Goal: Task Accomplishment & Management: Manage account settings

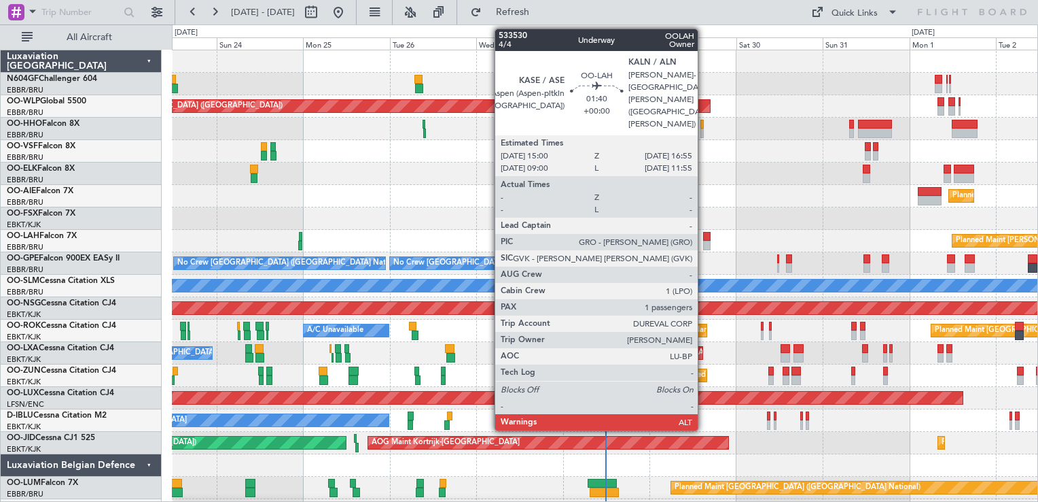
click at [704, 237] on div at bounding box center [706, 237] width 7 height 10
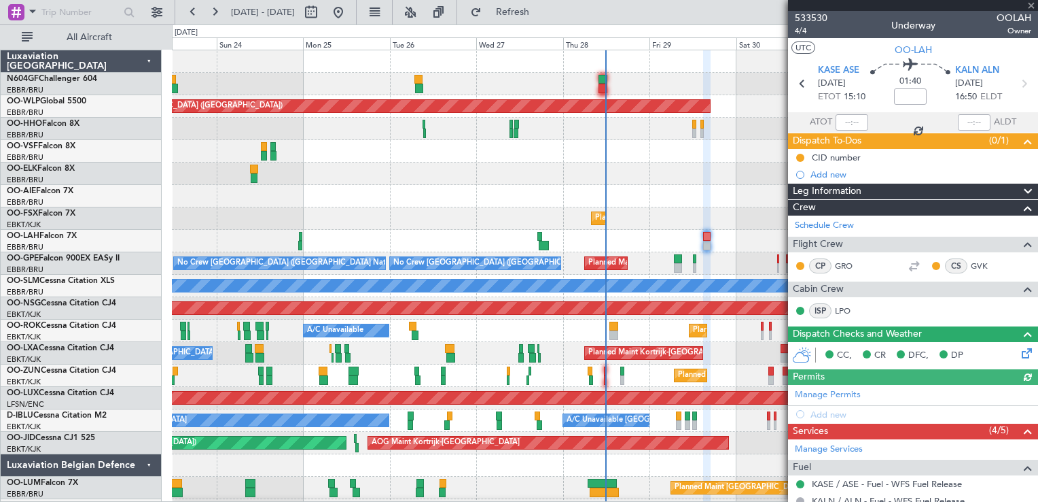
click at [646, 189] on div "Planned Maint [GEOGRAPHIC_DATA] ([GEOGRAPHIC_DATA])" at bounding box center [605, 196] width 866 height 22
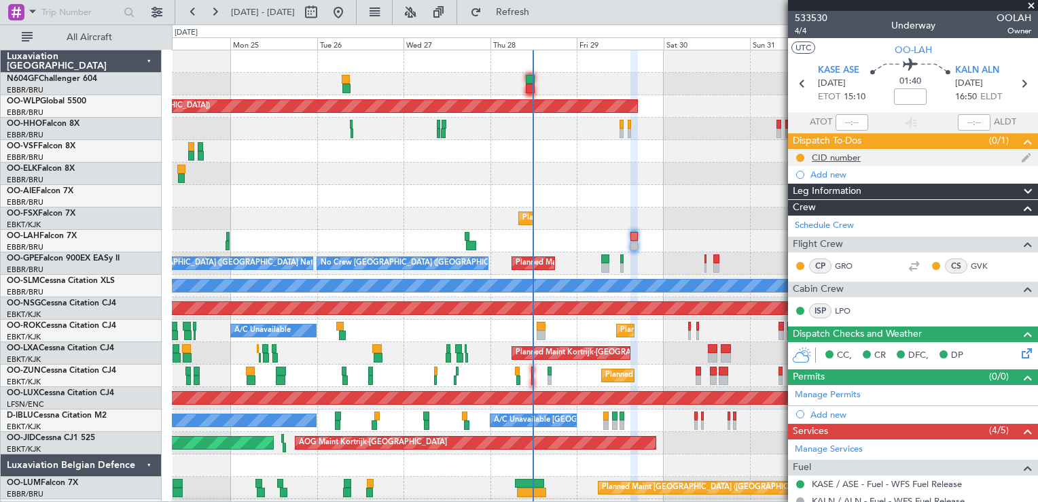
click at [835, 156] on div "CID number" at bounding box center [836, 158] width 49 height 12
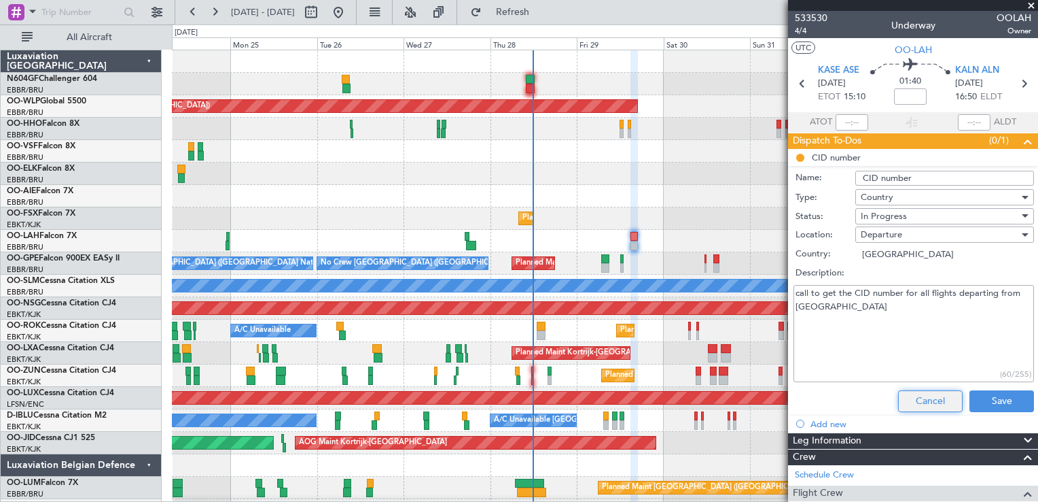
click at [913, 404] on button "Cancel" at bounding box center [930, 401] width 65 height 22
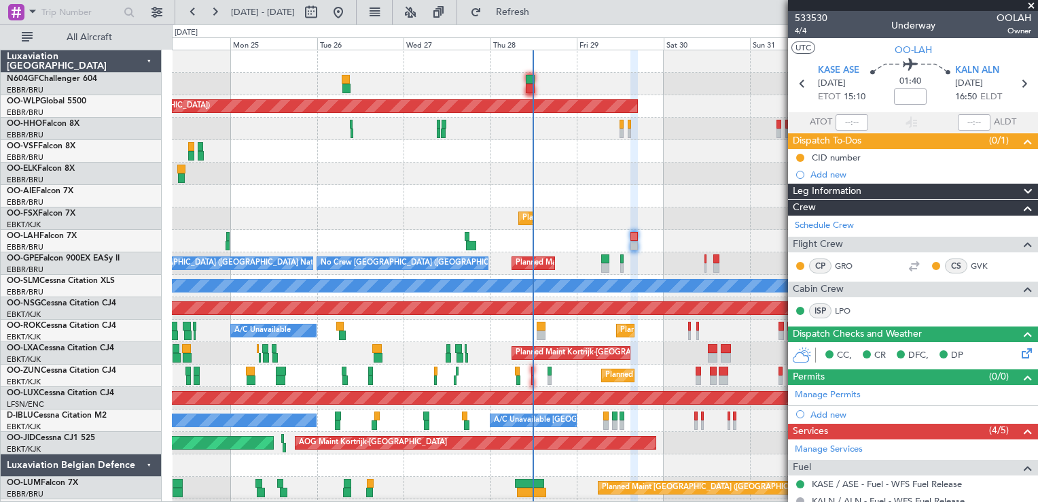
click at [1028, 5] on span at bounding box center [1032, 6] width 14 height 12
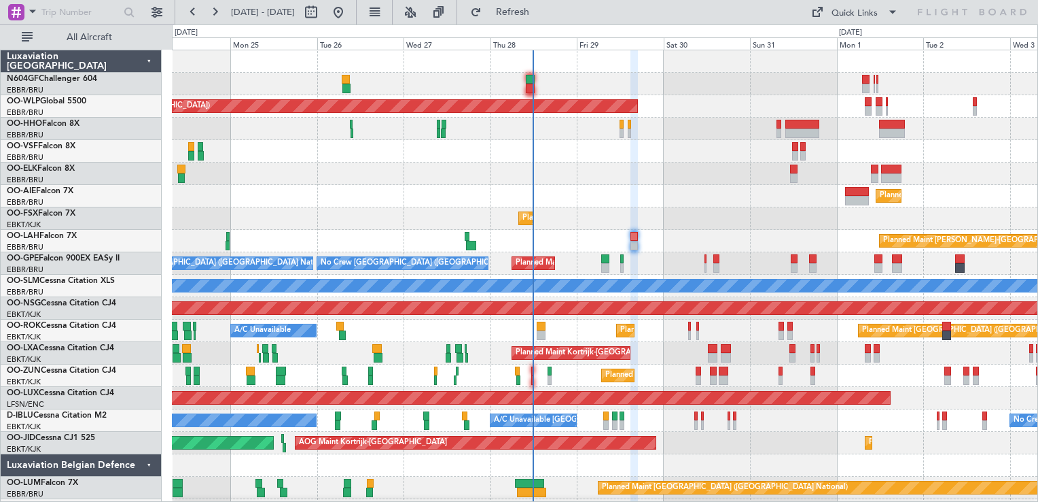
type input "0"
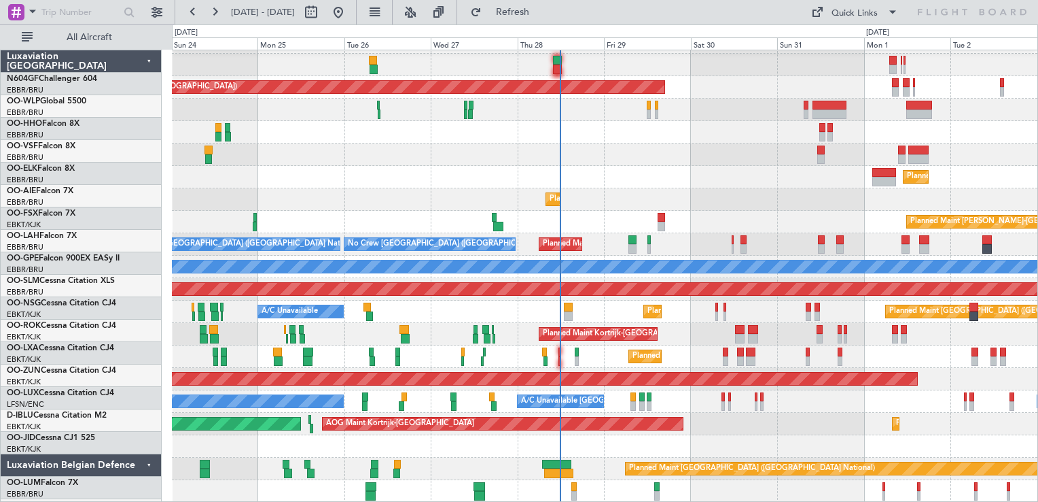
scroll to position [19, 0]
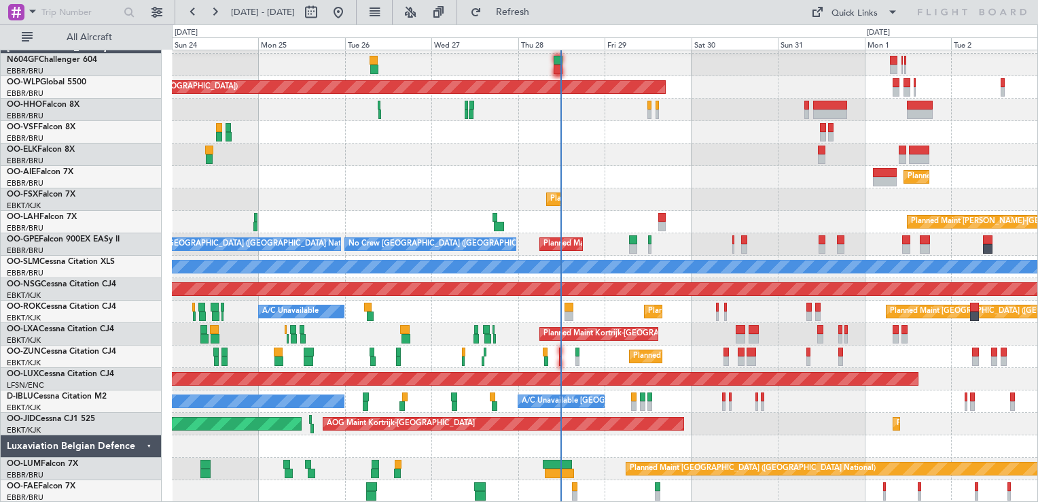
click at [671, 113] on div "Planned Maint Berlin (Brandenburg) Planned Maint London (Farnborough) Planned M…" at bounding box center [605, 266] width 866 height 471
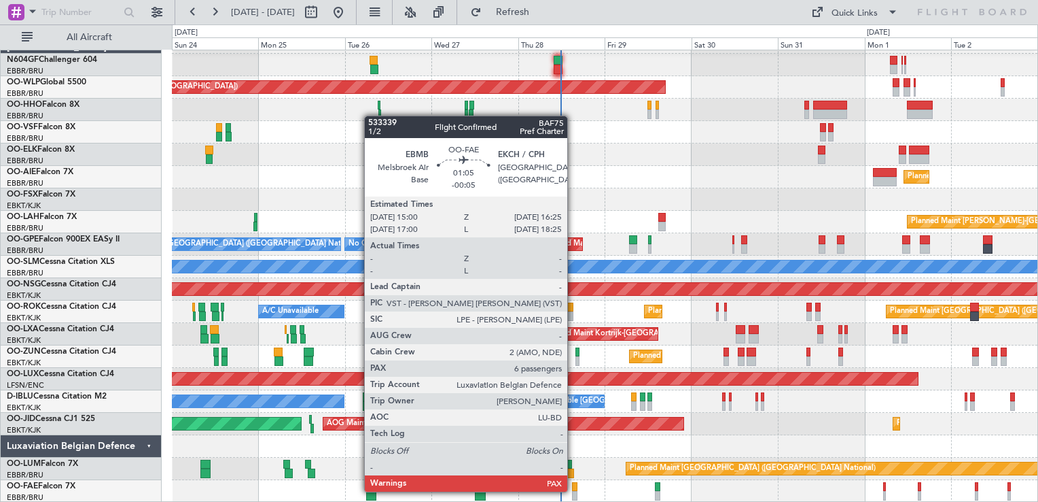
click at [574, 491] on div at bounding box center [574, 496] width 5 height 10
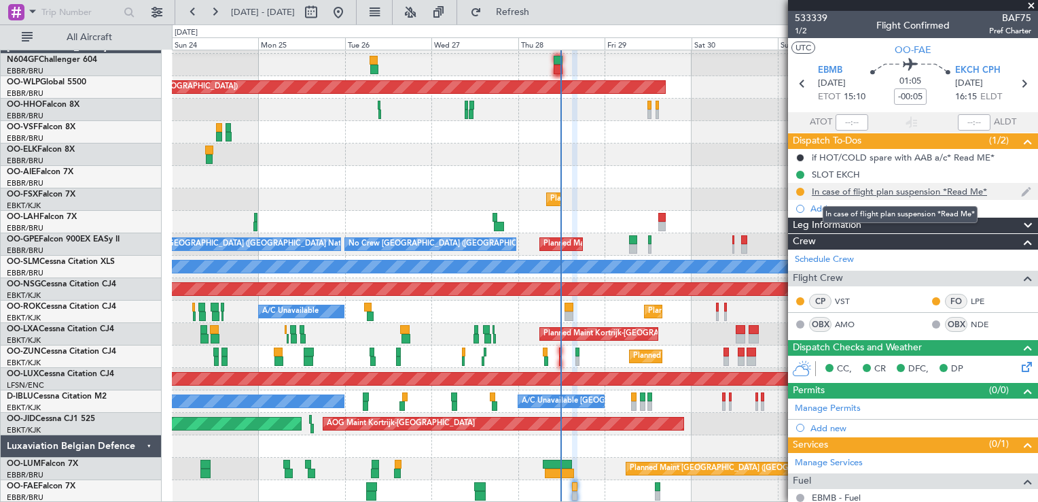
click at [898, 192] on div "In case of flight plan suspension *Read Me*" at bounding box center [899, 192] width 175 height 12
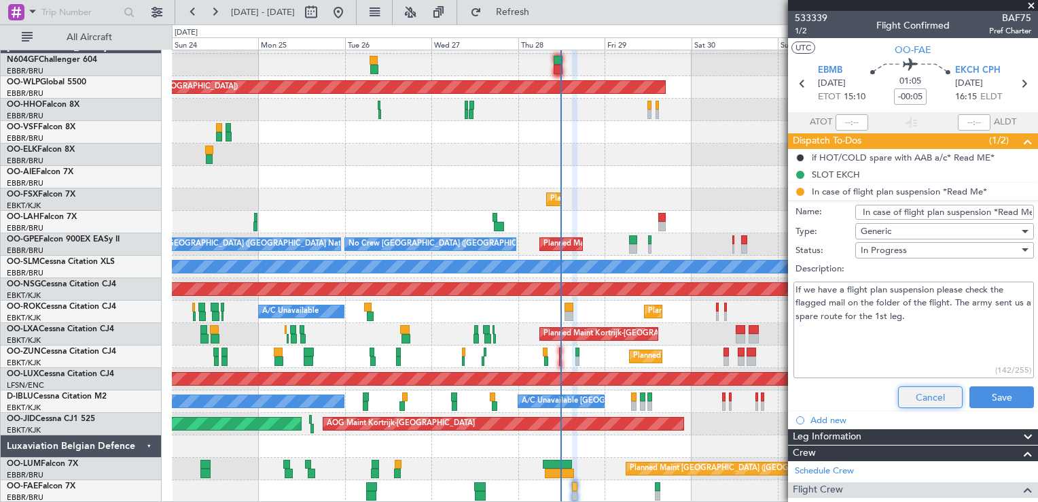
click at [907, 402] on button "Cancel" at bounding box center [930, 397] width 65 height 22
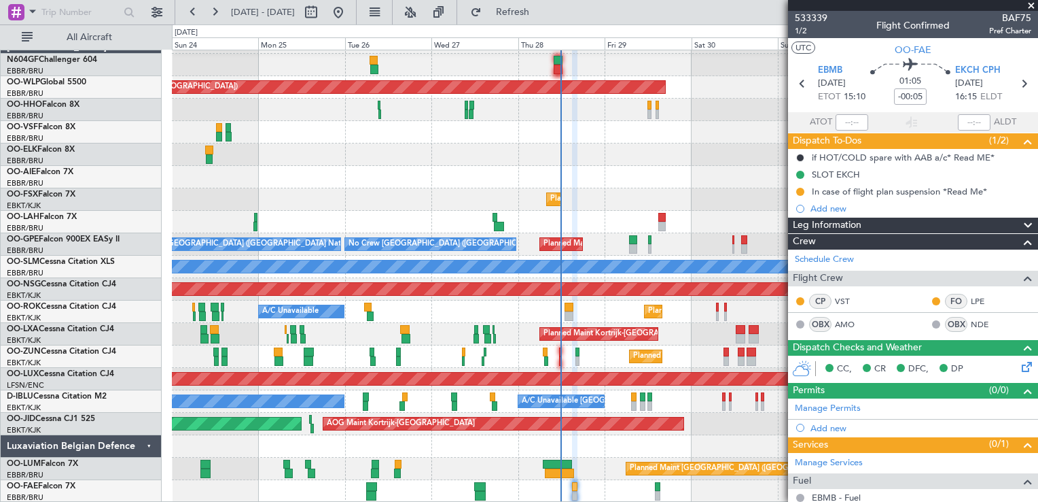
click at [1030, 5] on span at bounding box center [1032, 6] width 14 height 12
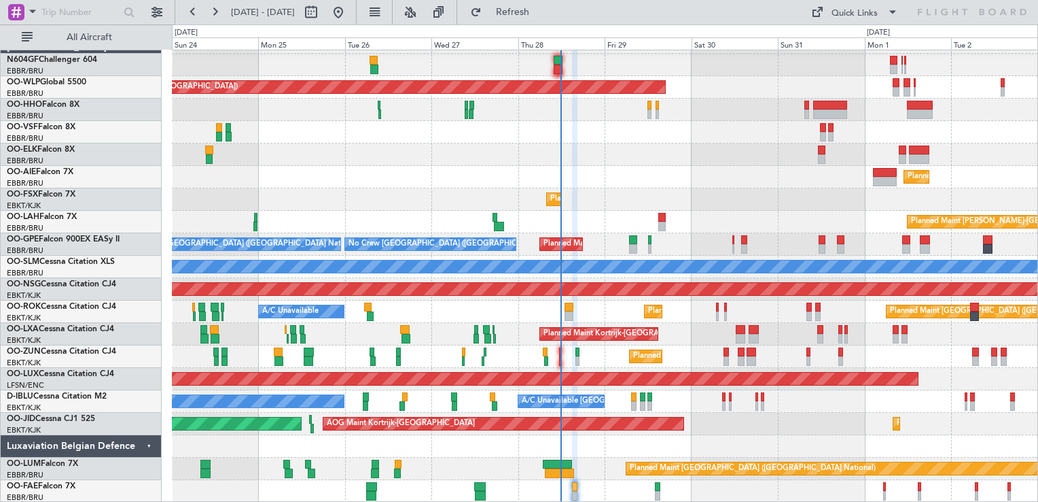
type input "0"
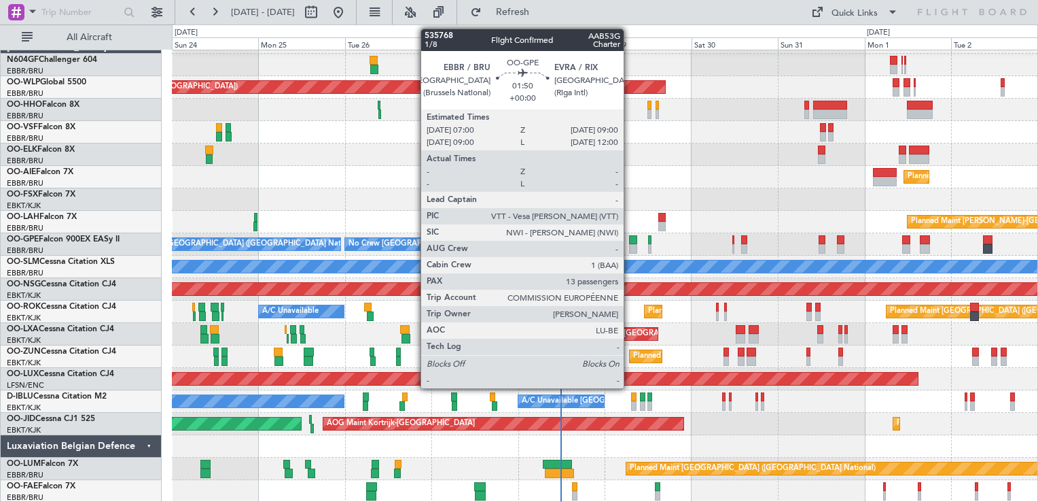
click at [630, 241] on div at bounding box center [632, 240] width 7 height 10
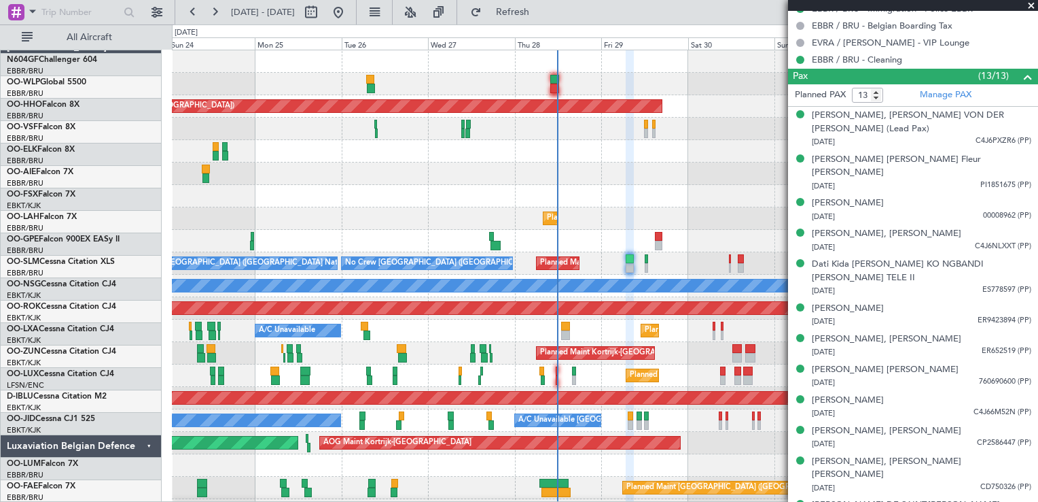
scroll to position [0, 0]
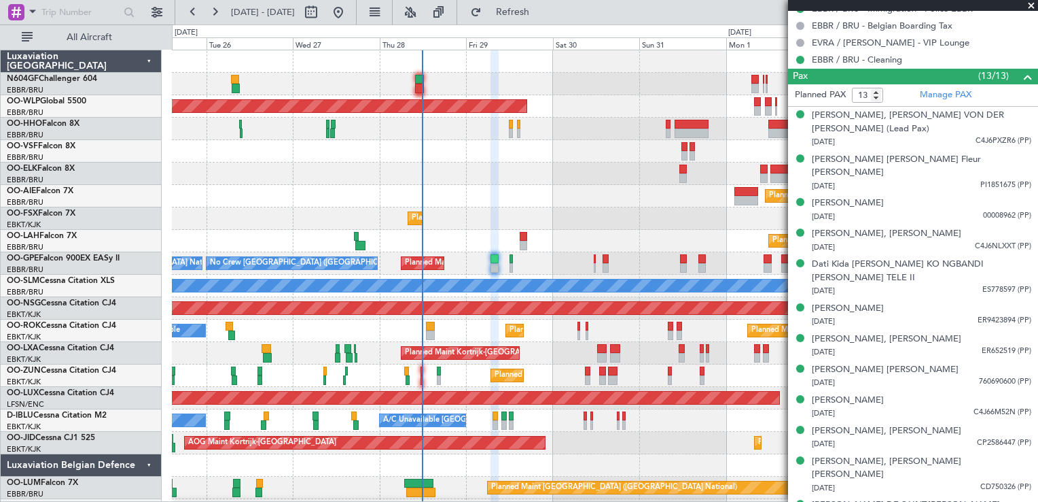
click at [433, 153] on div "Planned Maint Berlin (Brandenburg) Planned Maint London (Farnborough) Planned M…" at bounding box center [605, 285] width 866 height 471
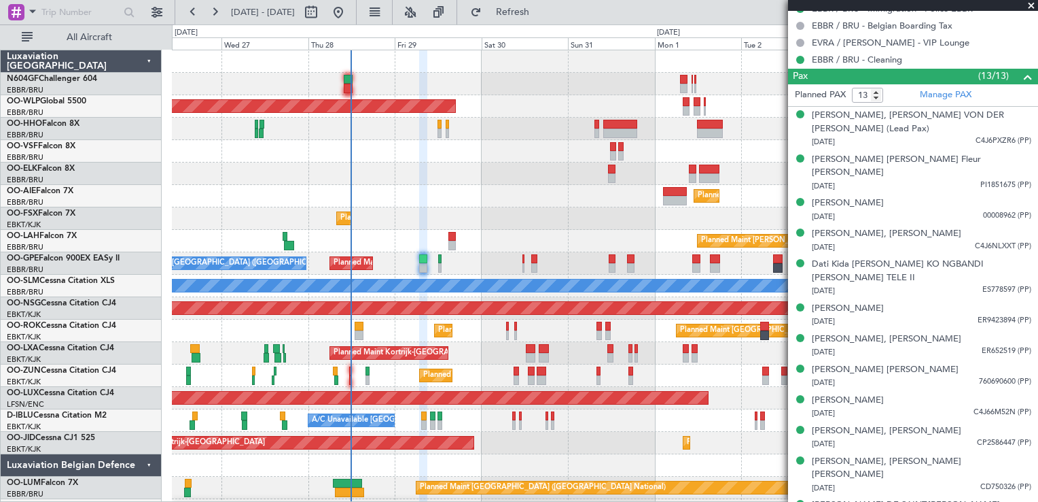
click at [509, 232] on div "Planned Maint Berlin (Brandenburg) Planned Maint London (Farnborough) Planned M…" at bounding box center [605, 285] width 866 height 471
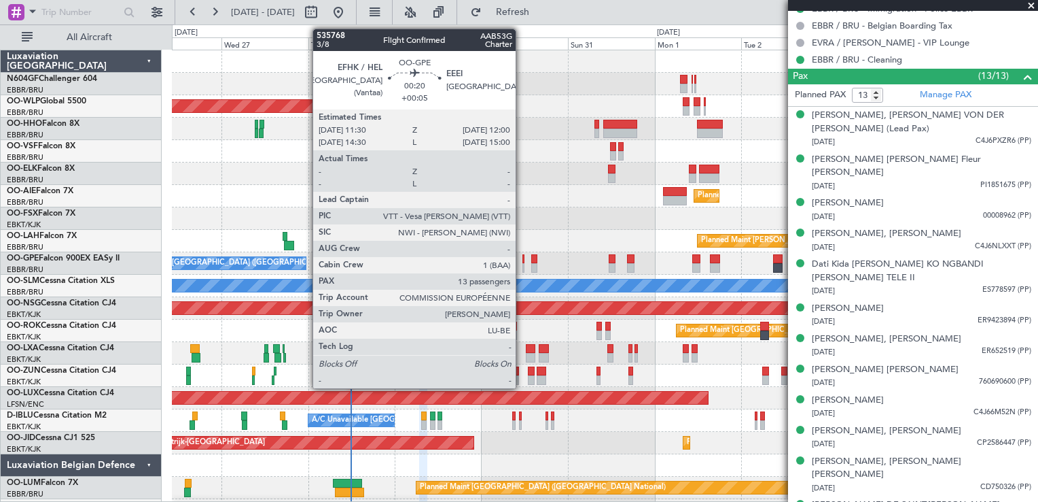
click at [523, 266] on div at bounding box center [524, 268] width 2 height 10
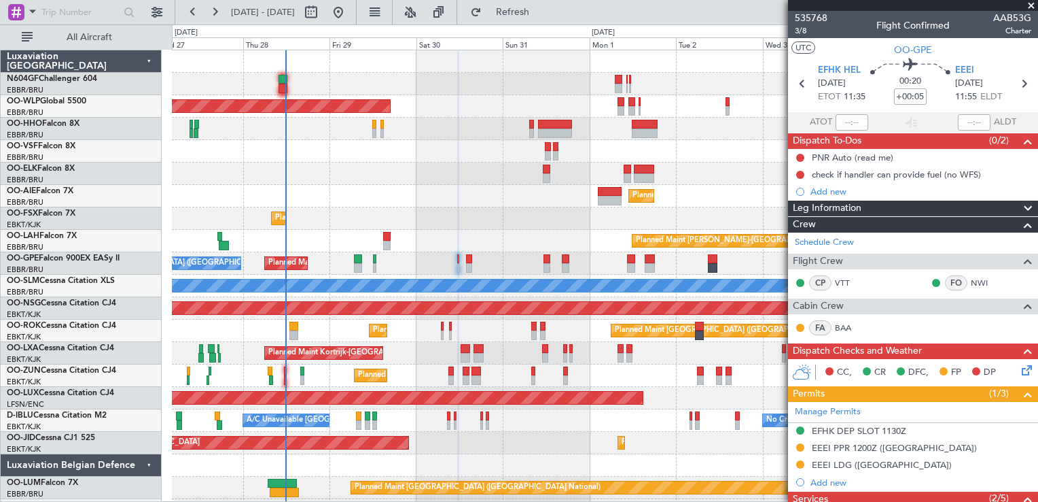
click at [601, 262] on div "Planned Maint Brussels (Brussels National) No Crew Brussels (Brussels National)…" at bounding box center [605, 263] width 866 height 22
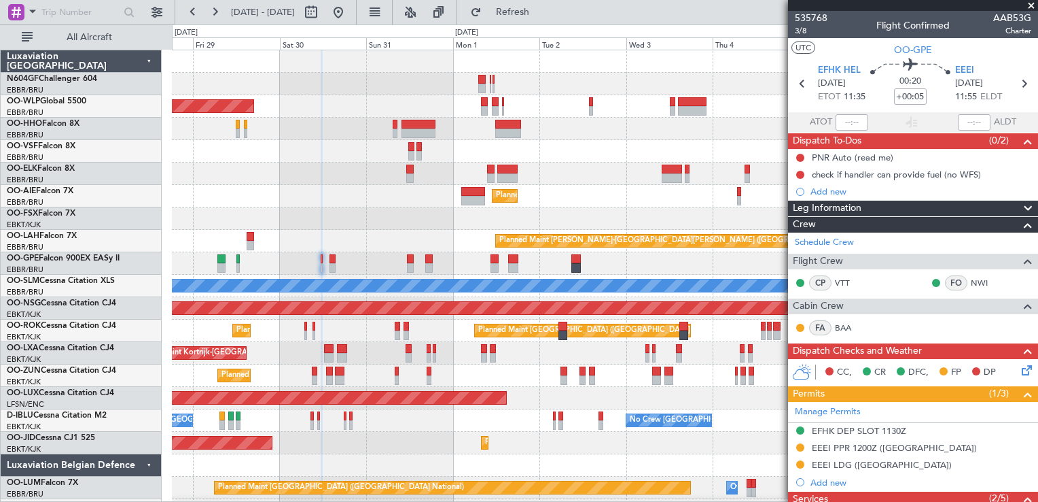
click at [545, 260] on div "Planned Maint Brussels (Brussels National) Planned Maint Brussels (Brussels Nat…" at bounding box center [605, 263] width 866 height 22
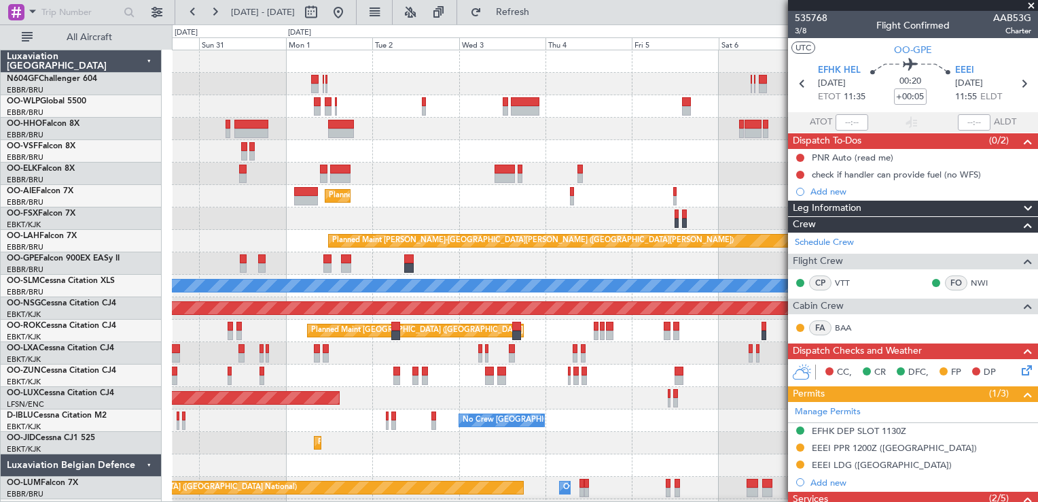
click at [516, 263] on div "Planned Maint Brussels (Brussels National) Planned Maint Brussels (Brussels Nat…" at bounding box center [605, 263] width 866 height 22
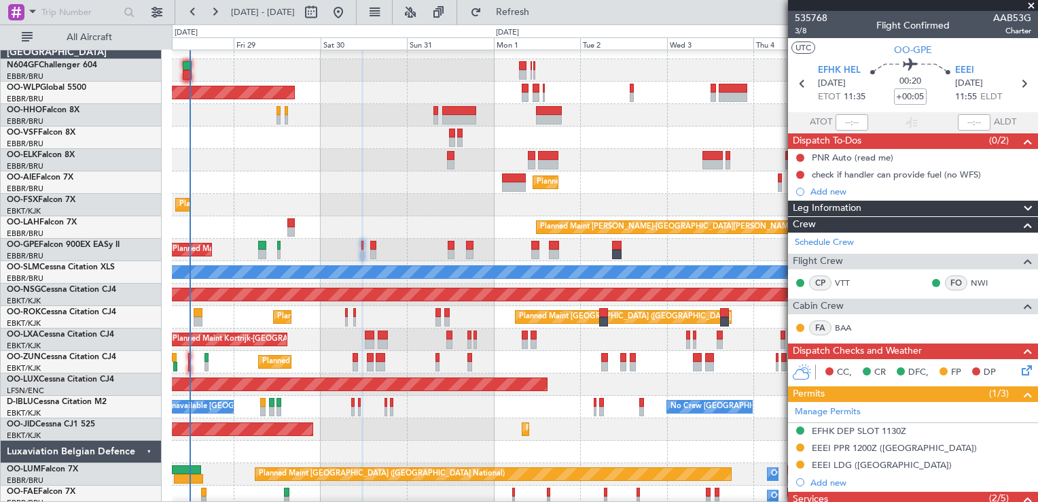
scroll to position [14, 0]
click at [688, 245] on div "Planned Maint Brussels (Brussels National) No Crew Brussels (Brussels National)…" at bounding box center [605, 250] width 866 height 22
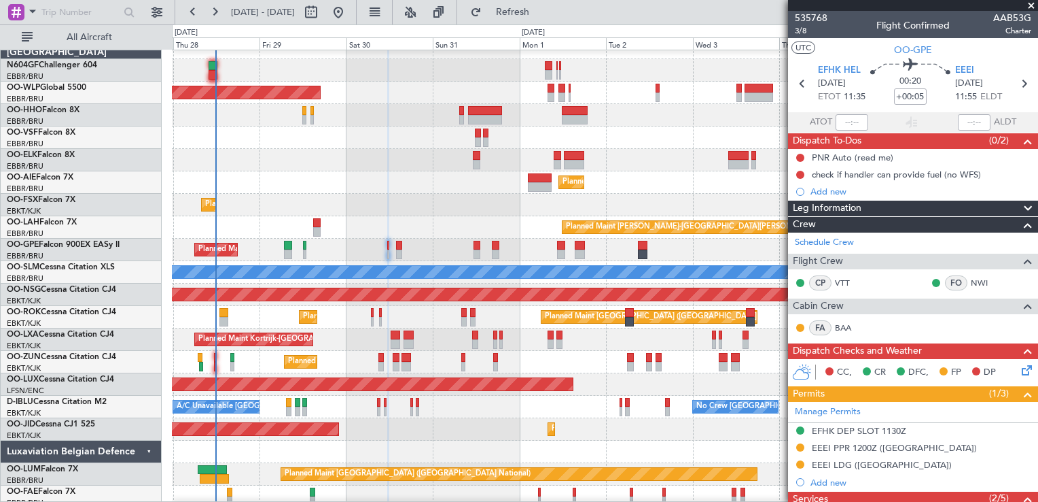
click at [688, 245] on div "Planned Maint Brussels (Brussels National) No Crew Brussels (Brussels National)…" at bounding box center [605, 250] width 866 height 22
click at [313, 232] on div "Planned Maint Berlin (Brandenburg) Planned Maint Kortrijk-Wevelgem Planned Main…" at bounding box center [605, 272] width 866 height 471
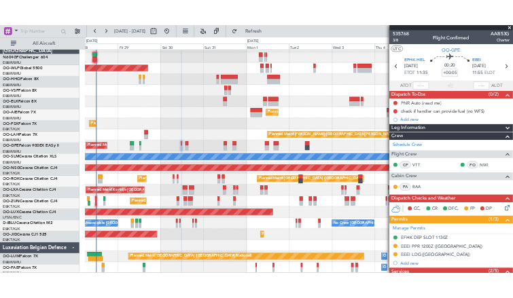
scroll to position [19, 0]
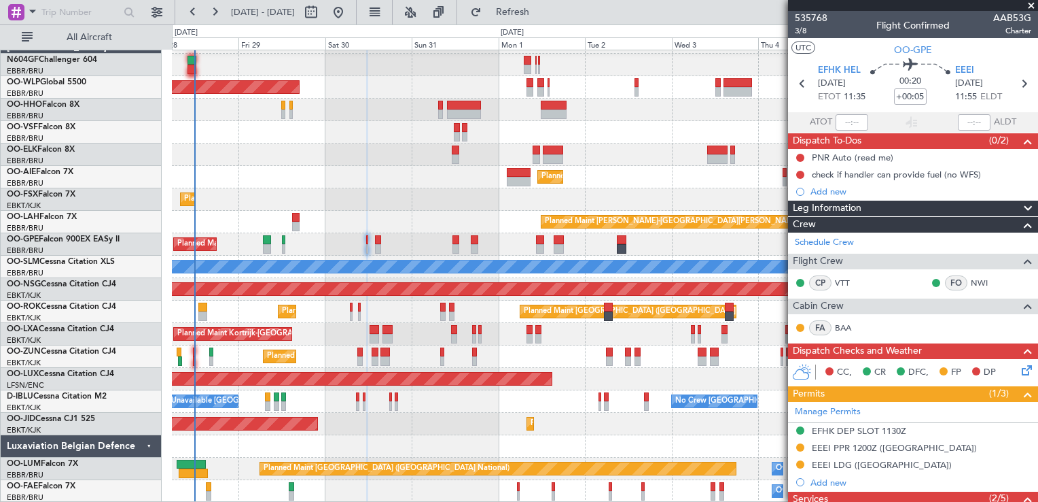
click at [288, 400] on div "No Crew Brussels (Brussels National) A/C Unavailable Kortrijk-Wevelgem No Crew …" at bounding box center [605, 401] width 866 height 22
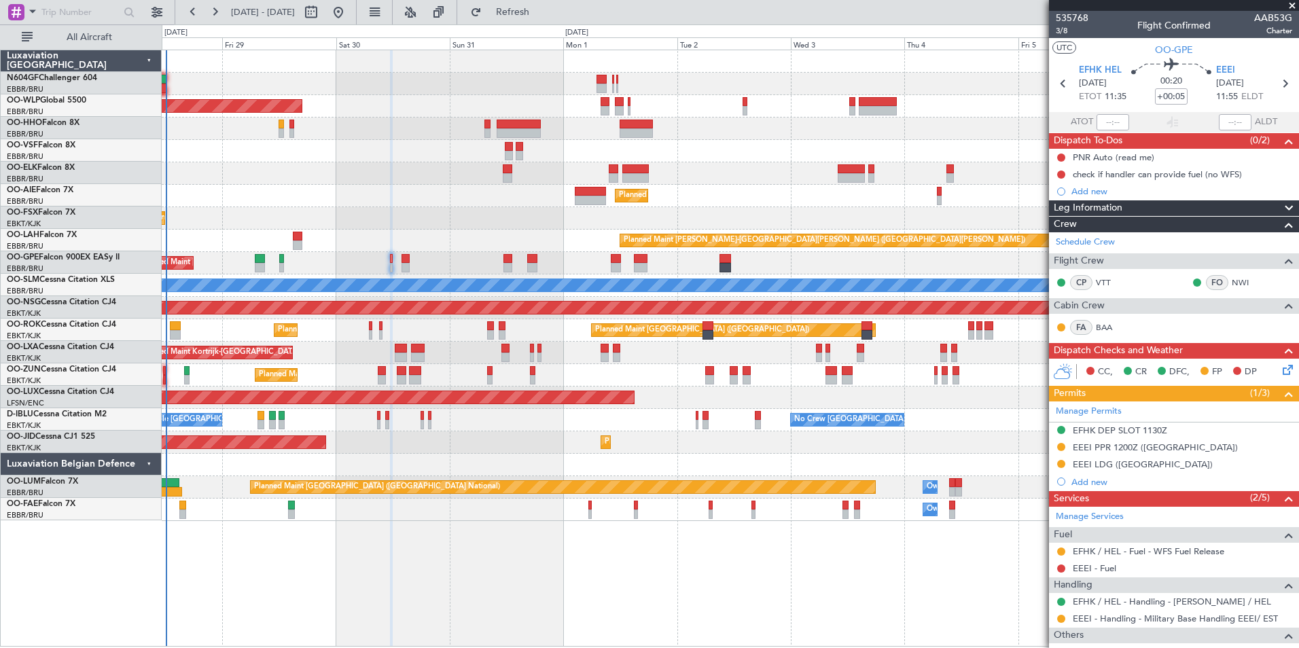
scroll to position [0, 0]
click at [349, 7] on button at bounding box center [339, 12] width 22 height 22
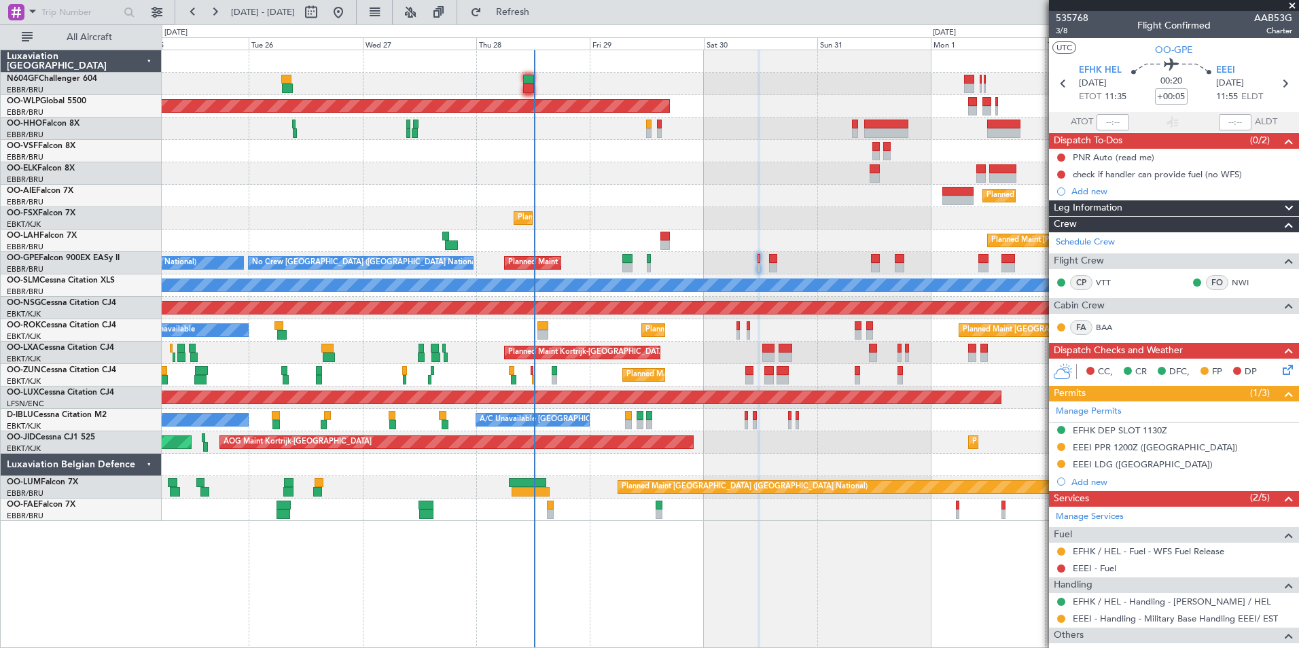
click at [622, 318] on div "Planned Maint [GEOGRAPHIC_DATA] ([GEOGRAPHIC_DATA])" at bounding box center [730, 308] width 1137 height 22
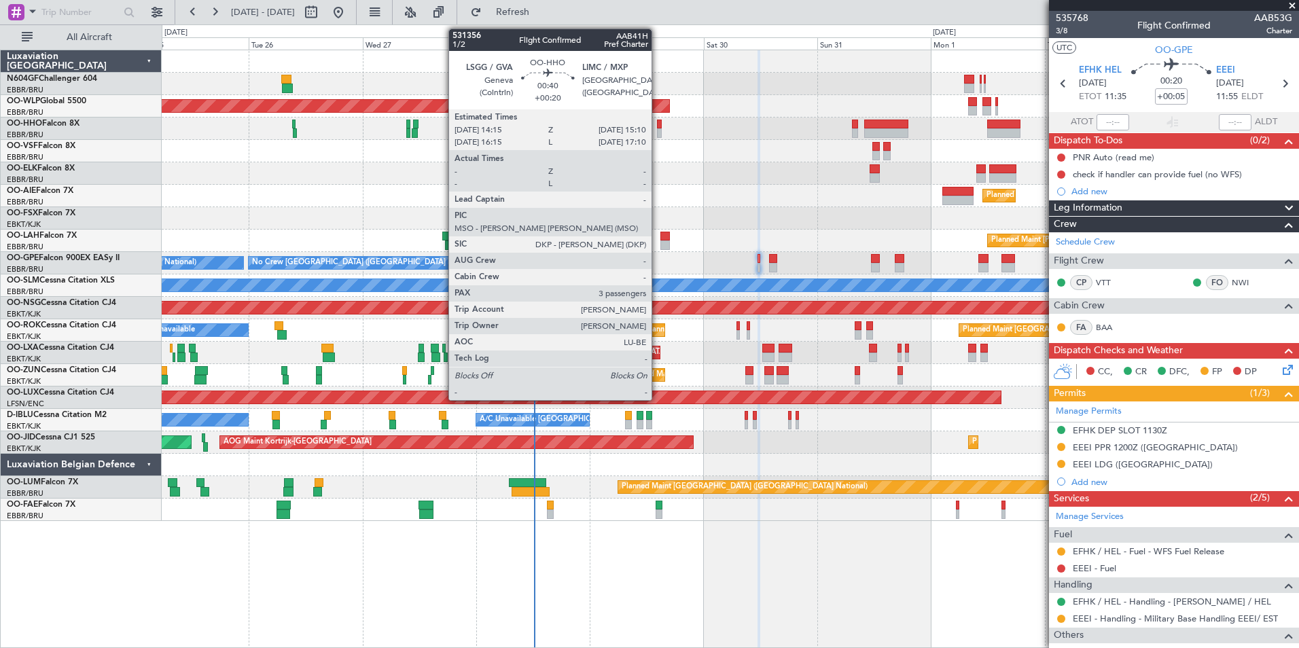
click at [658, 128] on div at bounding box center [659, 125] width 5 height 10
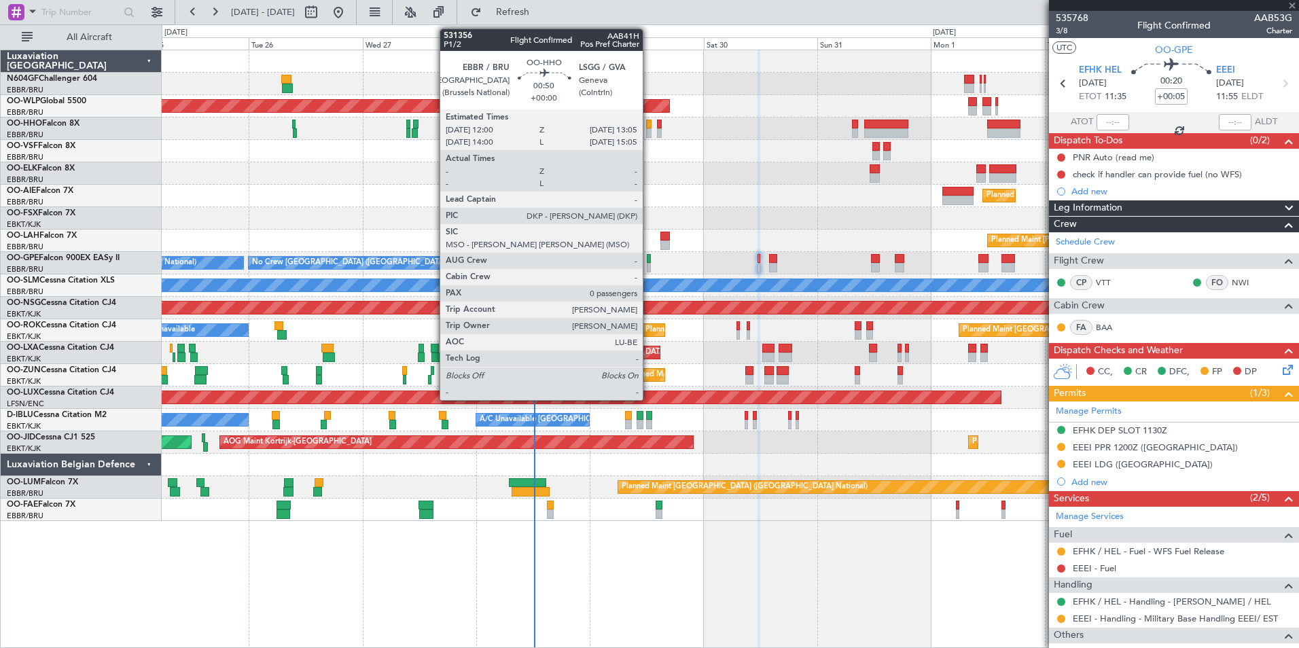
type input "+00:20"
type input "3"
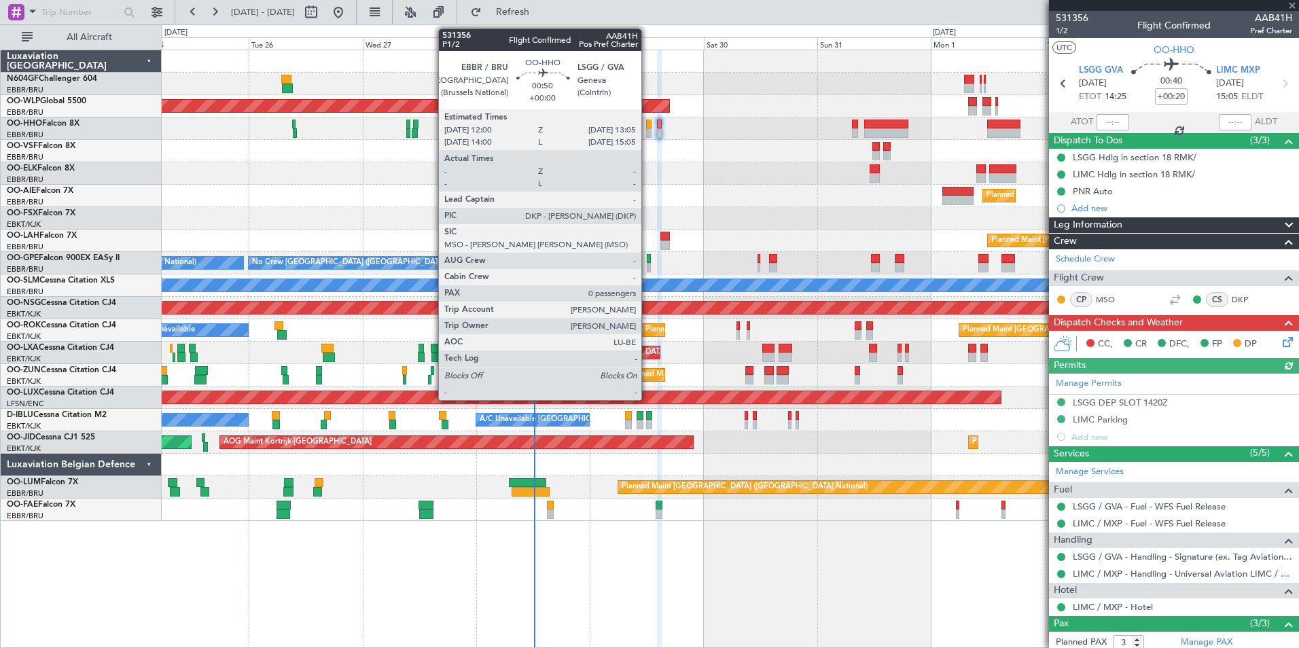
click at [648, 126] on div at bounding box center [648, 125] width 5 height 10
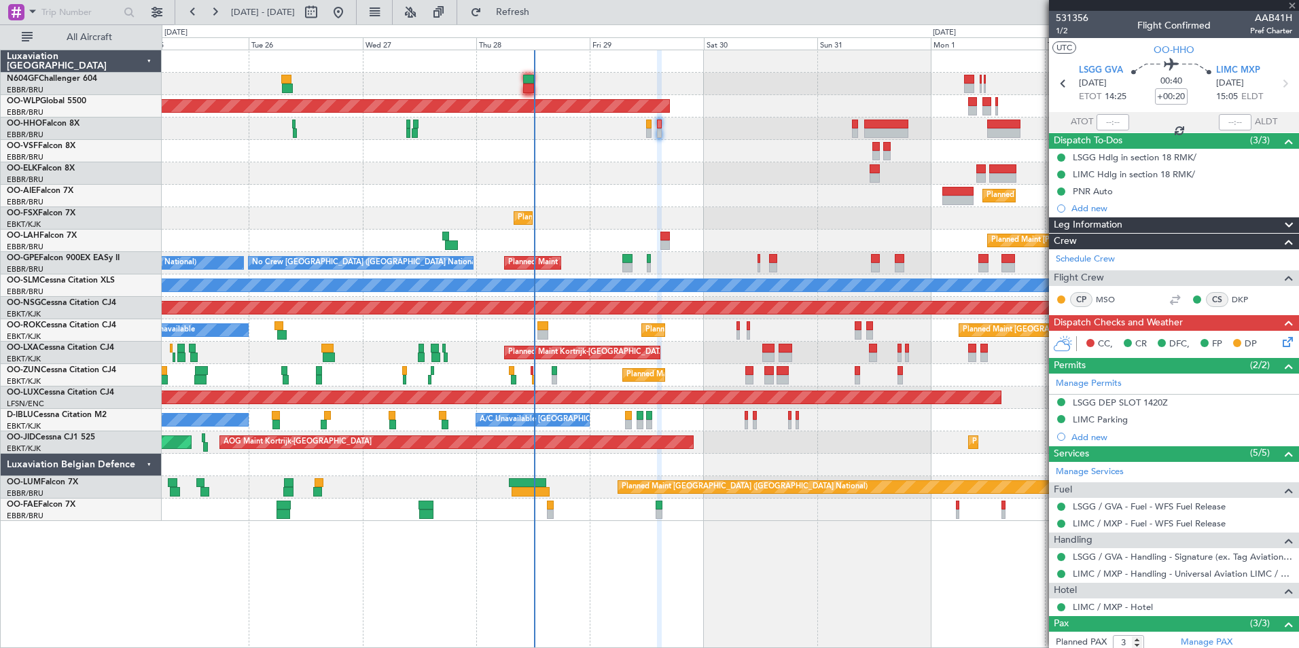
type input "0"
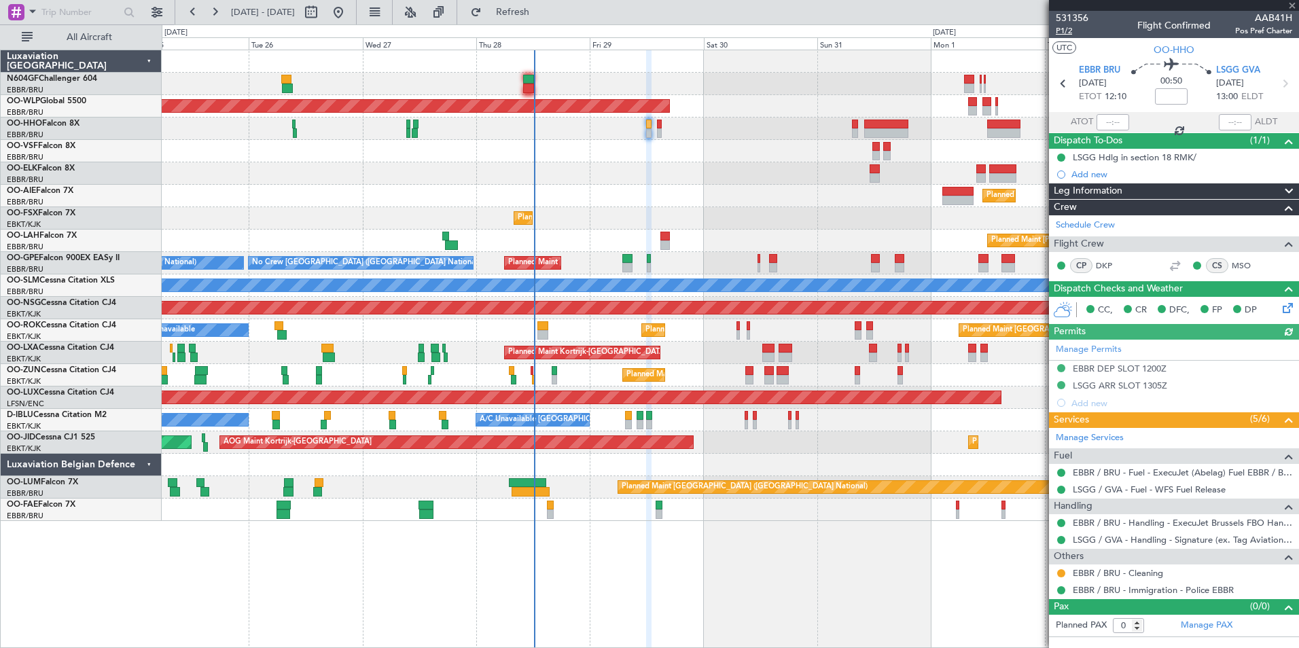
click at [1038, 27] on span "P1/2" at bounding box center [1072, 31] width 33 height 12
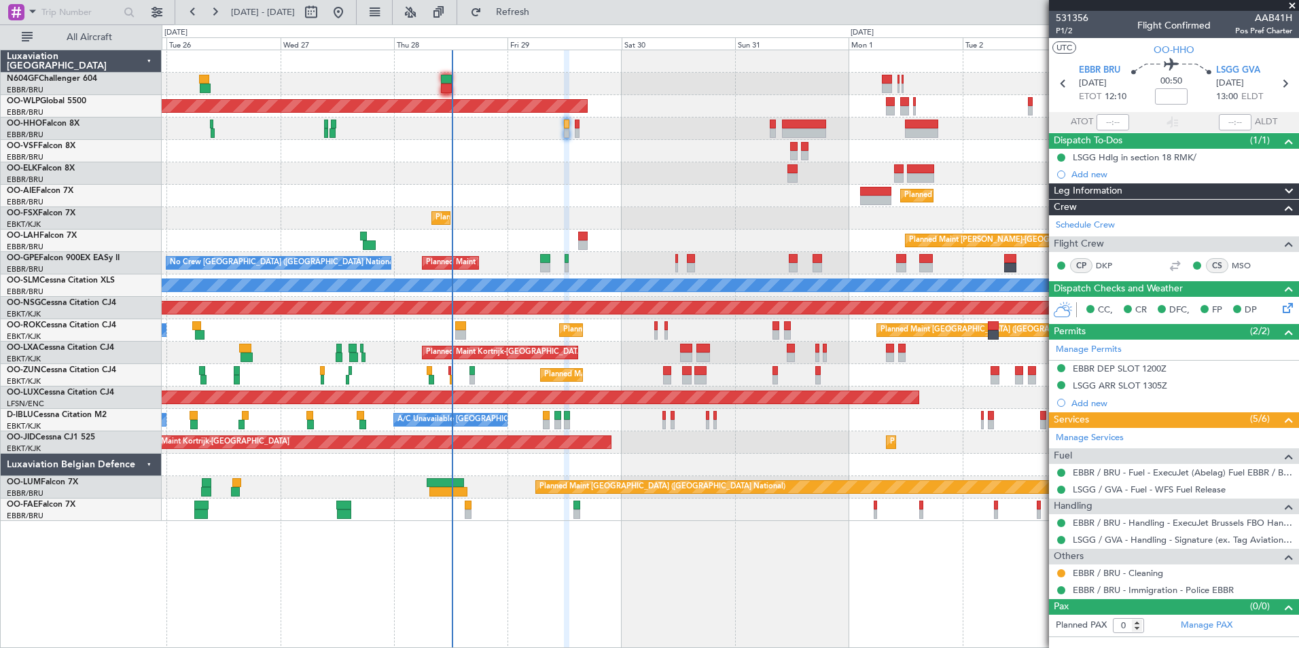
click at [604, 247] on div "Planned Maint [PERSON_NAME]-[GEOGRAPHIC_DATA][PERSON_NAME] ([GEOGRAPHIC_DATA][P…" at bounding box center [730, 241] width 1137 height 22
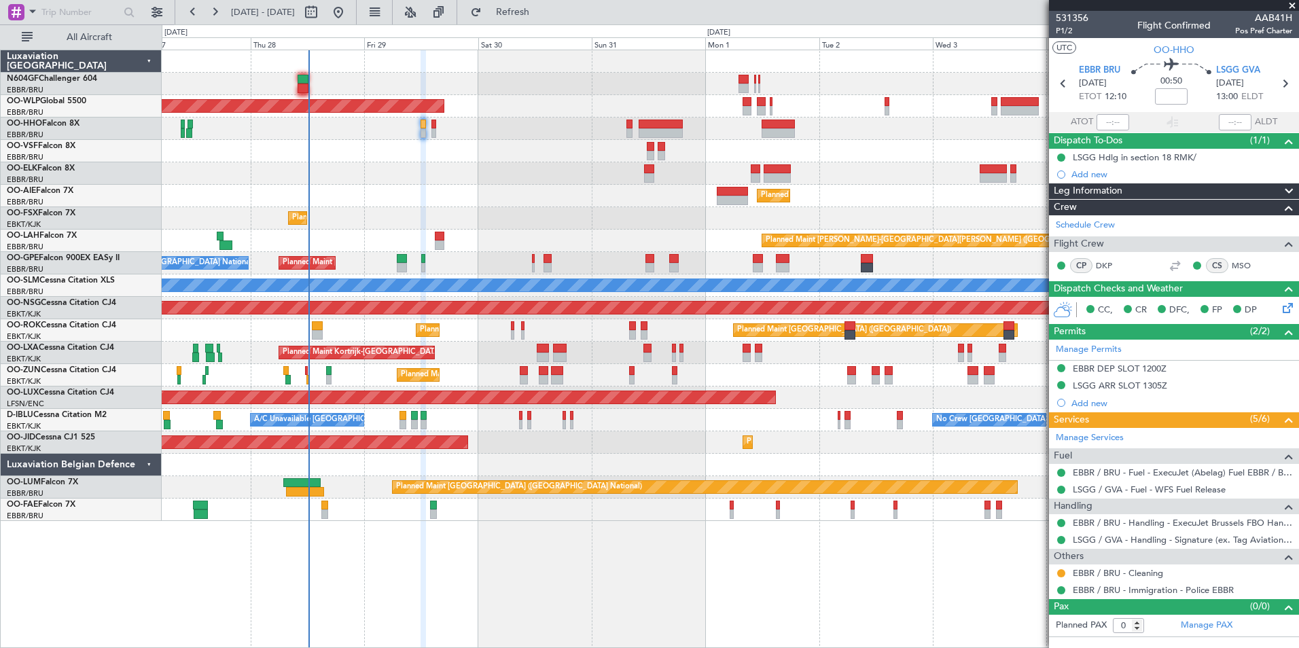
click at [667, 216] on div "Planned Maint Berlin (Brandenburg) Planned Maint Kortrijk-Wevelgem Planned Main…" at bounding box center [730, 285] width 1137 height 471
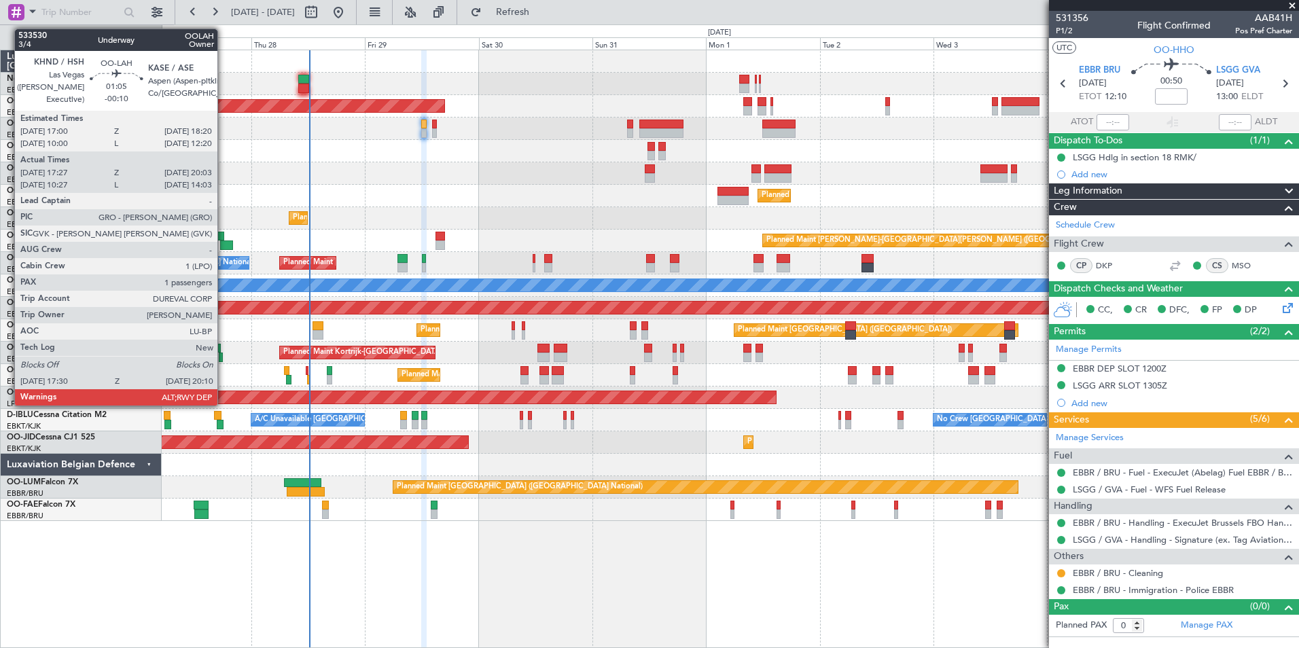
click at [224, 244] on div at bounding box center [226, 246] width 13 height 10
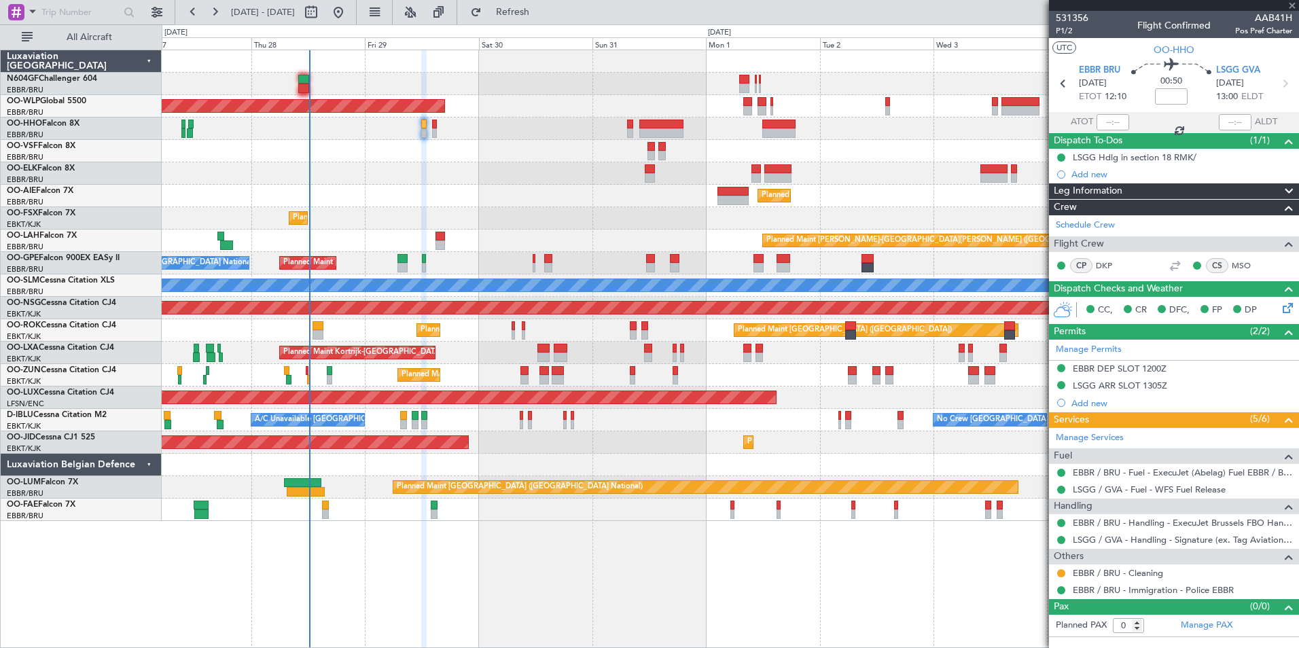
type input "-00:10"
type input "17:37"
type input "19:58"
type input "1"
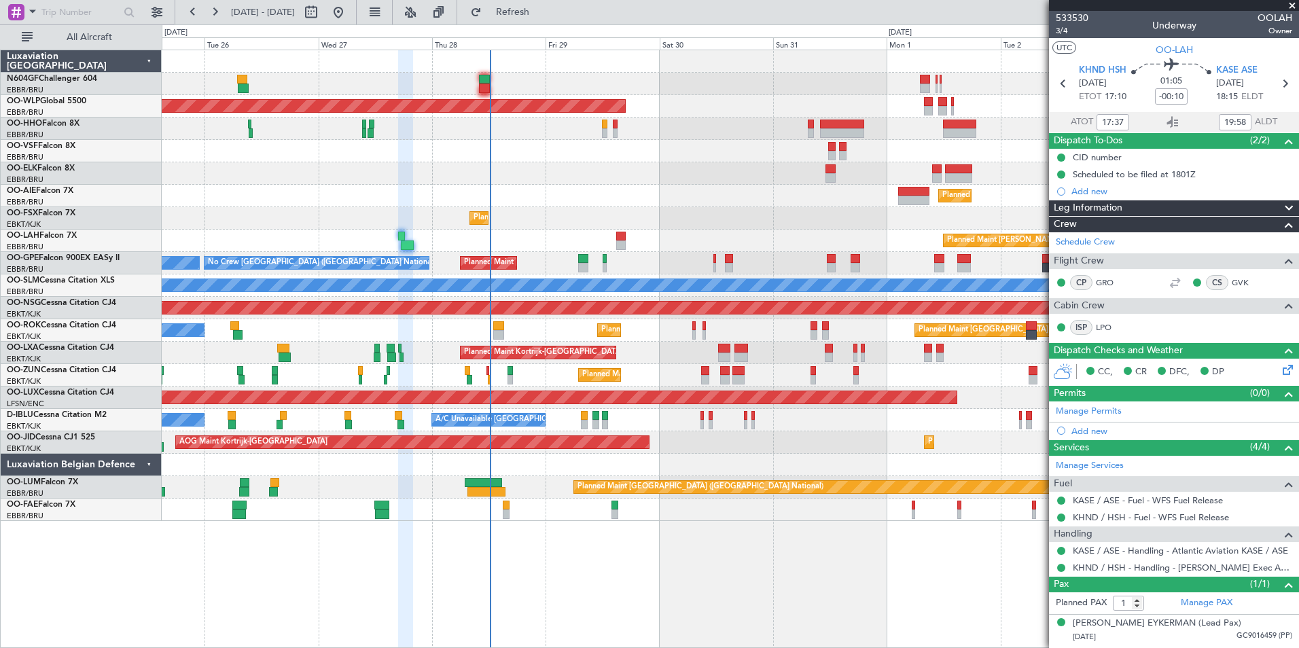
click at [621, 152] on div at bounding box center [730, 151] width 1137 height 22
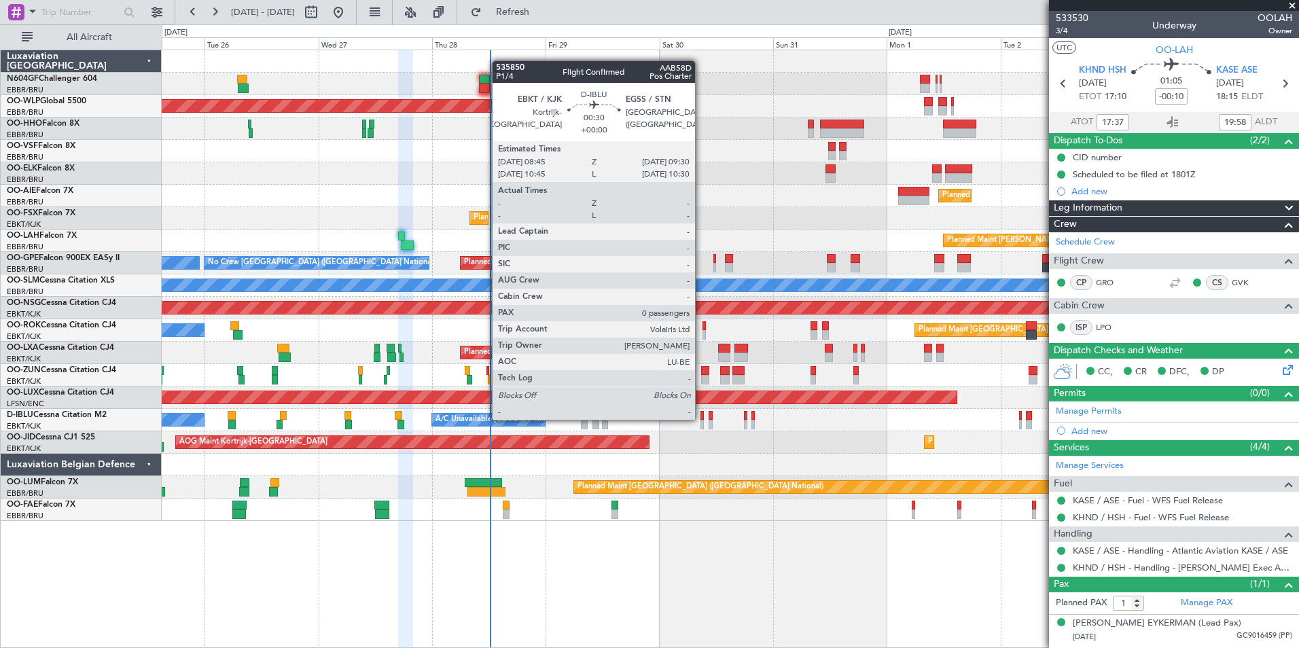
click at [701, 419] on div at bounding box center [703, 416] width 4 height 10
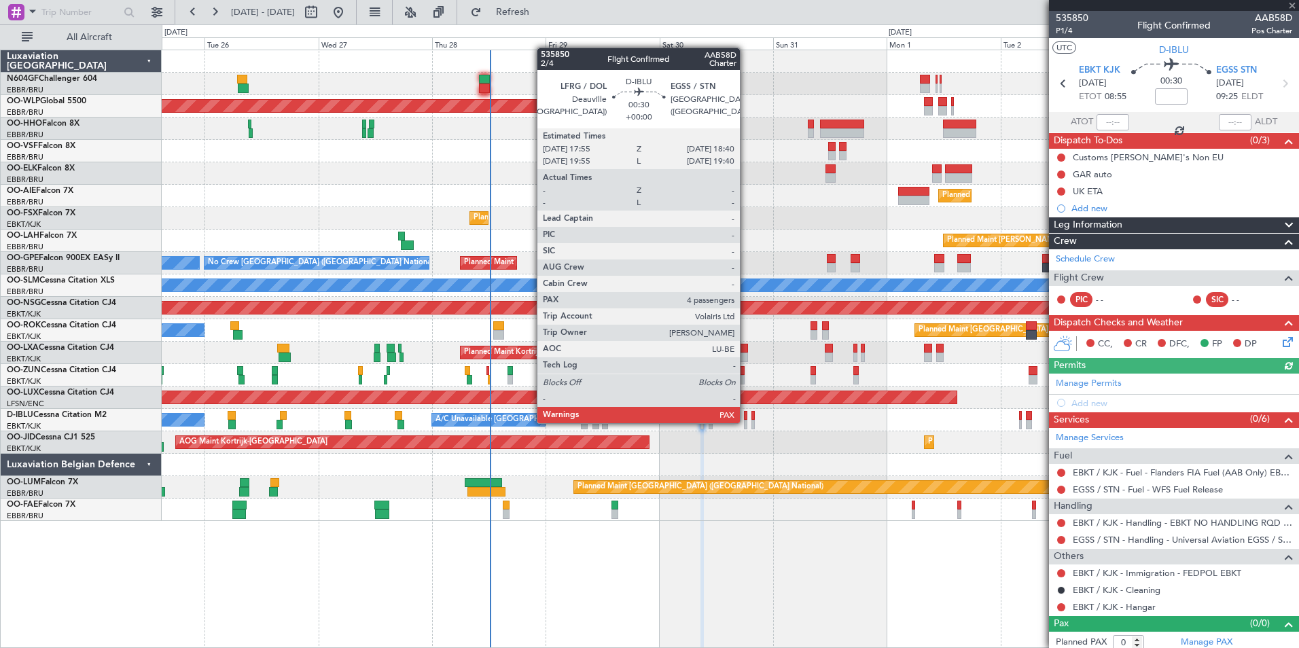
click at [746, 422] on div at bounding box center [746, 425] width 4 height 10
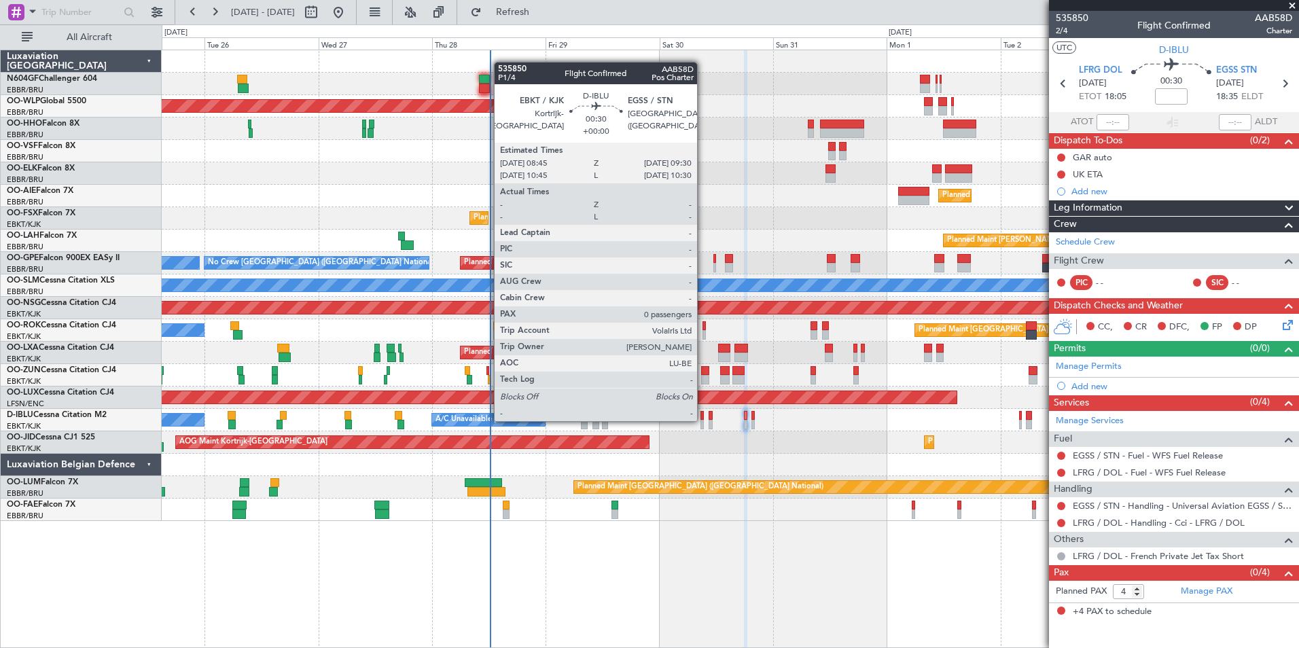
click at [703, 420] on div at bounding box center [703, 425] width 4 height 10
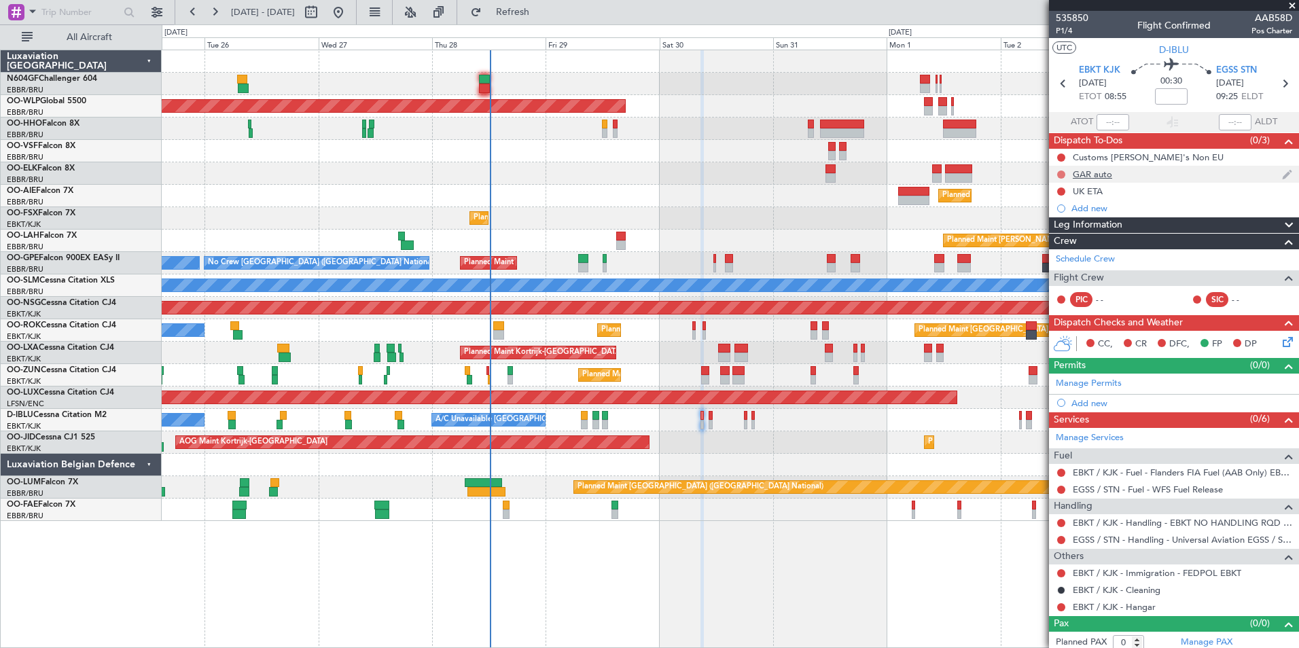
click at [1038, 173] on button at bounding box center [1061, 175] width 8 height 8
click at [1038, 230] on span "Completed" at bounding box center [1067, 235] width 45 height 14
click at [1038, 171] on button at bounding box center [1061, 175] width 8 height 8
click at [1038, 201] on li "Not Started" at bounding box center [1062, 193] width 73 height 20
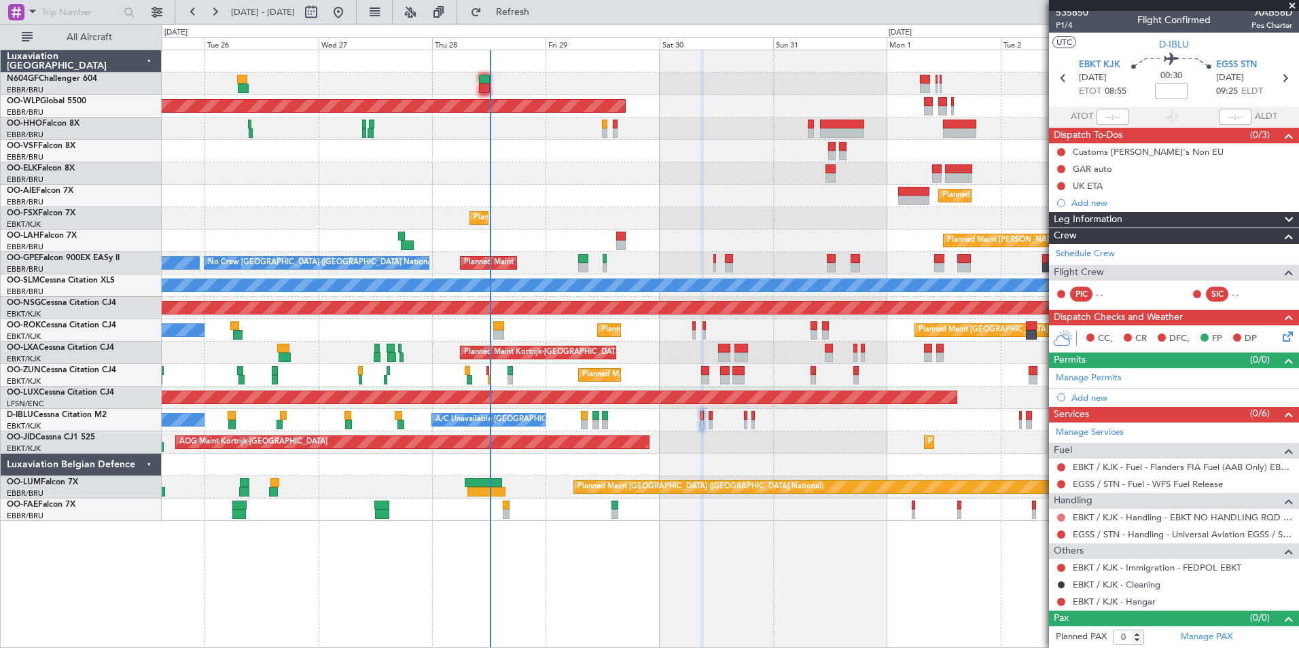
click at [1038, 501] on button at bounding box center [1061, 518] width 8 height 8
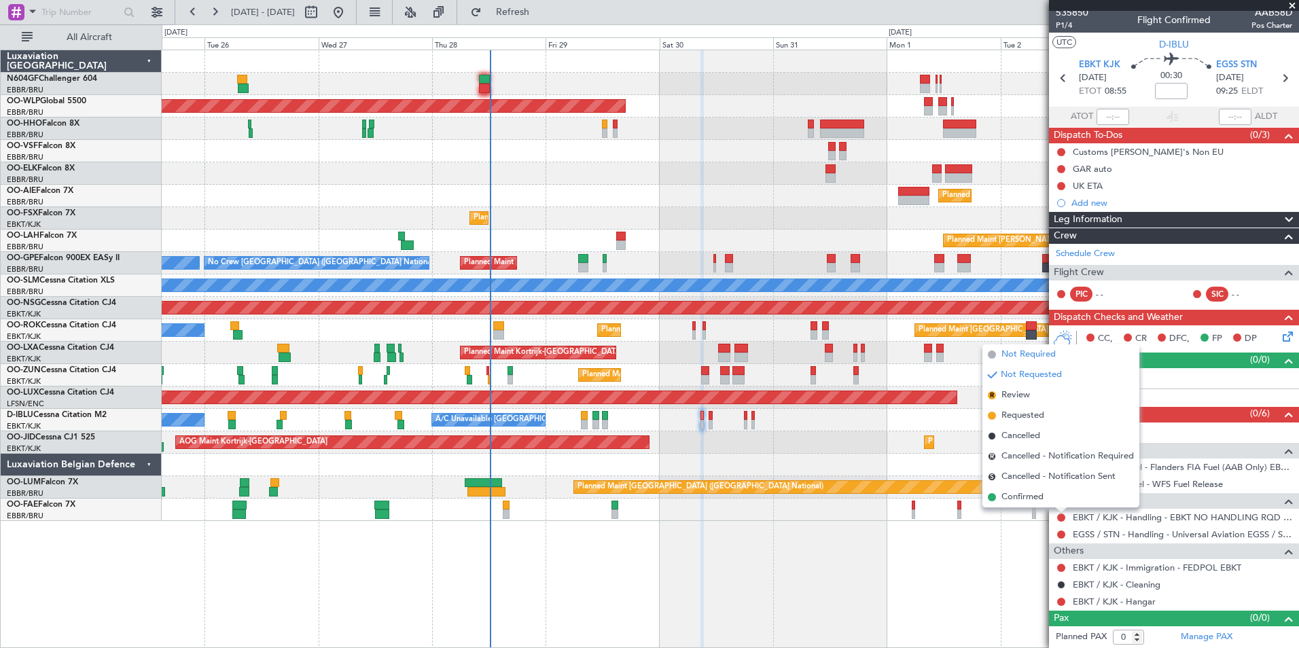
click at [998, 353] on li "Not Required" at bounding box center [1061, 355] width 157 height 20
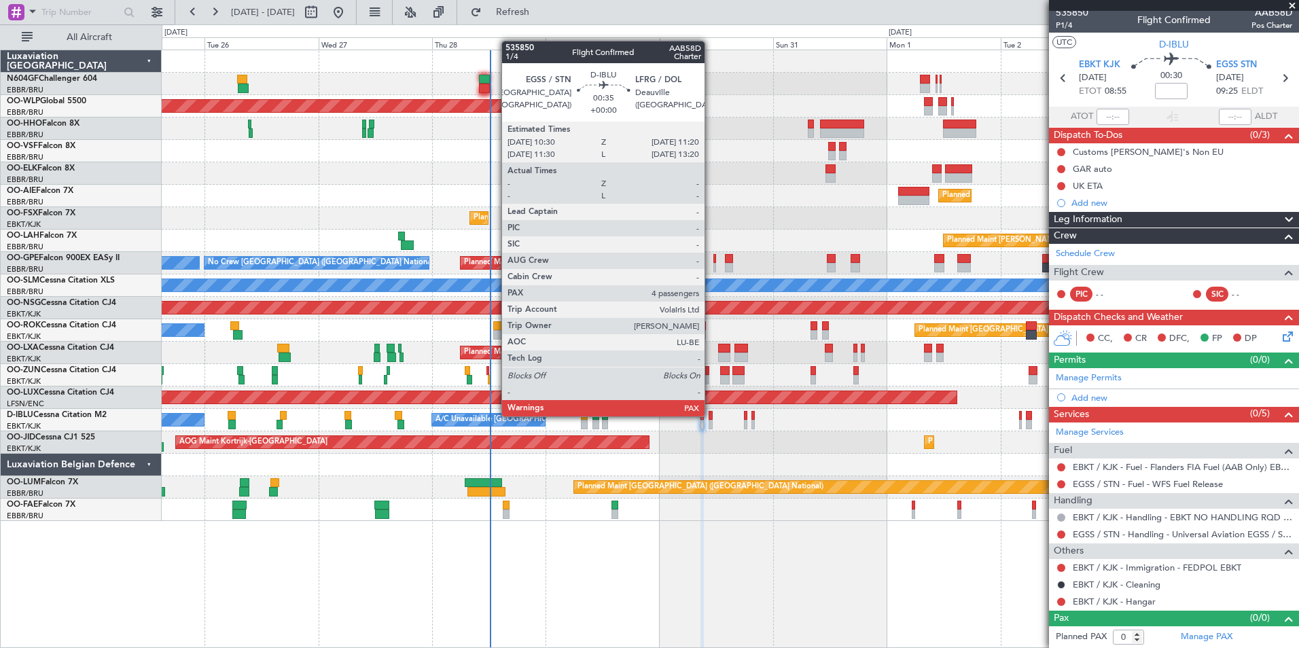
click at [711, 415] on div at bounding box center [711, 416] width 4 height 10
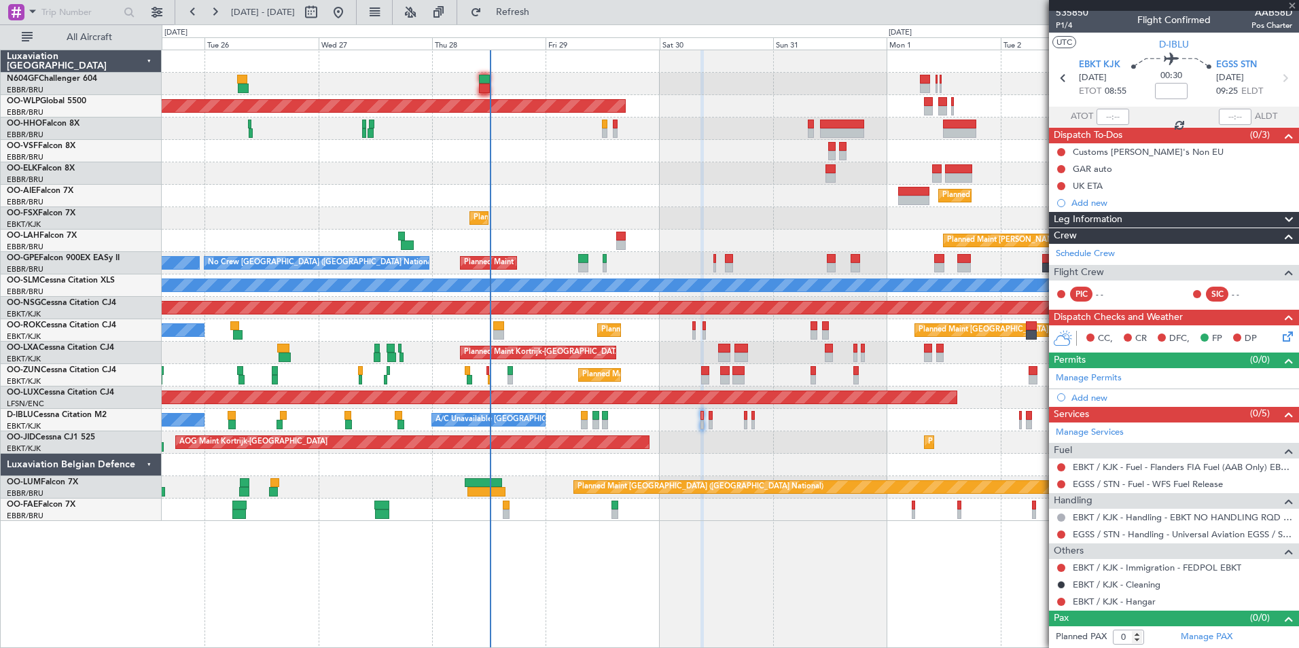
type input "4"
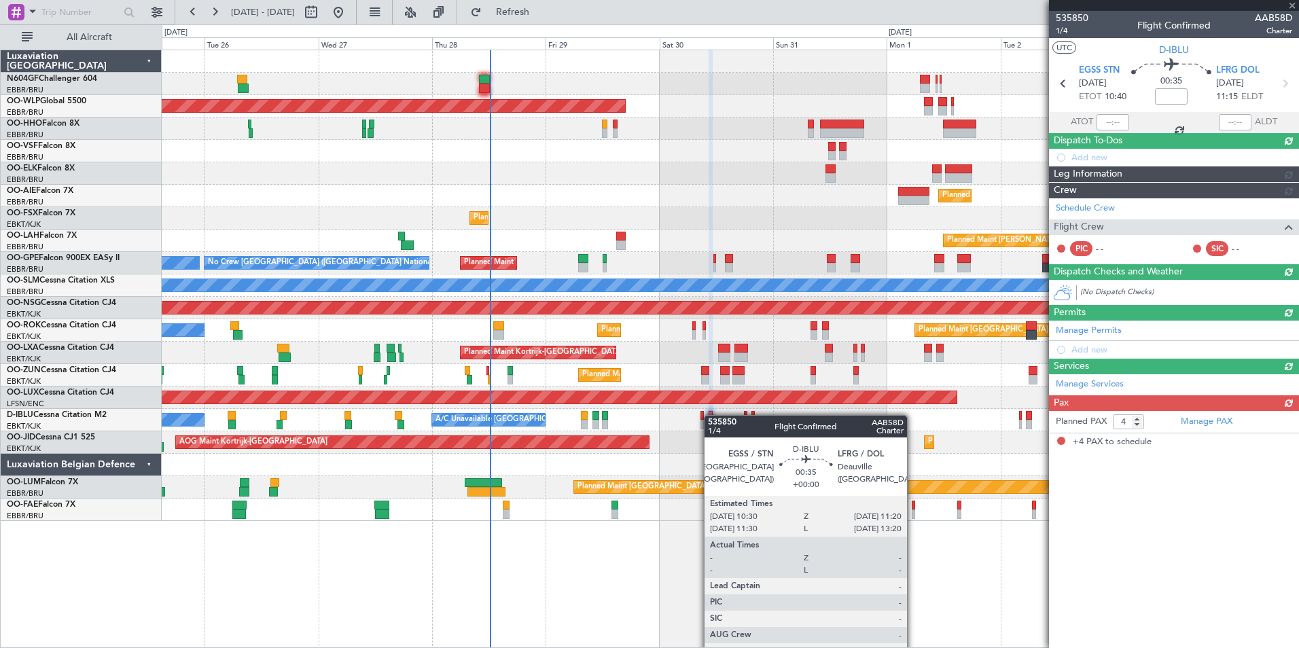
scroll to position [0, 0]
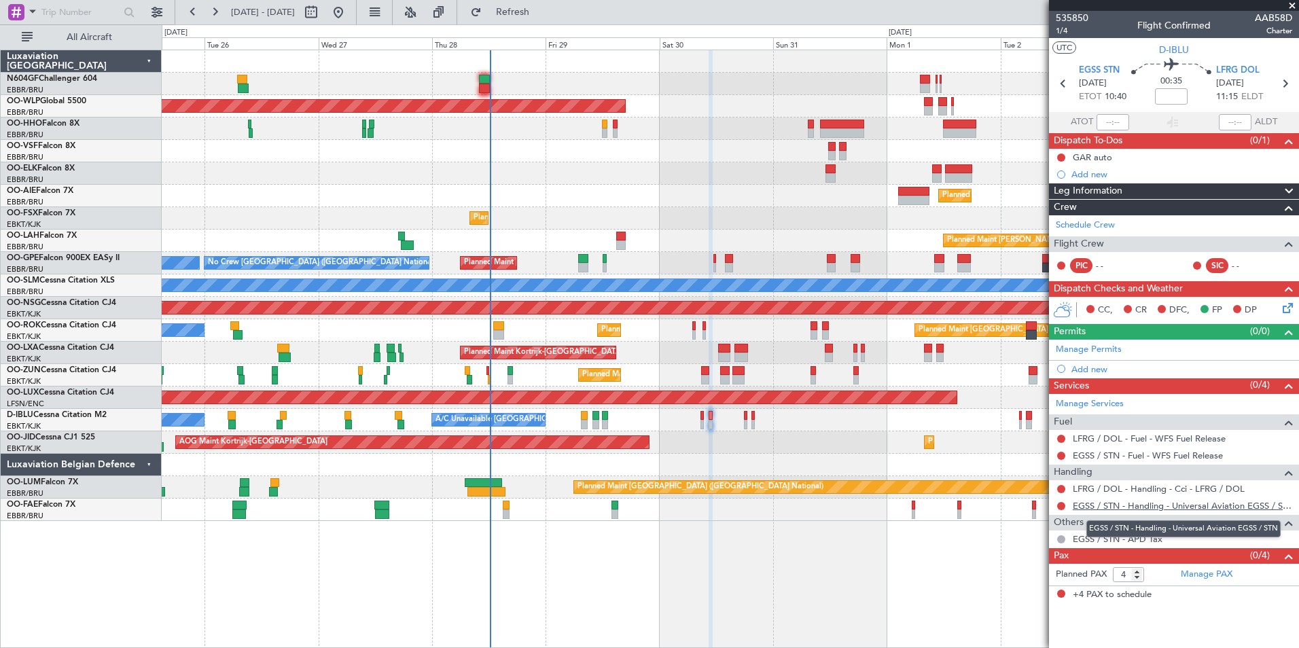
click at [1038, 501] on link "EGSS / STN - Handling - Universal Aviation EGSS / STN" at bounding box center [1183, 506] width 220 height 12
click at [21, 10] on div at bounding box center [16, 12] width 16 height 16
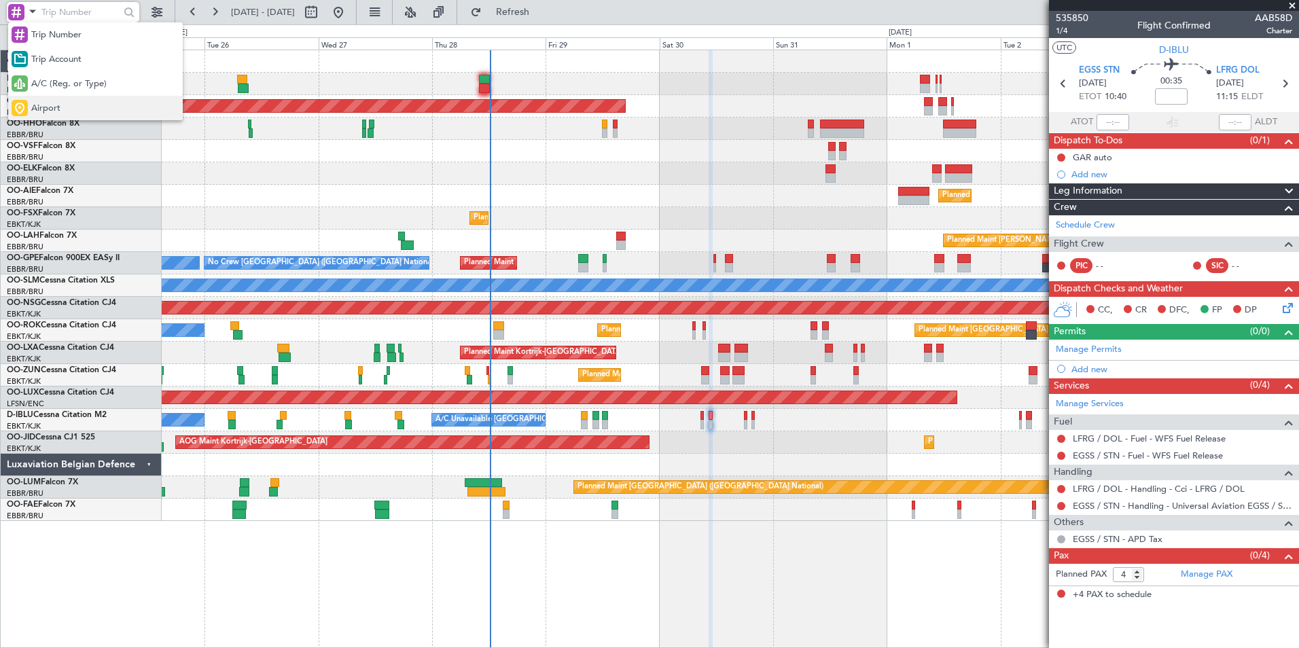
click at [66, 117] on div "Airport" at bounding box center [95, 108] width 175 height 24
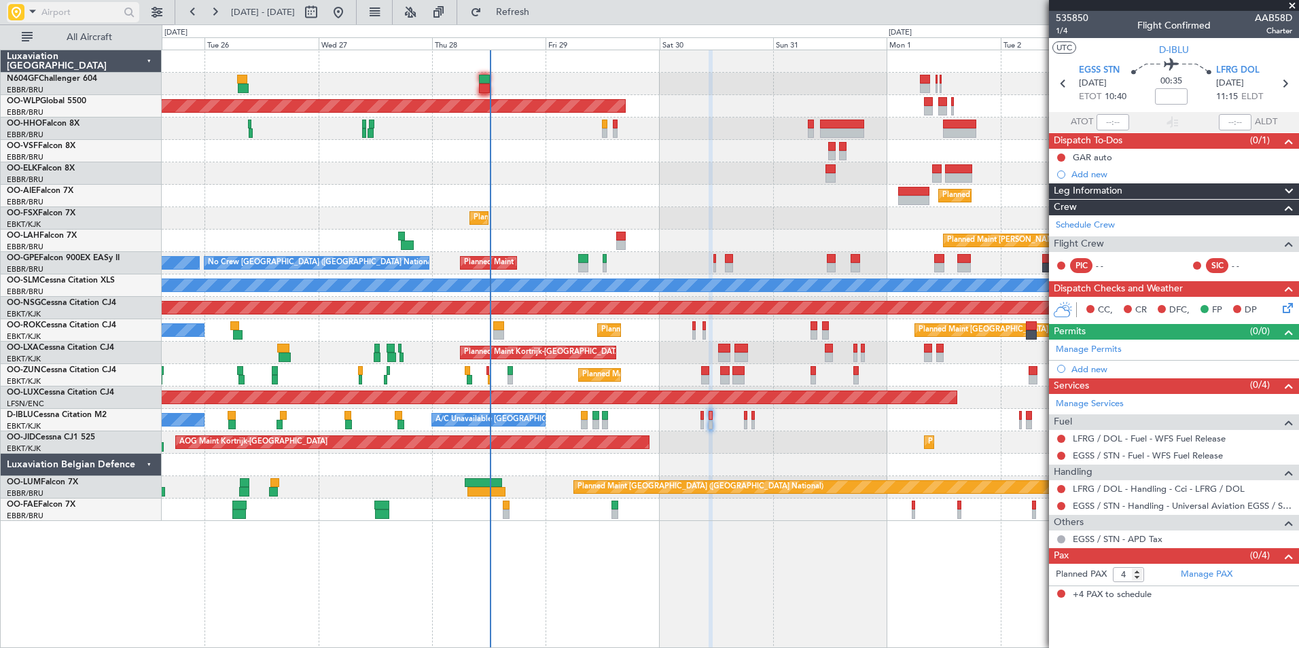
click at [56, 11] on input "text" at bounding box center [80, 12] width 78 height 20
type input "egss"
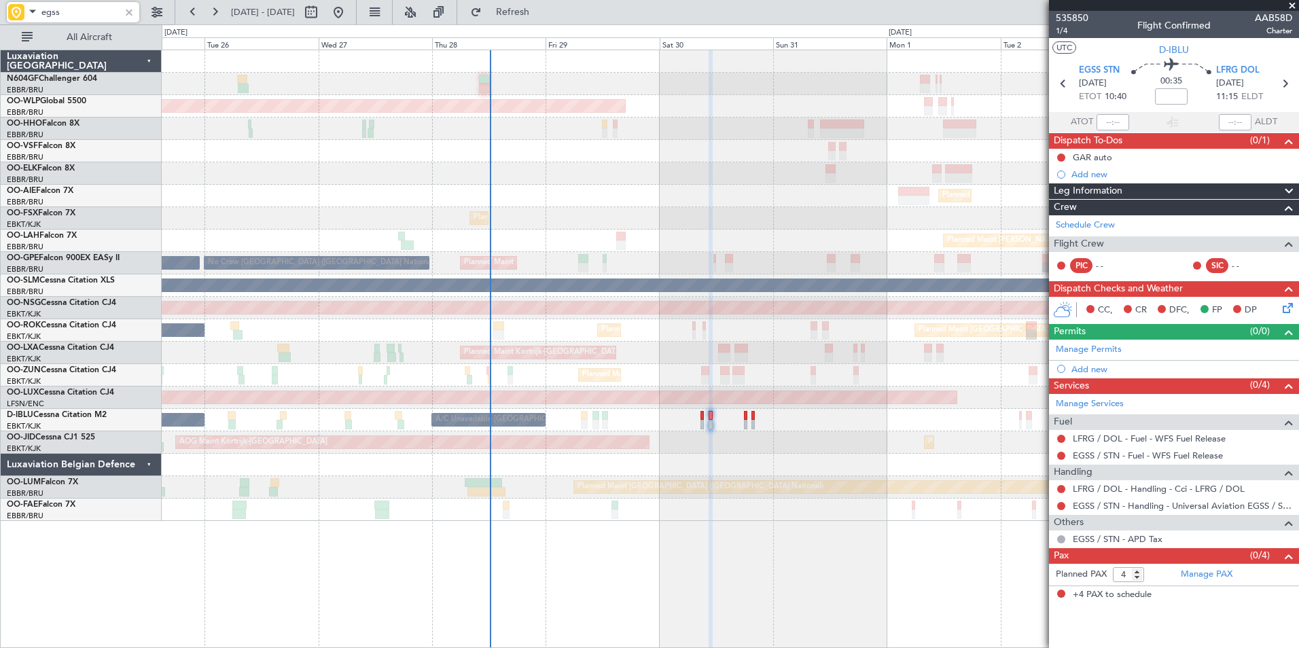
click at [745, 128] on div "Planned Maint Berlin (Brandenburg) Planned Maint London (Farnborough) Planned M…" at bounding box center [730, 285] width 1137 height 471
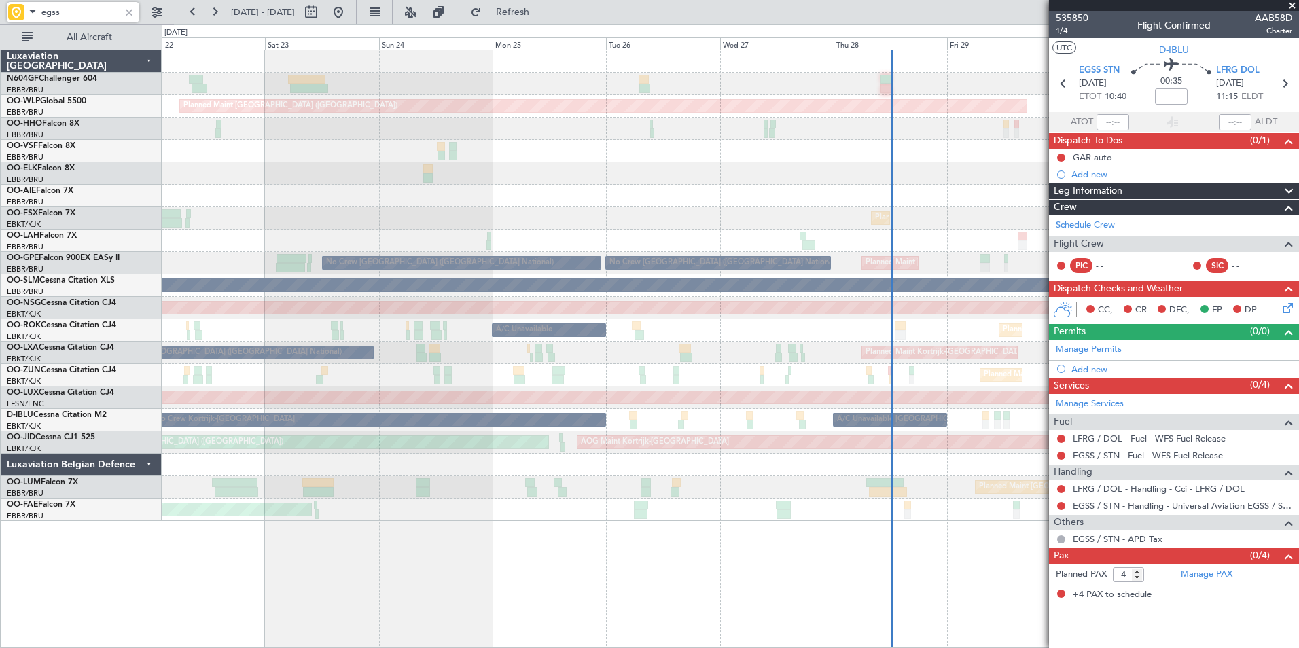
click at [920, 161] on div "Planned Maint Berlin (Brandenburg) Planned Maint London (Farnborough) Planned M…" at bounding box center [730, 285] width 1137 height 471
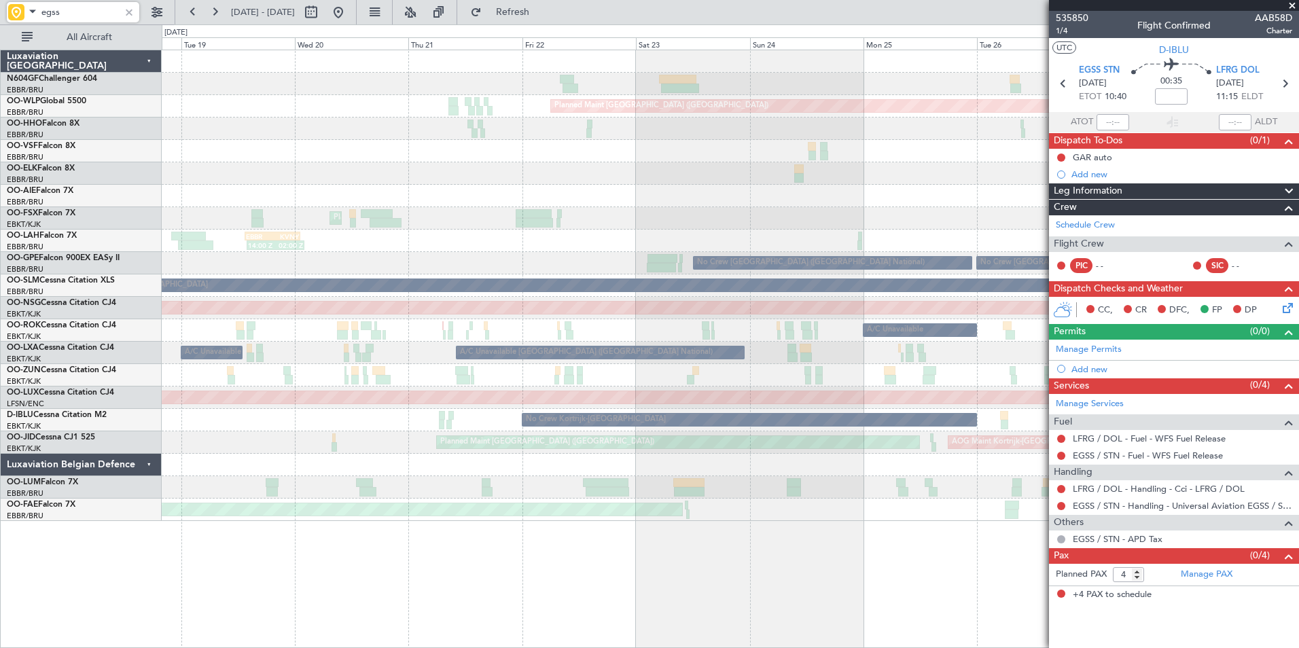
click at [909, 134] on div "Planned Maint Berlin (Brandenburg) AOG Maint Geneva (Cointrin) Planned Maint Ko…" at bounding box center [730, 285] width 1137 height 471
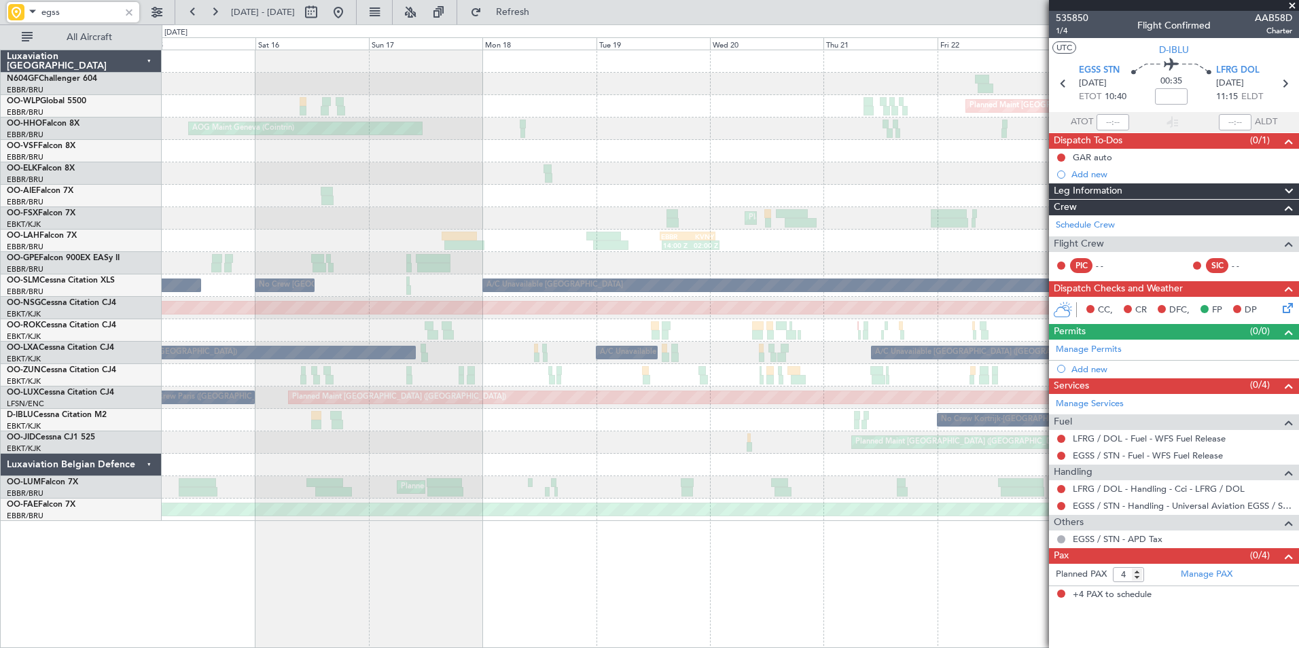
click at [986, 167] on div "Planned Maint Berlin (Brandenburg) AOG Maint Geneva (Cointrin) Planned Maint Ko…" at bounding box center [730, 285] width 1137 height 471
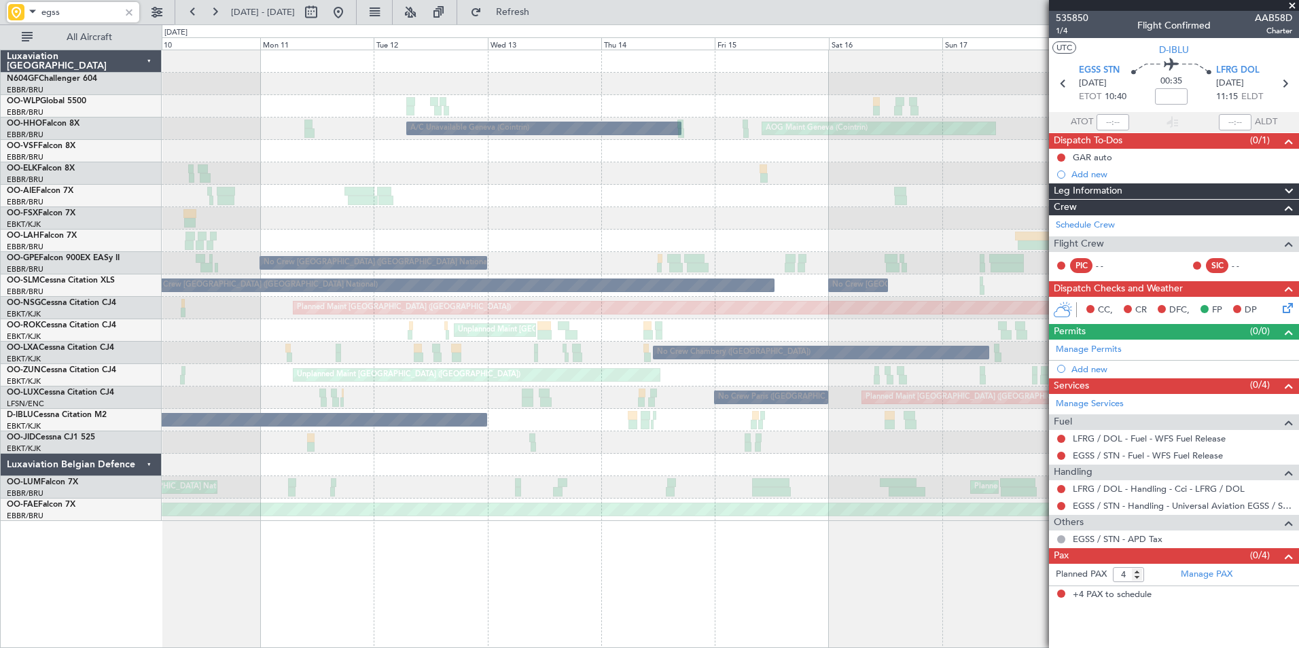
click at [719, 207] on div "Planned Maint Kortrijk-[GEOGRAPHIC_DATA]" at bounding box center [730, 218] width 1137 height 22
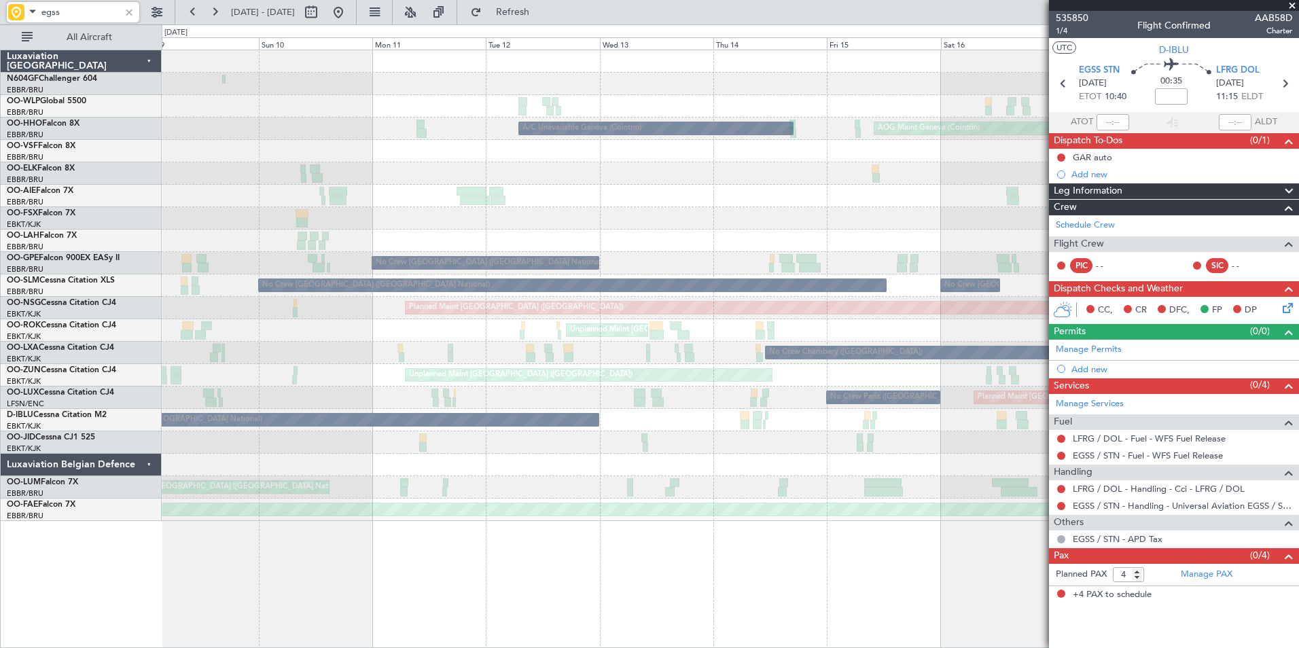
click at [869, 215] on div "Planned Maint Milan (Linate) AOG Maint Geneva (Cointrin) A/C Unavailable Geneva…" at bounding box center [730, 285] width 1137 height 471
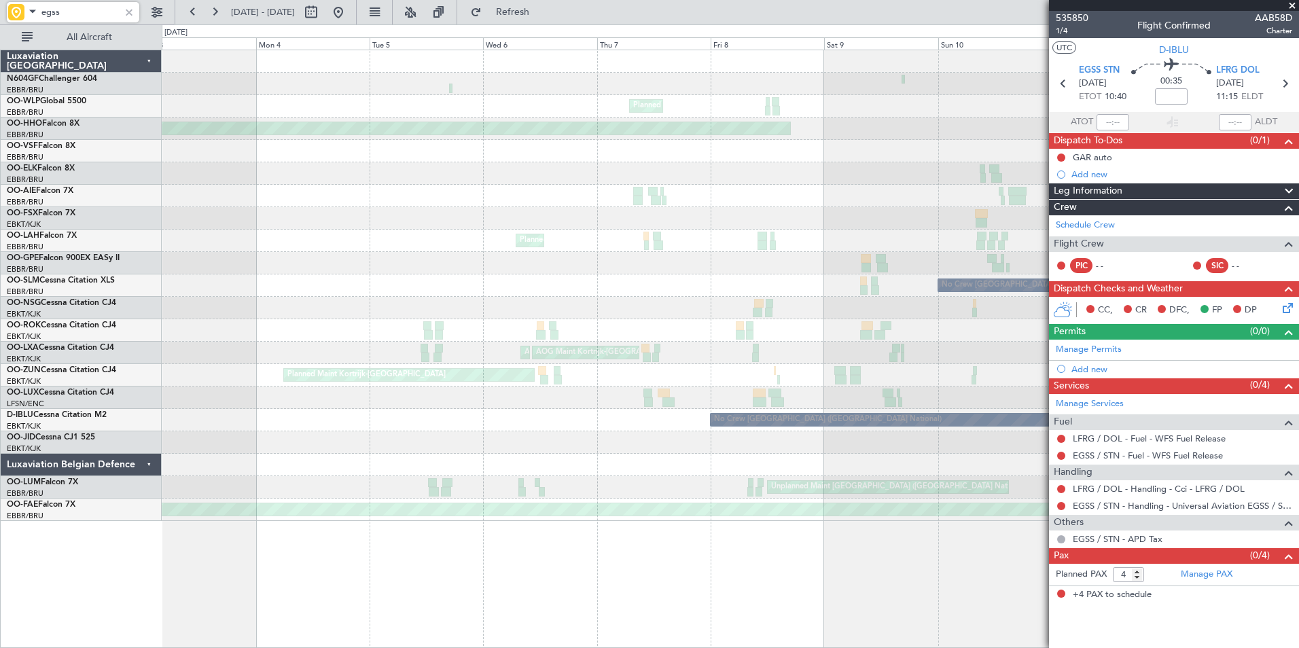
click at [799, 212] on div at bounding box center [730, 218] width 1137 height 22
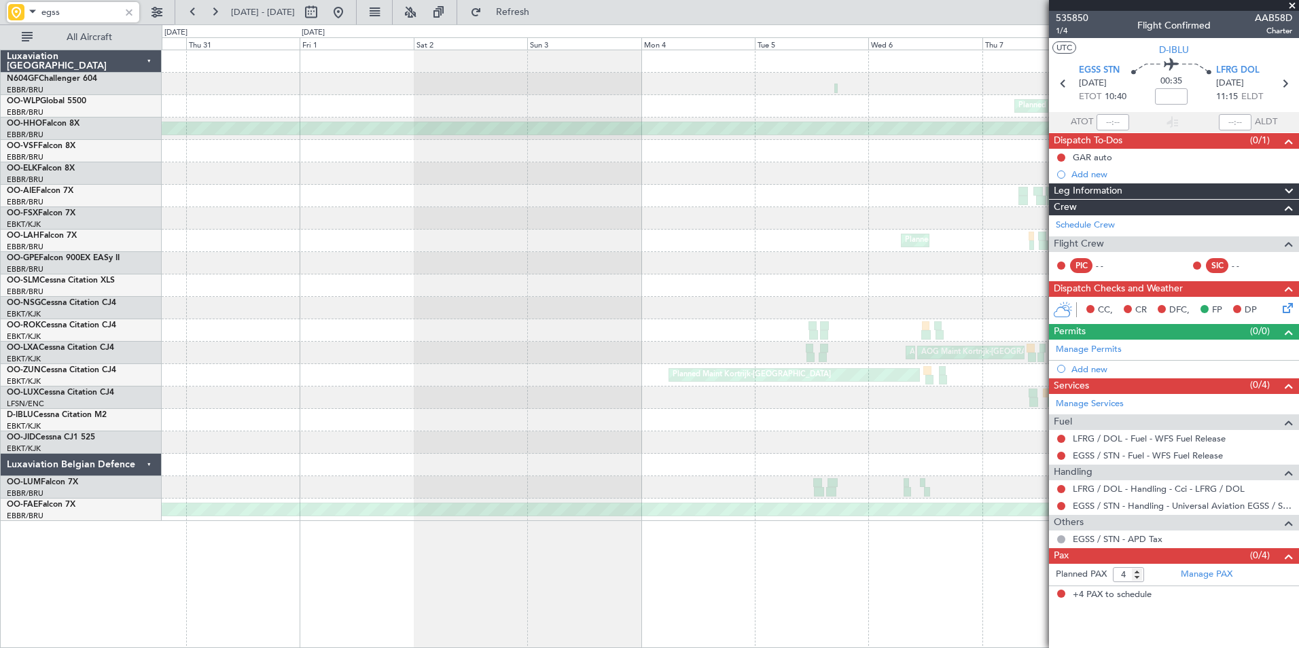
click at [854, 241] on div "Planned Maint [GEOGRAPHIC_DATA] ([GEOGRAPHIC_DATA] National)" at bounding box center [730, 241] width 1137 height 22
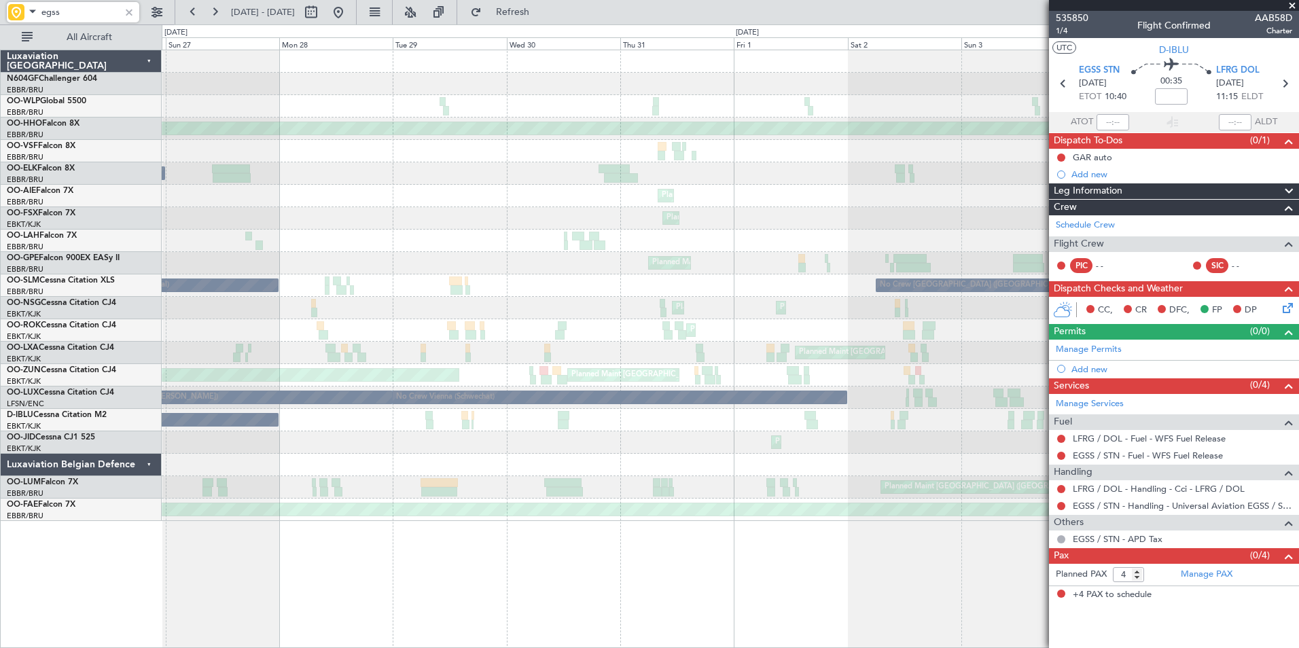
click at [831, 181] on div "Planned Maint Milan (Linate) Planned Maint Geneva (Cointrin) Owner Brussels (Br…" at bounding box center [730, 285] width 1137 height 471
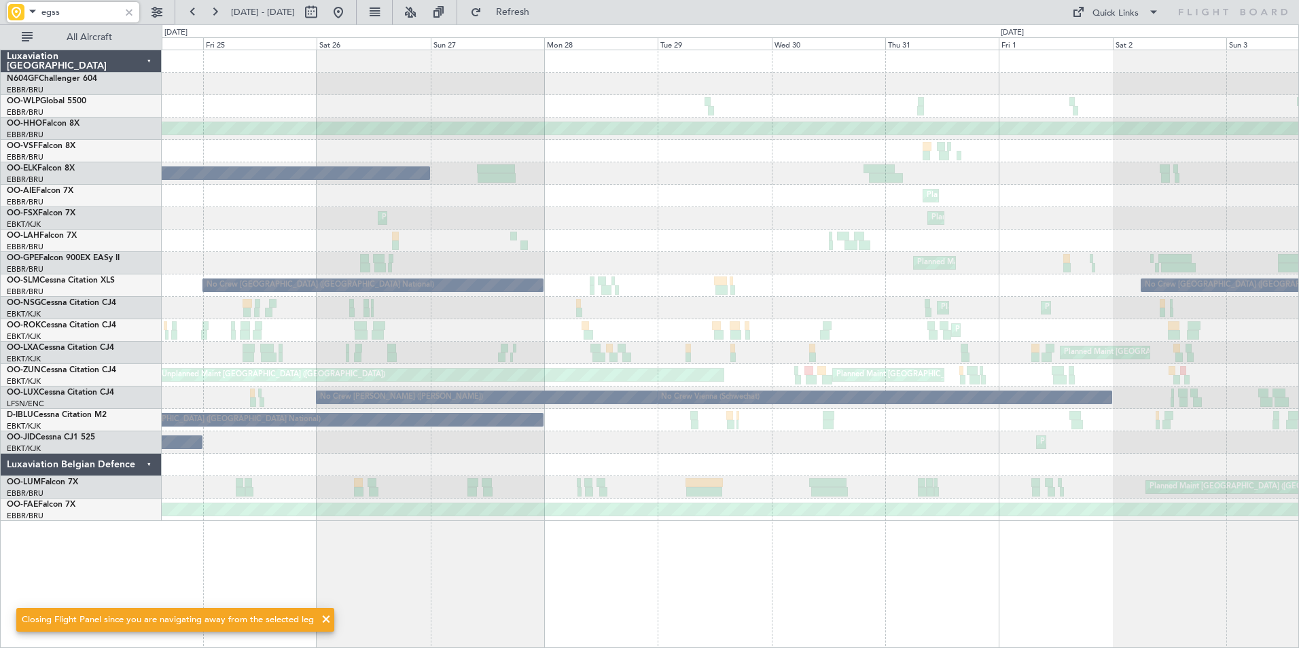
click at [870, 189] on div "Planned Maint Milan (Linate) Planned Maint Geneva (Cointrin) Owner Brussels (Br…" at bounding box center [730, 285] width 1137 height 471
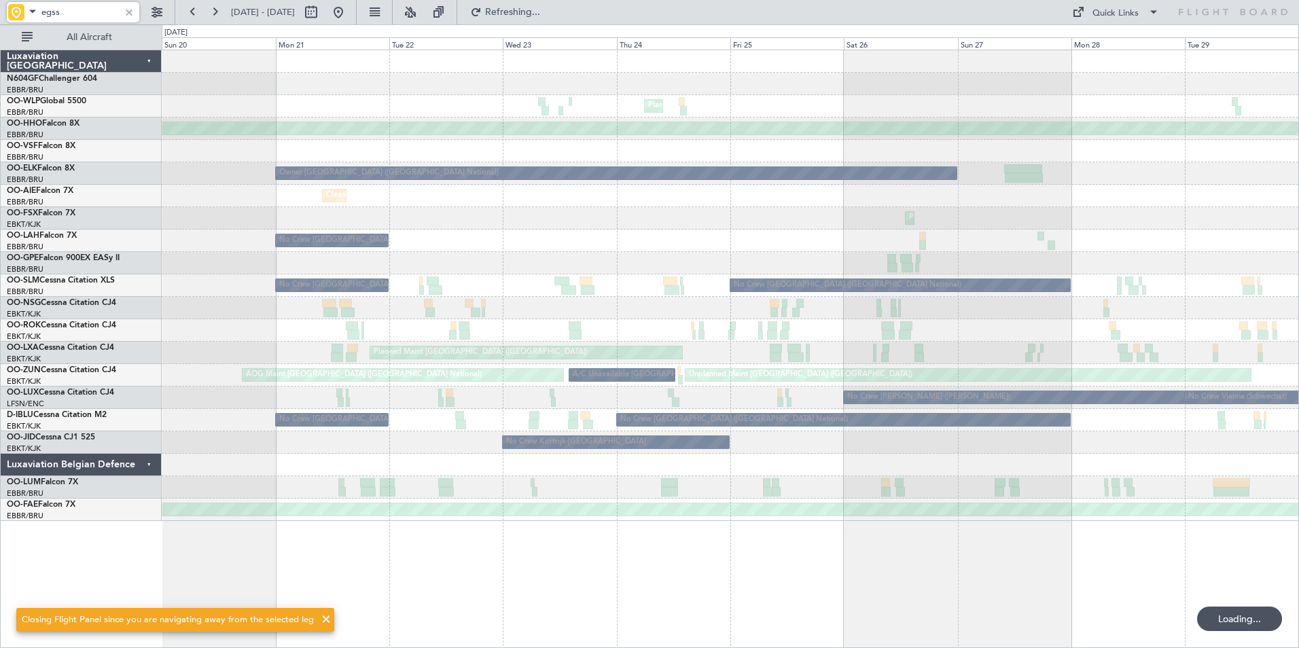
click at [952, 198] on div "Planned Maint Milan (Linate) Planned Maint Geneva (Cointrin) Owner Brussels (Br…" at bounding box center [730, 285] width 1137 height 471
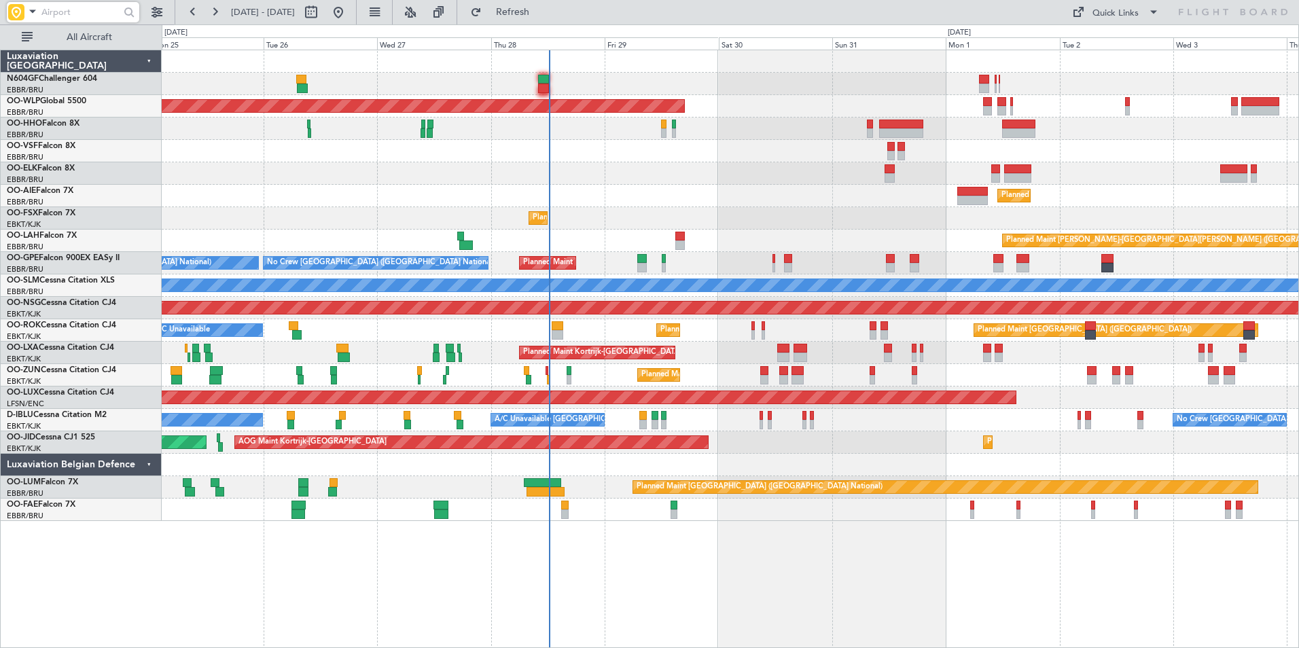
click at [25, 7] on span at bounding box center [32, 11] width 16 height 17
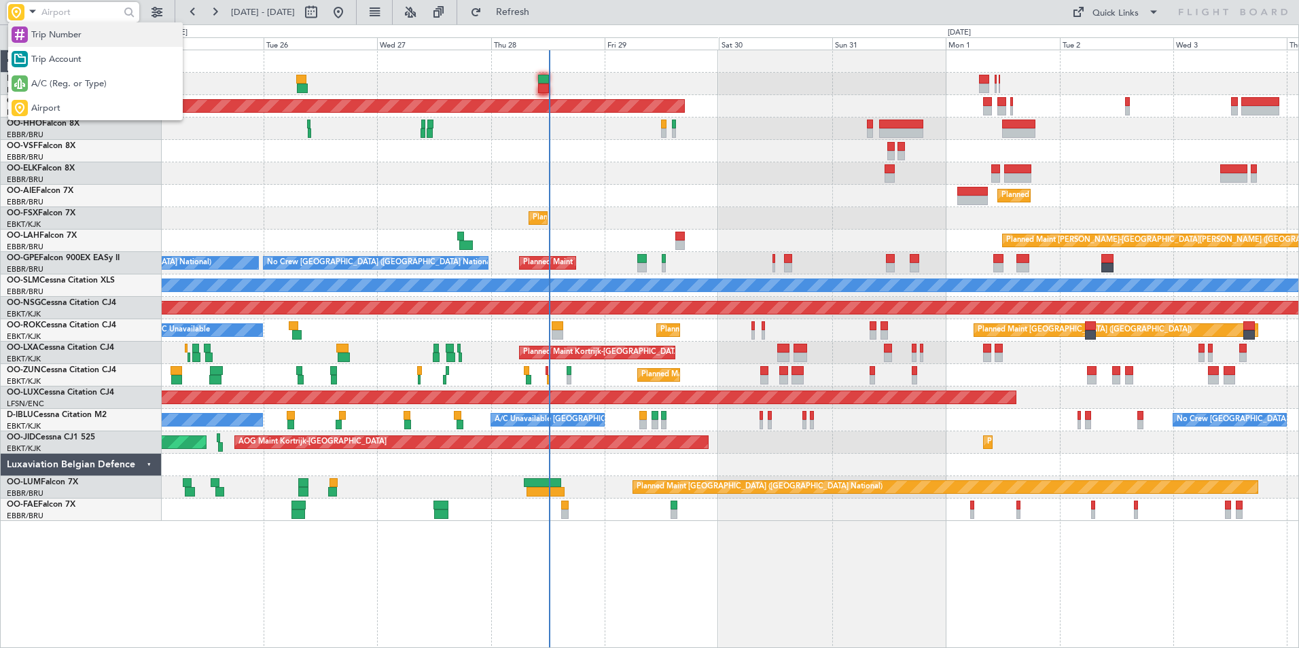
click at [58, 37] on span "Trip Number" at bounding box center [56, 36] width 50 height 14
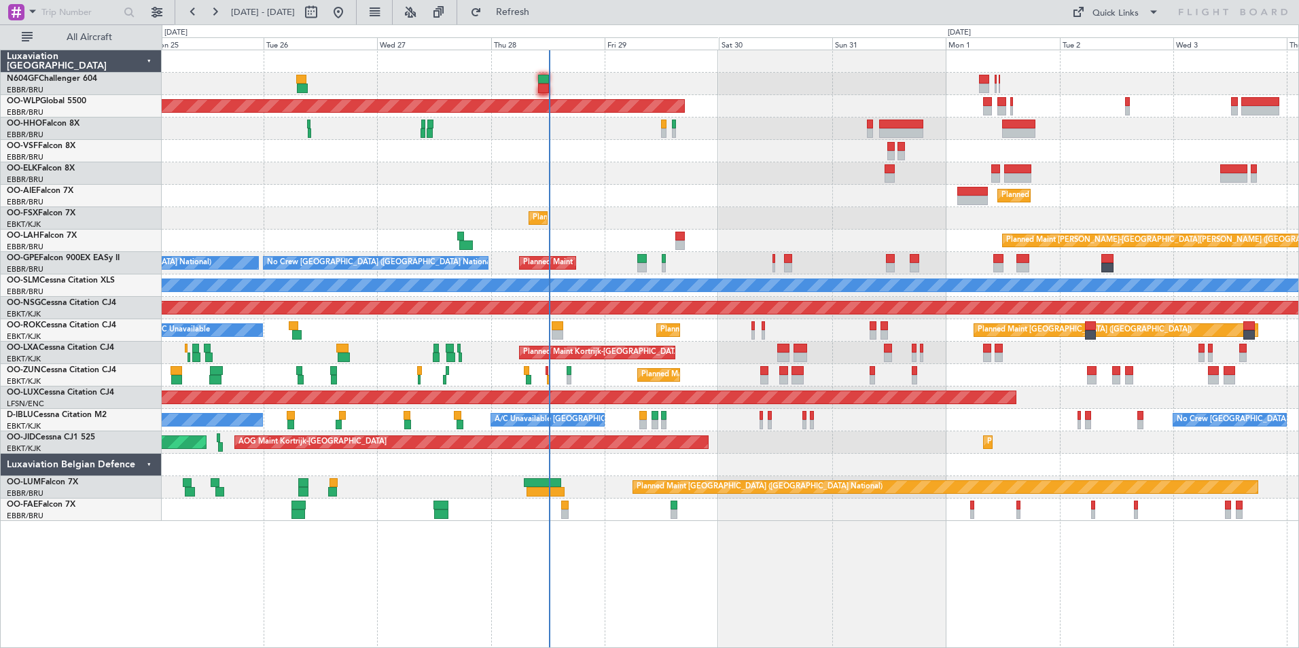
click at [772, 435] on div "AOG Maint Kortrijk-Wevelgem Planned Maint Paris (Le Bourget) Planned Maint Kort…" at bounding box center [730, 443] width 1137 height 22
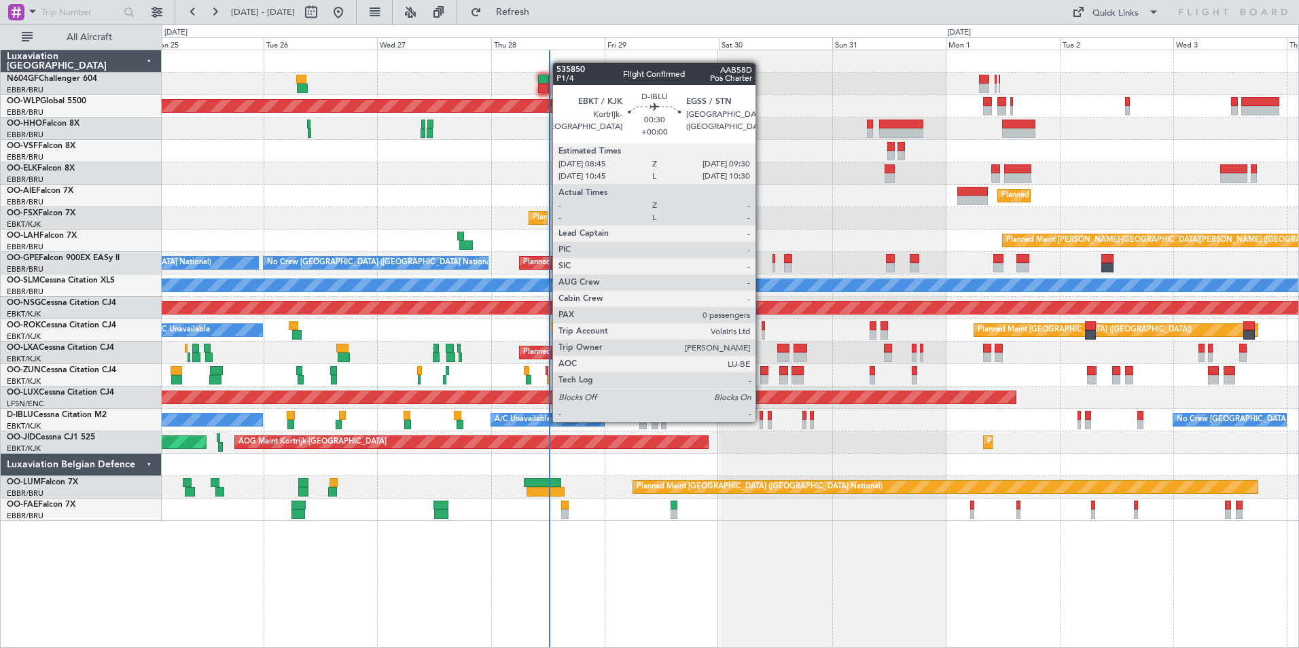
click at [762, 421] on div at bounding box center [762, 425] width 4 height 10
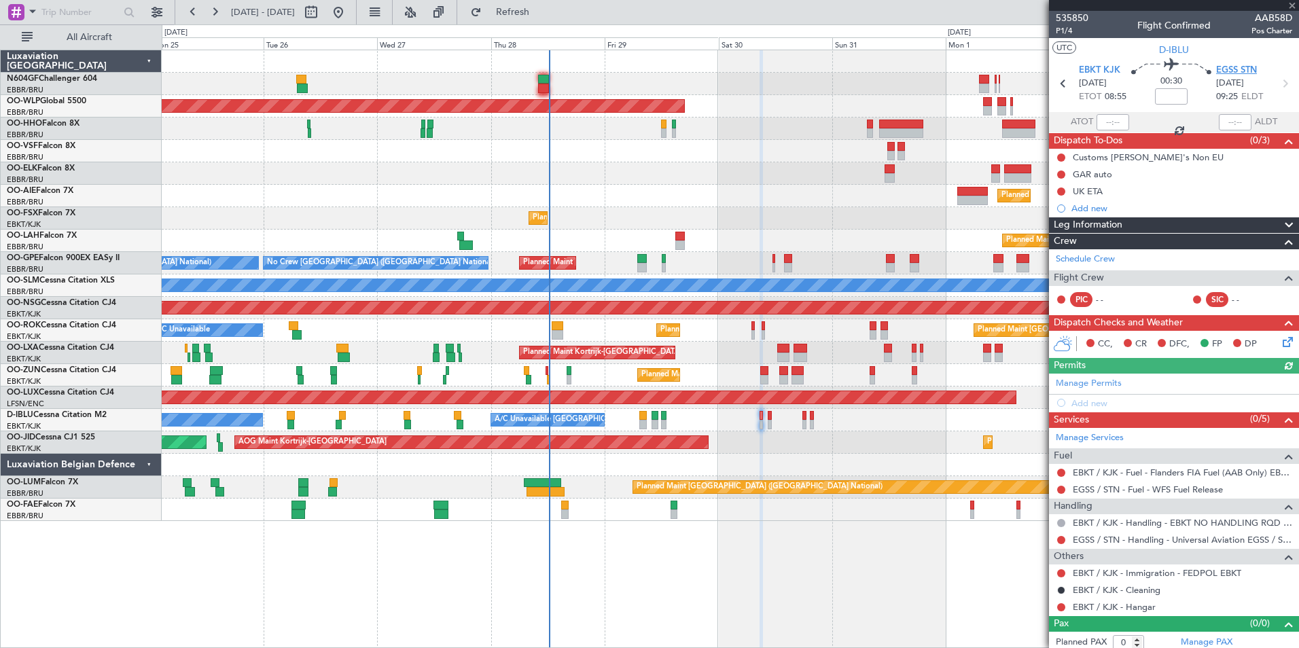
click at [1229, 67] on span "EGSS STN" at bounding box center [1236, 71] width 41 height 14
click at [1104, 401] on div "Add new" at bounding box center [1176, 404] width 209 height 12
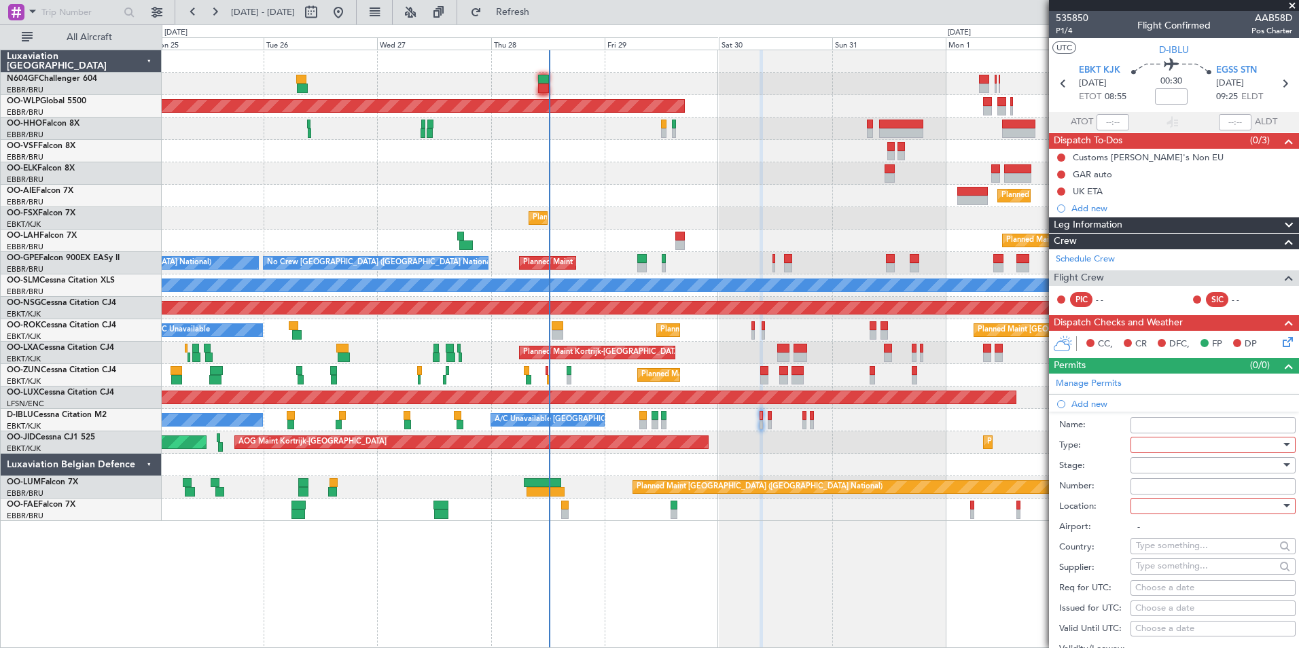
click at [1179, 444] on div at bounding box center [1208, 445] width 145 height 20
click at [1158, 580] on span "Slot" at bounding box center [1208, 573] width 143 height 20
click at [1153, 466] on div at bounding box center [1208, 465] width 145 height 20
click at [1187, 512] on span "Not Requested" at bounding box center [1208, 513] width 143 height 20
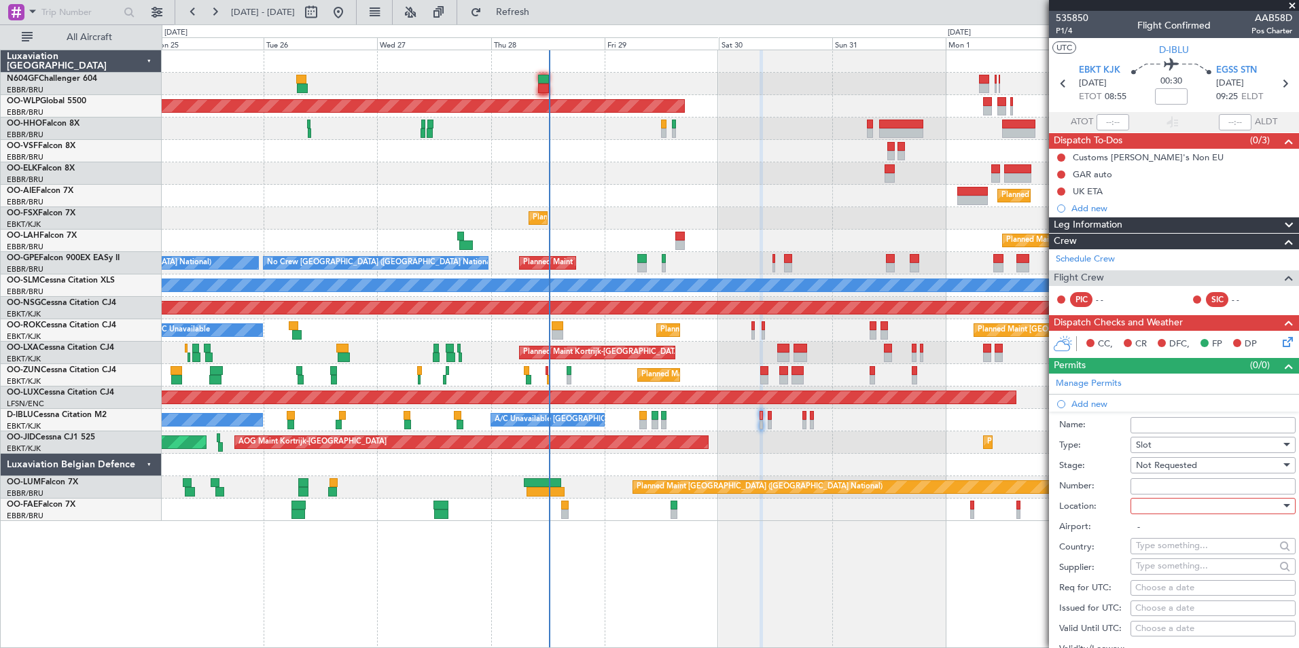
click at [1171, 504] on div at bounding box center [1208, 506] width 145 height 20
click at [1164, 574] on span "Arrival" at bounding box center [1208, 574] width 143 height 20
type input "EGSS / STN"
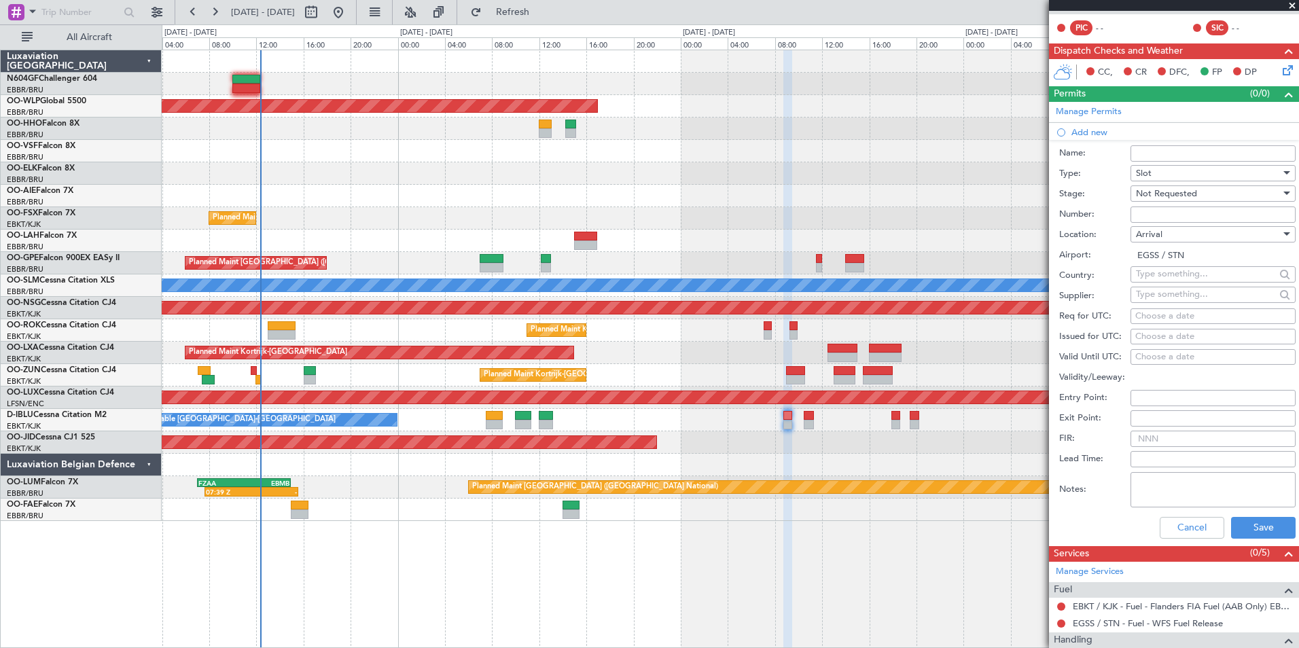
click at [1183, 320] on div "Choose a date" at bounding box center [1214, 317] width 156 height 14
select select "8"
select select "2025"
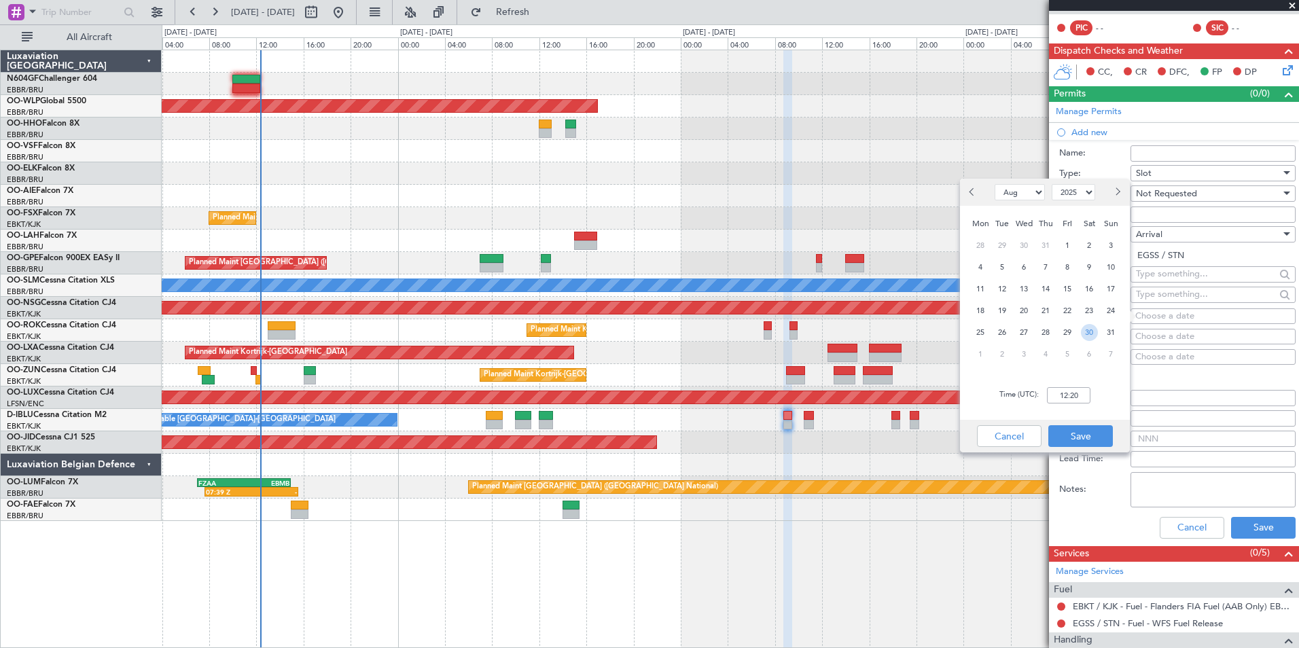
click at [1093, 338] on span "30" at bounding box center [1089, 332] width 17 height 17
click at [1075, 400] on input "00:00" at bounding box center [1068, 395] width 43 height 16
type input "09:30"
click at [1089, 405] on div "Time (UTC): 09:30" at bounding box center [1045, 395] width 170 height 49
click at [1082, 430] on button "Save" at bounding box center [1081, 436] width 65 height 22
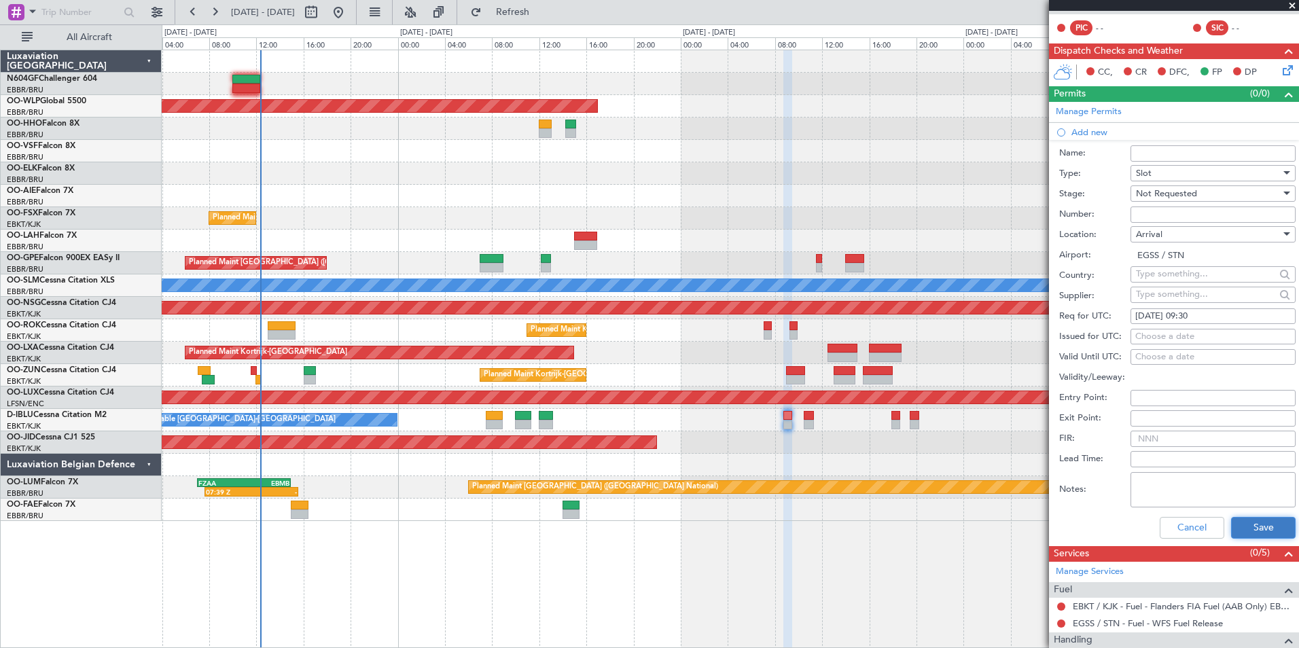
click at [1261, 531] on button "Save" at bounding box center [1263, 528] width 65 height 22
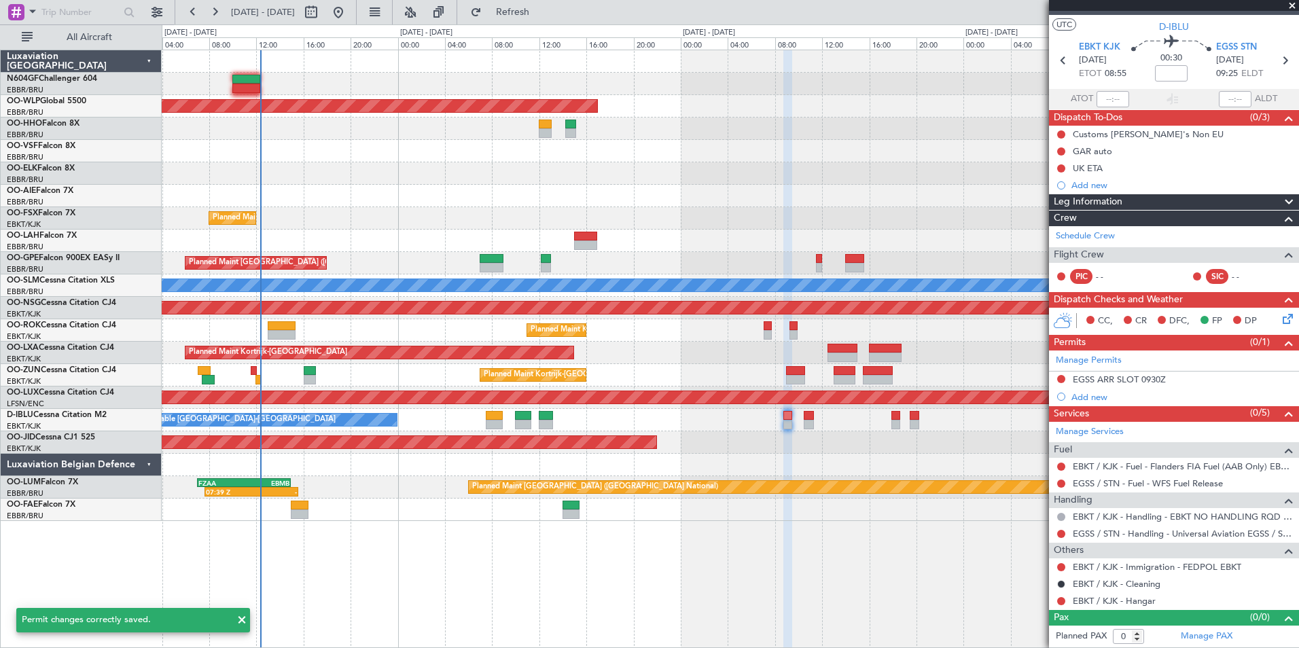
scroll to position [22, 0]
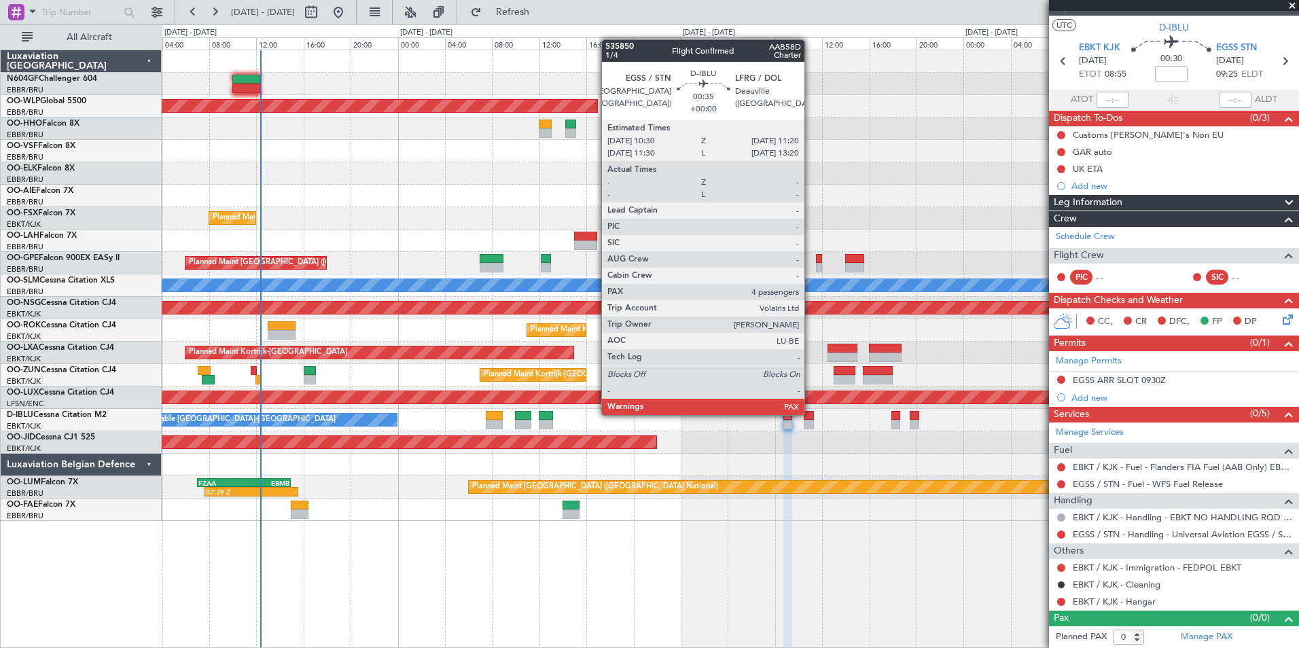
click at [811, 414] on div at bounding box center [809, 416] width 10 height 10
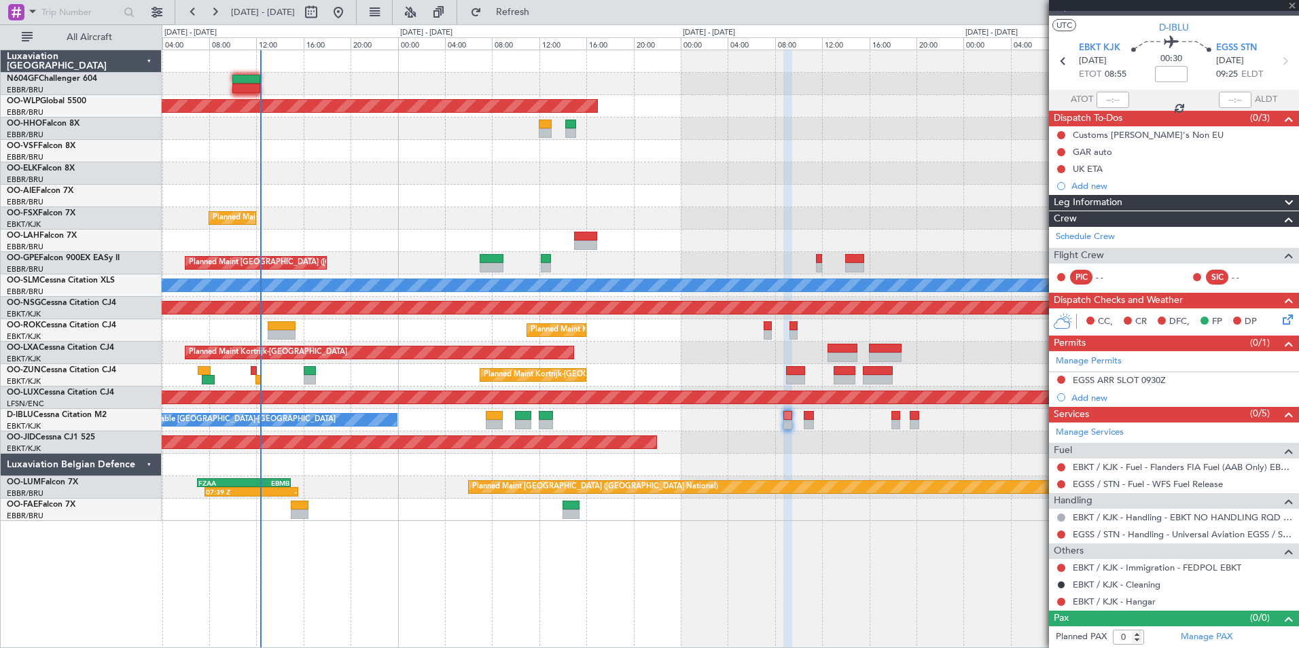
type input "4"
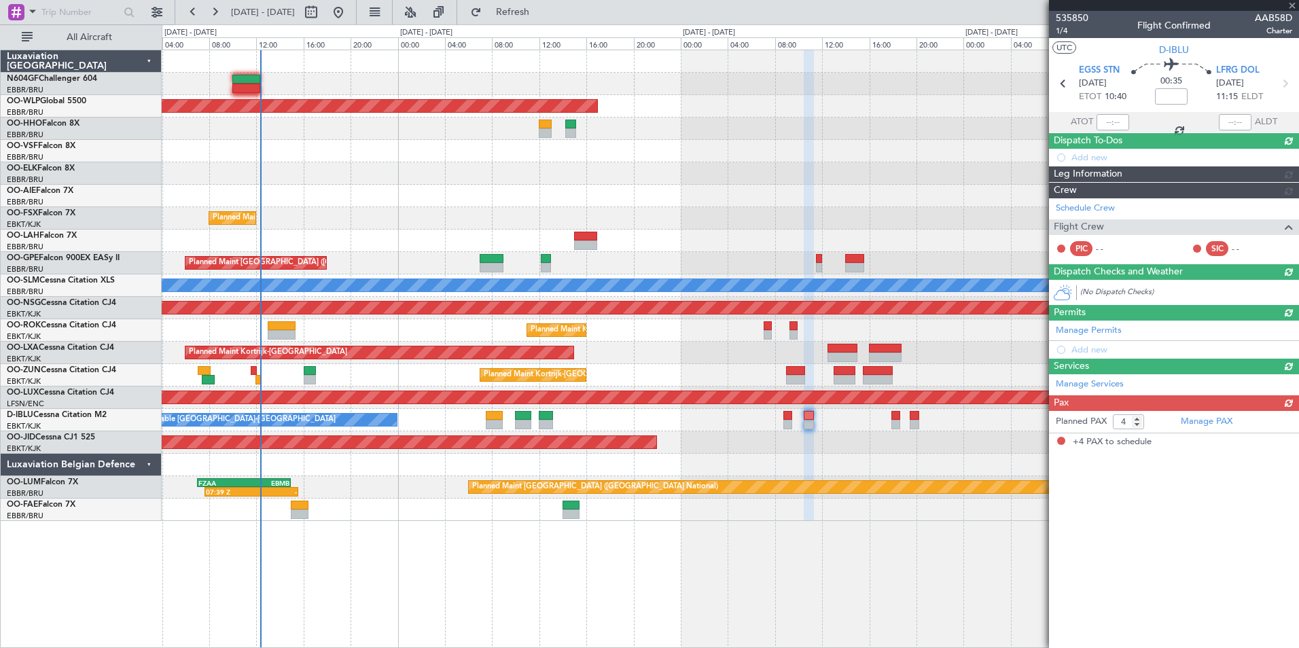
scroll to position [0, 0]
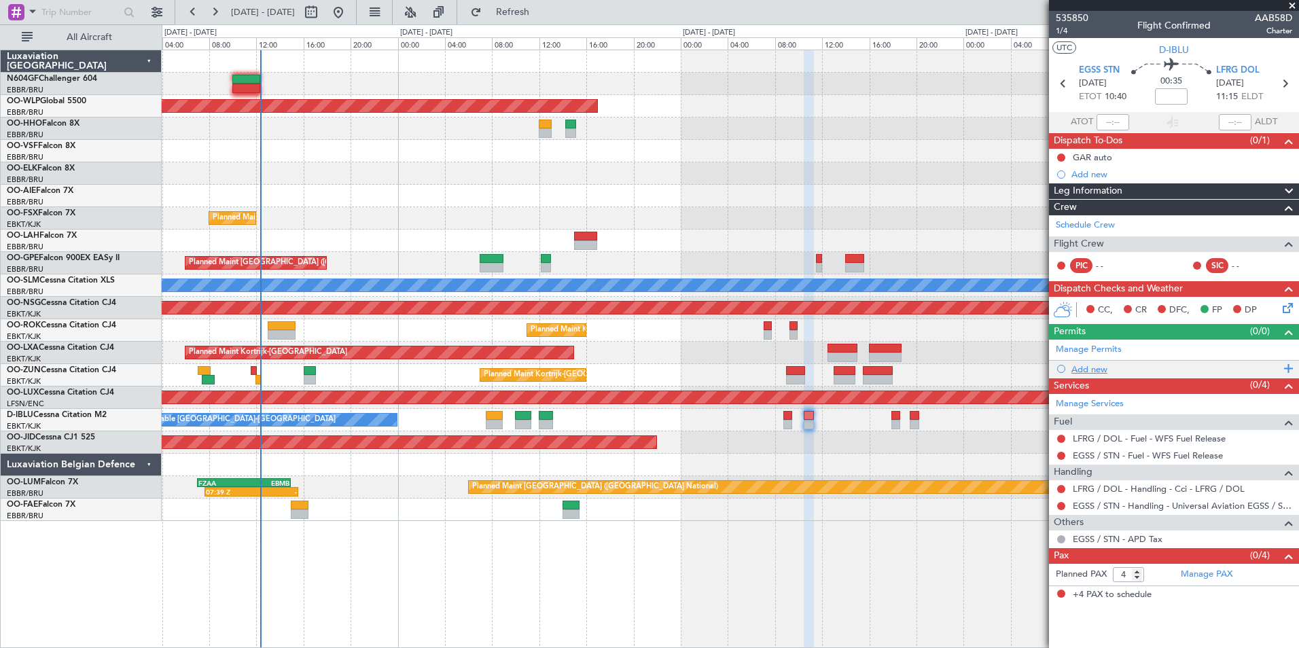
click at [1096, 371] on div "Add new" at bounding box center [1176, 370] width 209 height 12
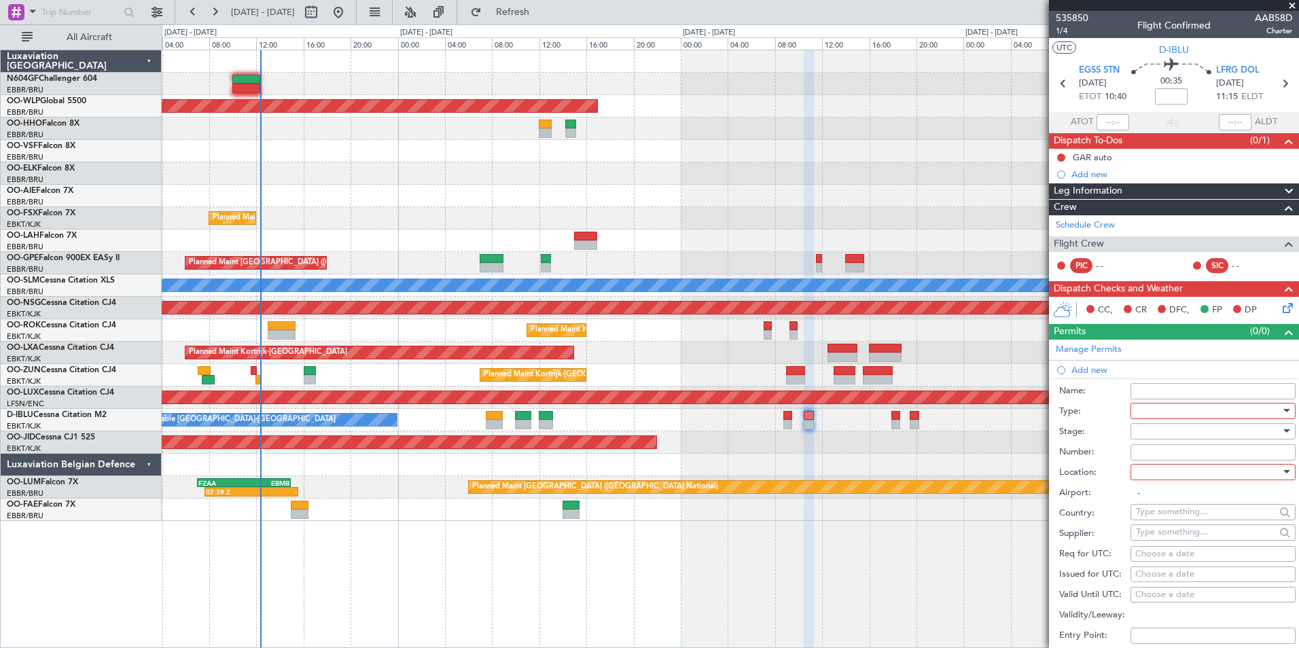
click at [1197, 410] on div at bounding box center [1208, 411] width 145 height 20
click at [1144, 544] on span "Slot" at bounding box center [1208, 539] width 143 height 20
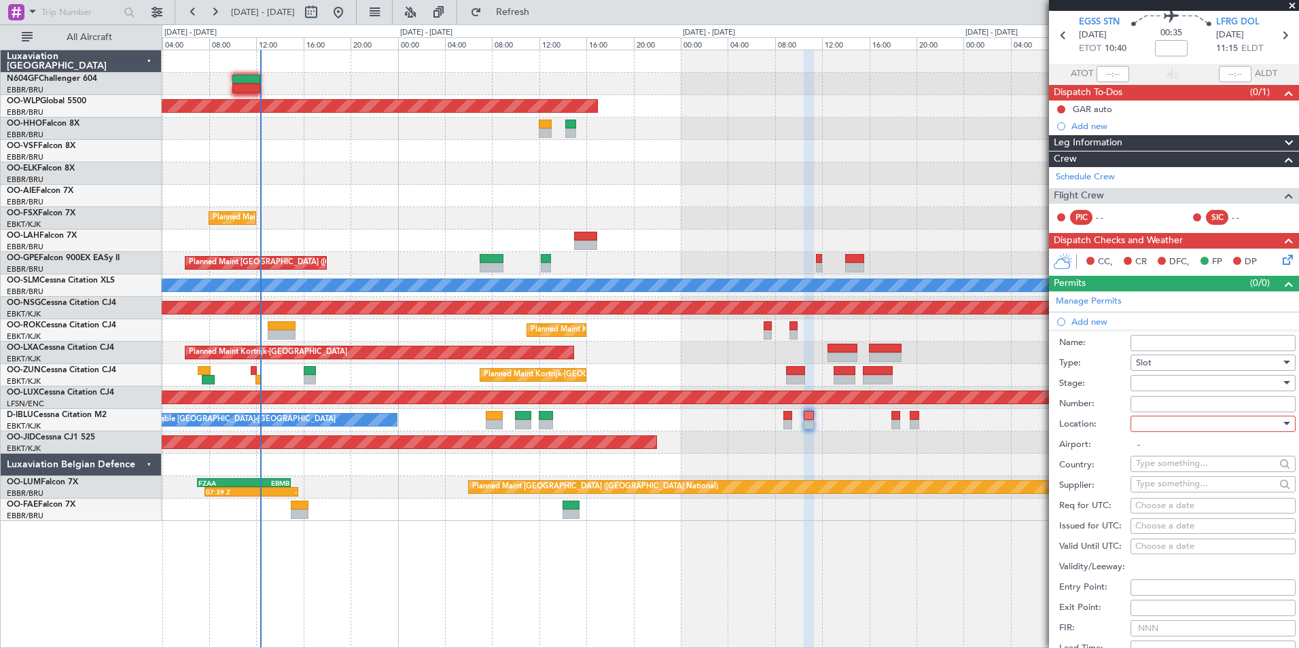
scroll to position [68, 0]
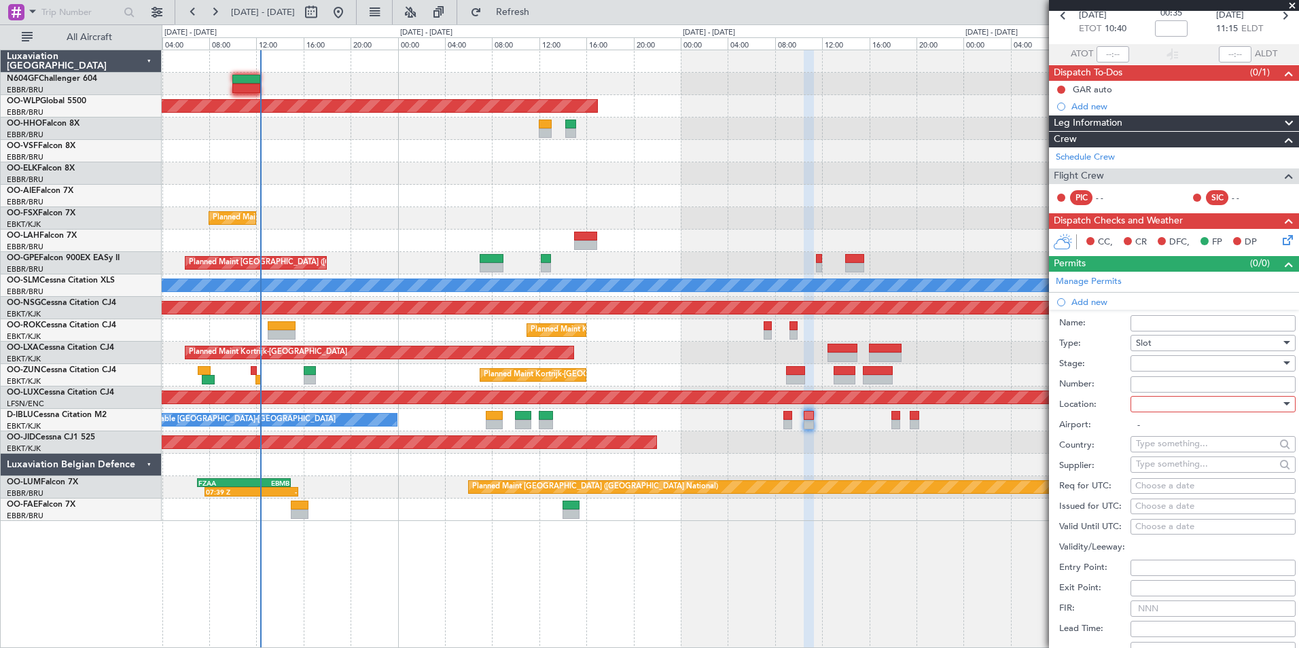
click at [1153, 363] on div at bounding box center [1208, 363] width 145 height 20
click at [1189, 412] on span "Not Requested" at bounding box center [1208, 411] width 143 height 20
click at [1179, 403] on div at bounding box center [1208, 404] width 145 height 20
click at [1174, 436] on span "Departure" at bounding box center [1208, 431] width 143 height 20
type input "EGSS / STN"
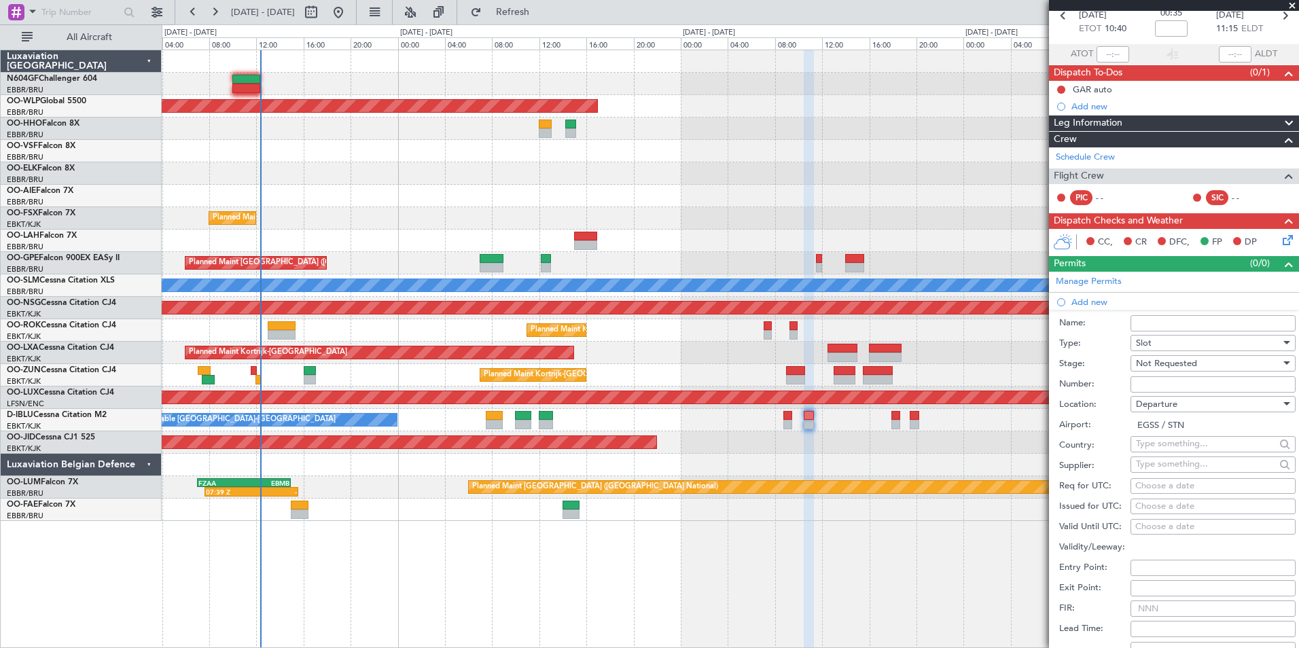
click at [1166, 492] on div "Choose a date" at bounding box center [1214, 487] width 156 height 14
select select "8"
select select "2025"
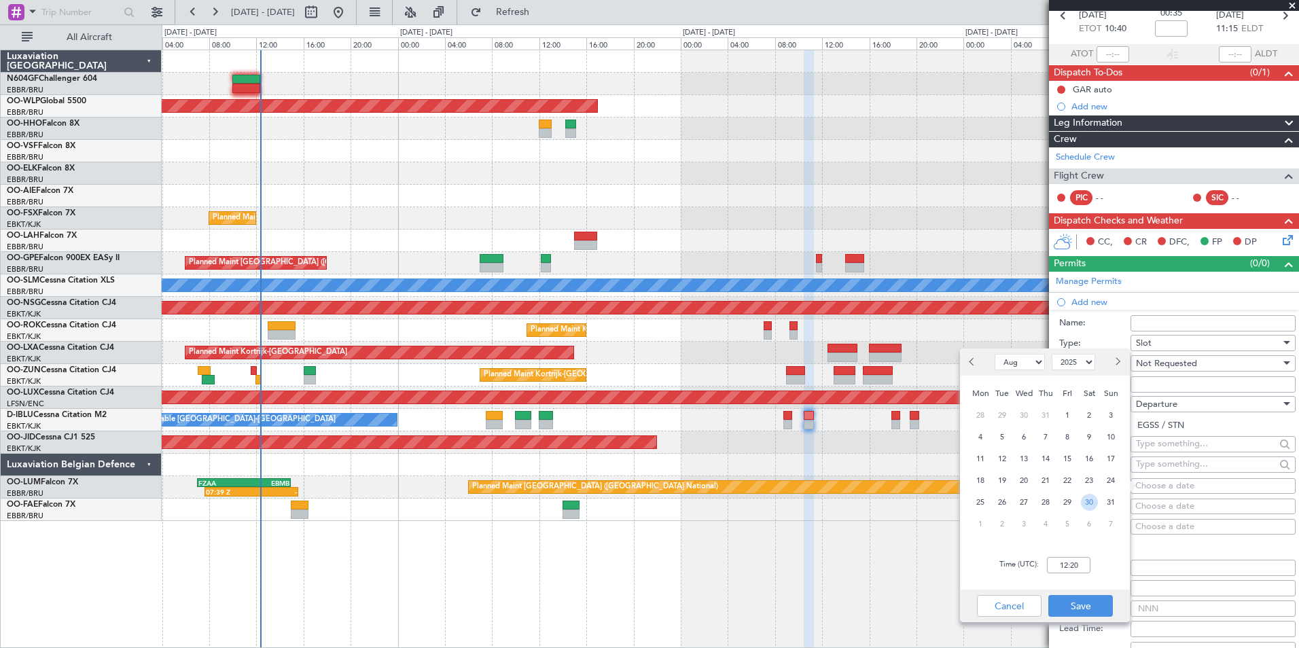
click at [1086, 506] on span "30" at bounding box center [1089, 502] width 17 height 17
click at [1079, 561] on input "00:00" at bounding box center [1068, 565] width 43 height 16
type input "10:30"
click at [1105, 580] on div "Time (UTC): 10:30" at bounding box center [1045, 565] width 170 height 49
click at [1087, 596] on button "Save" at bounding box center [1081, 606] width 65 height 22
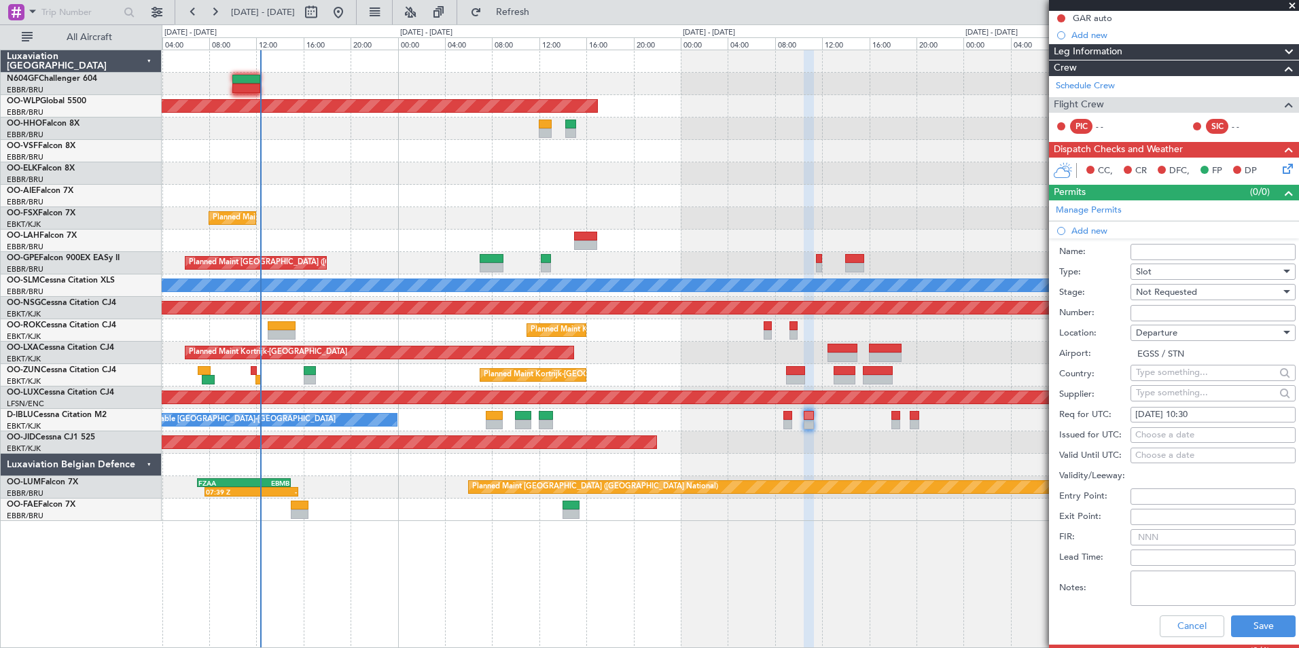
scroll to position [204, 0]
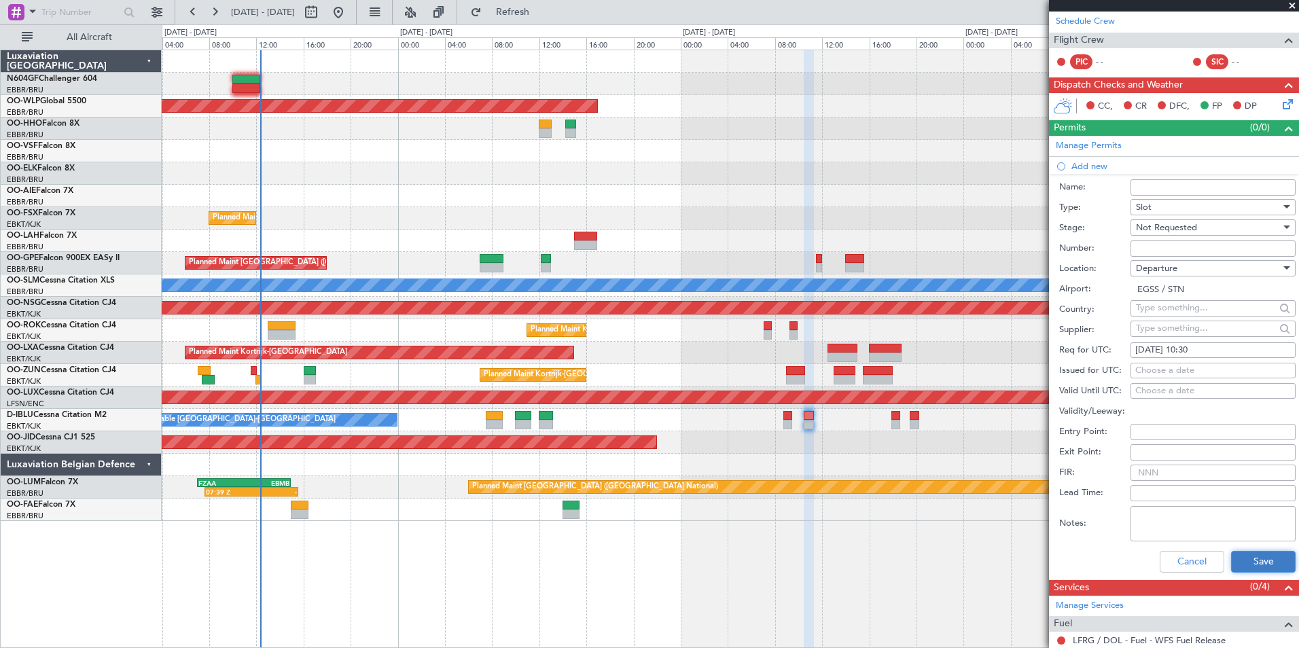
click at [1248, 555] on button "Save" at bounding box center [1263, 562] width 65 height 22
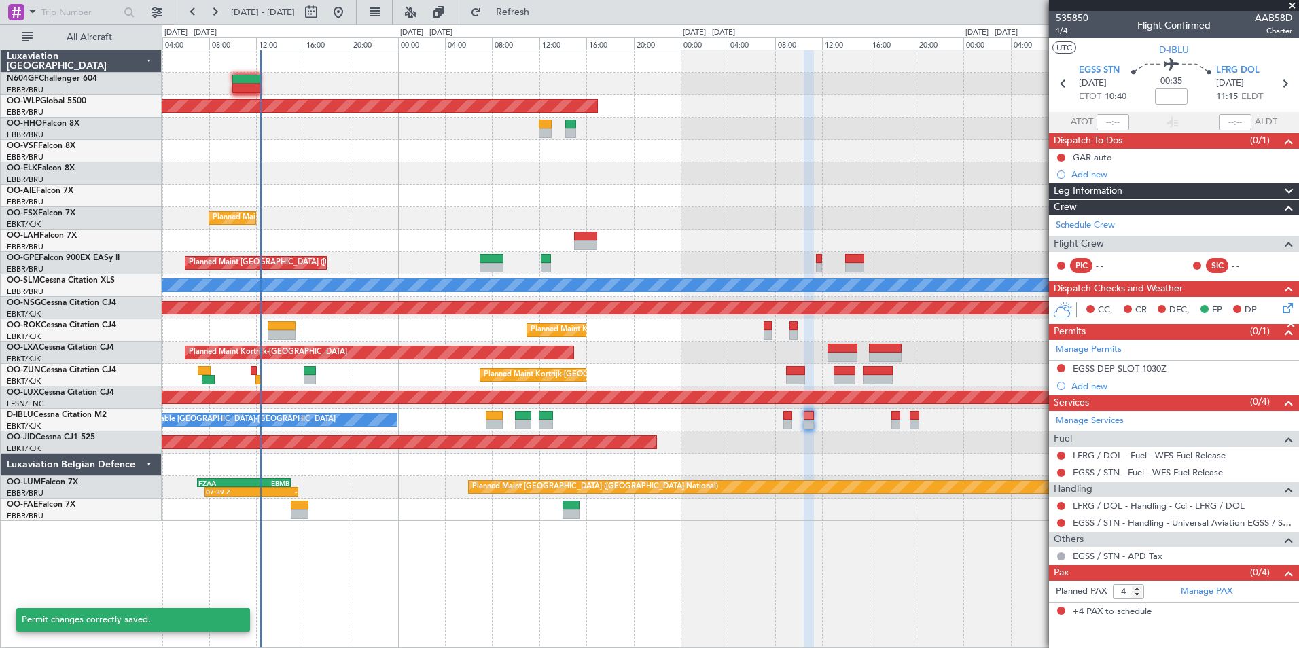
scroll to position [0, 0]
click at [1231, 71] on span "LFRG DOL" at bounding box center [1237, 71] width 43 height 14
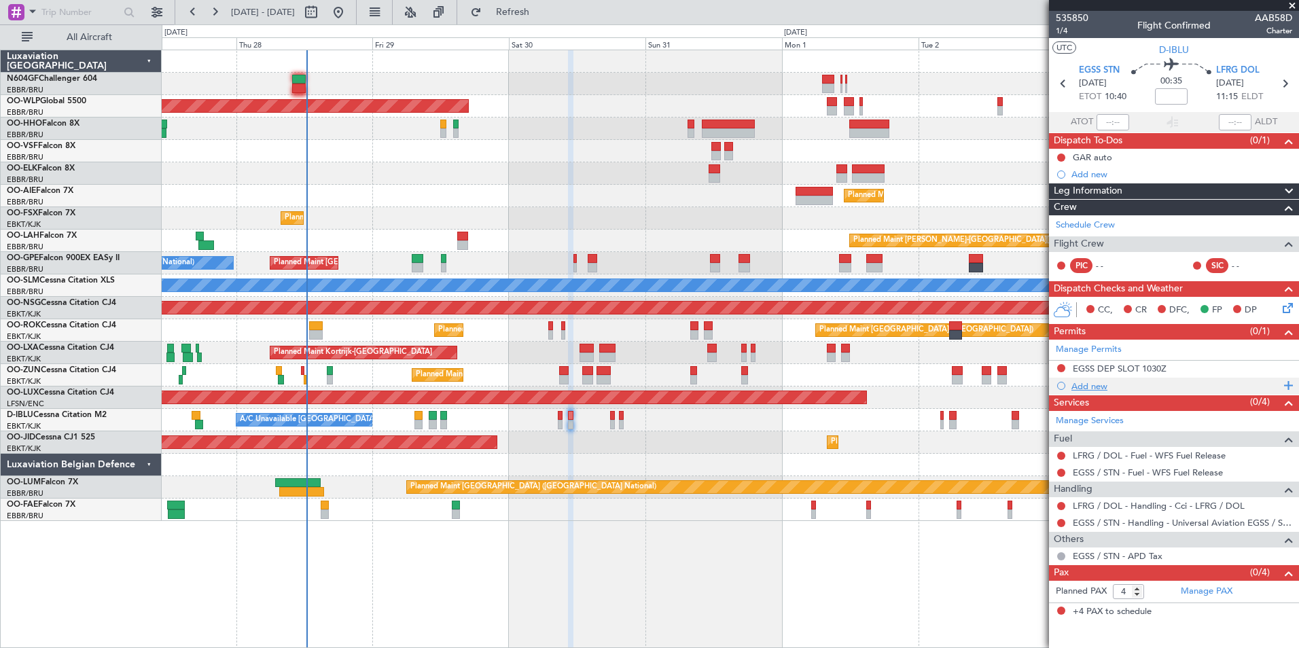
click at [1083, 381] on div "Add new" at bounding box center [1176, 387] width 209 height 12
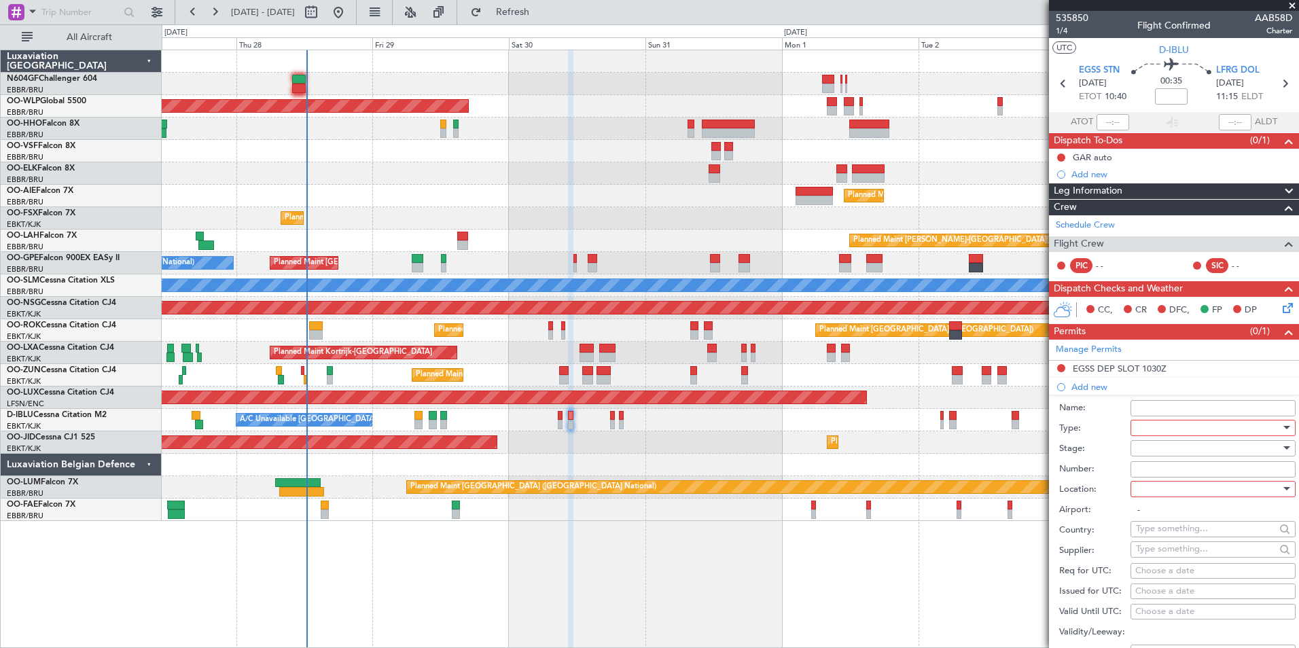
click at [1169, 425] on div at bounding box center [1208, 428] width 145 height 20
click at [1157, 499] on span "PPR" at bounding box center [1208, 495] width 143 height 20
click at [1208, 451] on div at bounding box center [1208, 448] width 145 height 20
click at [1182, 503] on span "Not Requested" at bounding box center [1208, 496] width 143 height 20
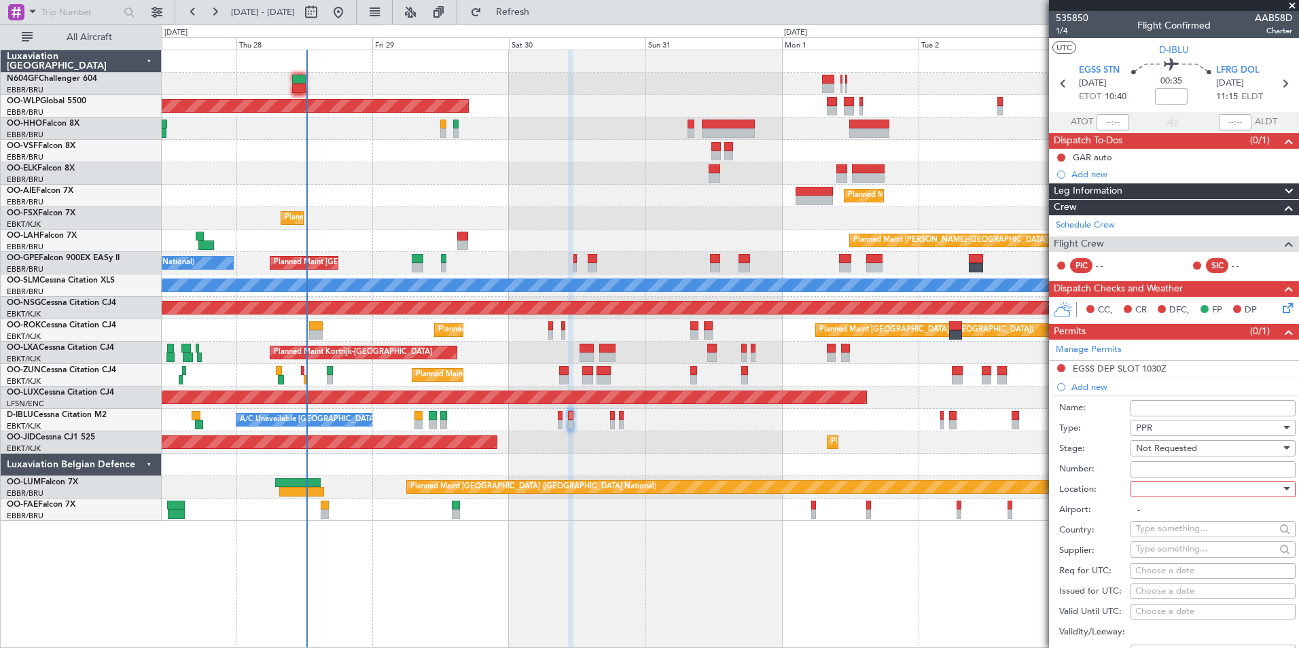
click at [1163, 485] on div at bounding box center [1208, 489] width 145 height 20
click at [1142, 562] on span "Arrival" at bounding box center [1208, 557] width 143 height 20
type input "LFRG / DOL"
click at [1146, 568] on div "Choose a date" at bounding box center [1214, 572] width 156 height 14
select select "8"
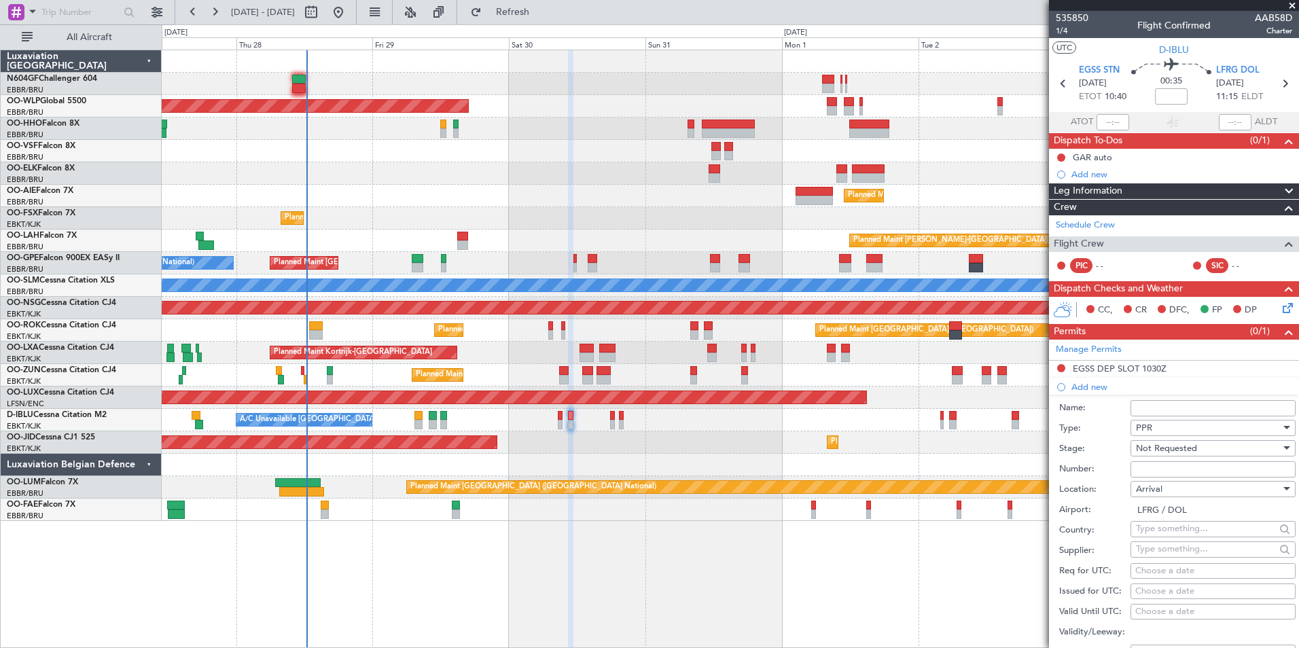
select select "2025"
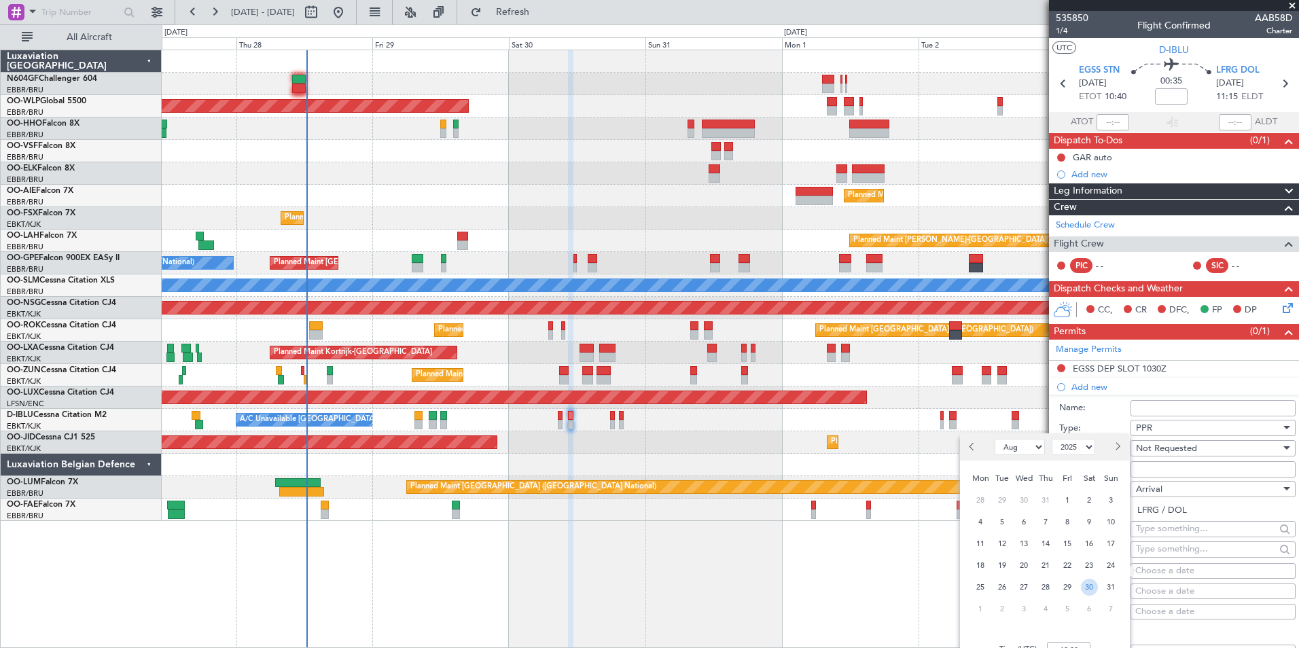
click at [1089, 584] on span "30" at bounding box center [1089, 587] width 17 height 17
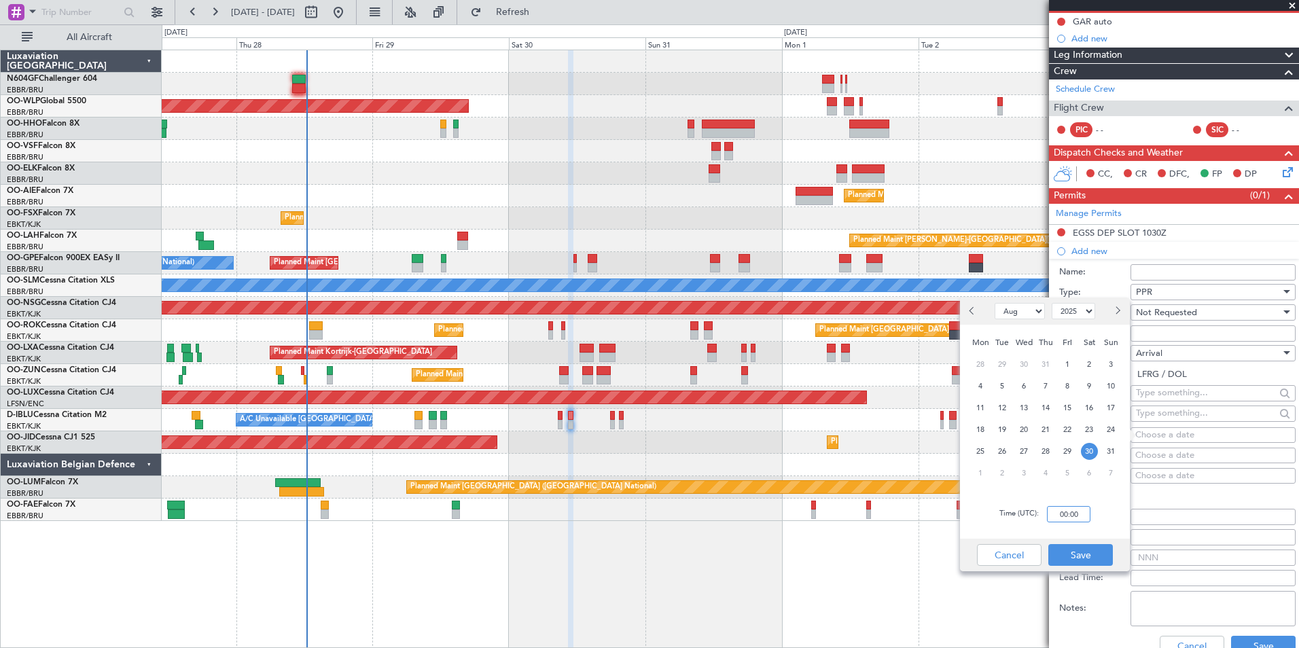
click at [1053, 506] on input "00:00" at bounding box center [1068, 514] width 43 height 16
type input "11:20"
click at [1100, 506] on div "Time (UTC): 11:20" at bounding box center [1045, 514] width 170 height 49
click at [1078, 549] on button "Save" at bounding box center [1081, 555] width 65 height 22
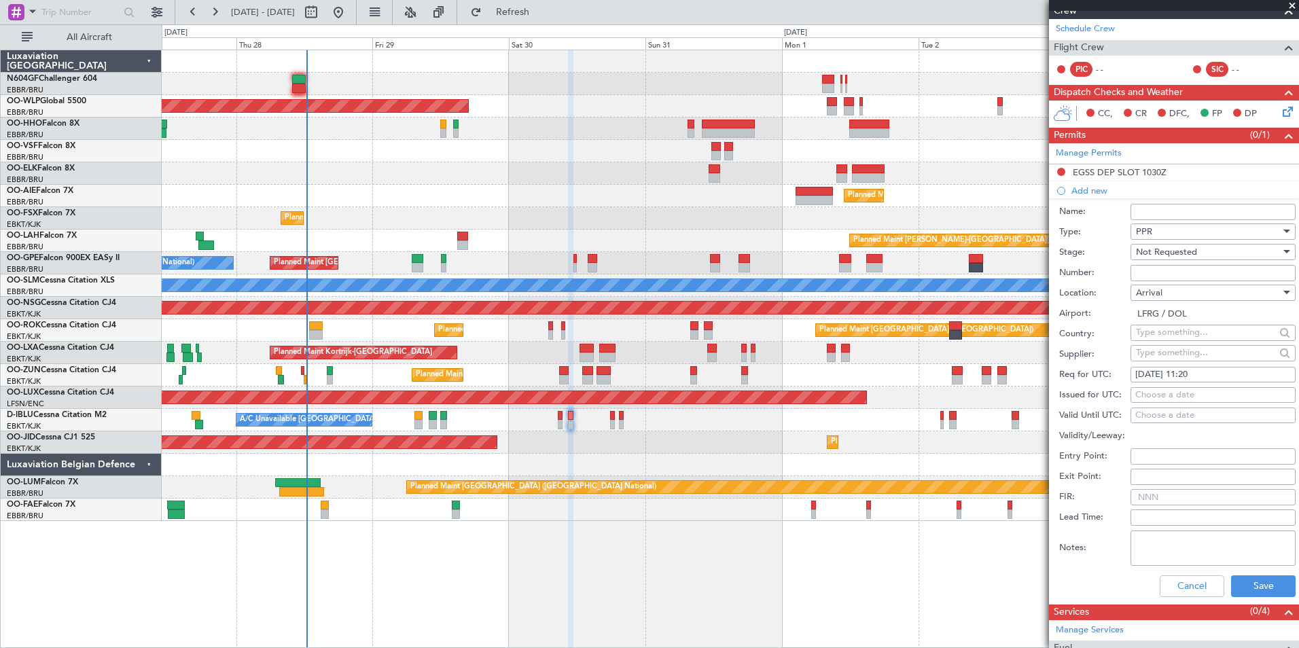
scroll to position [272, 0]
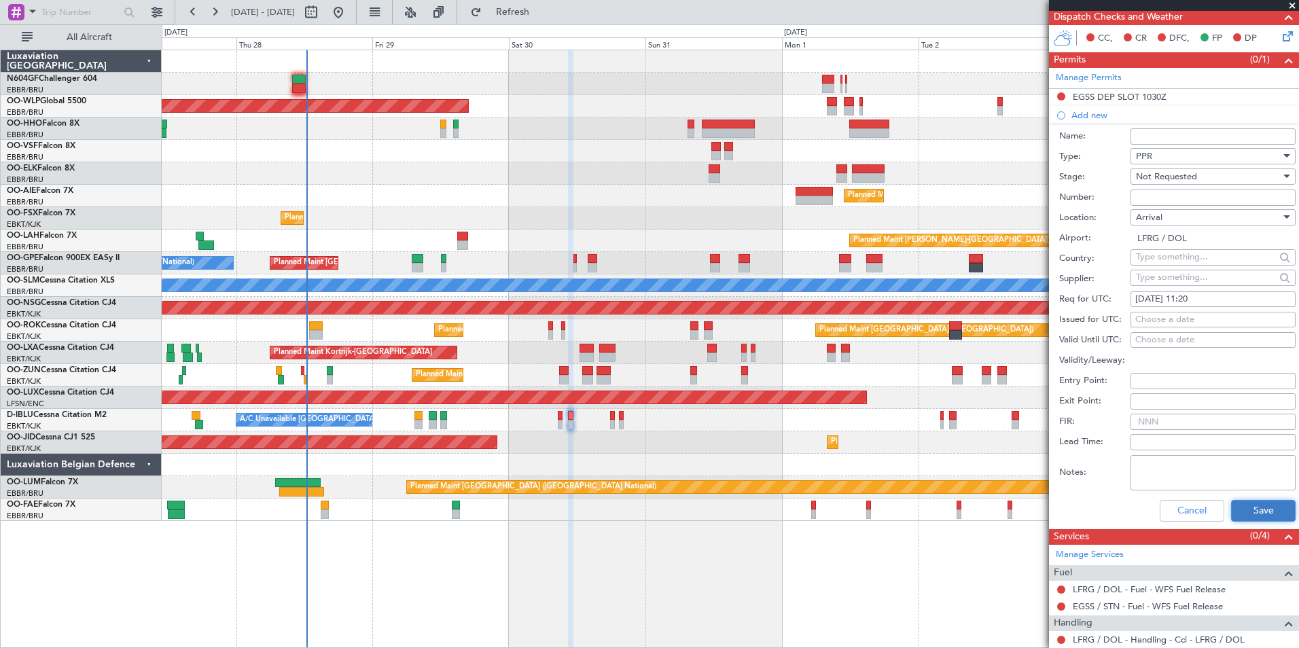
click at [1245, 509] on button "Save" at bounding box center [1263, 511] width 65 height 22
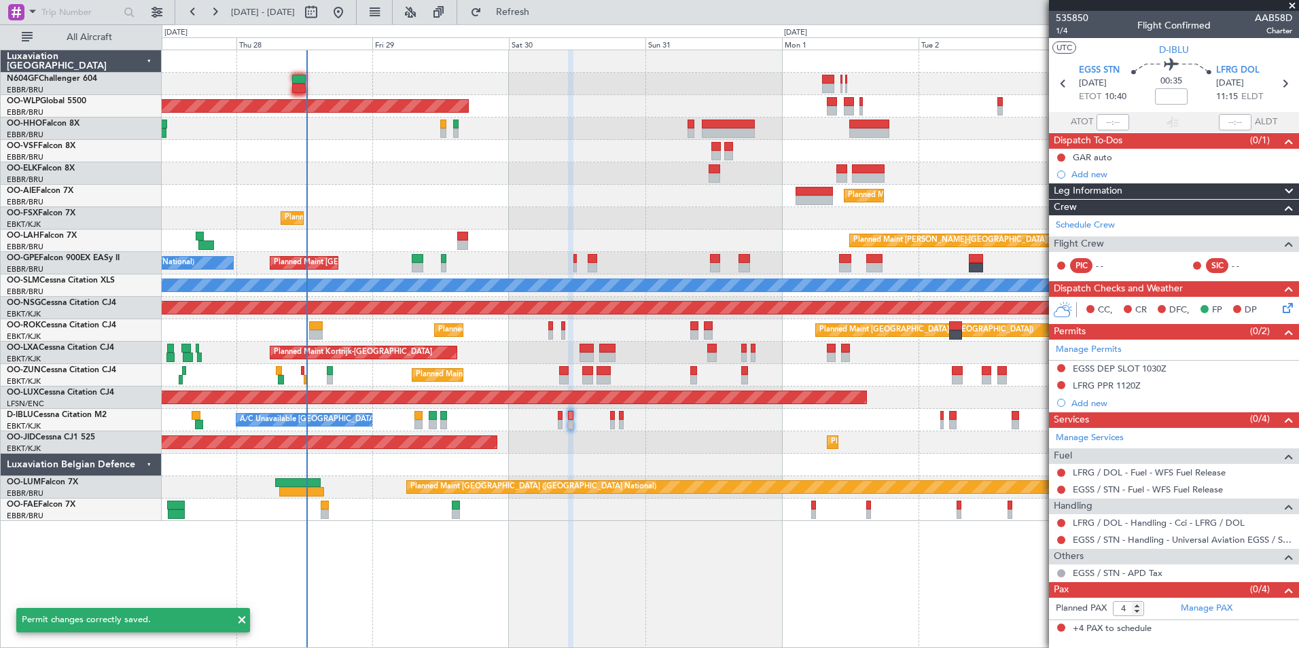
scroll to position [0, 0]
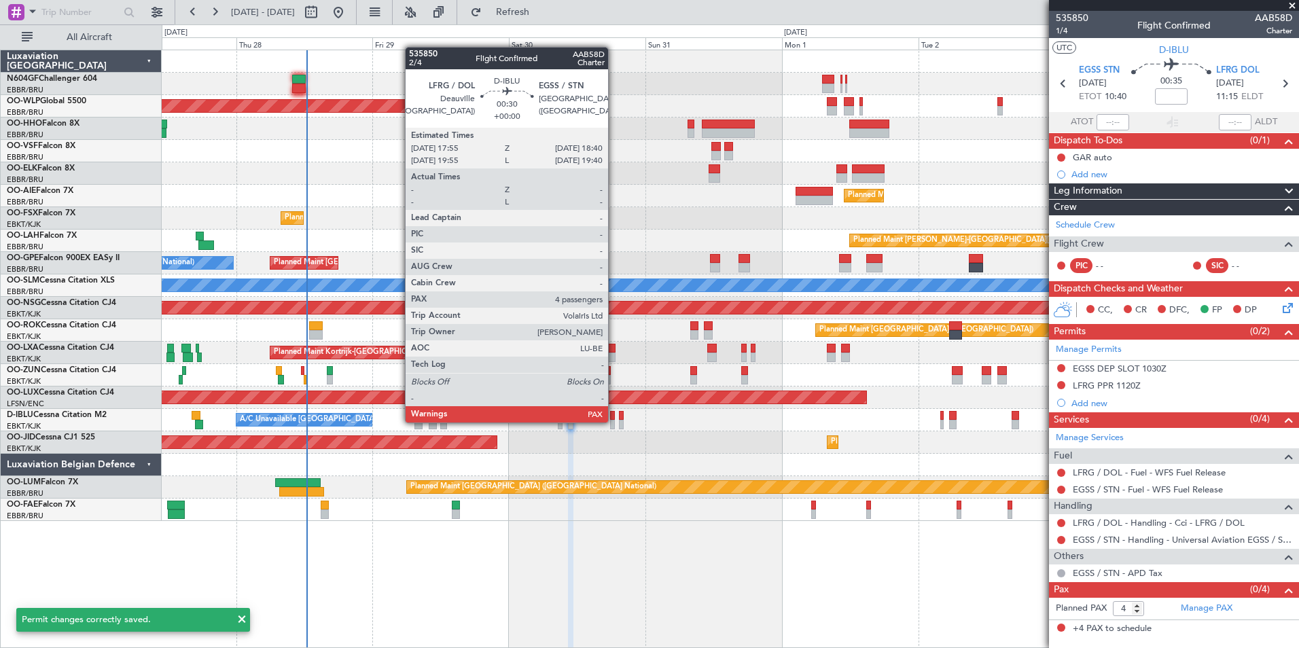
click at [614, 421] on div at bounding box center [612, 425] width 5 height 10
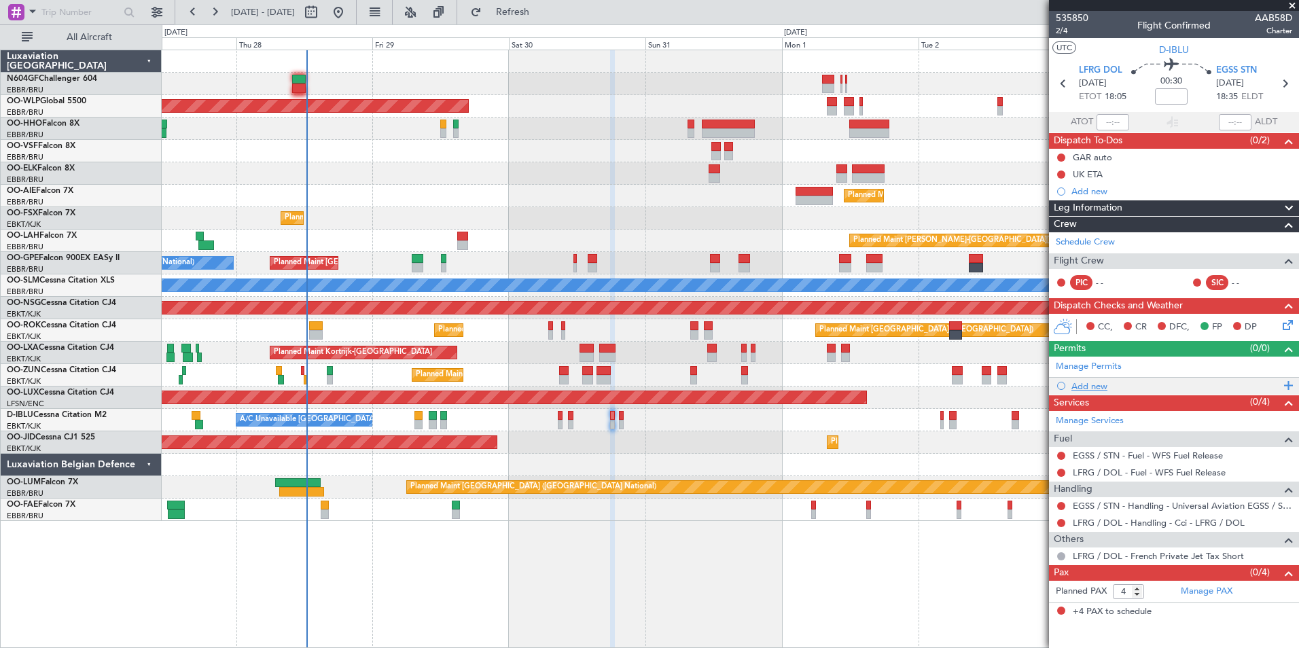
click at [1088, 388] on div "Add new" at bounding box center [1176, 387] width 209 height 12
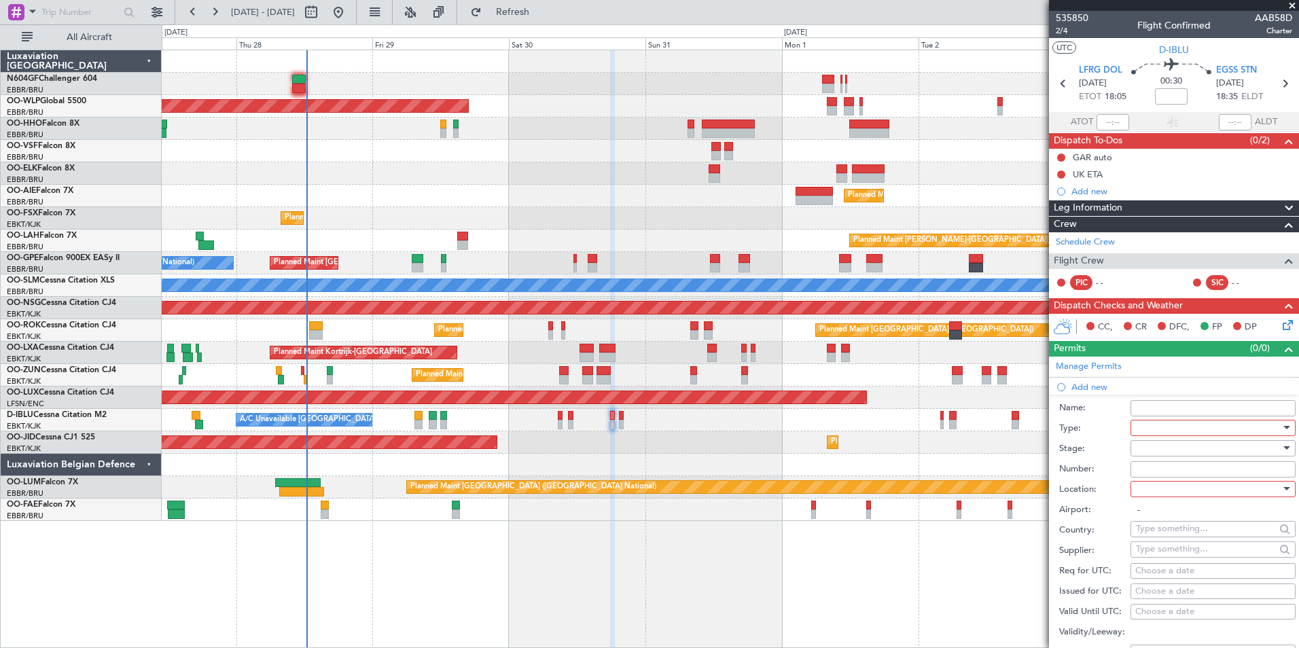
click at [1183, 425] on div at bounding box center [1208, 428] width 145 height 20
click at [1161, 496] on span "PPR" at bounding box center [1208, 495] width 143 height 20
click at [1142, 444] on div at bounding box center [1208, 448] width 145 height 20
click at [1190, 499] on span "Not Requested" at bounding box center [1208, 496] width 143 height 20
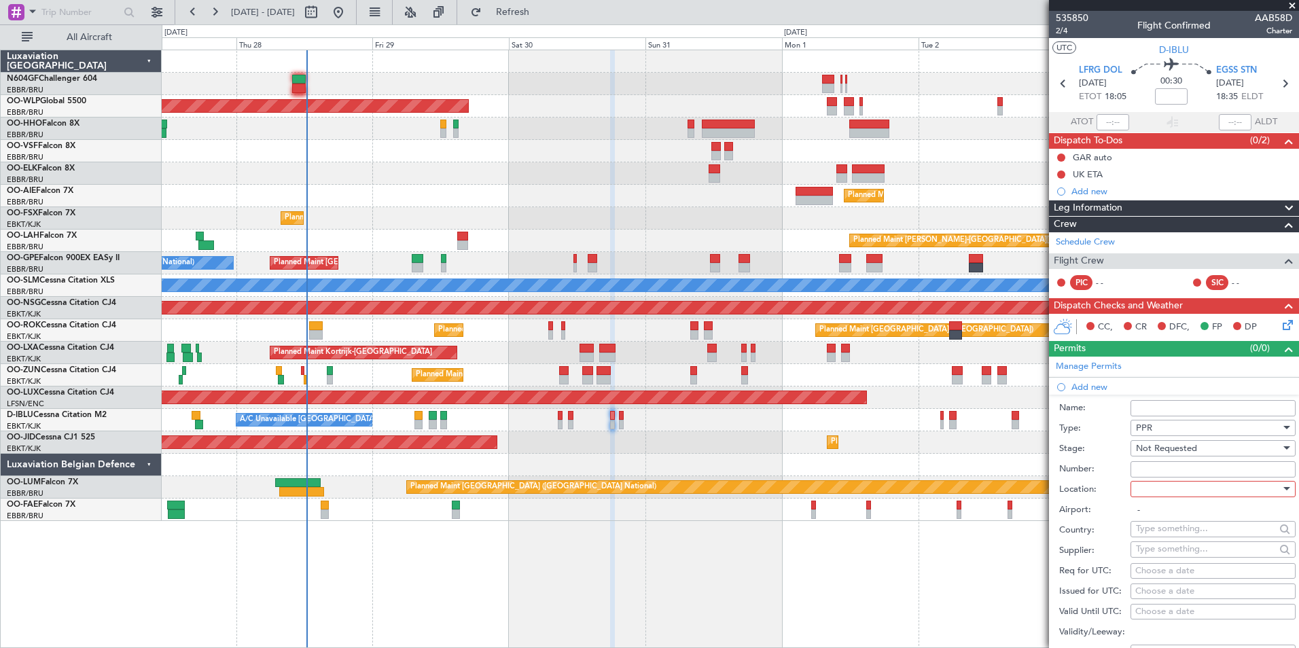
click at [1156, 490] on div at bounding box center [1208, 489] width 145 height 20
click at [1171, 521] on span "Departure" at bounding box center [1208, 516] width 143 height 20
type input "LFRG / DOL"
click at [1159, 575] on div "Choose a date" at bounding box center [1214, 572] width 156 height 14
select select "8"
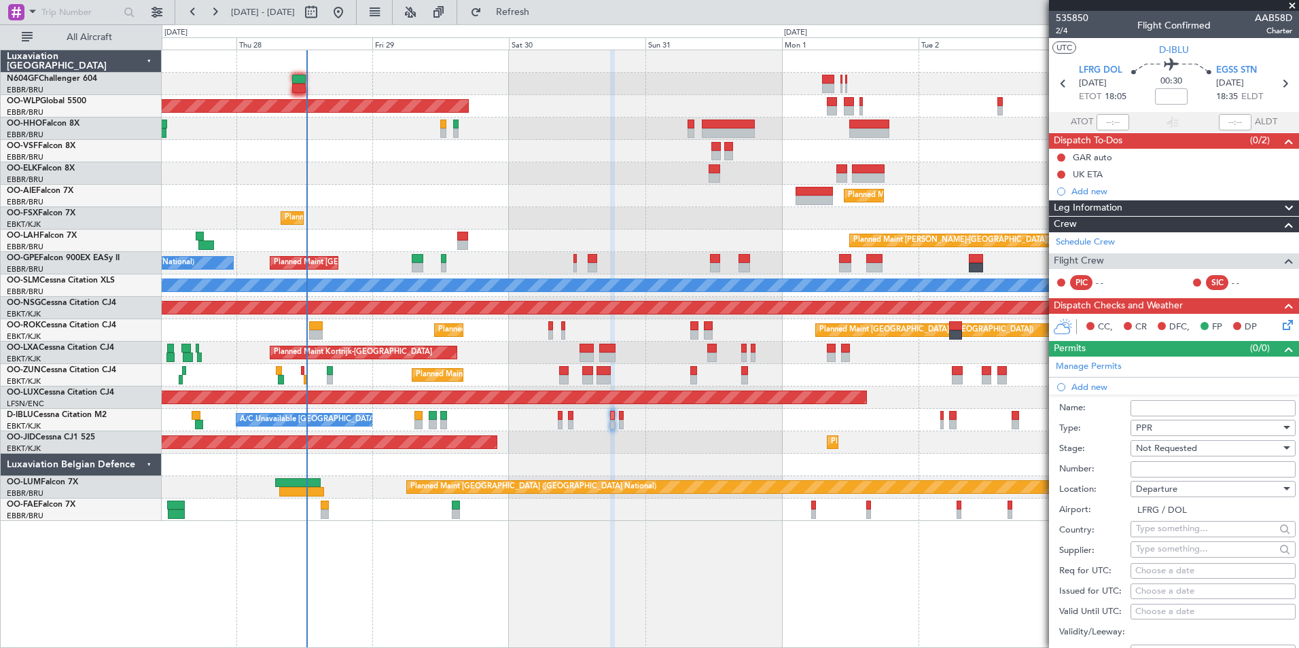
select select "2025"
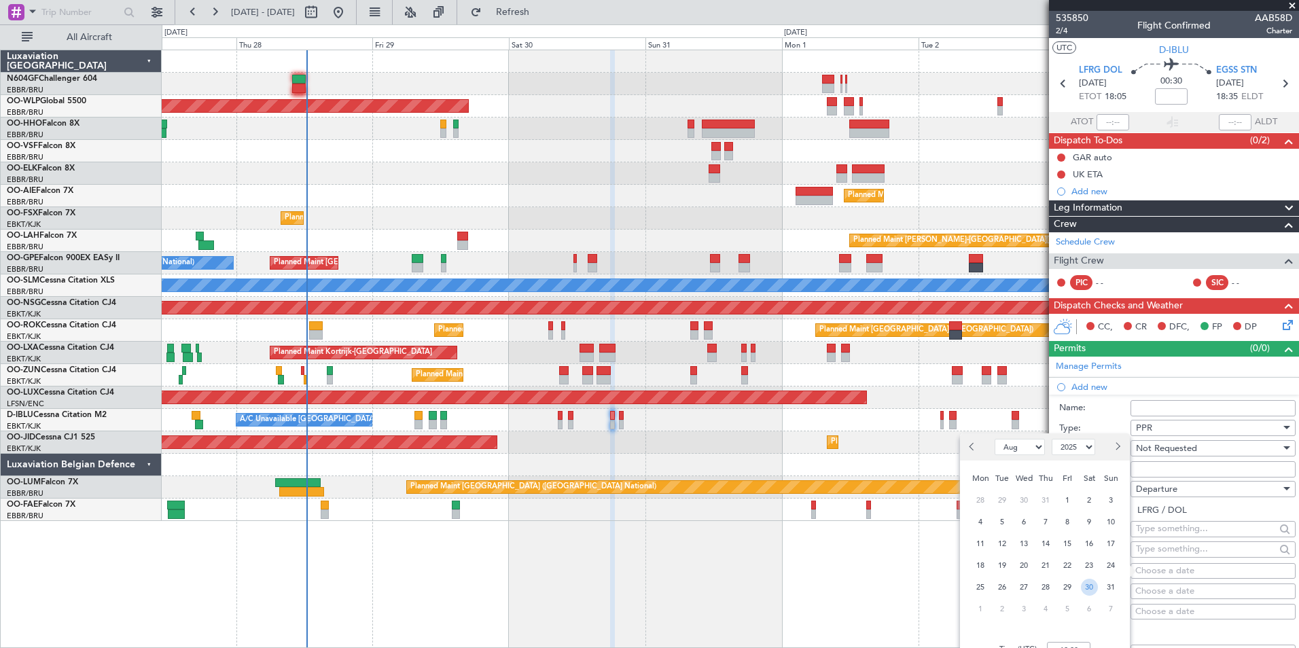
click at [1092, 583] on span "30" at bounding box center [1089, 587] width 17 height 17
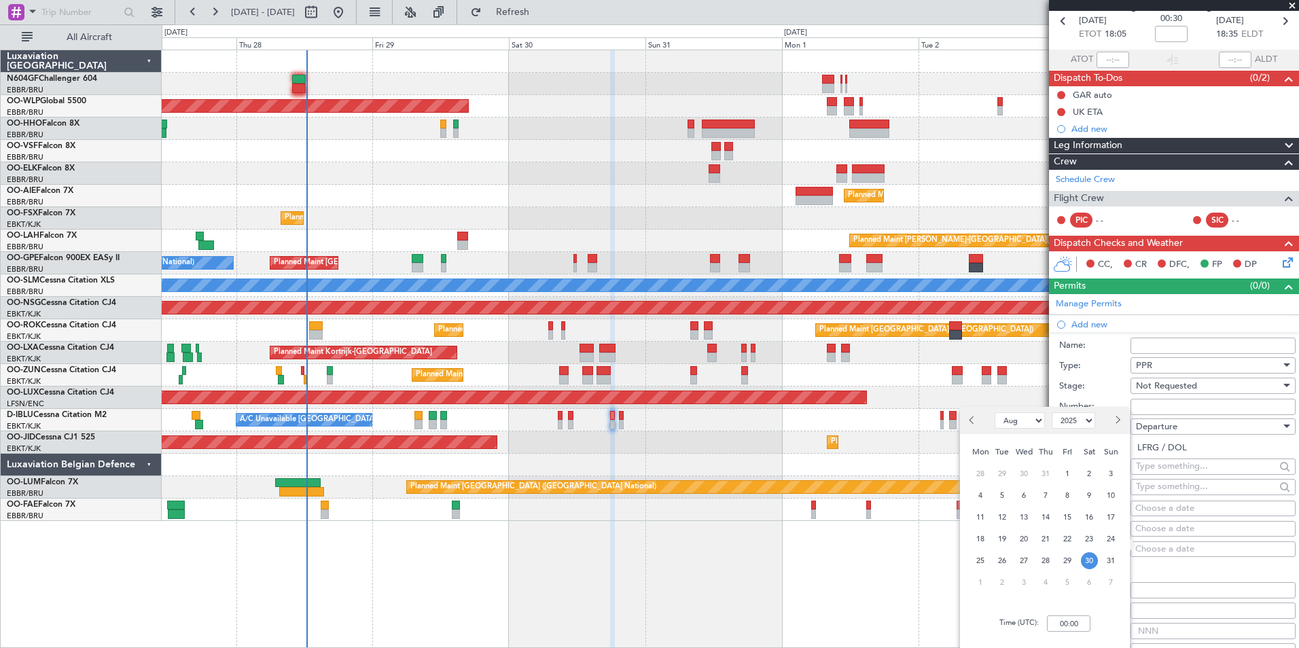
scroll to position [136, 0]
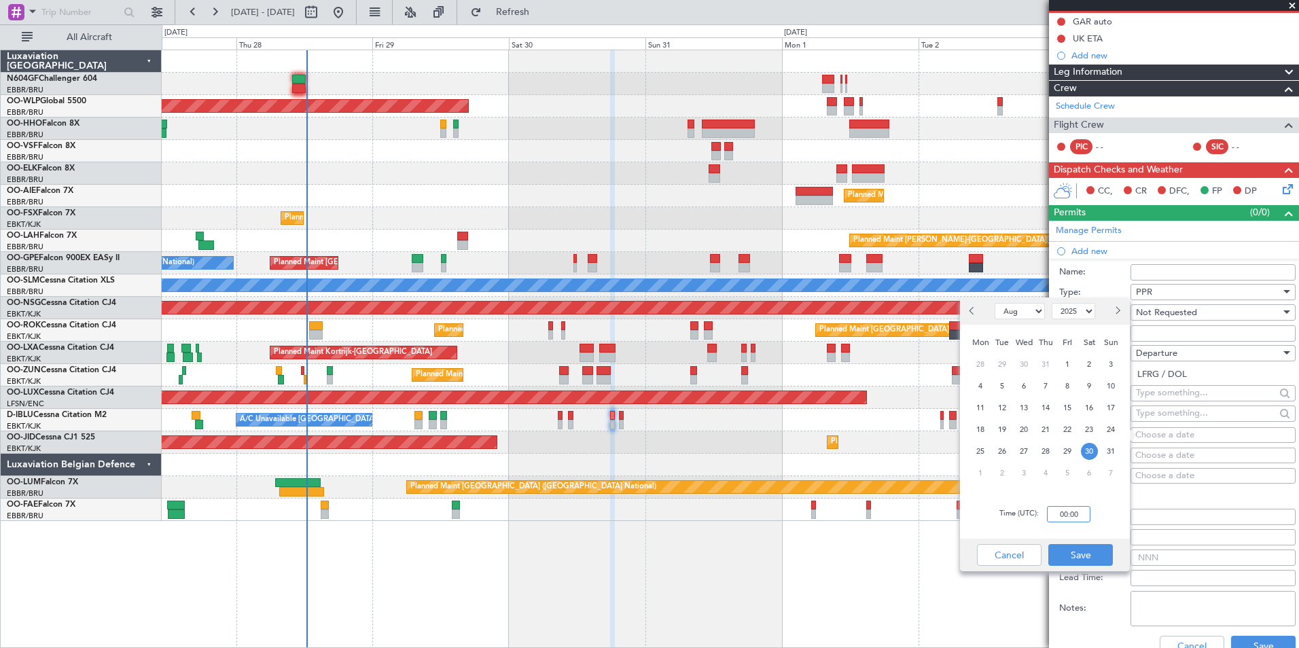
click at [1057, 521] on input "00:00" at bounding box center [1068, 514] width 43 height 16
type input "17:55"
click at [1108, 508] on div "Time (UTC): 17:55" at bounding box center [1045, 514] width 170 height 49
click at [1098, 547] on button "Save" at bounding box center [1081, 555] width 65 height 22
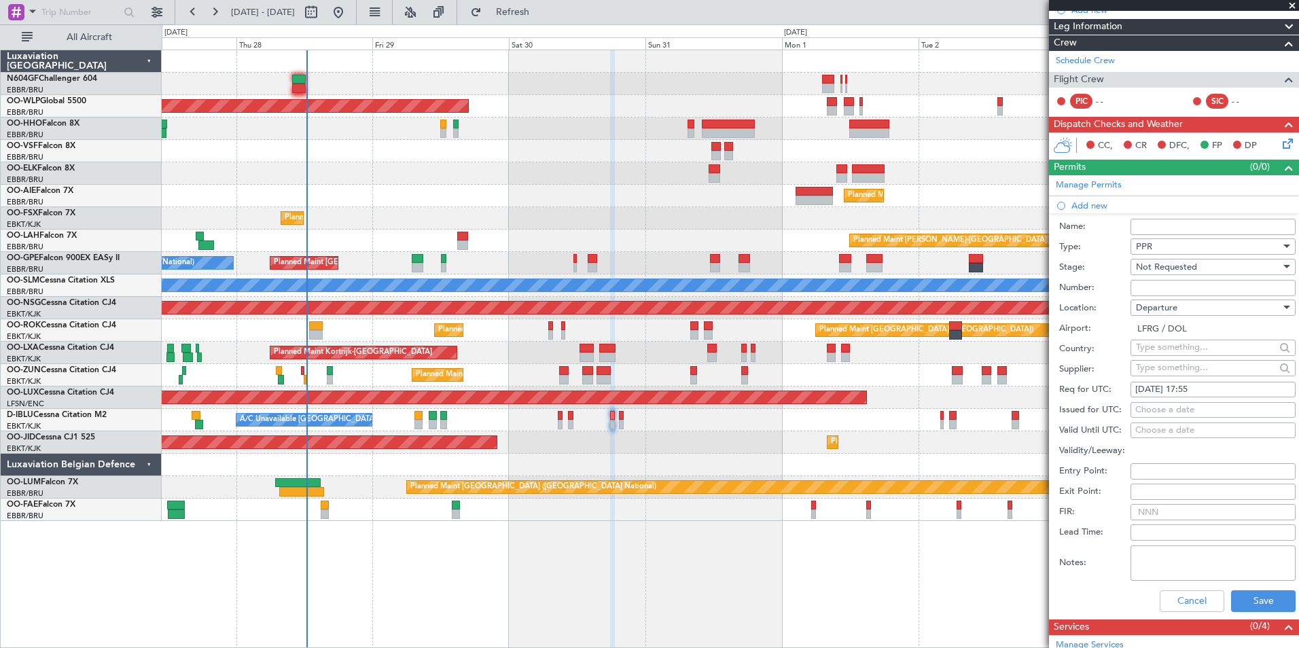
scroll to position [204, 0]
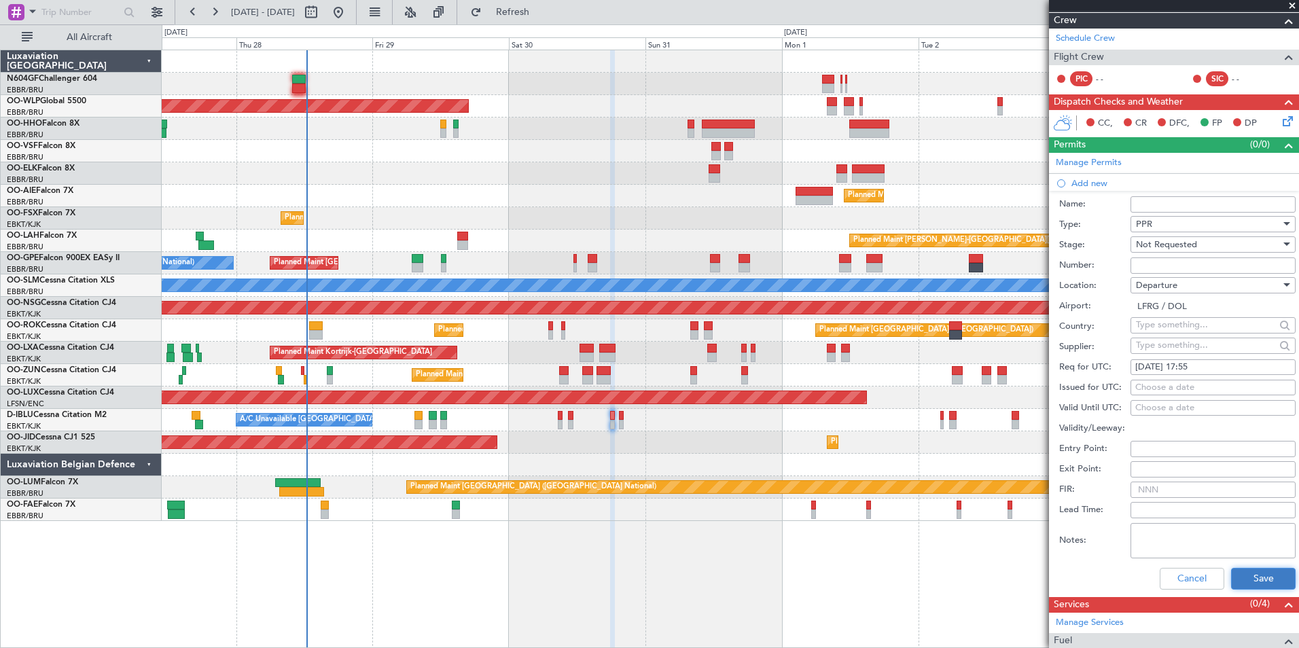
click at [1247, 582] on button "Save" at bounding box center [1263, 579] width 65 height 22
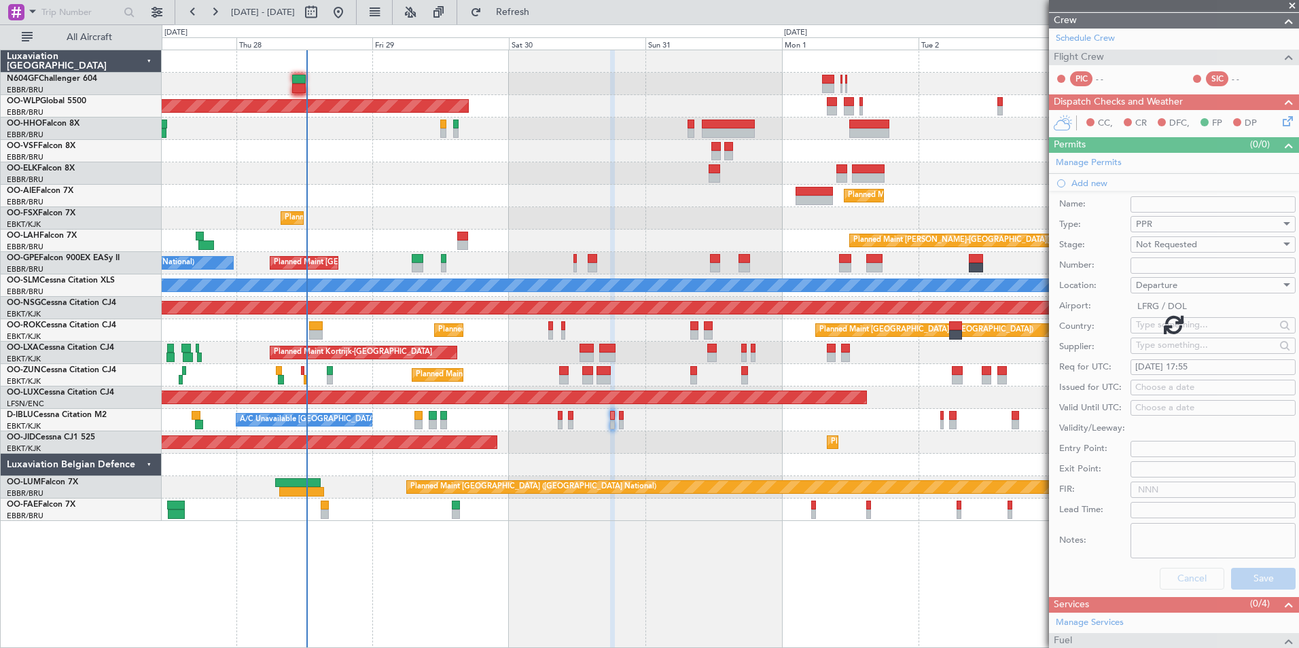
scroll to position [0, 0]
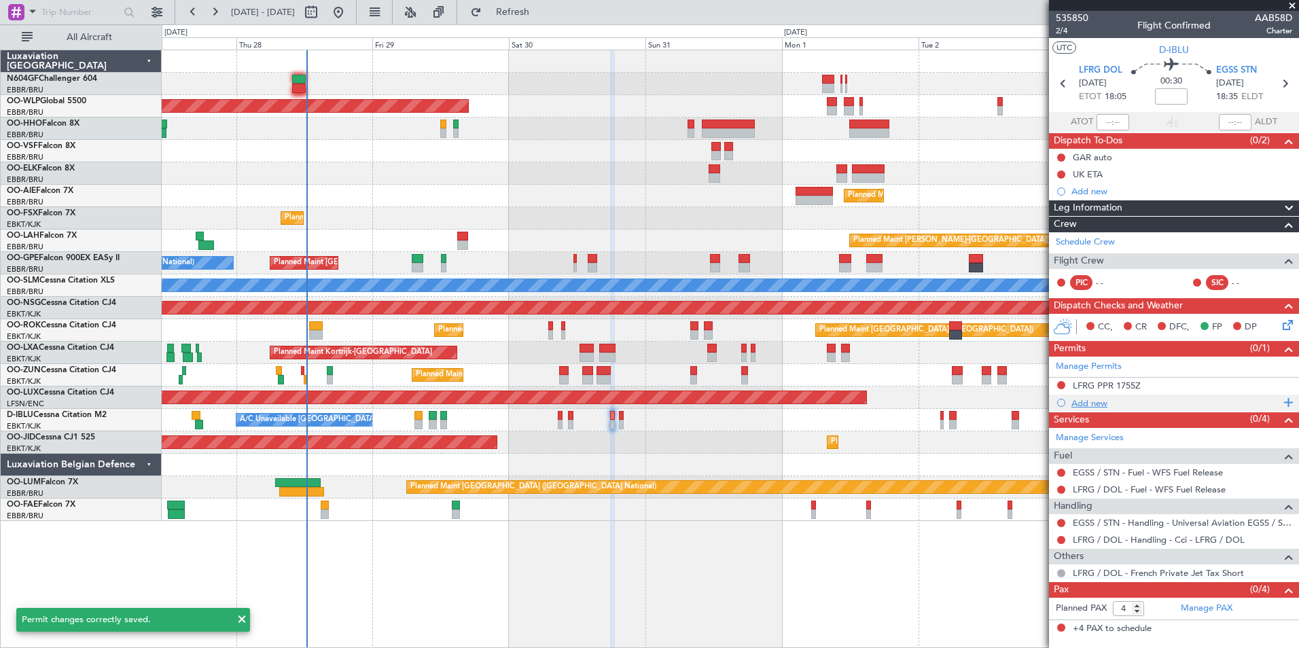
click at [1106, 406] on div "Add new" at bounding box center [1176, 404] width 209 height 12
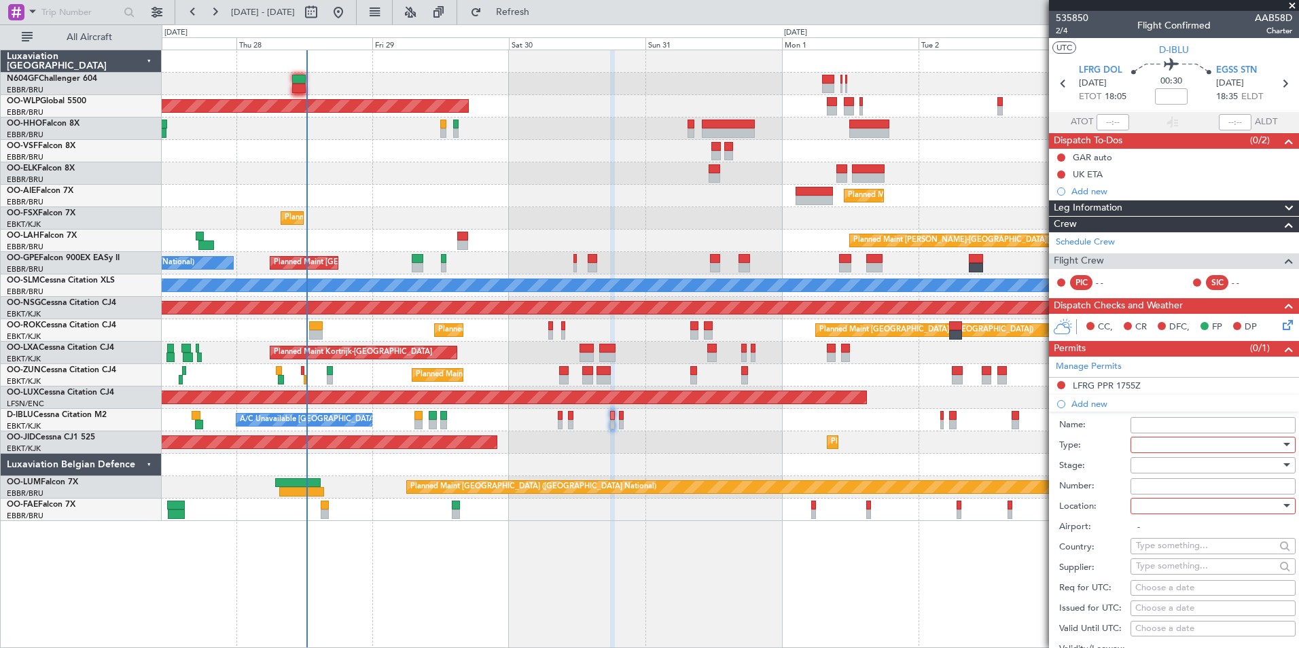
click at [1163, 447] on div at bounding box center [1208, 445] width 145 height 20
click at [1169, 572] on span "Slot" at bounding box center [1208, 573] width 143 height 20
click at [1179, 453] on div "Slot" at bounding box center [1208, 445] width 145 height 20
click at [1109, 485] on div at bounding box center [649, 324] width 1299 height 648
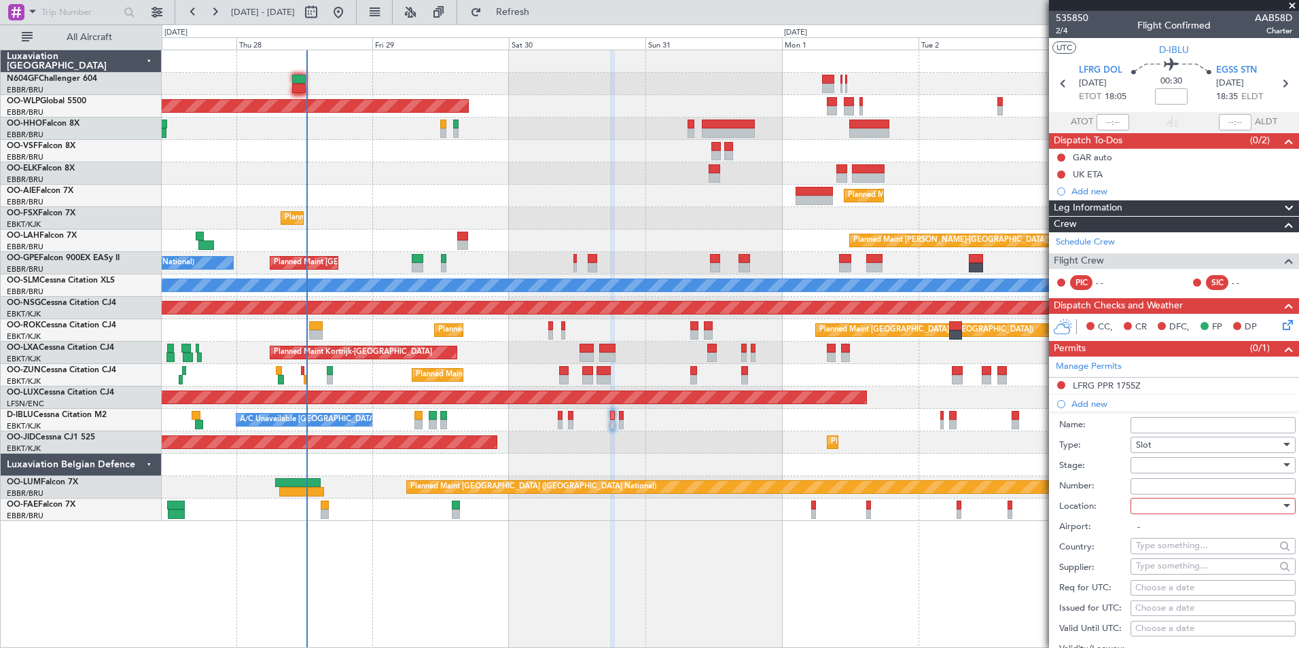
click at [1180, 468] on div at bounding box center [1208, 465] width 145 height 20
drag, startPoint x: 504, startPoint y: 461, endPoint x: 699, endPoint y: 432, distance: 196.5
click at [699, 432] on div at bounding box center [649, 324] width 1299 height 648
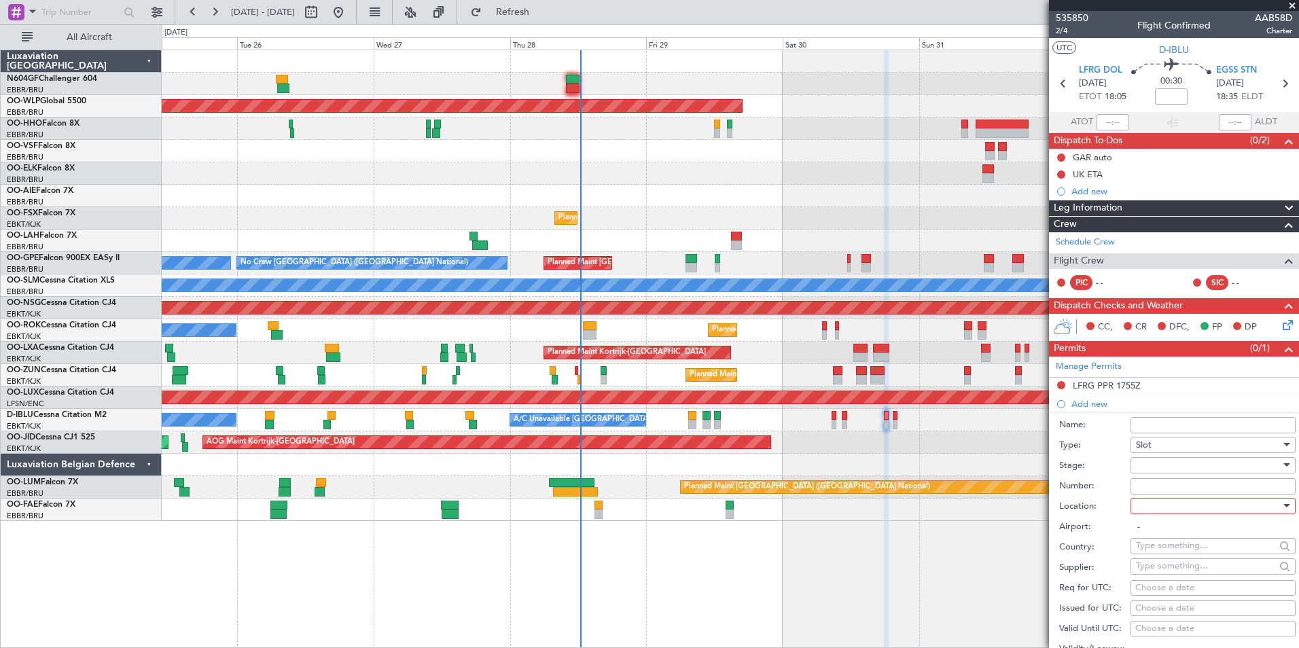
click at [772, 438] on div "AOG Maint Kortrijk-[GEOGRAPHIC_DATA] Planned Maint [GEOGRAPHIC_DATA]-[GEOGRAPHI…" at bounding box center [730, 443] width 1137 height 22
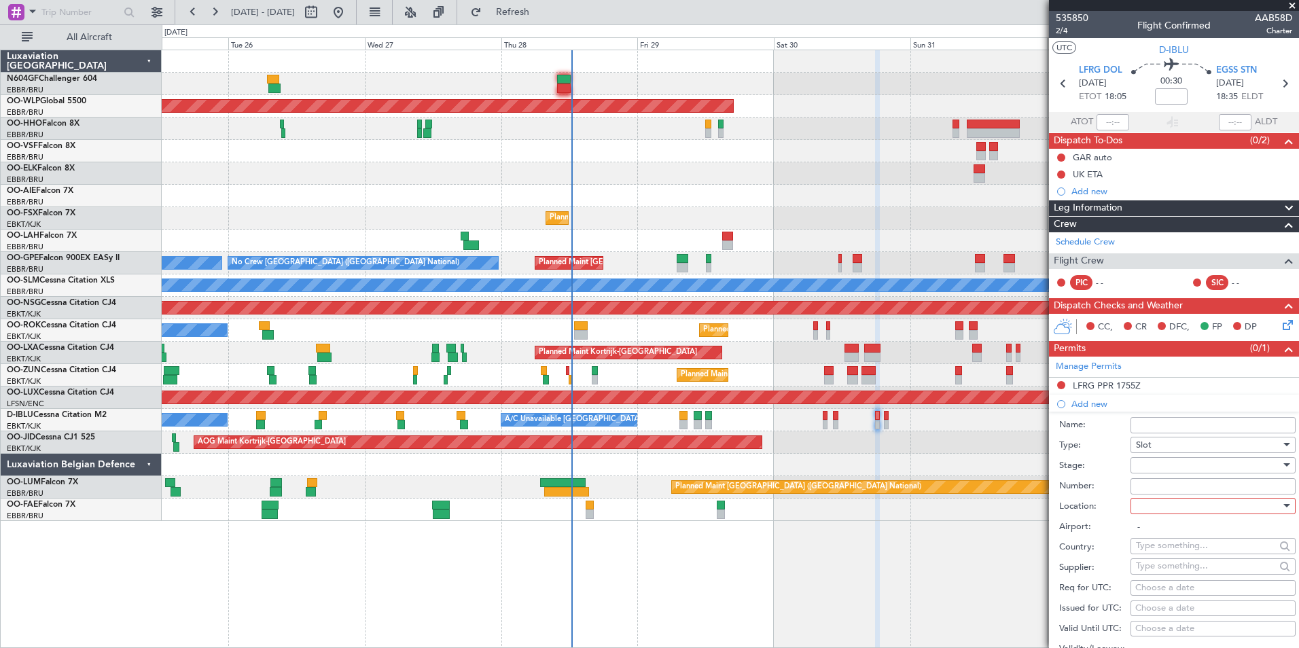
click at [1224, 467] on div at bounding box center [1208, 465] width 145 height 20
click at [987, 443] on div at bounding box center [649, 324] width 1299 height 648
click at [1168, 464] on div at bounding box center [1208, 465] width 145 height 20
click at [1184, 523] on span "Not Requested" at bounding box center [1208, 513] width 143 height 20
click at [1184, 512] on div at bounding box center [1208, 506] width 145 height 20
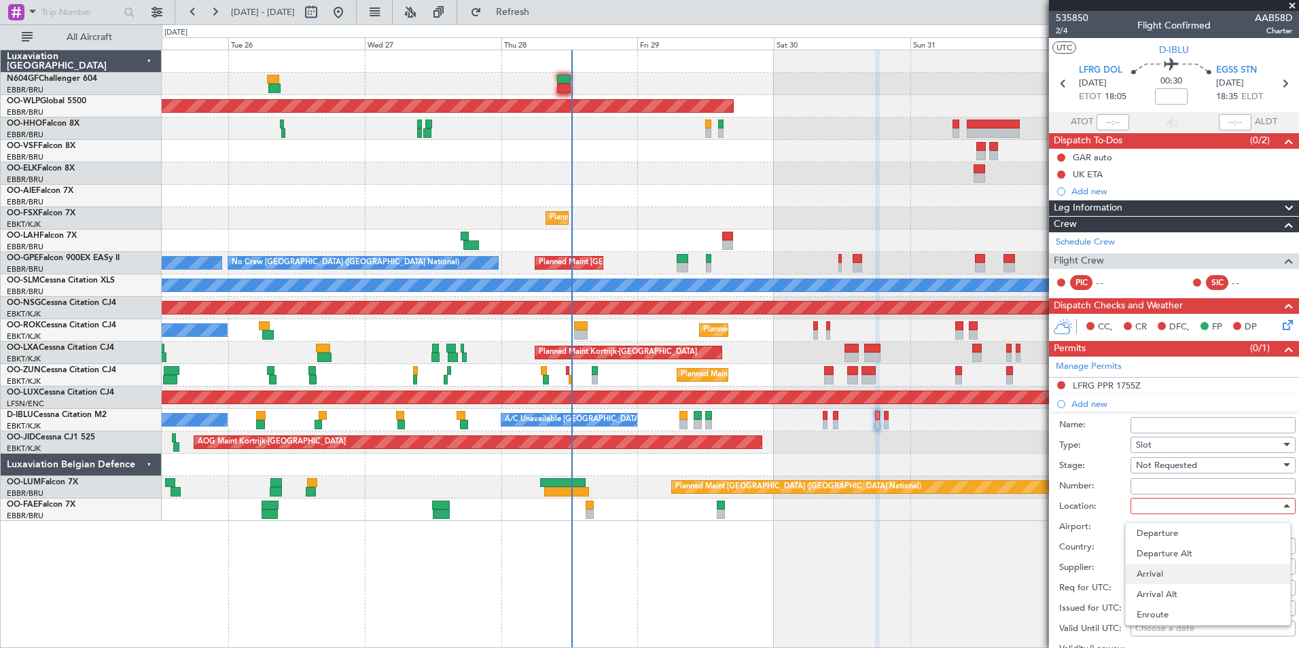
click at [1173, 575] on span "Arrival" at bounding box center [1208, 574] width 143 height 20
type input "EGSS / STN"
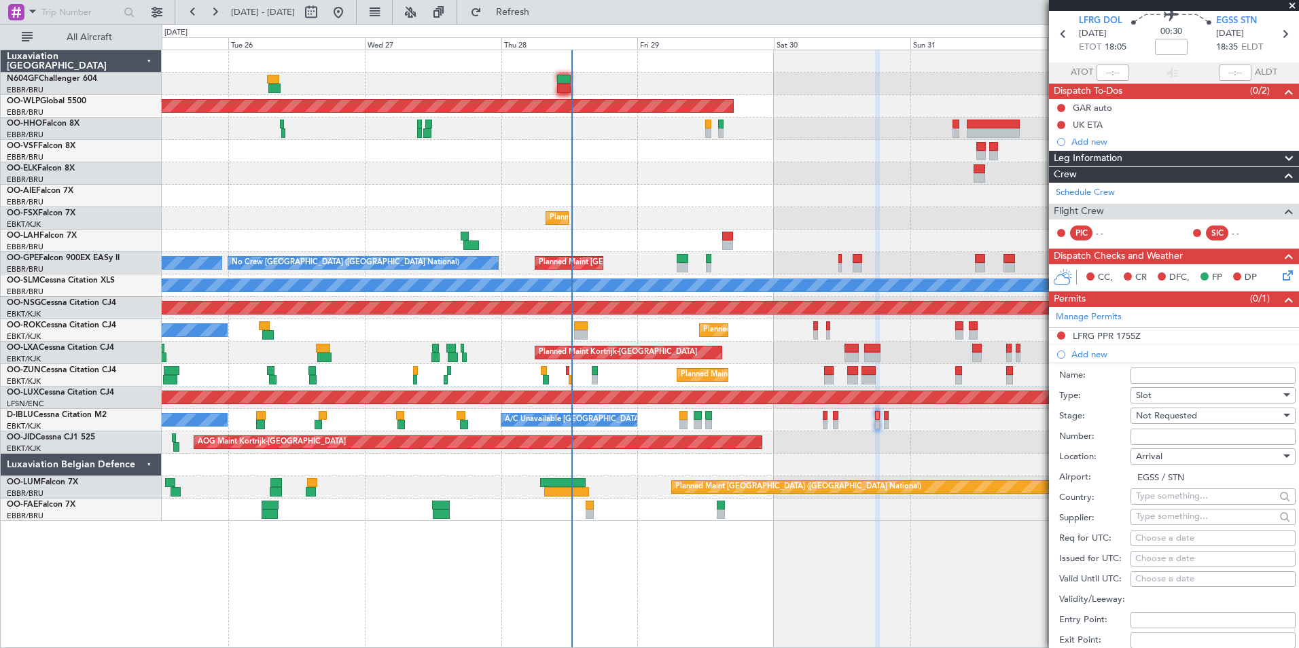
scroll to position [68, 0]
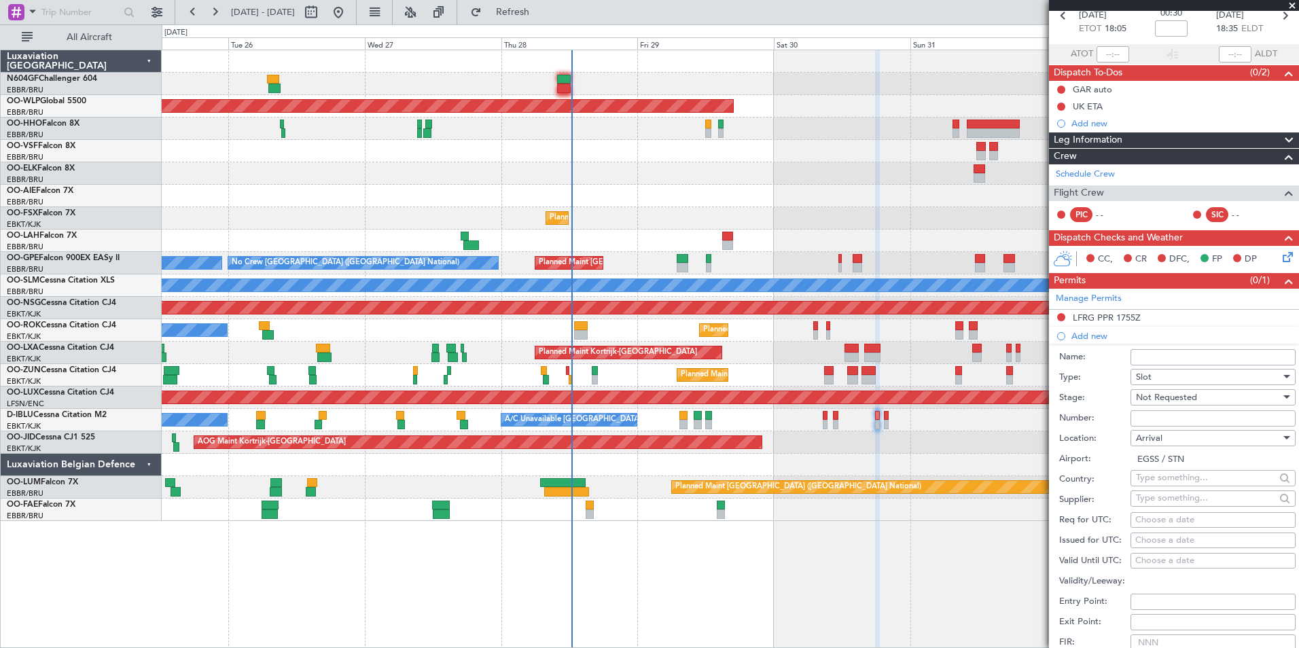
click at [1167, 525] on div "Choose a date" at bounding box center [1214, 521] width 156 height 14
select select "8"
select select "2025"
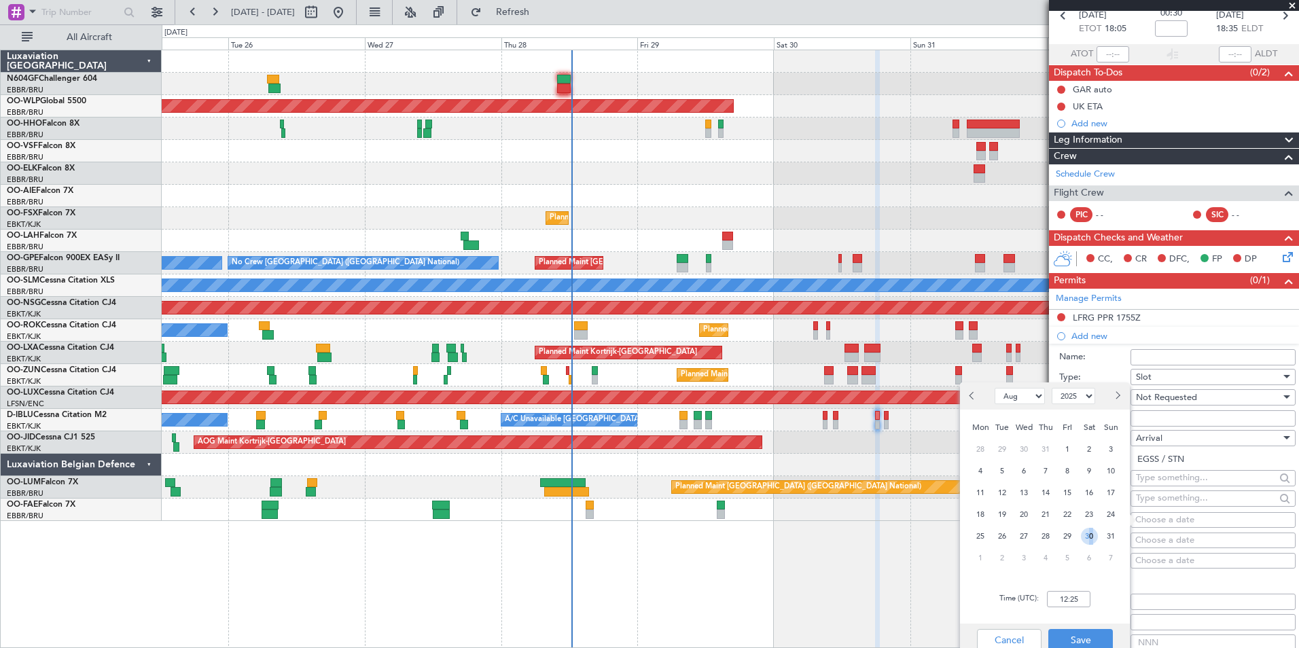
click at [1088, 539] on span "30" at bounding box center [1089, 536] width 17 height 17
drag, startPoint x: 1088, startPoint y: 539, endPoint x: 1064, endPoint y: 597, distance: 63.4
click at [1064, 597] on input "00:00" at bounding box center [1068, 599] width 43 height 16
type input "18:40"
click at [1096, 602] on div "Time (UTC): 18:40" at bounding box center [1045, 599] width 170 height 49
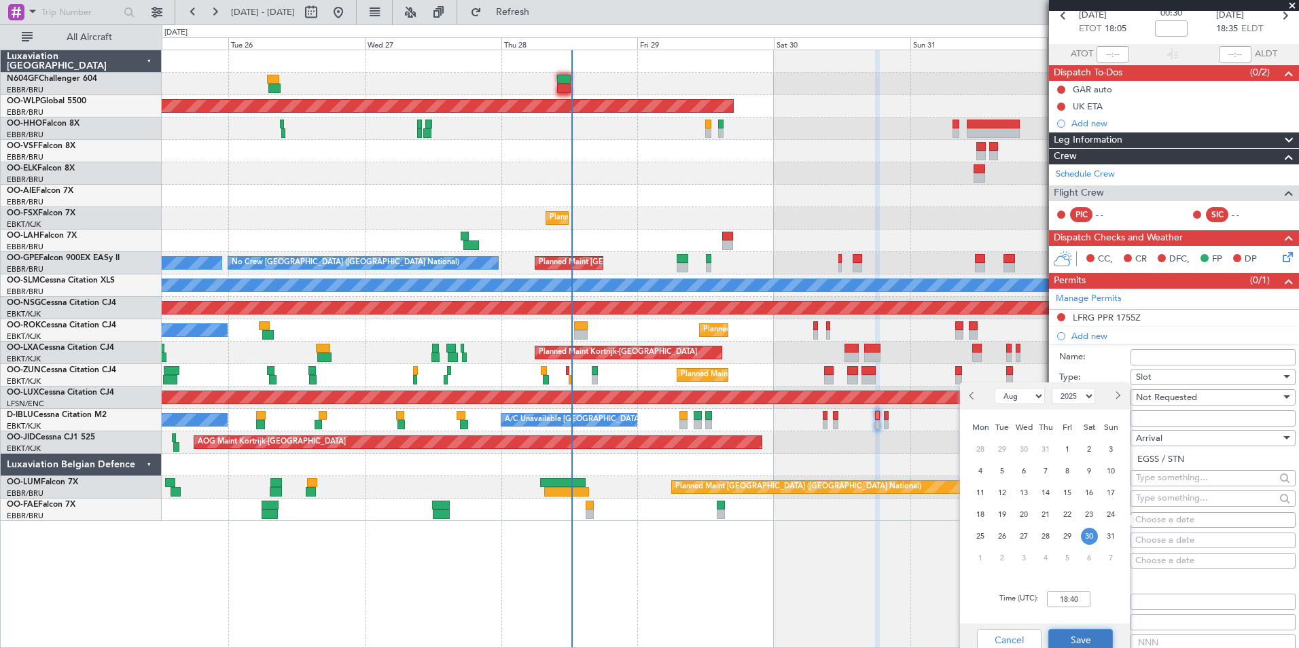
click at [1093, 642] on button "Save" at bounding box center [1081, 640] width 65 height 22
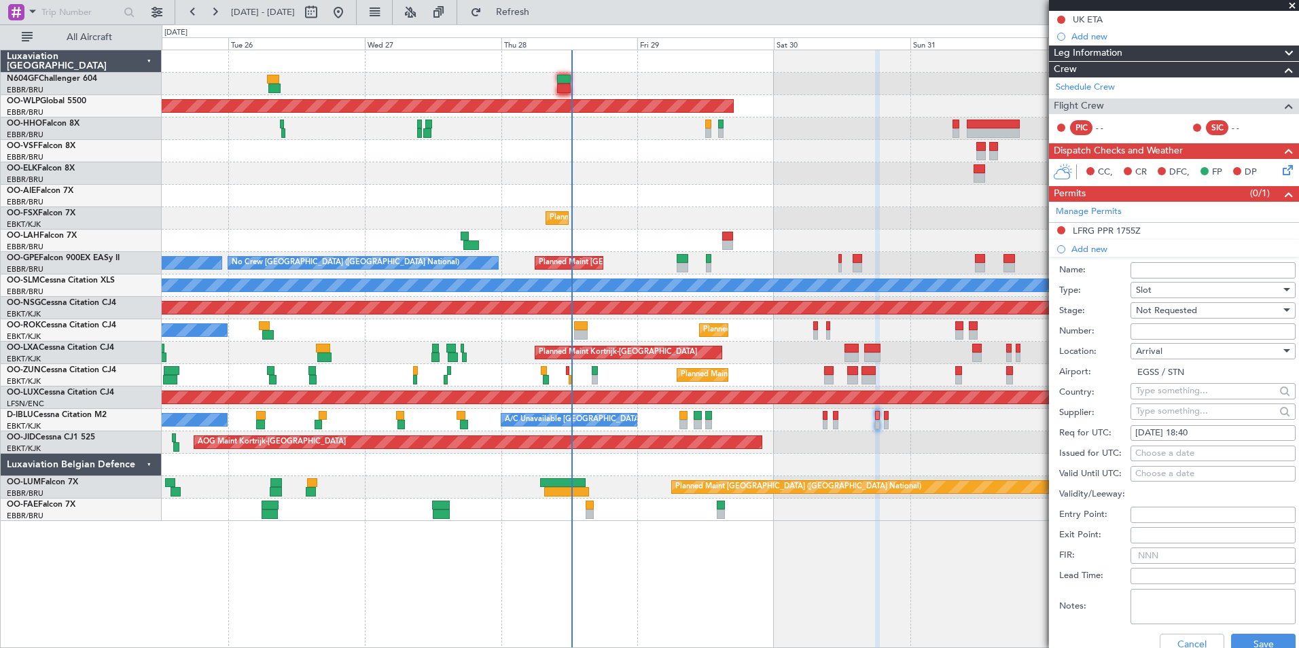
scroll to position [204, 0]
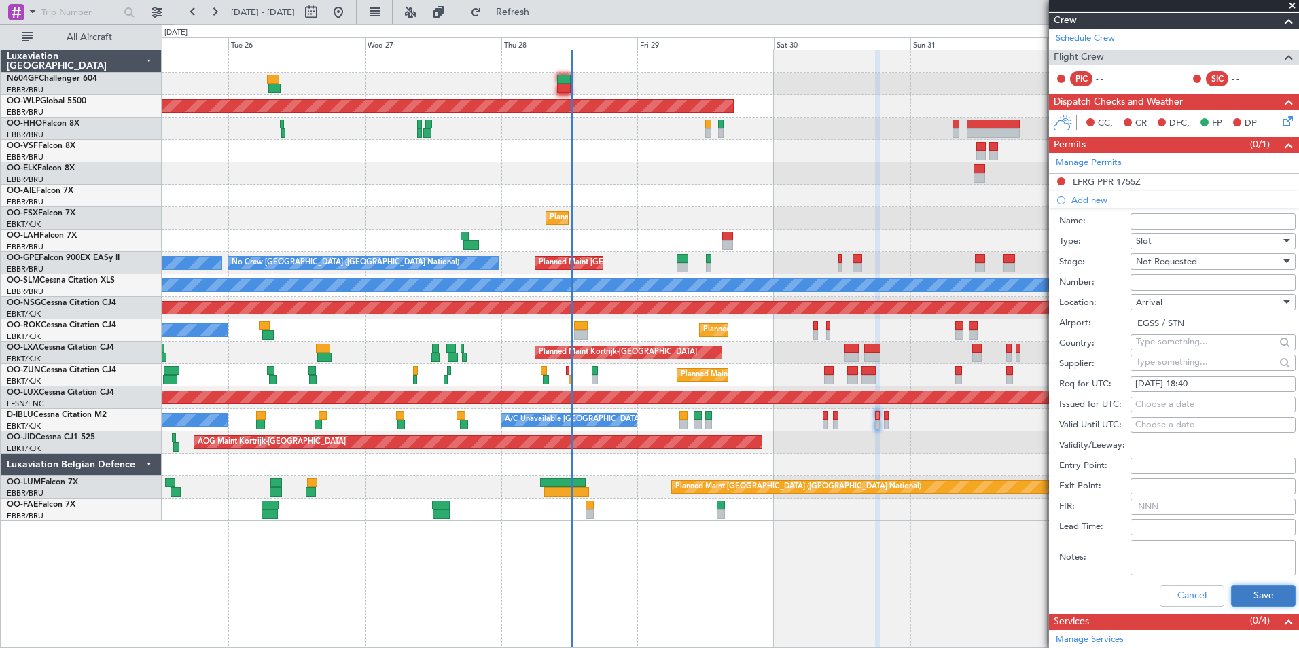
click at [1253, 590] on button "Save" at bounding box center [1263, 596] width 65 height 22
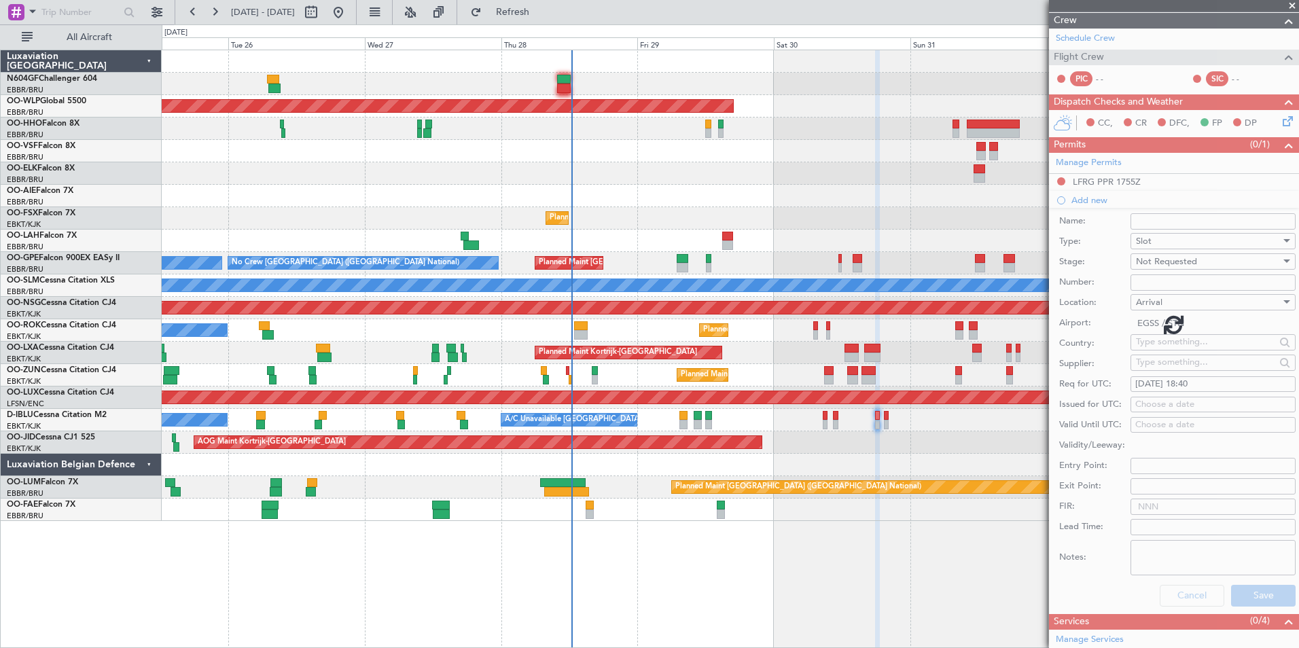
scroll to position [6, 0]
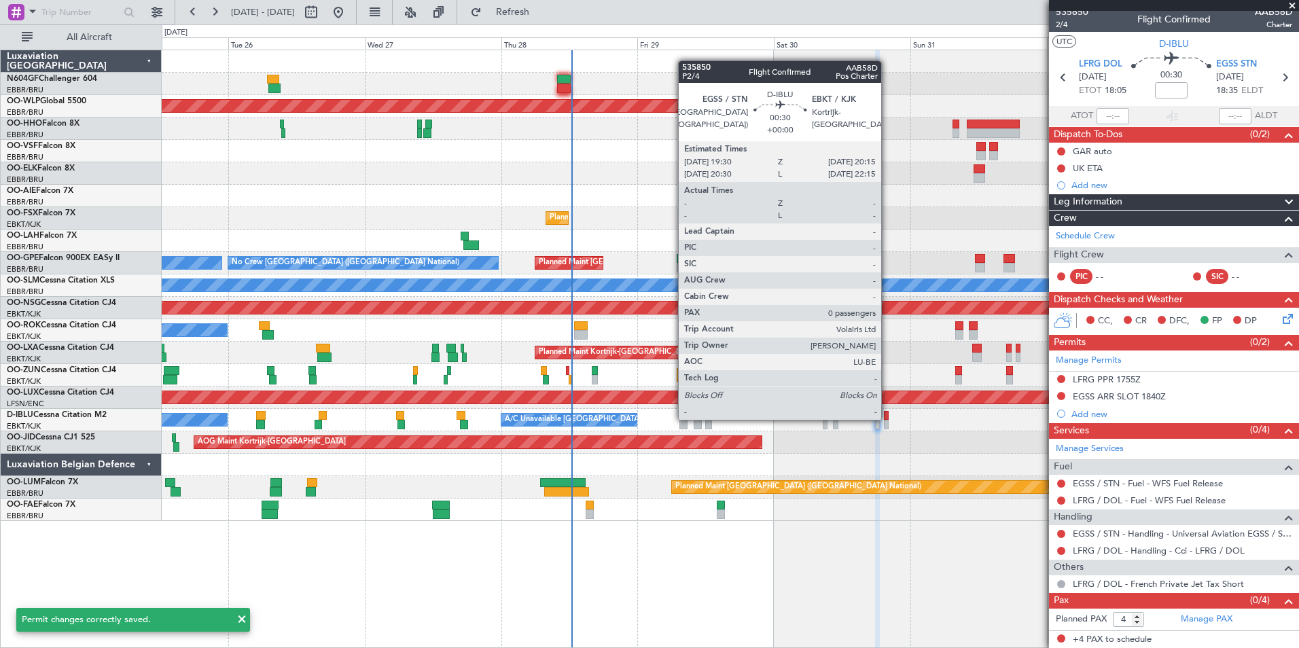
click at [888, 419] on div at bounding box center [886, 416] width 5 height 10
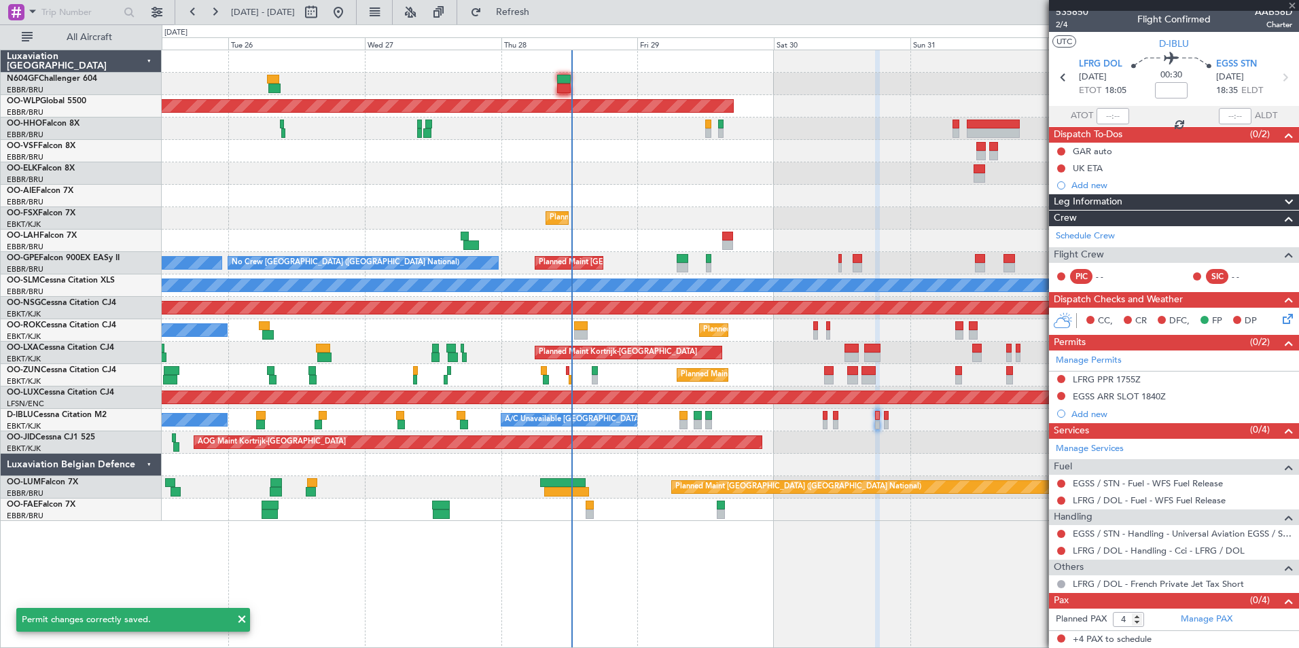
type input "0"
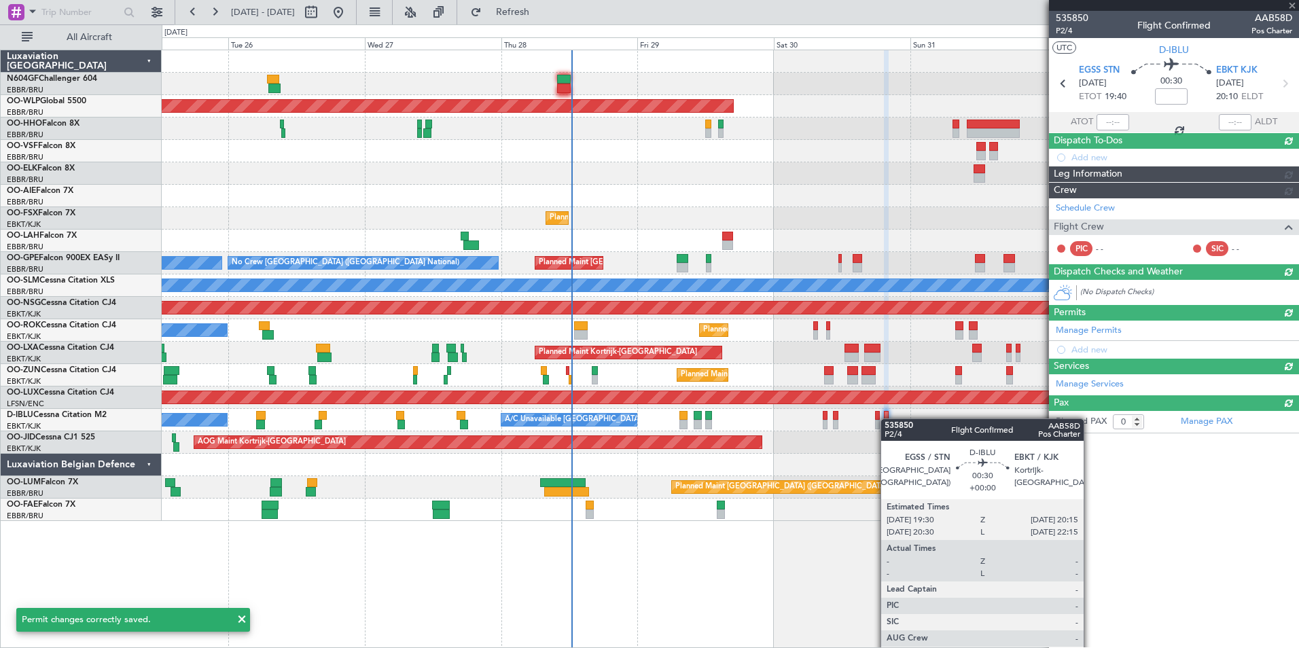
scroll to position [0, 0]
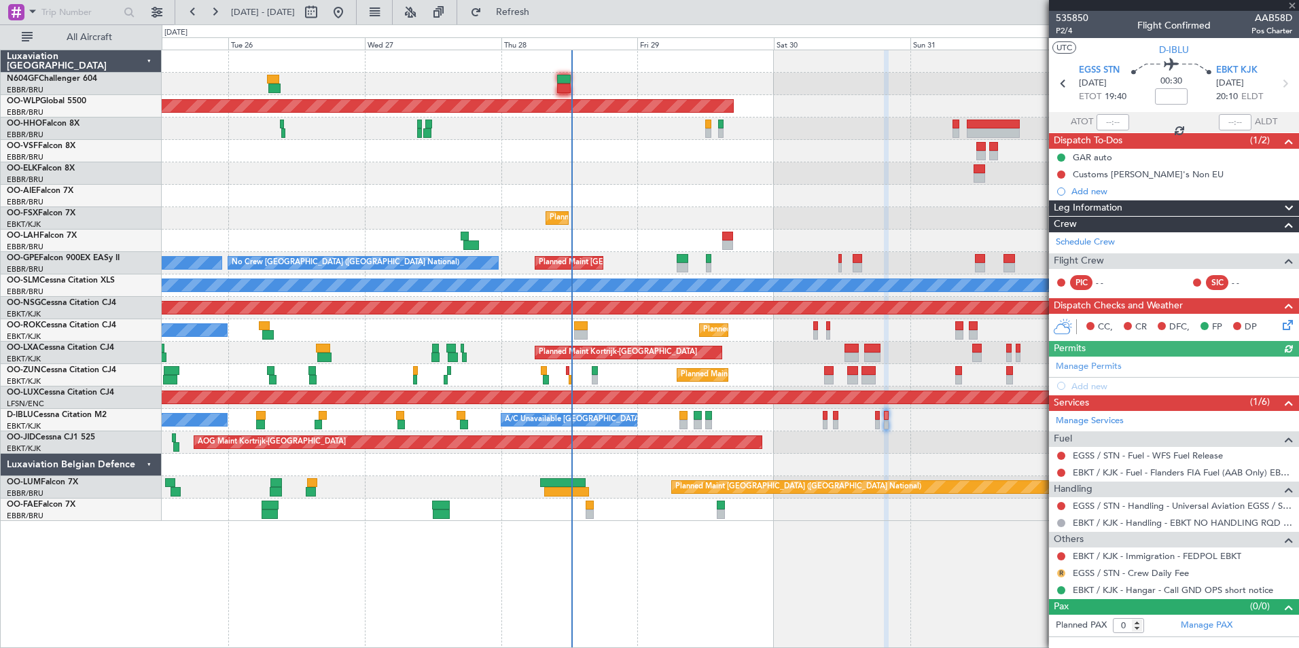
click at [1060, 575] on button "R" at bounding box center [1061, 573] width 8 height 8
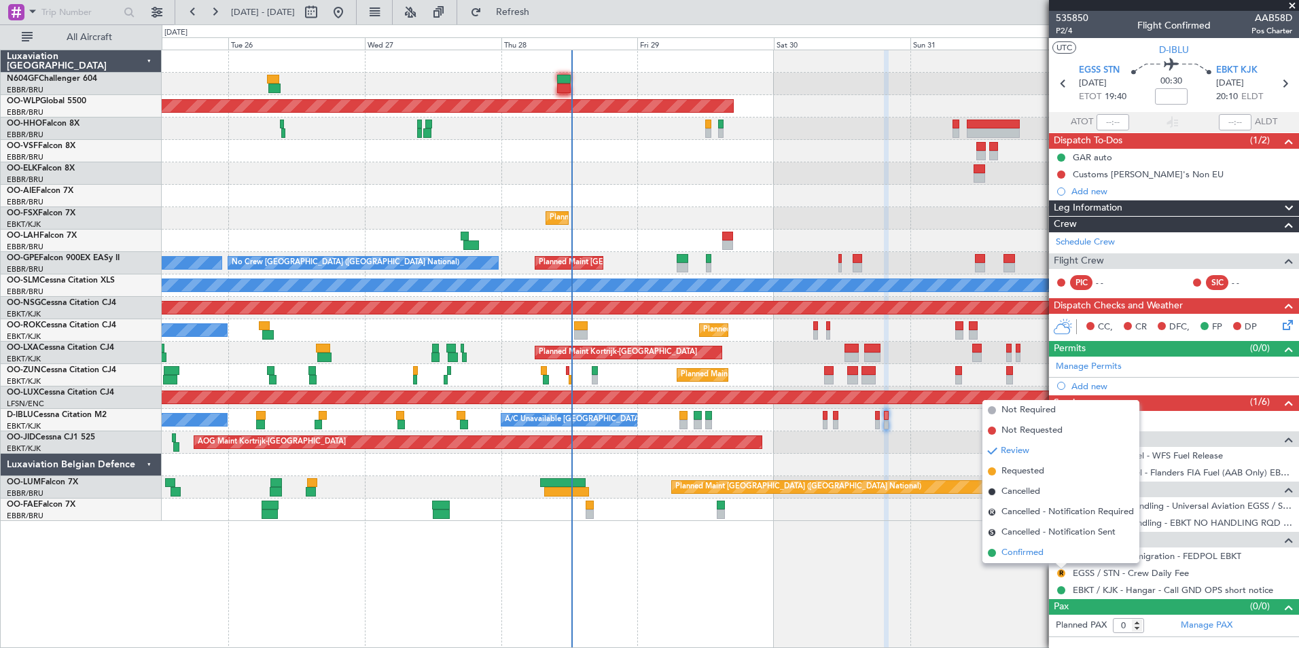
click at [1034, 555] on span "Confirmed" at bounding box center [1023, 553] width 42 height 14
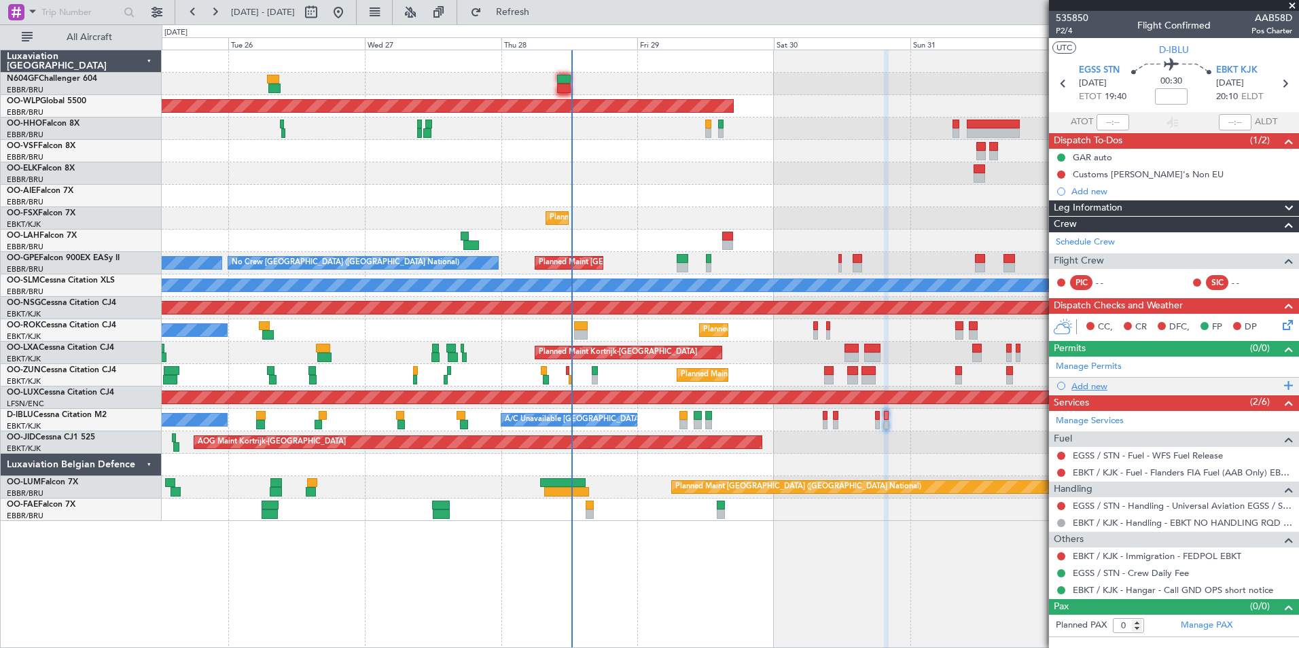
click at [1062, 388] on div at bounding box center [1061, 386] width 8 height 8
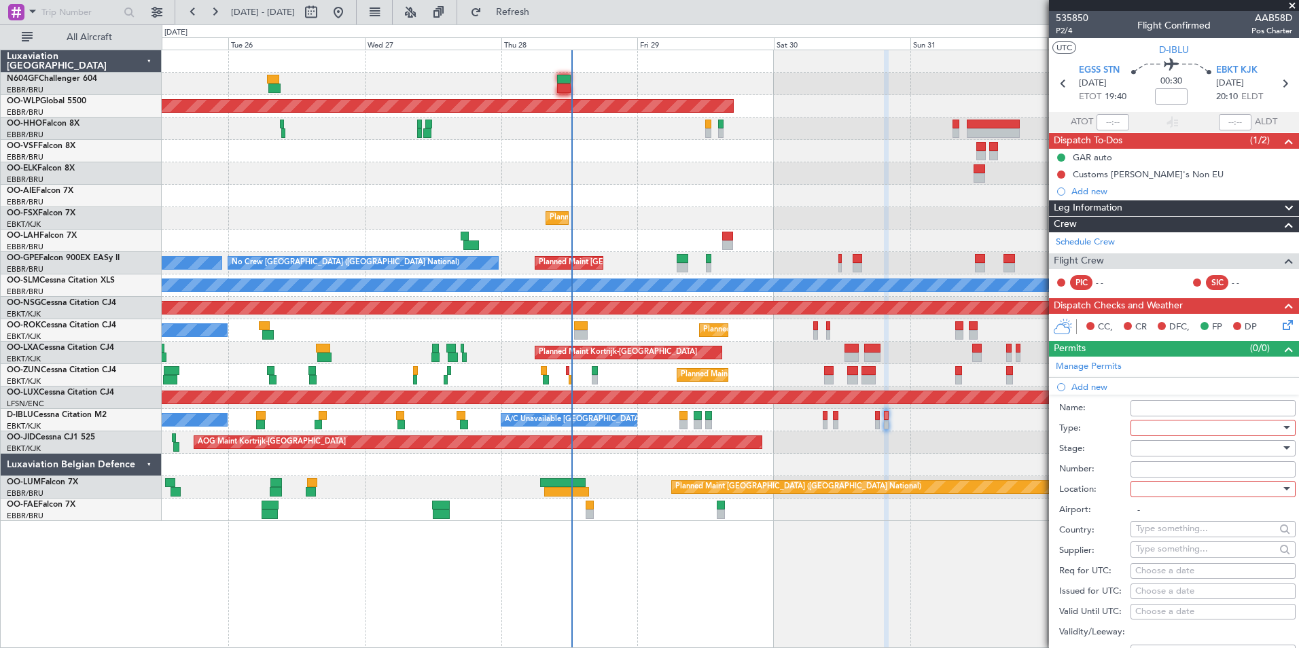
click at [1178, 422] on div at bounding box center [1208, 428] width 145 height 20
click at [1174, 555] on span "Slot" at bounding box center [1208, 556] width 143 height 20
click at [1155, 457] on div at bounding box center [1208, 448] width 145 height 20
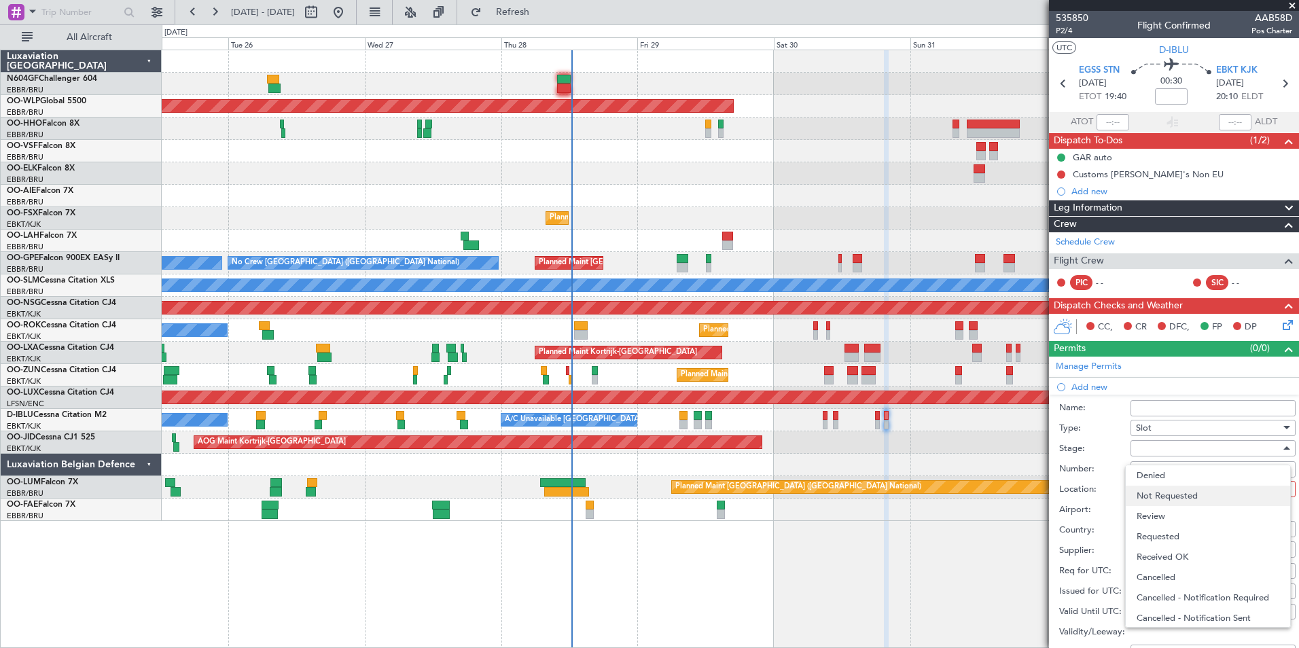
click at [1171, 493] on span "Not Requested" at bounding box center [1208, 496] width 143 height 20
click at [1165, 493] on div at bounding box center [1208, 489] width 145 height 20
click at [1168, 515] on span "Departure" at bounding box center [1208, 516] width 143 height 20
type input "EGSS / STN"
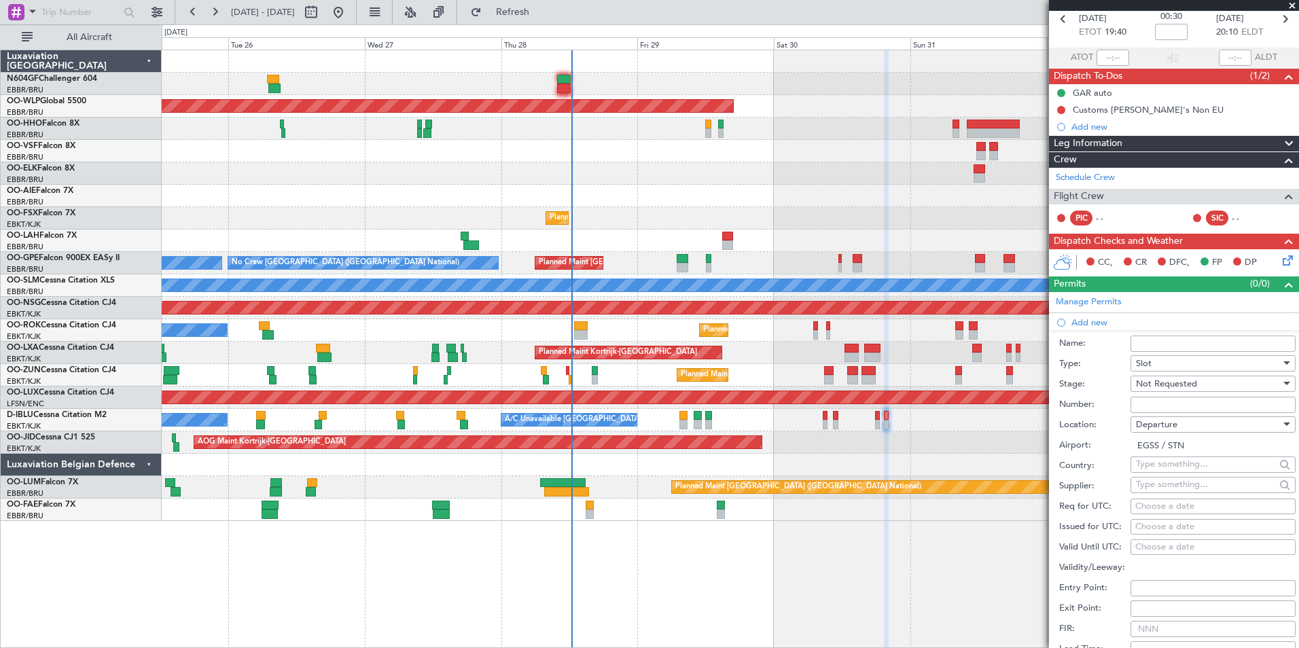
scroll to position [136, 0]
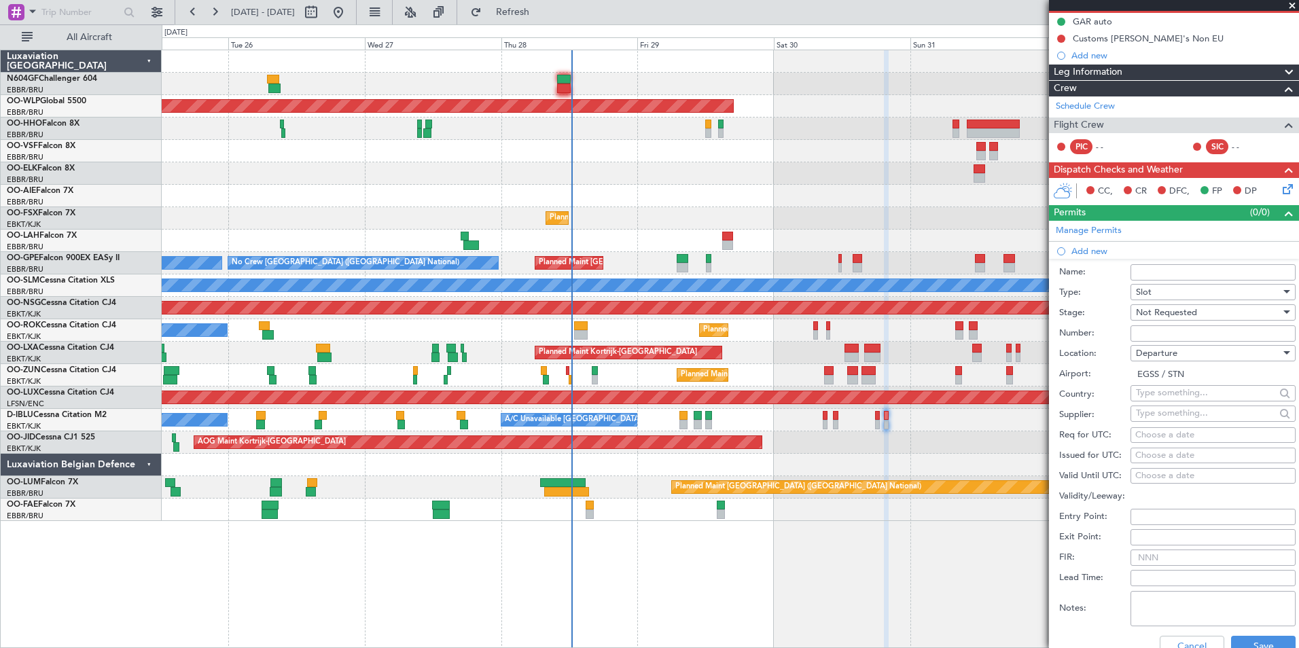
click at [1142, 433] on div "Choose a date" at bounding box center [1214, 436] width 156 height 14
select select "8"
select select "2025"
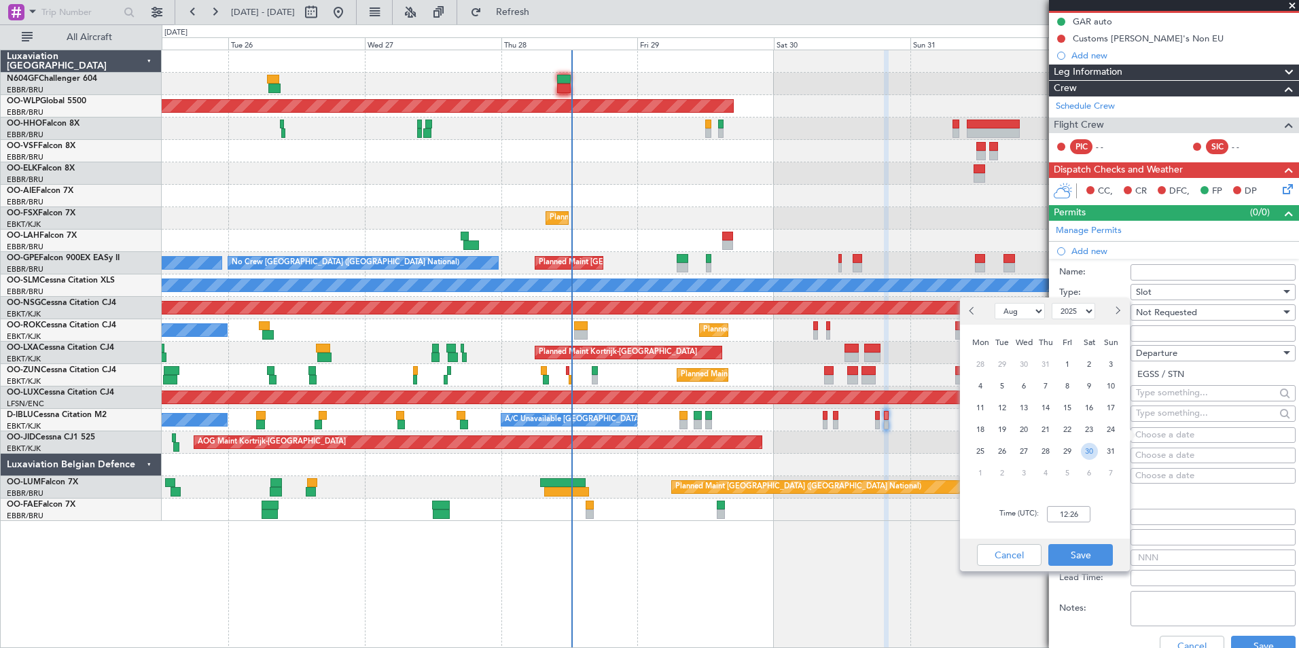
click at [1084, 453] on span "30" at bounding box center [1089, 451] width 17 height 17
click at [1079, 507] on input "00:00" at bounding box center [1068, 514] width 43 height 16
type input "19:30"
click at [1119, 539] on div "Cancel Save" at bounding box center [1045, 555] width 170 height 33
click at [1079, 546] on button "Save" at bounding box center [1081, 555] width 65 height 22
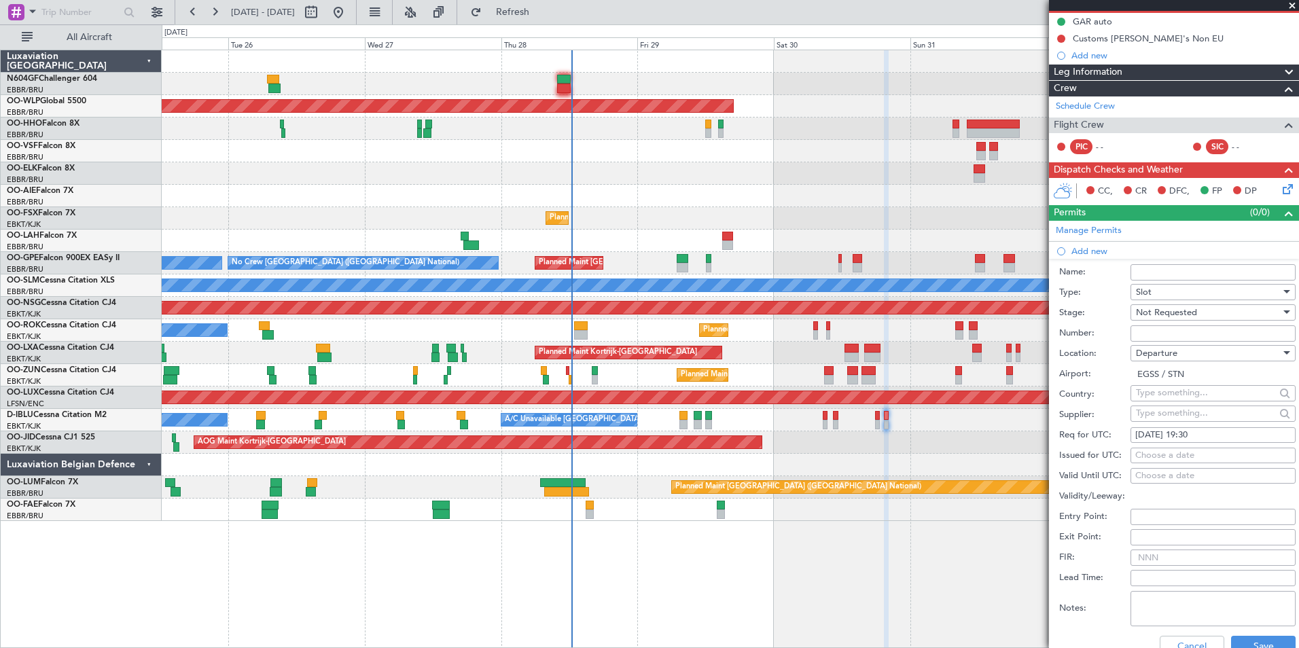
scroll to position [340, 0]
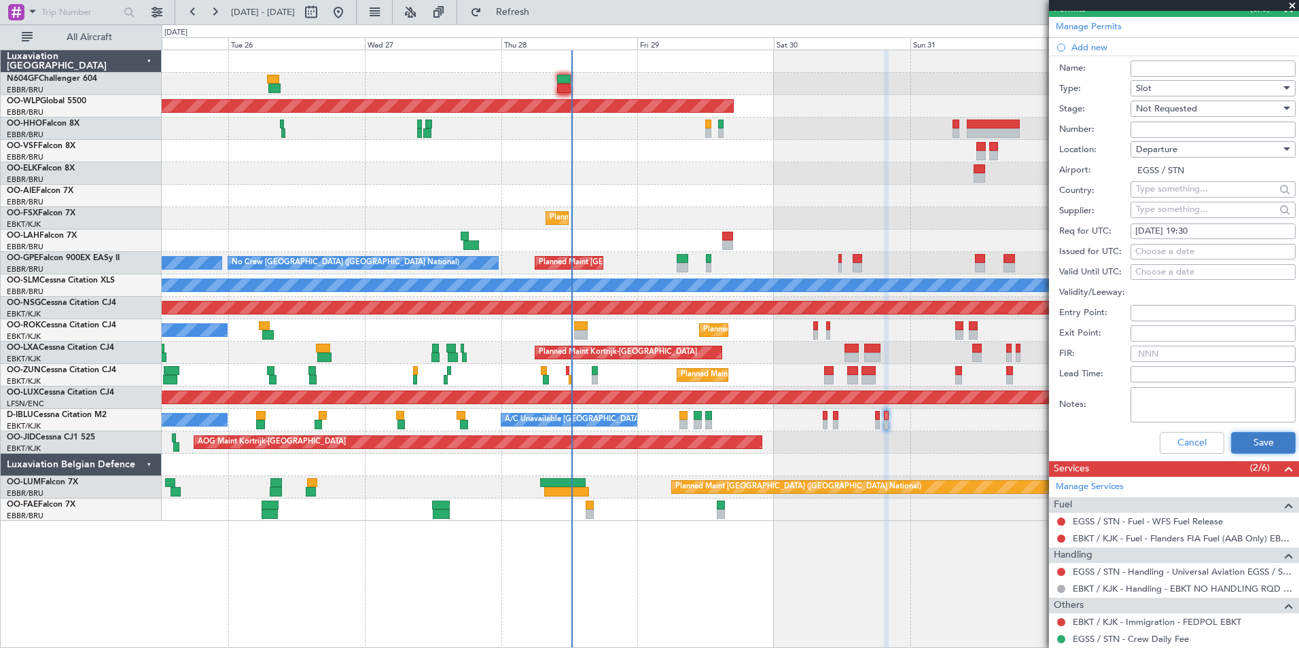
click at [1240, 436] on button "Save" at bounding box center [1263, 443] width 65 height 22
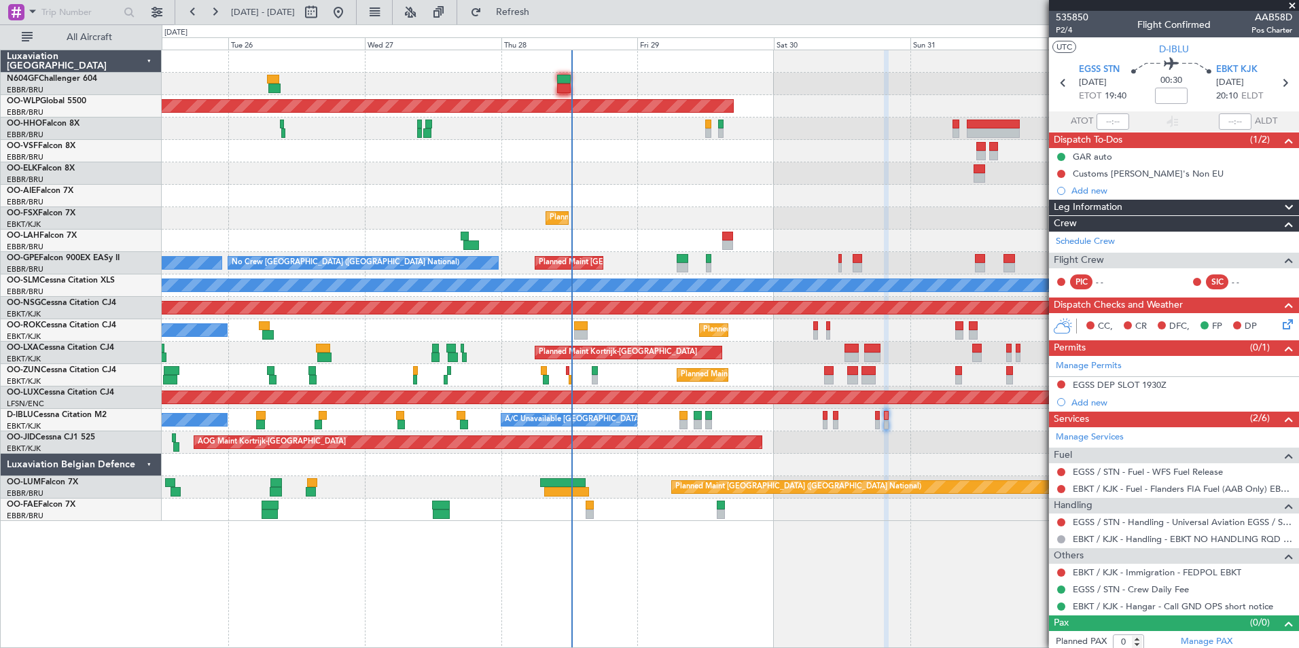
scroll to position [0, 0]
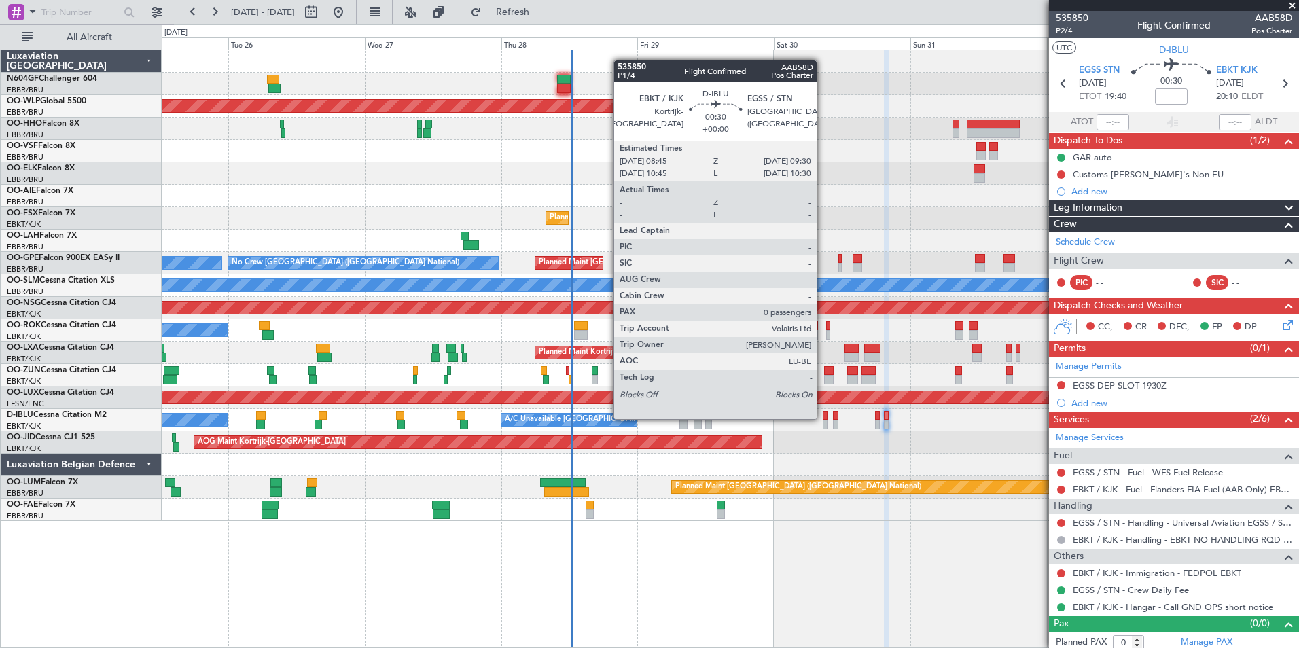
click at [823, 418] on div at bounding box center [825, 416] width 5 height 10
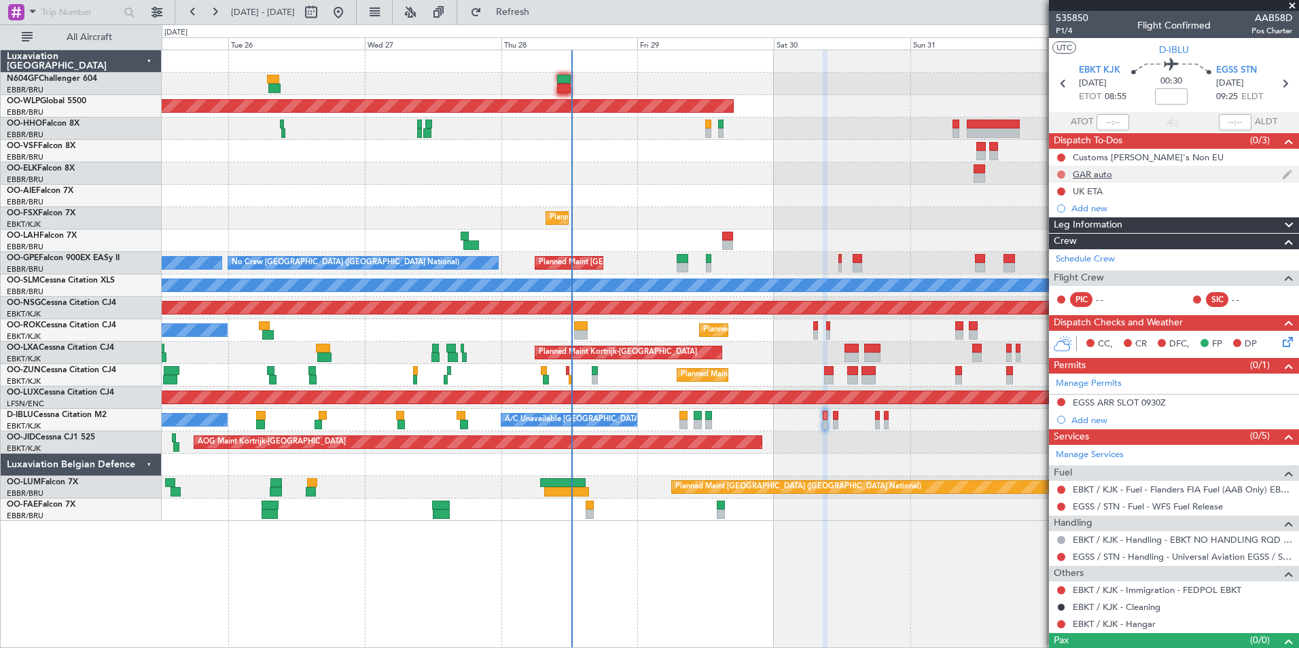
click at [1063, 173] on button at bounding box center [1061, 175] width 8 height 8
click at [1072, 226] on li "Completed" at bounding box center [1062, 234] width 72 height 20
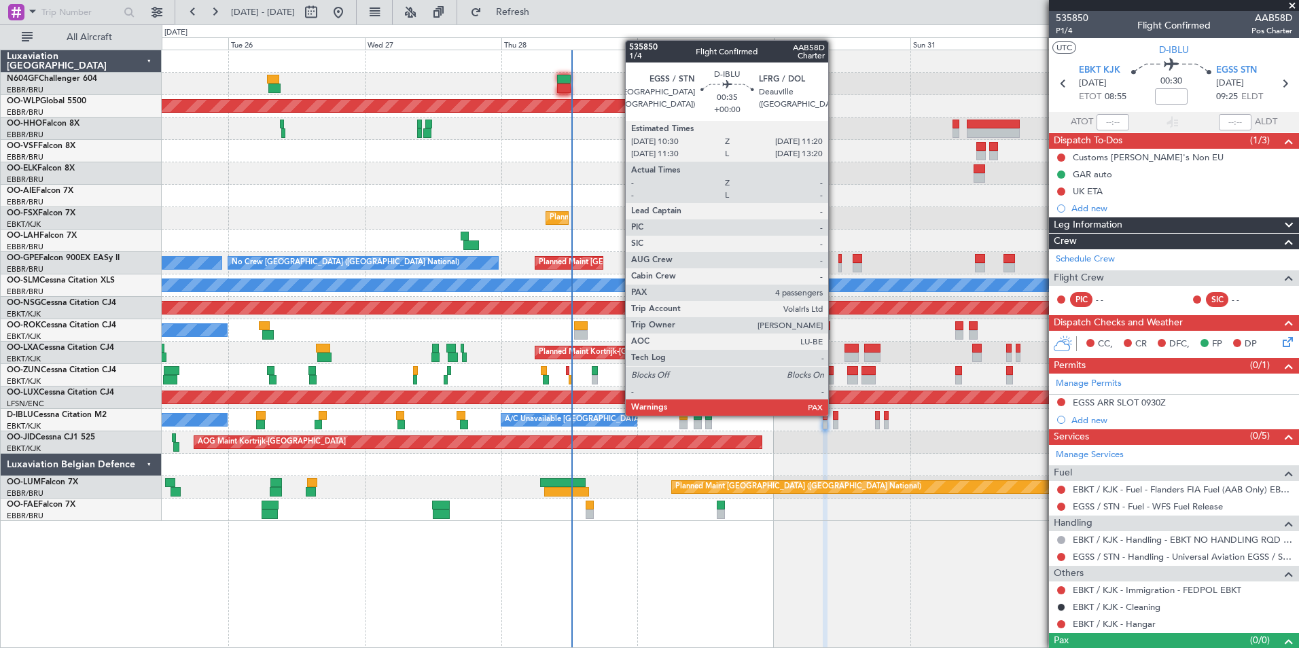
click at [835, 415] on div at bounding box center [835, 416] width 5 height 10
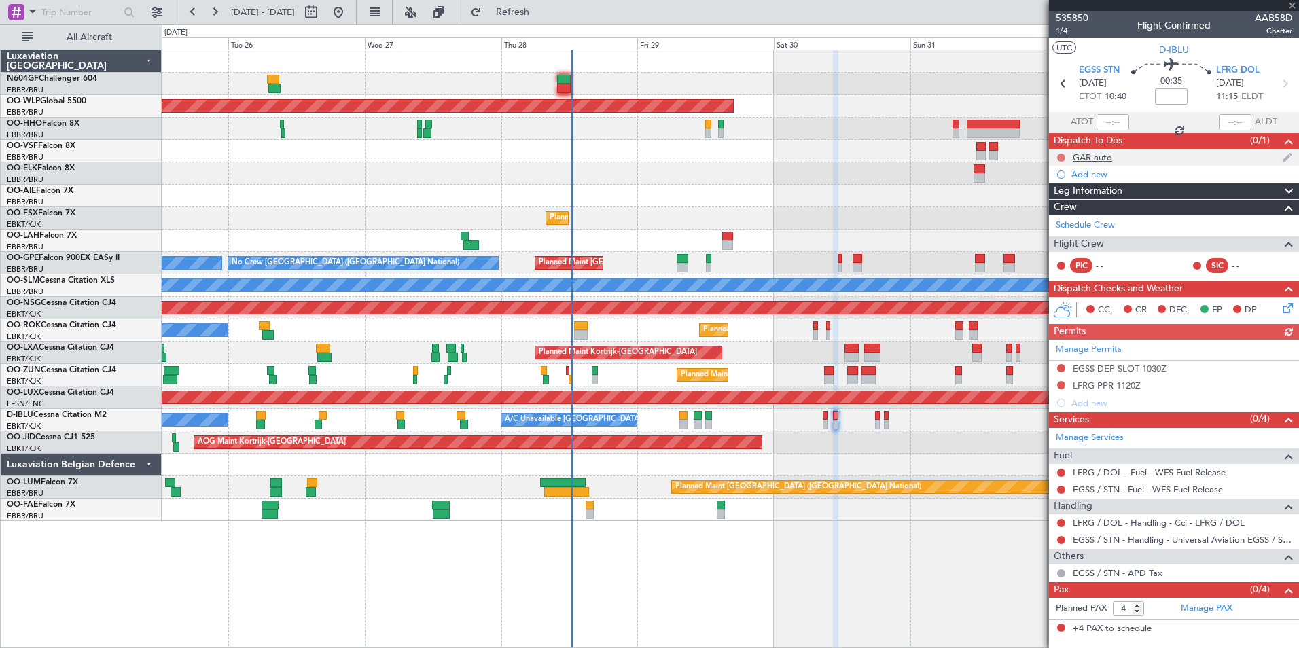
click at [1064, 158] on button at bounding box center [1061, 158] width 8 height 8
click at [1057, 226] on li "Completed" at bounding box center [1062, 217] width 72 height 20
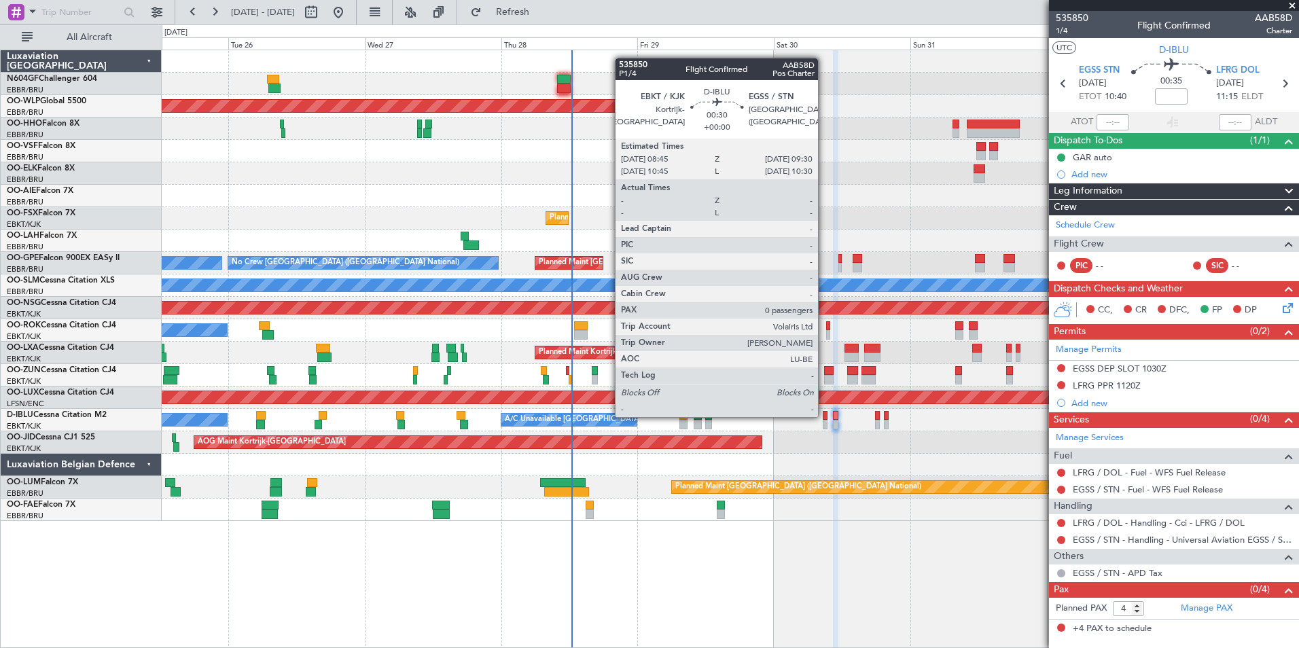
click at [824, 416] on div at bounding box center [825, 416] width 5 height 10
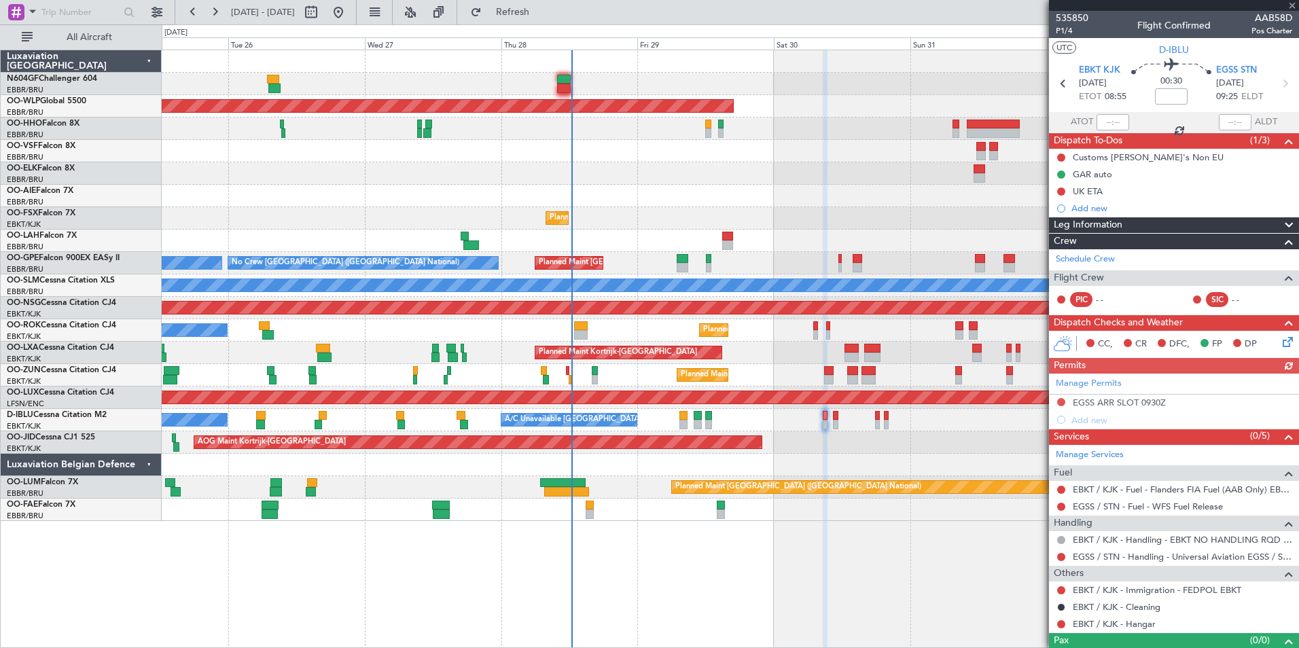
click at [1280, 341] on icon at bounding box center [1285, 339] width 11 height 11
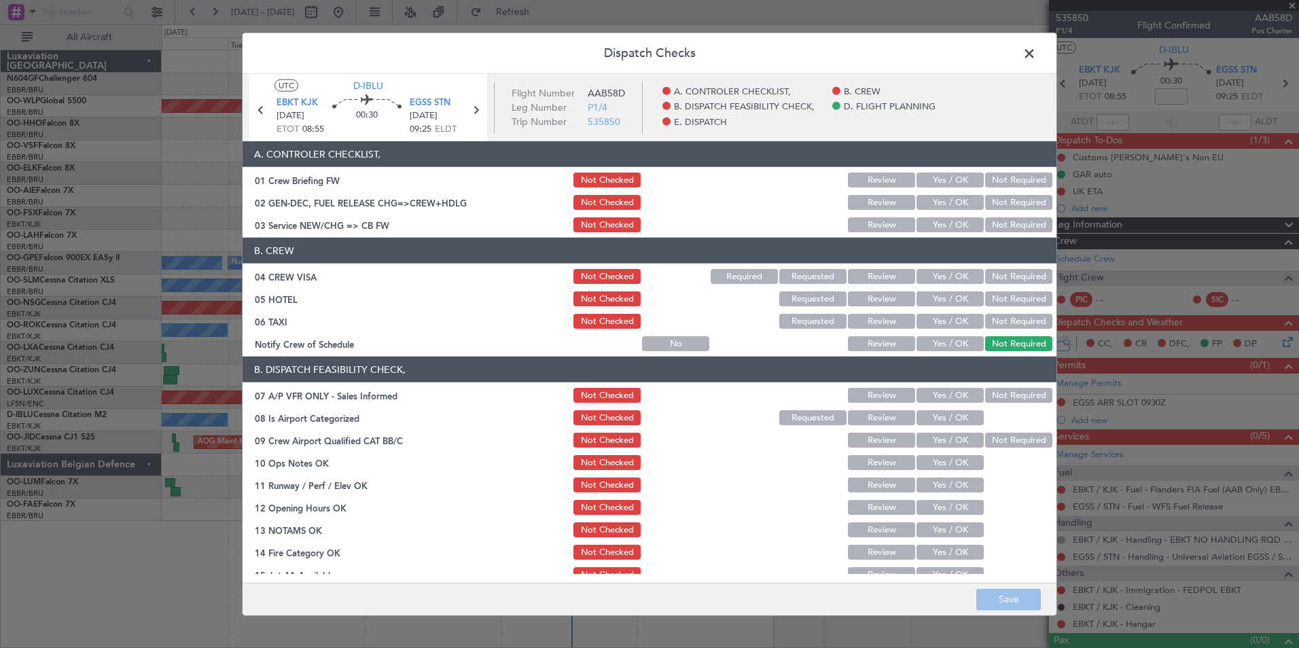
click at [954, 231] on button "Yes / OK" at bounding box center [950, 224] width 67 height 15
click at [985, 274] on button "Not Required" at bounding box center [1018, 276] width 67 height 15
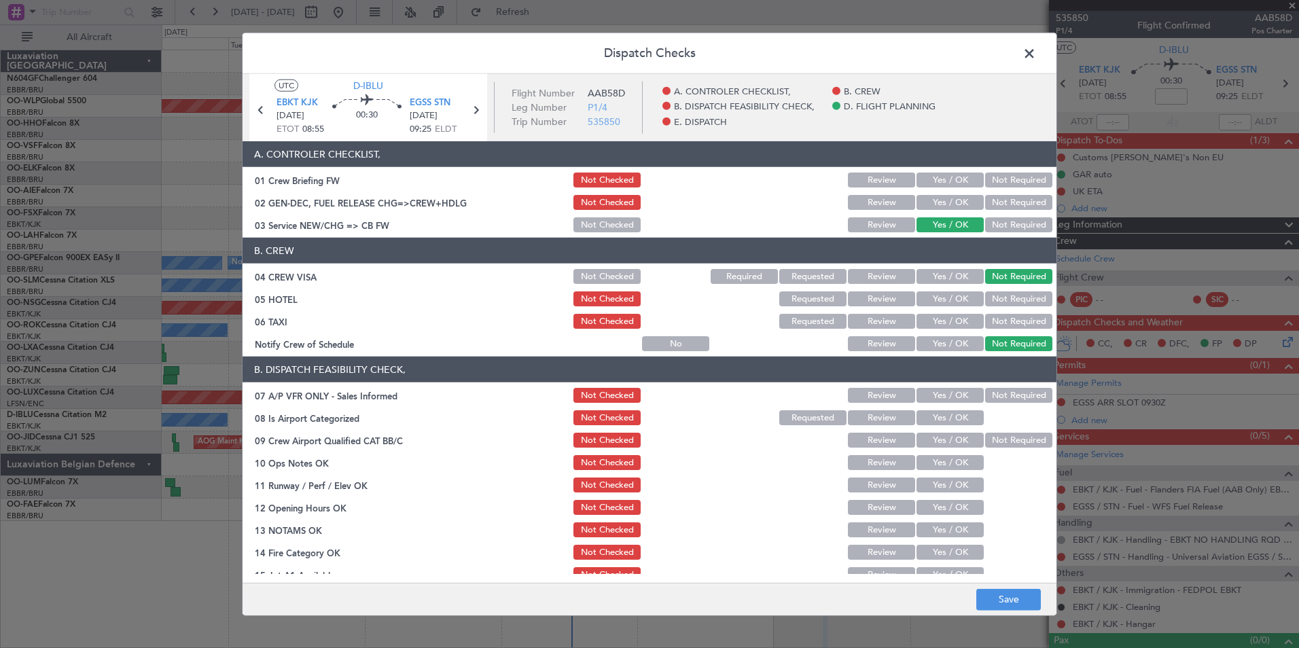
click at [997, 307] on div "Not Required" at bounding box center [1017, 299] width 69 height 19
click at [995, 325] on button "Not Required" at bounding box center [1018, 321] width 67 height 15
click at [999, 301] on button "Not Required" at bounding box center [1018, 299] width 67 height 15
click at [943, 343] on button "Yes / OK" at bounding box center [950, 343] width 67 height 15
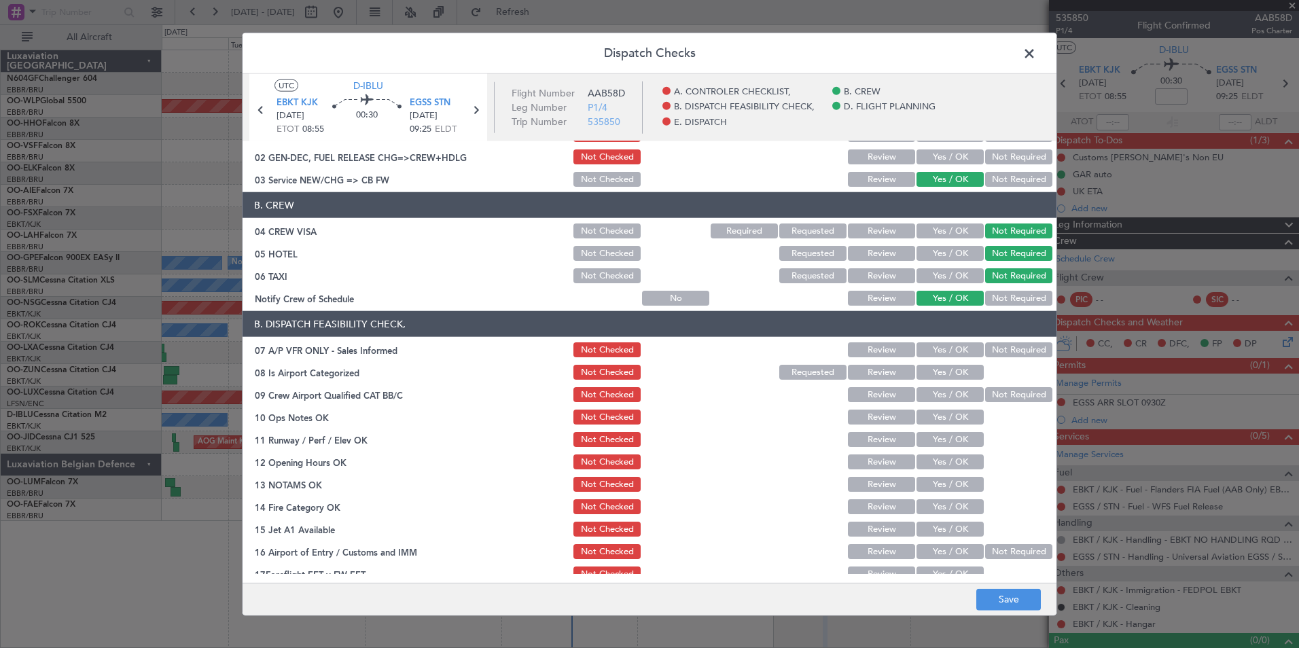
scroll to position [68, 0]
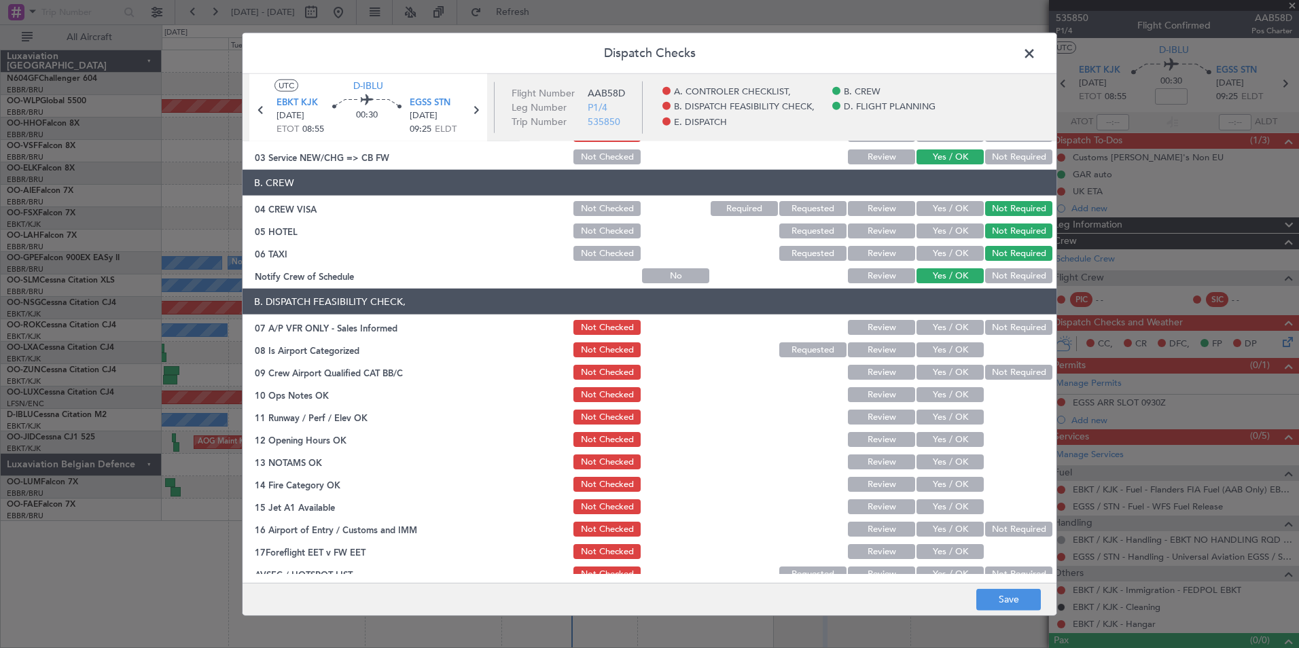
click at [987, 326] on button "Not Required" at bounding box center [1018, 327] width 67 height 15
click at [954, 347] on button "Yes / OK" at bounding box center [950, 350] width 67 height 15
click at [987, 384] on section "B. DISPATCH FEASIBILITY CHECK, 07 A/P VFR ONLY - Sales Informed Not Checked Rev…" at bounding box center [650, 436] width 814 height 295
click at [985, 378] on button "Not Required" at bounding box center [1018, 372] width 67 height 15
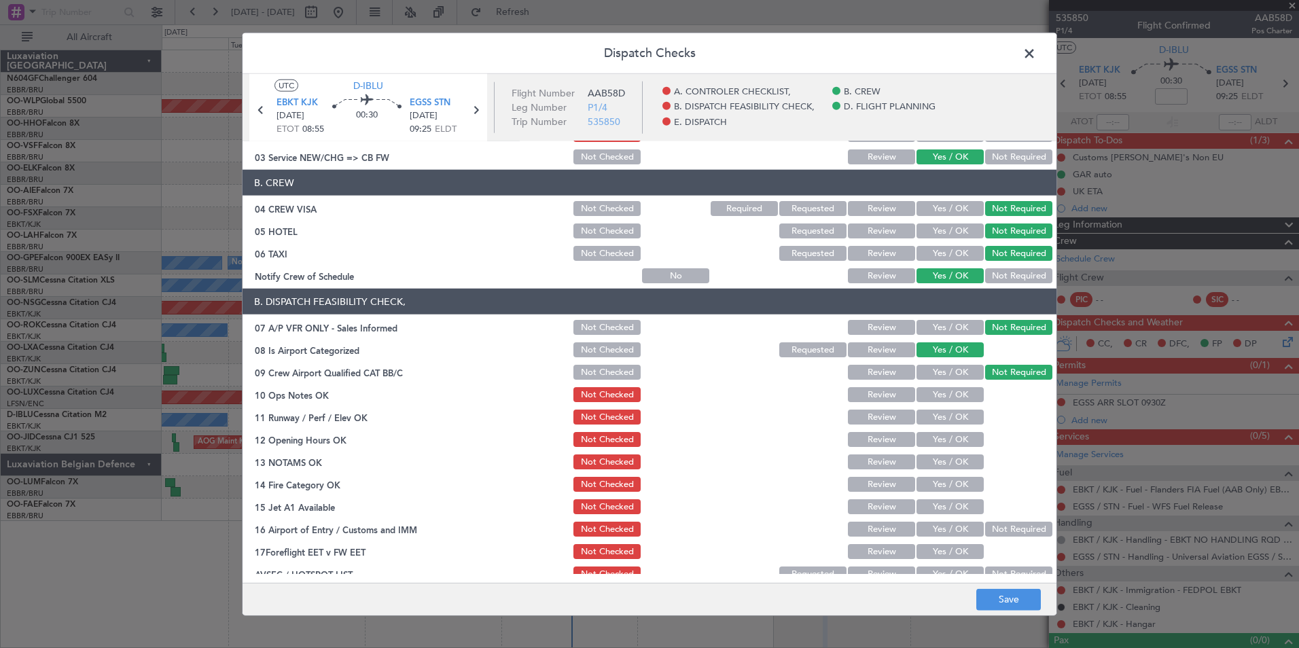
click at [965, 389] on button "Yes / OK" at bounding box center [950, 394] width 67 height 15
click at [935, 404] on div "Yes / OK" at bounding box center [949, 394] width 69 height 19
click at [928, 418] on button "Yes / OK" at bounding box center [950, 417] width 67 height 15
click at [932, 436] on button "Yes / OK" at bounding box center [950, 439] width 67 height 15
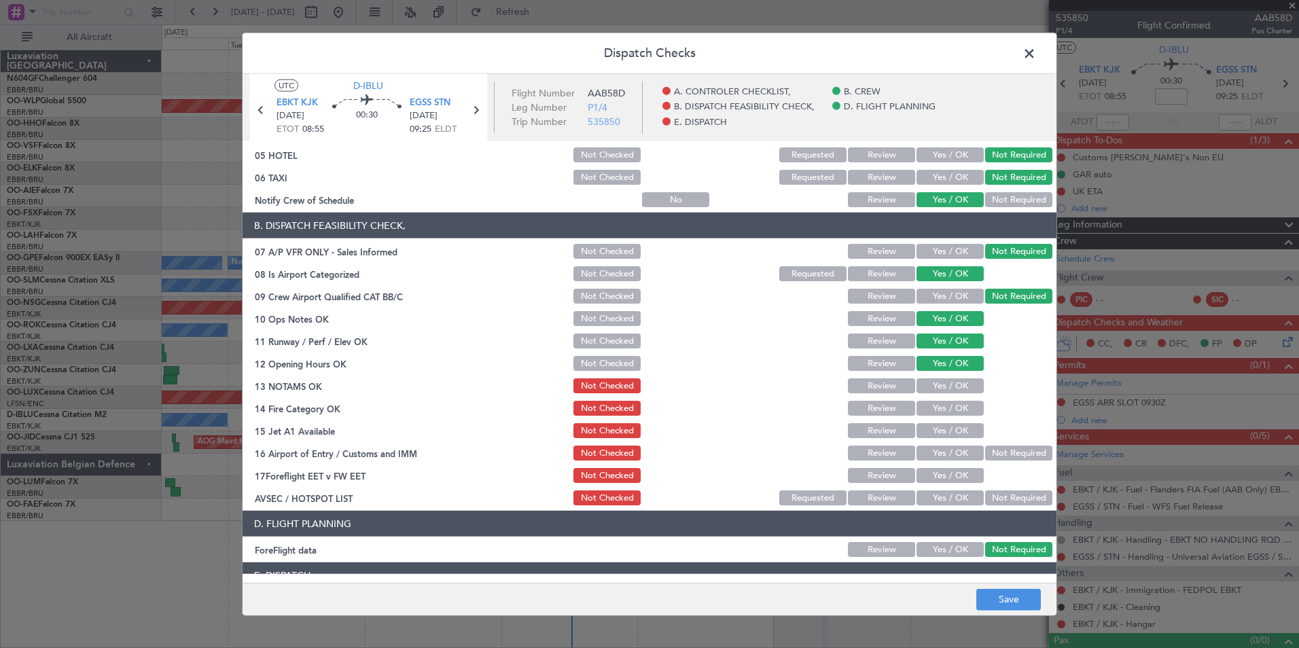
scroll to position [204, 0]
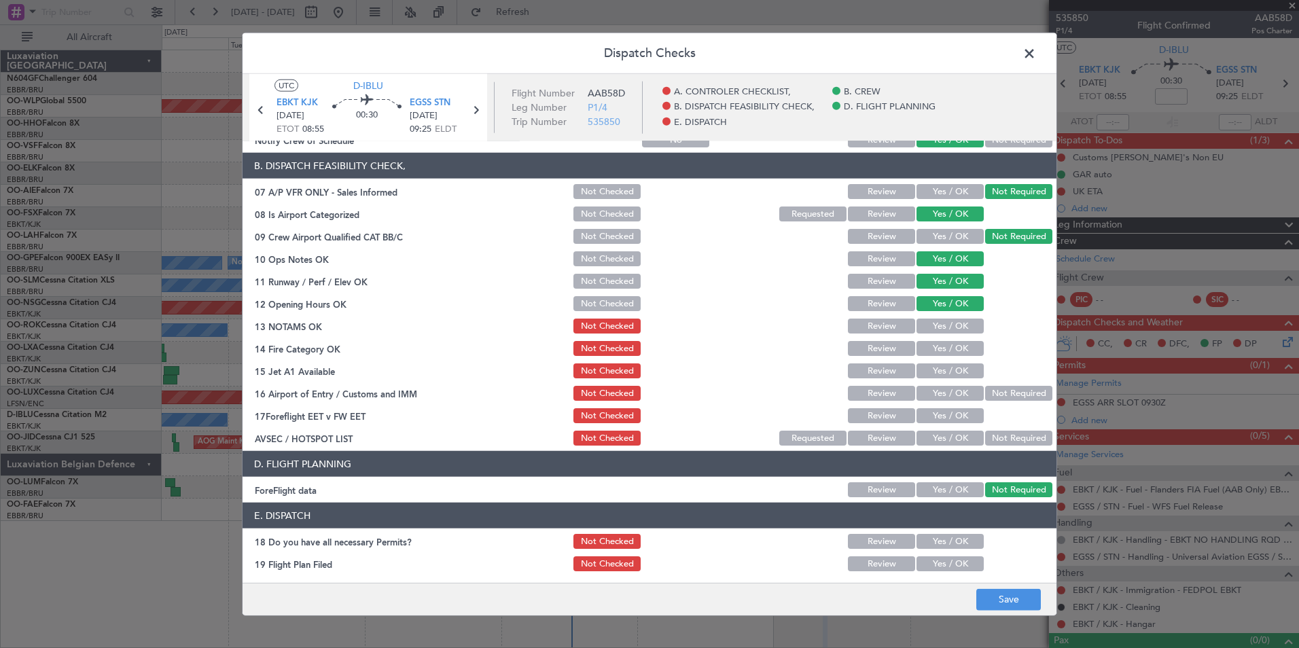
click at [939, 326] on button "Yes / OK" at bounding box center [950, 326] width 67 height 15
click at [939, 351] on button "Yes / OK" at bounding box center [950, 348] width 67 height 15
click at [946, 374] on button "Yes / OK" at bounding box center [950, 371] width 67 height 15
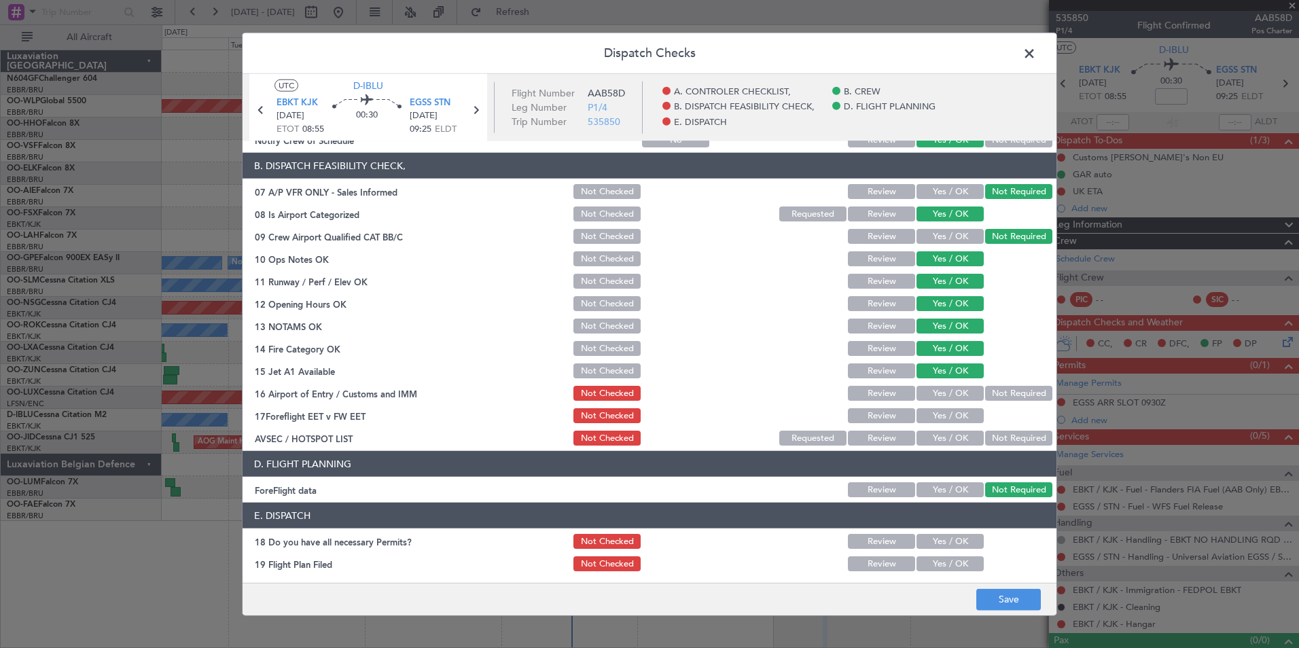
click at [985, 393] on button "Not Required" at bounding box center [1018, 393] width 67 height 15
click at [936, 441] on button "Yes / OK" at bounding box center [950, 438] width 67 height 15
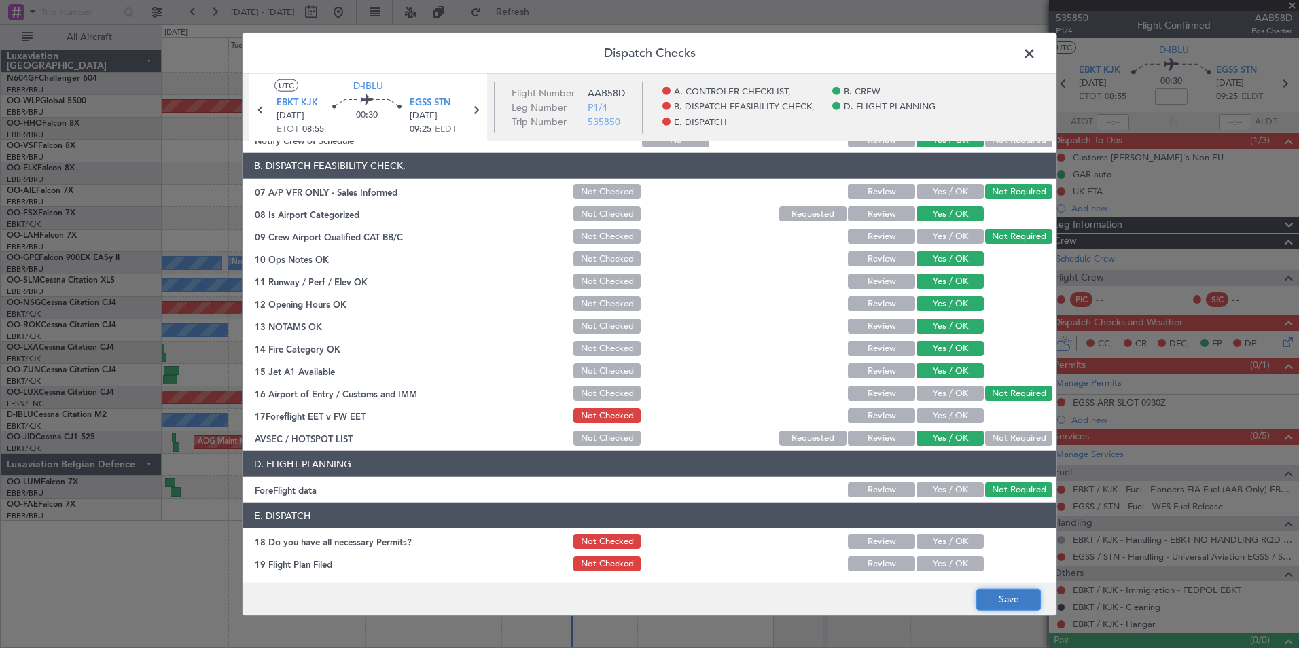
click at [988, 591] on button "Save" at bounding box center [1009, 600] width 65 height 22
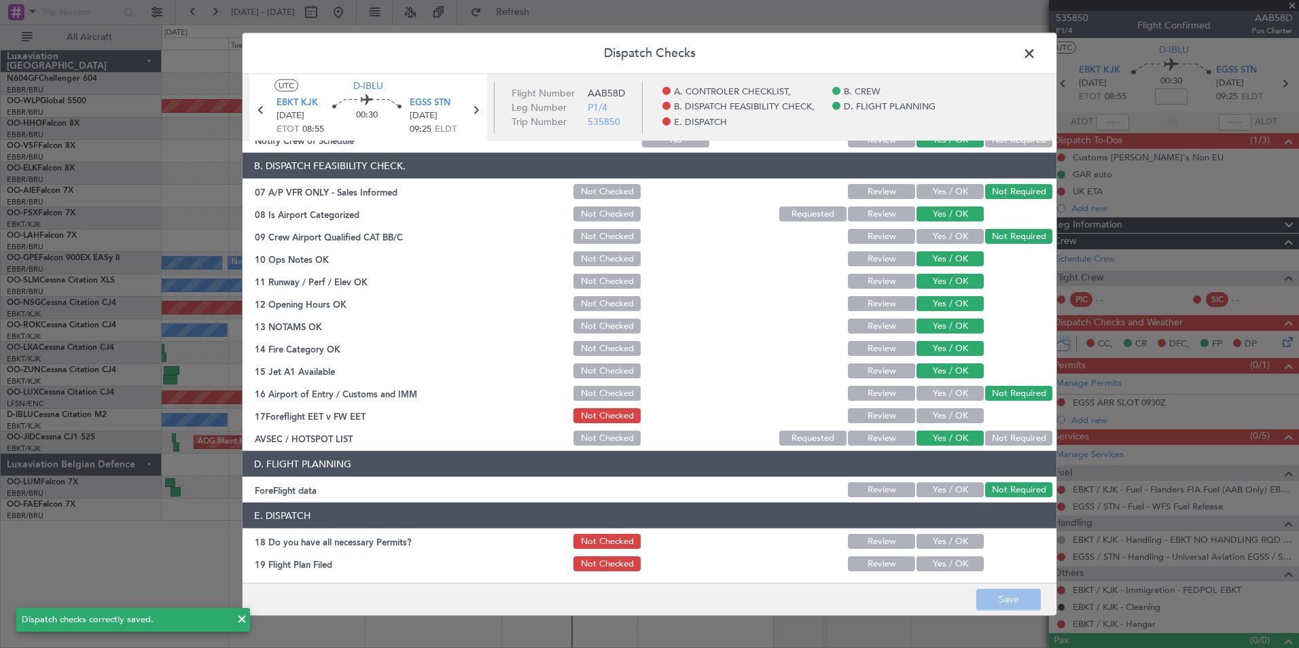
click at [1036, 51] on span at bounding box center [1036, 56] width 0 height 27
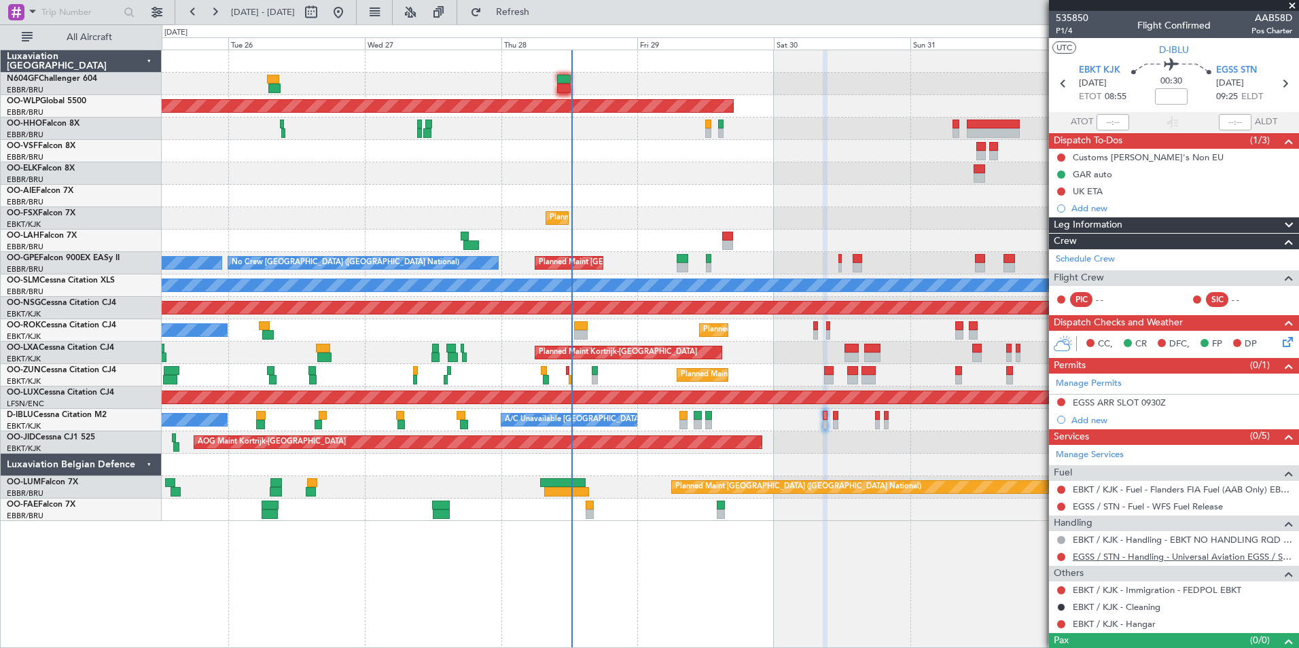
click at [1115, 561] on link "EGSS / STN - Handling - Universal Aviation EGSS / STN" at bounding box center [1183, 557] width 220 height 12
click at [1064, 400] on div "Manage Permits EGSS ARR SLOT 0930Z Add new" at bounding box center [1174, 401] width 250 height 55
click at [1059, 399] on button at bounding box center [1061, 402] width 8 height 8
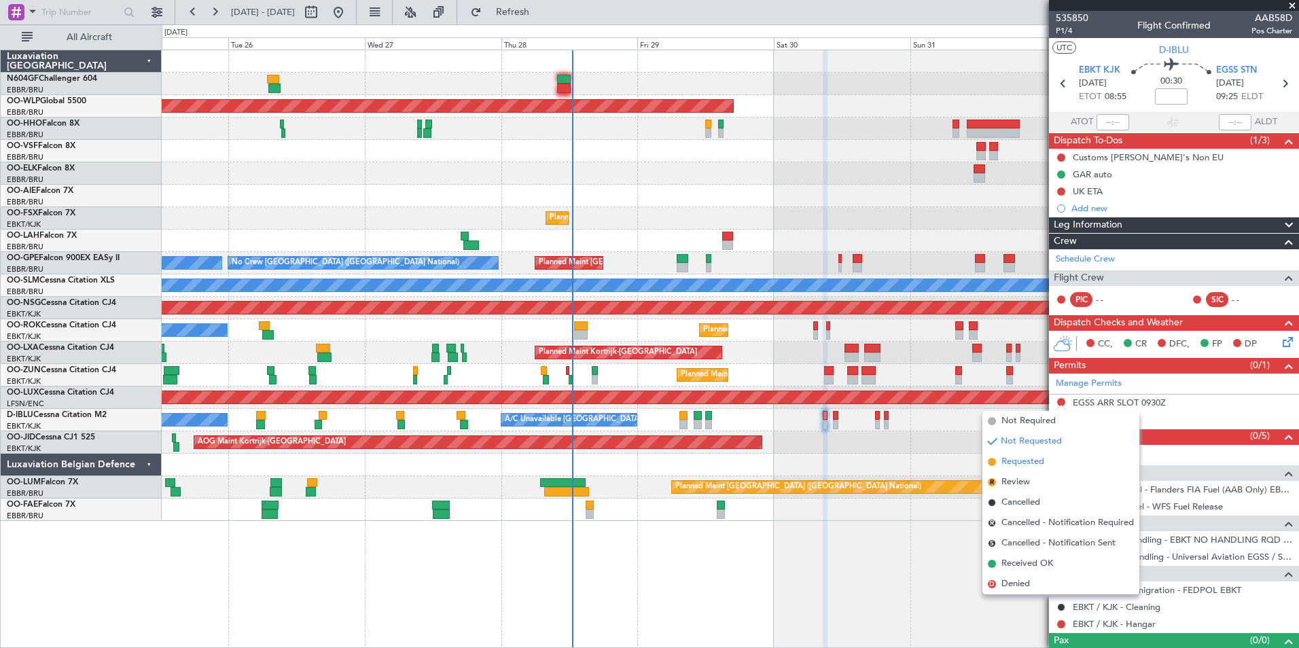
click at [1019, 455] on li "Requested" at bounding box center [1061, 462] width 157 height 20
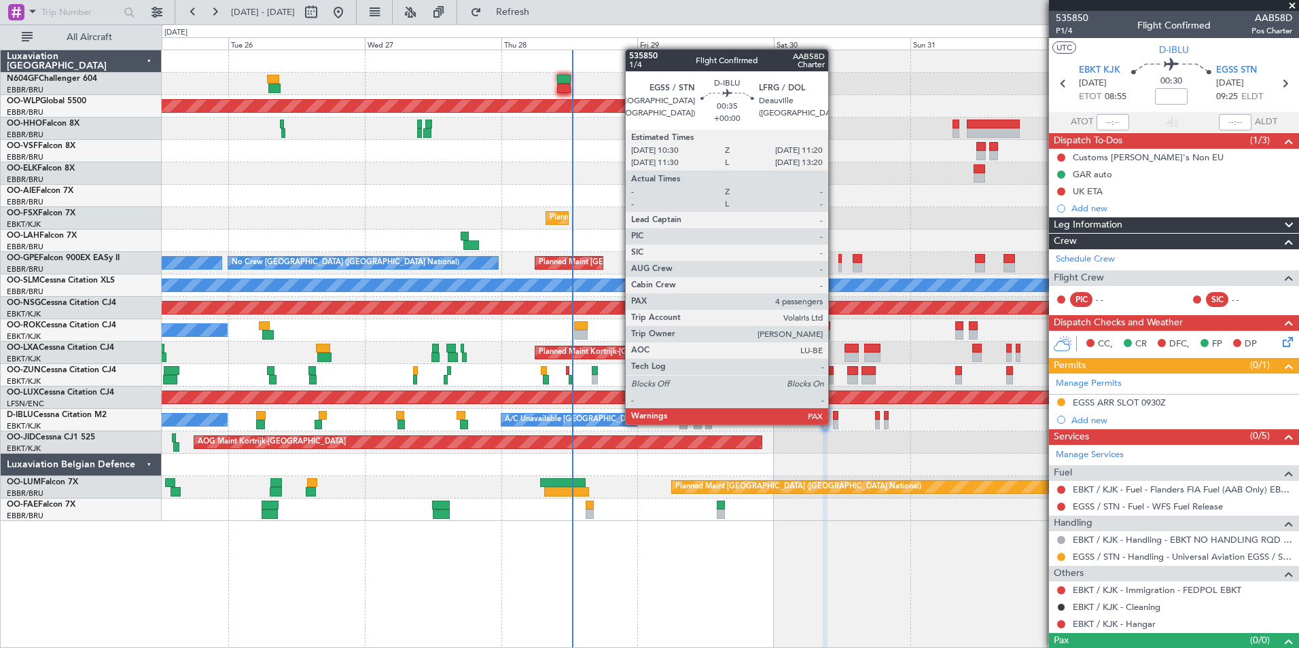
click at [835, 423] on div at bounding box center [835, 425] width 5 height 10
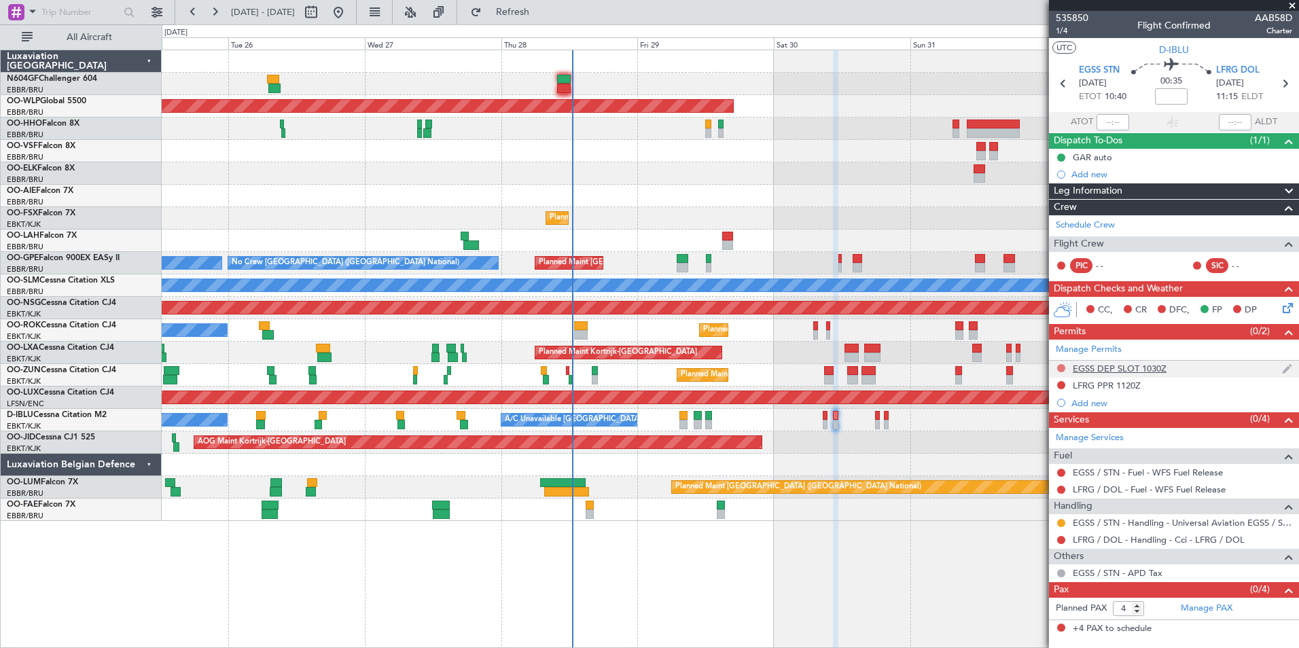
click at [1063, 370] on button at bounding box center [1061, 368] width 8 height 8
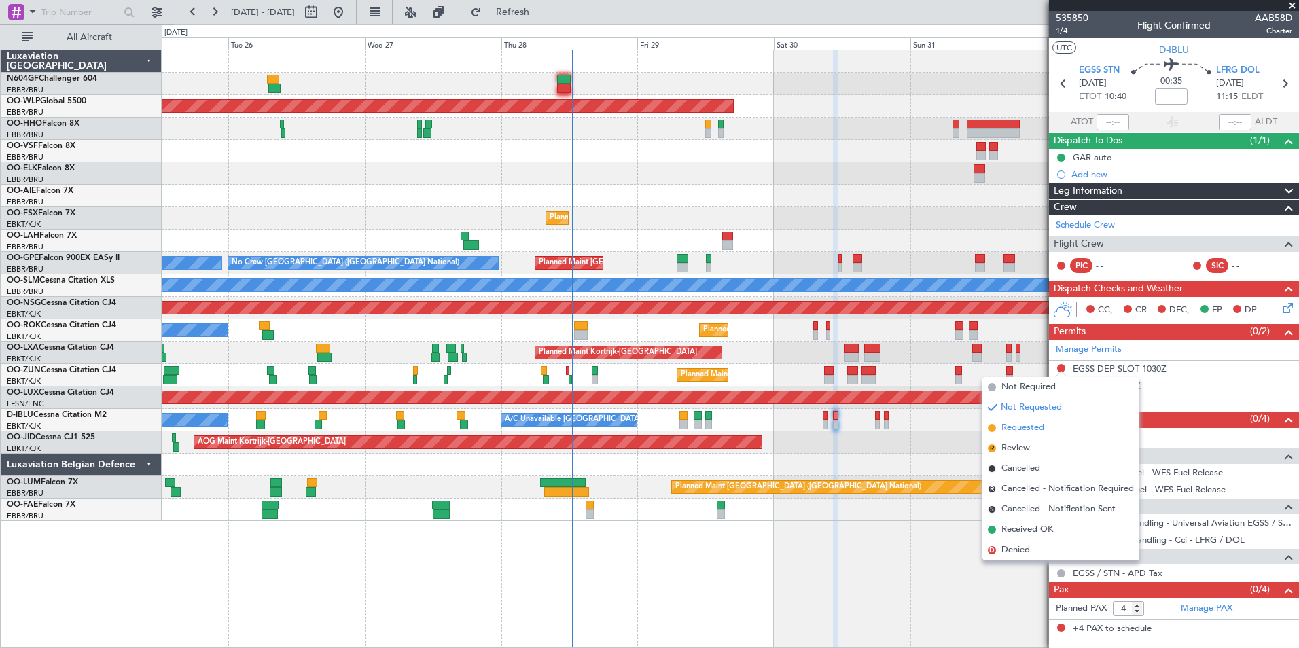
click at [1032, 421] on span "Requested" at bounding box center [1023, 428] width 43 height 14
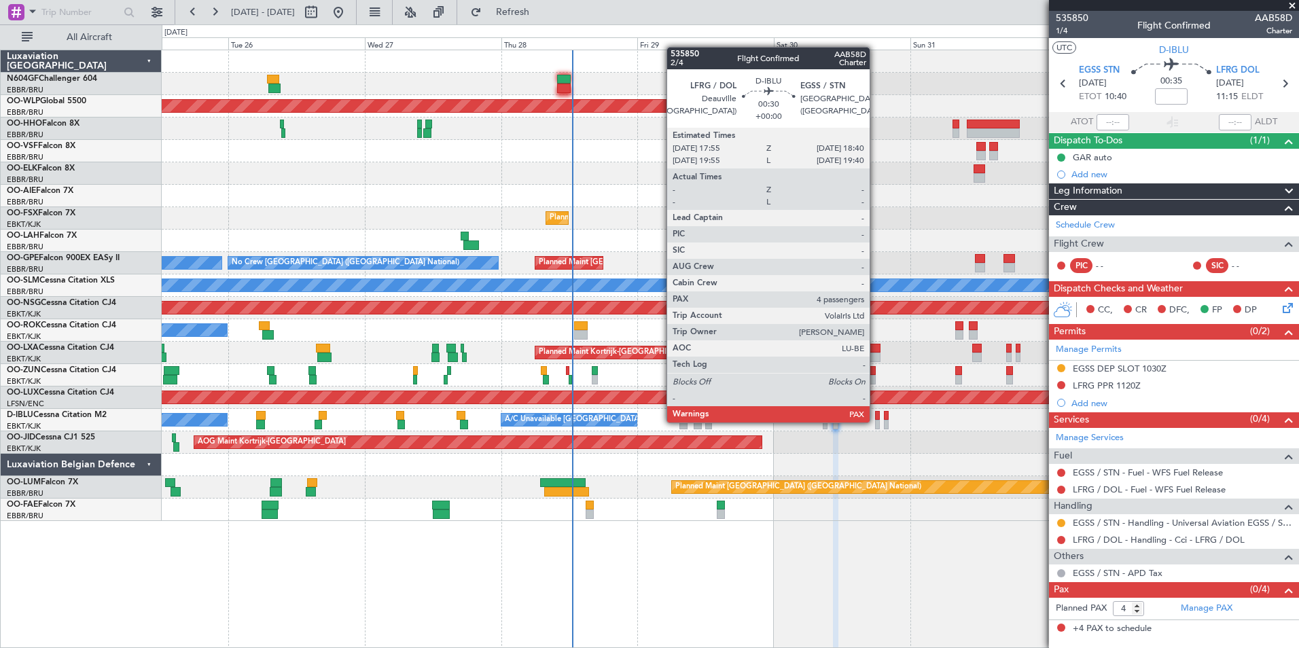
click at [876, 421] on div at bounding box center [877, 425] width 5 height 10
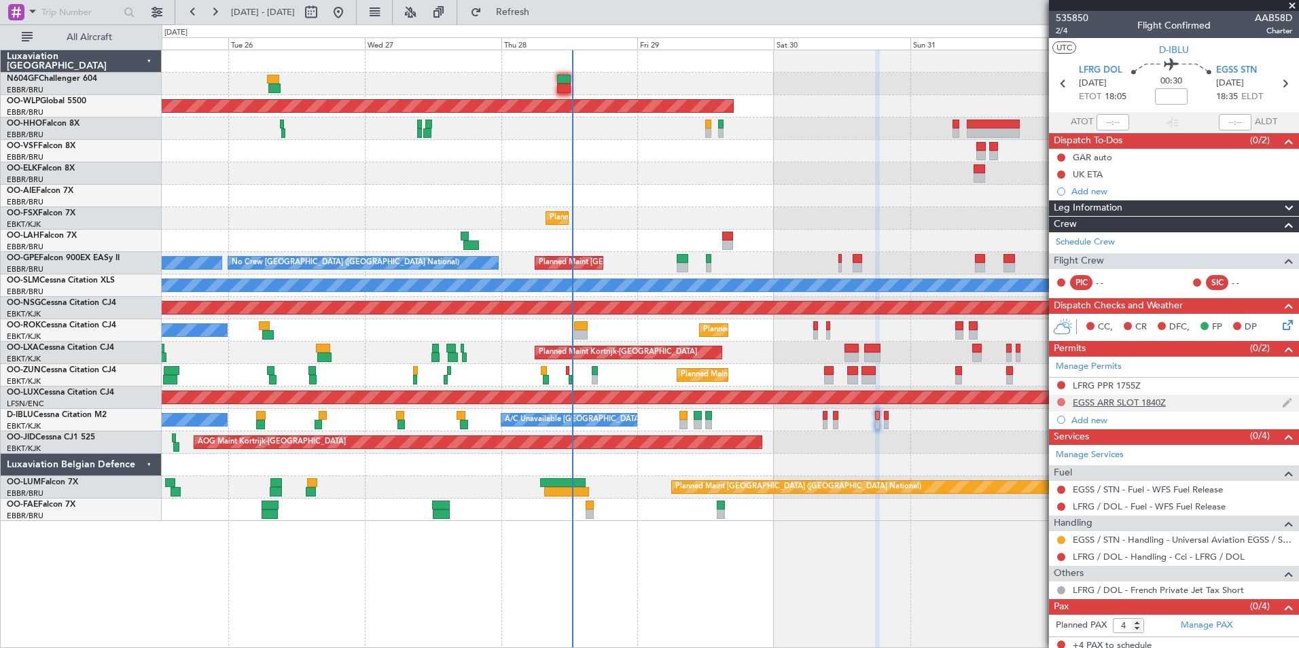
click at [1065, 399] on button at bounding box center [1061, 402] width 8 height 8
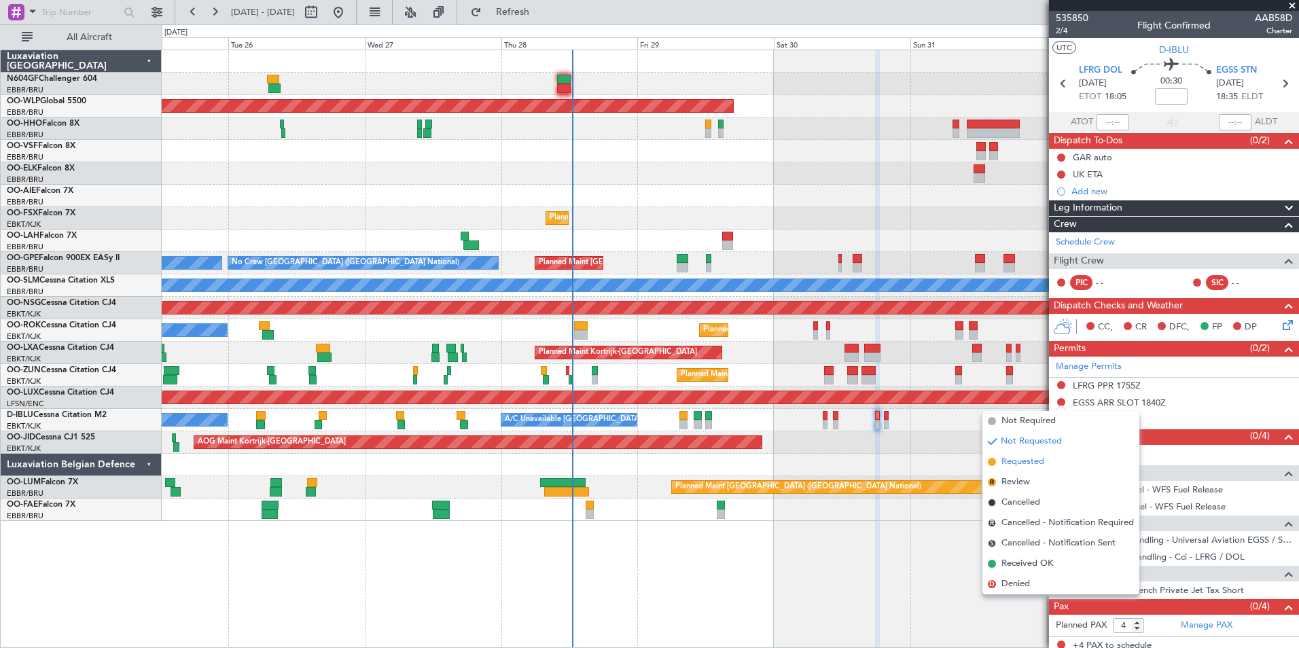
click at [1043, 461] on span "Requested" at bounding box center [1023, 462] width 43 height 14
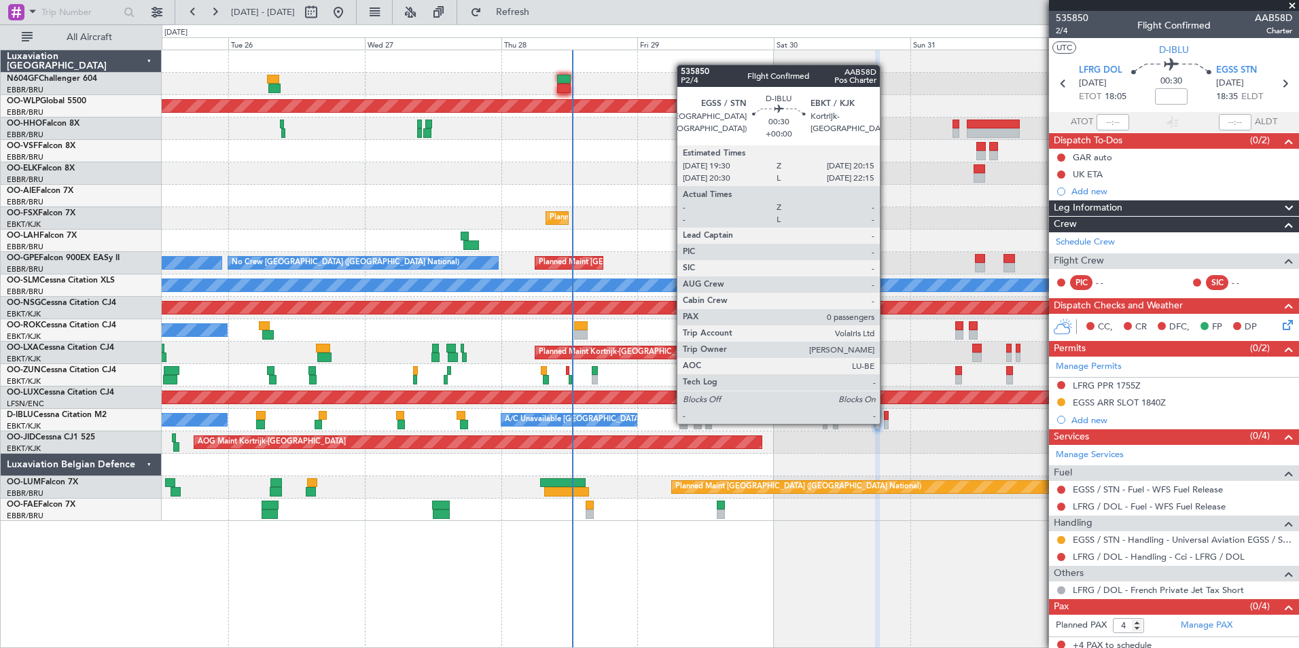
click at [886, 423] on div at bounding box center [886, 425] width 5 height 10
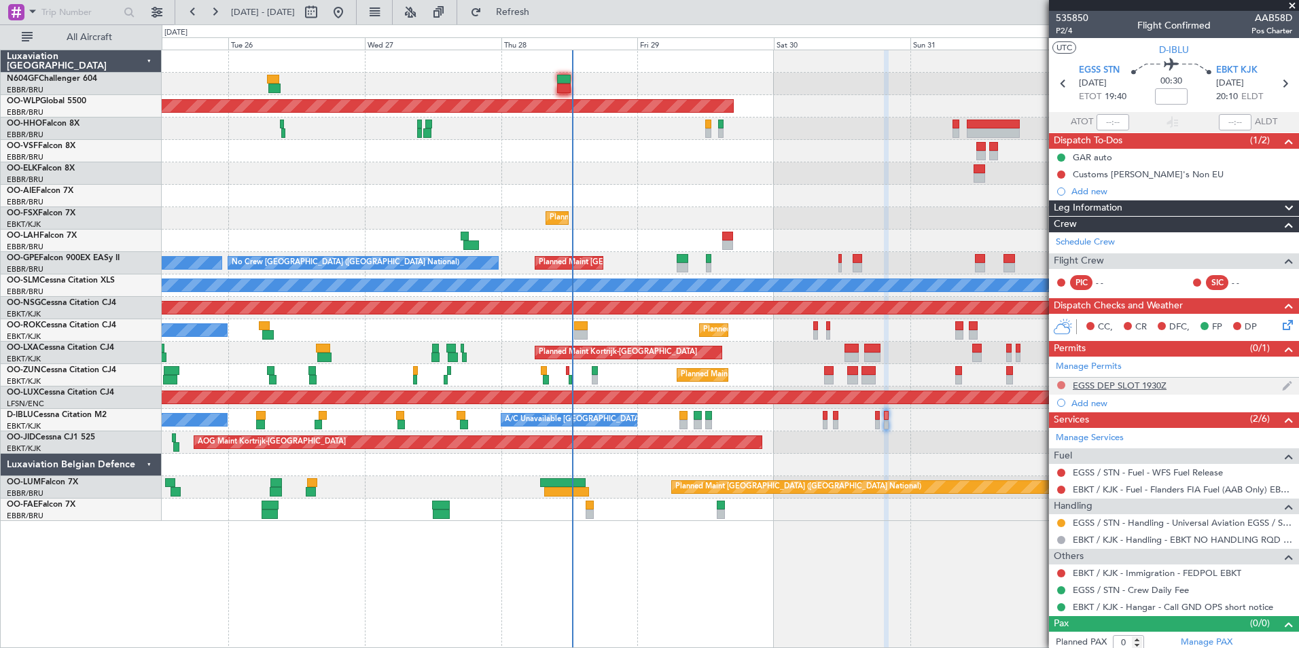
click at [1063, 387] on button at bounding box center [1061, 385] width 8 height 8
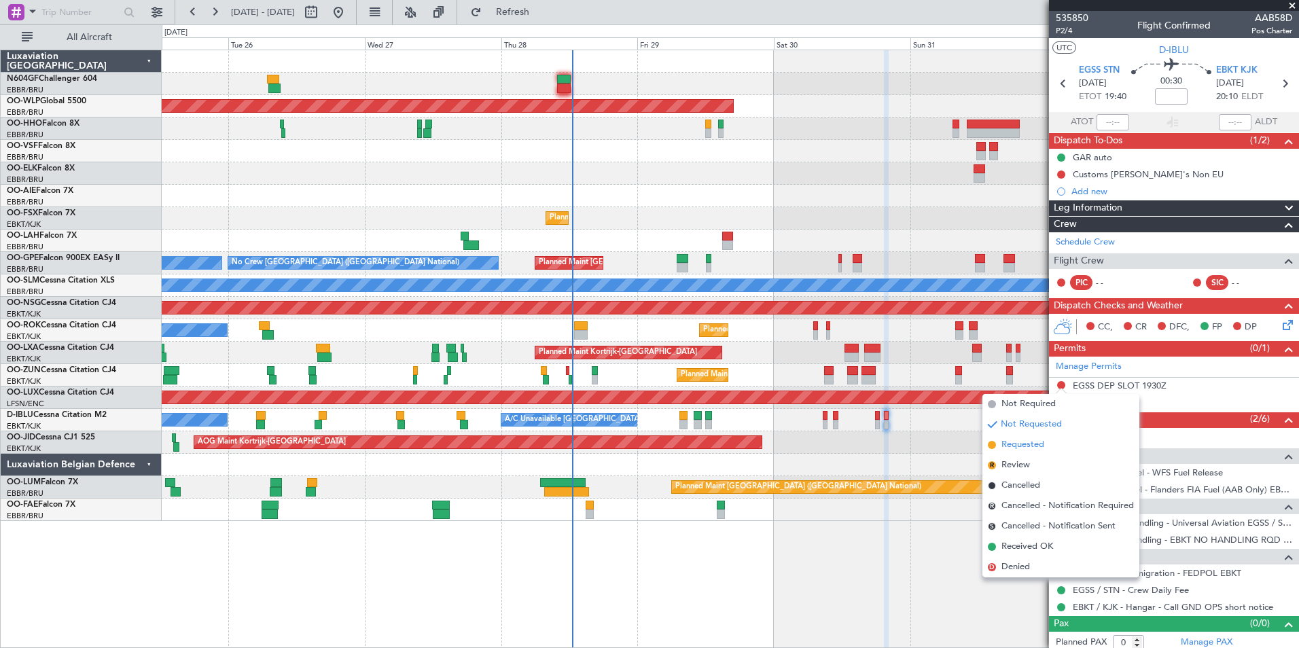
click at [1044, 437] on li "Requested" at bounding box center [1061, 445] width 157 height 20
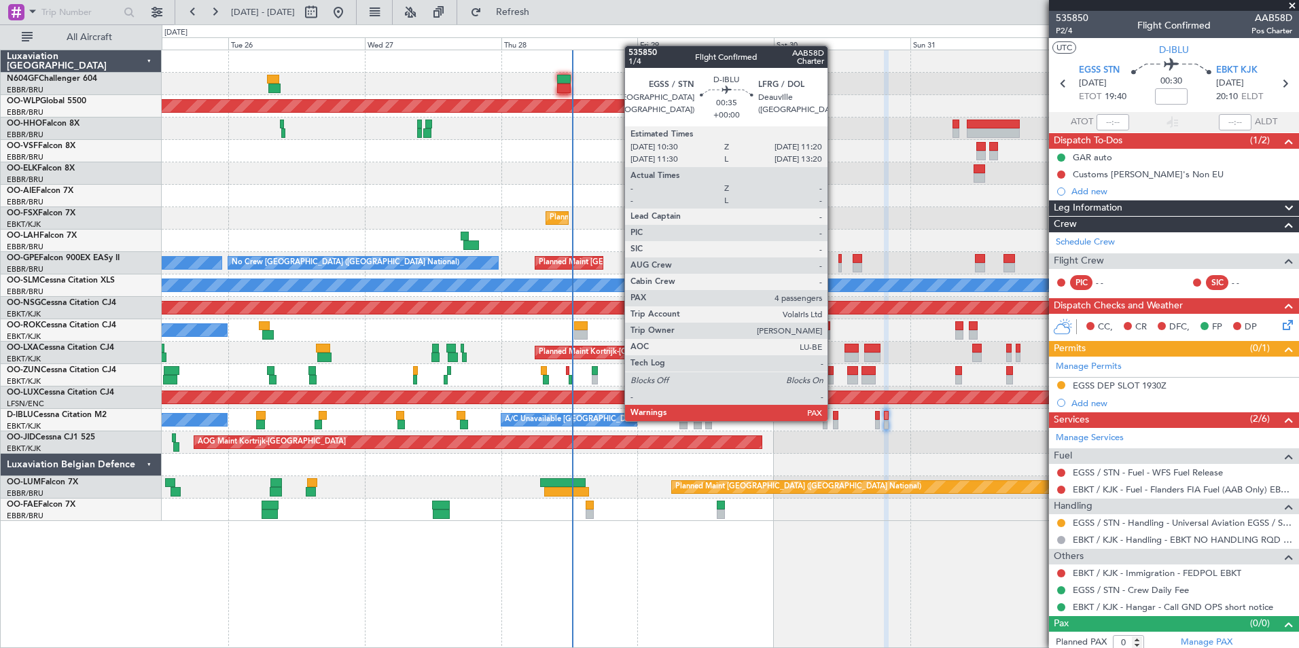
click at [834, 420] on div at bounding box center [835, 425] width 5 height 10
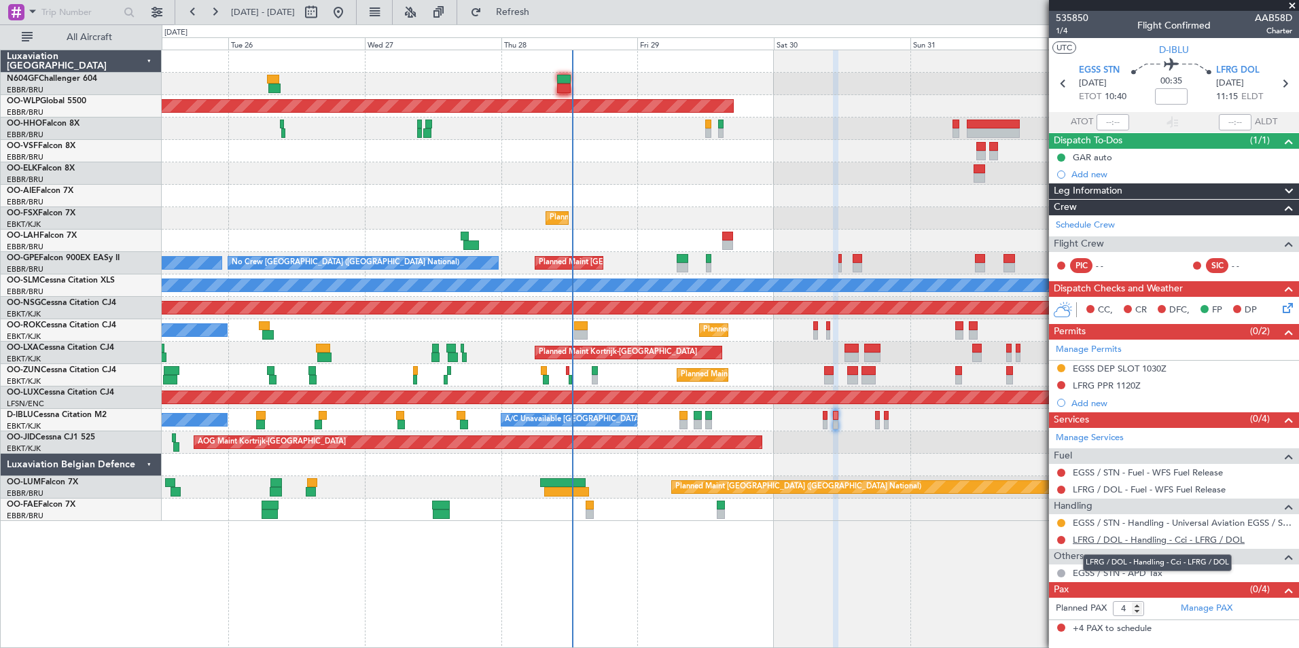
click at [1111, 538] on link "LFRG / DOL - Handling - Cci - LFRG / DOL" at bounding box center [1159, 540] width 172 height 12
click at [1109, 542] on link "LFRG / DOL - Handling - Cci - LFRG / DOL" at bounding box center [1159, 540] width 172 height 12
click at [528, 7] on button "Refresh" at bounding box center [505, 12] width 82 height 22
click at [1062, 385] on button at bounding box center [1061, 385] width 8 height 8
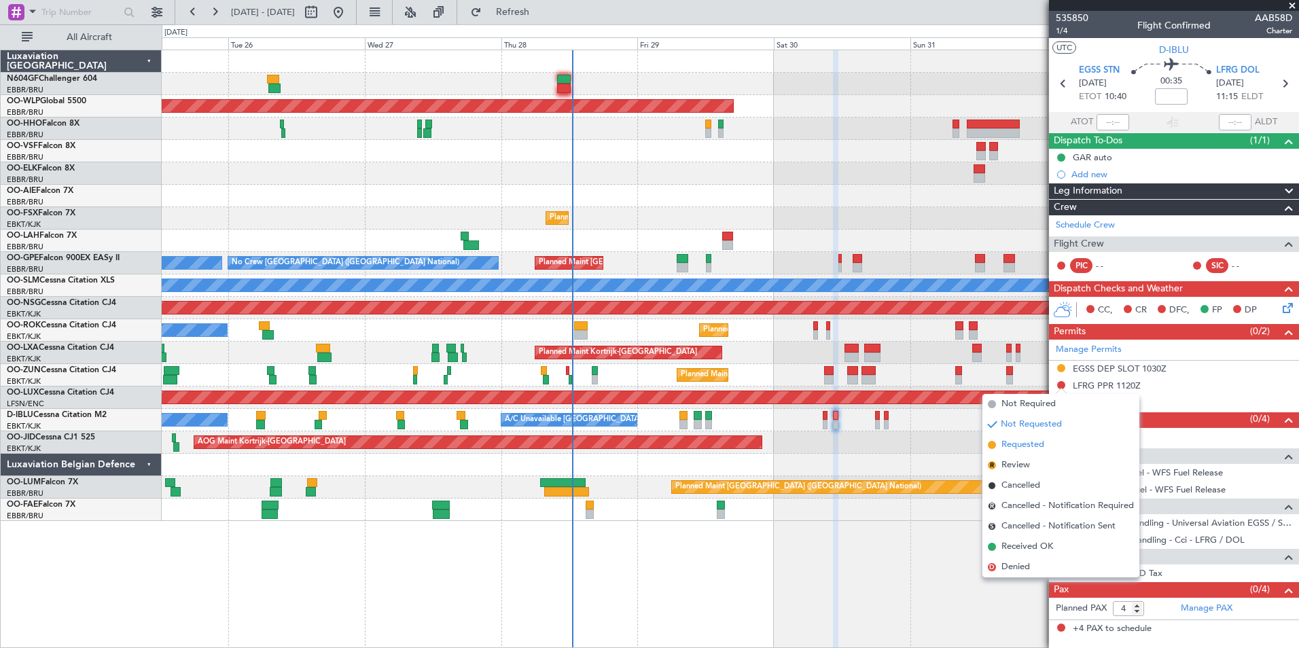
click at [1040, 448] on span "Requested" at bounding box center [1023, 445] width 43 height 14
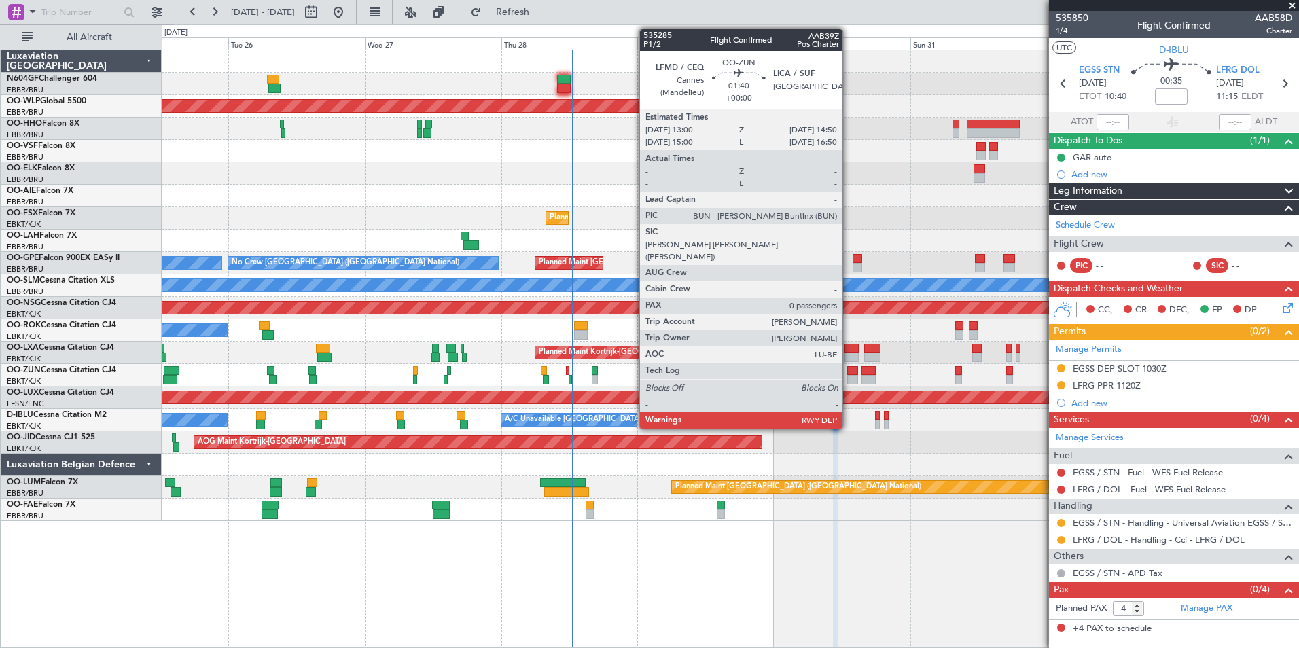
click at [849, 378] on div at bounding box center [852, 380] width 11 height 10
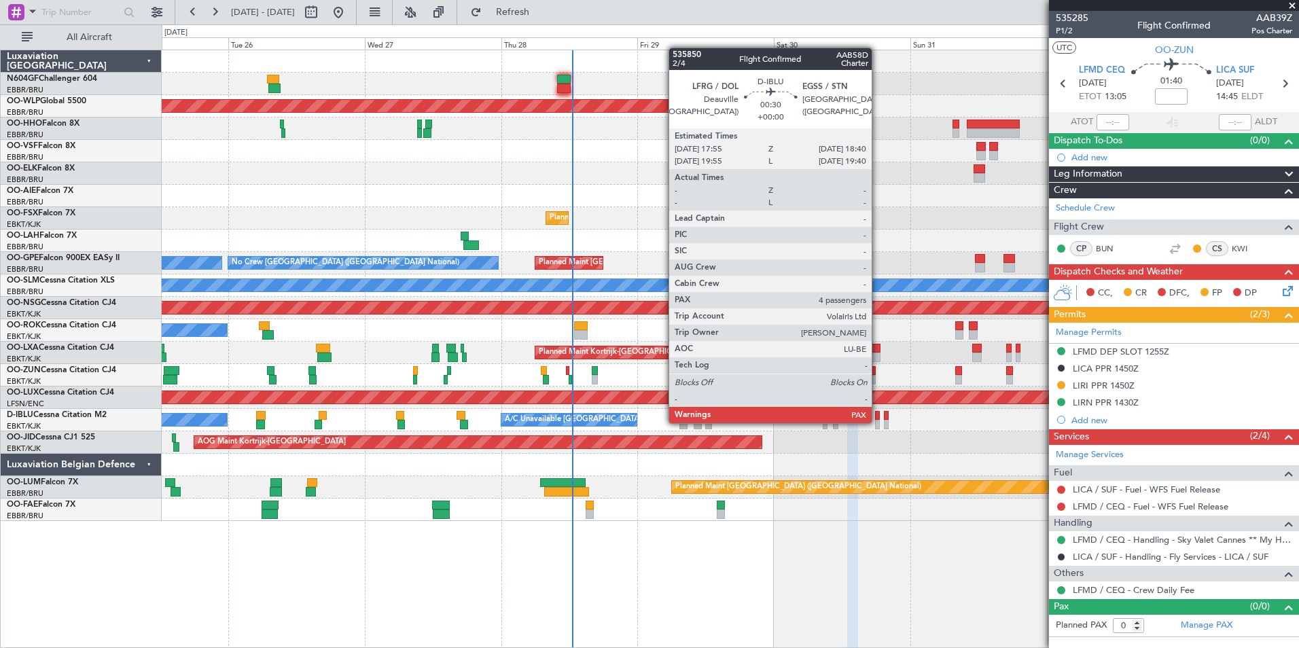
click at [878, 422] on div at bounding box center [877, 425] width 5 height 10
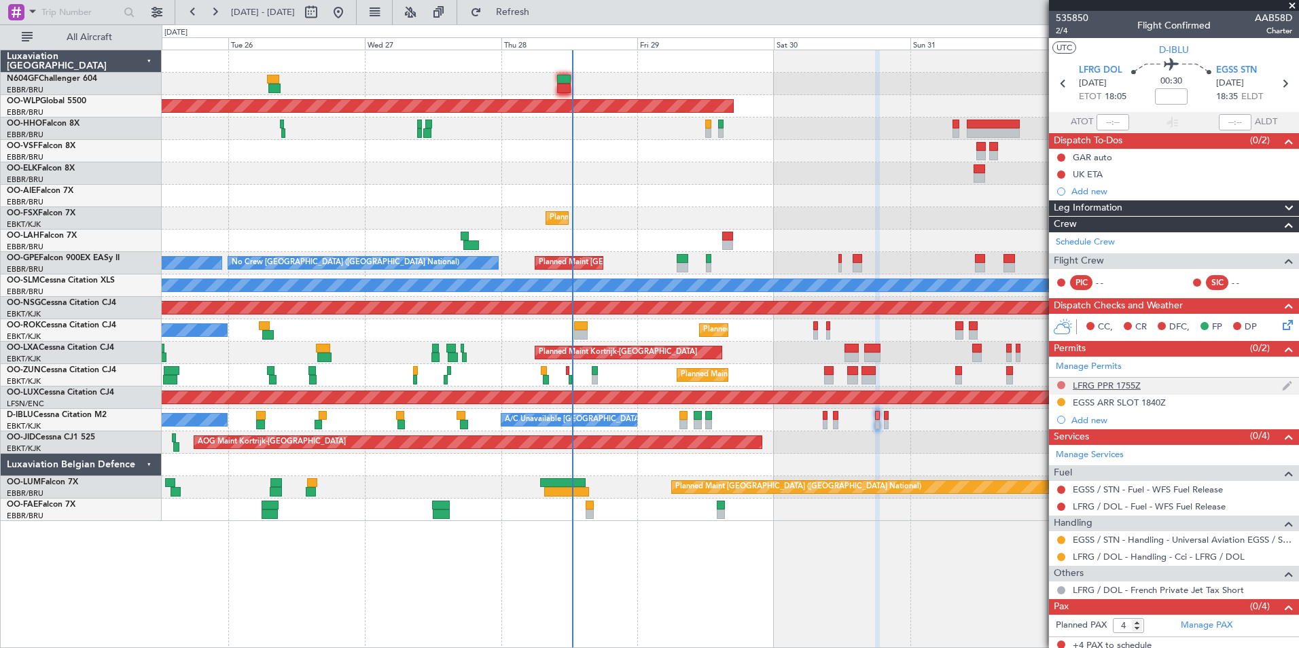
click at [1061, 387] on button at bounding box center [1061, 385] width 8 height 8
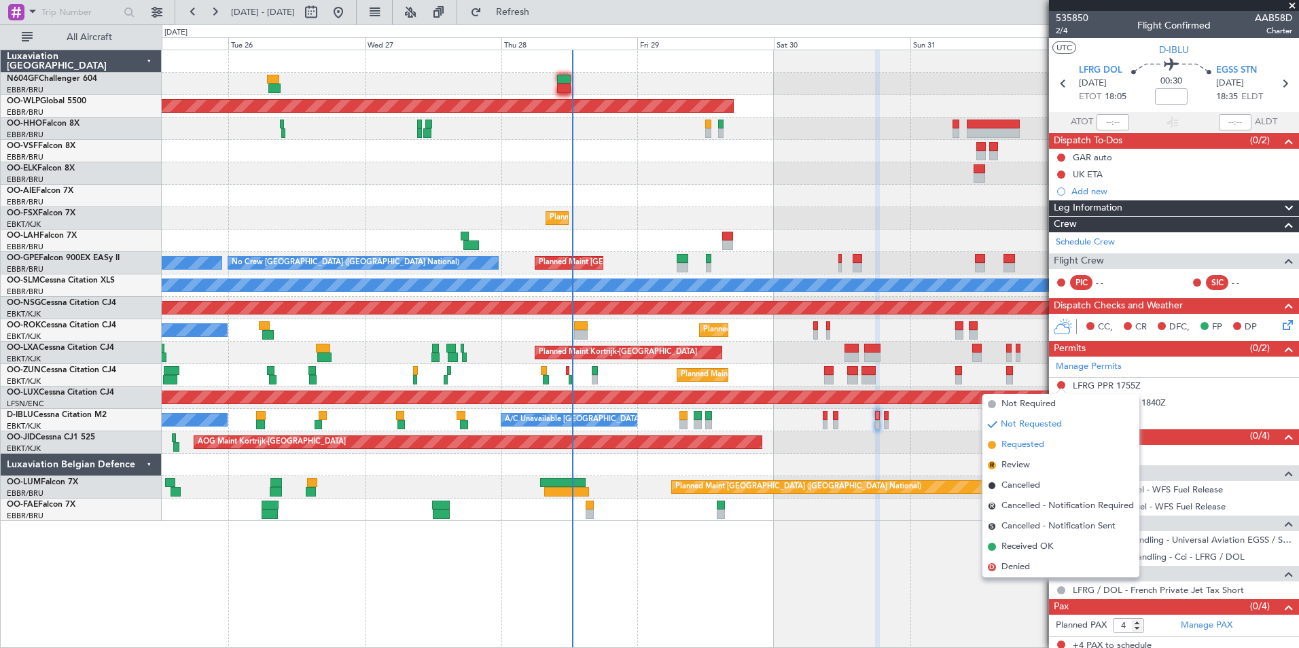
click at [1028, 438] on span "Requested" at bounding box center [1023, 445] width 43 height 14
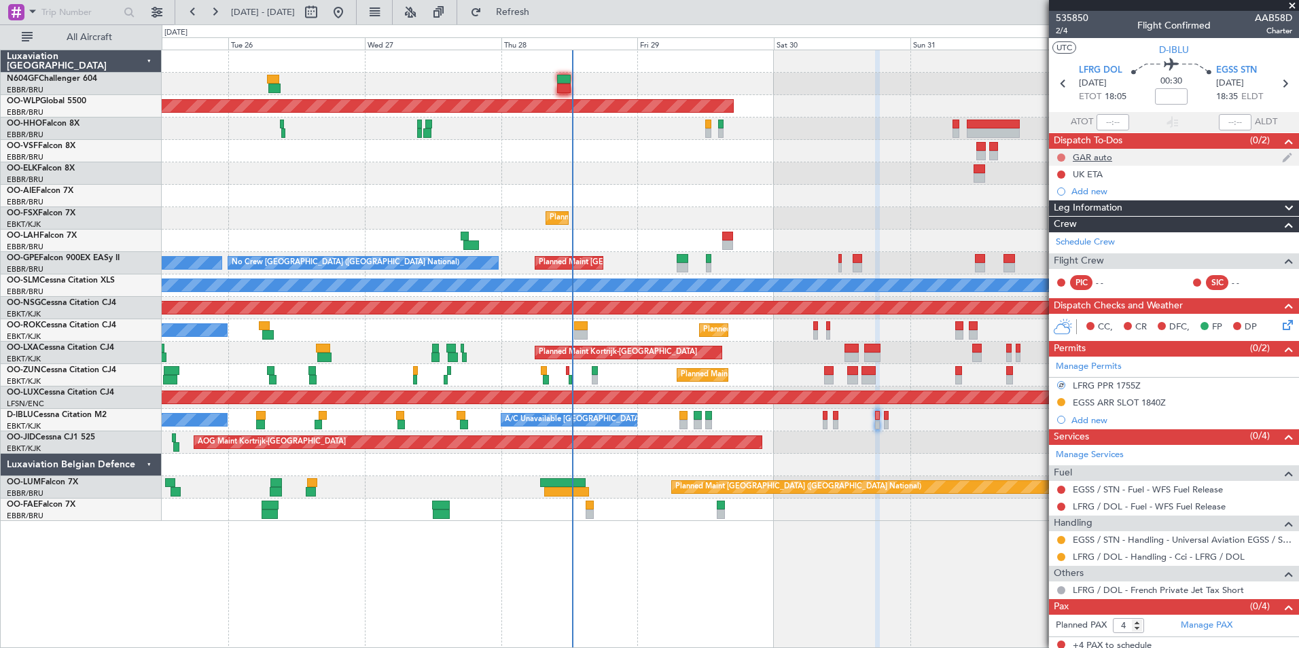
click at [1060, 154] on button at bounding box center [1061, 158] width 8 height 8
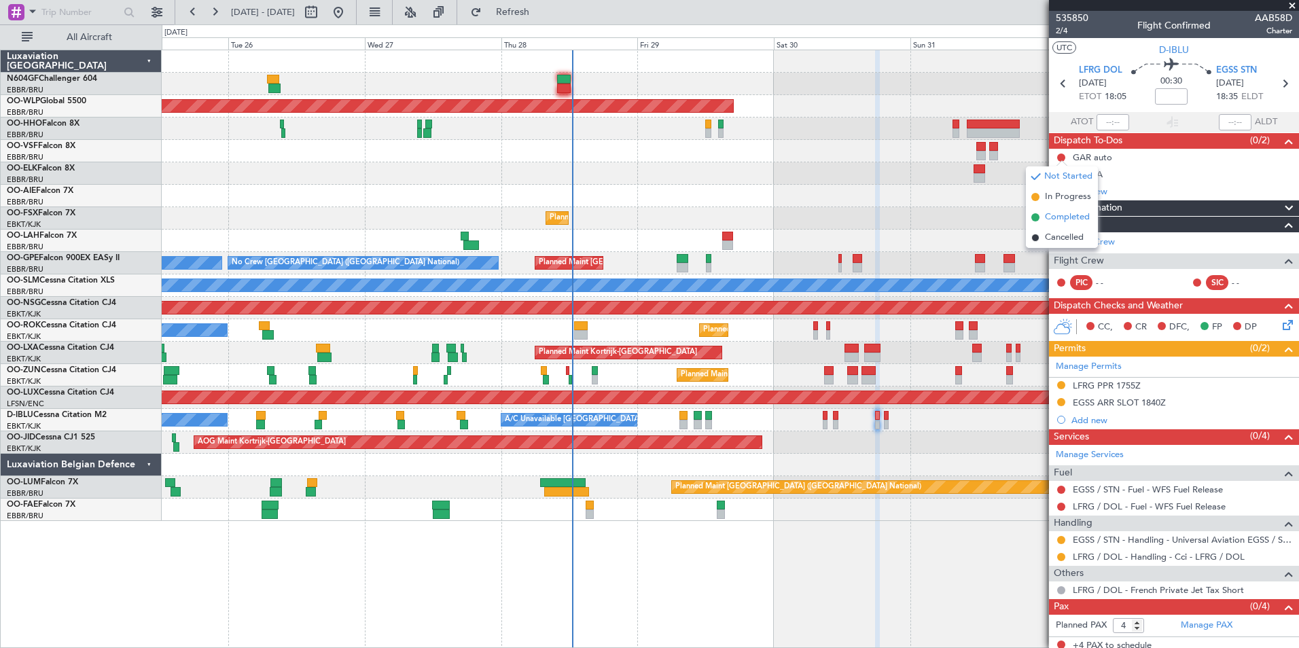
click at [1053, 211] on span "Completed" at bounding box center [1067, 218] width 45 height 14
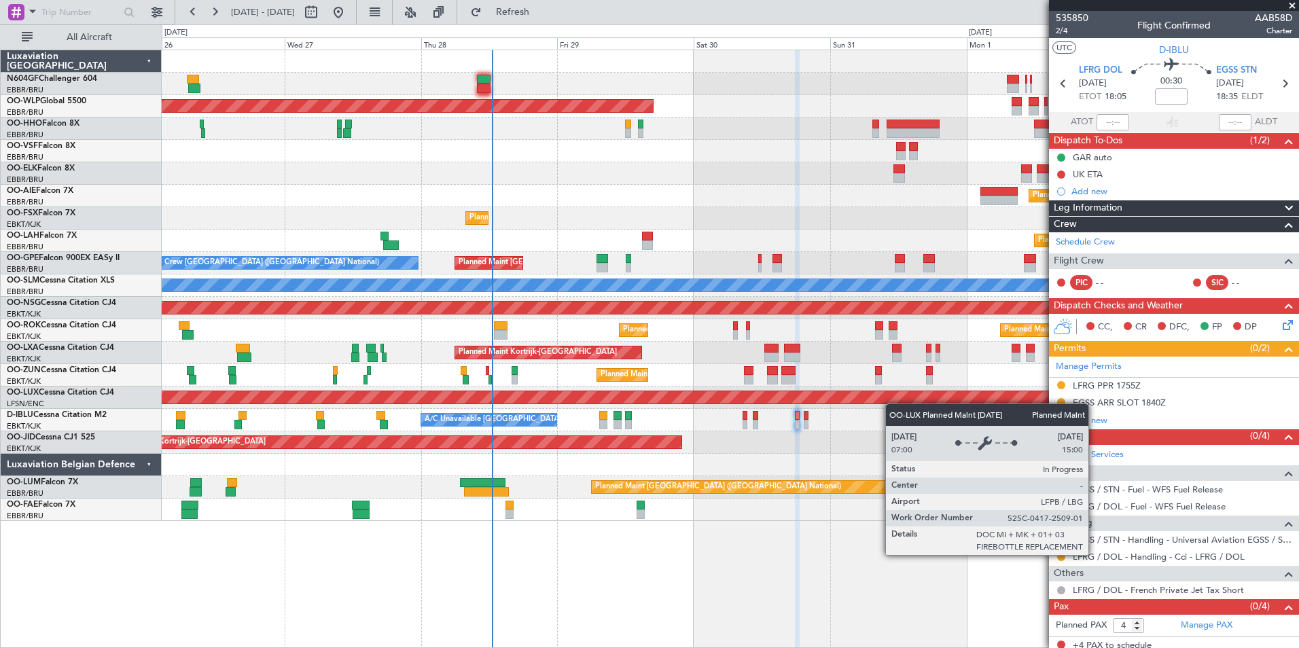
click at [866, 402] on div "Planned Maint Berlin (Brandenburg) Planned Maint London (Farnborough) Planned M…" at bounding box center [730, 285] width 1137 height 471
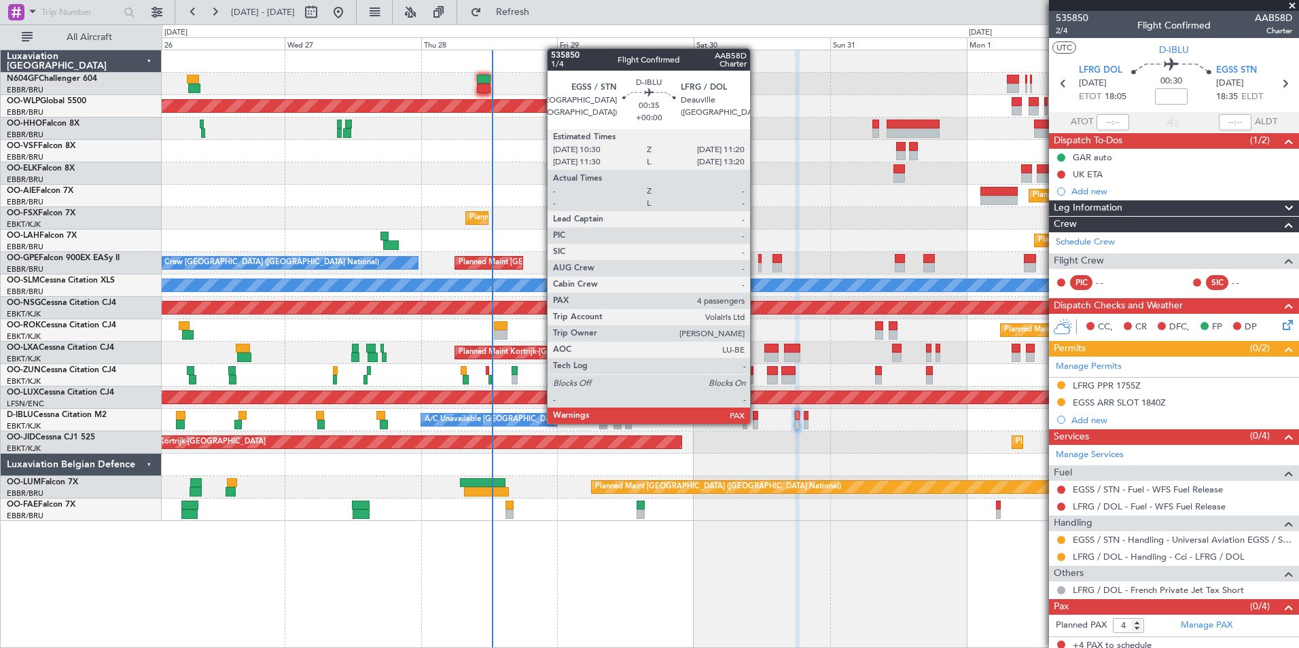
click at [756, 423] on div at bounding box center [755, 425] width 5 height 10
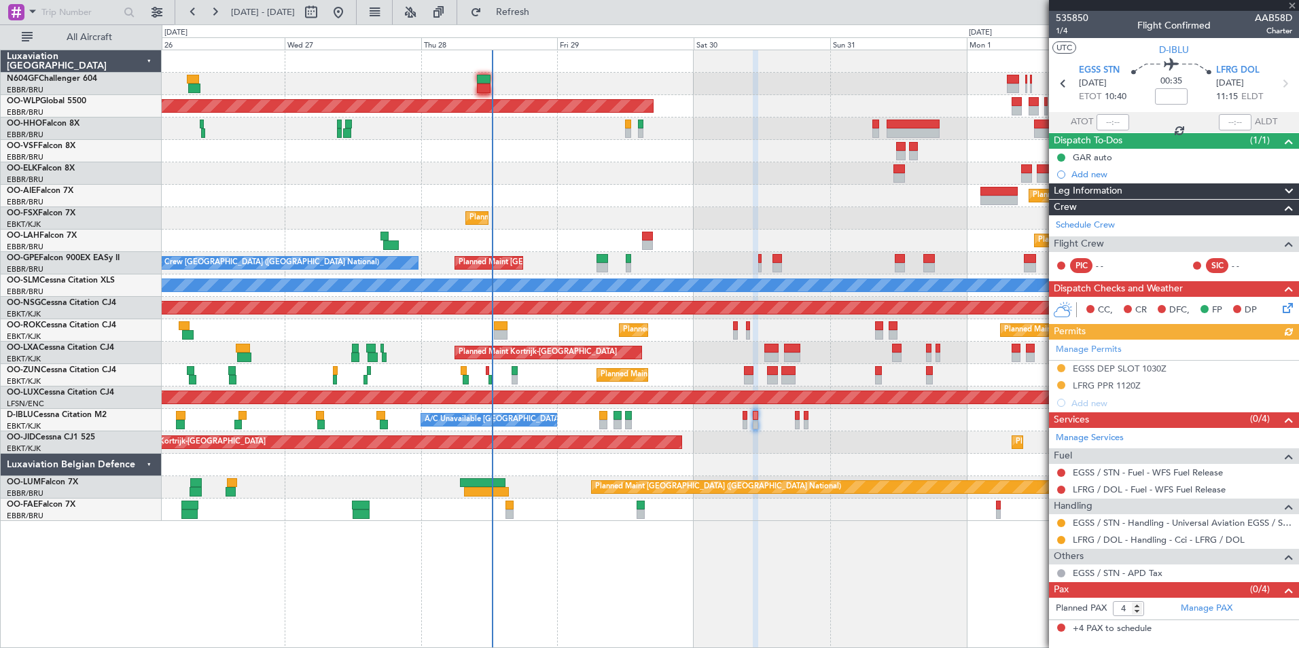
click at [1289, 311] on icon at bounding box center [1285, 305] width 11 height 11
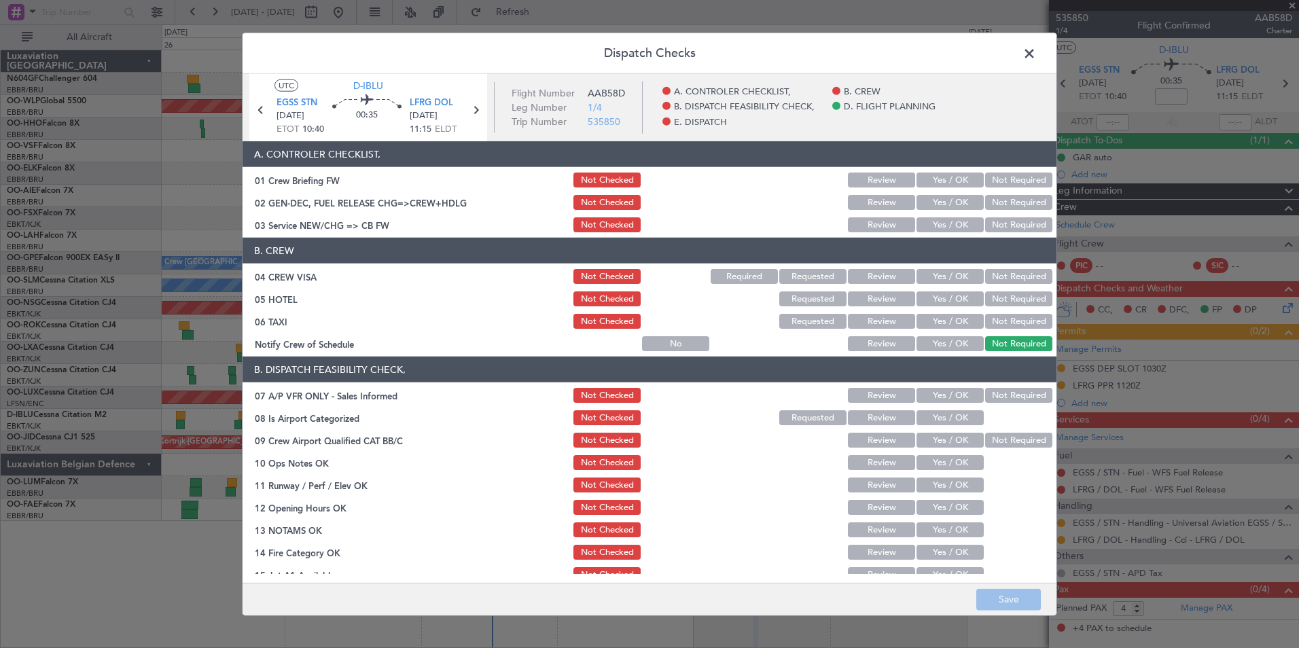
click at [943, 229] on button "Yes / OK" at bounding box center [950, 224] width 67 height 15
click at [987, 283] on button "Not Required" at bounding box center [1018, 276] width 67 height 15
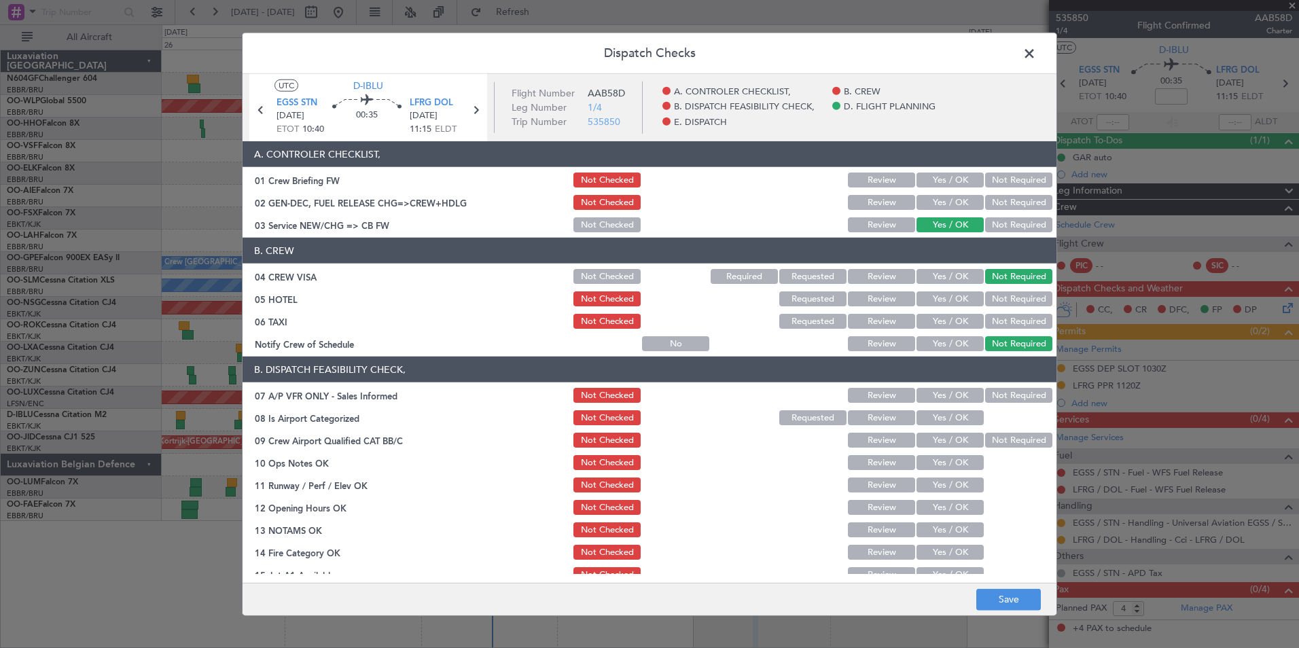
drag, startPoint x: 991, startPoint y: 296, endPoint x: 989, endPoint y: 313, distance: 17.0
click at [991, 296] on button "Not Required" at bounding box center [1018, 299] width 67 height 15
click at [988, 315] on button "Not Required" at bounding box center [1018, 321] width 67 height 15
click at [944, 340] on button "Yes / OK" at bounding box center [950, 343] width 67 height 15
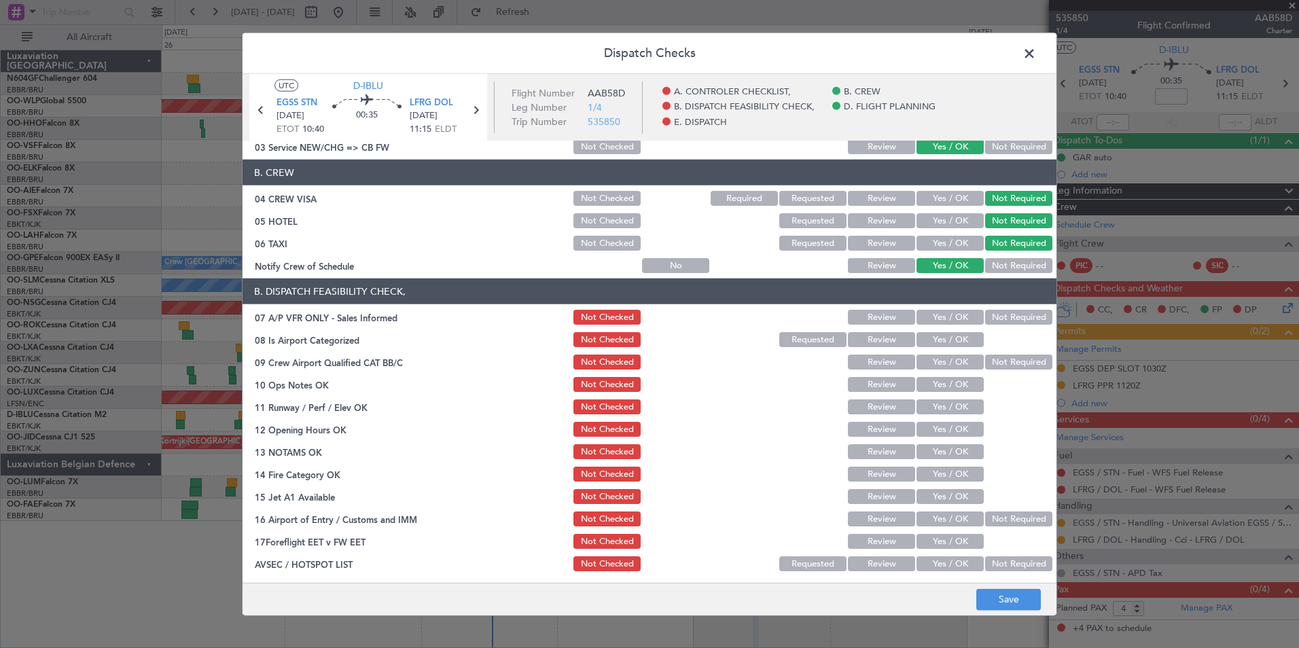
scroll to position [136, 0]
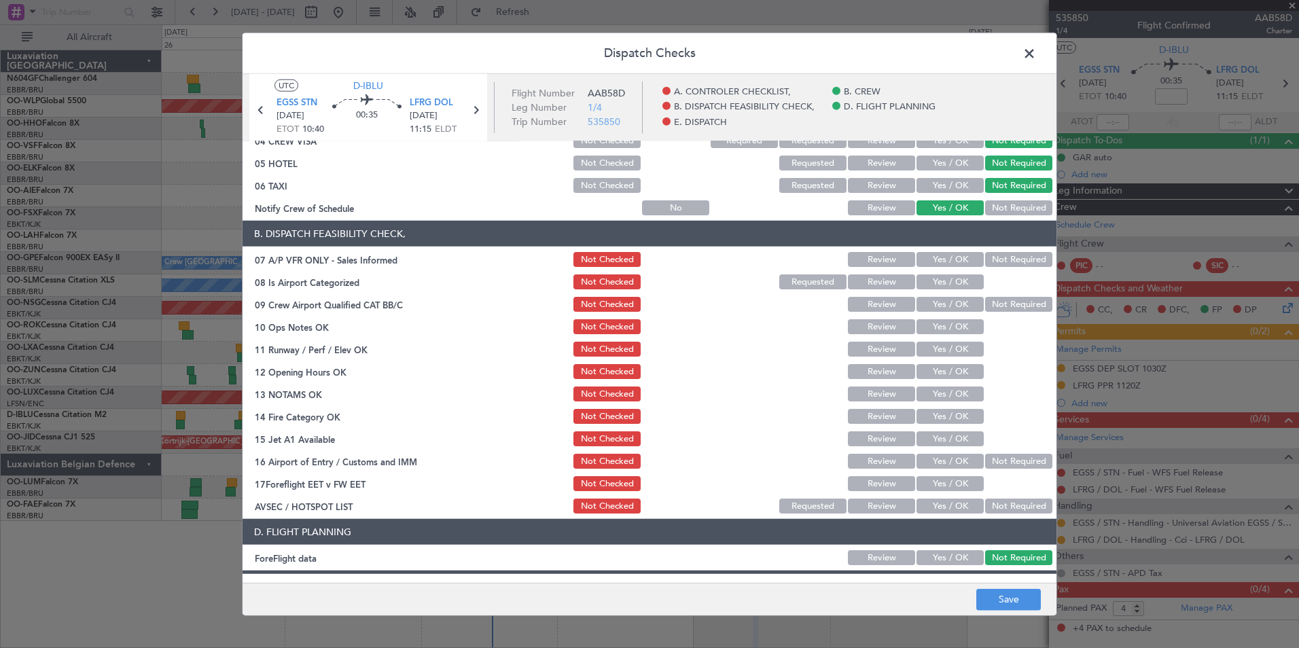
click at [985, 259] on button "Not Required" at bounding box center [1018, 259] width 67 height 15
click at [958, 279] on button "Yes / OK" at bounding box center [950, 282] width 67 height 15
drag, startPoint x: 980, startPoint y: 300, endPoint x: 978, endPoint y: 306, distance: 7.1
click at [985, 300] on button "Not Required" at bounding box center [1018, 304] width 67 height 15
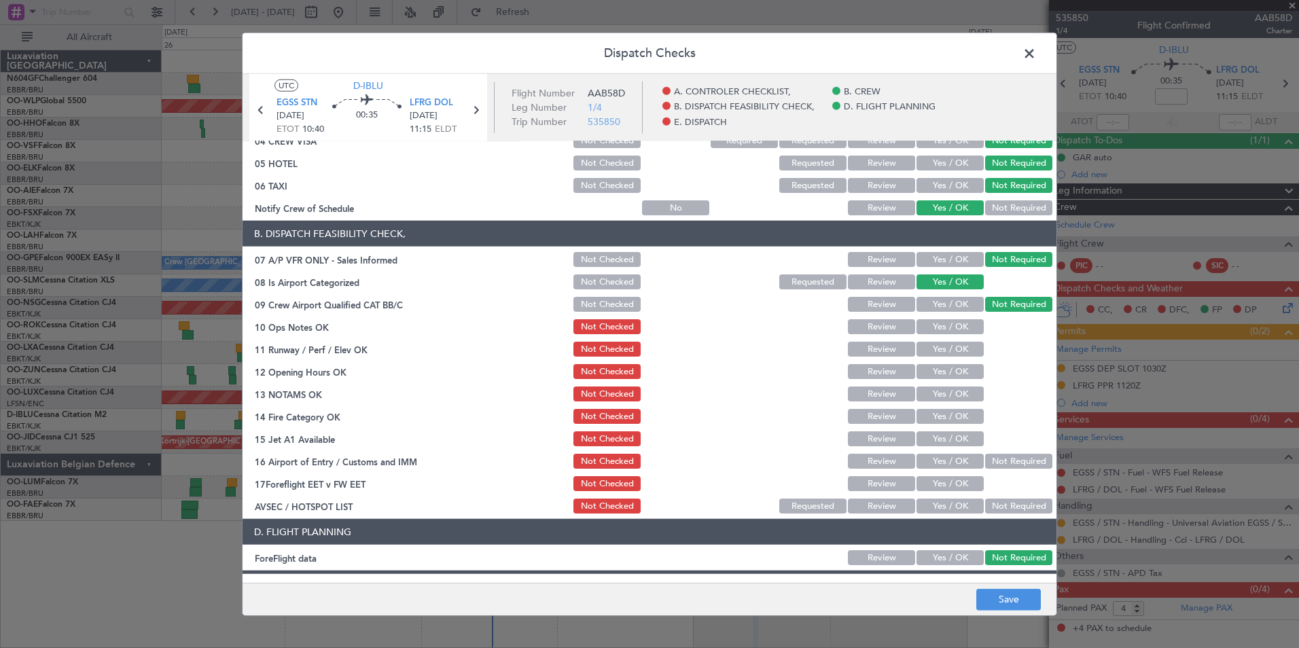
click at [951, 321] on button "Yes / OK" at bounding box center [950, 326] width 67 height 15
drag, startPoint x: 949, startPoint y: 349, endPoint x: 948, endPoint y: 357, distance: 8.9
click at [949, 349] on button "Yes / OK" at bounding box center [950, 349] width 67 height 15
drag, startPoint x: 945, startPoint y: 365, endPoint x: 945, endPoint y: 373, distance: 8.2
click at [945, 367] on button "Yes / OK" at bounding box center [950, 371] width 67 height 15
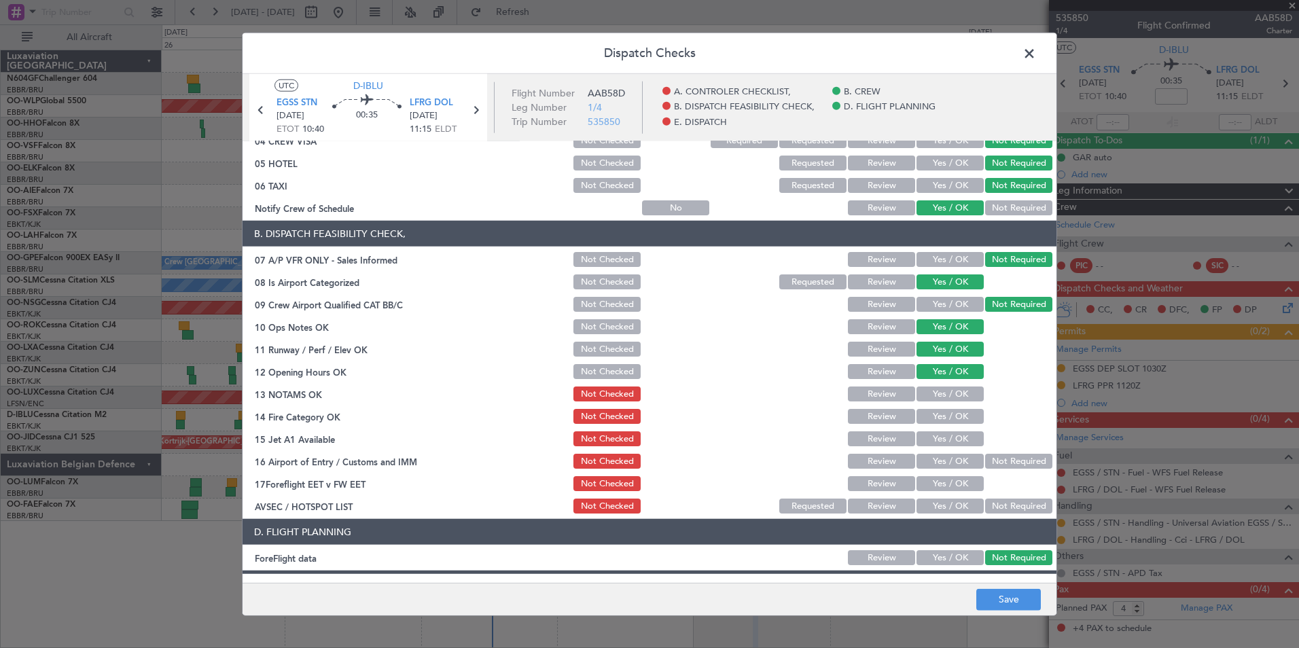
click at [943, 394] on button "Yes / OK" at bounding box center [950, 394] width 67 height 15
click at [941, 407] on section "B. DISPATCH FEASIBILITY CHECK, 07 A/P VFR ONLY - Sales Informed Not Checked Rev…" at bounding box center [650, 368] width 814 height 295
click at [946, 421] on button "Yes / OK" at bounding box center [950, 416] width 67 height 15
click at [948, 436] on button "Yes / OK" at bounding box center [950, 439] width 67 height 15
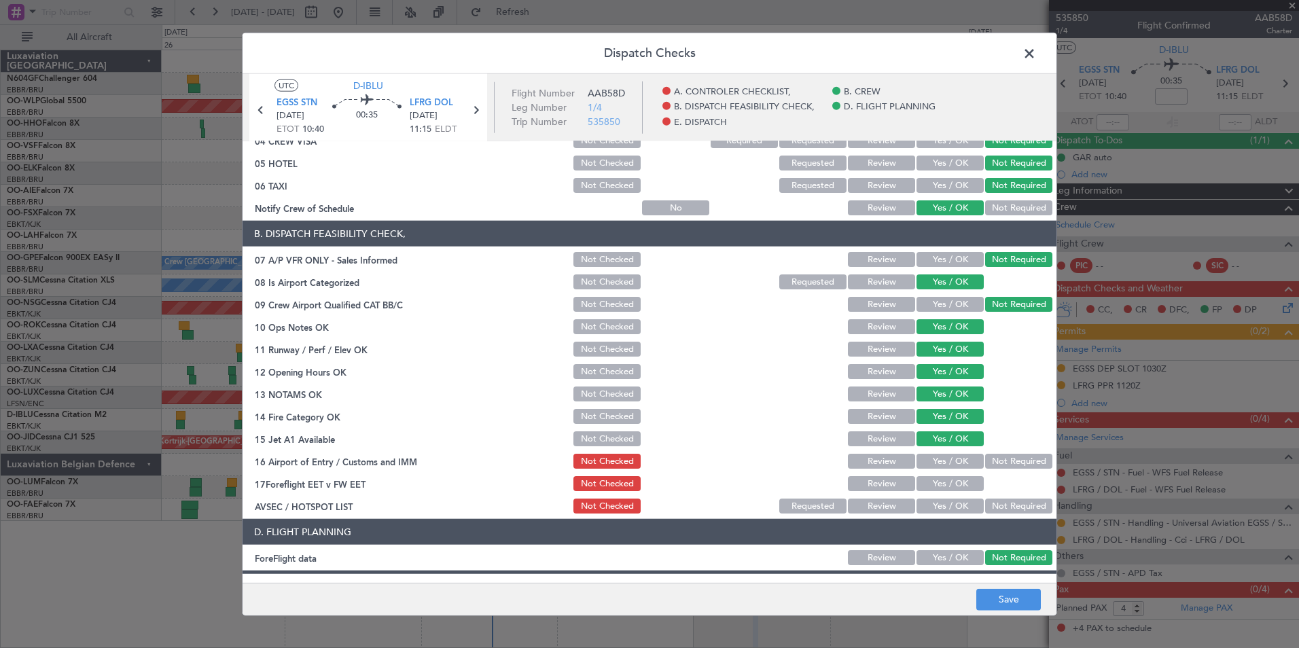
click at [985, 468] on button "Not Required" at bounding box center [1018, 461] width 67 height 15
click at [946, 496] on section "B. DISPATCH FEASIBILITY CHECK, 07 A/P VFR ONLY - Sales Informed Not Checked Rev…" at bounding box center [650, 368] width 814 height 295
click at [953, 508] on button "Yes / OK" at bounding box center [950, 506] width 67 height 15
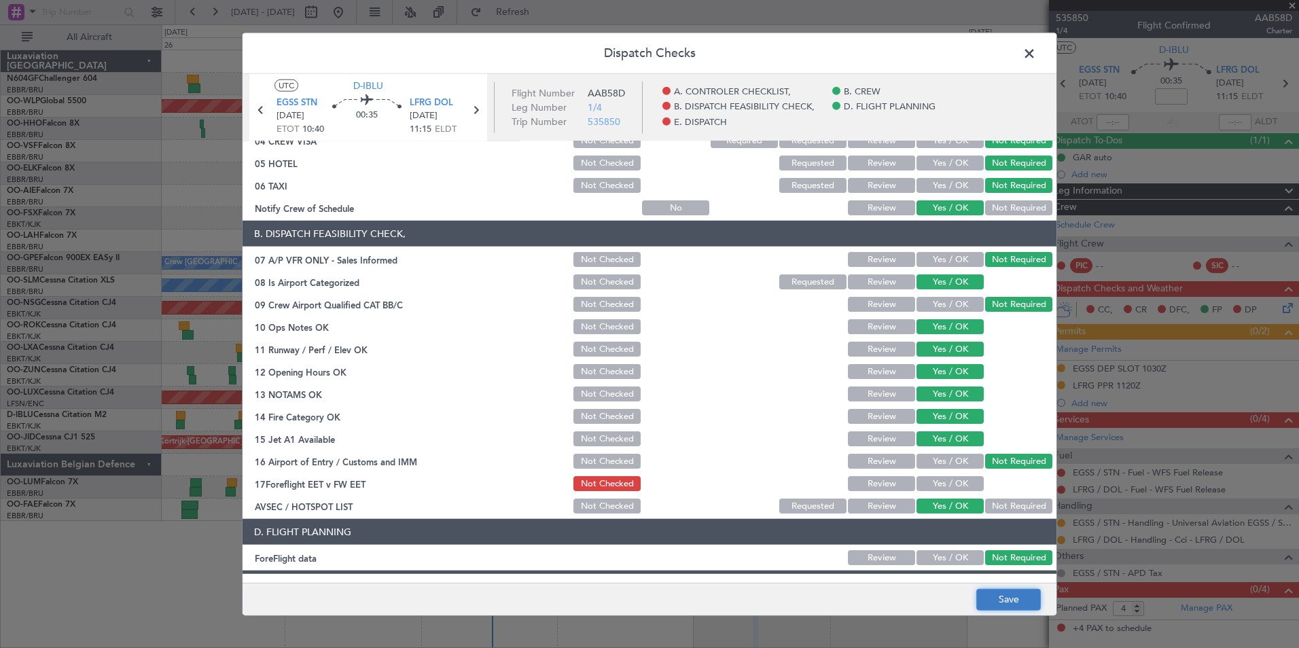
click at [999, 606] on button "Save" at bounding box center [1009, 600] width 65 height 22
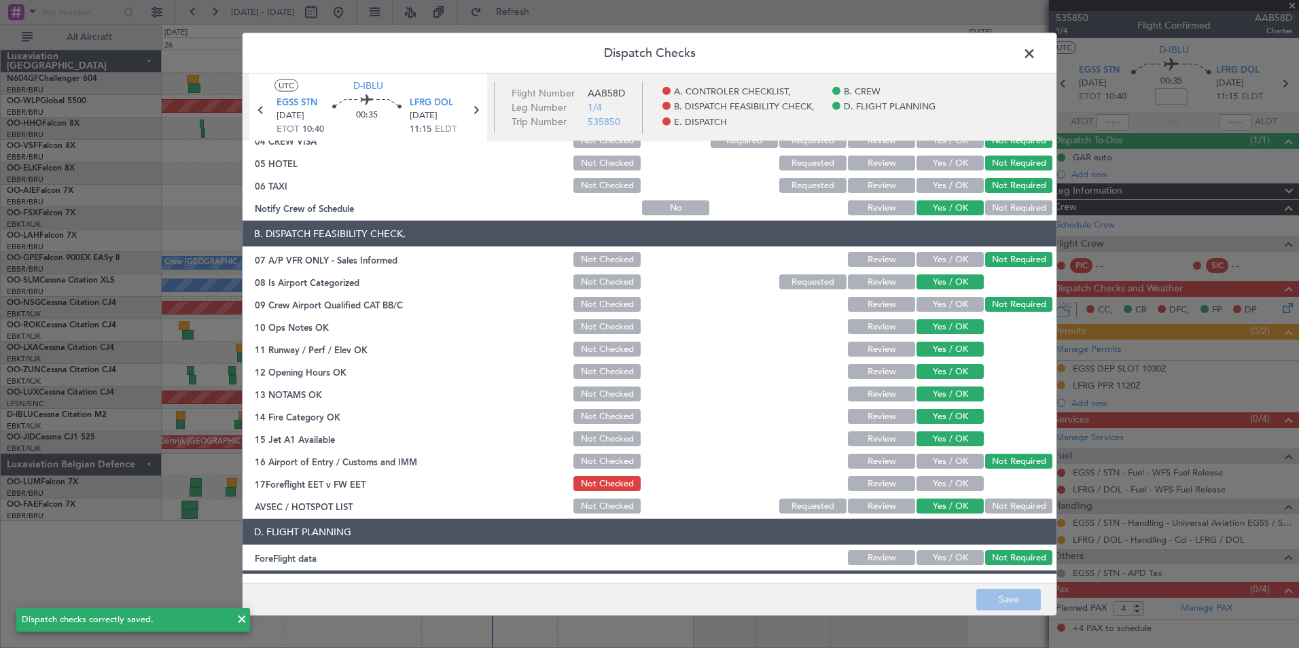
click at [1036, 55] on span at bounding box center [1036, 56] width 0 height 27
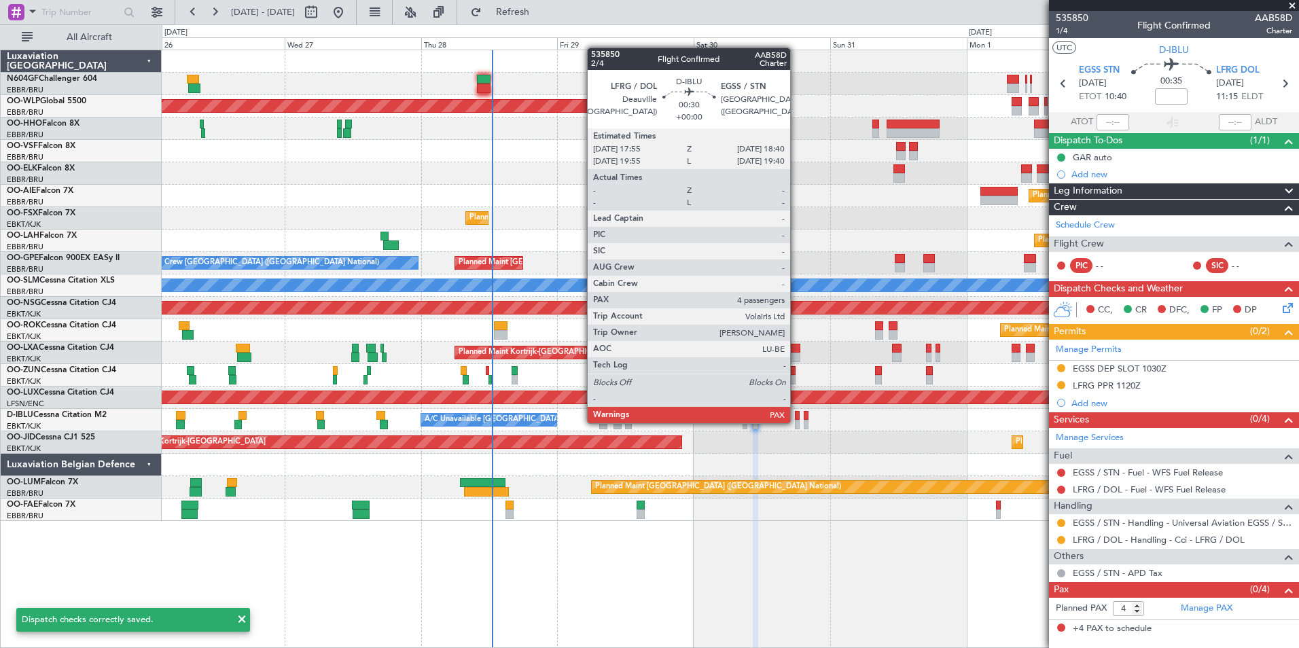
click at [796, 422] on div at bounding box center [797, 425] width 5 height 10
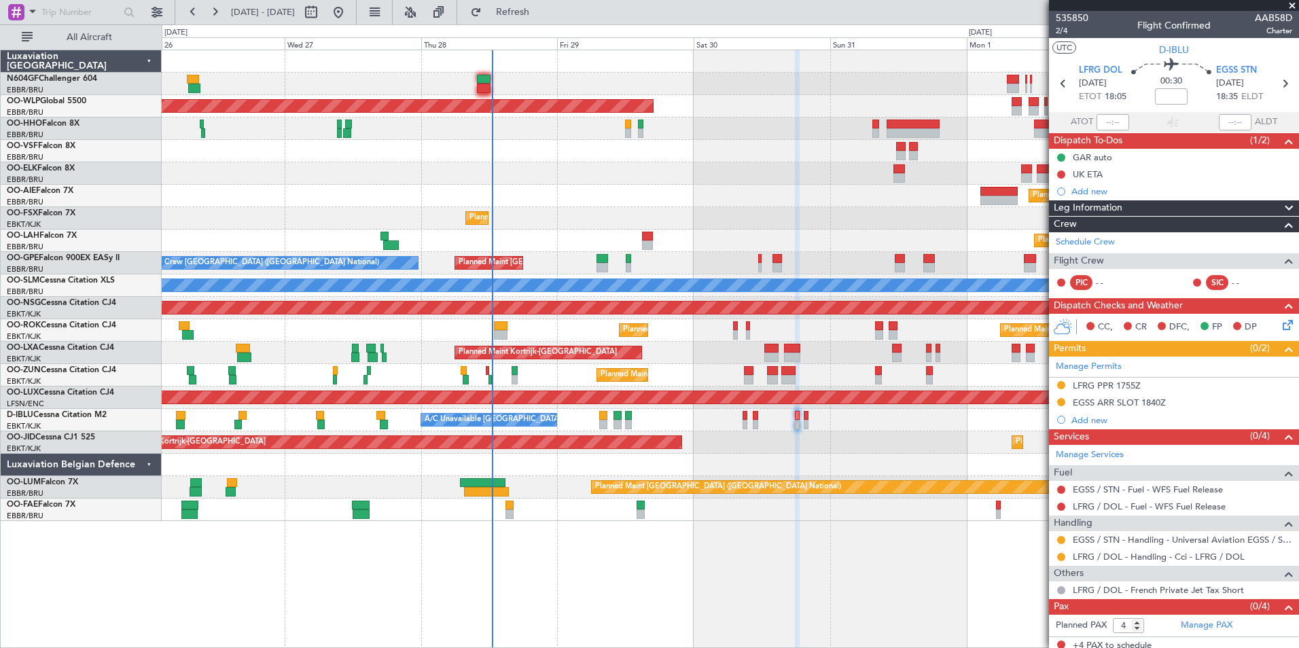
click at [1269, 326] on div "CC, CR DFC, FP DP" at bounding box center [1181, 327] width 200 height 20
click at [1280, 325] on icon at bounding box center [1285, 322] width 11 height 11
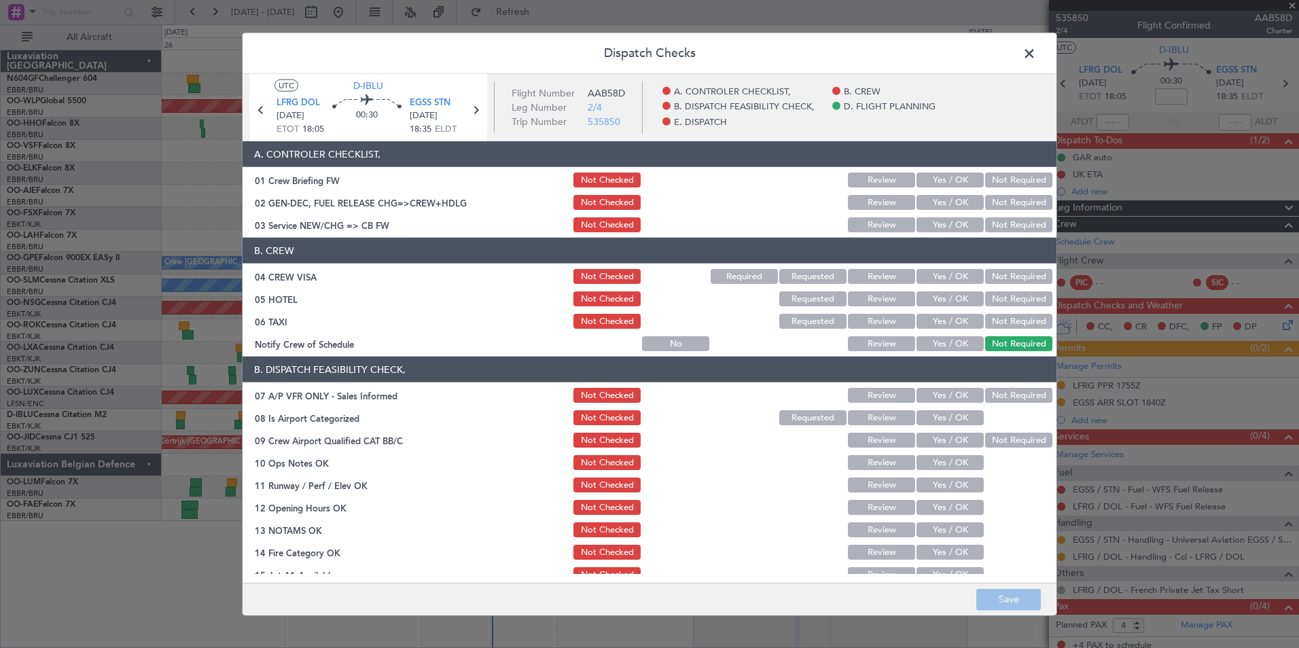
click at [943, 228] on button "Yes / OK" at bounding box center [950, 224] width 67 height 15
click at [994, 275] on button "Not Required" at bounding box center [1018, 276] width 67 height 15
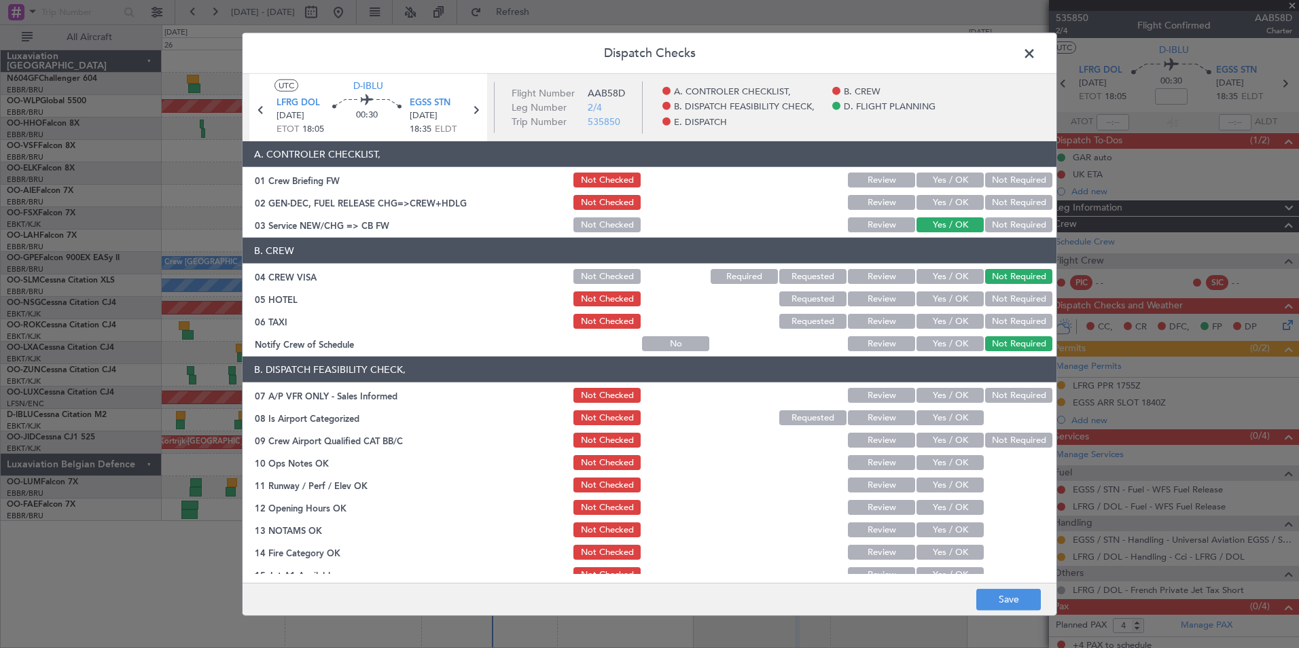
click at [991, 299] on button "Not Required" at bounding box center [1018, 299] width 67 height 15
click at [985, 322] on button "Not Required" at bounding box center [1018, 321] width 67 height 15
click at [957, 343] on button "Yes / OK" at bounding box center [950, 343] width 67 height 15
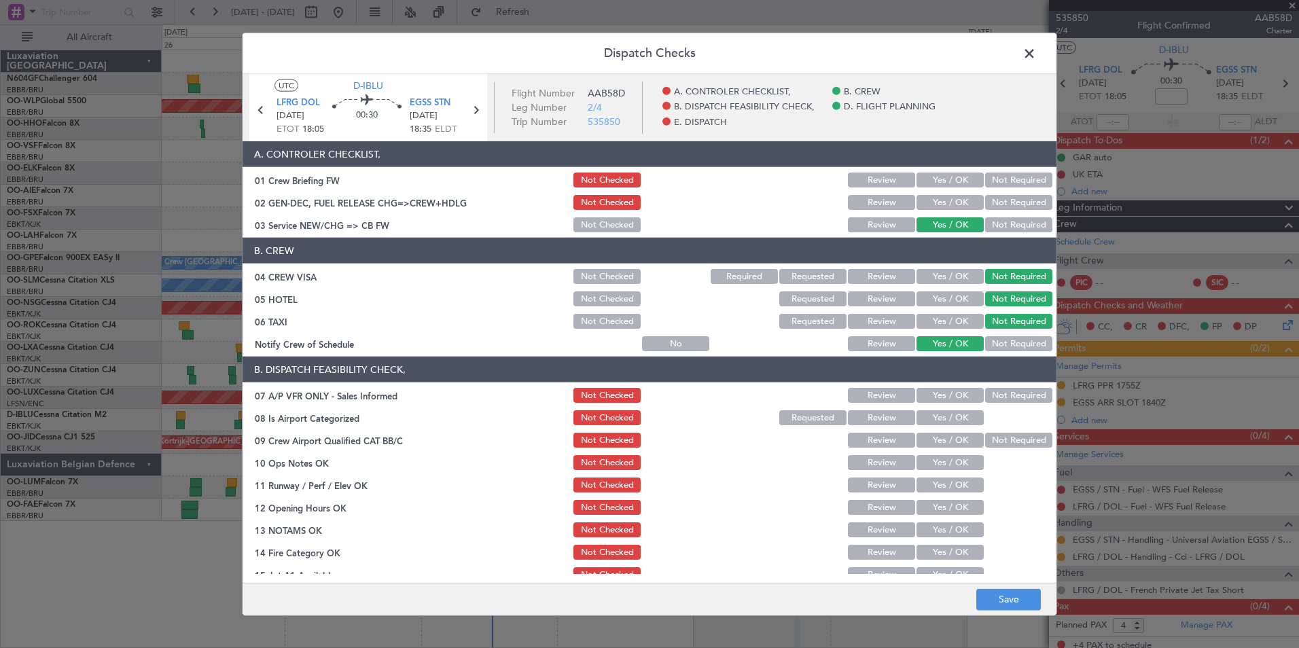
click at [987, 394] on button "Not Required" at bounding box center [1018, 395] width 67 height 15
click at [966, 413] on button "Yes / OK" at bounding box center [950, 417] width 67 height 15
click at [992, 439] on button "Not Required" at bounding box center [1018, 440] width 67 height 15
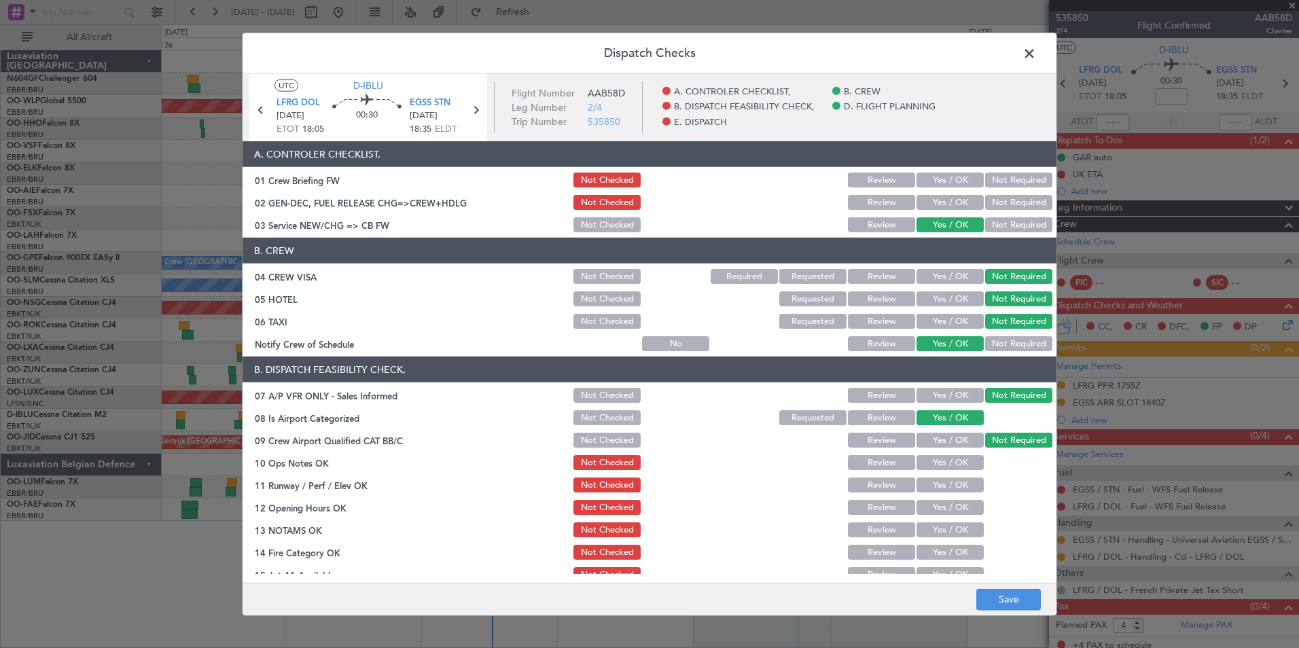
click at [937, 462] on button "Yes / OK" at bounding box center [950, 462] width 67 height 15
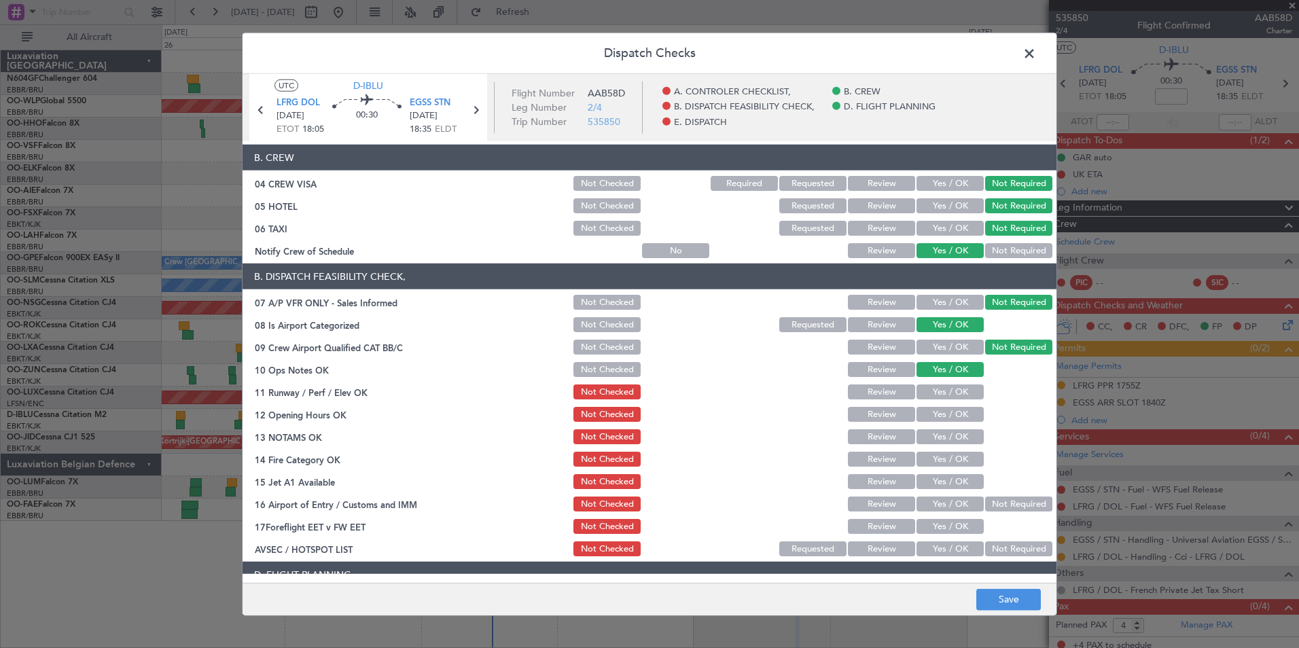
scroll to position [204, 0]
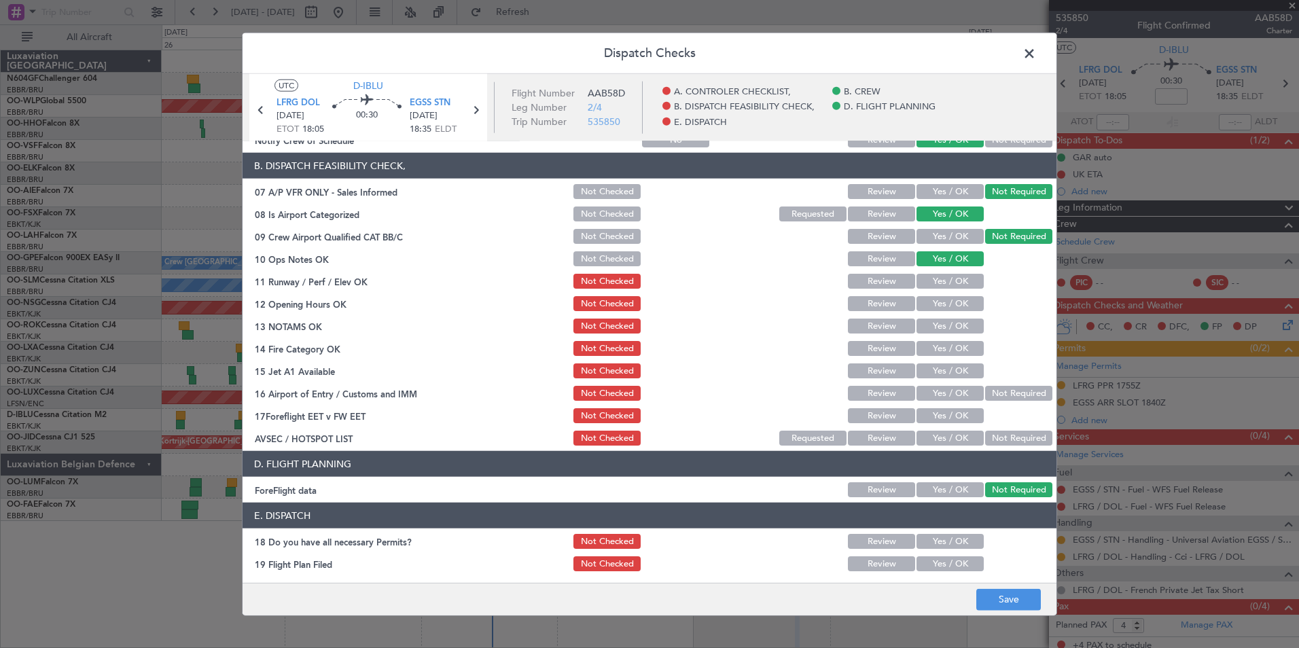
click at [934, 278] on button "Yes / OK" at bounding box center [950, 281] width 67 height 15
click at [937, 306] on button "Yes / OK" at bounding box center [950, 303] width 67 height 15
click at [939, 334] on div "Yes / OK" at bounding box center [949, 326] width 69 height 19
click at [945, 317] on div "Yes / OK" at bounding box center [949, 326] width 69 height 19
click at [945, 328] on button "Yes / OK" at bounding box center [950, 326] width 67 height 15
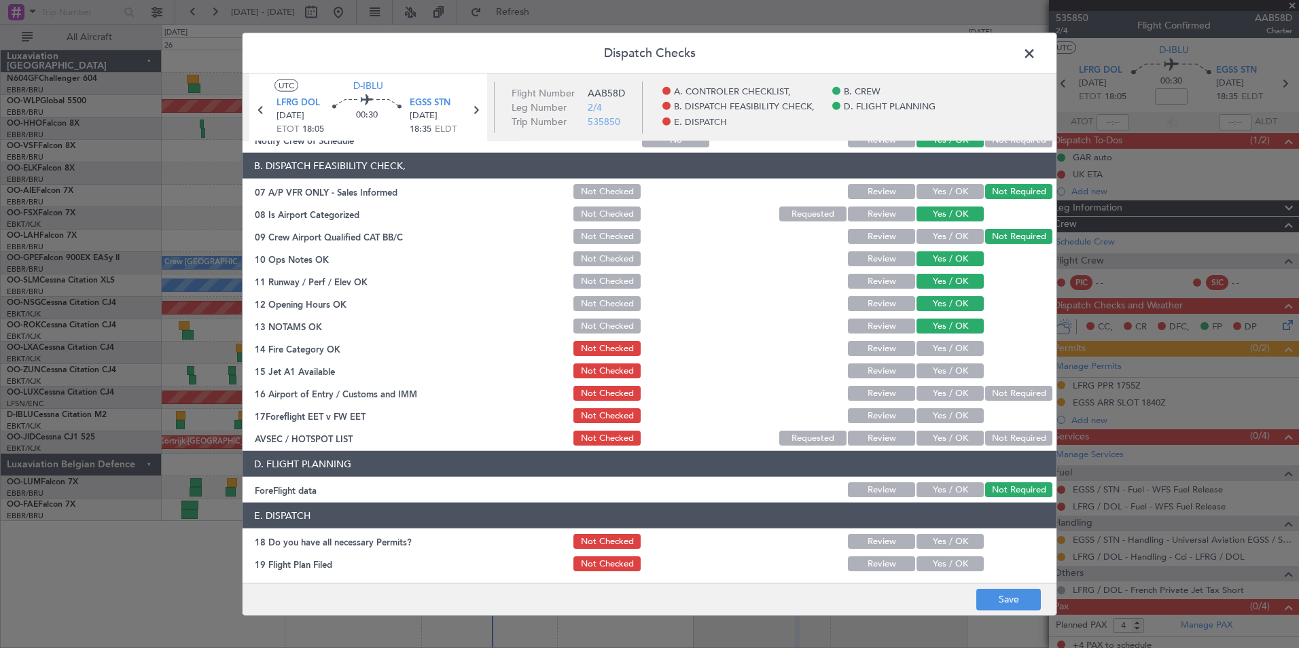
click at [941, 349] on button "Yes / OK" at bounding box center [950, 348] width 67 height 15
click at [947, 366] on button "Yes / OK" at bounding box center [950, 371] width 67 height 15
drag, startPoint x: 985, startPoint y: 385, endPoint x: 987, endPoint y: 393, distance: 8.9
click at [987, 386] on div "Not Required" at bounding box center [1017, 393] width 69 height 19
click at [987, 393] on button "Not Required" at bounding box center [1018, 393] width 67 height 15
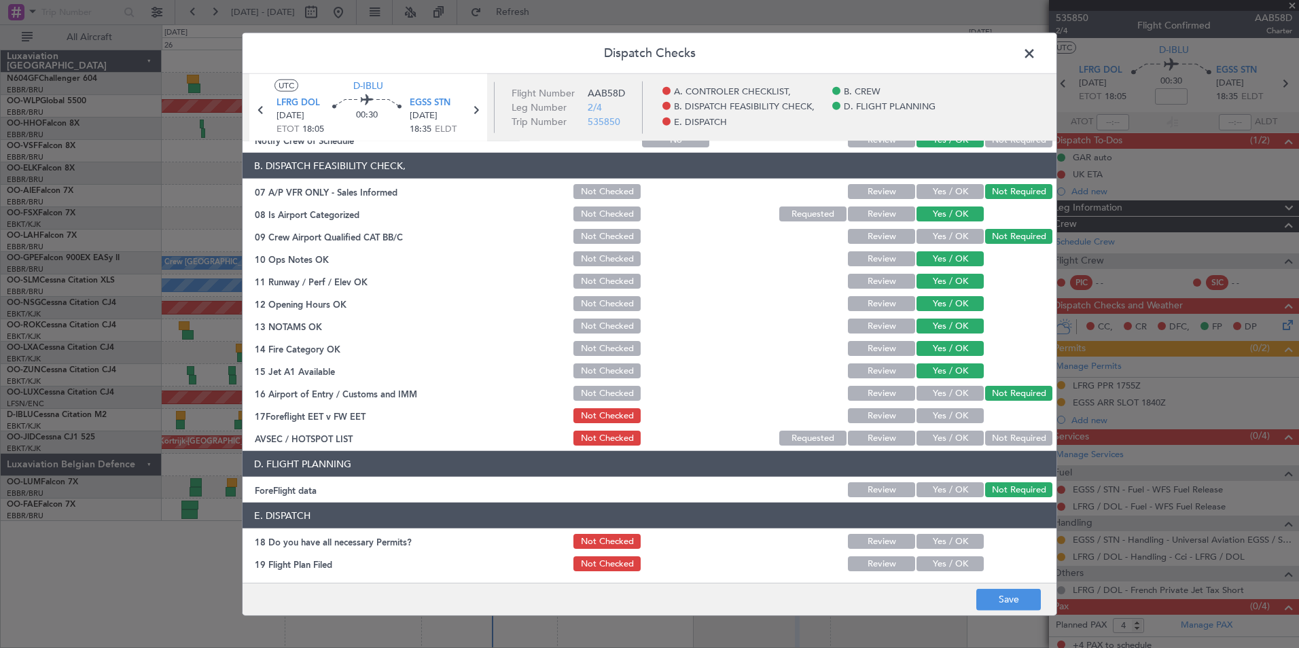
click at [943, 439] on button "Yes / OK" at bounding box center [950, 438] width 67 height 15
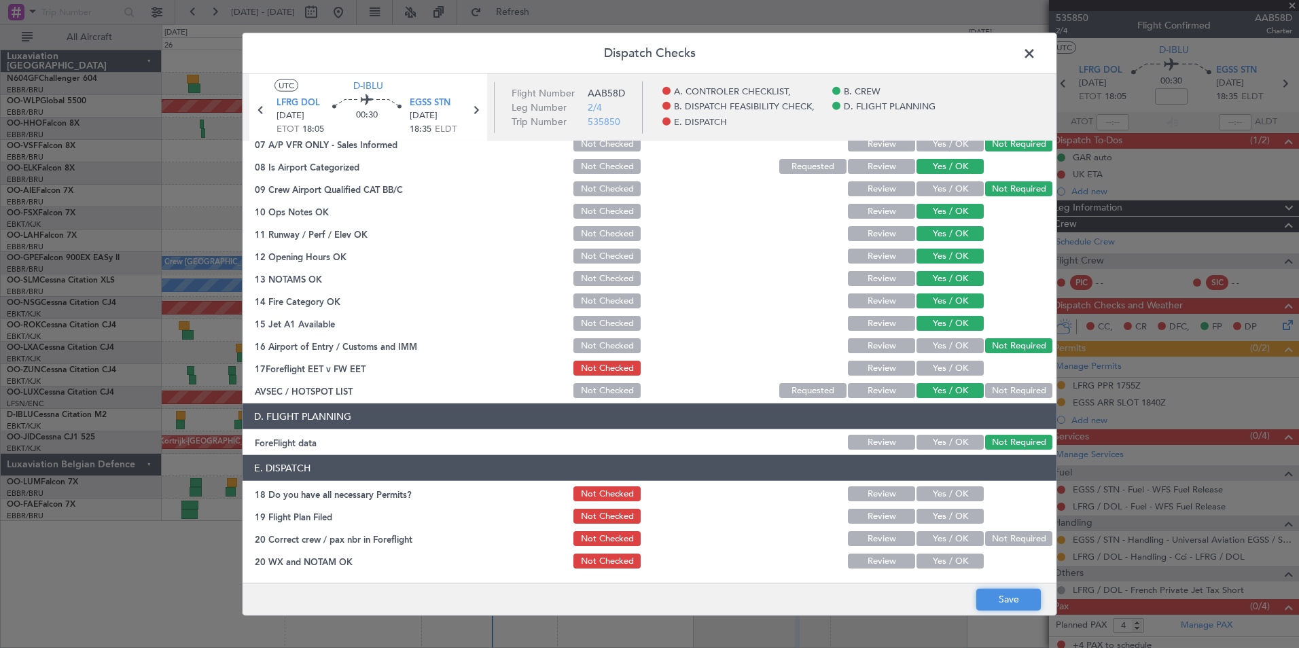
click at [988, 595] on button "Save" at bounding box center [1009, 600] width 65 height 22
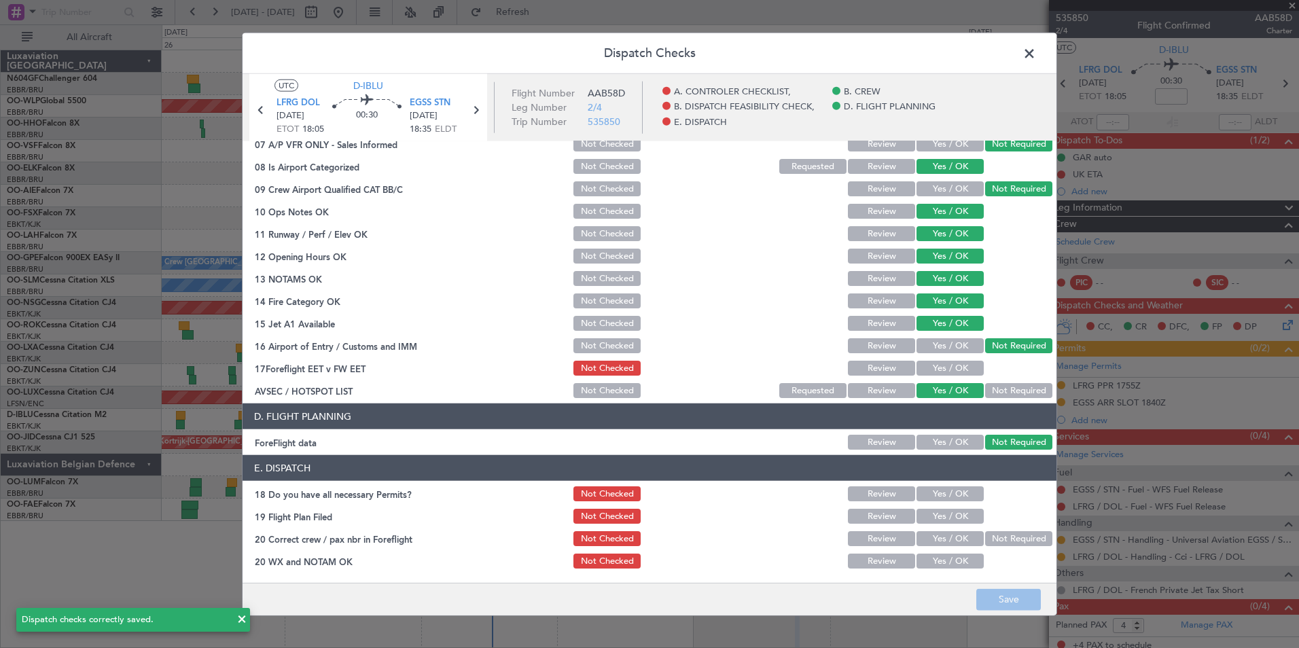
click at [1036, 56] on span at bounding box center [1036, 56] width 0 height 27
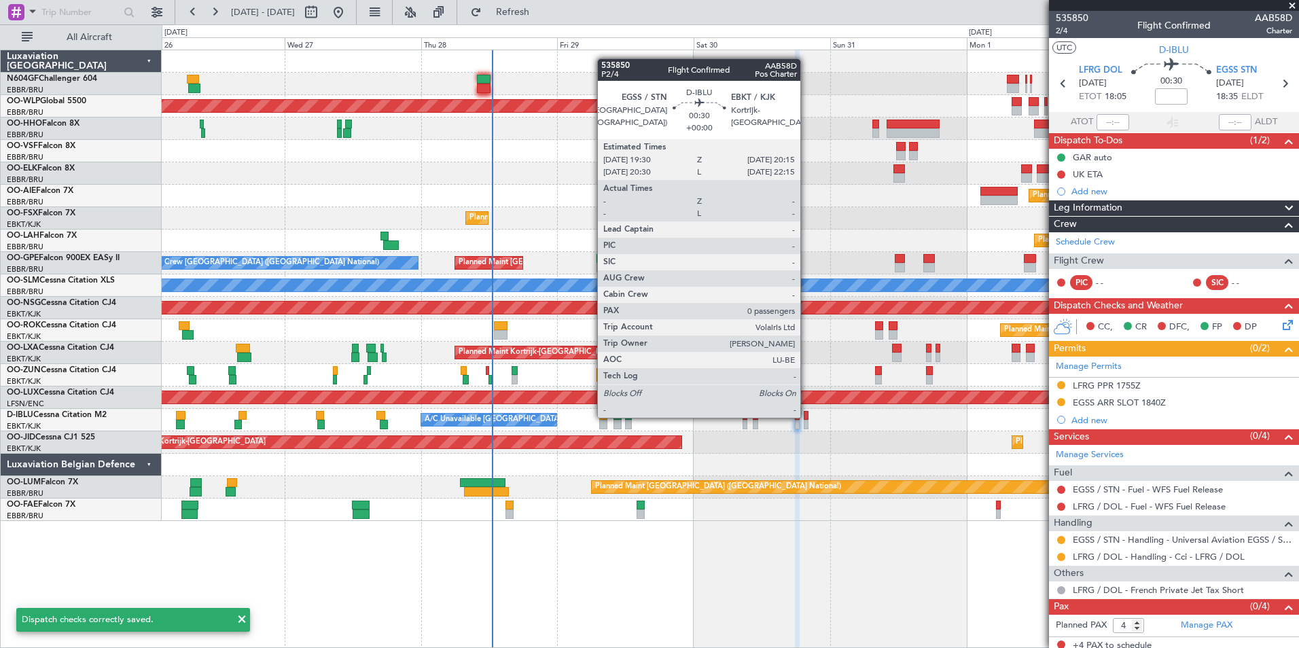
click at [807, 417] on div at bounding box center [806, 416] width 5 height 10
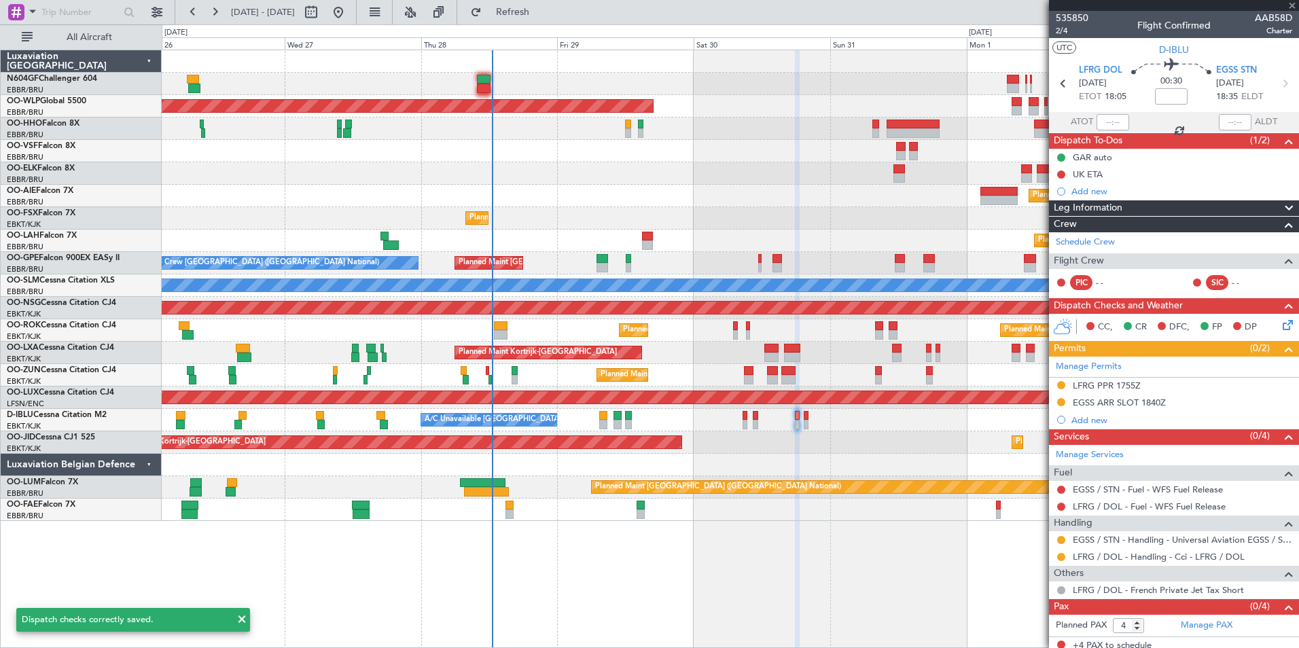
type input "0"
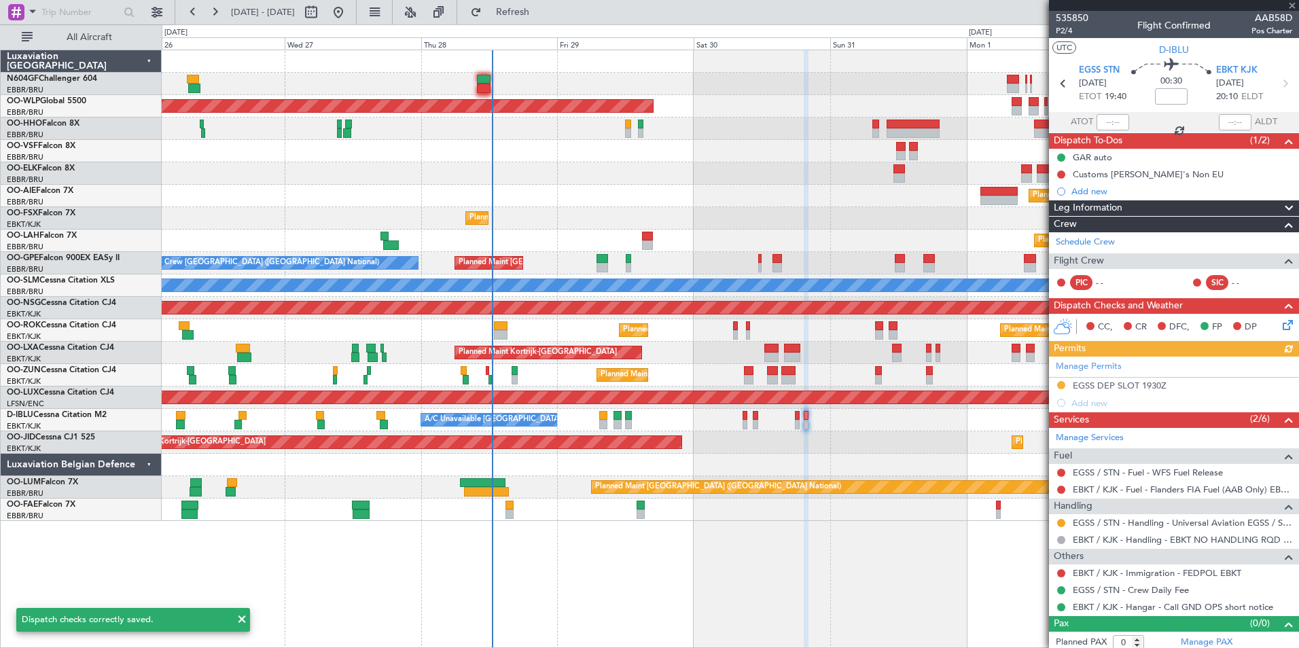
click at [1280, 326] on icon at bounding box center [1285, 322] width 11 height 11
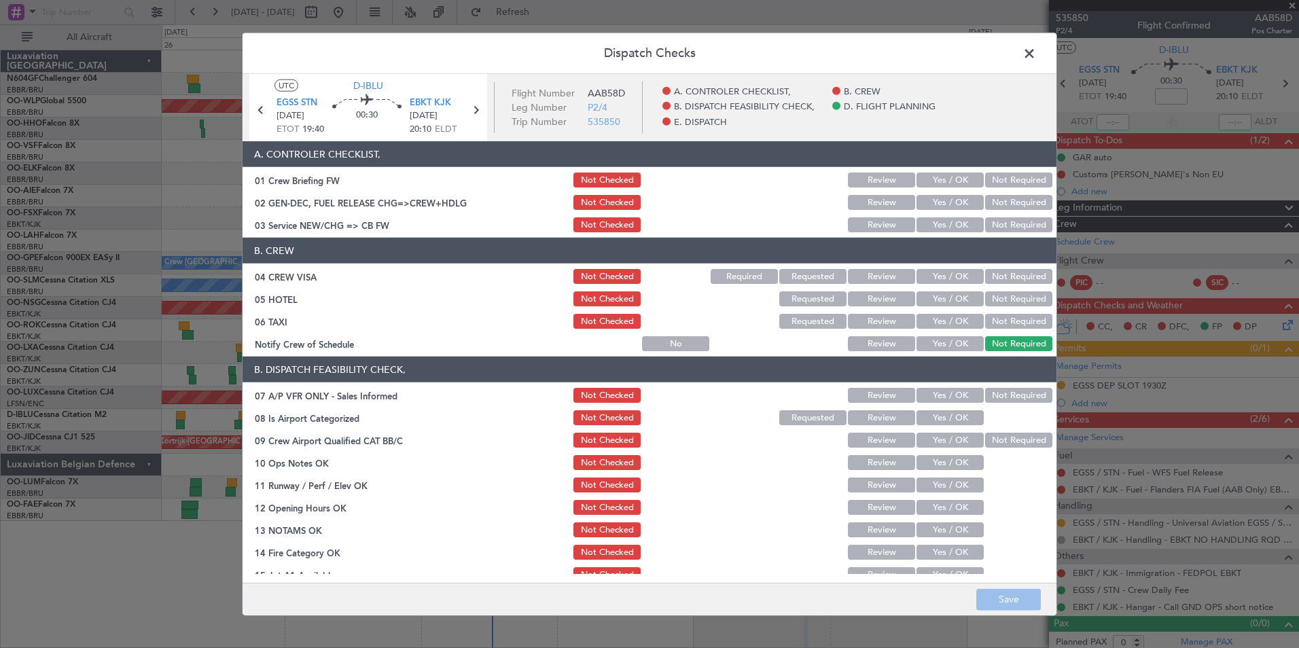
click at [941, 228] on button "Yes / OK" at bounding box center [950, 224] width 67 height 15
click at [994, 278] on button "Not Required" at bounding box center [1018, 276] width 67 height 15
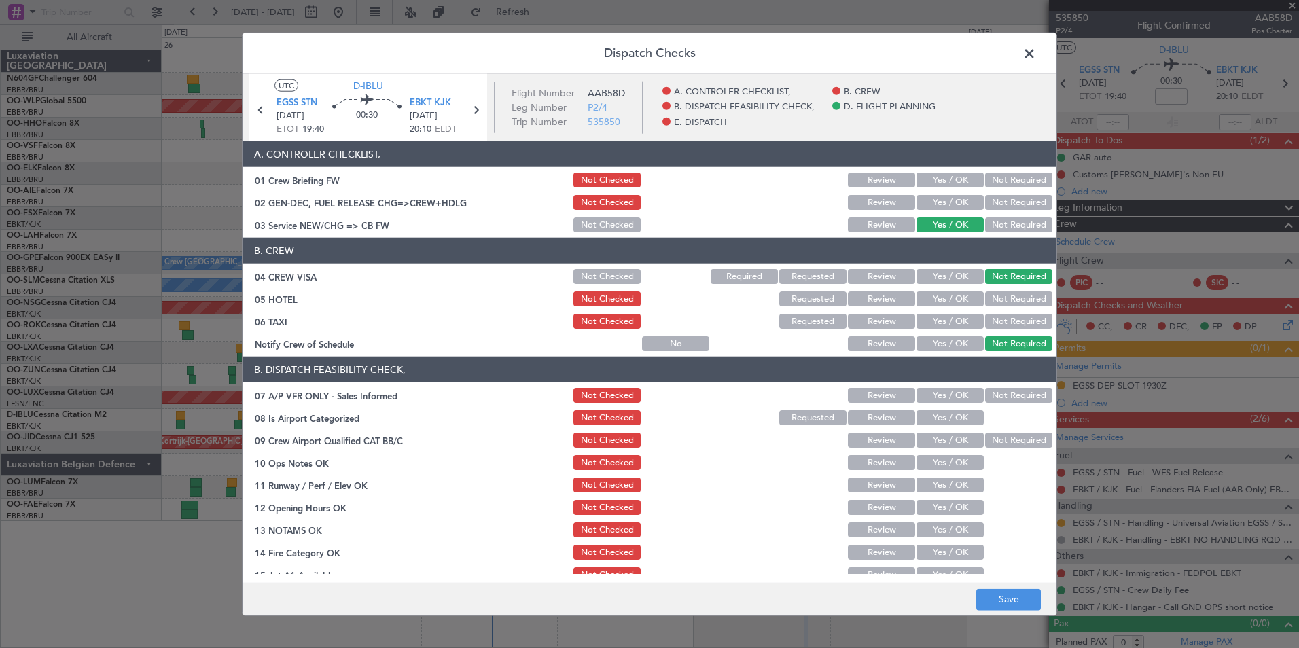
click at [992, 299] on button "Not Required" at bounding box center [1018, 299] width 67 height 15
click at [985, 319] on button "Not Required" at bounding box center [1018, 321] width 67 height 15
click at [934, 340] on button "Yes / OK" at bounding box center [950, 343] width 67 height 15
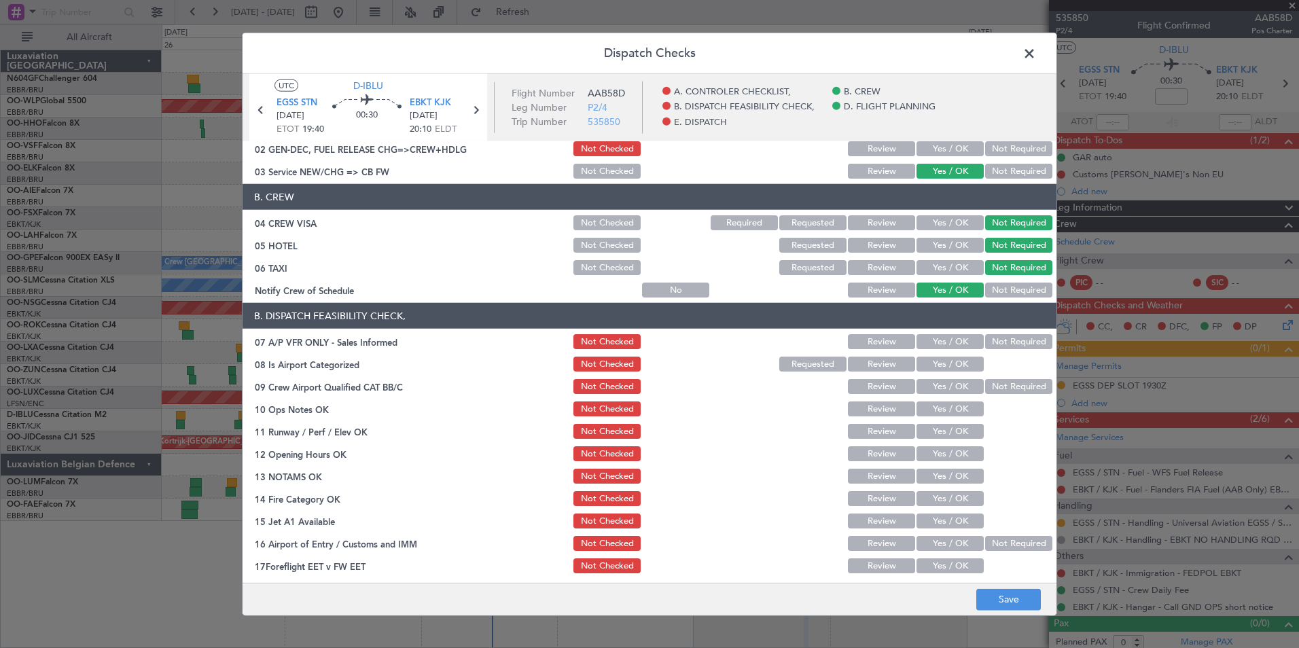
scroll to position [136, 0]
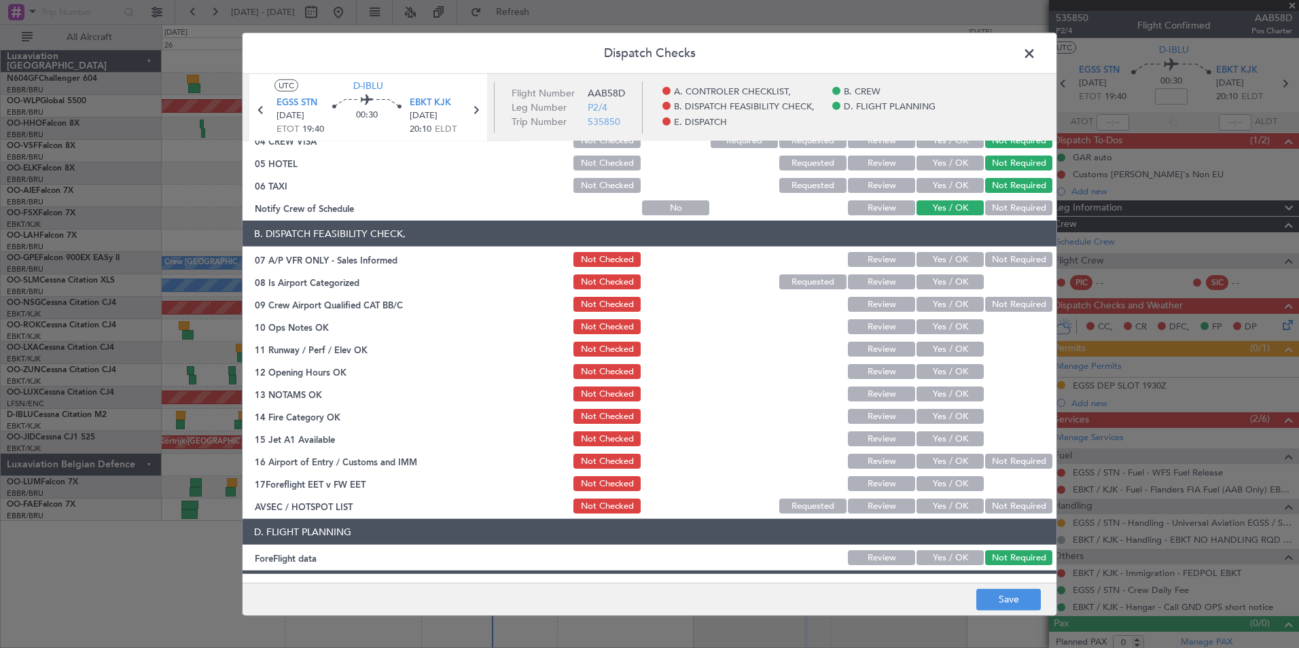
click at [985, 264] on button "Not Required" at bounding box center [1018, 259] width 67 height 15
click at [956, 282] on button "Yes / OK" at bounding box center [950, 282] width 67 height 15
drag, startPoint x: 983, startPoint y: 303, endPoint x: 972, endPoint y: 311, distance: 12.6
click at [985, 303] on button "Not Required" at bounding box center [1018, 304] width 67 height 15
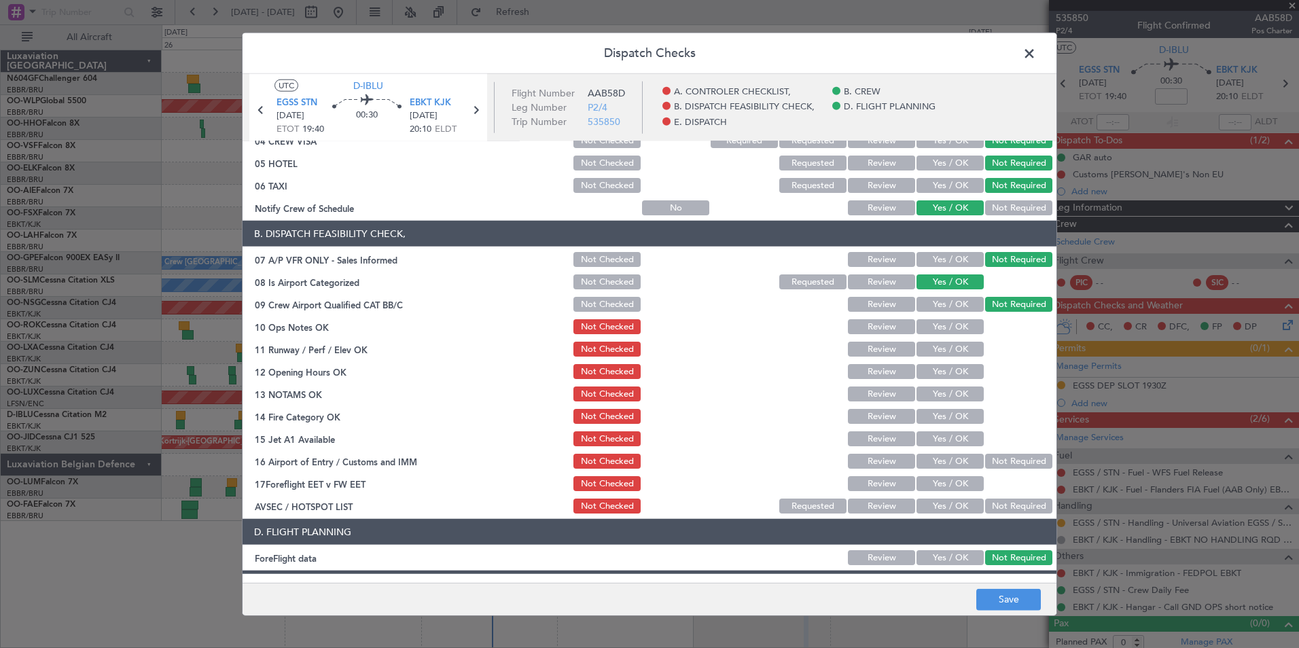
click at [953, 319] on div "Yes / OK" at bounding box center [949, 326] width 69 height 19
click at [951, 334] on button "Yes / OK" at bounding box center [950, 326] width 67 height 15
click at [945, 349] on button "Yes / OK" at bounding box center [950, 349] width 67 height 15
drag, startPoint x: 945, startPoint y: 365, endPoint x: 945, endPoint y: 377, distance: 12.2
click at [945, 366] on button "Yes / OK" at bounding box center [950, 371] width 67 height 15
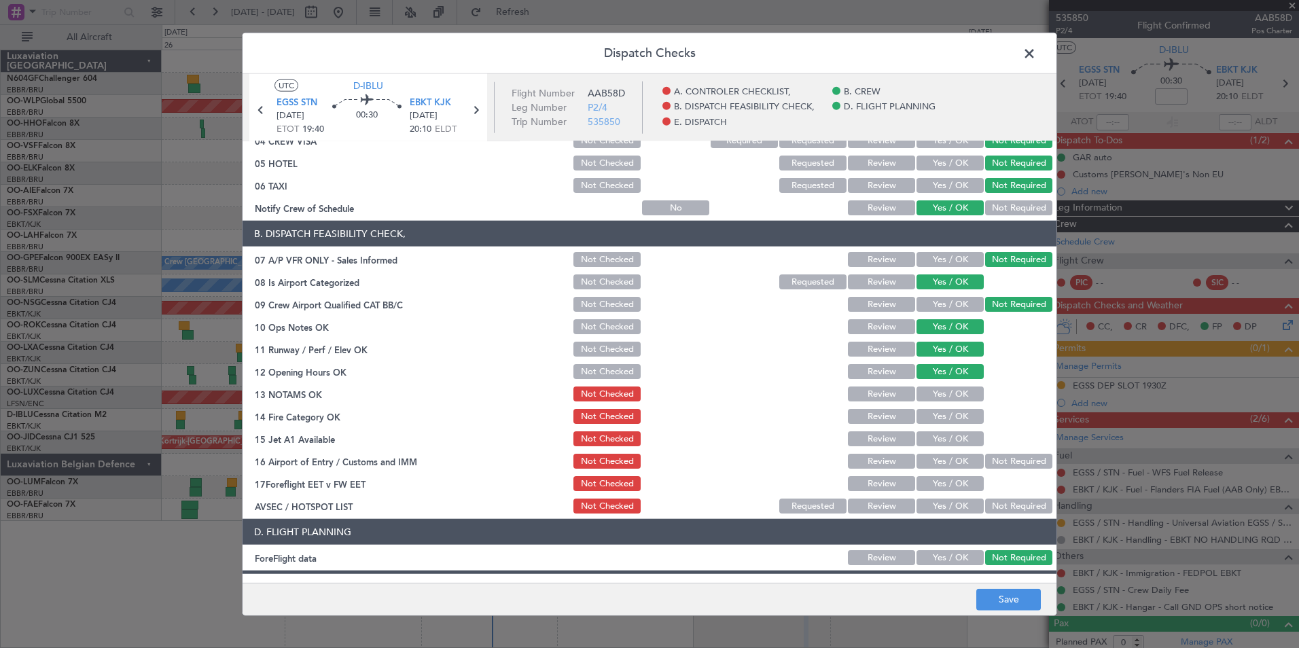
click at [943, 392] on button "Yes / OK" at bounding box center [950, 394] width 67 height 15
click at [944, 417] on button "Yes / OK" at bounding box center [950, 416] width 67 height 15
drag, startPoint x: 947, startPoint y: 438, endPoint x: 979, endPoint y: 450, distance: 33.3
click at [949, 439] on button "Yes / OK" at bounding box center [950, 439] width 67 height 15
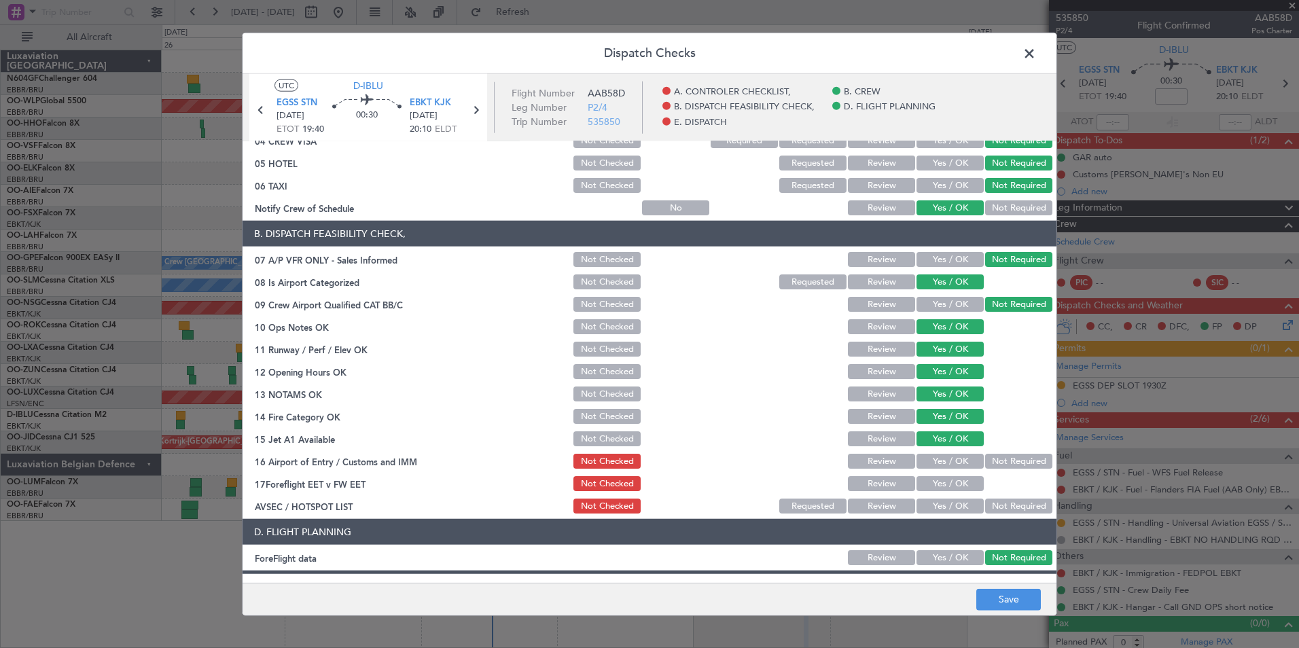
click at [991, 459] on button "Not Required" at bounding box center [1018, 461] width 67 height 15
click at [956, 498] on div "Yes / OK" at bounding box center [949, 506] width 69 height 19
drag, startPoint x: 956, startPoint y: 498, endPoint x: 951, endPoint y: 510, distance: 13.1
click at [951, 510] on button "Yes / OK" at bounding box center [950, 506] width 67 height 15
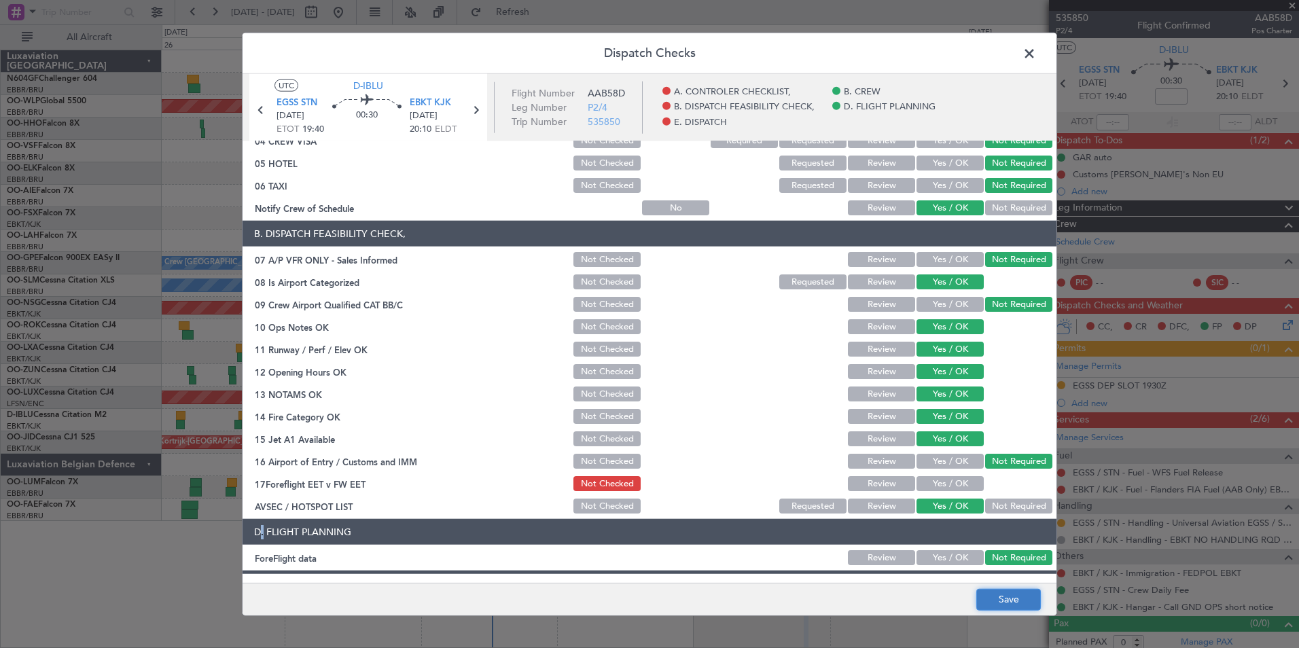
click at [993, 593] on button "Save" at bounding box center [1009, 600] width 65 height 22
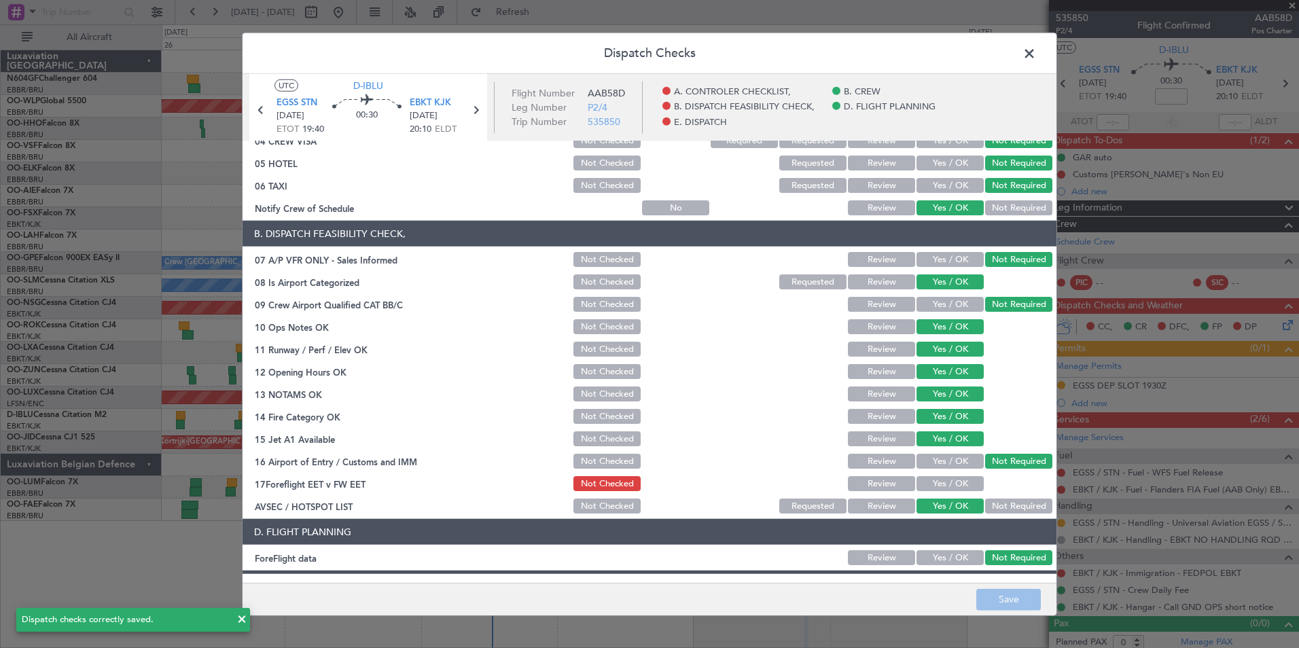
click at [1036, 58] on span at bounding box center [1036, 56] width 0 height 27
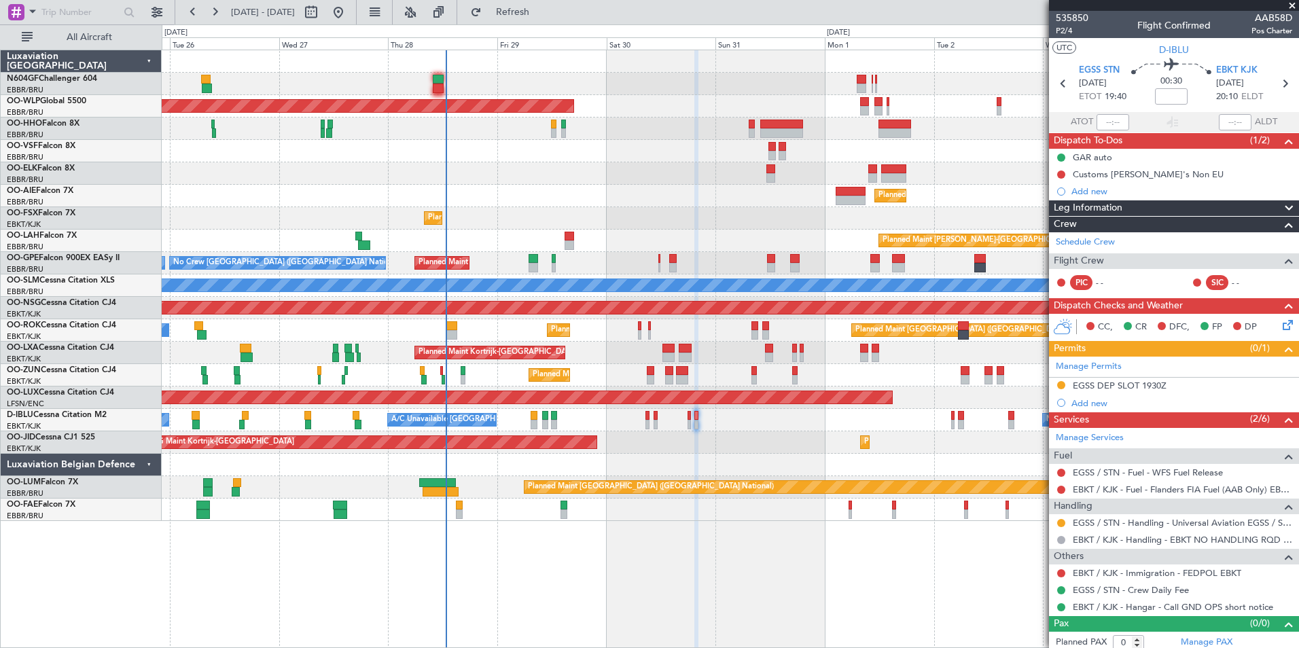
click at [615, 324] on div "Planned Maint Paris (Le Bourget) Planned Maint Kortrijk-Wevelgem A/C Unavailable" at bounding box center [730, 330] width 1137 height 22
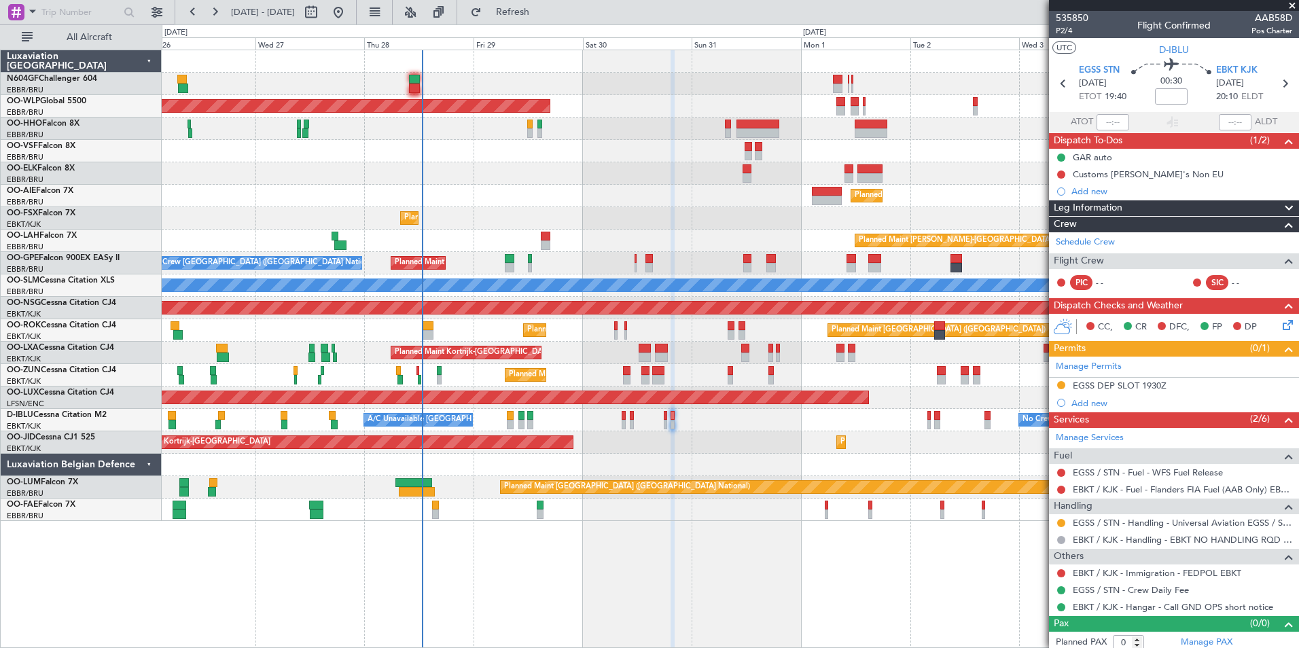
click at [595, 222] on div "Planned Maint Berlin (Brandenburg) Planned Maint Kortrijk-Wevelgem Planned Main…" at bounding box center [730, 285] width 1137 height 471
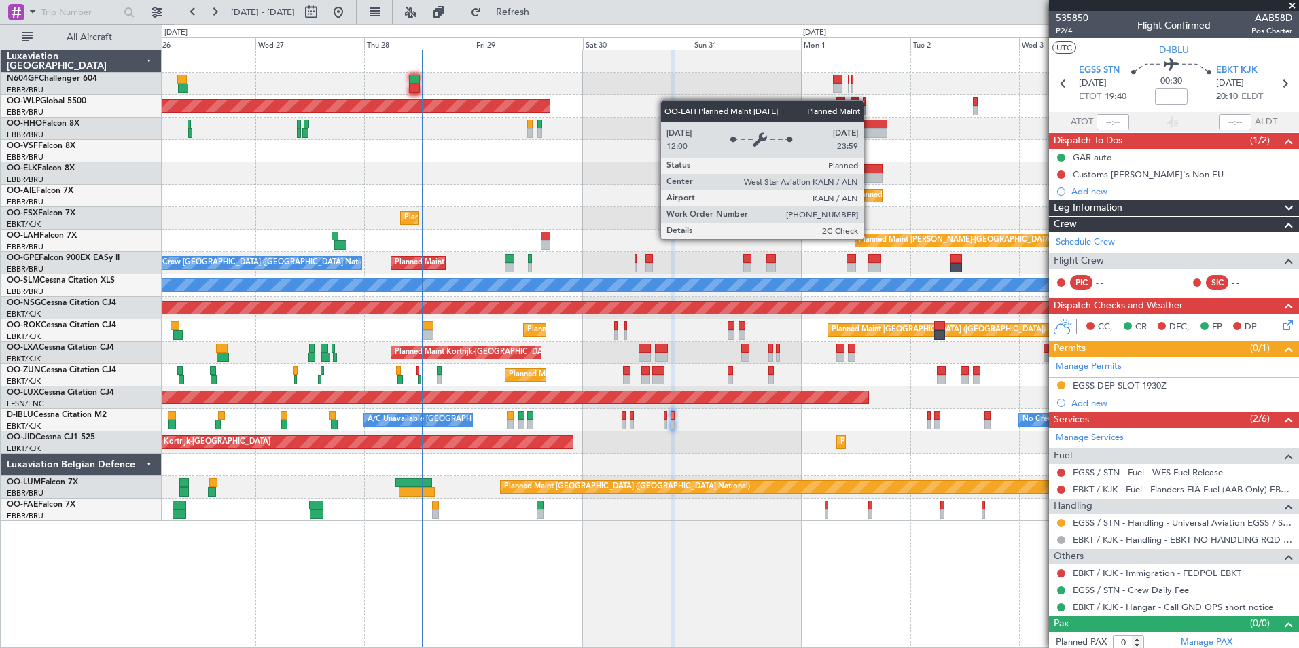
click at [610, 227] on div "Planned Maint Kortrijk-[GEOGRAPHIC_DATA]" at bounding box center [730, 218] width 1137 height 22
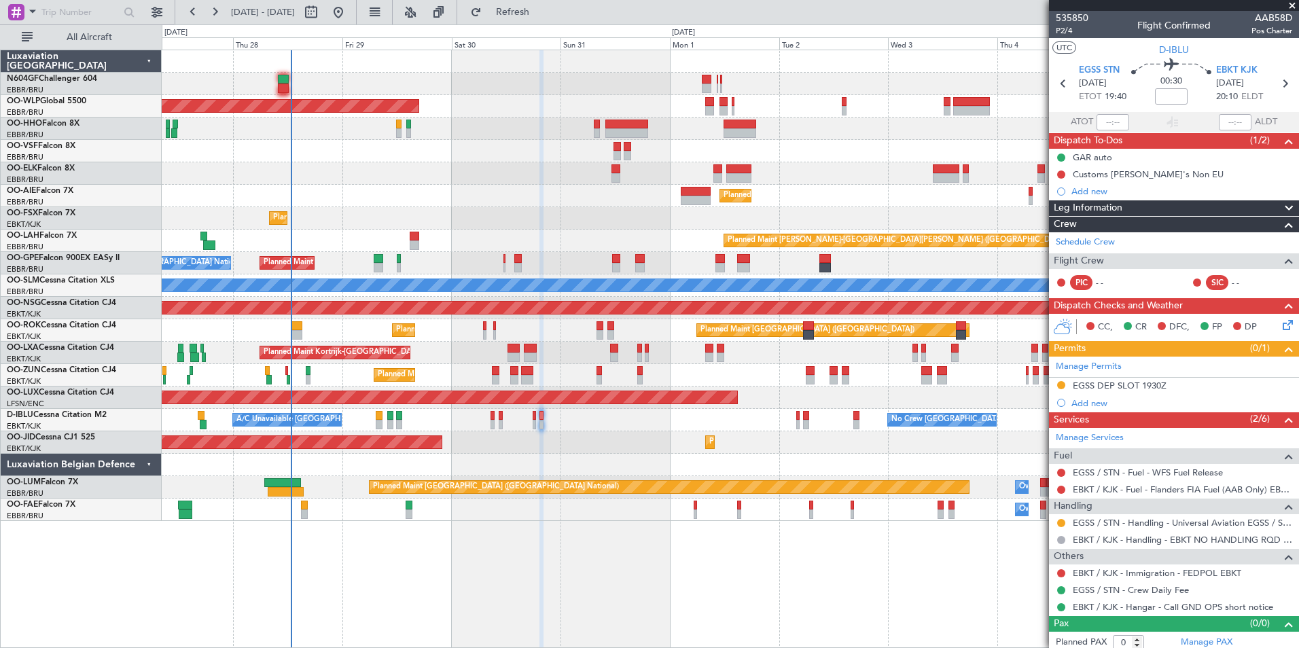
click at [583, 207] on div "Planned Maint Kortrijk-Wevelgem Planned Maint Kortrijk-Wevelgem" at bounding box center [730, 218] width 1137 height 22
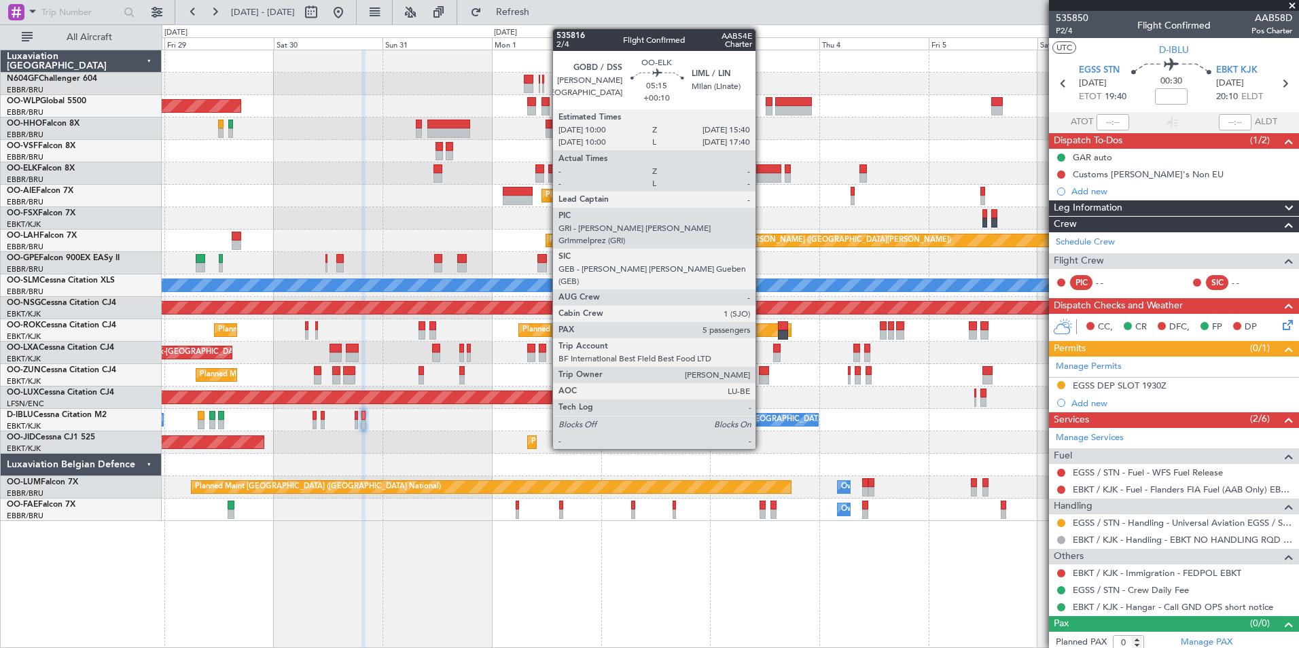
click at [762, 179] on div at bounding box center [768, 178] width 26 height 10
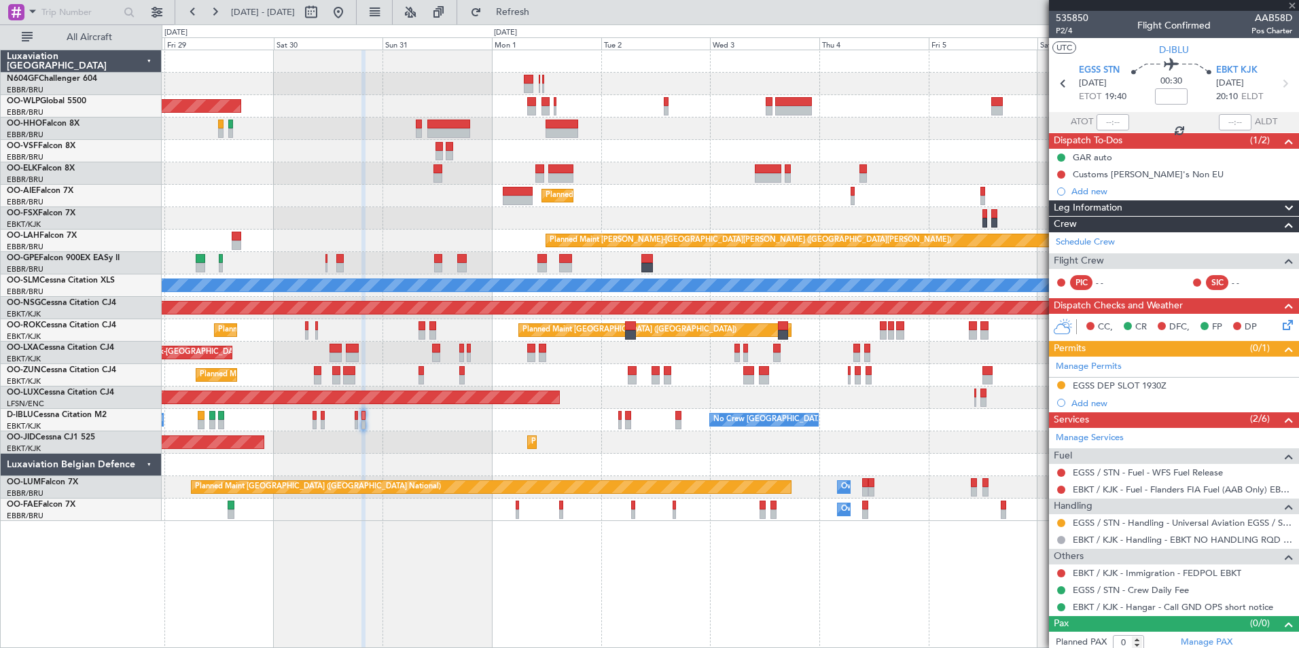
type input "+00:10"
type input "5"
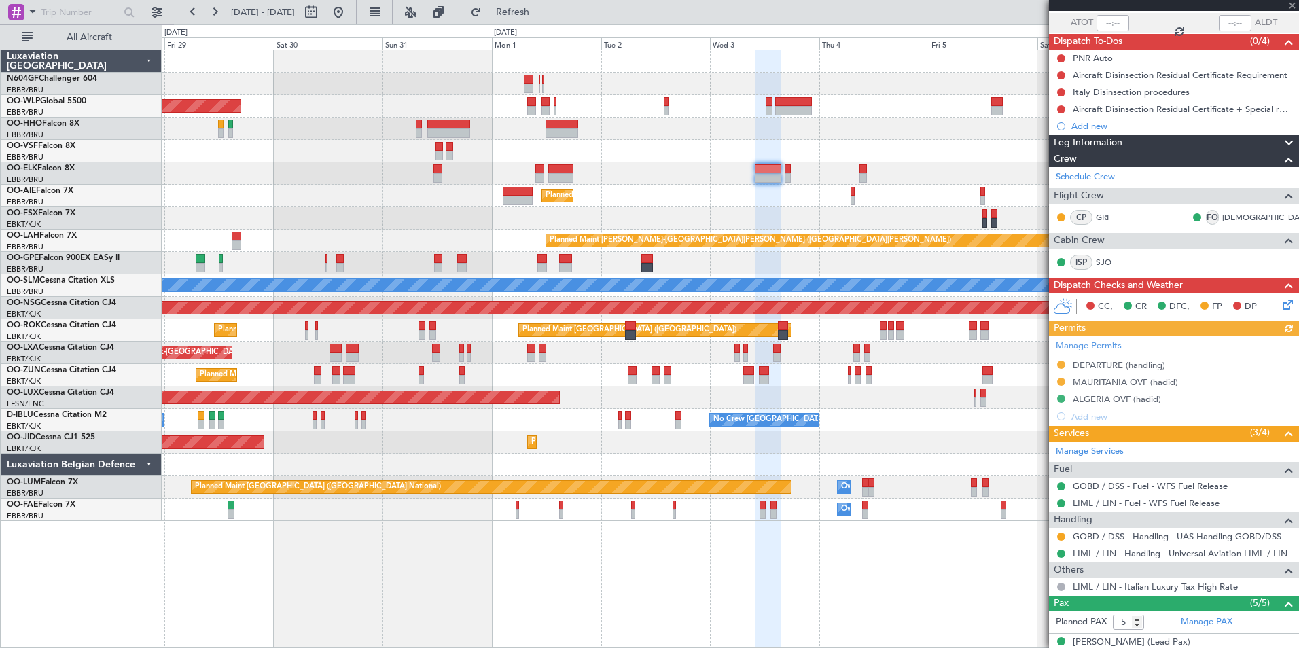
scroll to position [204, 0]
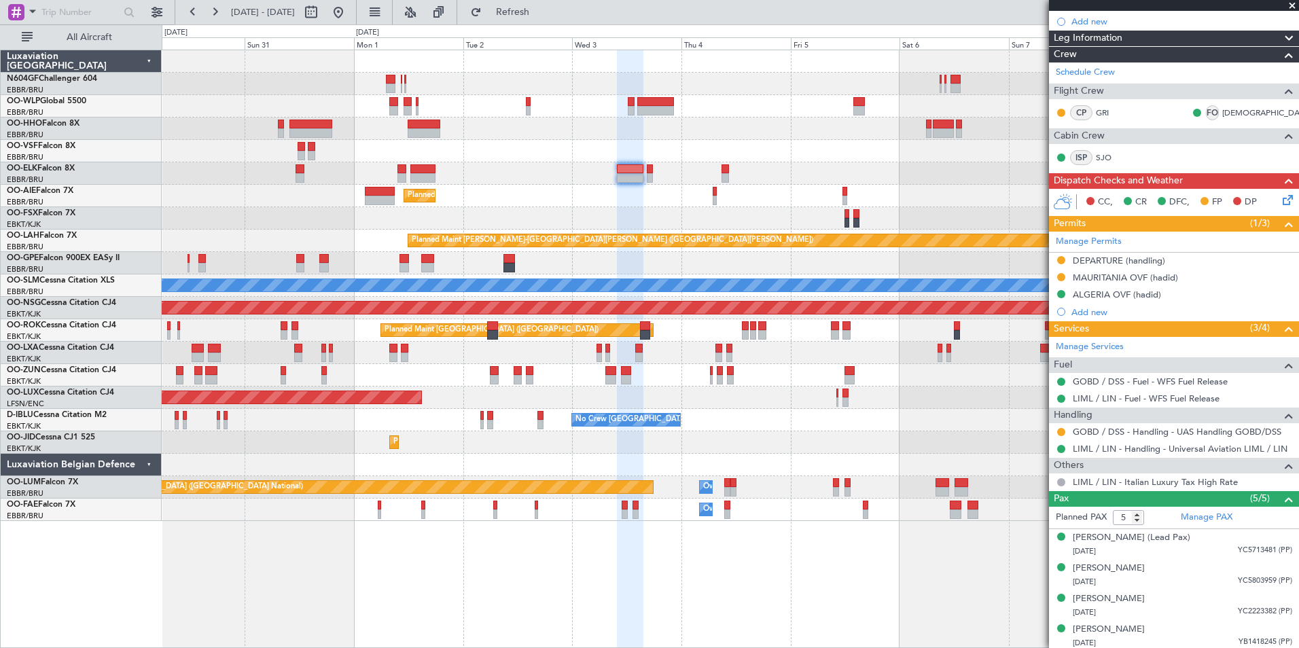
click at [687, 211] on div "Planned Maint Kortrijk-Wevelgem Planned Maint Kortrijk-Wevelgem" at bounding box center [730, 218] width 1137 height 22
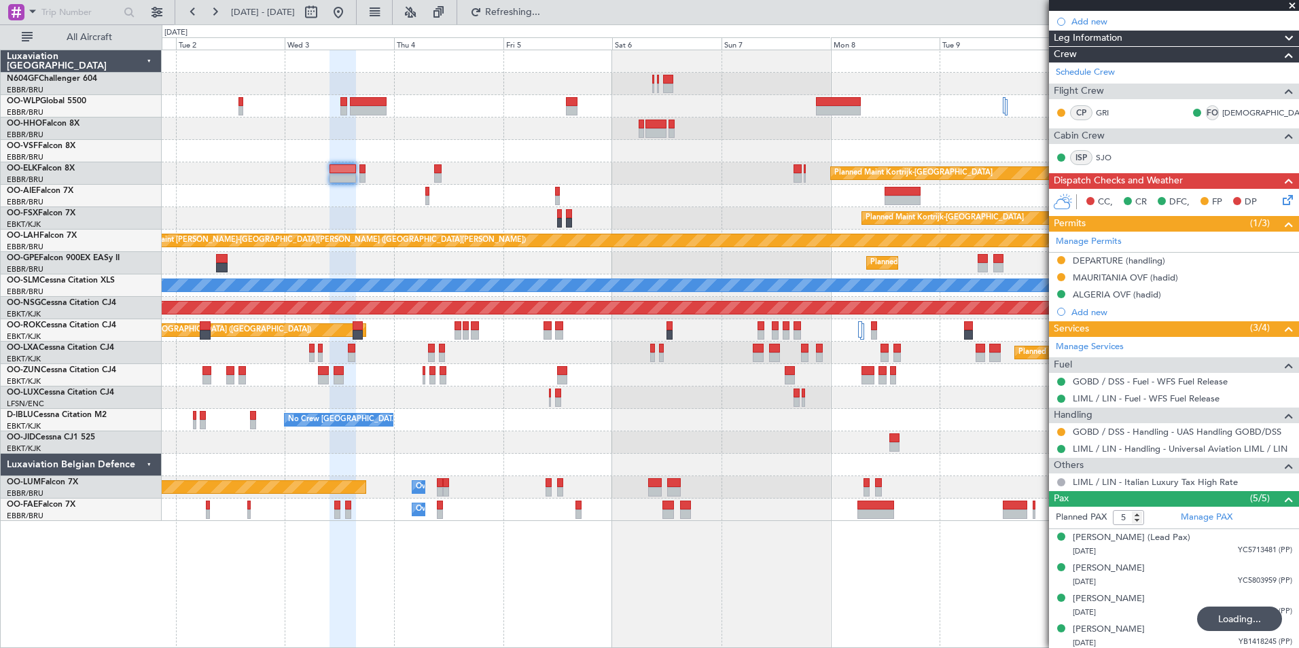
click at [654, 147] on div at bounding box center [730, 151] width 1137 height 22
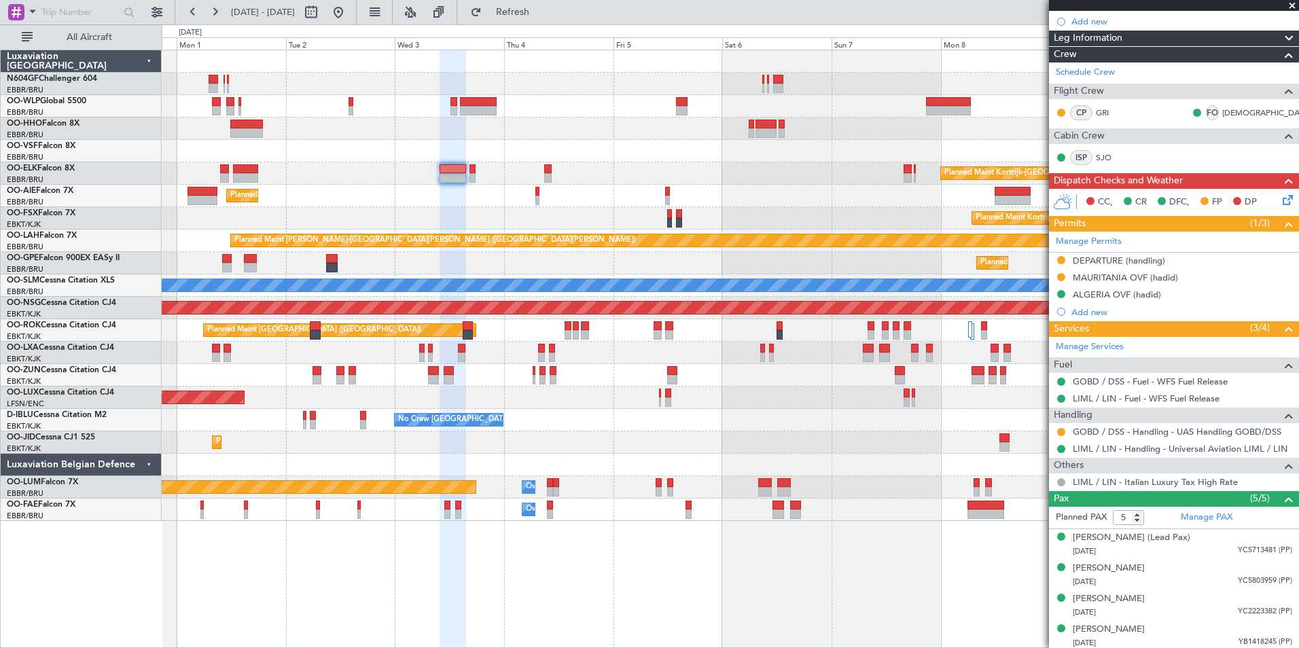
click at [820, 142] on div "Planned Maint Berlin (Brandenburg) Planned Maint Kortrijk-Wevelgem Planned Main…" at bounding box center [730, 285] width 1137 height 471
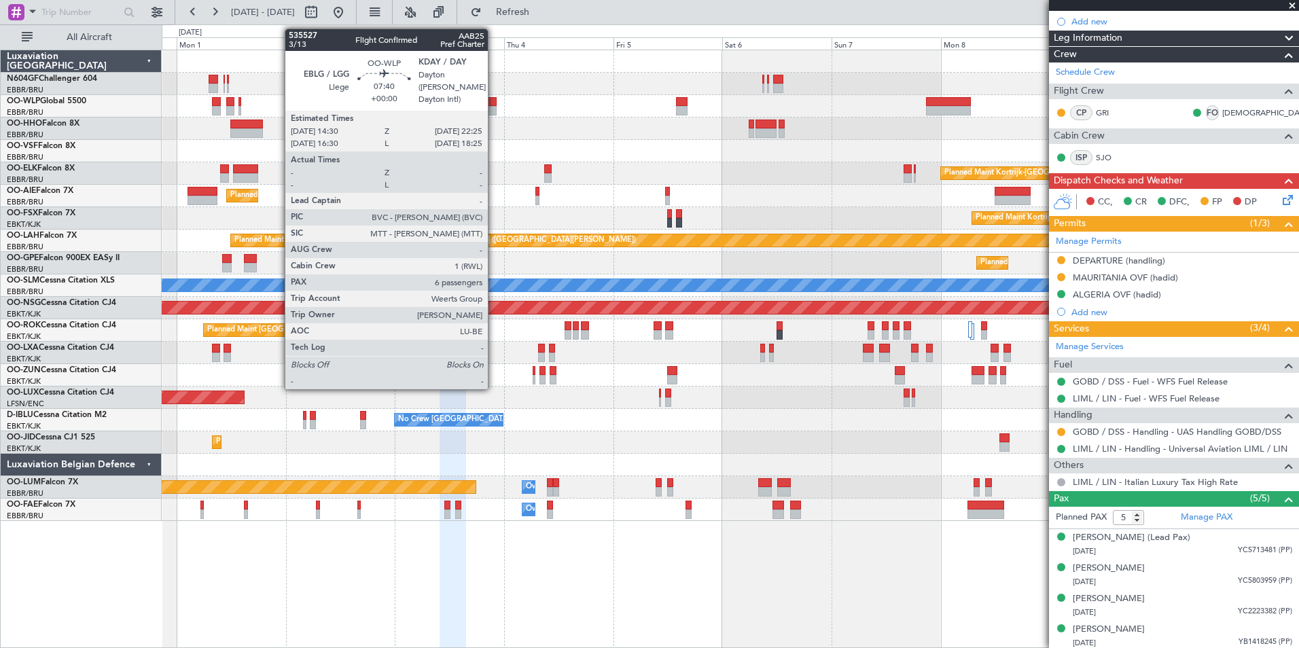
click at [494, 105] on div at bounding box center [478, 102] width 36 height 10
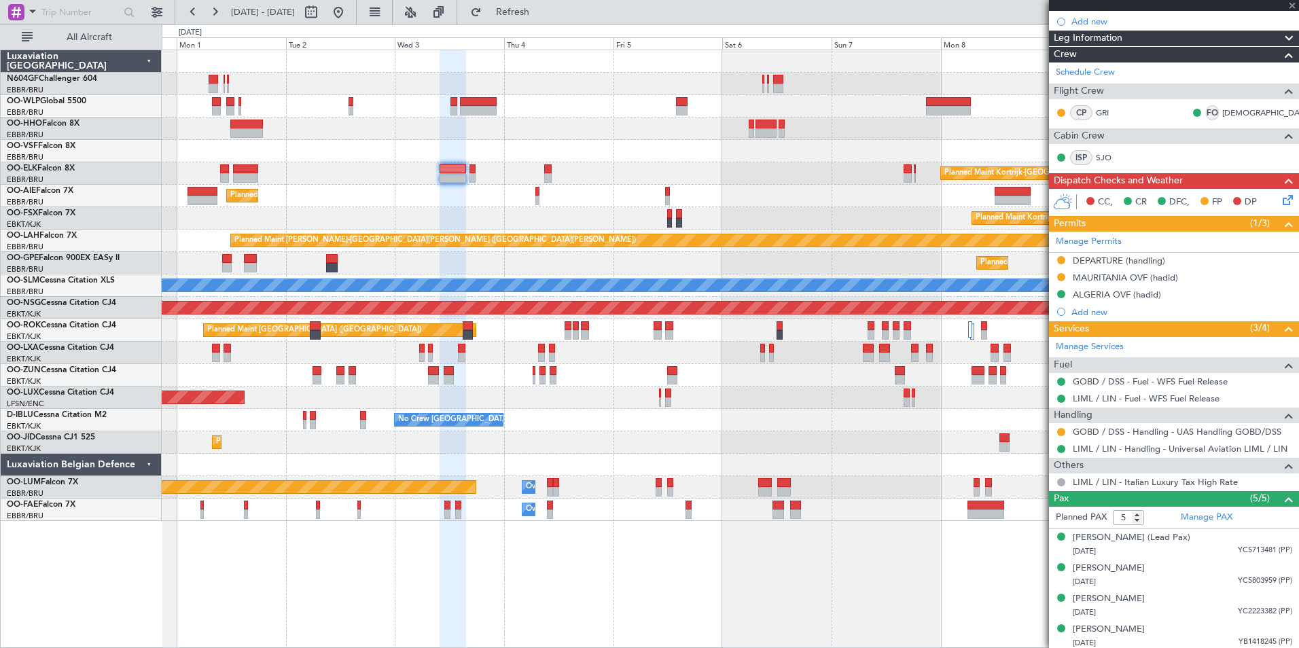
type input "6"
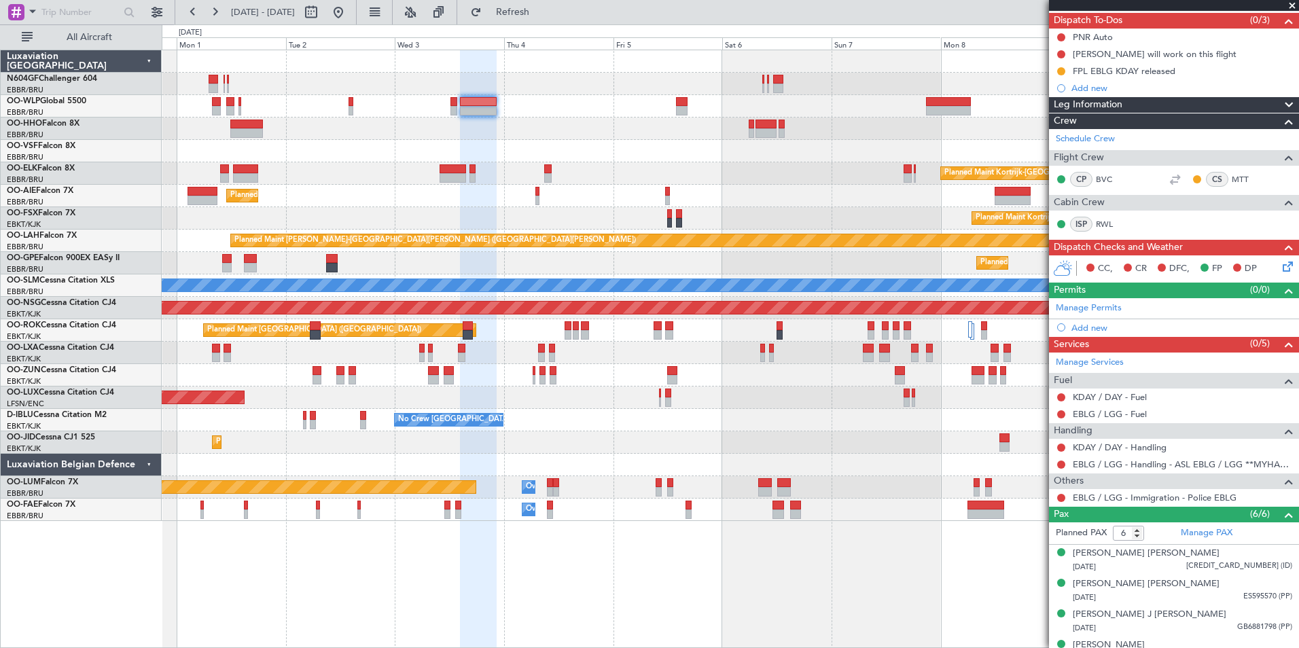
scroll to position [64, 0]
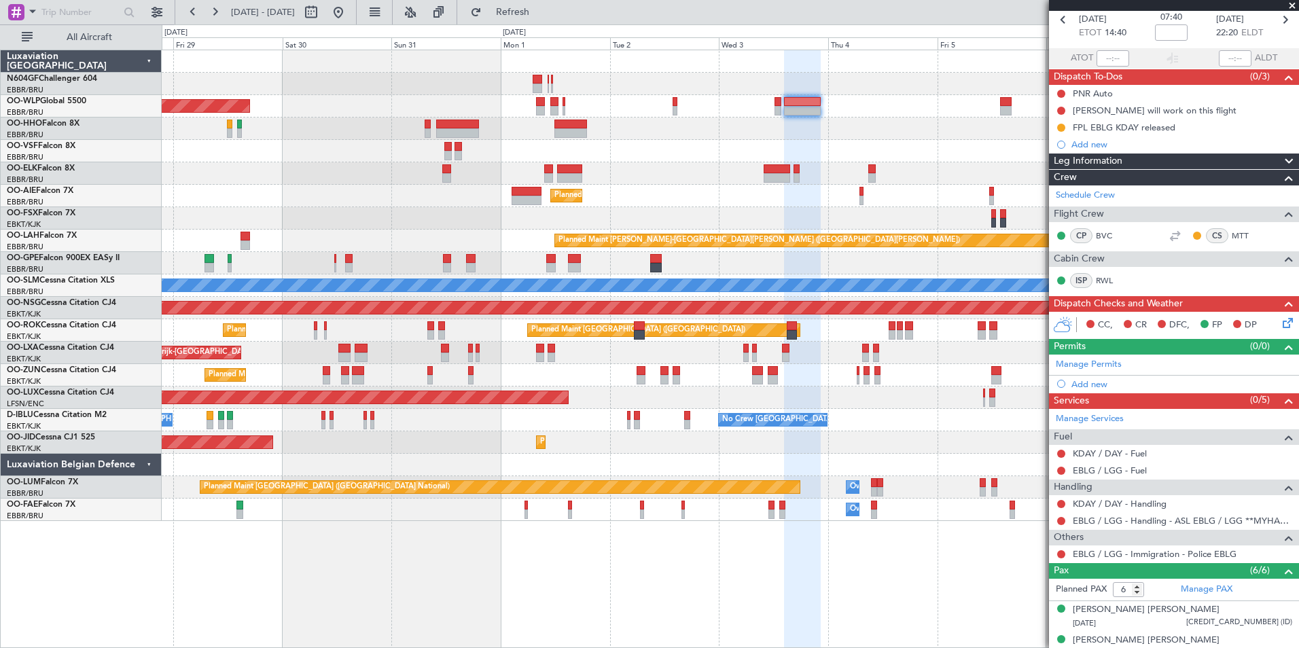
click at [828, 137] on div at bounding box center [730, 129] width 1137 height 22
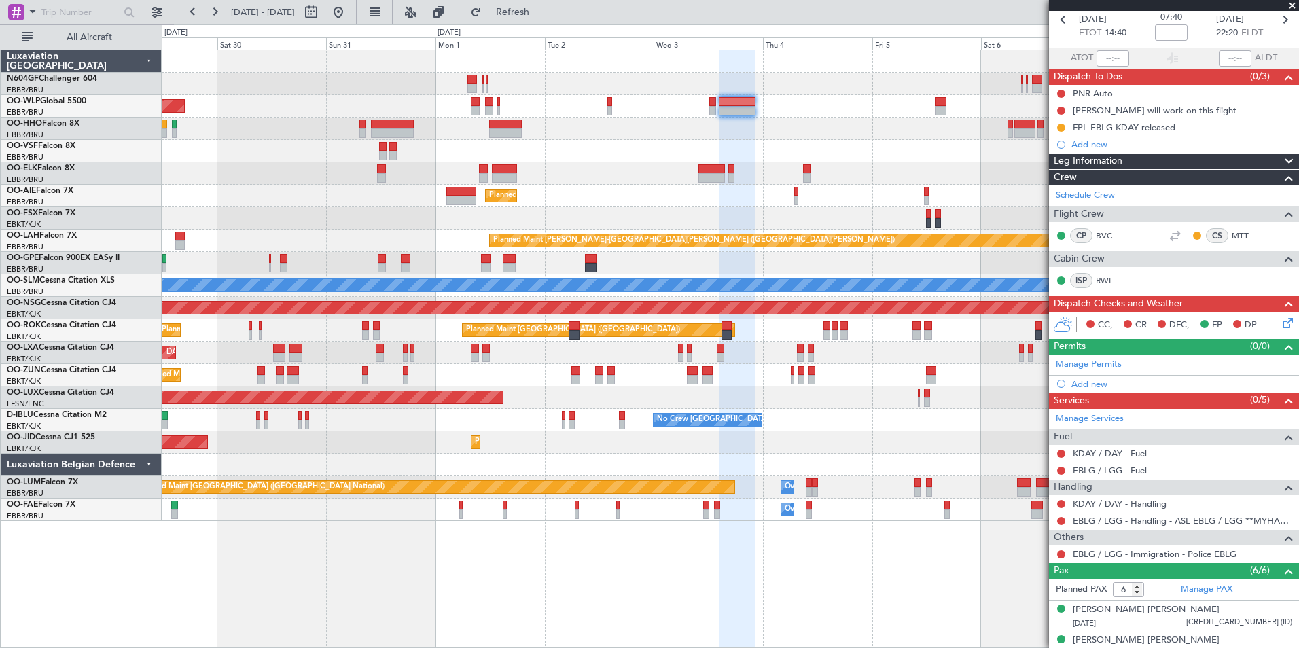
click at [608, 184] on div "Planned Maint Berlin (Brandenburg) Planned Maint Kortrijk-Wevelgem Planned Main…" at bounding box center [730, 285] width 1137 height 471
click at [578, 200] on div "Planned Maint [GEOGRAPHIC_DATA] ([GEOGRAPHIC_DATA])" at bounding box center [730, 196] width 1137 height 22
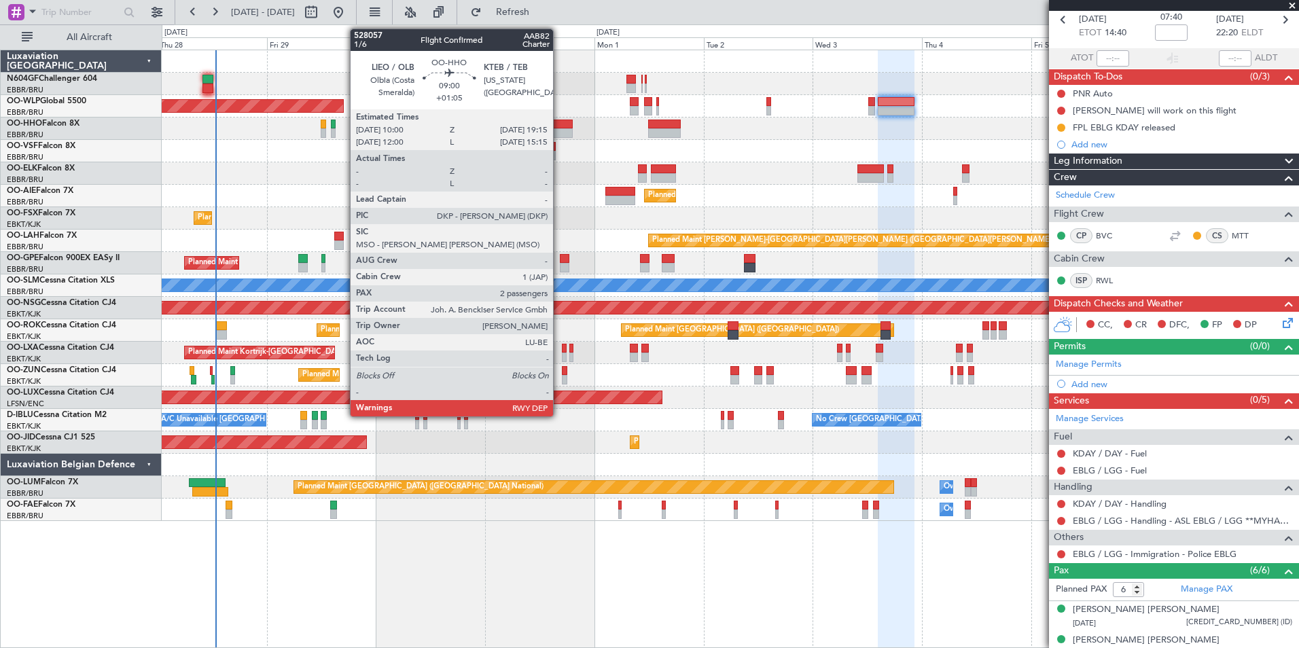
click at [559, 134] on div at bounding box center [551, 133] width 42 height 10
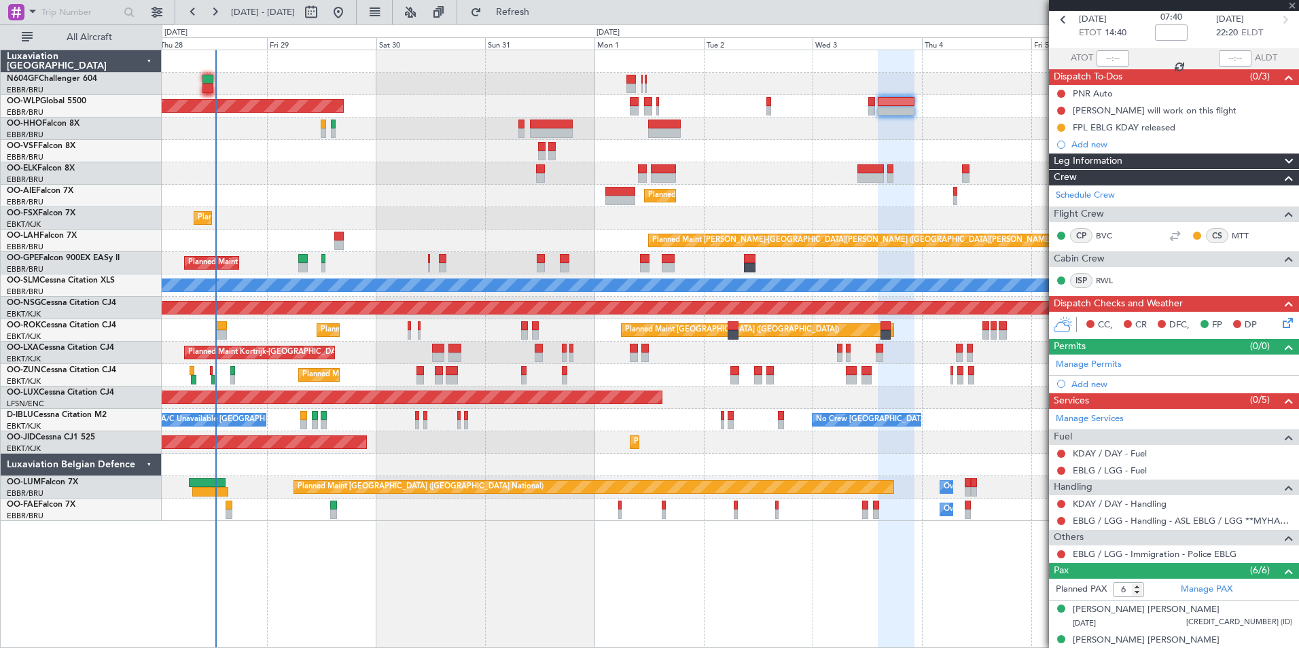
type input "+01:05"
type input "2"
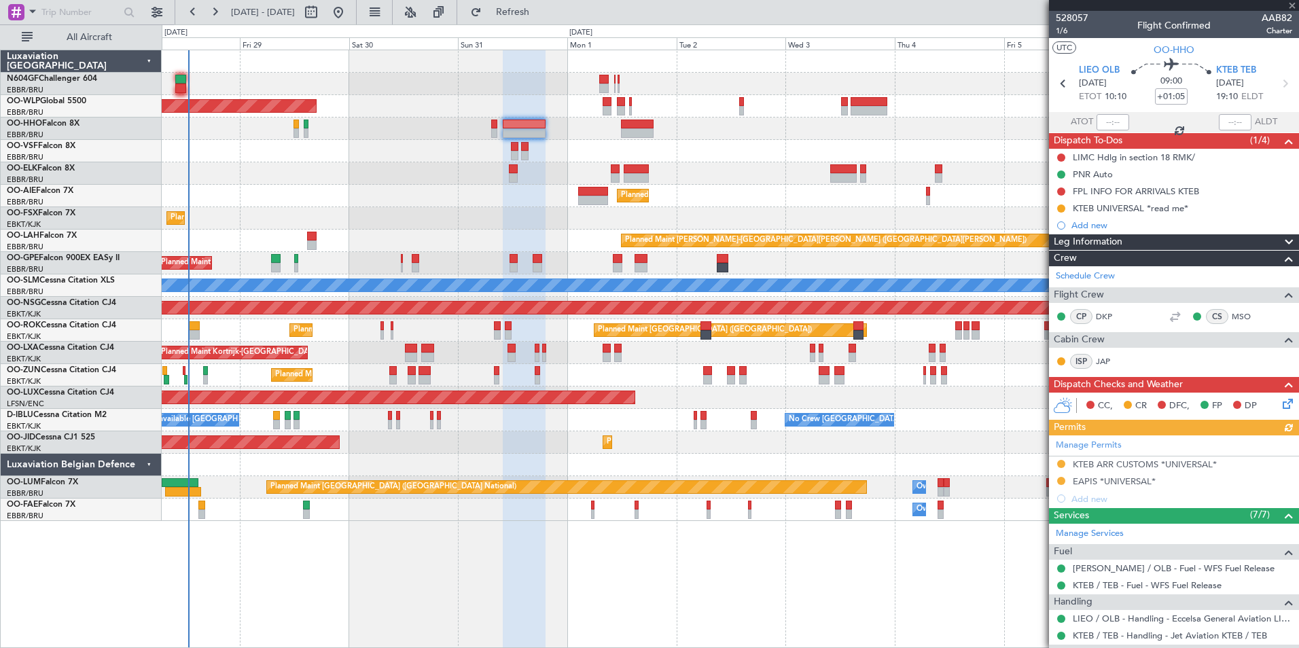
click at [849, 143] on div at bounding box center [730, 151] width 1137 height 22
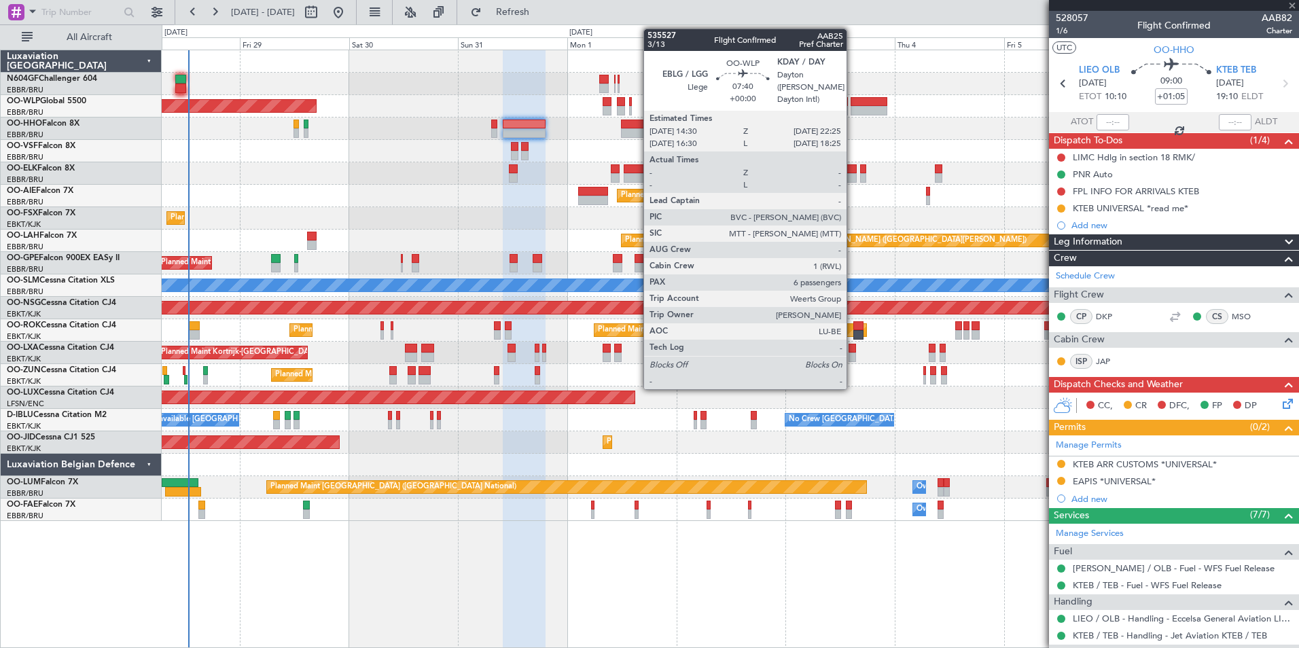
type input "6"
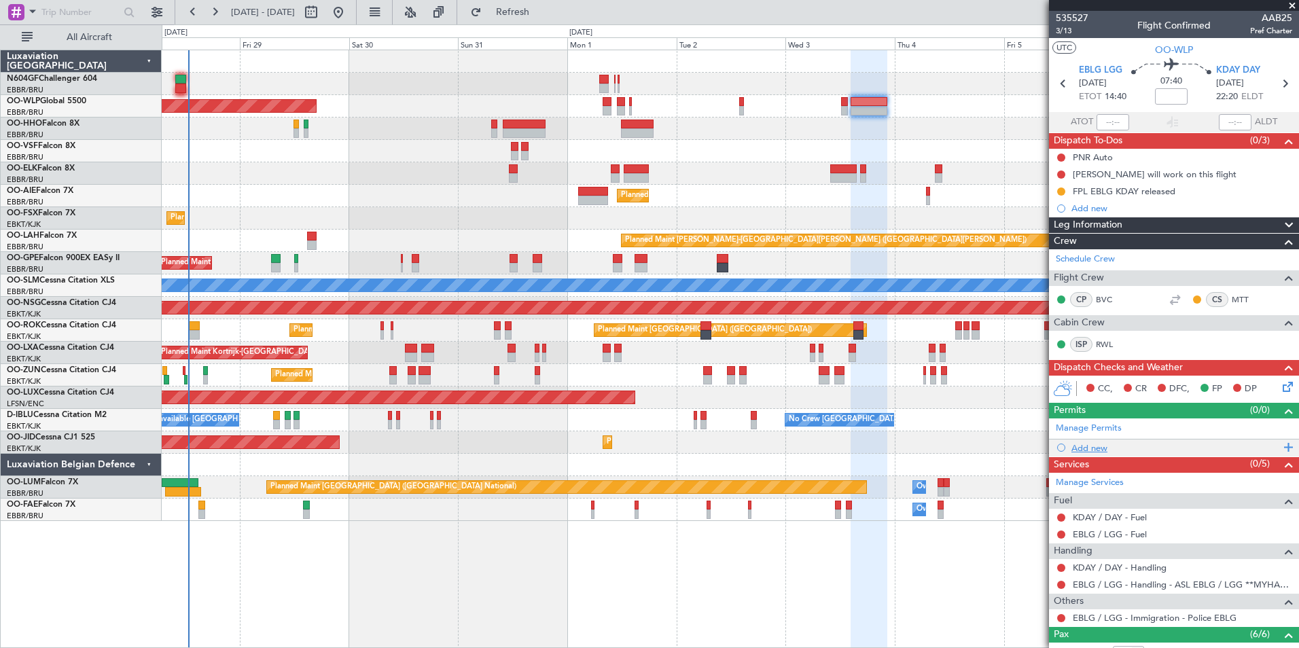
click at [1097, 444] on div "Add new" at bounding box center [1176, 448] width 209 height 12
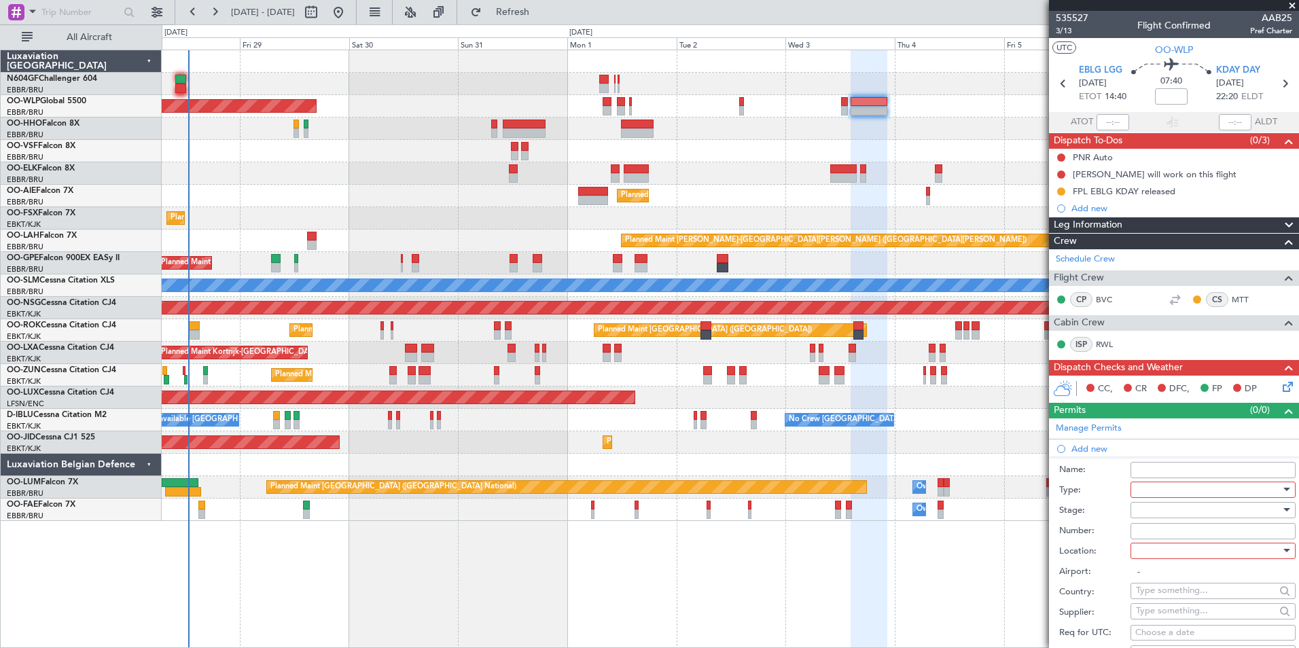
click at [1171, 485] on div at bounding box center [1208, 490] width 145 height 20
click at [974, 461] on div at bounding box center [649, 324] width 1299 height 648
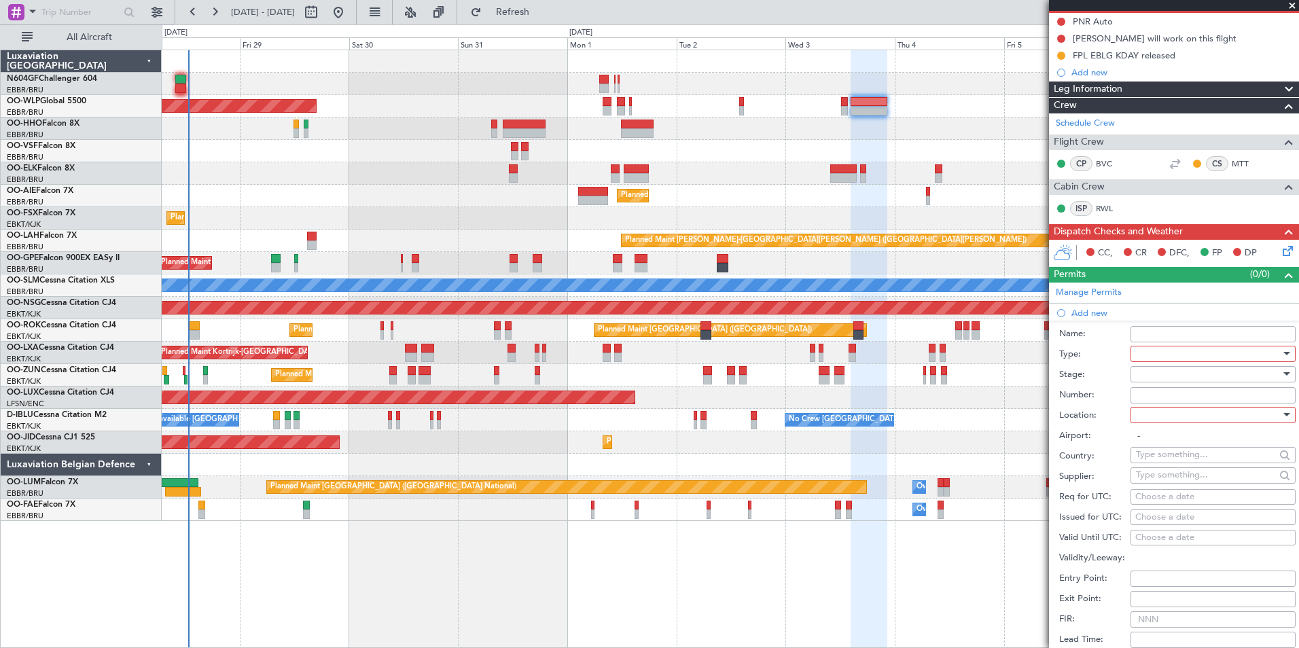
click at [1151, 360] on div at bounding box center [1208, 354] width 145 height 20
click at [1183, 390] on span "CUSTOMS" at bounding box center [1208, 388] width 143 height 20
click at [1175, 409] on div at bounding box center [1208, 415] width 145 height 20
click at [1174, 478] on span "Arrival" at bounding box center [1208, 483] width 143 height 20
type input "KDAY / DAY"
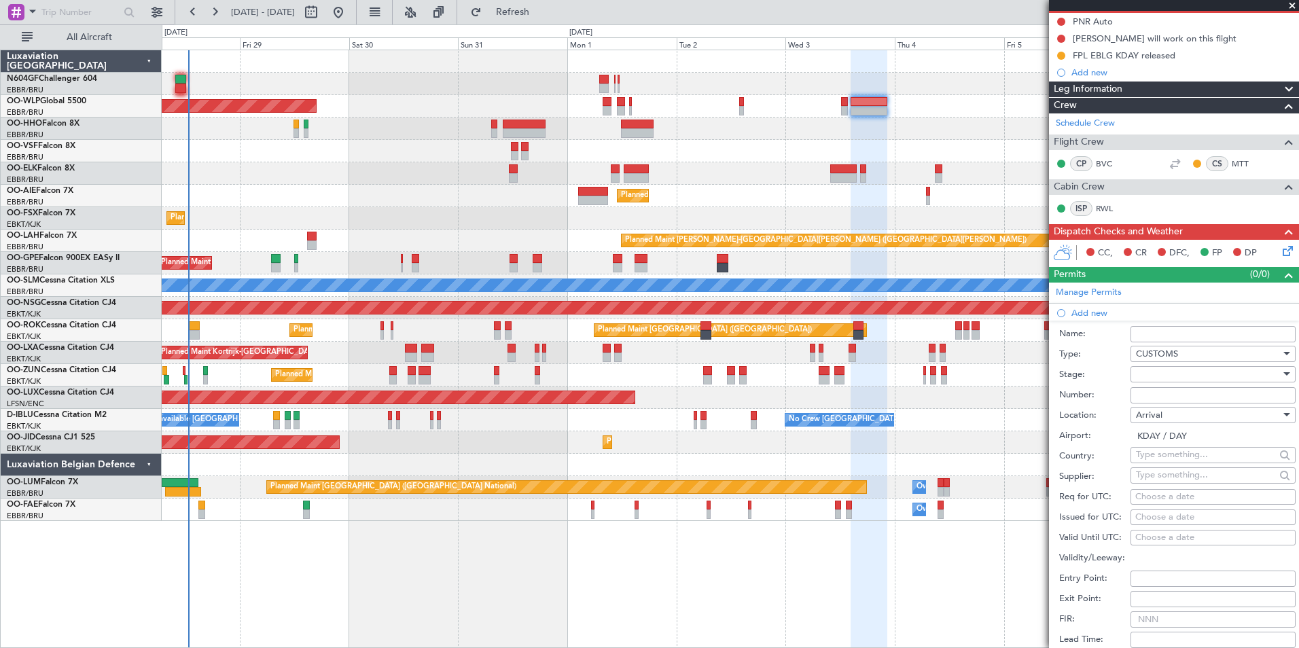
click at [1155, 379] on div at bounding box center [1208, 374] width 145 height 20
click at [1168, 427] on span "Not Requested" at bounding box center [1208, 422] width 143 height 20
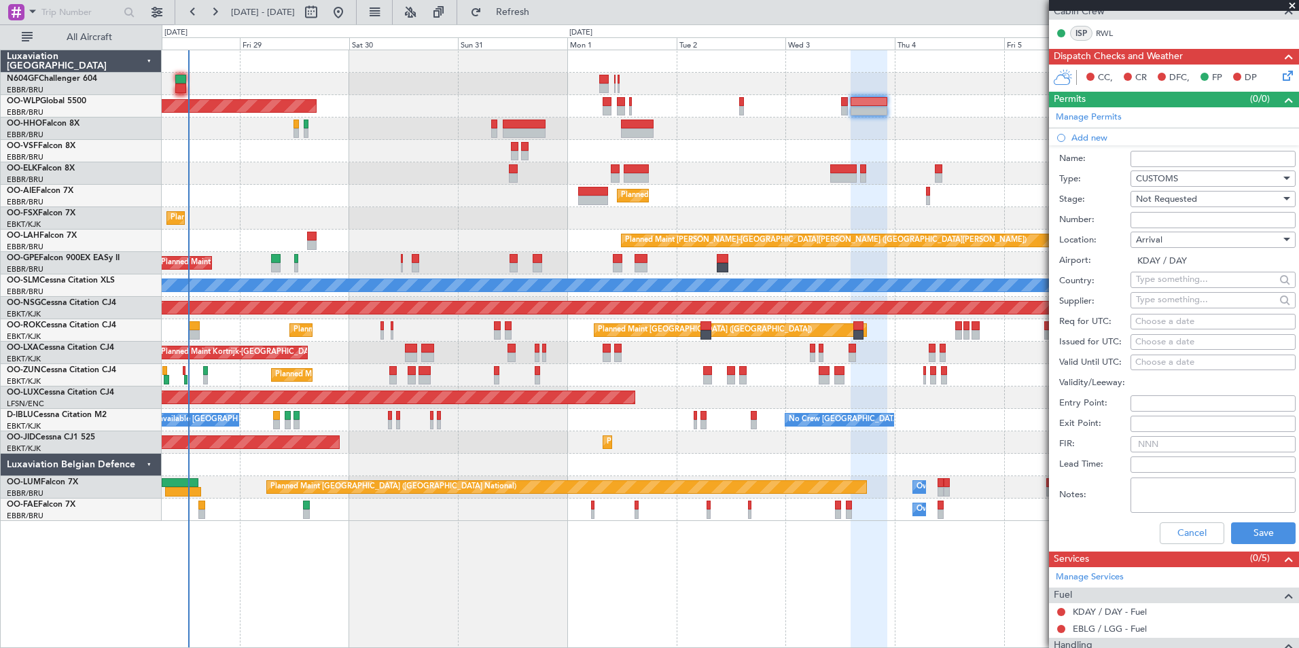
scroll to position [340, 0]
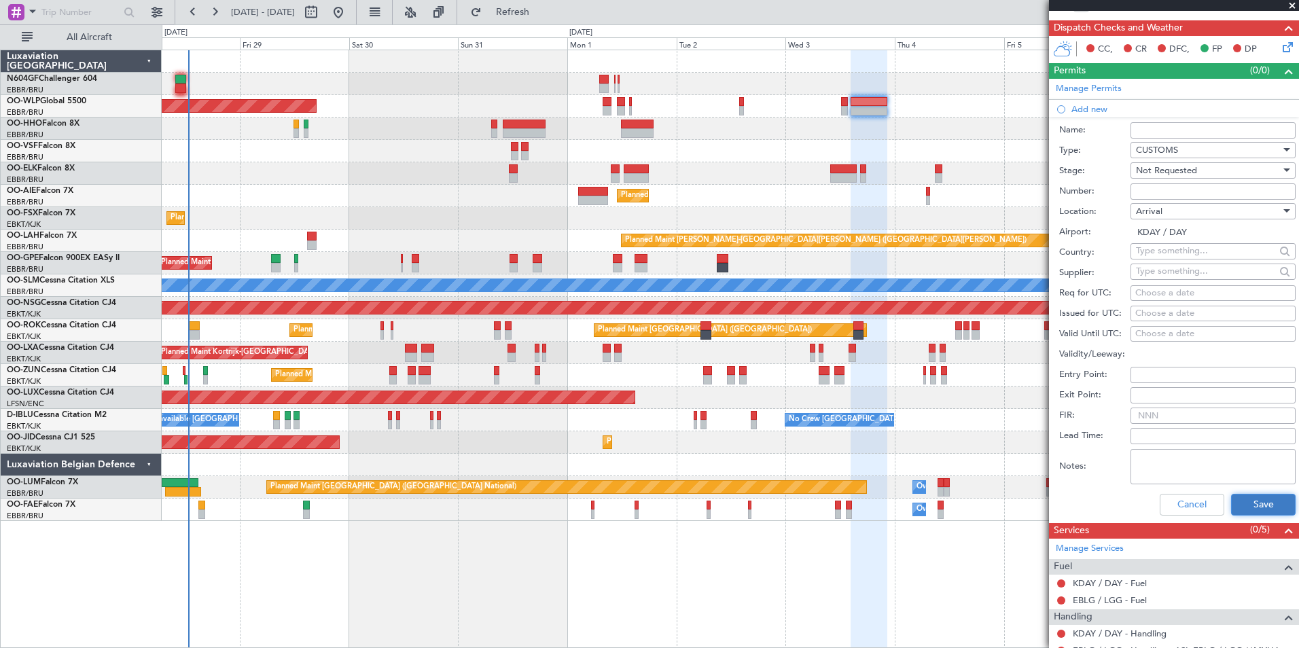
click at [1240, 494] on button "Save" at bounding box center [1263, 505] width 65 height 22
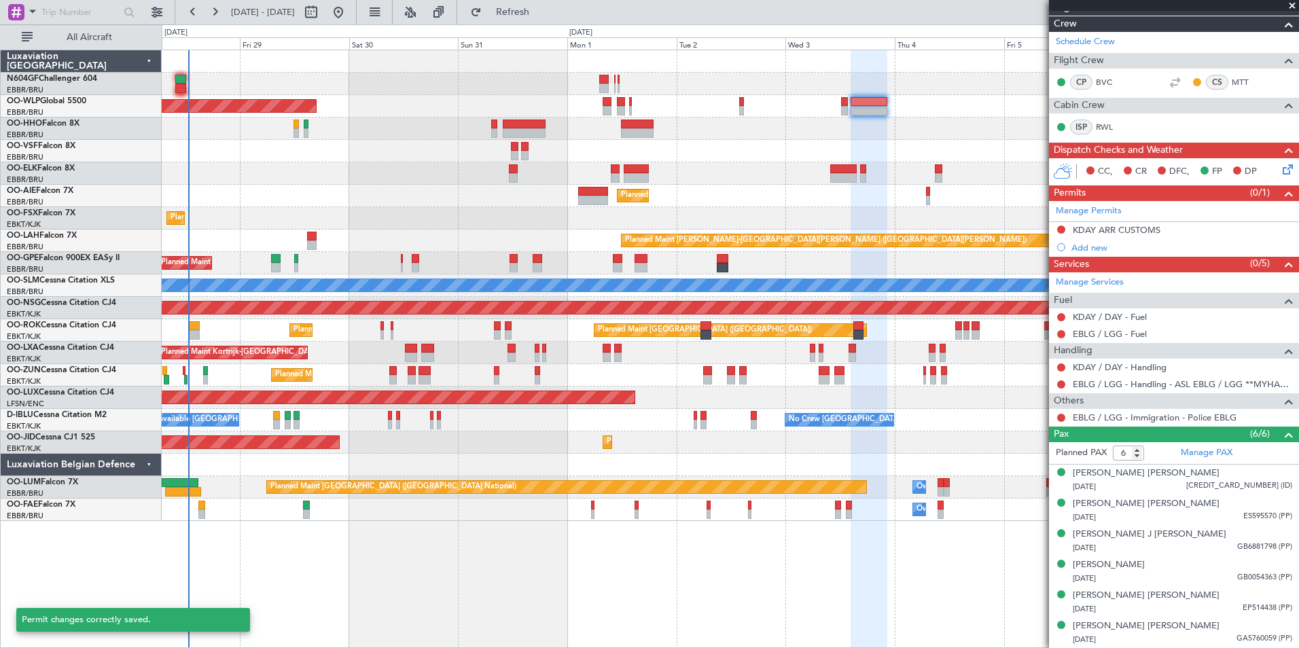
scroll to position [217, 0]
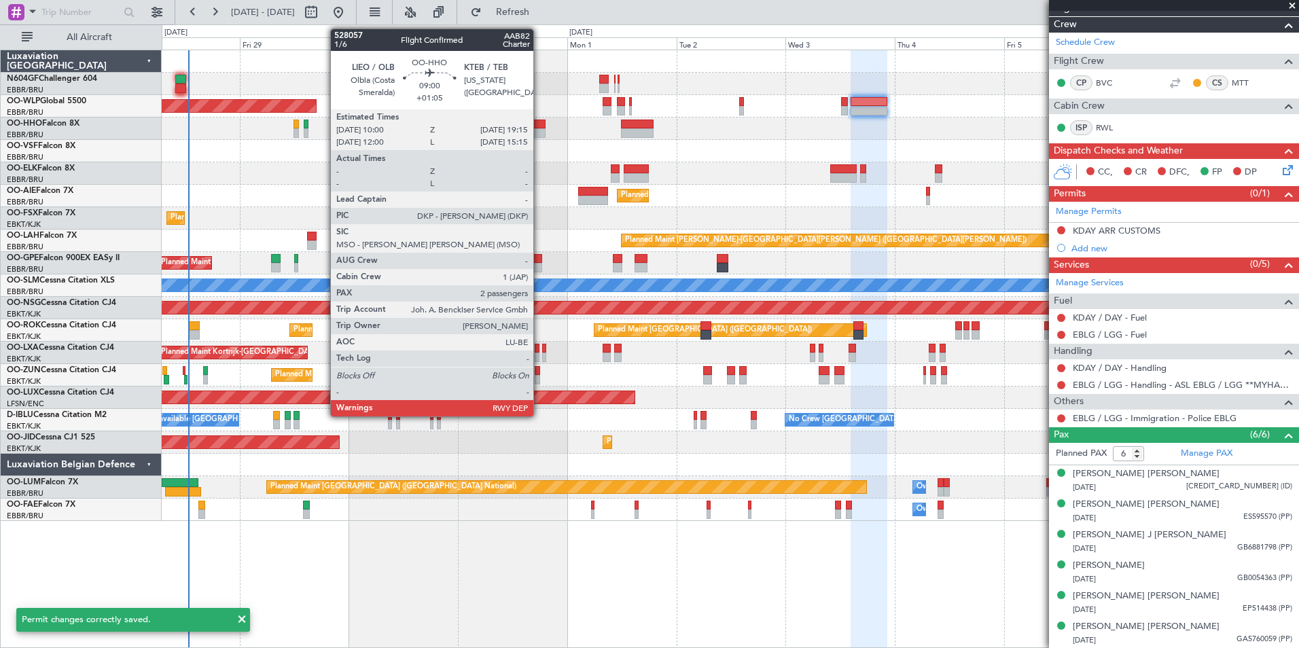
click at [540, 128] on div at bounding box center [524, 125] width 42 height 10
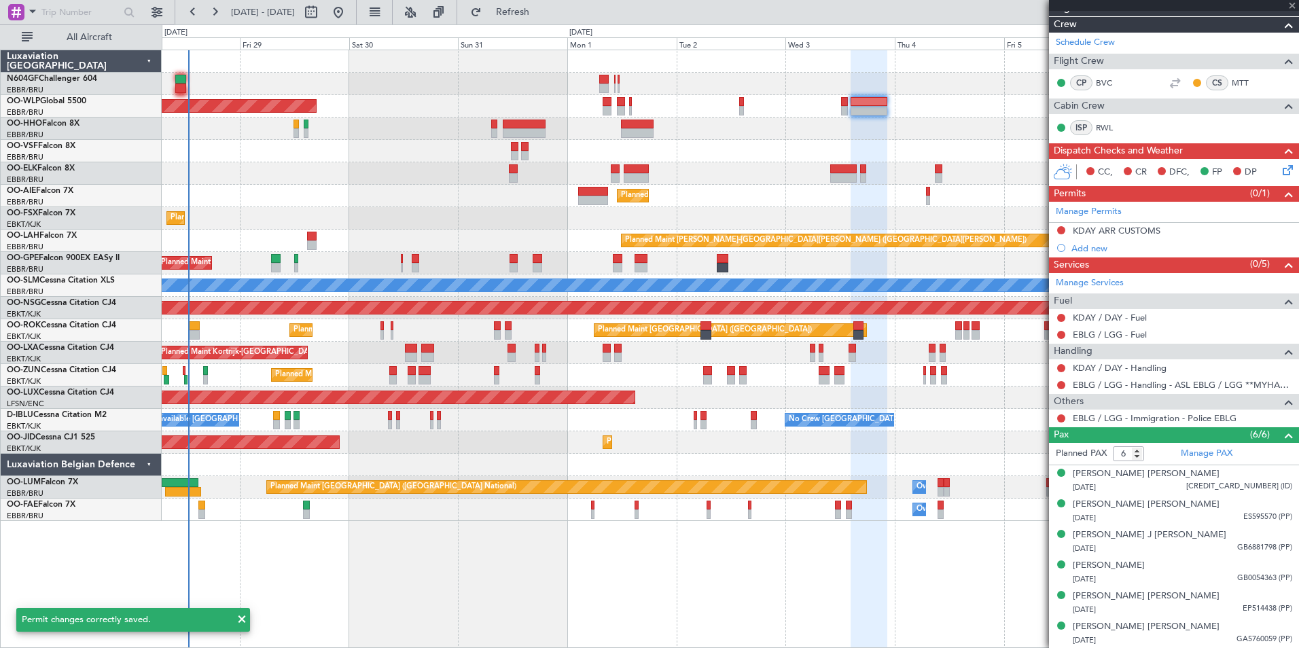
type input "+01:05"
type input "2"
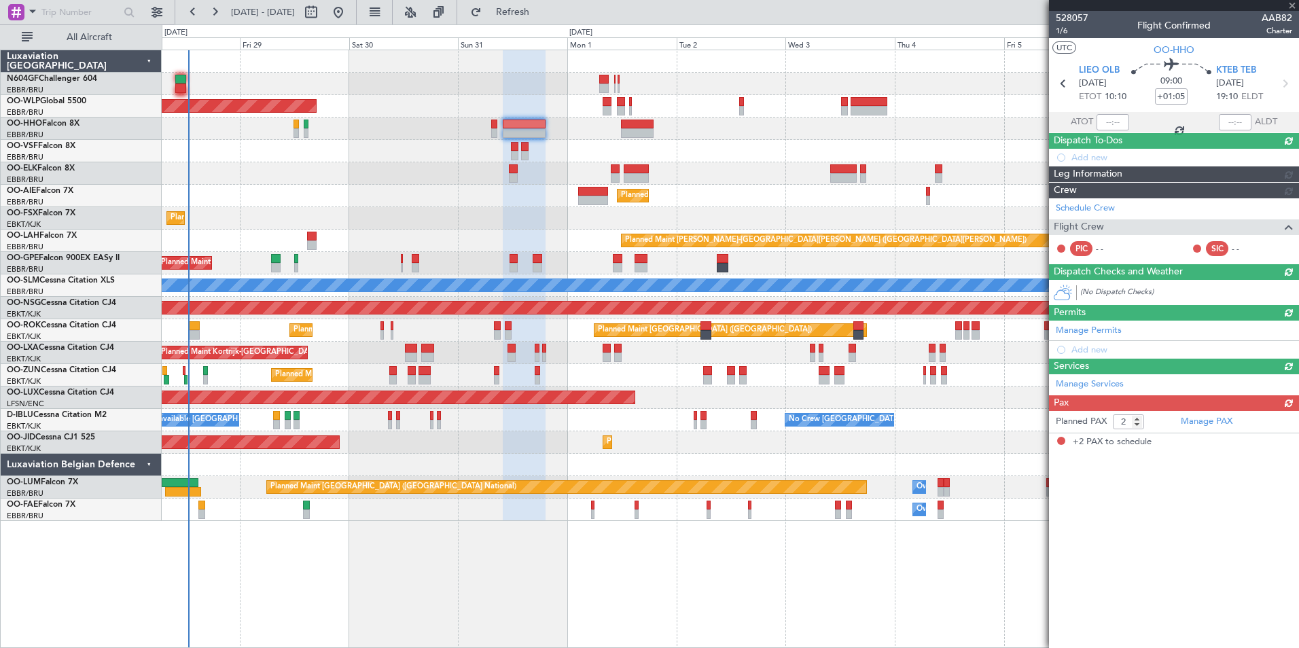
scroll to position [0, 0]
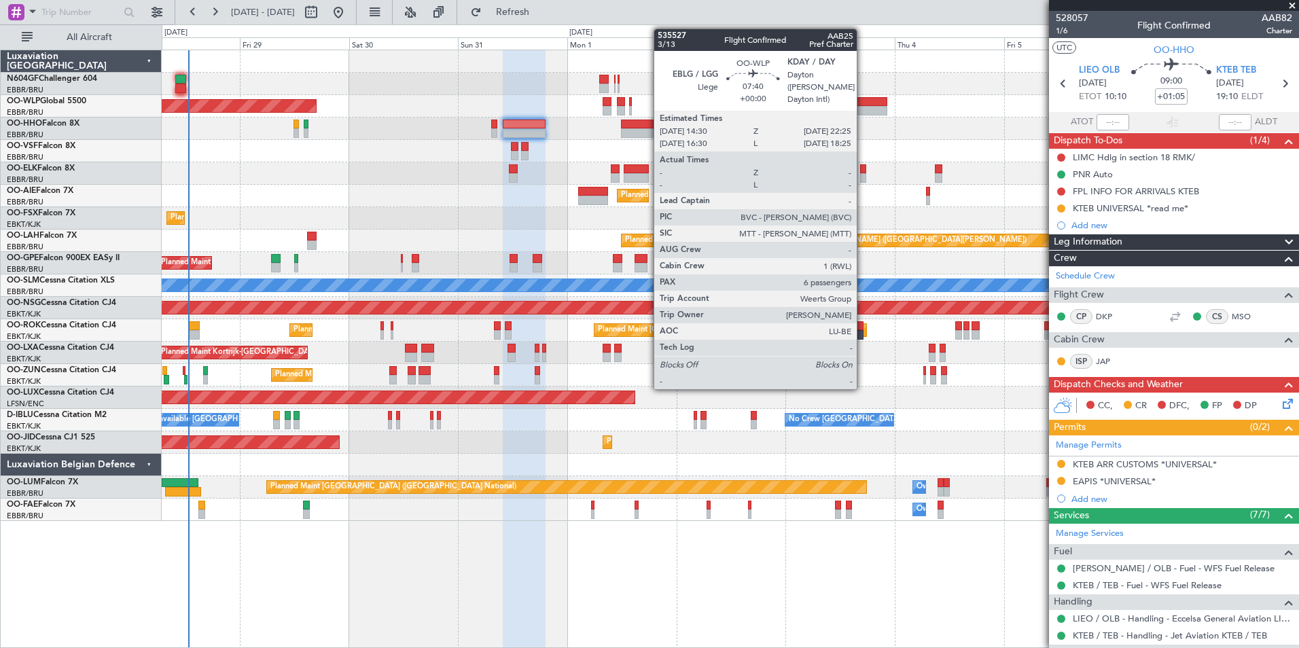
click at [864, 113] on div at bounding box center [869, 111] width 36 height 10
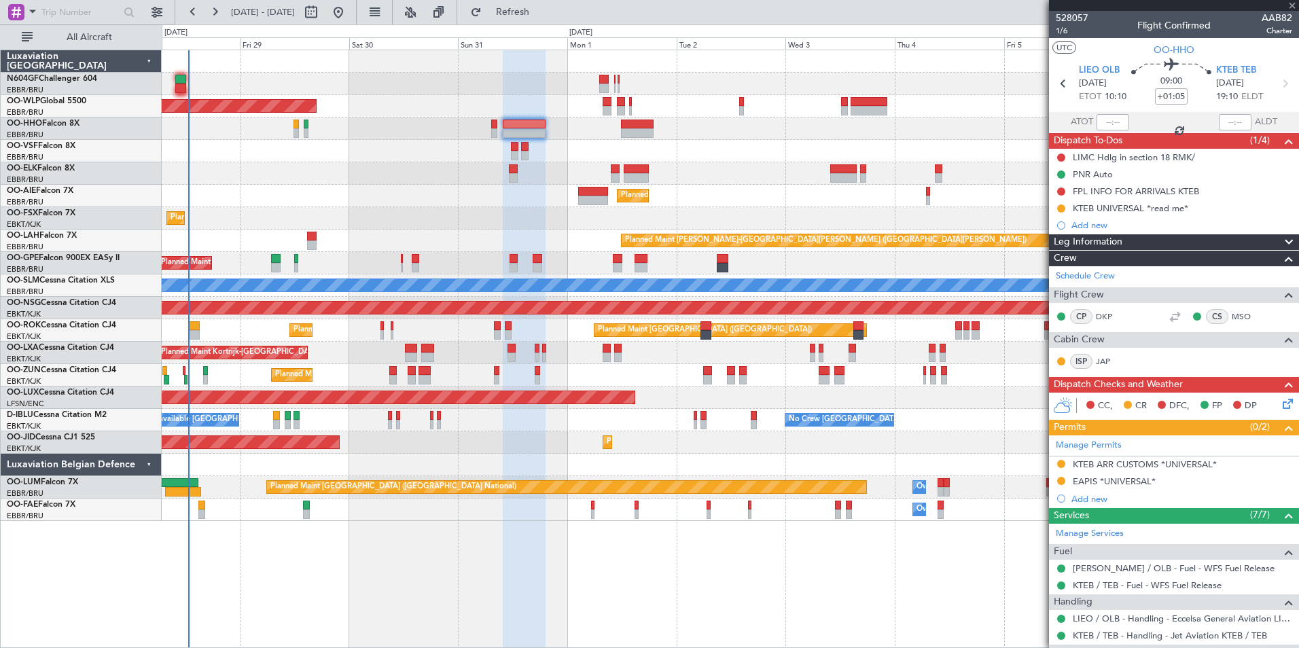
type input "6"
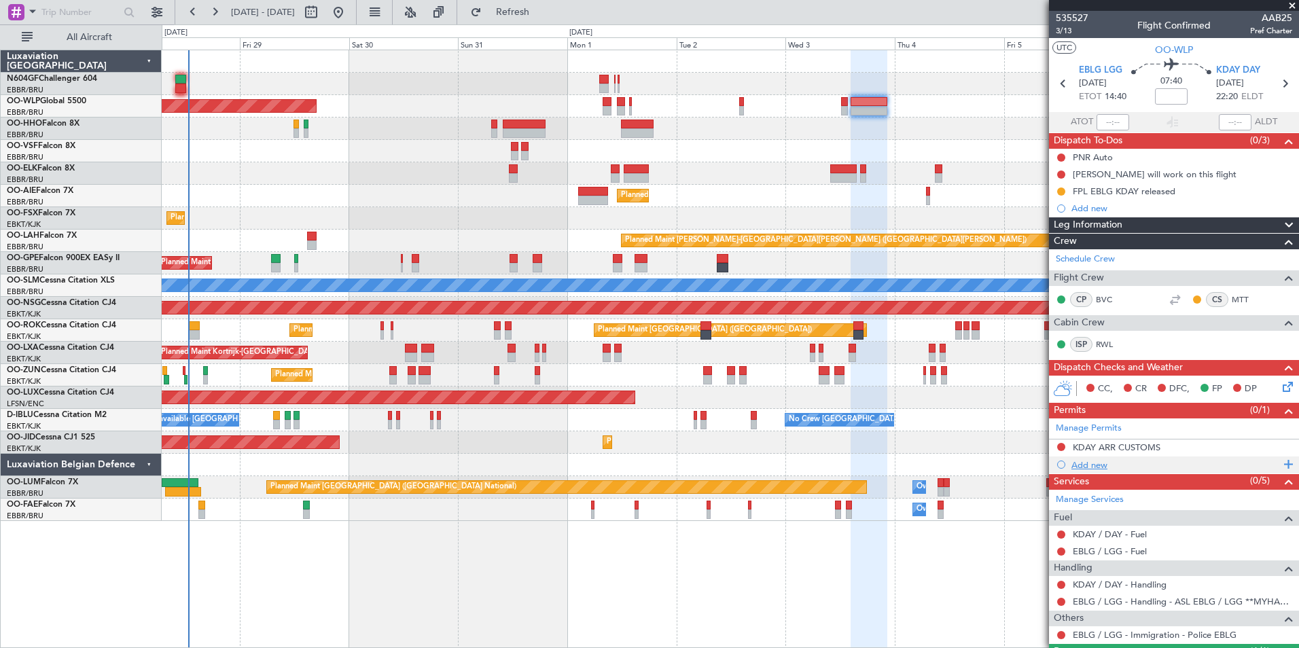
click at [1096, 464] on div "Add new" at bounding box center [1176, 465] width 209 height 12
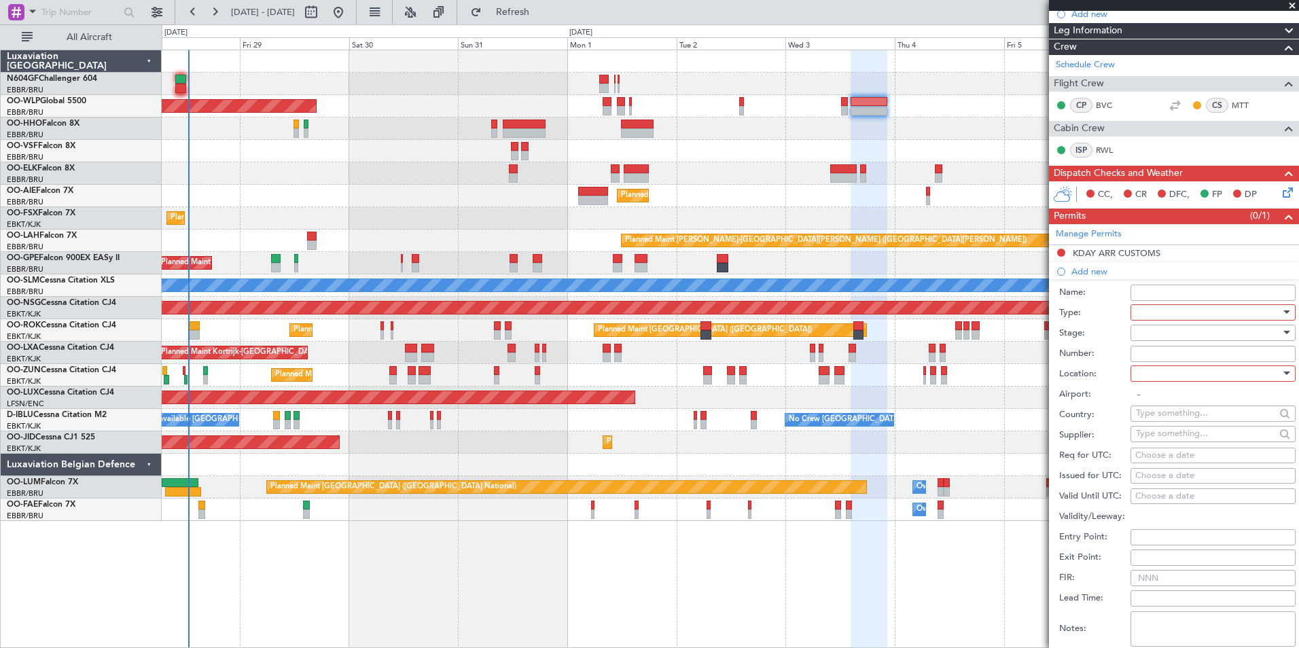
scroll to position [204, 0]
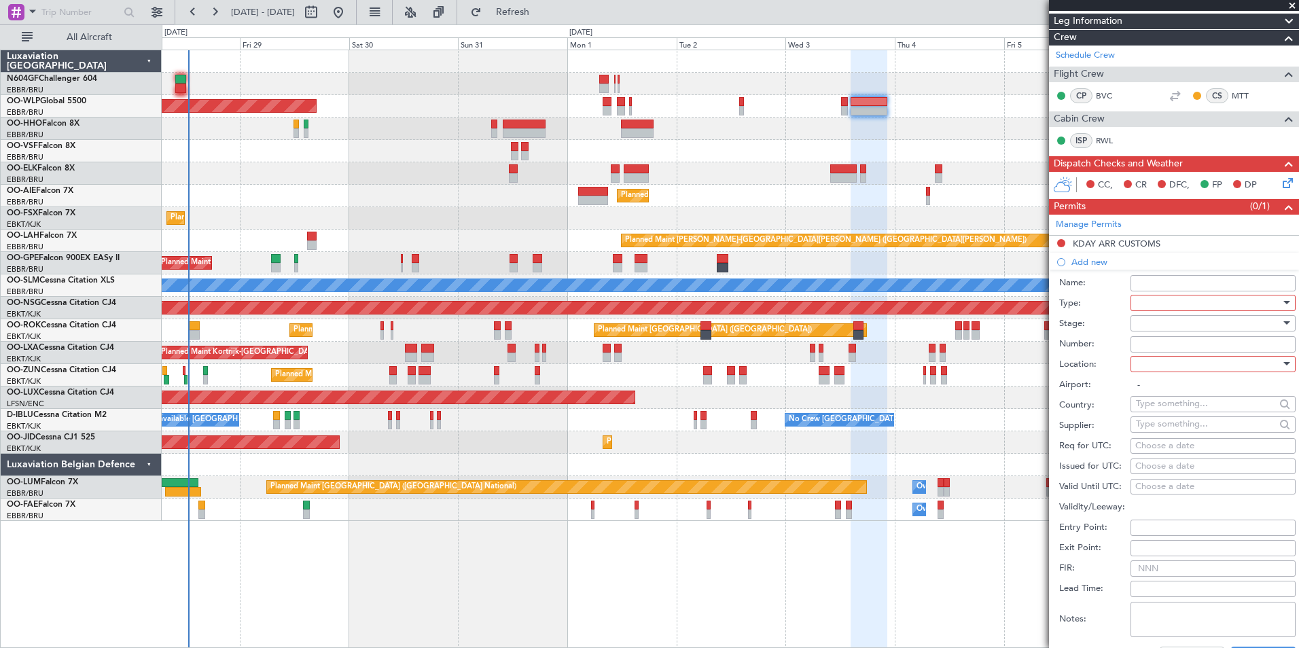
click at [1149, 300] on div at bounding box center [1208, 303] width 145 height 20
click at [1170, 399] on span "EAPIS" at bounding box center [1208, 398] width 143 height 20
click at [1171, 332] on div at bounding box center [1208, 323] width 145 height 20
click at [1170, 366] on span "Not Requested" at bounding box center [1208, 371] width 143 height 20
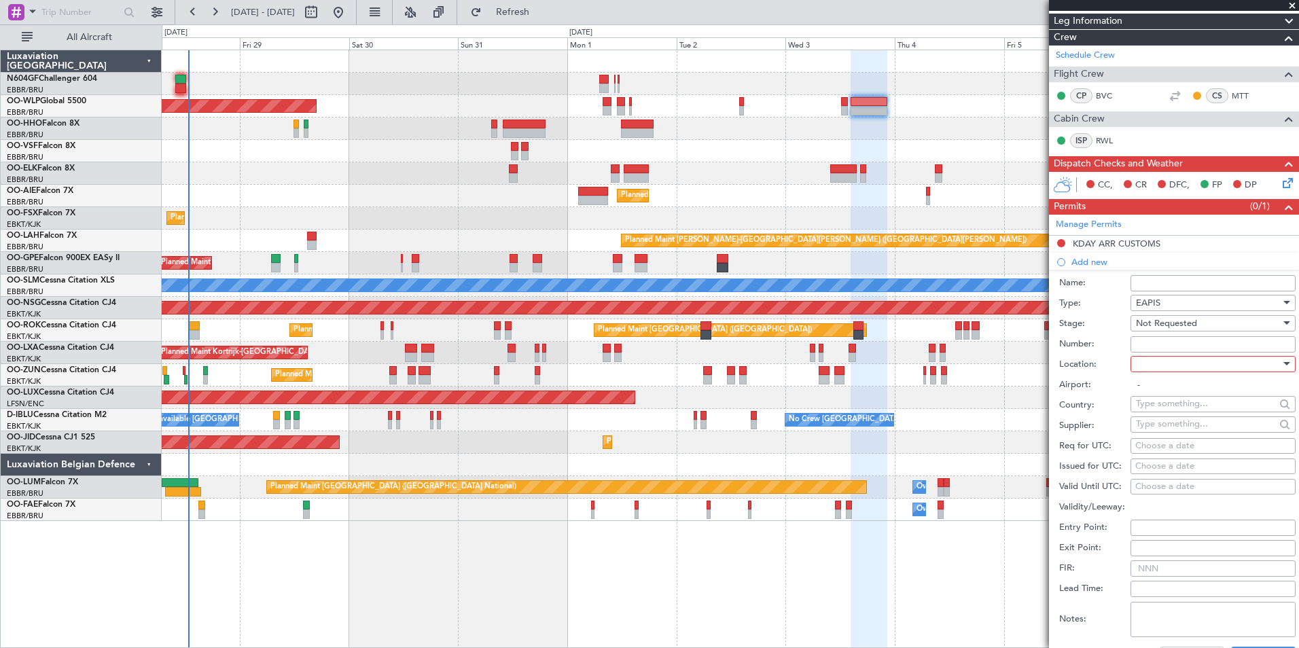
click at [1169, 360] on div at bounding box center [1208, 364] width 145 height 20
click at [1166, 425] on span "Arrival" at bounding box center [1208, 432] width 143 height 20
type input "KDAY / DAY"
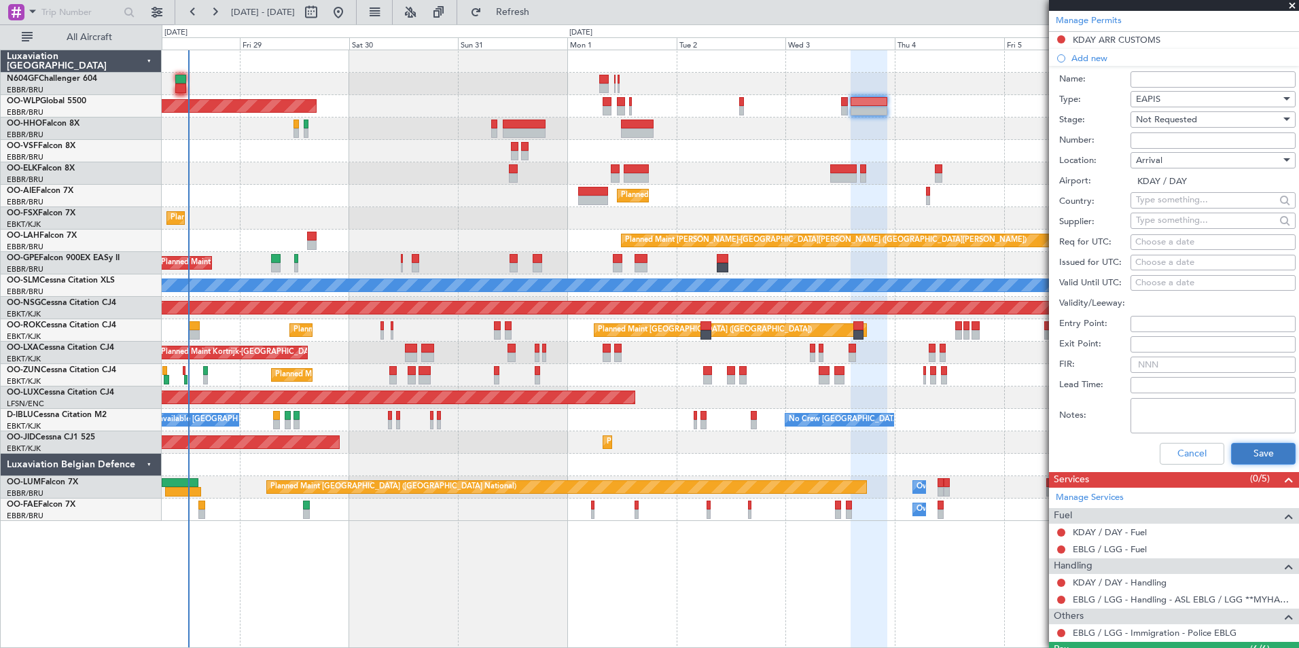
click at [1234, 444] on button "Save" at bounding box center [1263, 454] width 65 height 22
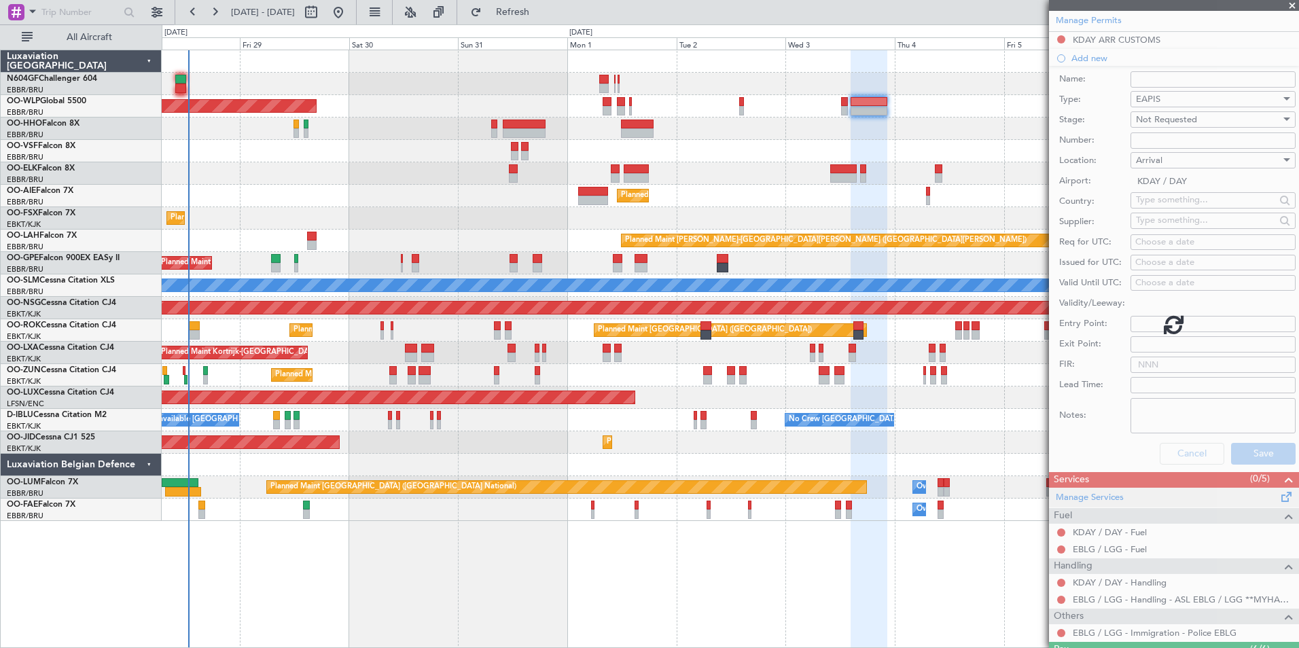
scroll to position [234, 0]
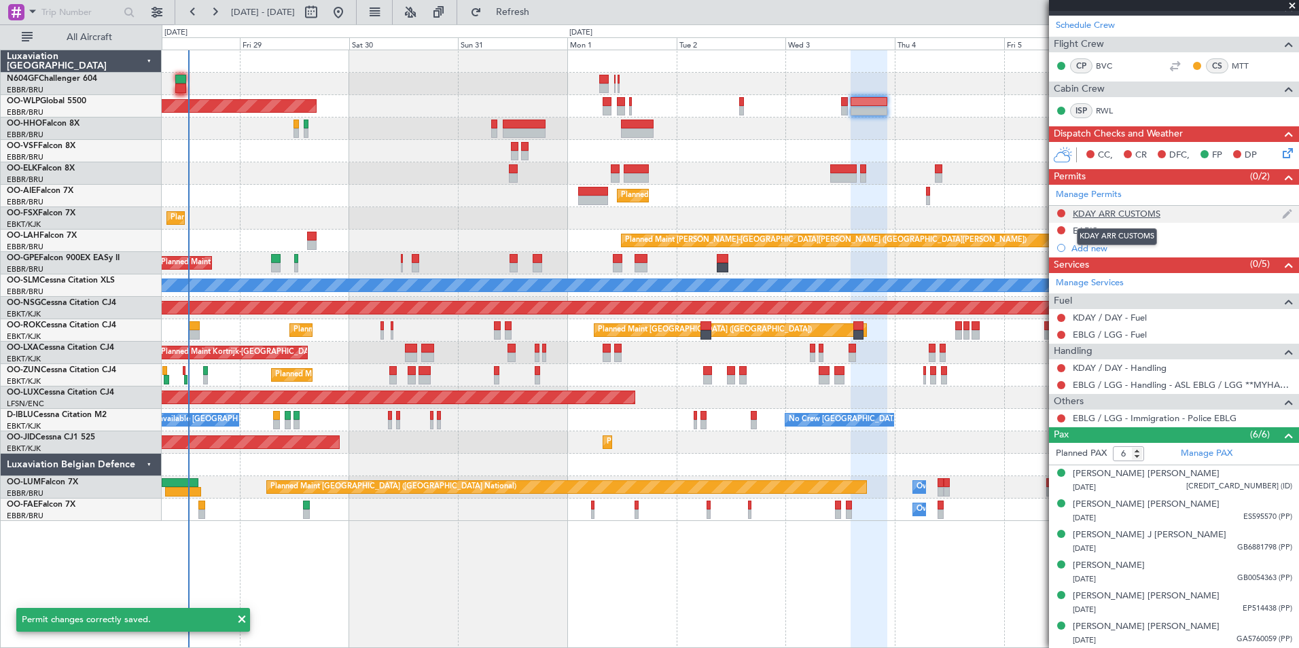
click at [1112, 217] on div "KDAY ARR CUSTOMS" at bounding box center [1117, 214] width 88 height 12
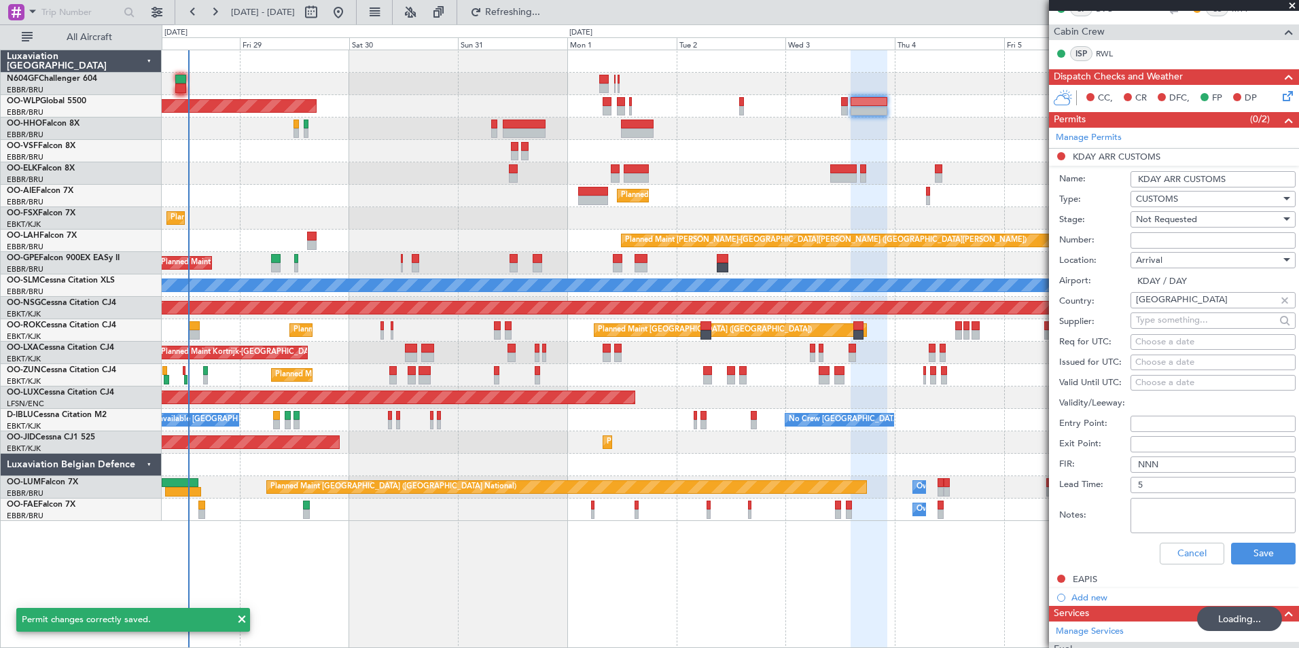
scroll to position [204, 0]
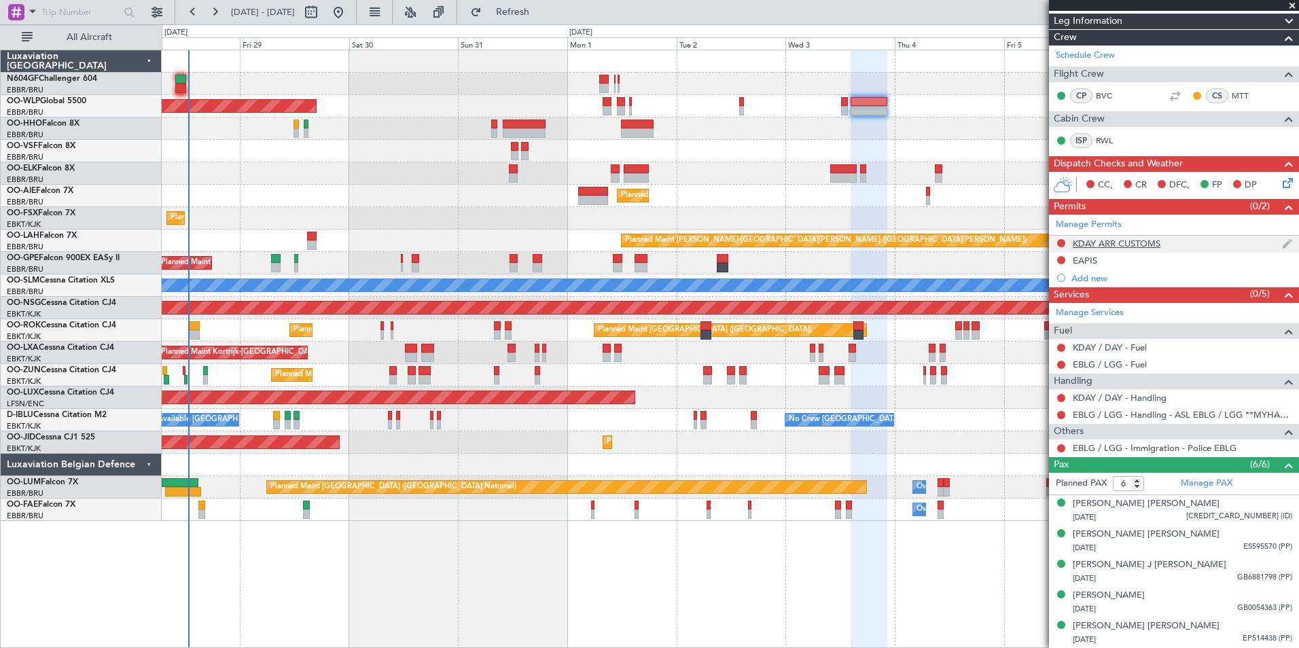
click at [1127, 239] on div "KDAY ARR CUSTOMS" at bounding box center [1117, 244] width 88 height 12
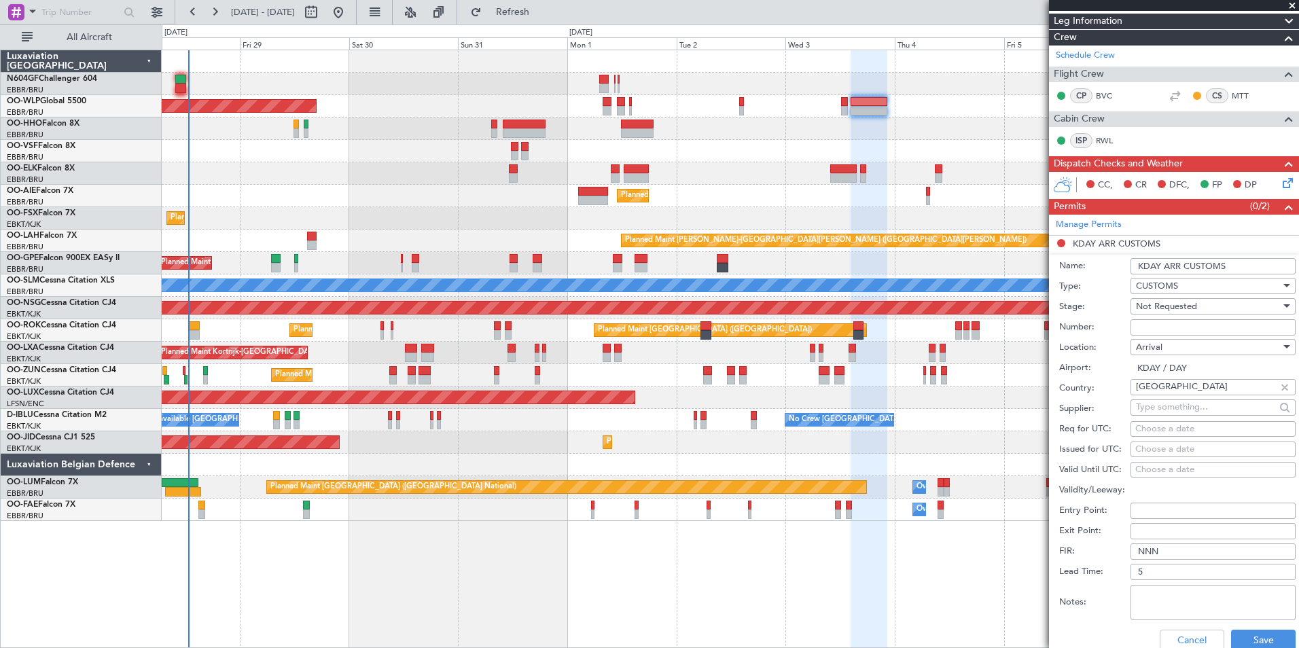
click at [1235, 267] on input "KDAY ARR CUSTOMS" at bounding box center [1213, 266] width 165 height 16
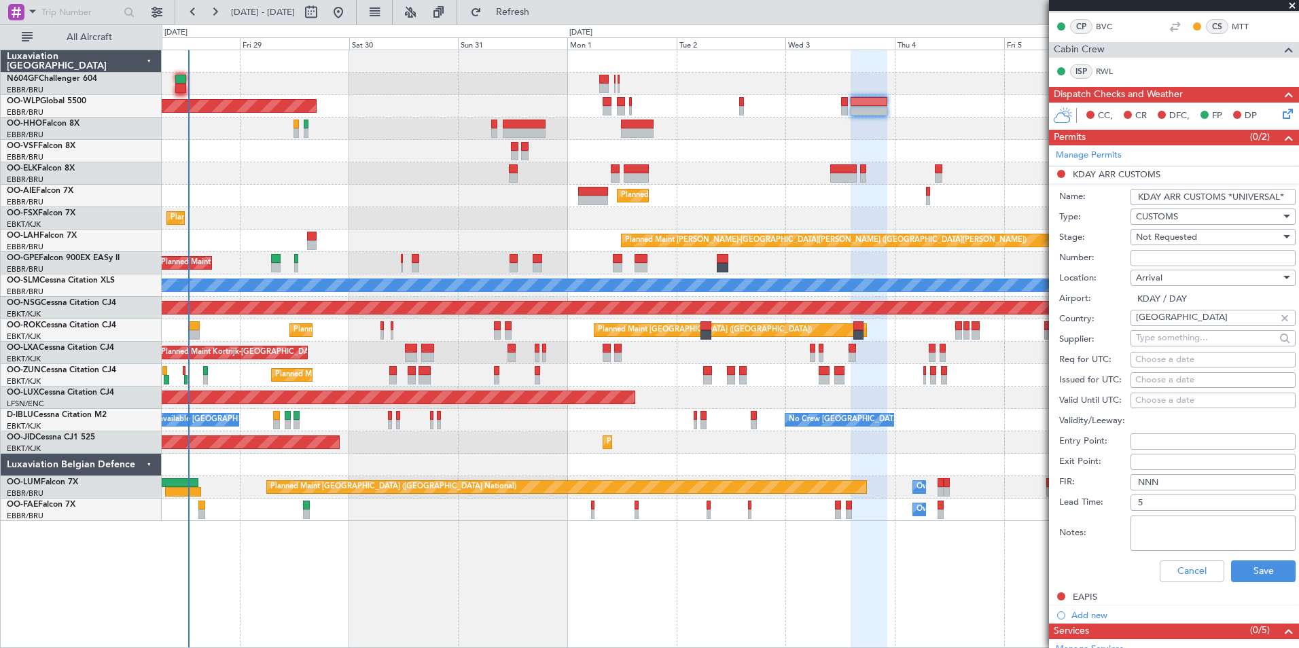
scroll to position [340, 0]
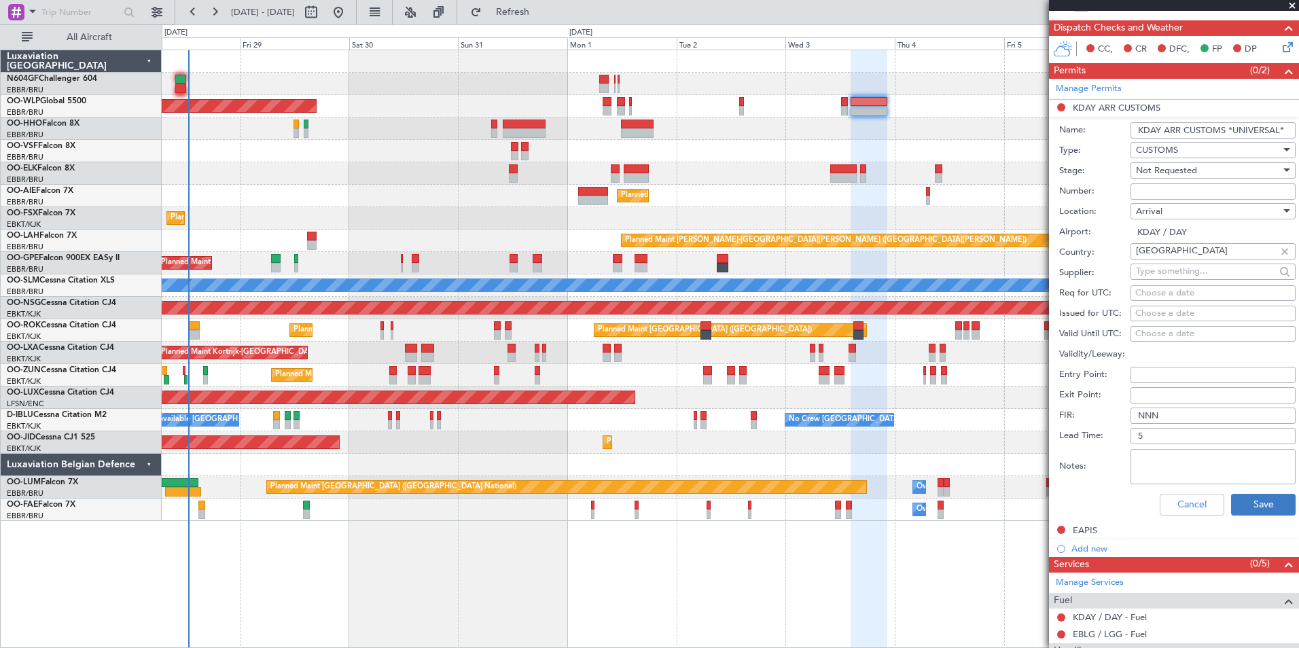
type input "KDAY ARR CUSTOMS *UNIVERSAL*"
click at [1252, 499] on button "Save" at bounding box center [1263, 505] width 65 height 22
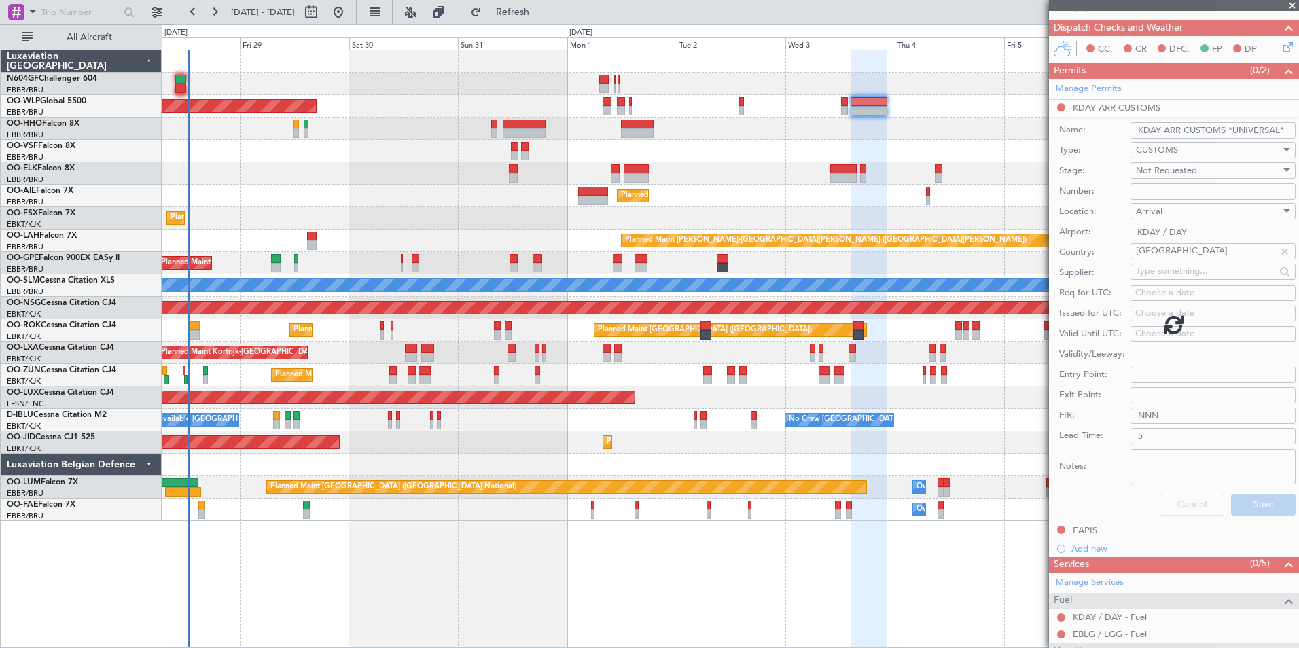
scroll to position [234, 0]
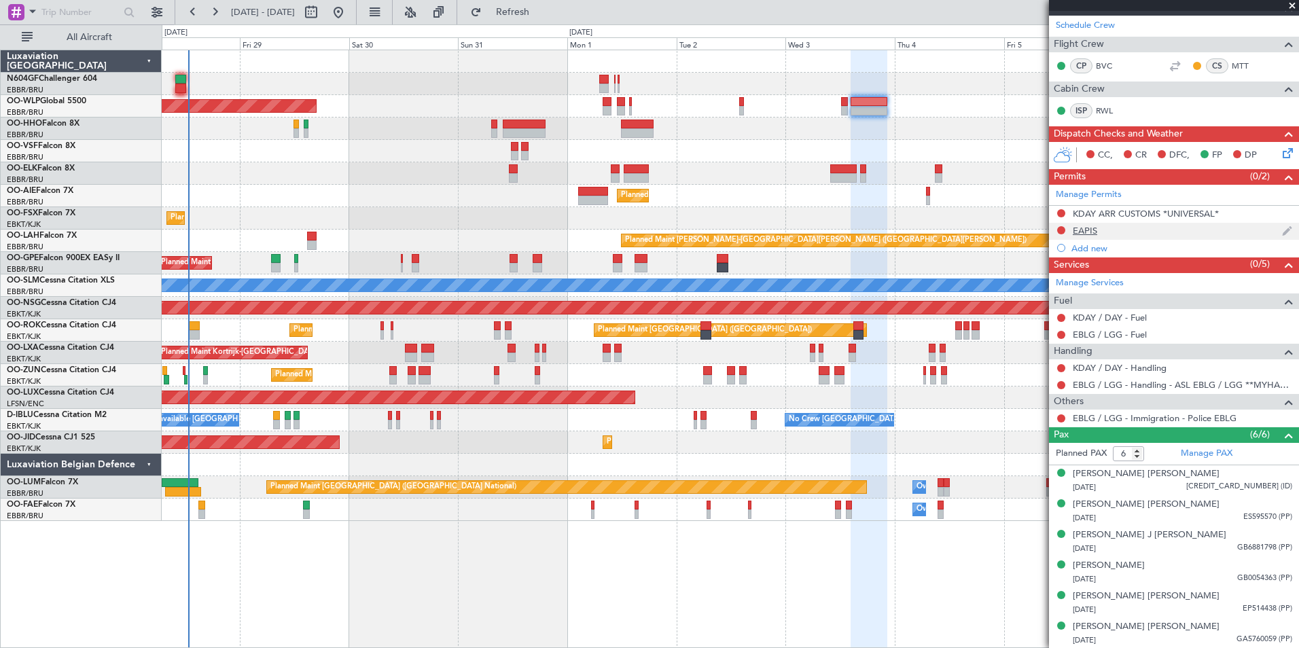
click at [1089, 231] on div "EAPIS" at bounding box center [1085, 231] width 24 height 12
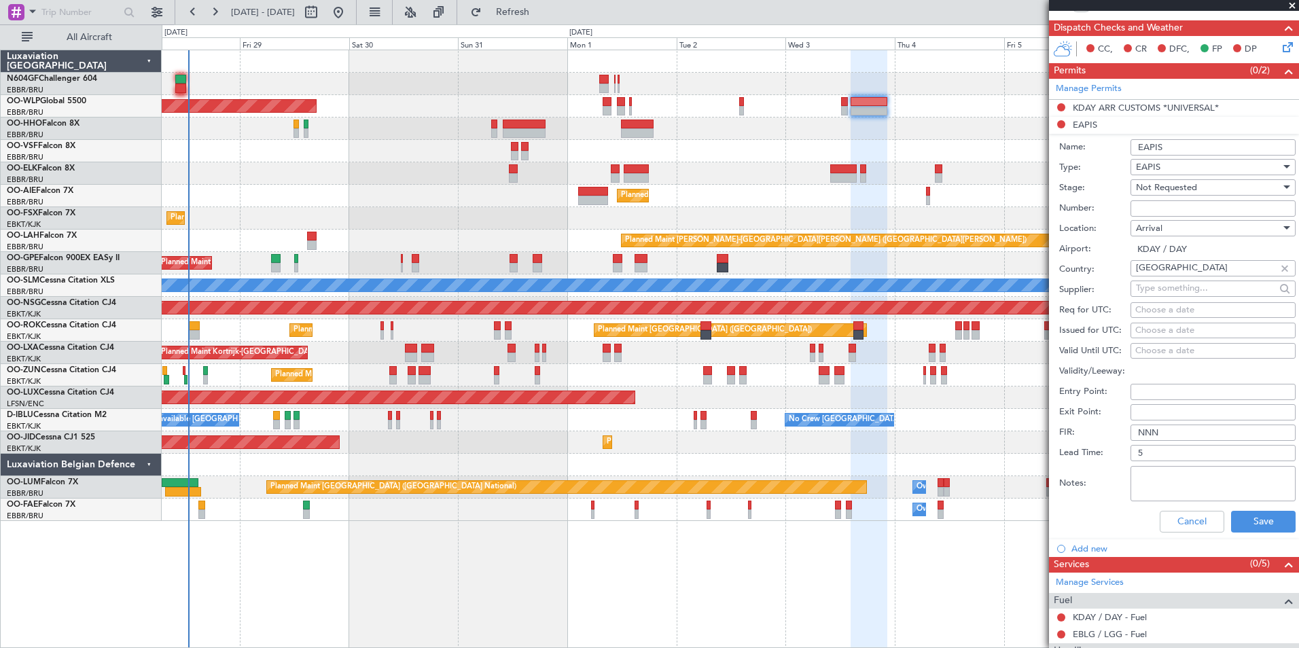
click at [1194, 148] on input "EAPIS" at bounding box center [1213, 147] width 165 height 16
type input "EAPIS *UNIVERSAL*"
click at [1245, 516] on button "Save" at bounding box center [1263, 522] width 65 height 22
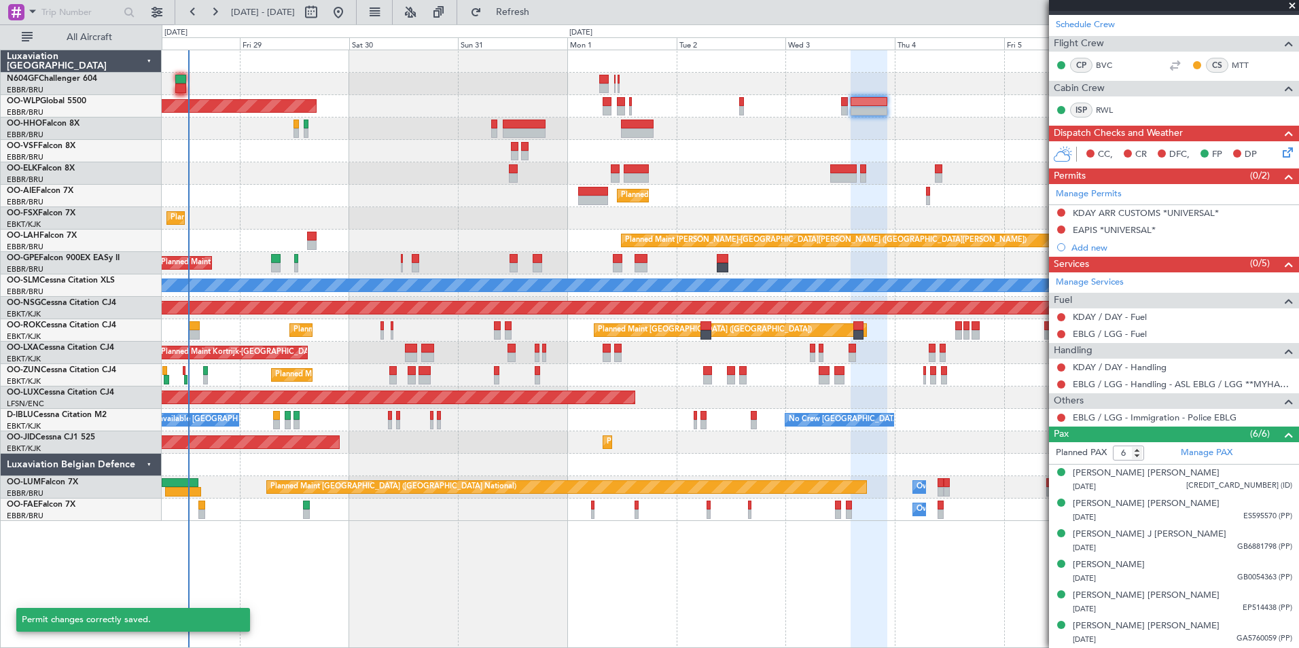
scroll to position [234, 0]
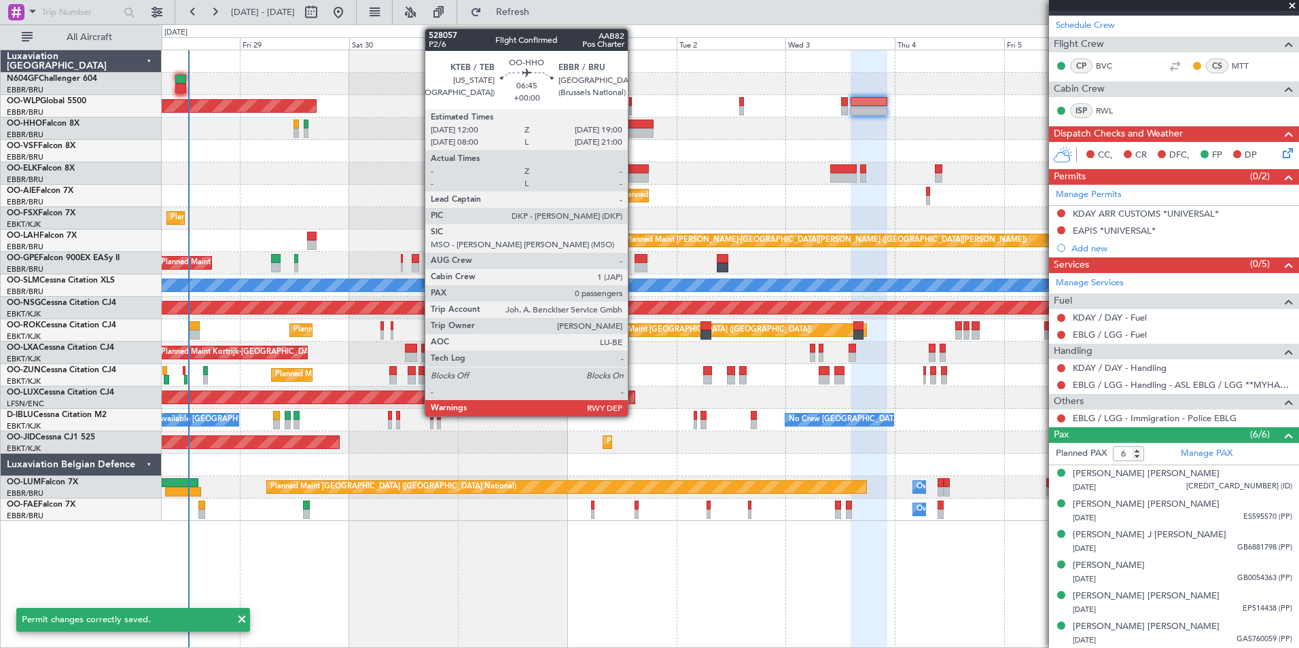
click at [634, 128] on div at bounding box center [637, 133] width 32 height 10
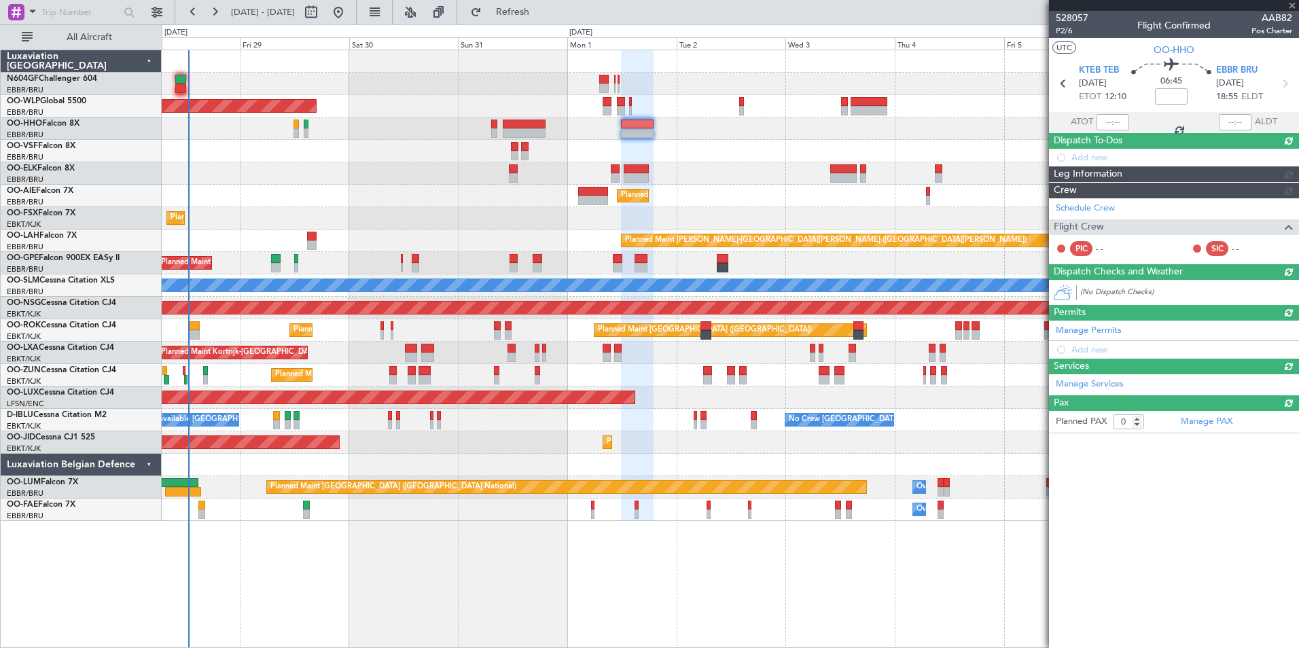
scroll to position [0, 0]
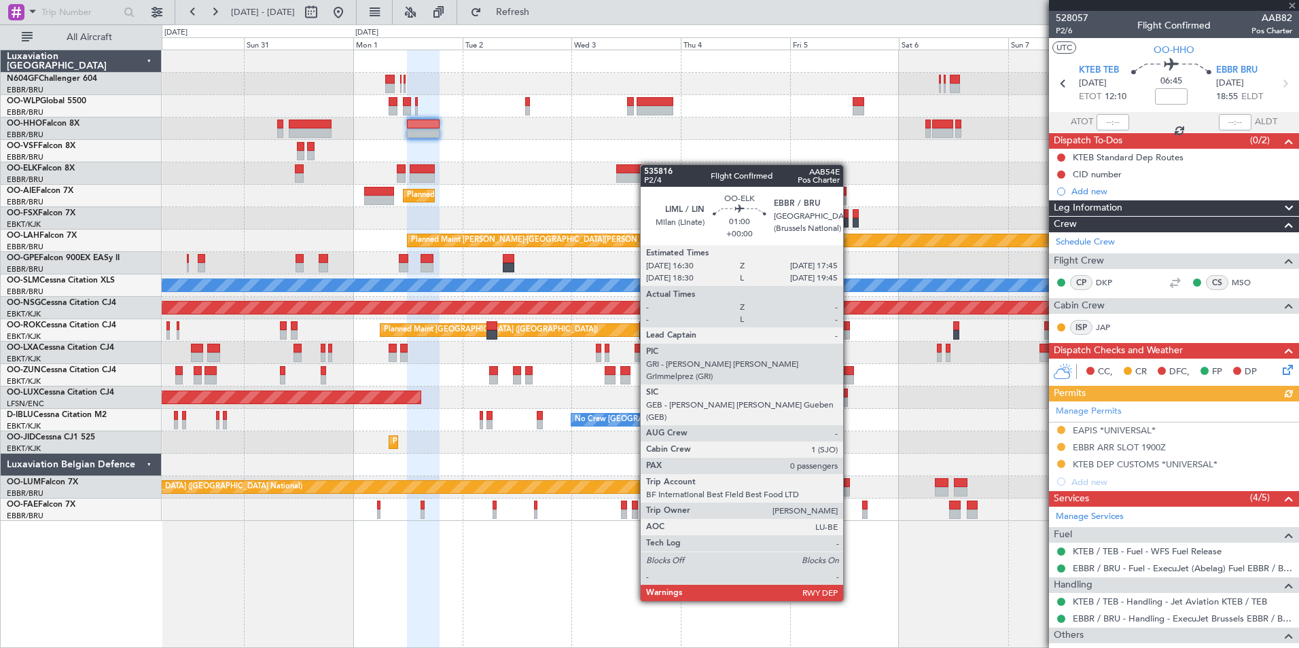
click at [647, 164] on div "Planned Maint Berlin (Brandenburg) Planned Maint Kortrijk-Wevelgem Planned Main…" at bounding box center [730, 285] width 1137 height 471
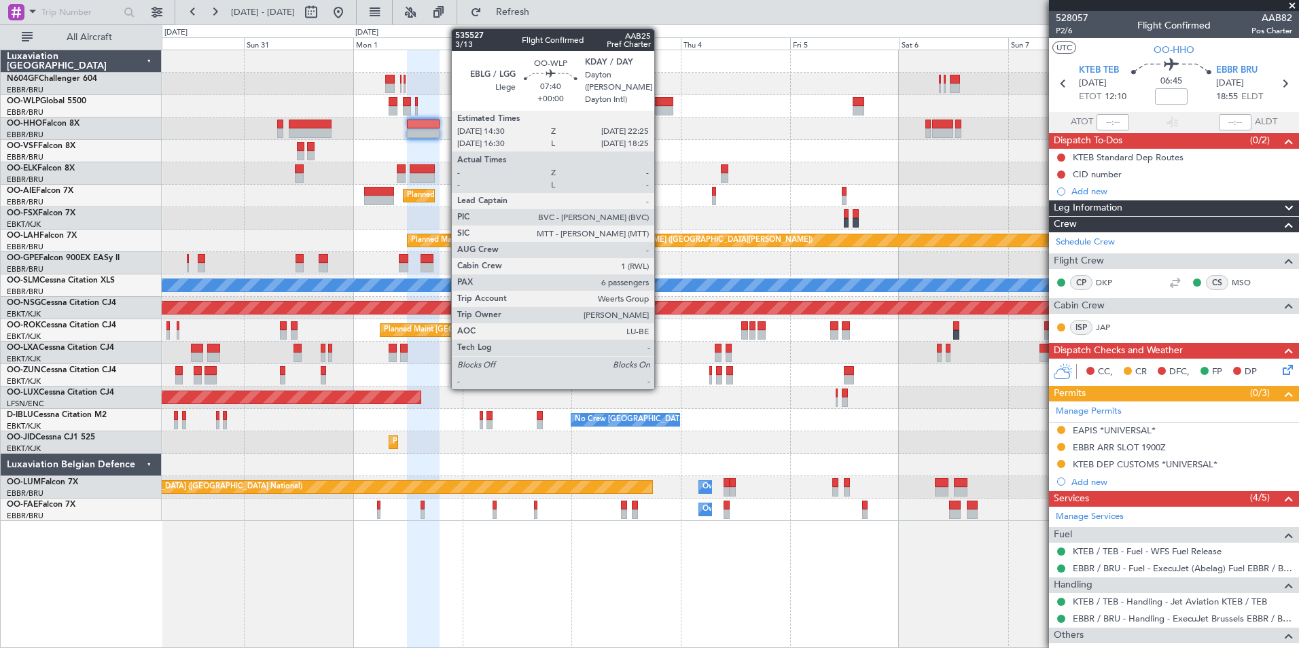
click at [661, 113] on div at bounding box center [655, 111] width 36 height 10
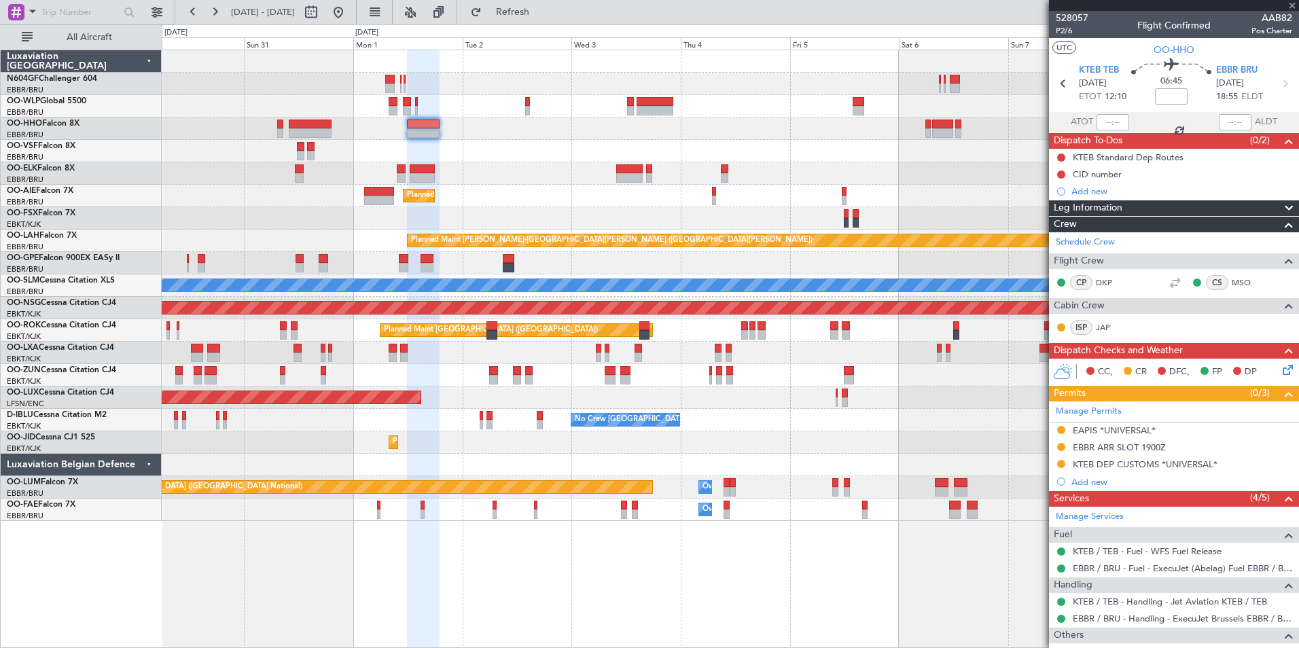
type input "6"
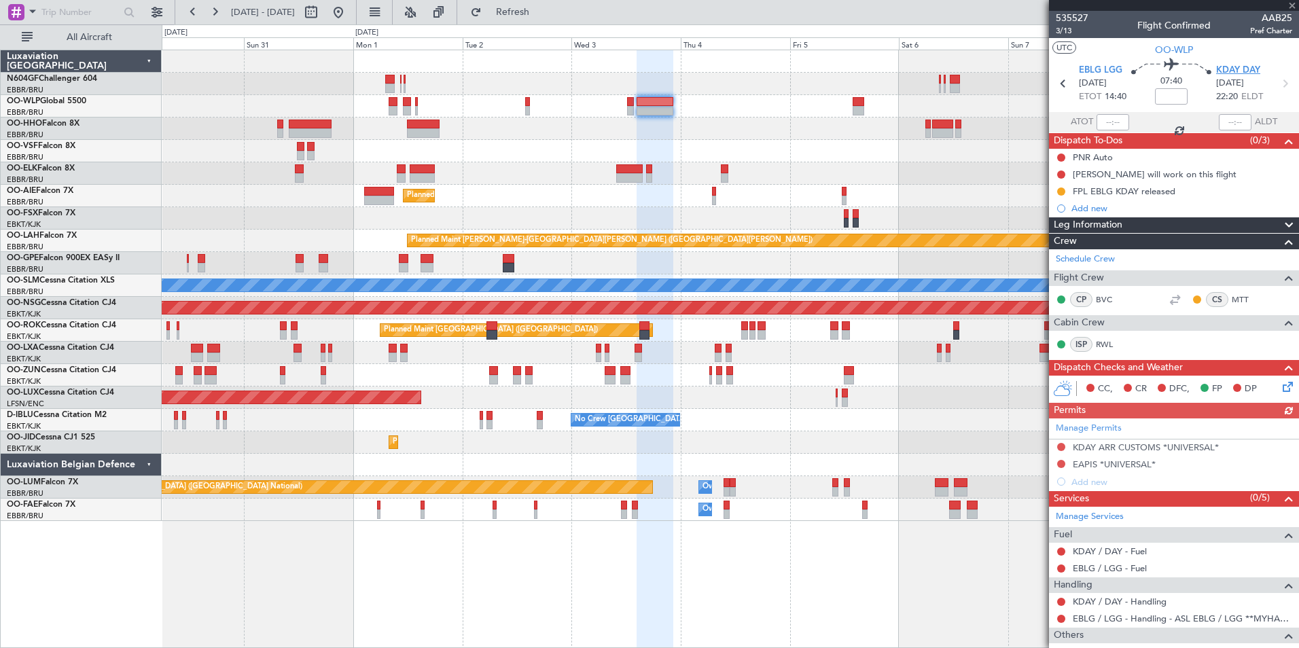
click at [1231, 66] on span "KDAY DAY" at bounding box center [1238, 71] width 44 height 14
click at [557, 117] on div "Planned Maint Berlin (Brandenburg) Planned Maint Kortrijk-Wevelgem Planned Main…" at bounding box center [730, 285] width 1137 height 471
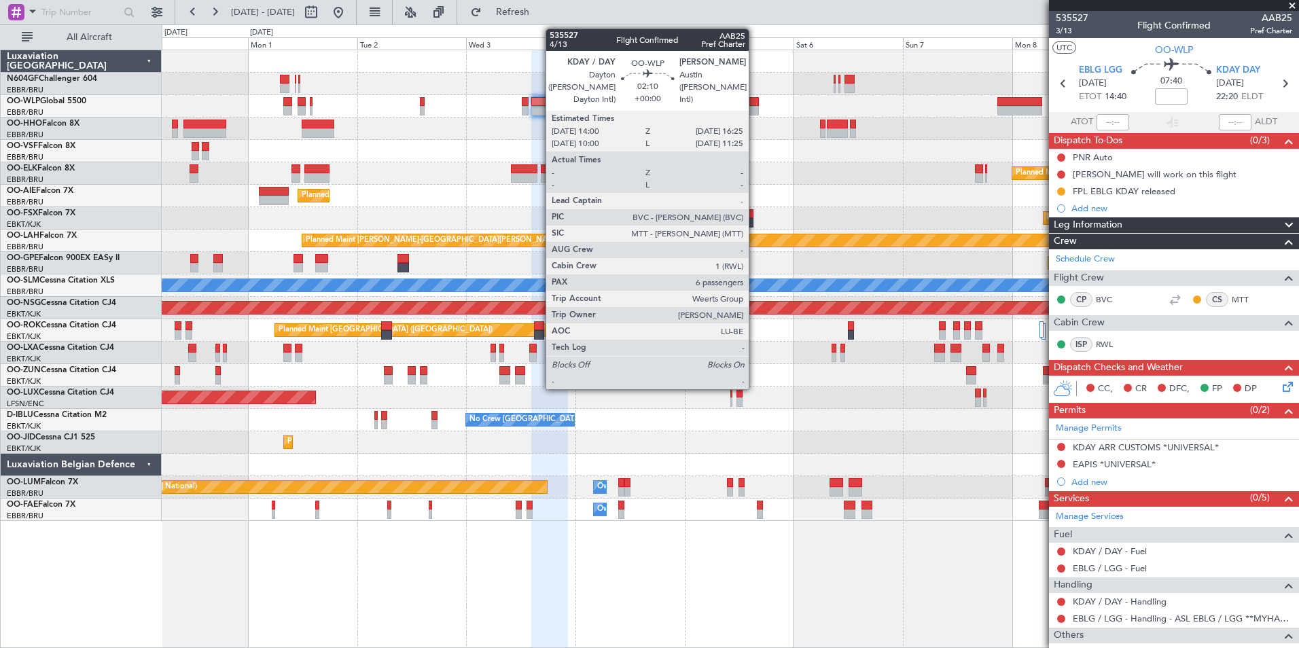
click at [674, 164] on div "Planned Maint Kortrijk-[GEOGRAPHIC_DATA]" at bounding box center [730, 173] width 1137 height 22
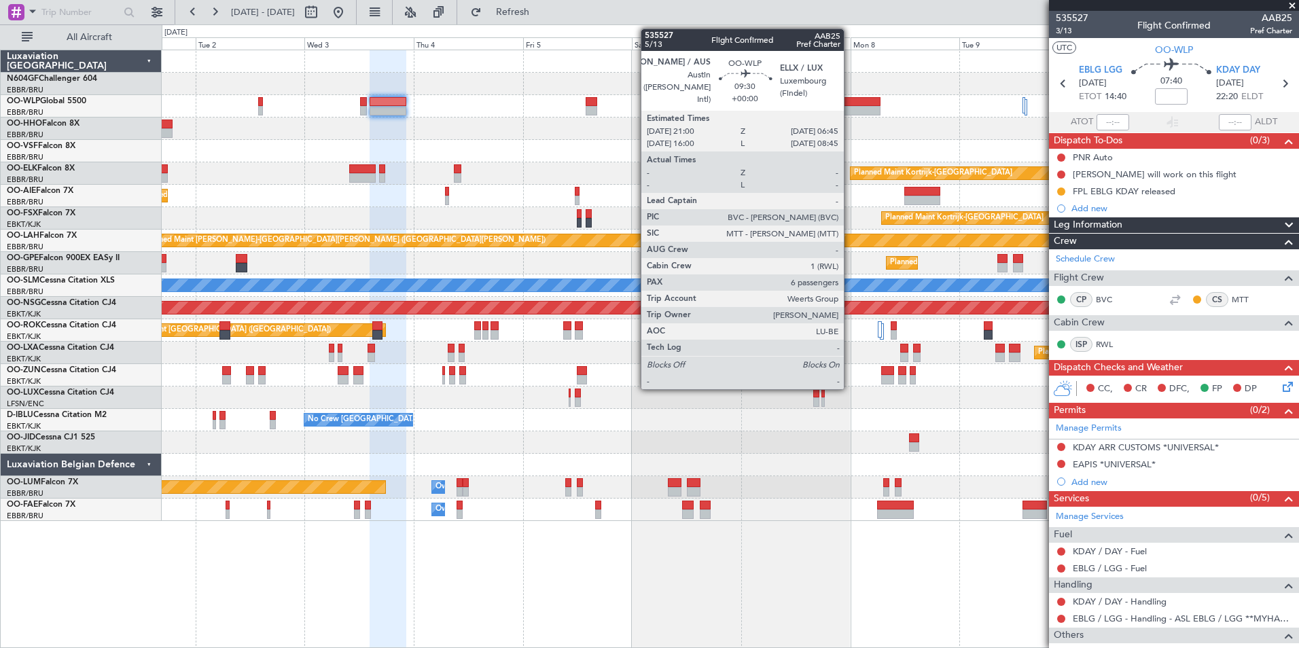
click at [850, 109] on div at bounding box center [858, 111] width 45 height 10
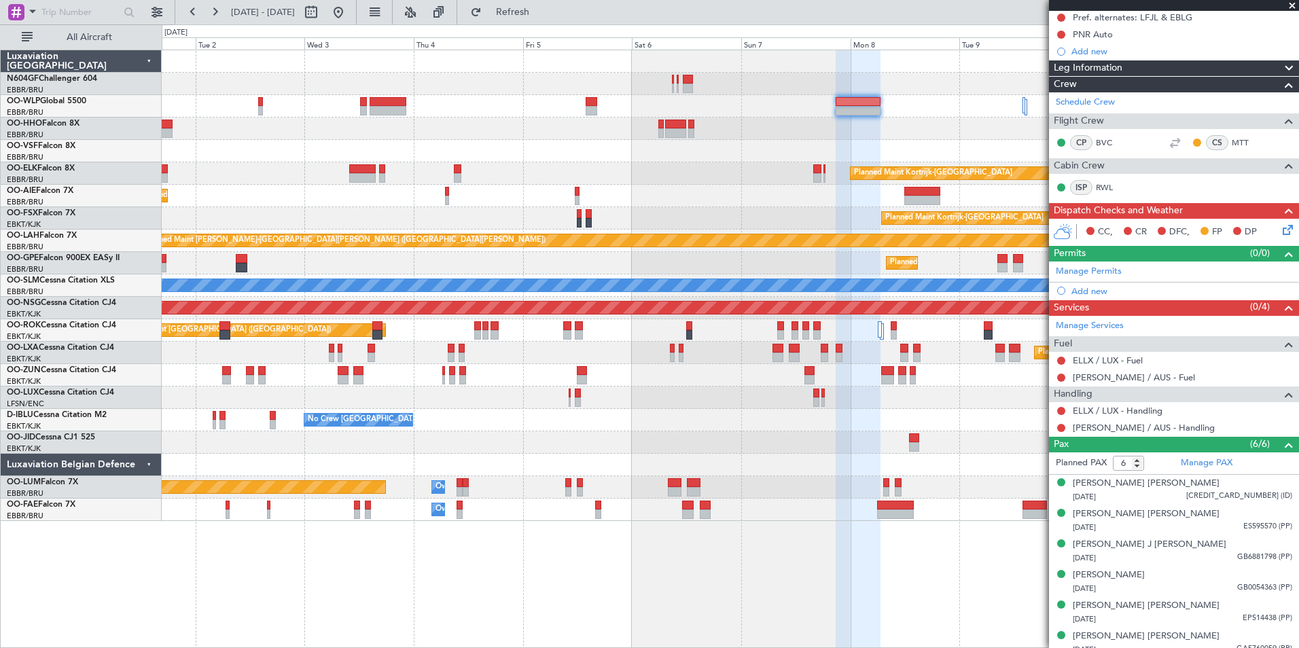
scroll to position [166, 0]
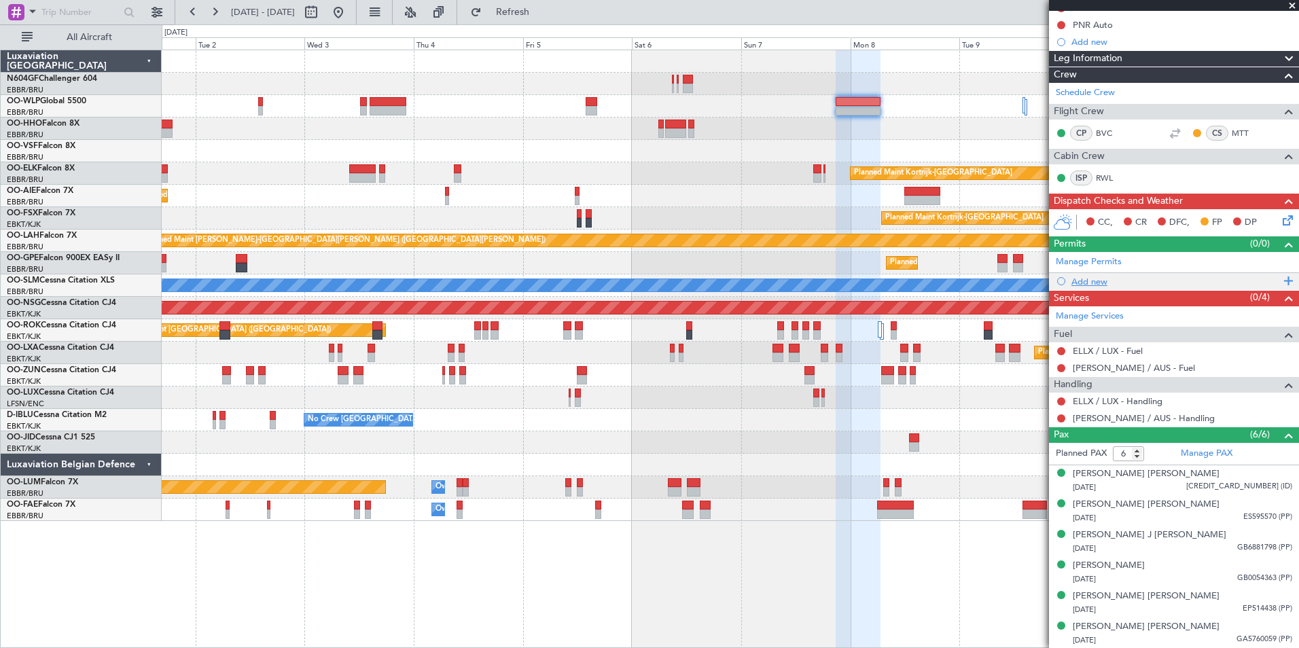
click at [1098, 278] on div "Add new" at bounding box center [1176, 282] width 209 height 12
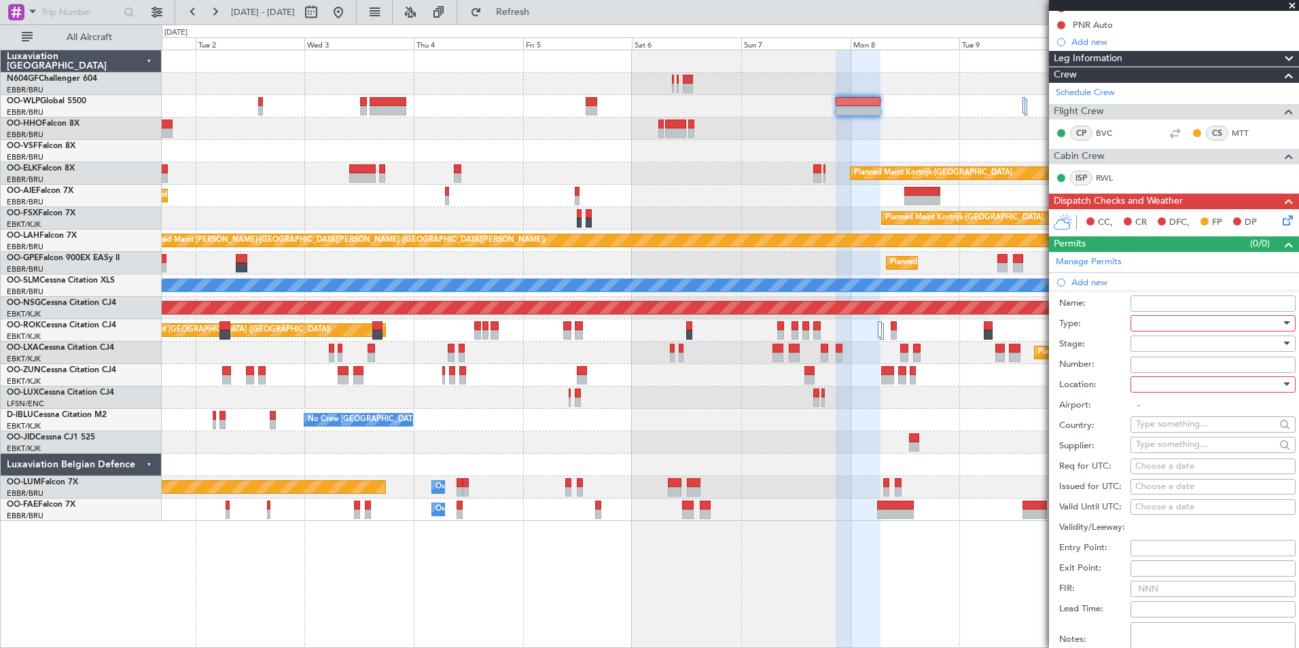
click at [1155, 322] on div at bounding box center [1208, 323] width 145 height 20
click at [1163, 361] on span "CUSTOMS" at bounding box center [1208, 357] width 143 height 20
click at [1160, 346] on div at bounding box center [1208, 344] width 145 height 20
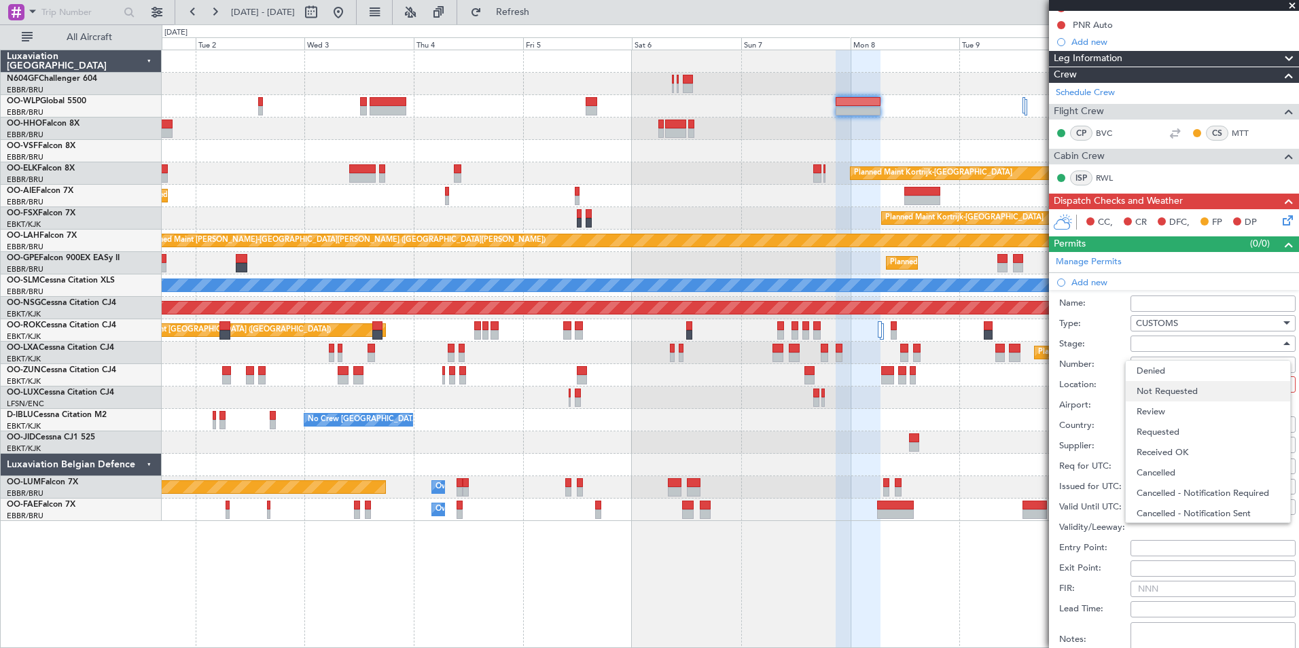
click at [1177, 391] on span "Not Requested" at bounding box center [1208, 391] width 143 height 20
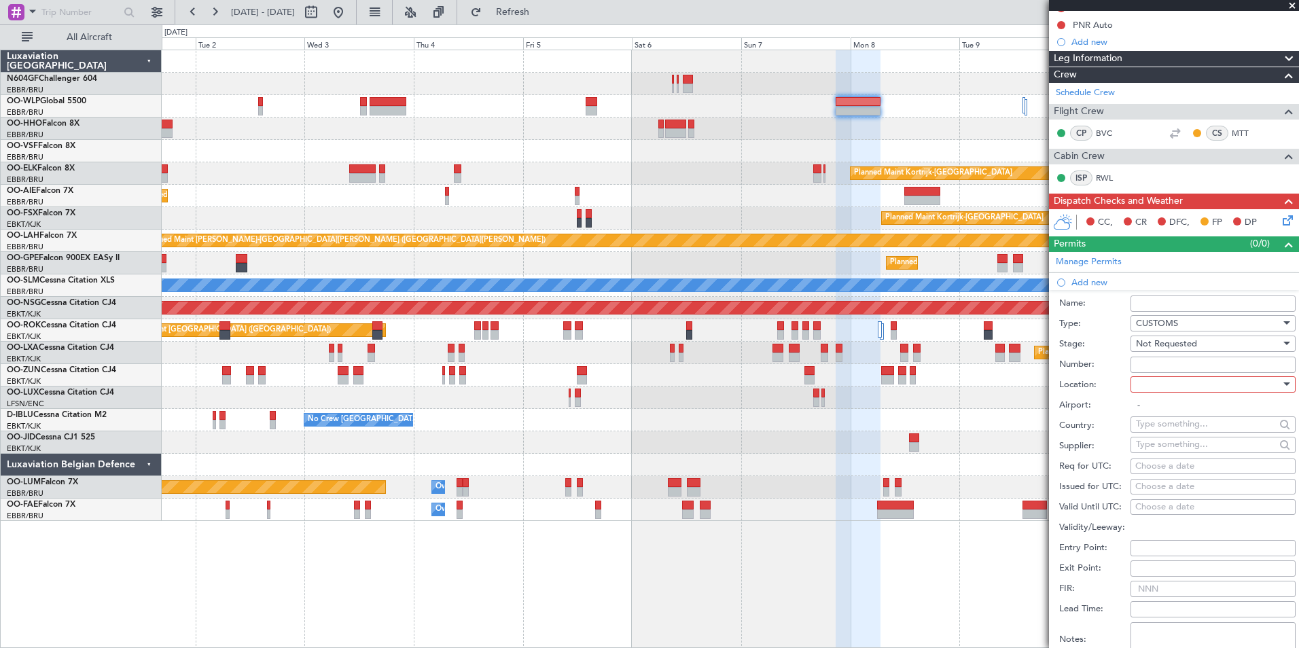
click at [1181, 383] on div at bounding box center [1208, 384] width 145 height 20
click at [1181, 409] on span "Departure" at bounding box center [1208, 412] width 143 height 20
type input "KAUS / AUS"
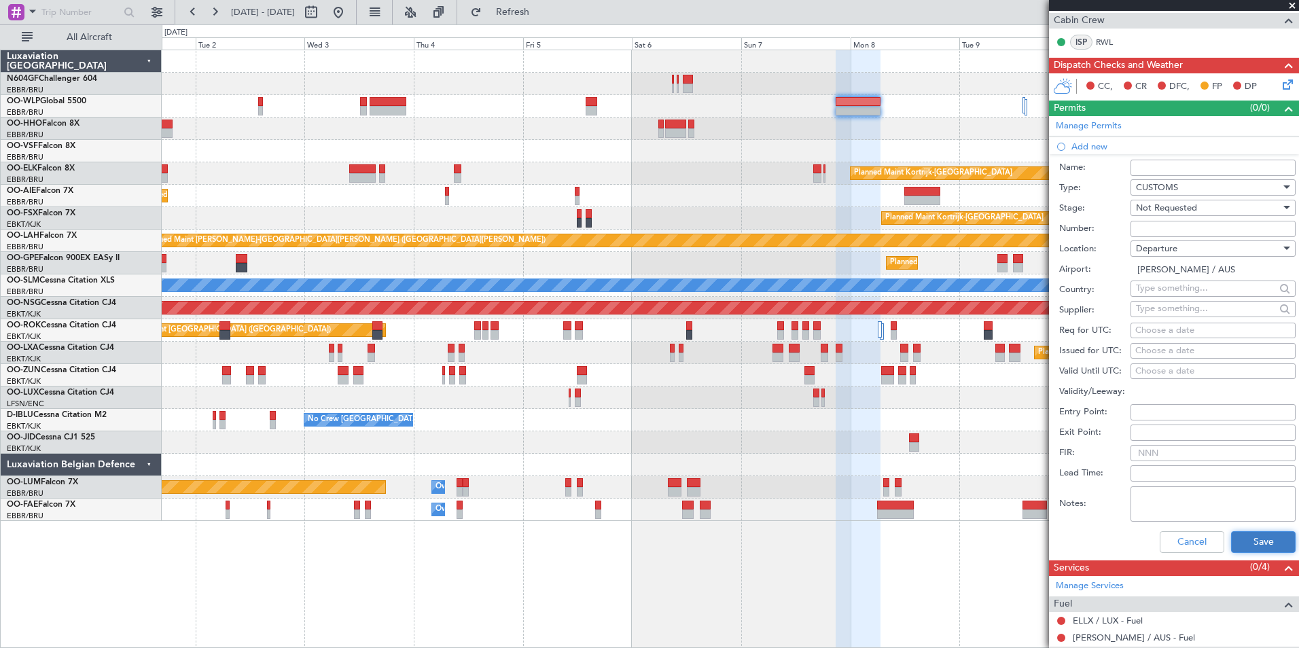
click at [1238, 535] on button "Save" at bounding box center [1263, 542] width 65 height 22
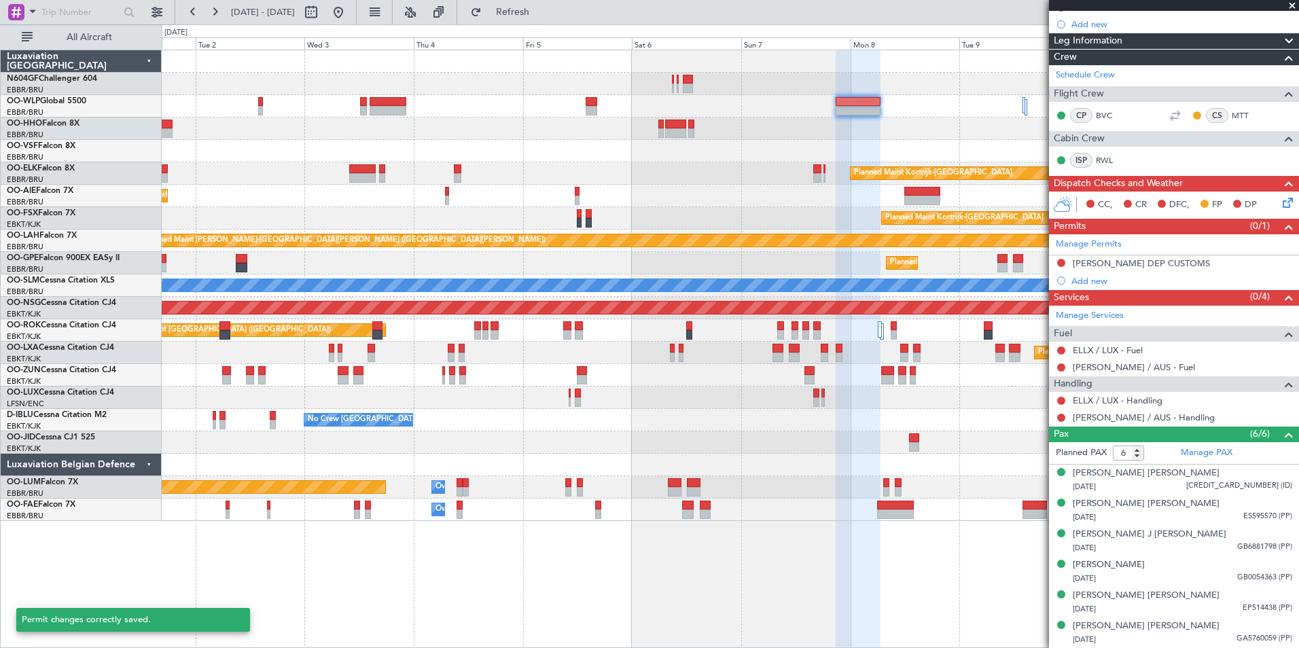
scroll to position [183, 0]
click at [1089, 284] on div "Add new" at bounding box center [1176, 282] width 209 height 12
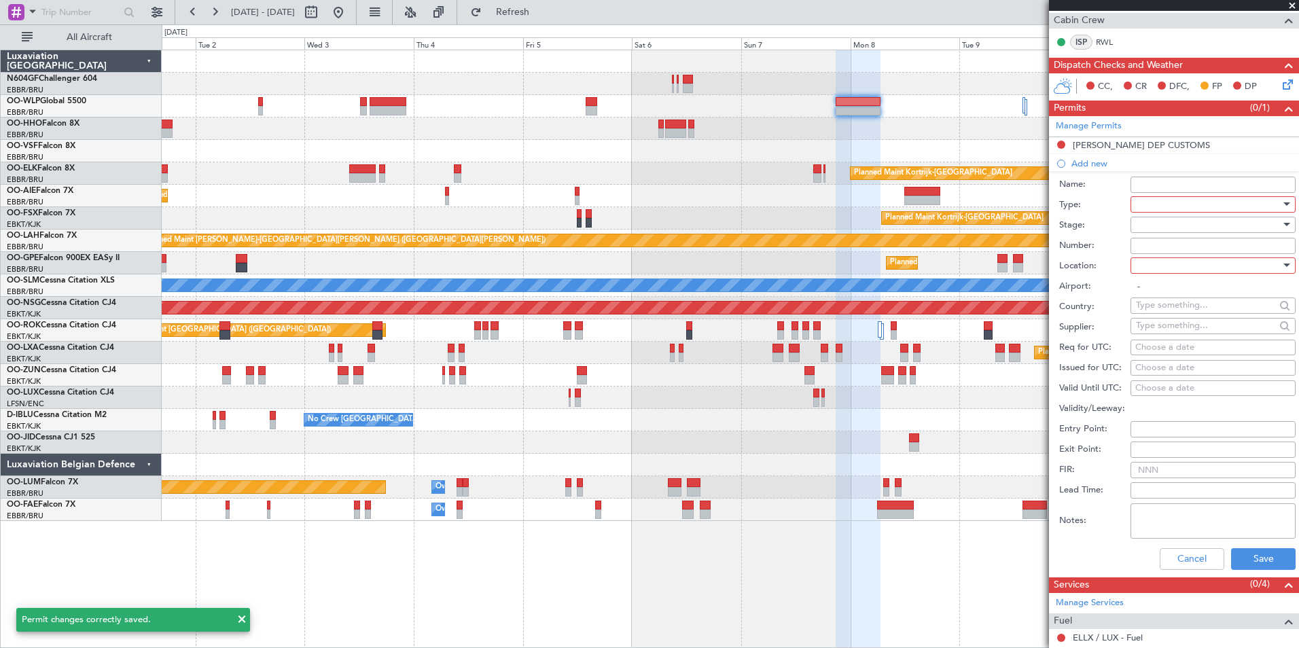
click at [1154, 205] on div at bounding box center [1208, 204] width 145 height 20
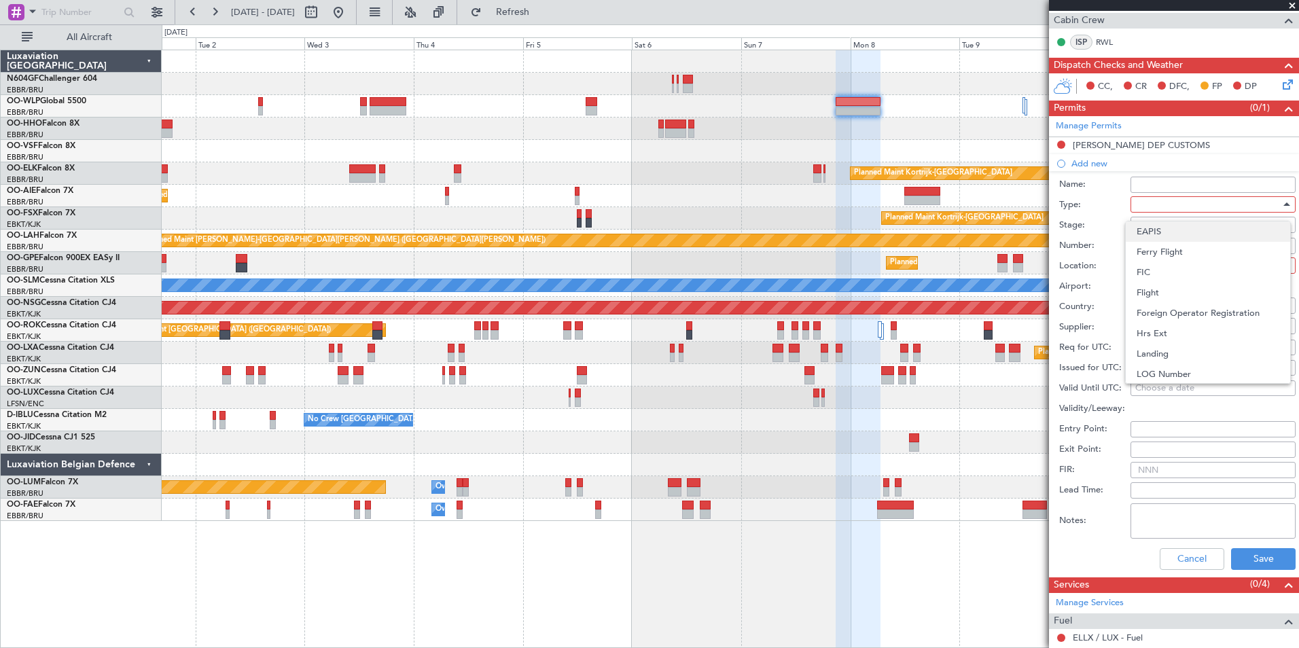
click at [1165, 234] on span "EAPIS" at bounding box center [1208, 232] width 143 height 20
click at [1190, 226] on div at bounding box center [1208, 225] width 145 height 20
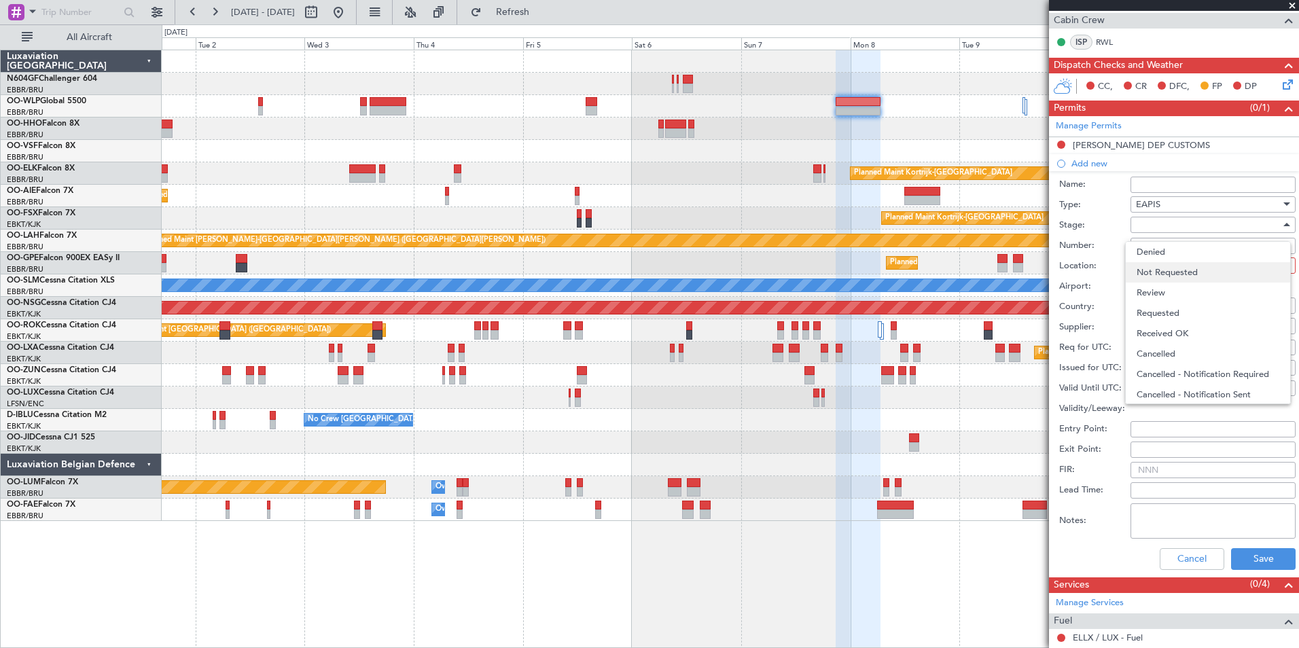
click at [1182, 270] on span "Not Requested" at bounding box center [1208, 272] width 143 height 20
click at [1181, 268] on div at bounding box center [1208, 266] width 145 height 20
click at [1177, 287] on span "Departure" at bounding box center [1208, 293] width 143 height 20
type input "KAUS / AUS"
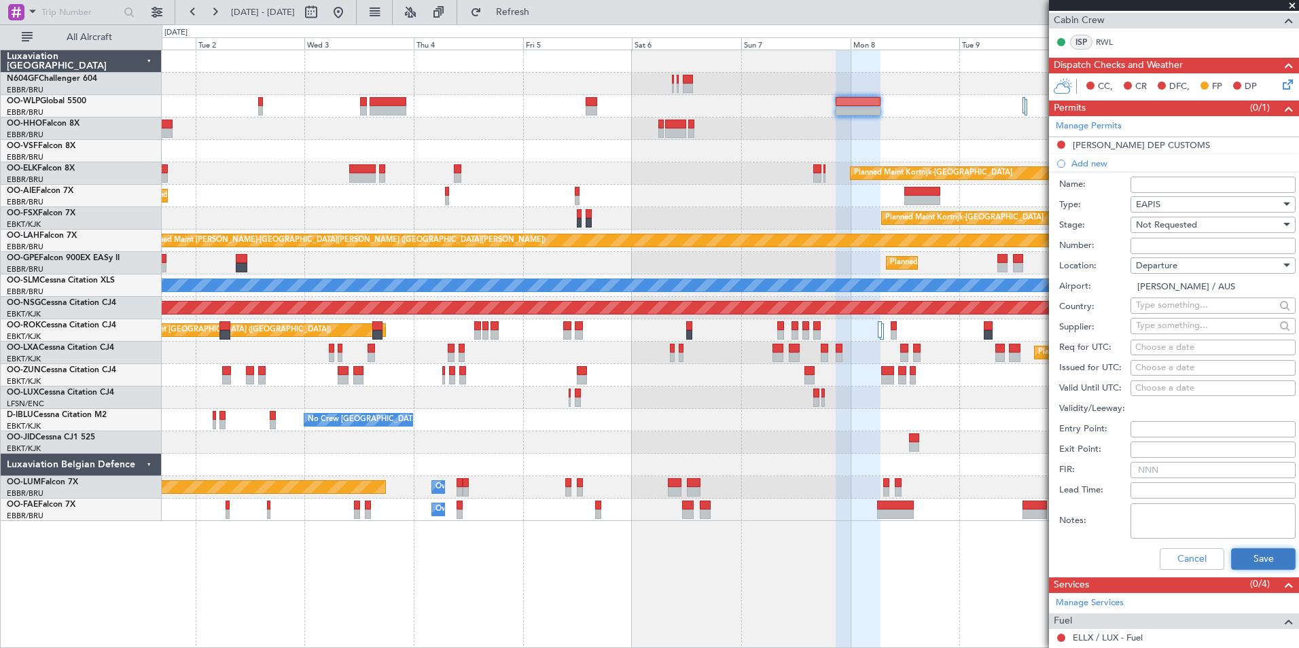
click at [1244, 548] on button "Save" at bounding box center [1263, 559] width 65 height 22
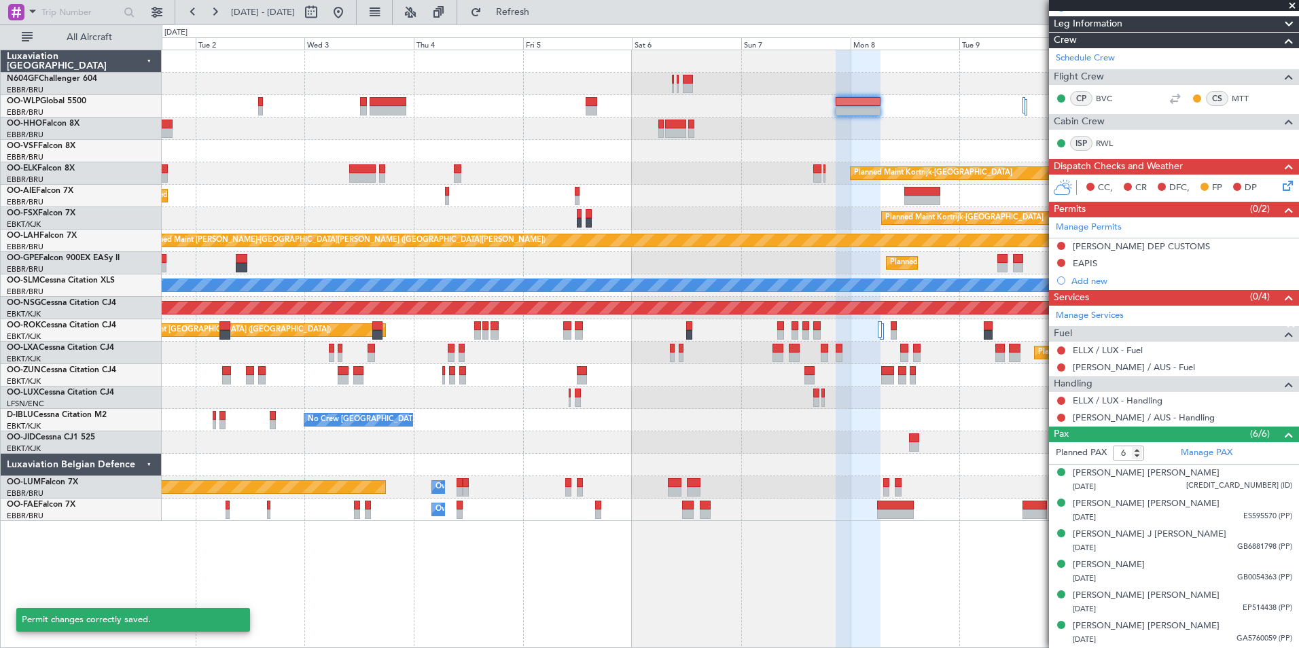
scroll to position [200, 0]
click at [1136, 245] on div "KAUS DEP CUSTOMS" at bounding box center [1141, 247] width 137 height 12
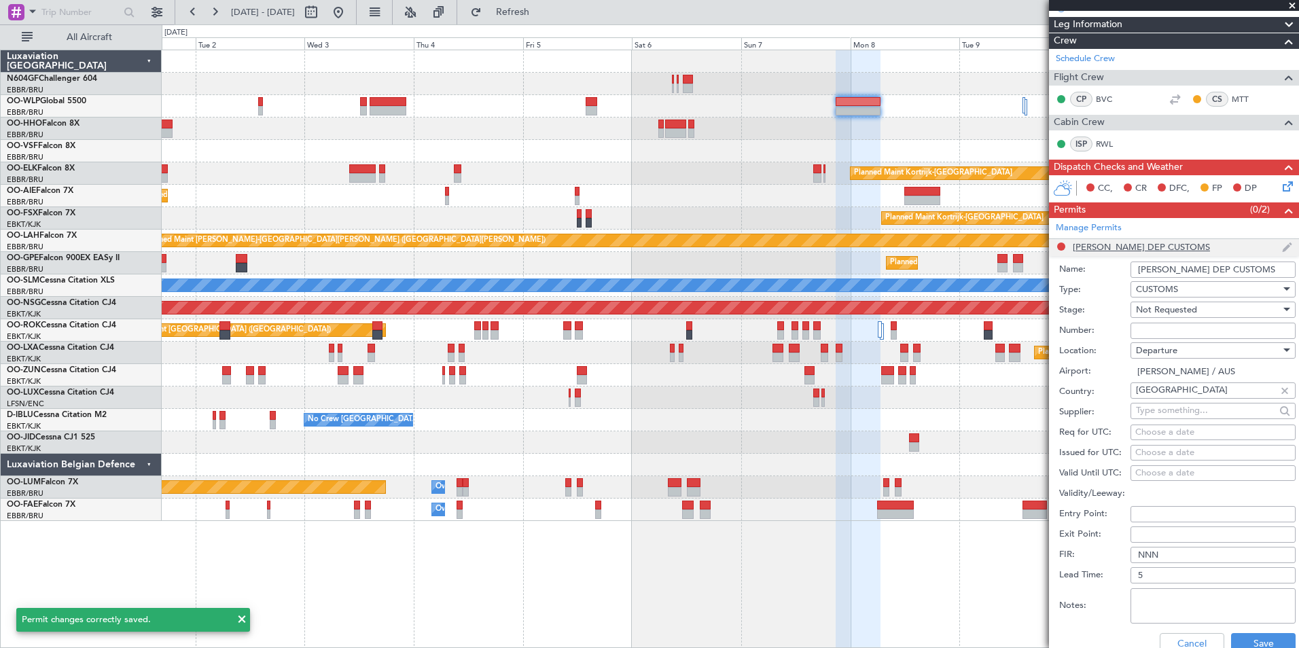
scroll to position [302, 0]
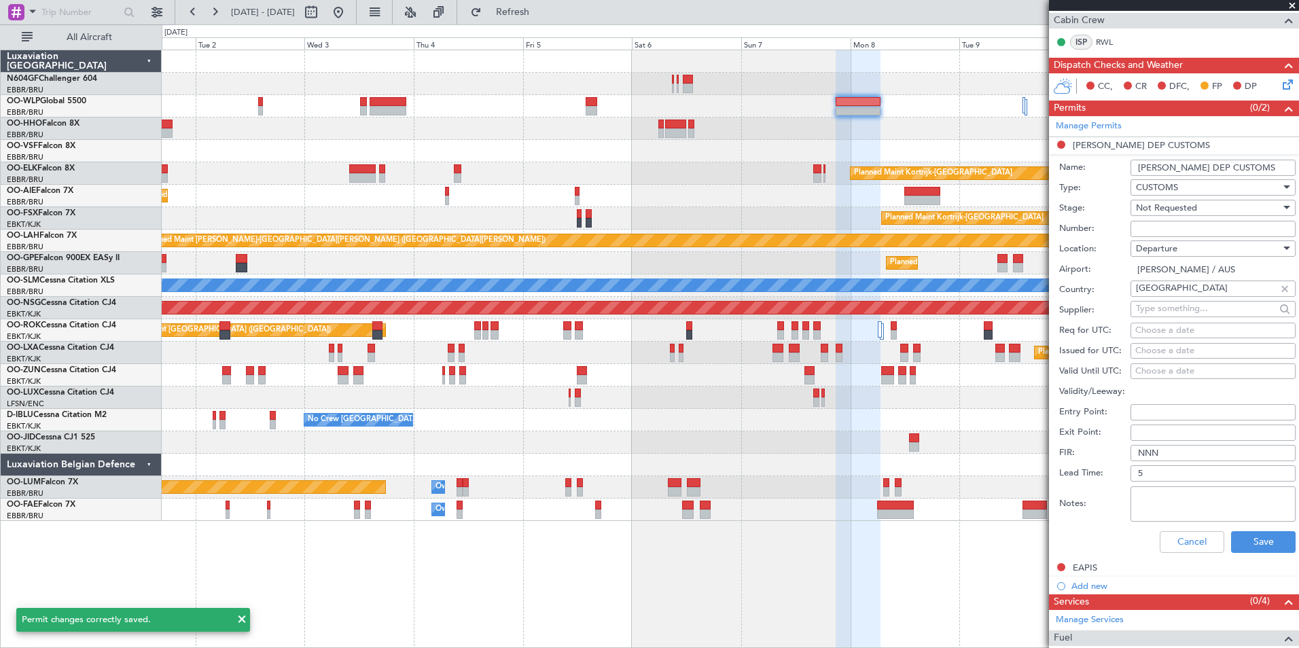
click at [1231, 170] on input "KAUS DEP CUSTOMS" at bounding box center [1213, 168] width 165 height 16
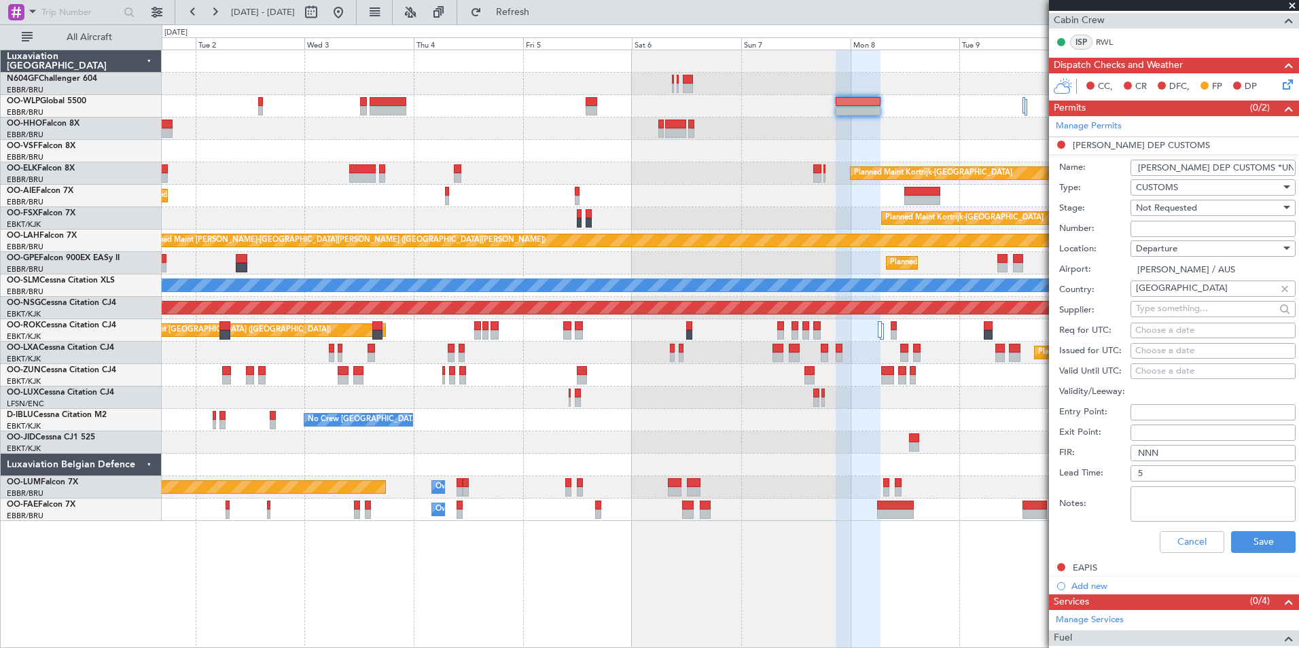
scroll to position [0, 1]
type input "KAUS DEP CUSTOMS *UNIVERSAL*"
click at [1257, 534] on button "Save" at bounding box center [1263, 542] width 65 height 22
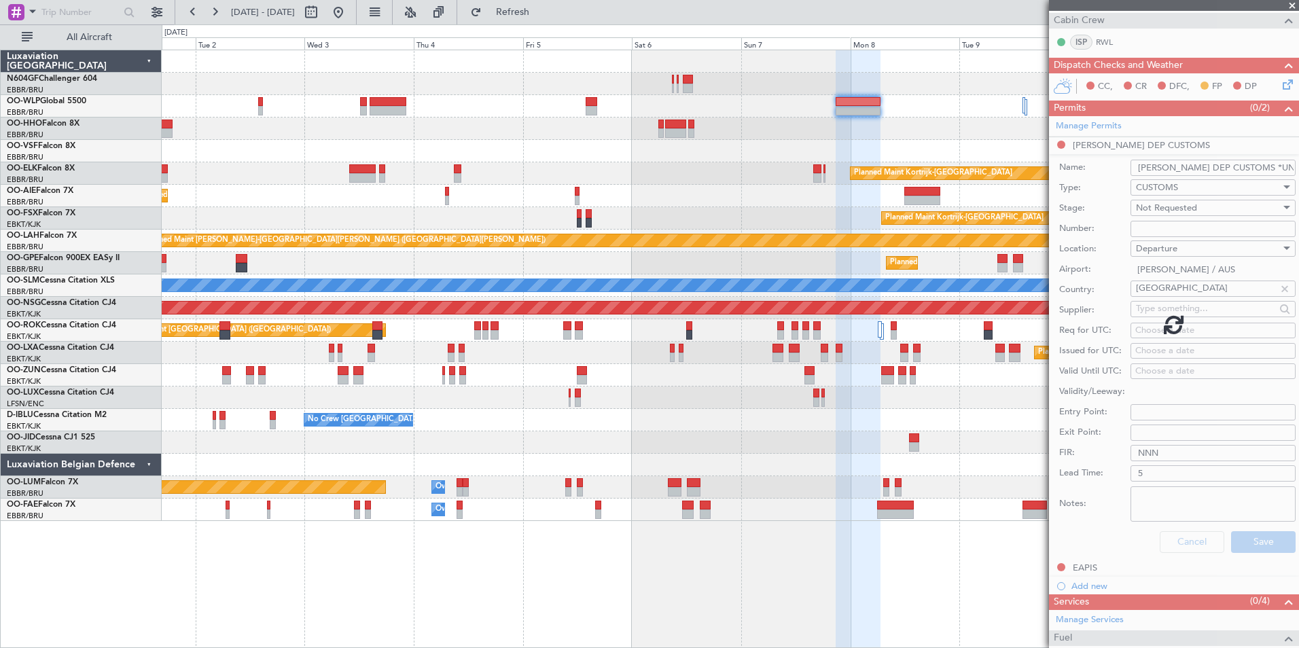
scroll to position [200, 0]
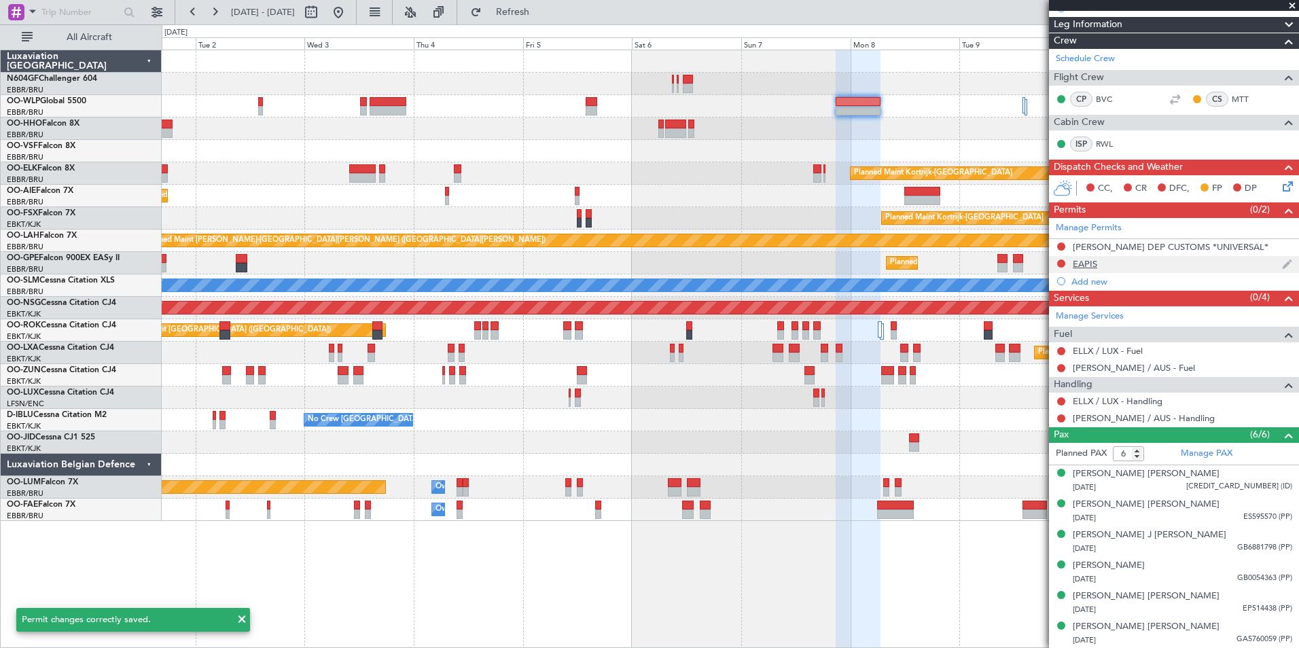
click at [1094, 266] on div "EAPIS" at bounding box center [1085, 264] width 24 height 12
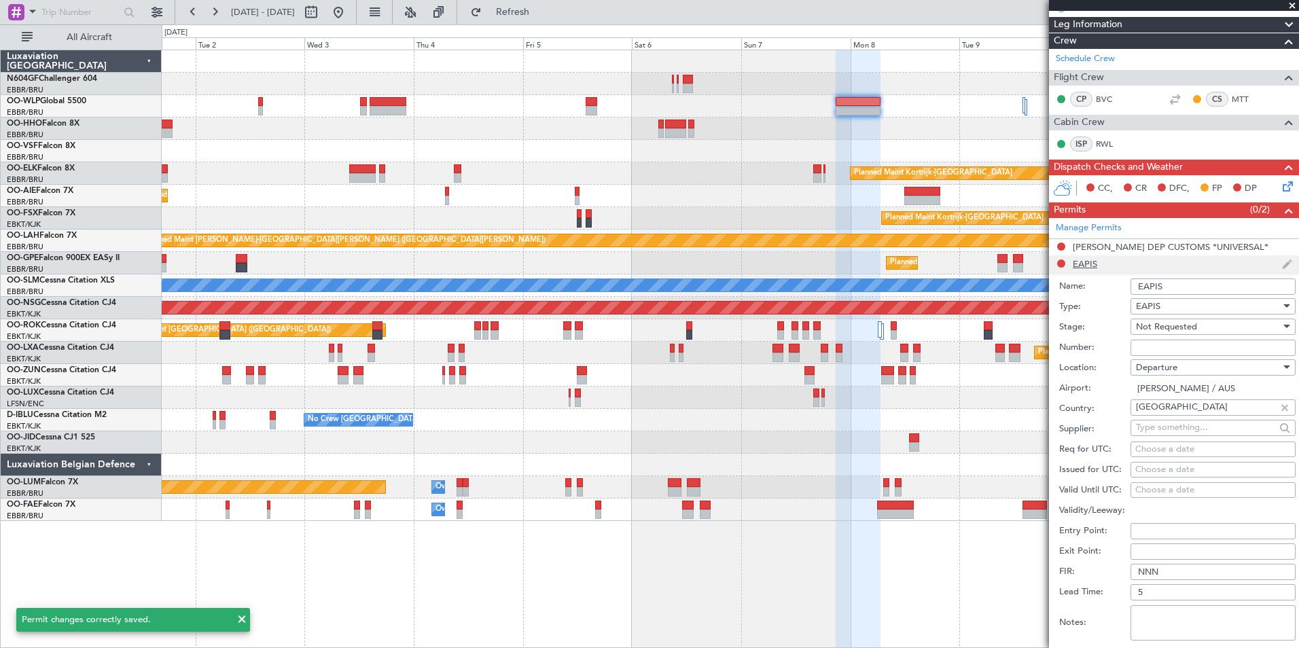
scroll to position [302, 0]
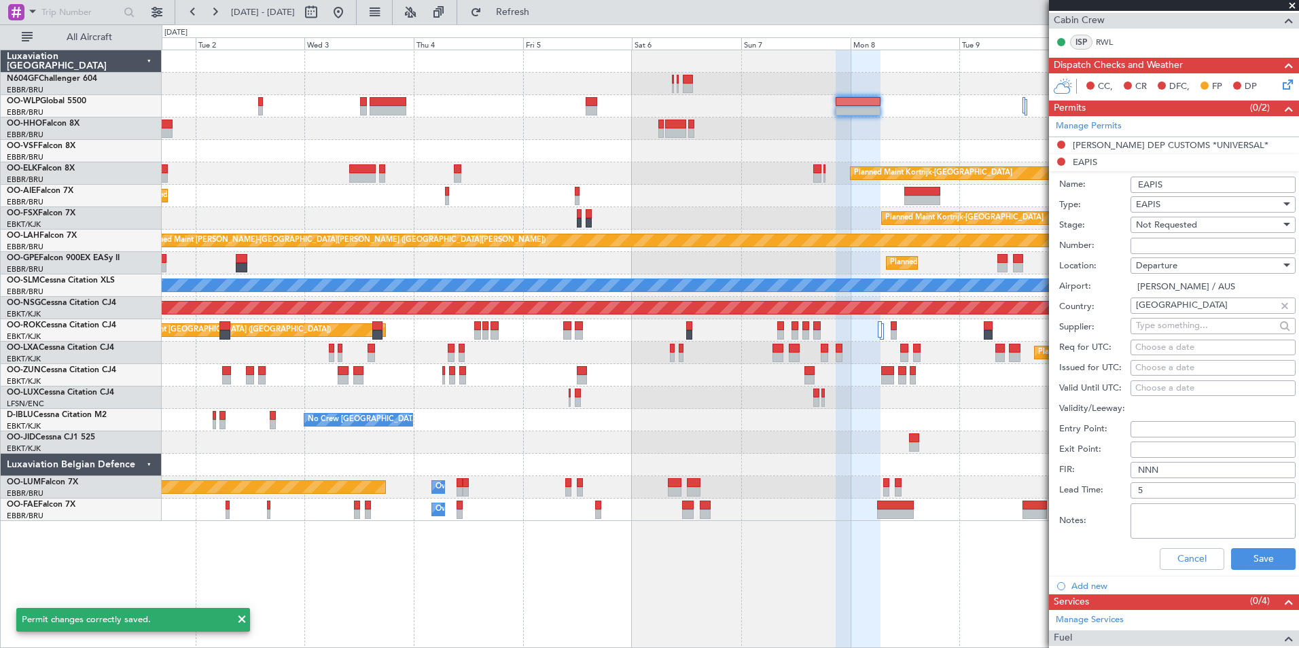
click at [1208, 183] on input "EAPIS" at bounding box center [1213, 185] width 165 height 16
type input "EAPIS *UNIVERSAL*"
click at [1263, 559] on button "Save" at bounding box center [1263, 559] width 65 height 22
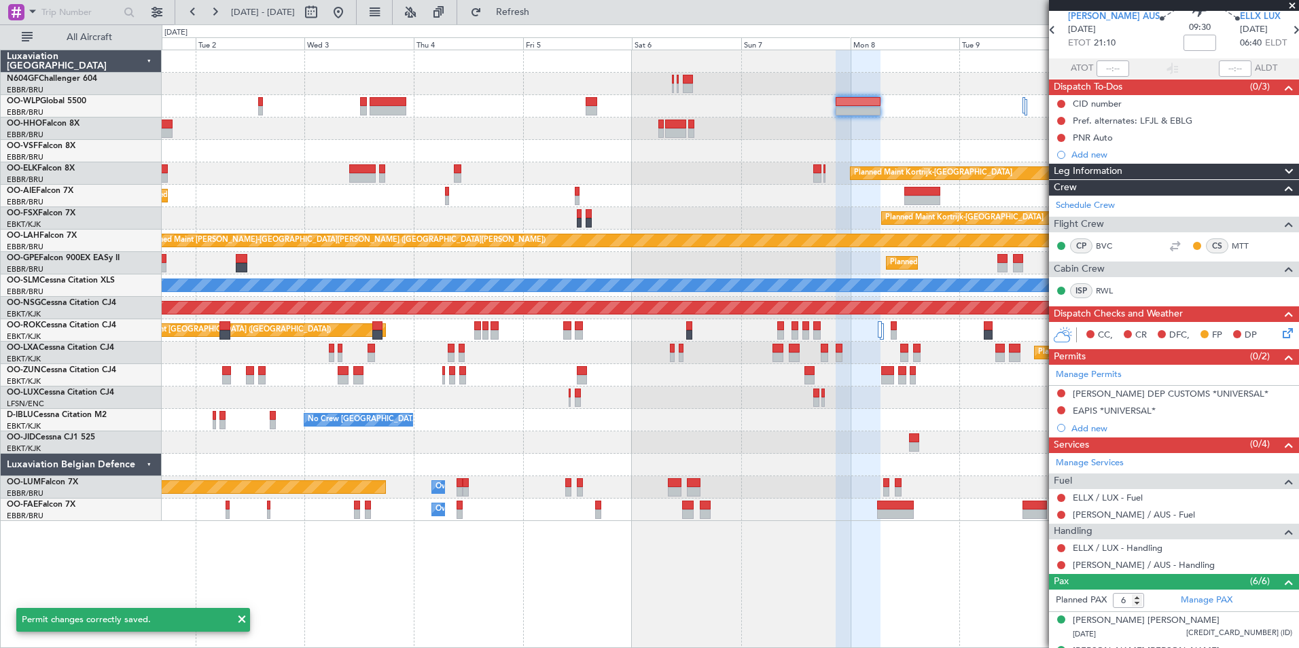
scroll to position [0, 0]
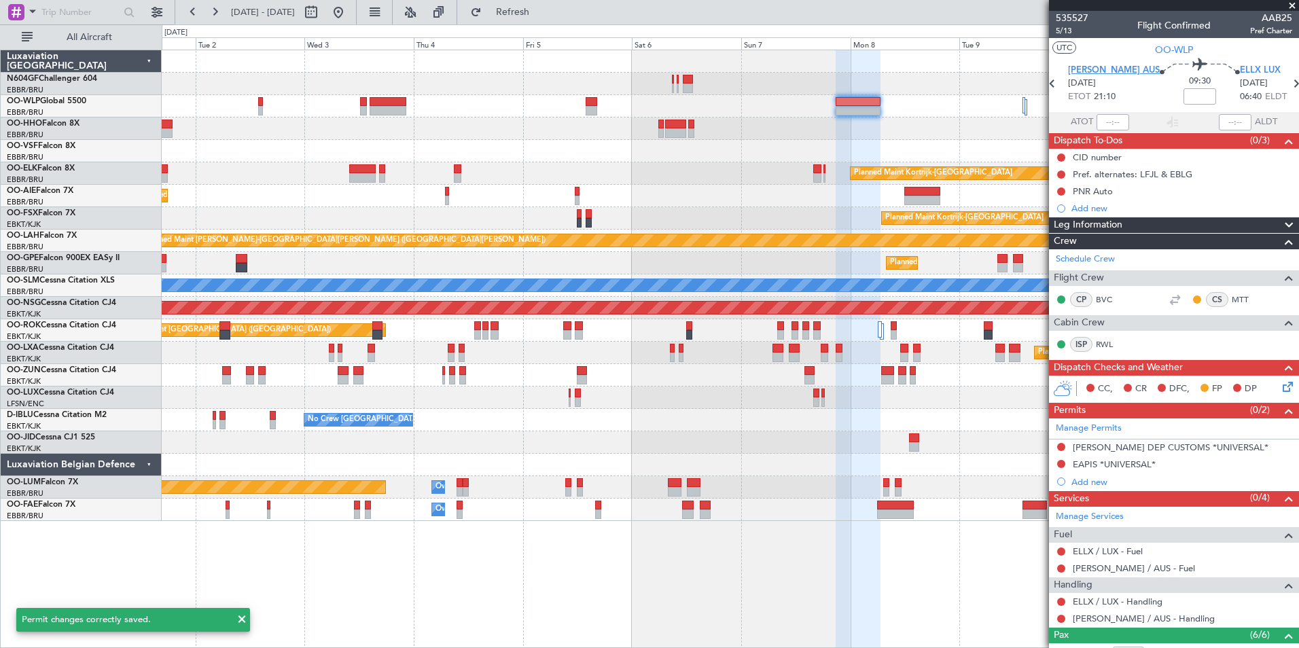
click at [1100, 64] on span "KAUS AUS" at bounding box center [1114, 71] width 92 height 14
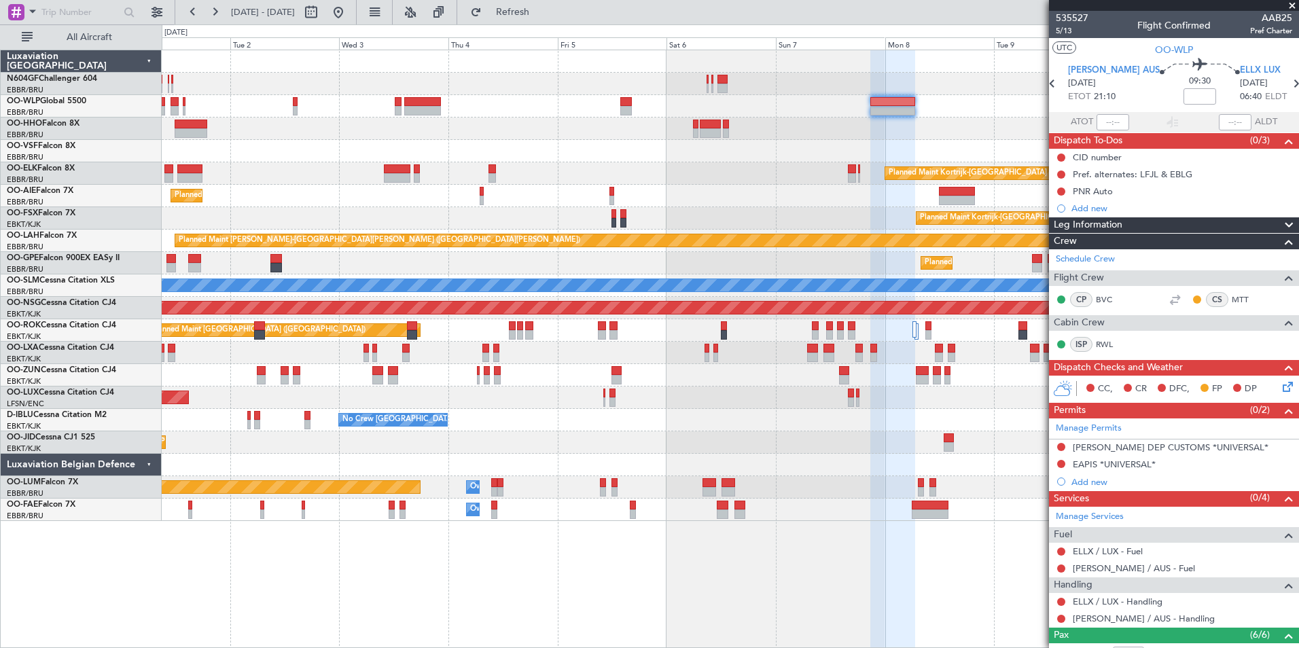
click at [574, 152] on div at bounding box center [730, 151] width 1137 height 22
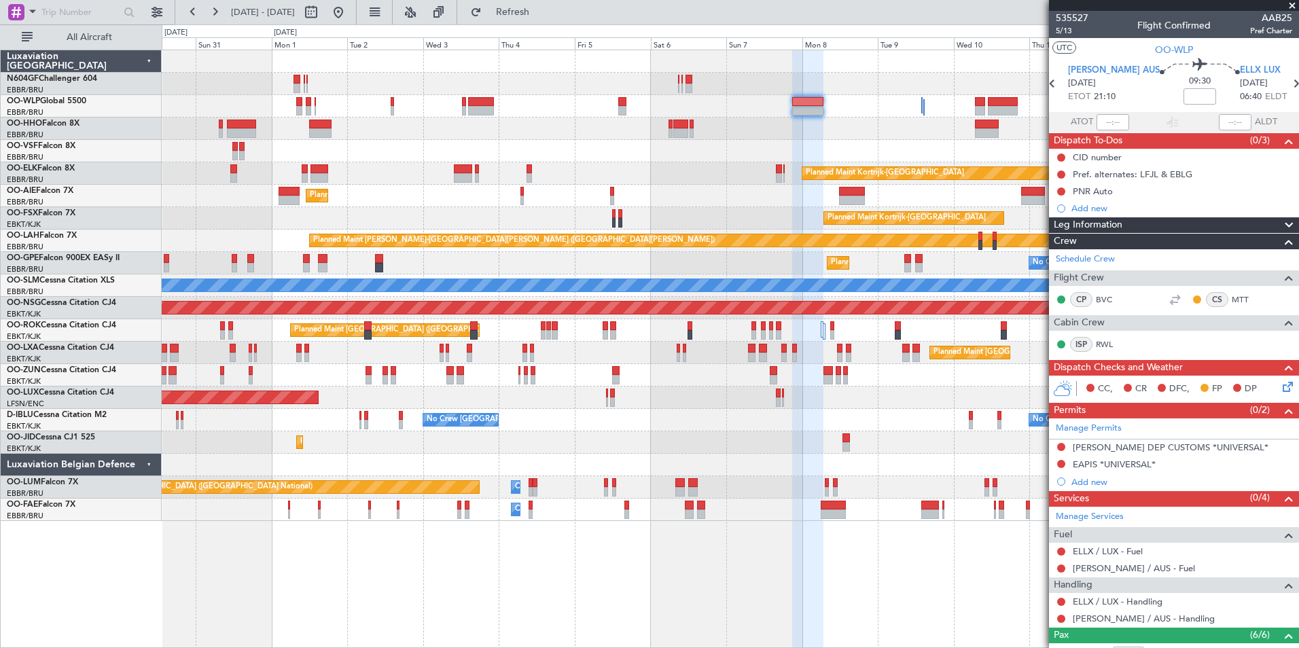
click at [757, 114] on div "Planned Maint Berlin (Brandenburg) Planned Maint Kortrijk-Wevelgem Planned Main…" at bounding box center [730, 285] width 1137 height 471
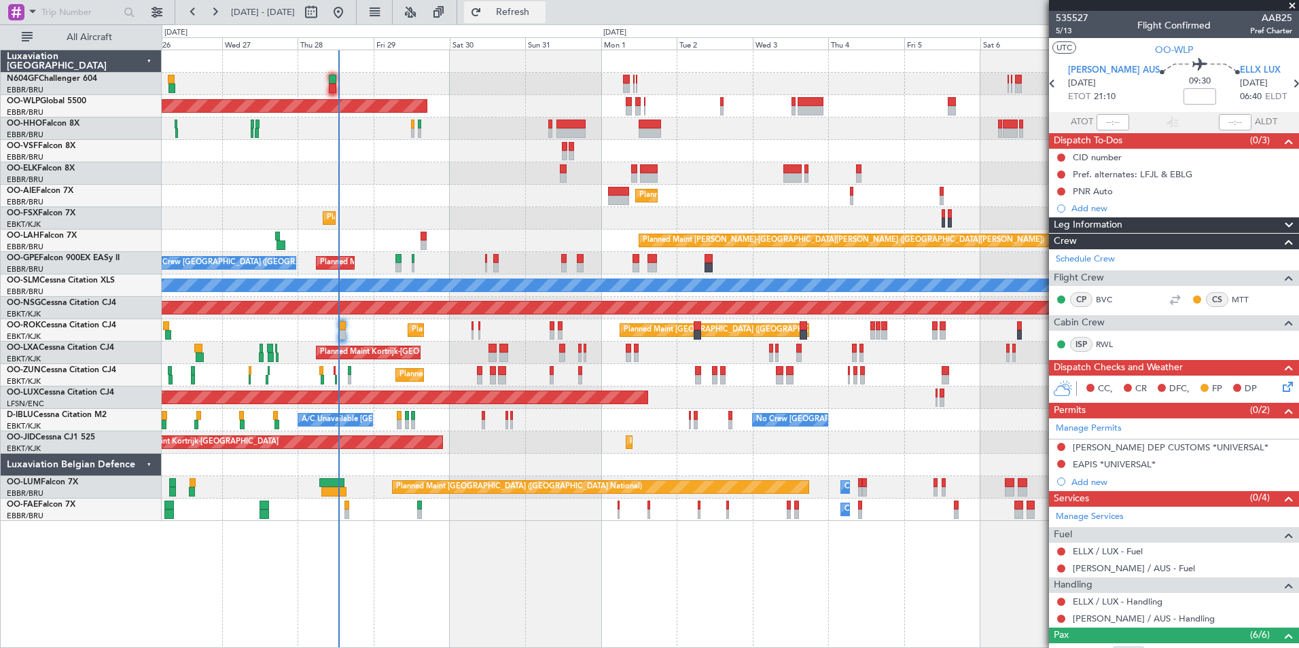
click at [536, 20] on button "Refresh" at bounding box center [505, 12] width 82 height 22
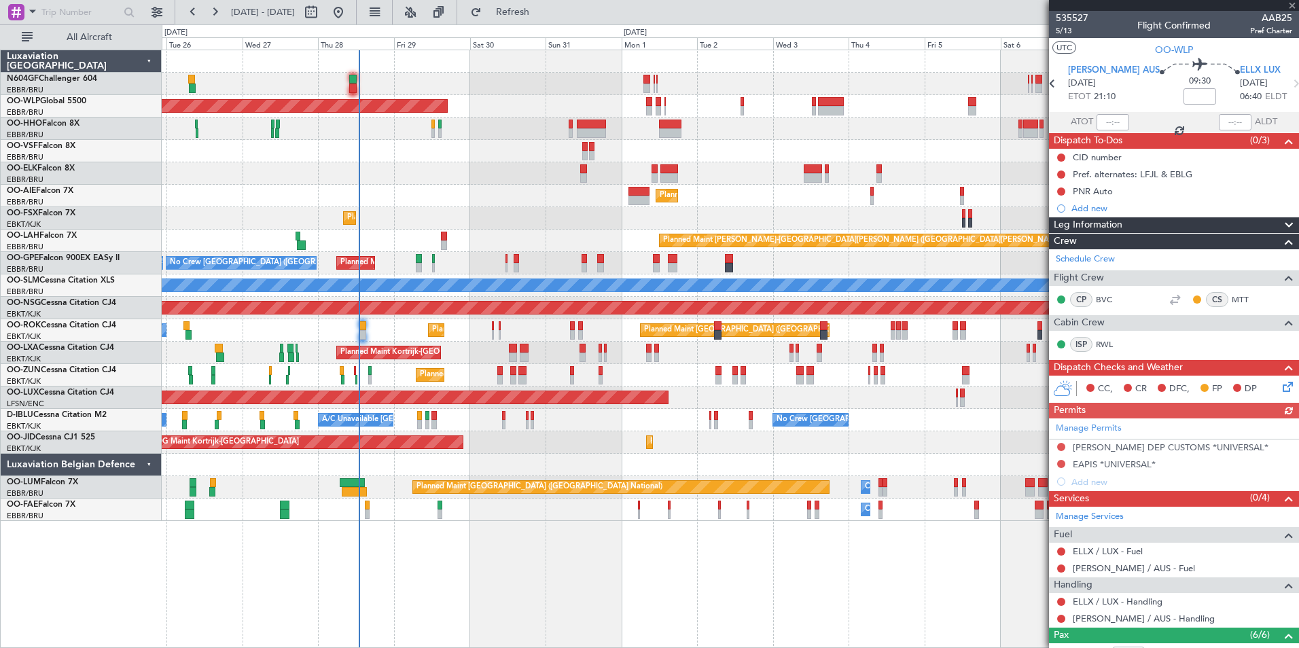
click at [541, 448] on div "AOG Maint Kortrijk-[GEOGRAPHIC_DATA] Planned Maint [GEOGRAPHIC_DATA]-[GEOGRAPHI…" at bounding box center [730, 443] width 1137 height 22
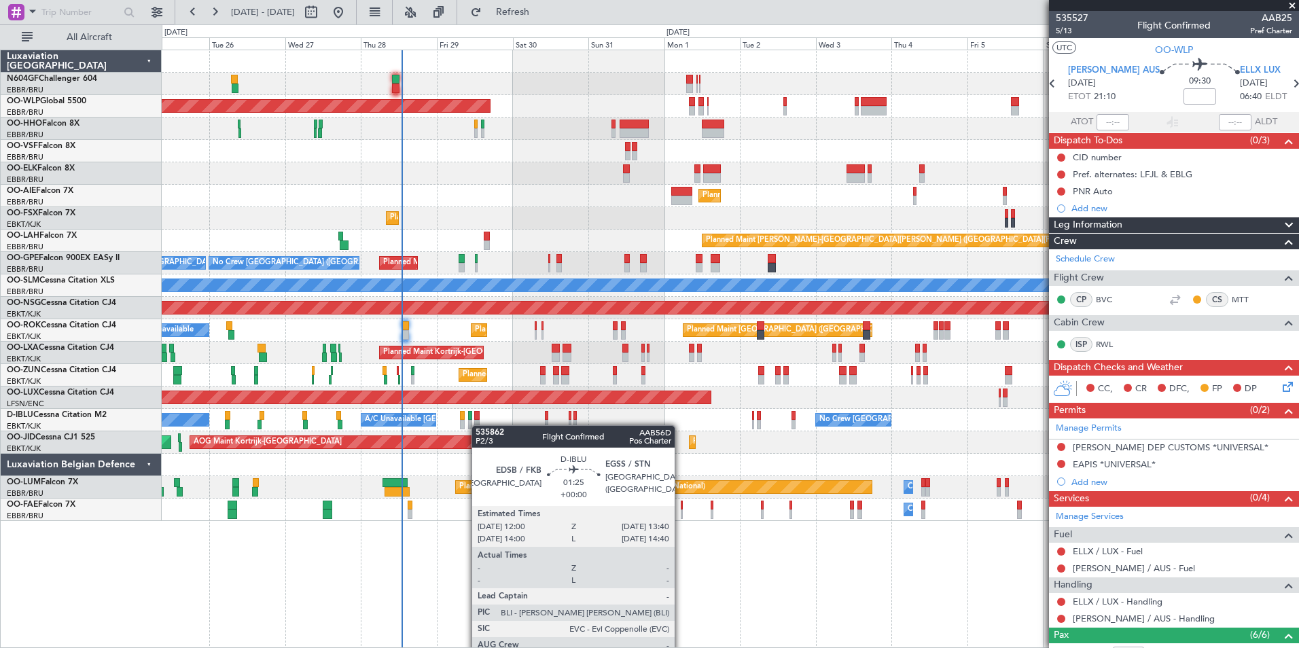
click at [478, 425] on div at bounding box center [476, 425] width 5 height 10
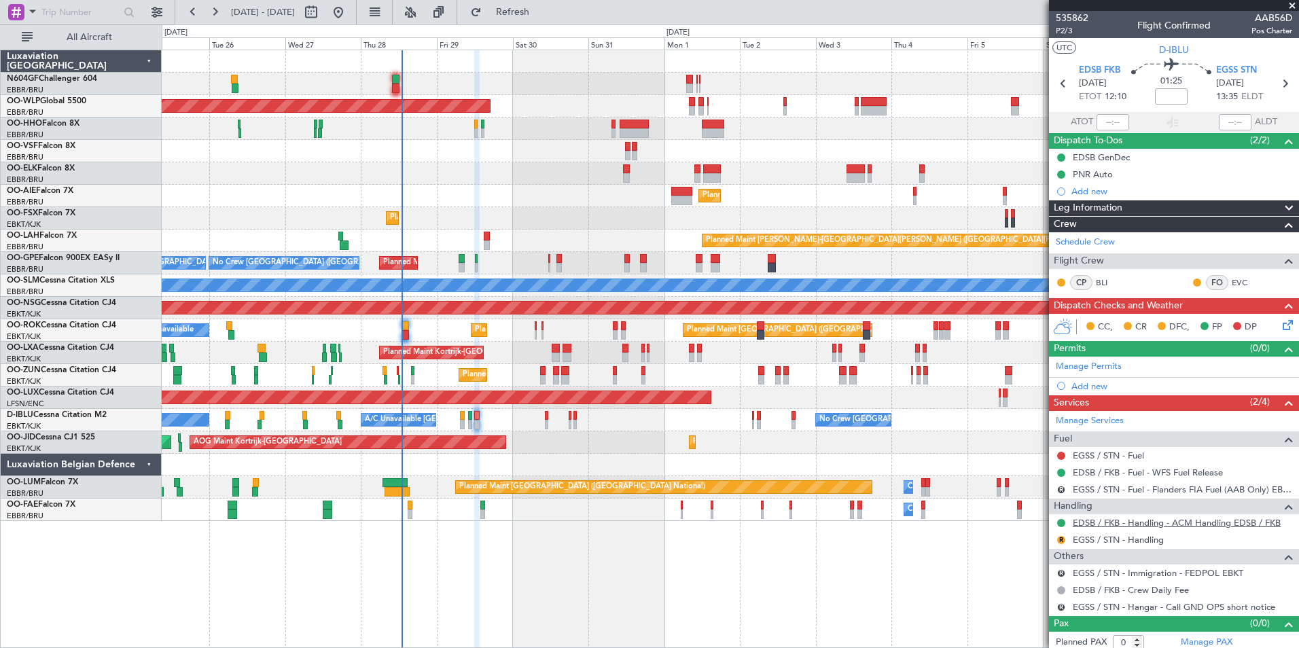
click at [626, 457] on div at bounding box center [730, 465] width 1137 height 22
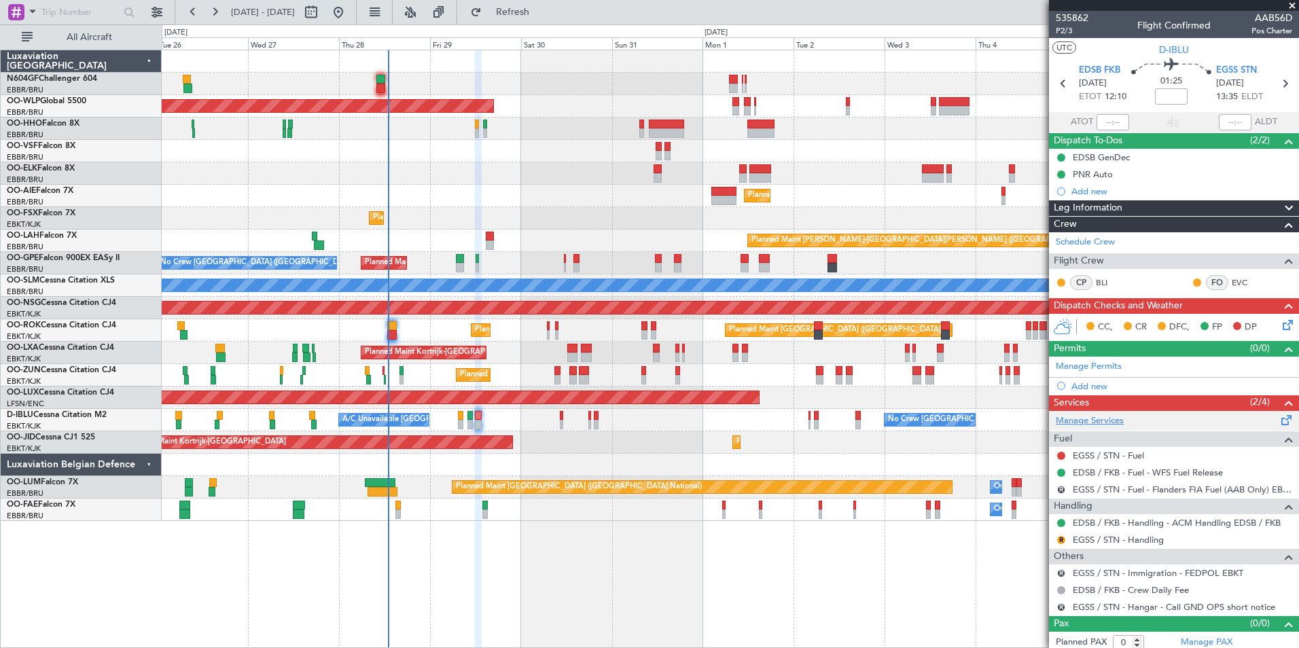
click at [1098, 415] on link "Manage Services" at bounding box center [1090, 422] width 68 height 14
click at [584, 364] on div "Planned Maint Kortrijk-Wevelgem Planned Maint Brussels (Brussels National) A/C …" at bounding box center [730, 353] width 1137 height 22
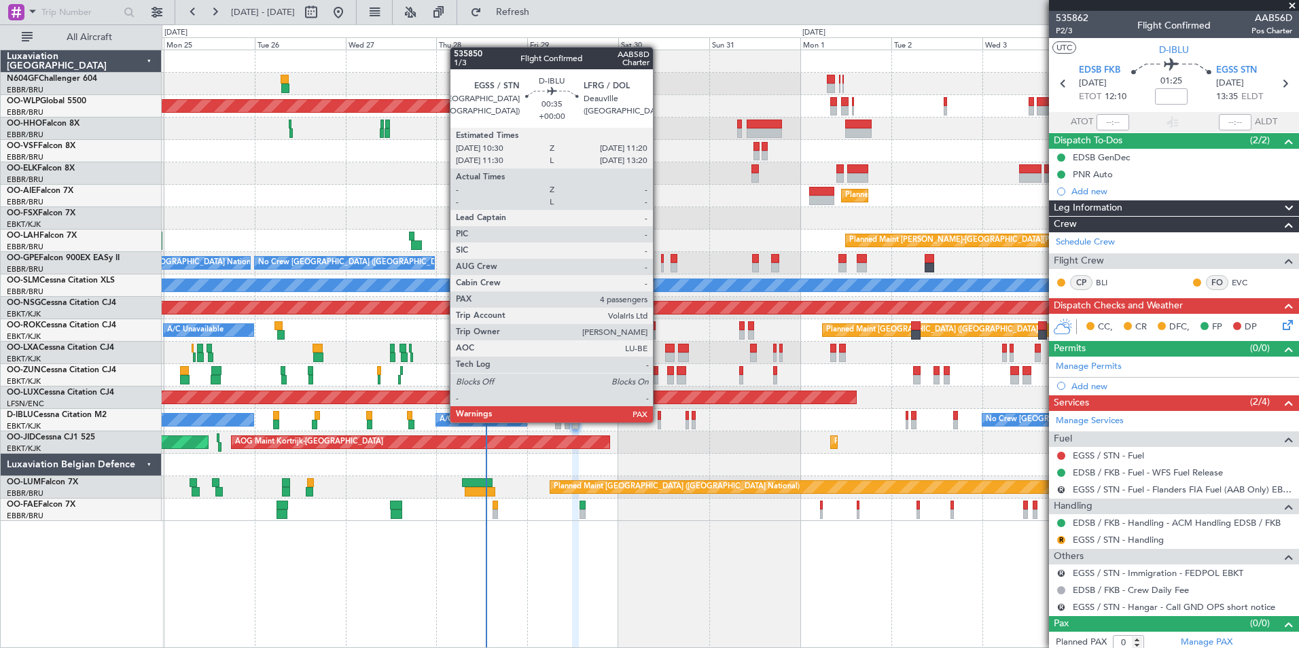
click at [659, 421] on div at bounding box center [659, 425] width 3 height 10
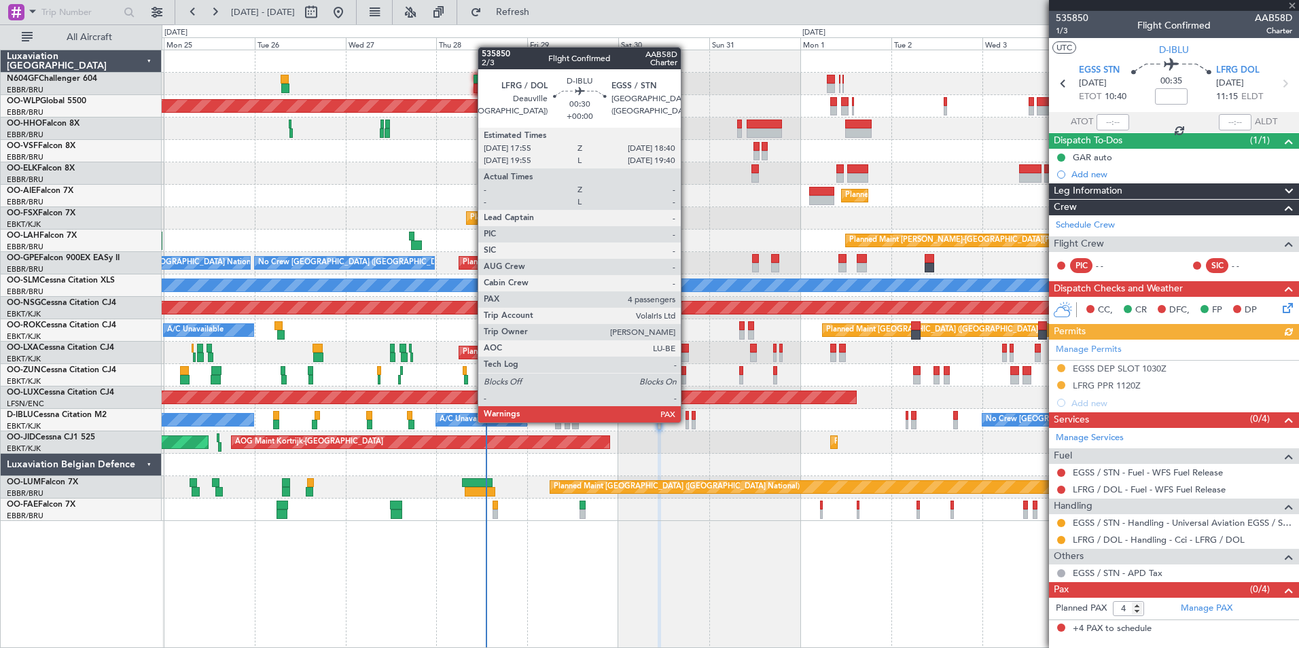
click at [687, 421] on div at bounding box center [687, 425] width 3 height 10
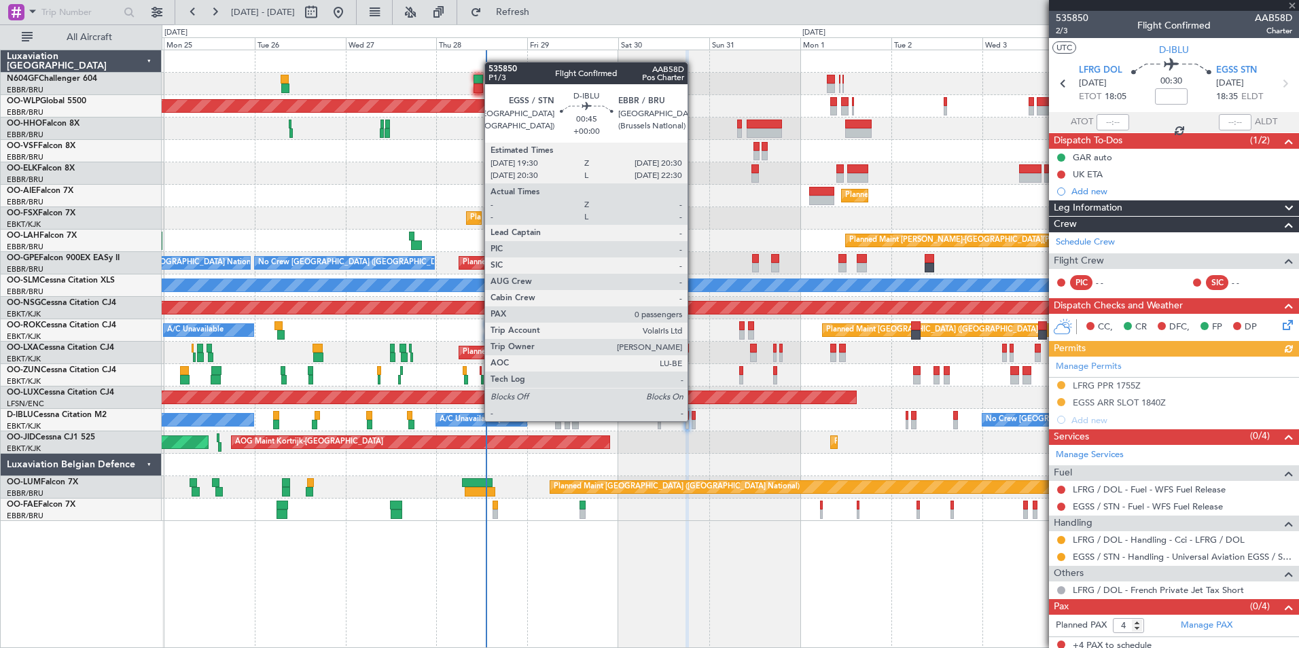
click at [694, 421] on div at bounding box center [694, 425] width 4 height 10
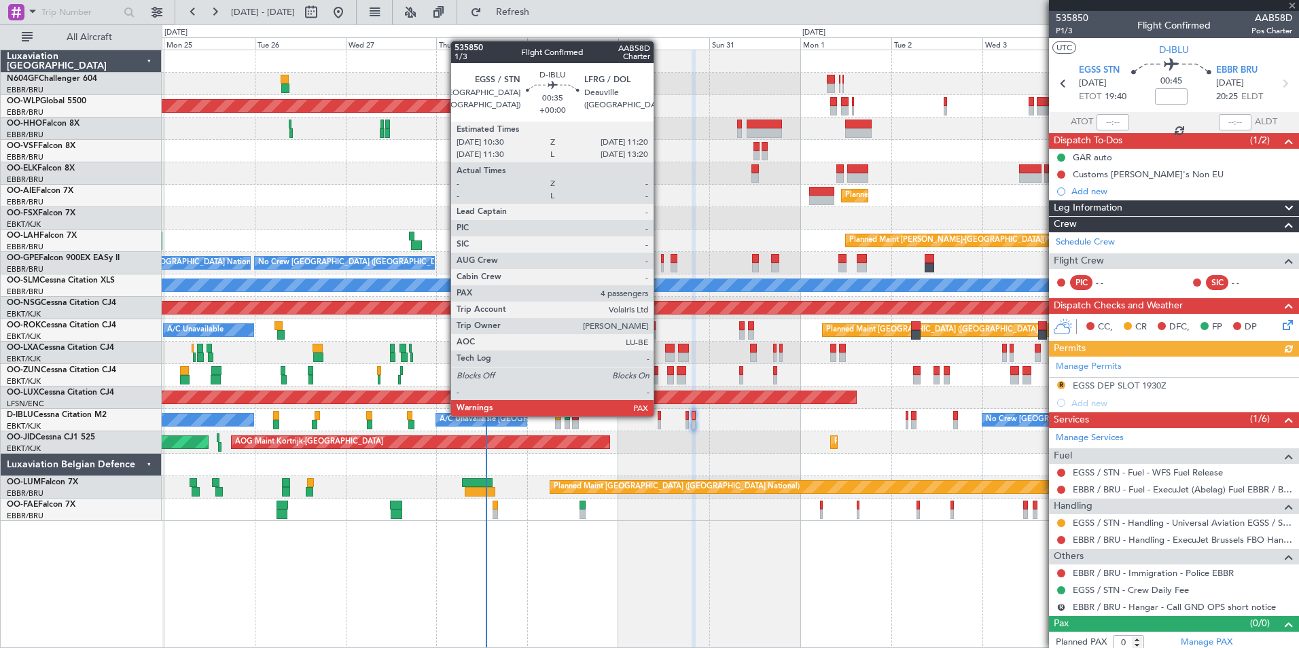
click at [660, 415] on div at bounding box center [659, 416] width 3 height 10
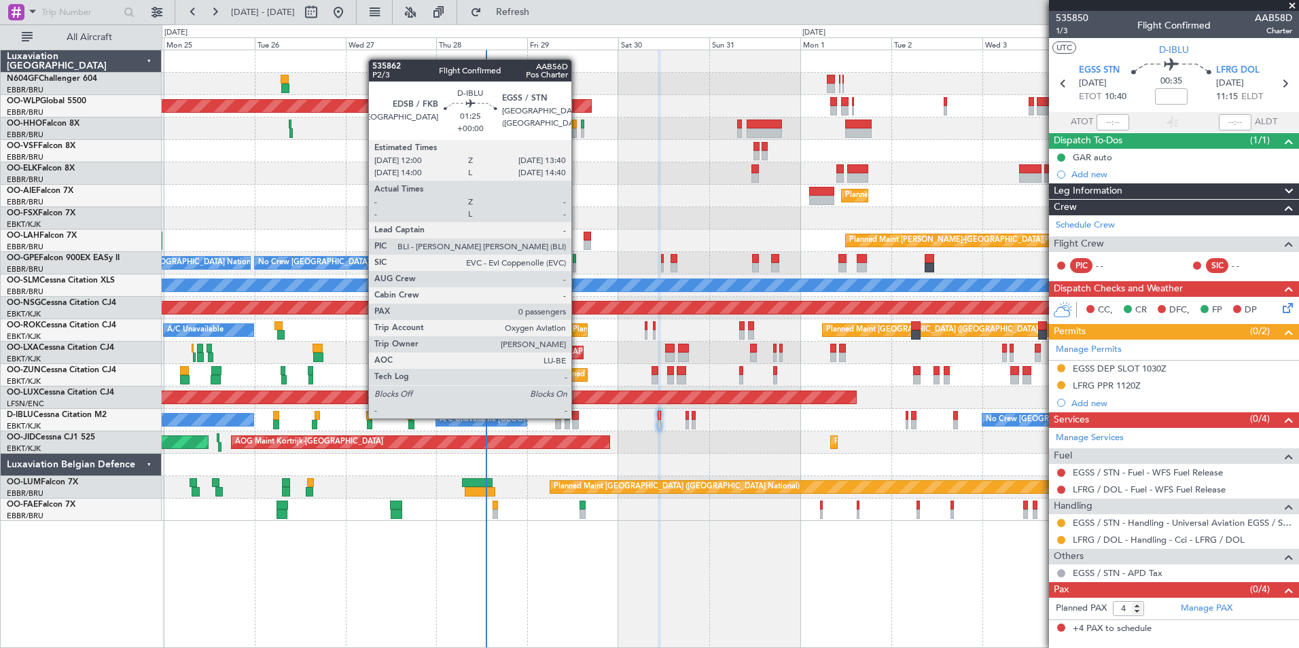
click at [578, 417] on div at bounding box center [575, 416] width 7 height 10
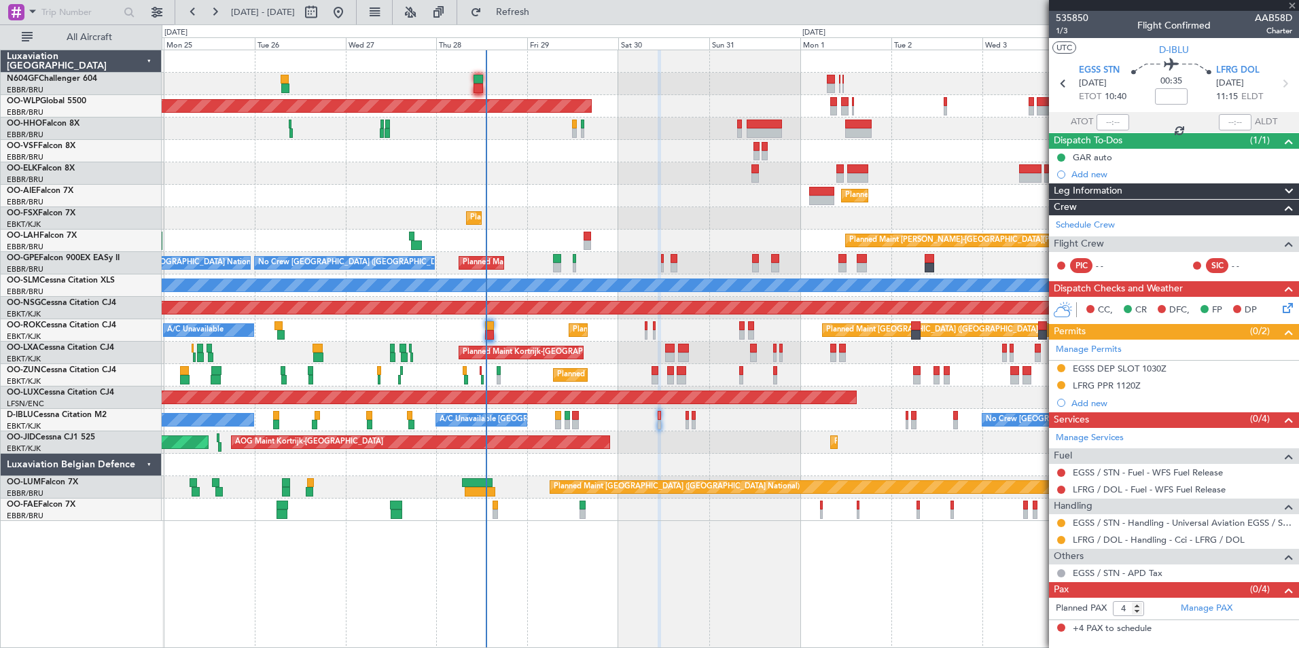
type input "0"
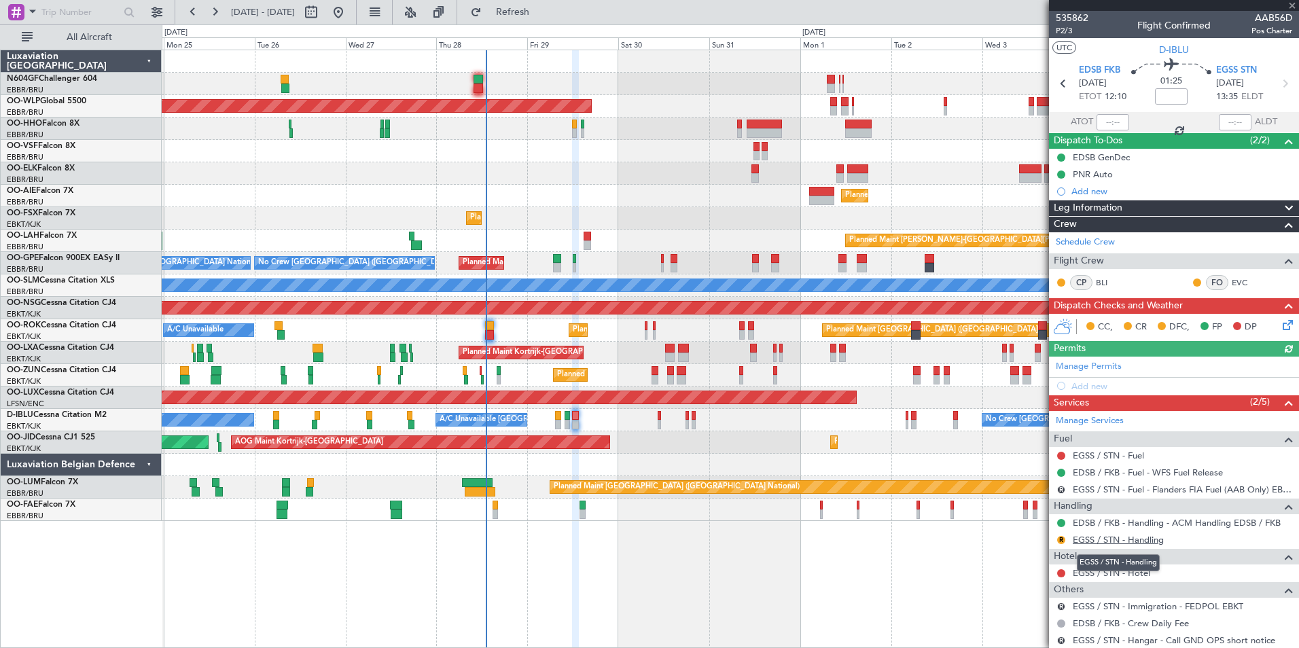
click at [1096, 537] on link "EGSS / STN - Handling" at bounding box center [1118, 540] width 91 height 12
click at [532, 13] on span "Refresh" at bounding box center [513, 12] width 57 height 10
click at [1136, 453] on link "EGSS / STN - Fuel" at bounding box center [1108, 456] width 71 height 12
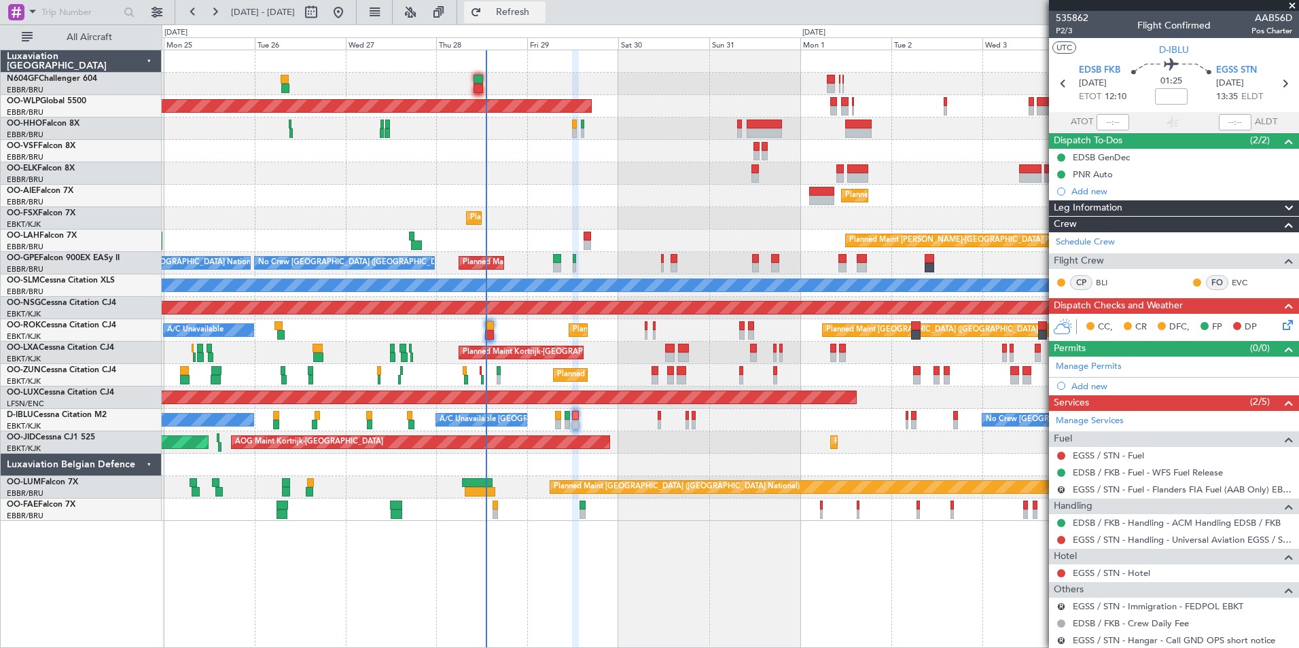
click at [542, 16] on span "Refresh" at bounding box center [513, 12] width 57 height 10
click at [1110, 536] on link "EGSS / STN - Handling - Universal Aviation EGSS / STN" at bounding box center [1183, 540] width 220 height 12
click at [1061, 541] on button at bounding box center [1061, 540] width 8 height 8
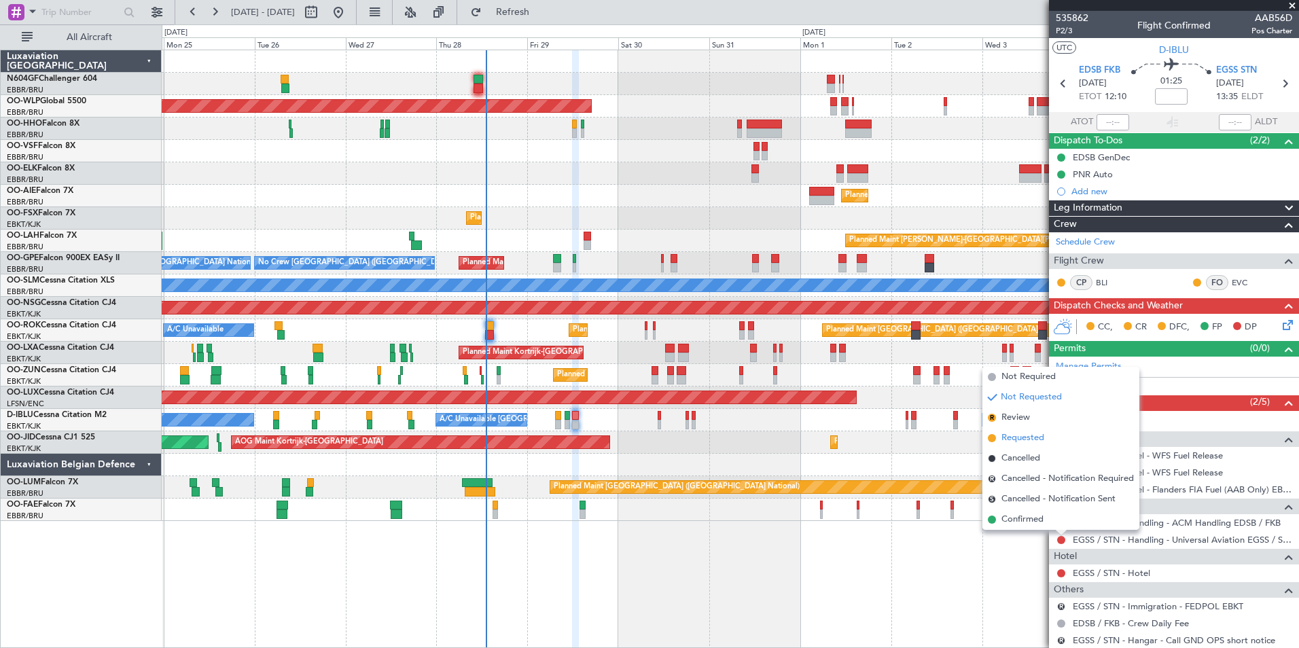
click at [1033, 440] on span "Requested" at bounding box center [1023, 439] width 43 height 14
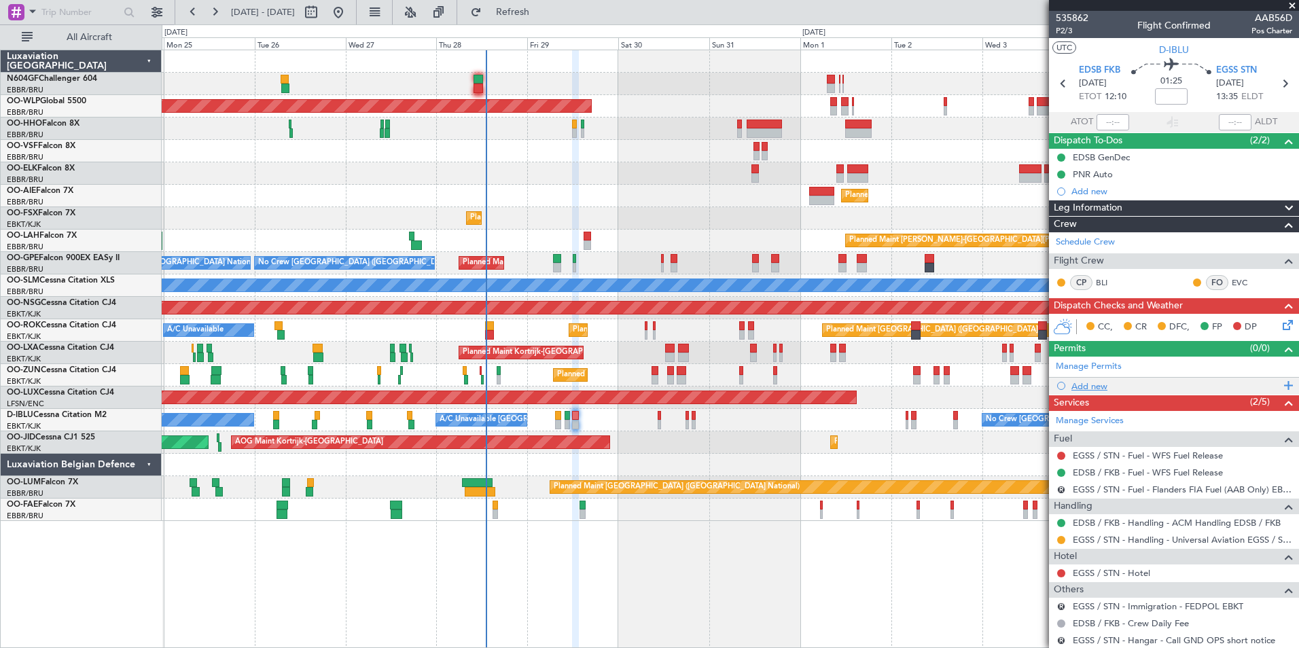
click at [1092, 389] on div "Add new" at bounding box center [1176, 387] width 209 height 12
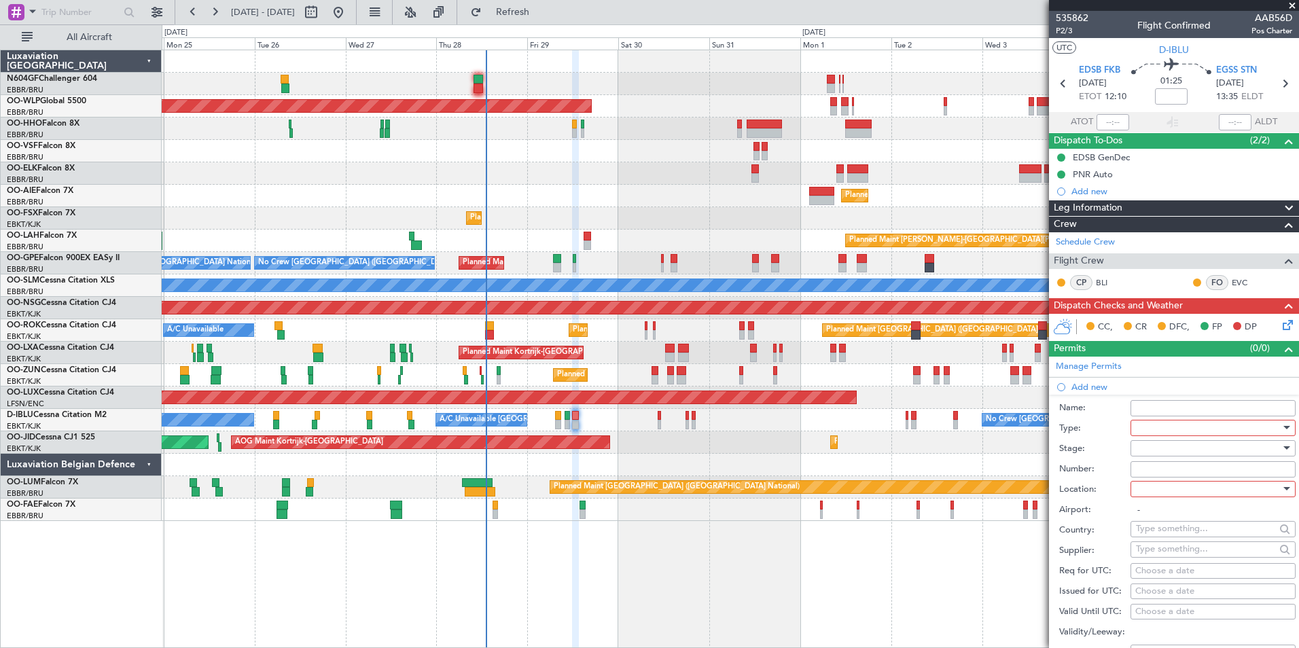
click at [1157, 435] on div at bounding box center [1208, 428] width 145 height 20
click at [1172, 553] on span "Slot" at bounding box center [1208, 556] width 143 height 20
click at [1153, 454] on div at bounding box center [1208, 448] width 145 height 20
click at [1184, 527] on span "Requested" at bounding box center [1208, 537] width 143 height 20
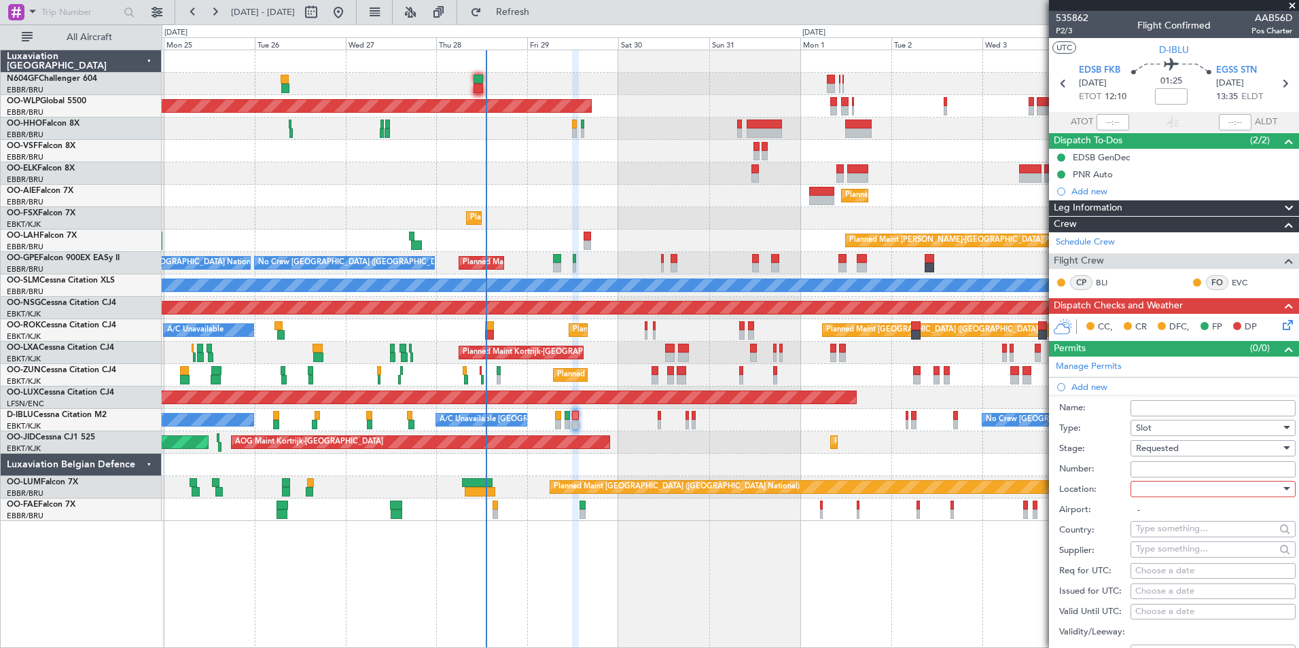
click at [1178, 488] on div at bounding box center [1208, 489] width 145 height 20
click at [1176, 553] on span "Arrival" at bounding box center [1208, 557] width 143 height 20
type input "EGSS / STN"
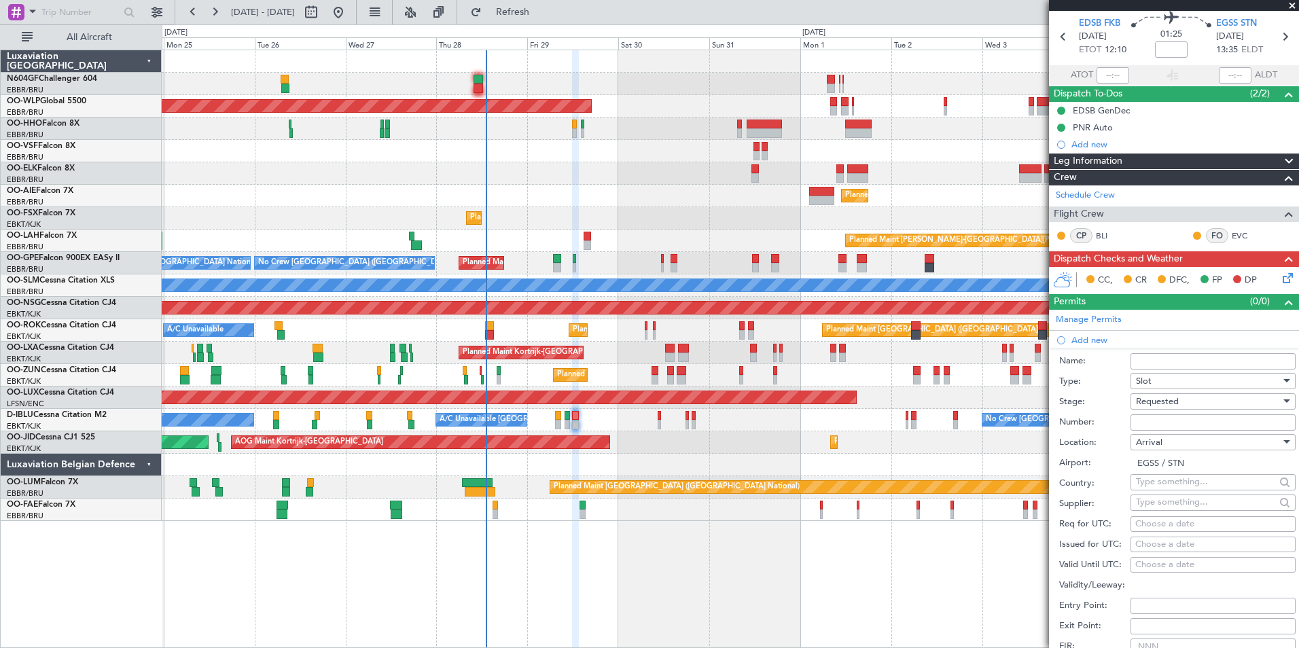
scroll to position [68, 0]
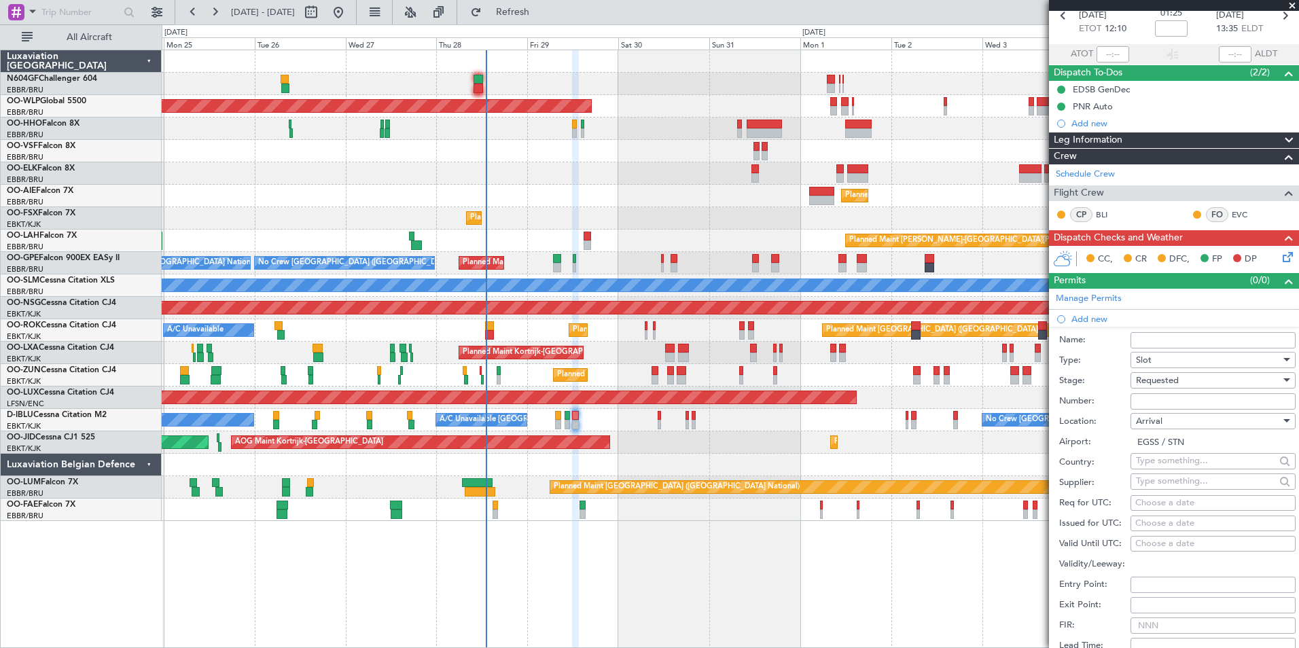
click at [1142, 504] on div "Choose a date" at bounding box center [1214, 504] width 156 height 14
select select "8"
select select "2025"
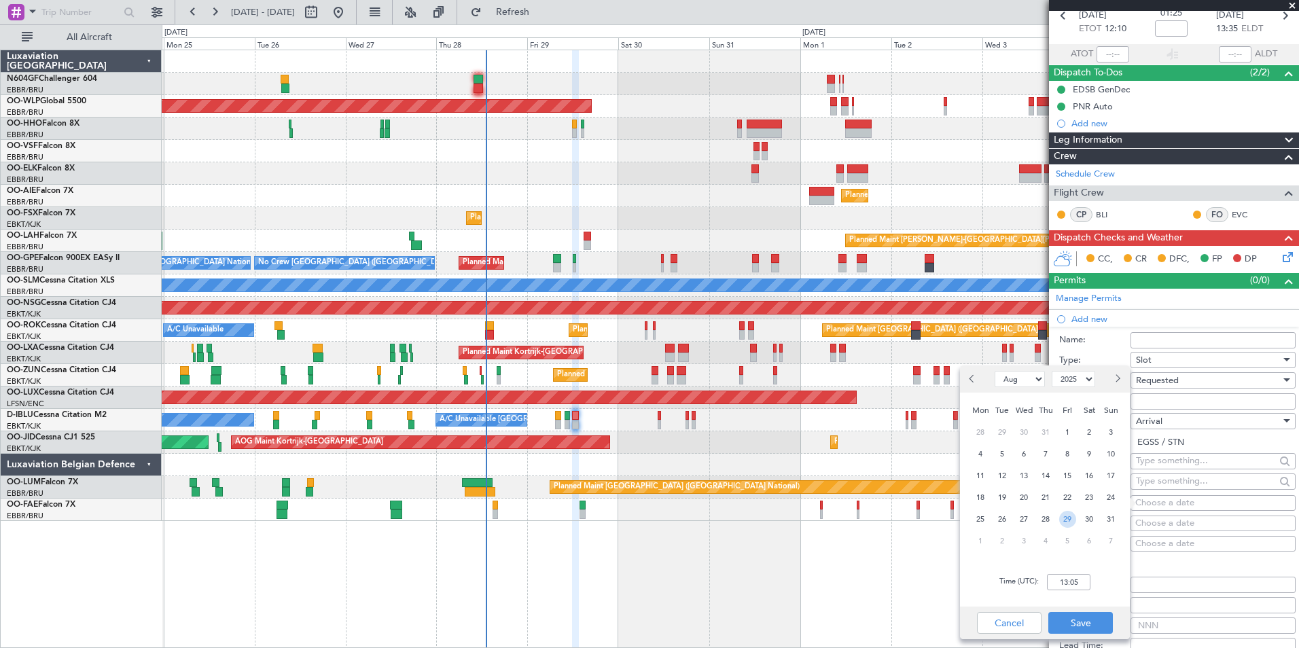
click at [1068, 519] on span "29" at bounding box center [1067, 519] width 17 height 17
click at [1074, 578] on input "00:00" at bounding box center [1068, 582] width 43 height 16
type input "13:40"
click at [1062, 631] on button "Save" at bounding box center [1081, 623] width 65 height 22
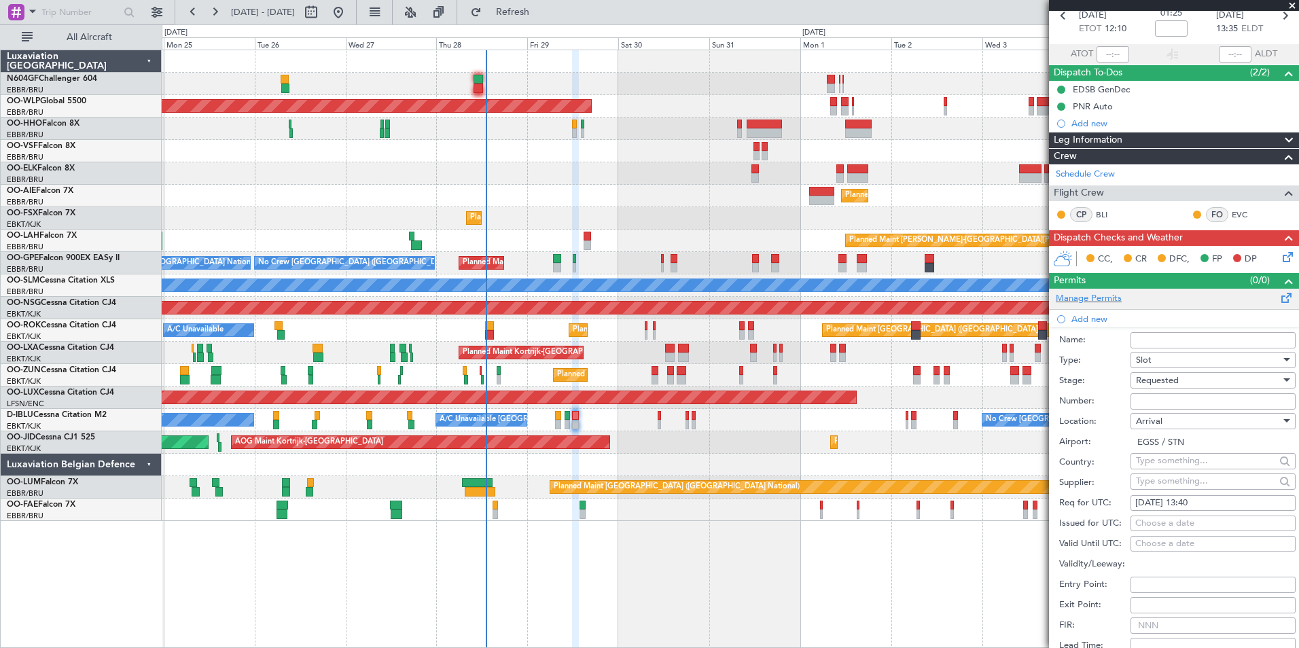
scroll to position [272, 0]
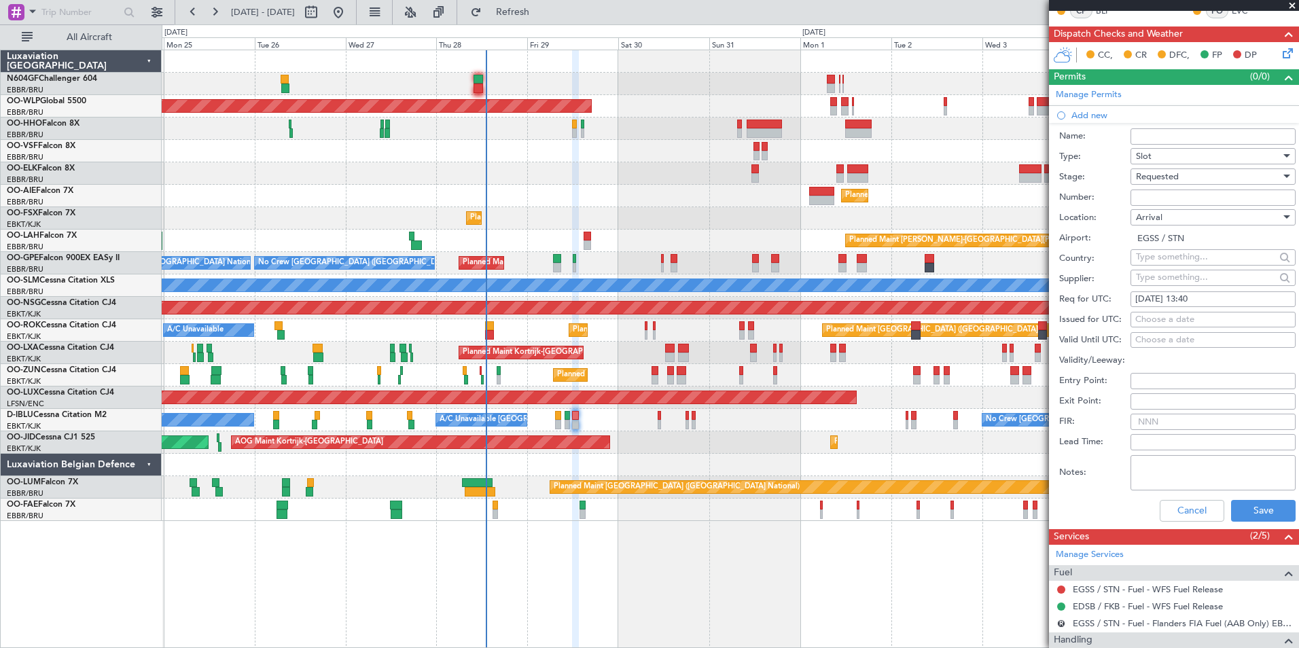
click at [1235, 498] on div "Cancel Save" at bounding box center [1177, 510] width 236 height 35
click at [1239, 505] on button "Save" at bounding box center [1263, 511] width 65 height 22
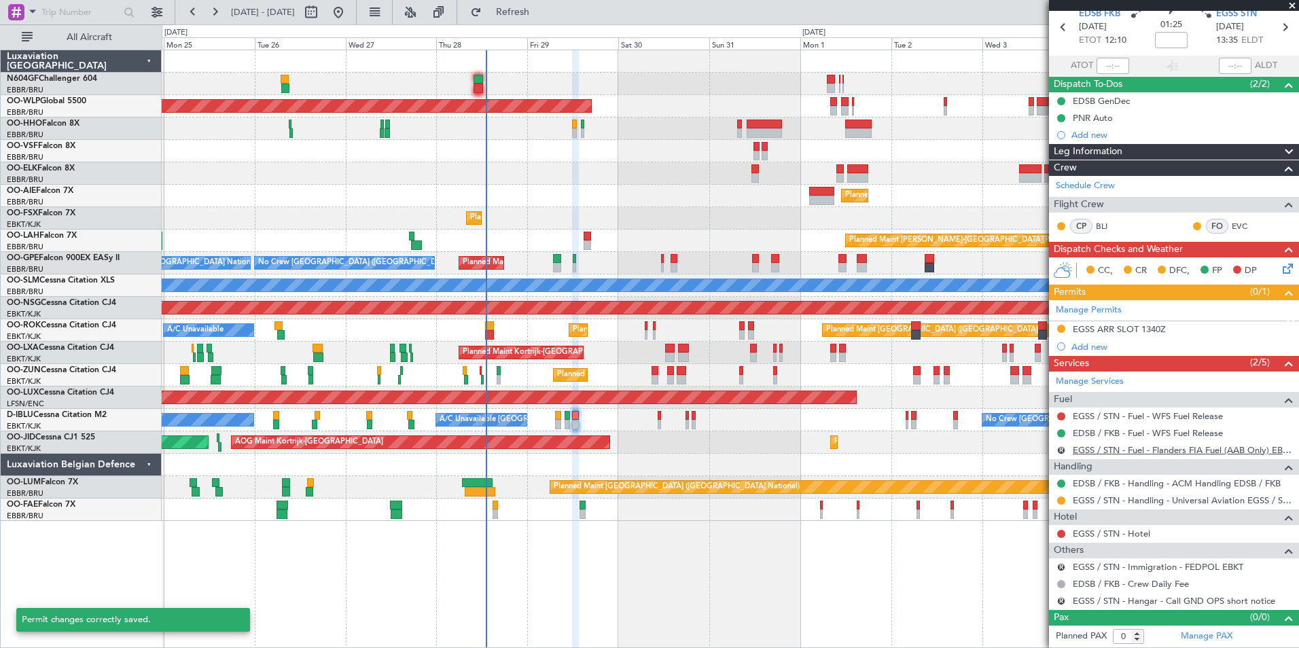
scroll to position [56, 0]
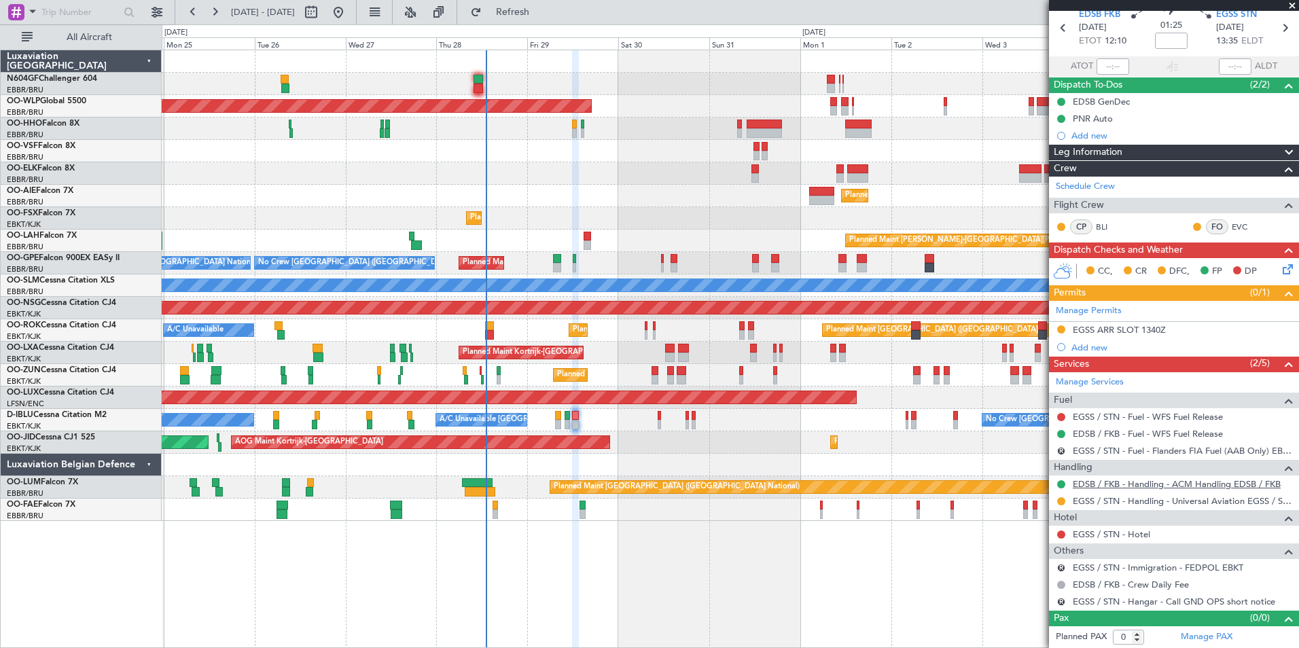
click at [1104, 487] on link "EDSB / FKB - Handling - ACM Handling EDSB / FKB" at bounding box center [1177, 484] width 208 height 12
click at [1091, 411] on link "EGSS / STN - Fuel - WFS Fuel Release" at bounding box center [1148, 417] width 150 height 12
click at [521, 16] on button "Refreshing..." at bounding box center [505, 12] width 82 height 22
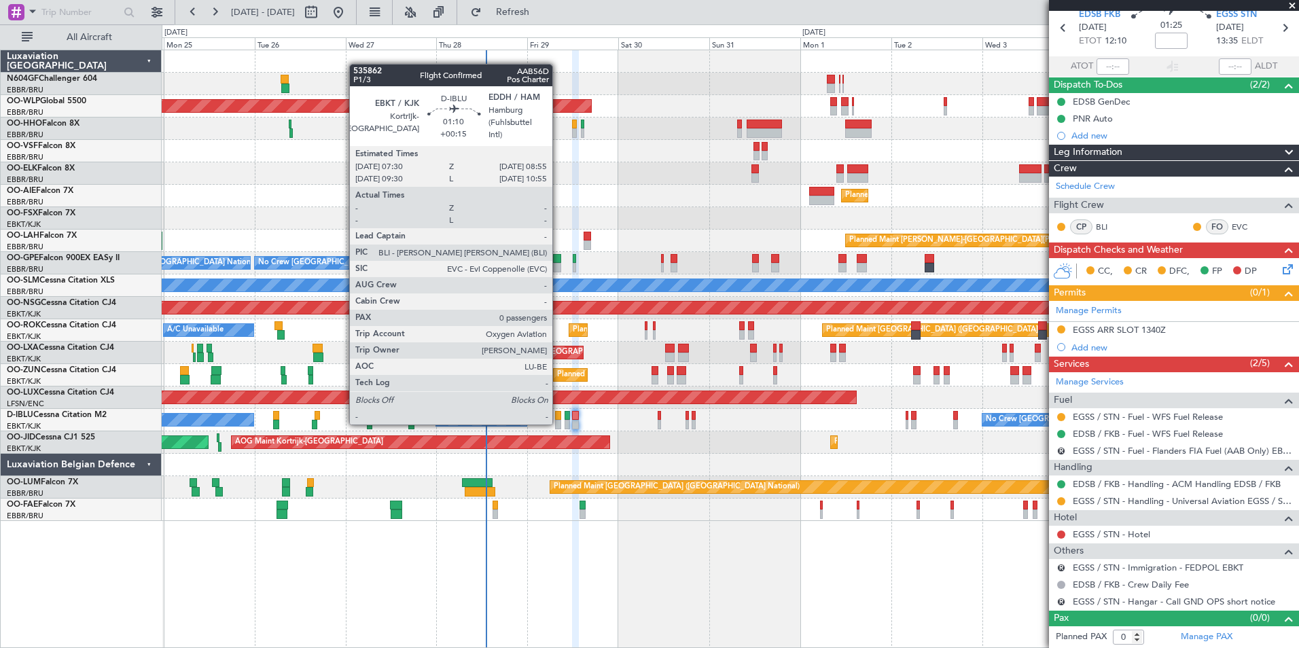
click at [559, 422] on div at bounding box center [557, 425] width 5 height 10
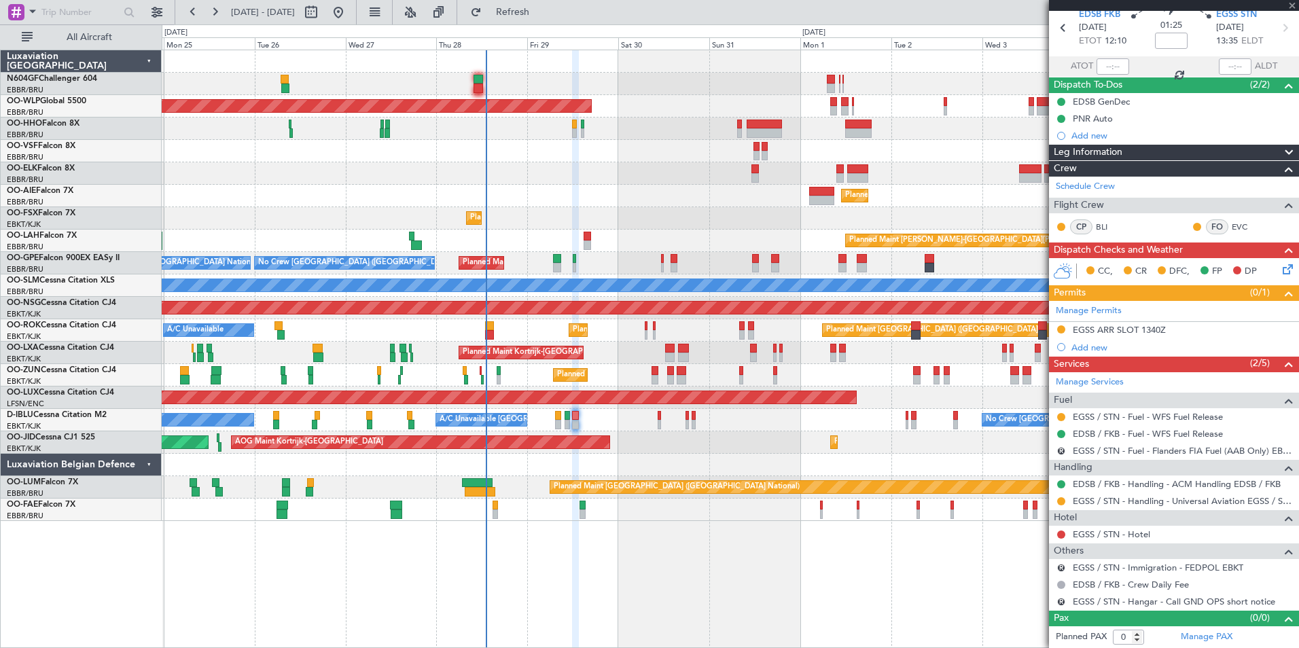
type input "+00:15"
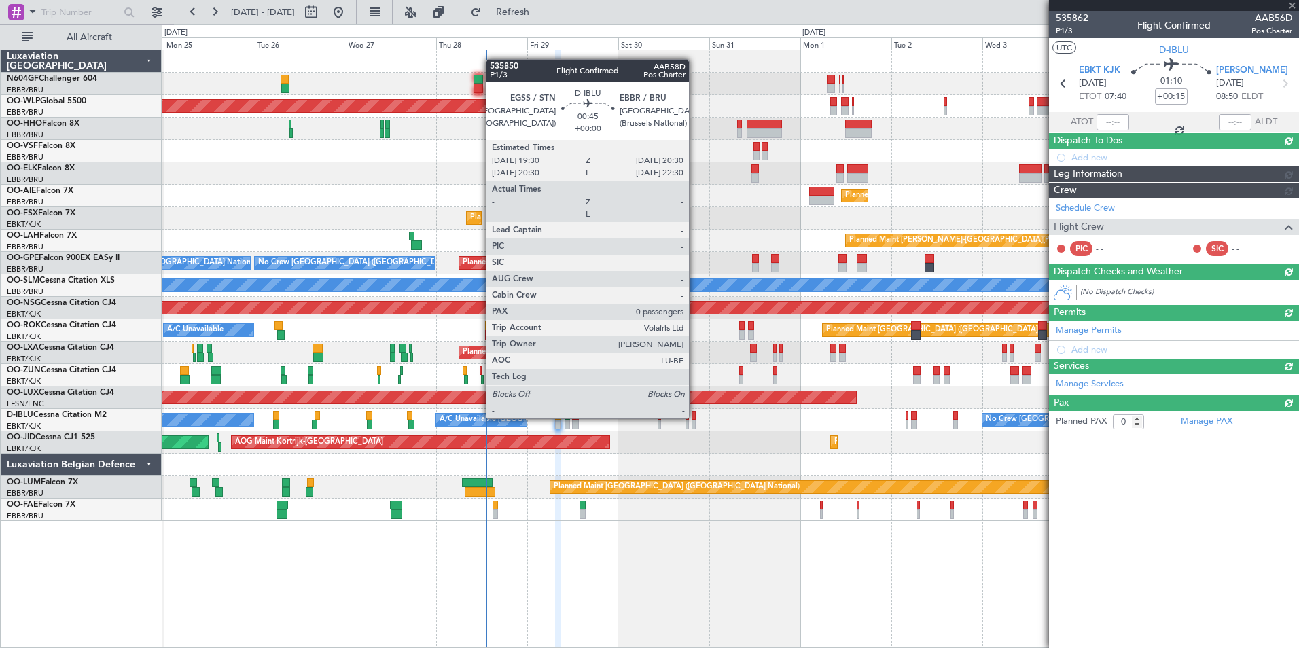
scroll to position [0, 0]
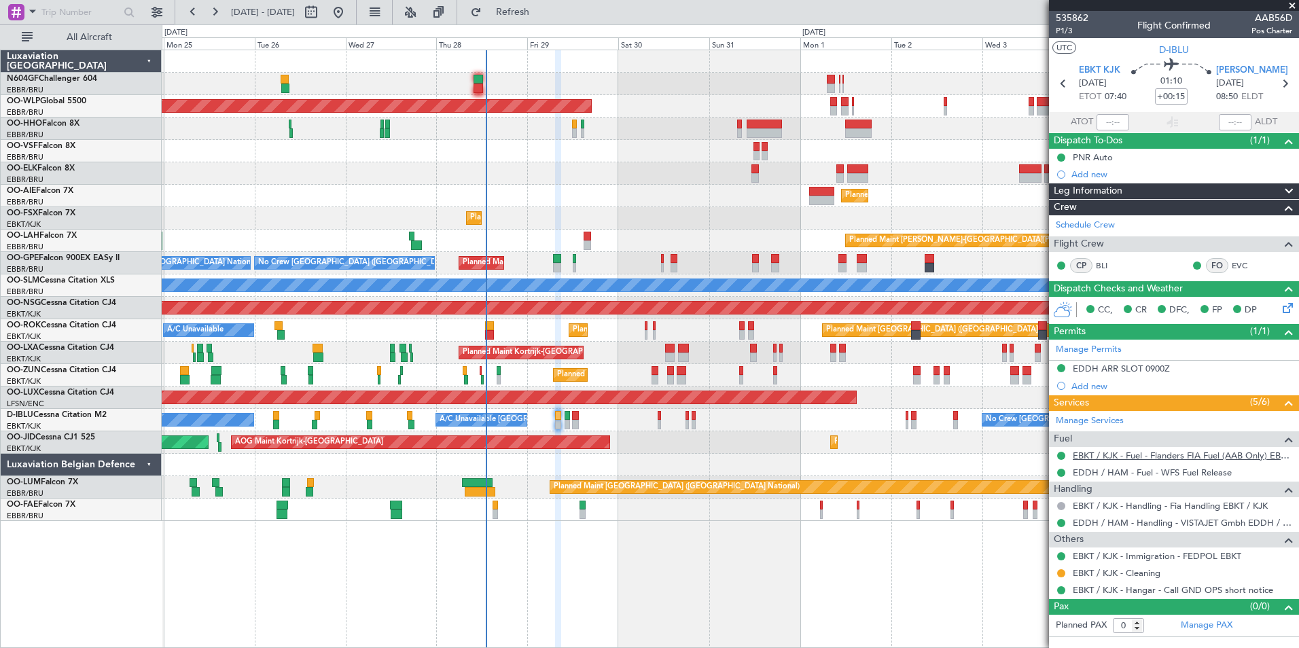
click at [1101, 457] on link "EBKT / KJK - Fuel - Flanders FIA Fuel (AAB Only) EBKT / KJK" at bounding box center [1183, 456] width 220 height 12
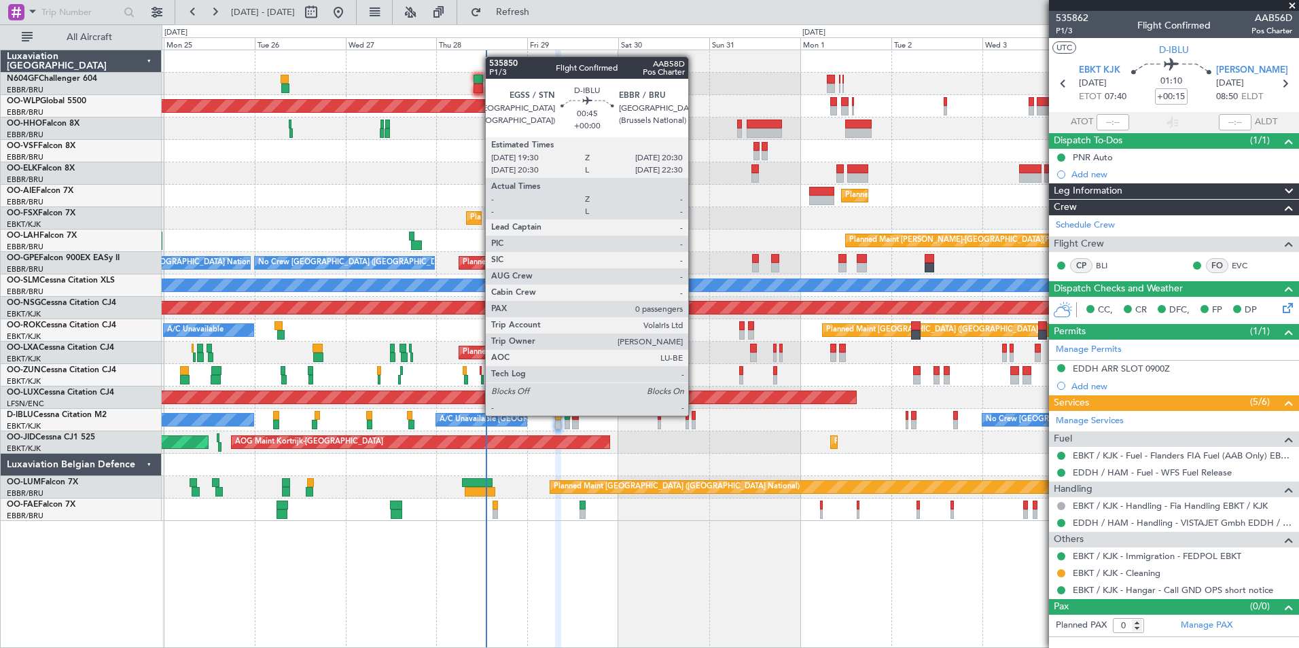
click at [695, 416] on div at bounding box center [694, 416] width 4 height 10
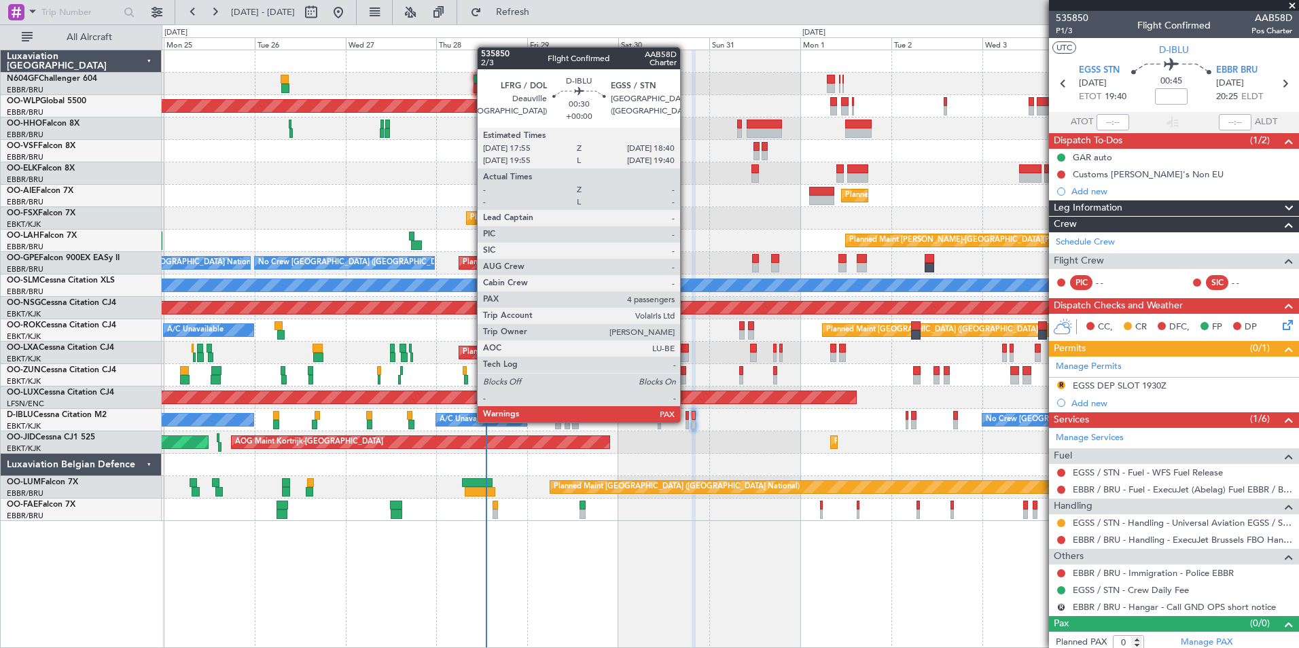
click at [686, 421] on div at bounding box center [687, 425] width 3 height 10
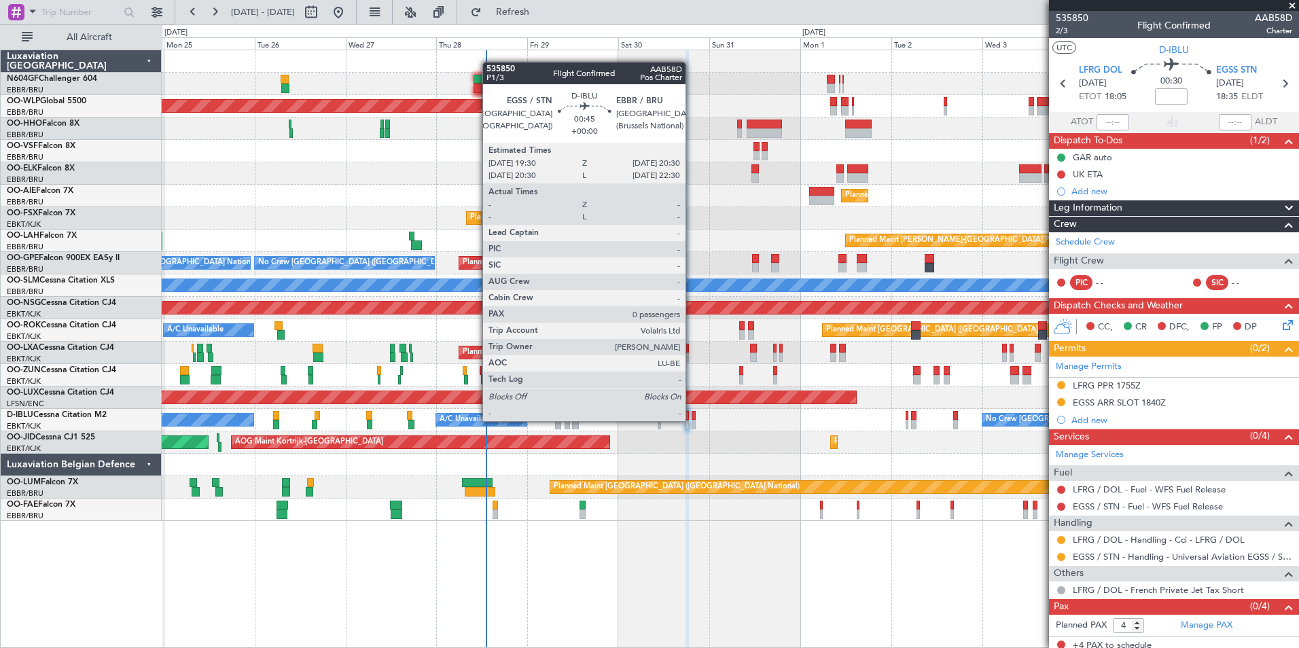
click at [702, 436] on div "AOG Maint Kortrijk-Wevelgem Planned Maint Paris (Le Bourget) Planned Maint Kort…" at bounding box center [730, 443] width 1137 height 22
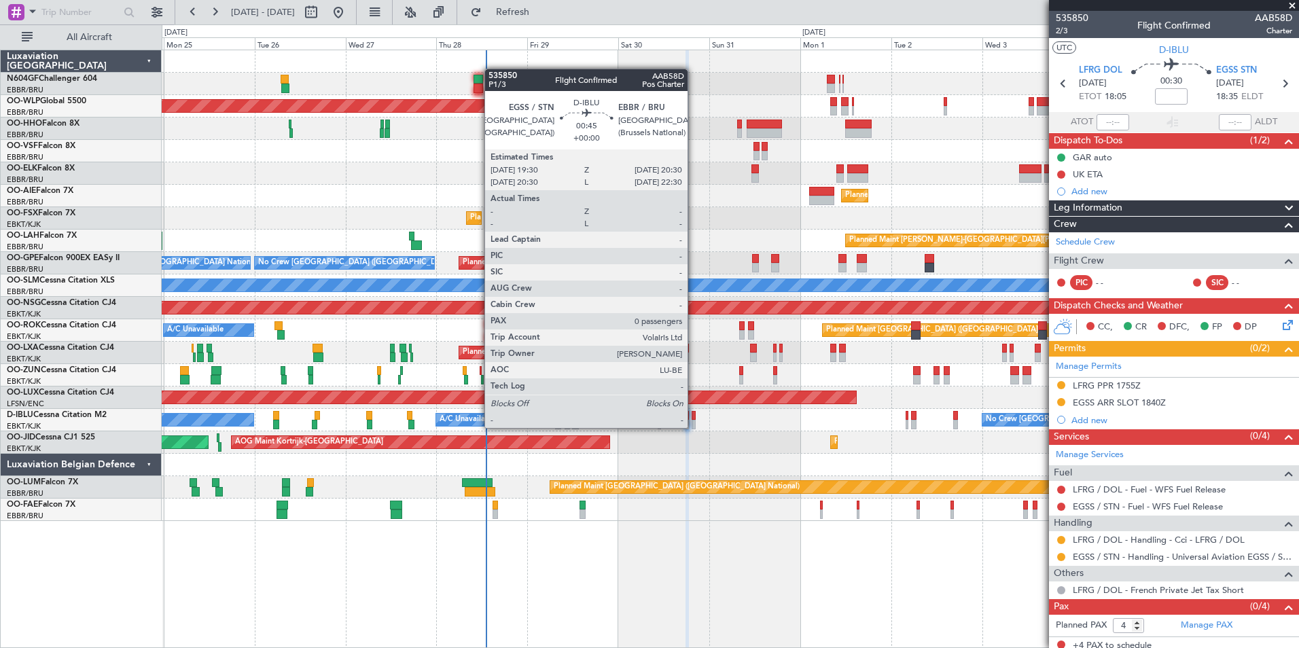
click at [694, 428] on div at bounding box center [694, 425] width 4 height 10
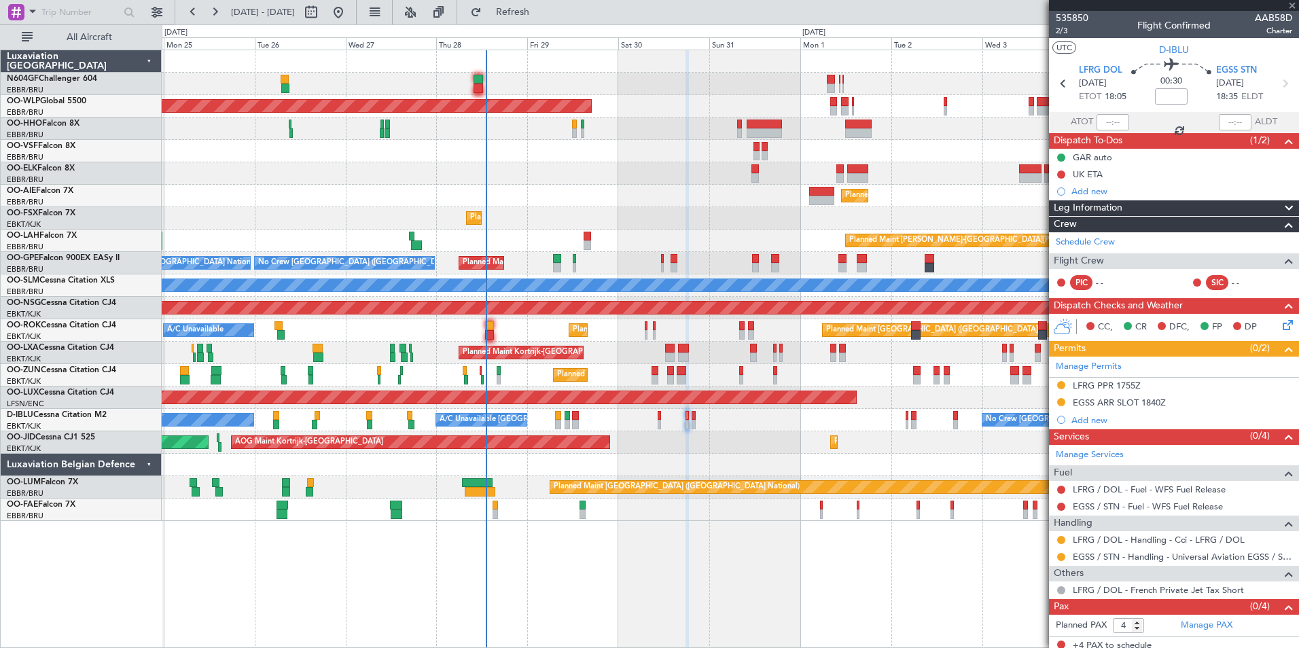
type input "0"
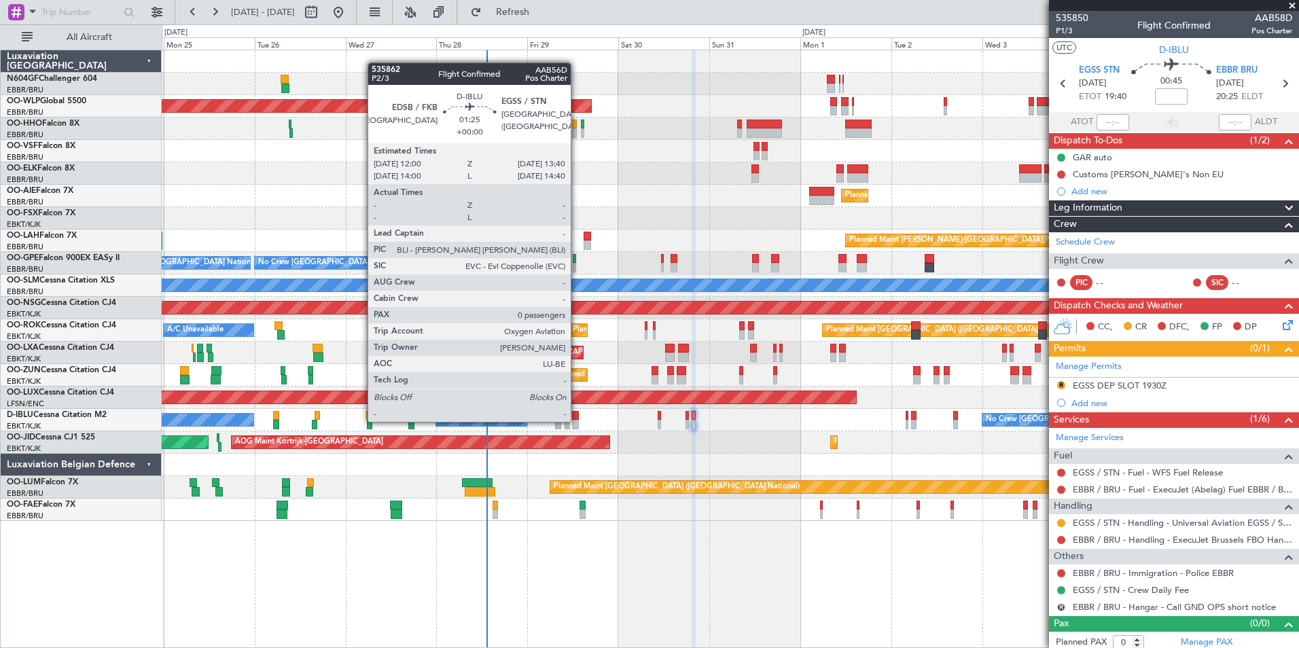
click at [577, 421] on div at bounding box center [575, 425] width 7 height 10
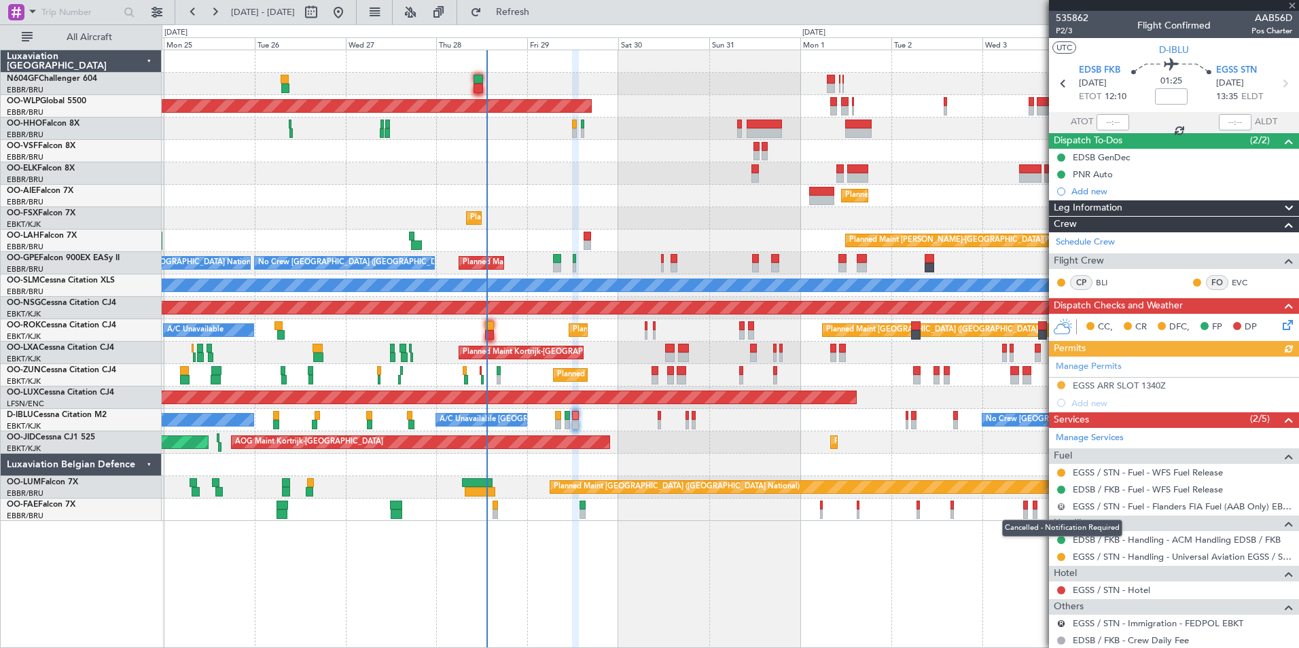
click at [1061, 506] on button "R" at bounding box center [1061, 507] width 8 height 8
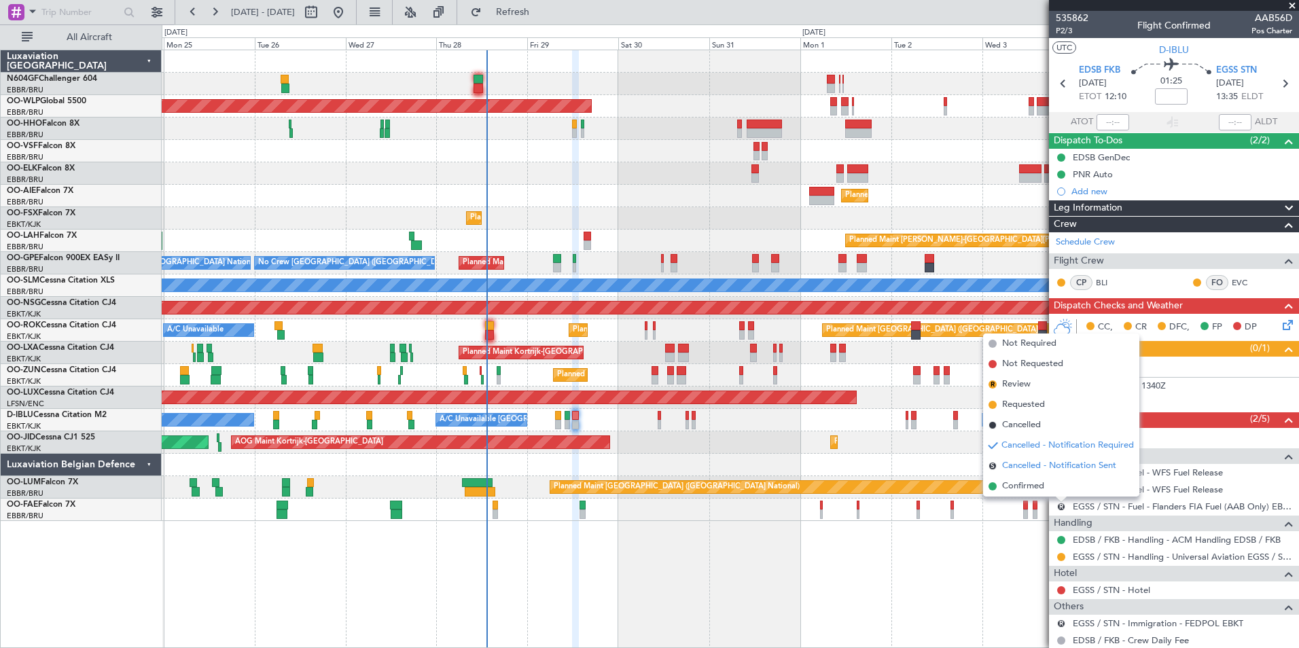
click at [1036, 461] on span "Cancelled - Notification Sent" at bounding box center [1059, 466] width 114 height 14
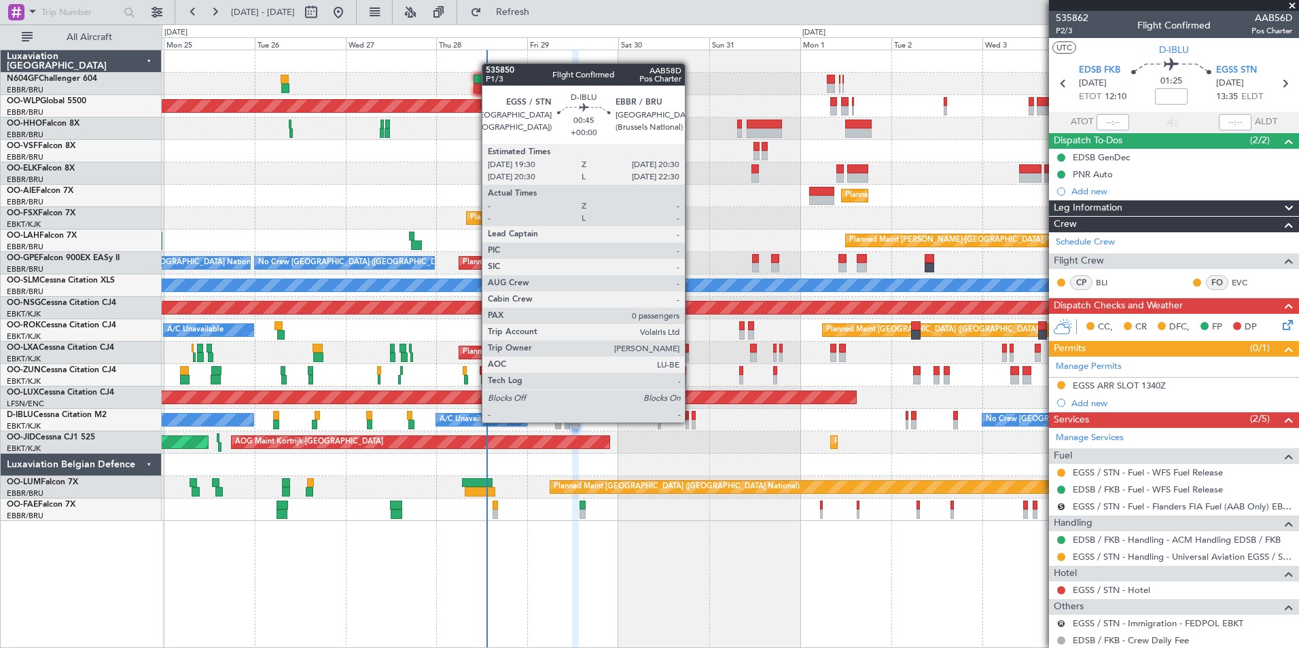
click at [692, 423] on div at bounding box center [694, 425] width 4 height 10
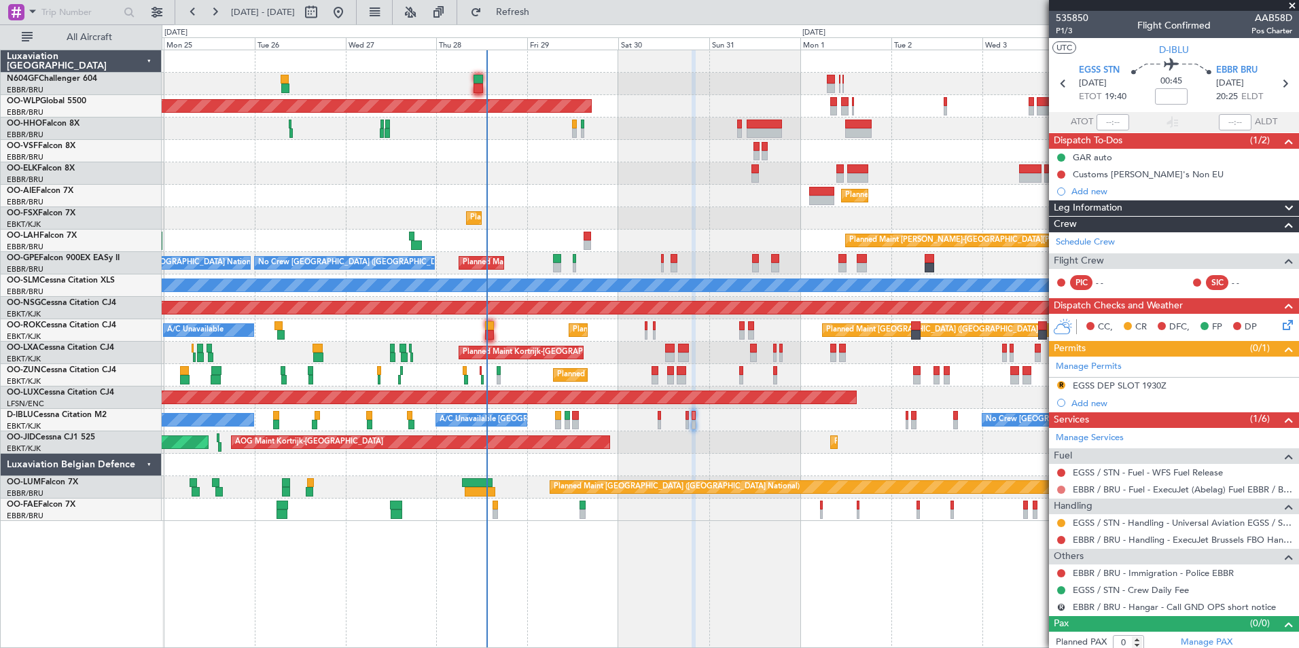
click at [1064, 488] on button at bounding box center [1061, 490] width 8 height 8
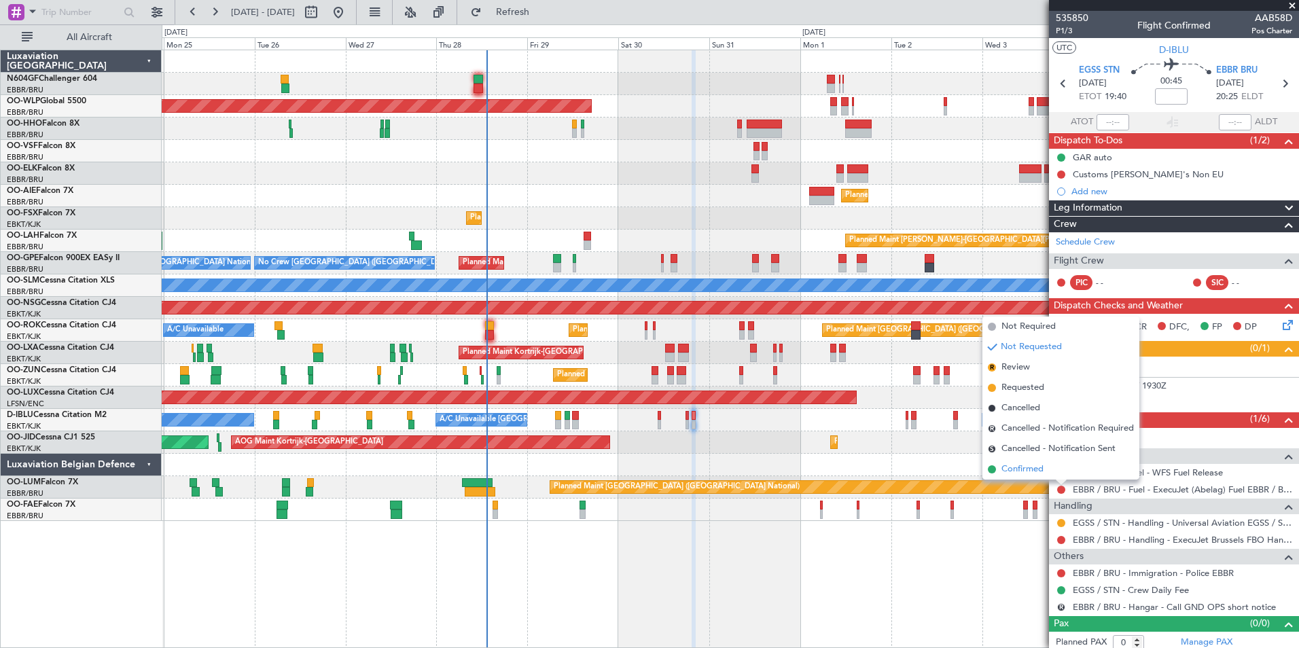
click at [1047, 474] on li "Confirmed" at bounding box center [1061, 469] width 157 height 20
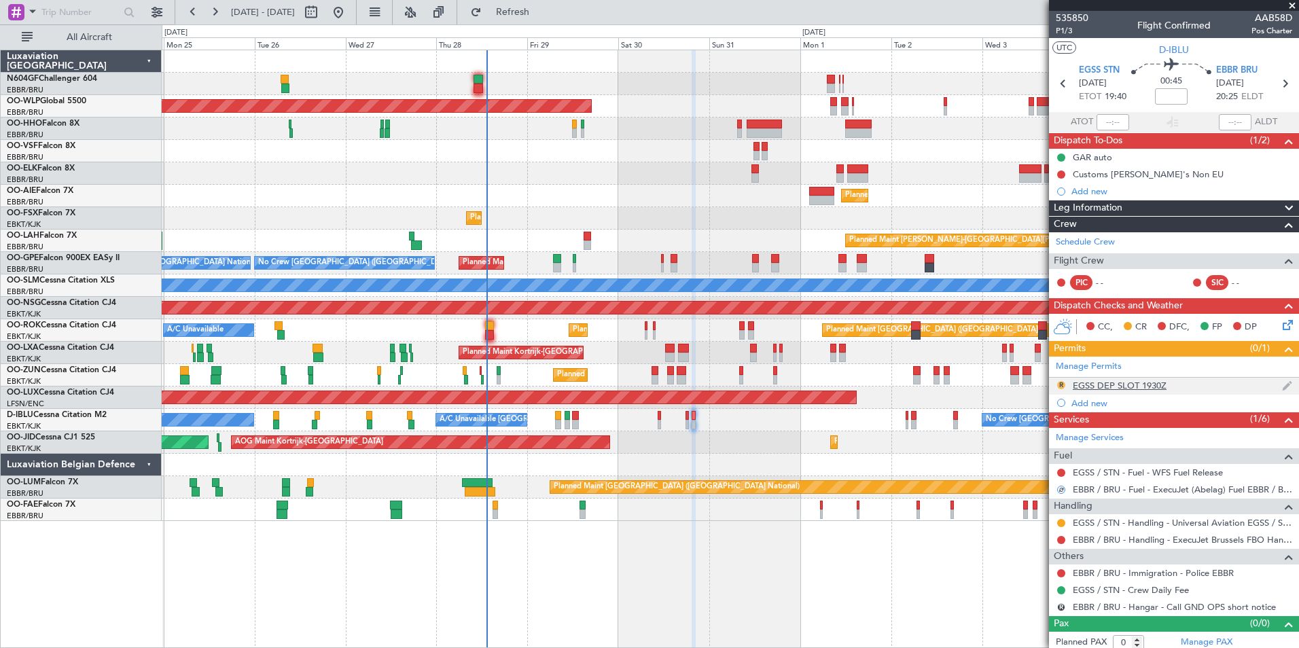
click at [1060, 385] on button "R" at bounding box center [1061, 385] width 8 height 8
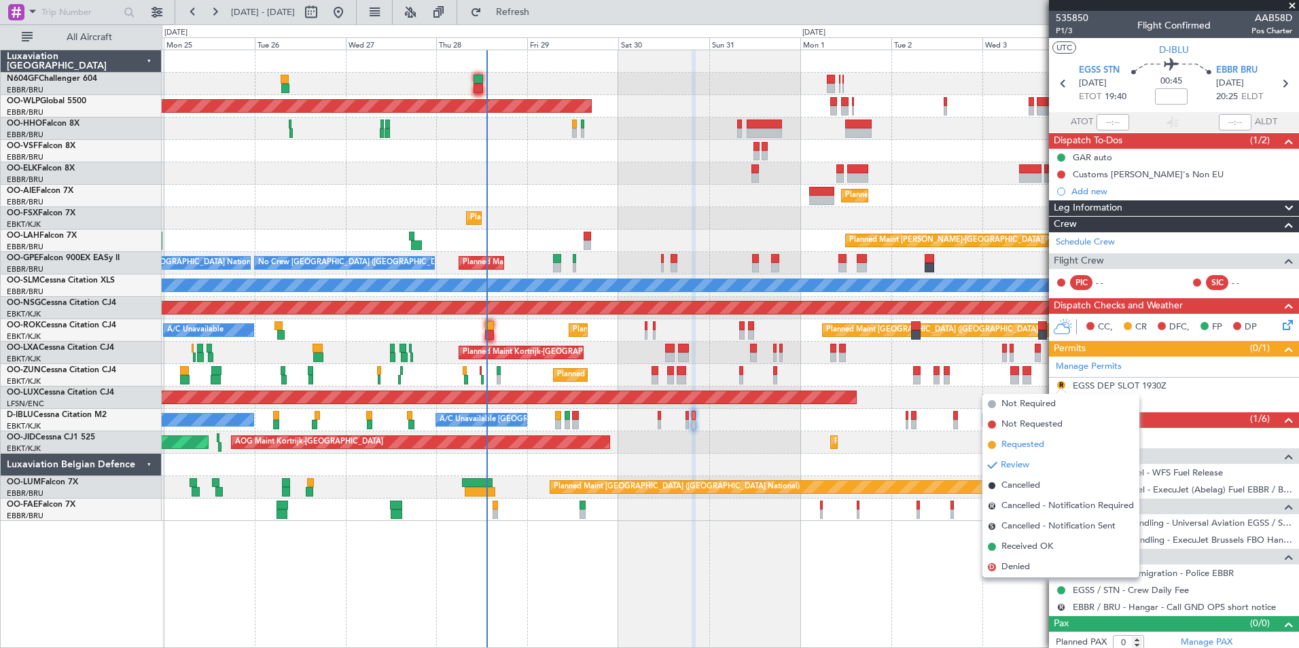
click at [1042, 444] on span "Requested" at bounding box center [1023, 445] width 43 height 14
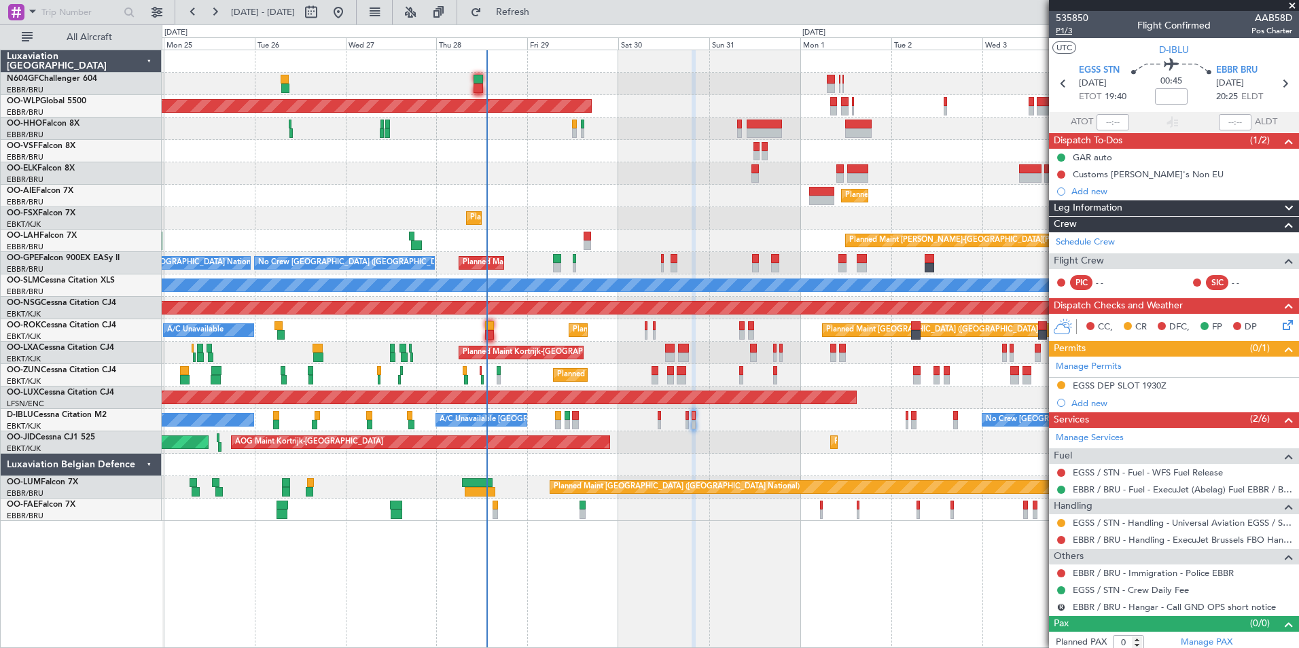
click at [1070, 29] on span "P1/3" at bounding box center [1072, 31] width 33 height 12
click at [546, 22] on button "Refresh" at bounding box center [505, 12] width 82 height 22
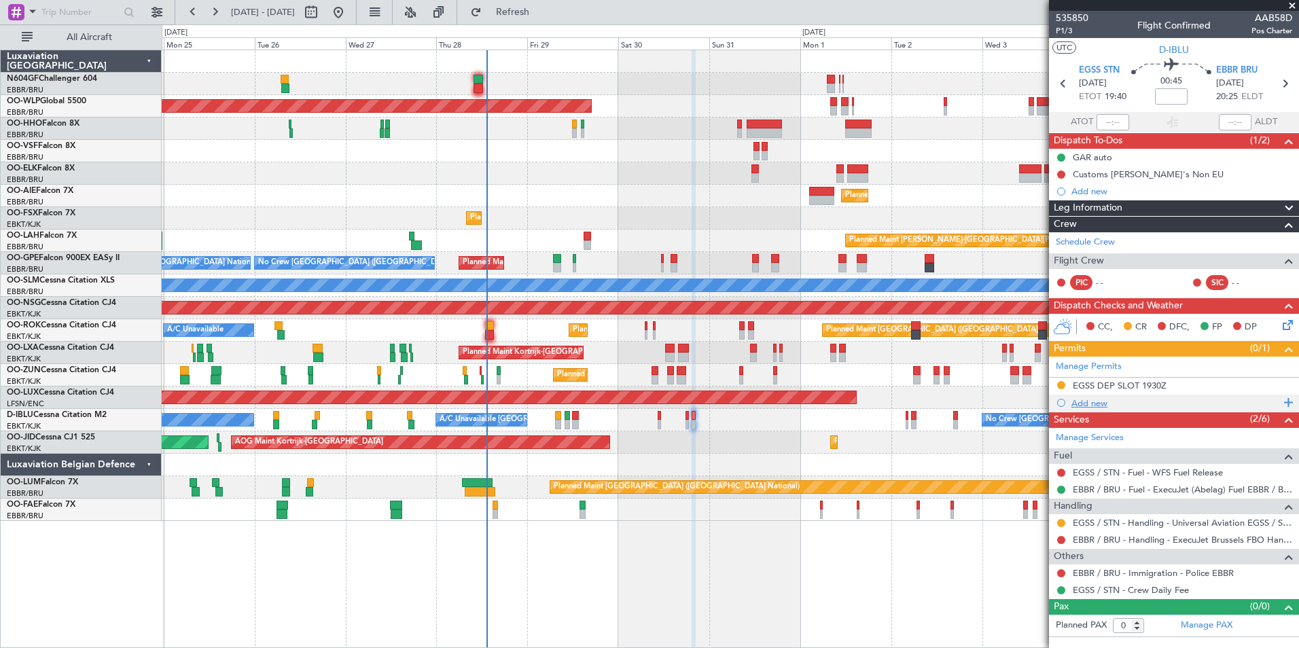
click at [1089, 404] on div "Add new" at bounding box center [1176, 404] width 209 height 12
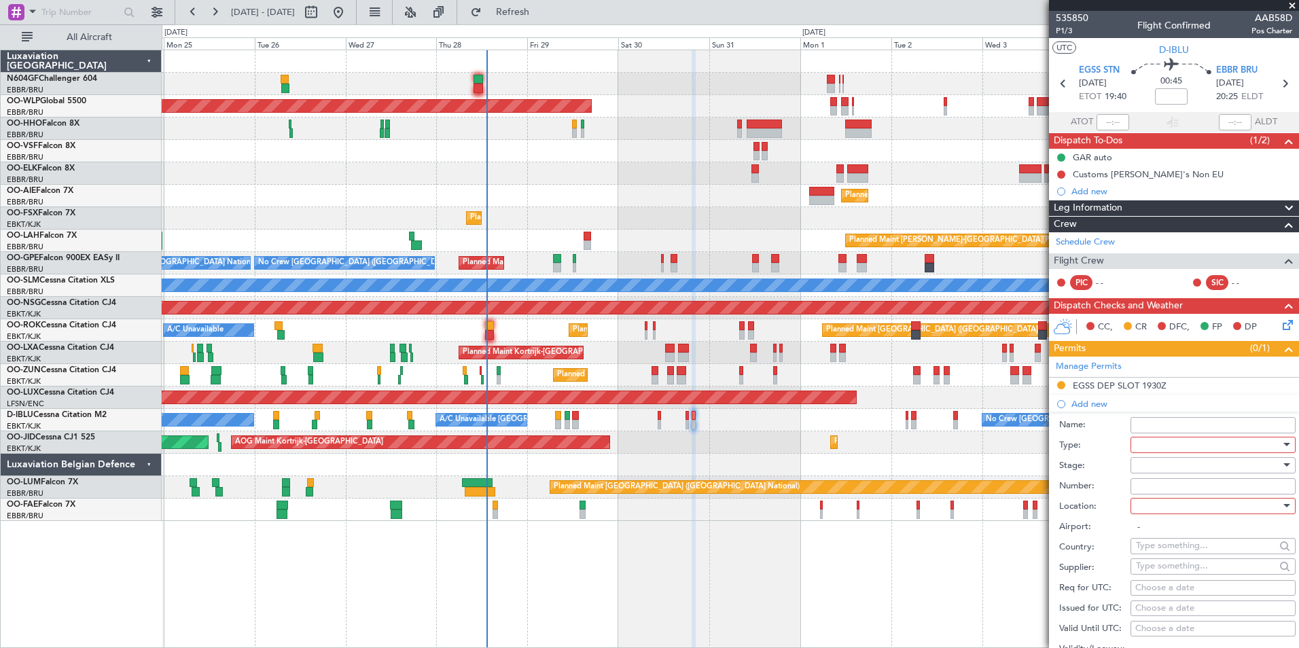
click at [1154, 444] on div at bounding box center [1208, 445] width 145 height 20
click at [1164, 573] on span "Slot" at bounding box center [1208, 573] width 143 height 20
click at [1165, 459] on div at bounding box center [1208, 465] width 145 height 20
click at [1166, 508] on span "Not Requested" at bounding box center [1208, 513] width 143 height 20
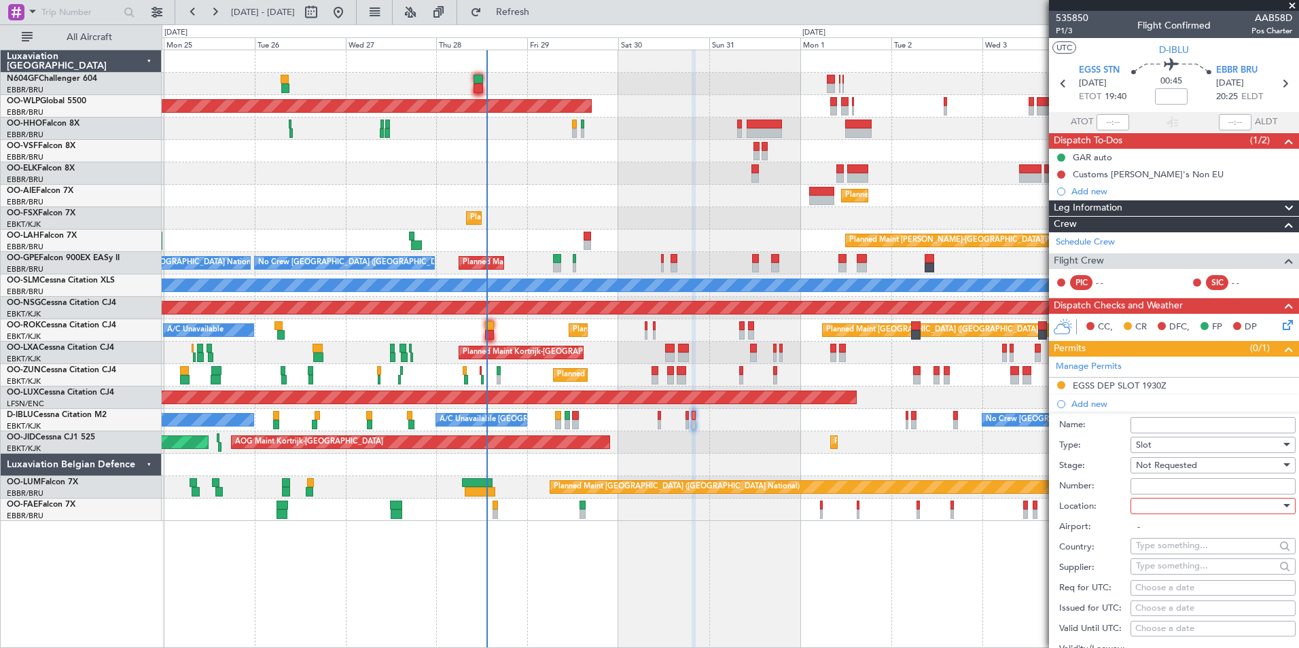
click at [1163, 496] on div at bounding box center [1208, 506] width 145 height 20
click at [1156, 571] on span "Arrival" at bounding box center [1208, 574] width 143 height 20
type input "EBBR / BRU"
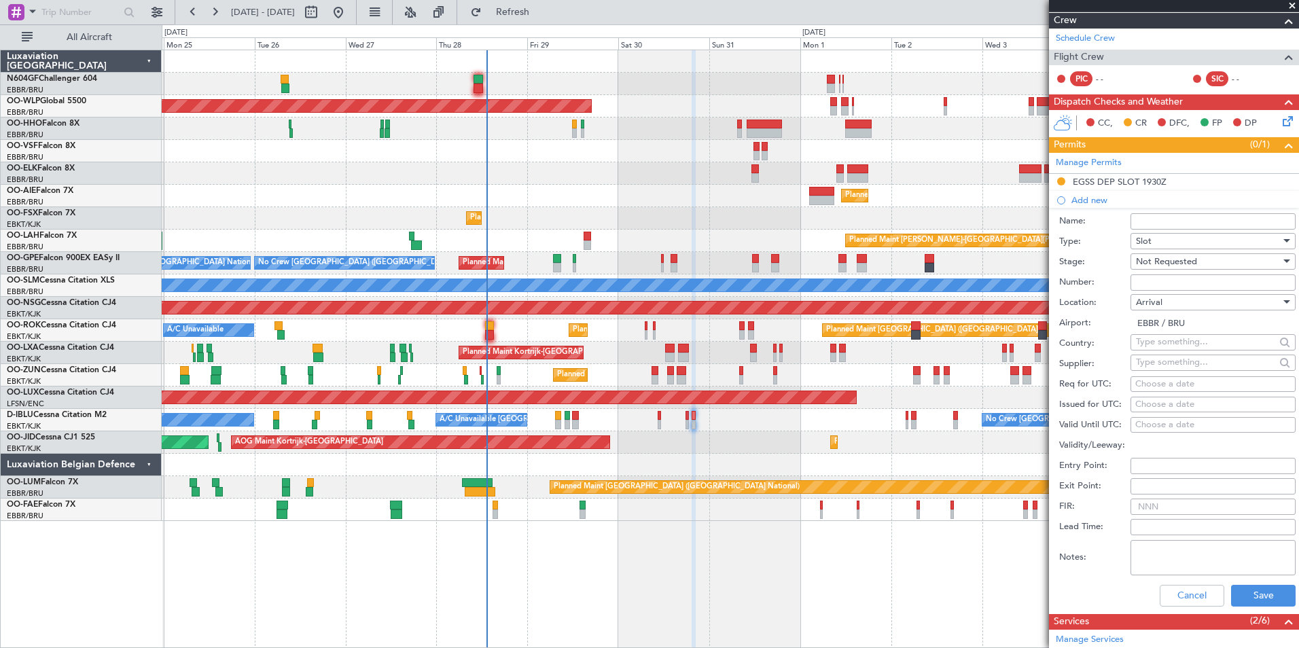
click at [1150, 378] on div "Choose a date" at bounding box center [1214, 385] width 156 height 14
select select "8"
select select "2025"
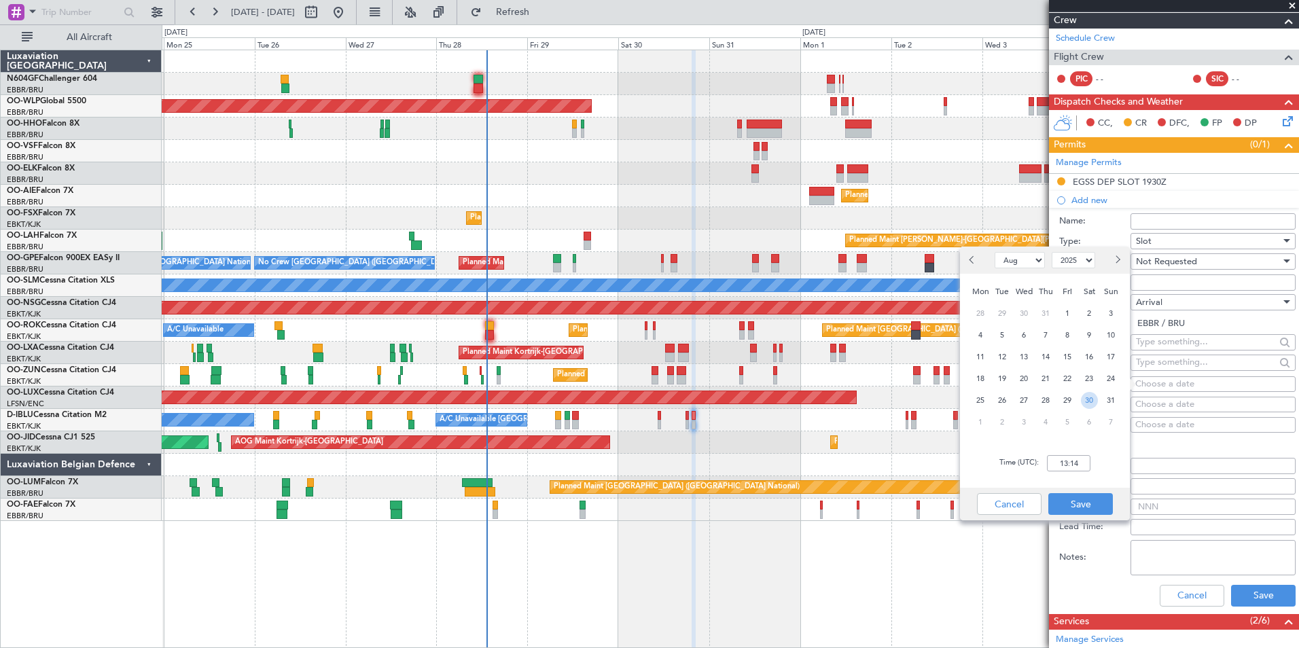
click at [1089, 402] on span "30" at bounding box center [1089, 400] width 17 height 17
click at [1077, 465] on input "00:00" at bounding box center [1068, 463] width 43 height 16
type input "20:30"
click at [1077, 480] on div "Time (UTC): 20:30" at bounding box center [1045, 463] width 170 height 49
click at [1088, 497] on button "Save" at bounding box center [1081, 504] width 65 height 22
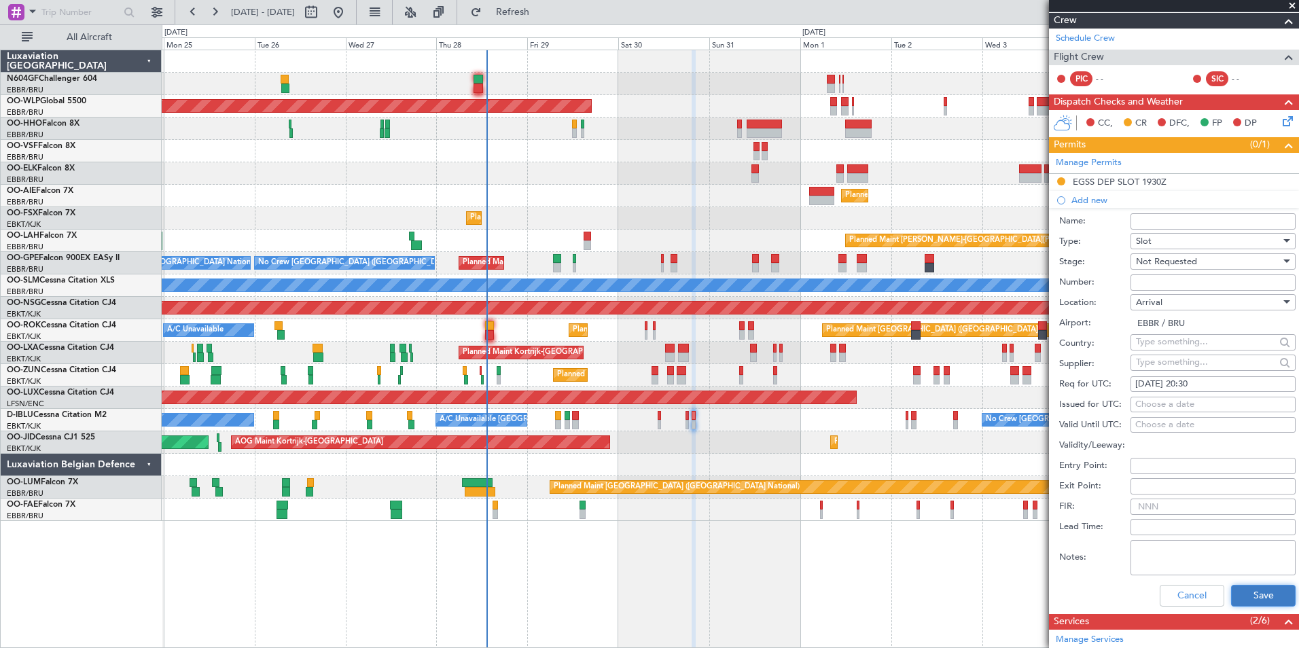
click at [1241, 597] on button "Save" at bounding box center [1263, 596] width 65 height 22
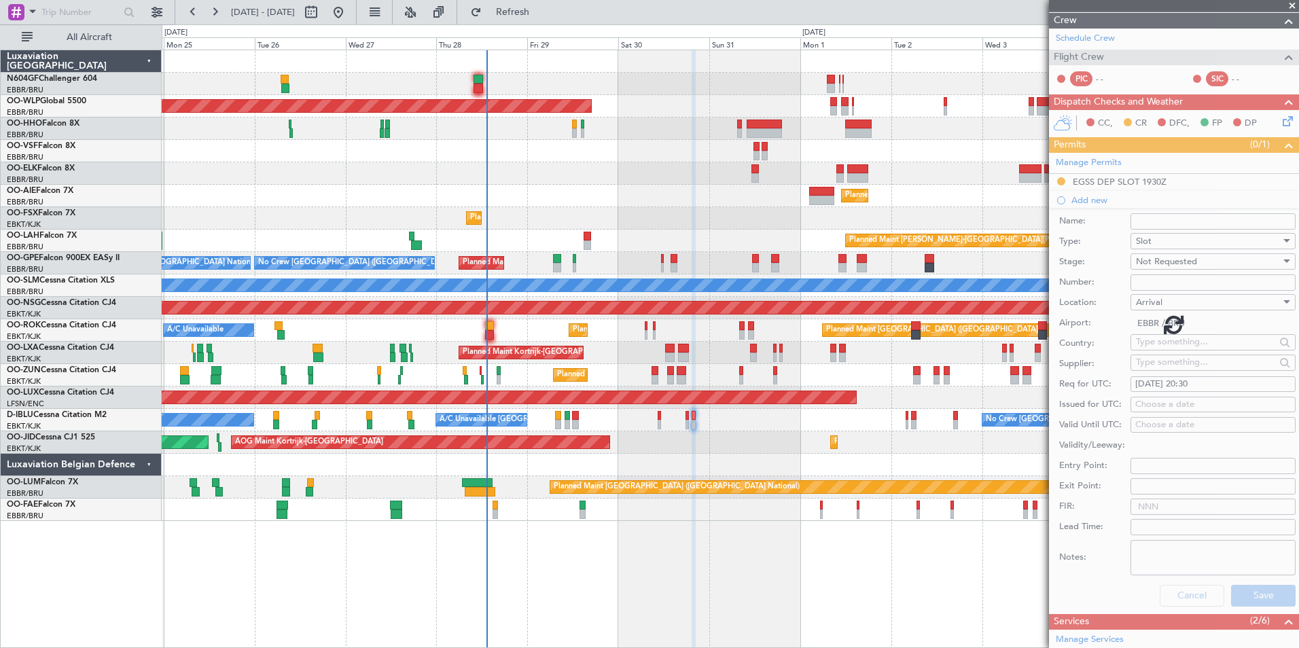
scroll to position [5, 0]
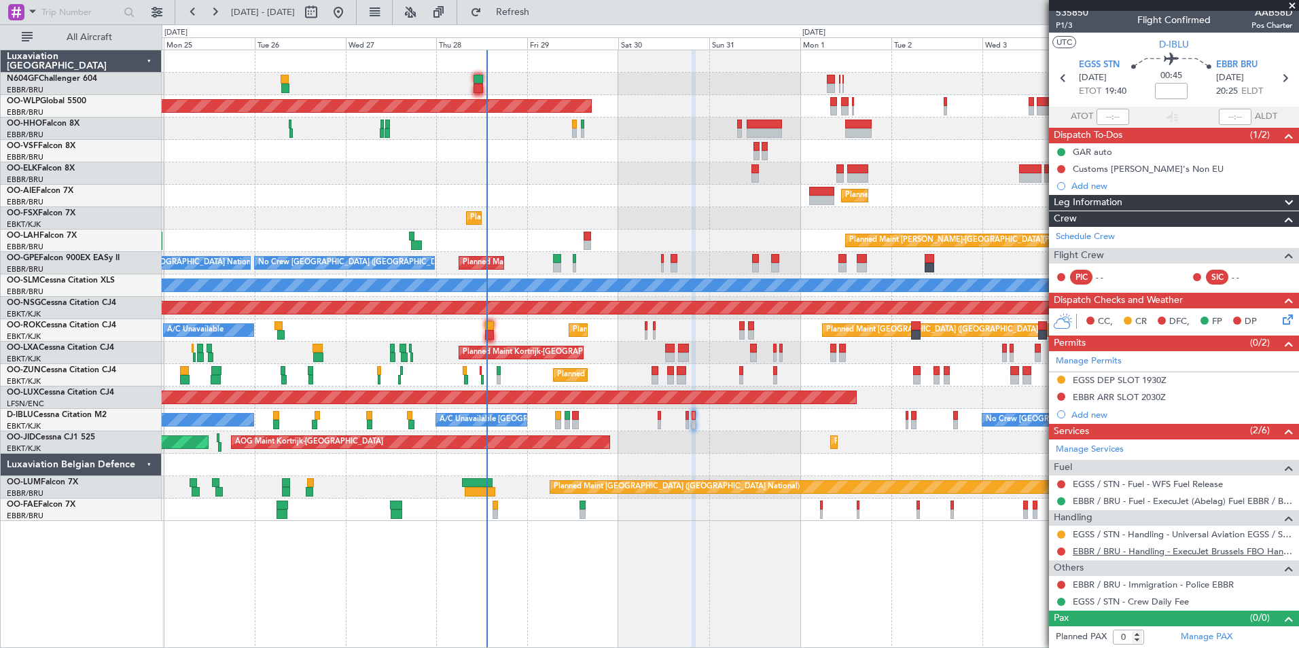
click at [1081, 549] on link "EBBR / BRU - Handling - ExecuJet Brussels FBO Handling Abelag" at bounding box center [1183, 552] width 220 height 12
click at [688, 427] on div "Planned Maint [GEOGRAPHIC_DATA] ([GEOGRAPHIC_DATA]) Planned Maint [GEOGRAPHIC_D…" at bounding box center [730, 285] width 1137 height 471
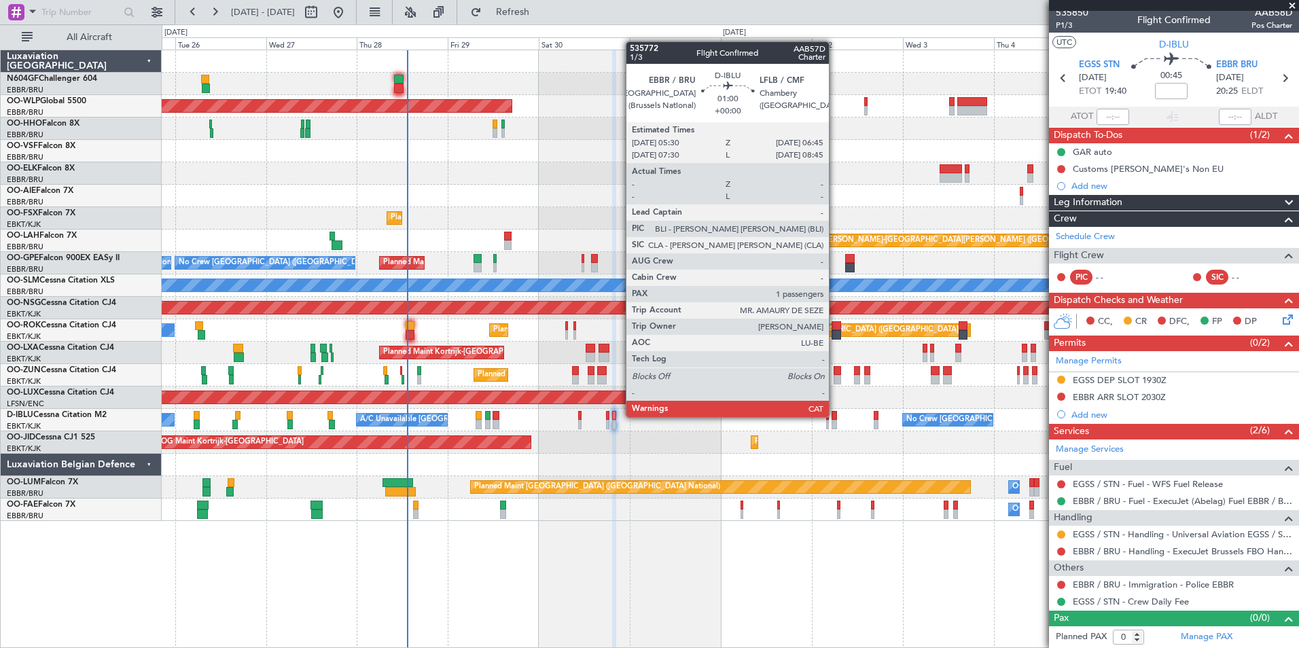
click at [835, 417] on div at bounding box center [834, 416] width 5 height 10
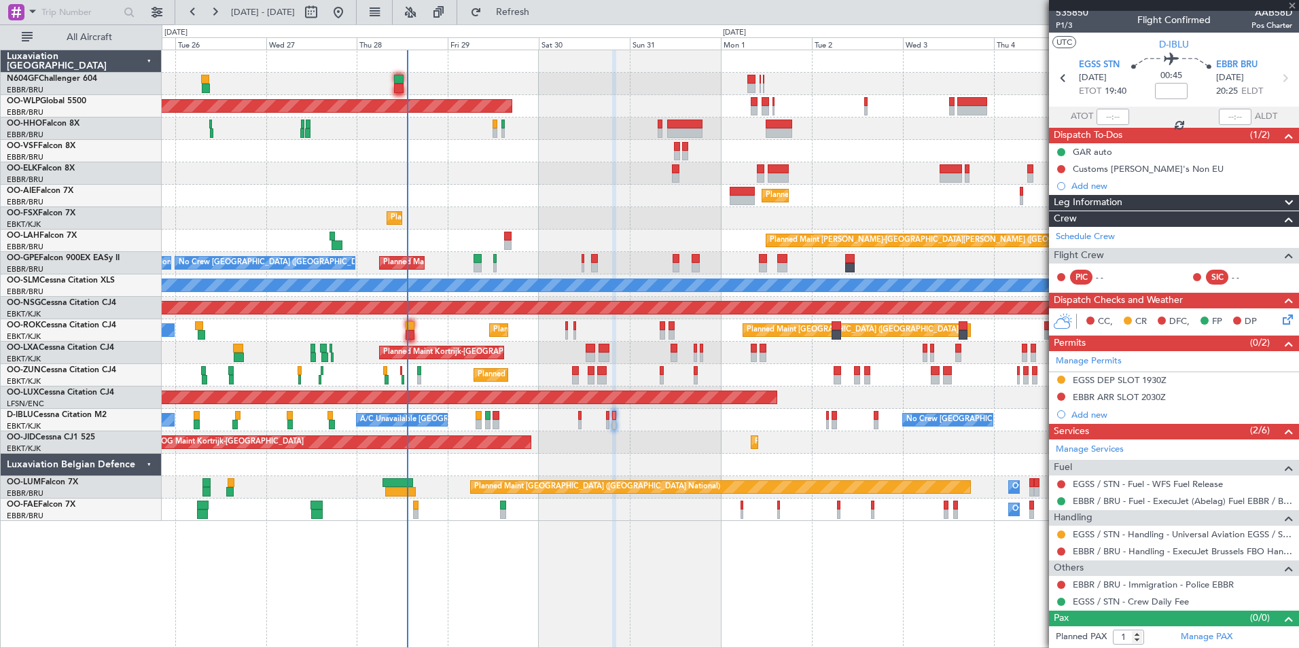
scroll to position [0, 0]
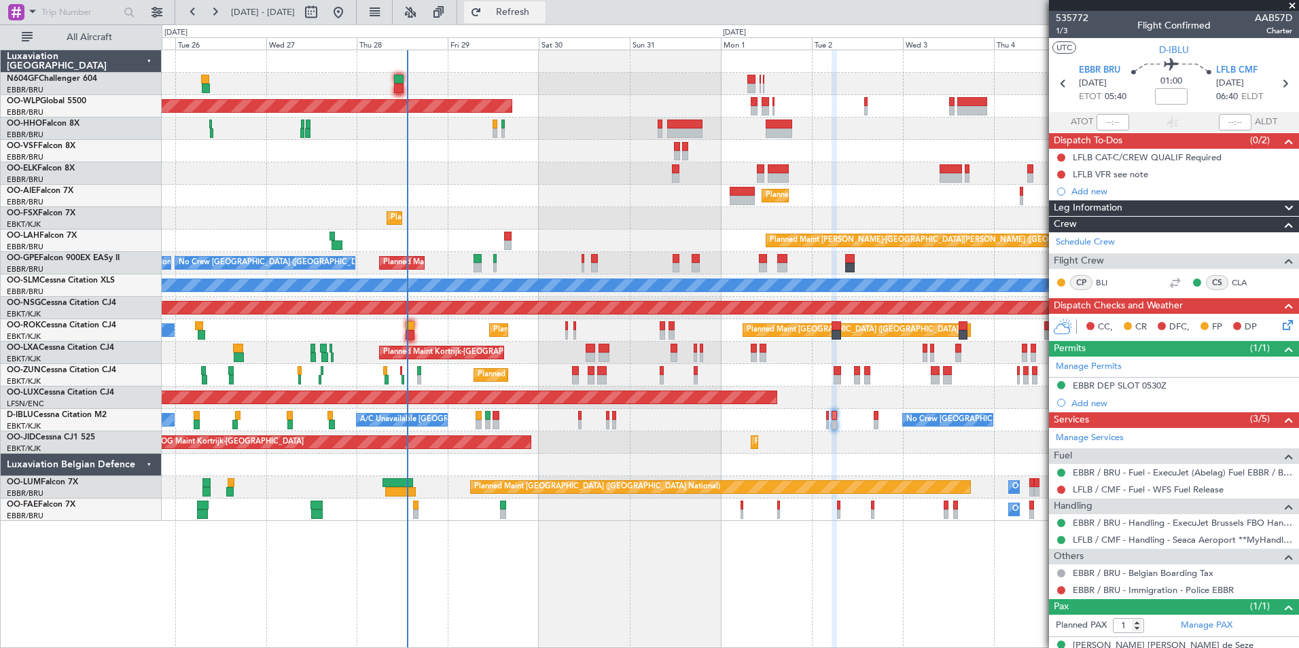
click at [542, 8] on span "Refresh" at bounding box center [513, 12] width 57 height 10
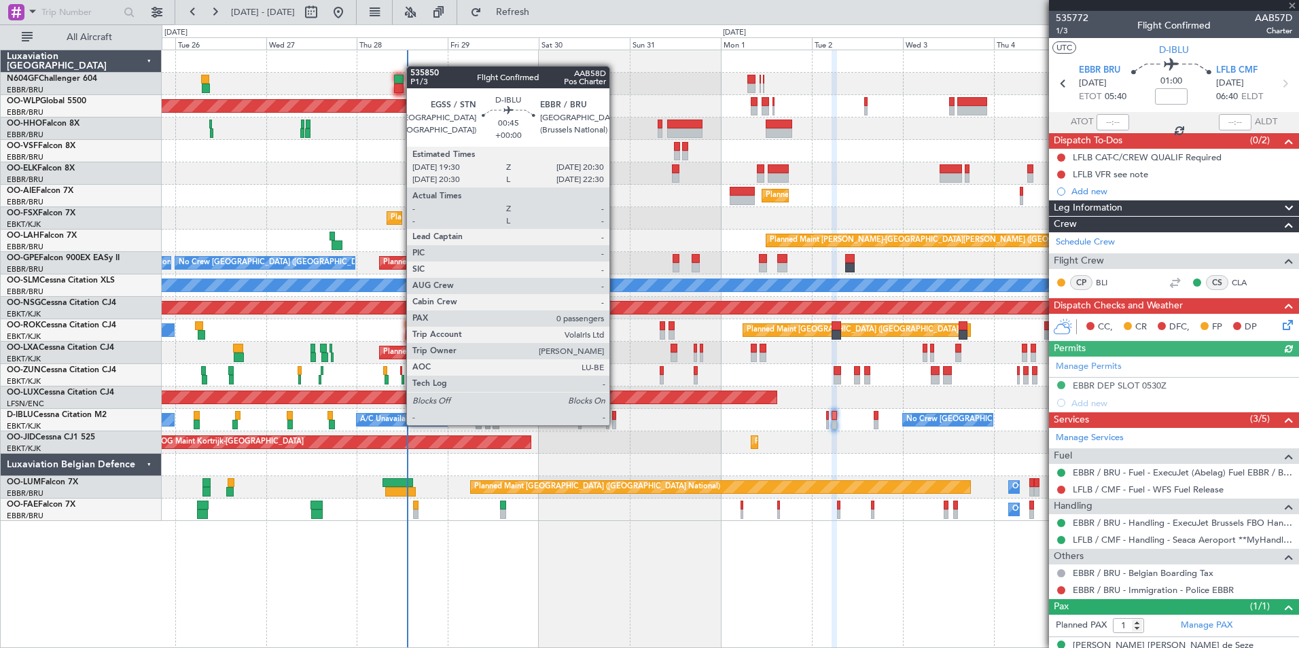
click at [616, 425] on div at bounding box center [614, 425] width 4 height 10
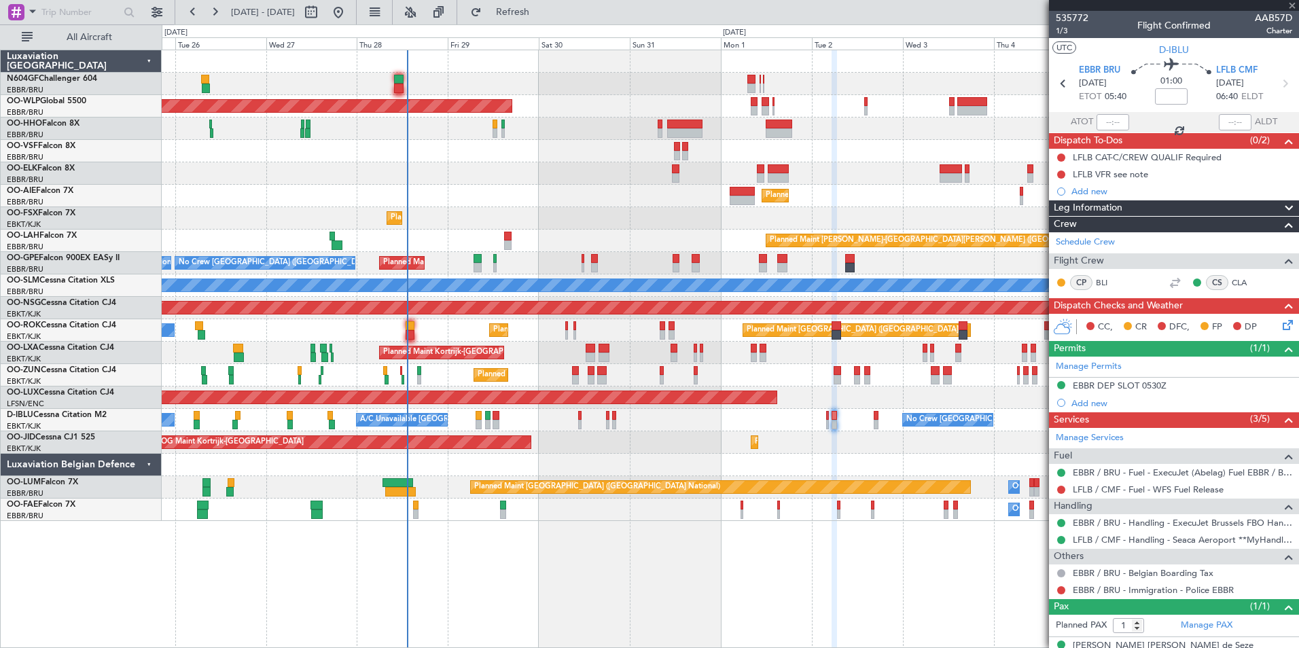
type input "0"
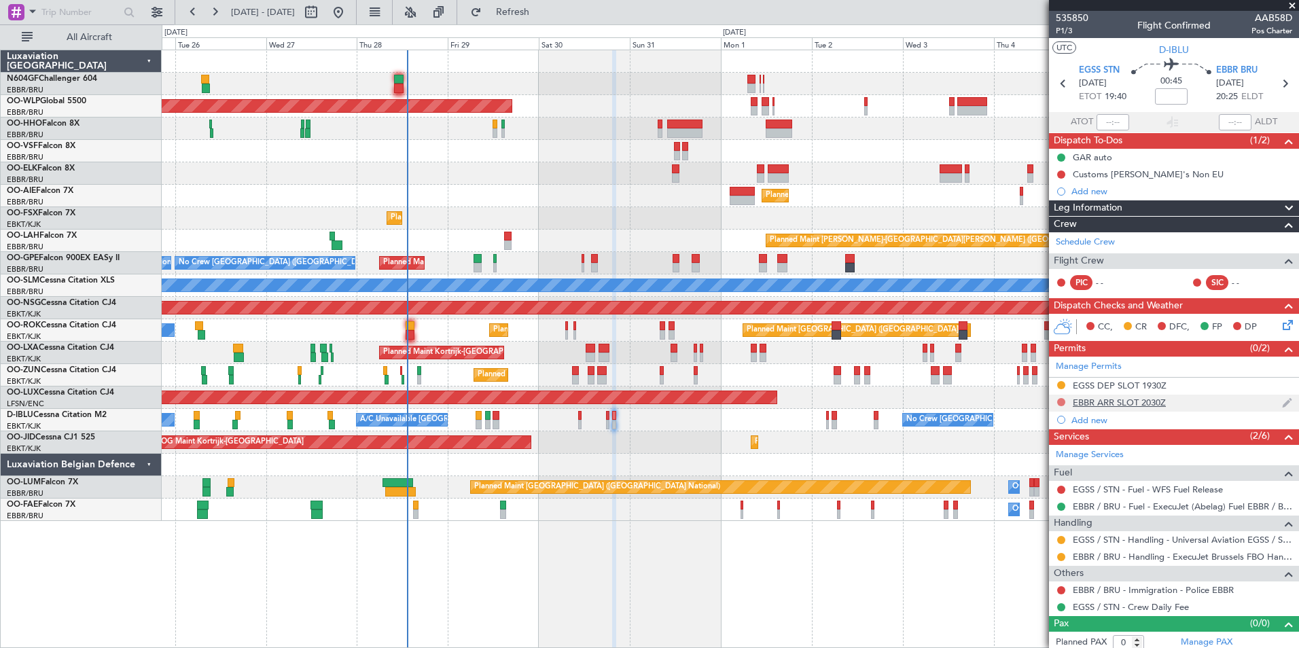
click at [1062, 404] on button at bounding box center [1061, 402] width 8 height 8
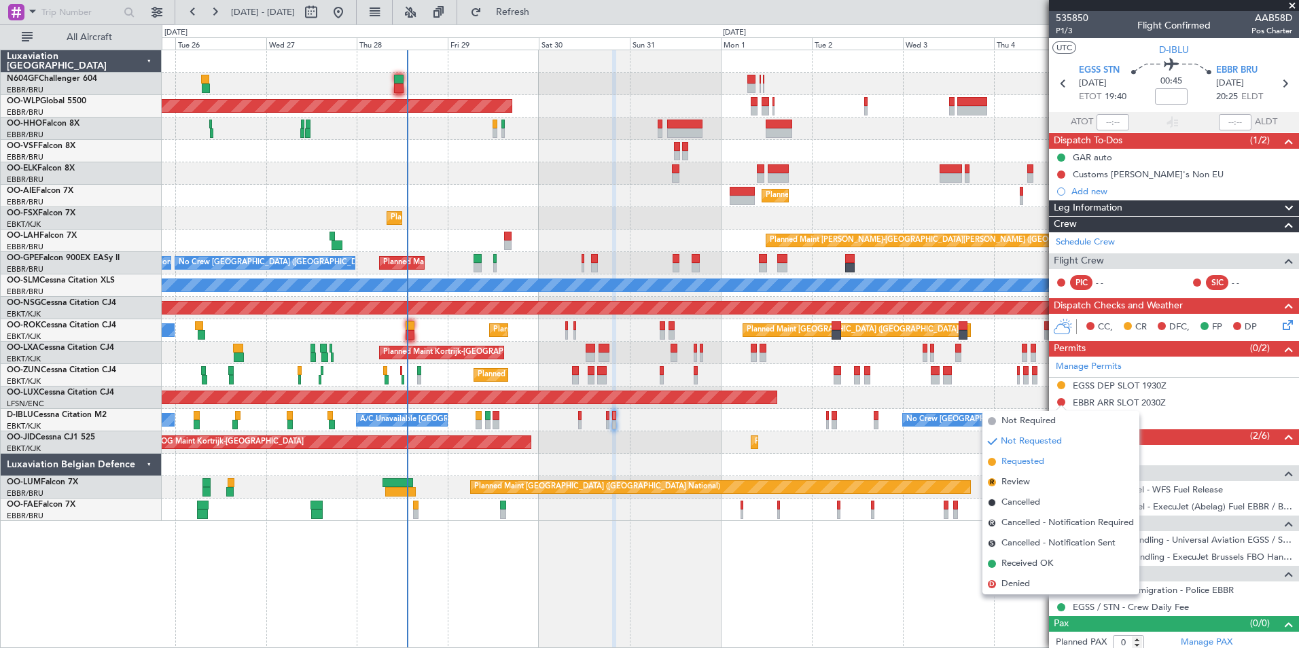
click at [1038, 471] on li "Requested" at bounding box center [1061, 462] width 157 height 20
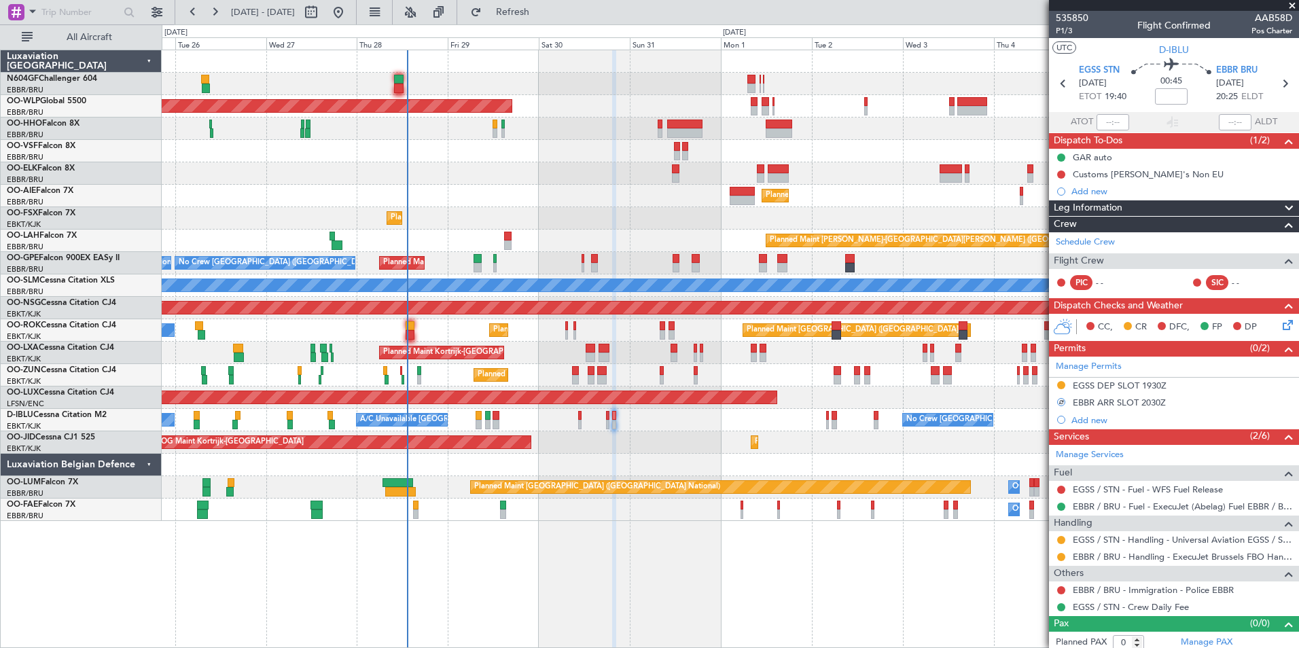
click at [1286, 329] on div "CC, CR DFC, FP DP" at bounding box center [1174, 327] width 250 height 27
click at [1280, 325] on icon at bounding box center [1285, 322] width 11 height 11
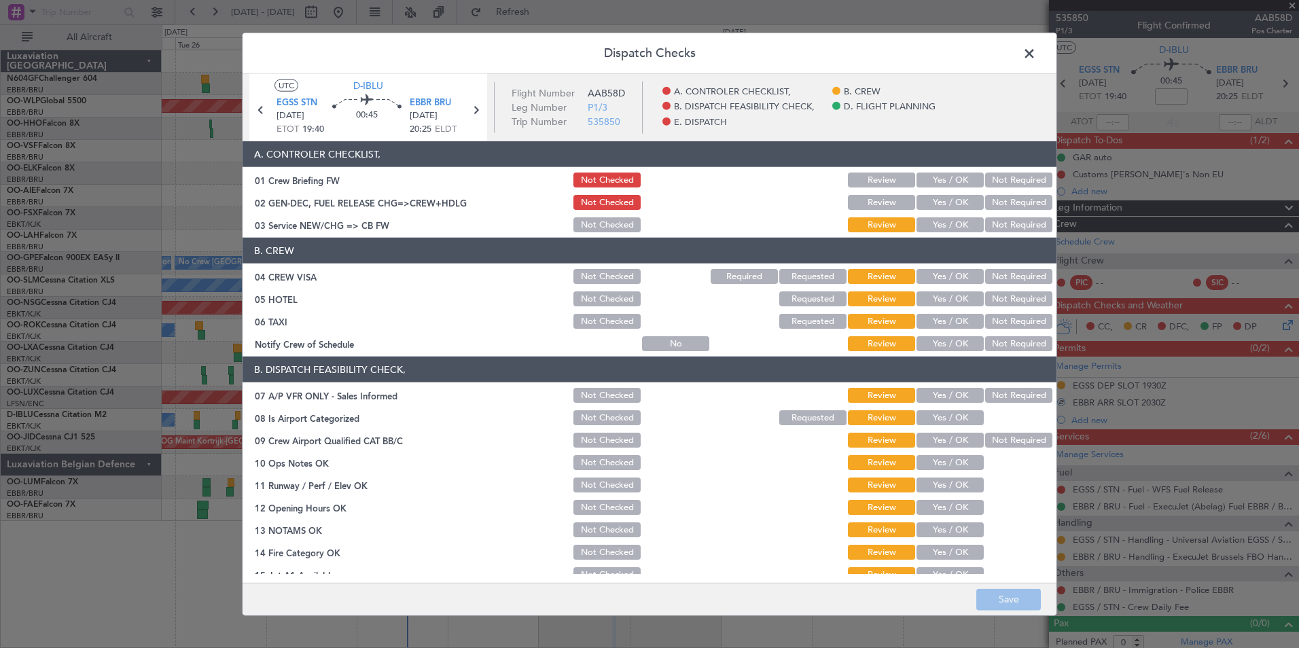
drag, startPoint x: 922, startPoint y: 217, endPoint x: 928, endPoint y: 224, distance: 9.1
click at [922, 218] on button "Yes / OK" at bounding box center [950, 224] width 67 height 15
click at [985, 271] on button "Not Required" at bounding box center [1018, 276] width 67 height 15
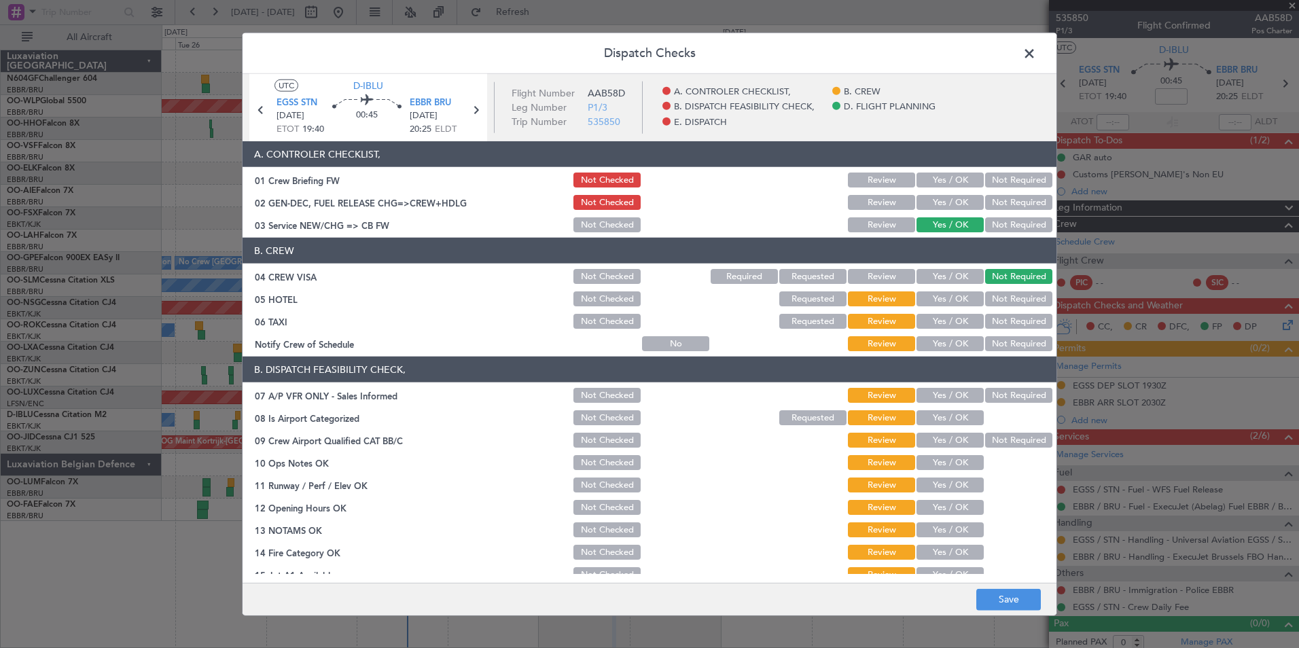
click at [989, 291] on section "B. CREW 04 CREW VISA Not Checked Required Requested Review Yes / OK Not Require…" at bounding box center [650, 296] width 814 height 116
drag, startPoint x: 989, startPoint y: 300, endPoint x: 989, endPoint y: 314, distance: 13.6
click at [989, 301] on button "Not Required" at bounding box center [1018, 299] width 67 height 15
click at [989, 322] on button "Not Required" at bounding box center [1018, 321] width 67 height 15
click at [956, 342] on button "Yes / OK" at bounding box center [950, 343] width 67 height 15
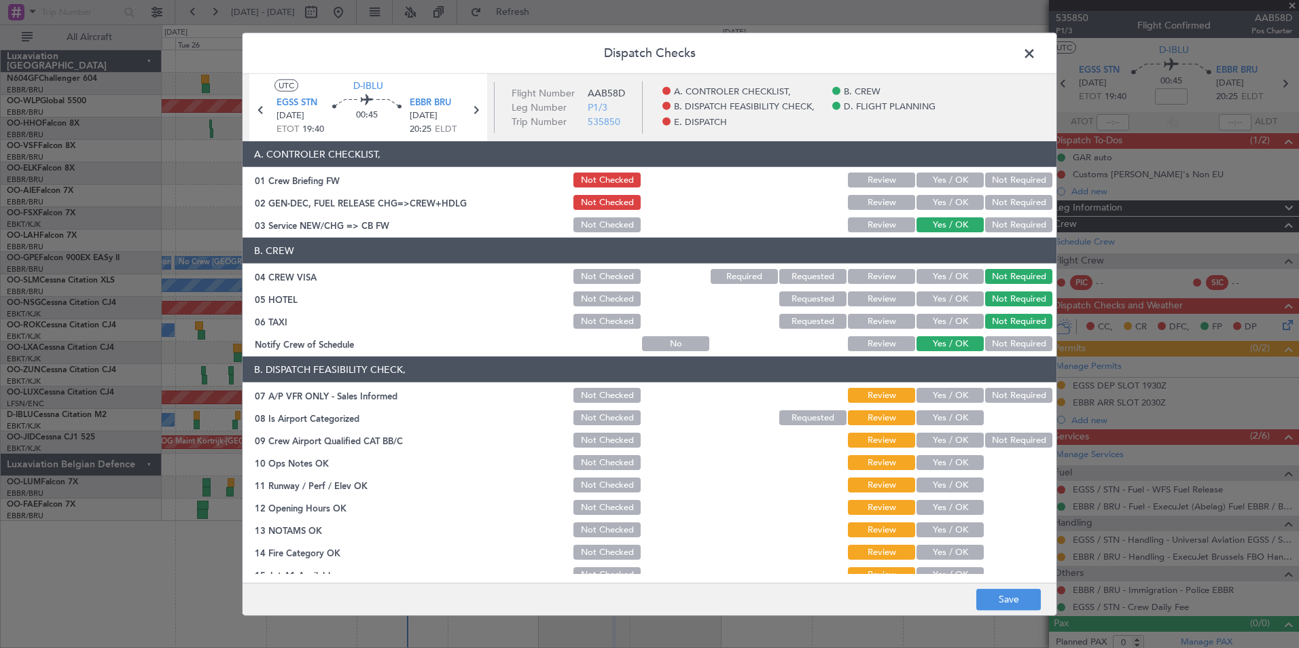
click at [995, 393] on button "Not Required" at bounding box center [1018, 395] width 67 height 15
click at [960, 413] on button "Yes / OK" at bounding box center [950, 417] width 67 height 15
click at [987, 440] on button "Not Required" at bounding box center [1018, 440] width 67 height 15
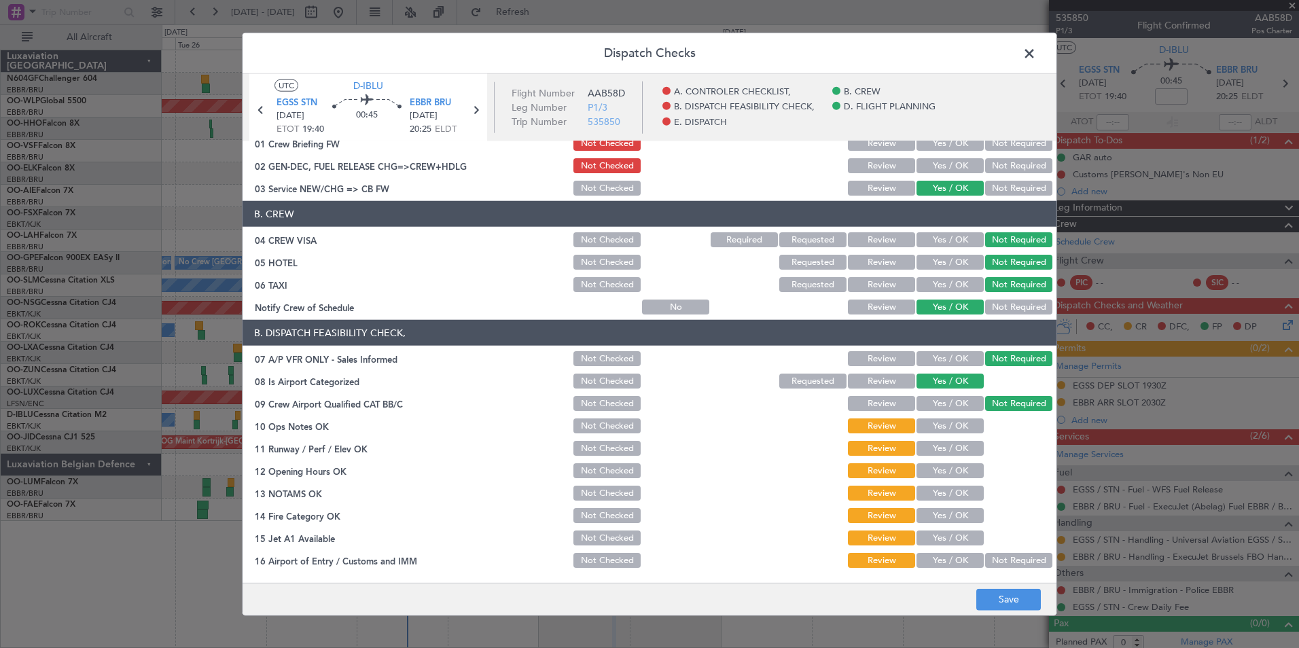
scroll to position [136, 0]
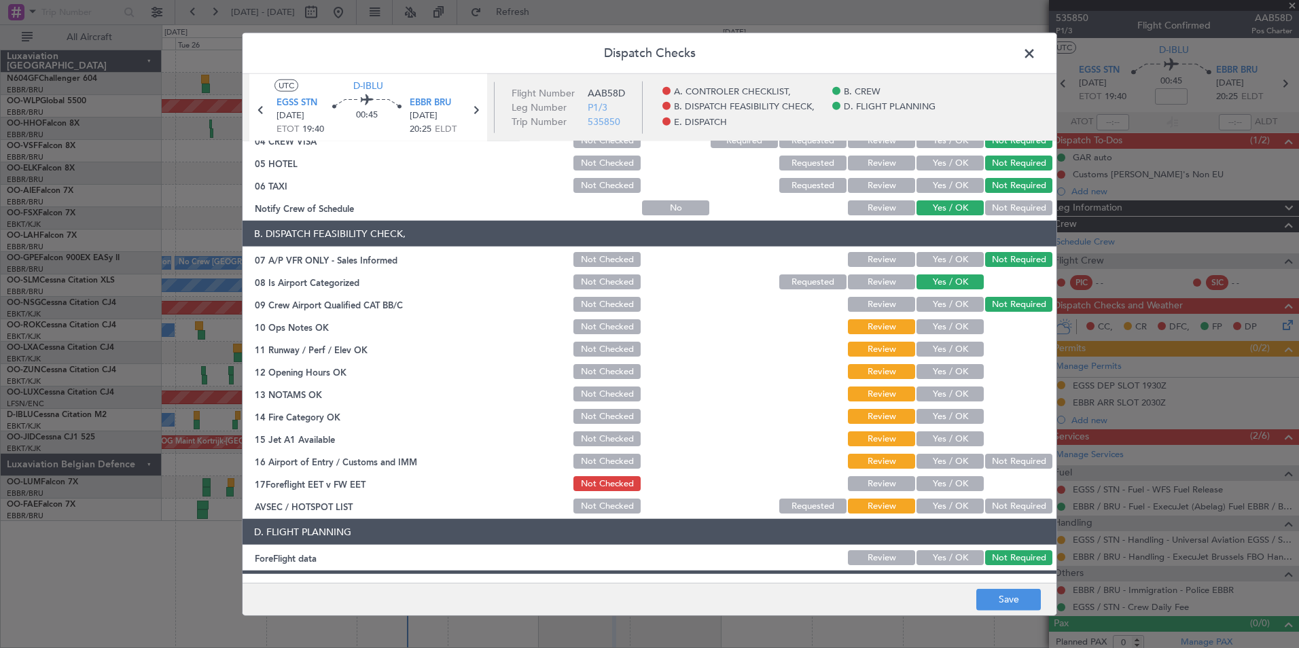
click at [932, 326] on button "Yes / OK" at bounding box center [950, 326] width 67 height 15
click at [939, 347] on button "Yes / OK" at bounding box center [950, 349] width 67 height 15
click at [938, 373] on button "Yes / OK" at bounding box center [950, 371] width 67 height 15
click at [946, 394] on button "Yes / OK" at bounding box center [950, 394] width 67 height 15
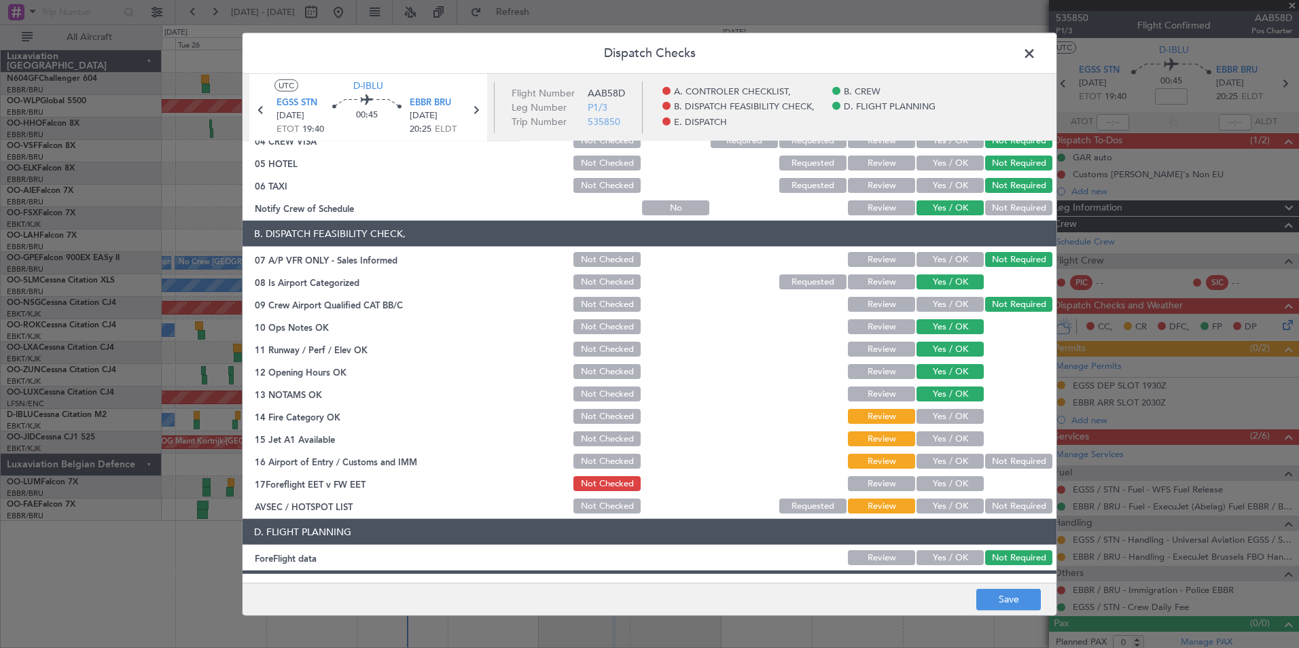
click at [949, 431] on div "Yes / OK" at bounding box center [949, 439] width 69 height 19
click at [943, 423] on button "Yes / OK" at bounding box center [950, 416] width 67 height 15
click at [943, 436] on button "Yes / OK" at bounding box center [950, 439] width 67 height 15
click at [950, 451] on section "B. DISPATCH FEASIBILITY CHECK, 07 A/P VFR ONLY - Sales Informed Not Checked Rev…" at bounding box center [650, 368] width 814 height 295
click at [991, 457] on button "Not Required" at bounding box center [1018, 461] width 67 height 15
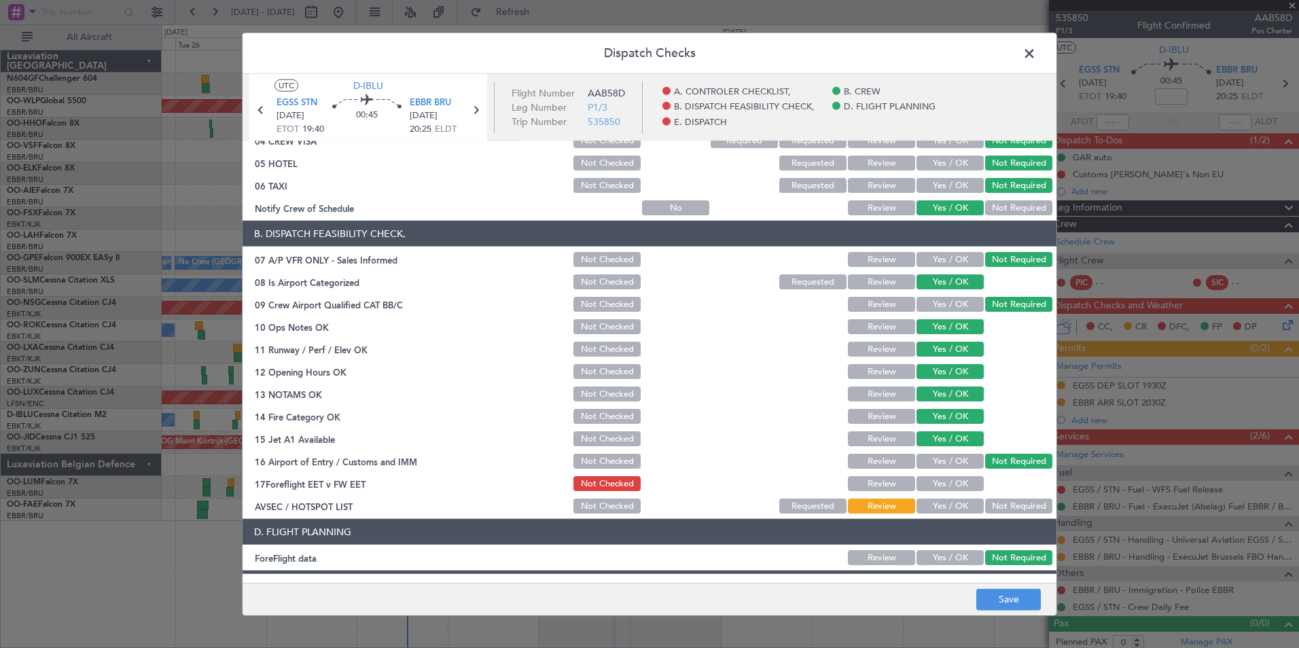
click at [944, 501] on button "Yes / OK" at bounding box center [950, 506] width 67 height 15
click at [996, 594] on button "Save" at bounding box center [1009, 600] width 65 height 22
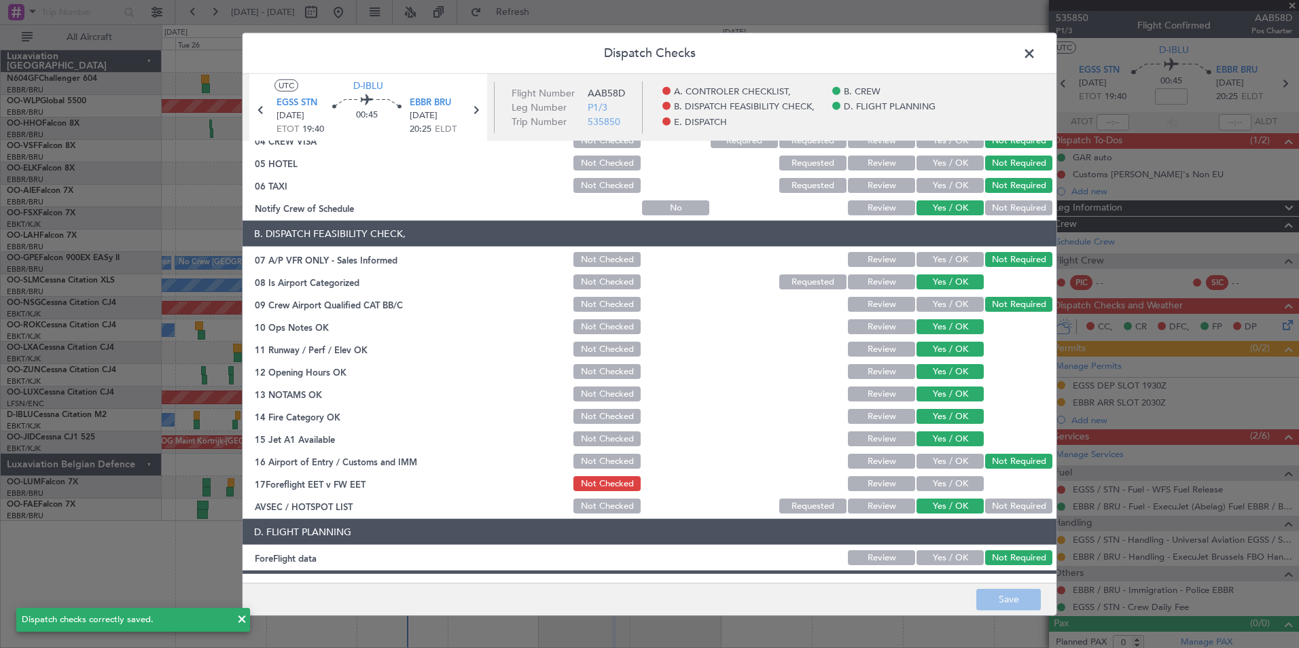
click at [1036, 53] on span at bounding box center [1036, 56] width 0 height 27
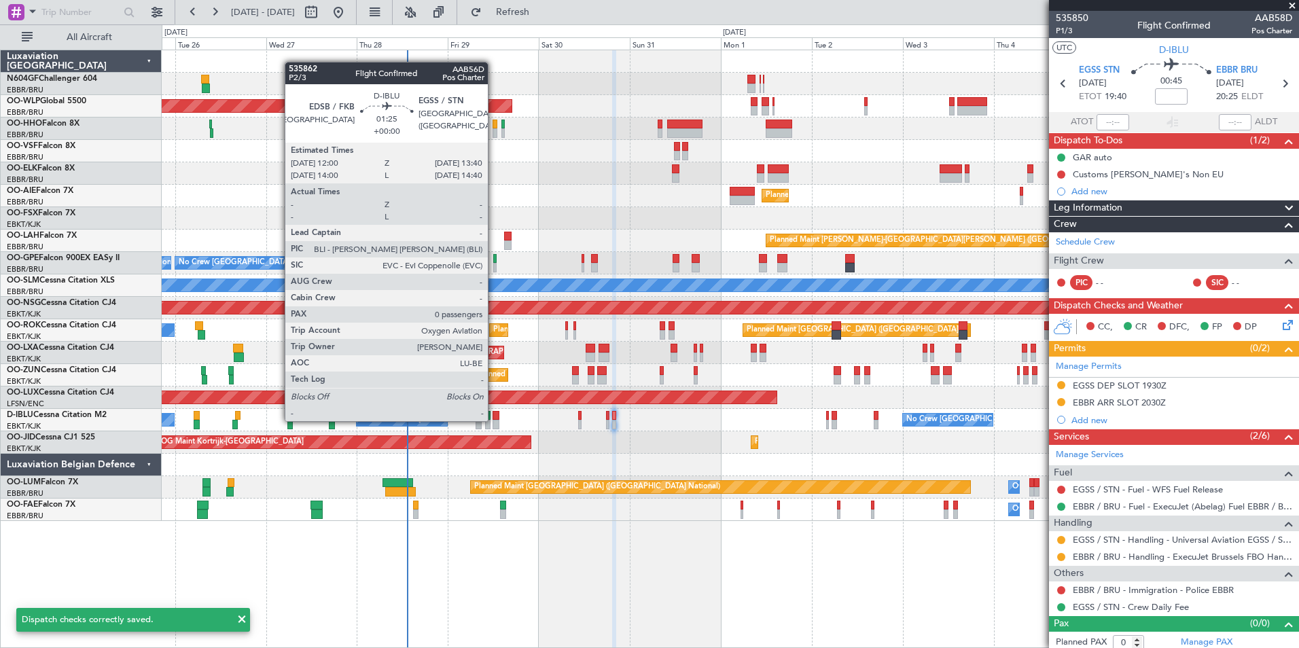
click at [494, 420] on div at bounding box center [496, 425] width 7 height 10
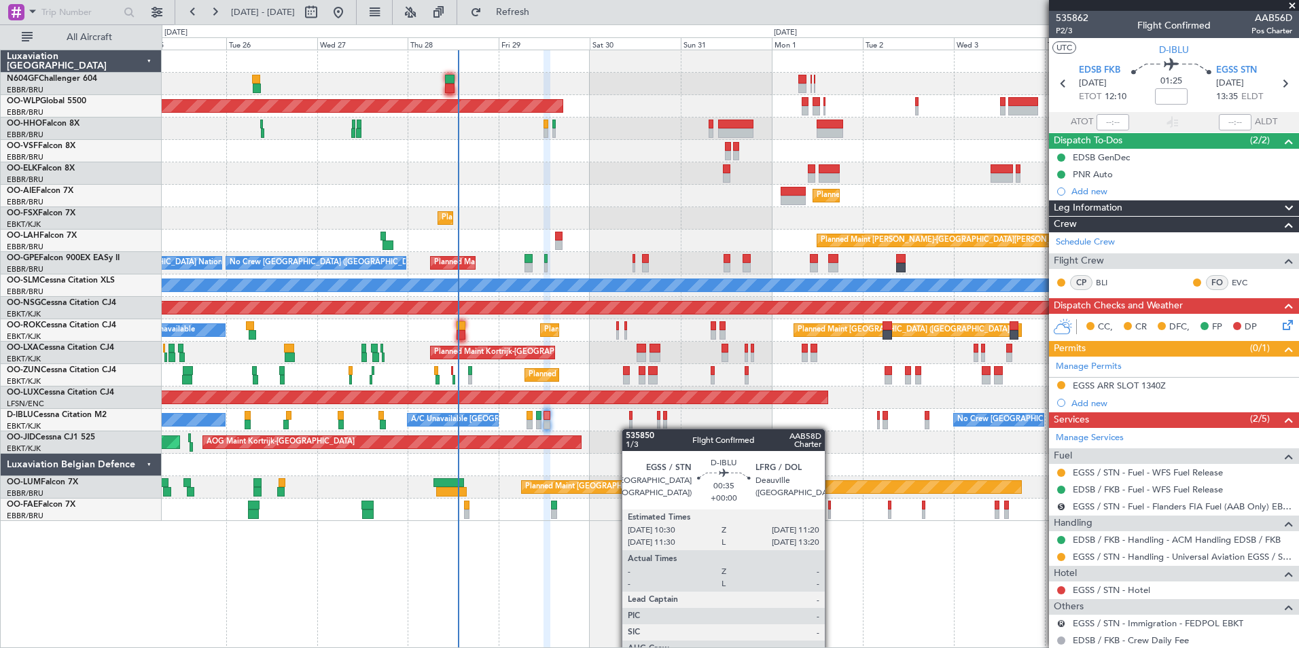
click at [629, 429] on div "Planned Maint Berlin (Brandenburg) Planned Maint Kortrijk-Wevelgem Planned Main…" at bounding box center [730, 285] width 1137 height 471
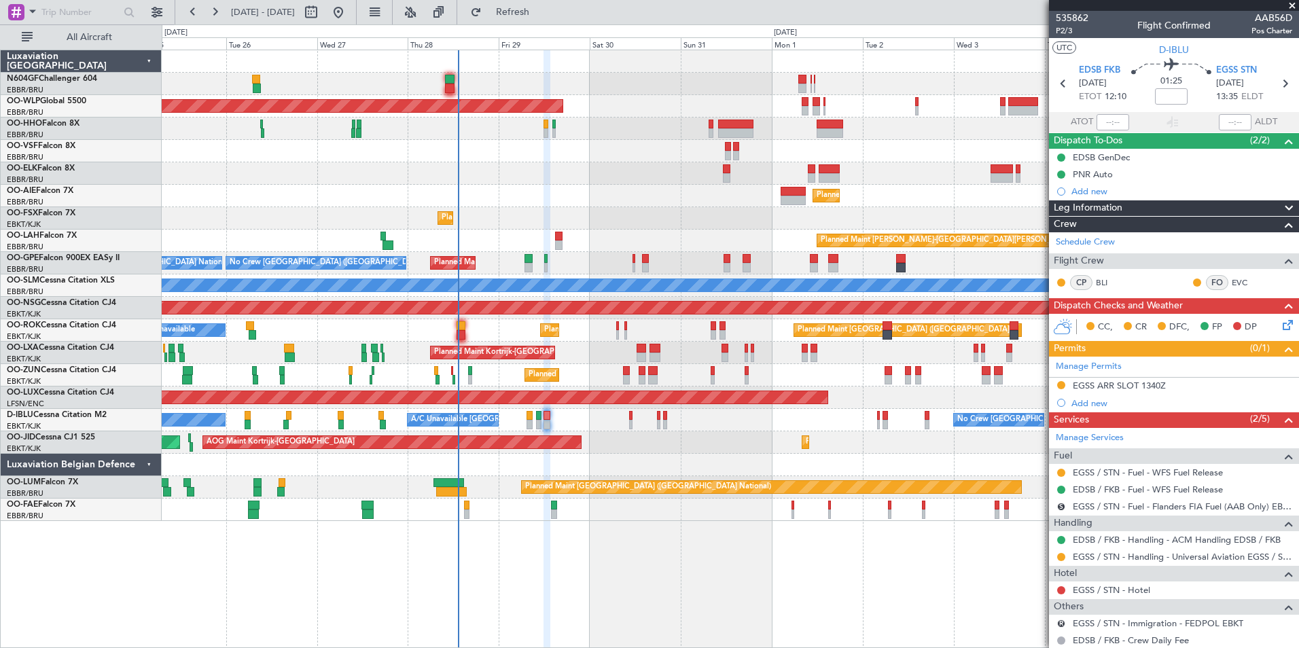
click at [569, 446] on div "Planned Maint Berlin (Brandenburg) Planned Maint Kortrijk-Wevelgem Planned Main…" at bounding box center [730, 285] width 1137 height 471
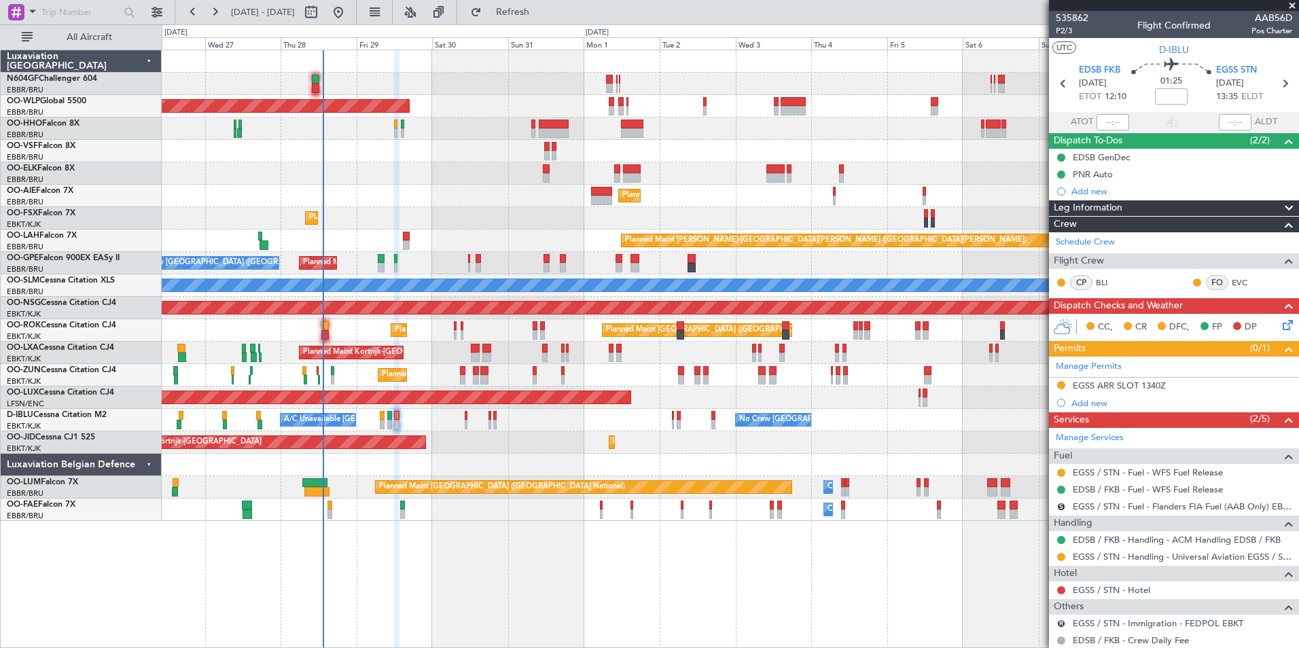
click at [1291, 1] on span at bounding box center [1293, 6] width 14 height 12
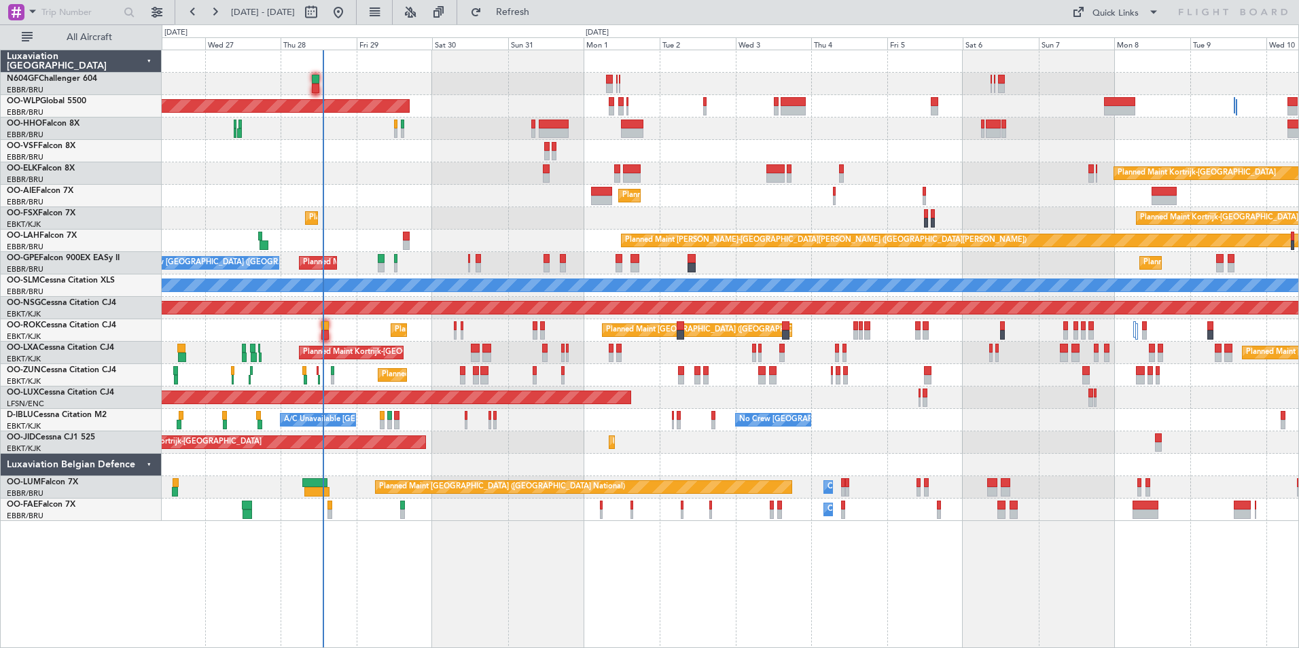
click at [624, 353] on div "Planned Maint Berlin (Brandenburg) Planned Maint Kortrijk-Wevelgem Planned Main…" at bounding box center [730, 285] width 1137 height 471
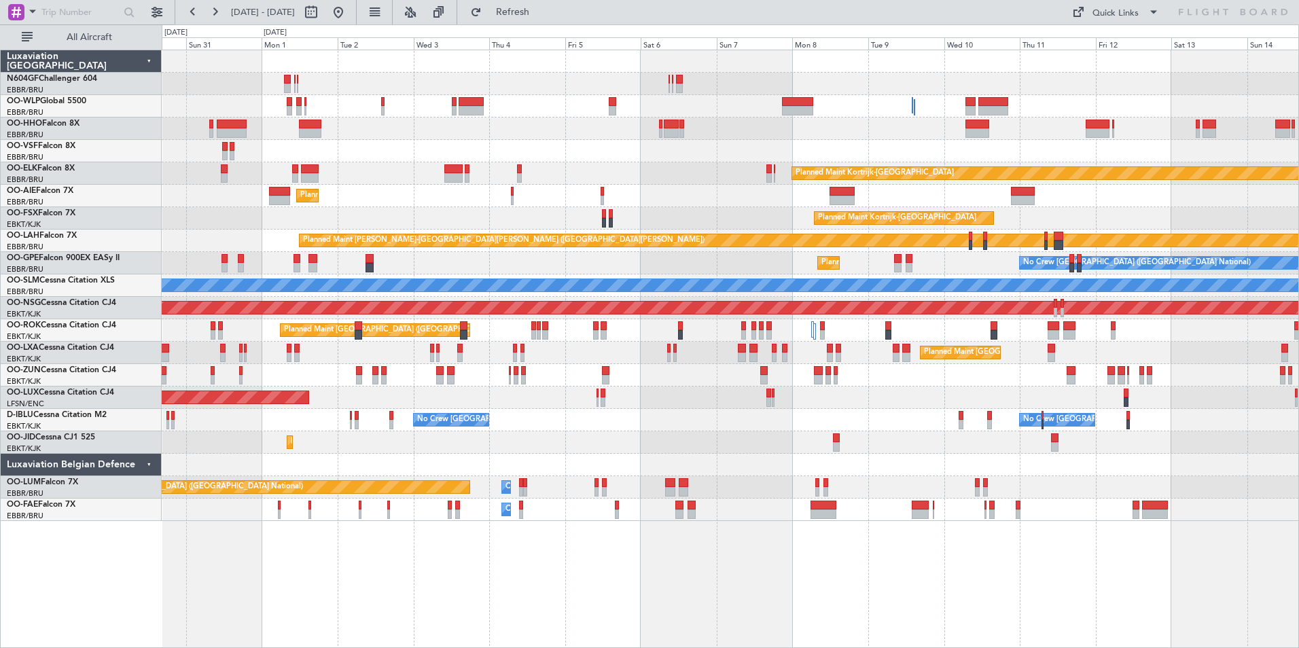
click at [681, 421] on div "No Crew Brussels (Brussels National) No Crew Brussels (Brussels National) A/C U…" at bounding box center [730, 420] width 1137 height 22
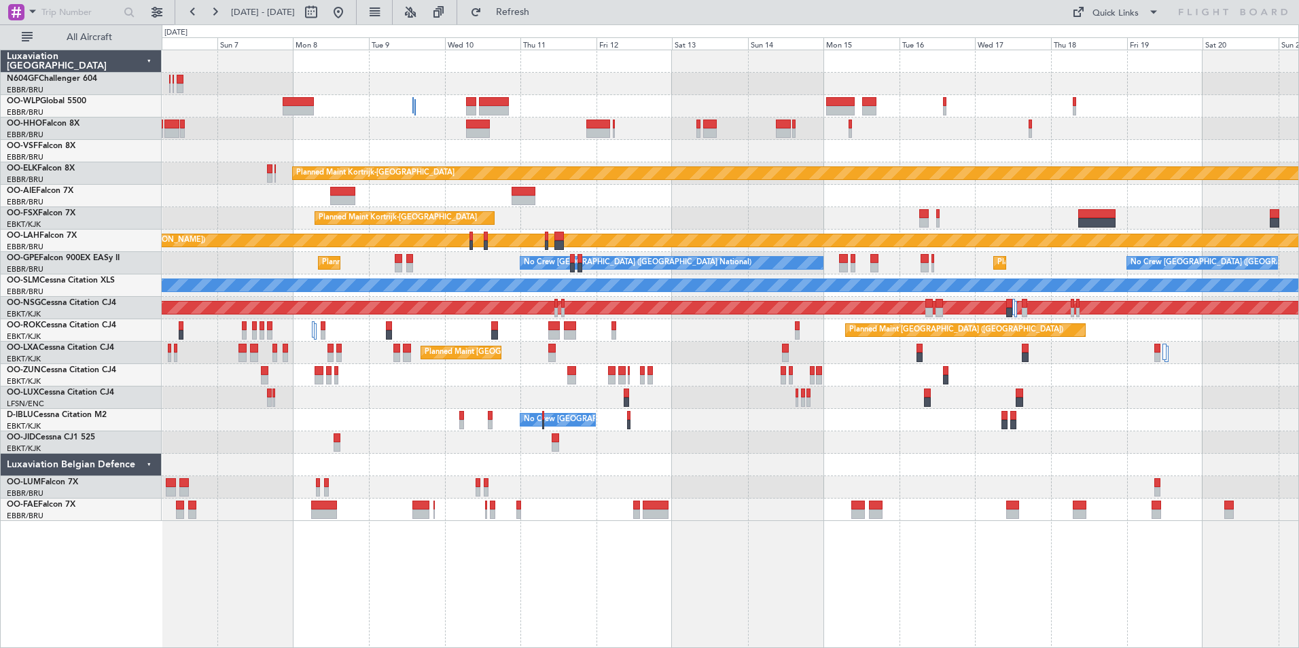
click at [739, 413] on div "Planned Maint Kortrijk-Wevelgem Planned Maint Kortrijk-Wevelgem Planned Maint A…" at bounding box center [730, 285] width 1137 height 471
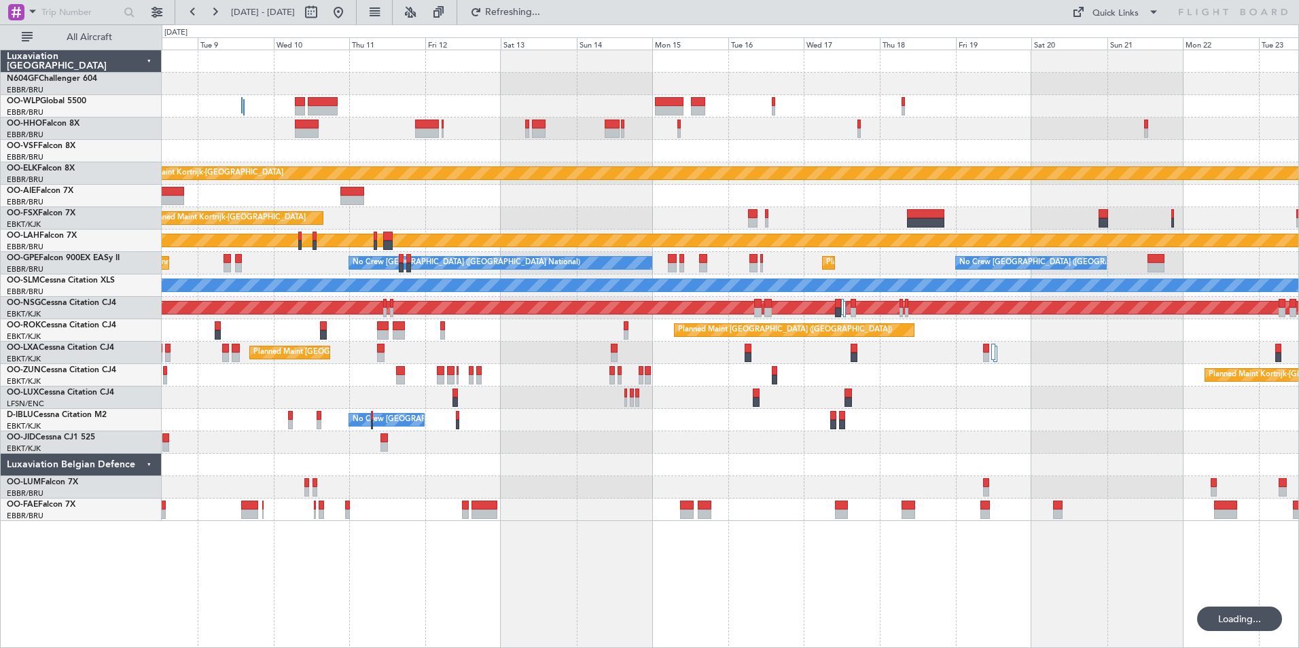
click at [624, 419] on div "No Crew [GEOGRAPHIC_DATA] ([GEOGRAPHIC_DATA] National)" at bounding box center [730, 420] width 1137 height 22
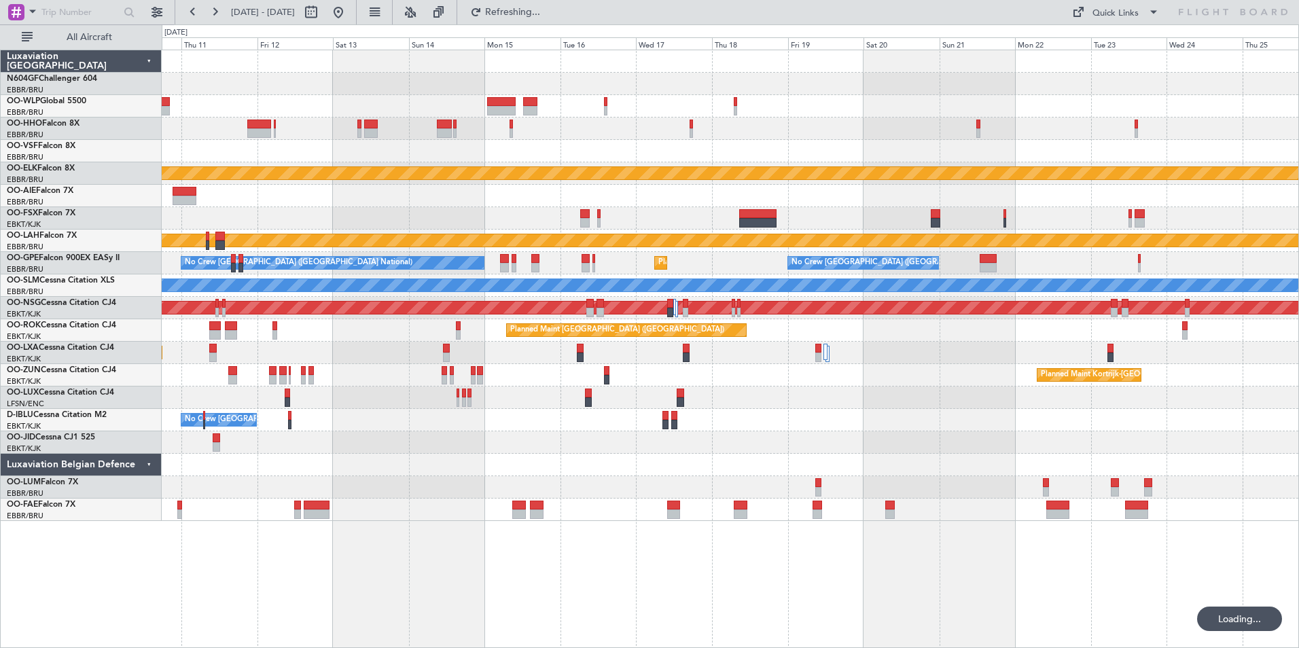
click at [717, 414] on div "No Crew [GEOGRAPHIC_DATA] ([GEOGRAPHIC_DATA] National)" at bounding box center [730, 420] width 1137 height 22
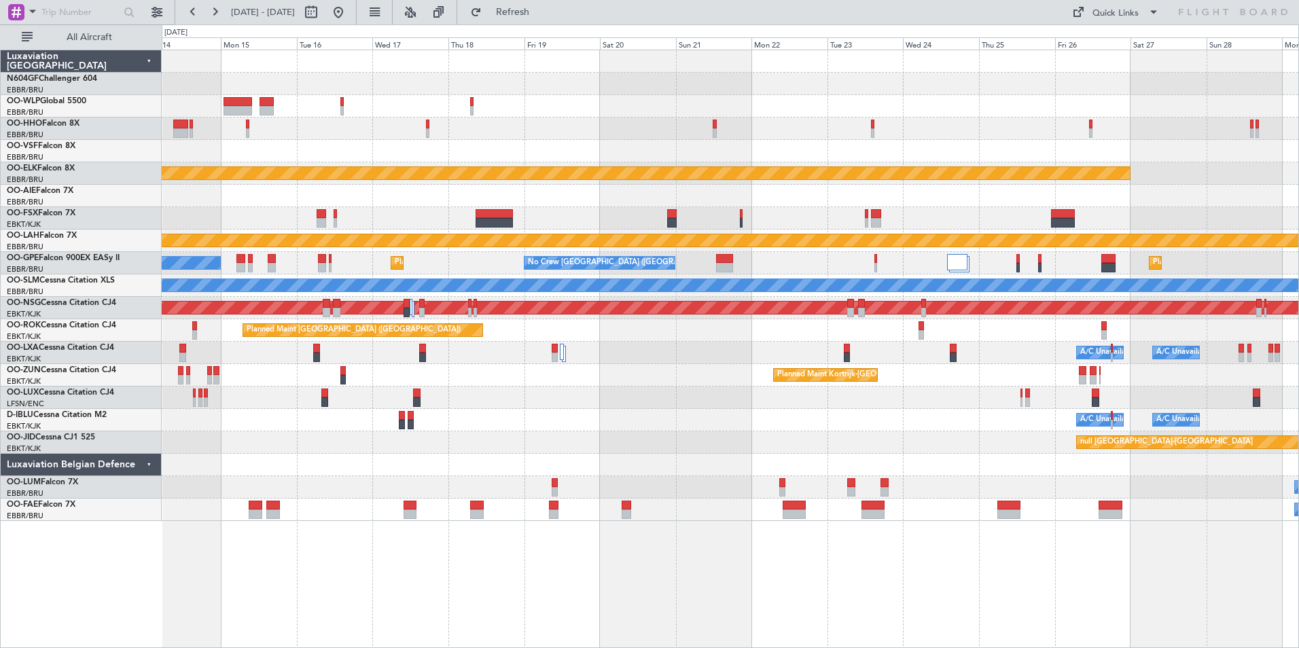
click at [854, 540] on div "Planned Maint Kortrijk-Wevelgem Planned Maint Kortrijk-Wevelgem Planned Maint A…" at bounding box center [731, 349] width 1138 height 599
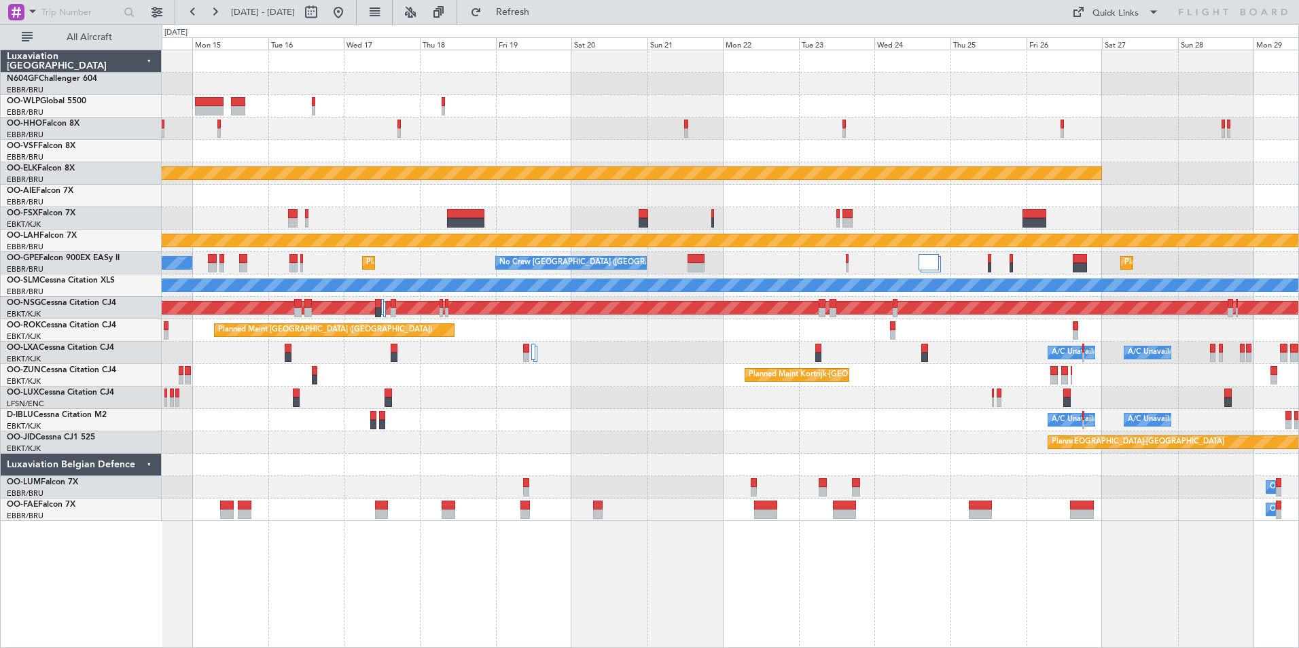
click at [1063, 416] on div "Planned Maint Kortrijk-Wevelgem Planned Maint Alton-st Louis (St Louis Regl) No…" at bounding box center [730, 285] width 1137 height 471
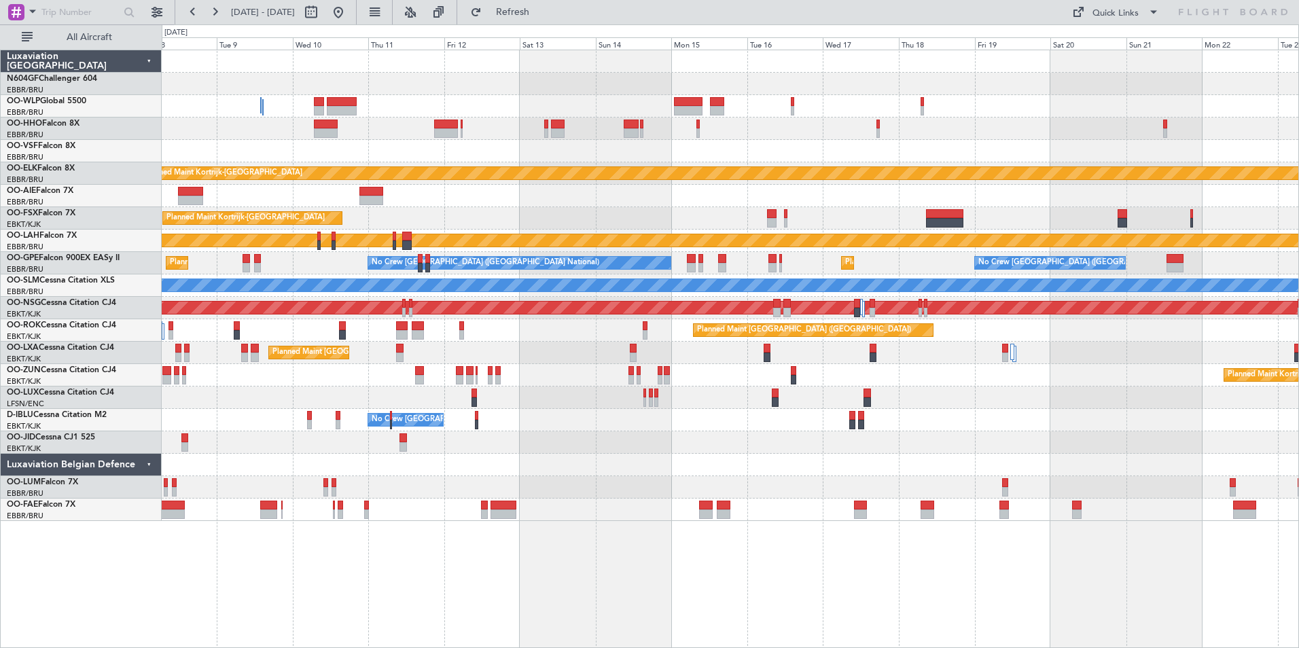
click at [1117, 433] on div "Planned Maint Kortrijk-Wevelgem Planned Maint Kortrijk-Wevelgem Planned Maint A…" at bounding box center [730, 285] width 1137 height 471
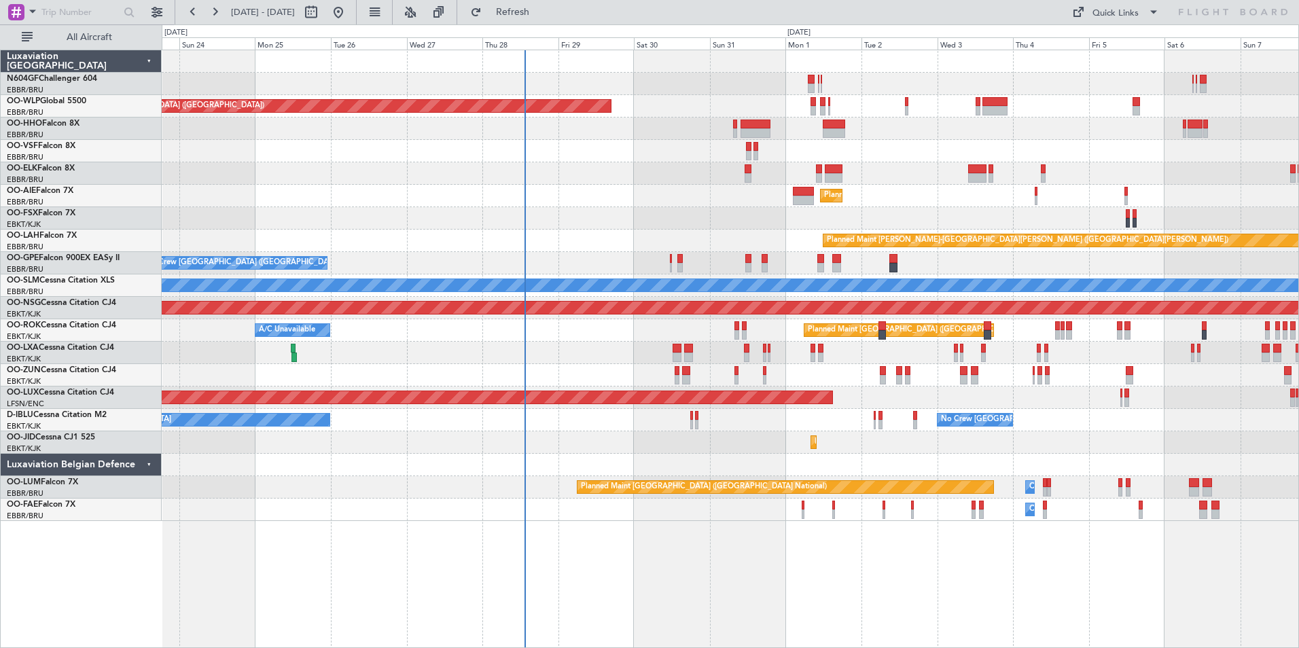
click at [929, 413] on div "Planned Maint Berlin (Brandenburg) Planned Maint Kortrijk-Wevelgem Planned Main…" at bounding box center [730, 285] width 1137 height 471
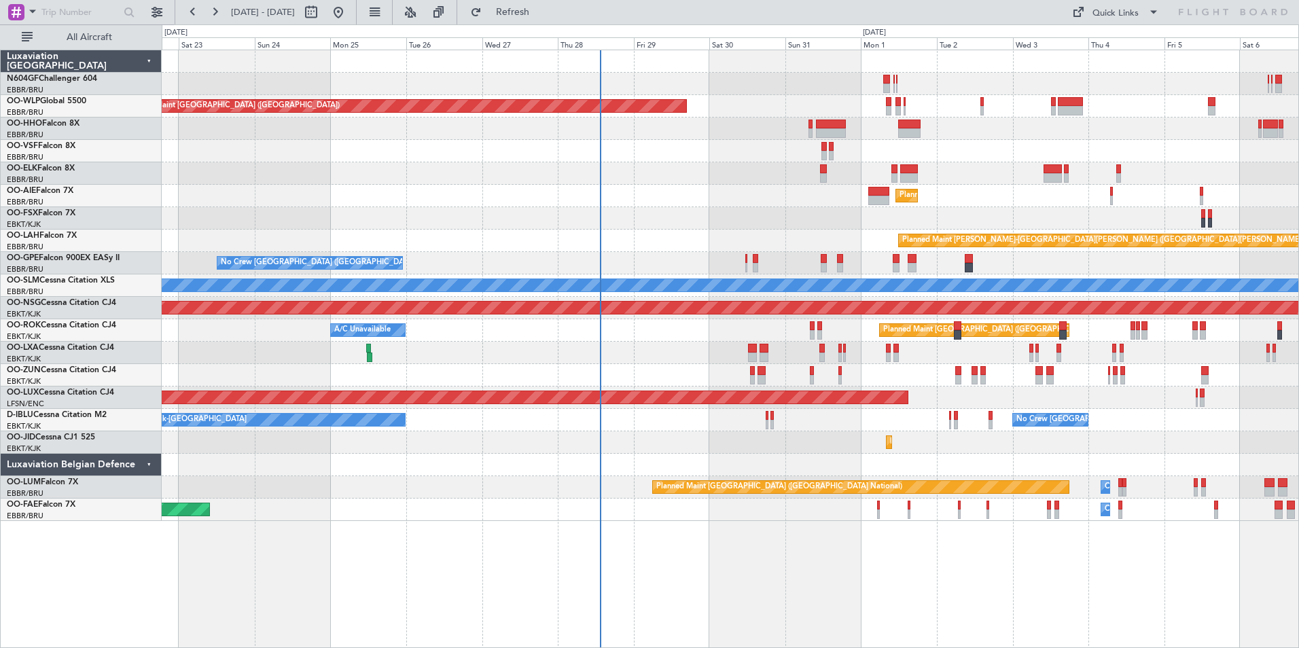
click at [627, 449] on div "Planned Maint Kortrijk-[GEOGRAPHIC_DATA]" at bounding box center [730, 443] width 1137 height 22
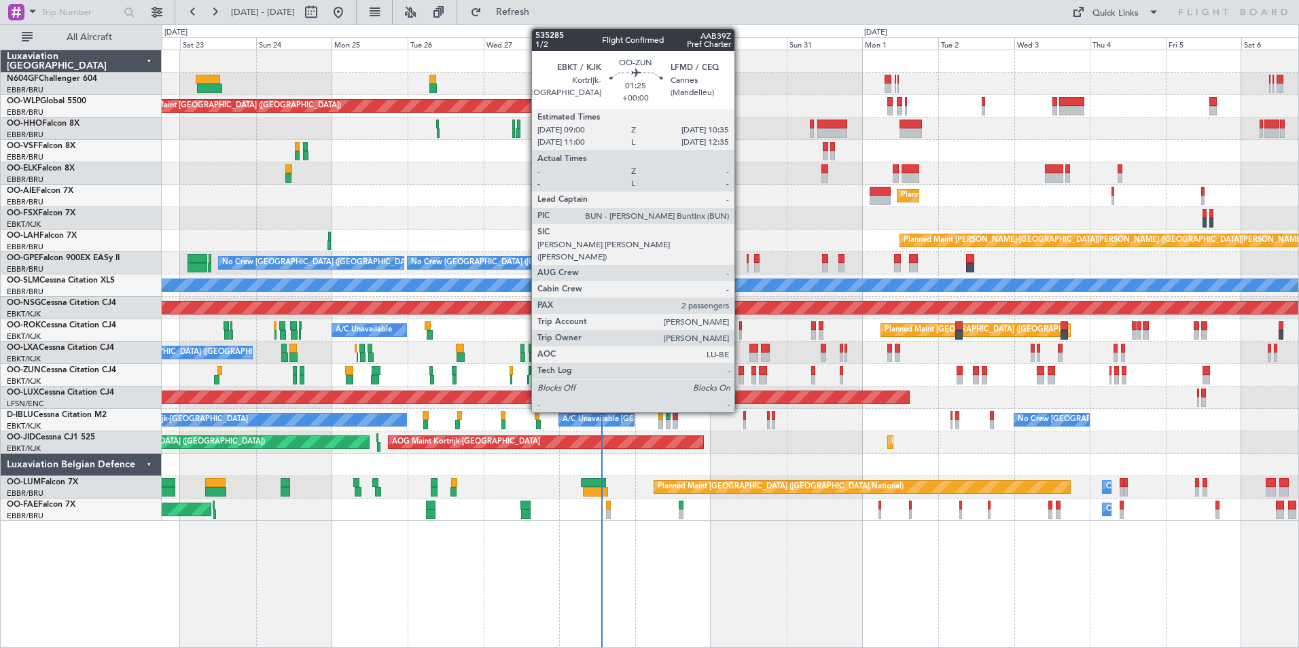
click at [741, 372] on div at bounding box center [741, 371] width 5 height 10
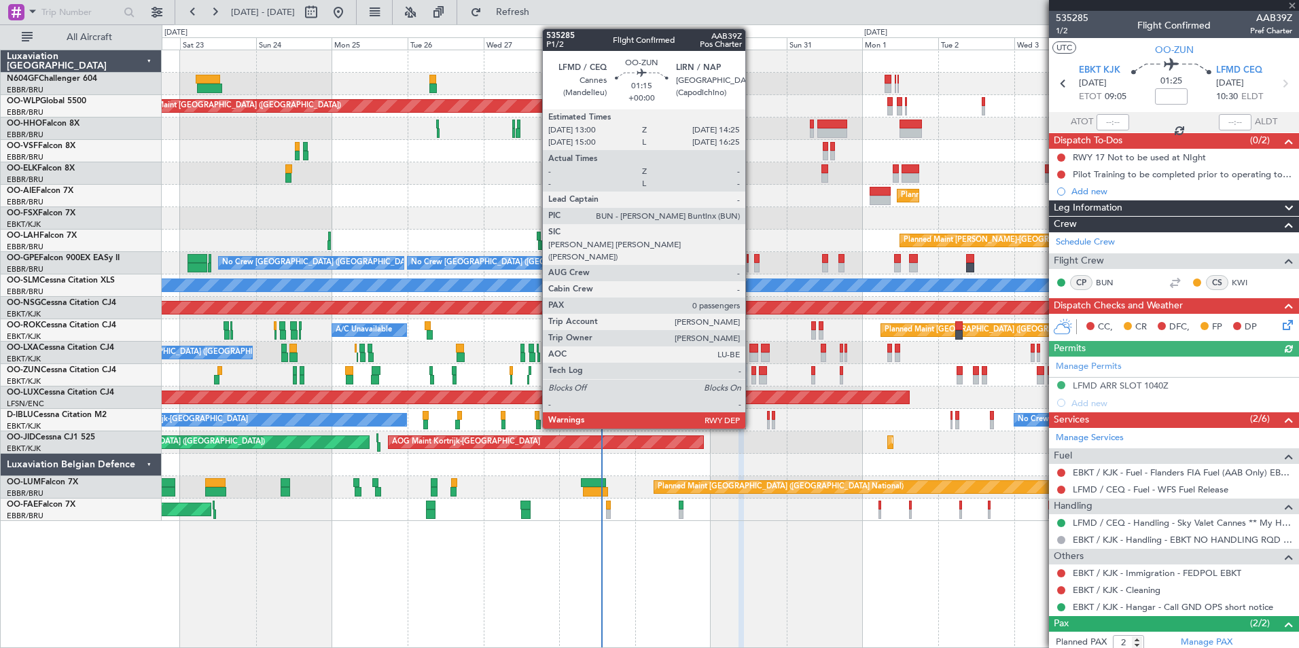
click at [752, 378] on div at bounding box center [754, 380] width 5 height 10
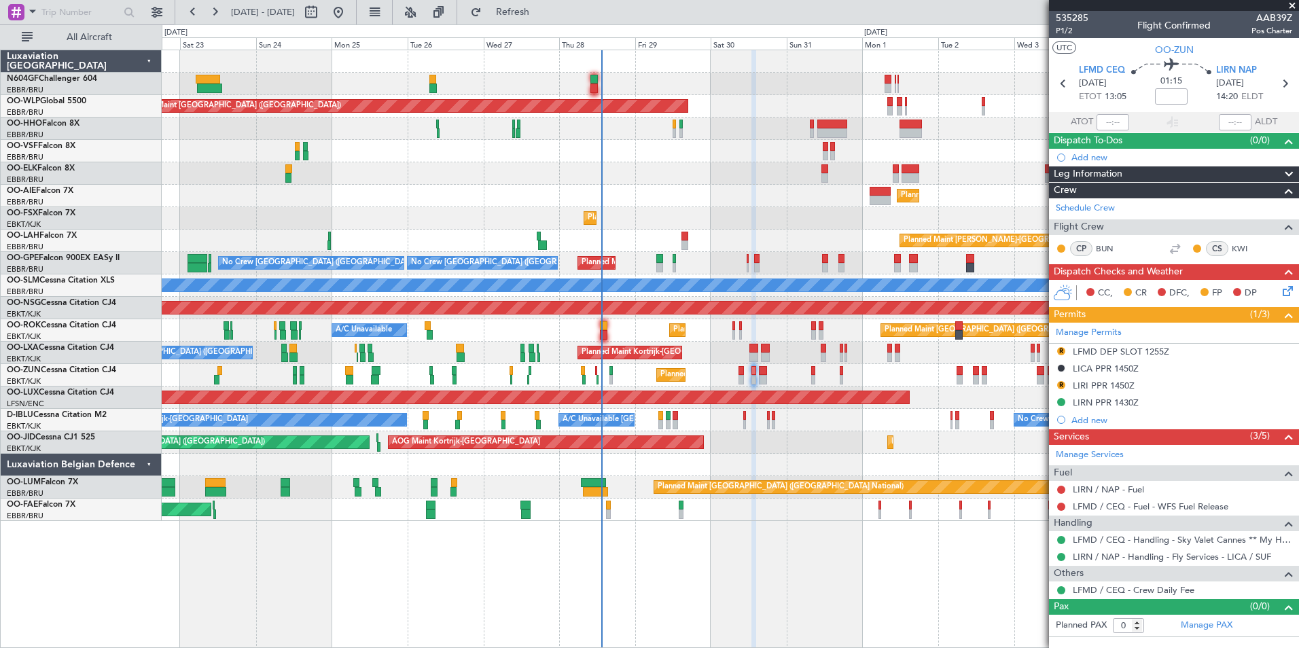
click at [761, 379] on div at bounding box center [763, 380] width 8 height 10
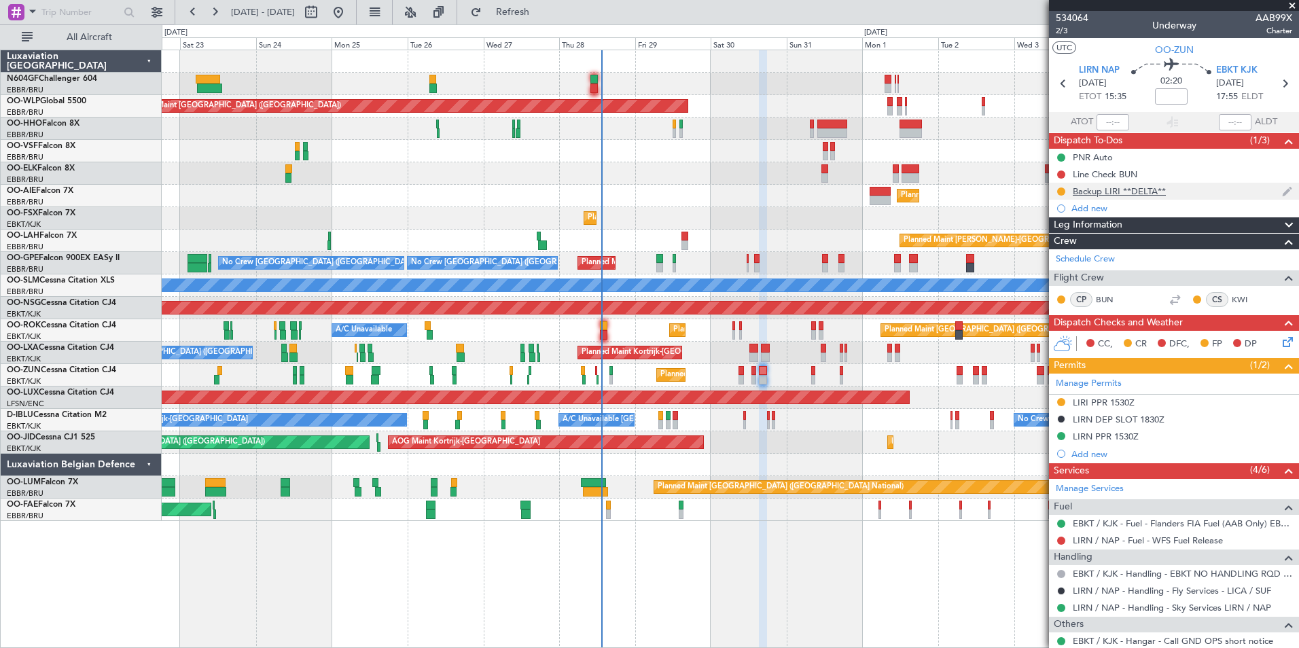
click at [1140, 196] on div "Backup LIRI **DELTA**" at bounding box center [1119, 192] width 93 height 12
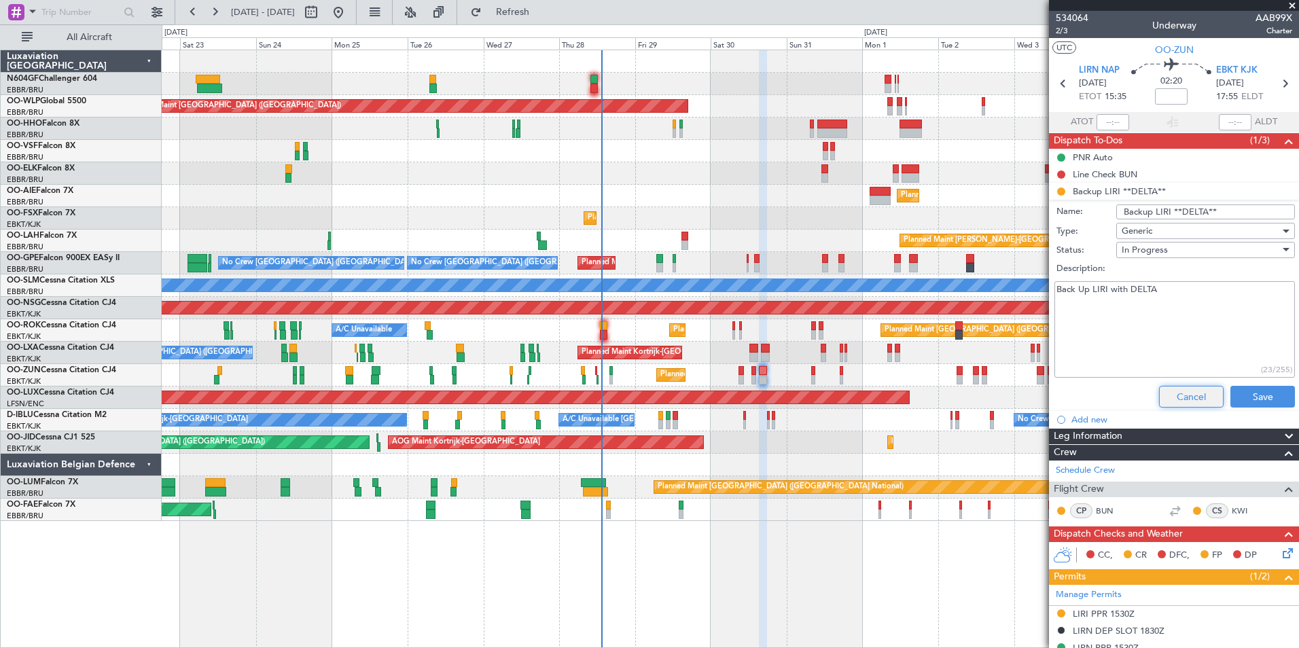
click at [1180, 395] on button "Cancel" at bounding box center [1191, 397] width 65 height 22
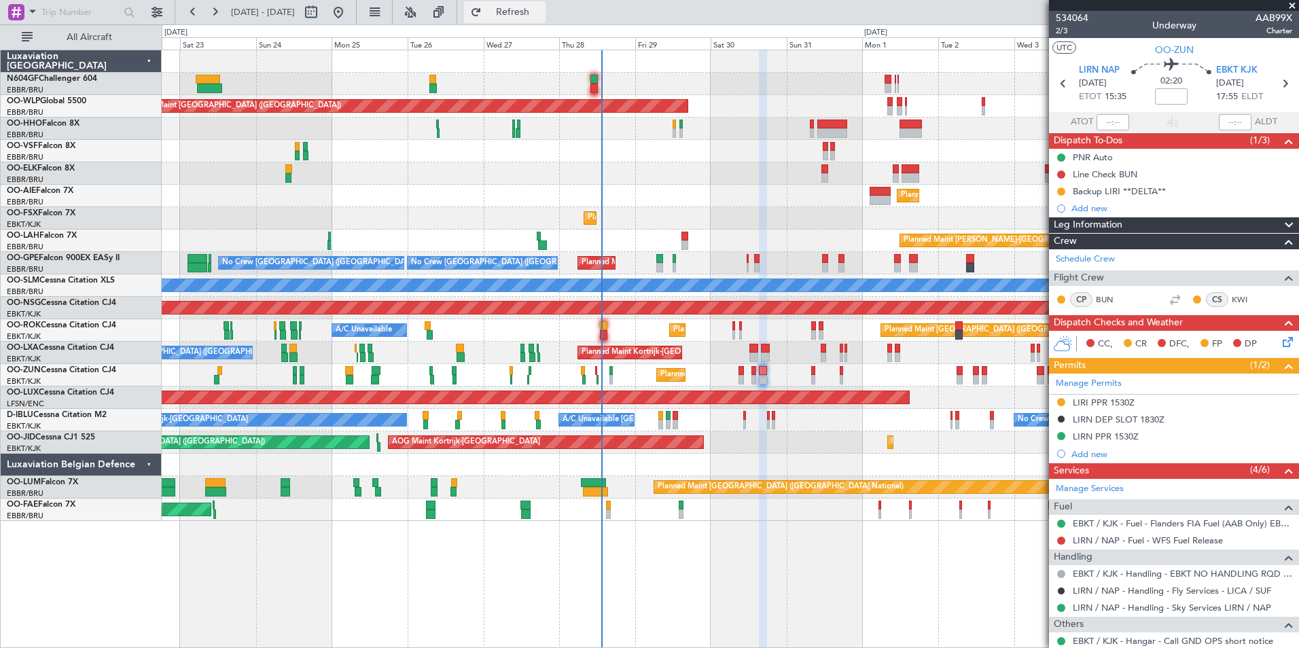
click at [529, 5] on button "Refresh" at bounding box center [505, 12] width 82 height 22
click at [678, 419] on div "No Crew Kortrijk-Wevelgem No Crew Brussels (Brussels National) A/C Unavailable …" at bounding box center [730, 420] width 1137 height 22
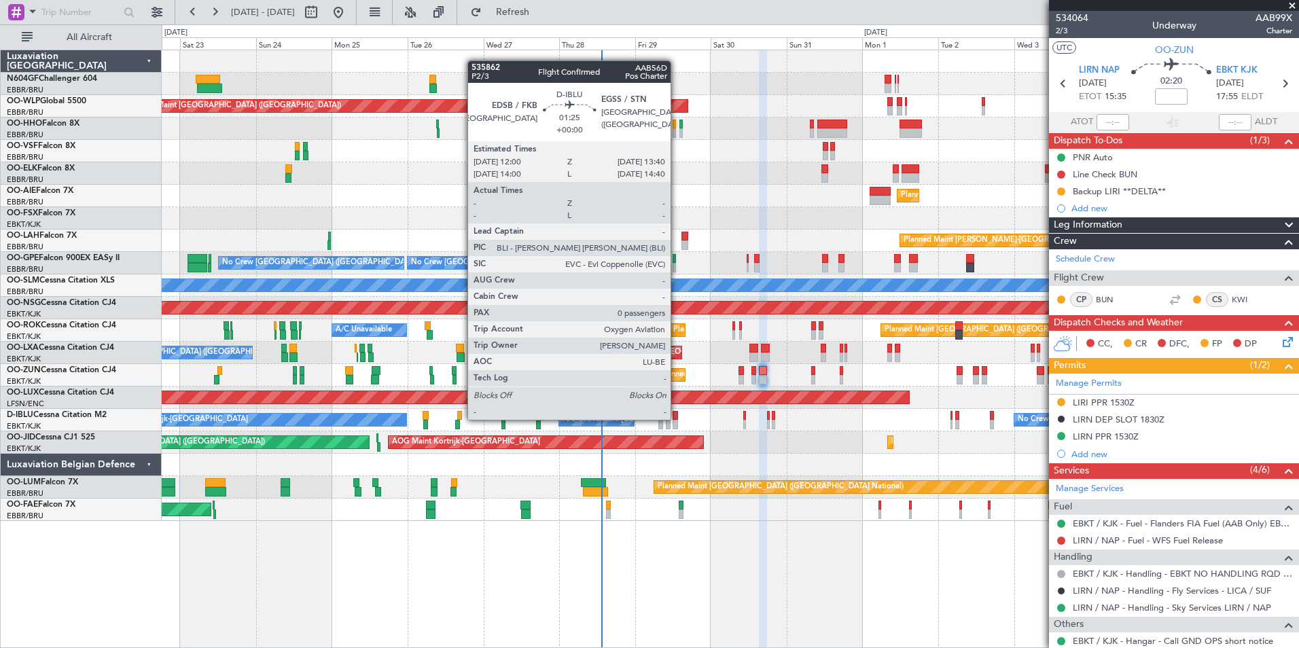
click at [677, 419] on div at bounding box center [675, 416] width 5 height 10
click at [676, 421] on div at bounding box center [675, 425] width 5 height 10
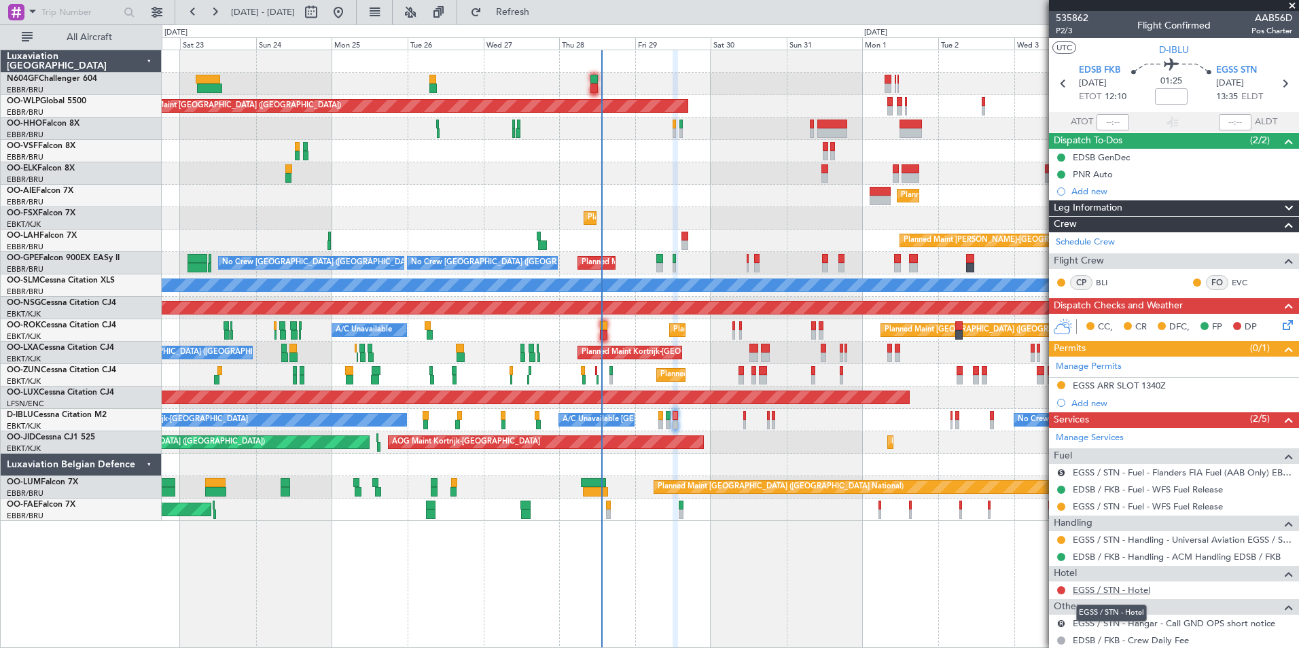
click at [1104, 588] on link "EGSS / STN - Hotel" at bounding box center [1111, 590] width 77 height 12
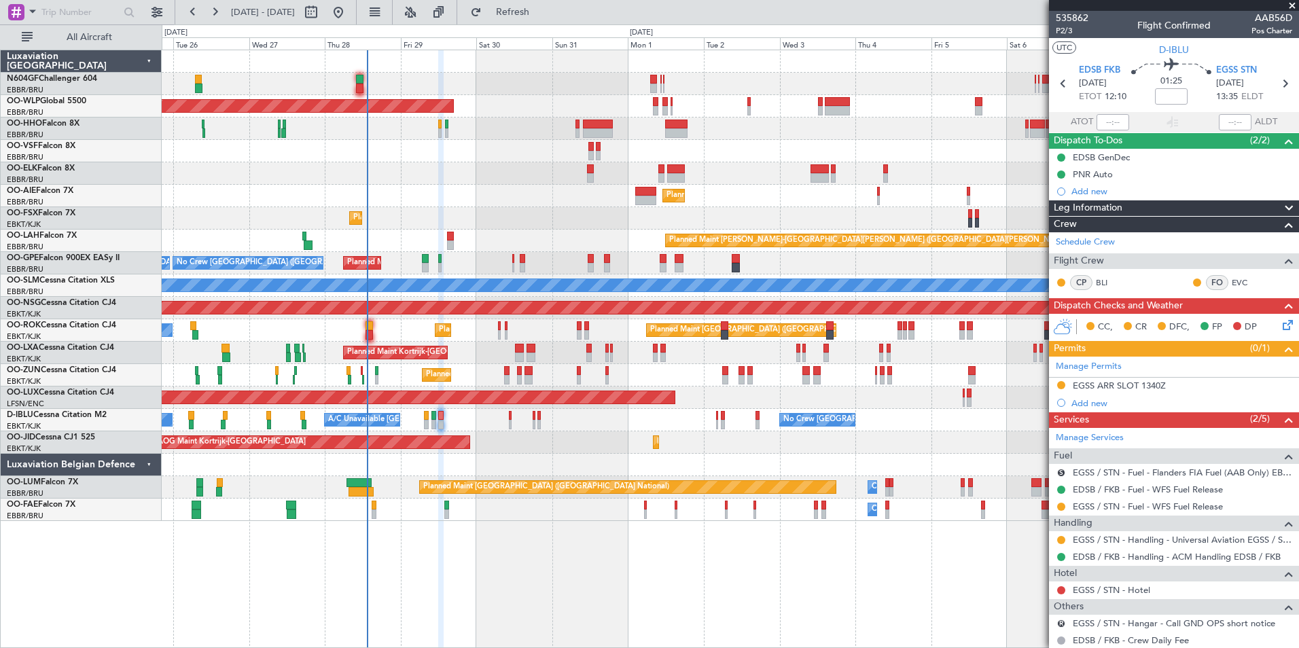
click at [413, 139] on div "Planned Maint Berlin (Brandenburg) Planned Maint Kortrijk-Wevelgem Planned Main…" at bounding box center [730, 285] width 1137 height 471
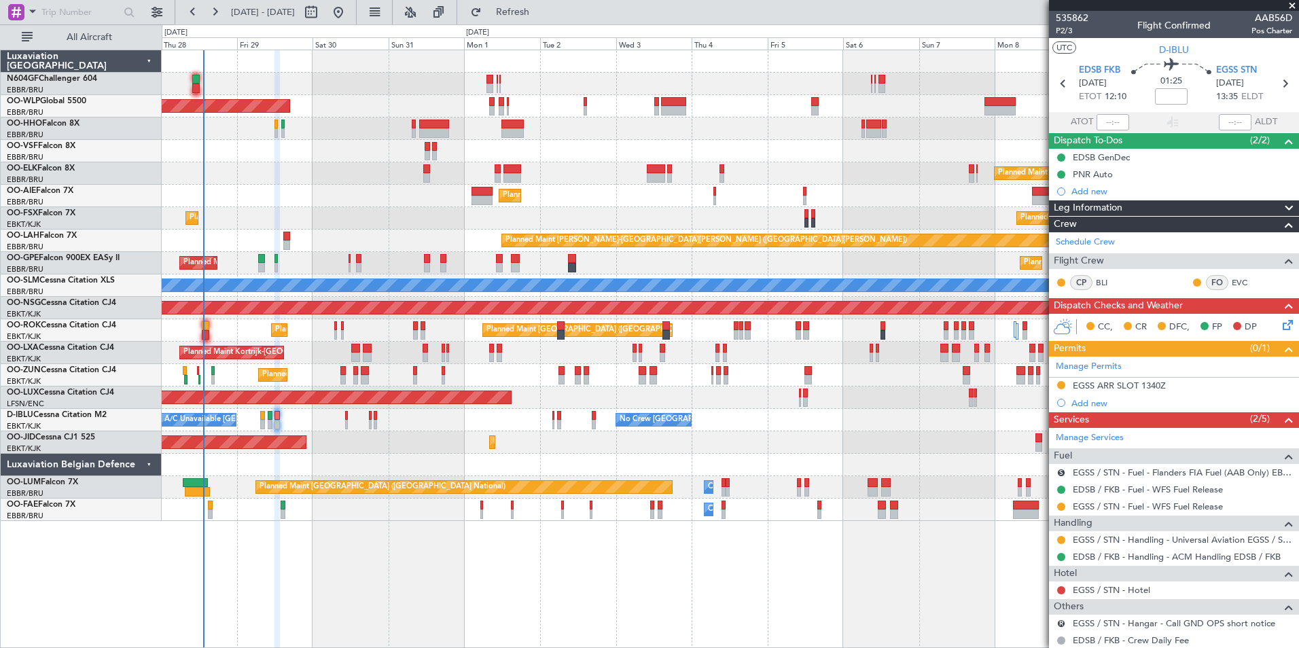
click at [548, 121] on div at bounding box center [730, 129] width 1137 height 22
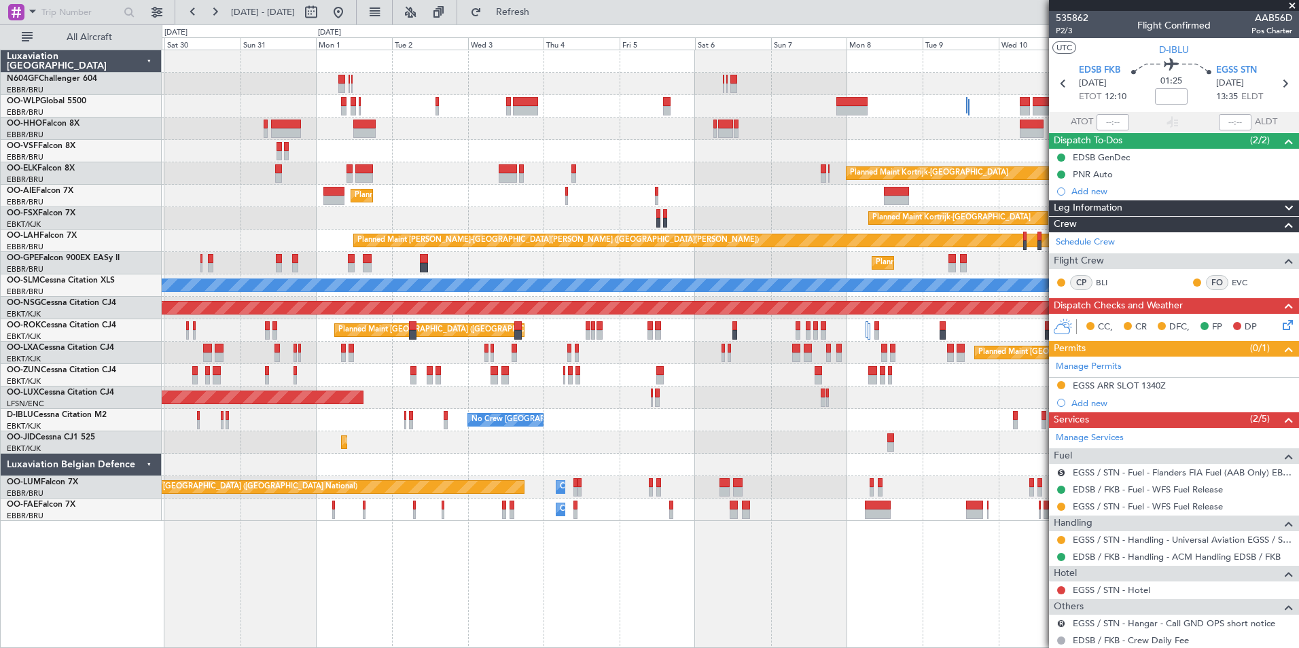
click at [777, 358] on div "Planned Maint Berlin (Brandenburg) Planned Maint Kortrijk-Wevelgem Planned Main…" at bounding box center [730, 285] width 1137 height 471
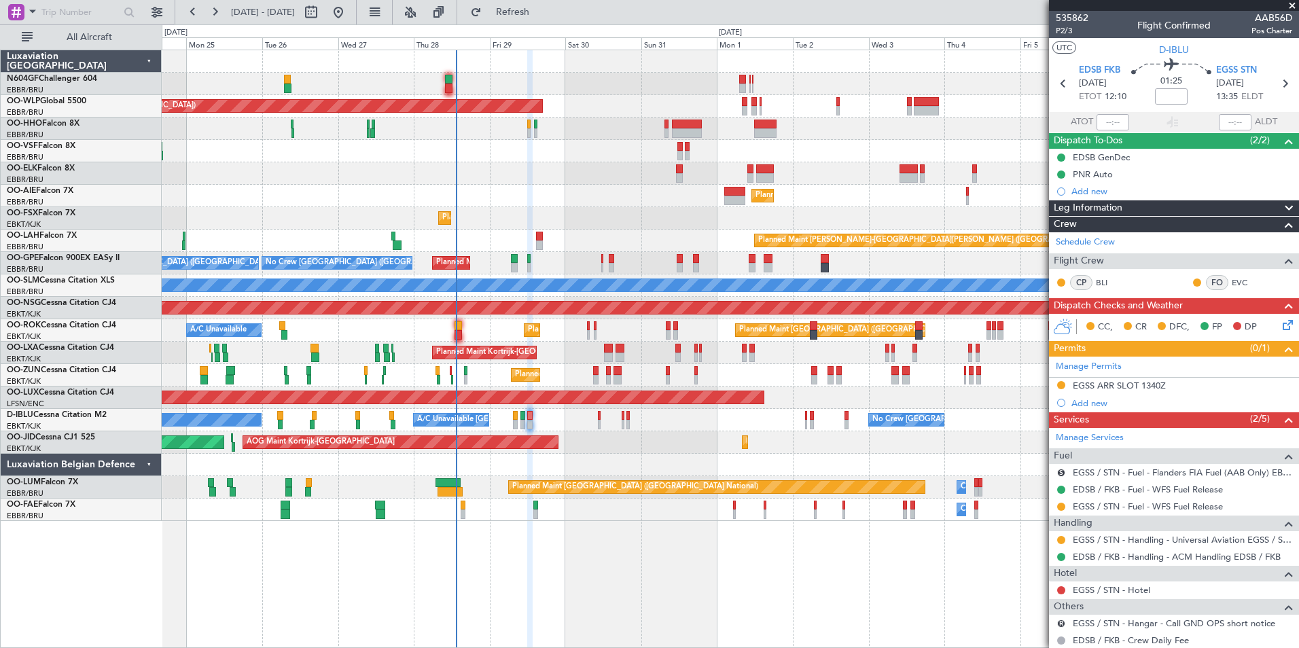
click at [597, 418] on div "No Crew Brussels (Brussels National) A/C Unavailable Kortrijk-Wevelgem No Crew …" at bounding box center [730, 420] width 1137 height 22
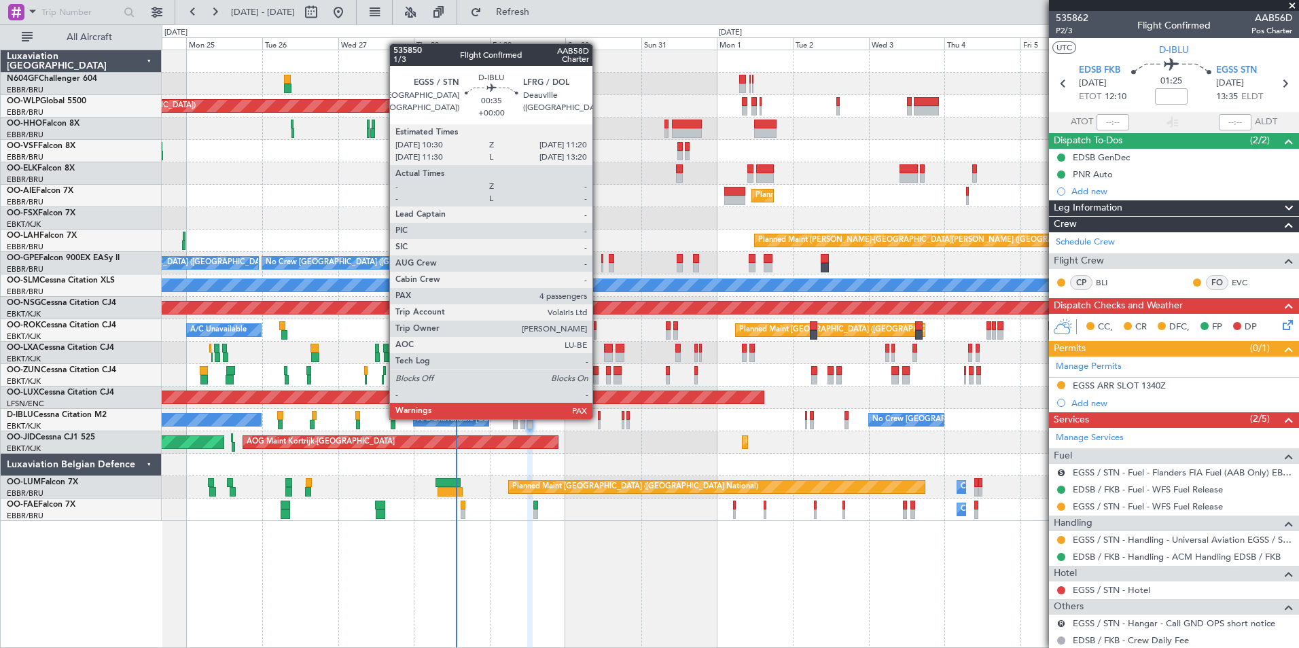
click at [599, 418] on div at bounding box center [599, 416] width 3 height 10
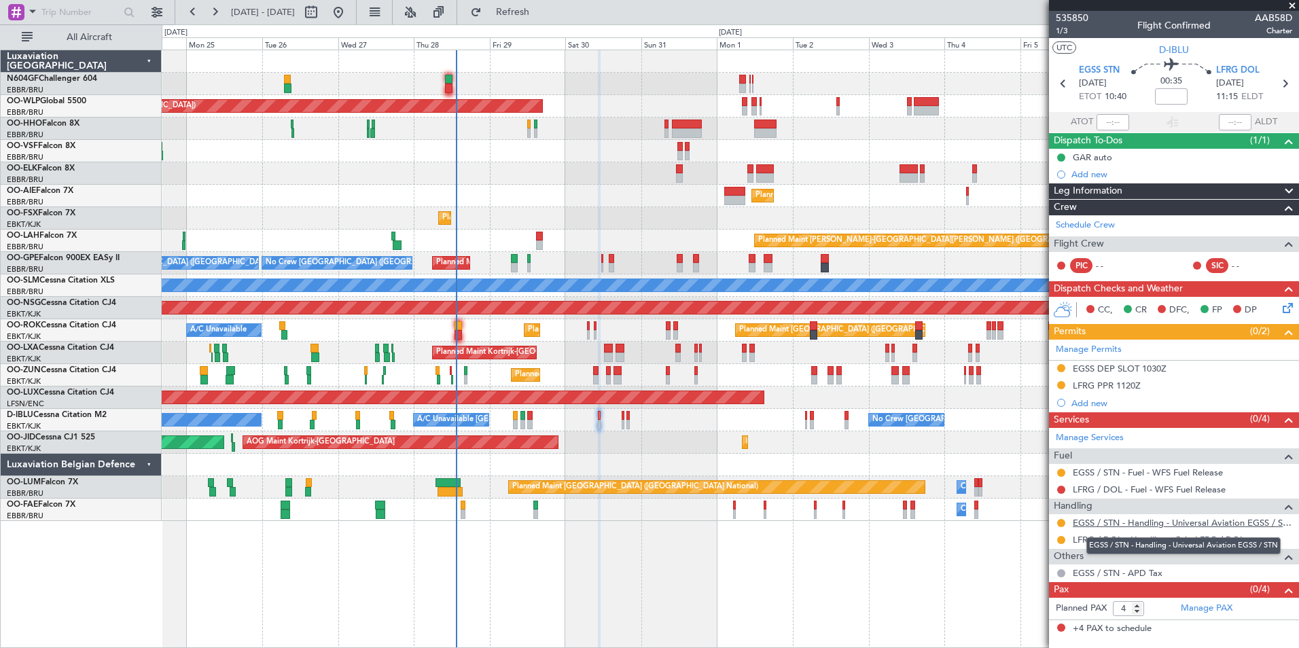
click at [1115, 525] on link "EGSS / STN - Handling - Universal Aviation EGSS / STN" at bounding box center [1183, 523] width 220 height 12
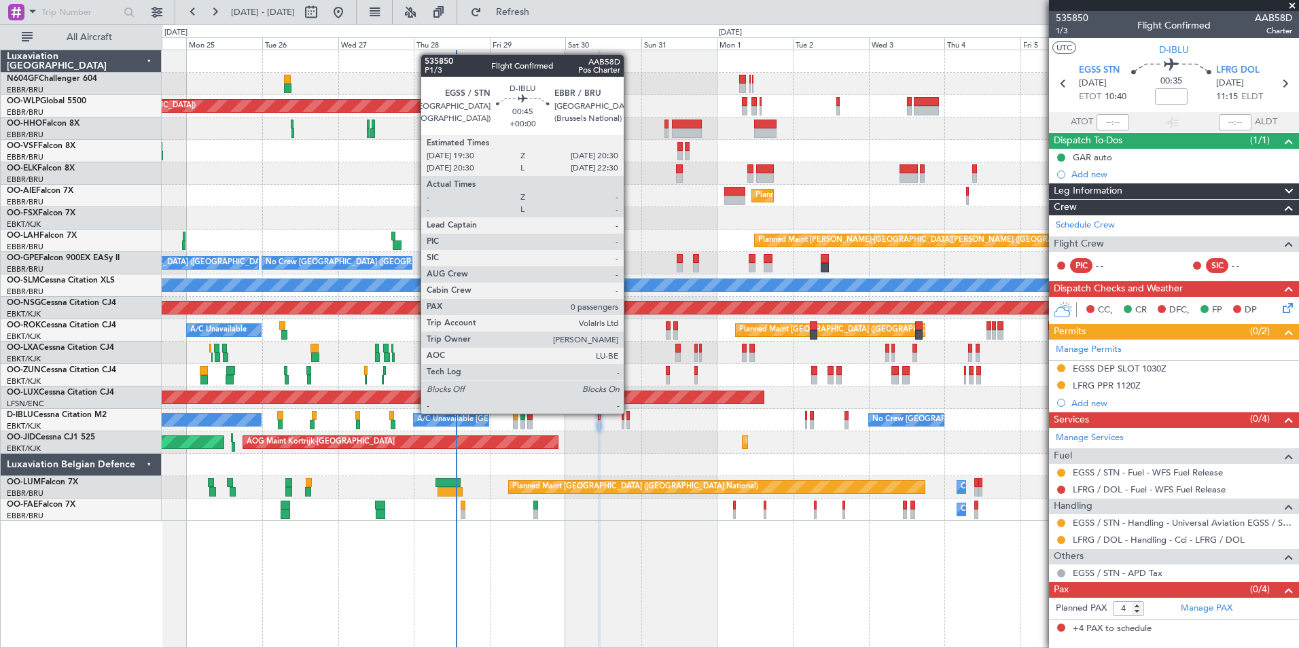
click at [630, 414] on div at bounding box center [628, 416] width 3 height 10
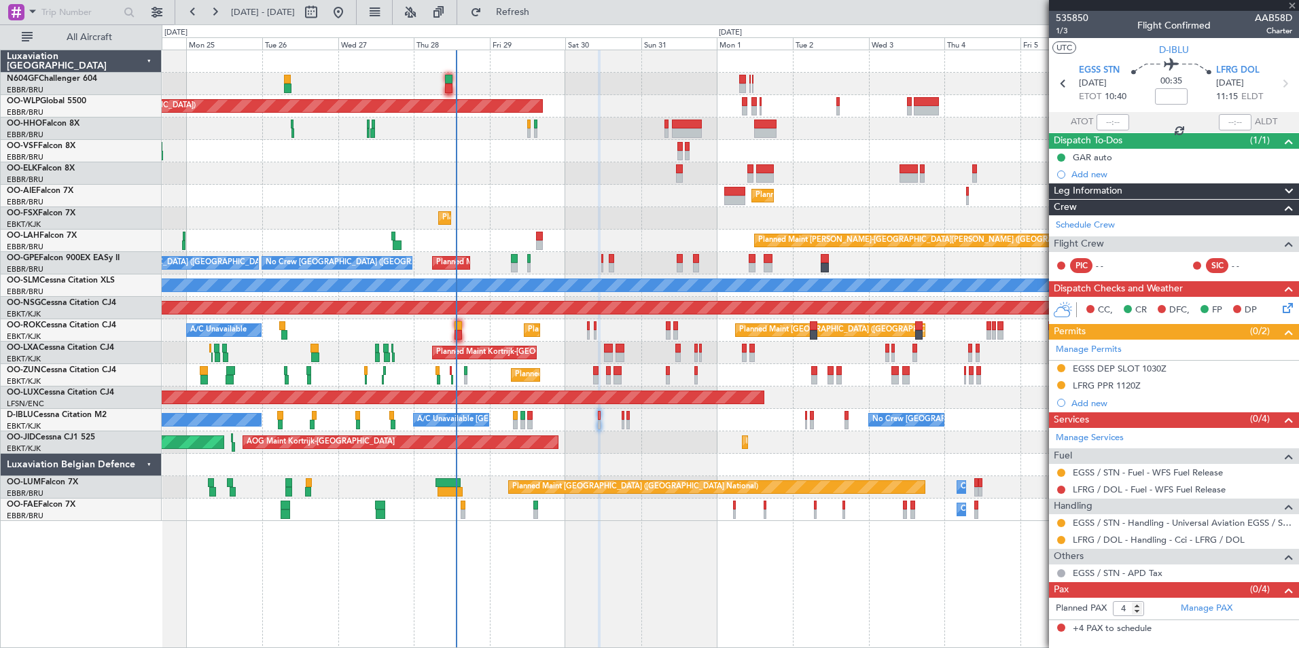
type input "0"
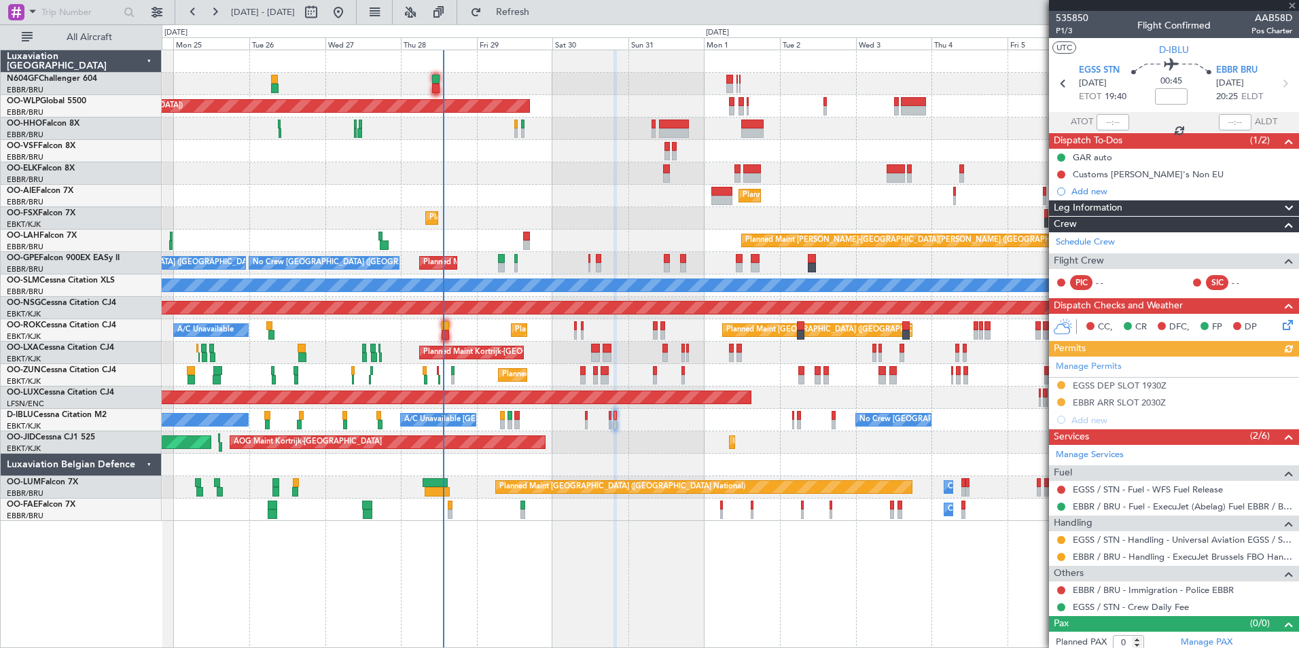
click at [661, 434] on div "Planned Maint Kortrijk-[GEOGRAPHIC_DATA] AOG Maint [GEOGRAPHIC_DATA]-[GEOGRAPHI…" at bounding box center [730, 443] width 1137 height 22
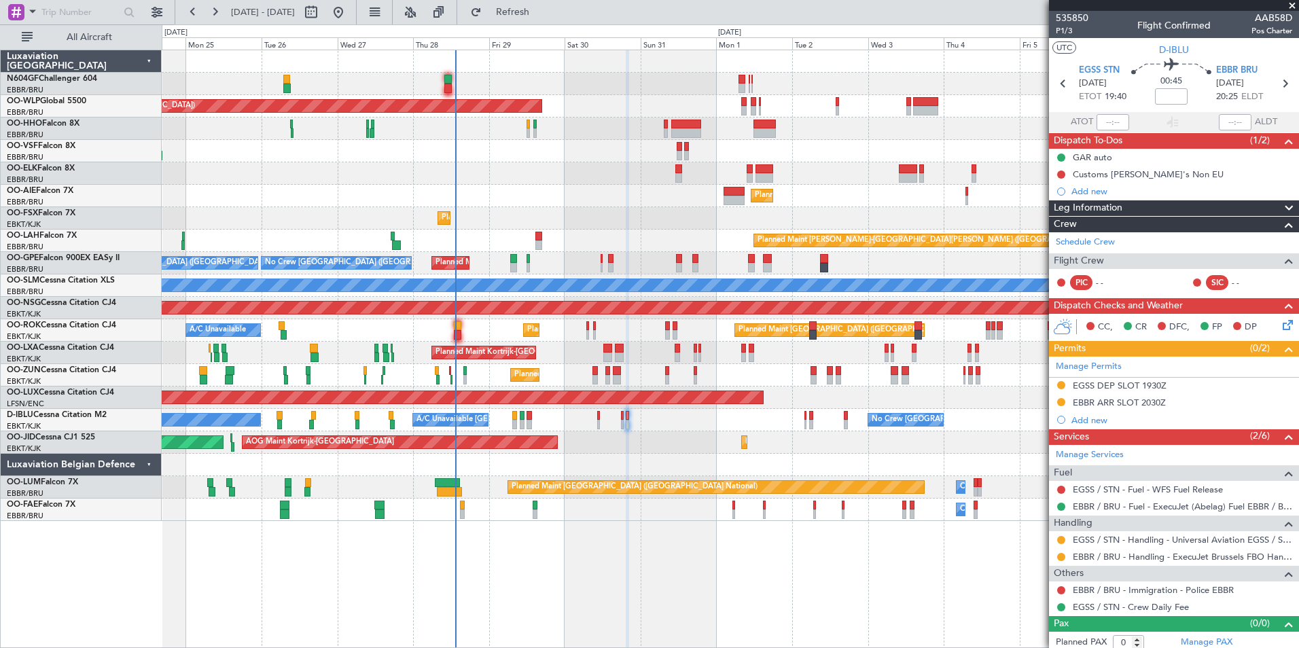
click at [752, 413] on div "No Crew Brussels (Brussels National) No Crew Kortrijk-Wevelgem A/C Unavailable …" at bounding box center [730, 420] width 1137 height 22
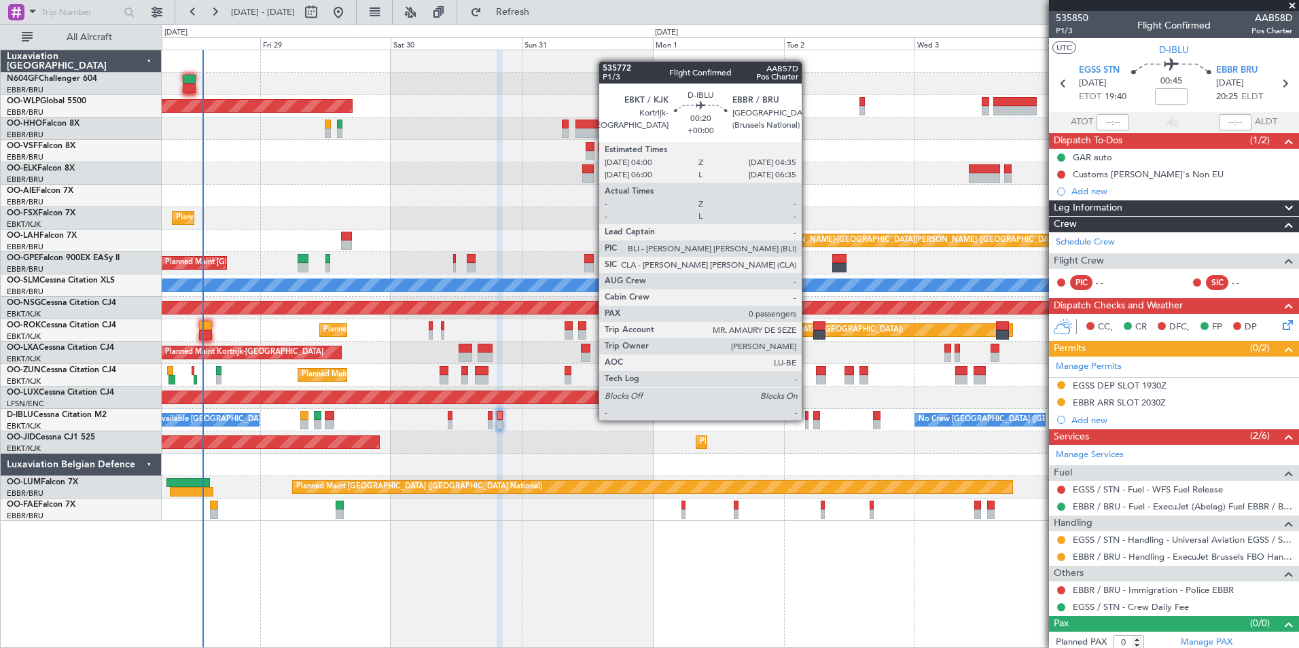
click at [808, 421] on div at bounding box center [806, 425] width 3 height 10
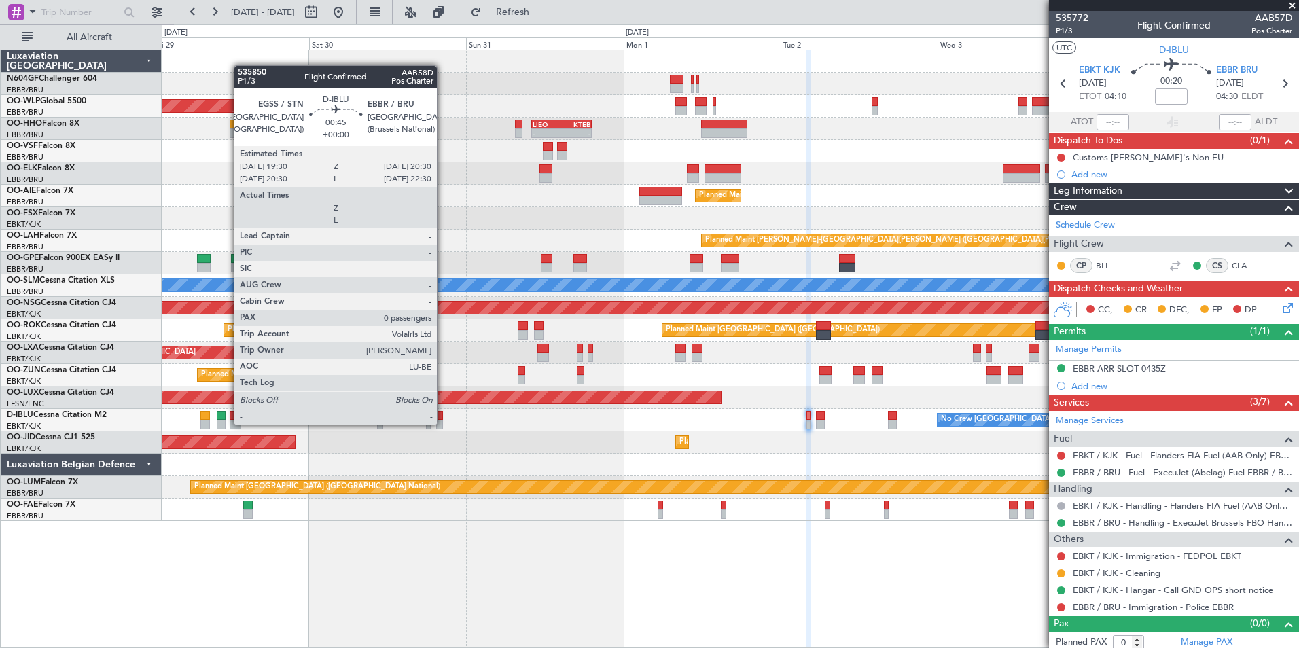
click at [443, 425] on div at bounding box center [439, 425] width 7 height 10
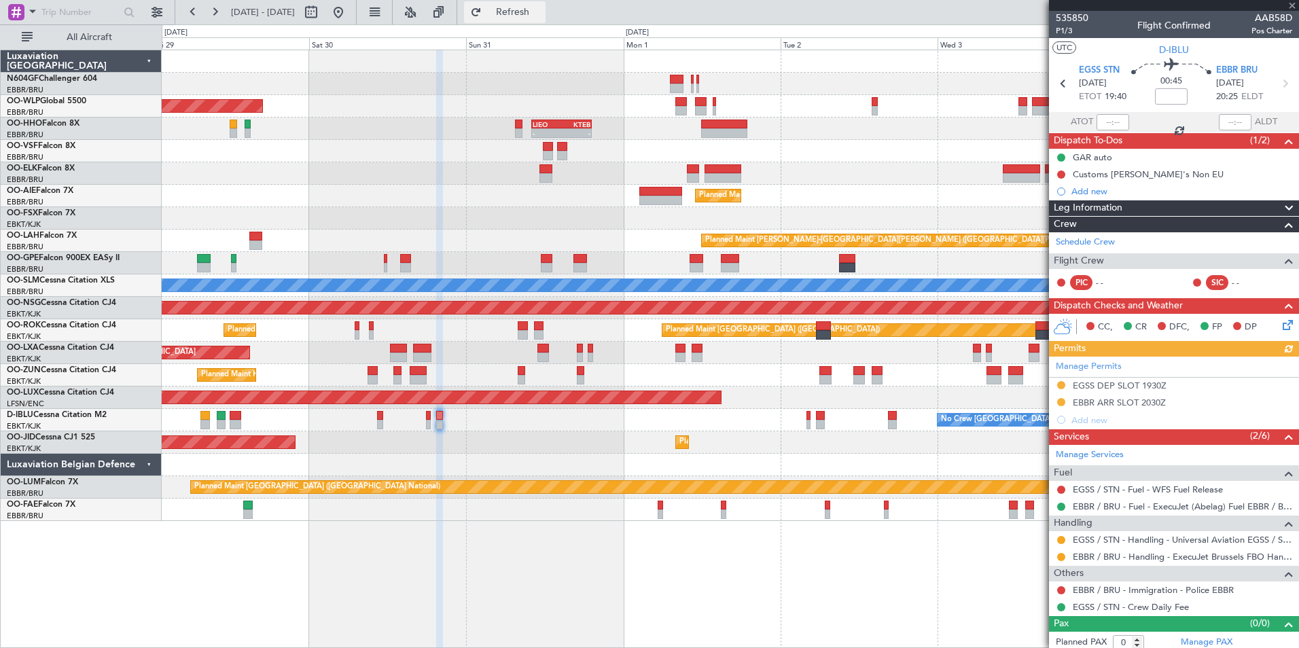
click at [546, 19] on button "Refresh" at bounding box center [505, 12] width 82 height 22
click at [1135, 408] on mat-tooltip-component "EBBR ARR SLOT 2030Z" at bounding box center [1120, 426] width 104 height 36
click at [1063, 556] on button at bounding box center [1061, 557] width 8 height 8
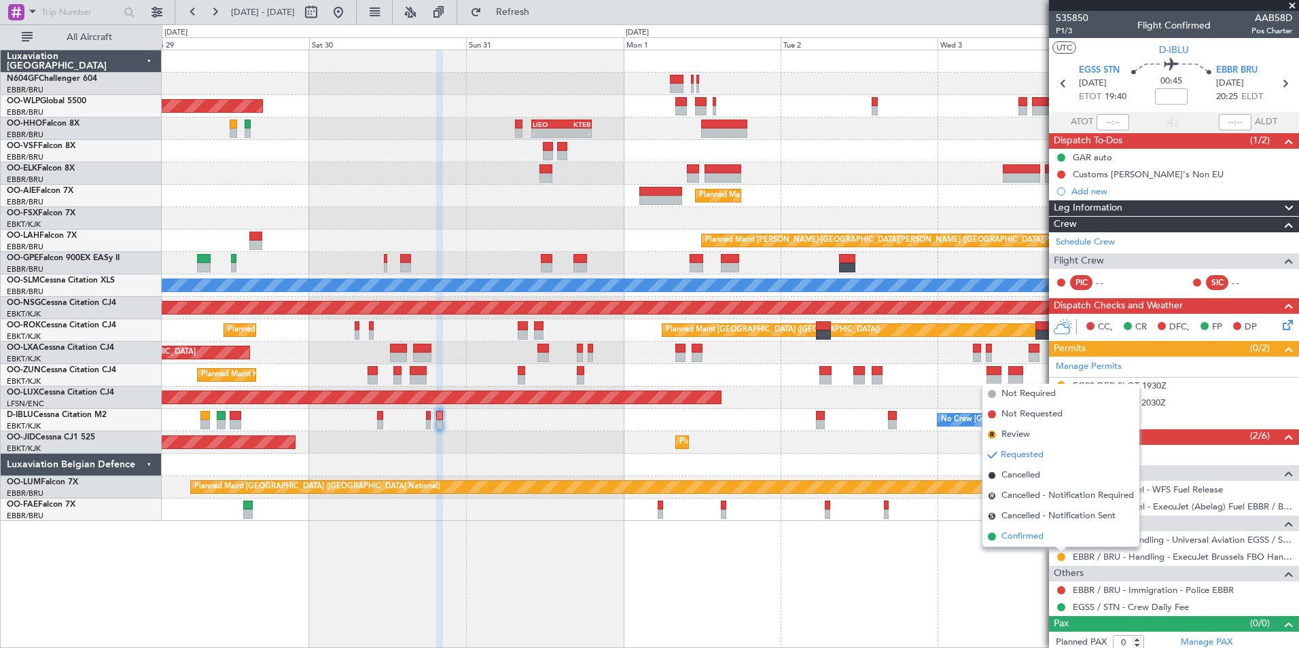
click at [1045, 542] on li "Confirmed" at bounding box center [1061, 537] width 157 height 20
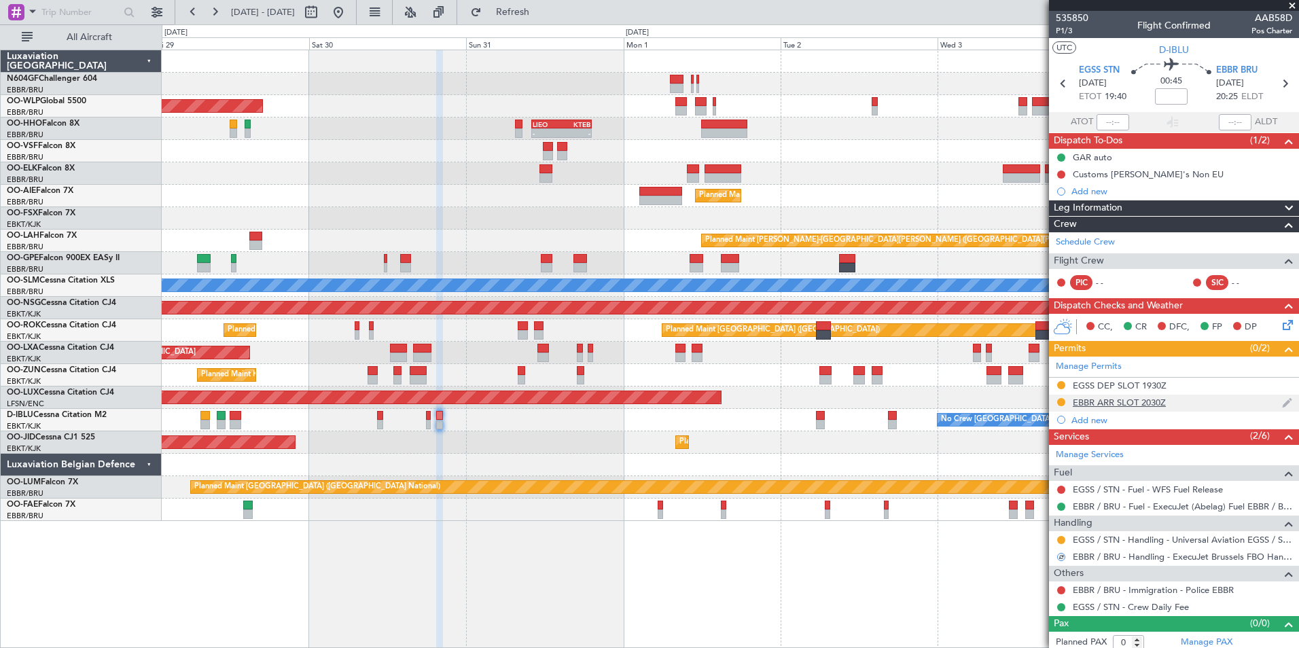
click at [1102, 402] on div "EBBR ARR SLOT 2030Z" at bounding box center [1119, 403] width 93 height 12
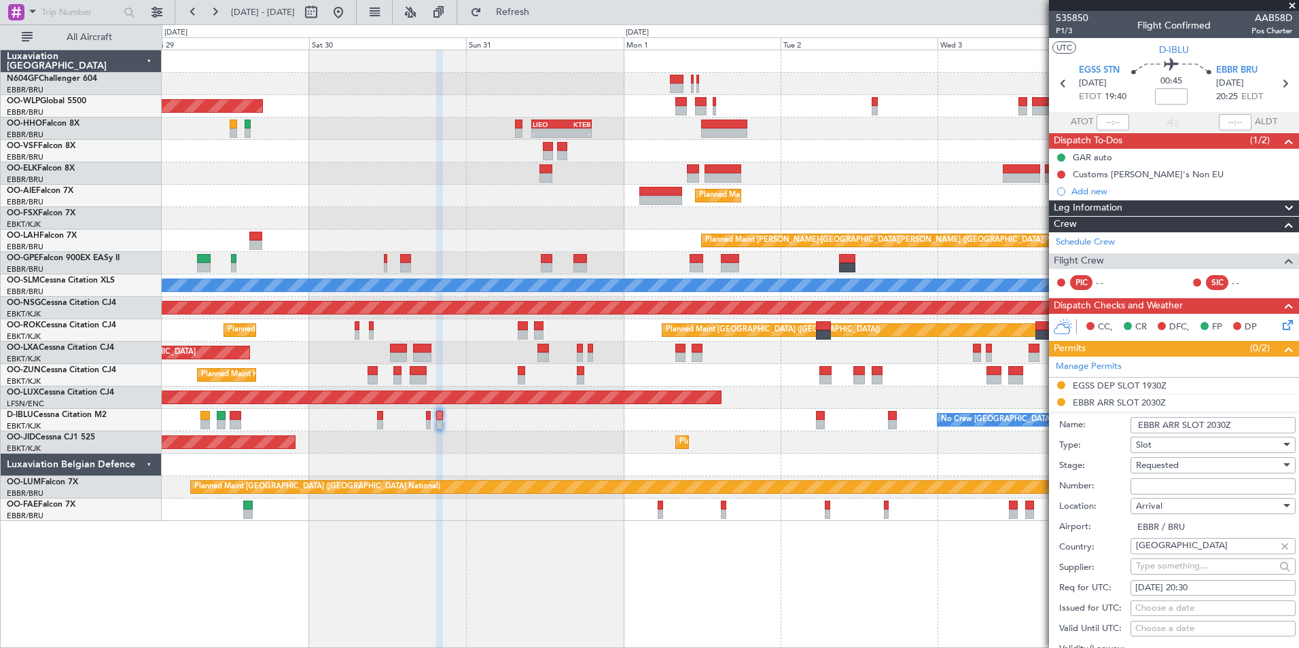
click at [1176, 463] on span "Requested" at bounding box center [1157, 465] width 43 height 12
click at [1155, 558] on span "Received OK" at bounding box center [1208, 568] width 143 height 20
click at [1186, 489] on input "Number:" at bounding box center [1213, 486] width 165 height 16
paste input "EBBRAAB8007A"
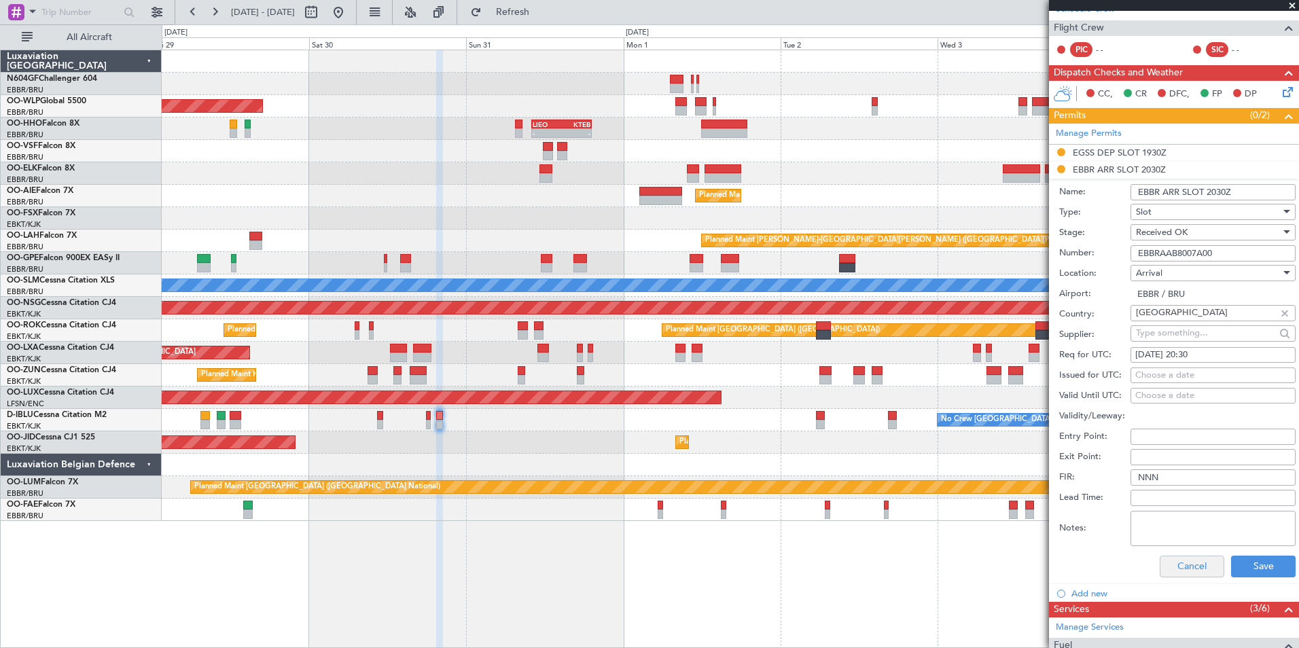
scroll to position [340, 0]
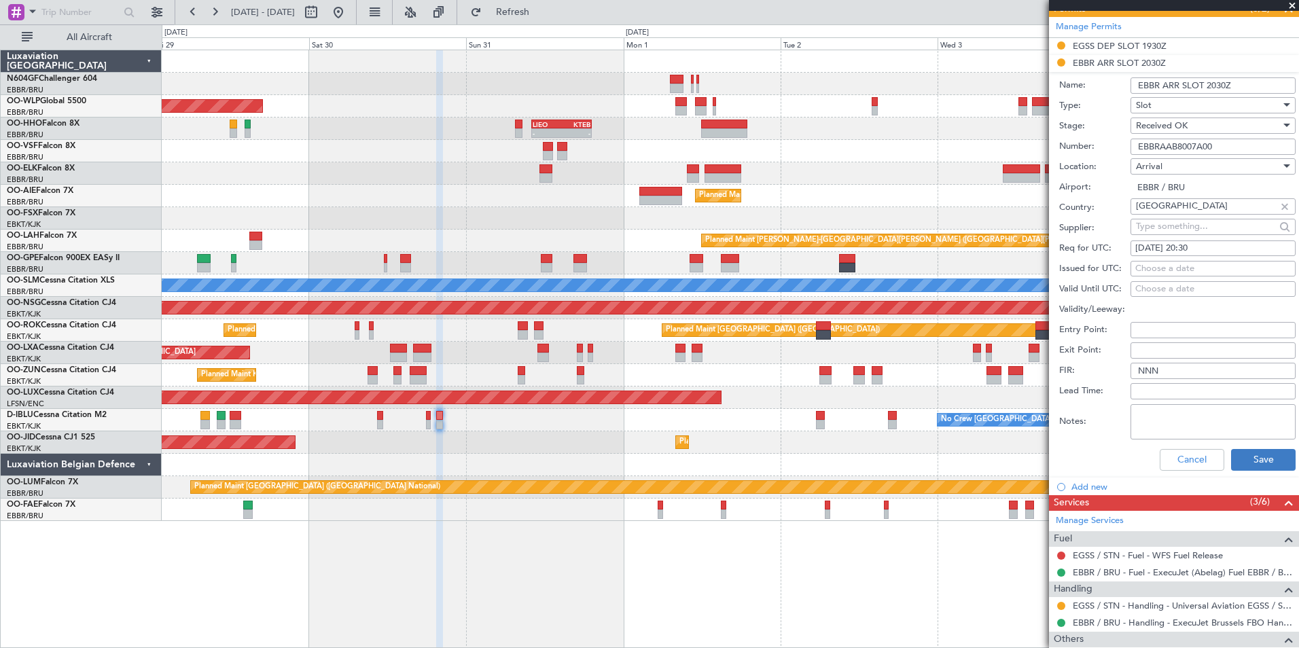
type input "EBBRAAB8007A00"
click at [1248, 456] on button "Save" at bounding box center [1263, 460] width 65 height 22
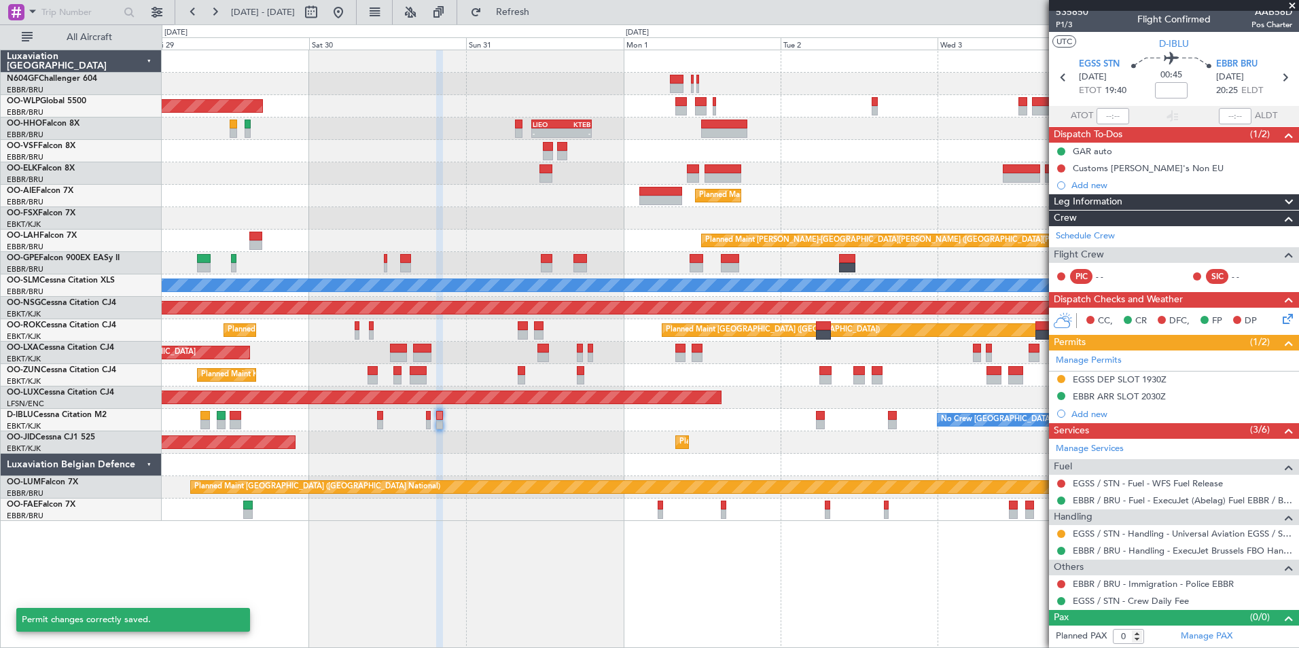
scroll to position [5, 0]
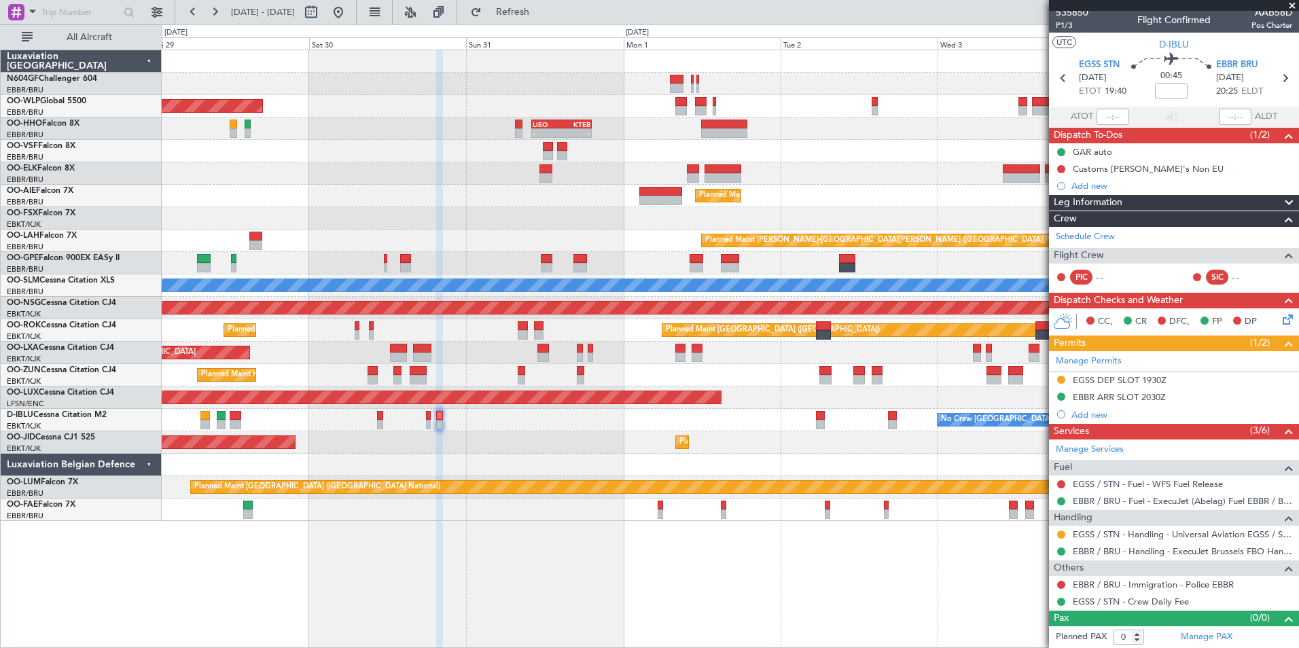
click at [516, 448] on div "Planned Maint Berlin (Brandenburg) - - LIEO 10:00 Z KTEB 19:15 Z Planned Maint …" at bounding box center [730, 285] width 1137 height 471
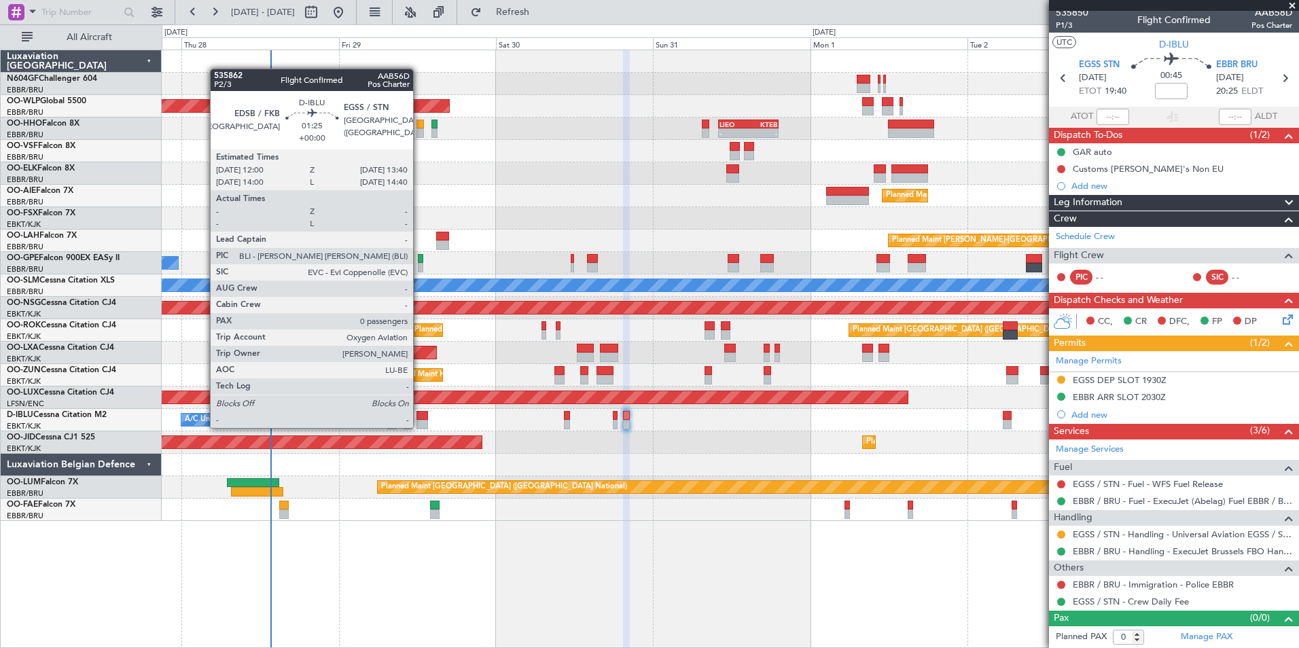
click at [419, 427] on div at bounding box center [423, 425] width 12 height 10
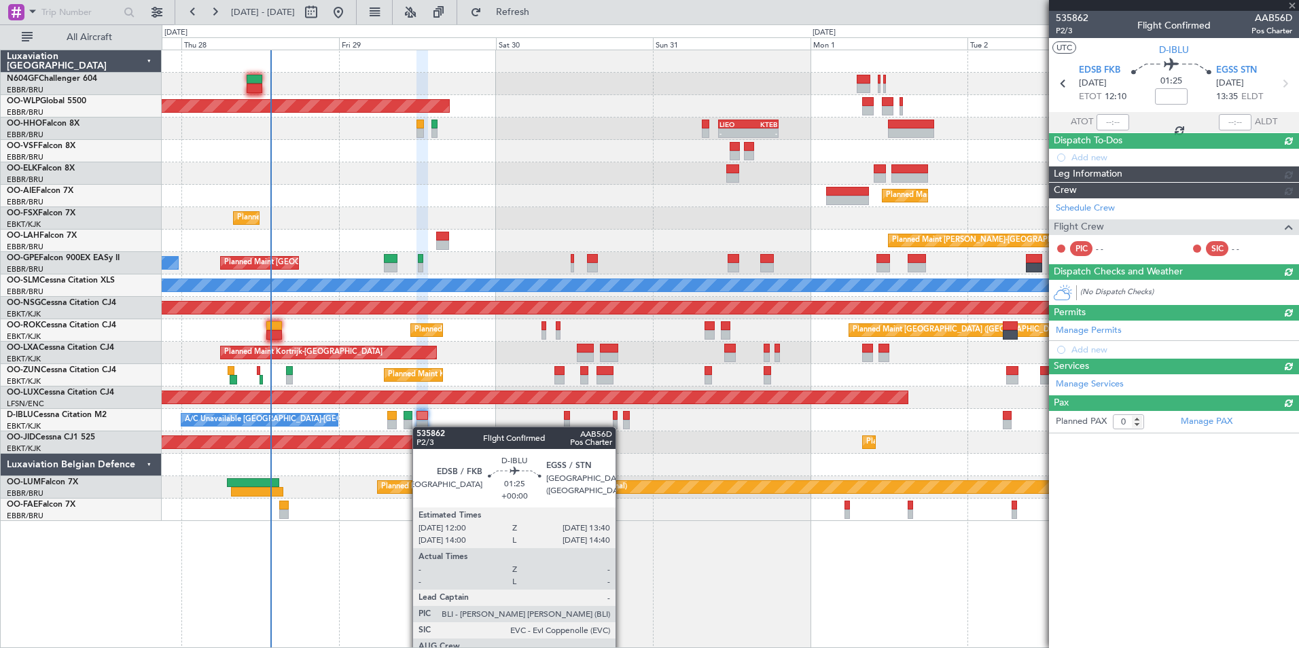
scroll to position [0, 0]
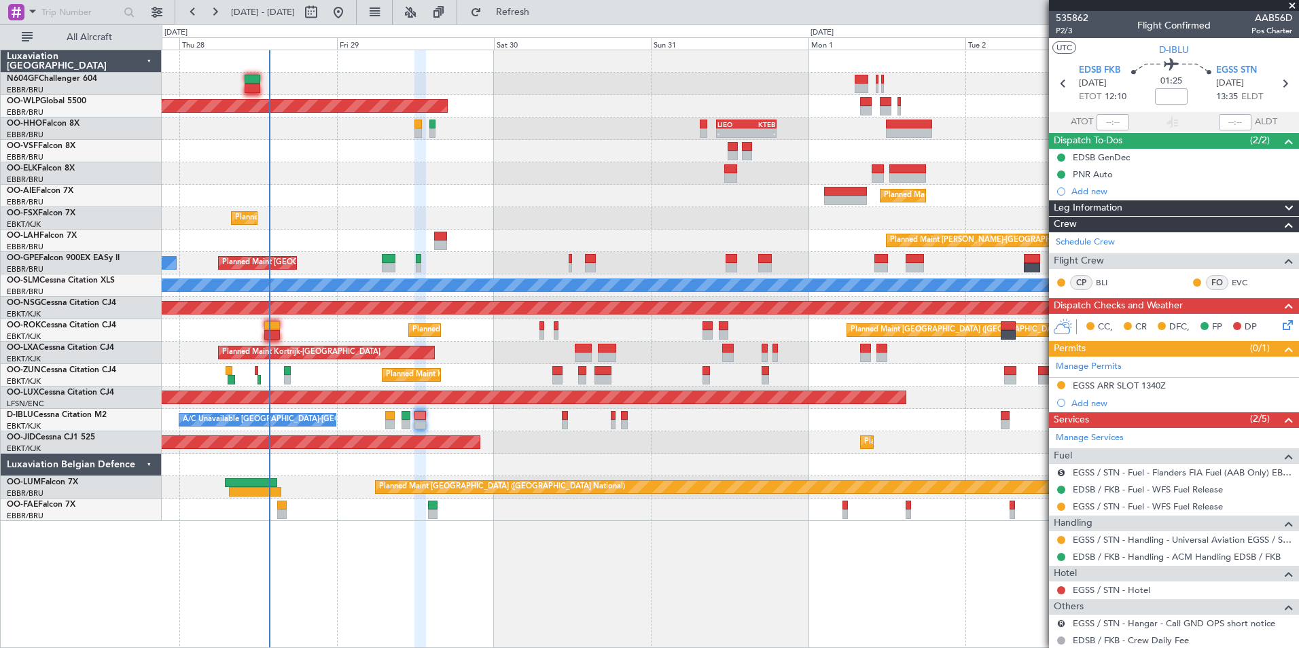
click at [540, 446] on div "AOG Maint Kortrijk-[GEOGRAPHIC_DATA] Planned Maint [GEOGRAPHIC_DATA]-[GEOGRAPHI…" at bounding box center [730, 443] width 1137 height 22
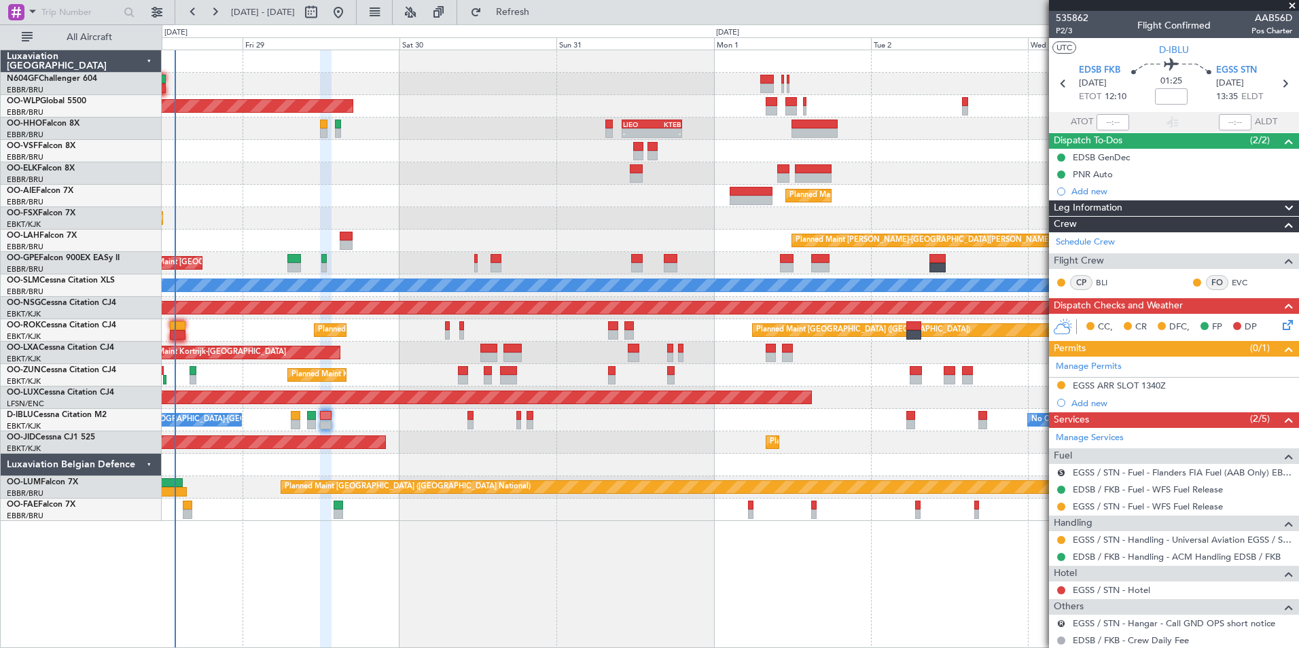
click at [626, 439] on div "Planned Maint [GEOGRAPHIC_DATA] ([GEOGRAPHIC_DATA]) - - [PERSON_NAME] 10:00 Z K…" at bounding box center [730, 285] width 1137 height 471
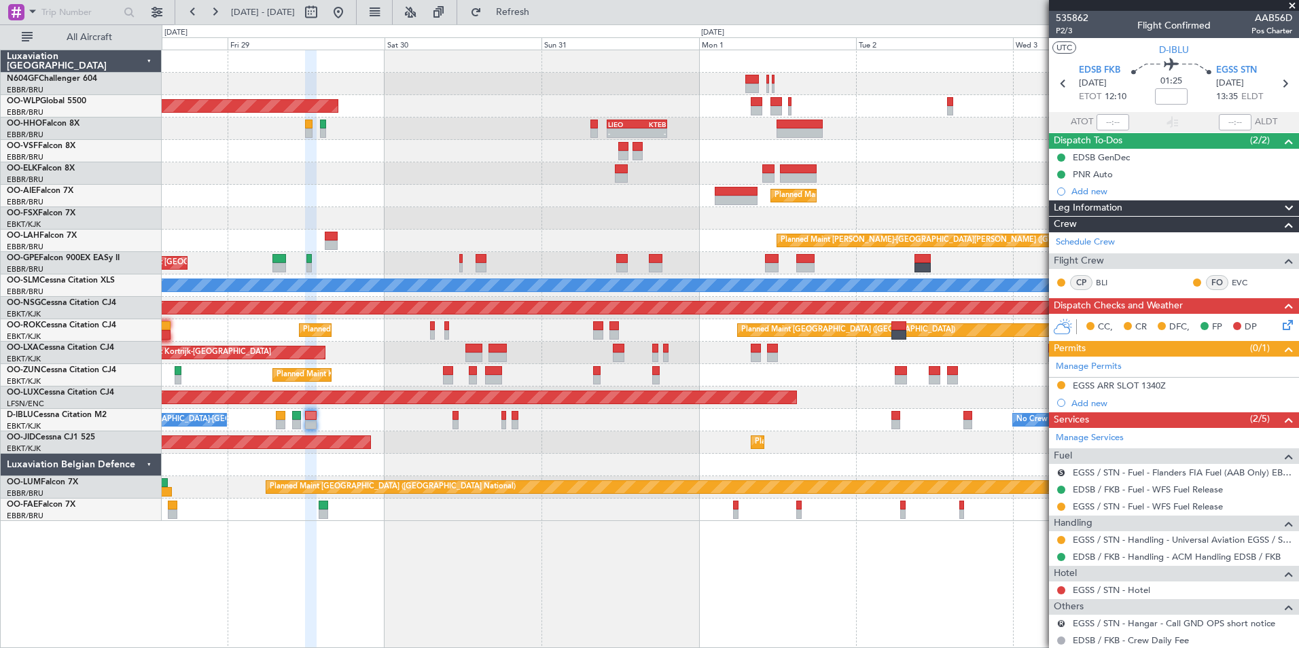
click at [629, 441] on div "AOG Maint Kortrijk-[GEOGRAPHIC_DATA] Planned Maint [GEOGRAPHIC_DATA]-[GEOGRAPHI…" at bounding box center [730, 443] width 1137 height 22
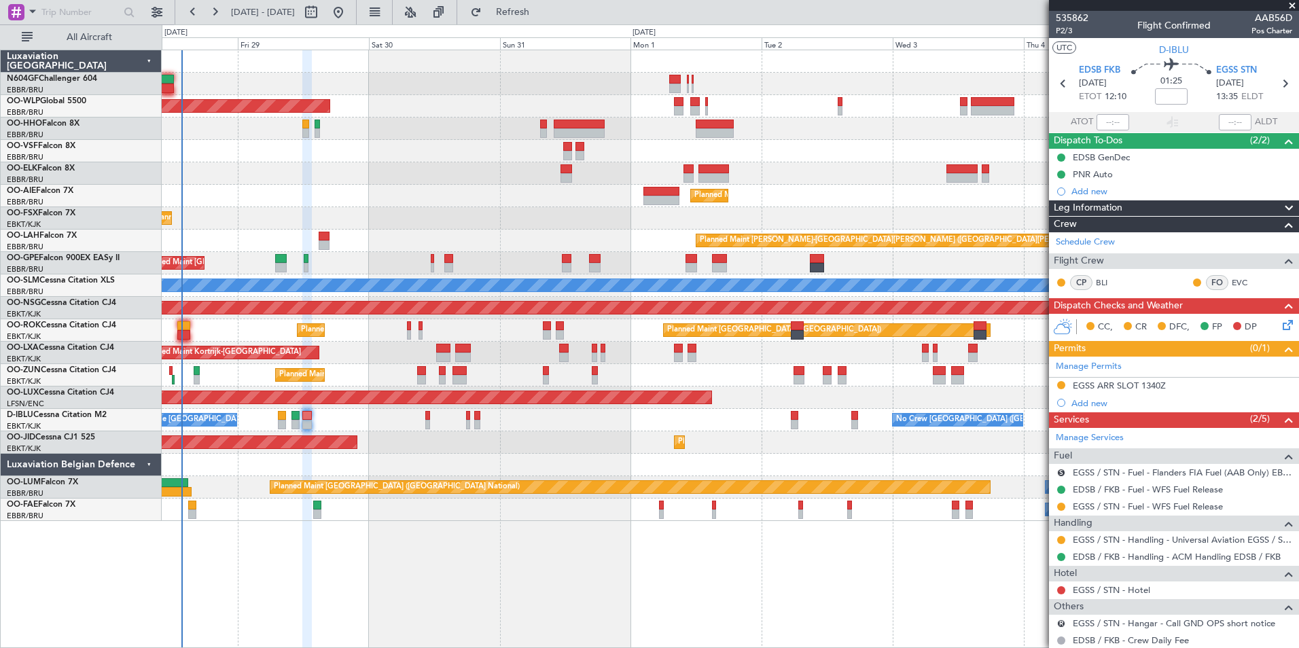
click at [561, 430] on div "Planned Maint [GEOGRAPHIC_DATA] ([GEOGRAPHIC_DATA]) Planned Maint [GEOGRAPHIC_D…" at bounding box center [730, 285] width 1137 height 471
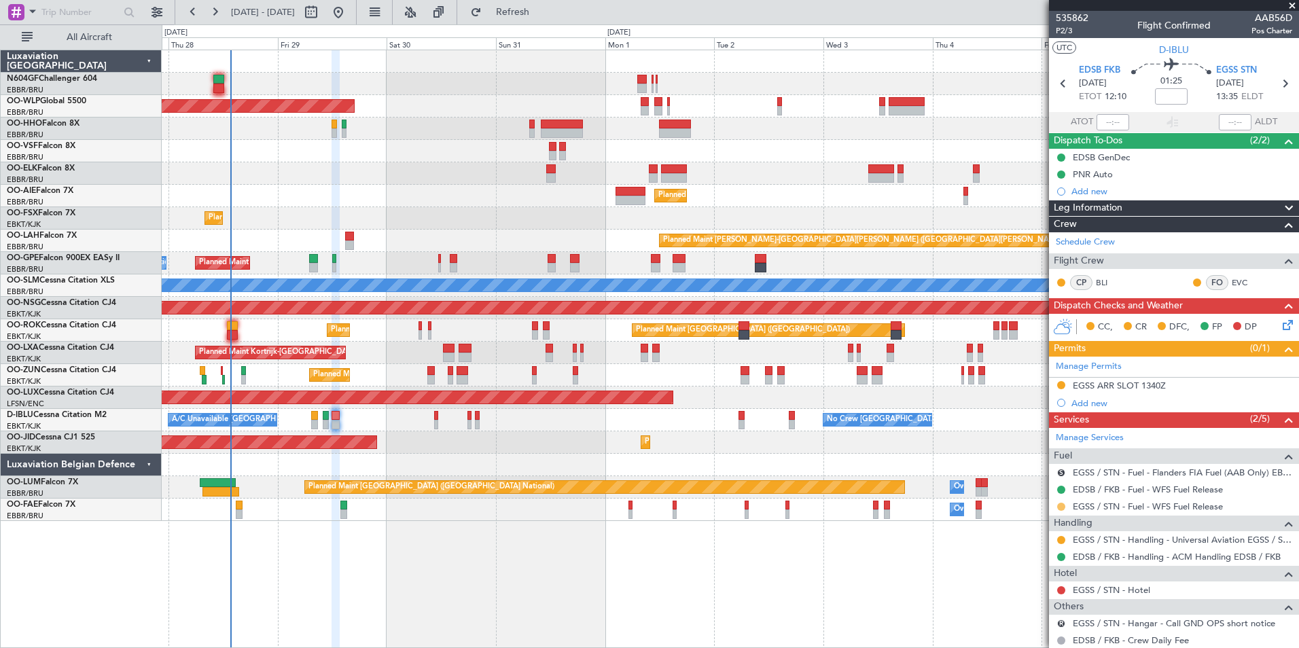
click at [1062, 508] on button at bounding box center [1061, 507] width 8 height 8
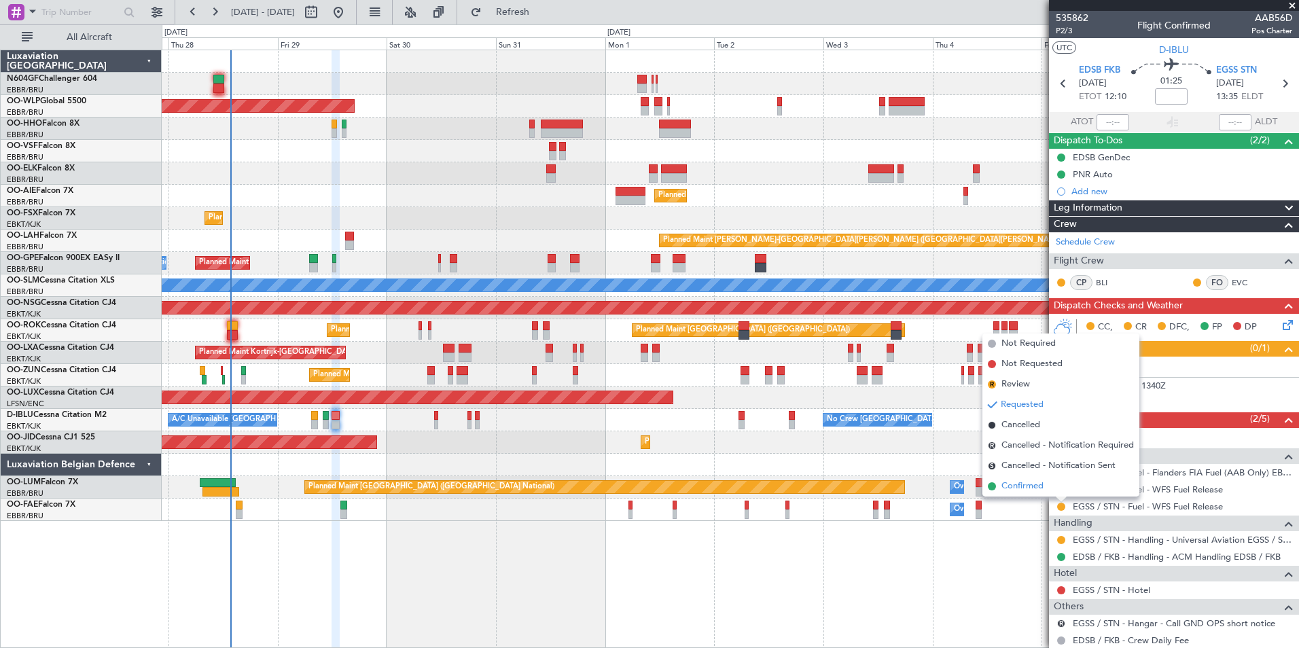
click at [1042, 485] on span "Confirmed" at bounding box center [1023, 487] width 42 height 14
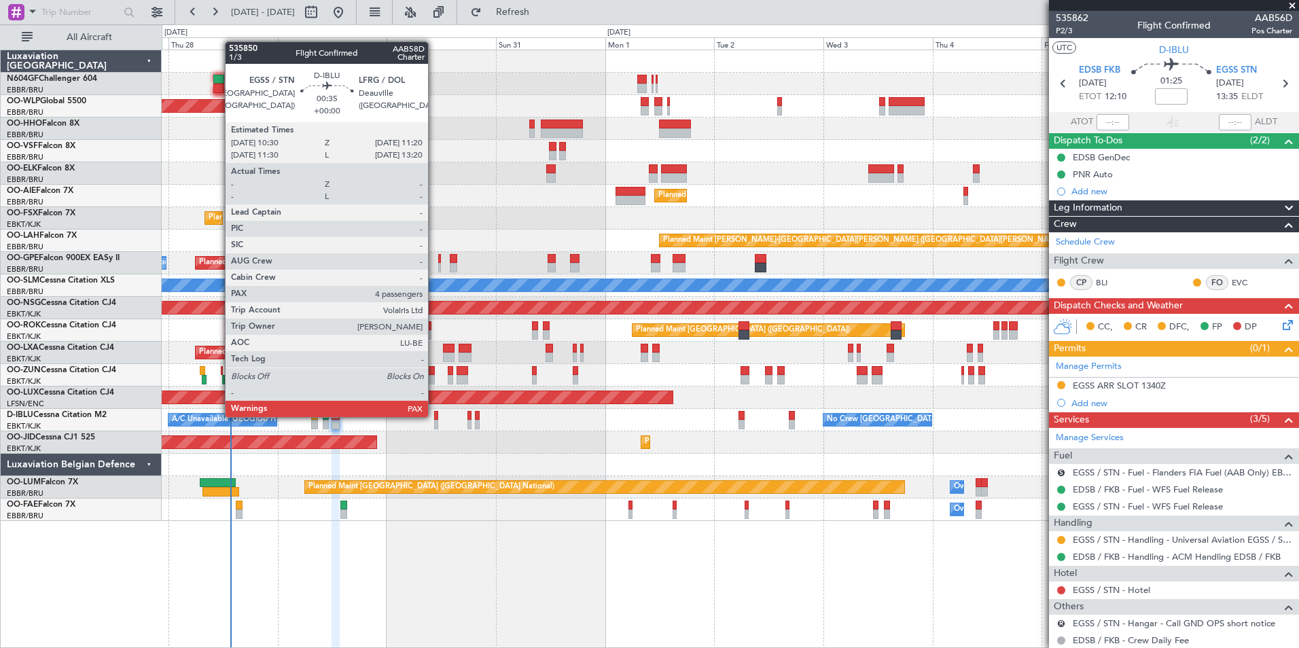
click at [434, 416] on div at bounding box center [436, 416] width 4 height 10
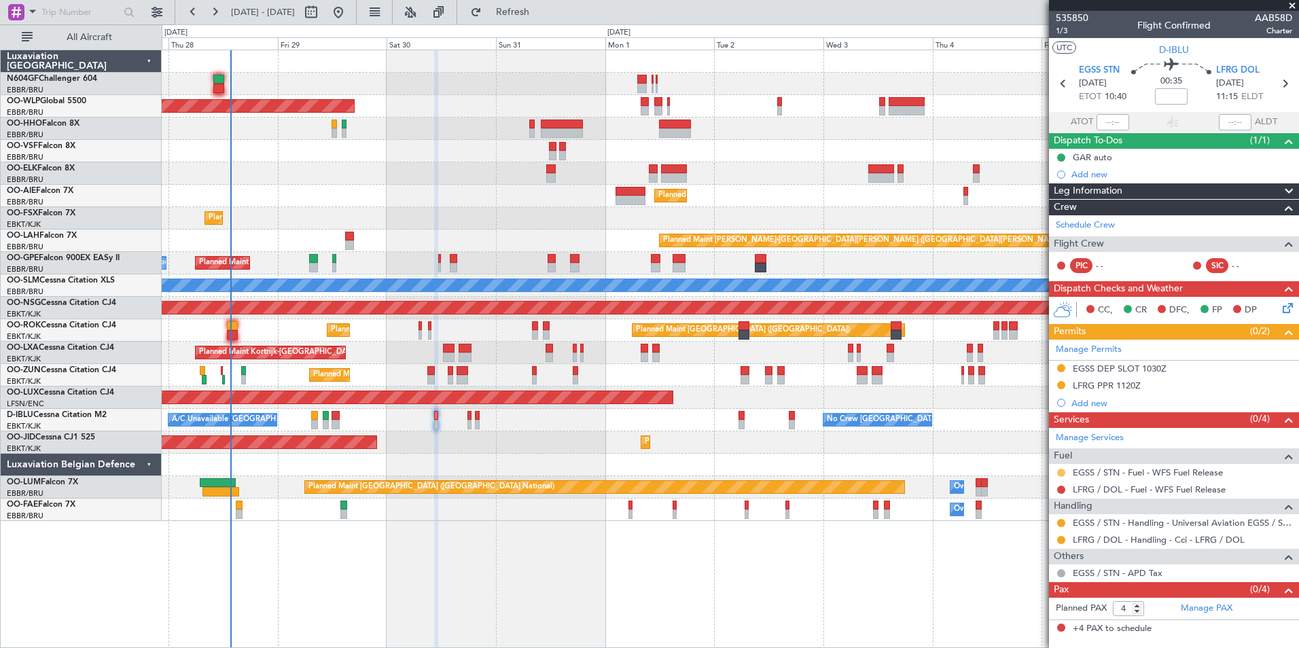
click at [1062, 474] on button at bounding box center [1061, 473] width 8 height 8
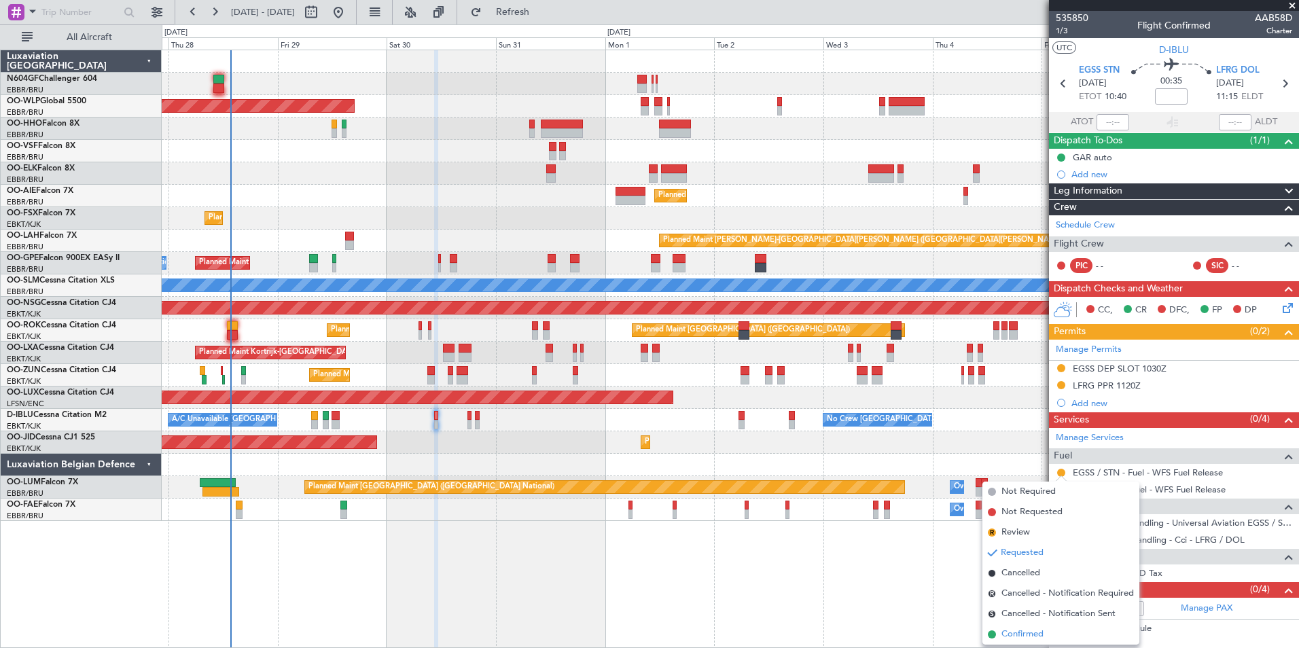
click at [1017, 636] on span "Confirmed" at bounding box center [1023, 635] width 42 height 14
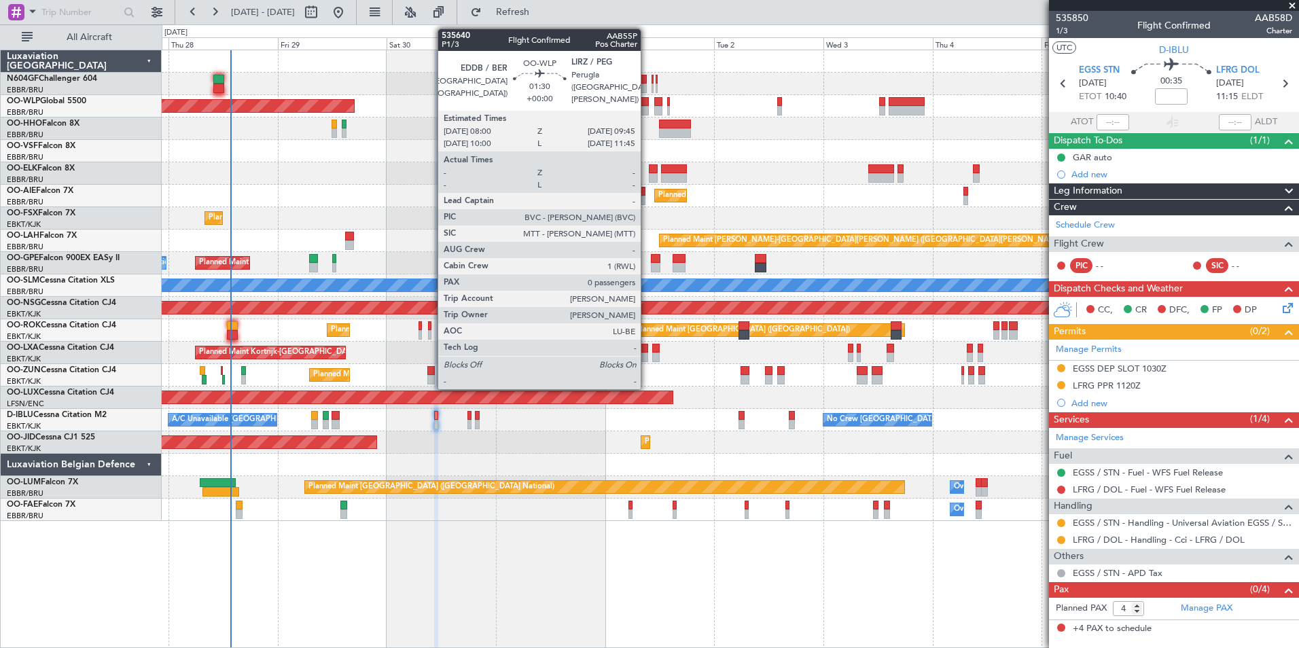
click at [647, 111] on div at bounding box center [645, 111] width 8 height 10
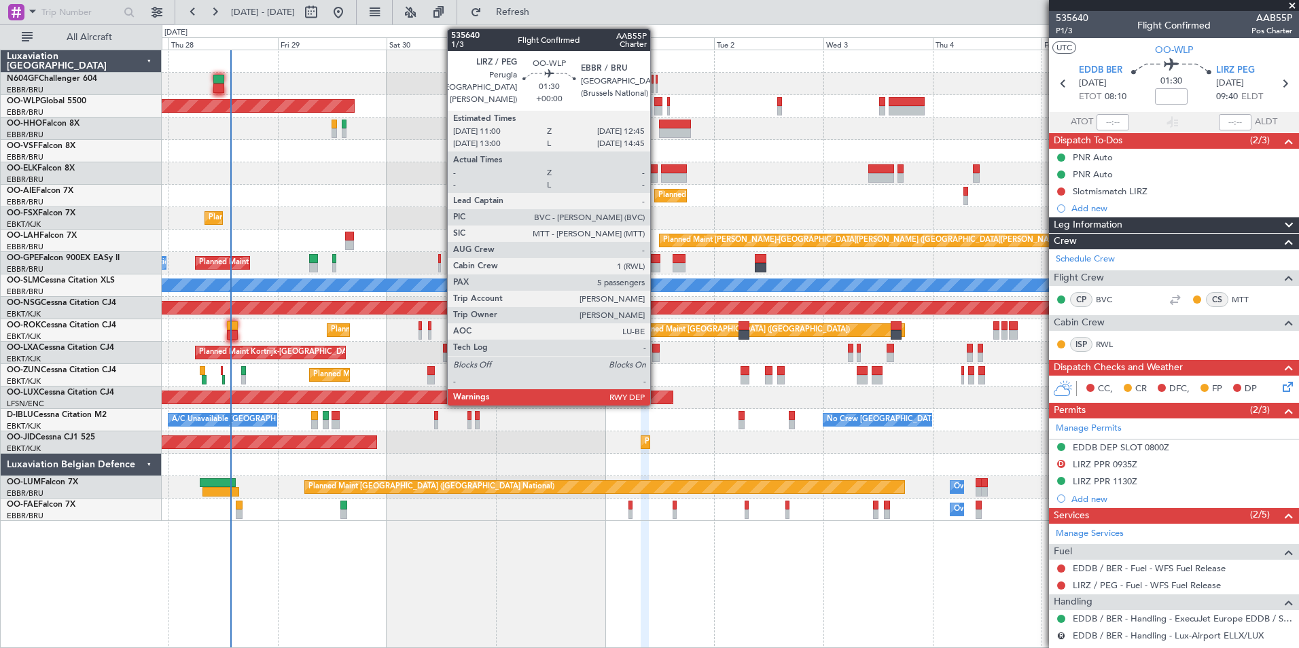
click at [656, 107] on div at bounding box center [658, 111] width 8 height 10
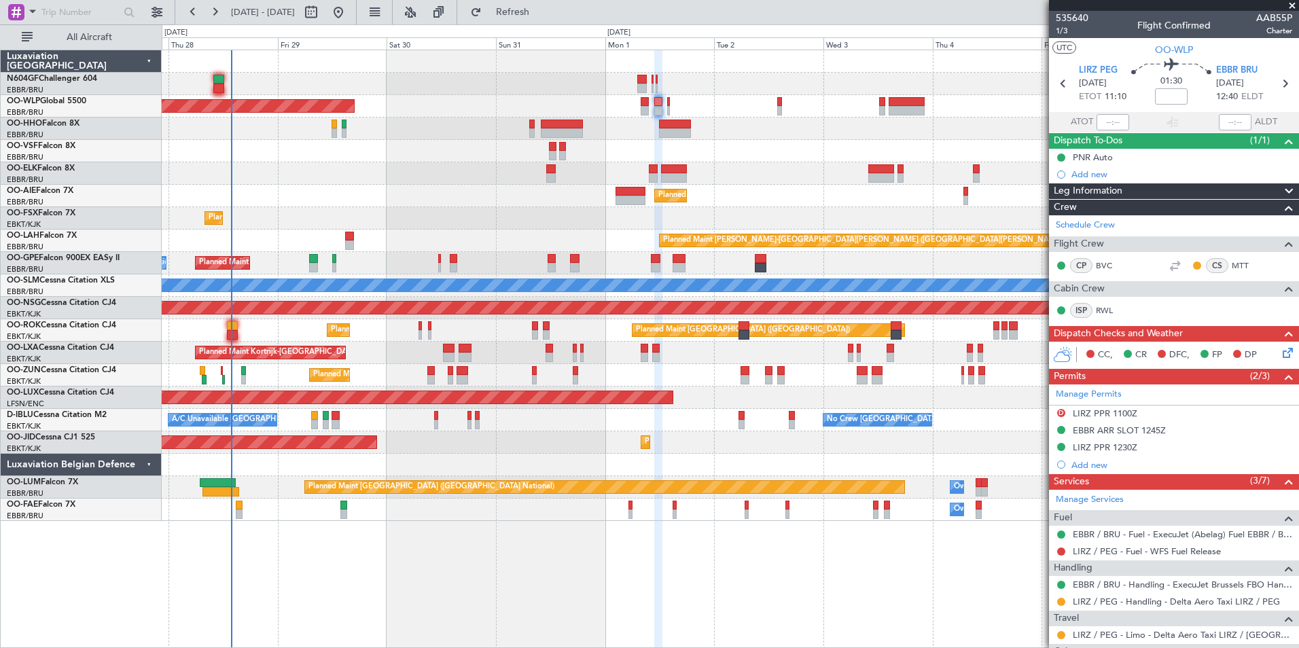
click at [536, 455] on div at bounding box center [730, 465] width 1137 height 22
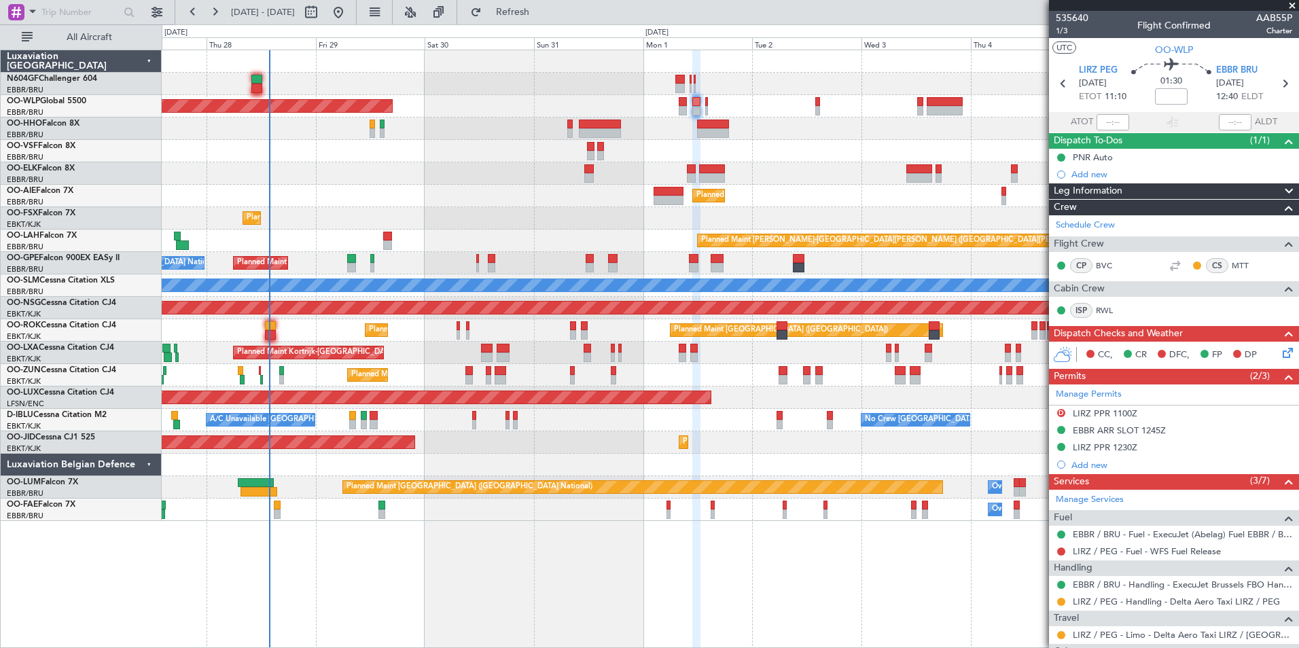
click at [643, 458] on div at bounding box center [730, 465] width 1137 height 22
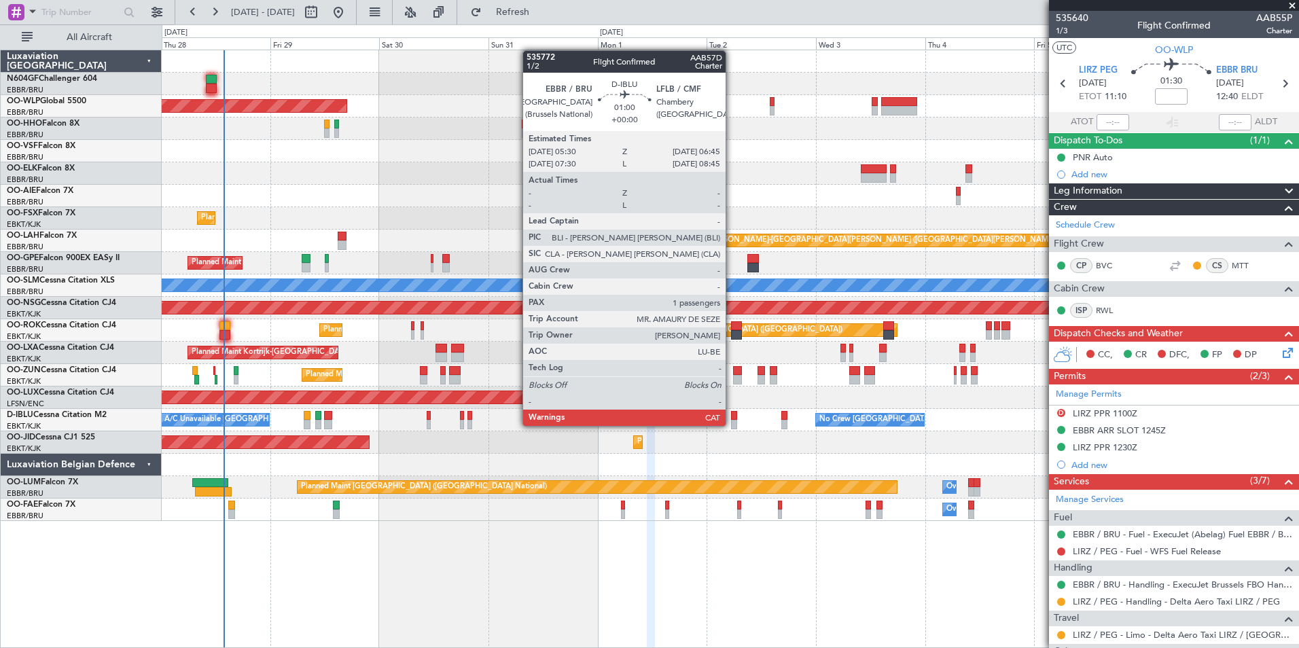
click at [732, 426] on div at bounding box center [734, 425] width 6 height 10
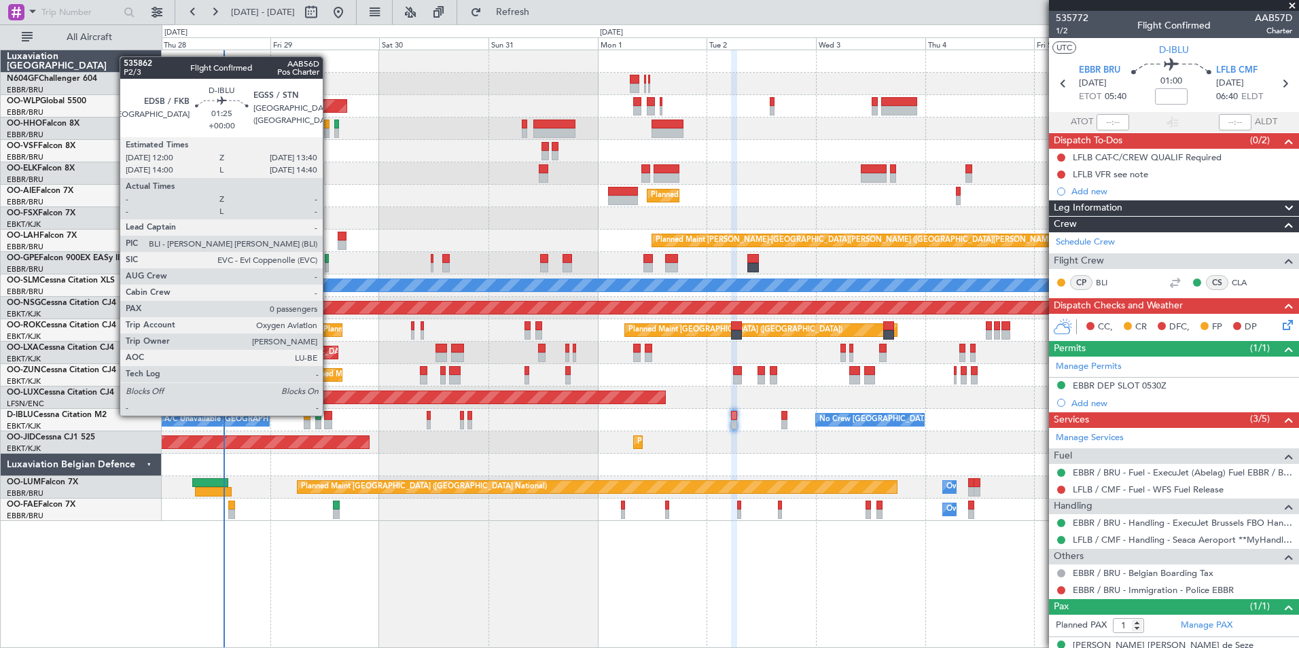
click at [329, 415] on div at bounding box center [328, 416] width 8 height 10
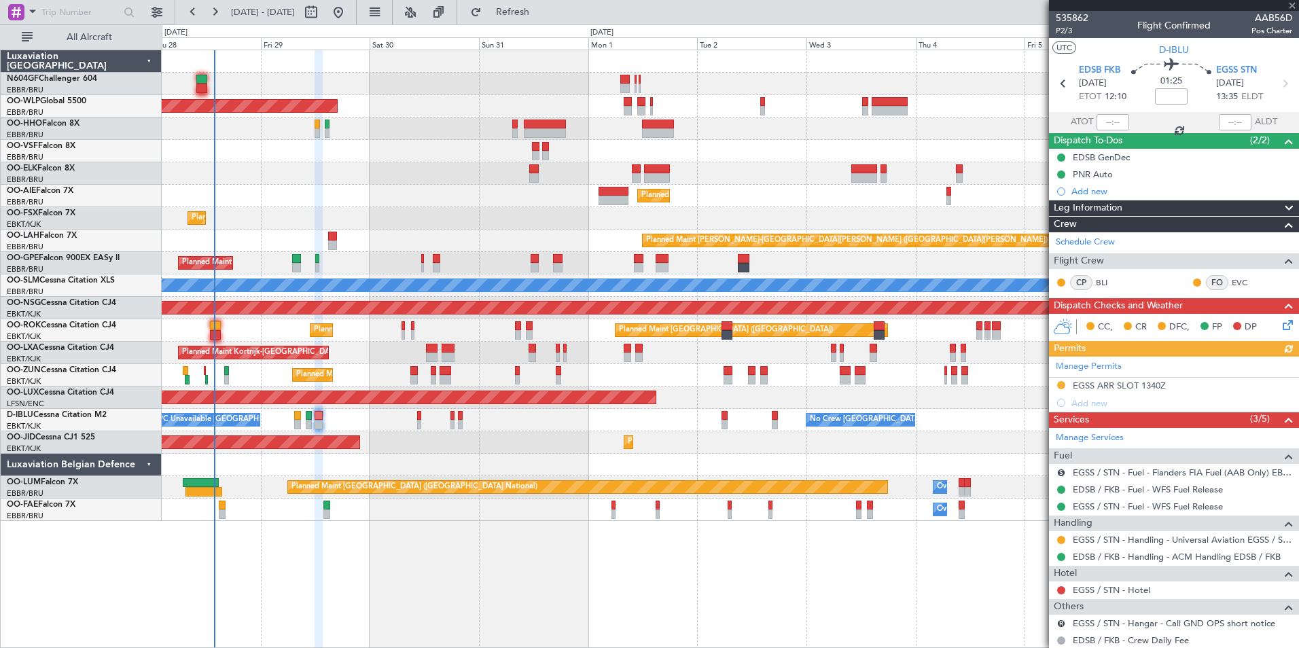
click at [363, 444] on div "Planned Maint Kortrijk-[GEOGRAPHIC_DATA] AOG Maint [GEOGRAPHIC_DATA]-[GEOGRAPHI…" at bounding box center [730, 443] width 1137 height 22
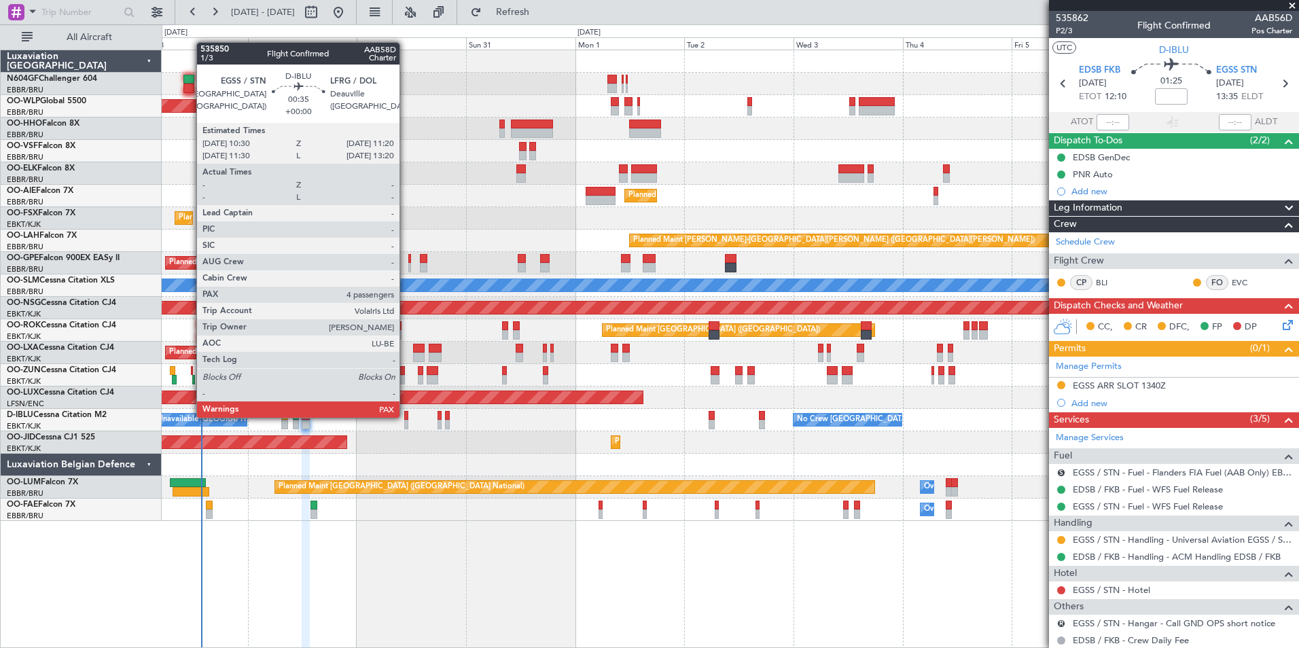
click at [406, 417] on div at bounding box center [406, 416] width 4 height 10
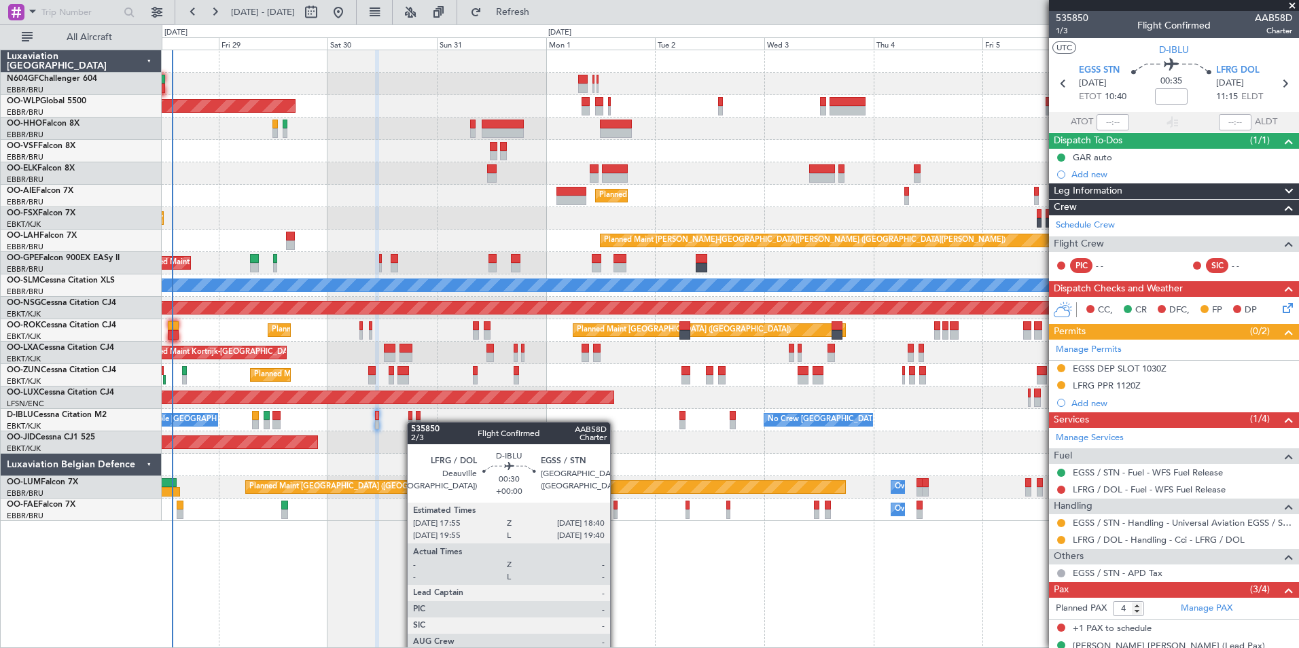
click at [411, 421] on div "Planned Maint [GEOGRAPHIC_DATA] ([GEOGRAPHIC_DATA]) Planned Maint [GEOGRAPHIC_D…" at bounding box center [730, 285] width 1137 height 471
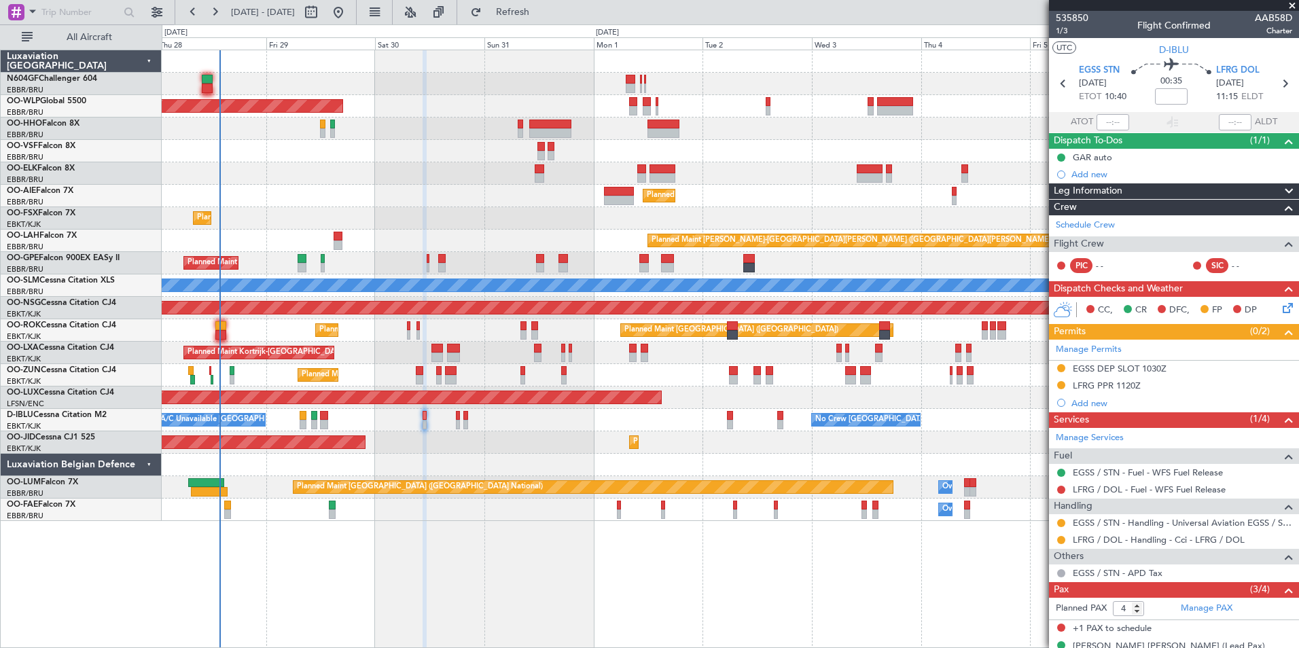
click at [376, 417] on div "Planned Maint [GEOGRAPHIC_DATA] ([GEOGRAPHIC_DATA]) Planned Maint [GEOGRAPHIC_D…" at bounding box center [730, 285] width 1137 height 471
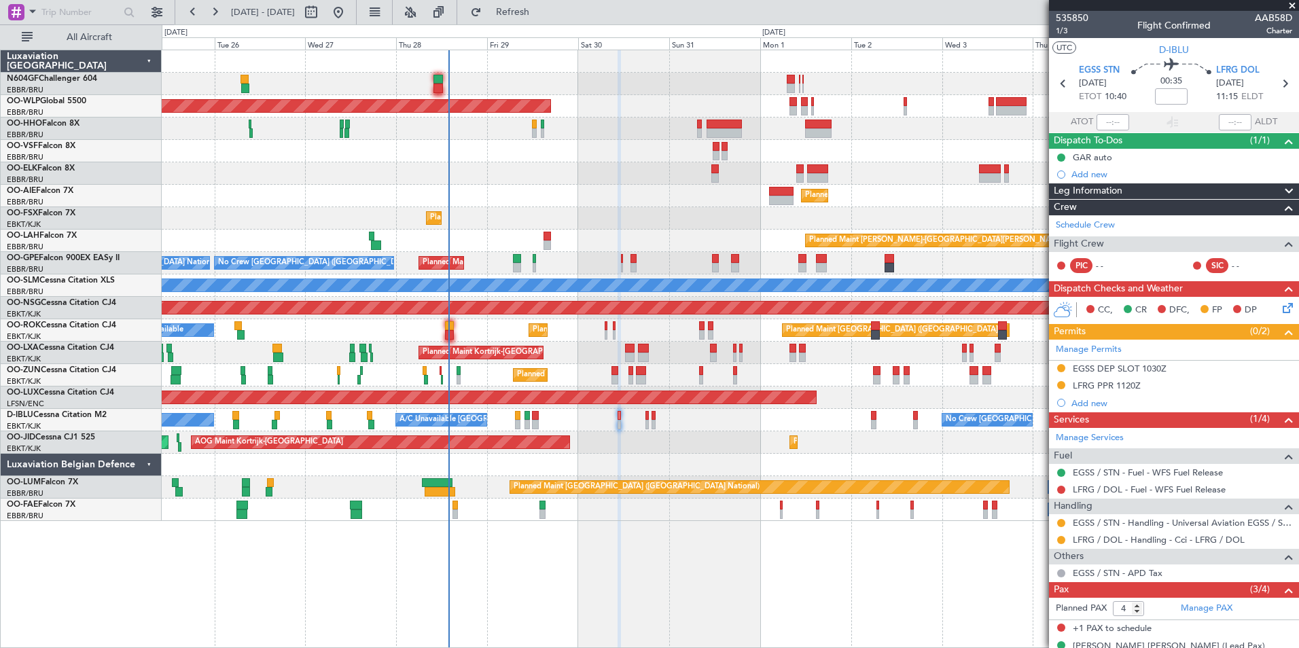
click at [618, 335] on div "Planned Maint [GEOGRAPHIC_DATA] ([GEOGRAPHIC_DATA]) Planned Maint [GEOGRAPHIC_D…" at bounding box center [730, 285] width 1137 height 471
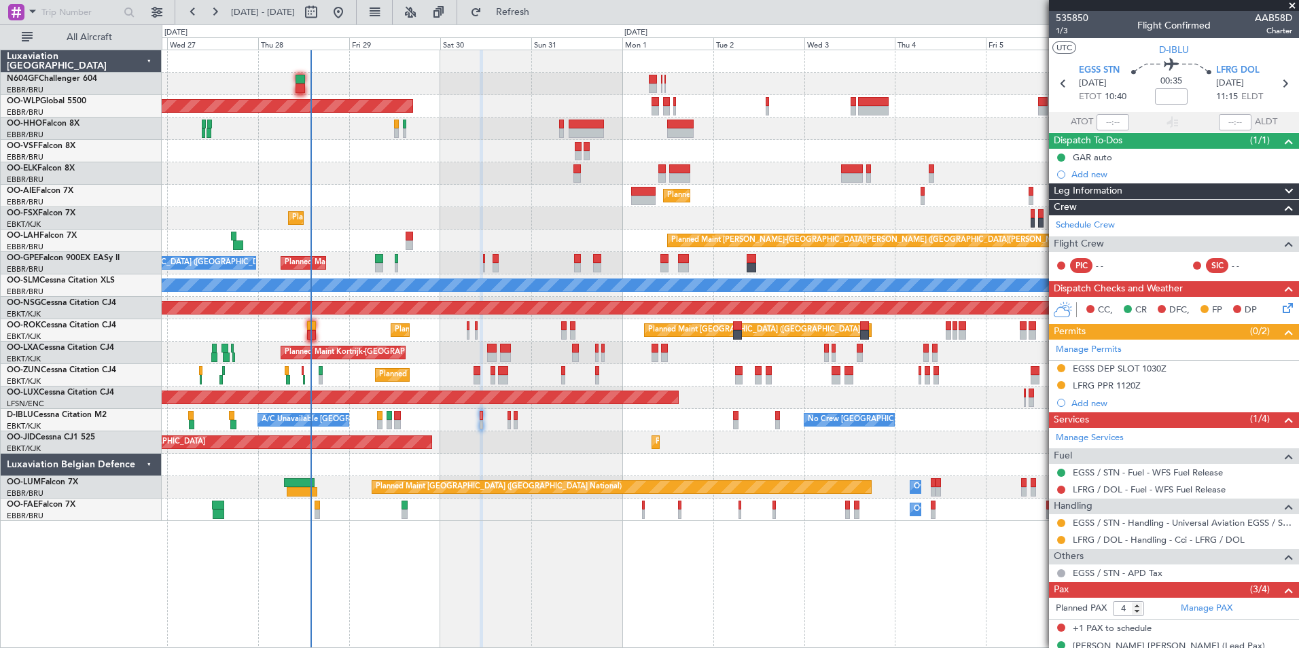
click at [554, 232] on div "Planned Maint [PERSON_NAME]-[GEOGRAPHIC_DATA][PERSON_NAME] ([GEOGRAPHIC_DATA][P…" at bounding box center [730, 241] width 1137 height 22
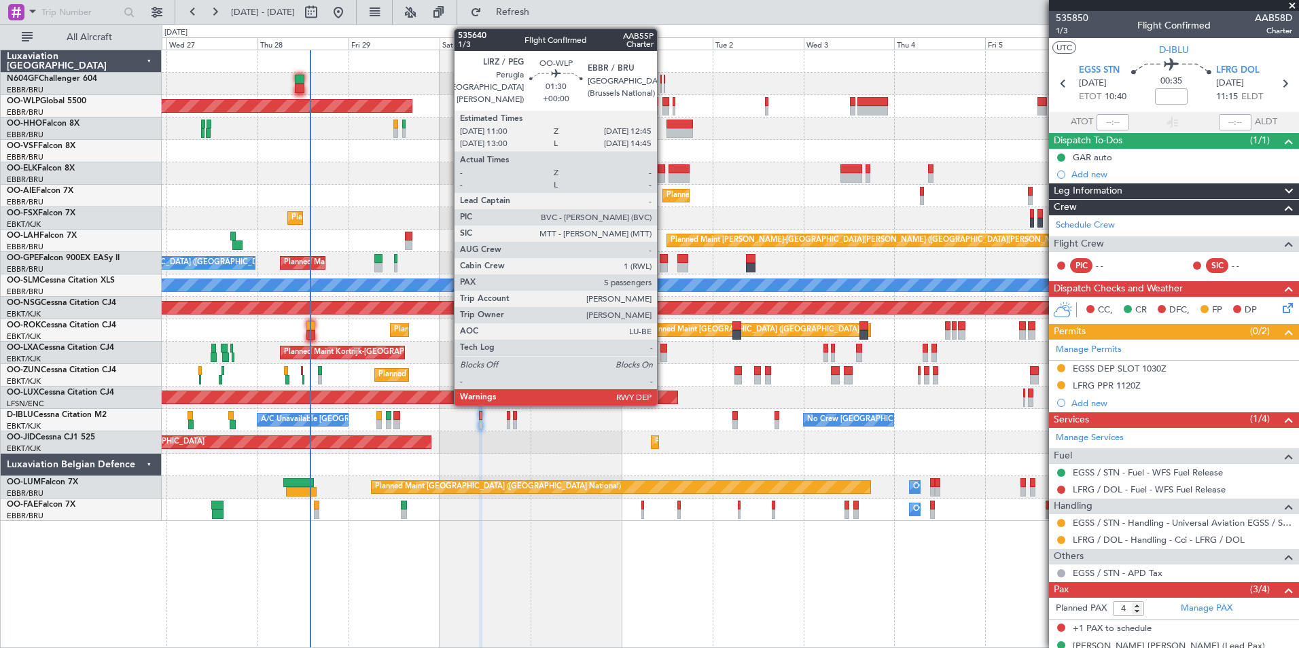
click at [663, 101] on div at bounding box center [666, 102] width 7 height 10
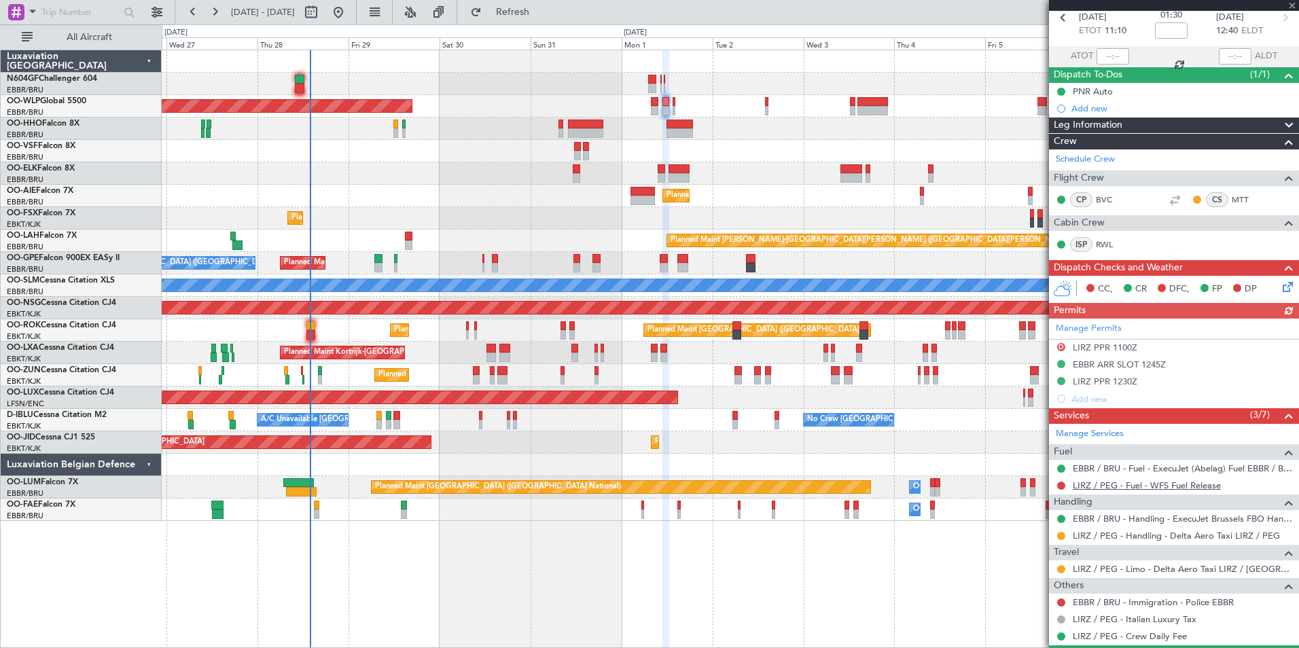
scroll to position [136, 0]
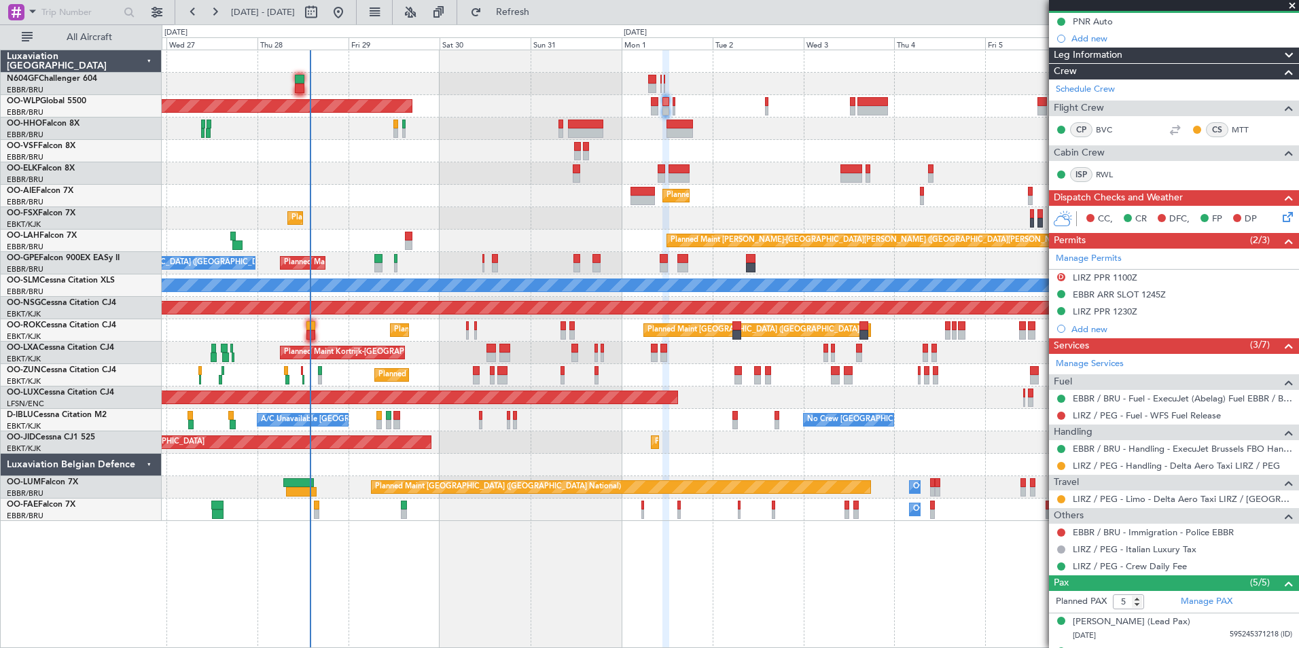
click at [1115, 488] on div "Travel" at bounding box center [1174, 483] width 250 height 16
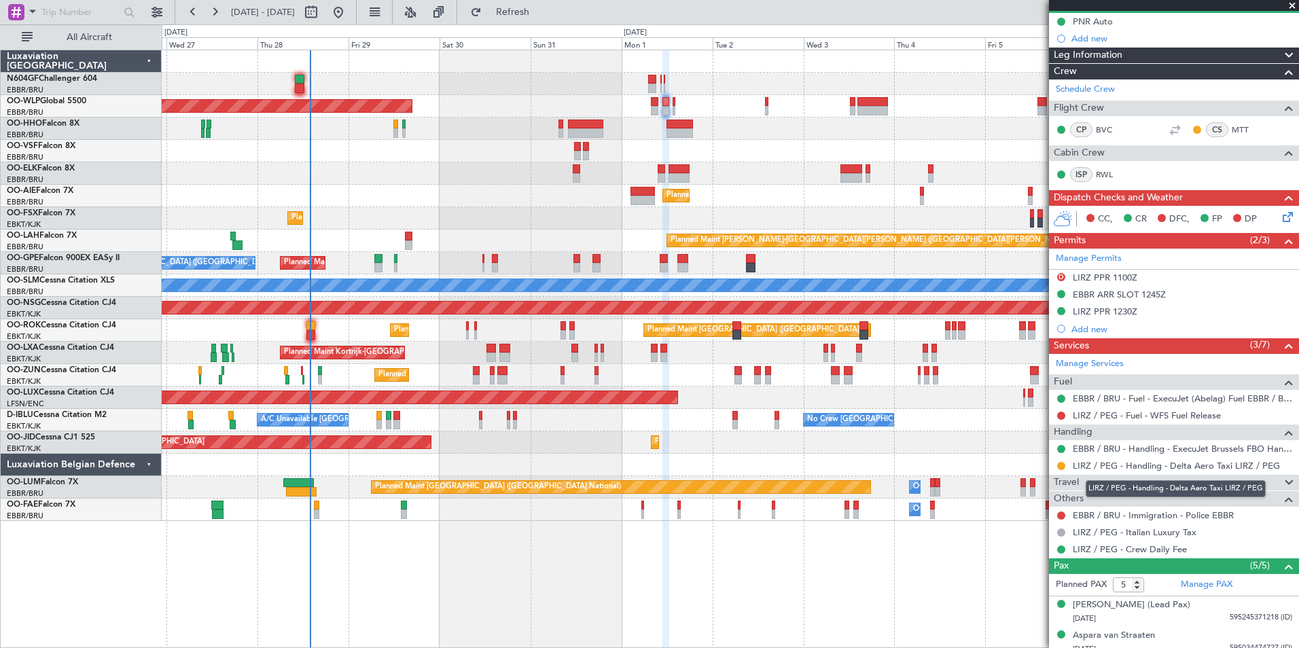
click at [1110, 480] on mat-tooltip-component "LIRZ / PEG - Handling - Delta Aero Taxi LIRZ / PEG" at bounding box center [1175, 489] width 199 height 36
click at [1282, 478] on span at bounding box center [1289, 483] width 16 height 16
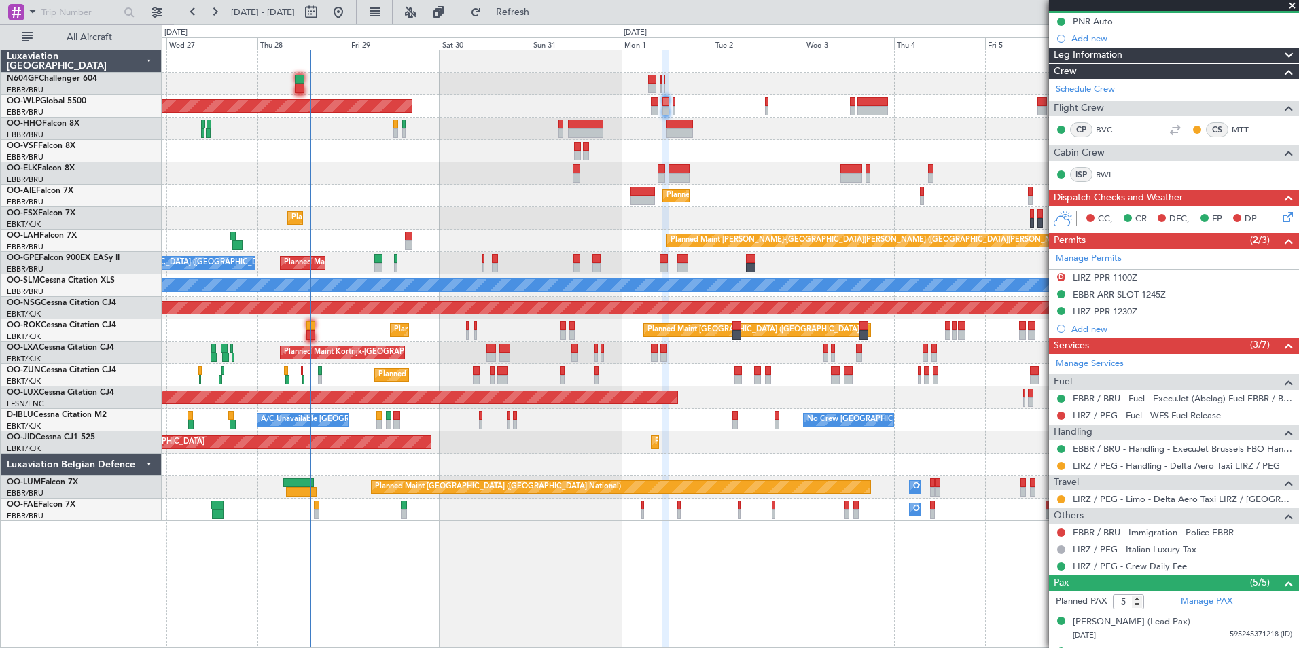
click at [1110, 496] on link "LIRZ / PEG - Limo - Delta Aero Taxi LIRZ / [GEOGRAPHIC_DATA]" at bounding box center [1183, 499] width 220 height 12
click at [454, 451] on div "AOG Maint Kortrijk-[GEOGRAPHIC_DATA] Planned Maint [GEOGRAPHIC_DATA]-[GEOGRAPHI…" at bounding box center [730, 443] width 1137 height 22
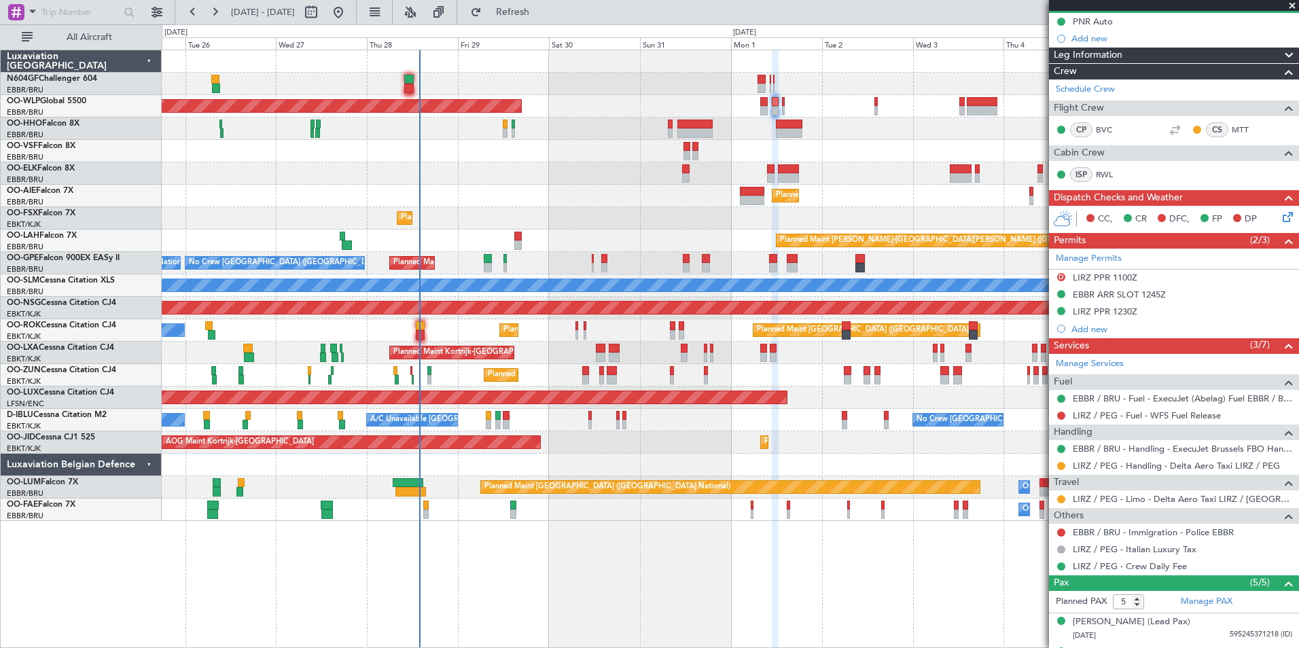
click at [554, 470] on div at bounding box center [730, 465] width 1137 height 22
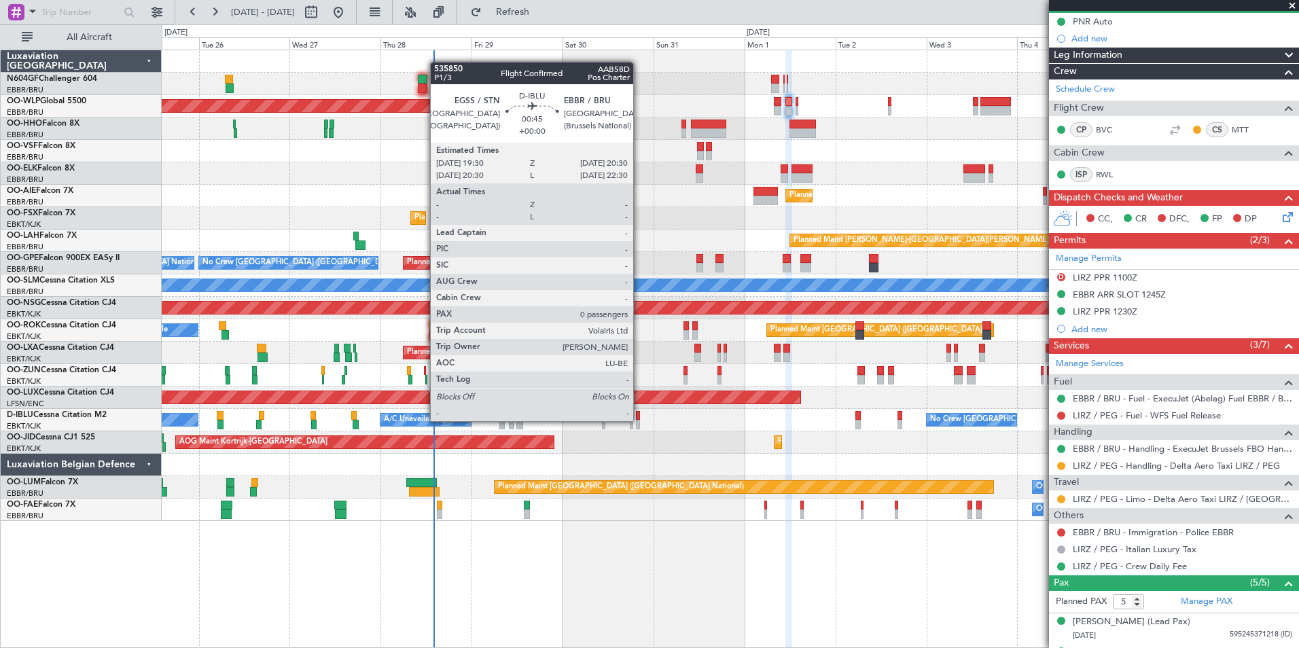
click at [639, 421] on div at bounding box center [638, 425] width 4 height 10
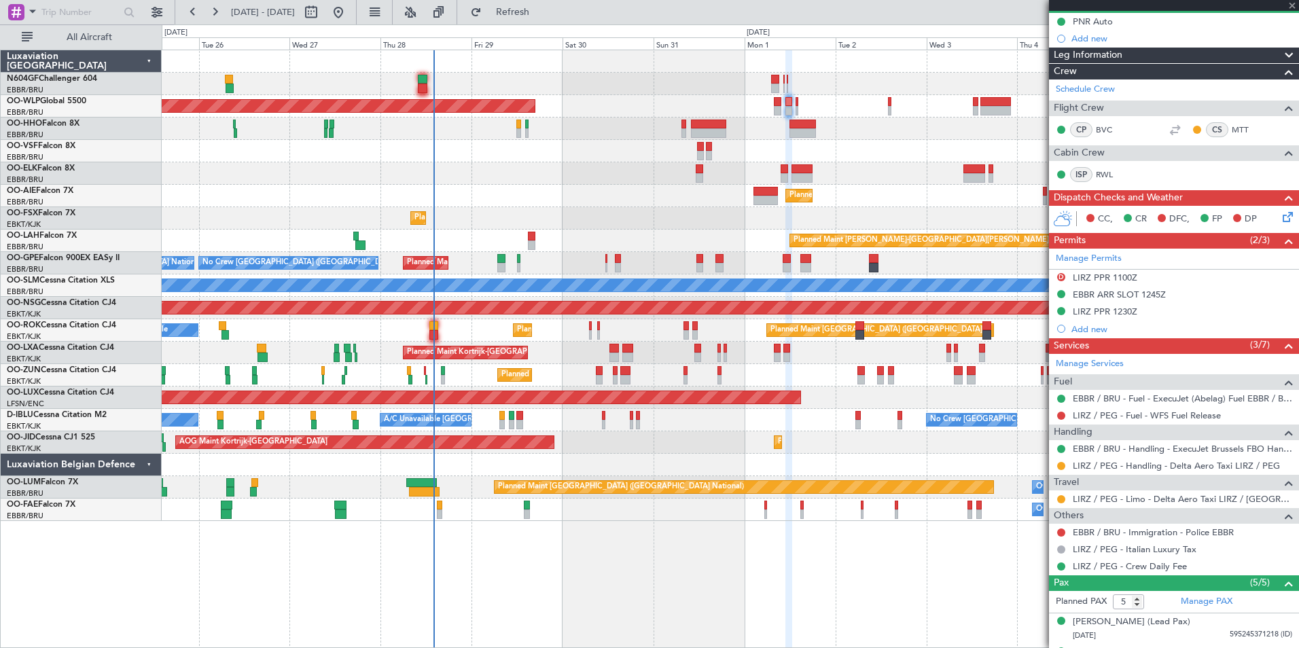
type input "0"
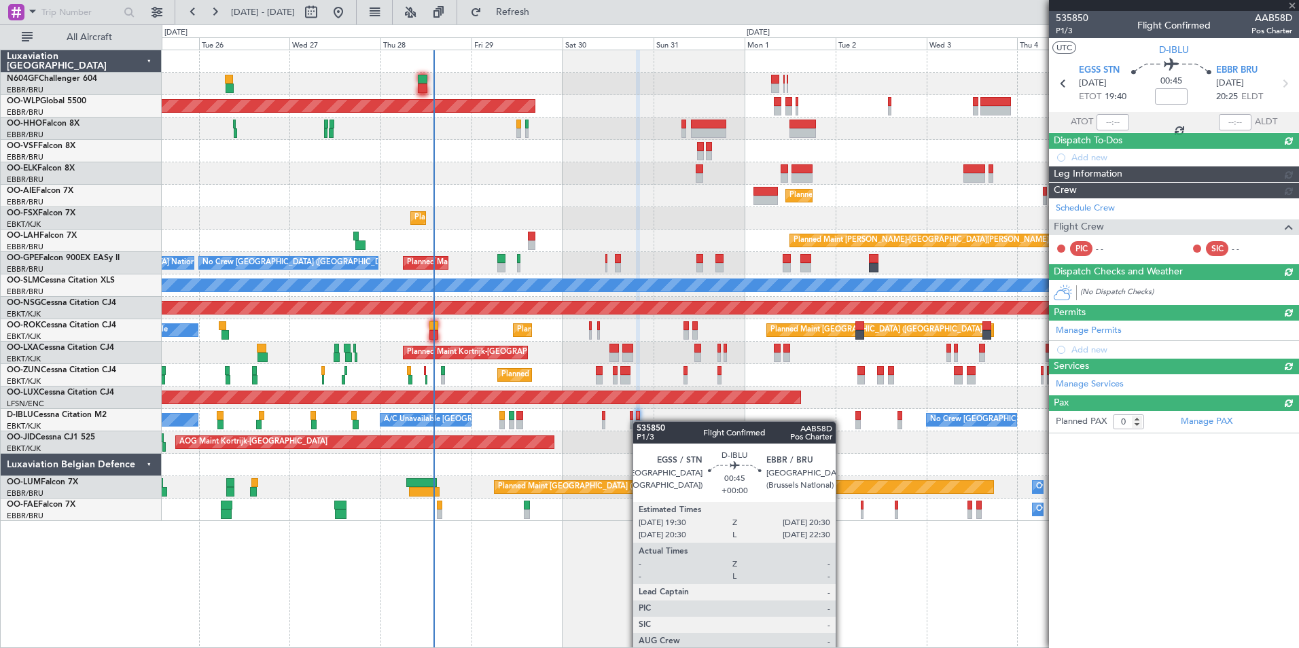
scroll to position [0, 0]
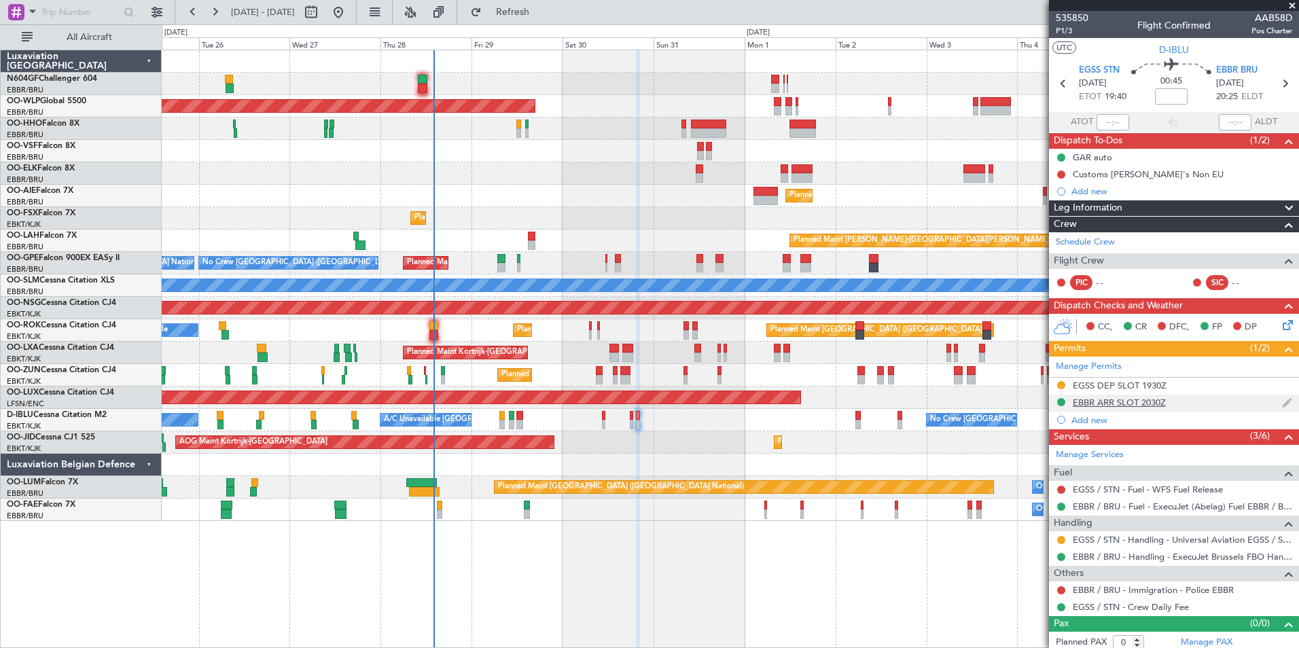
click at [1145, 404] on div "EBBR ARR SLOT 2030Z" at bounding box center [1119, 403] width 93 height 12
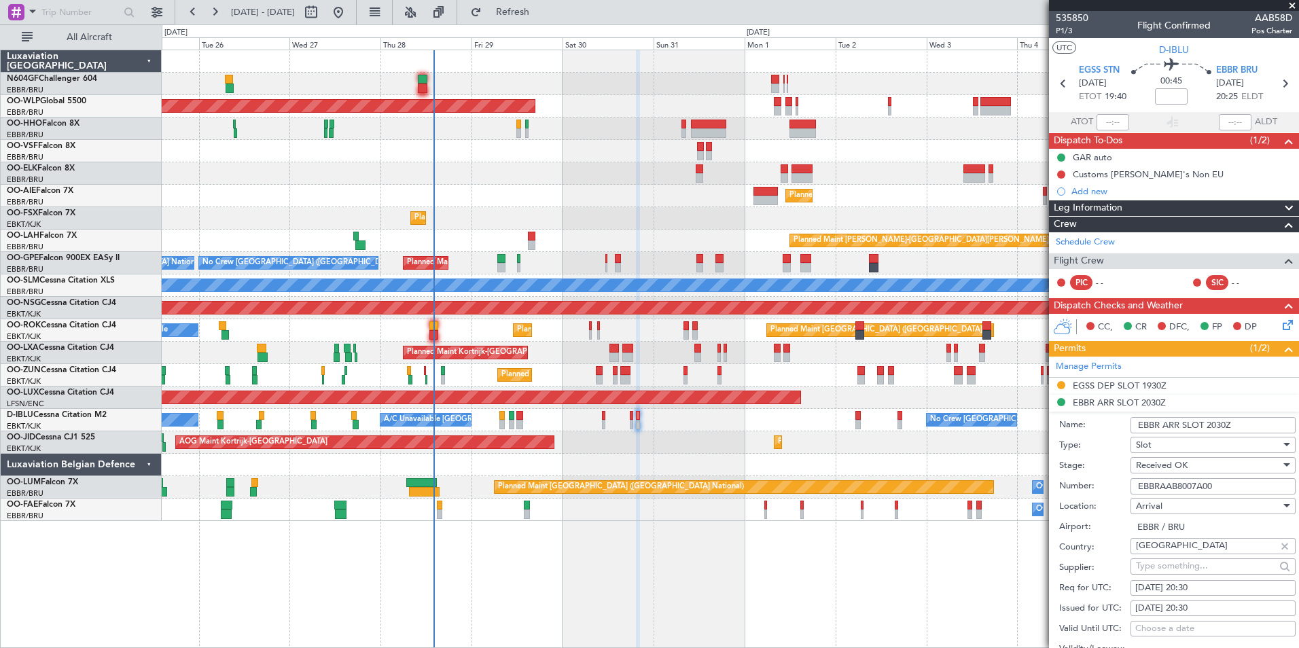
drag, startPoint x: 1238, startPoint y: 481, endPoint x: 1112, endPoint y: 483, distance: 125.7
click at [1112, 483] on div "Number: EBBRAAB8007A00" at bounding box center [1177, 486] width 236 height 20
paste input "EBBRAAB5206A"
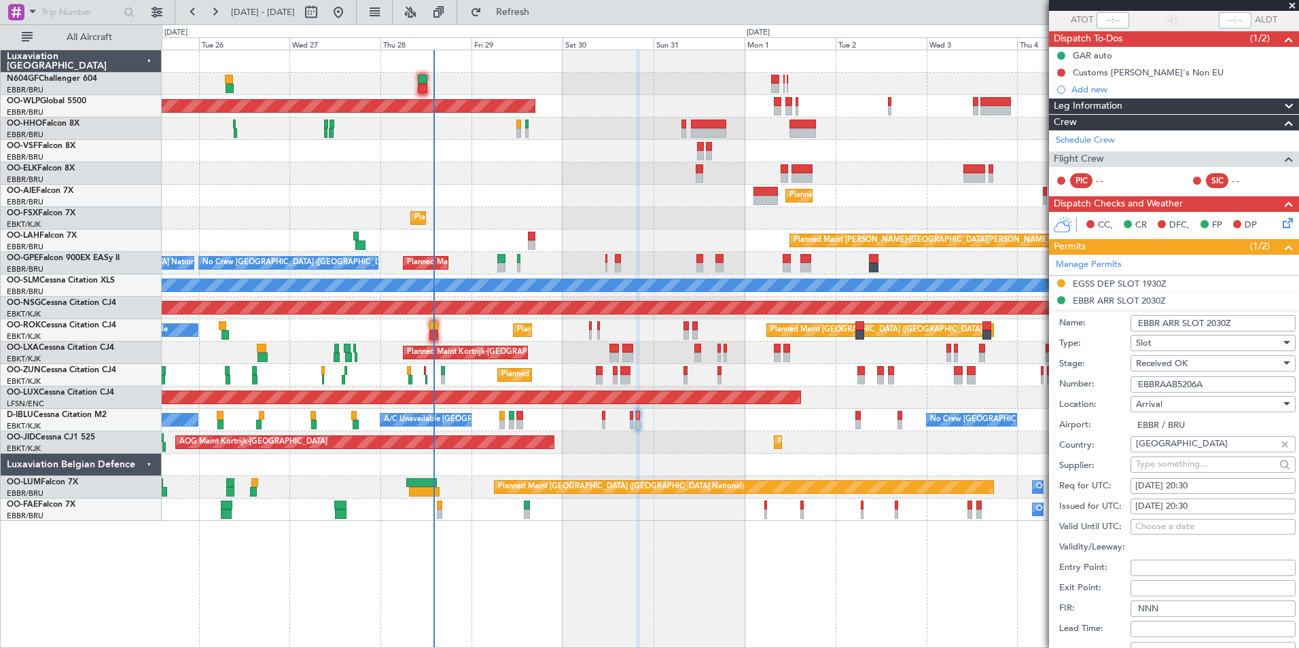
scroll to position [204, 0]
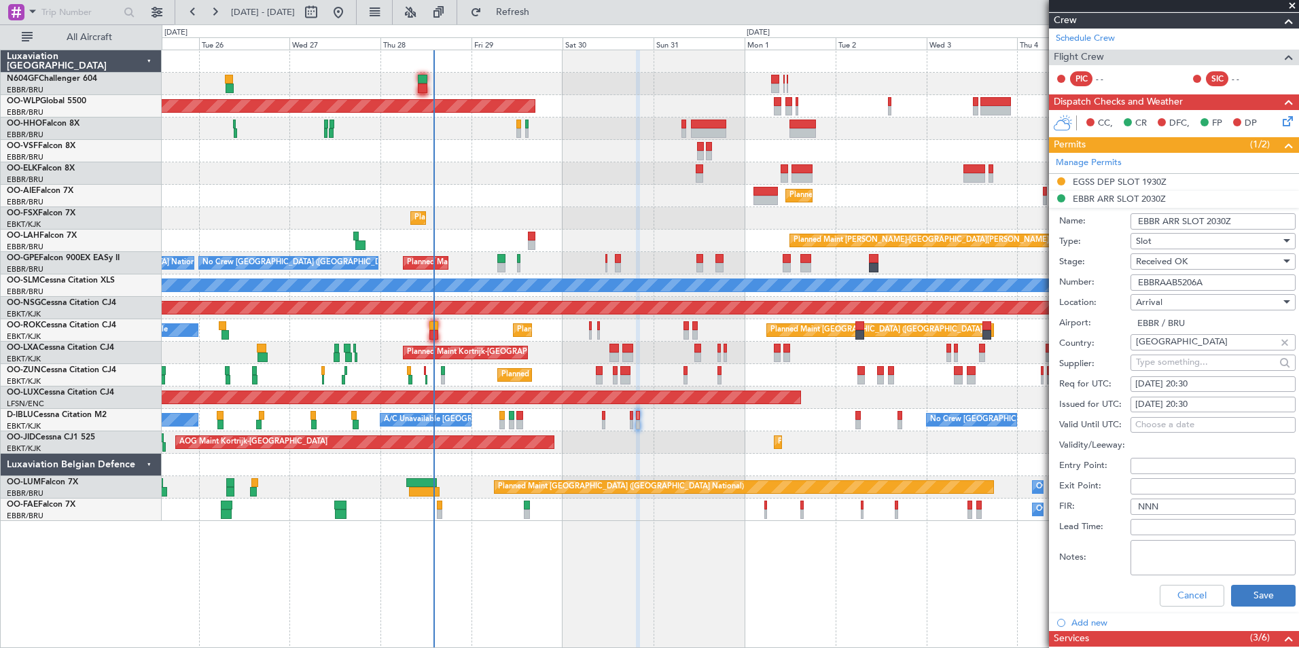
type input "EBBRAAB5206A"
click at [1251, 590] on button "Save" at bounding box center [1263, 596] width 65 height 22
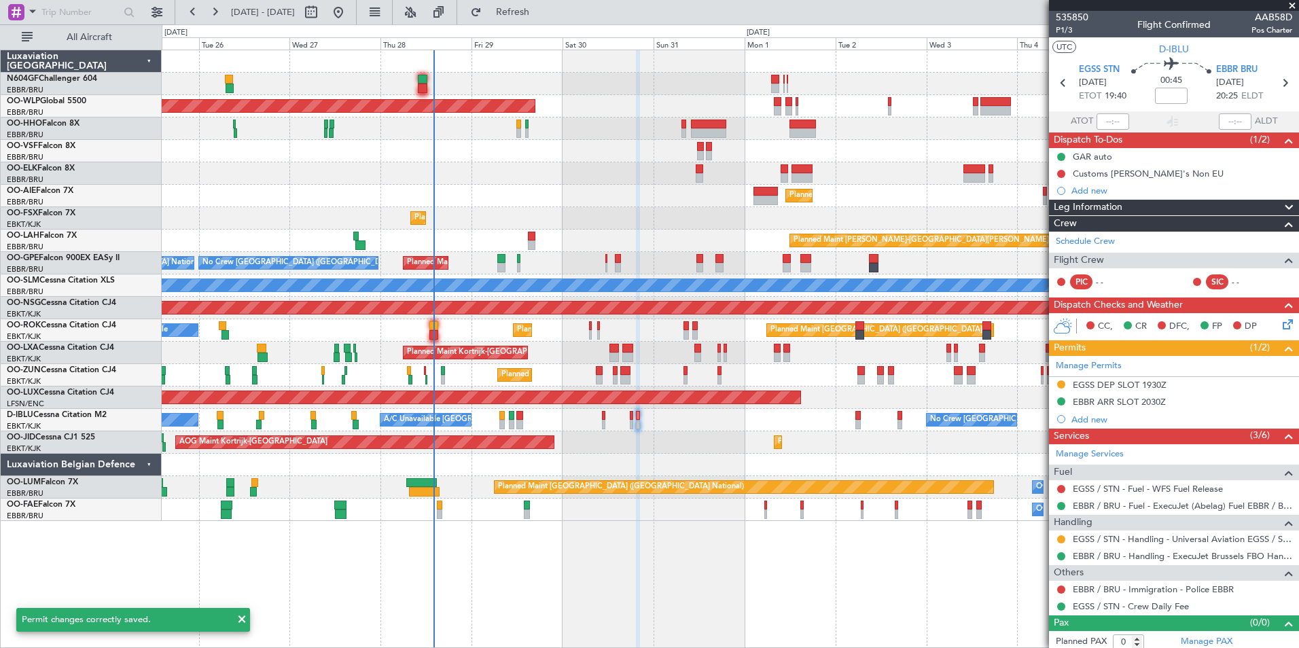
scroll to position [0, 0]
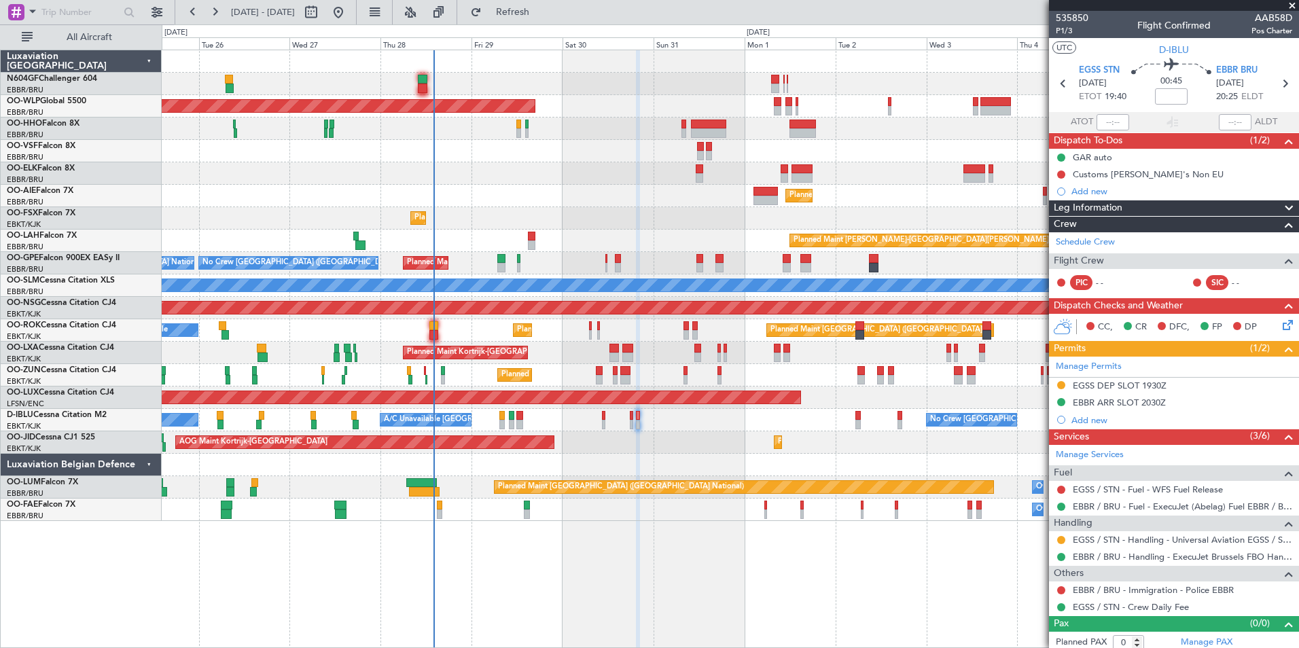
click at [1291, 3] on span at bounding box center [1293, 6] width 14 height 12
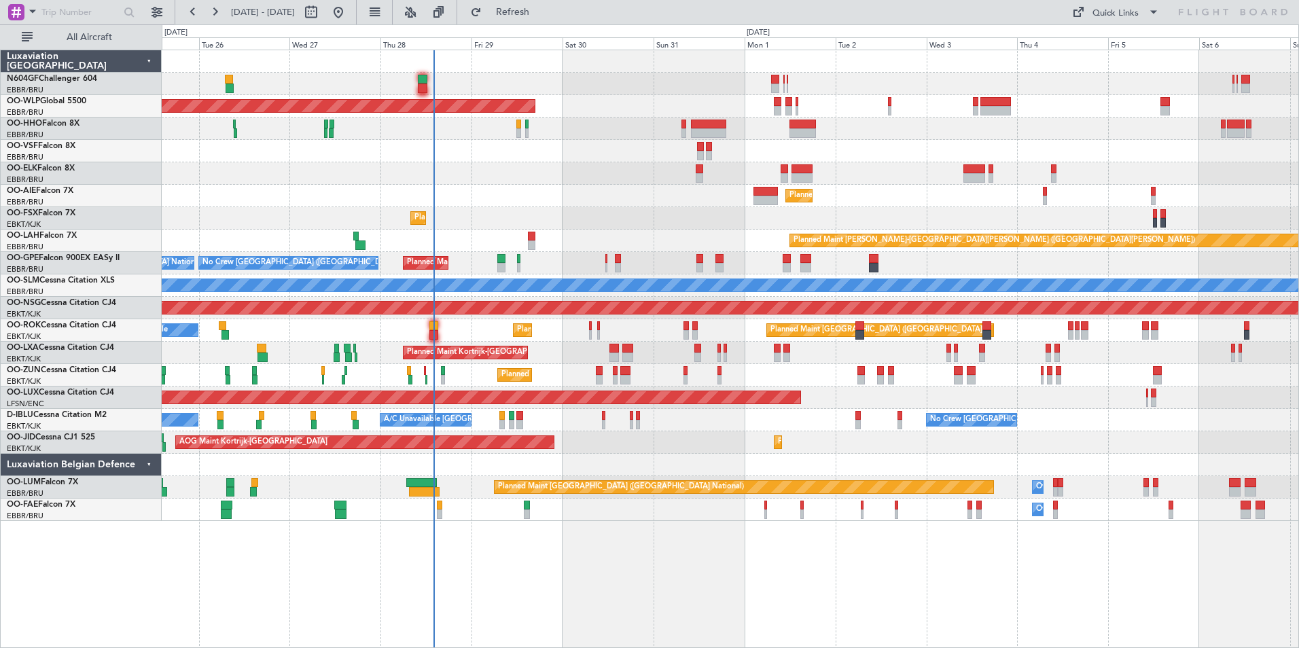
click at [690, 434] on div "AOG Maint Kortrijk-[GEOGRAPHIC_DATA] Planned Maint [GEOGRAPHIC_DATA]-[GEOGRAPHI…" at bounding box center [730, 443] width 1137 height 22
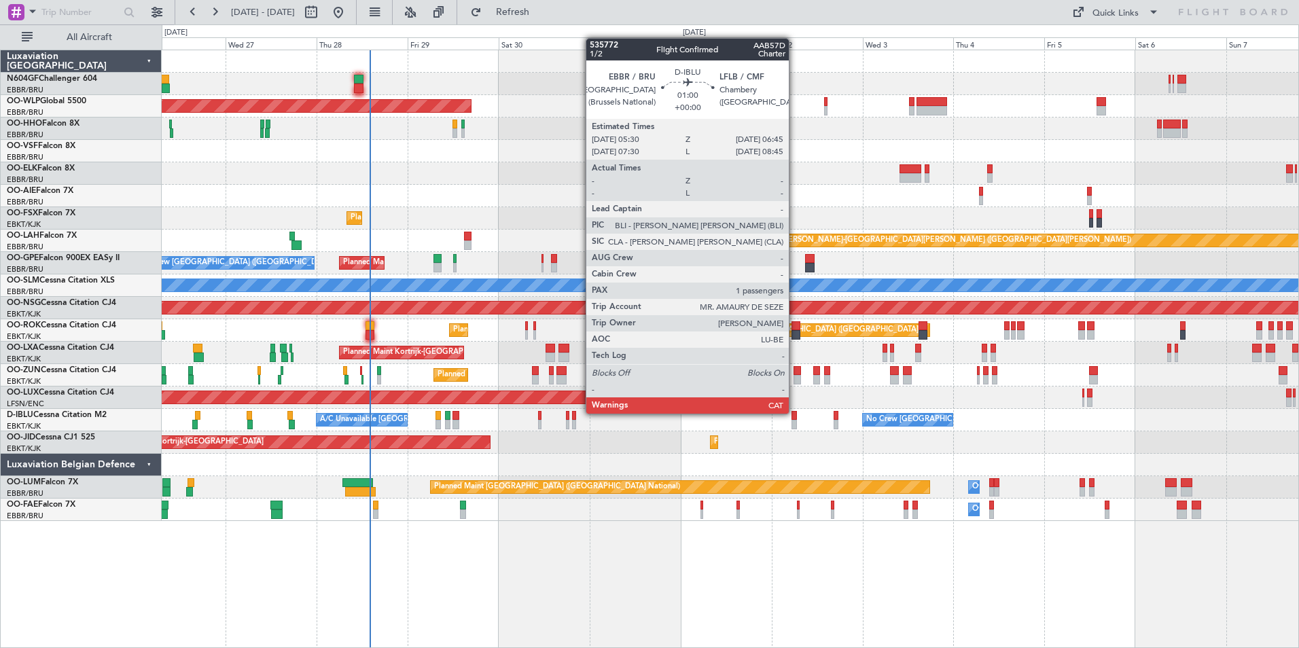
click at [795, 414] on div at bounding box center [794, 416] width 5 height 10
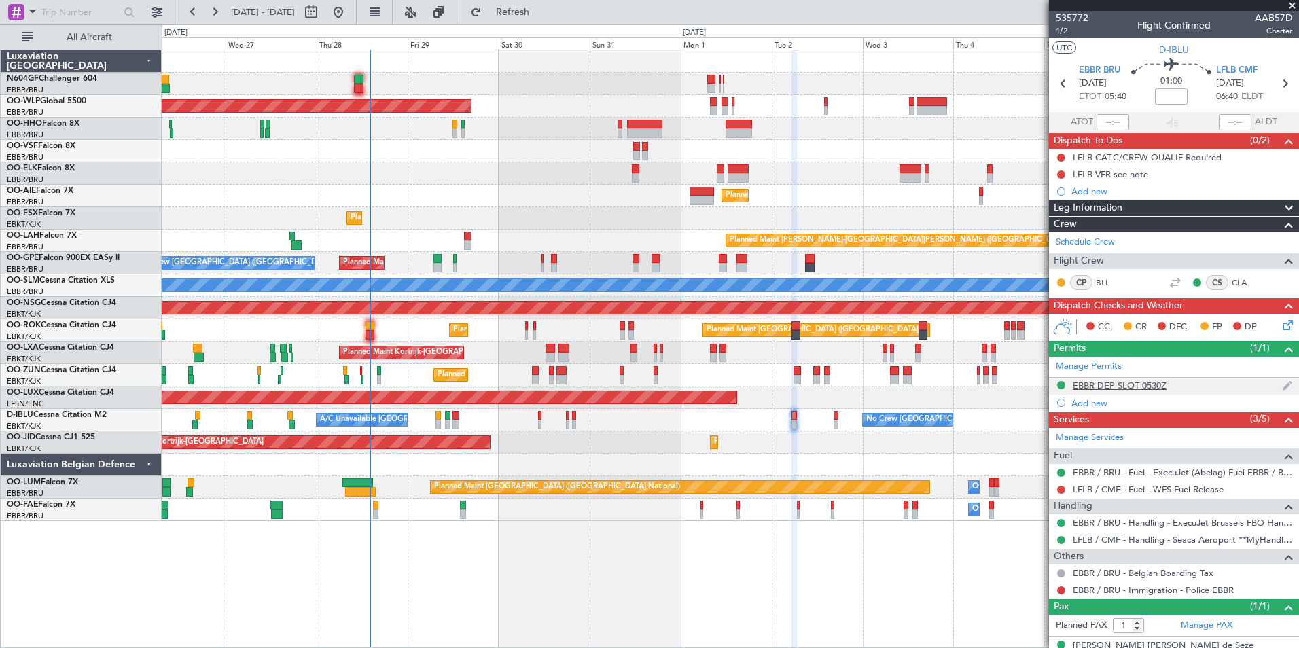
click at [1159, 385] on div "EBBR DEP SLOT 0530Z" at bounding box center [1120, 386] width 94 height 12
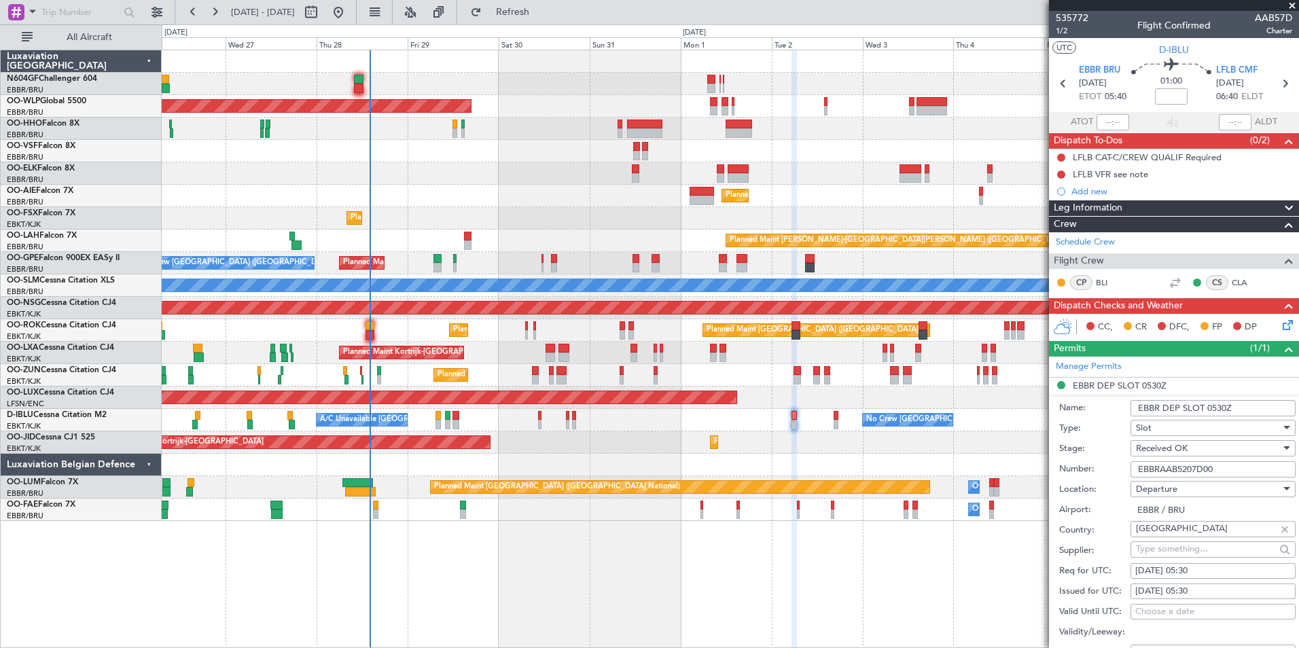
drag, startPoint x: 1227, startPoint y: 468, endPoint x: 1127, endPoint y: 466, distance: 99.9
click at [1127, 466] on div "Number: EBBRAAB5207D00" at bounding box center [1177, 469] width 236 height 20
paste input "EBBRAAB8008D"
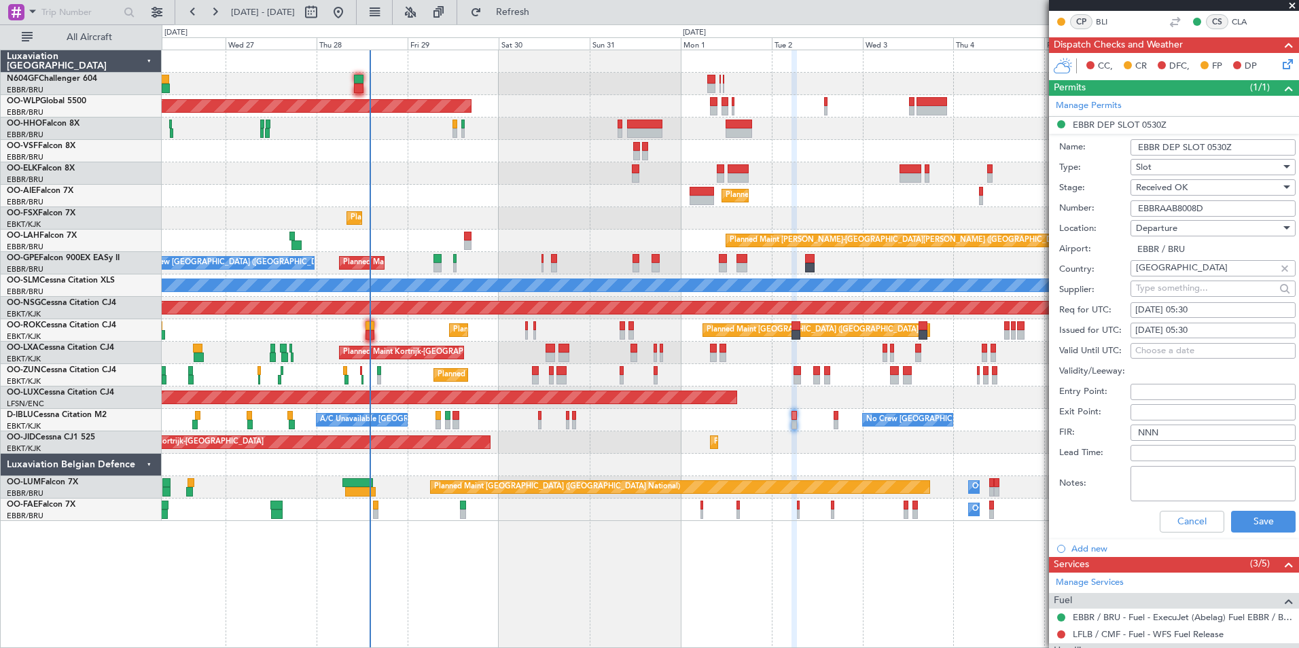
scroll to position [340, 0]
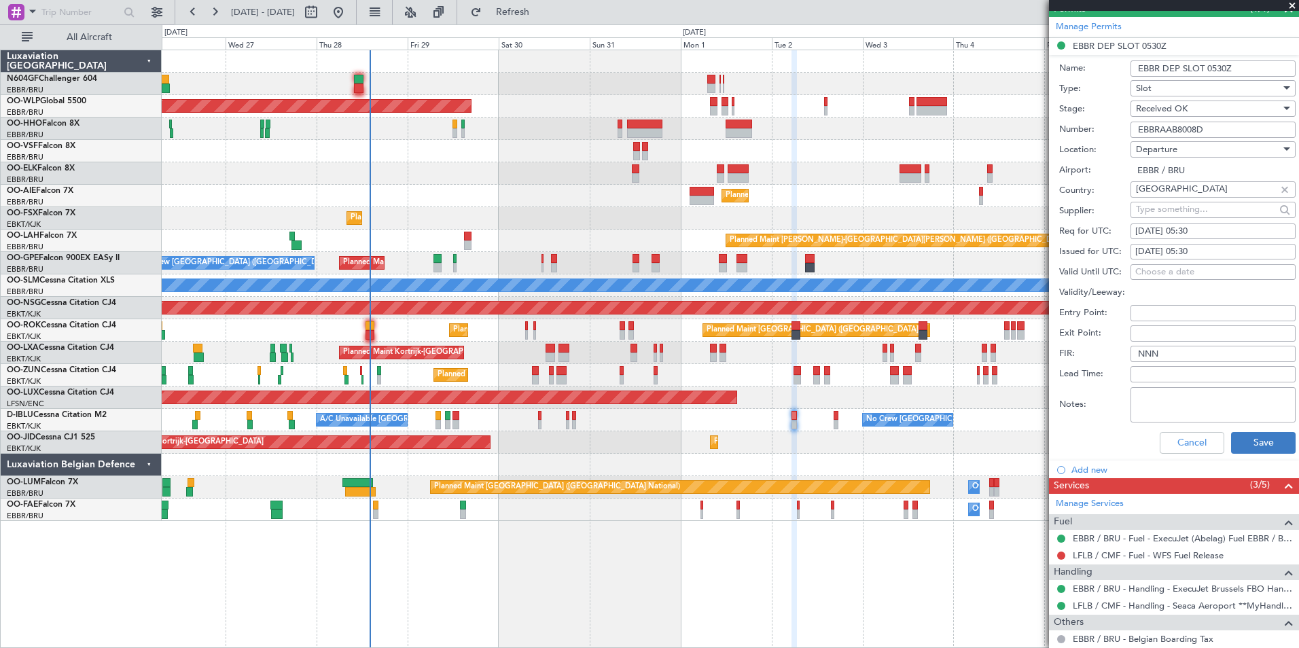
type input "EBBRAAB8008D"
click at [1239, 443] on button "Save" at bounding box center [1263, 443] width 65 height 22
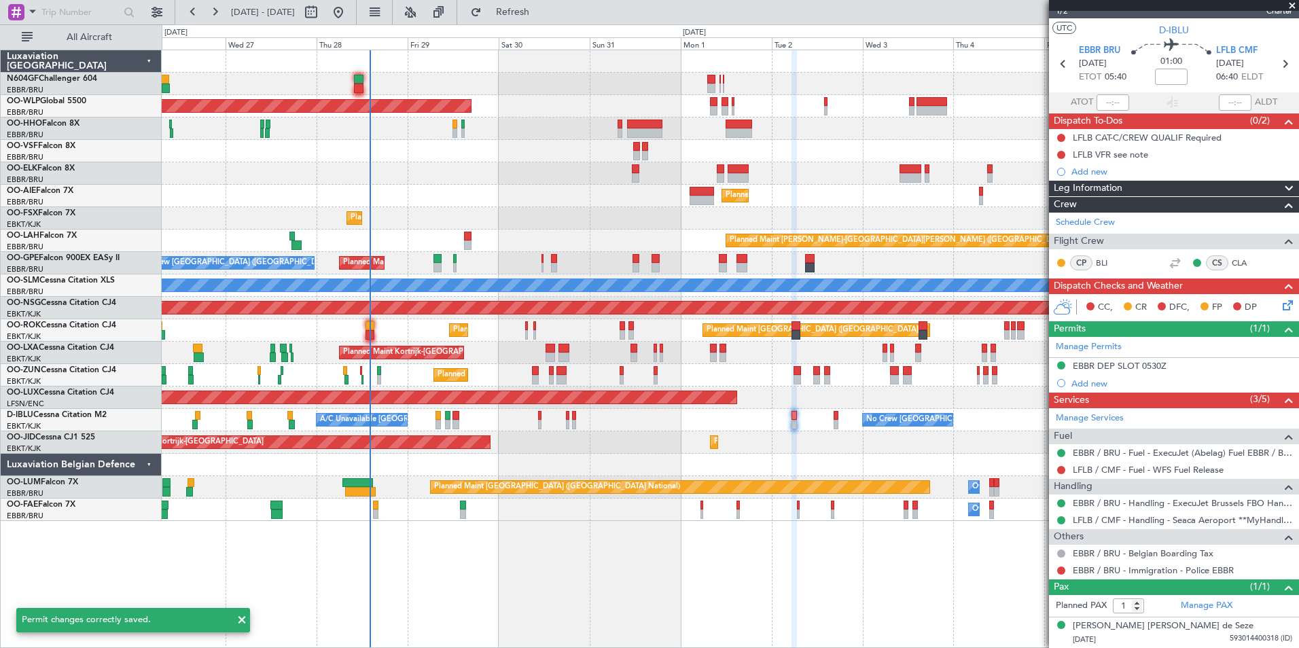
scroll to position [19, 0]
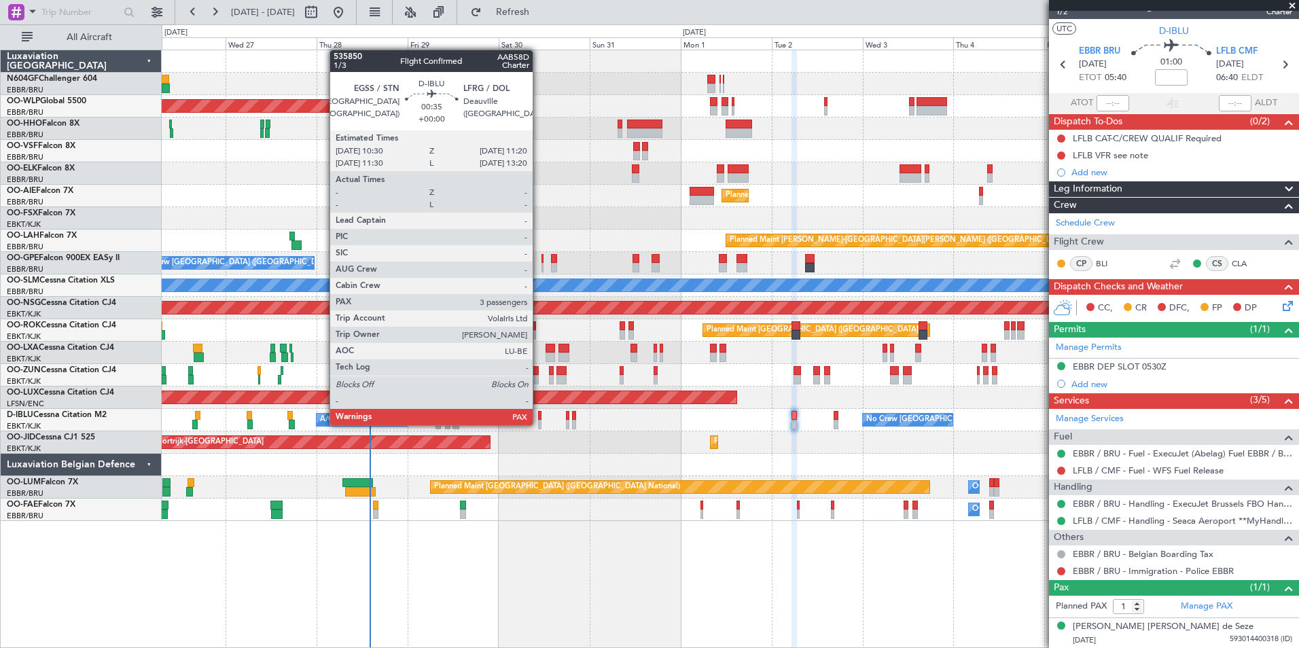
click at [539, 424] on div at bounding box center [539, 425] width 3 height 10
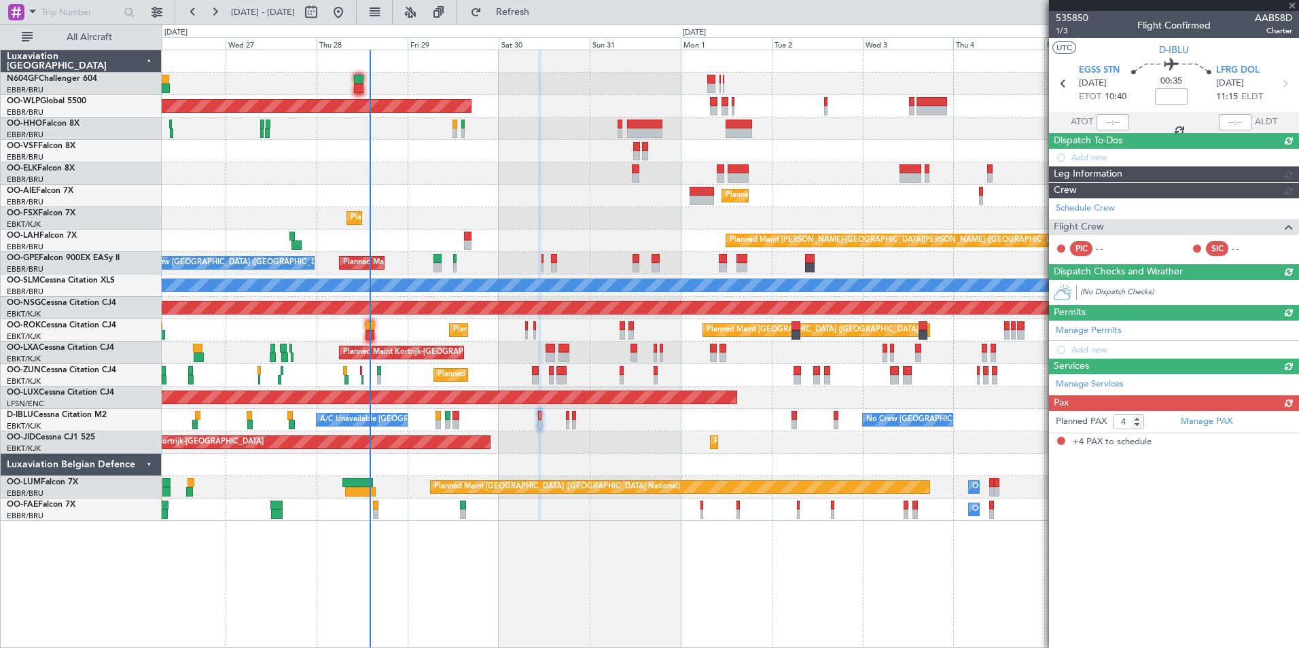
scroll to position [0, 0]
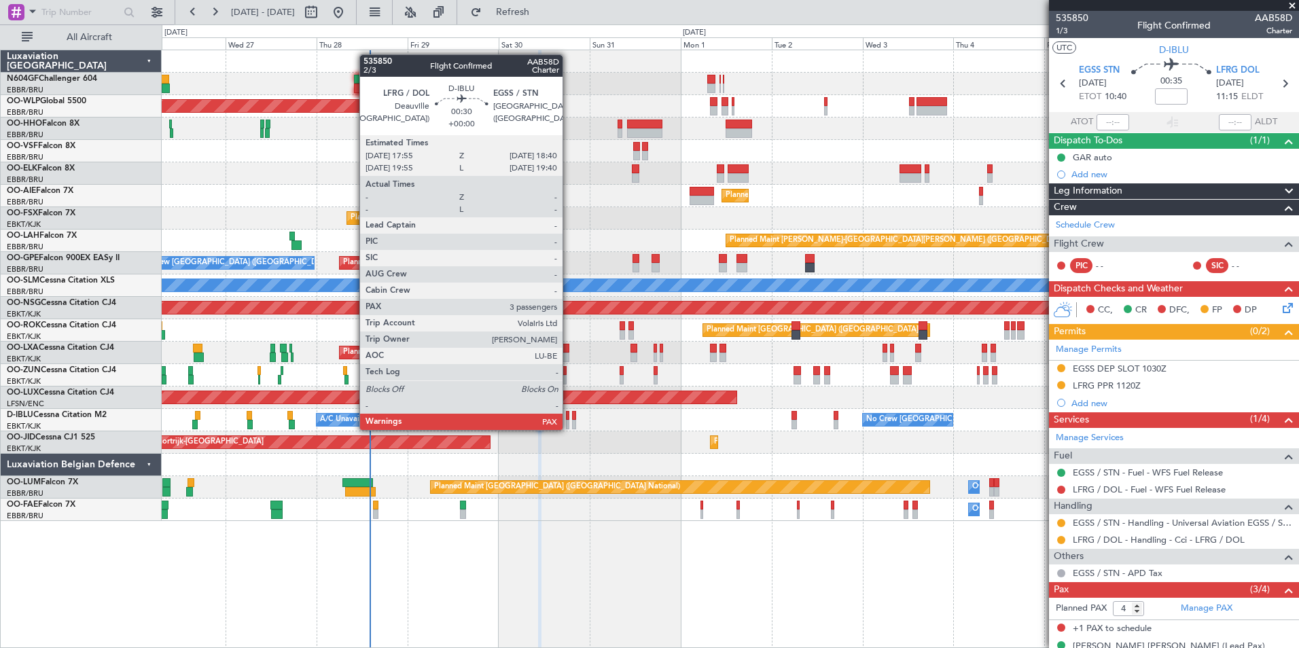
click at [569, 429] on div at bounding box center [567, 425] width 3 height 10
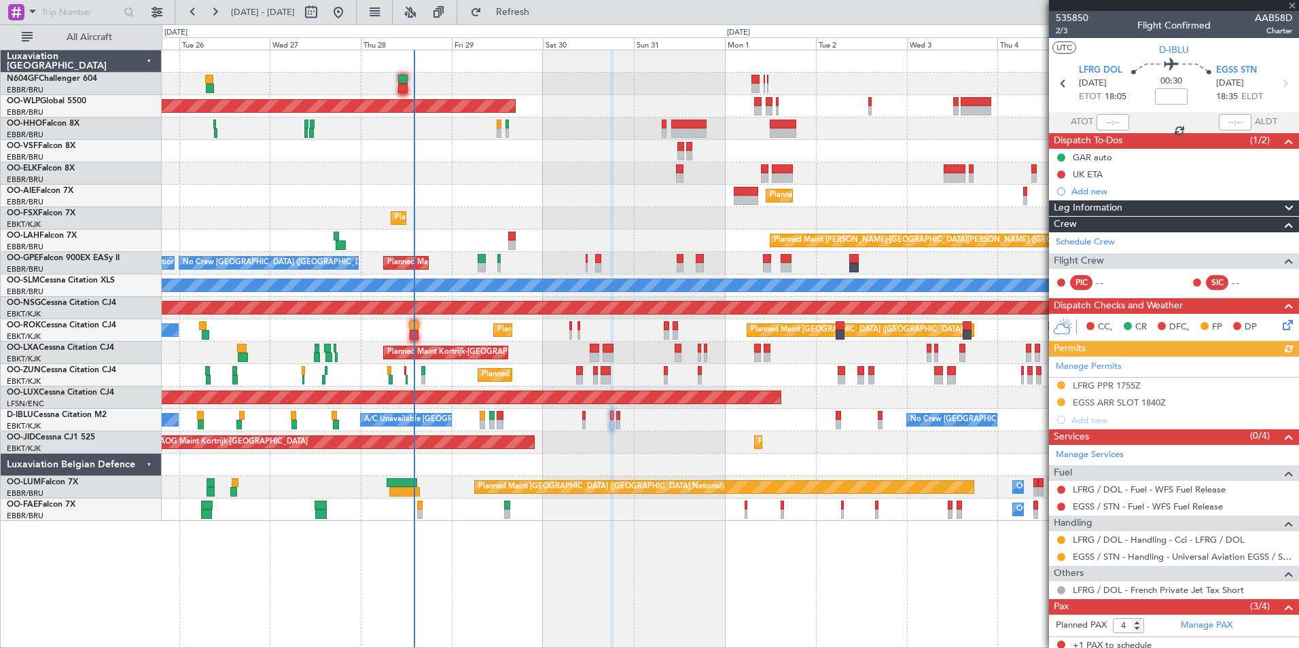
click at [664, 436] on div "AOG Maint Kortrijk-[GEOGRAPHIC_DATA] Planned Maint [GEOGRAPHIC_DATA]-[GEOGRAPHI…" at bounding box center [730, 443] width 1137 height 22
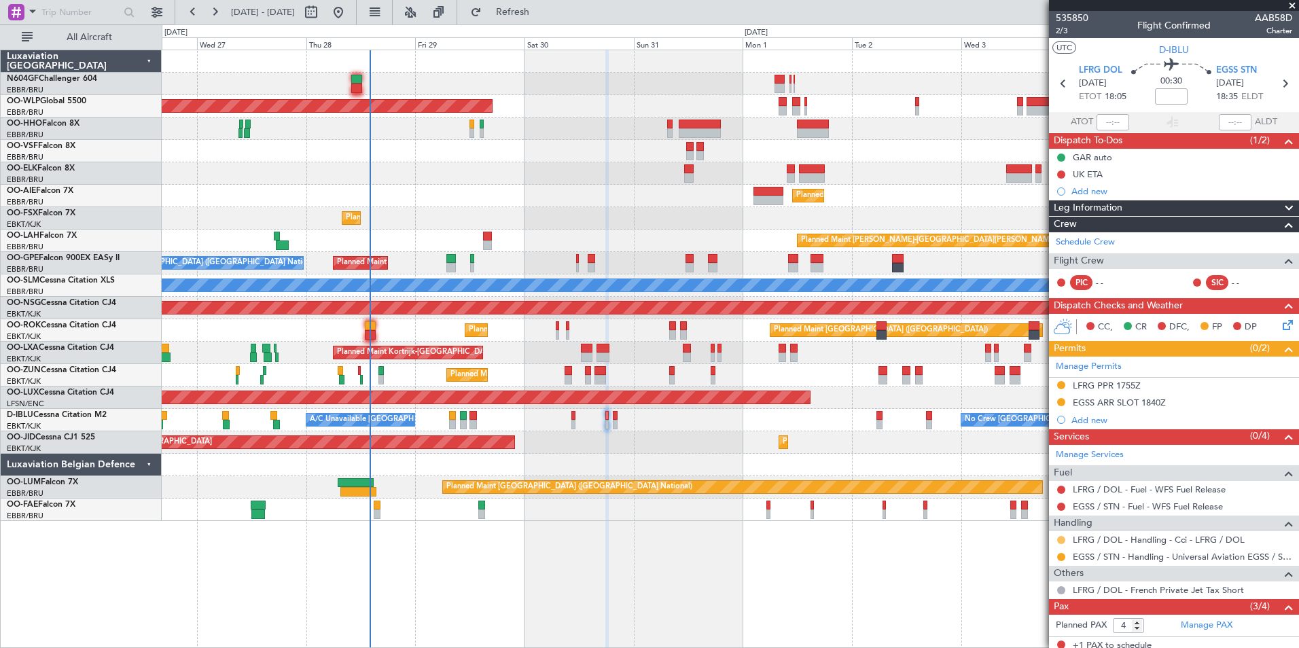
click at [1064, 540] on button at bounding box center [1061, 540] width 8 height 8
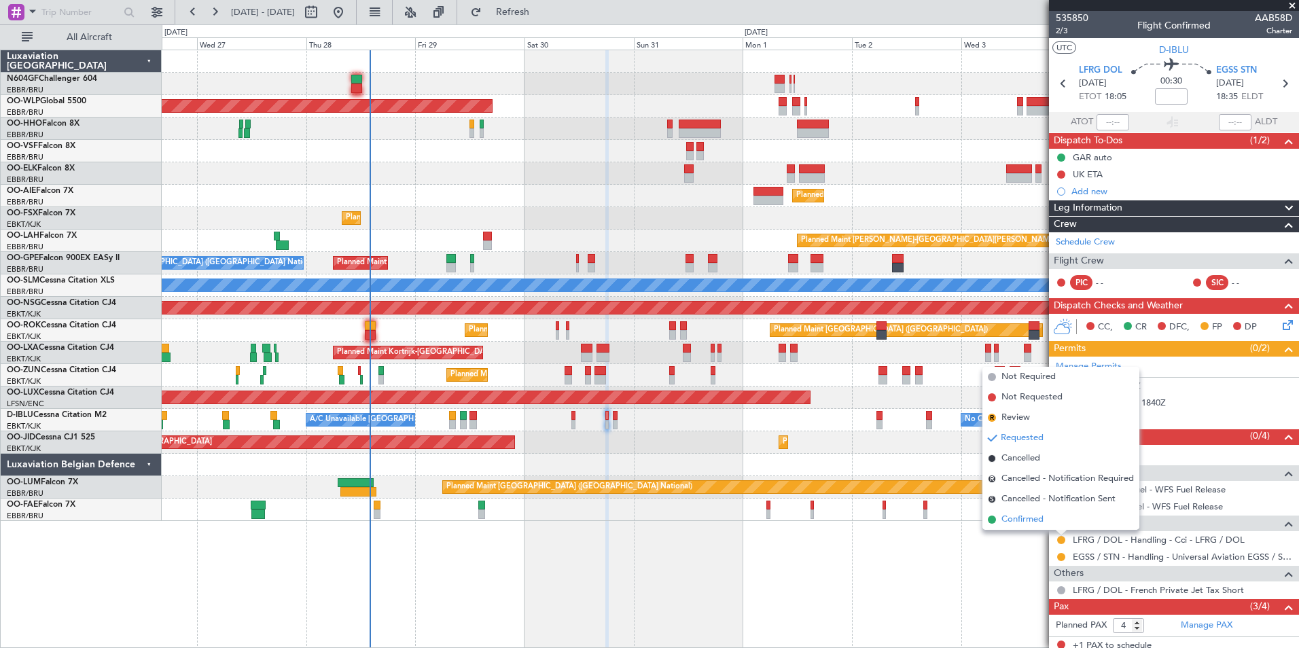
click at [1045, 523] on li "Confirmed" at bounding box center [1061, 520] width 157 height 20
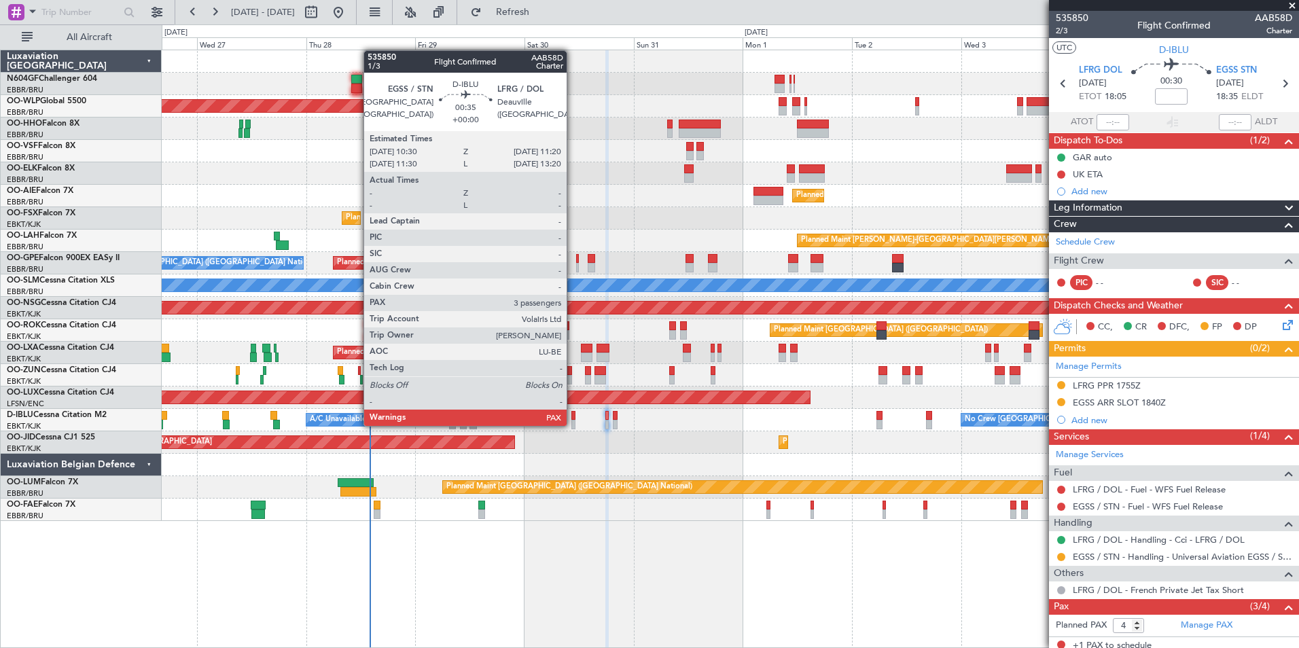
click at [573, 425] on div at bounding box center [574, 425] width 4 height 10
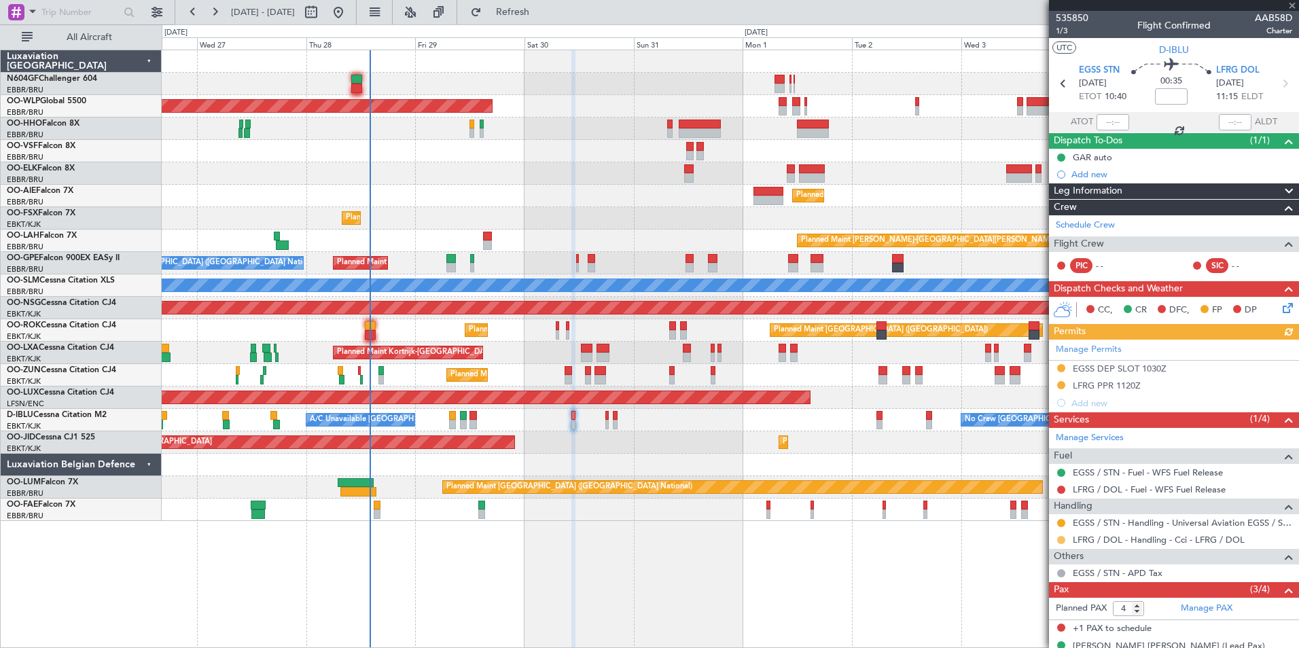
click at [1059, 540] on button at bounding box center [1061, 540] width 8 height 8
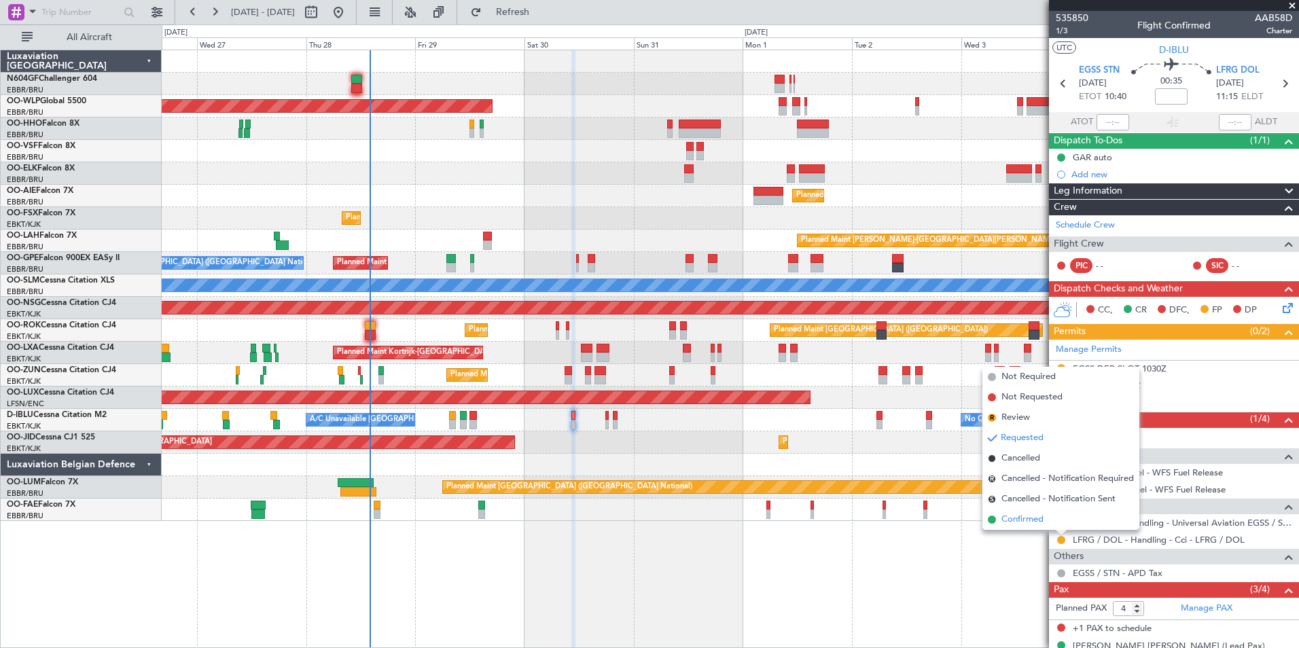
click at [1038, 523] on span "Confirmed" at bounding box center [1023, 520] width 42 height 14
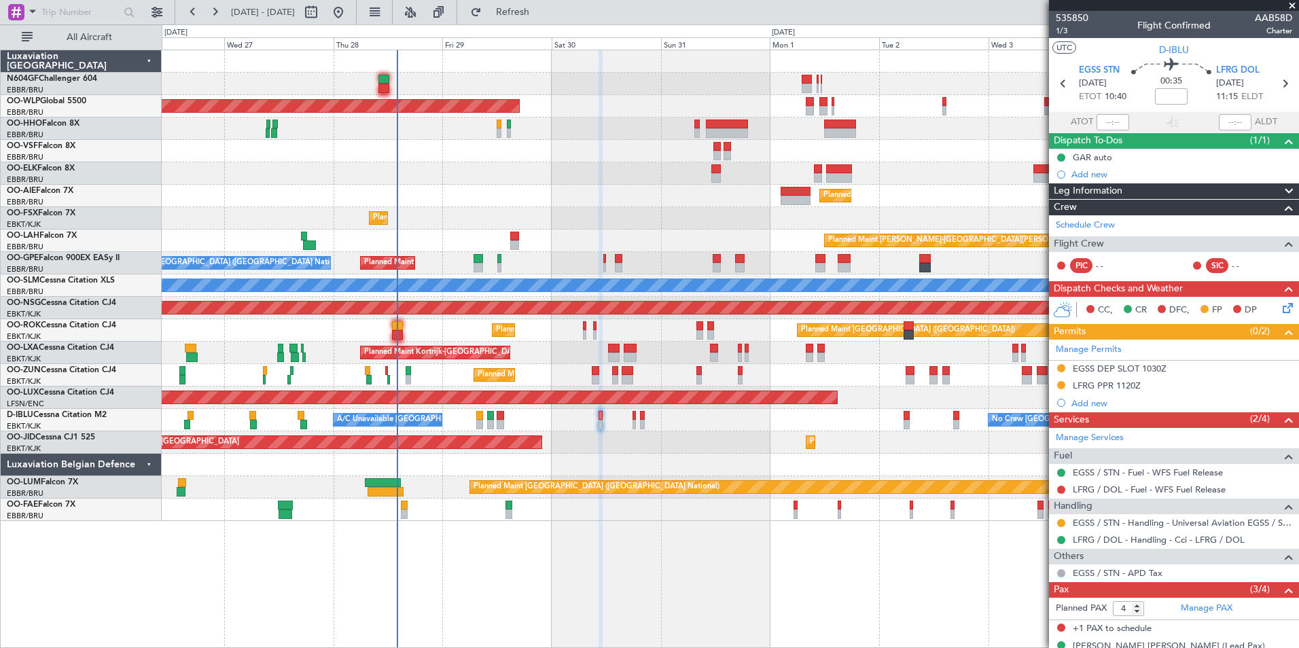
click at [662, 442] on div "AOG Maint Kortrijk-[GEOGRAPHIC_DATA] Planned Maint [GEOGRAPHIC_DATA]-[GEOGRAPHI…" at bounding box center [730, 443] width 1137 height 22
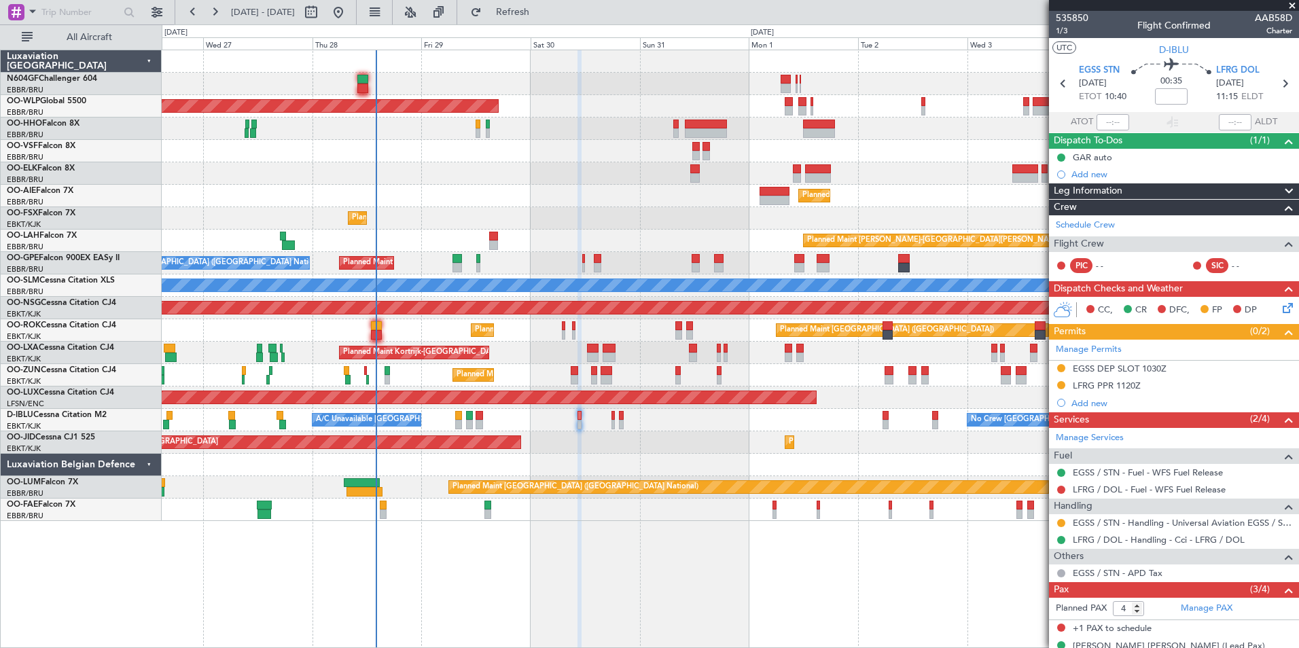
click at [623, 444] on div "AOG Maint Kortrijk-[GEOGRAPHIC_DATA] Planned Maint [GEOGRAPHIC_DATA]-[GEOGRAPHI…" at bounding box center [730, 443] width 1137 height 22
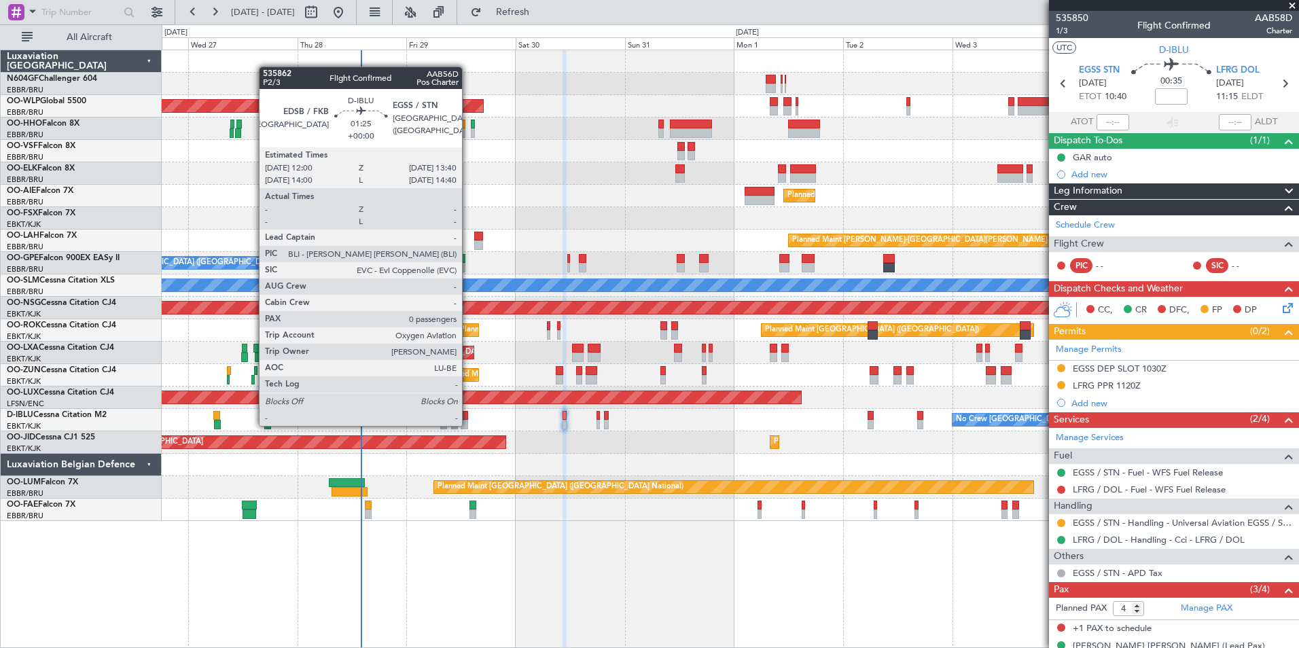
click at [467, 425] on div at bounding box center [465, 425] width 8 height 10
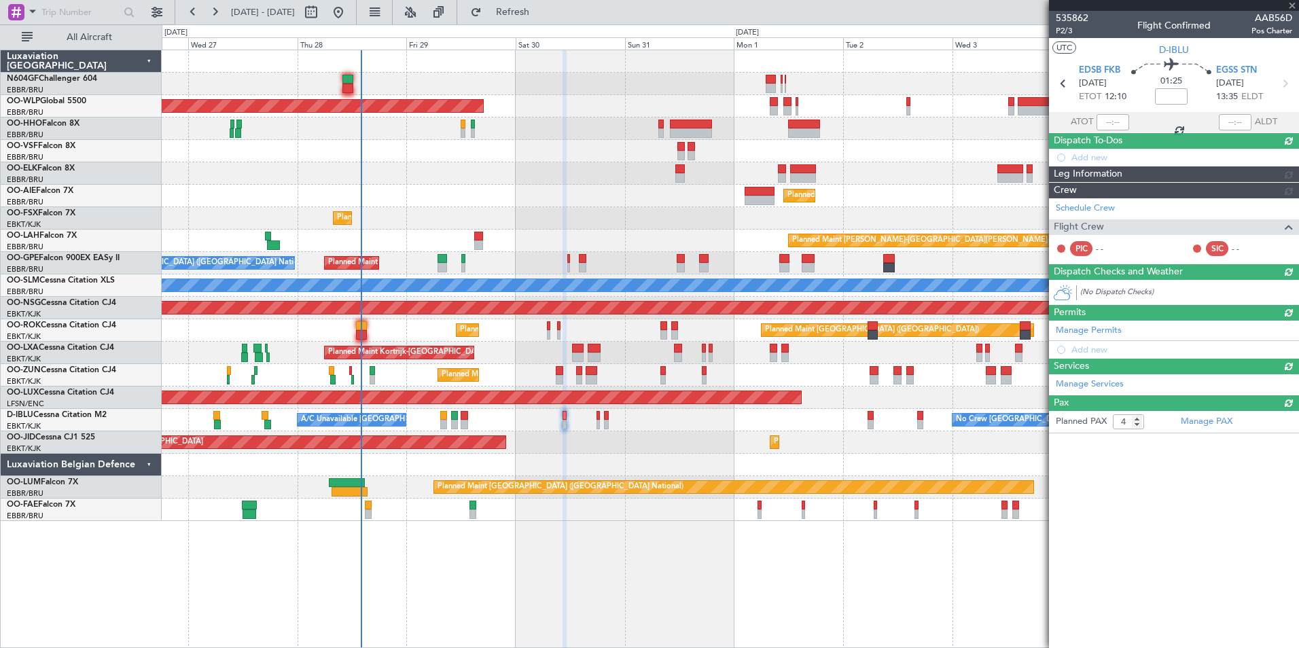
type input "0"
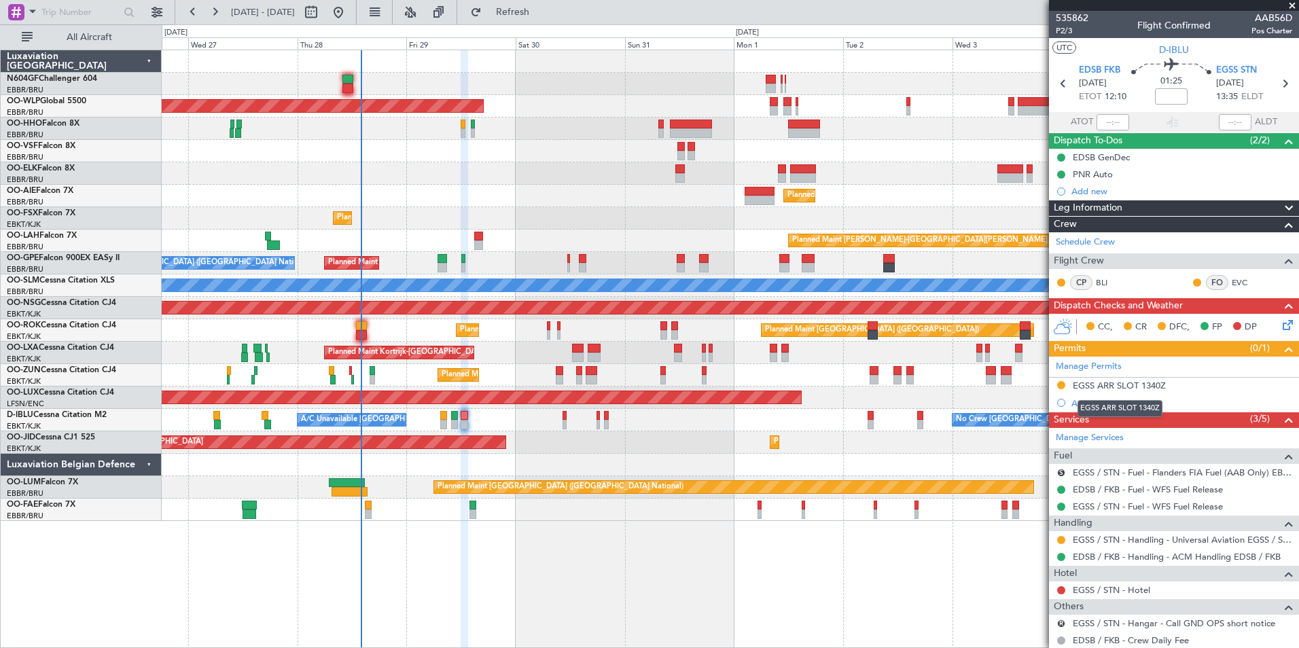
click at [1107, 386] on div "EGSS ARR SLOT 1340Z" at bounding box center [1119, 386] width 93 height 12
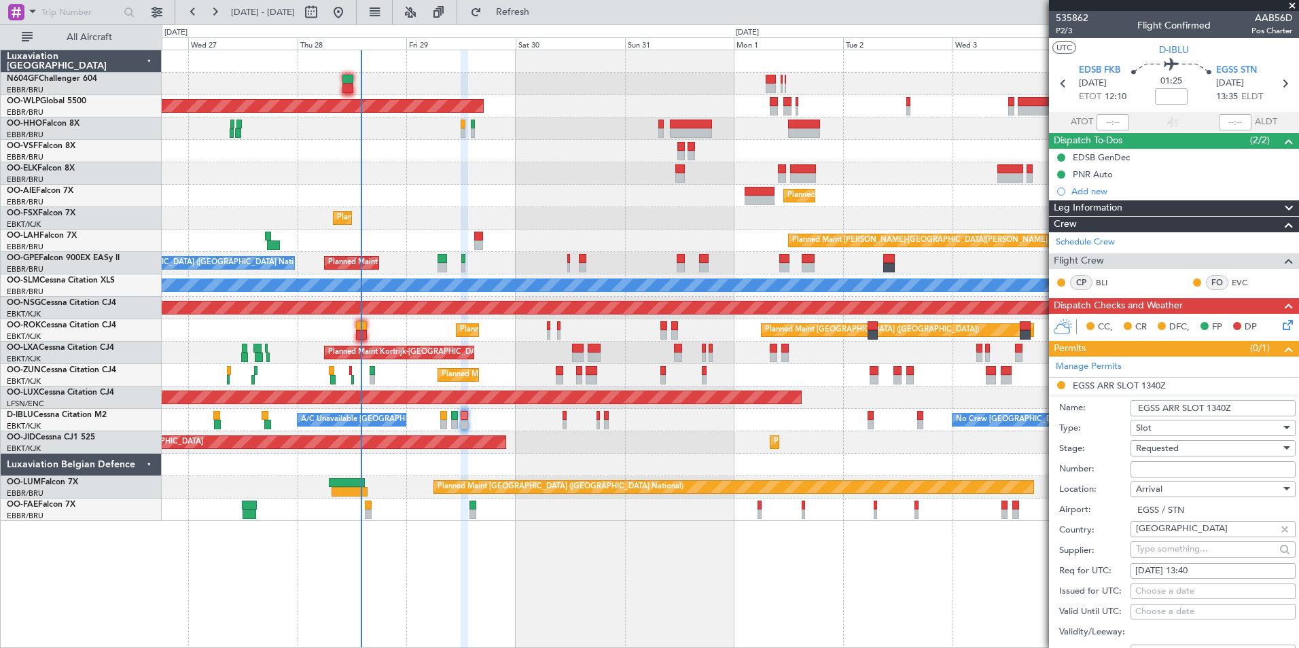
click at [1159, 468] on input "Number:" at bounding box center [1213, 469] width 165 height 16
paste input "UVA504"
type input "UVA504"
click at [1197, 444] on div "Requested" at bounding box center [1208, 448] width 145 height 20
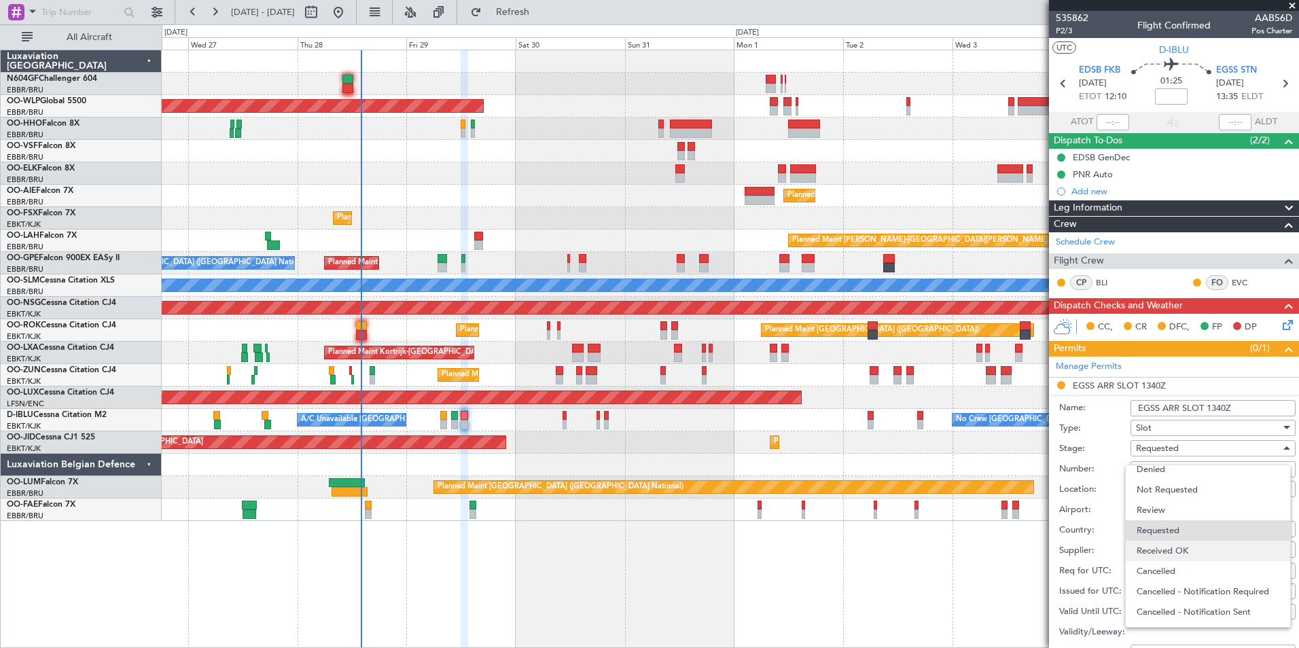
click at [1189, 559] on span "Received OK" at bounding box center [1208, 551] width 143 height 20
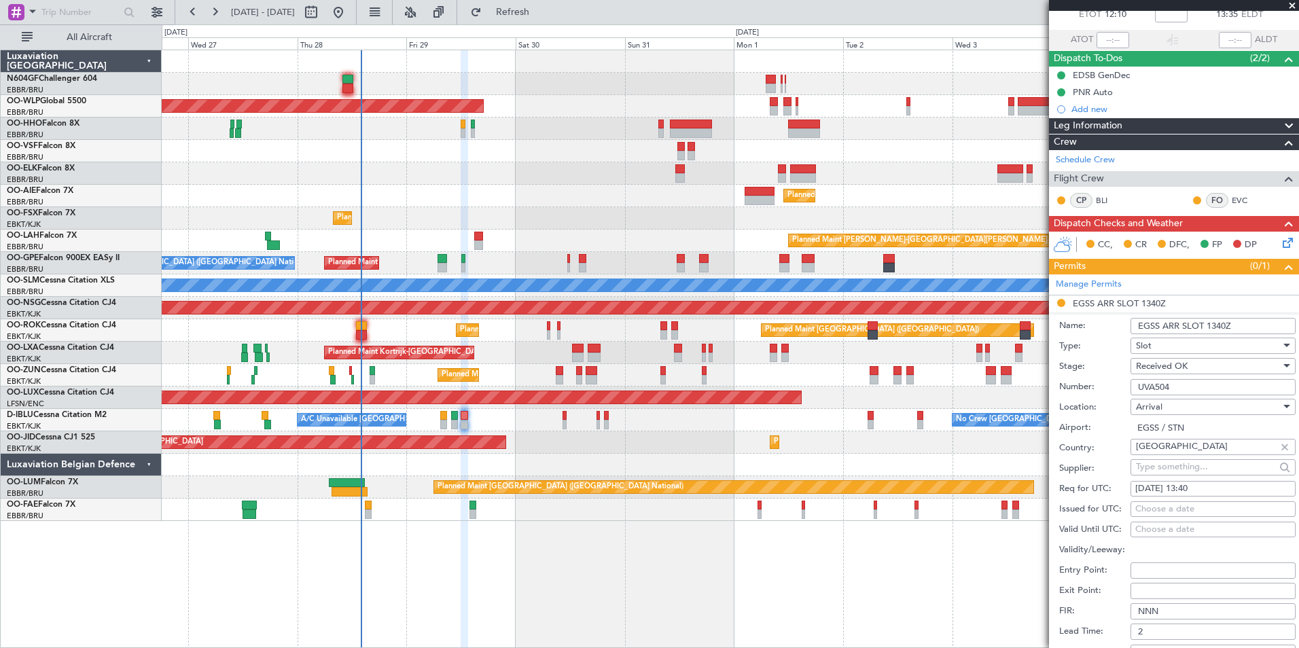
scroll to position [204, 0]
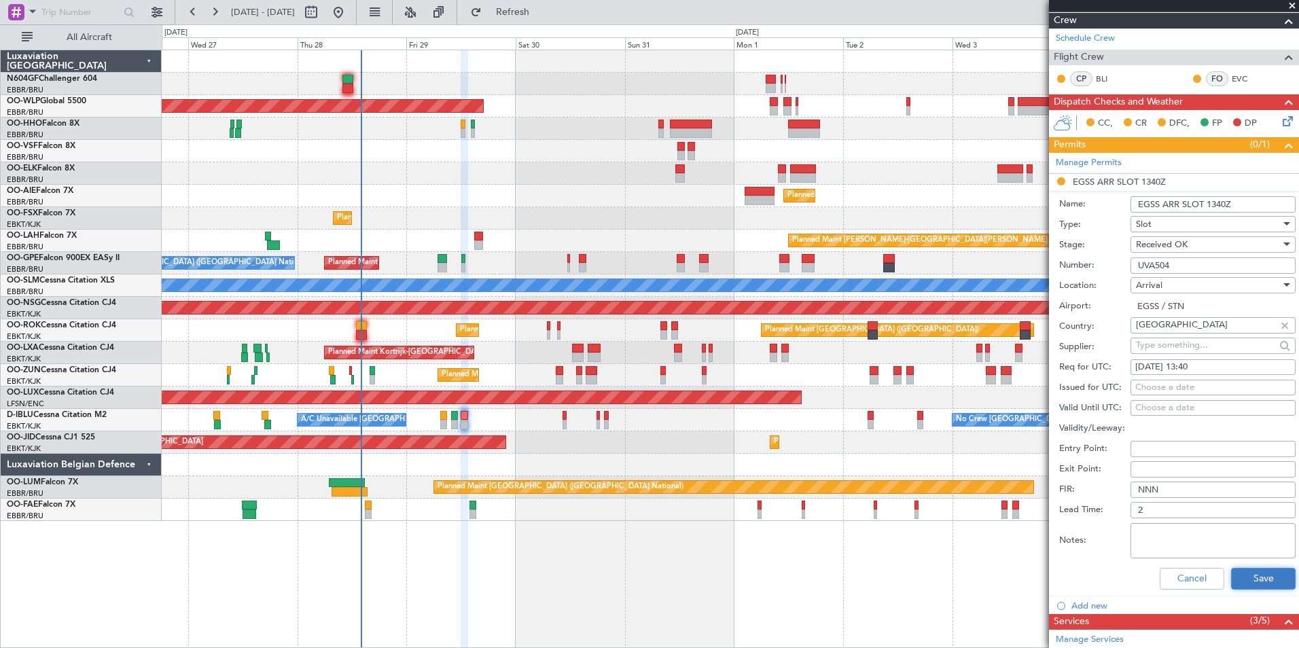
click at [1238, 576] on button "Save" at bounding box center [1263, 579] width 65 height 22
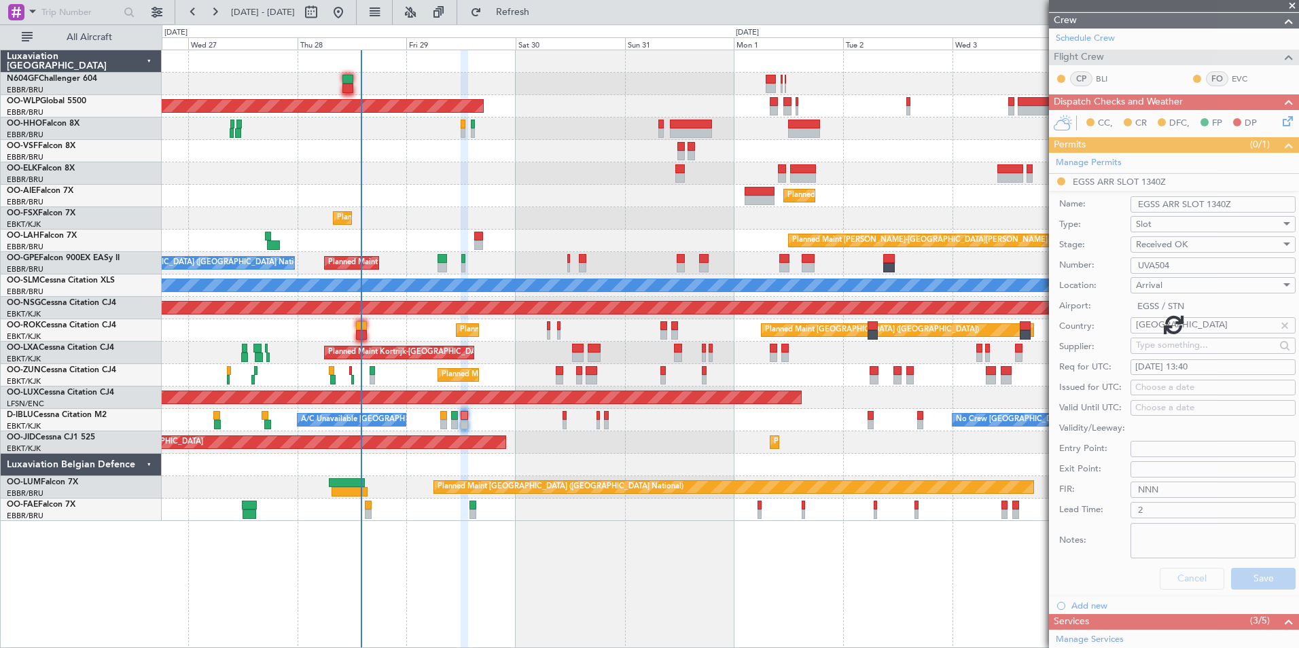
scroll to position [56, 0]
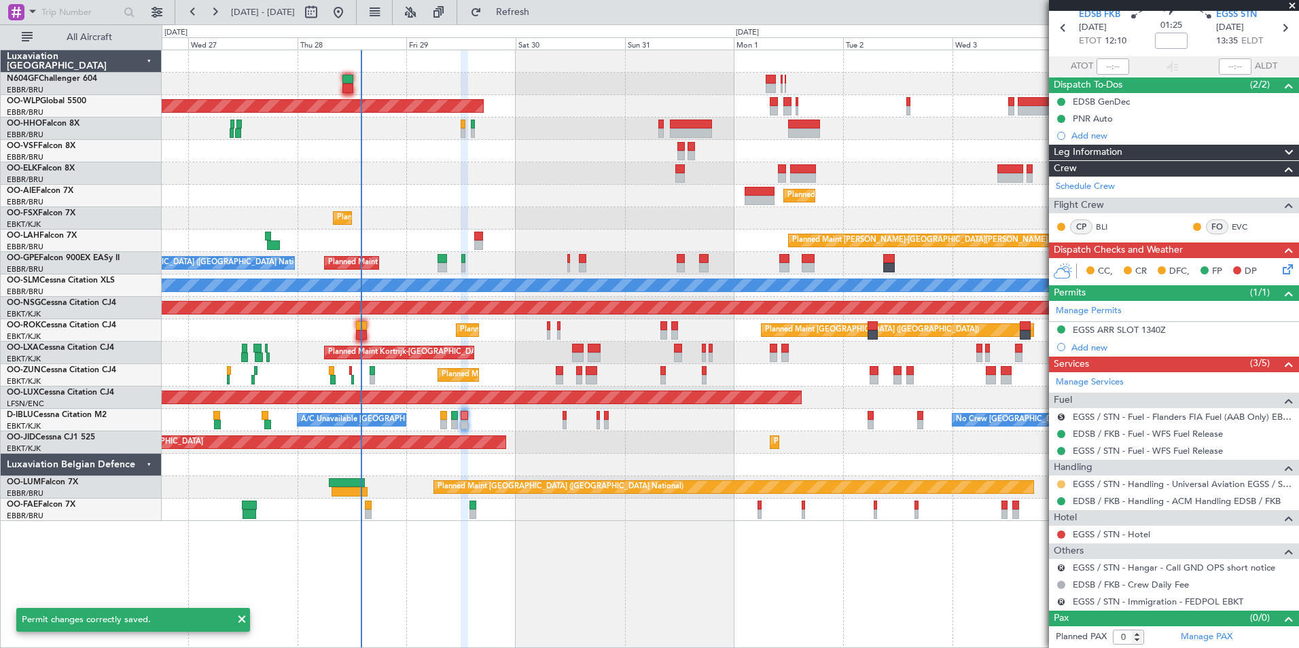
click at [1059, 486] on button at bounding box center [1061, 484] width 8 height 8
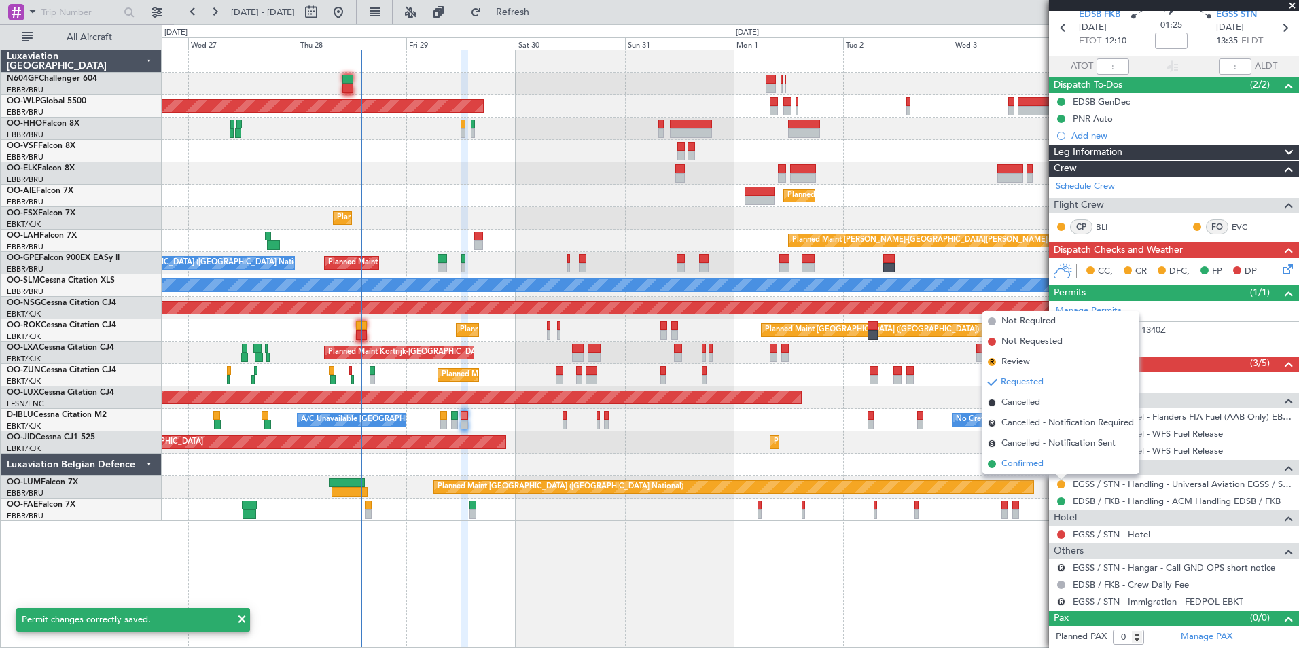
click at [1035, 464] on span "Confirmed" at bounding box center [1023, 464] width 42 height 14
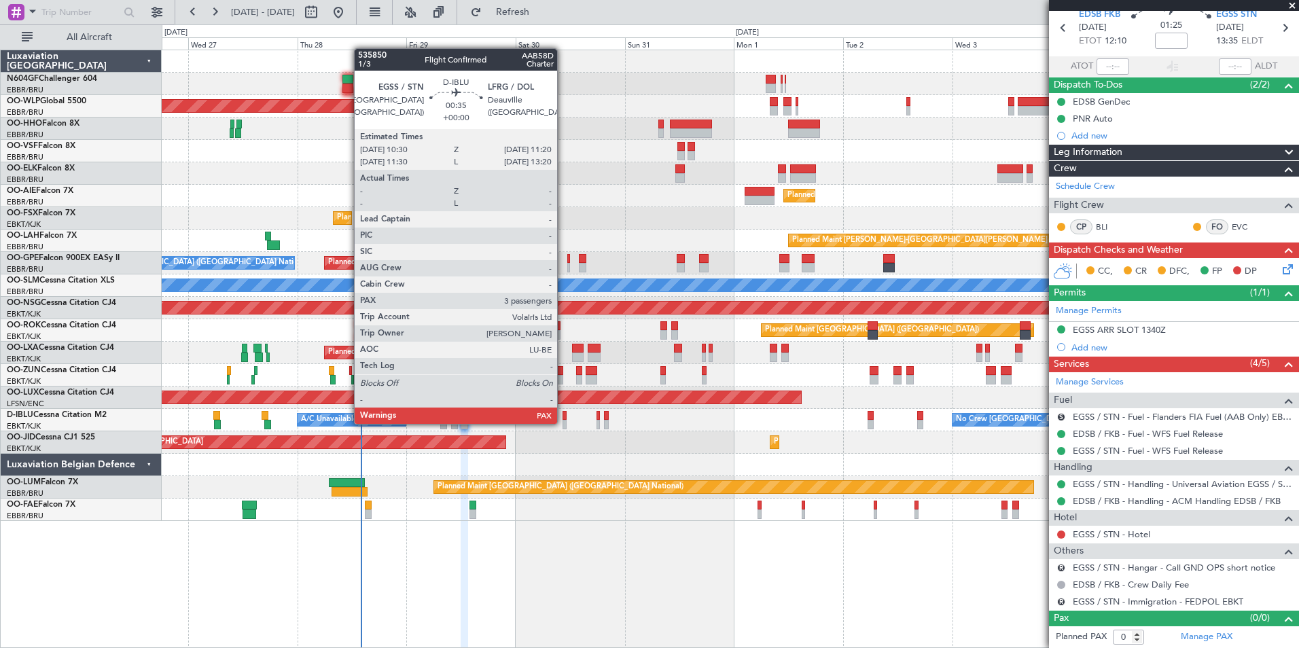
click at [563, 423] on div at bounding box center [565, 425] width 4 height 10
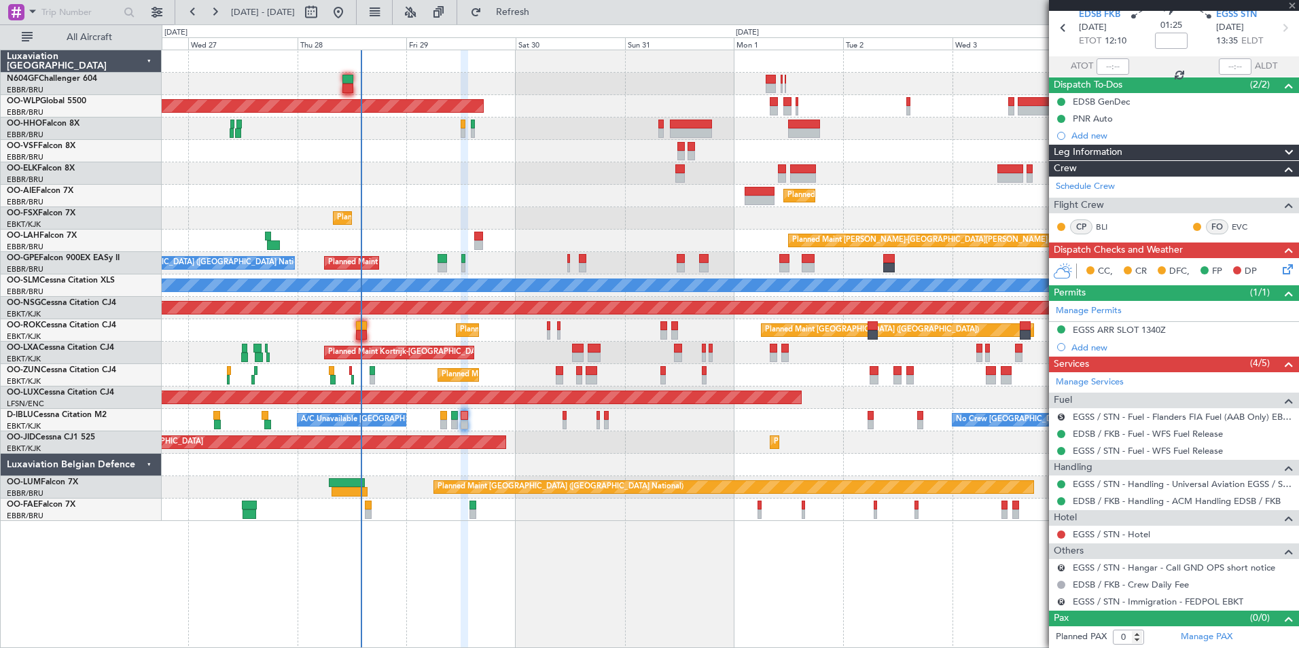
type input "4"
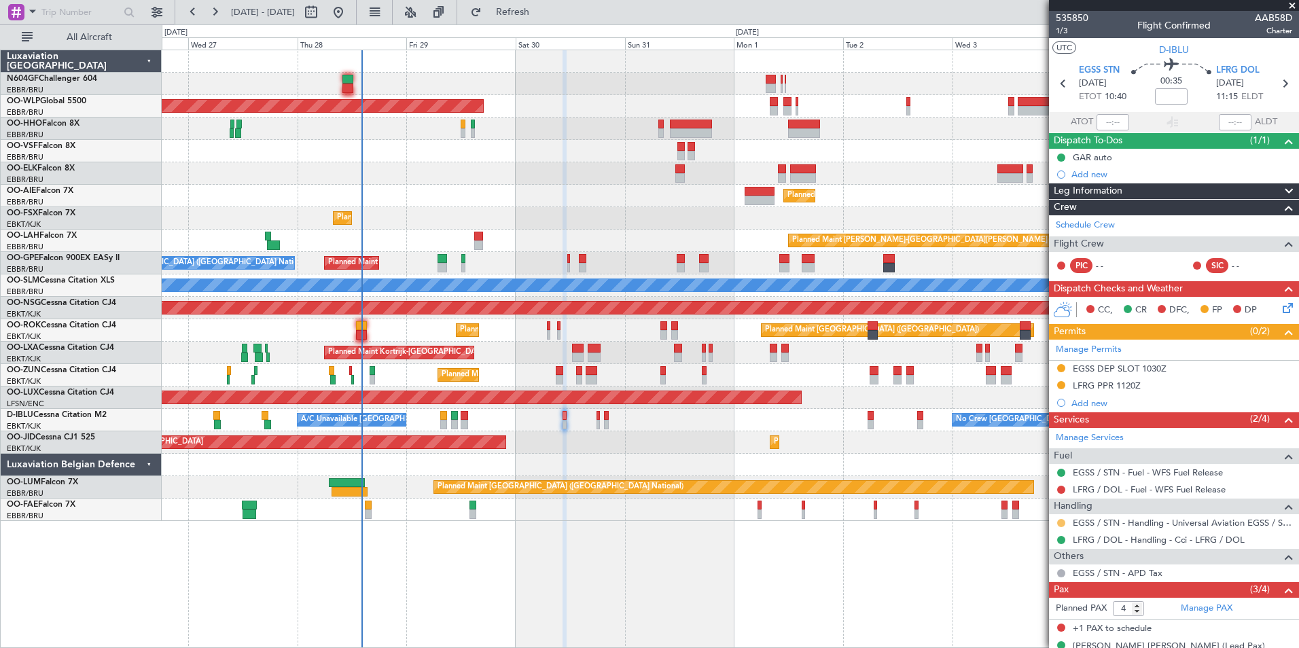
click at [1060, 519] on button at bounding box center [1061, 523] width 8 height 8
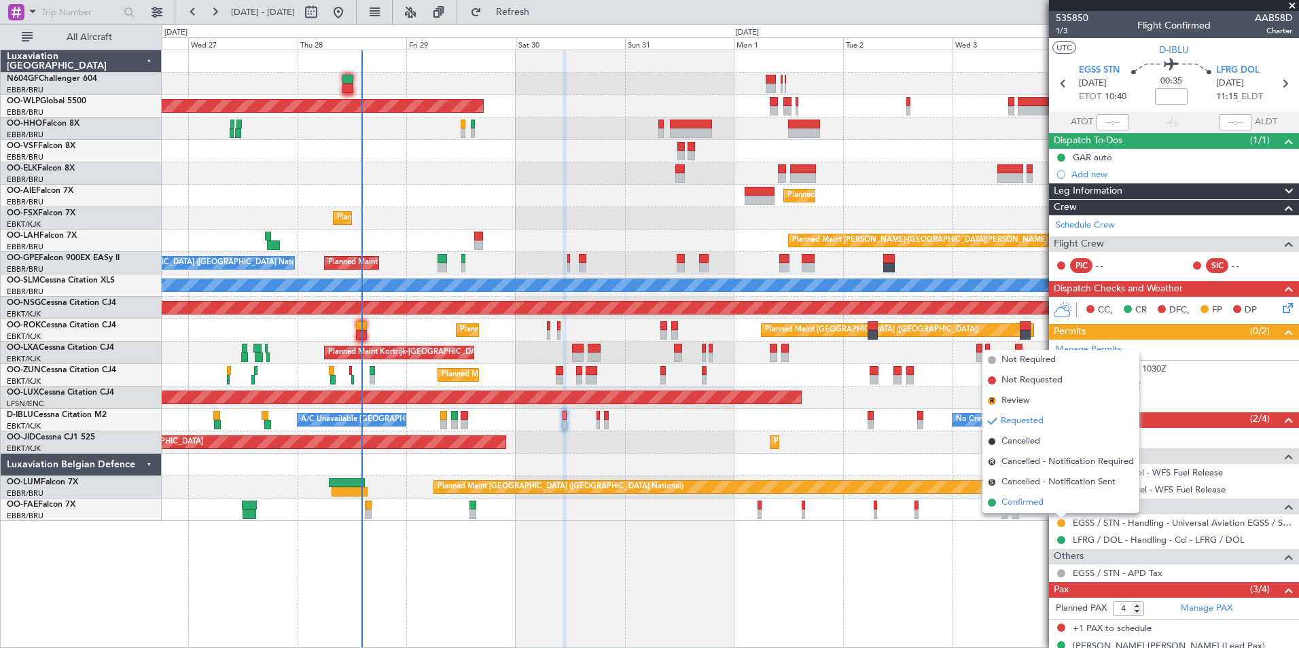
click at [1032, 504] on span "Confirmed" at bounding box center [1023, 503] width 42 height 14
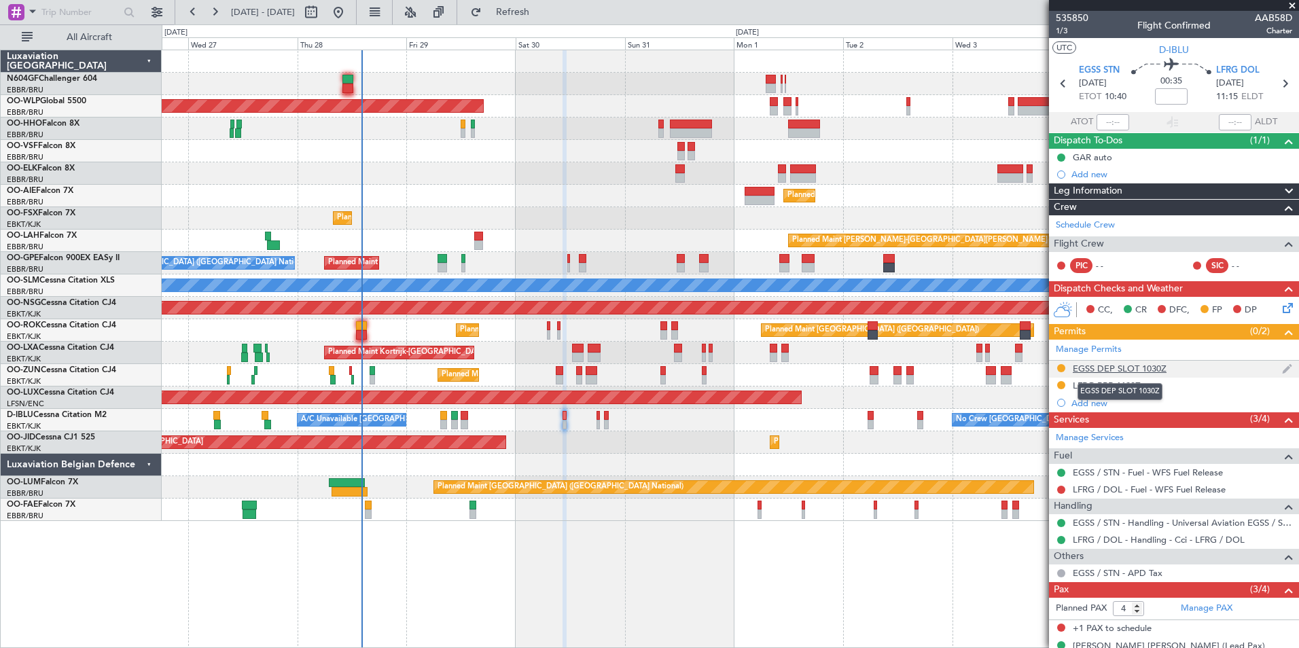
click at [1087, 372] on div "EGSS DEP SLOT 1030Z" at bounding box center [1120, 369] width 94 height 12
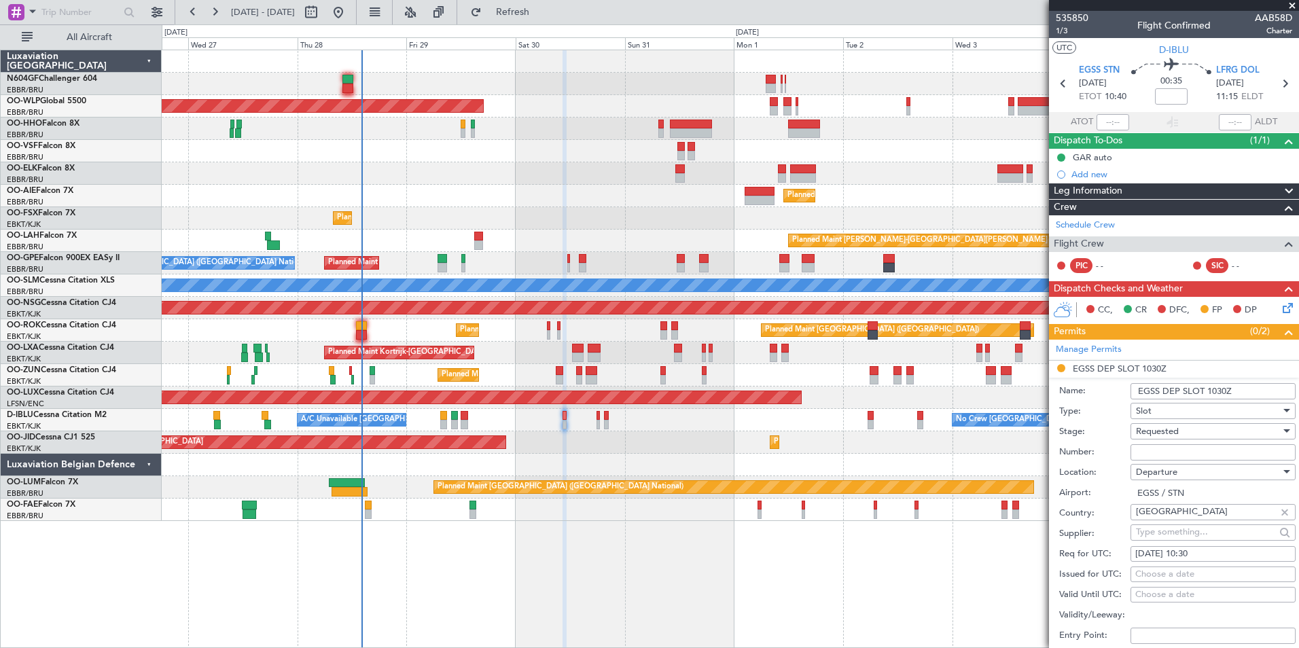
click at [1178, 456] on input "Number:" at bounding box center [1213, 452] width 165 height 16
paste input "UVA603"
type input "UVA603"
click at [1163, 436] on span "Requested" at bounding box center [1157, 431] width 43 height 12
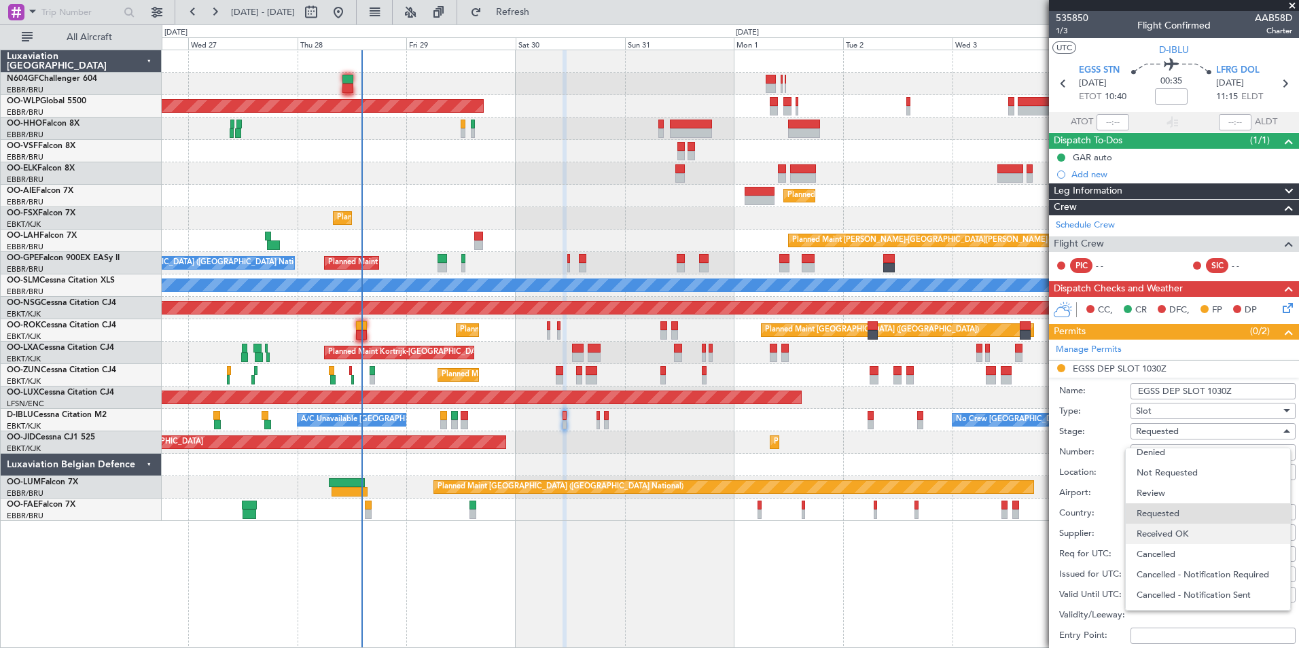
click at [1187, 529] on span "Received OK" at bounding box center [1208, 534] width 143 height 20
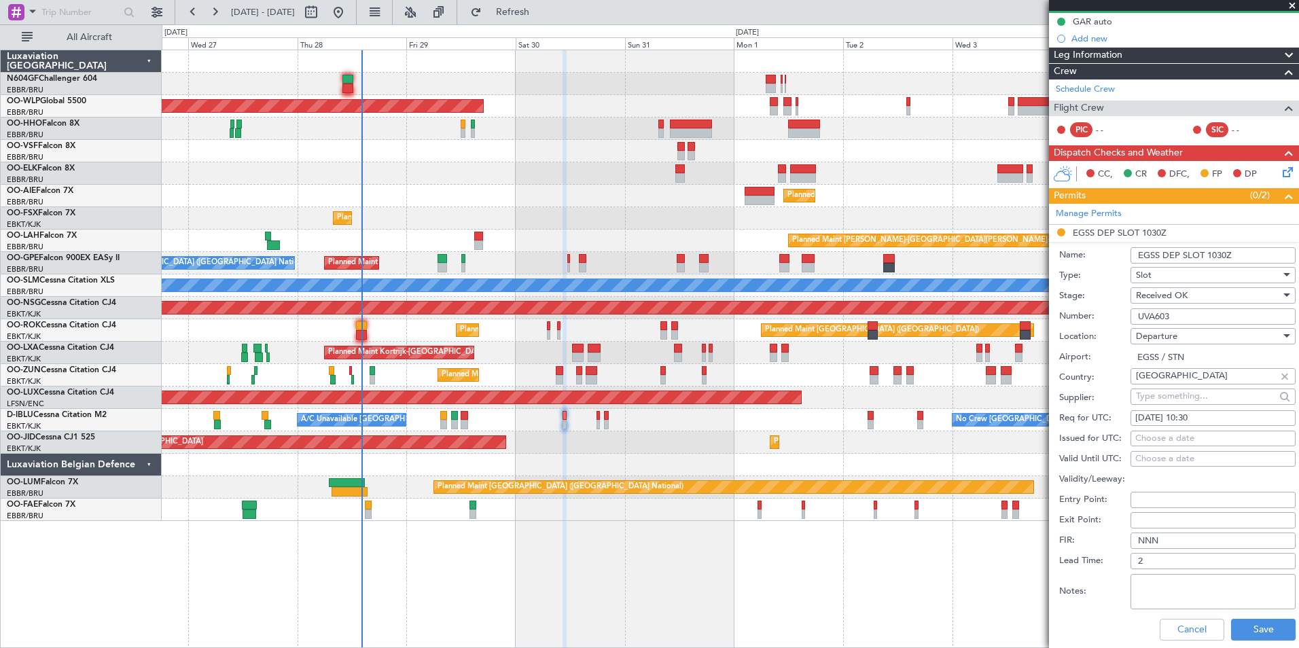
scroll to position [272, 0]
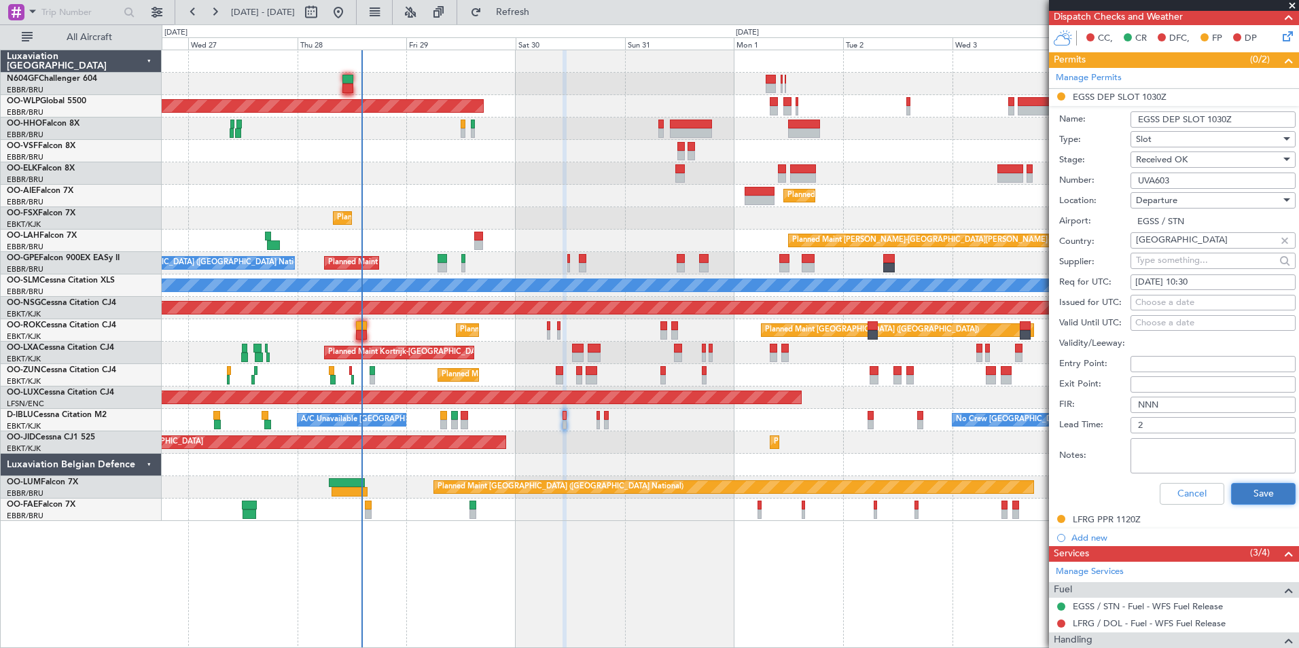
click at [1232, 492] on button "Save" at bounding box center [1263, 494] width 65 height 22
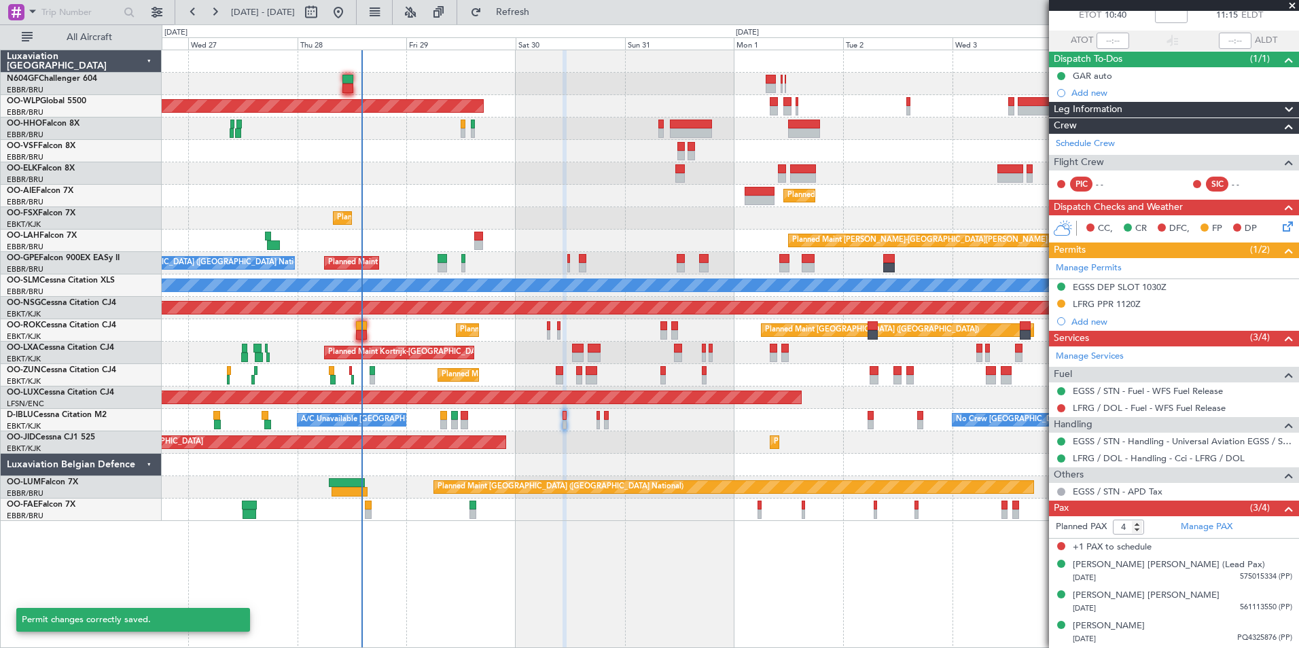
scroll to position [81, 0]
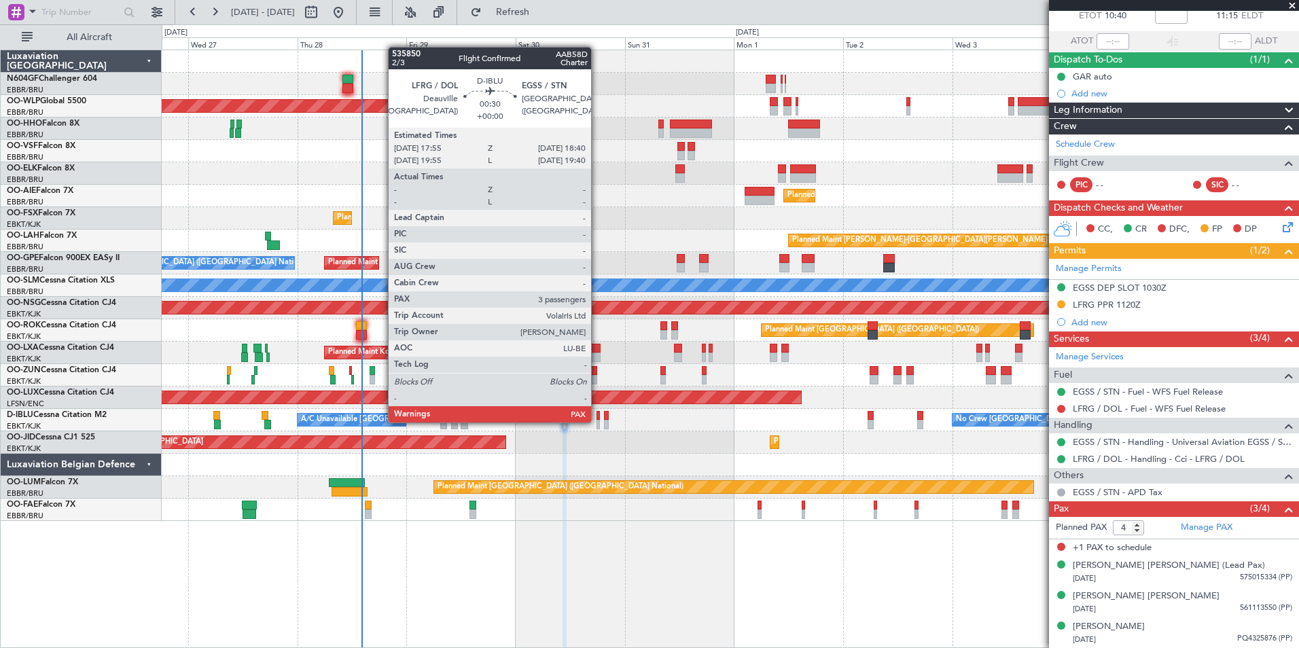
click at [597, 421] on div at bounding box center [599, 425] width 4 height 10
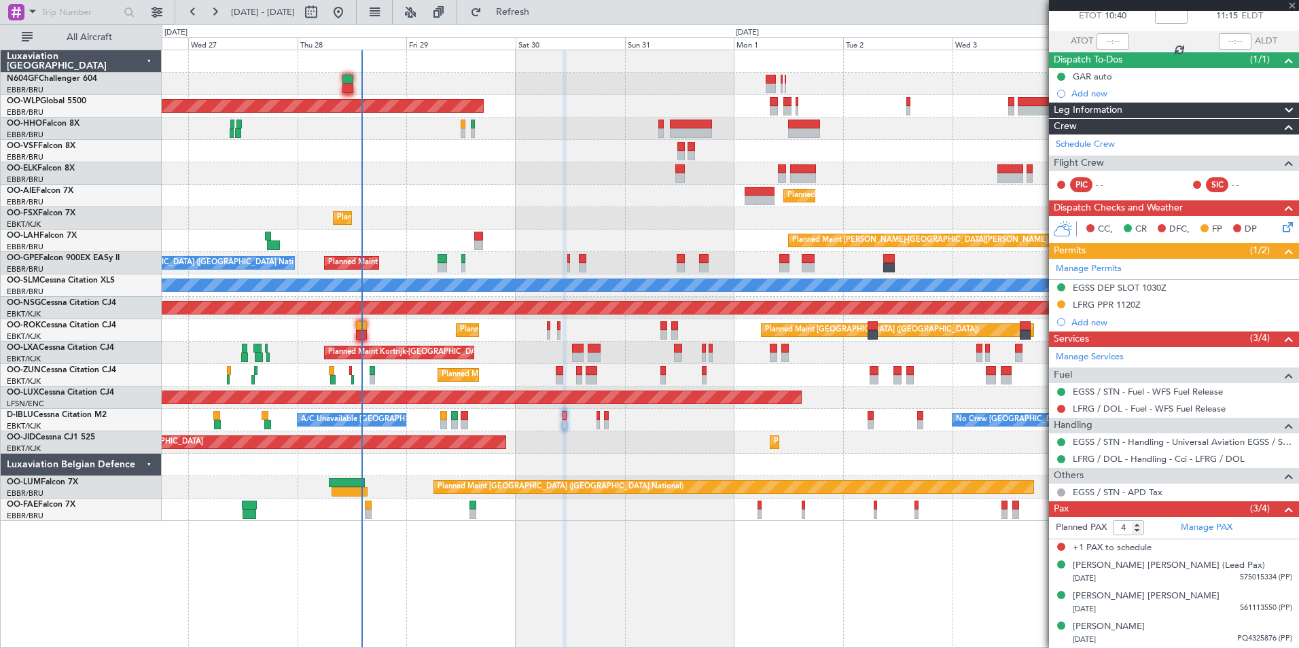
scroll to position [0, 0]
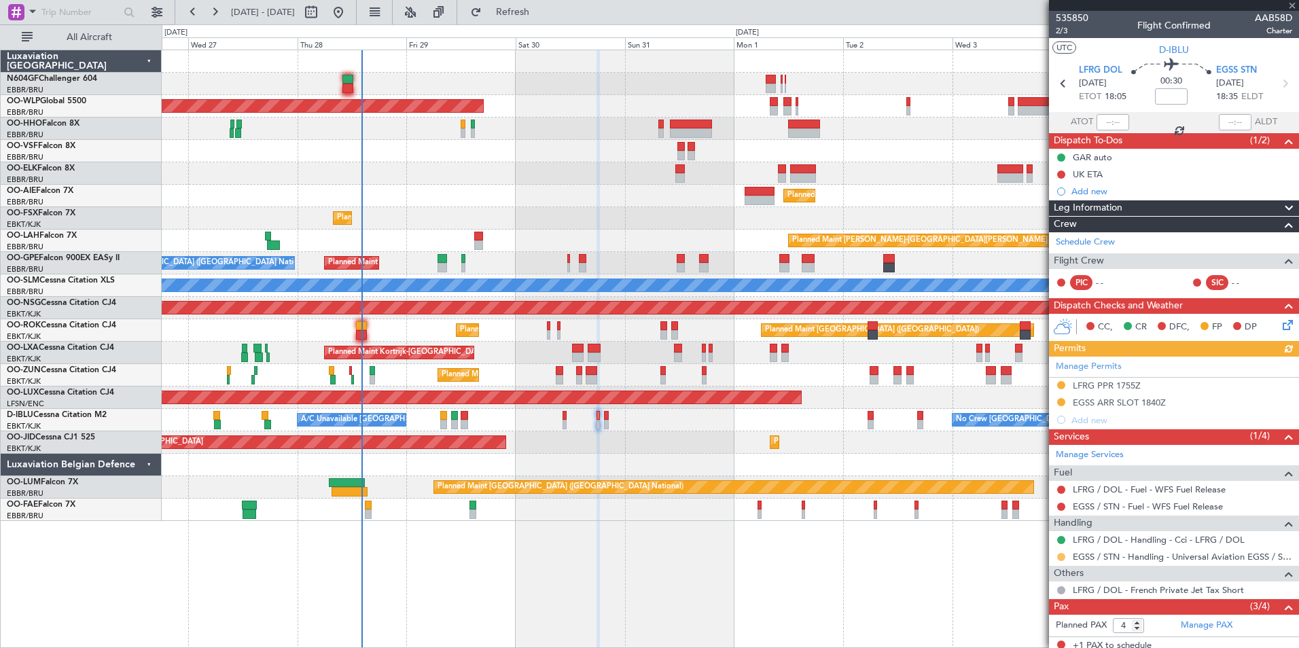
click at [1061, 558] on button at bounding box center [1061, 557] width 8 height 8
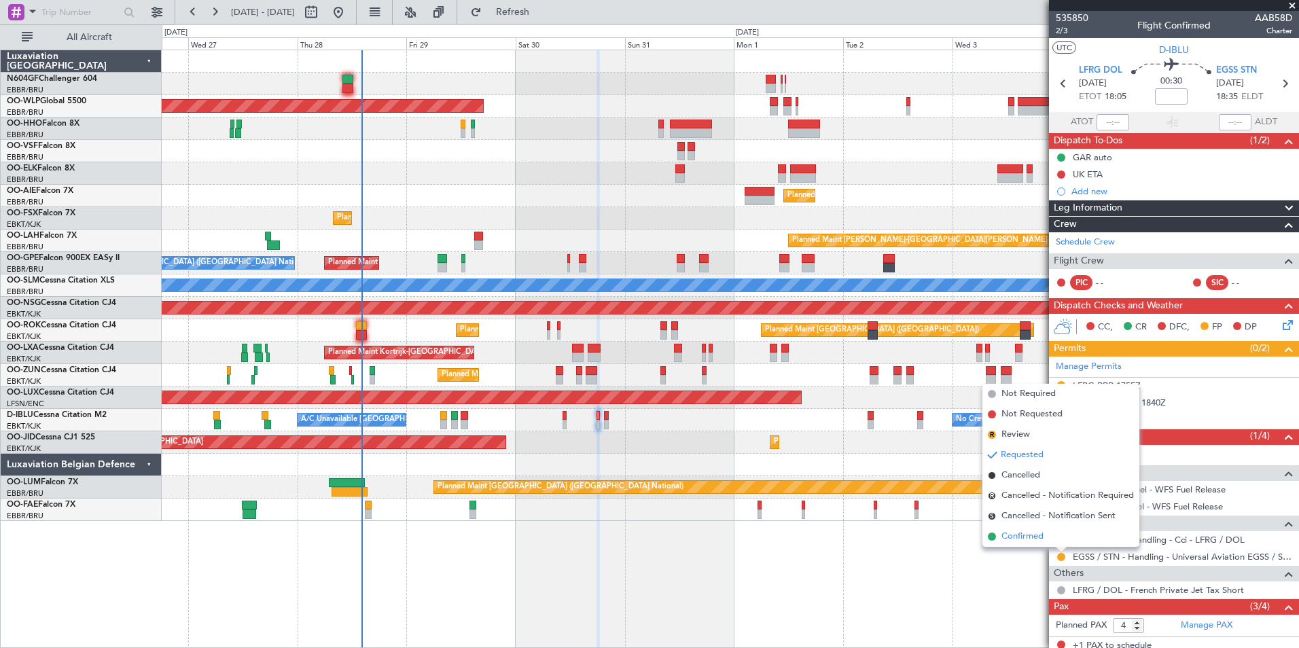
click at [1047, 544] on li "Confirmed" at bounding box center [1061, 537] width 157 height 20
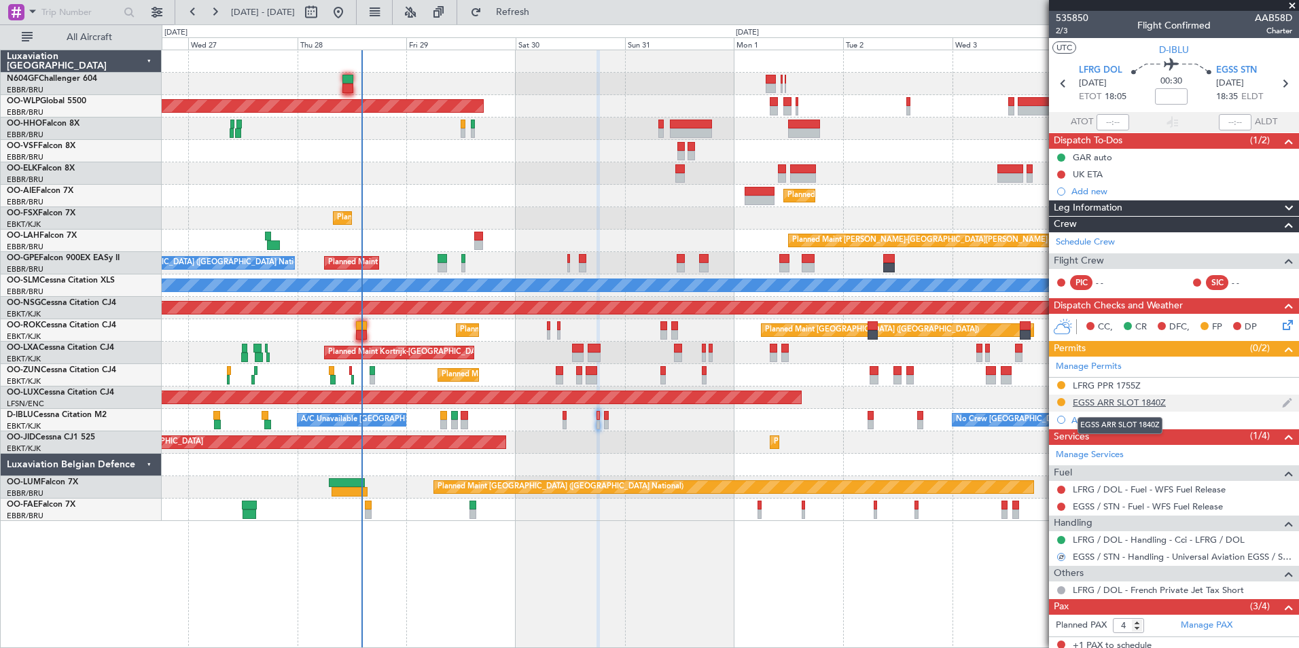
click at [1100, 397] on div "EGSS ARR SLOT 1840Z" at bounding box center [1119, 403] width 93 height 12
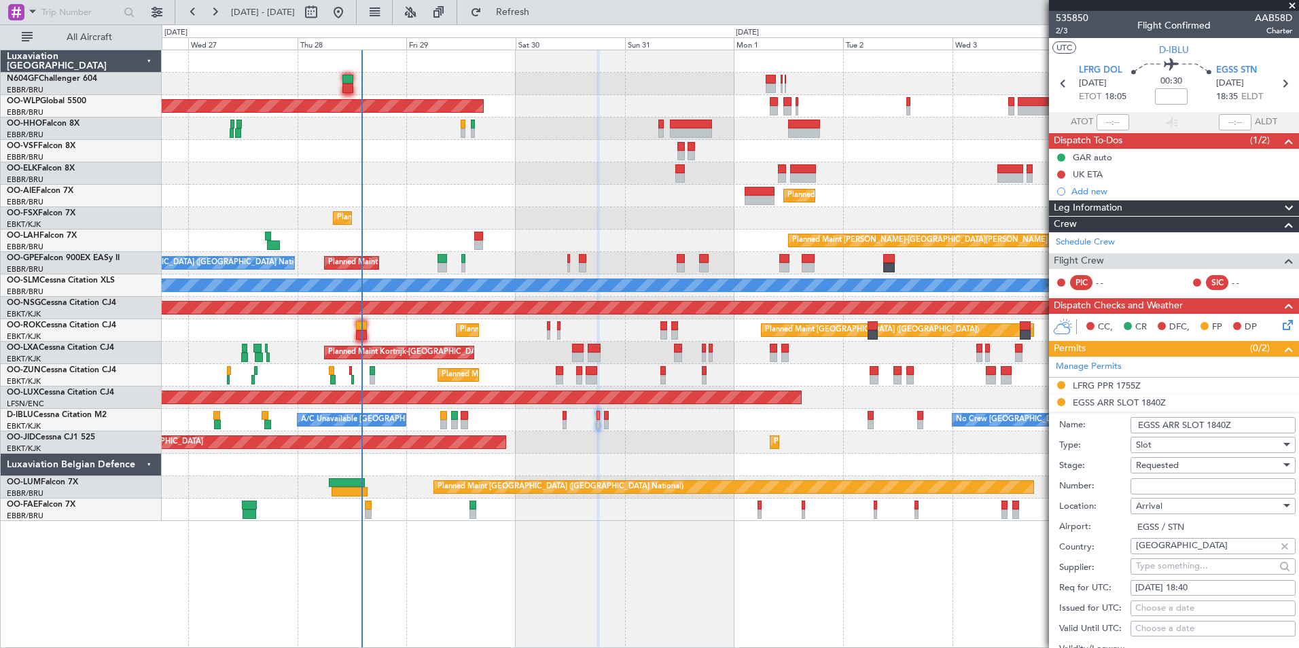
click at [1179, 489] on input "Number:" at bounding box center [1213, 486] width 165 height 16
paste input "UVA604"
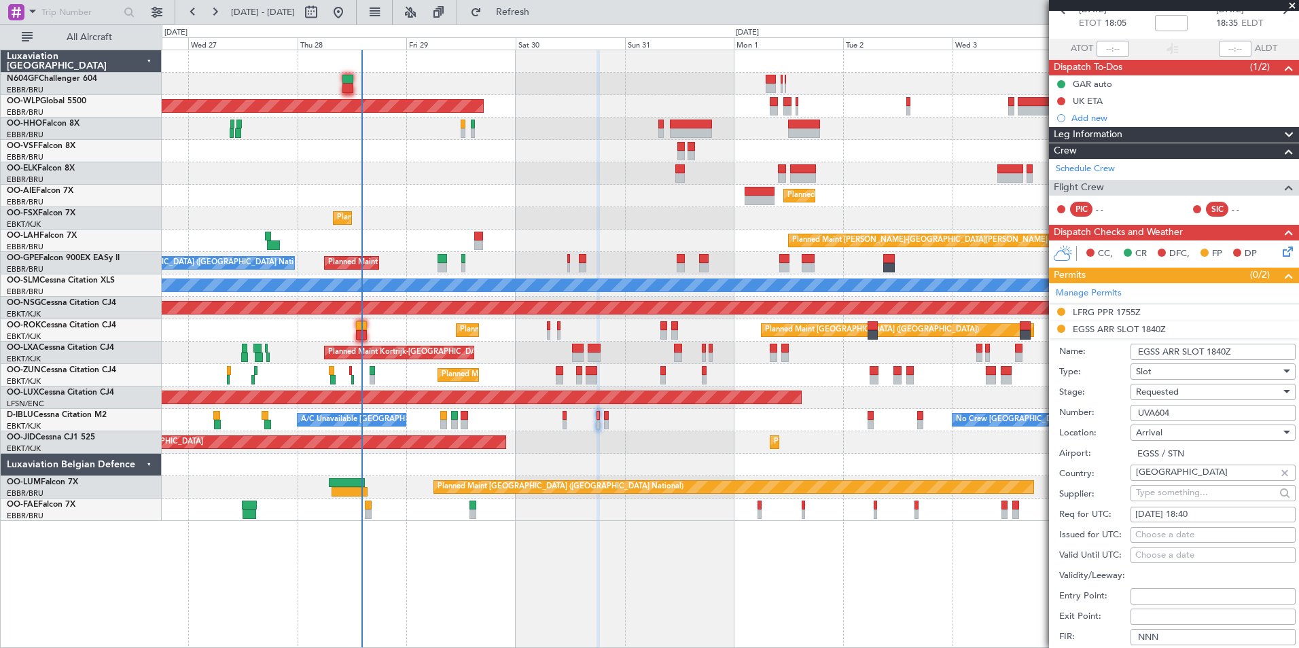
scroll to position [136, 0]
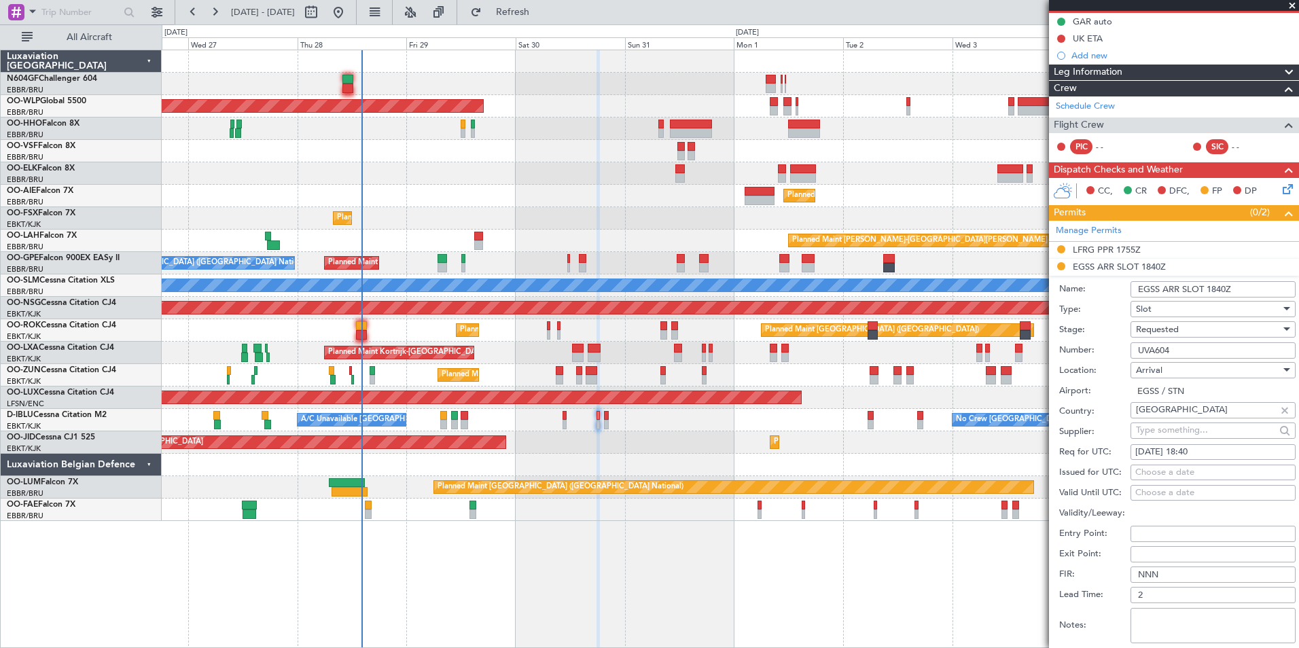
type input "UVA604"
click at [1187, 336] on div "Requested" at bounding box center [1208, 329] width 145 height 20
click at [1197, 428] on span "Received OK" at bounding box center [1208, 432] width 143 height 20
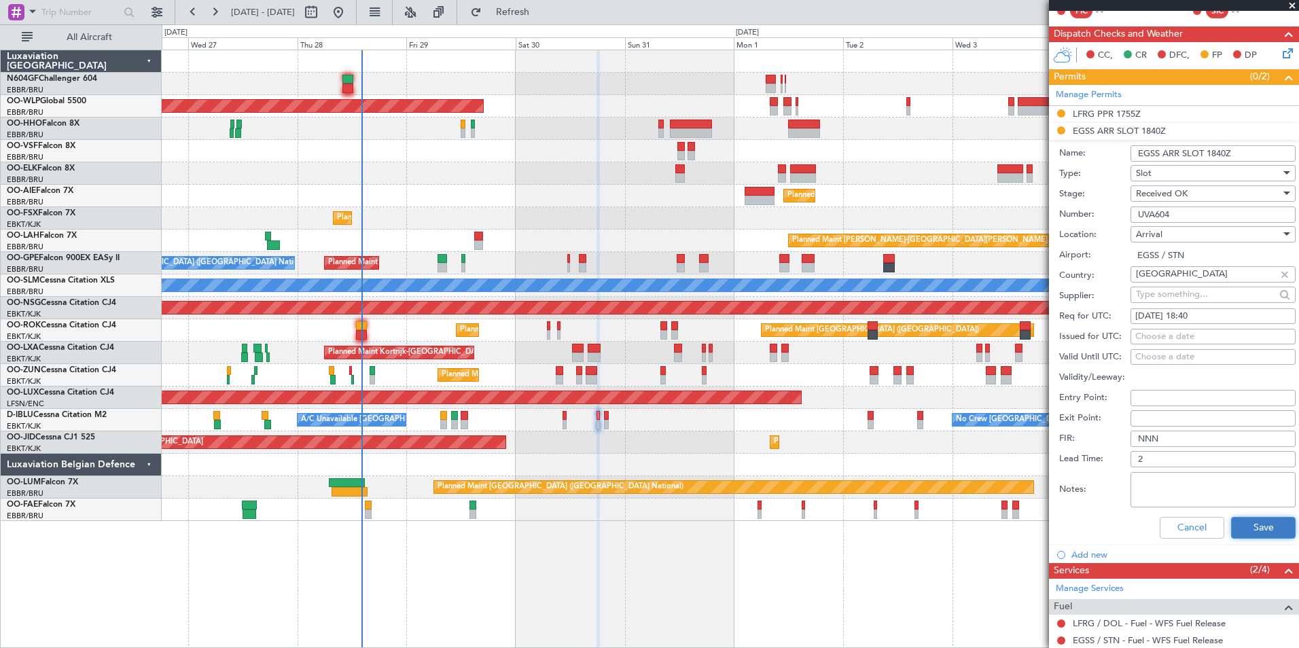
click at [1259, 536] on button "Save" at bounding box center [1263, 528] width 65 height 22
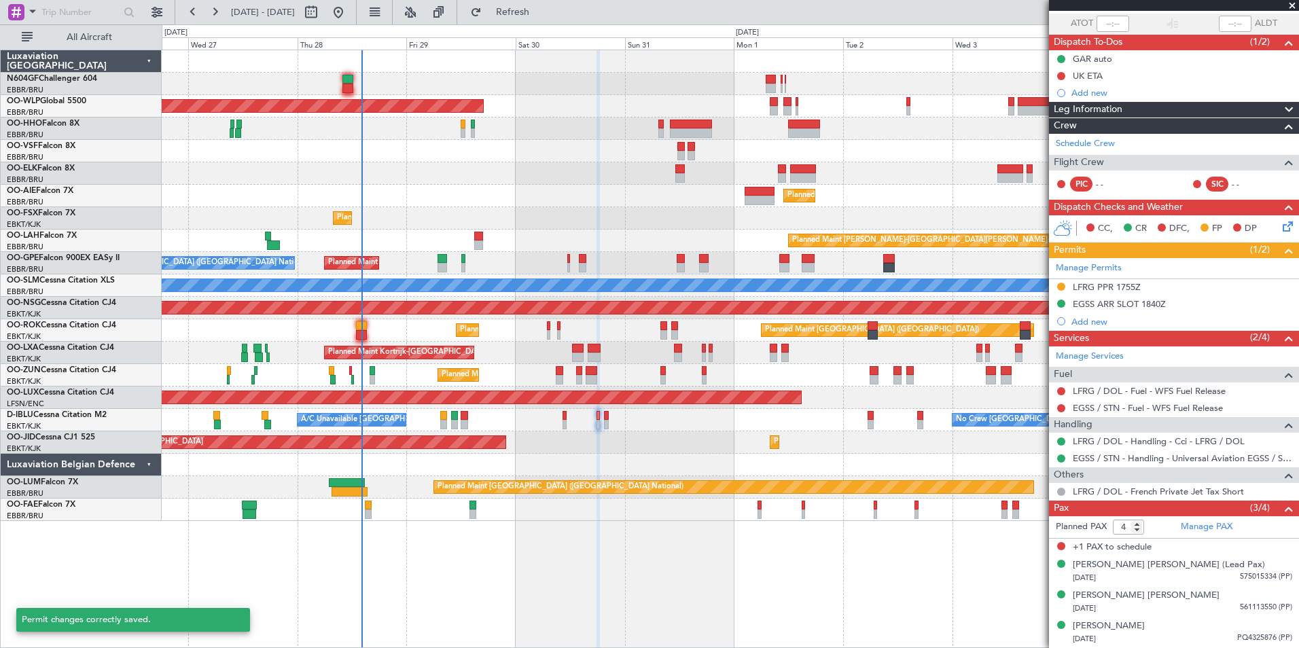
scroll to position [98, 0]
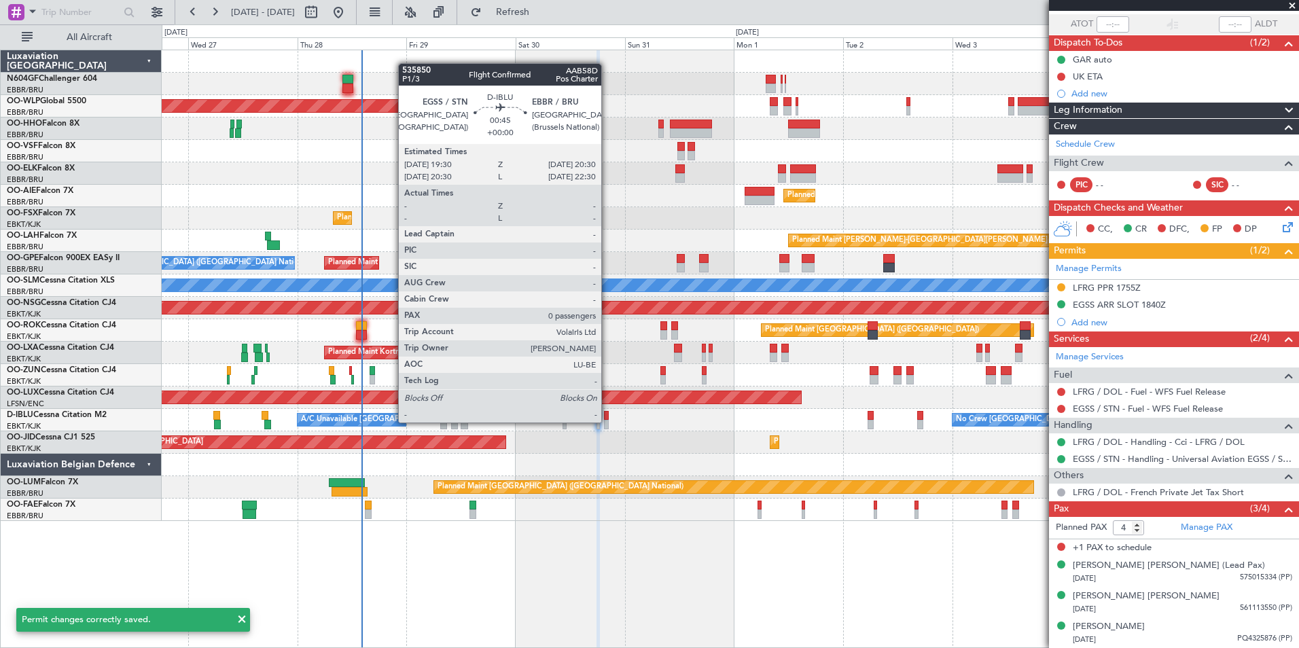
click at [608, 423] on div at bounding box center [606, 425] width 5 height 10
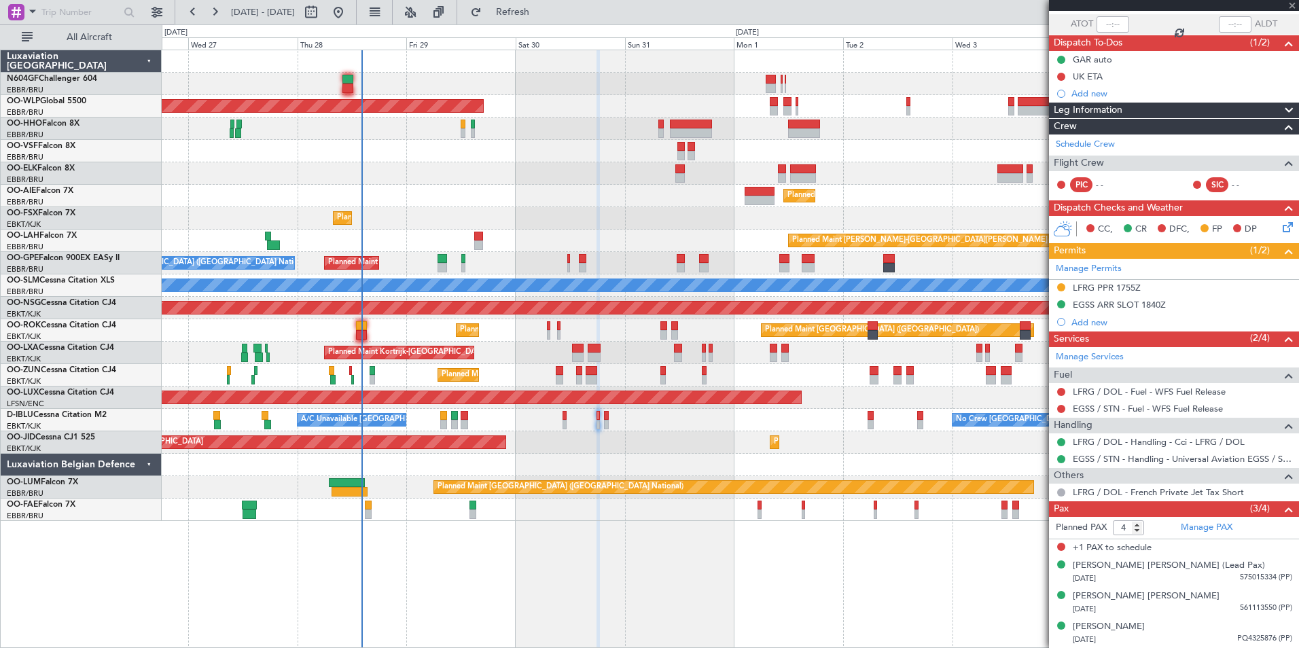
type input "0"
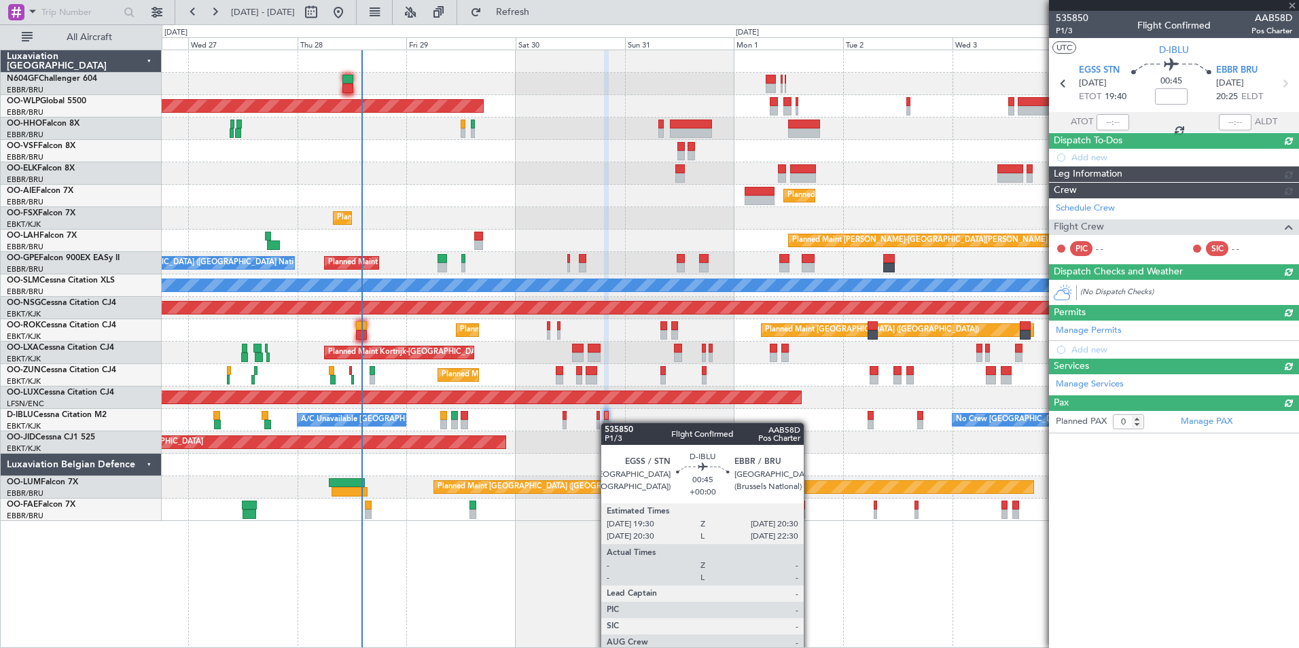
scroll to position [0, 0]
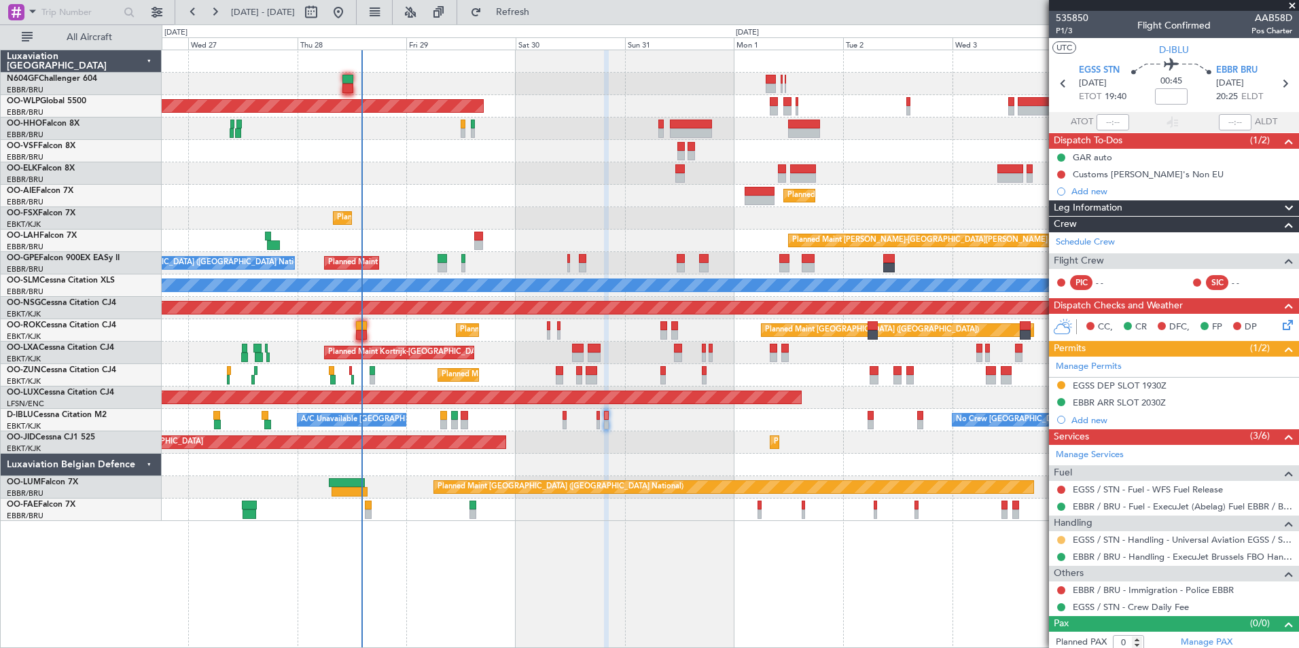
click at [1064, 538] on button at bounding box center [1061, 540] width 8 height 8
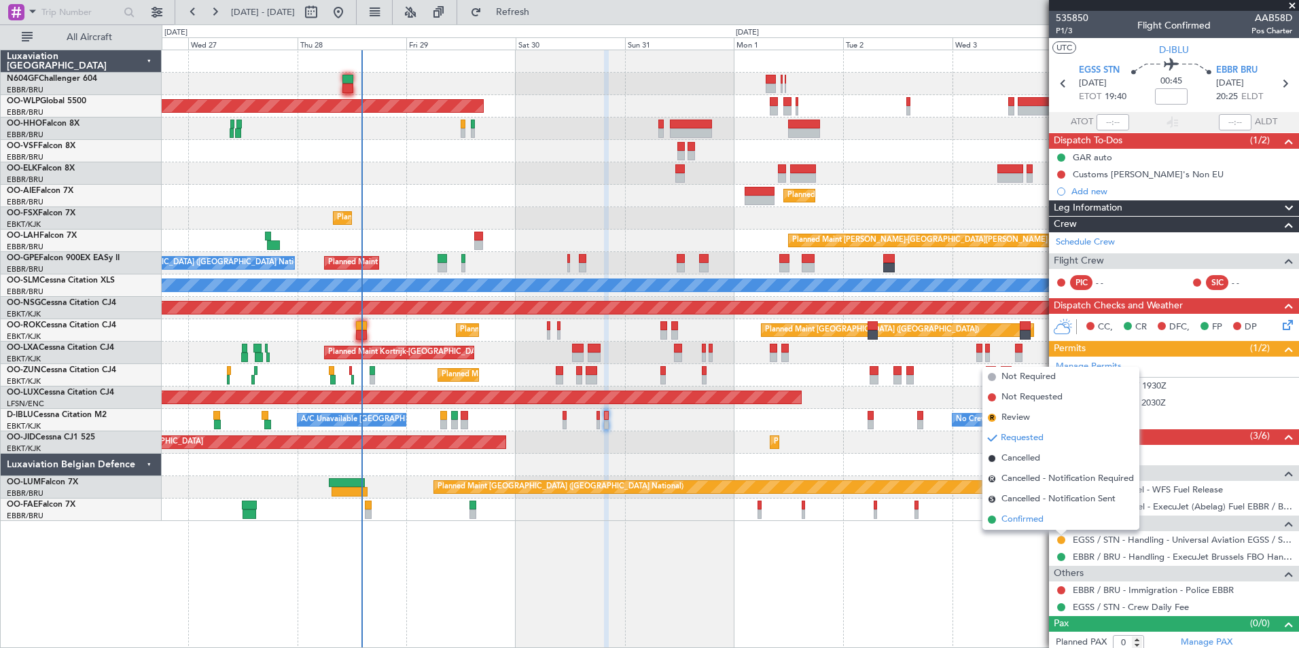
click at [1040, 516] on span "Confirmed" at bounding box center [1023, 520] width 42 height 14
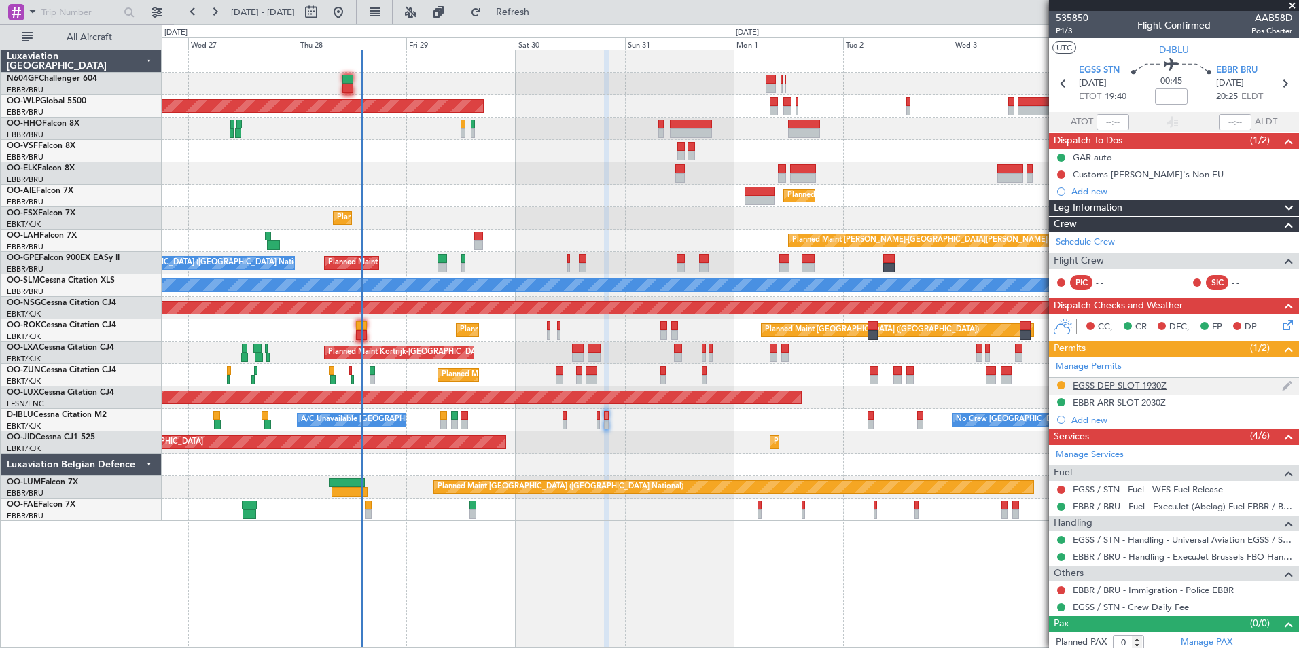
click at [1100, 385] on div "EGSS DEP SLOT 1930Z" at bounding box center [1120, 386] width 94 height 12
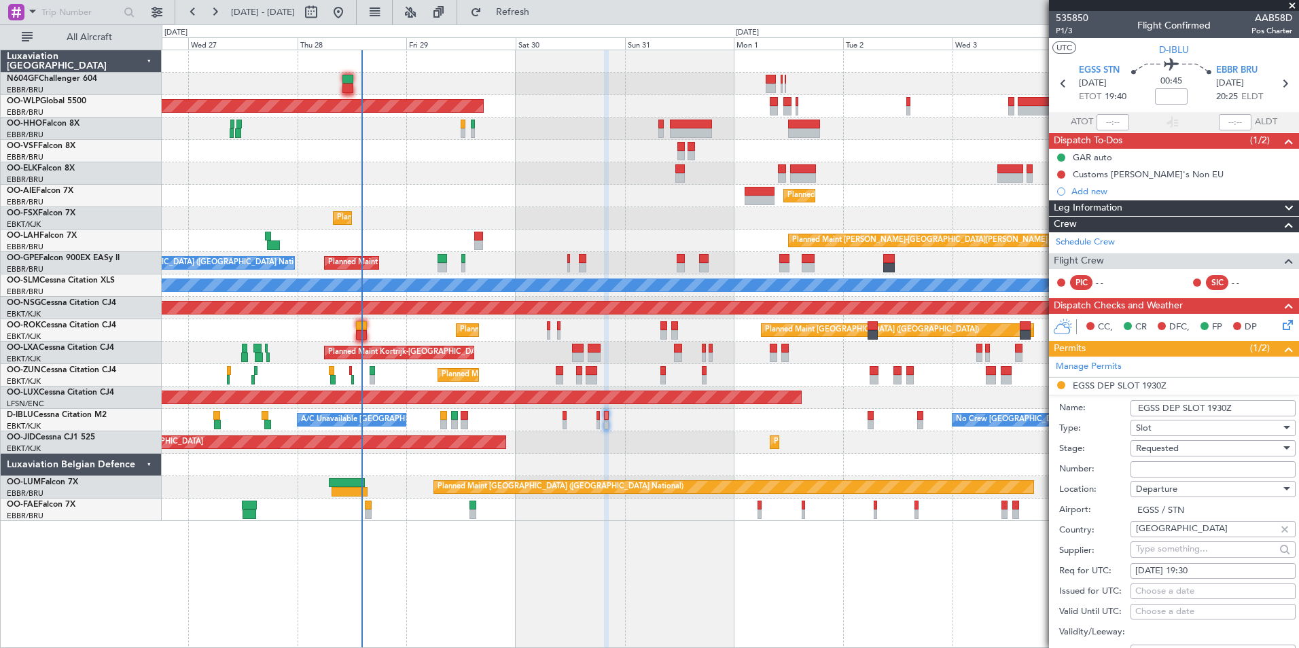
drag, startPoint x: 1100, startPoint y: 385, endPoint x: 1155, endPoint y: 463, distance: 94.6
click at [1155, 463] on input "Number:" at bounding box center [1213, 469] width 165 height 16
paste input "UVA605"
type input "UVA605"
click at [1182, 439] on div "Requested" at bounding box center [1208, 448] width 145 height 20
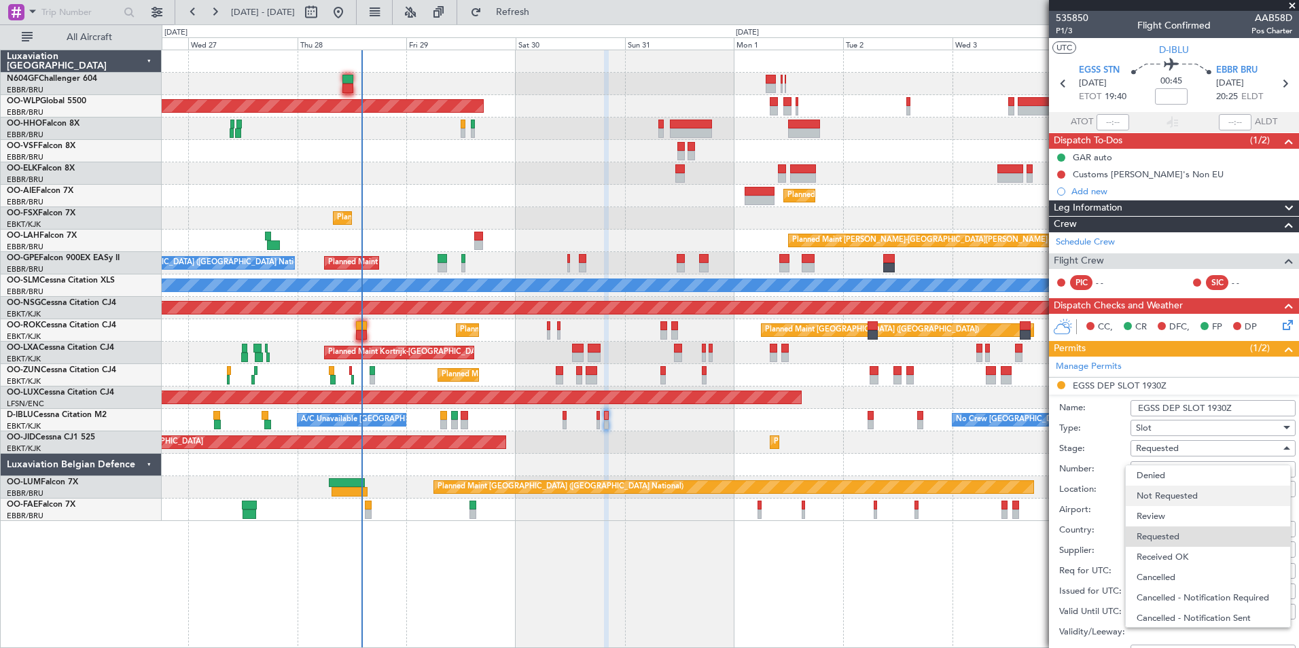
scroll to position [6, 0]
click at [1178, 542] on span "Received OK" at bounding box center [1208, 551] width 143 height 20
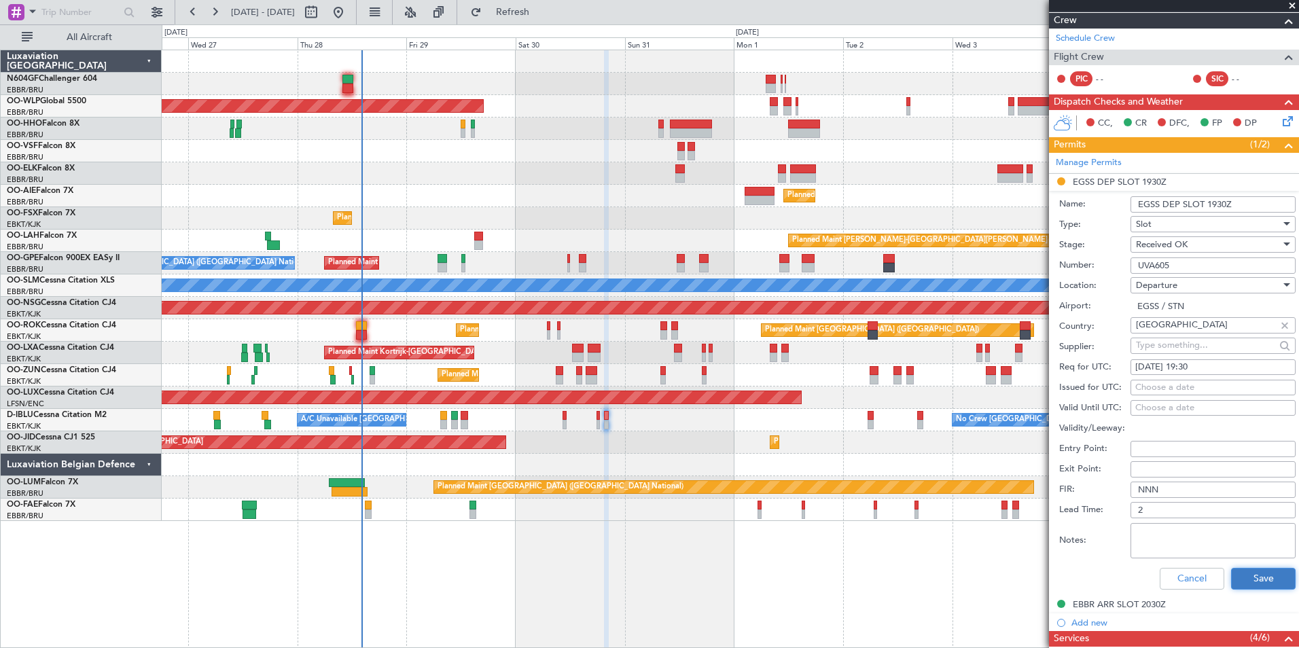
click at [1246, 579] on button "Save" at bounding box center [1263, 579] width 65 height 22
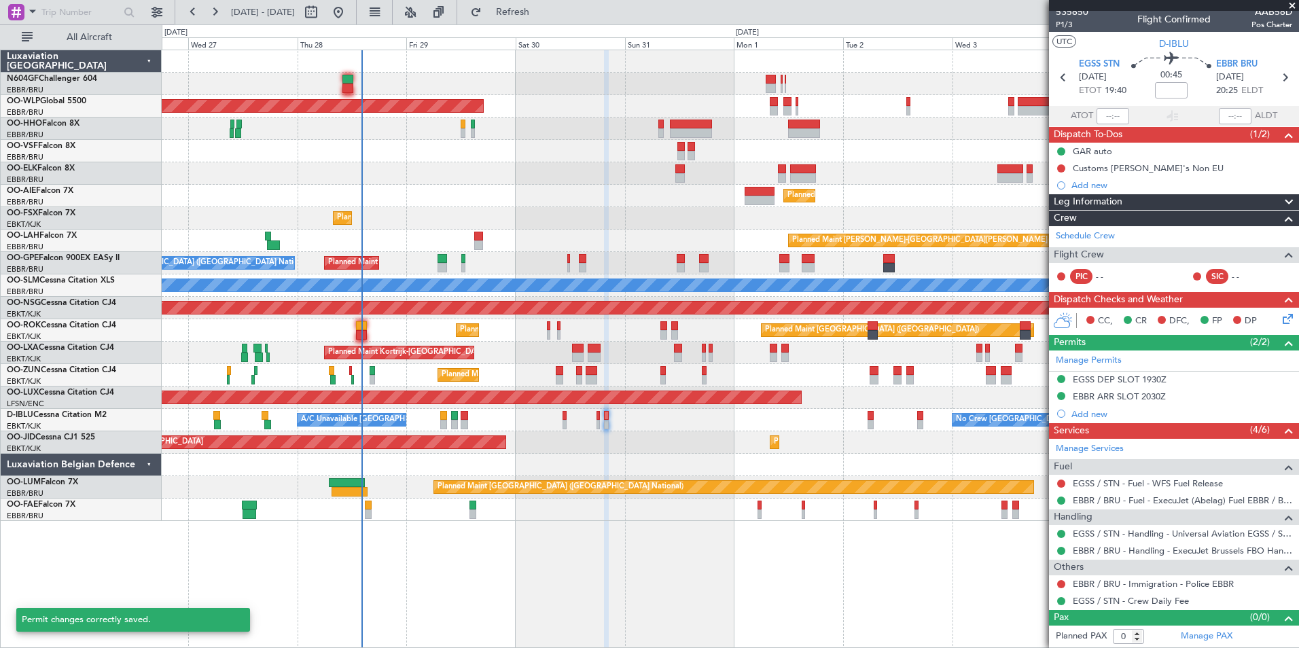
scroll to position [5, 0]
click at [1293, 4] on span at bounding box center [1293, 6] width 14 height 12
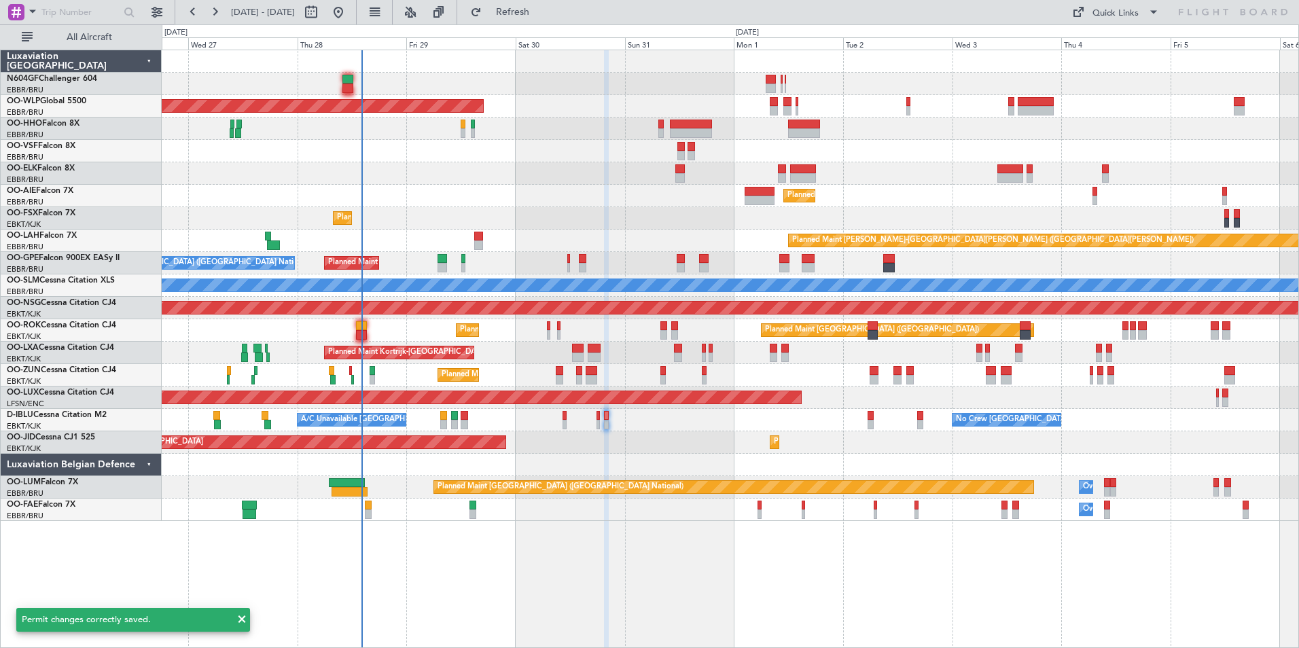
scroll to position [0, 0]
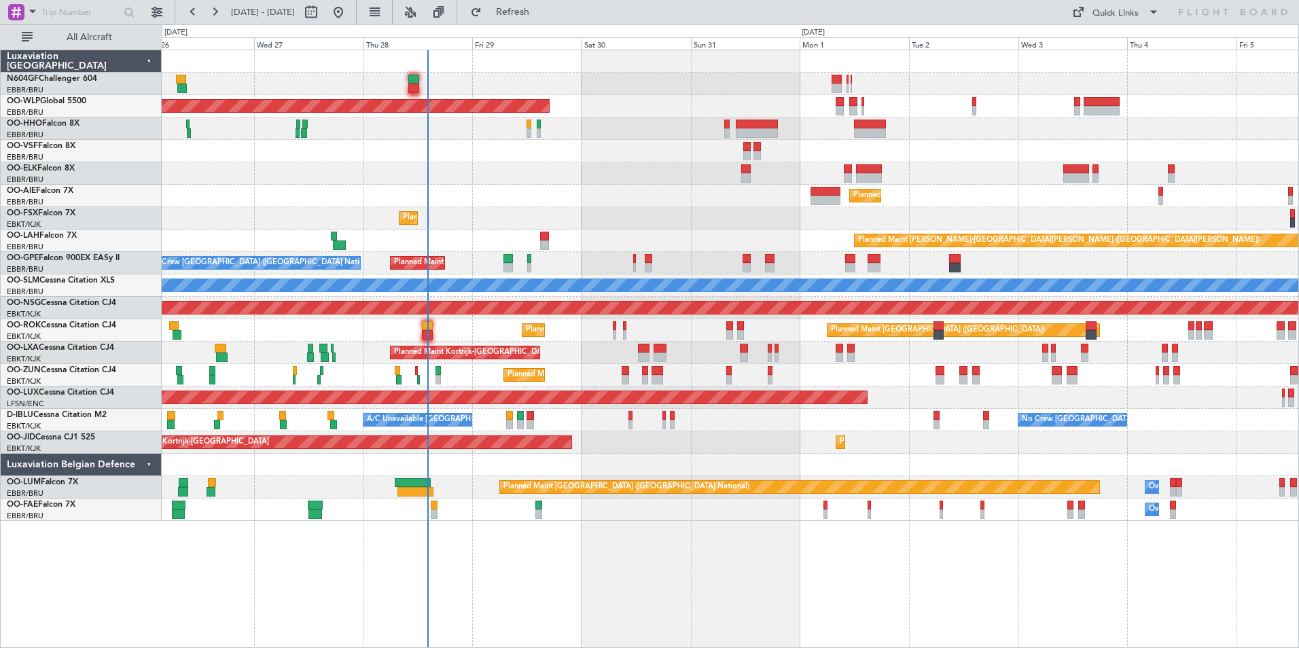
click at [680, 453] on div "AOG Maint Kortrijk-[GEOGRAPHIC_DATA] Planned Maint [GEOGRAPHIC_DATA]-[GEOGRAPHI…" at bounding box center [730, 443] width 1137 height 22
click at [695, 451] on div "AOG Maint Kortrijk-[GEOGRAPHIC_DATA] Planned Maint [GEOGRAPHIC_DATA]-[GEOGRAPHI…" at bounding box center [730, 443] width 1137 height 22
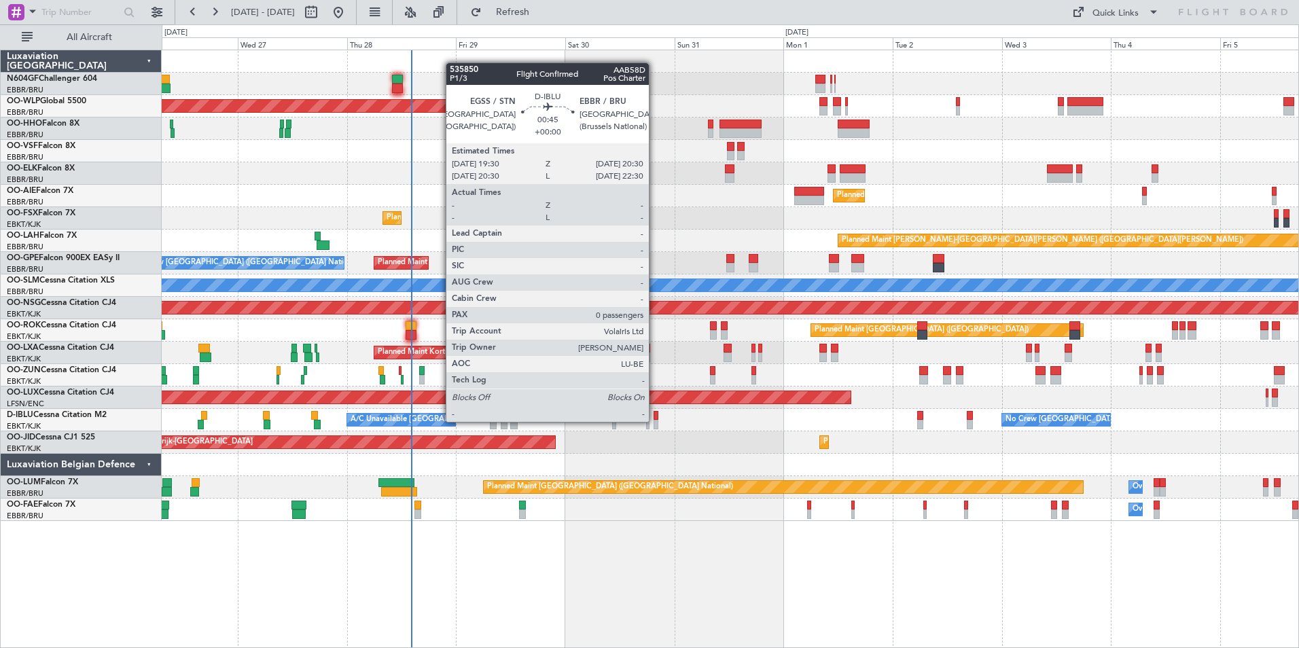
click at [655, 422] on div at bounding box center [656, 425] width 5 height 10
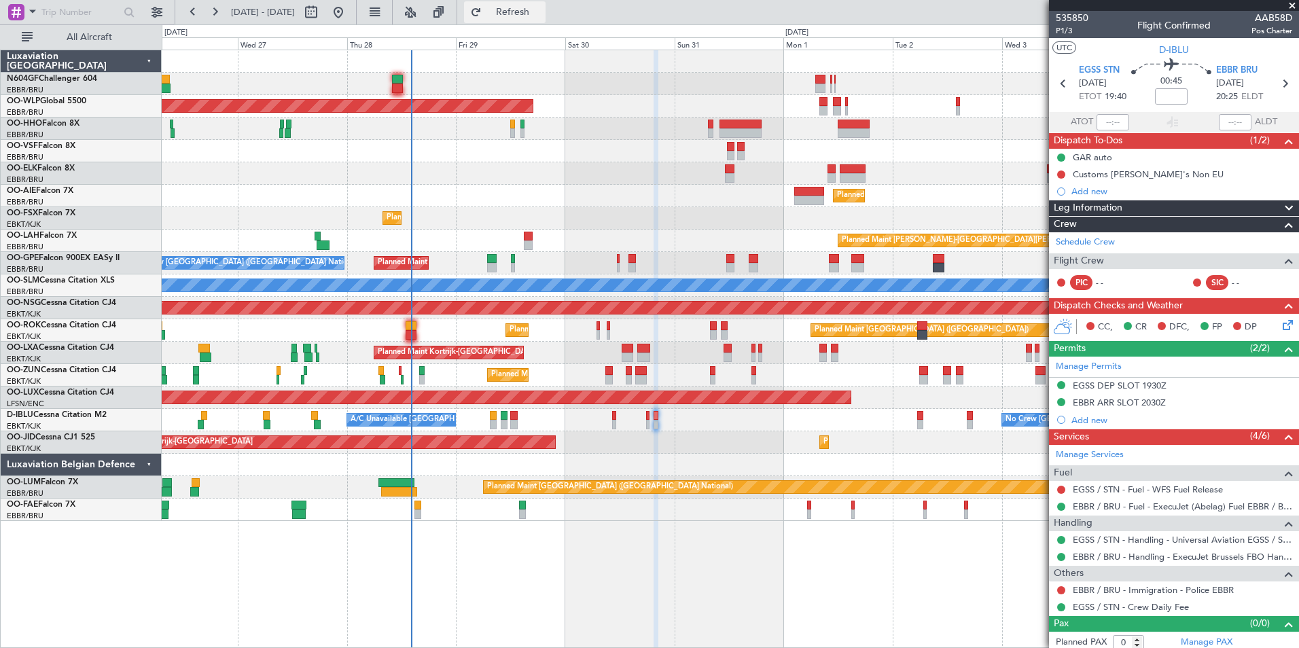
click at [536, 16] on span "Refresh" at bounding box center [513, 12] width 57 height 10
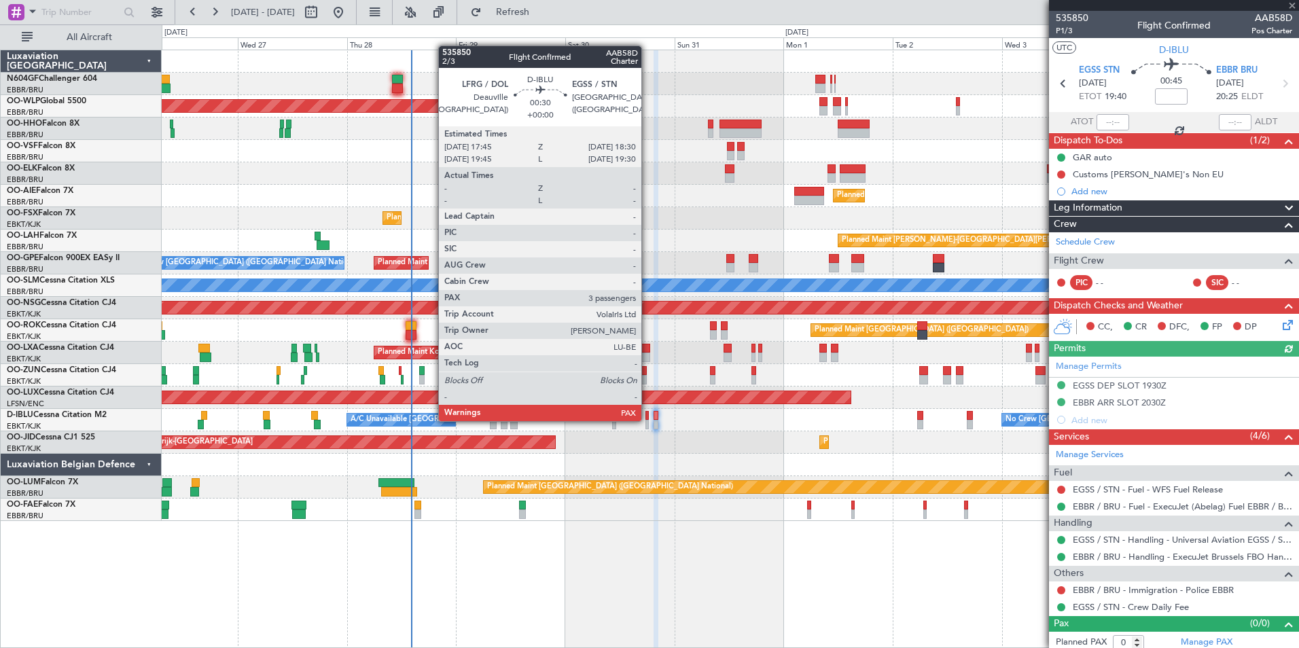
click at [648, 420] on div at bounding box center [648, 425] width 4 height 10
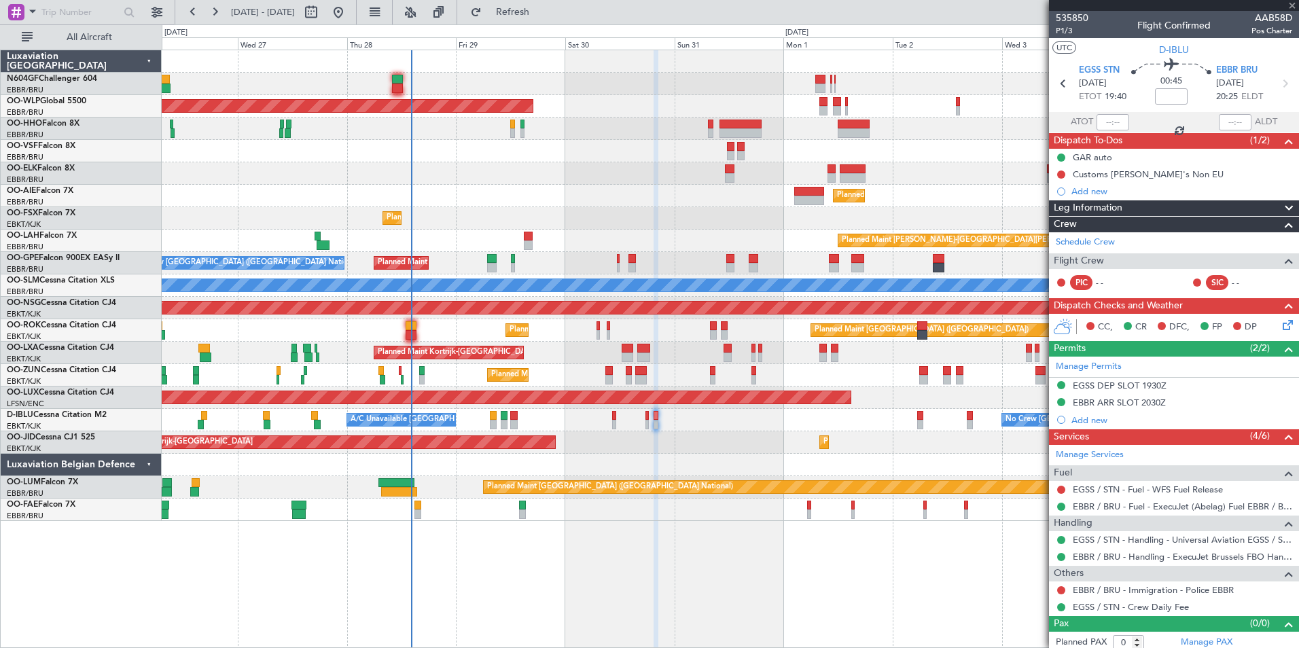
type input "4"
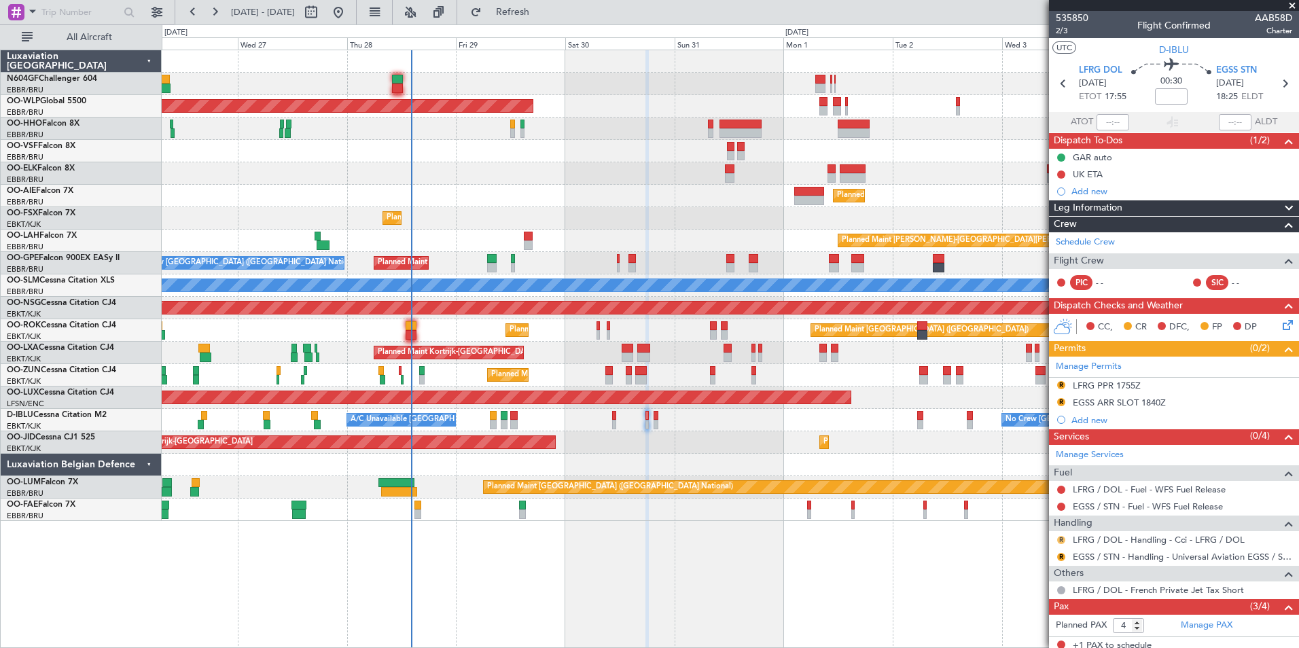
click at [1059, 537] on button "R" at bounding box center [1061, 540] width 8 height 8
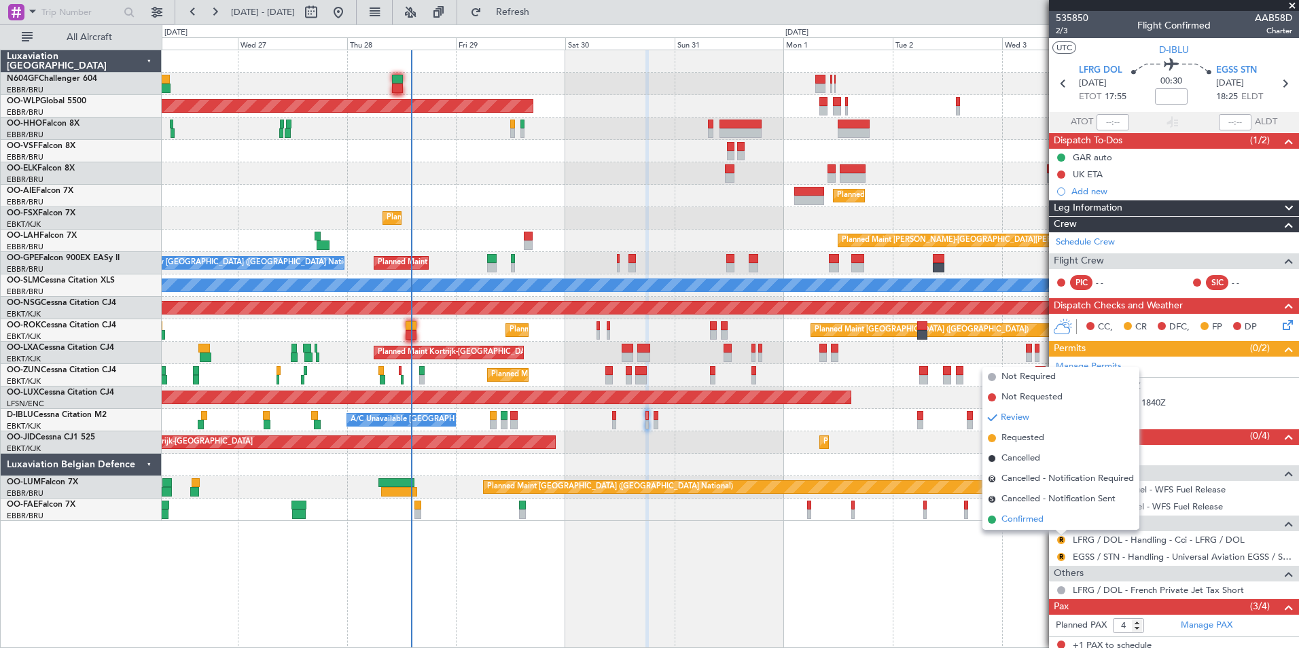
click at [1045, 524] on li "Confirmed" at bounding box center [1061, 520] width 157 height 20
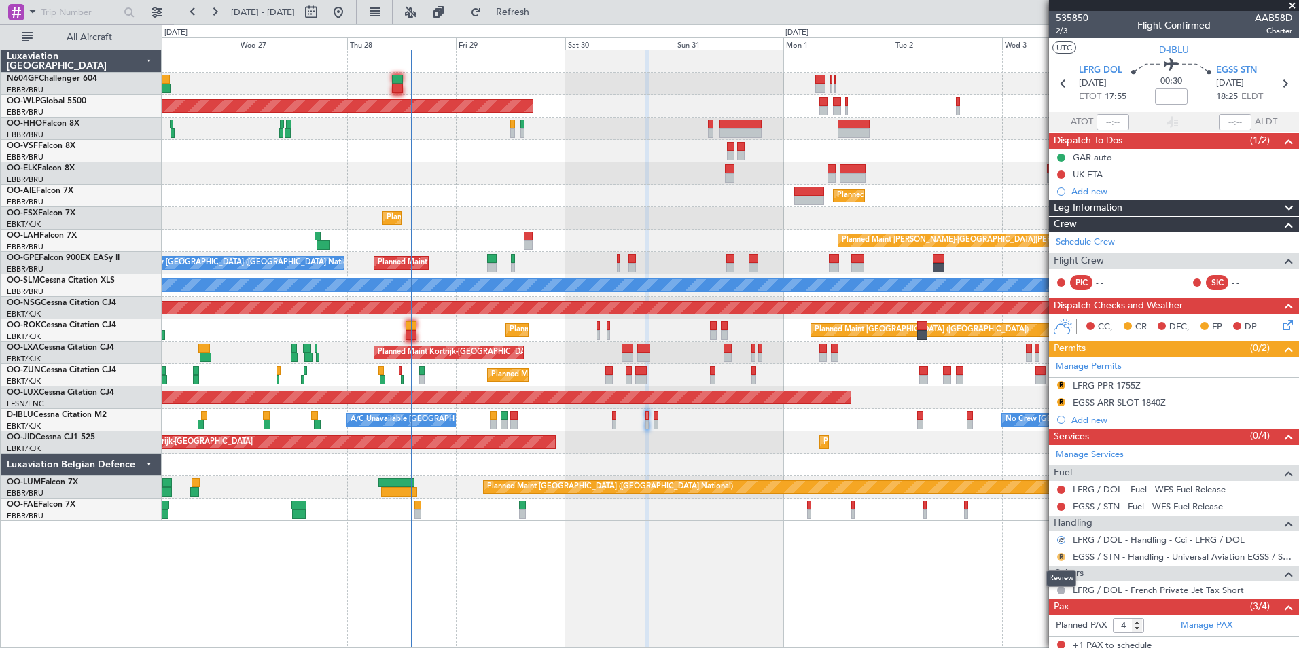
click at [1061, 555] on button "R" at bounding box center [1061, 557] width 8 height 8
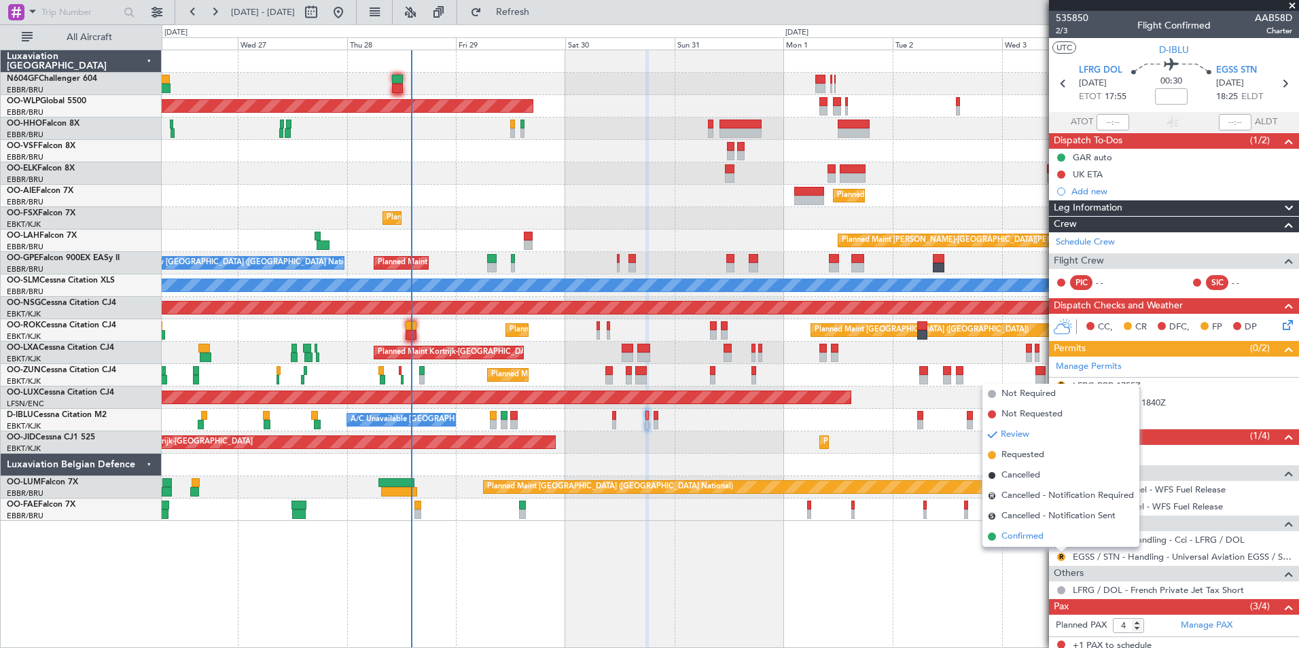
click at [1034, 533] on span "Confirmed" at bounding box center [1023, 537] width 42 height 14
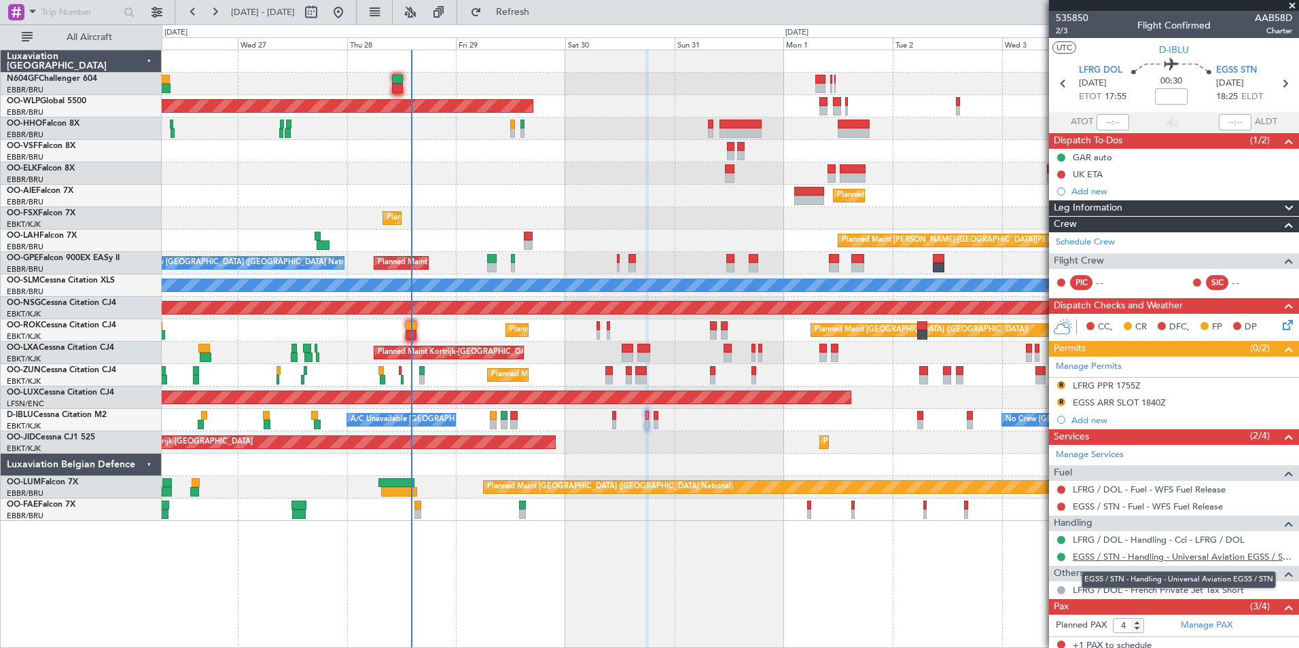
click at [1089, 557] on link "EGSS / STN - Handling - Universal Aviation EGSS / STN" at bounding box center [1183, 557] width 220 height 12
click at [765, 427] on div "A/C Unavailable [GEOGRAPHIC_DATA]-[GEOGRAPHIC_DATA] No Crew [GEOGRAPHIC_DATA] (…" at bounding box center [730, 420] width 1137 height 22
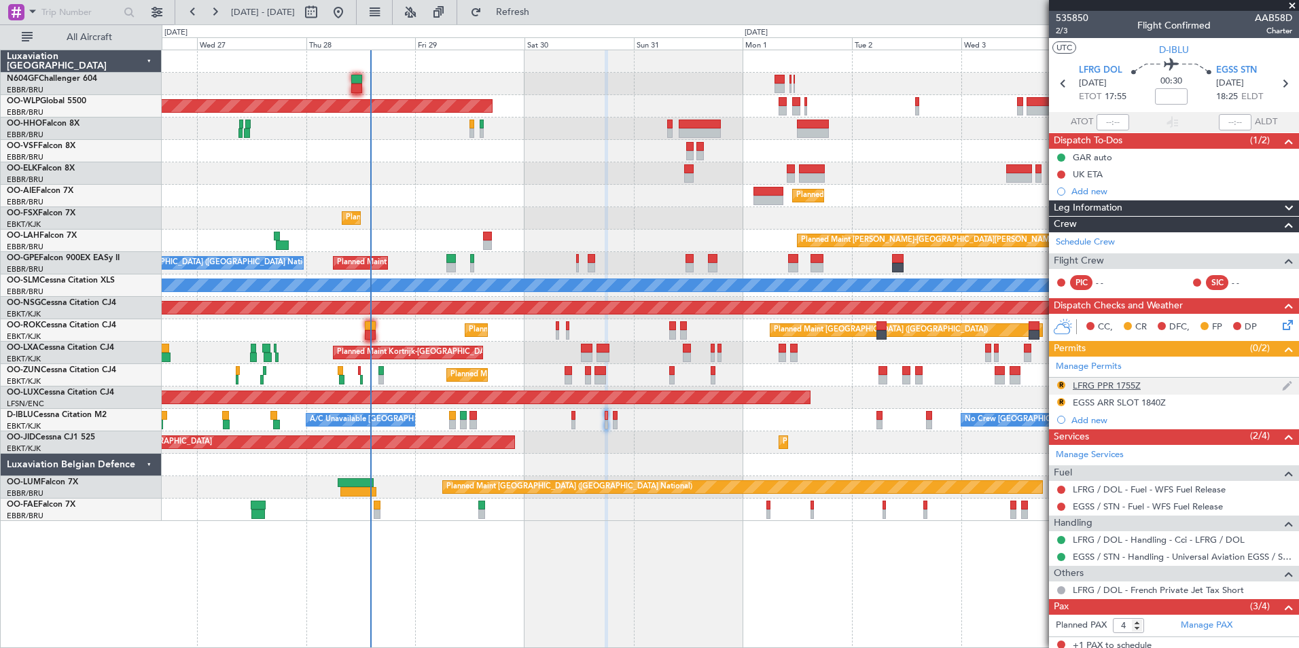
click at [1113, 387] on div "LFRG PPR 1755Z" at bounding box center [1107, 386] width 68 height 12
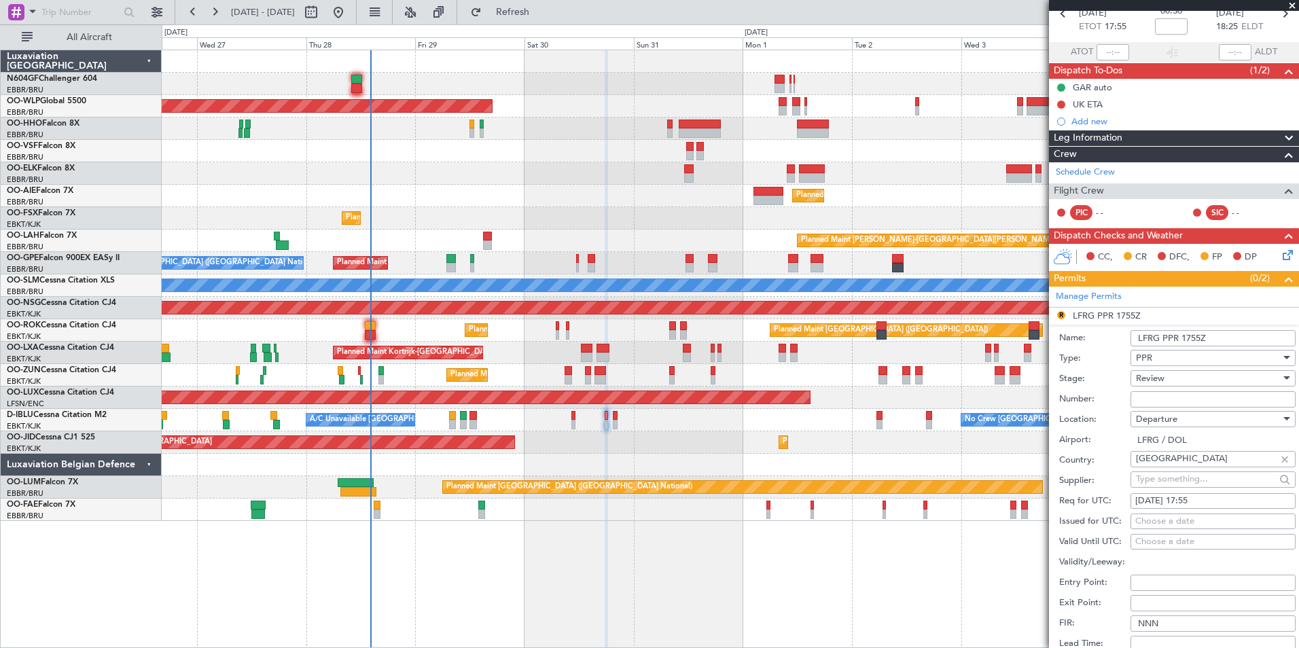
scroll to position [136, 0]
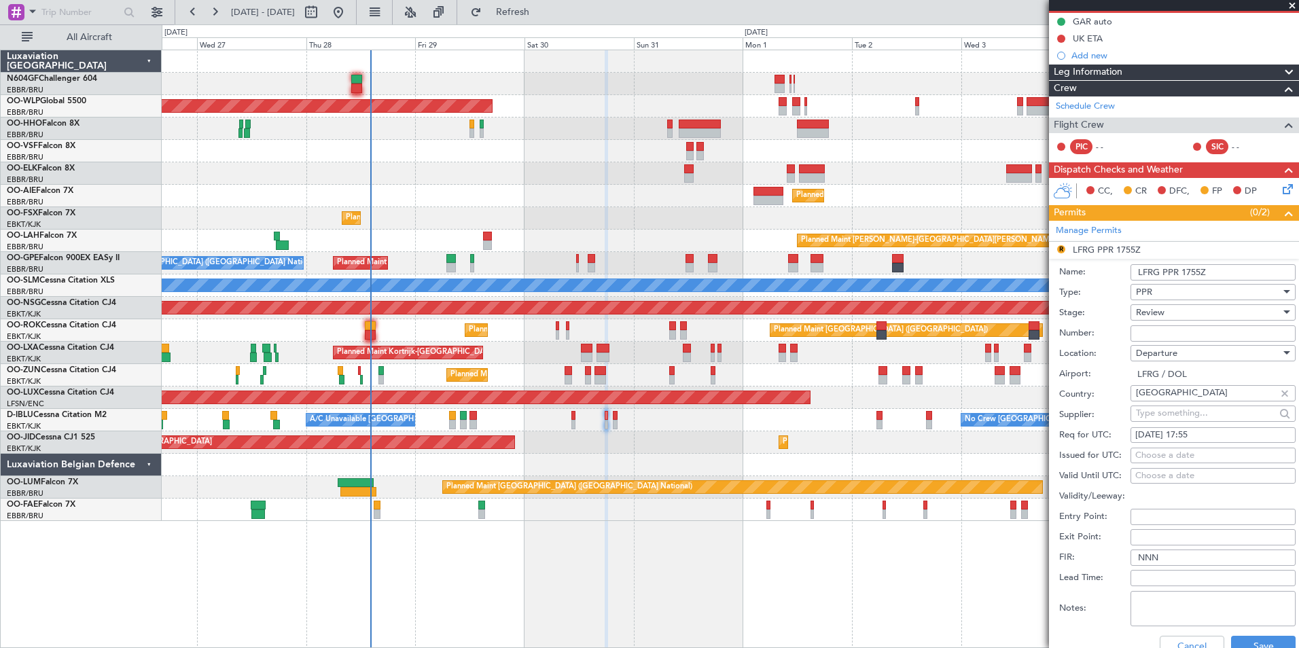
click at [1201, 437] on div "[DATE] 17:55" at bounding box center [1214, 436] width 156 height 14
select select "8"
select select "2025"
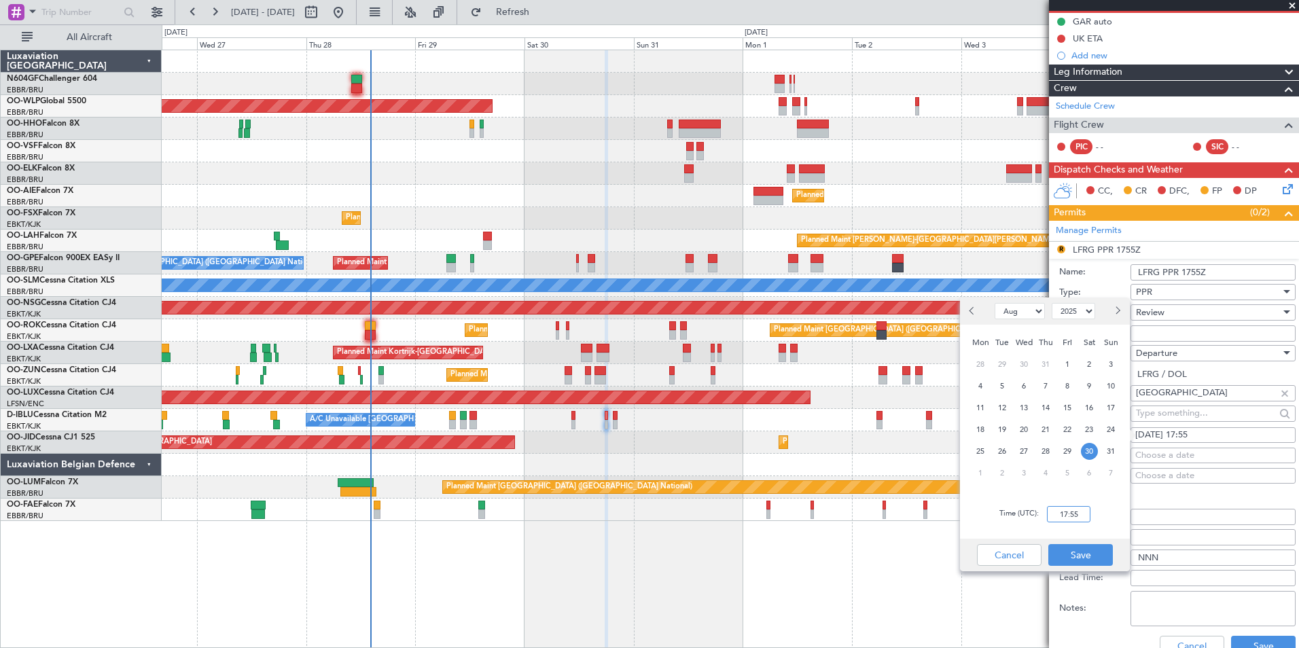
click at [1082, 510] on input "17:55" at bounding box center [1068, 514] width 43 height 16
type input "17:45"
click at [1100, 522] on div "Time (UTC): 17:45" at bounding box center [1045, 514] width 170 height 49
click at [1074, 551] on button "Save" at bounding box center [1081, 555] width 65 height 22
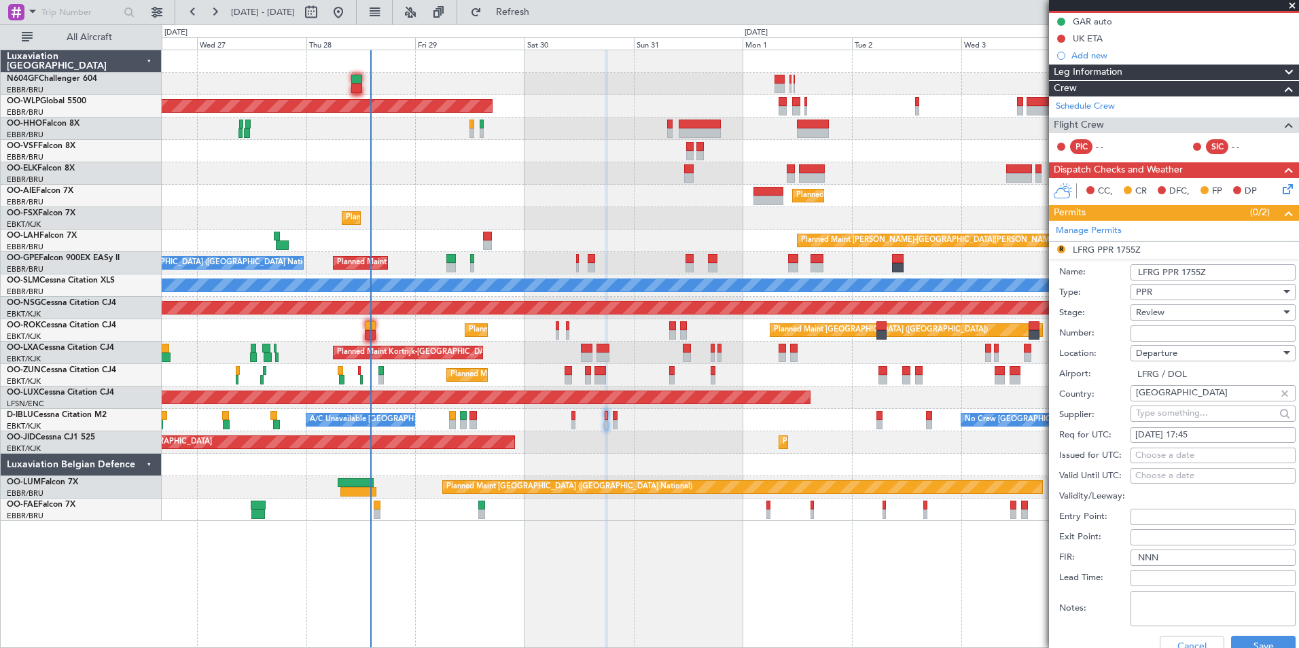
click at [1163, 316] on span "Review" at bounding box center [1150, 312] width 29 height 12
click at [1170, 404] on span "Requested" at bounding box center [1208, 401] width 143 height 20
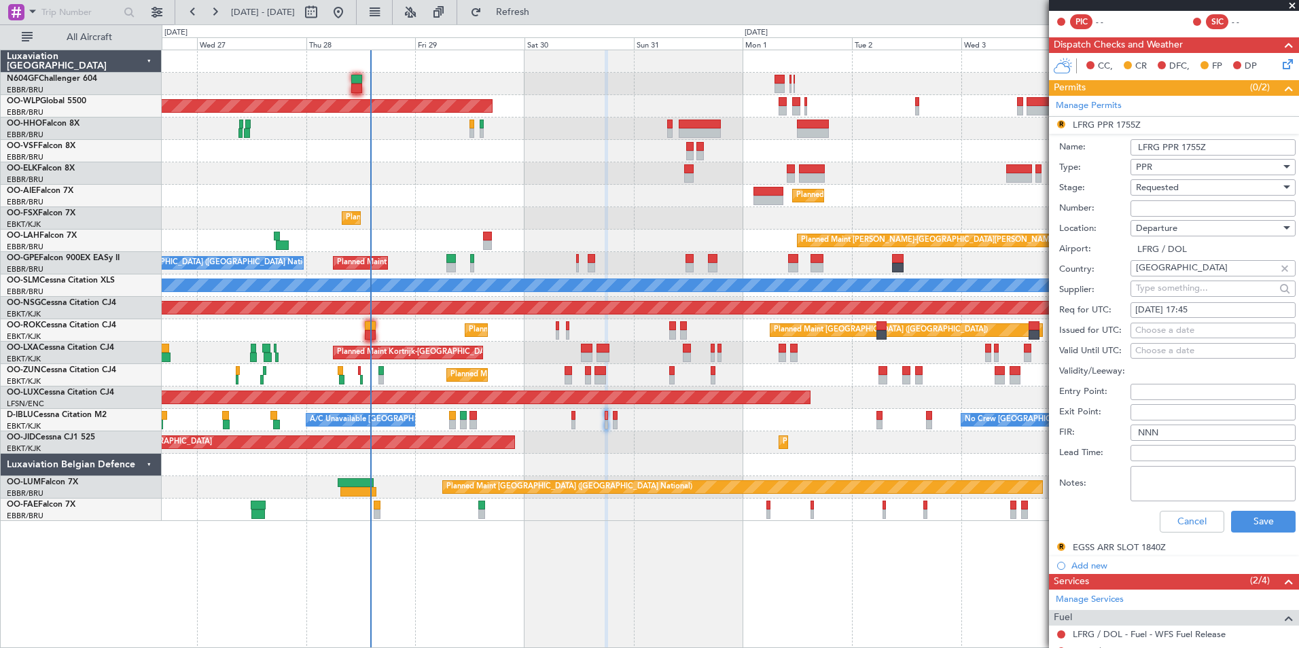
scroll to position [272, 0]
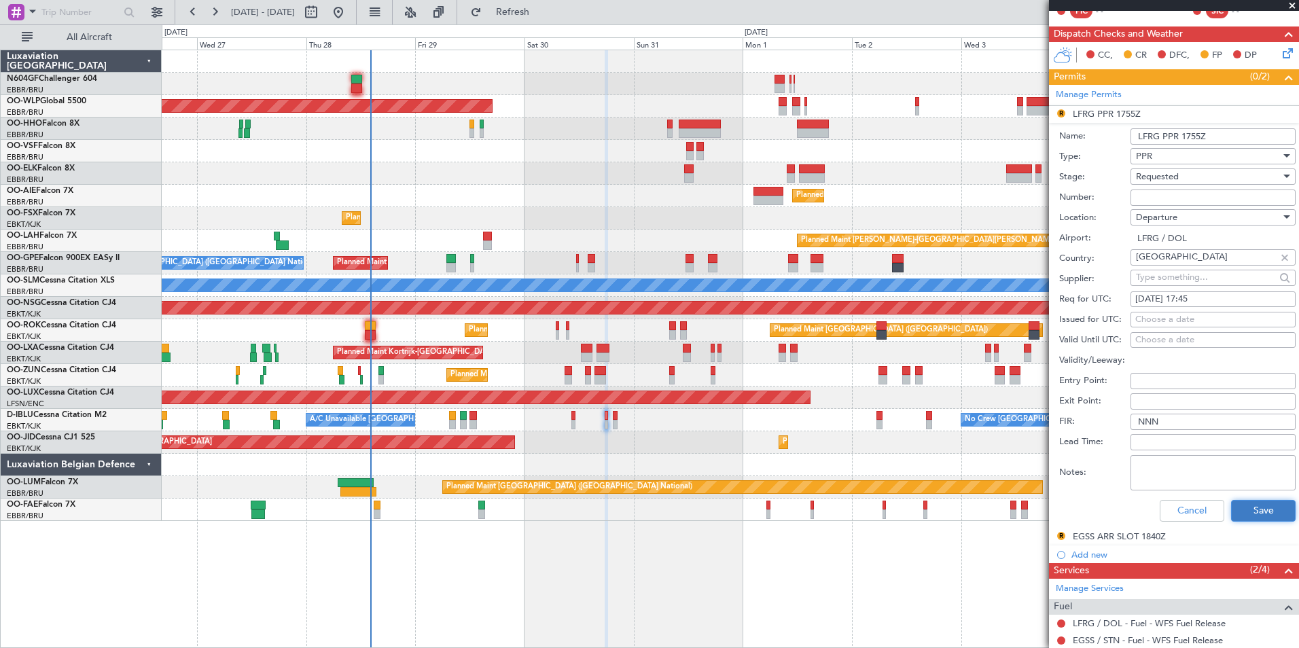
click at [1237, 508] on button "Save" at bounding box center [1263, 511] width 65 height 22
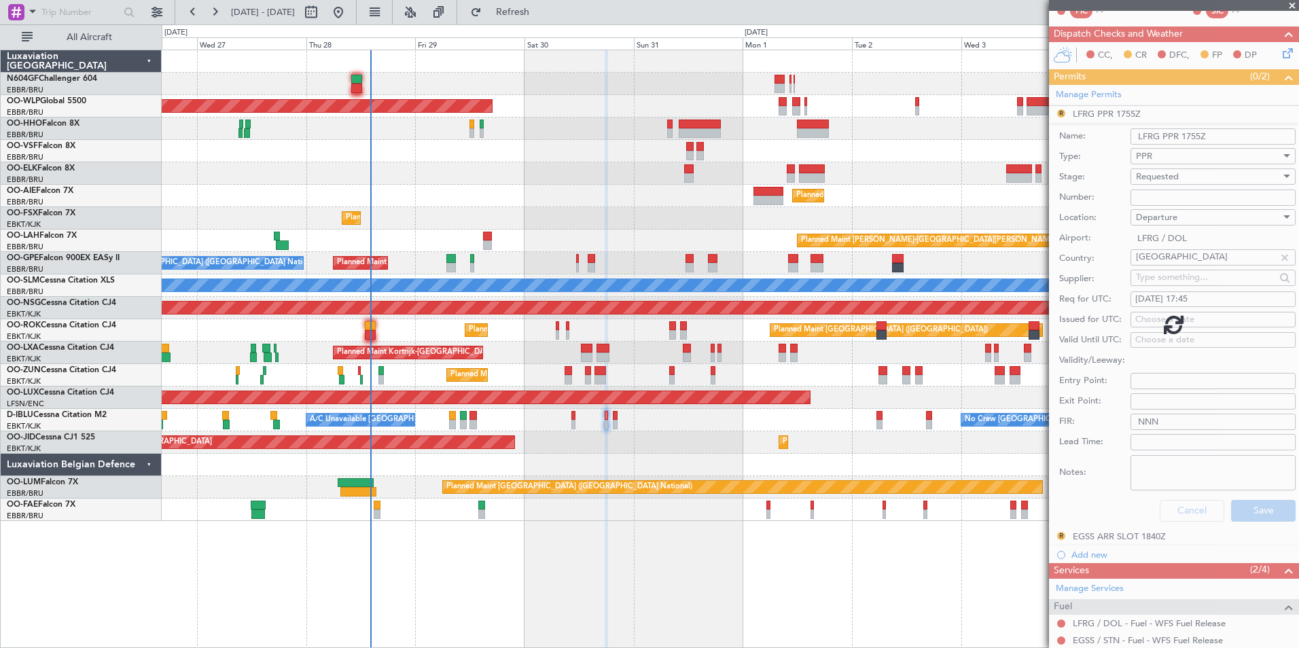
scroll to position [98, 0]
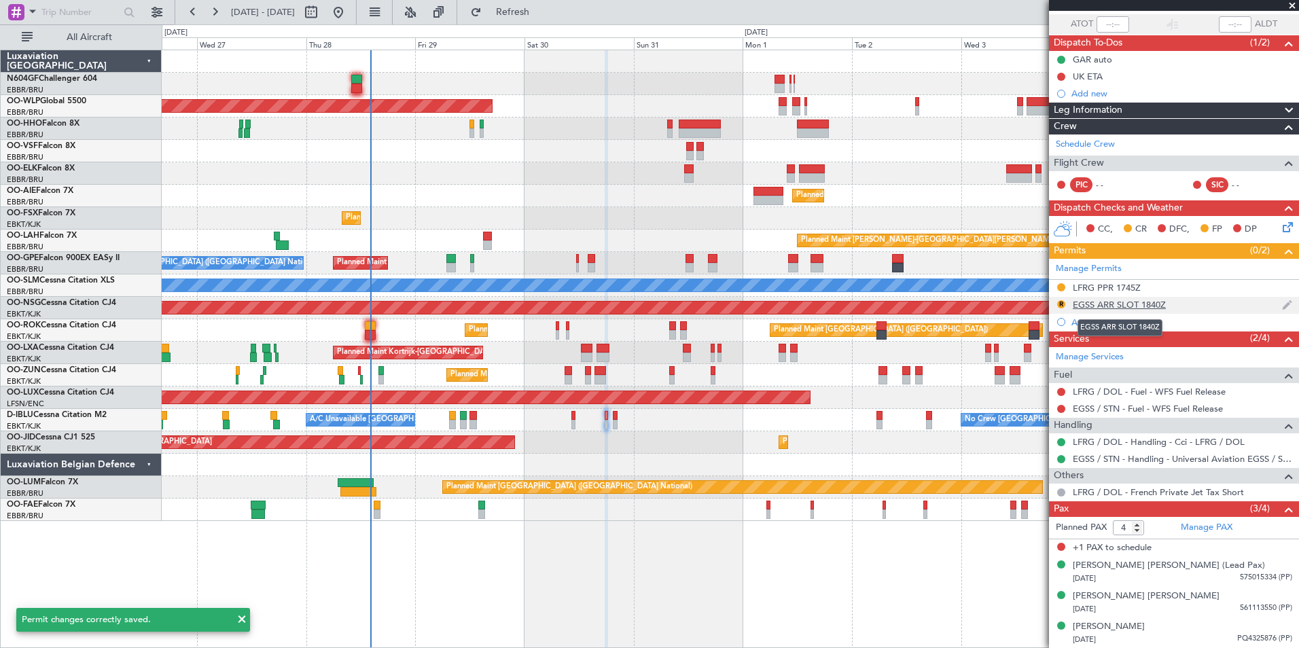
click at [1088, 307] on div "EGSS ARR SLOT 1840Z" at bounding box center [1119, 305] width 93 height 12
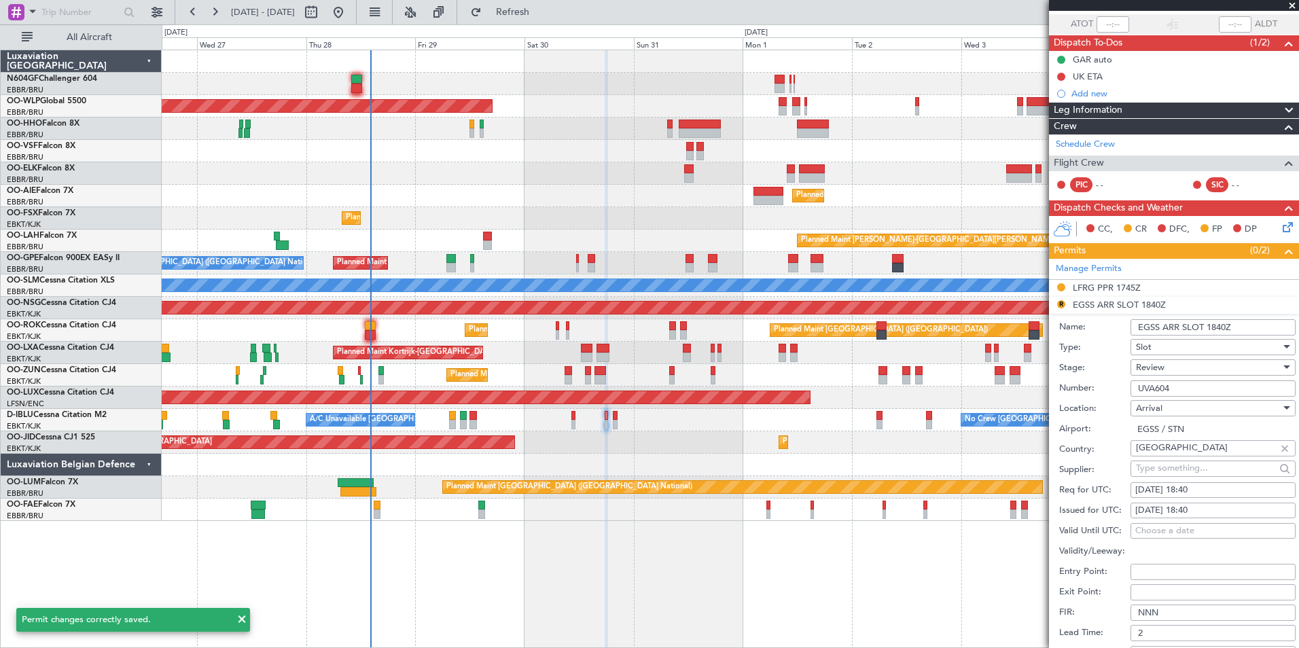
scroll to position [272, 0]
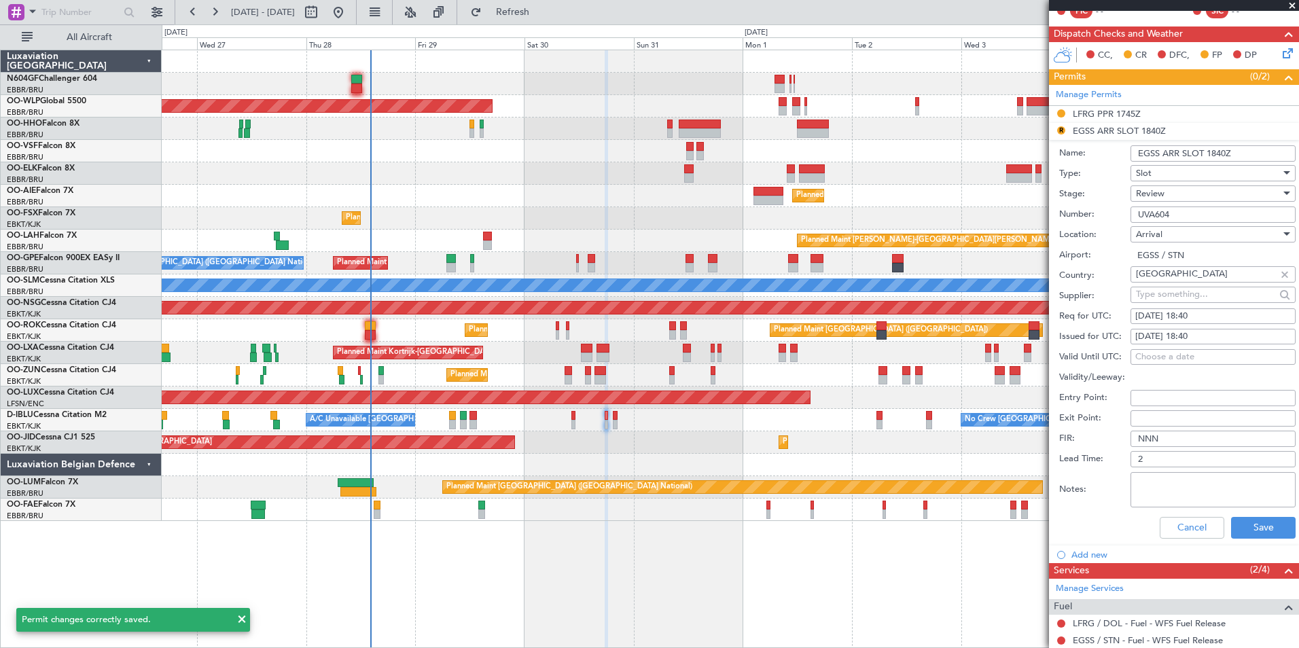
click at [1164, 196] on span "Review" at bounding box center [1150, 194] width 29 height 12
click at [1187, 283] on span "Requested" at bounding box center [1208, 282] width 143 height 20
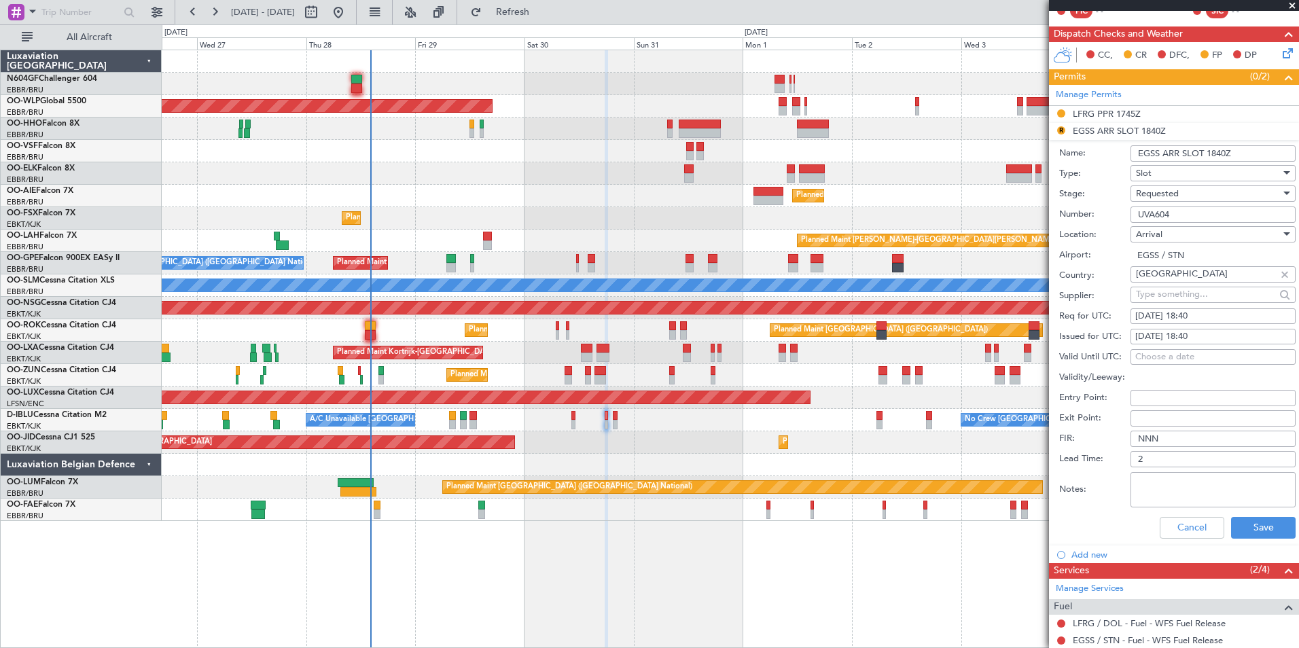
click at [1207, 315] on div "[DATE] 18:40" at bounding box center [1214, 317] width 156 height 14
select select "8"
select select "2025"
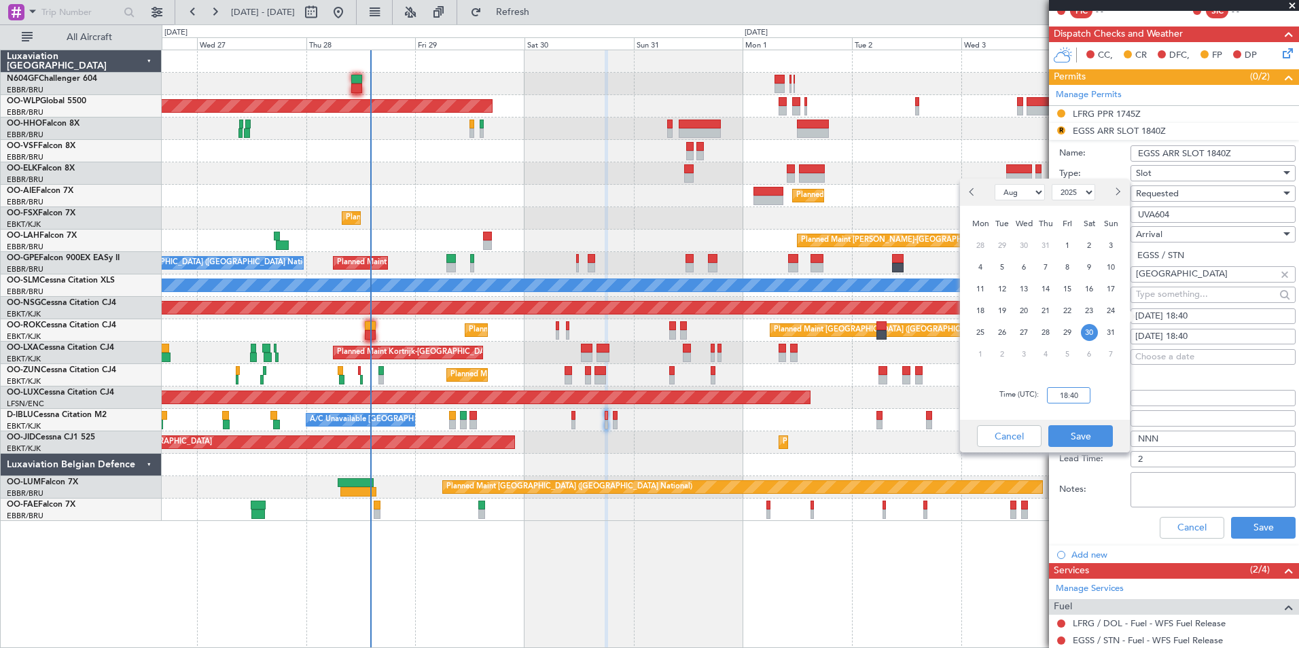
click at [1065, 393] on input "18:40" at bounding box center [1068, 395] width 43 height 16
type input "18:30"
click at [1095, 415] on div "Time (UTC): 18:30" at bounding box center [1045, 395] width 170 height 49
click at [1087, 427] on button "Save" at bounding box center [1081, 436] width 65 height 22
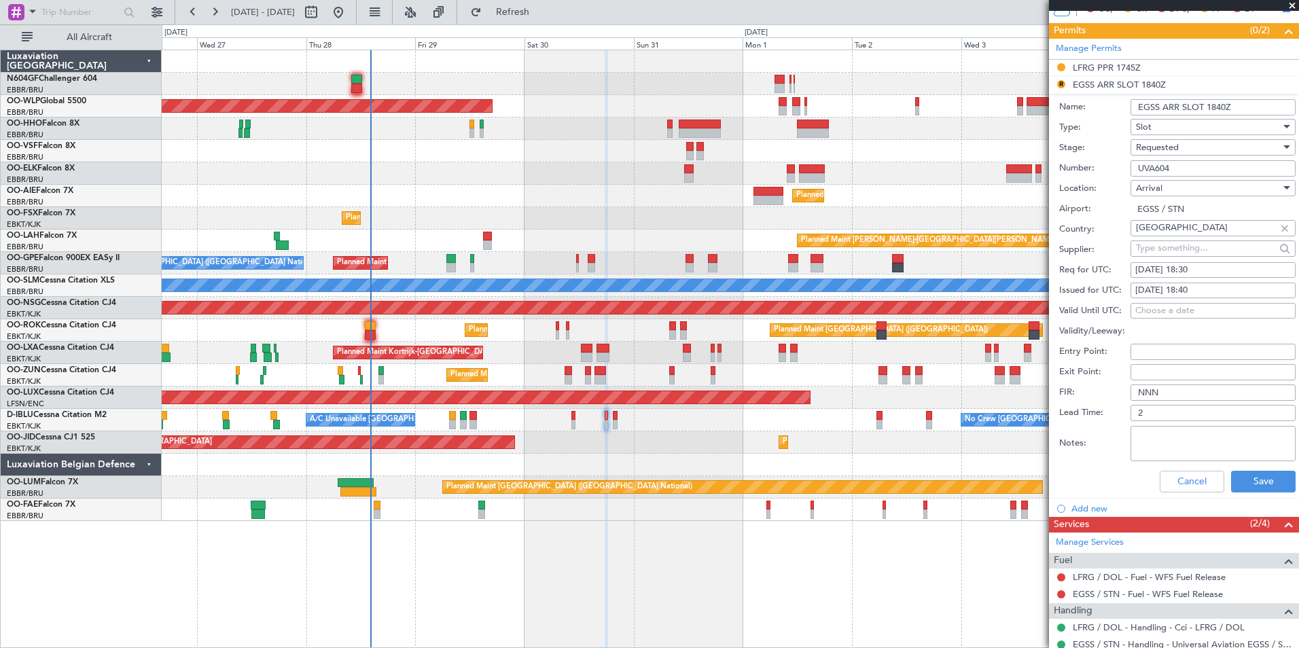
scroll to position [340, 0]
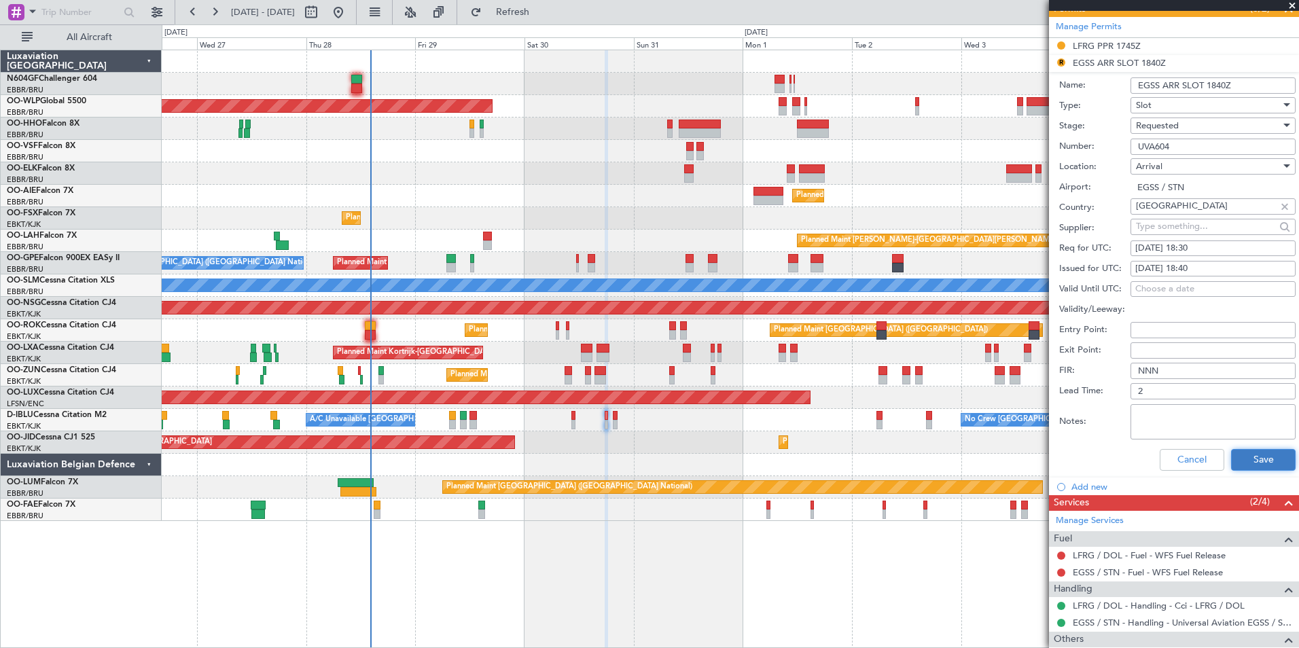
click at [1264, 459] on button "Save" at bounding box center [1263, 460] width 65 height 22
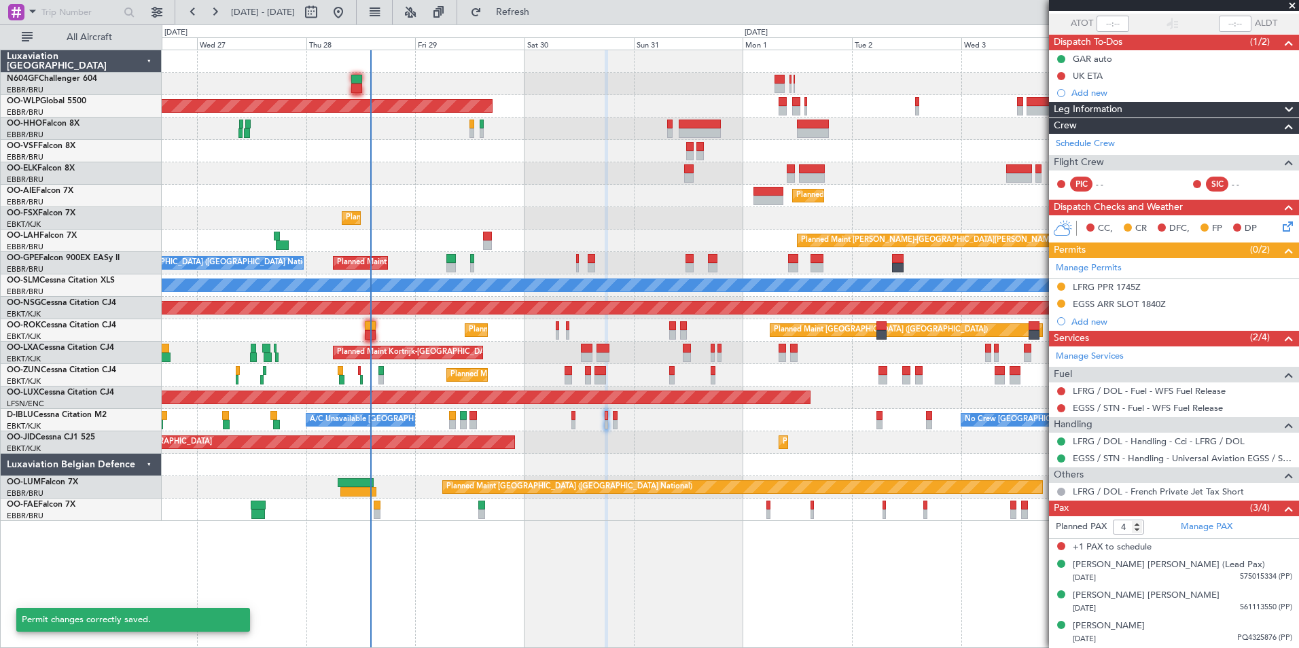
scroll to position [98, 0]
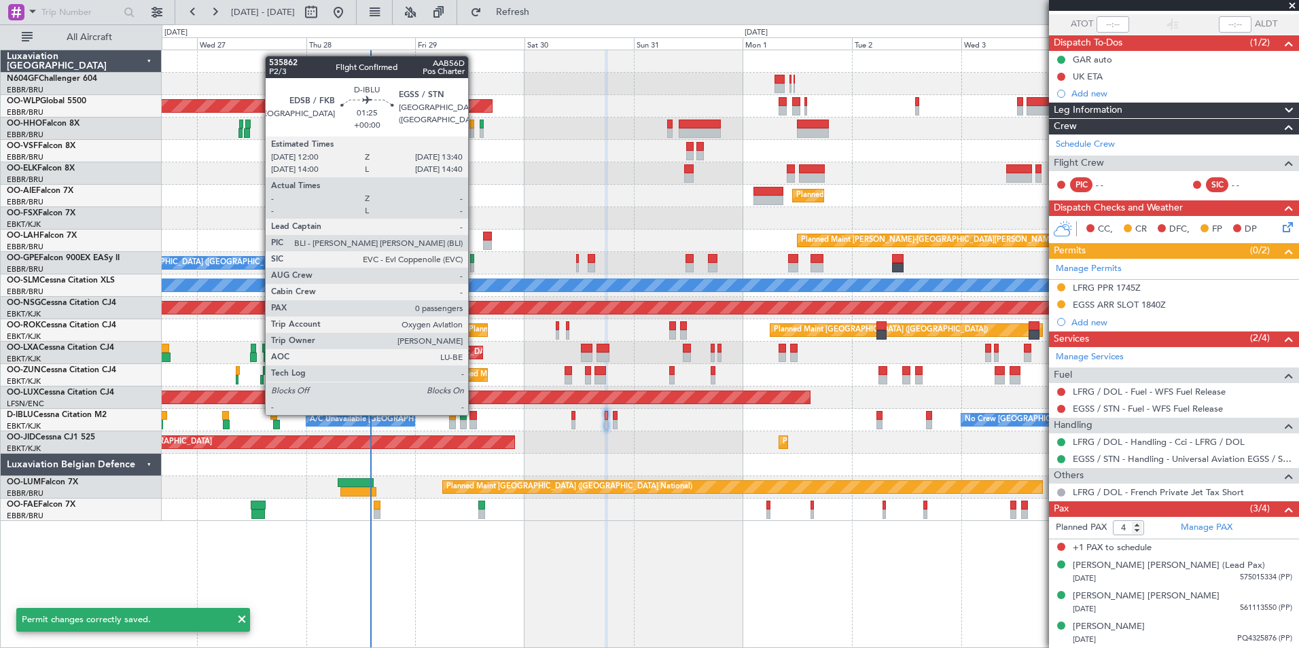
click at [473, 414] on div at bounding box center [474, 416] width 8 height 10
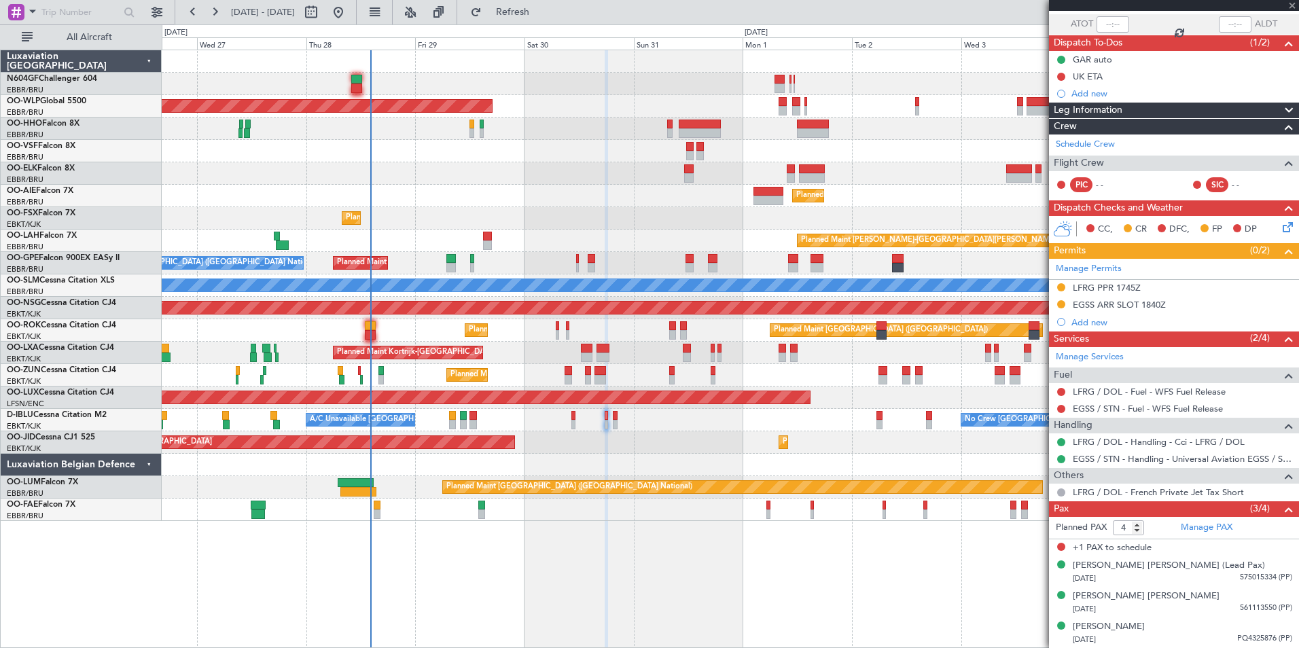
type input "0"
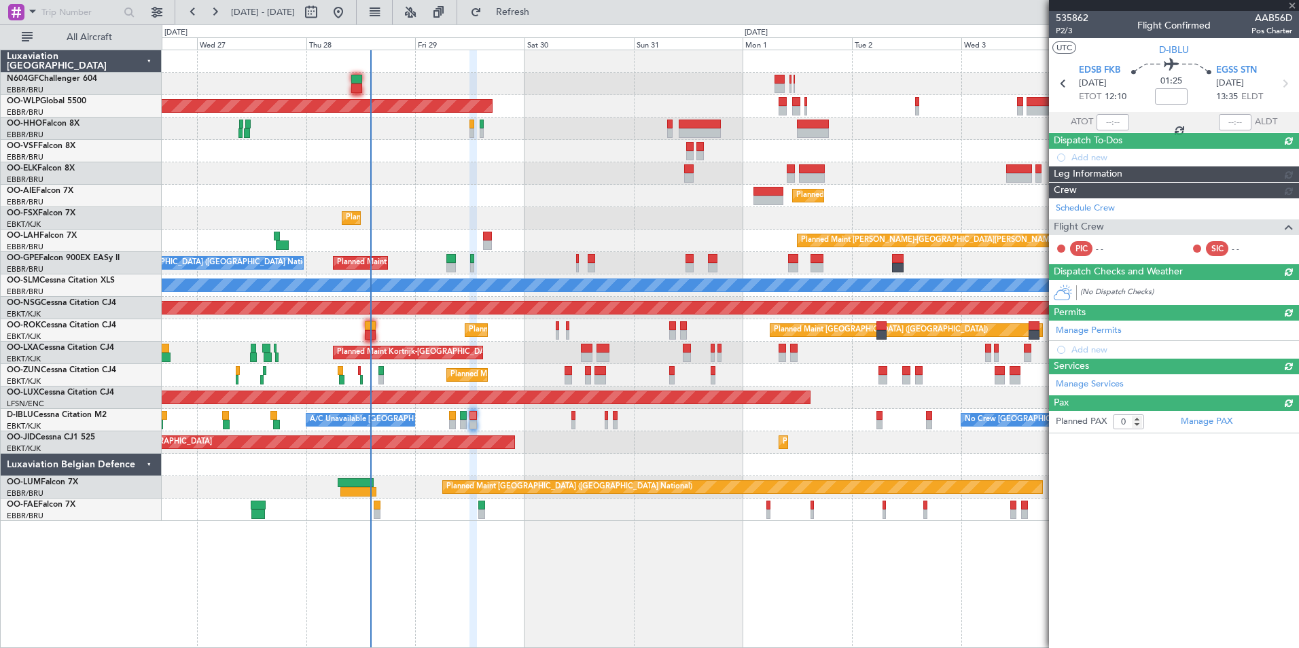
scroll to position [0, 0]
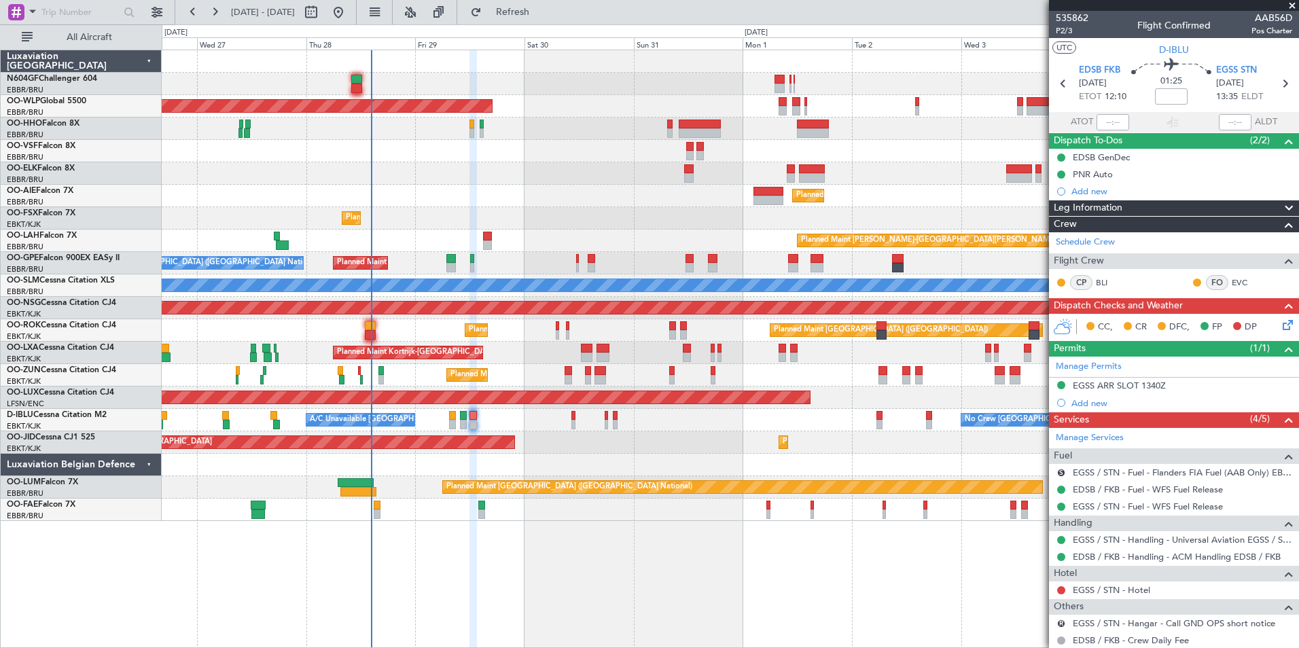
click at [599, 224] on div "Planned Maint Kortrijk-Wevelgem Planned Maint Kortrijk-Wevelgem" at bounding box center [730, 218] width 1137 height 22
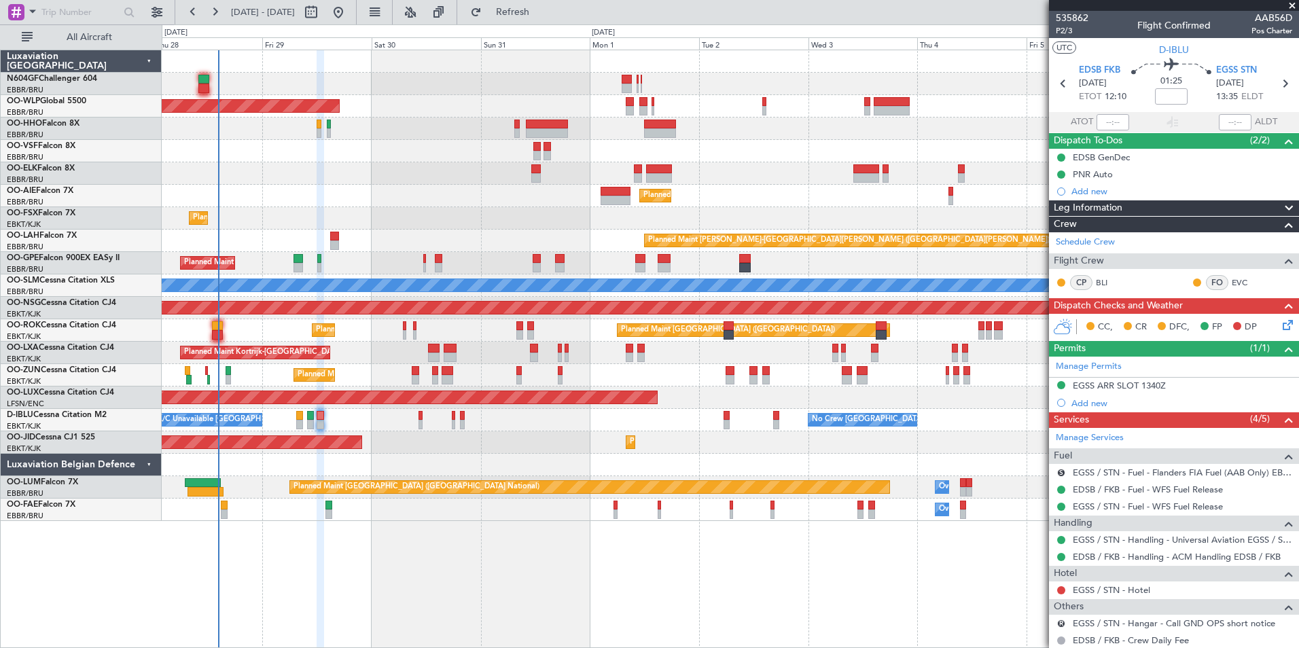
click at [476, 166] on div "Planned Maint Kortrijk-[GEOGRAPHIC_DATA]" at bounding box center [730, 173] width 1137 height 22
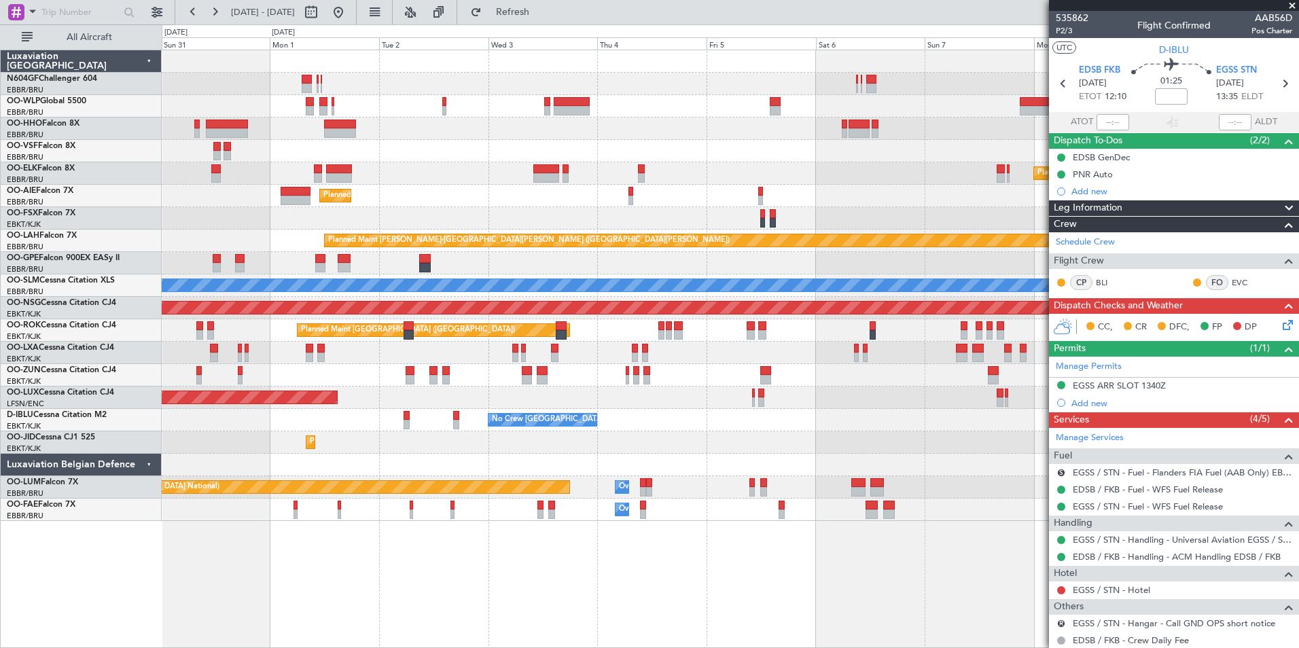
click at [407, 160] on div "Planned Maint Berlin (Brandenburg) Planned Maint Kortrijk-Wevelgem Planned Main…" at bounding box center [730, 285] width 1137 height 471
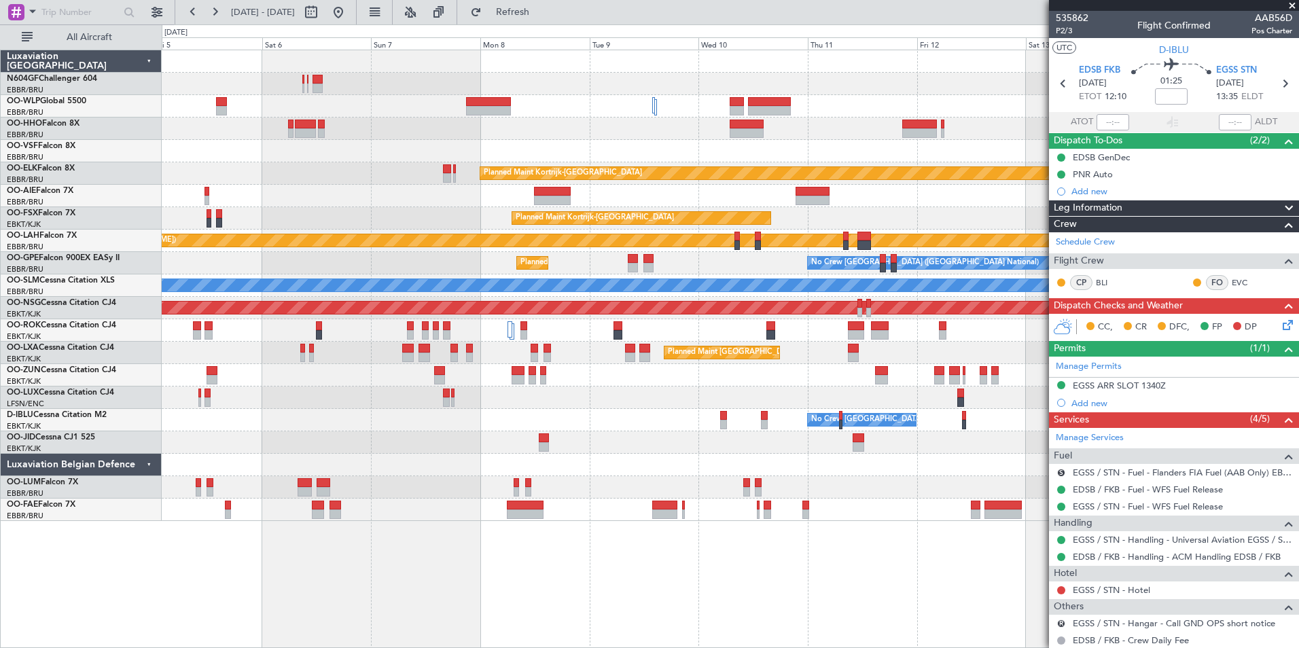
click at [485, 189] on div "Planned Maint Kortrijk-Wevelgem Planned Maint Kortrijk-Wevelgem Planned Maint A…" at bounding box center [730, 285] width 1137 height 471
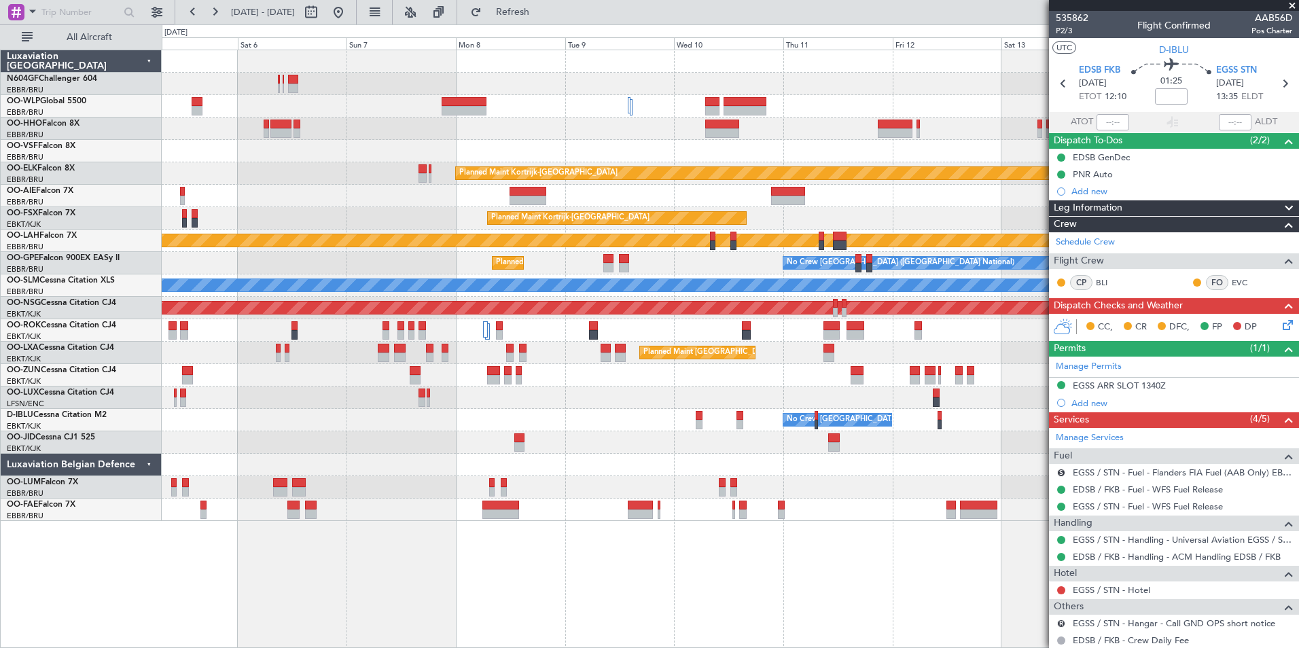
click at [495, 175] on div "Planned Maint Kortrijk-Wevelgem Planned Maint Kortrijk-Wevelgem Planned Maint A…" at bounding box center [730, 285] width 1137 height 471
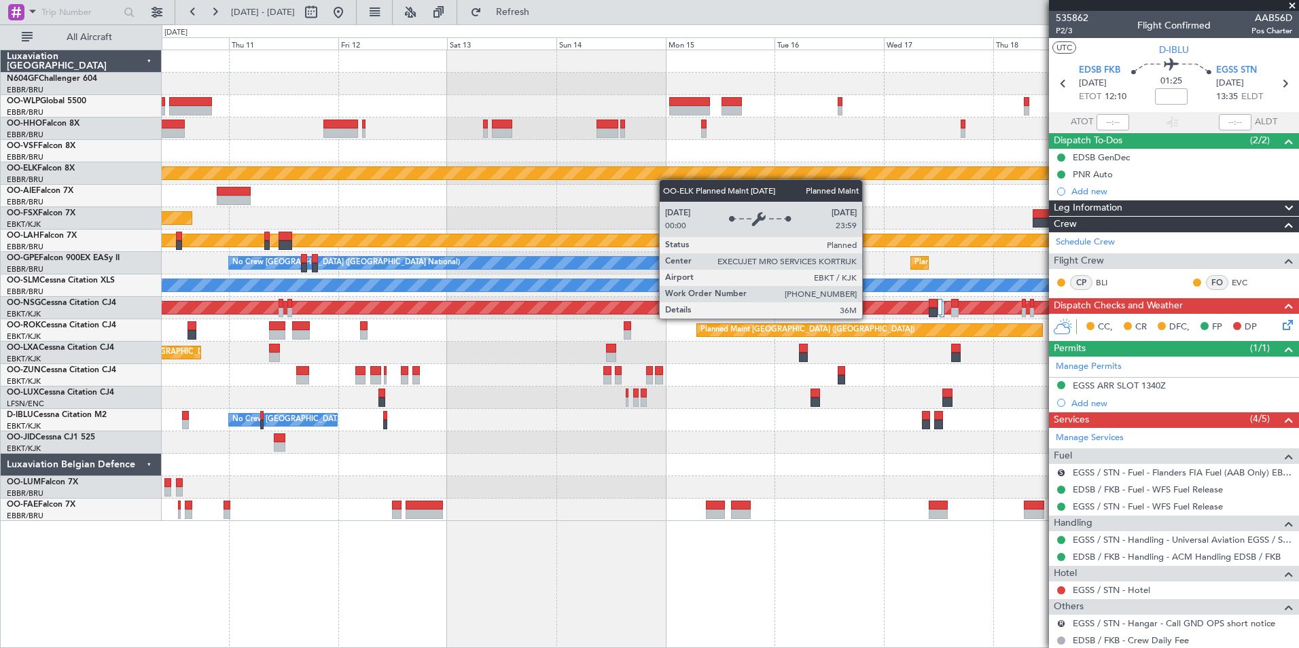
click at [529, 178] on div "Planned Maint Kortrijk-[GEOGRAPHIC_DATA]" at bounding box center [730, 173] width 1137 height 22
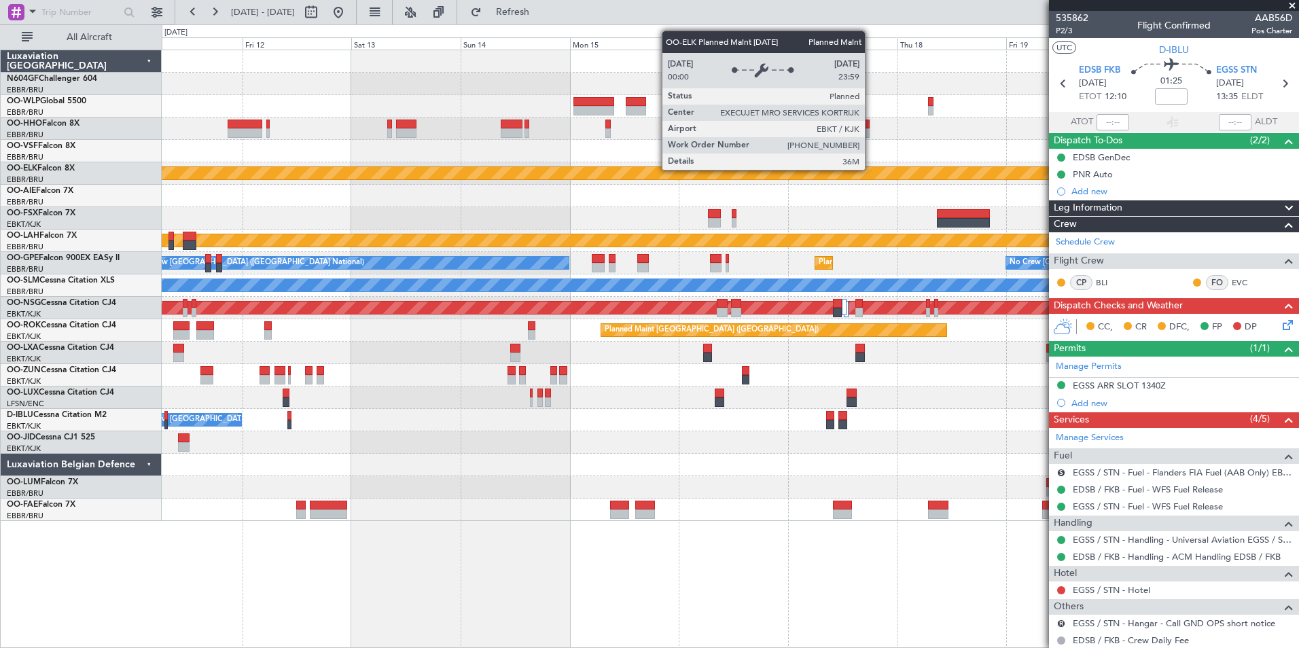
click at [484, 162] on div "Planned Maint Kortrijk-Wevelgem Planned Maint Kortrijk-Wevelgem Planned Maint A…" at bounding box center [730, 285] width 1137 height 471
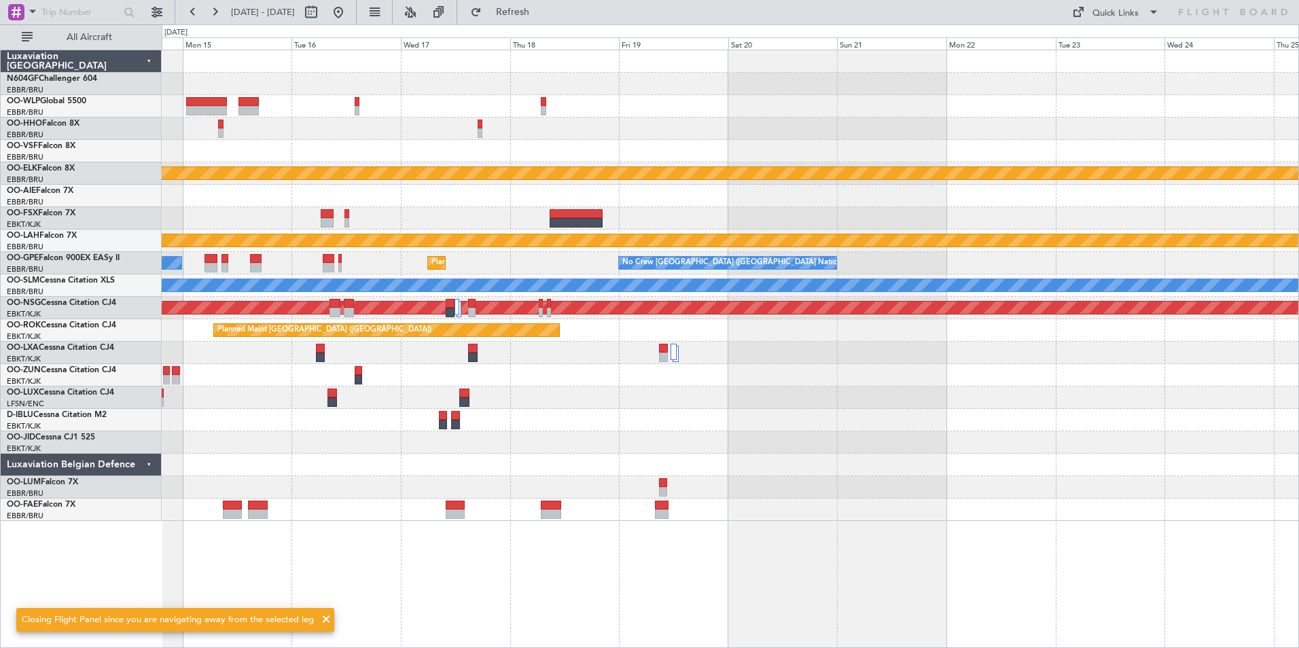
click at [435, 190] on div at bounding box center [730, 196] width 1137 height 22
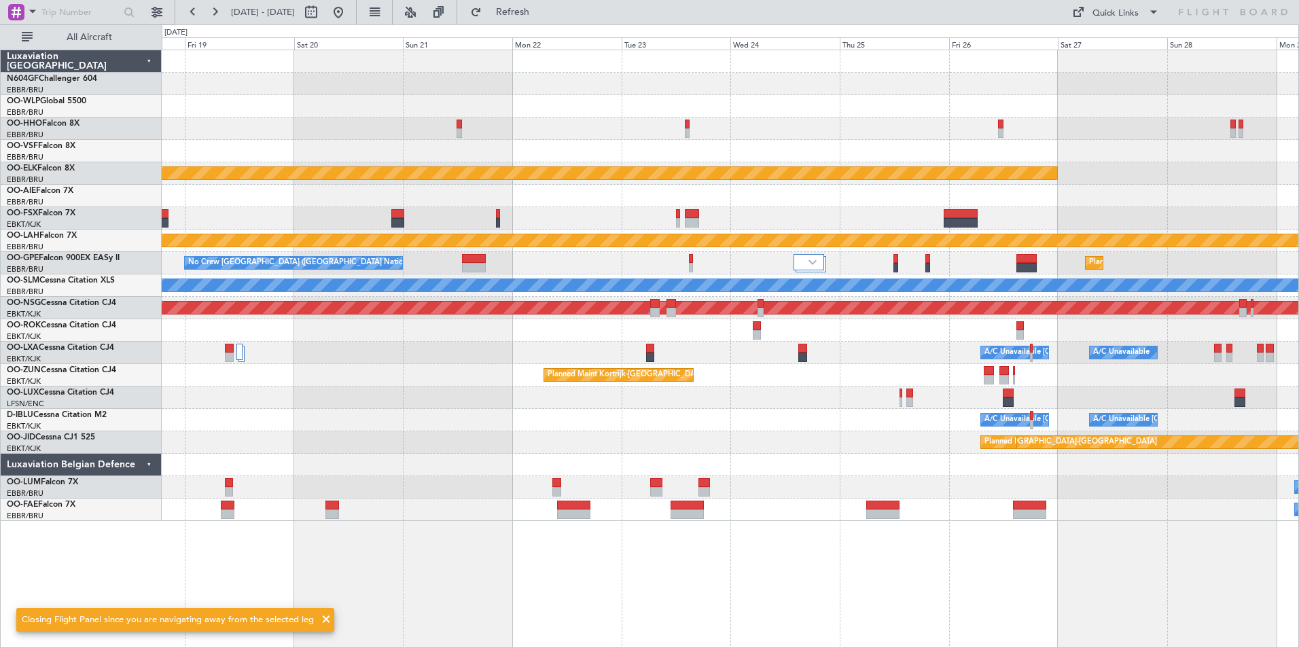
click at [632, 208] on div at bounding box center [730, 218] width 1137 height 22
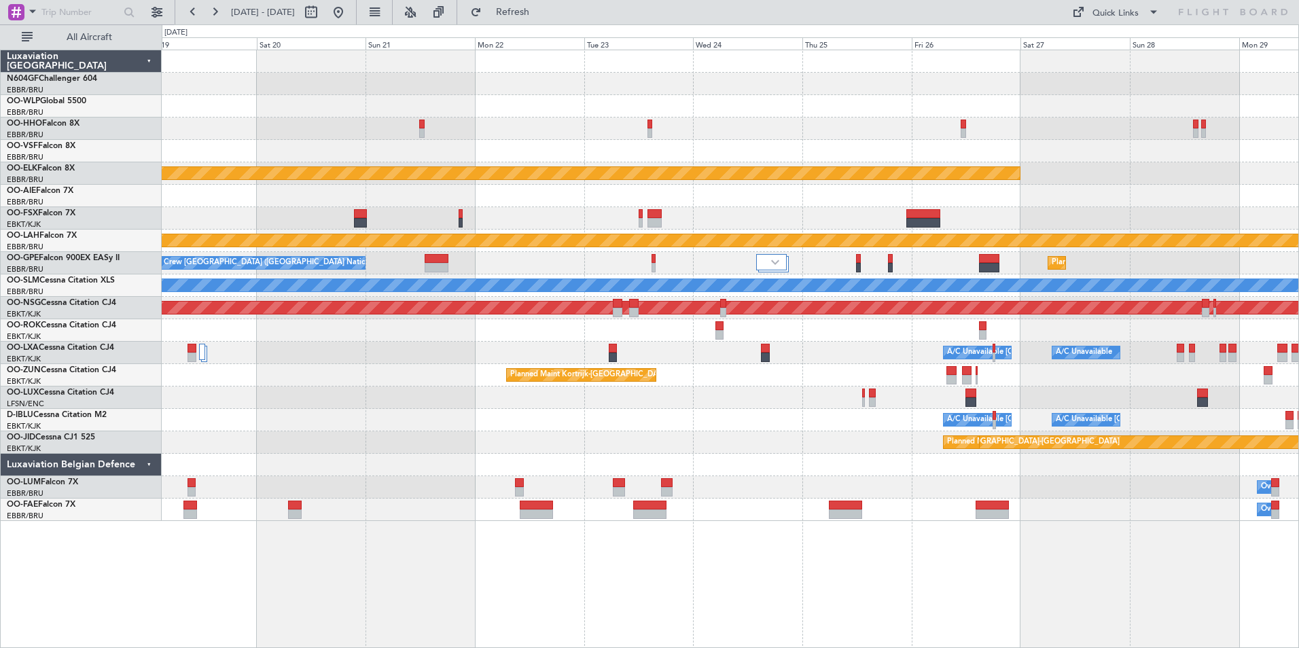
click at [522, 260] on div "No Crew Brussels (Brussels National) Planned Maint Brussels (Brussels National)…" at bounding box center [730, 263] width 1137 height 22
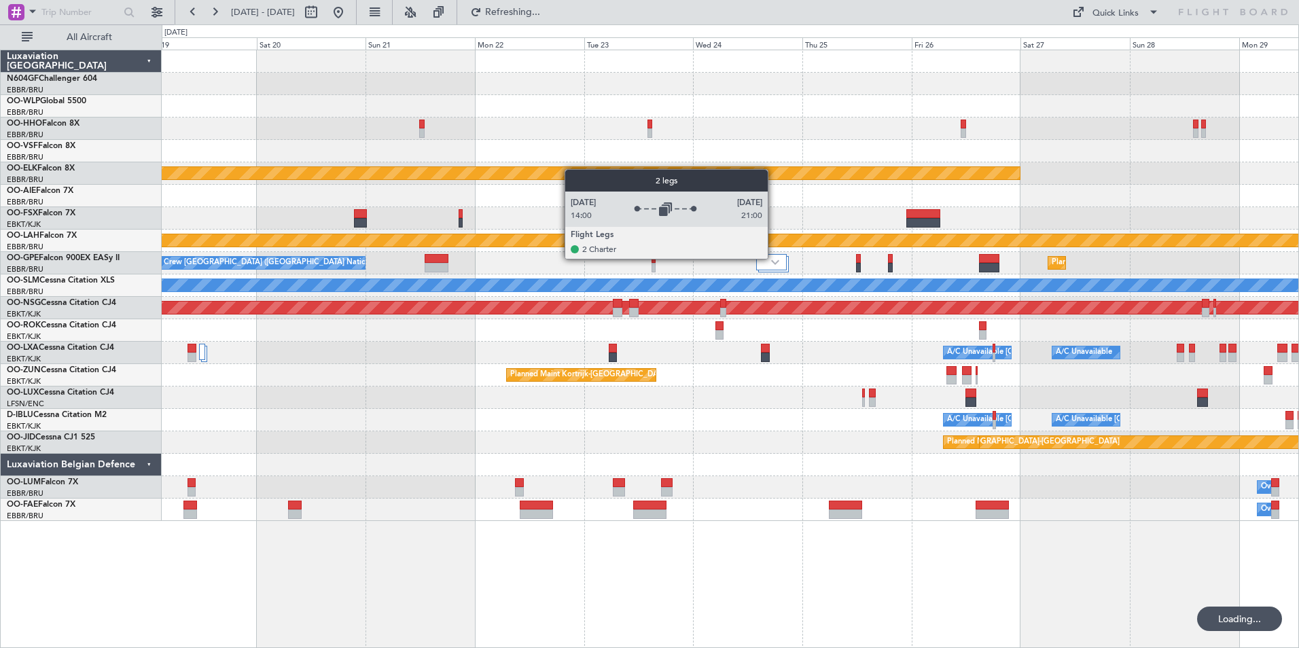
click at [773, 258] on div at bounding box center [771, 262] width 30 height 16
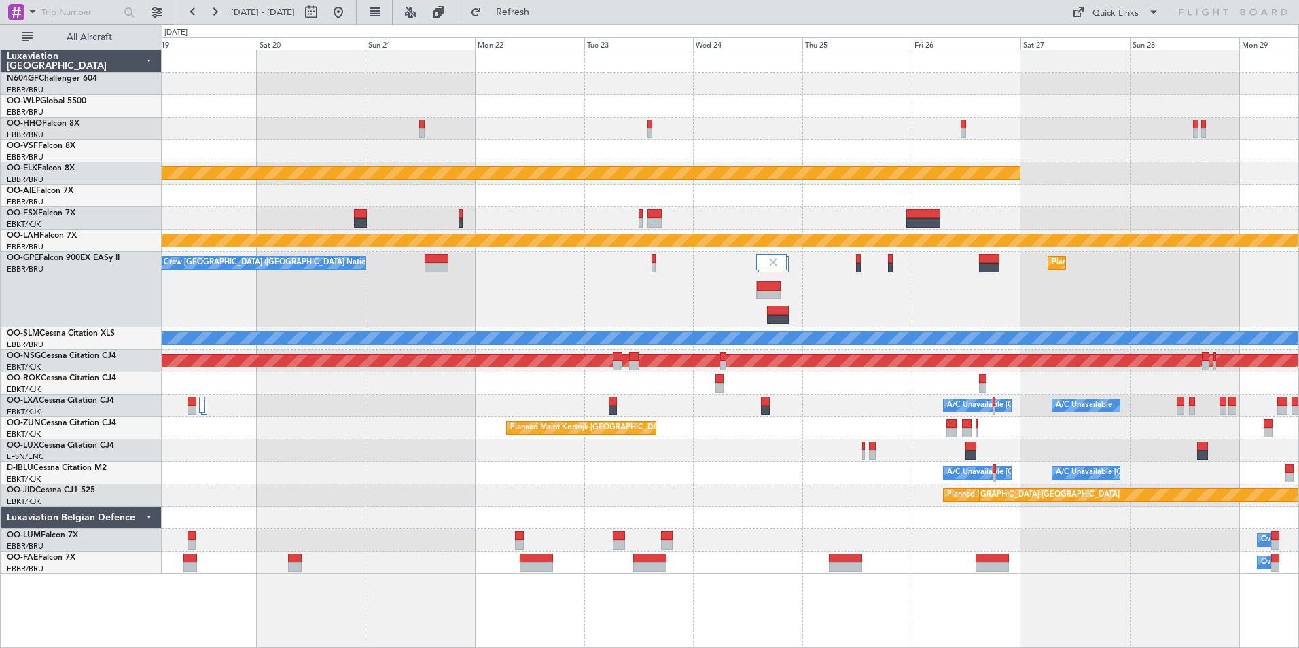
click at [686, 281] on div "No Crew Brussels (Brussels National) Planned Maint Brussels (Brussels National)…" at bounding box center [730, 289] width 1137 height 75
click at [349, 20] on button at bounding box center [339, 12] width 22 height 22
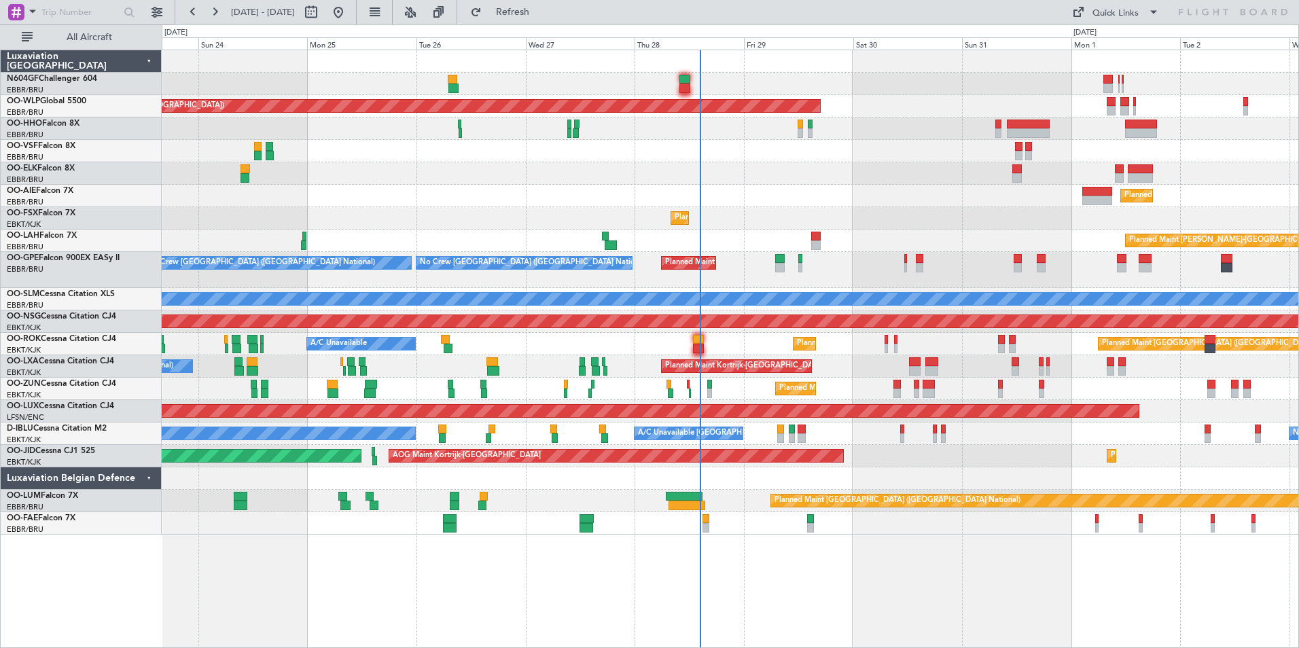
click at [742, 347] on div "Planned Maint Berlin (Brandenburg) Planned Maint London (Farnborough) Planned M…" at bounding box center [730, 292] width 1137 height 485
click at [760, 220] on div "Planned Maint Kortrijk-[GEOGRAPHIC_DATA]" at bounding box center [730, 218] width 1137 height 22
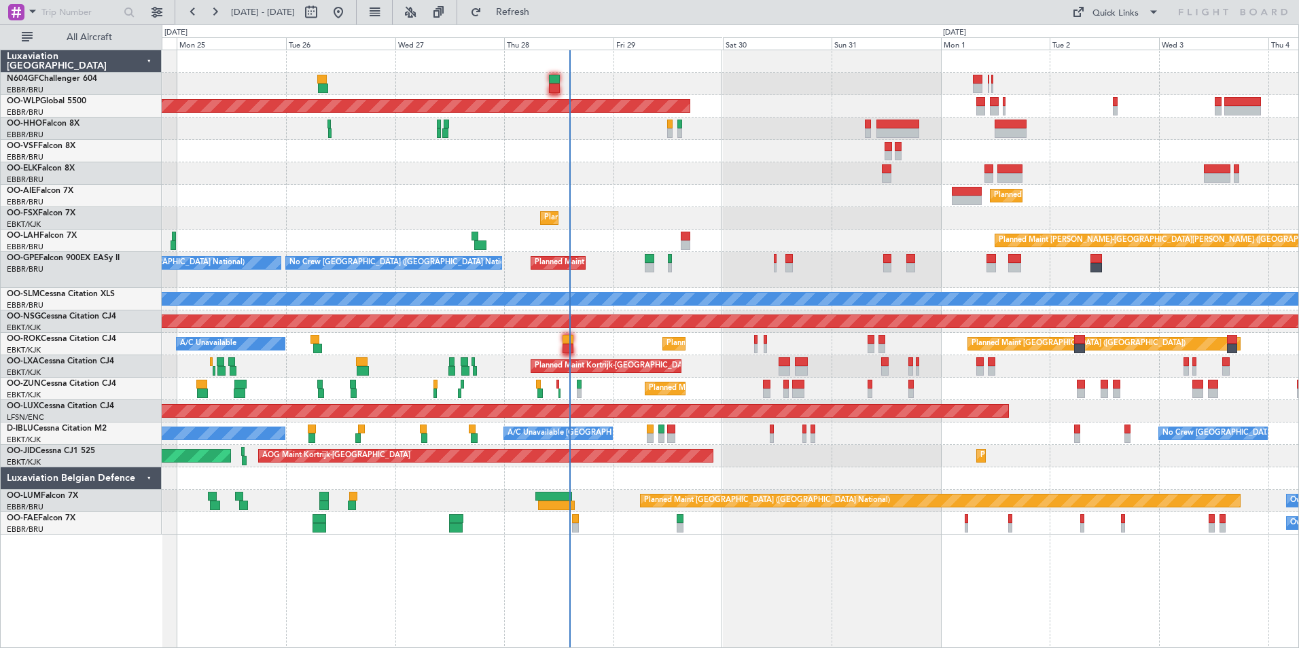
click at [964, 135] on div at bounding box center [730, 129] width 1137 height 22
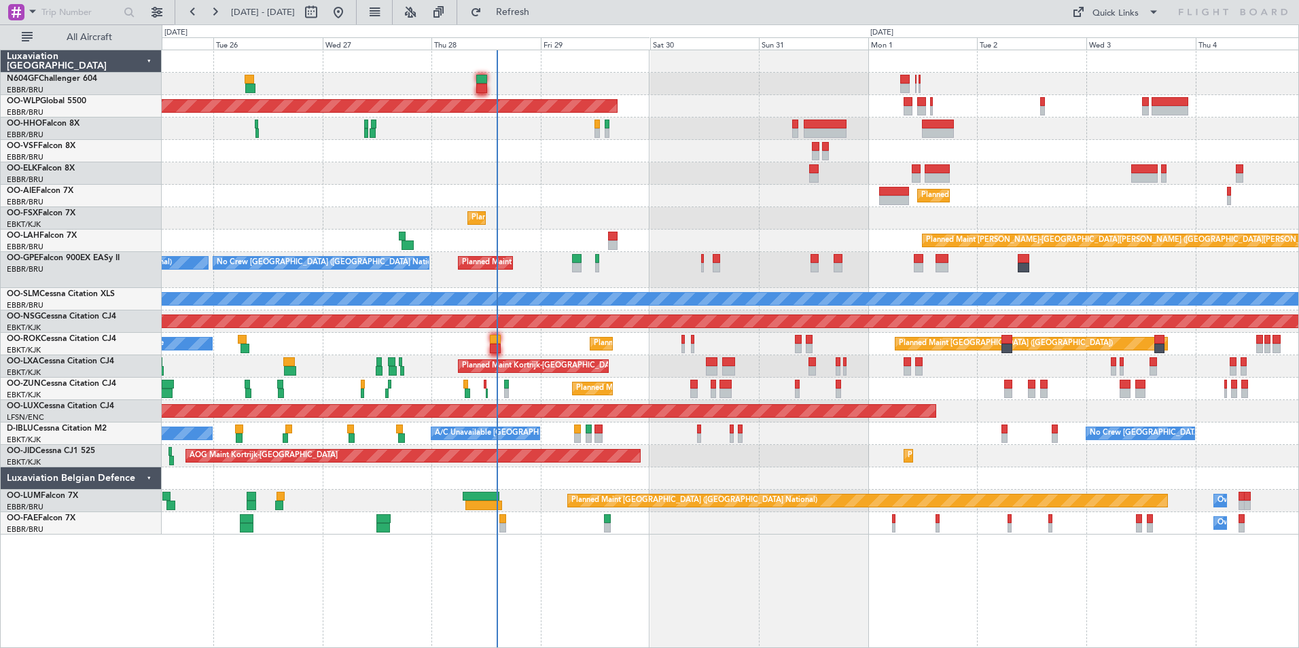
click at [953, 96] on div "Planned Maint [GEOGRAPHIC_DATA] ([GEOGRAPHIC_DATA])" at bounding box center [730, 106] width 1137 height 22
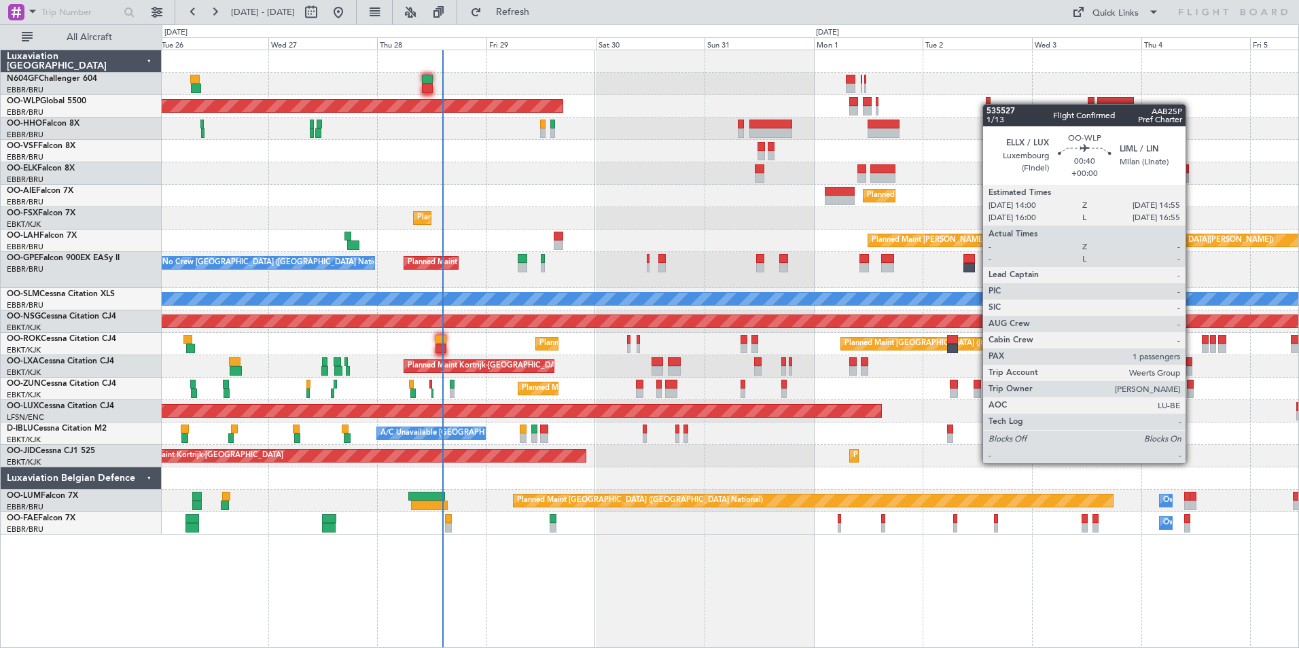
click at [989, 104] on div "Planned Maint [GEOGRAPHIC_DATA] ([GEOGRAPHIC_DATA])" at bounding box center [730, 106] width 1137 height 22
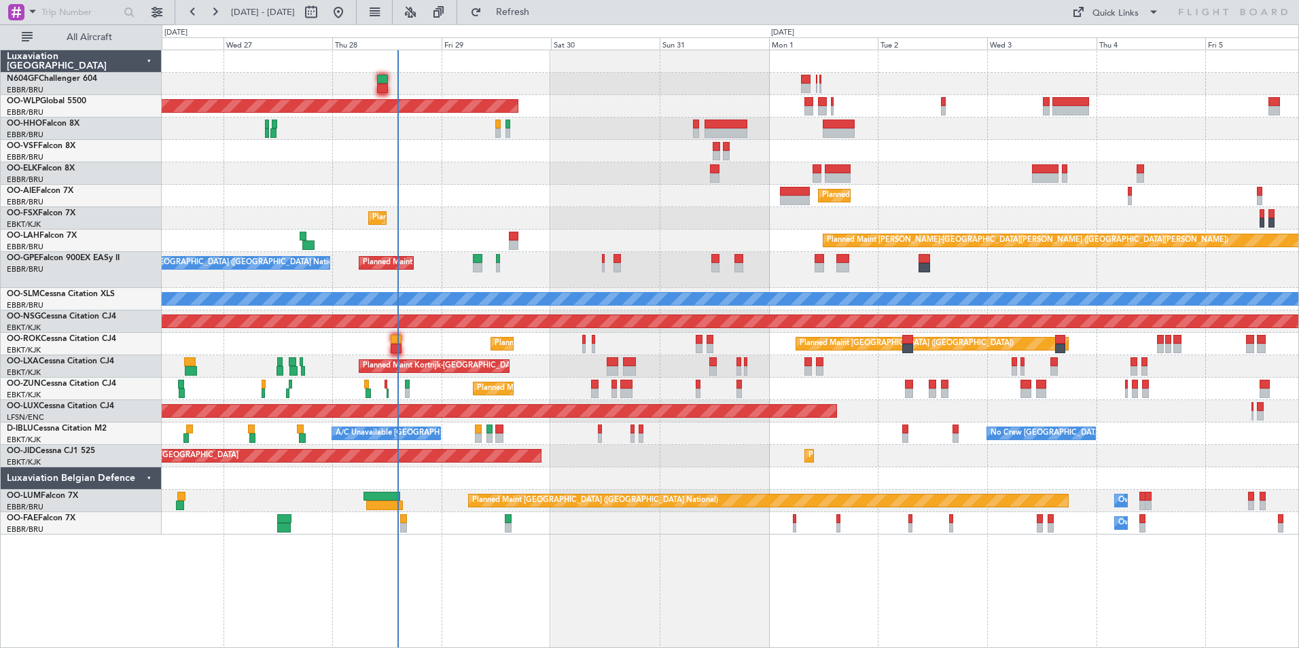
click at [927, 115] on div "Planned Maint Berlin (Brandenburg) Planned Maint Kortrijk-Wevelgem Planned Main…" at bounding box center [730, 292] width 1137 height 485
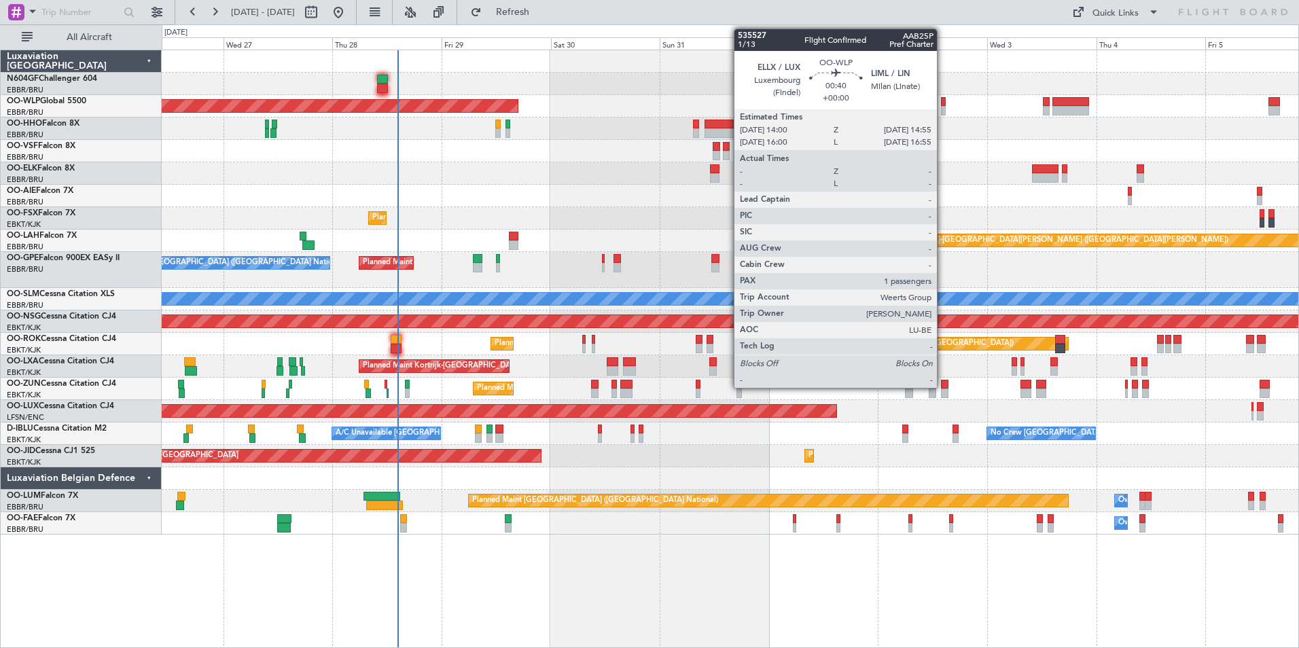
click at [943, 109] on div at bounding box center [943, 111] width 5 height 10
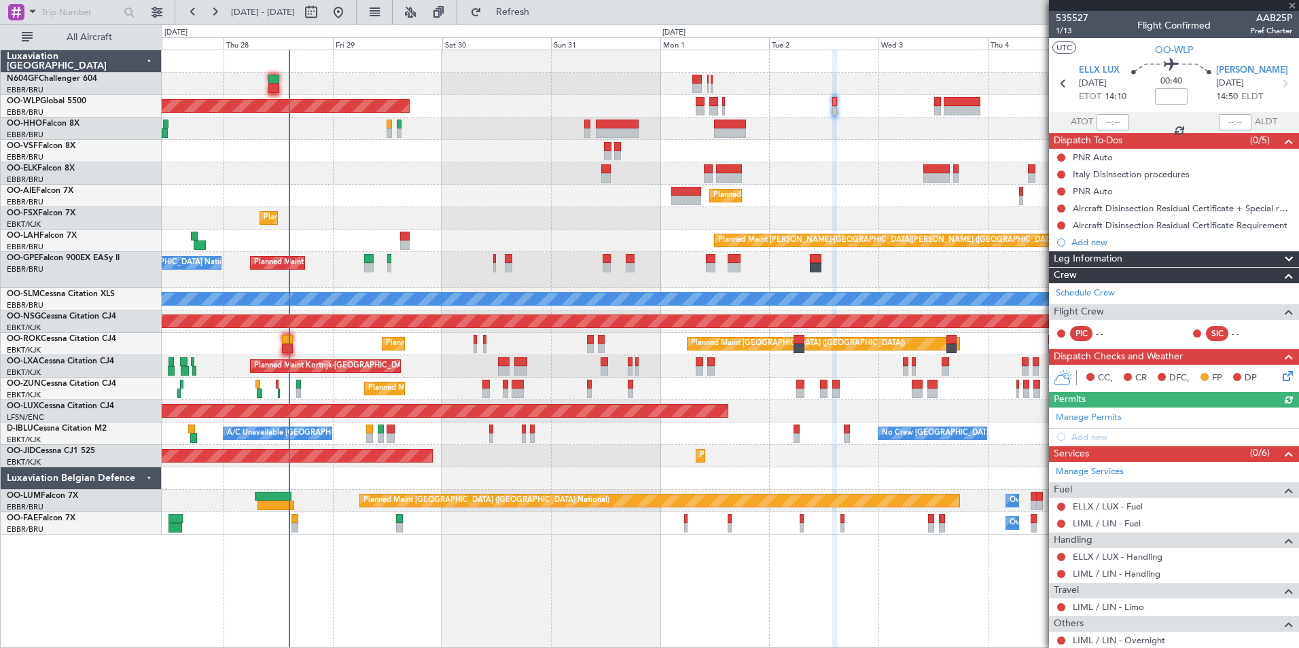
click at [841, 145] on div at bounding box center [730, 151] width 1137 height 22
click at [737, 154] on div at bounding box center [730, 151] width 1137 height 22
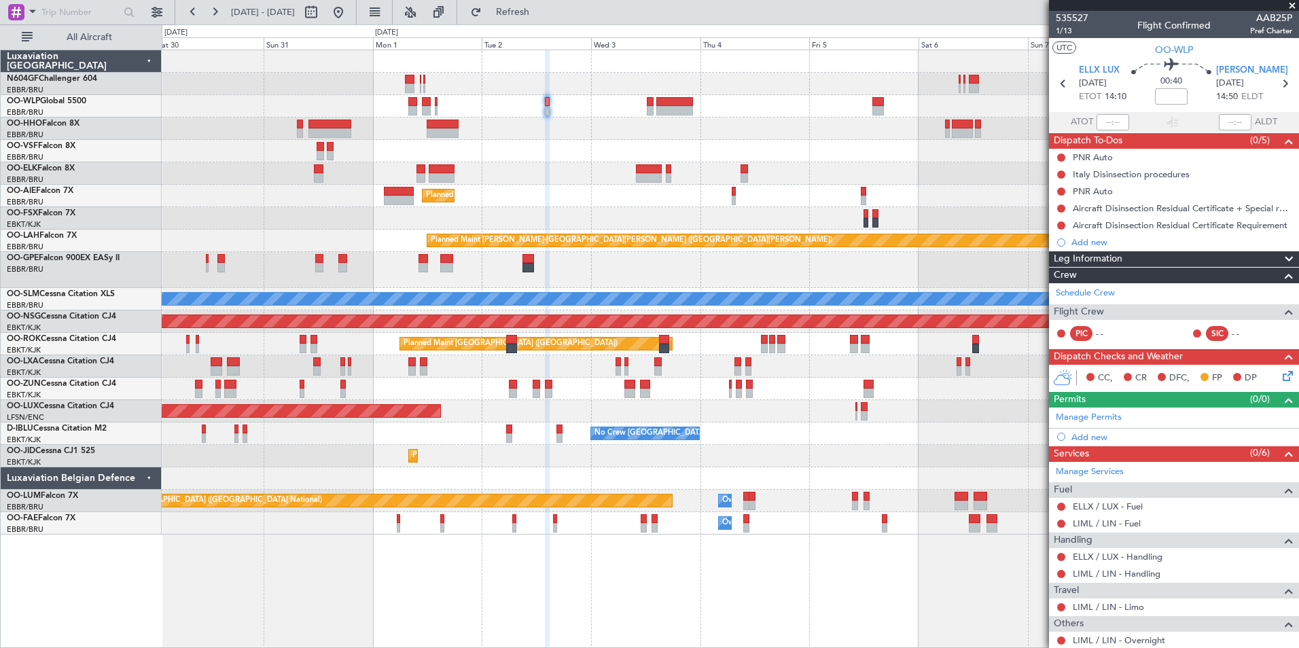
click at [722, 122] on div at bounding box center [730, 129] width 1137 height 22
click at [764, 107] on div "Planned Maint [GEOGRAPHIC_DATA] ([GEOGRAPHIC_DATA])" at bounding box center [730, 106] width 1137 height 22
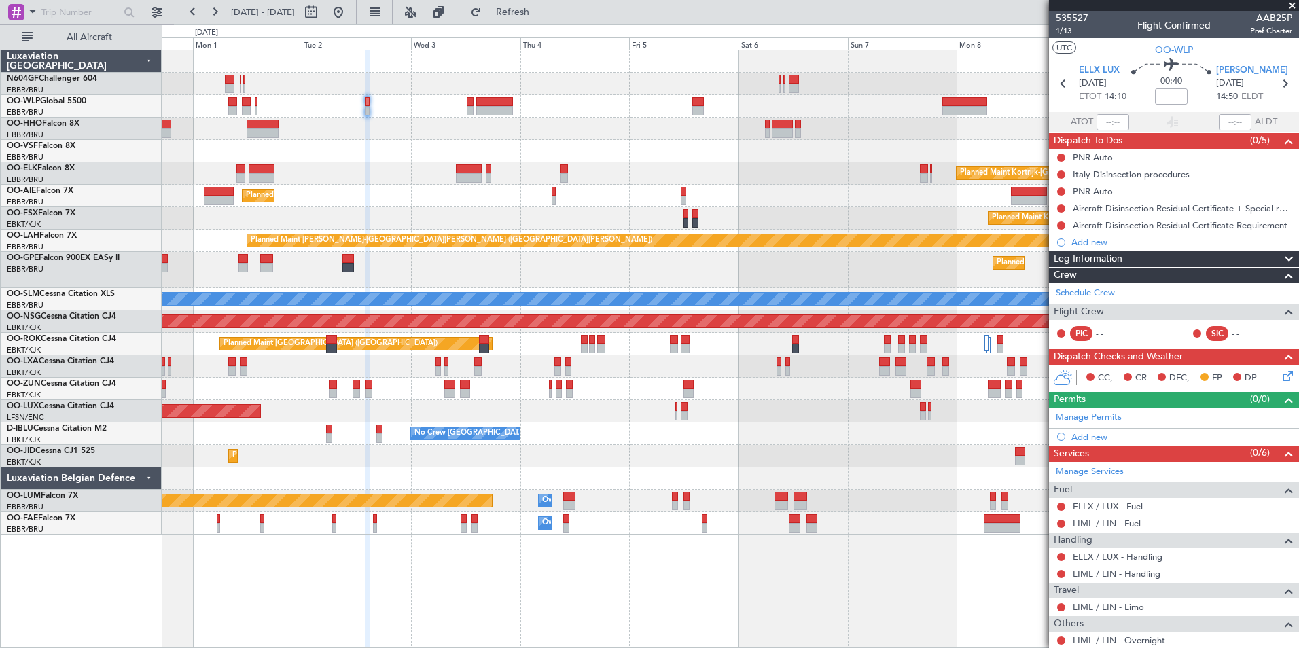
click at [716, 113] on div "Planned Maint [GEOGRAPHIC_DATA] ([GEOGRAPHIC_DATA])" at bounding box center [730, 106] width 1137 height 22
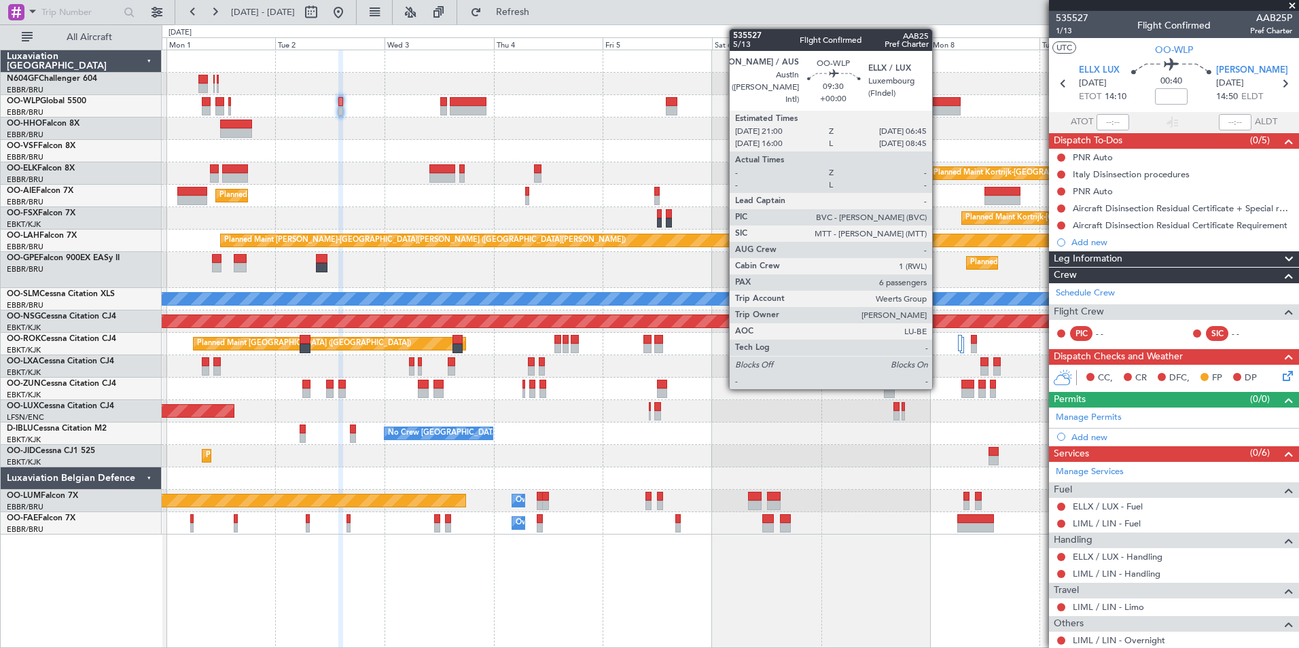
click at [939, 109] on div at bounding box center [938, 111] width 45 height 10
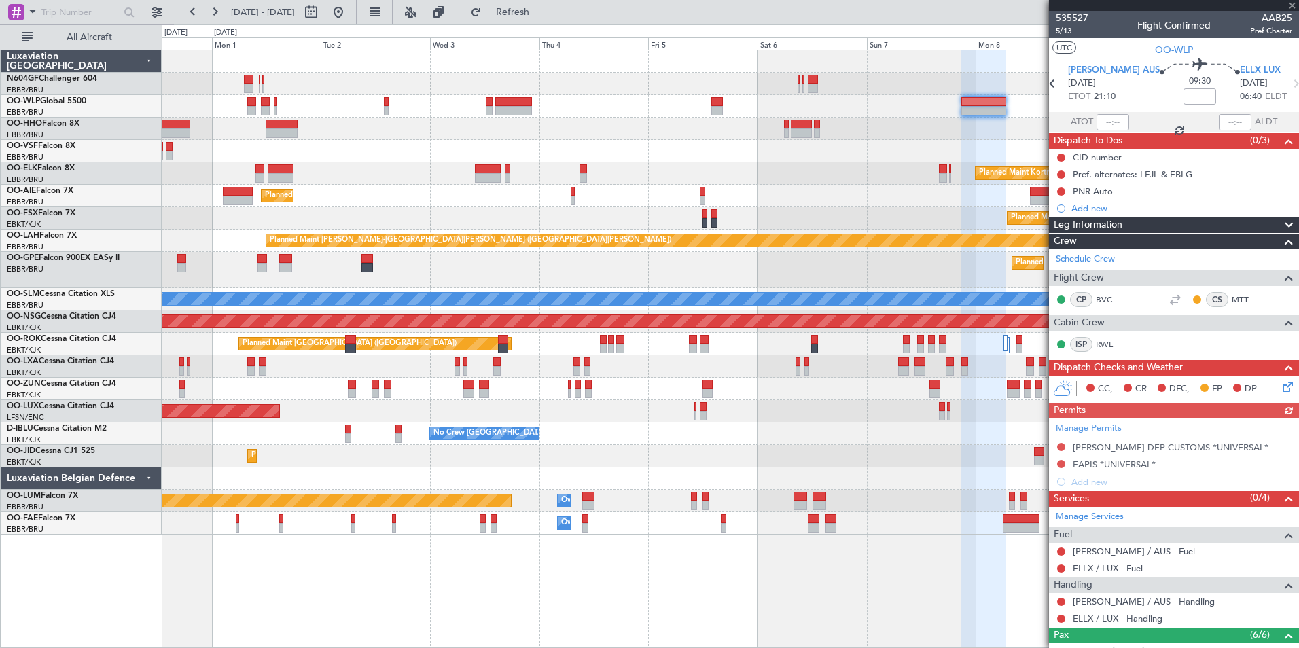
click at [644, 120] on div "Planned Maint Berlin (Brandenburg) Planned Maint Kortrijk-Wevelgem Planned Main…" at bounding box center [730, 292] width 1137 height 485
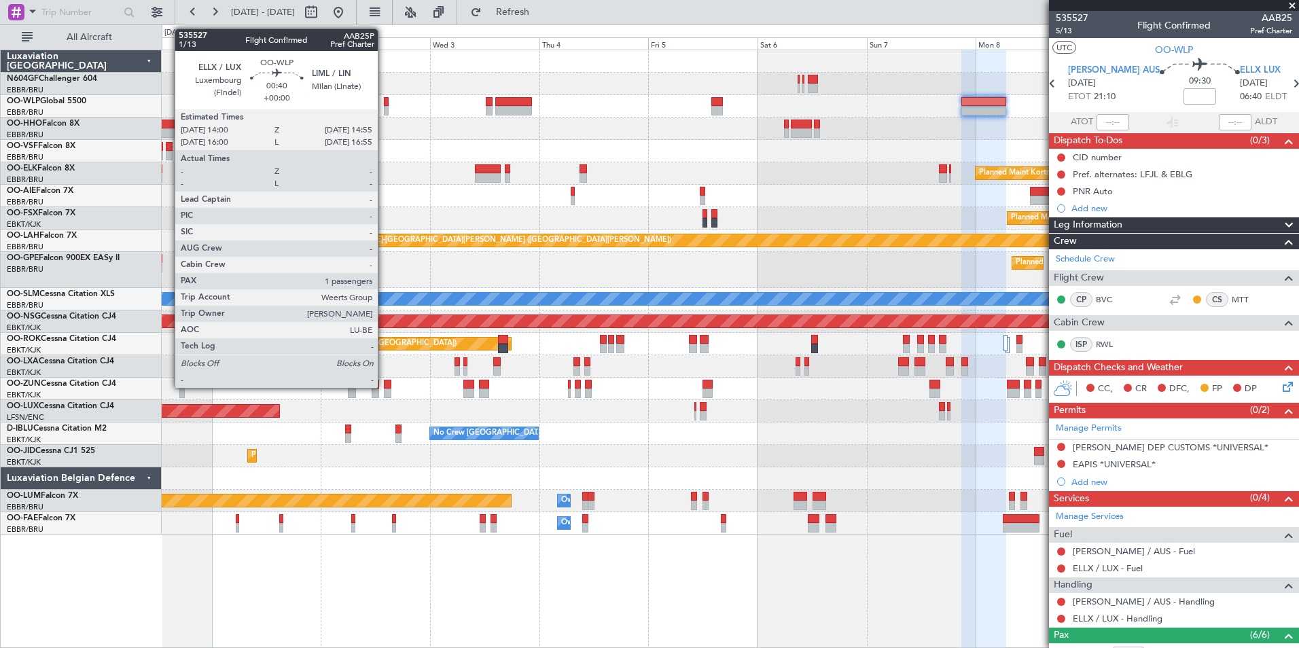
click at [384, 101] on div at bounding box center [386, 102] width 5 height 10
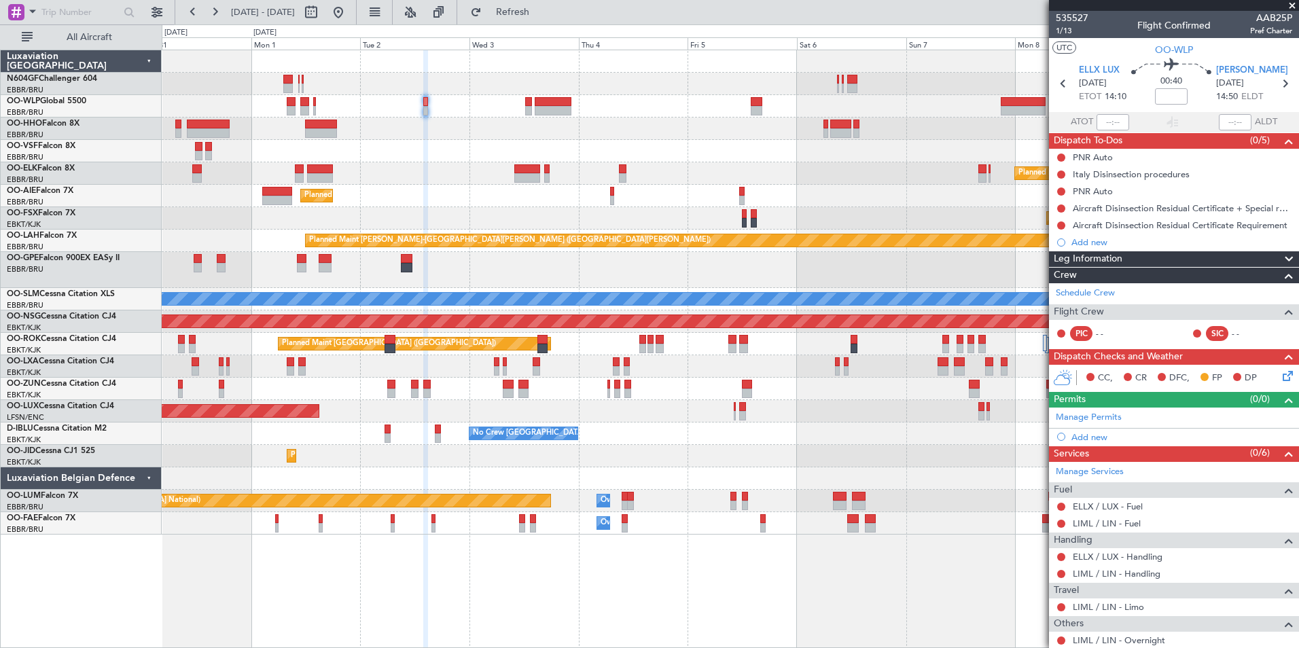
click at [531, 126] on div at bounding box center [730, 129] width 1137 height 22
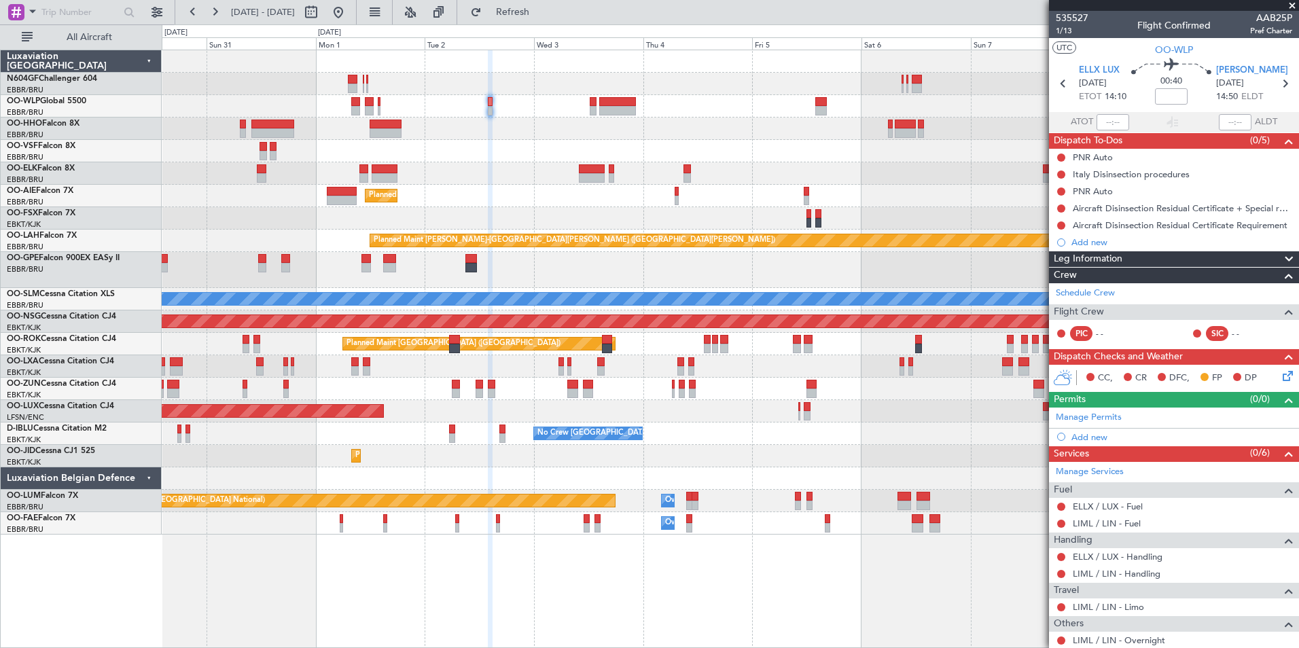
click at [495, 145] on div "Planned Maint Berlin (Brandenburg) Planned Maint Kortrijk-Wevelgem Planned Main…" at bounding box center [730, 292] width 1137 height 485
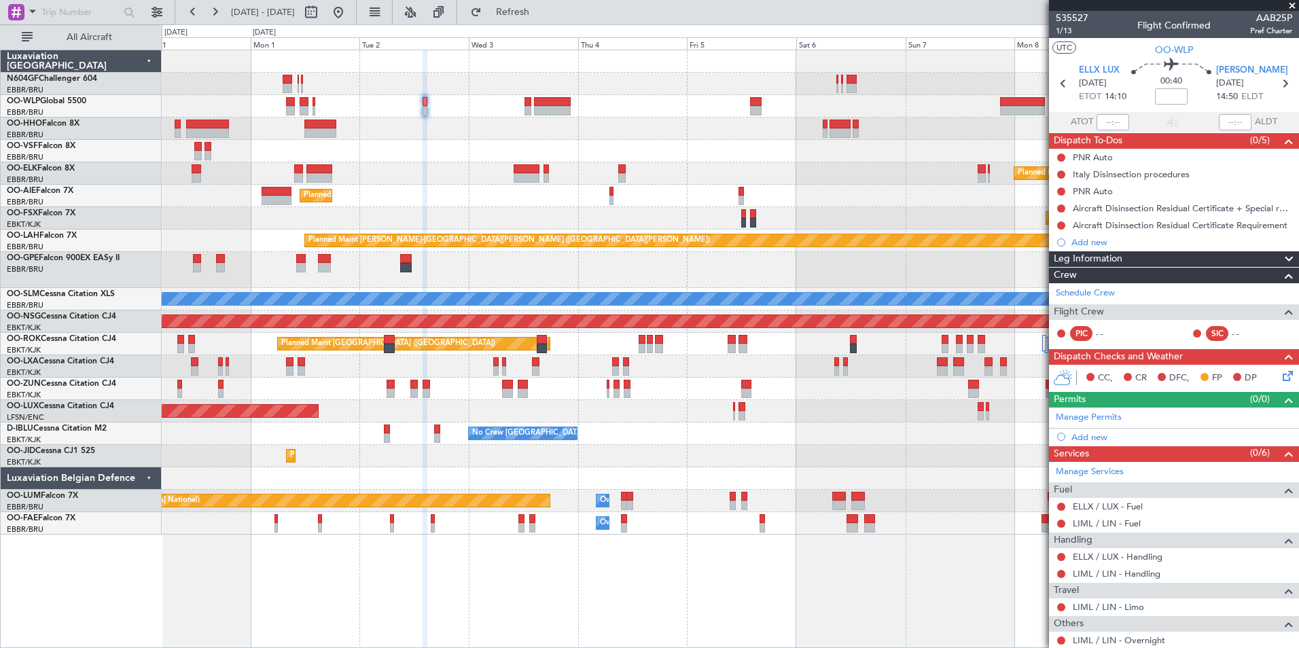
click at [457, 123] on div at bounding box center [730, 129] width 1137 height 22
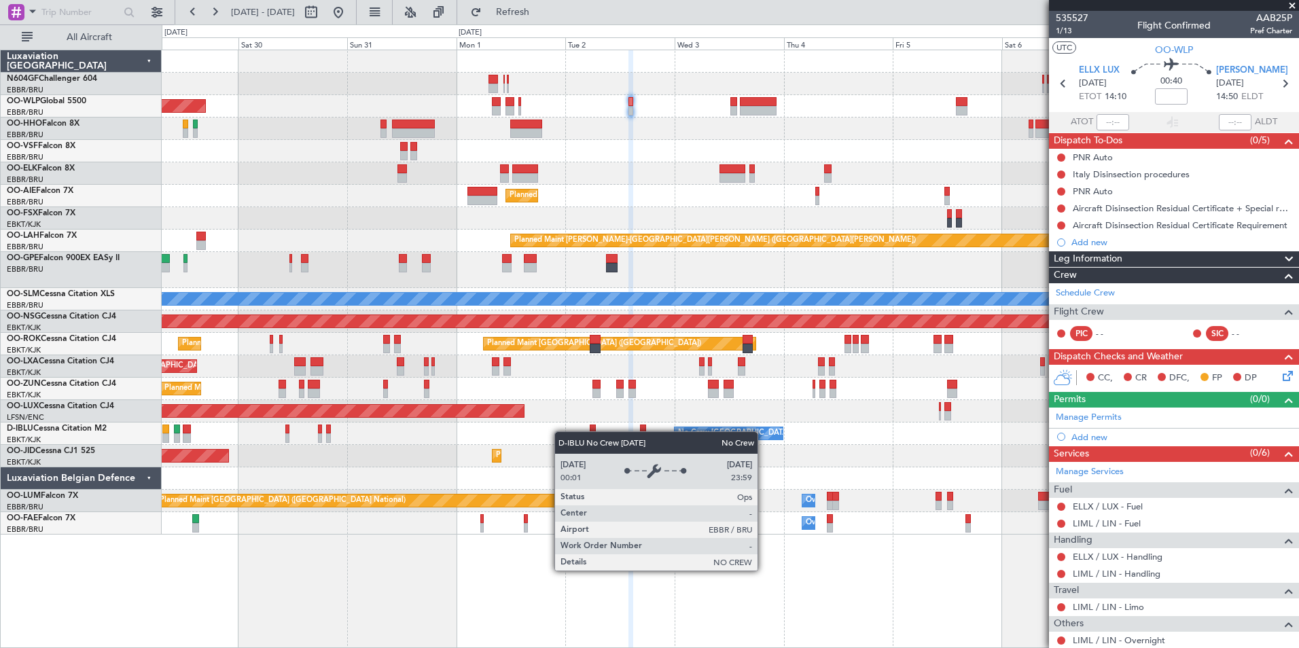
click at [764, 421] on div "Planned Maint Berlin (Brandenburg) Planned Maint Kortrijk-Wevelgem Planned Main…" at bounding box center [730, 292] width 1137 height 485
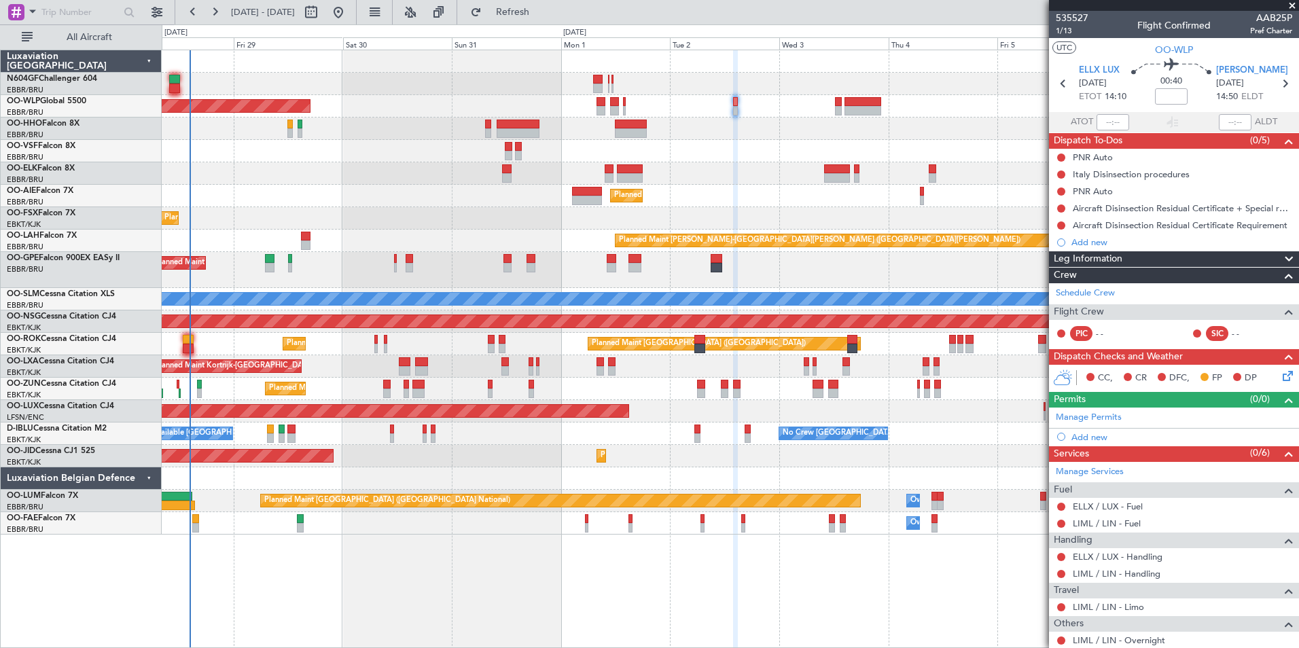
click at [705, 446] on div "Planned Maint Kortrijk-Wevelgem AOG Maint Kortrijk-Wevelgem" at bounding box center [730, 456] width 1137 height 22
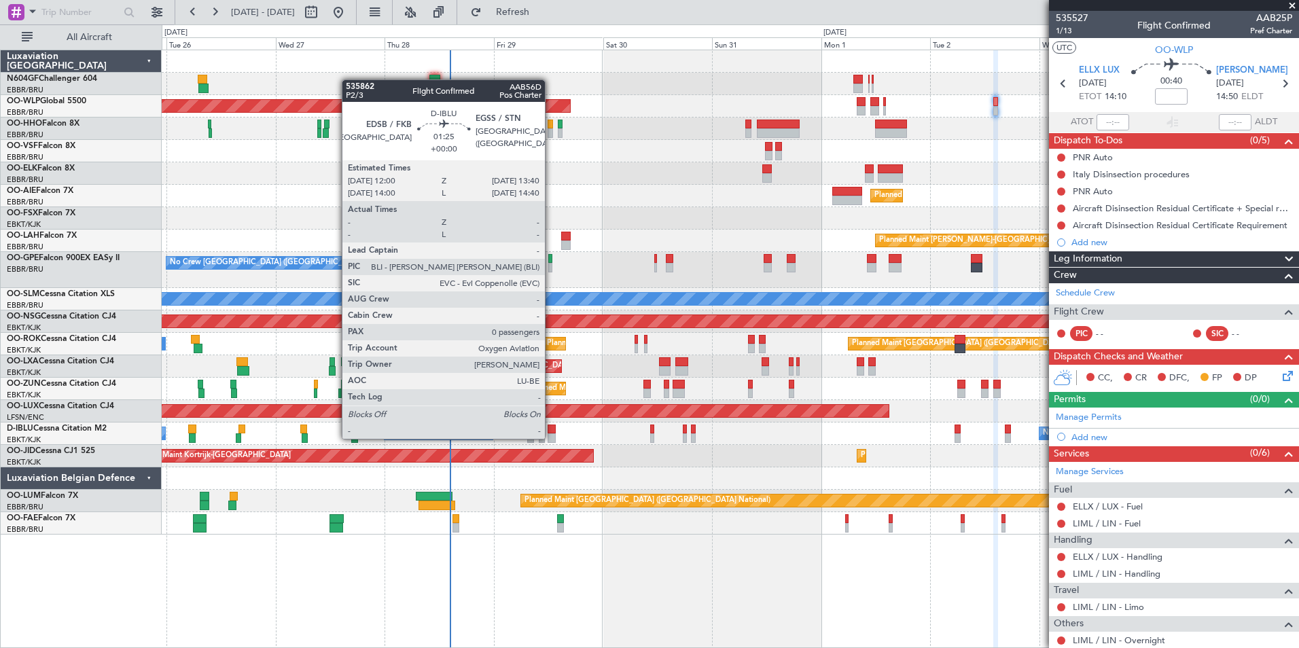
click at [551, 438] on div at bounding box center [552, 439] width 8 height 10
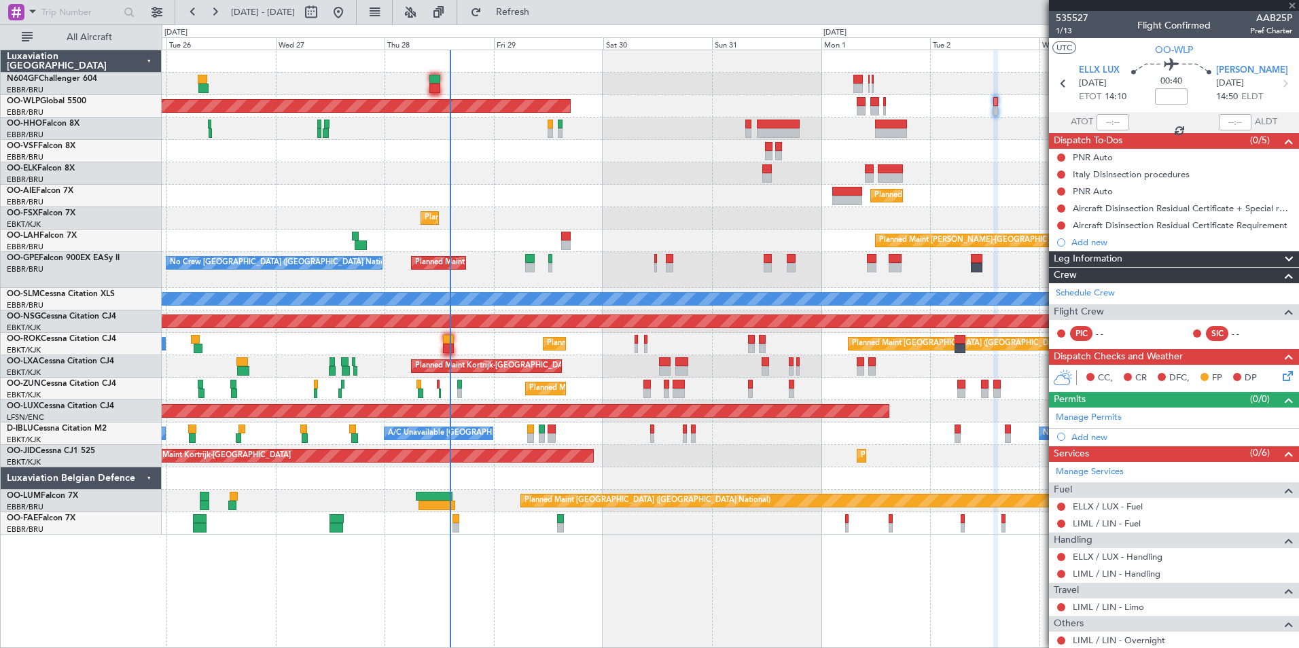
type input "0"
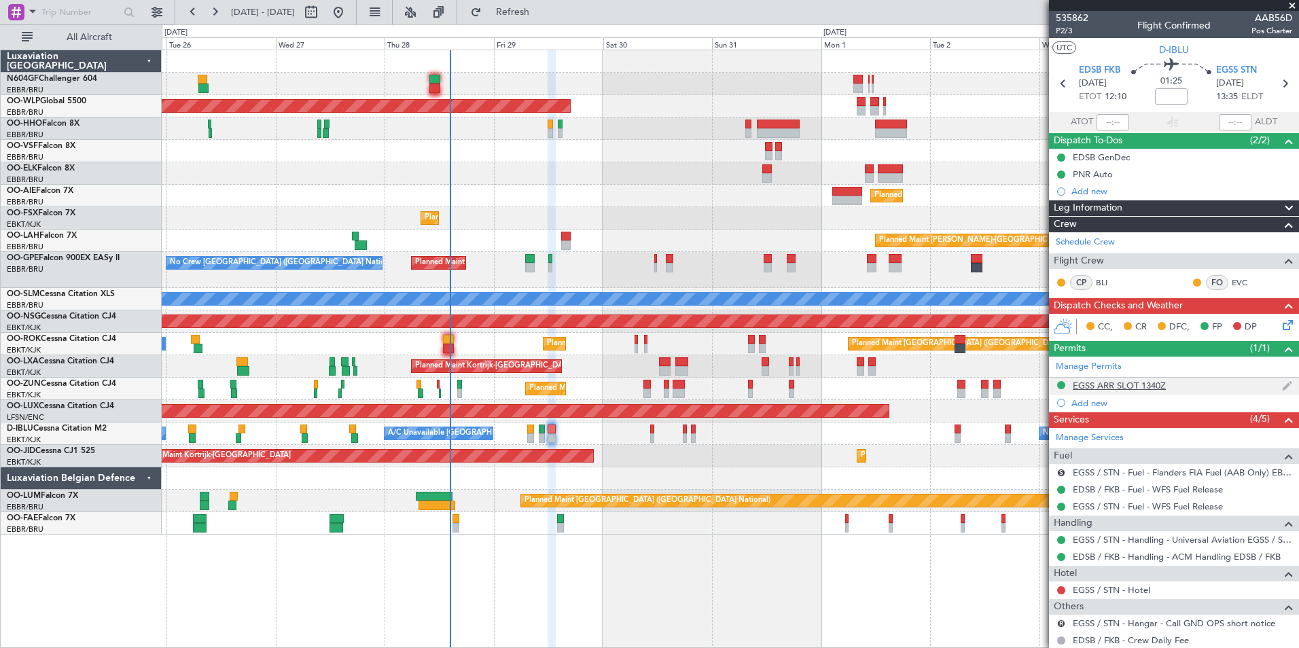
click at [1129, 386] on div "EGSS ARR SLOT 1340Z" at bounding box center [1119, 386] width 93 height 12
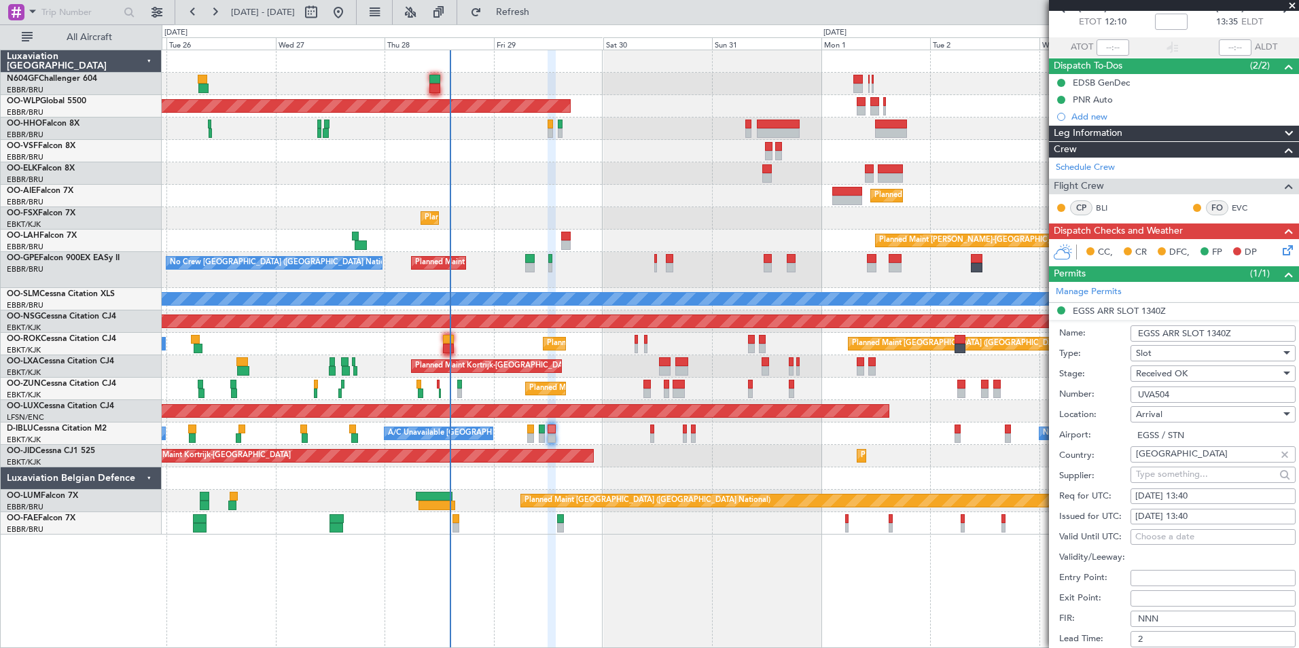
scroll to position [136, 0]
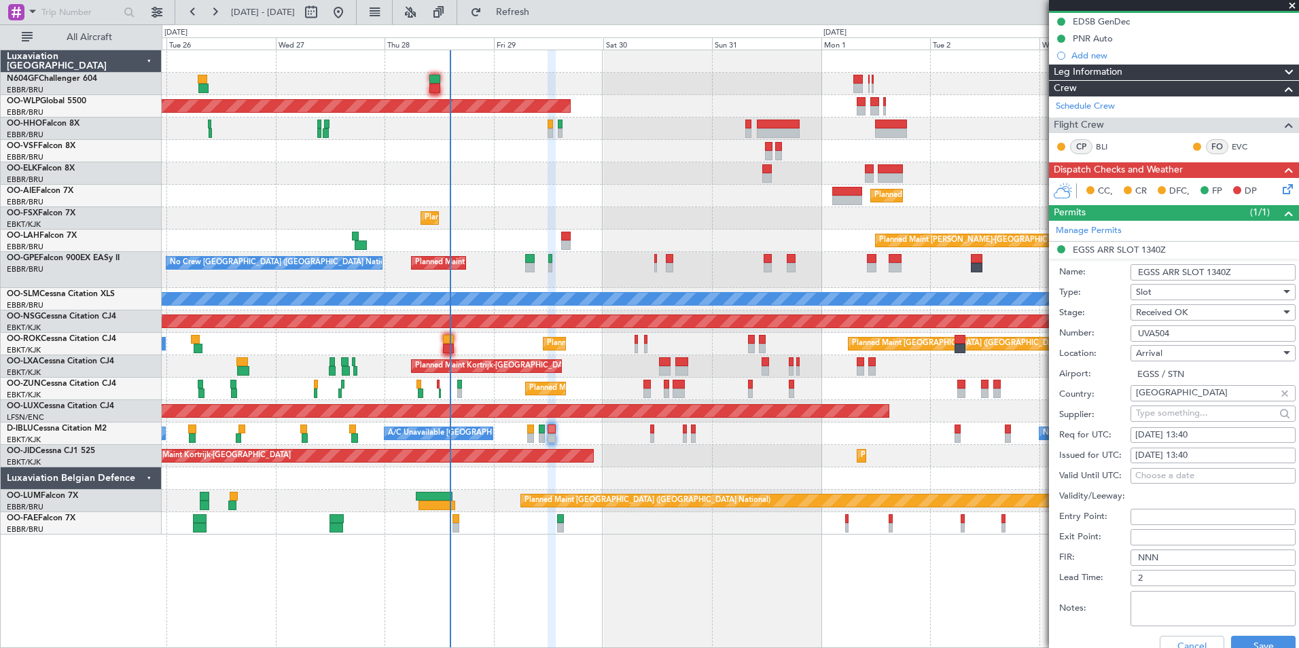
drag, startPoint x: 1180, startPoint y: 338, endPoint x: 1131, endPoint y: 332, distance: 50.1
click at [1130, 332] on div "Number: UVA504" at bounding box center [1177, 333] width 236 height 20
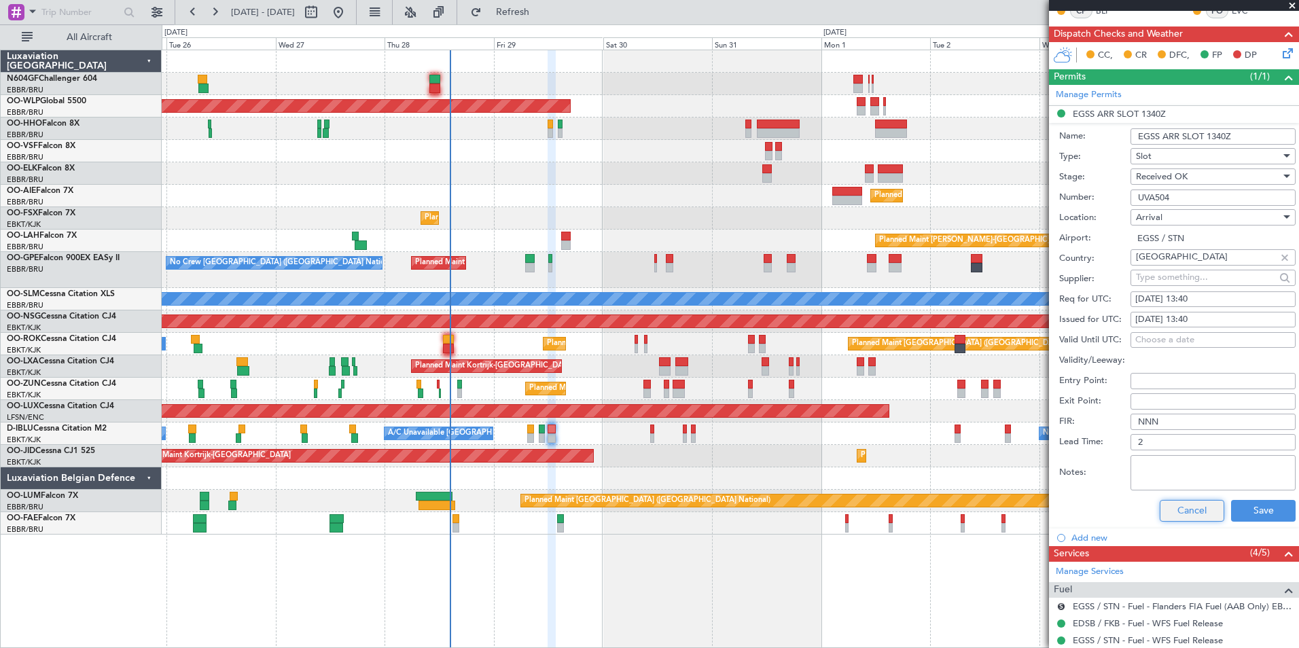
click at [1190, 508] on button "Cancel" at bounding box center [1192, 511] width 65 height 22
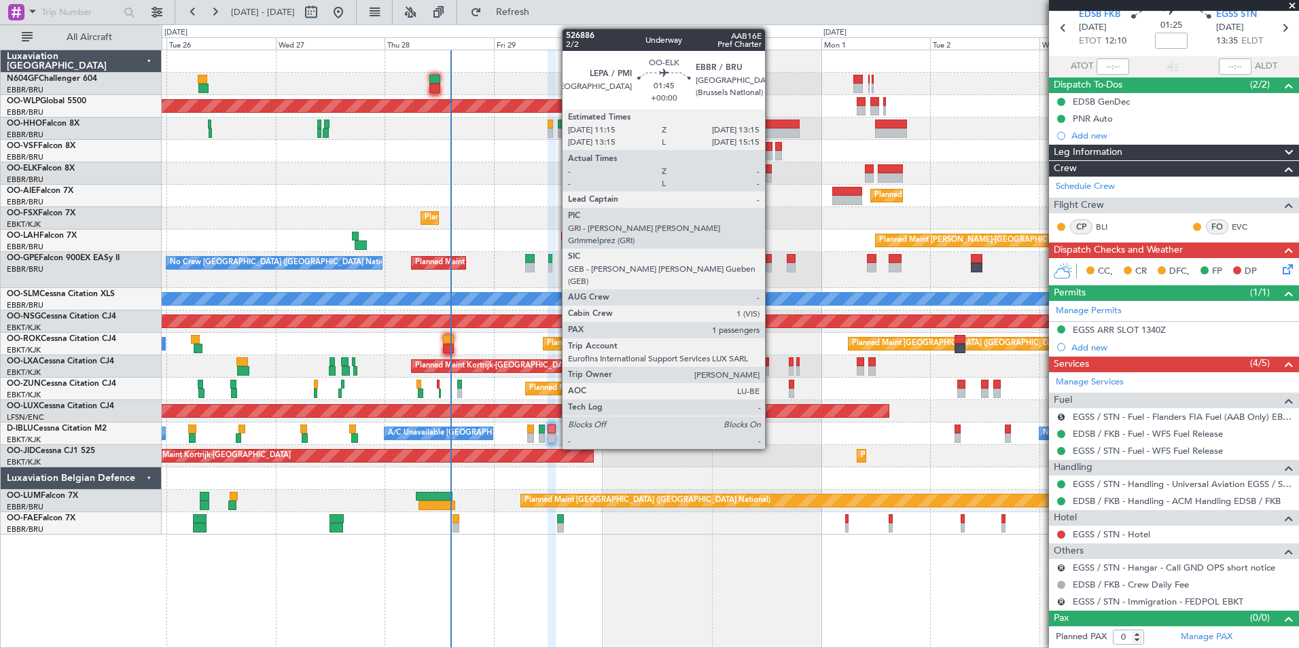
click at [707, 171] on div at bounding box center [730, 173] width 1137 height 22
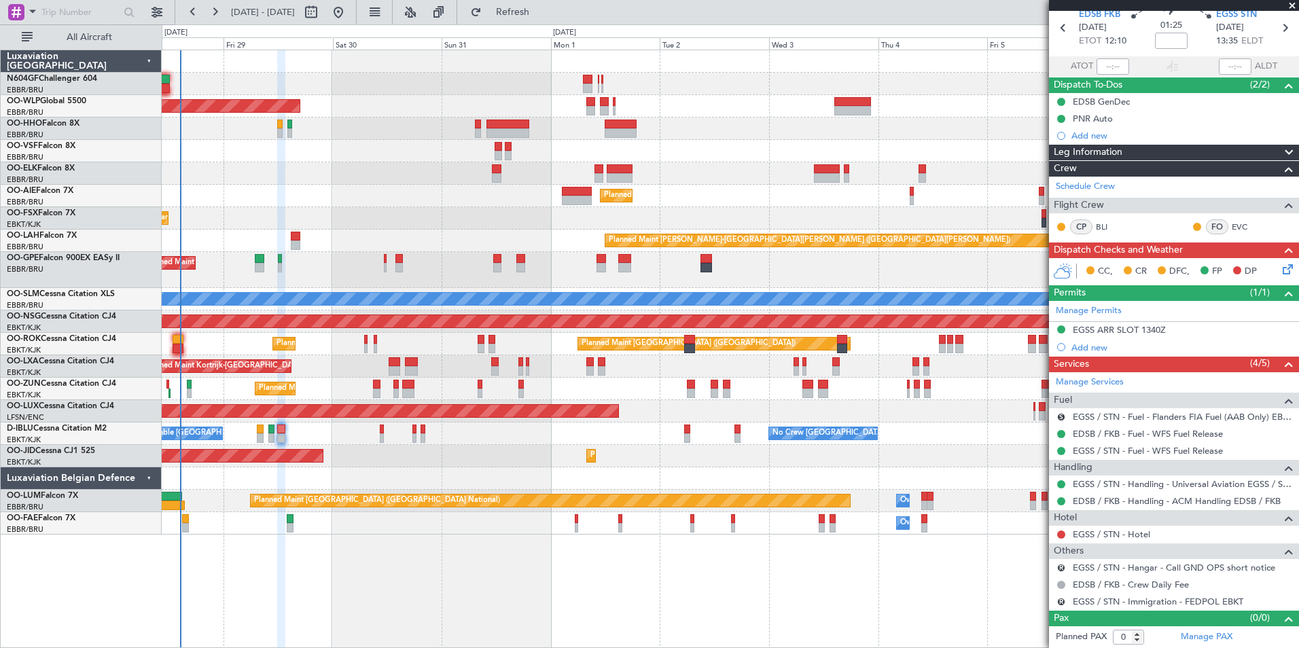
click at [570, 156] on div at bounding box center [730, 151] width 1137 height 22
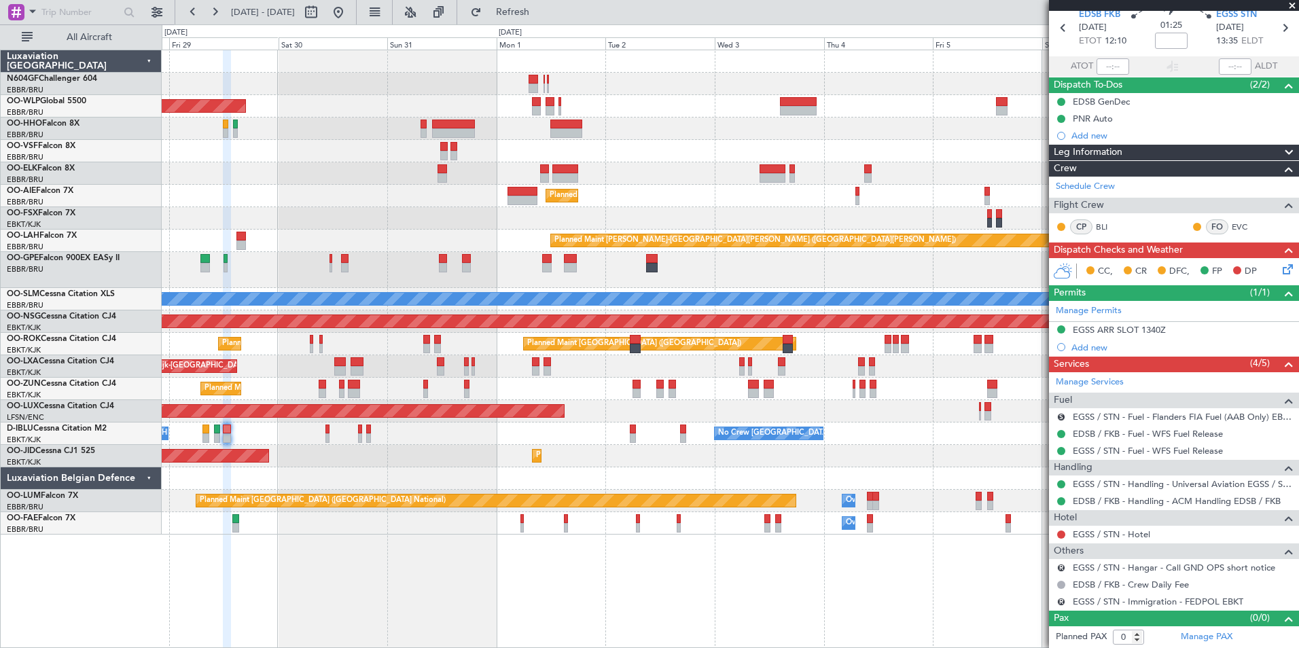
click at [725, 131] on div at bounding box center [730, 129] width 1137 height 22
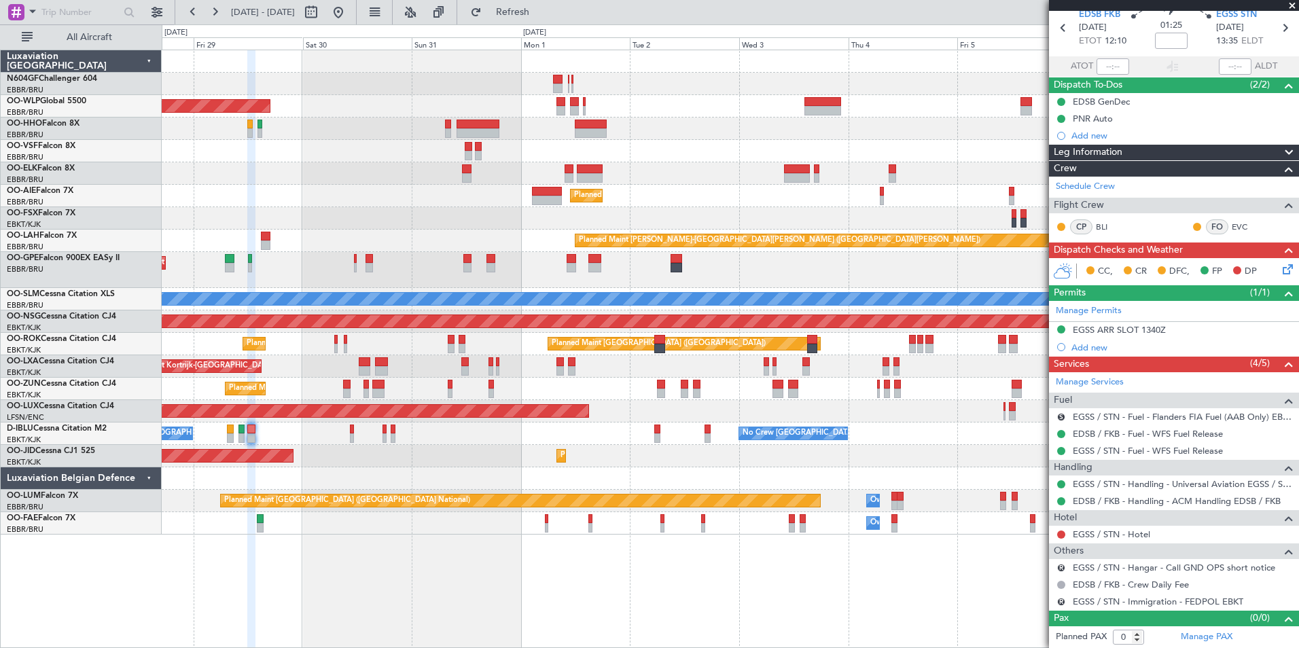
click at [824, 141] on div "Planned Maint Berlin (Brandenburg) Planned Maint Kortrijk-Wevelgem Planned Main…" at bounding box center [730, 292] width 1137 height 485
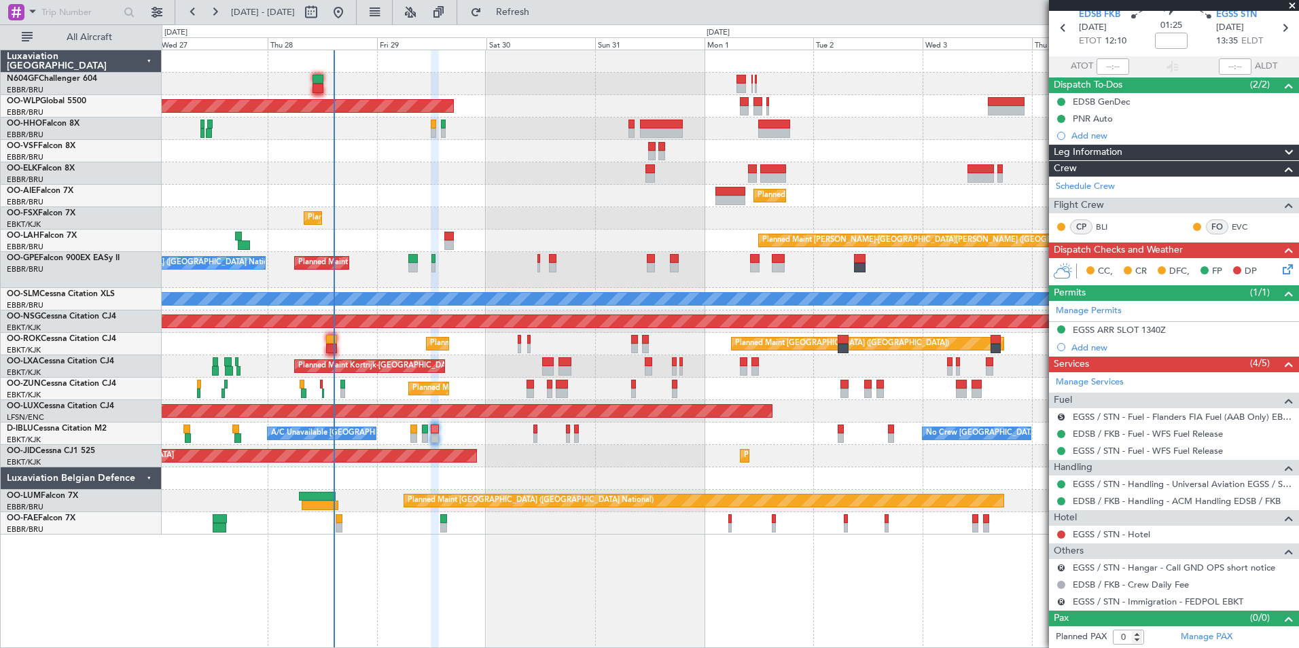
click at [606, 240] on div "Planned Maint Berlin (Brandenburg) Planned Maint Kortrijk-Wevelgem Planned Main…" at bounding box center [730, 292] width 1137 height 485
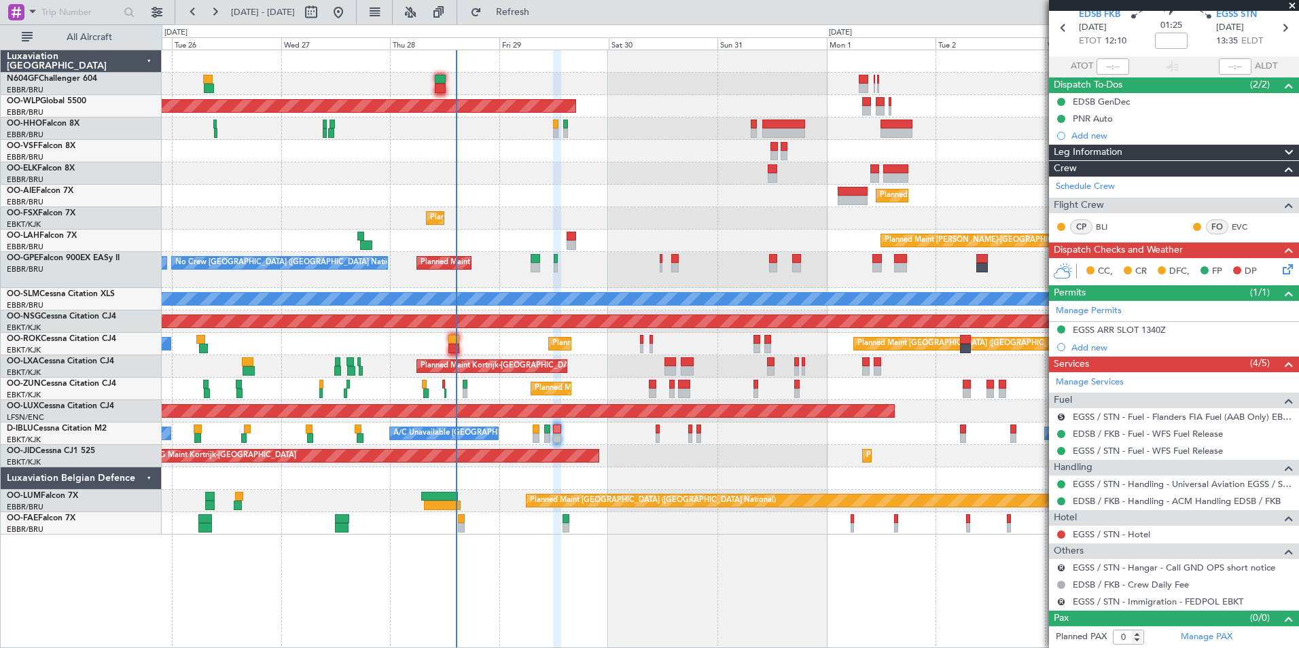
click at [578, 238] on div "Planned Maint [PERSON_NAME]-[GEOGRAPHIC_DATA][PERSON_NAME] ([GEOGRAPHIC_DATA][P…" at bounding box center [730, 241] width 1137 height 22
click at [1280, 272] on icon at bounding box center [1285, 267] width 11 height 11
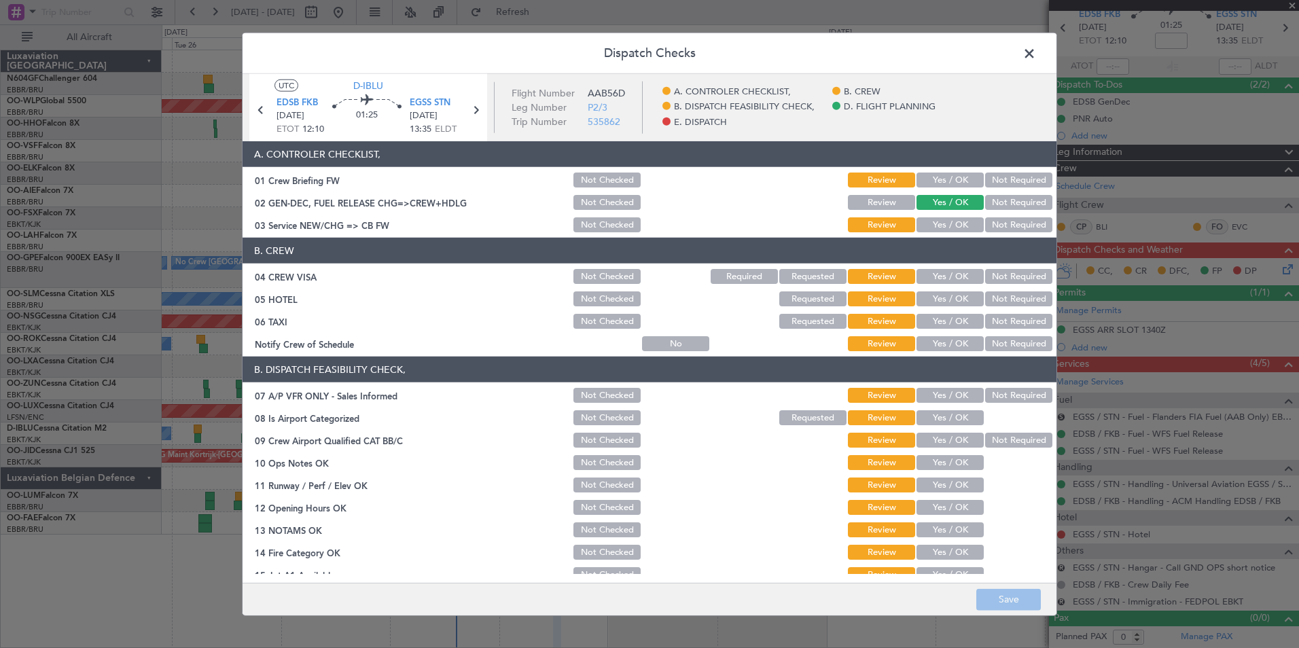
click at [941, 223] on button "Yes / OK" at bounding box center [950, 224] width 67 height 15
click at [883, 203] on button "Review" at bounding box center [881, 202] width 67 height 15
click at [992, 267] on div "Not Required" at bounding box center [1017, 276] width 69 height 19
click at [996, 281] on button "Not Required" at bounding box center [1018, 276] width 67 height 15
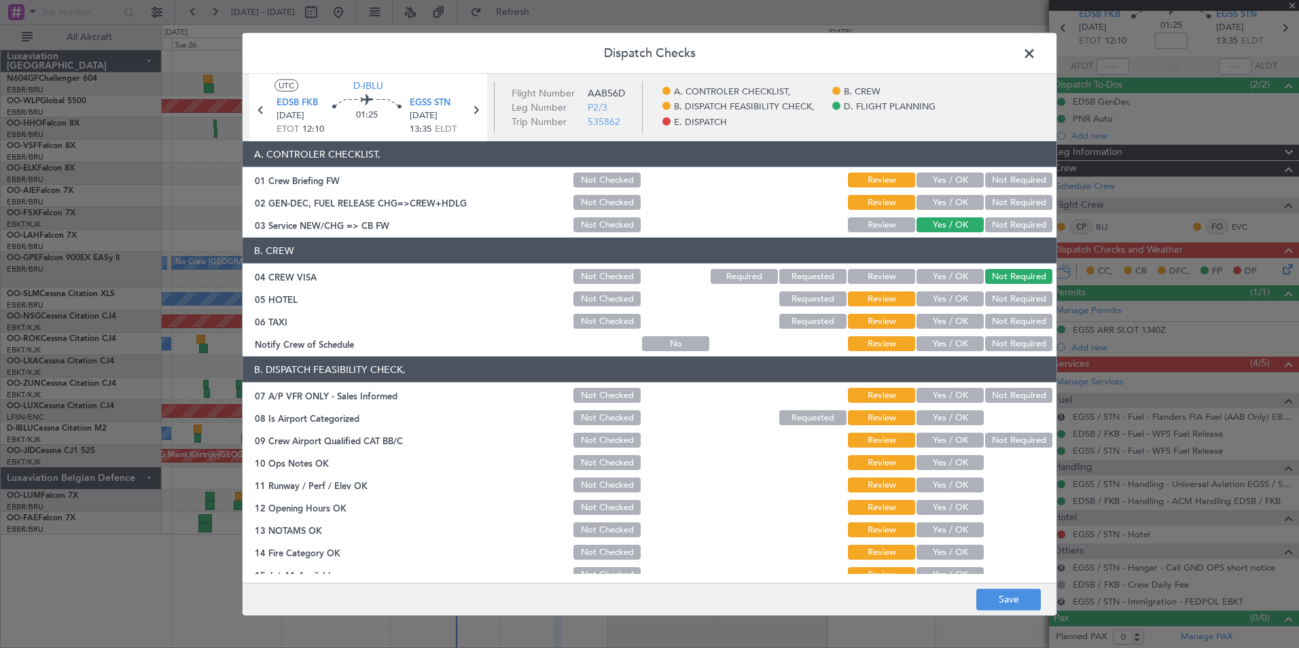
click at [1003, 296] on button "Not Required" at bounding box center [1018, 299] width 67 height 15
click at [1000, 311] on section "B. CREW 04 CREW VISA Not Checked Required Requested Review Yes / OK Not Require…" at bounding box center [650, 296] width 814 height 116
click at [1000, 315] on button "Not Required" at bounding box center [1018, 321] width 67 height 15
click at [944, 343] on button "Yes / OK" at bounding box center [950, 343] width 67 height 15
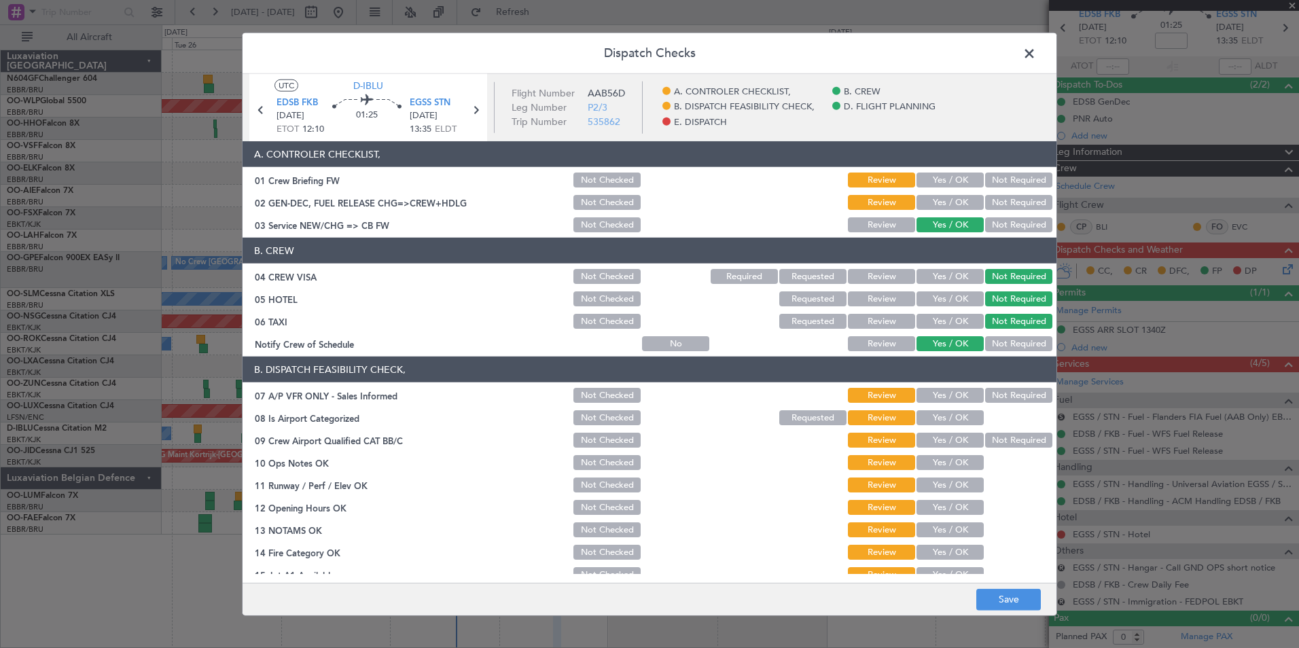
scroll to position [68, 0]
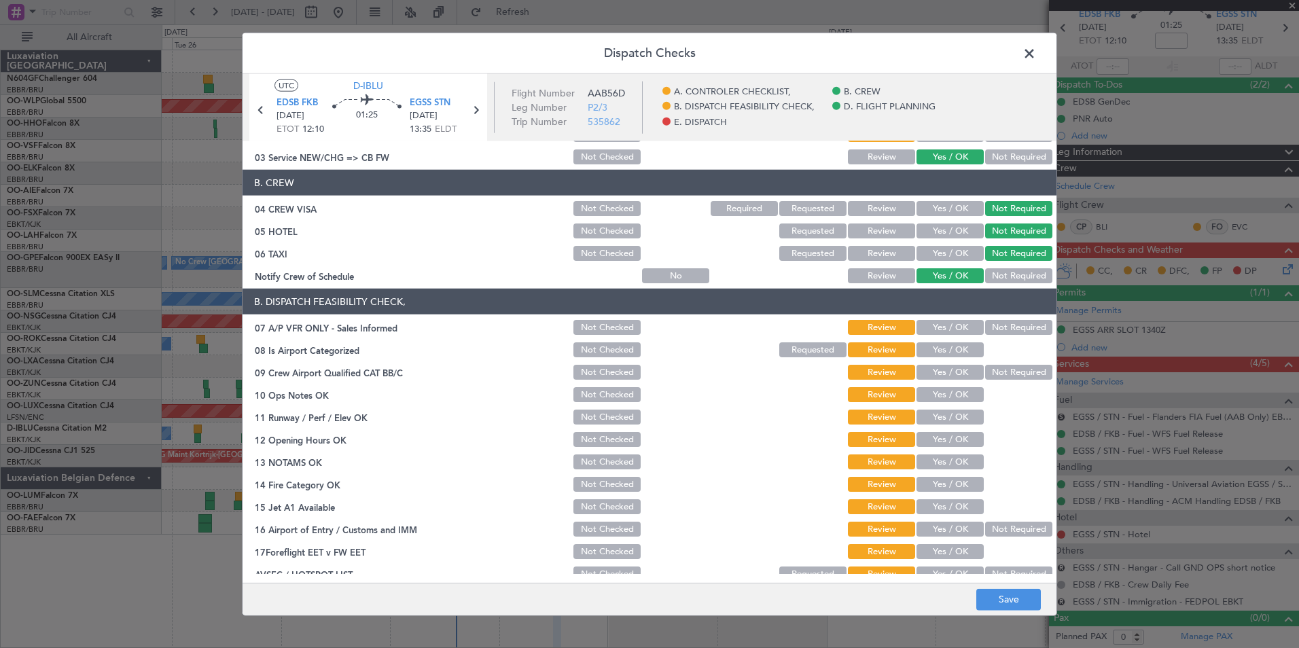
click at [999, 326] on button "Not Required" at bounding box center [1018, 327] width 67 height 15
click at [958, 345] on button "Yes / OK" at bounding box center [950, 350] width 67 height 15
click at [991, 370] on button "Not Required" at bounding box center [1018, 372] width 67 height 15
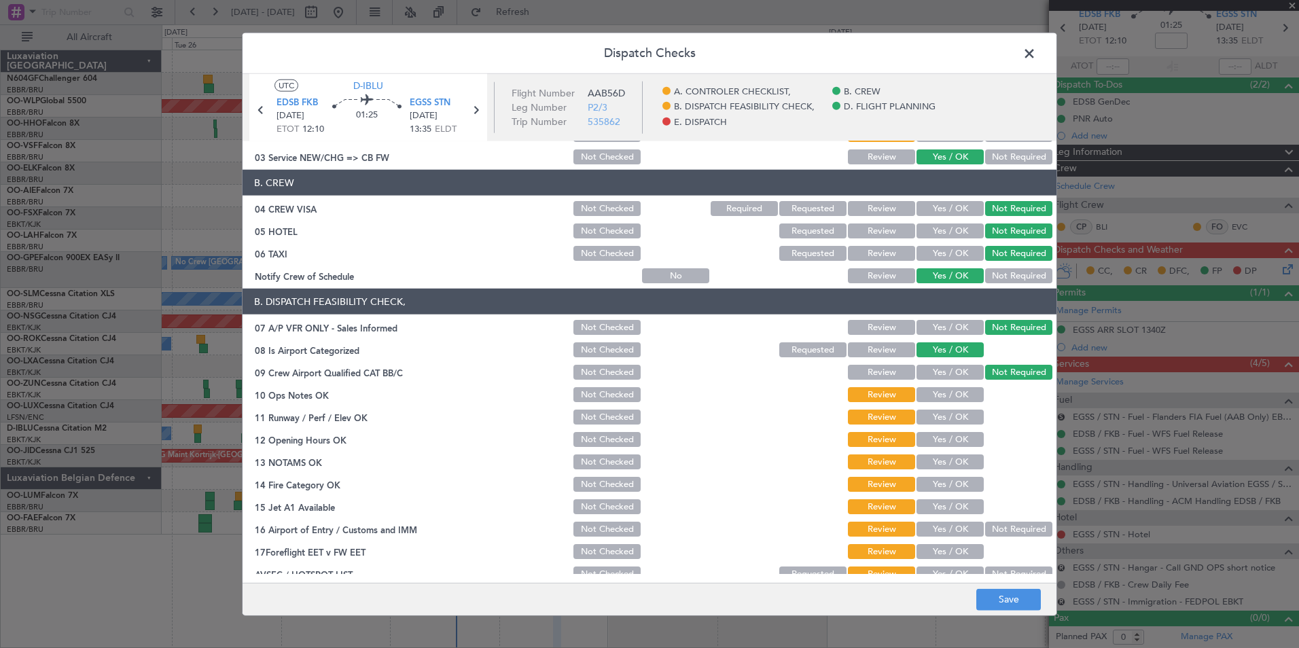
click at [959, 391] on button "Yes / OK" at bounding box center [950, 394] width 67 height 15
click at [944, 419] on button "Yes / OK" at bounding box center [950, 417] width 67 height 15
drag, startPoint x: 938, startPoint y: 439, endPoint x: 939, endPoint y: 455, distance: 15.7
click at [938, 440] on button "Yes / OK" at bounding box center [950, 439] width 67 height 15
click at [941, 463] on button "Yes / OK" at bounding box center [950, 462] width 67 height 15
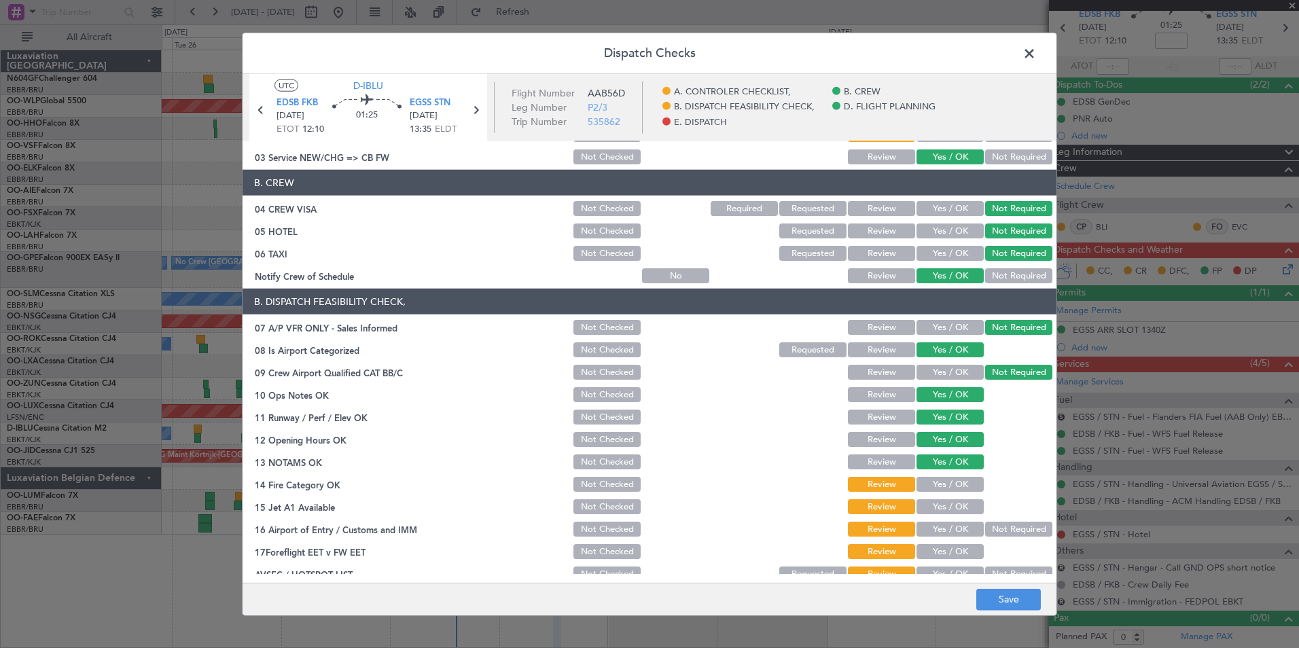
drag, startPoint x: 945, startPoint y: 487, endPoint x: 947, endPoint y: 499, distance: 12.4
click at [945, 489] on button "Yes / OK" at bounding box center [950, 484] width 67 height 15
click at [949, 502] on button "Yes / OK" at bounding box center [950, 506] width 67 height 15
click at [985, 529] on button "Not Required" at bounding box center [1018, 529] width 67 height 15
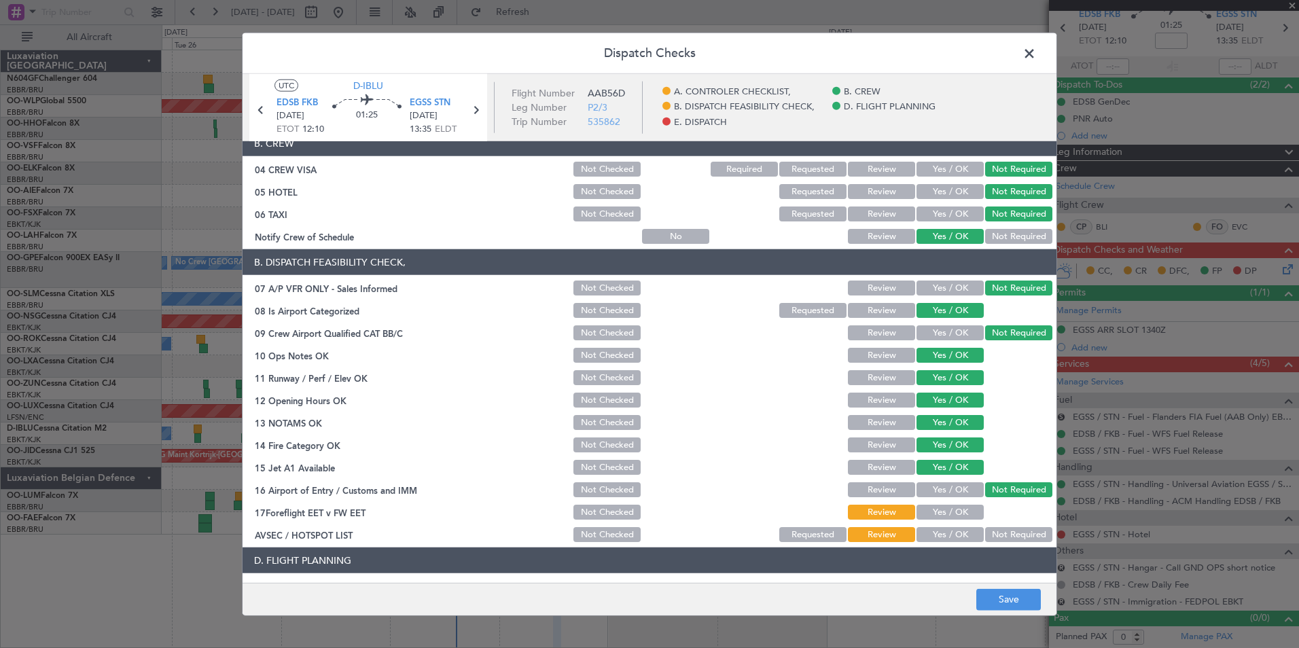
scroll to position [204, 0]
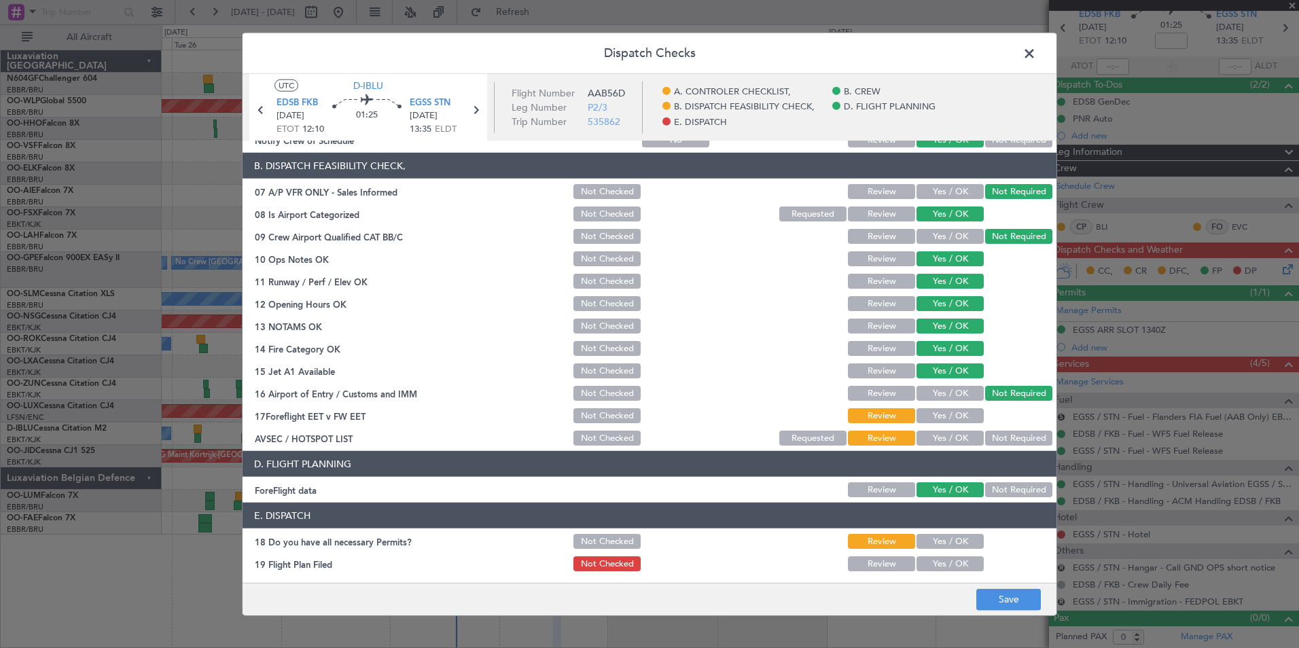
click at [933, 440] on button "Yes / OK" at bounding box center [950, 438] width 67 height 15
click at [1011, 594] on button "Save" at bounding box center [1009, 600] width 65 height 22
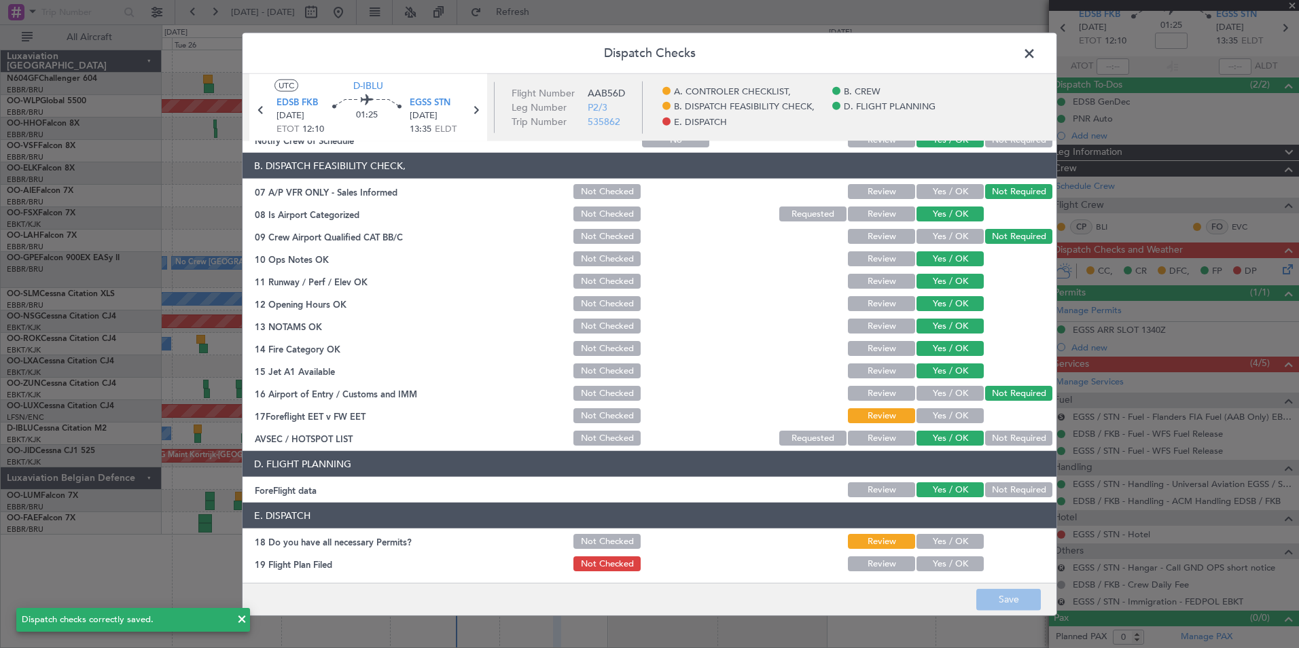
click at [945, 416] on button "Yes / OK" at bounding box center [950, 415] width 67 height 15
click at [1006, 594] on button "Save" at bounding box center [1009, 600] width 65 height 22
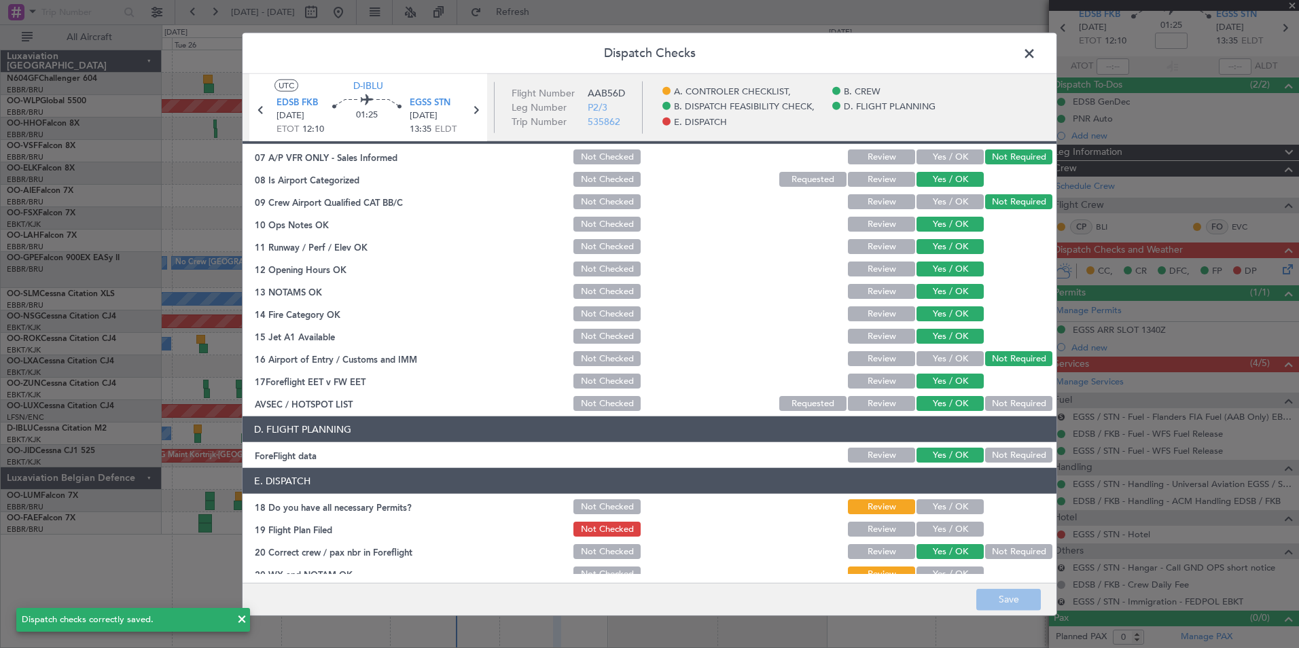
scroll to position [251, 0]
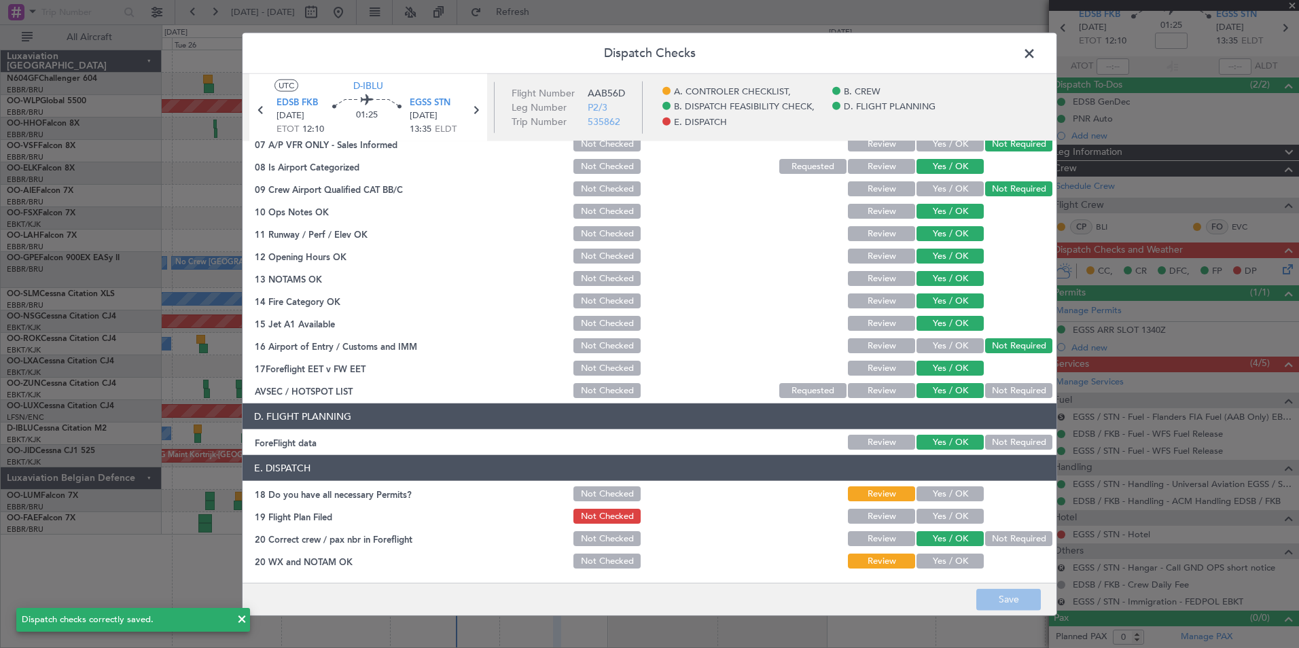
click at [1036, 51] on span at bounding box center [1036, 56] width 0 height 27
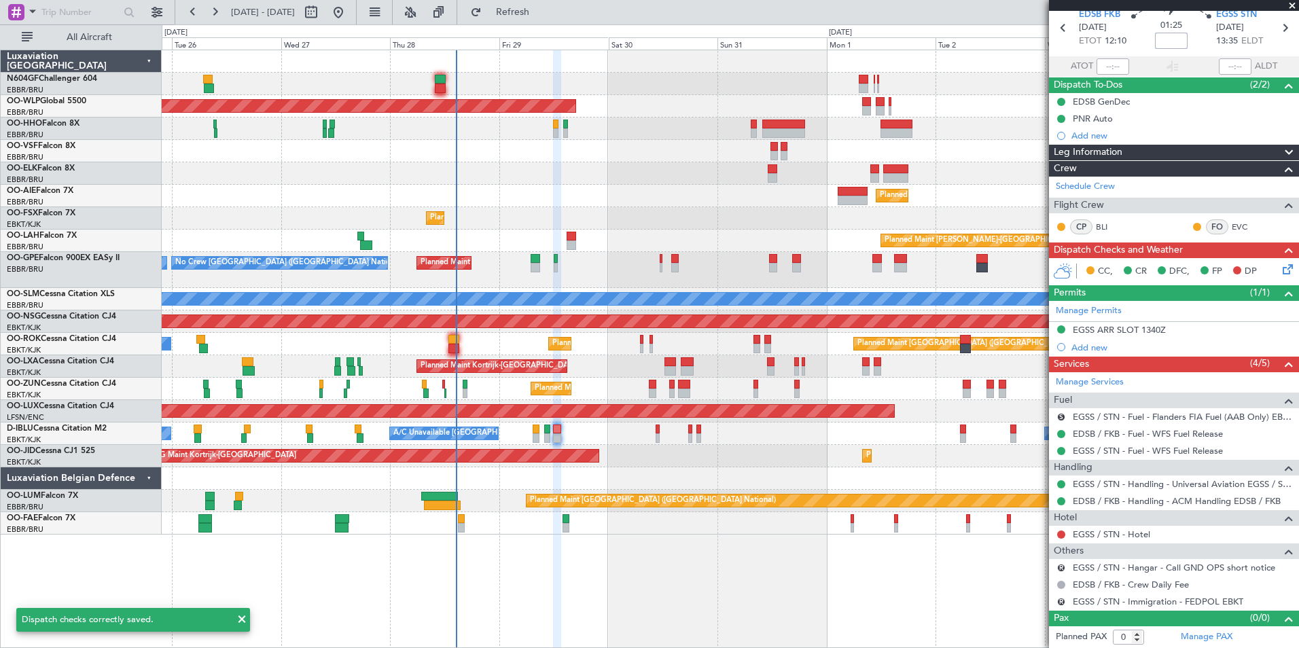
click at [1165, 41] on input at bounding box center [1171, 41] width 33 height 16
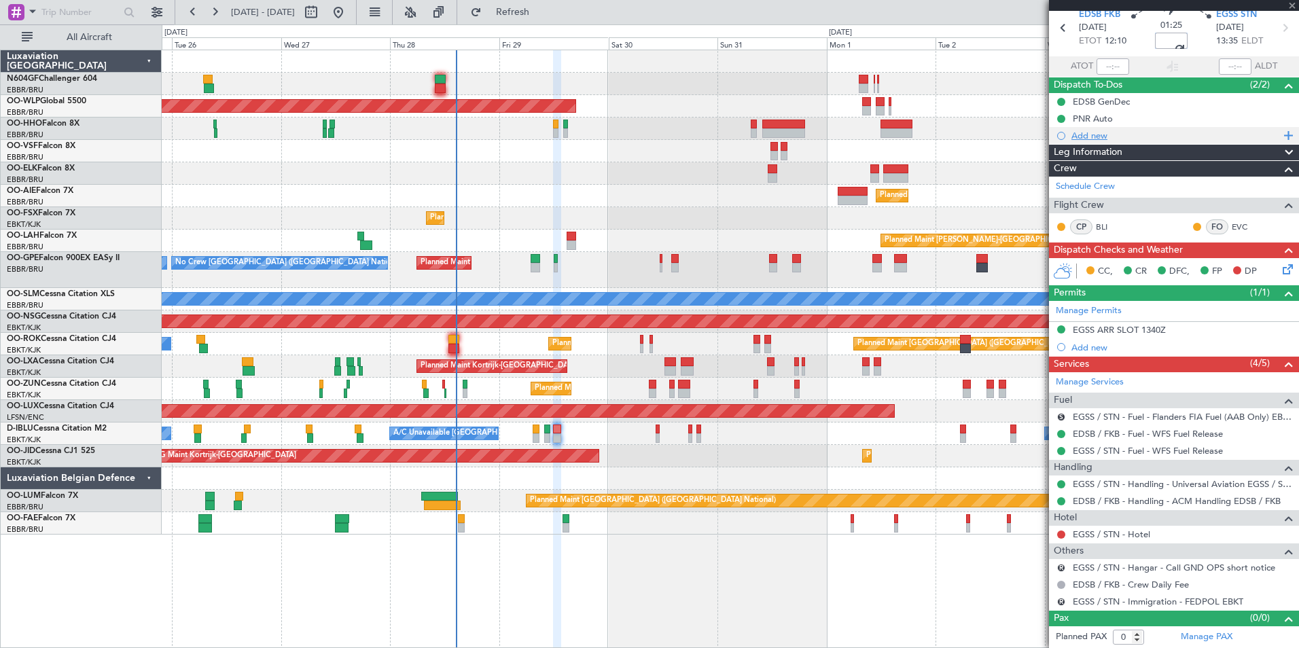
scroll to position [0, 0]
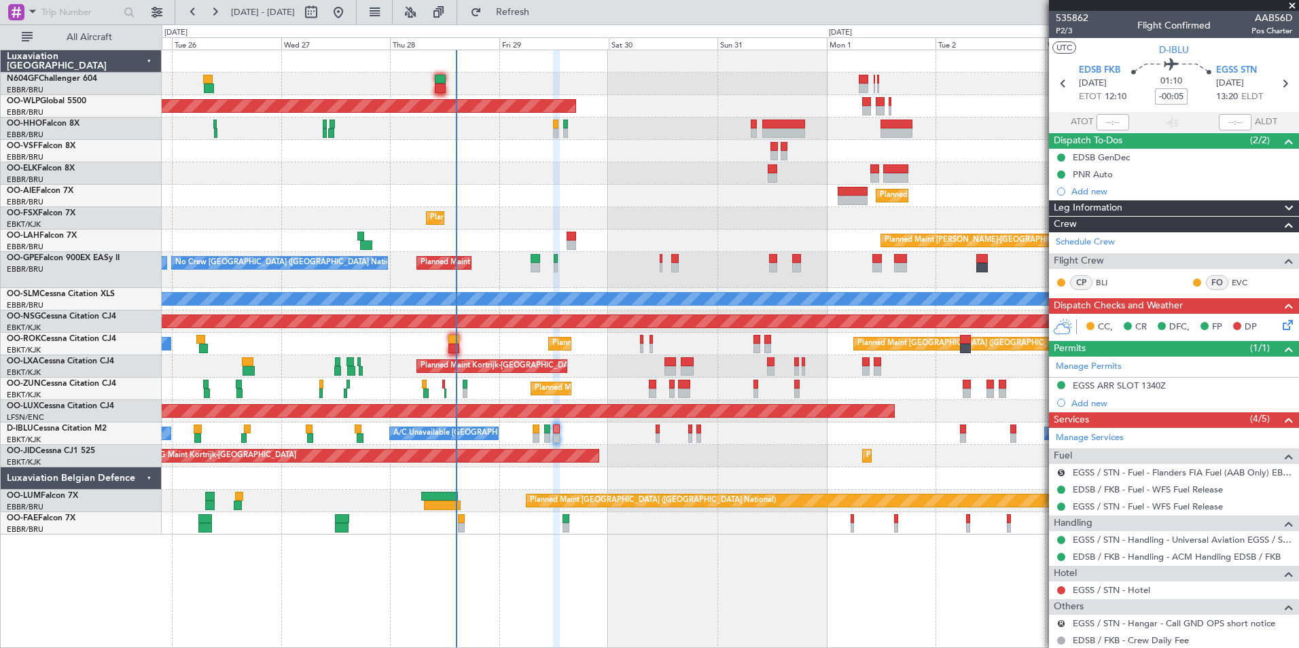
type input "-00:05"
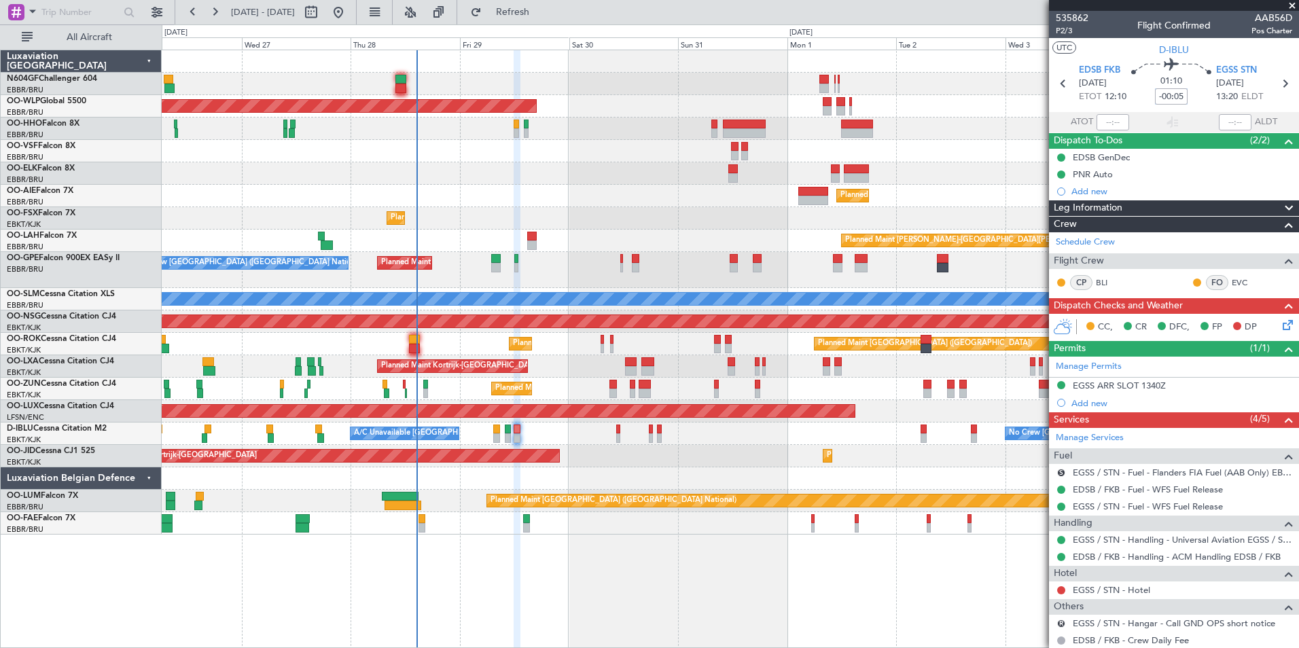
click at [605, 472] on div at bounding box center [730, 479] width 1137 height 22
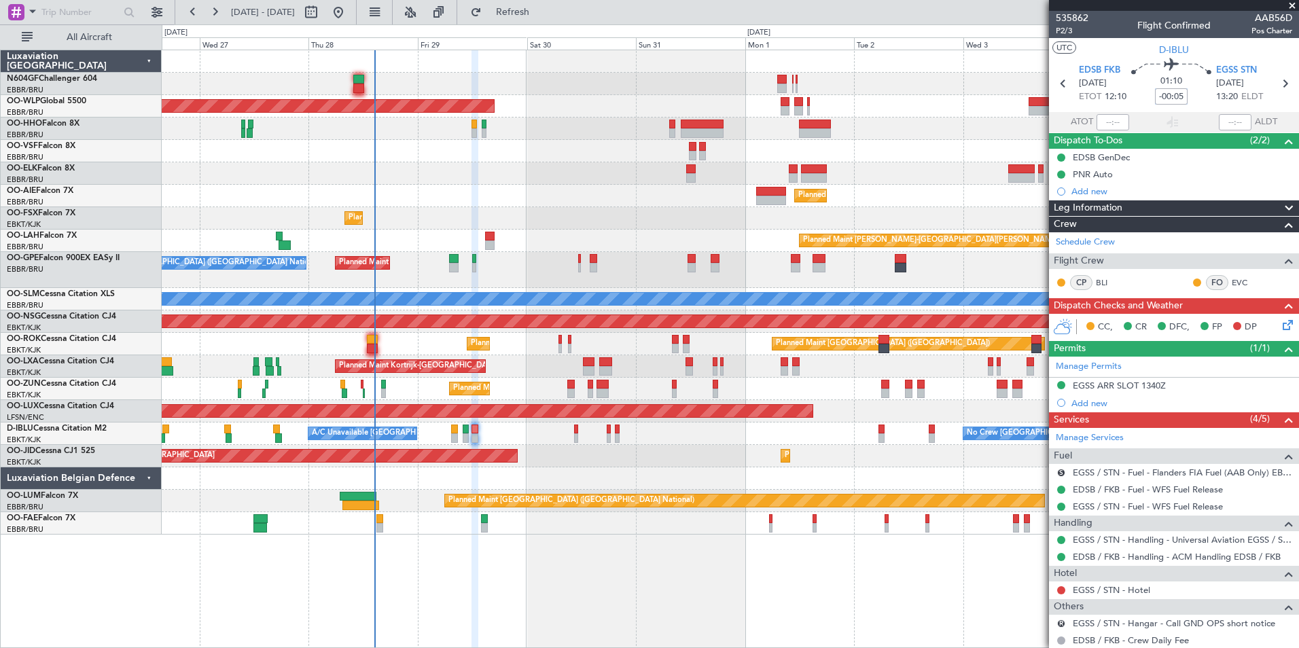
click at [614, 466] on div "Planned Maint Kortrijk-Wevelgem AOG Maint Kortrijk-Wevelgem Planned Maint Paris…" at bounding box center [730, 456] width 1137 height 22
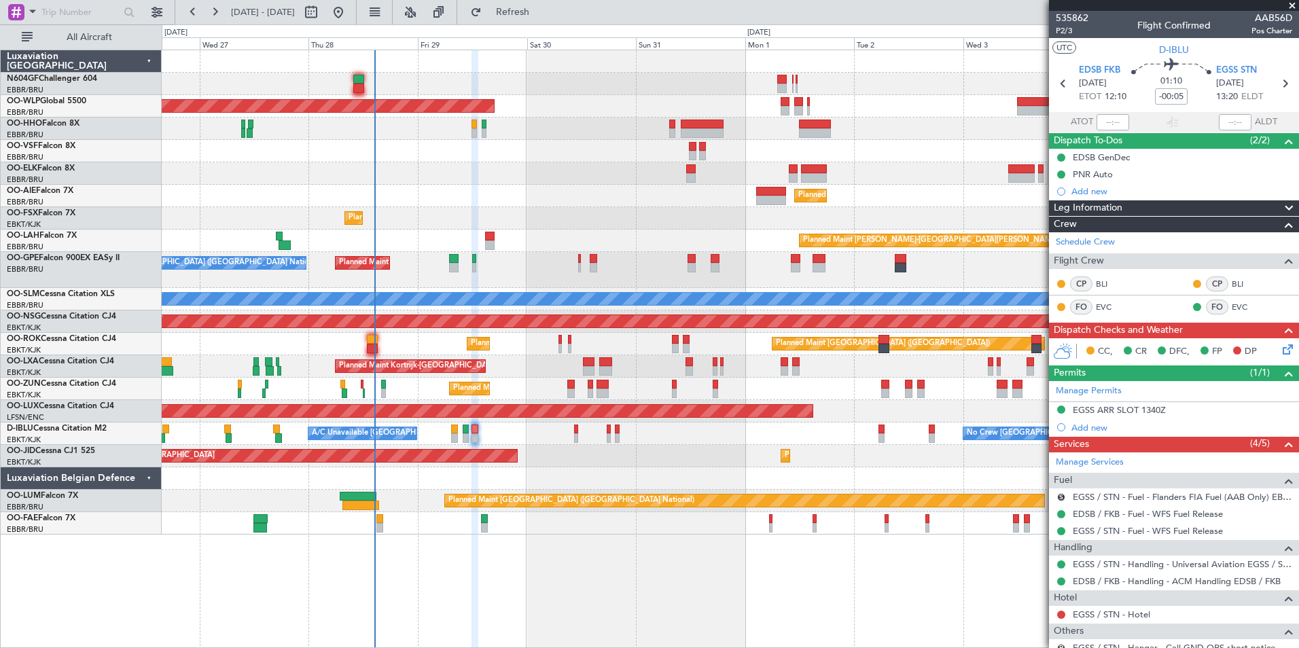
click at [1280, 351] on icon at bounding box center [1285, 347] width 11 height 11
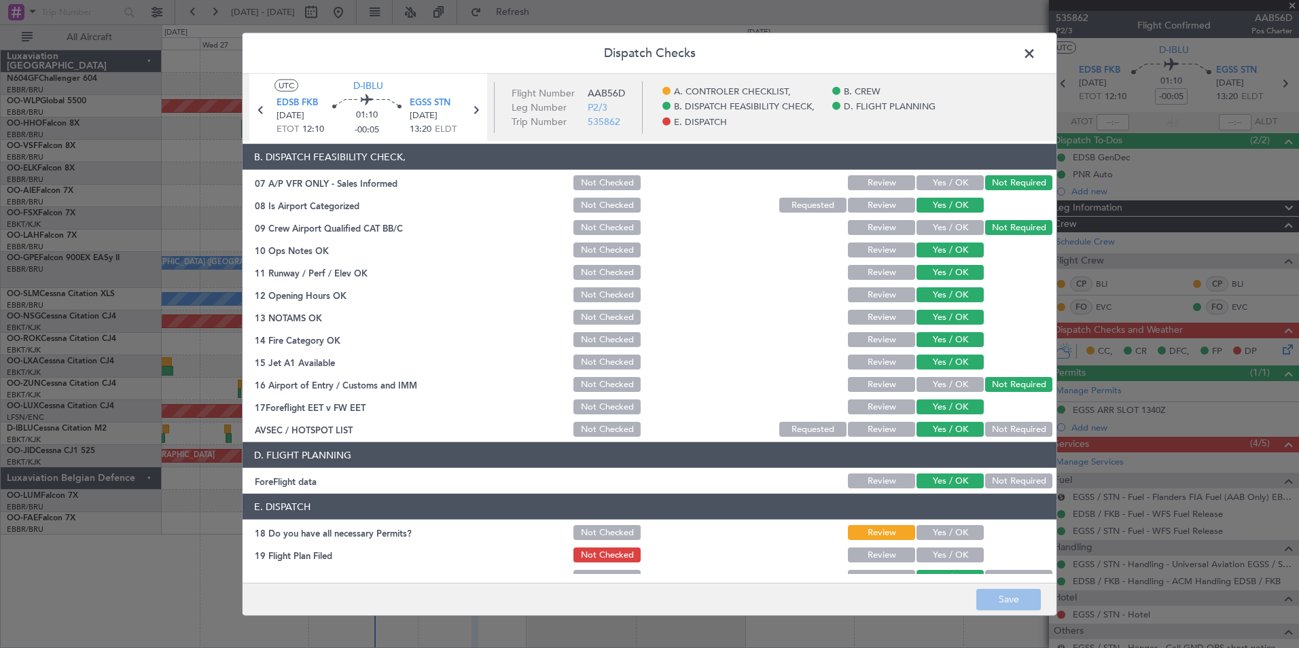
scroll to position [251, 0]
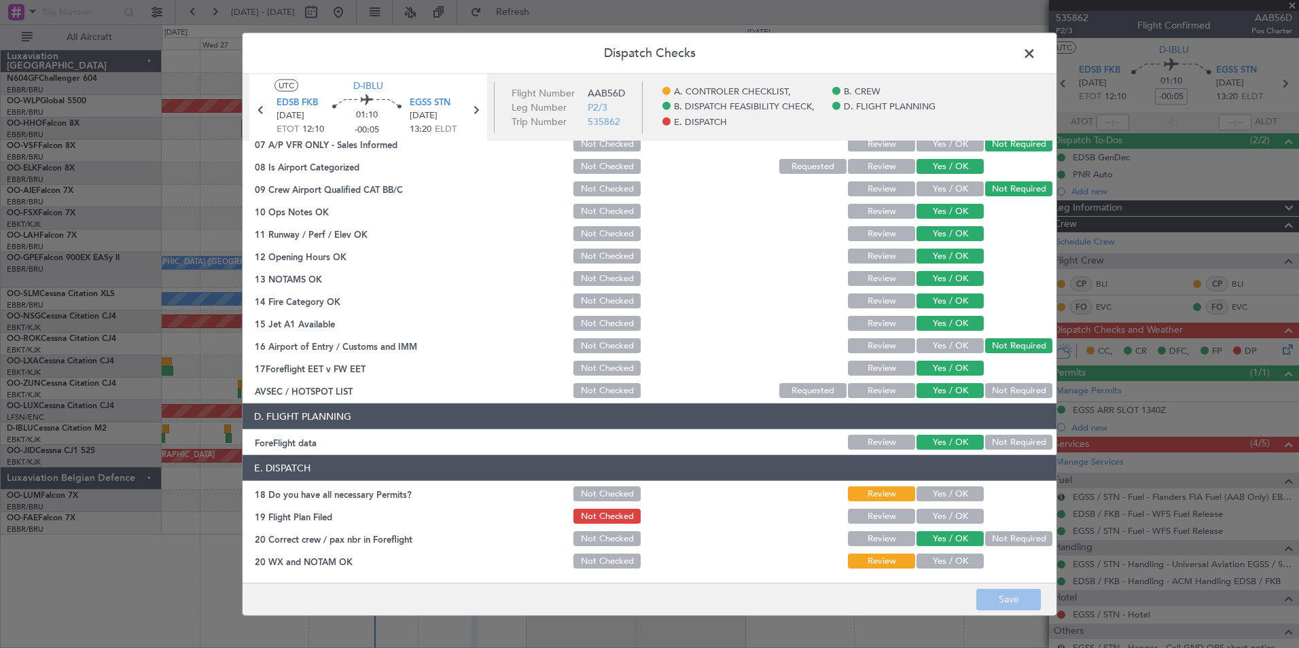
click at [945, 497] on button "Yes / OK" at bounding box center [950, 494] width 67 height 15
click at [937, 512] on button "Yes / OK" at bounding box center [950, 516] width 67 height 15
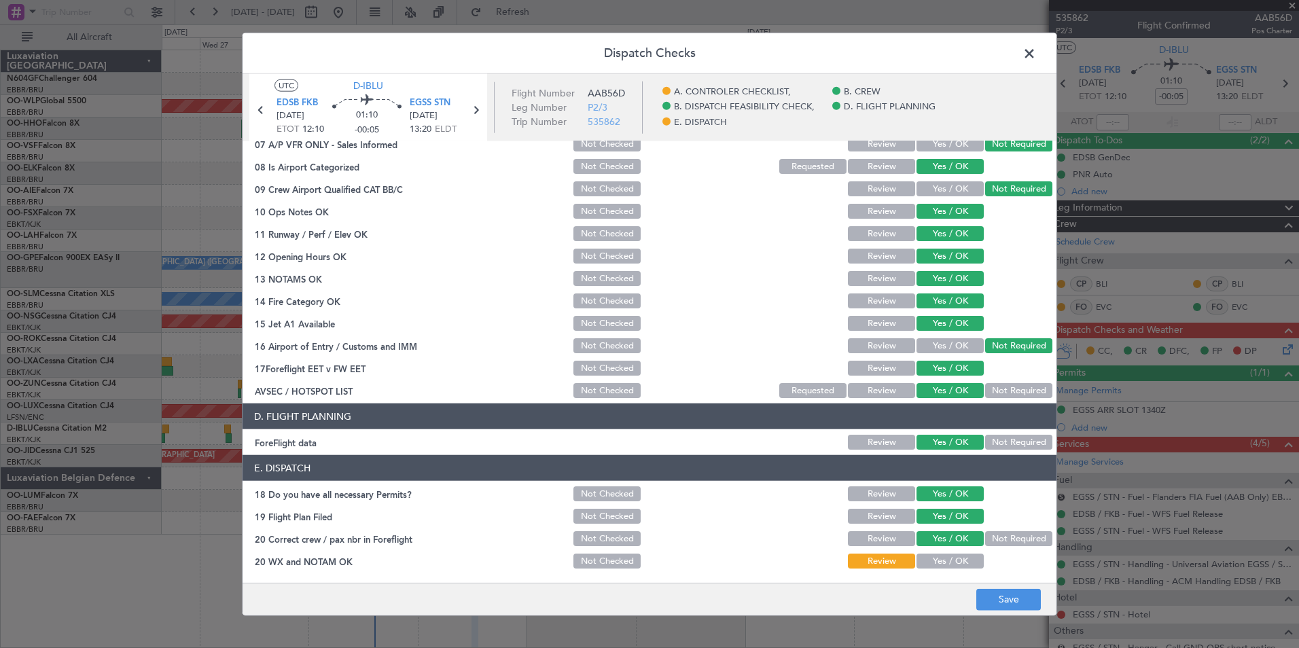
click at [932, 556] on button "Yes / OK" at bounding box center [950, 561] width 67 height 15
click at [976, 593] on footer "Save" at bounding box center [650, 598] width 814 height 33
click at [1001, 593] on button "Save" at bounding box center [1009, 600] width 65 height 22
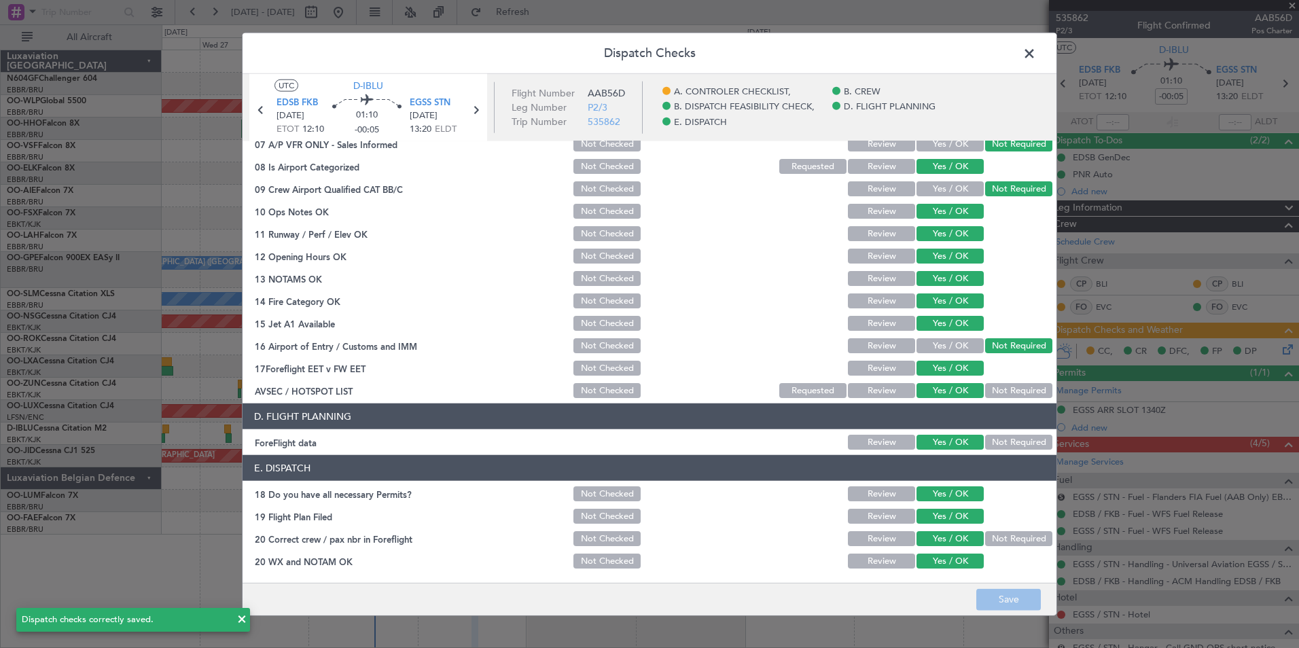
click at [1036, 61] on span at bounding box center [1036, 56] width 0 height 27
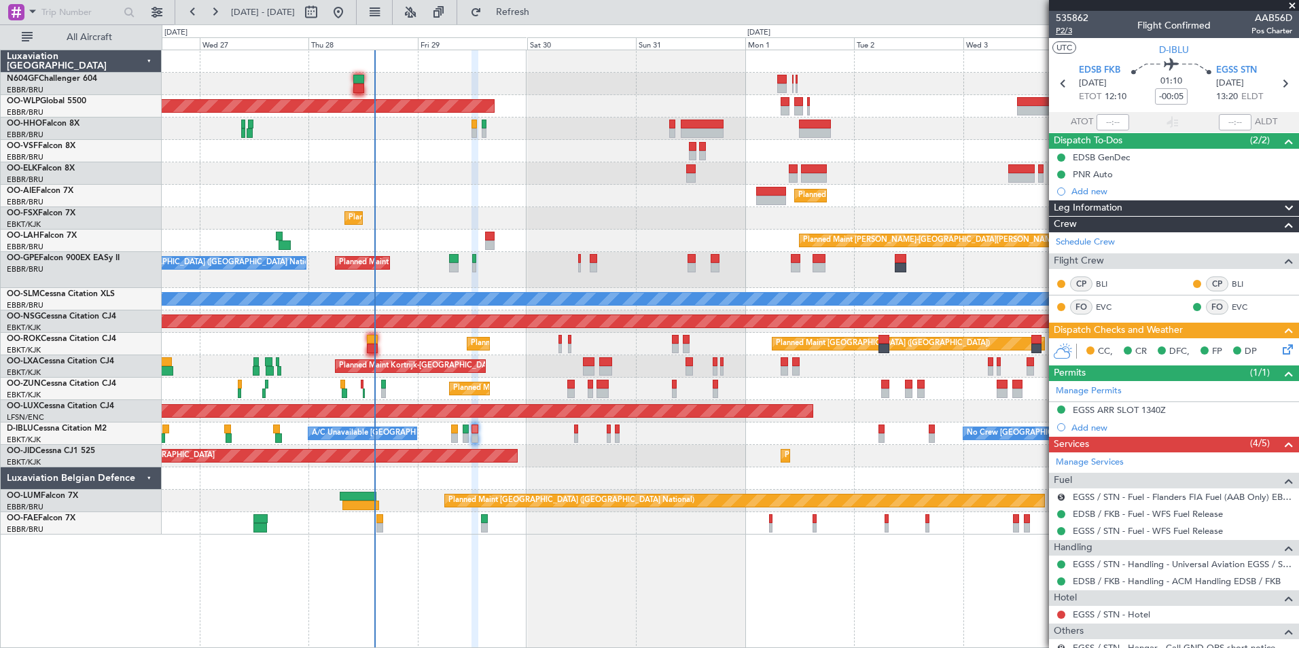
click at [1070, 28] on span "P2/3" at bounding box center [1072, 31] width 33 height 12
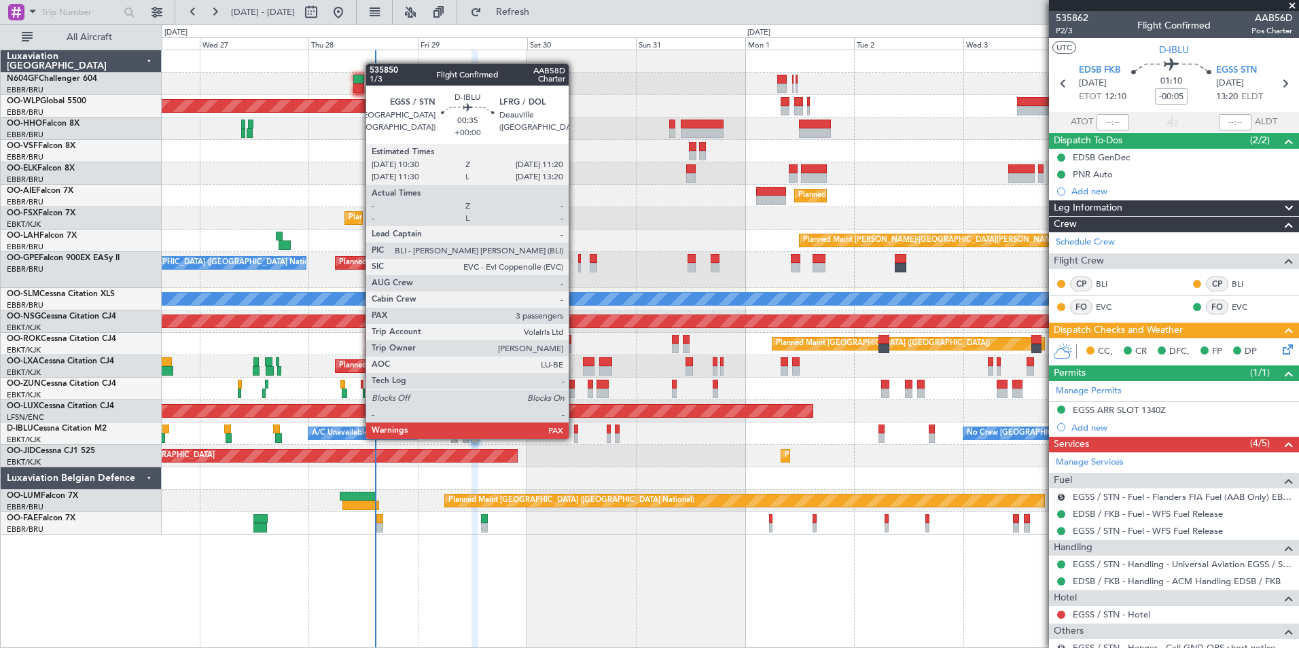
click at [575, 438] on div at bounding box center [576, 439] width 4 height 10
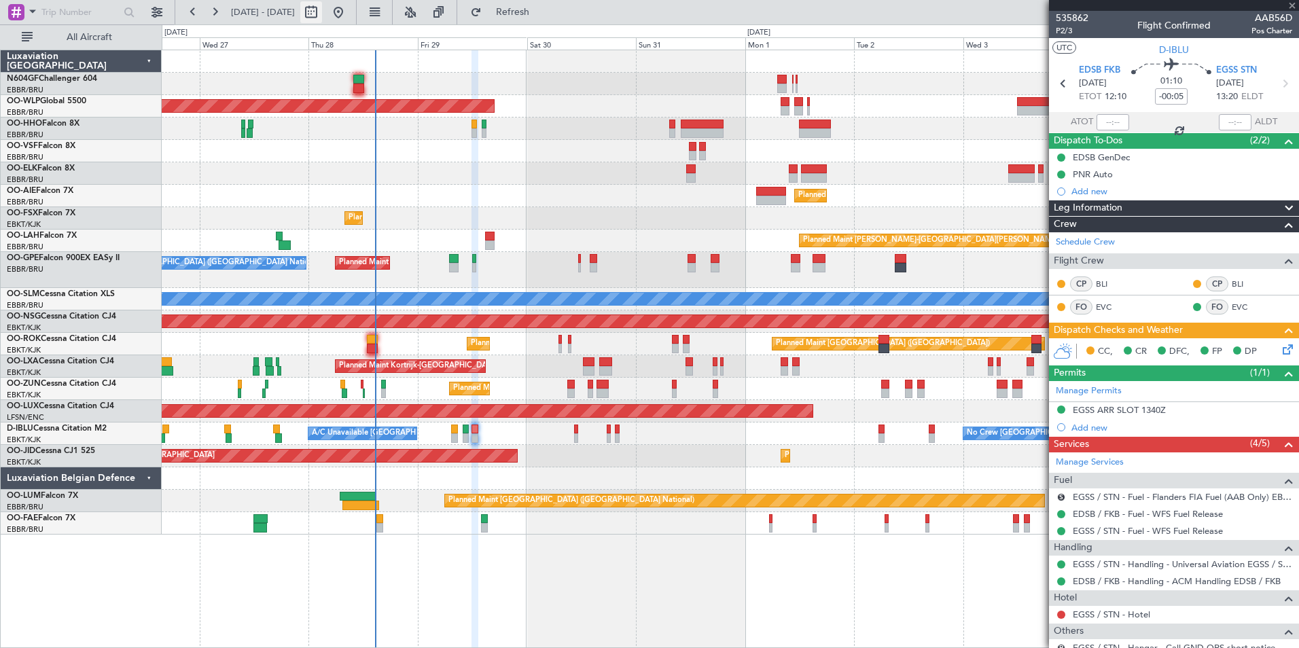
type input "4"
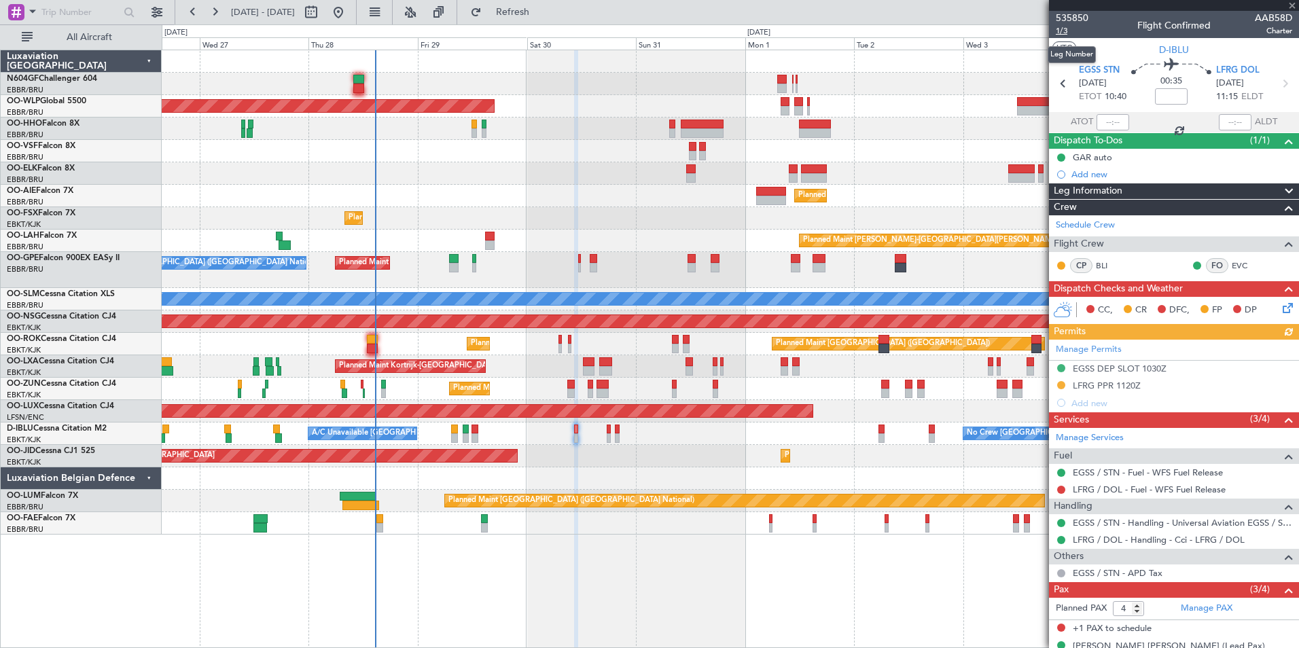
click at [1062, 33] on span "1/3" at bounding box center [1072, 31] width 33 height 12
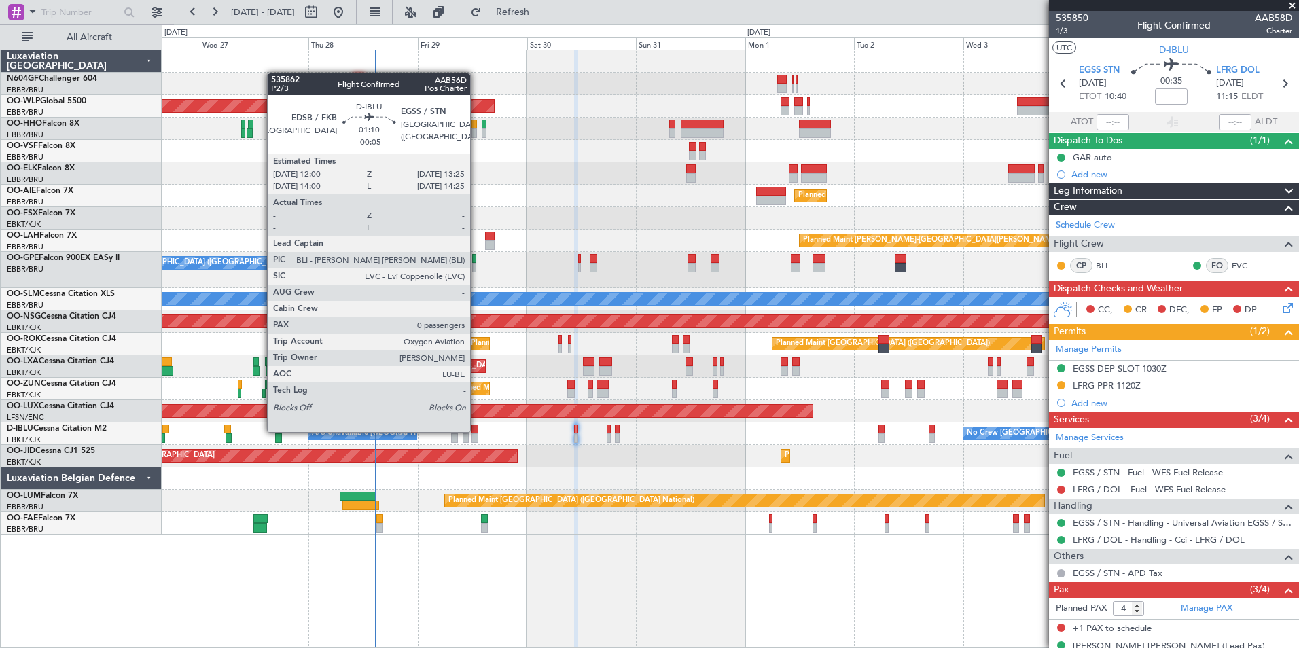
click at [476, 431] on div at bounding box center [475, 430] width 7 height 10
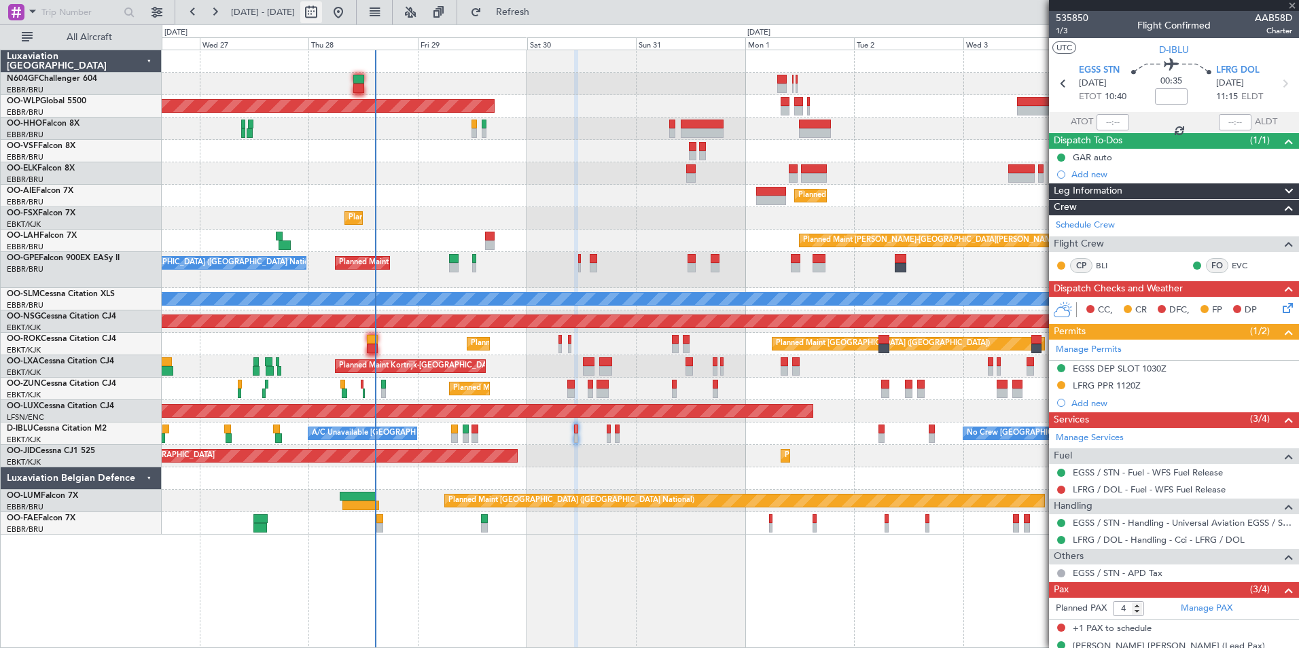
type input "-00:05"
type input "0"
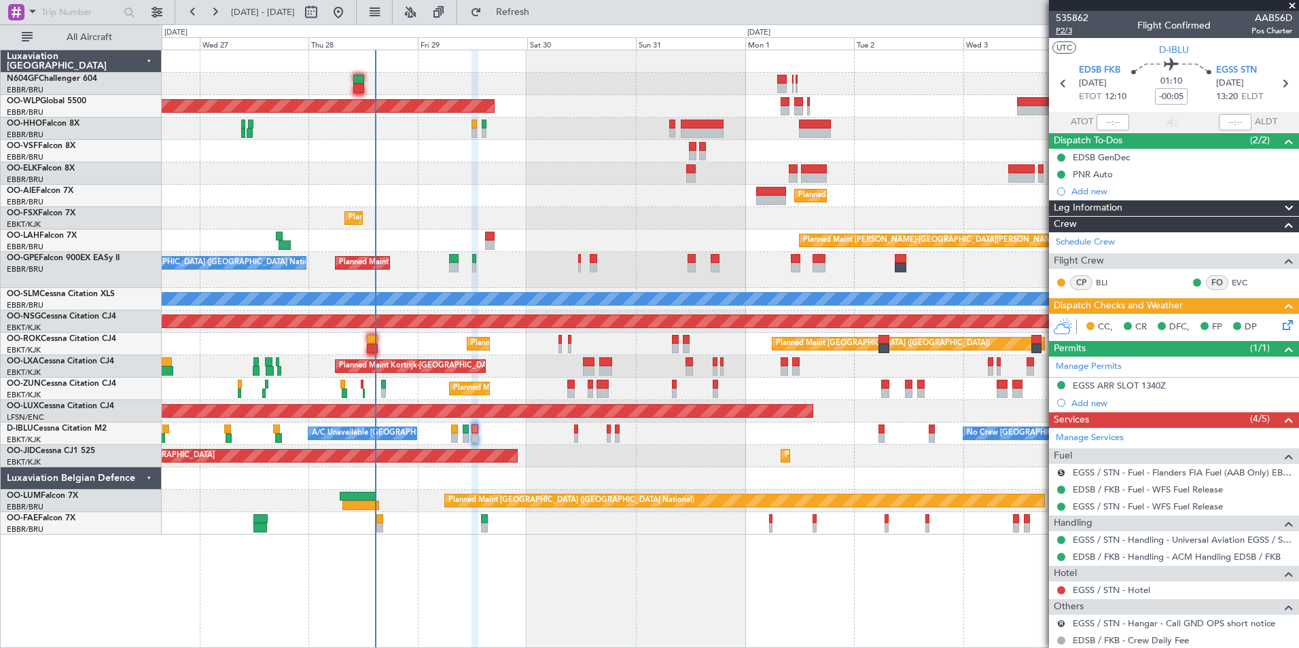
click at [1069, 29] on span "P2/3" at bounding box center [1072, 31] width 33 height 12
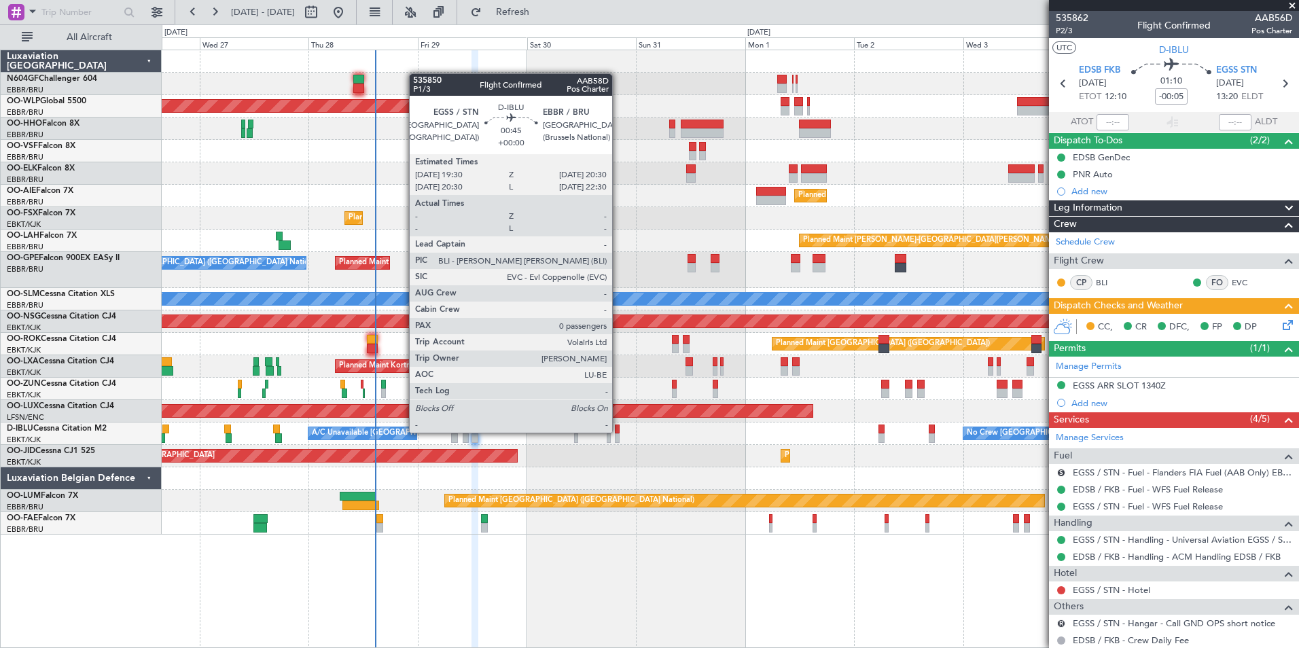
click at [618, 433] on div at bounding box center [617, 430] width 5 height 10
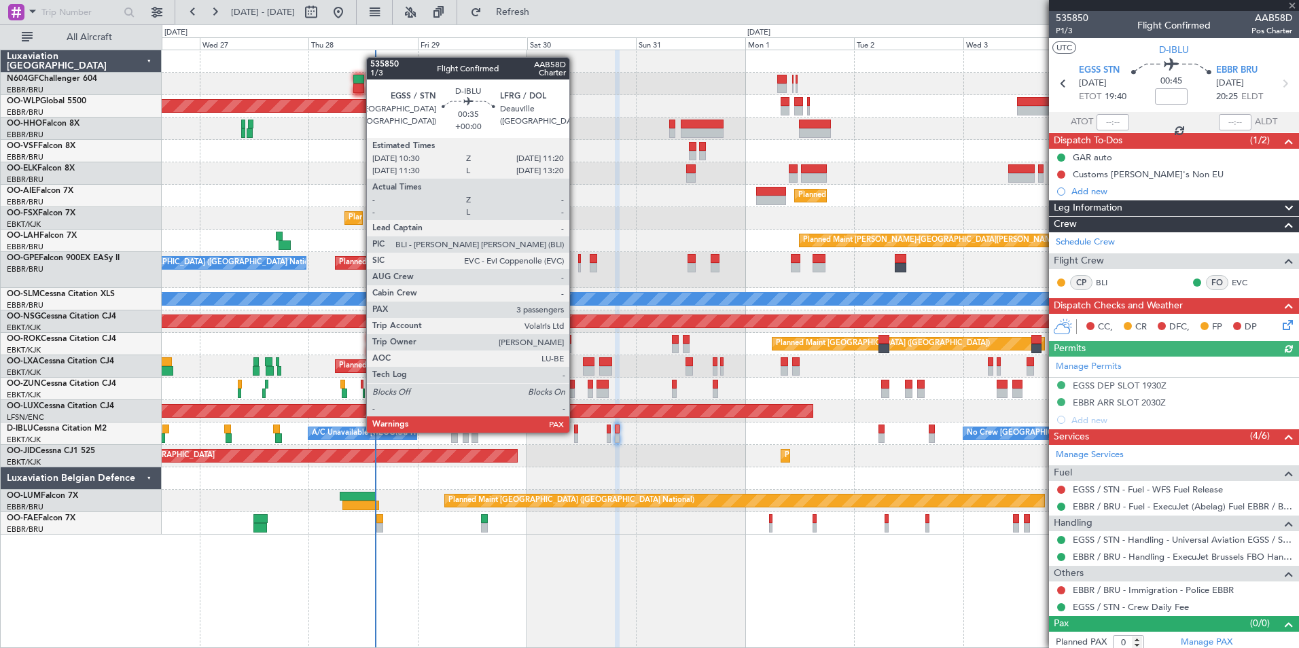
click at [576, 432] on div at bounding box center [576, 430] width 4 height 10
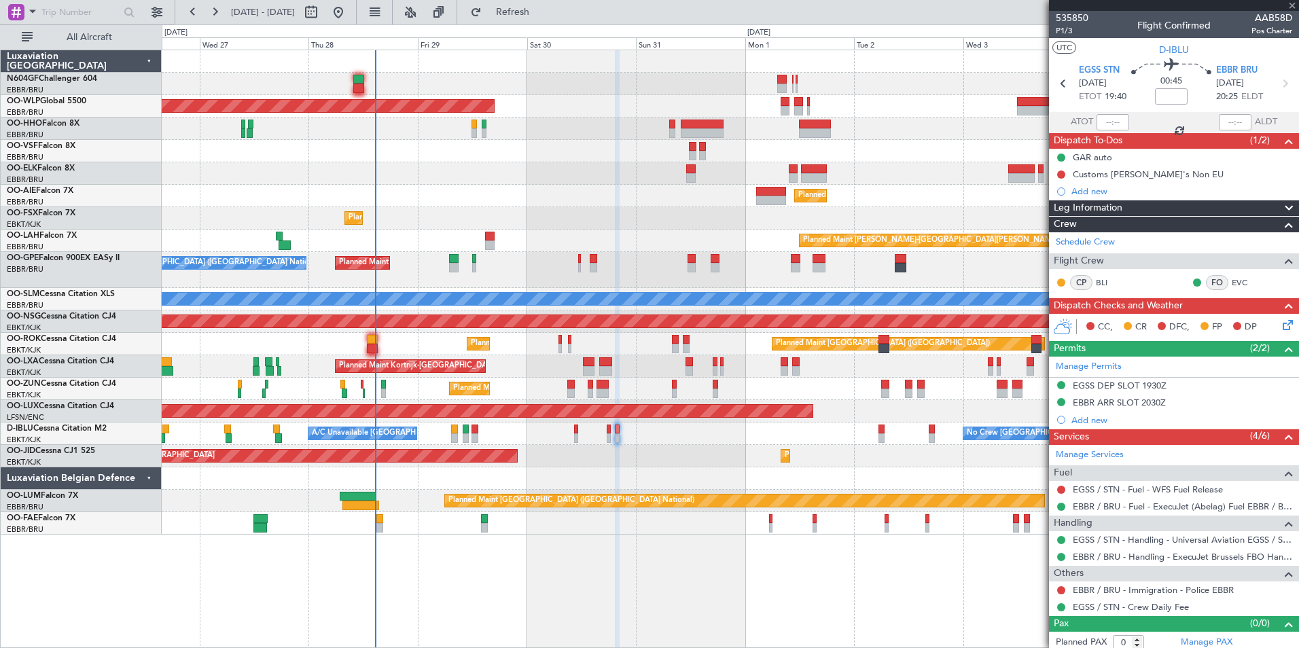
type input "4"
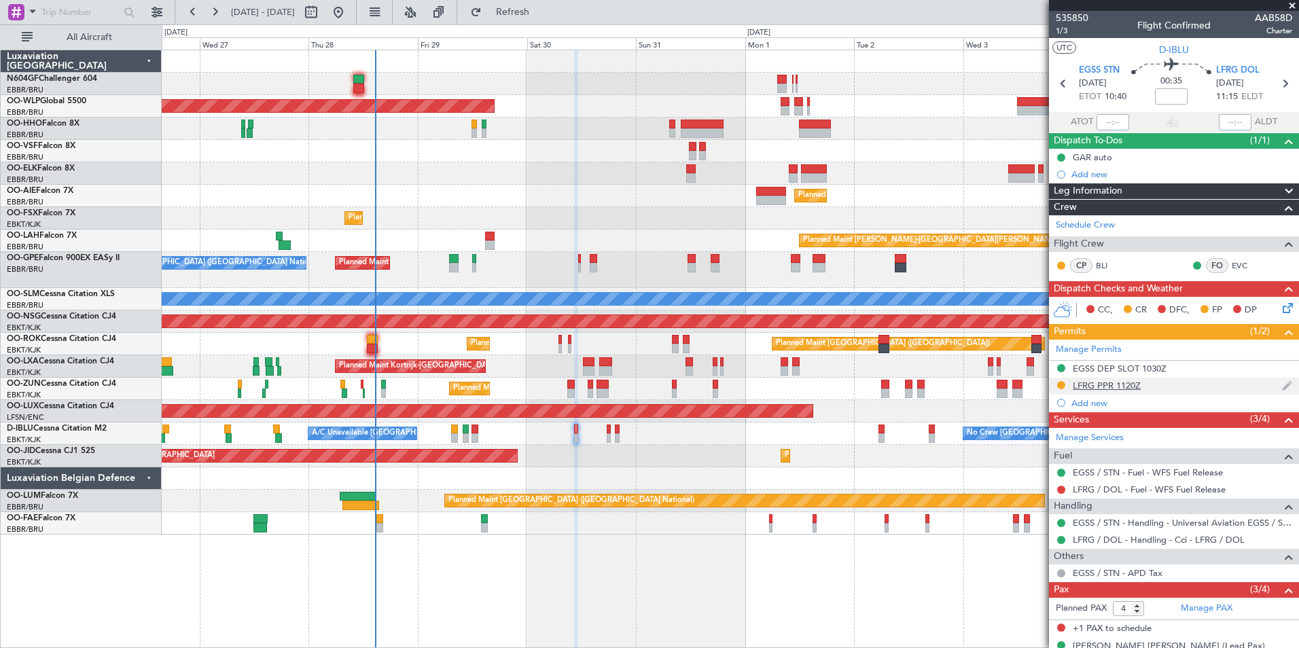
click at [1094, 385] on div "LFRG PPR 1120Z" at bounding box center [1107, 386] width 68 height 12
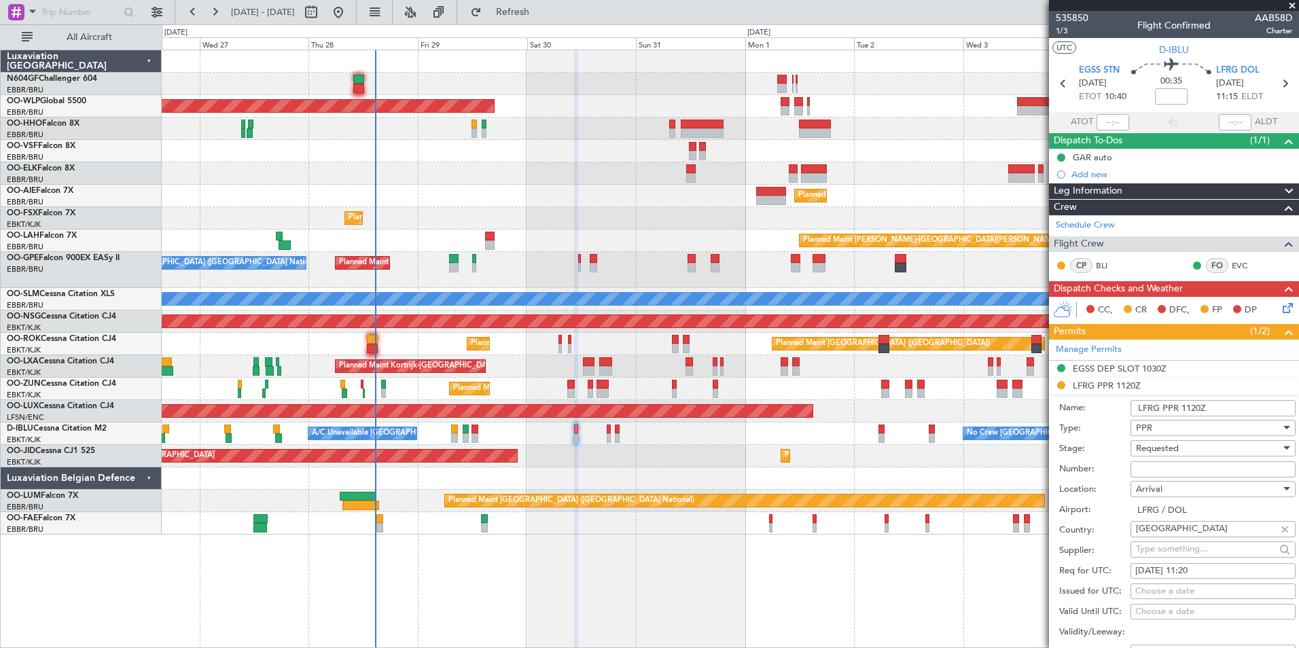
click at [1168, 455] on div "Requested" at bounding box center [1208, 448] width 145 height 20
click at [1168, 550] on span "Received OK" at bounding box center [1208, 551] width 143 height 20
click at [1157, 463] on input "Number:" at bounding box center [1213, 469] width 165 height 16
type input "Approved"
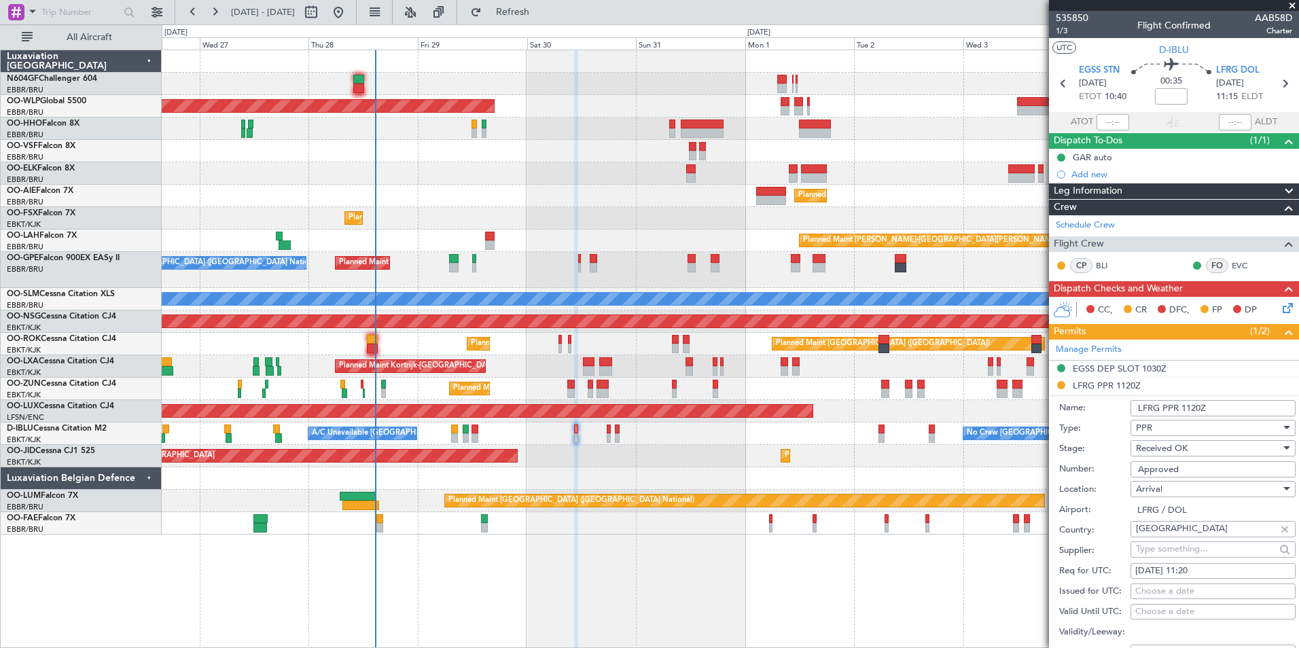
scroll to position [136, 0]
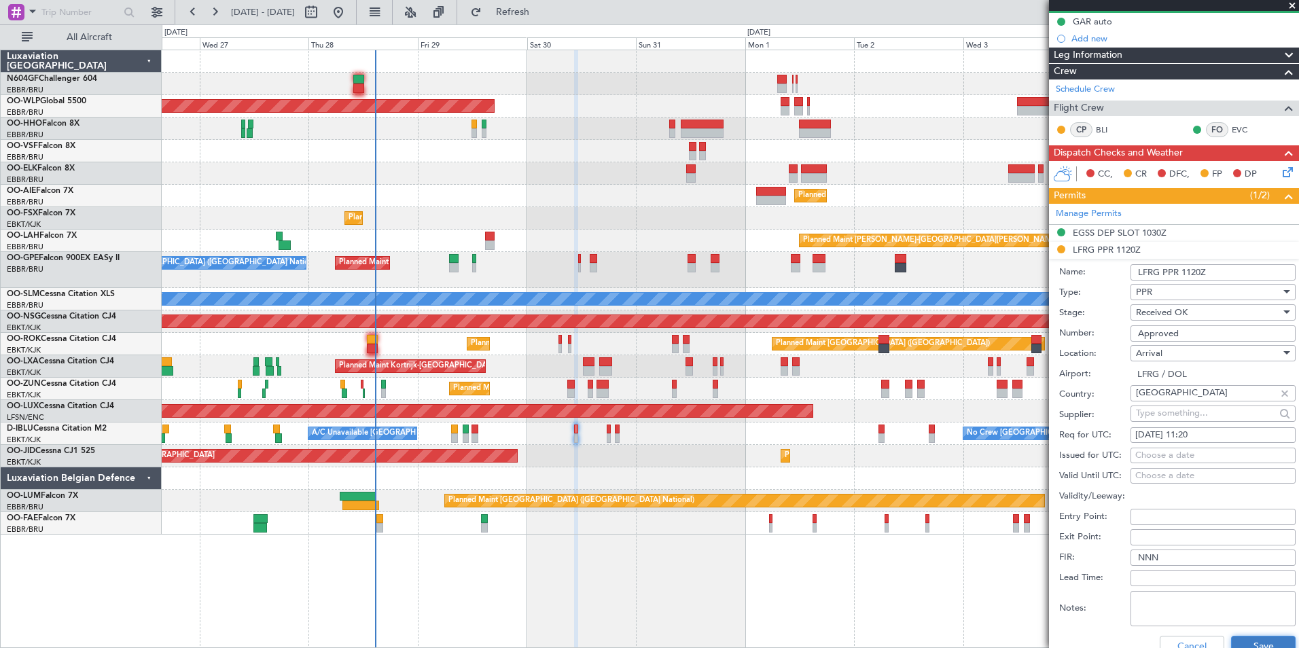
click at [1247, 645] on button "Save" at bounding box center [1263, 647] width 65 height 22
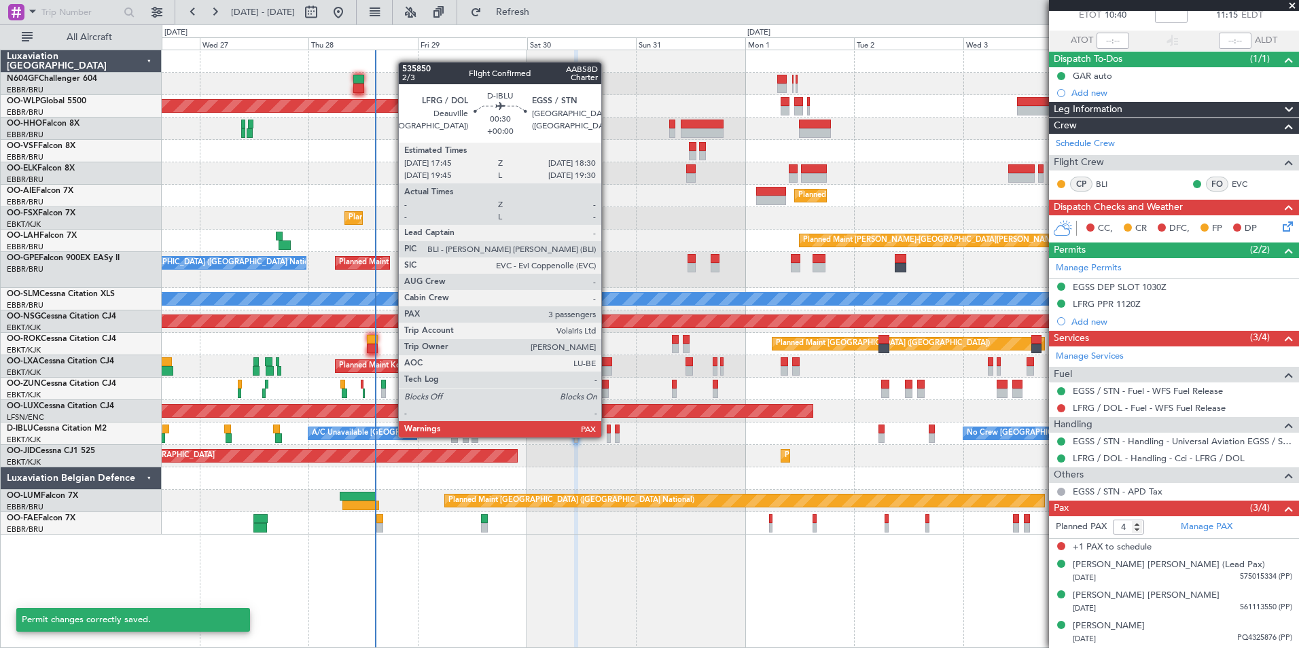
scroll to position [81, 0]
click at [608, 436] on div at bounding box center [609, 439] width 4 height 10
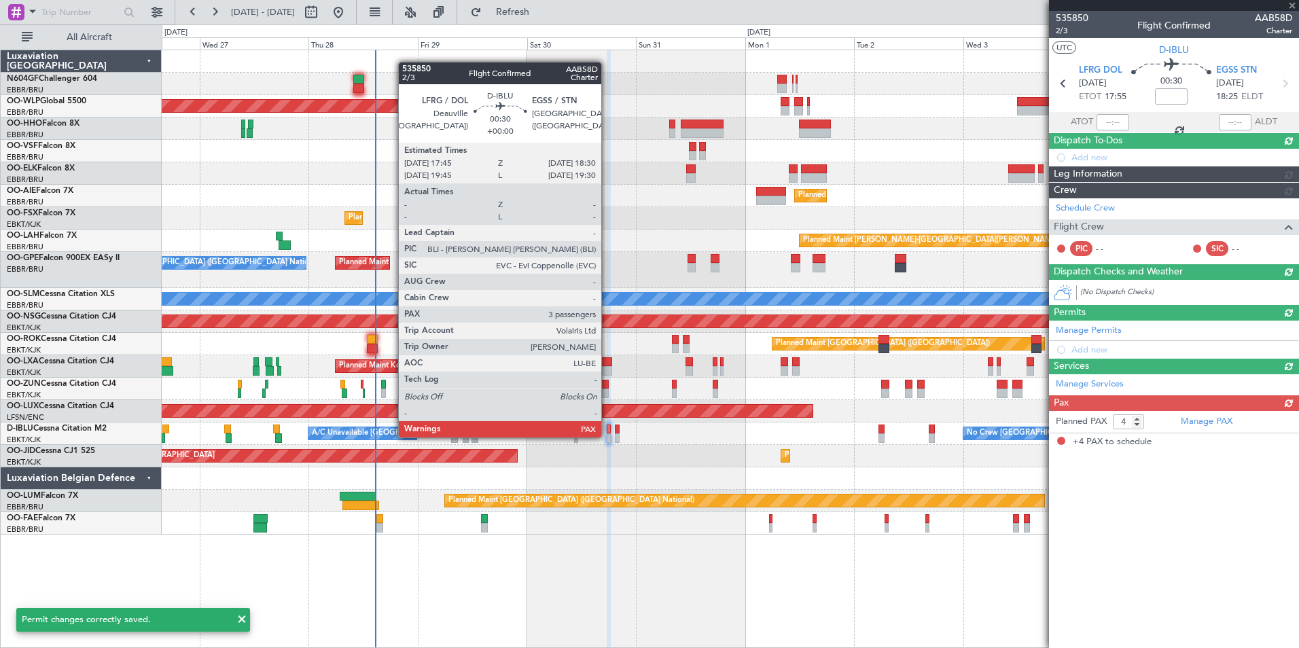
scroll to position [0, 0]
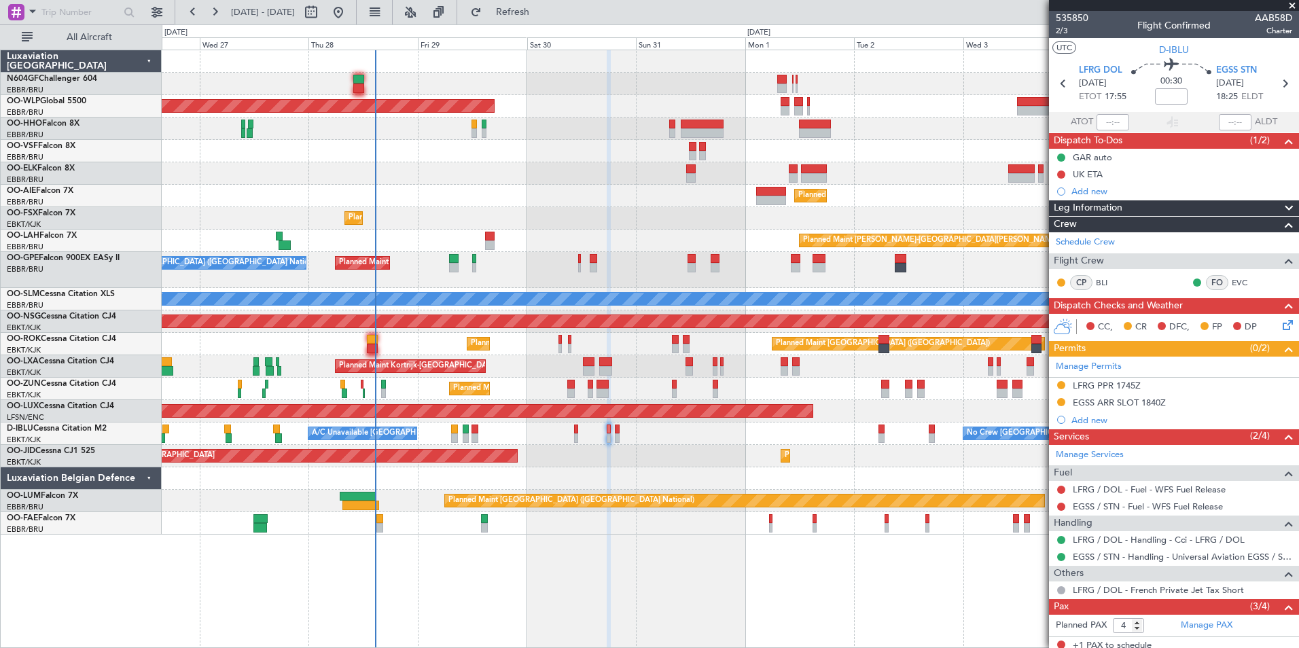
click at [1089, 391] on div "LFRG PPR 1745Z" at bounding box center [1174, 386] width 250 height 17
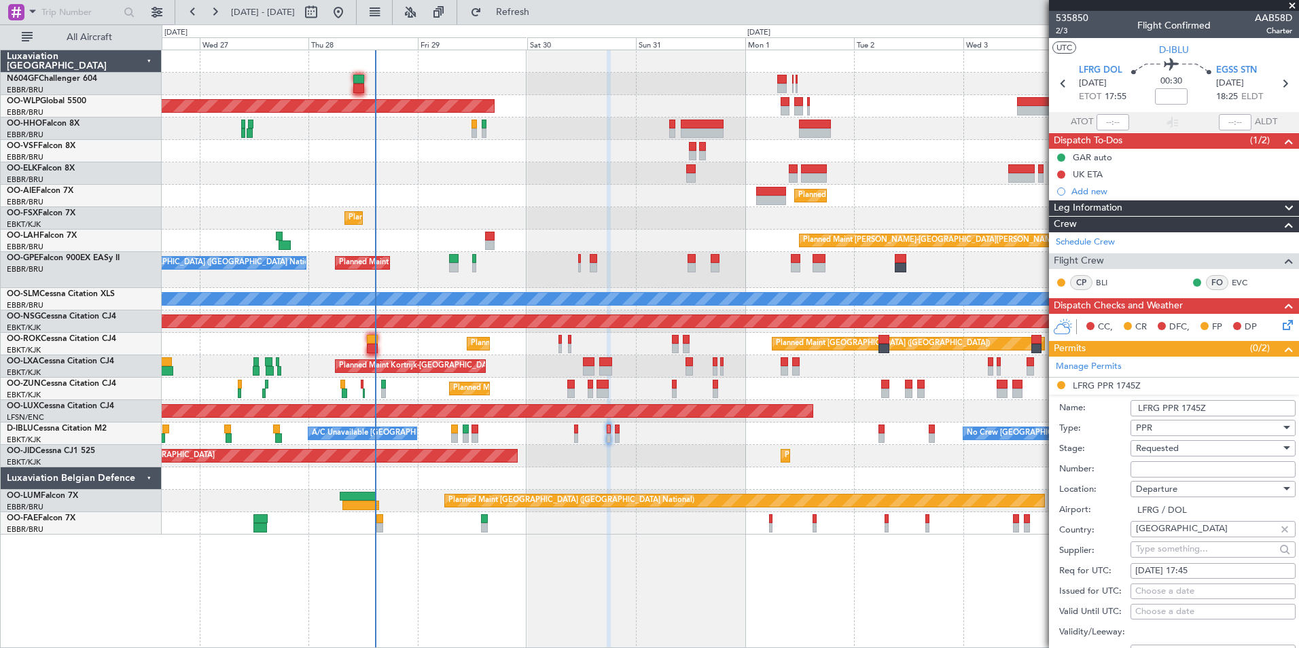
click at [1185, 468] on input "Number:" at bounding box center [1213, 469] width 165 height 16
type input "Approved"
click at [1175, 453] on span "Requested" at bounding box center [1157, 448] width 43 height 12
click at [1178, 542] on span "Received OK" at bounding box center [1208, 551] width 143 height 20
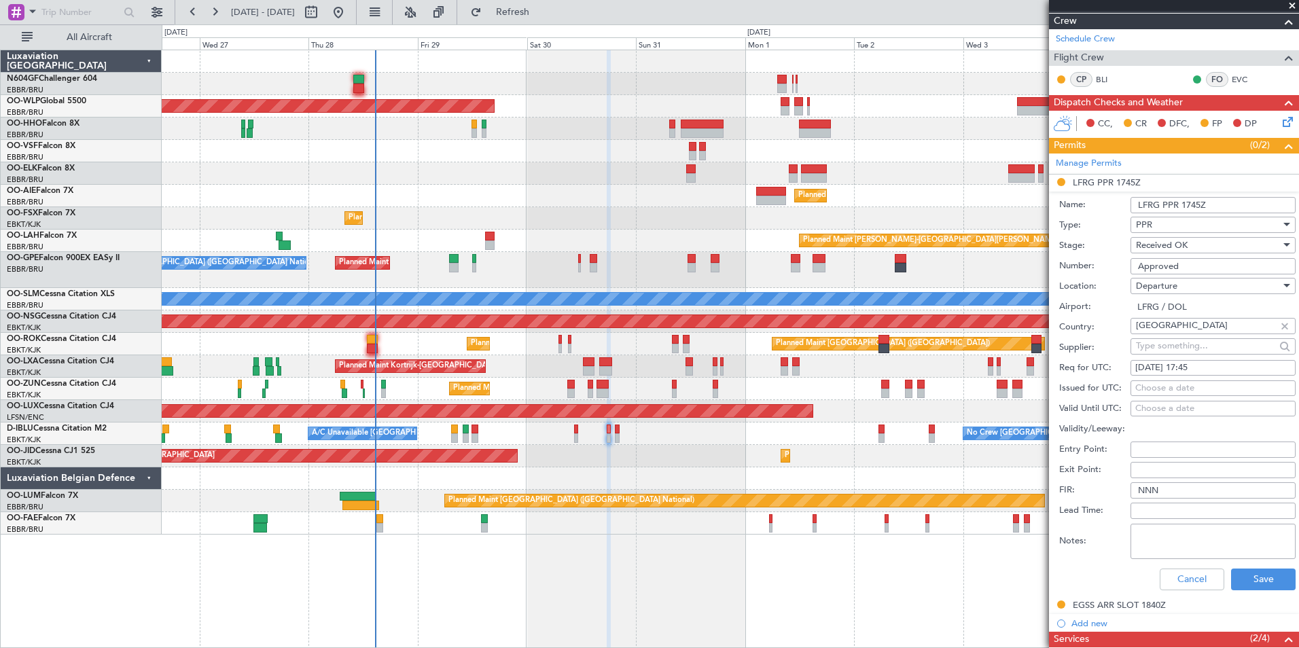
scroll to position [204, 0]
click at [1247, 575] on button "Save" at bounding box center [1263, 579] width 65 height 22
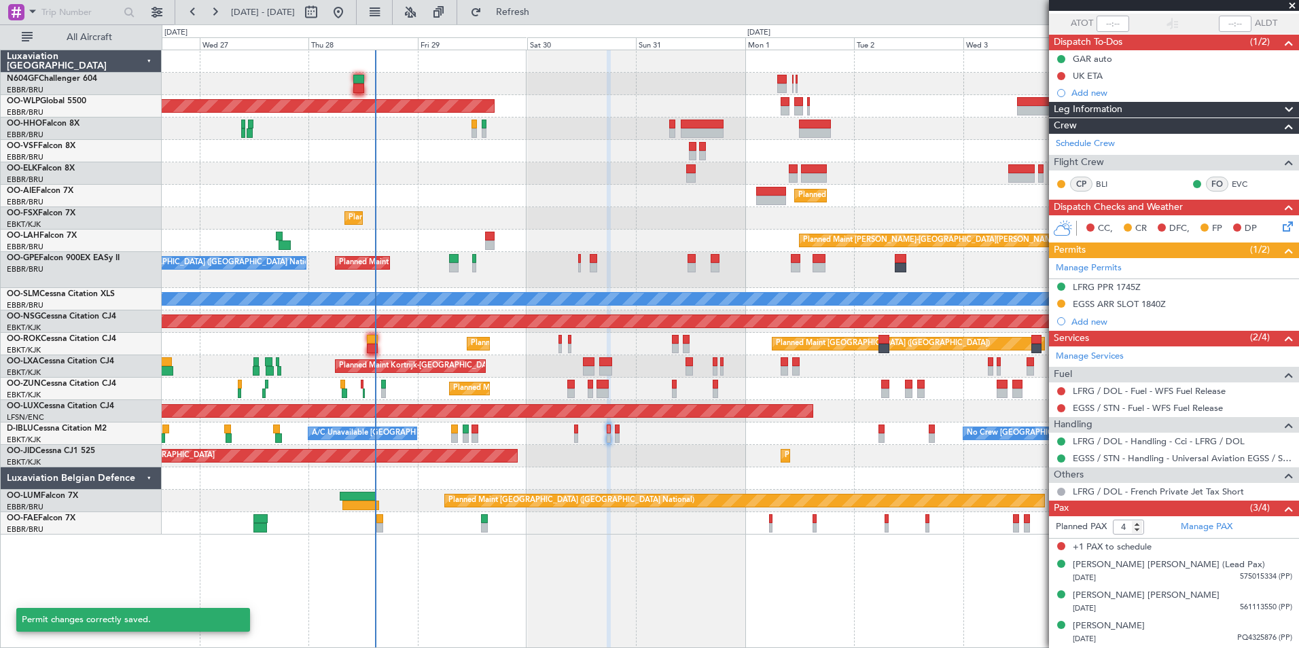
scroll to position [98, 0]
click at [1122, 299] on div "EGSS ARR SLOT 1840Z" at bounding box center [1119, 305] width 93 height 12
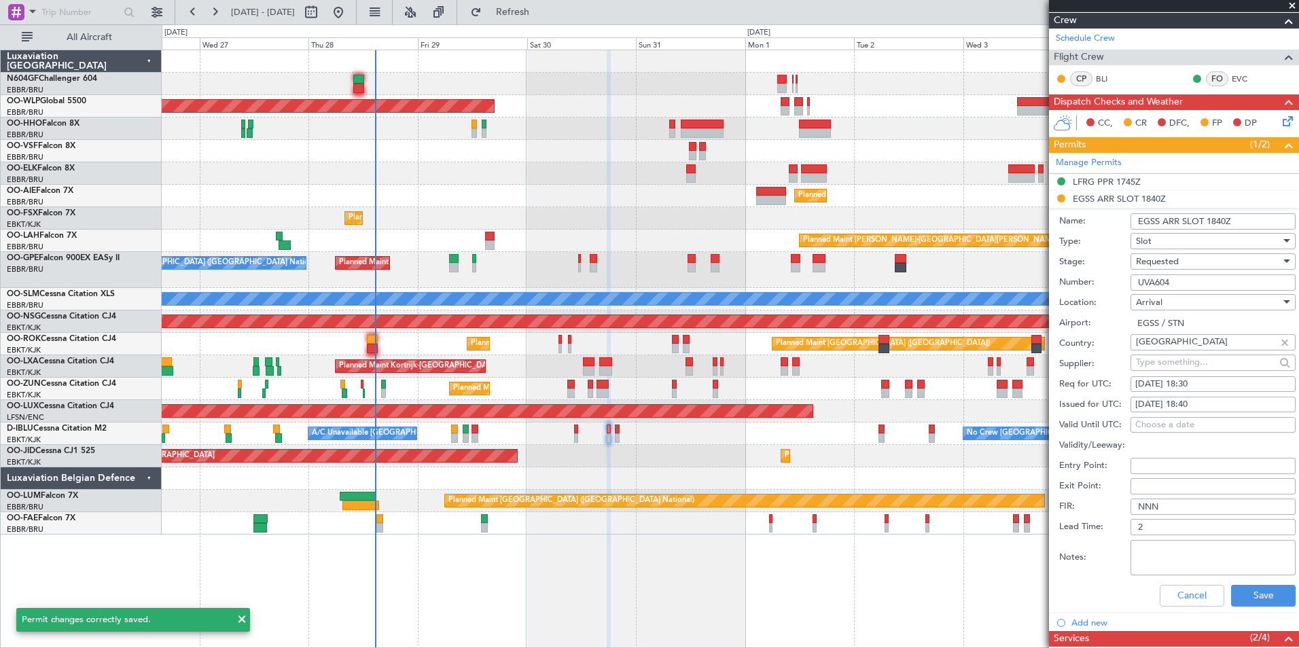
click at [1213, 402] on div "30/08/2025 18:40" at bounding box center [1214, 405] width 156 height 14
select select "8"
select select "2025"
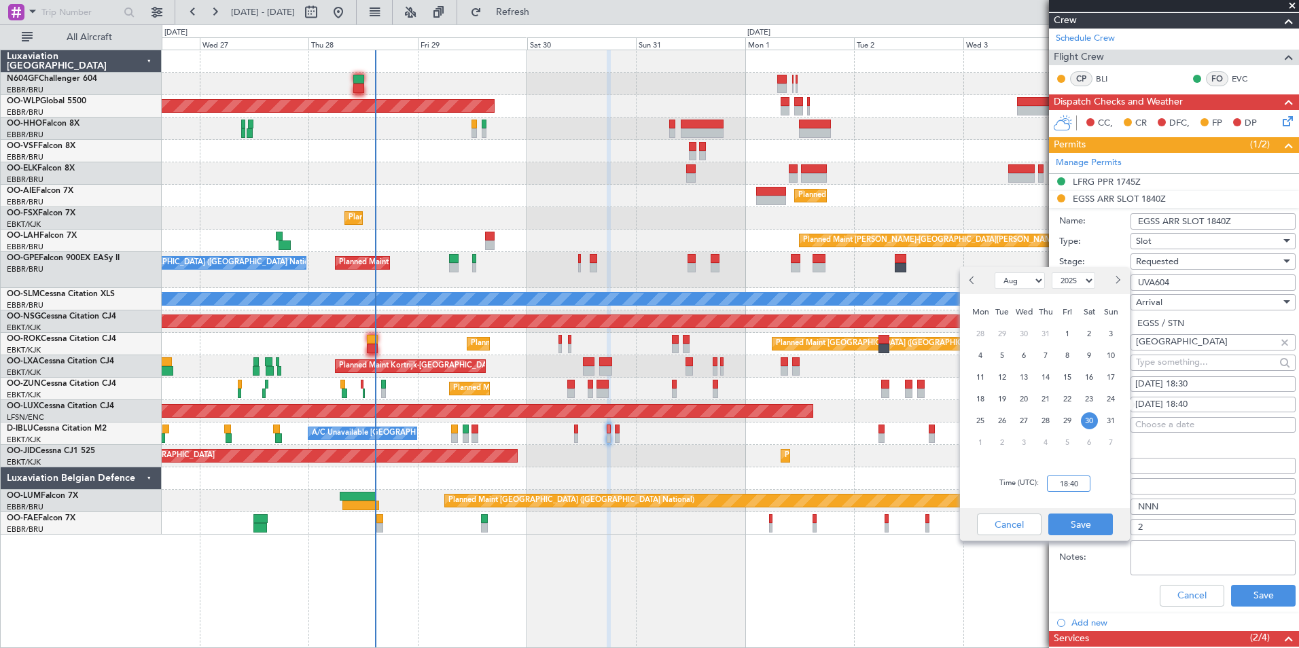
click at [1079, 481] on input "18:40" at bounding box center [1068, 484] width 43 height 16
type input "18:30"
click at [1120, 455] on div "1 2 3 4 5 6 7" at bounding box center [1046, 444] width 158 height 24
click at [1098, 526] on button "Save" at bounding box center [1081, 525] width 65 height 22
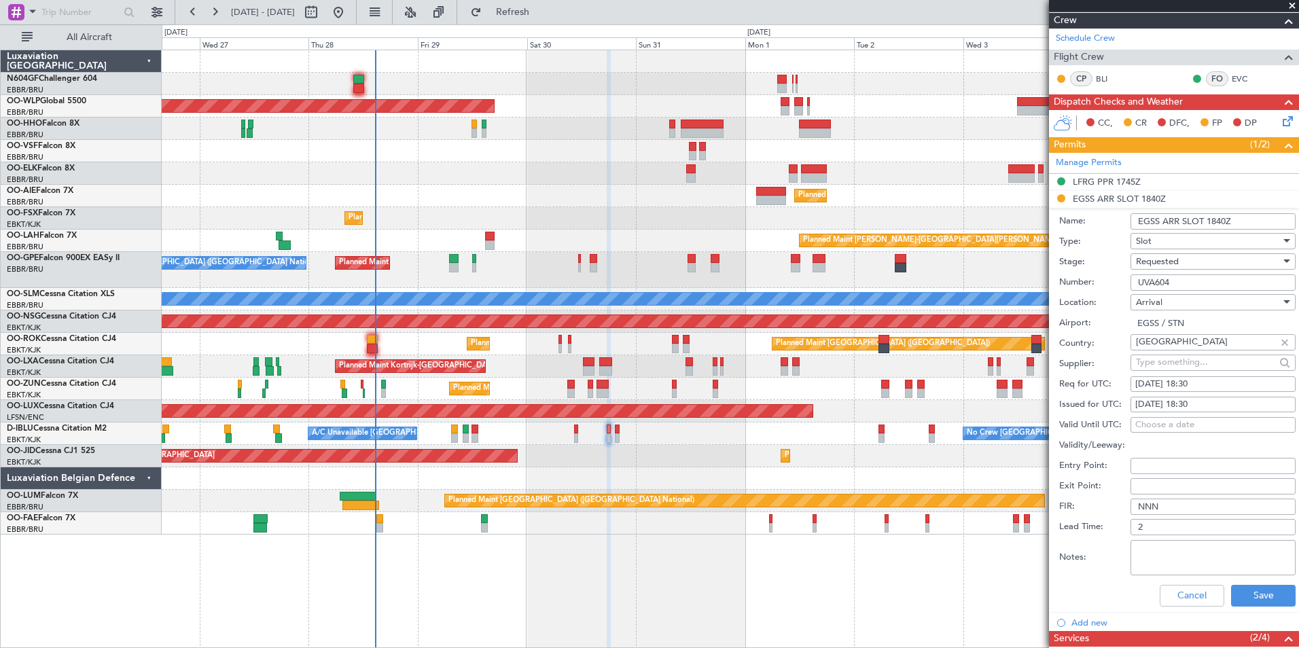
click at [1176, 254] on div "Requested" at bounding box center [1208, 261] width 145 height 20
click at [1169, 368] on span "Received OK" at bounding box center [1208, 364] width 143 height 20
click at [1252, 598] on button "Save" at bounding box center [1263, 596] width 65 height 22
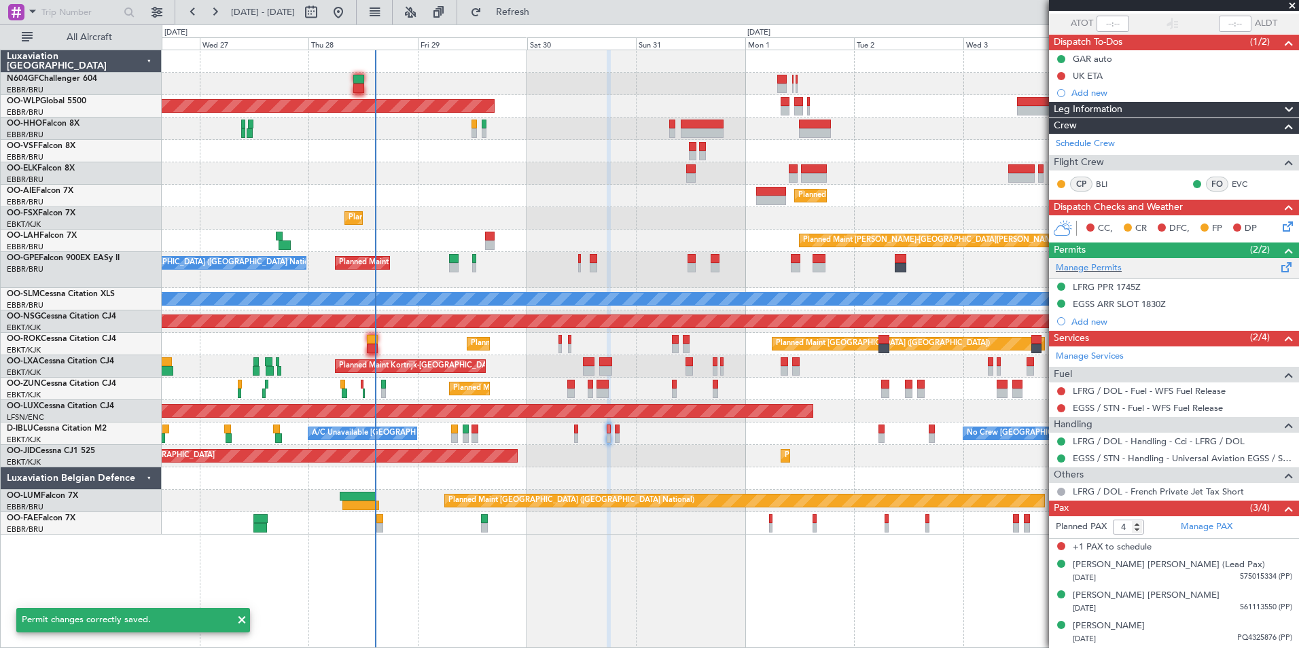
scroll to position [98, 0]
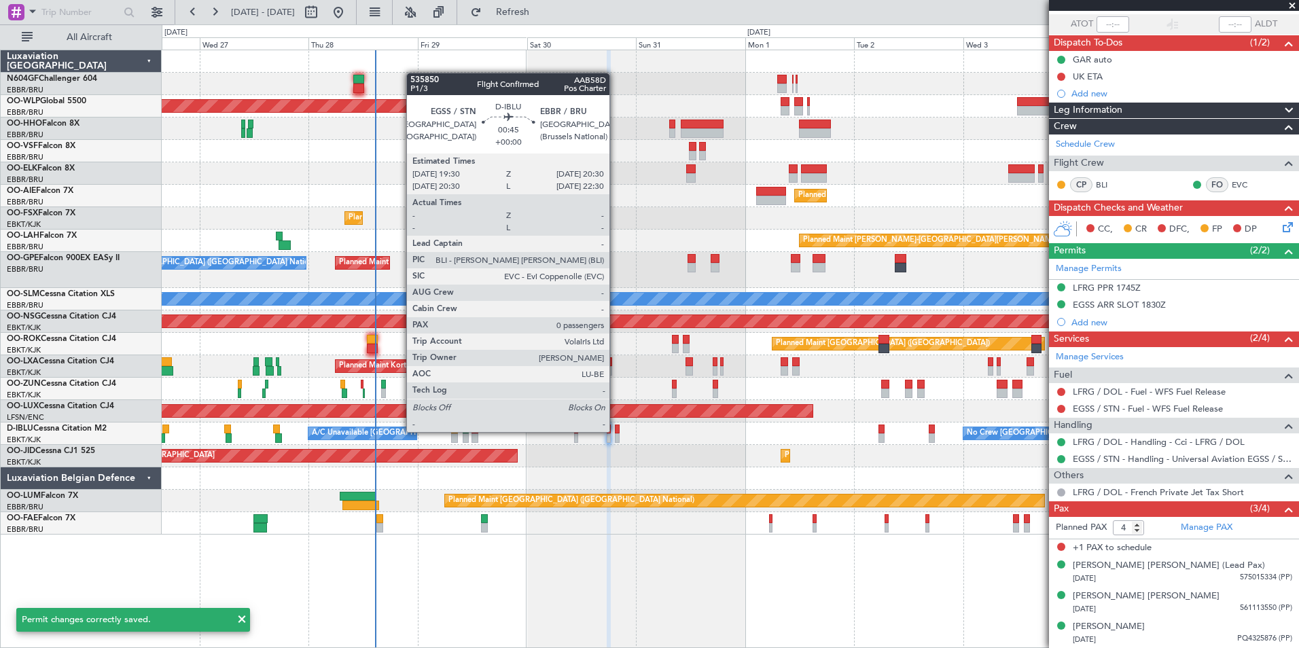
click at [616, 432] on div at bounding box center [617, 430] width 5 height 10
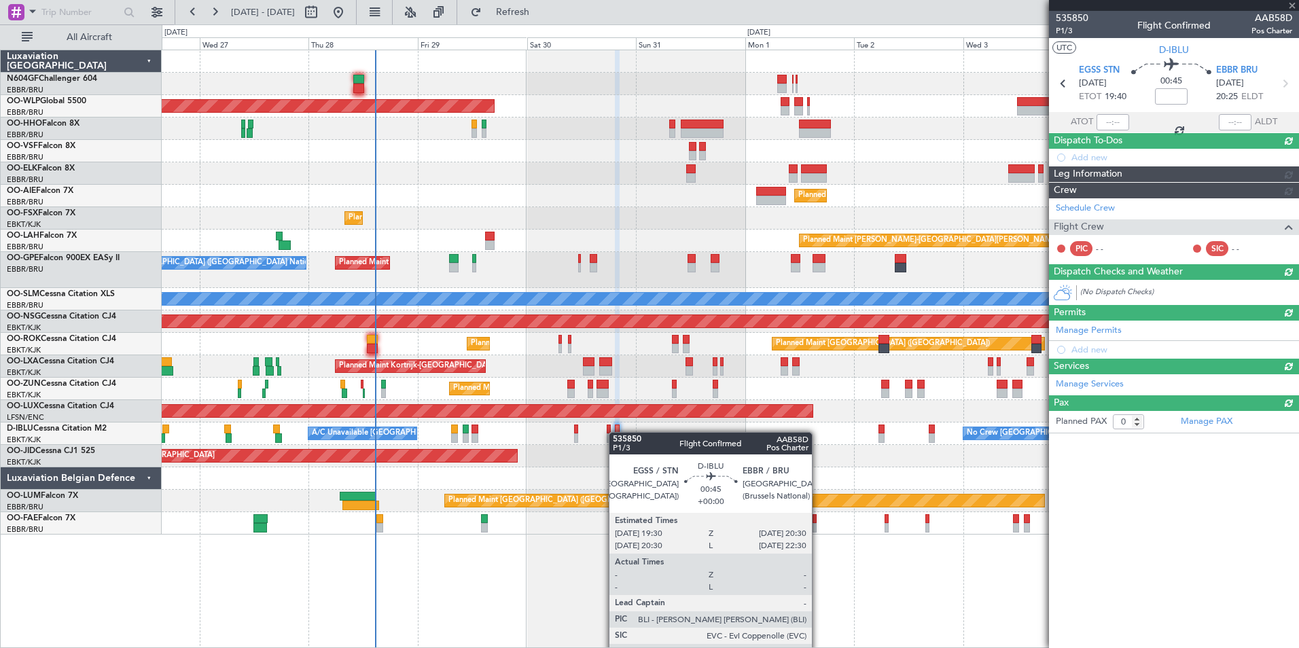
type input "4"
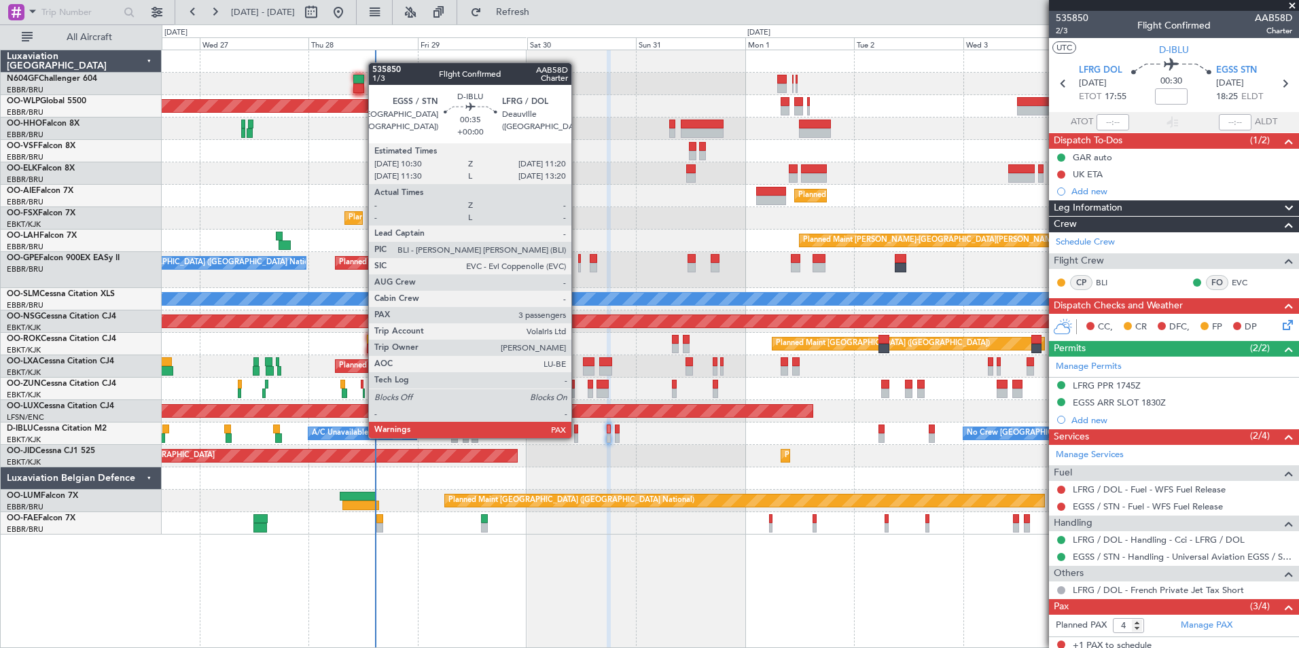
click at [578, 437] on div at bounding box center [576, 439] width 4 height 10
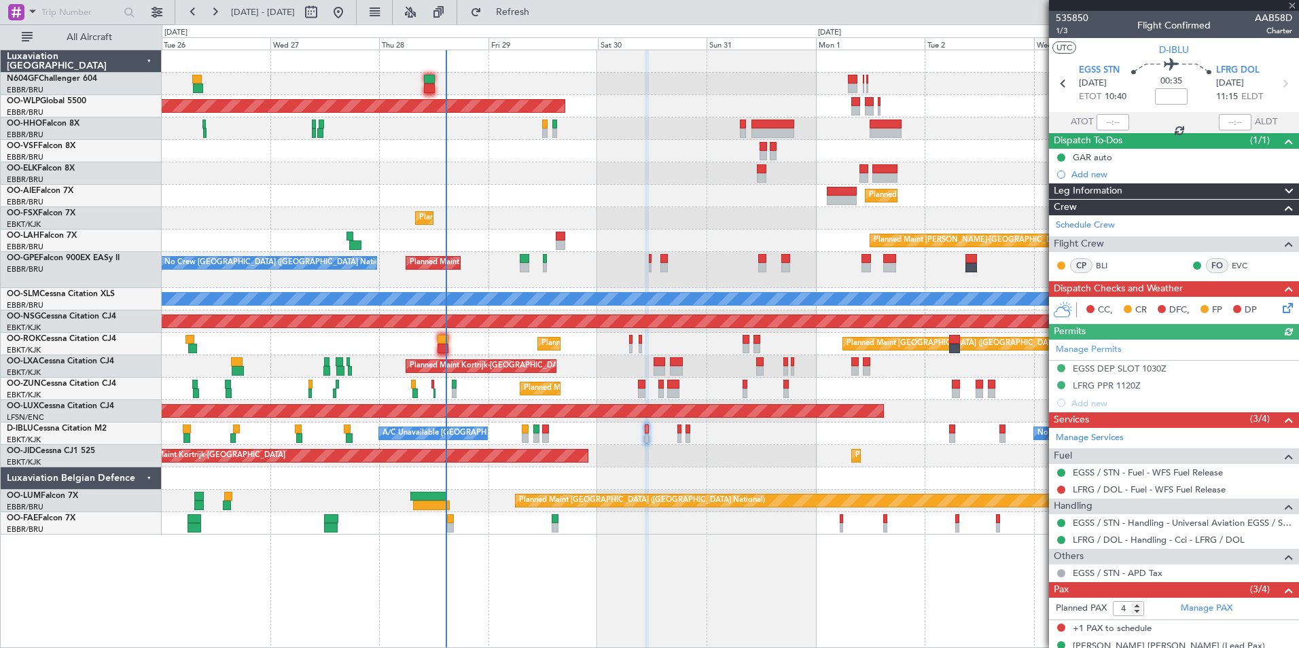
click at [623, 453] on div "Planned Maint Kortrijk-[GEOGRAPHIC_DATA] AOG Maint [GEOGRAPHIC_DATA]-[GEOGRAPHI…" at bounding box center [730, 456] width 1137 height 22
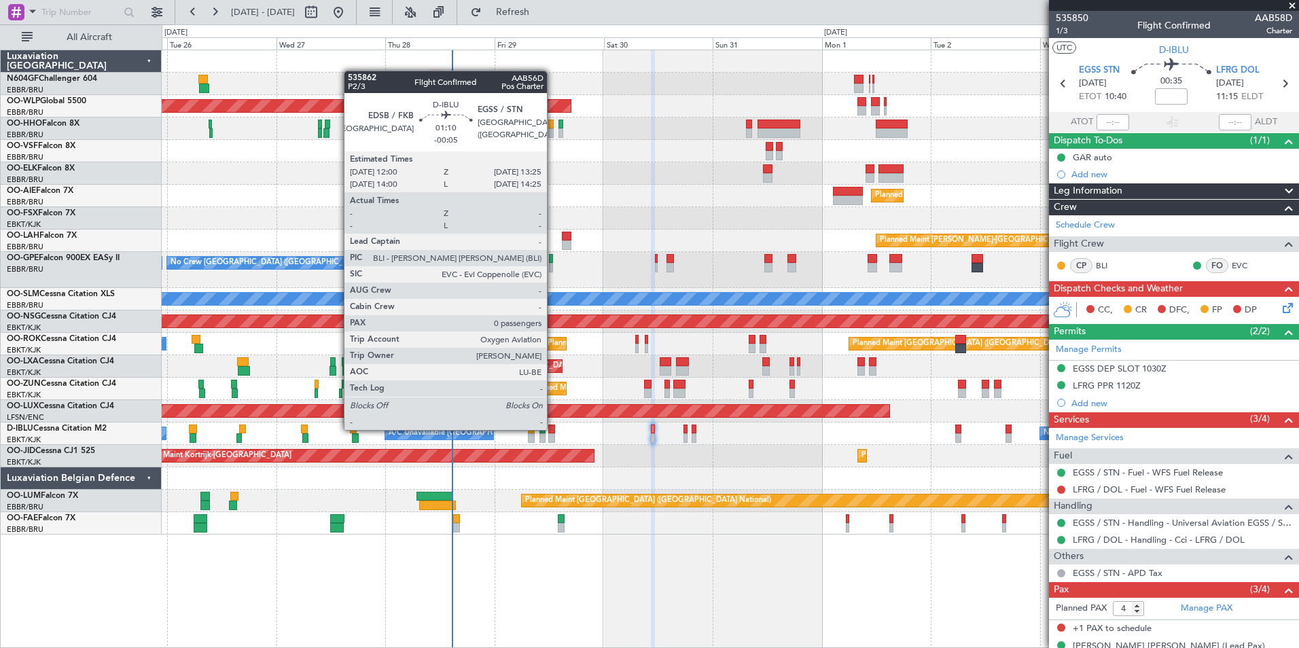
click at [553, 429] on div at bounding box center [551, 430] width 7 height 10
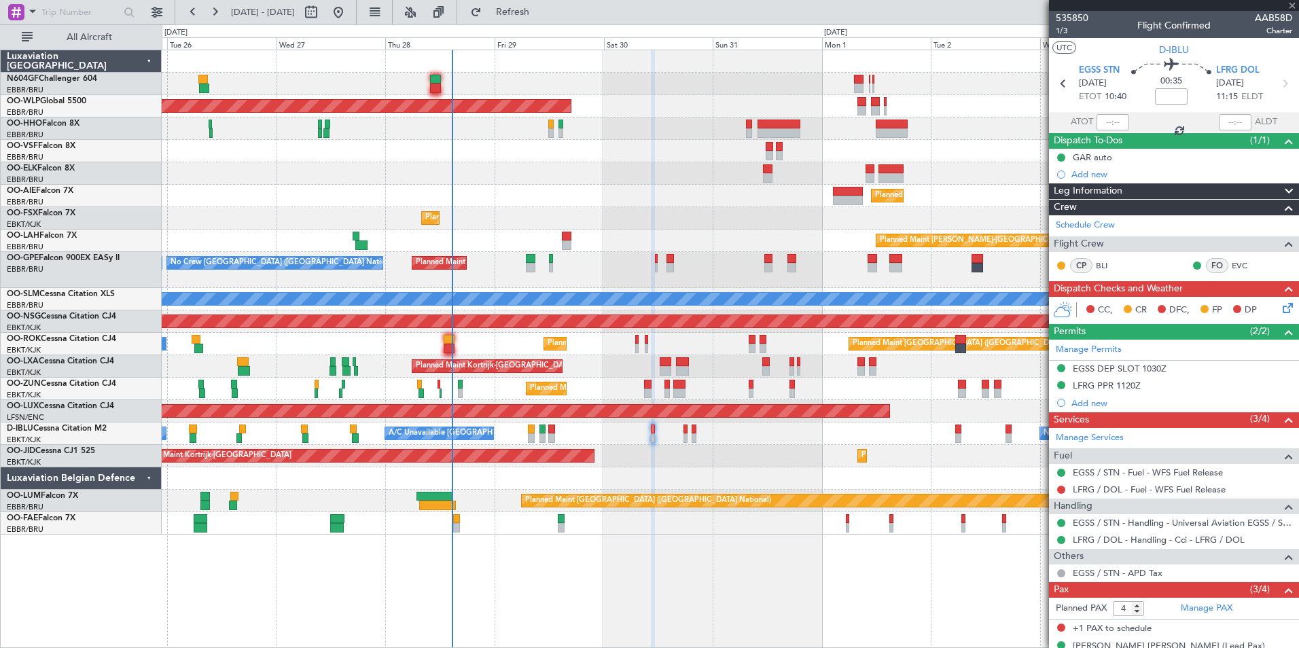
type input "-00:05"
type input "0"
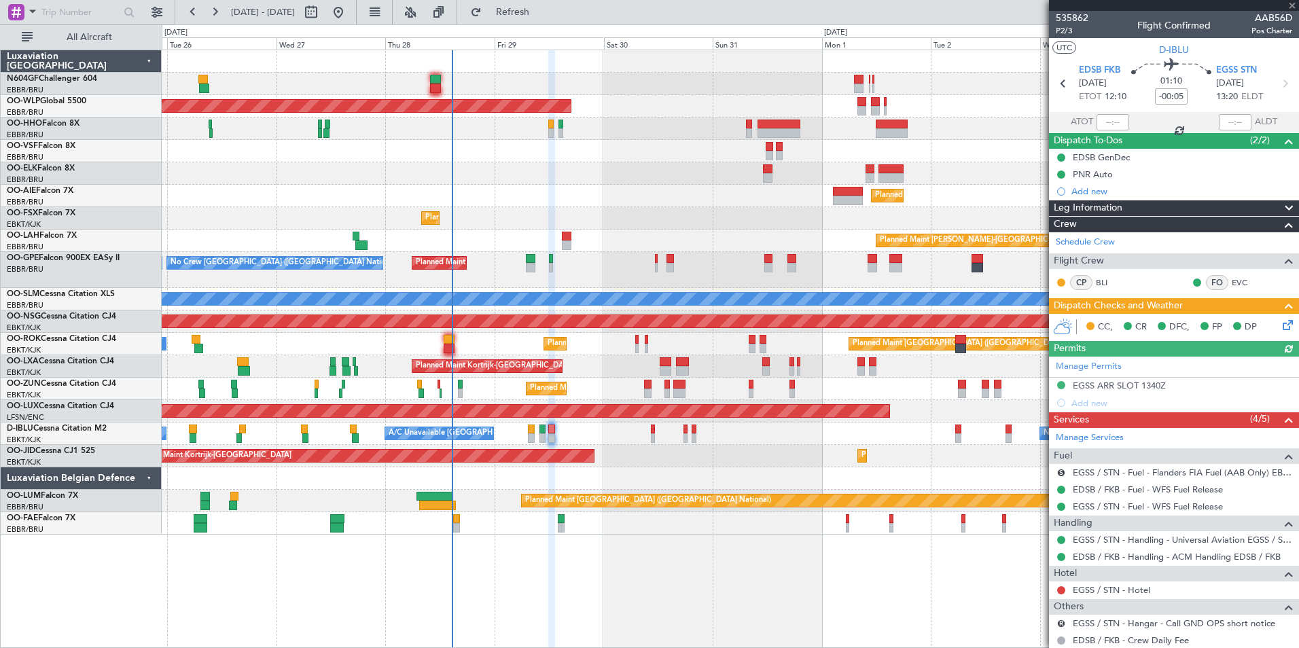
click at [1280, 326] on icon at bounding box center [1285, 322] width 11 height 11
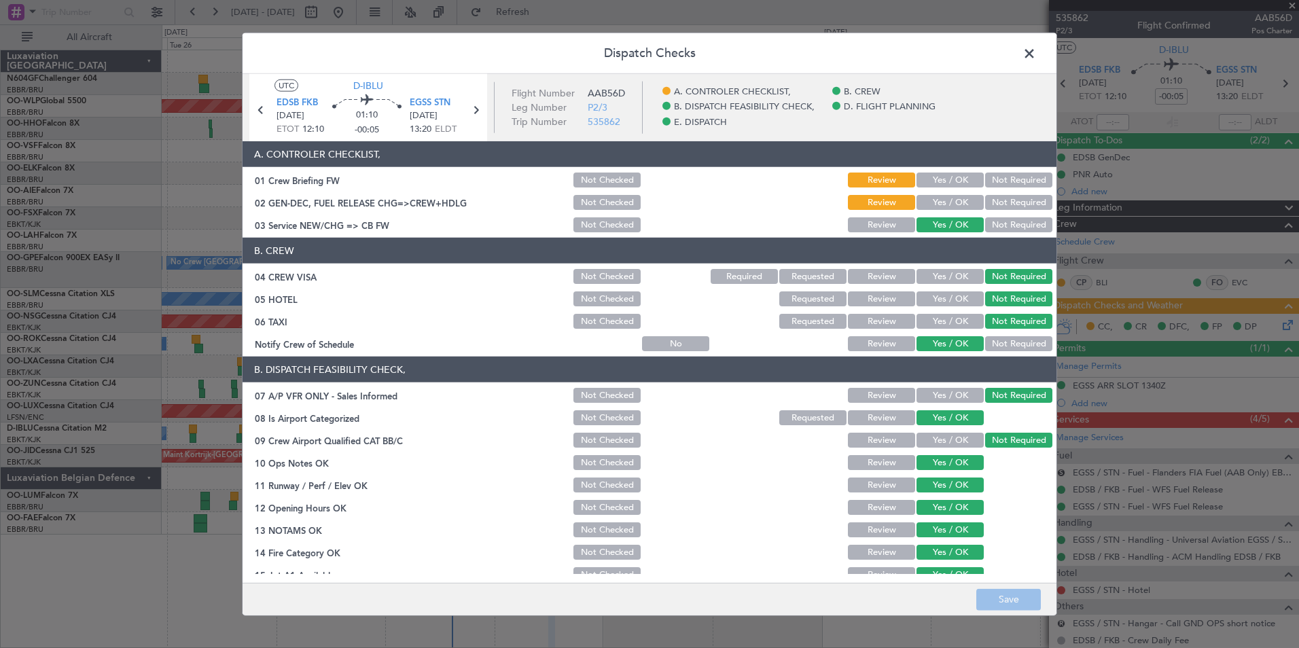
click at [937, 207] on button "Yes / OK" at bounding box center [950, 202] width 67 height 15
click at [999, 605] on button "Save" at bounding box center [1009, 600] width 65 height 22
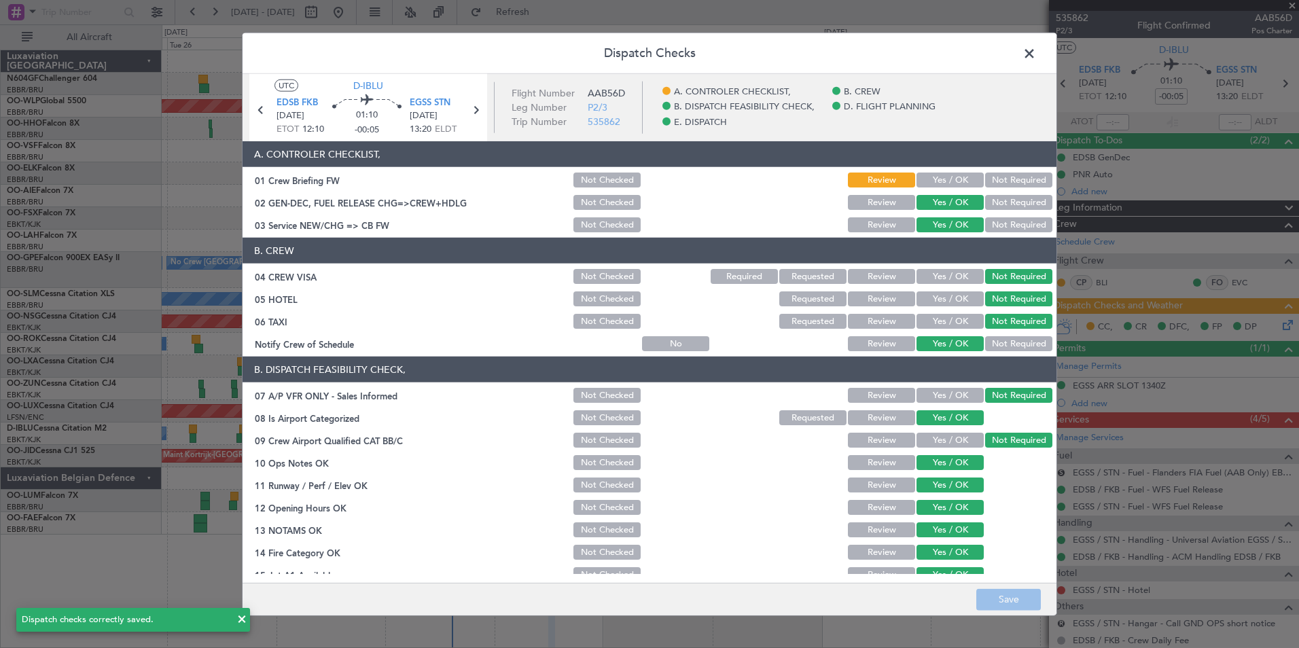
click at [1036, 56] on span at bounding box center [1036, 56] width 0 height 27
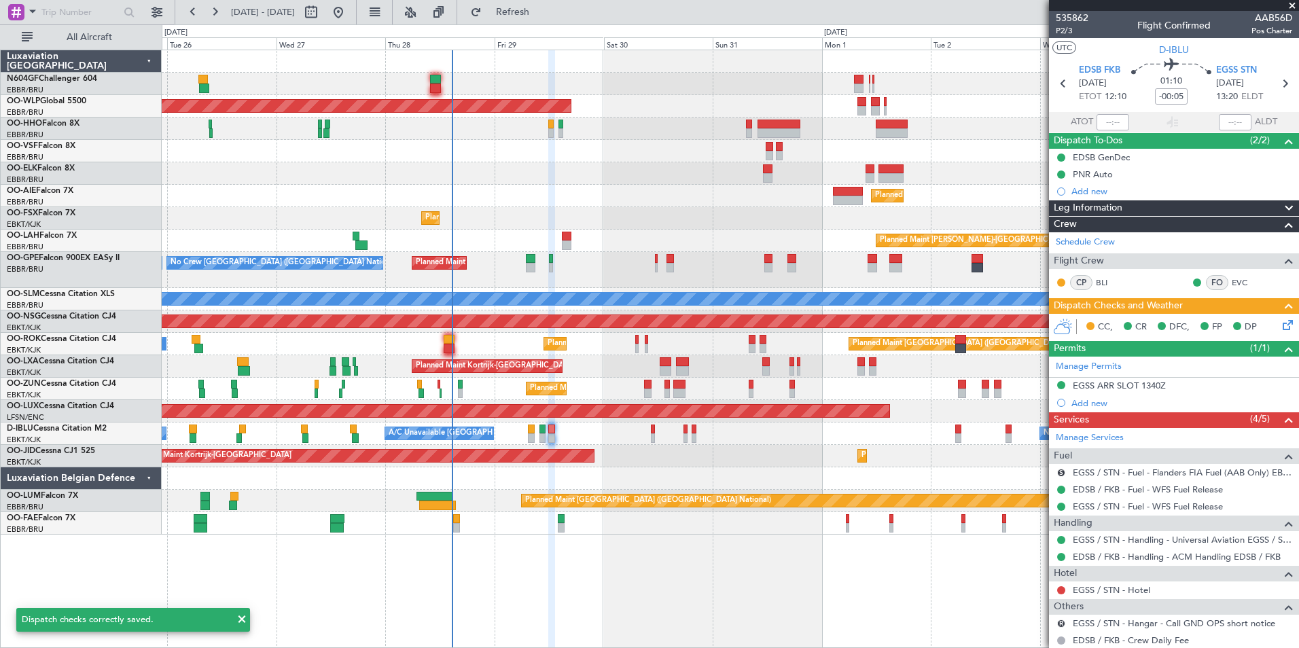
click at [724, 442] on div "No Crew [GEOGRAPHIC_DATA] ([GEOGRAPHIC_DATA] National) No Crew Kortrijk-[GEOGRA…" at bounding box center [730, 434] width 1137 height 22
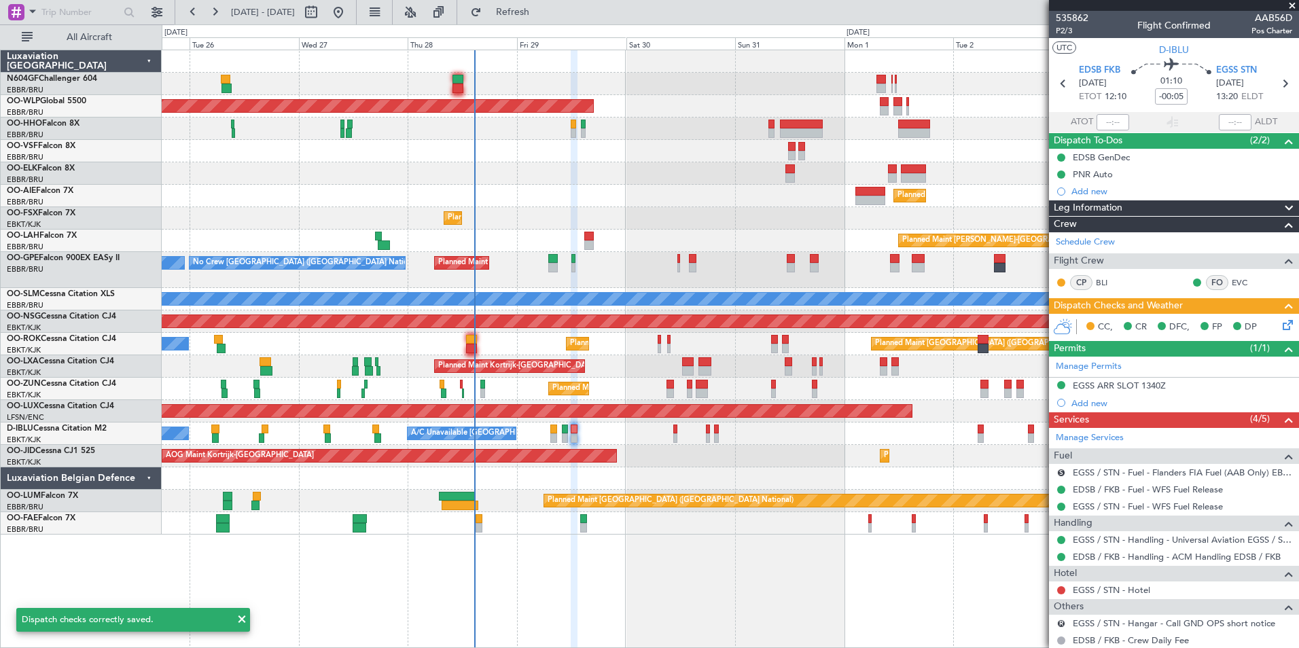
click at [720, 453] on div "Planned Maint Kortrijk-[GEOGRAPHIC_DATA] AOG Maint [GEOGRAPHIC_DATA]-[GEOGRAPHI…" at bounding box center [730, 456] width 1137 height 22
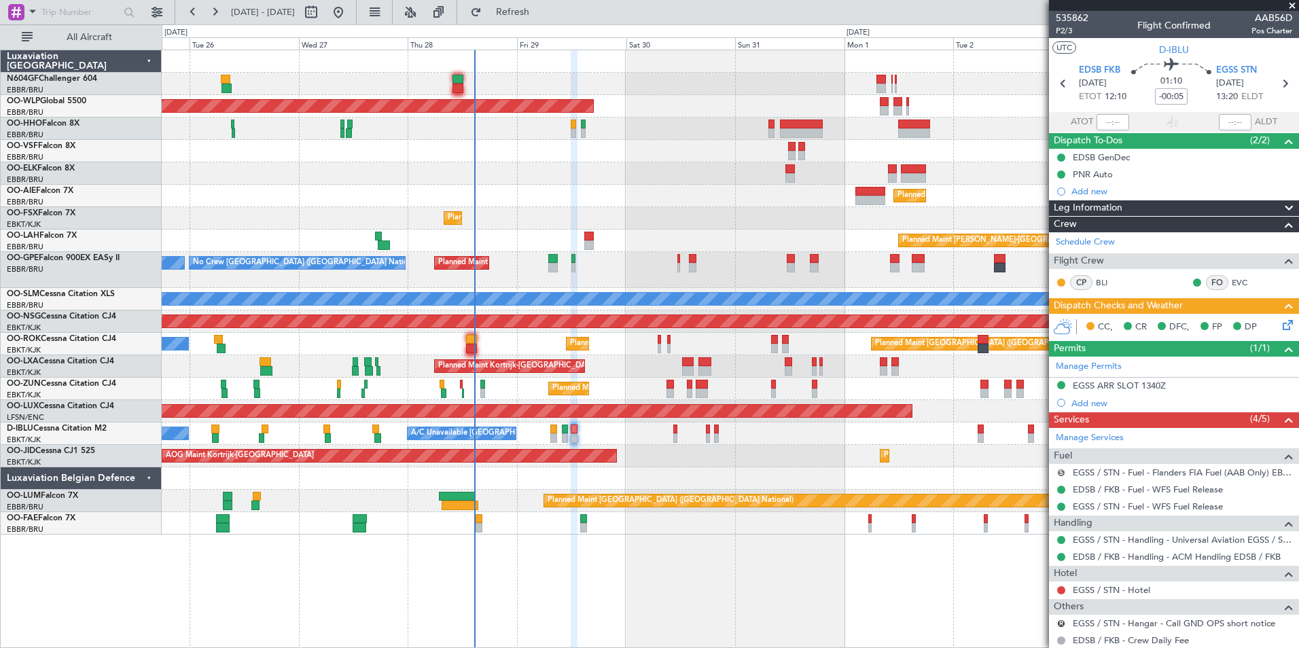
click at [1059, 469] on button "S" at bounding box center [1061, 473] width 8 height 8
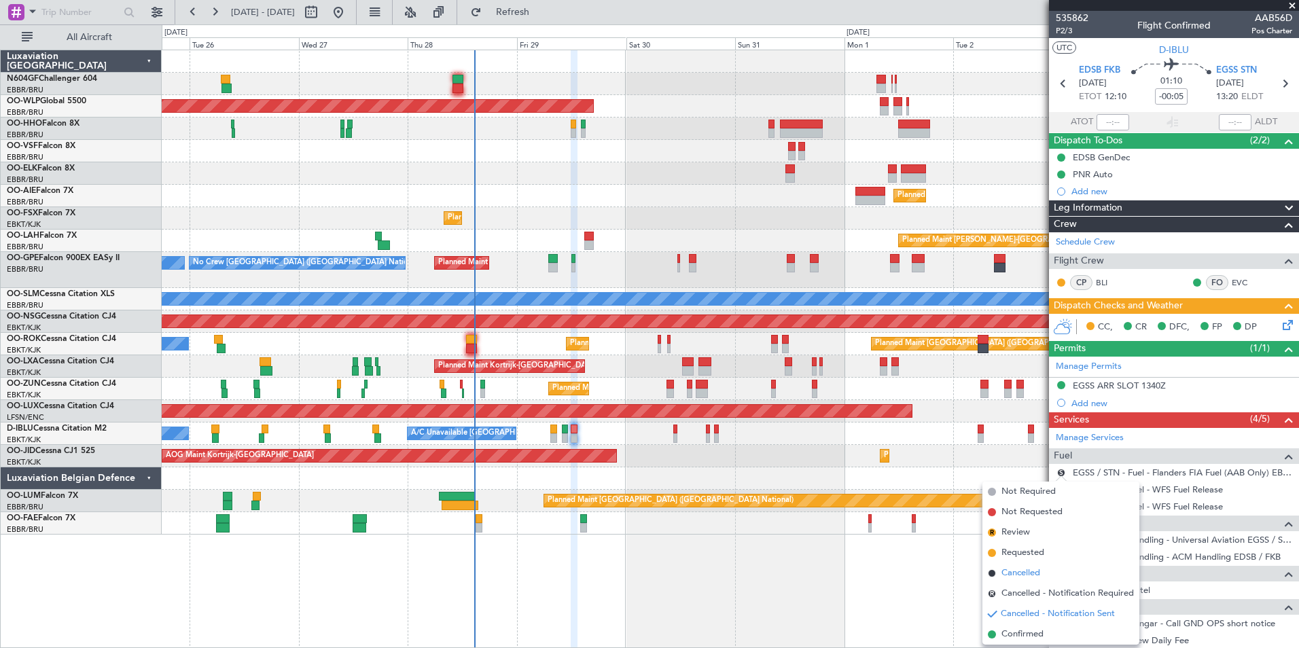
click at [1029, 574] on span "Cancelled" at bounding box center [1021, 574] width 39 height 14
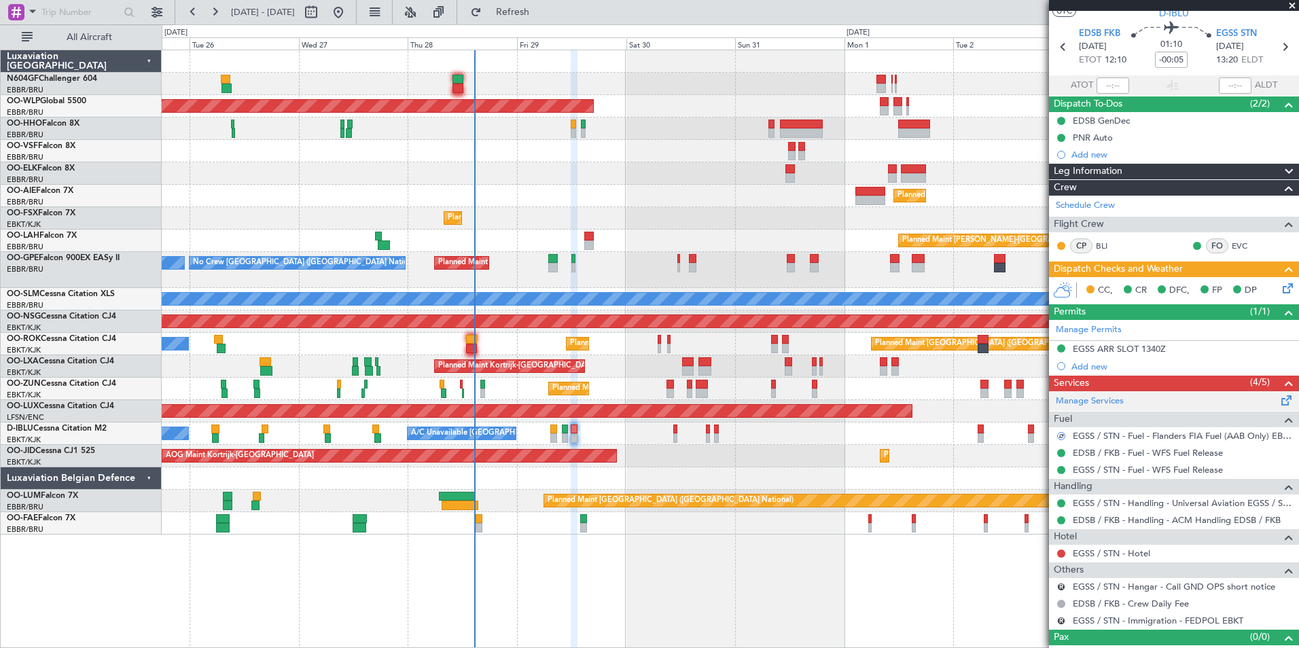
scroll to position [56, 0]
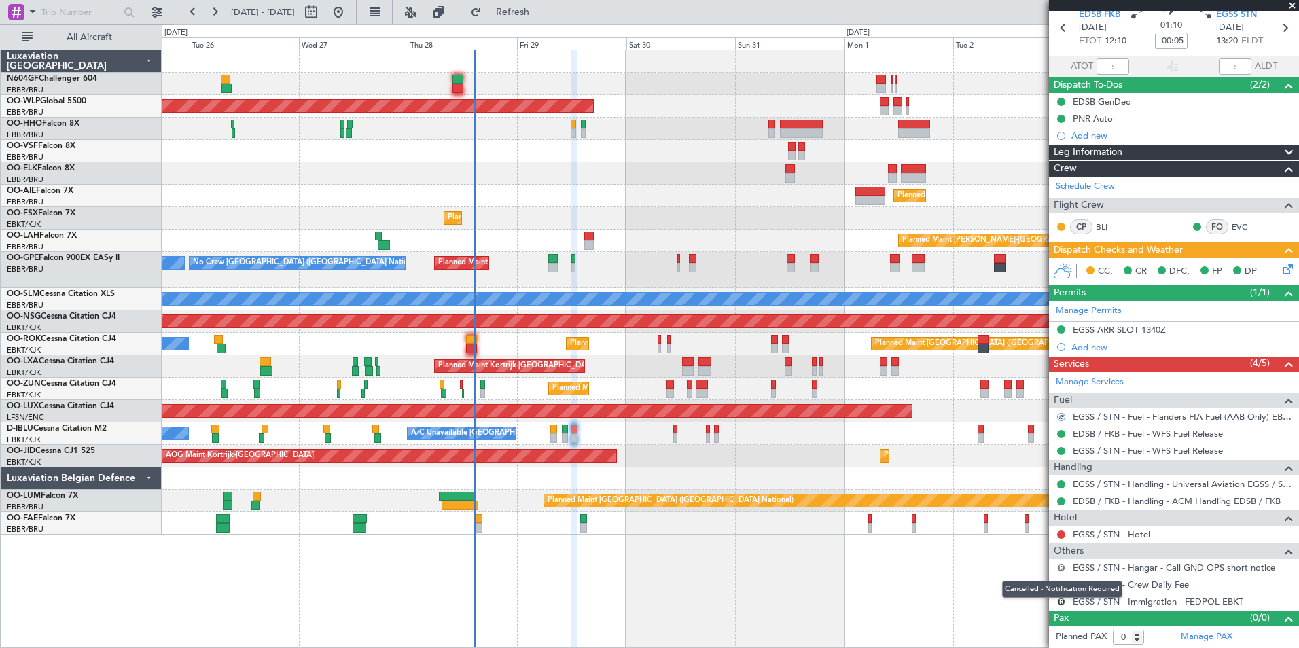
click at [1061, 565] on button "R" at bounding box center [1061, 568] width 8 height 8
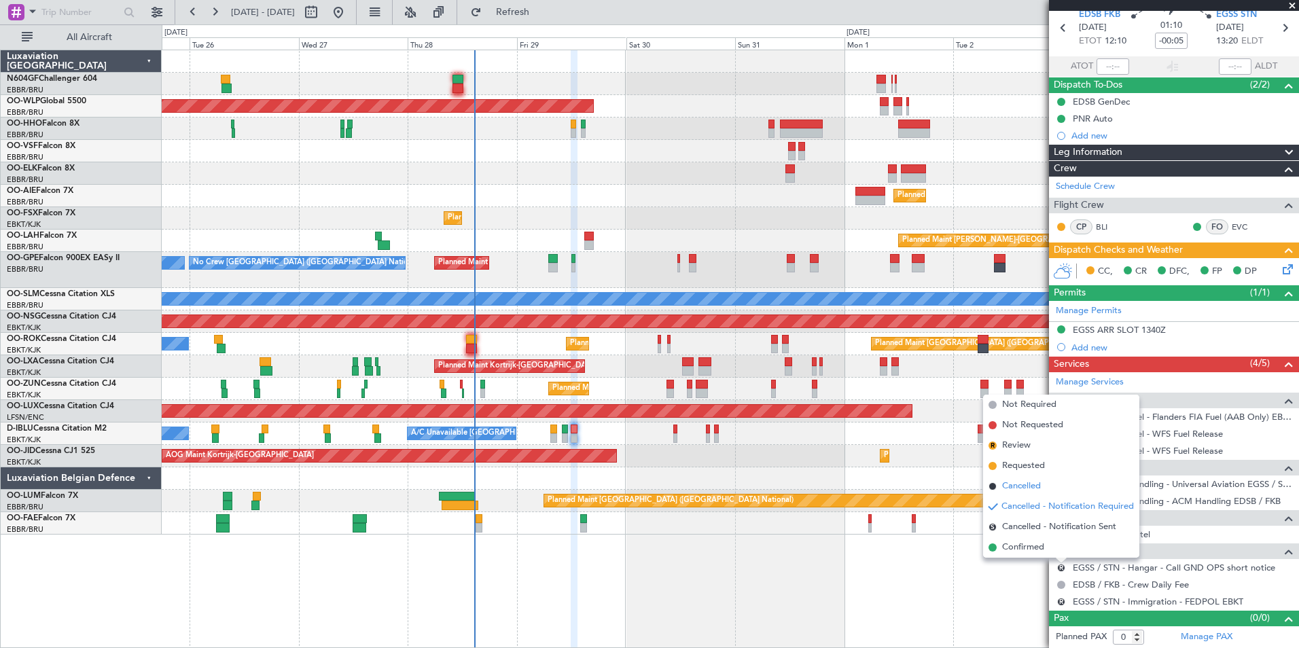
click at [1011, 489] on span "Cancelled" at bounding box center [1021, 487] width 39 height 14
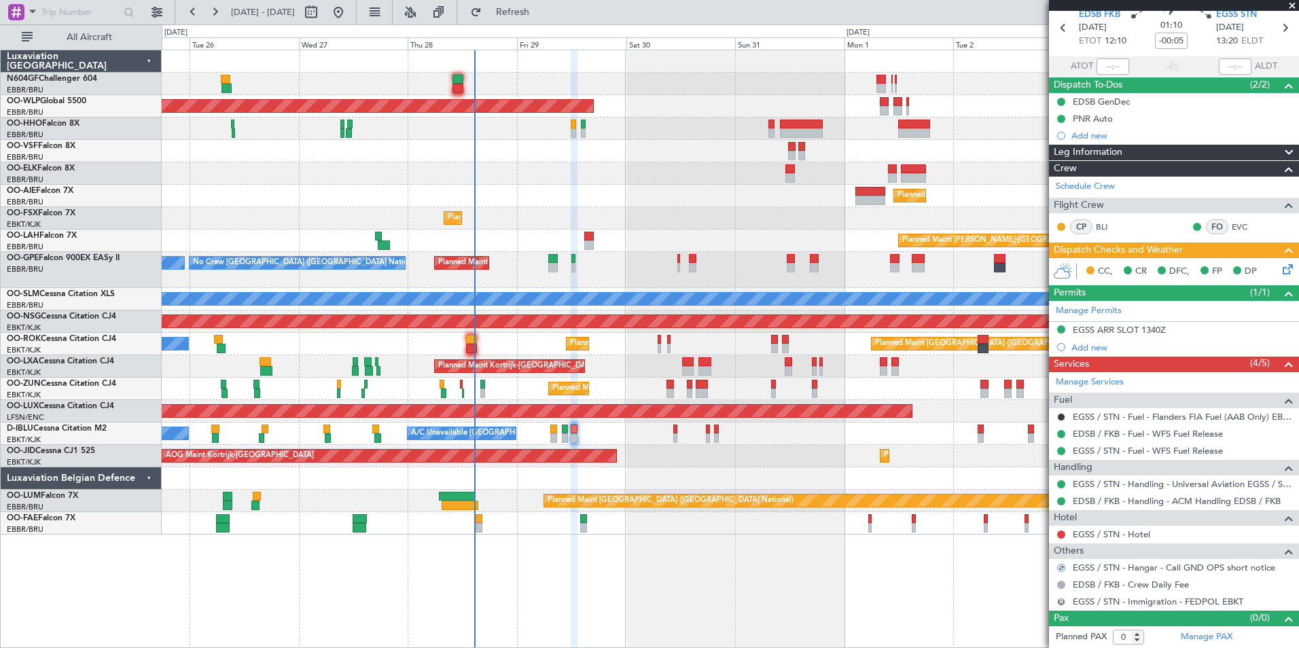
click at [1059, 603] on button "R" at bounding box center [1061, 602] width 8 height 8
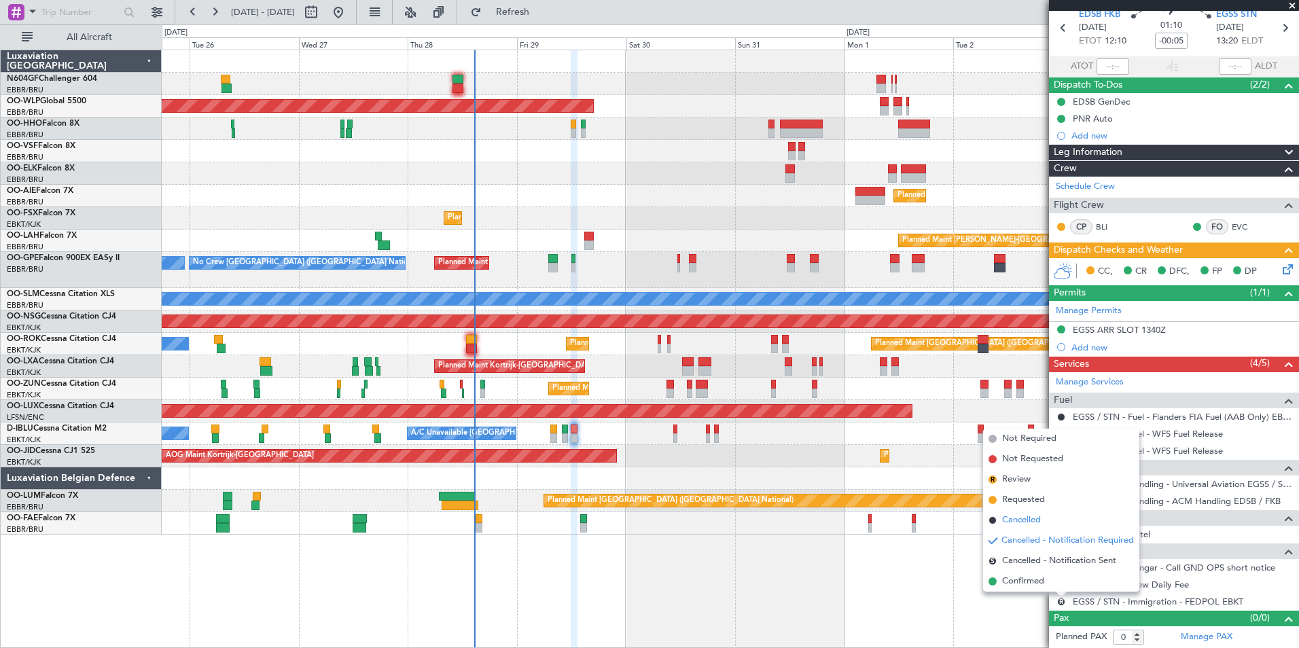
click at [1034, 517] on span "Cancelled" at bounding box center [1021, 521] width 39 height 14
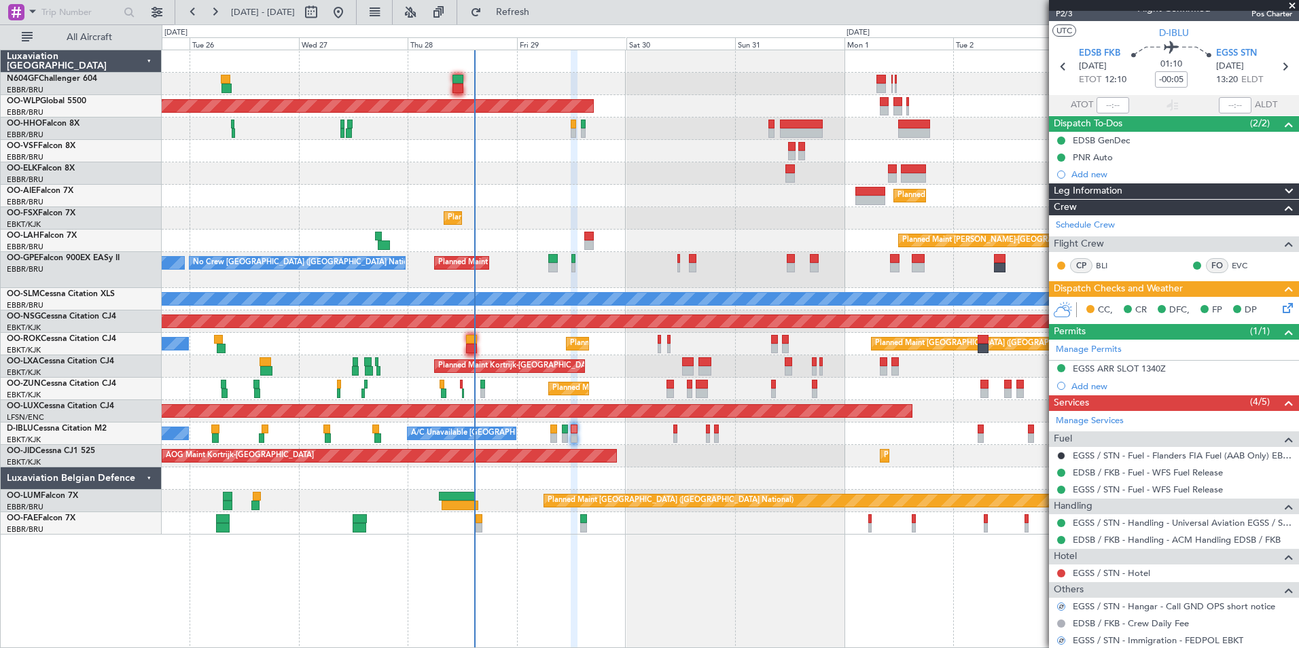
scroll to position [0, 0]
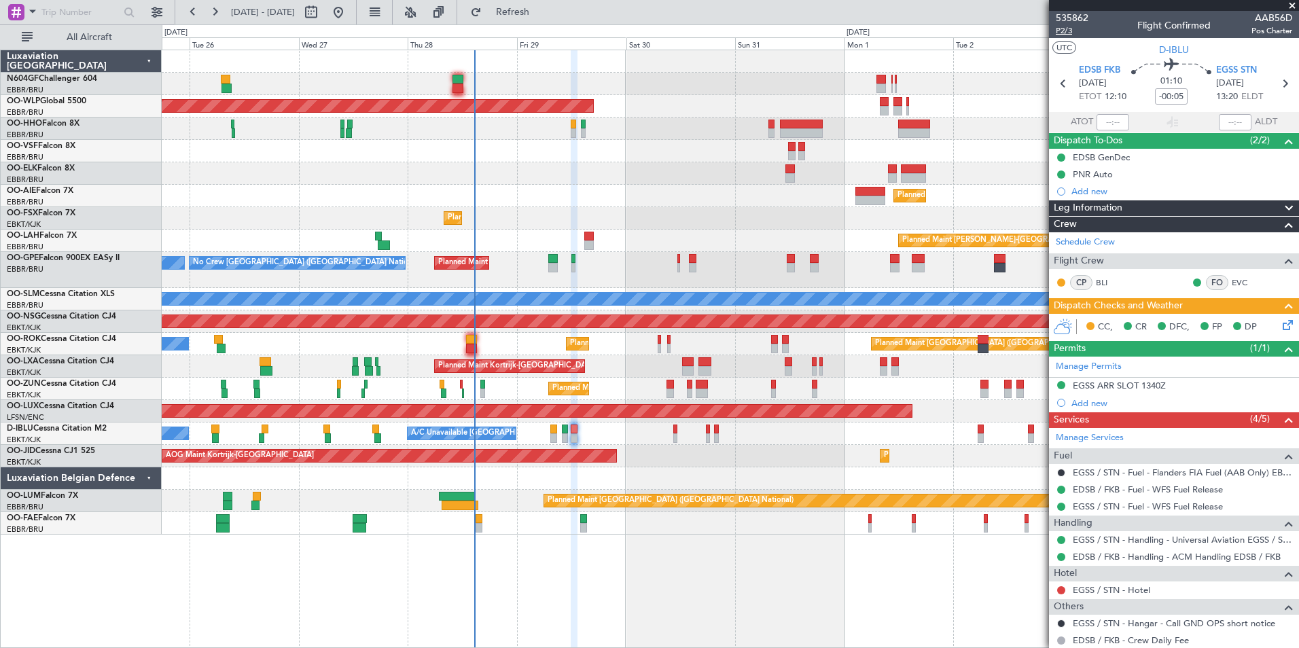
click at [1065, 32] on span "P2/3" at bounding box center [1072, 31] width 33 height 12
click at [534, 11] on span "Refresh" at bounding box center [513, 12] width 57 height 10
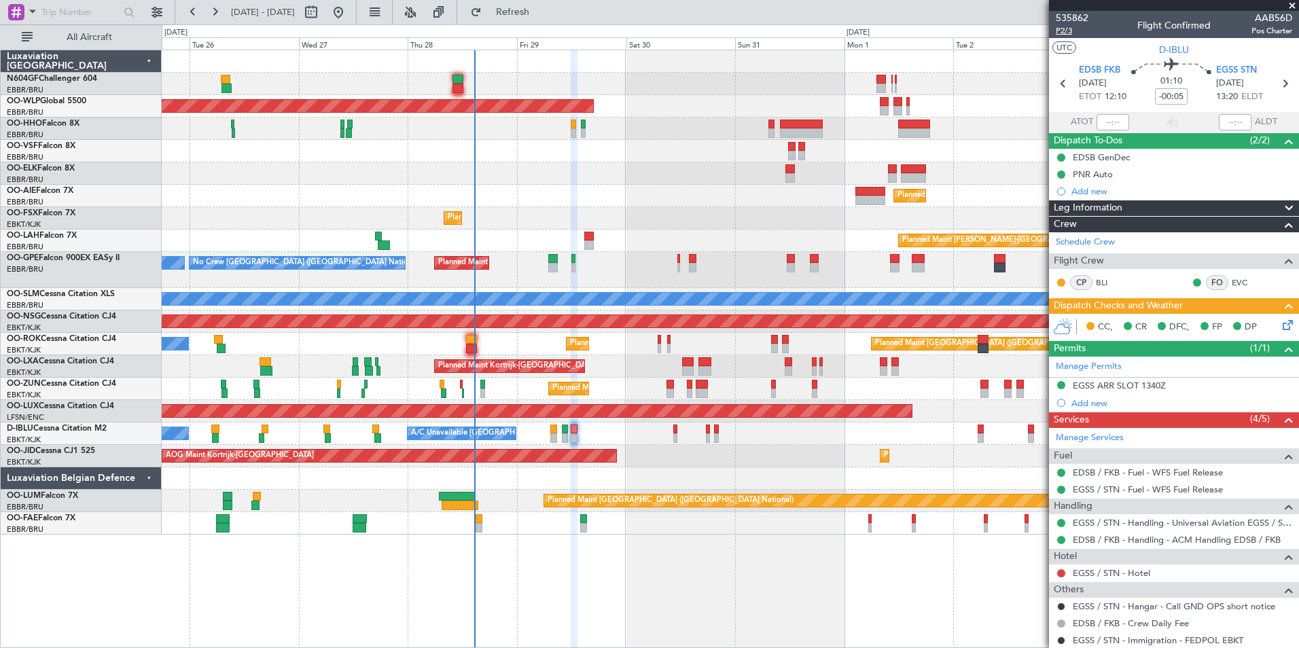
click at [1073, 32] on span "P2/3" at bounding box center [1072, 31] width 33 height 12
click at [1280, 323] on icon at bounding box center [1285, 322] width 11 height 11
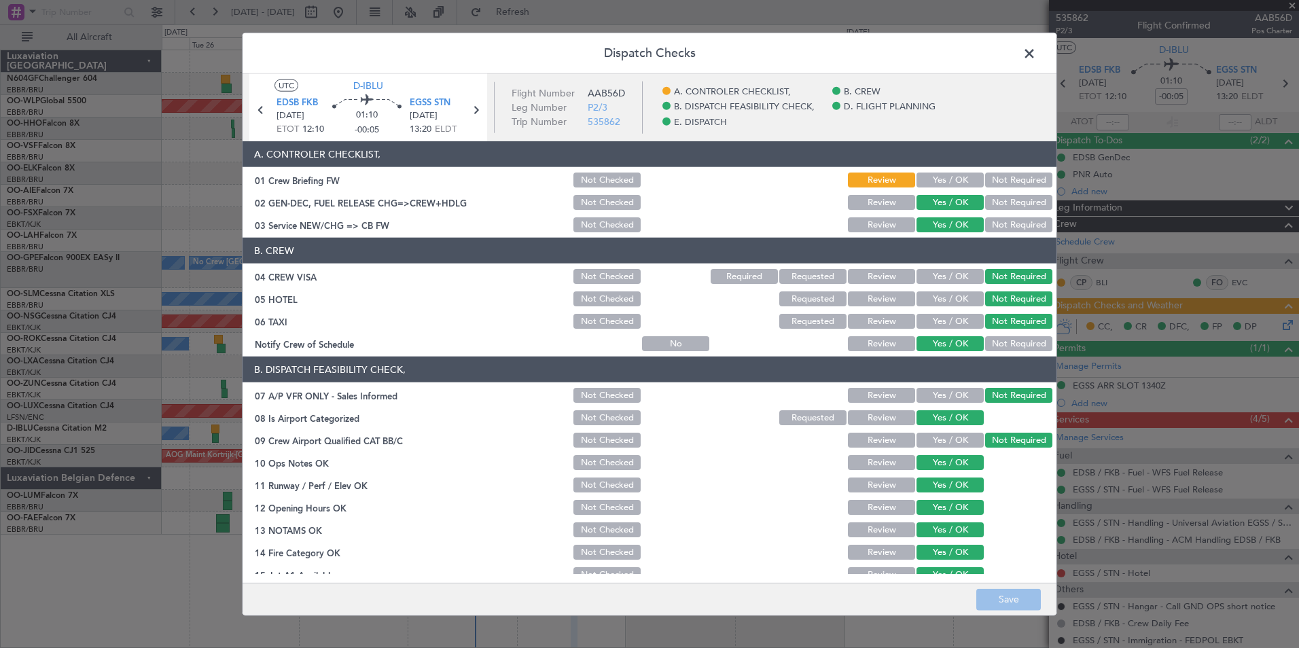
click at [926, 179] on button "Yes / OK" at bounding box center [950, 180] width 67 height 15
click at [1005, 599] on button "Save" at bounding box center [1009, 600] width 65 height 22
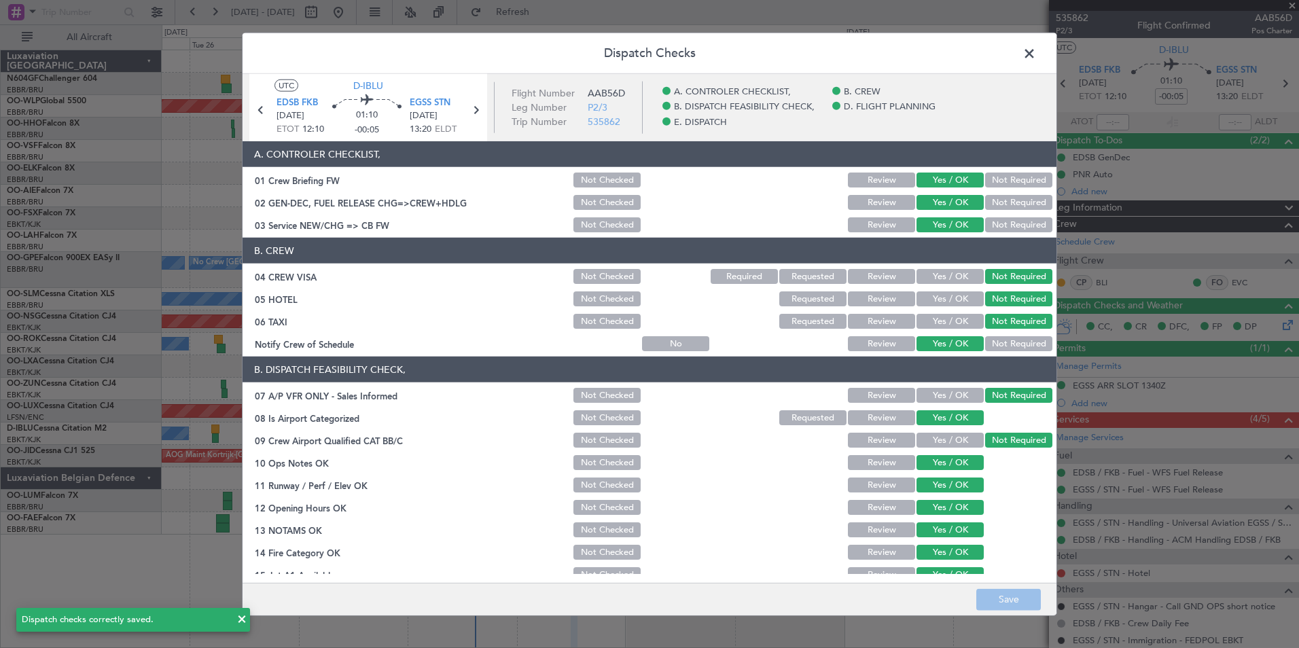
click at [1036, 53] on span at bounding box center [1036, 56] width 0 height 27
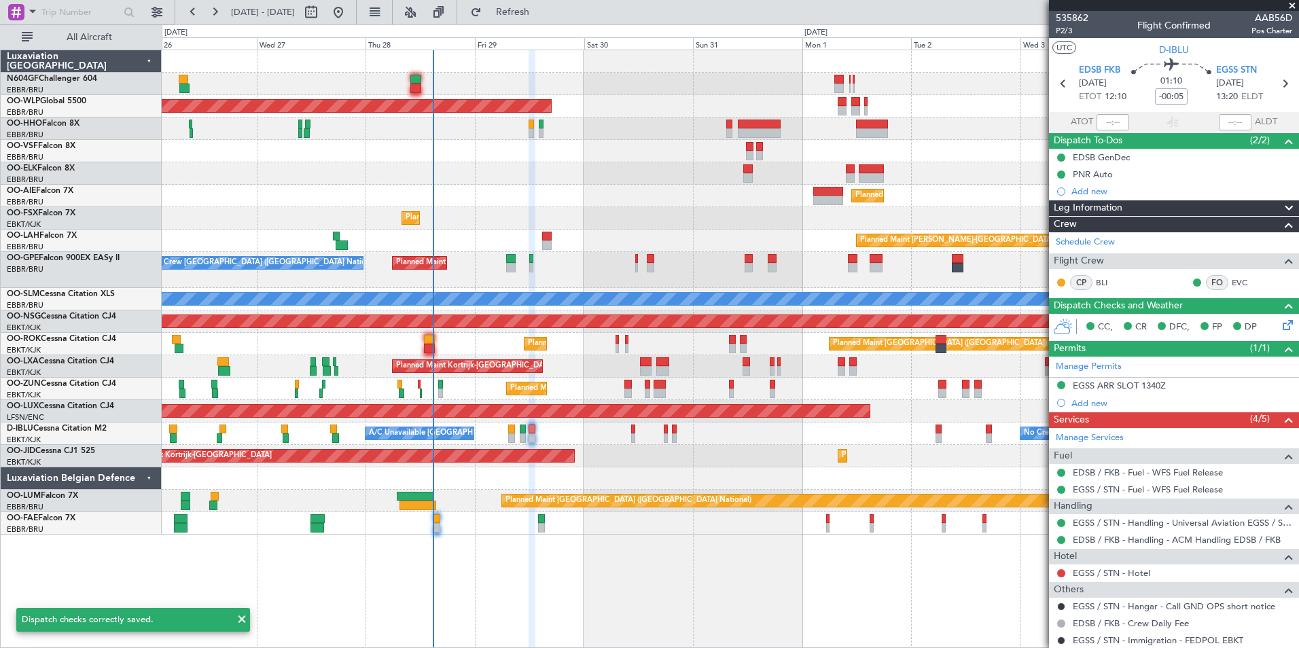
click at [506, 492] on div "Planned Maint [GEOGRAPHIC_DATA] ([GEOGRAPHIC_DATA] National) Owner [GEOGRAPHIC_…" at bounding box center [730, 501] width 1137 height 22
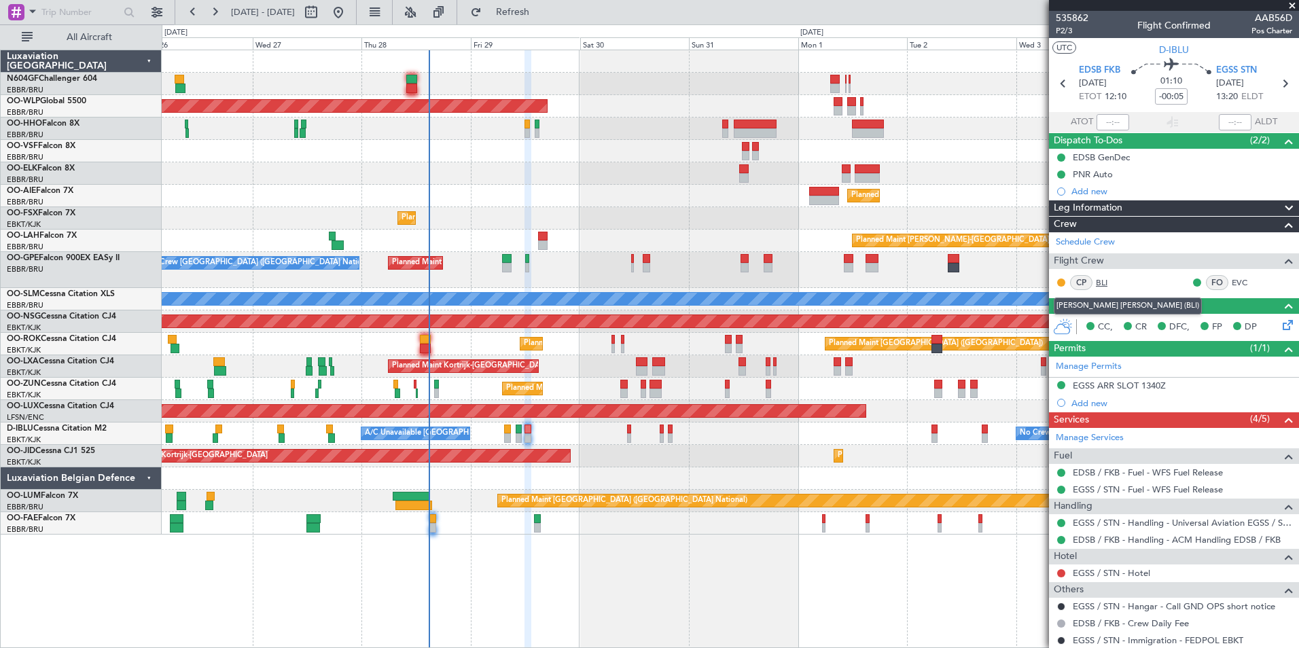
click at [1098, 283] on link "BLI" at bounding box center [1111, 283] width 31 height 12
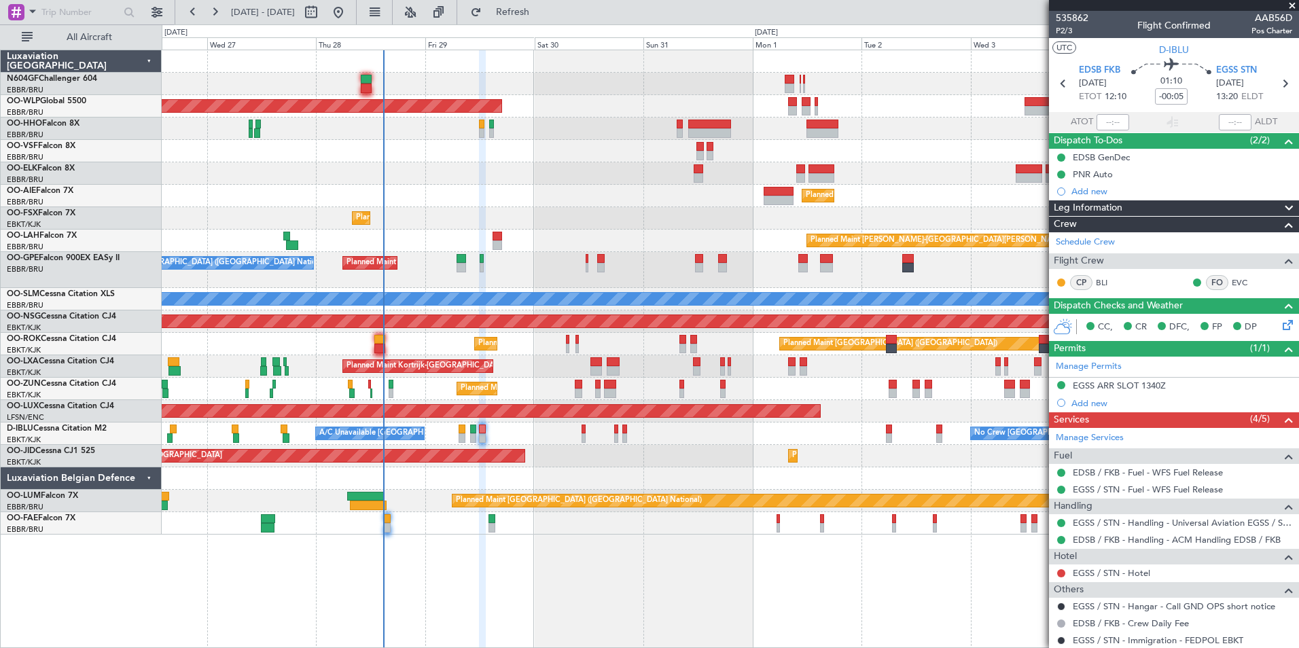
click at [671, 445] on div "AOG Maint Kortrijk-[GEOGRAPHIC_DATA] Planned Maint [GEOGRAPHIC_DATA]-[GEOGRAPHI…" at bounding box center [730, 456] width 1137 height 22
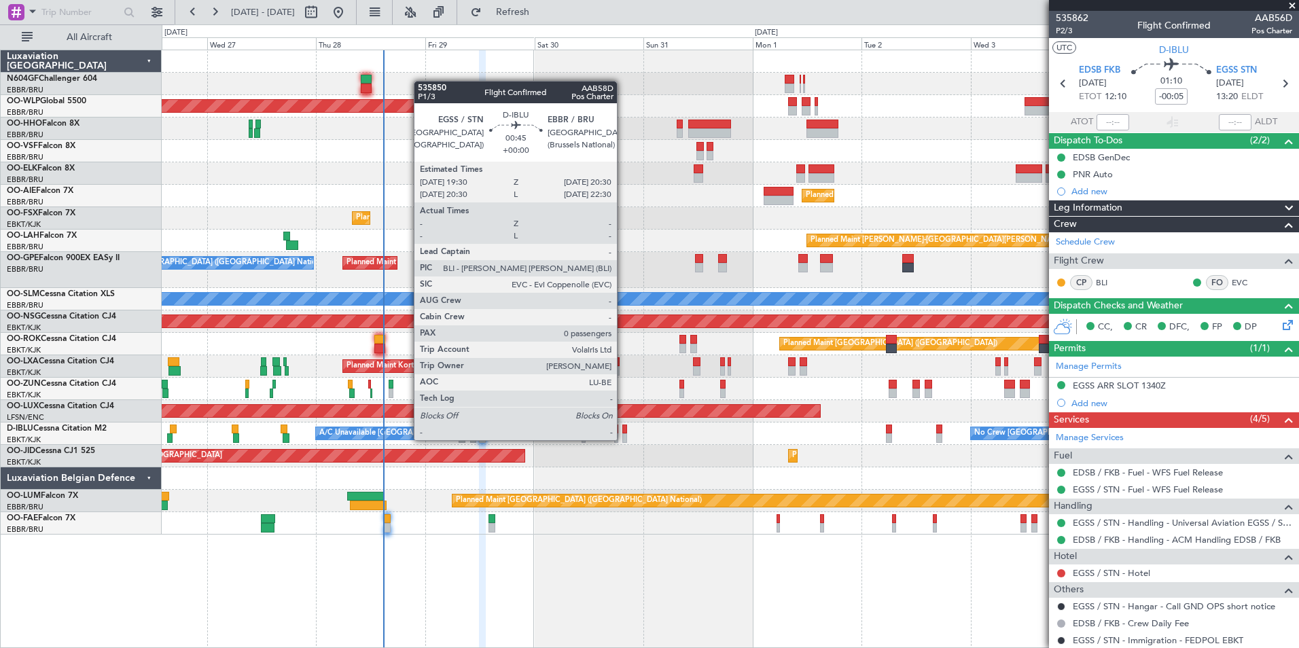
click at [623, 440] on div at bounding box center [625, 439] width 5 height 10
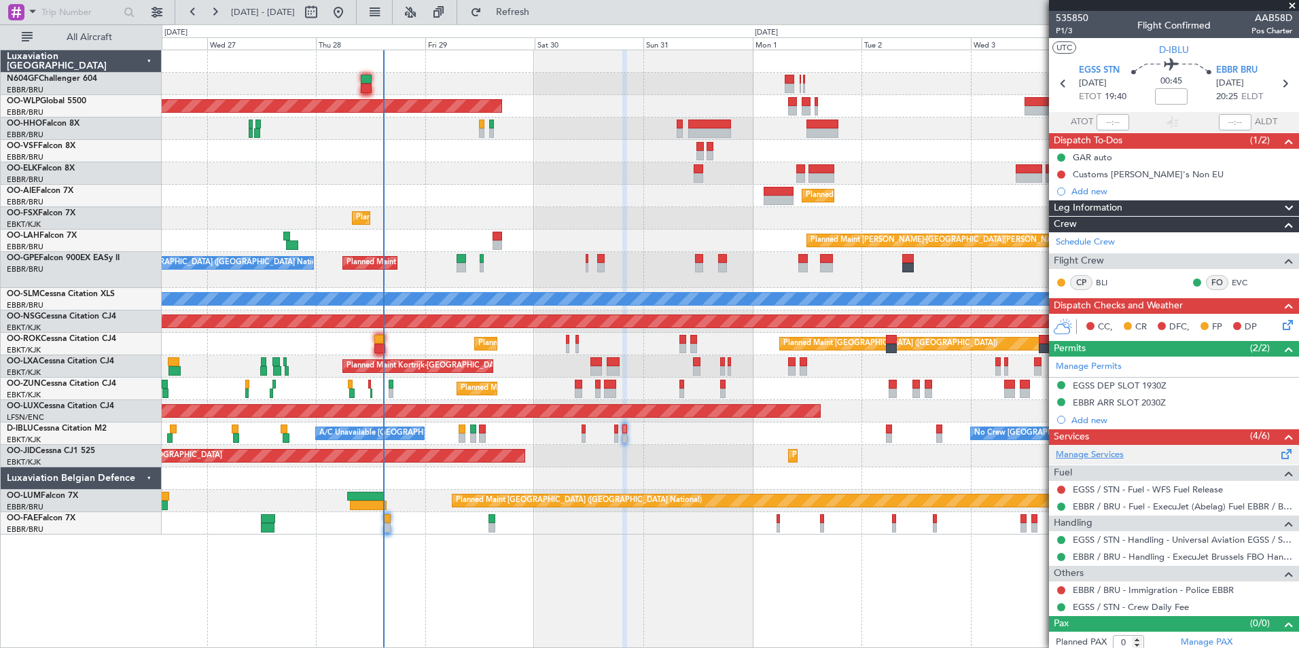
click at [1087, 454] on link "Manage Services" at bounding box center [1090, 456] width 68 height 14
click at [542, 14] on span "Refresh" at bounding box center [513, 12] width 57 height 10
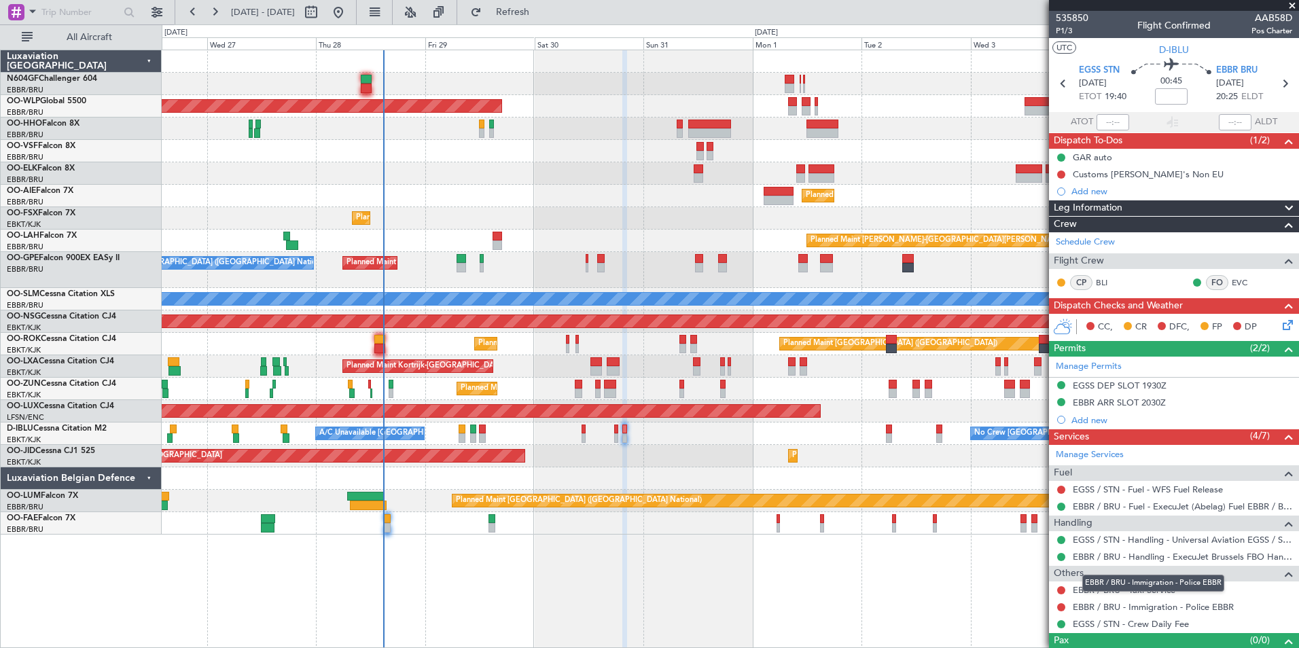
click at [1110, 591] on div "EBBR / BRU - Immigration - Police EBBR" at bounding box center [1154, 583] width 142 height 17
click at [1111, 587] on link "EBBR / BRU - Taxi Service" at bounding box center [1124, 590] width 103 height 12
click at [542, 9] on span "Refresh" at bounding box center [513, 12] width 57 height 10
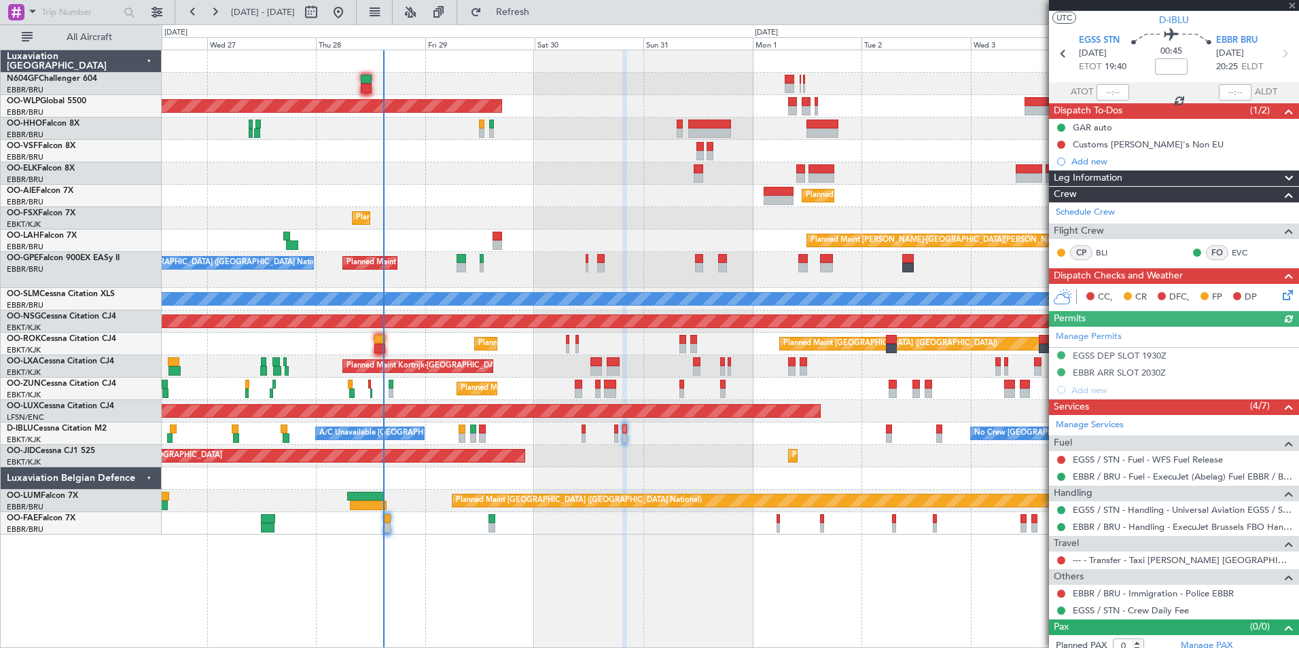
scroll to position [39, 0]
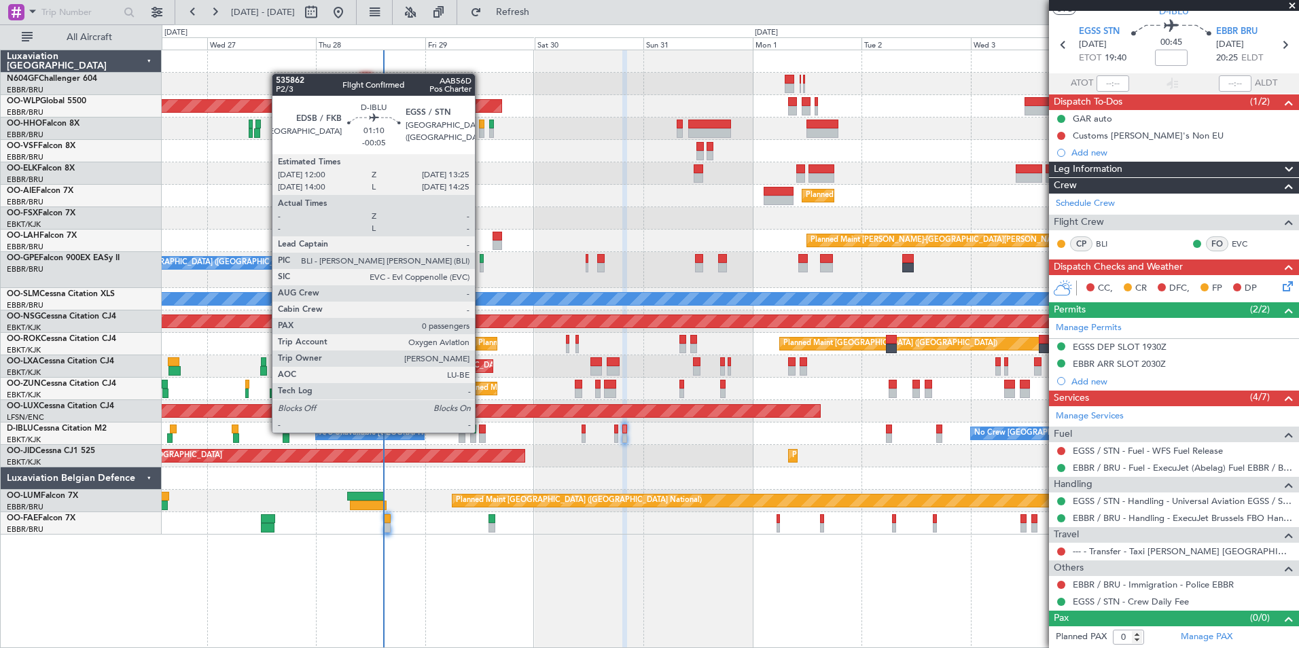
click at [481, 432] on div at bounding box center [482, 430] width 7 height 10
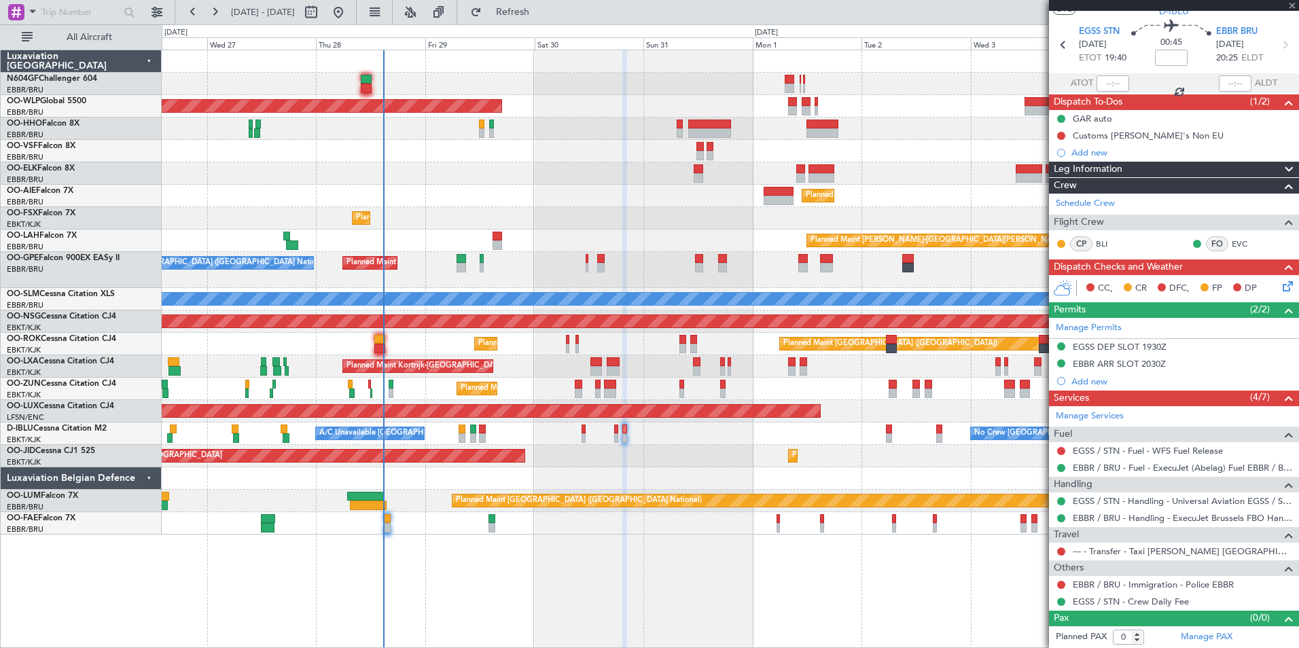
type input "-00:05"
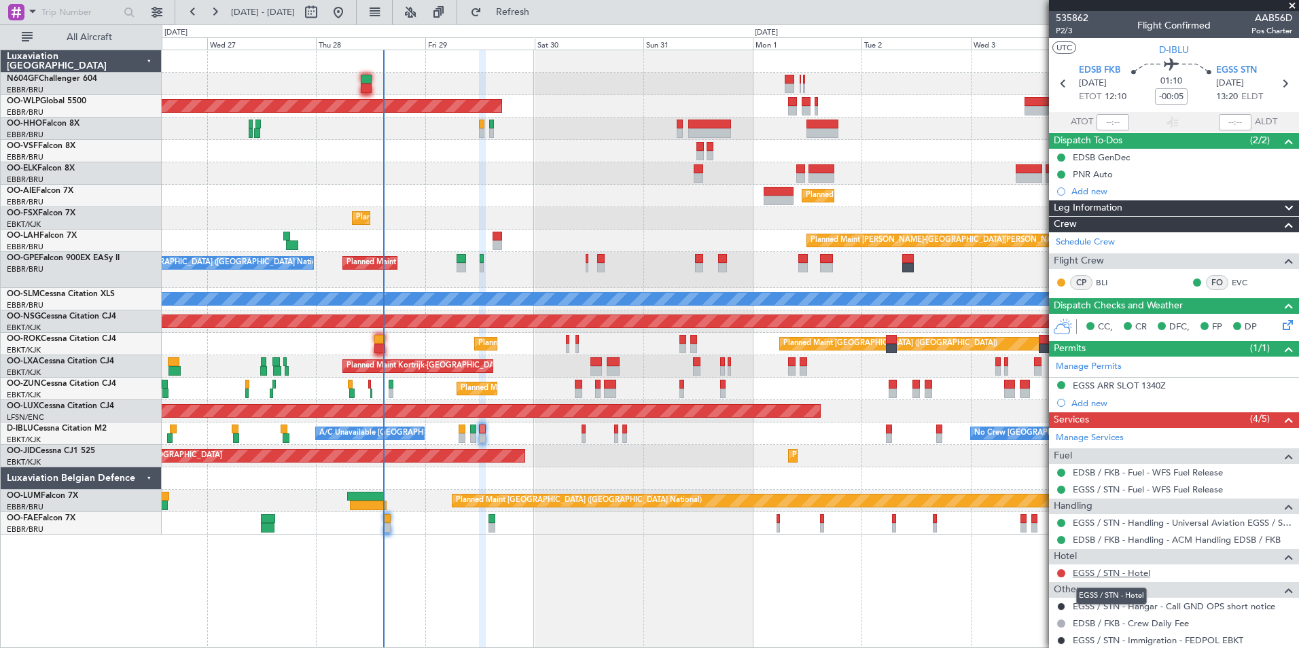
click at [1102, 571] on link "EGSS / STN - Hotel" at bounding box center [1111, 573] width 77 height 12
click at [538, 18] on button "Refresh" at bounding box center [505, 12] width 82 height 22
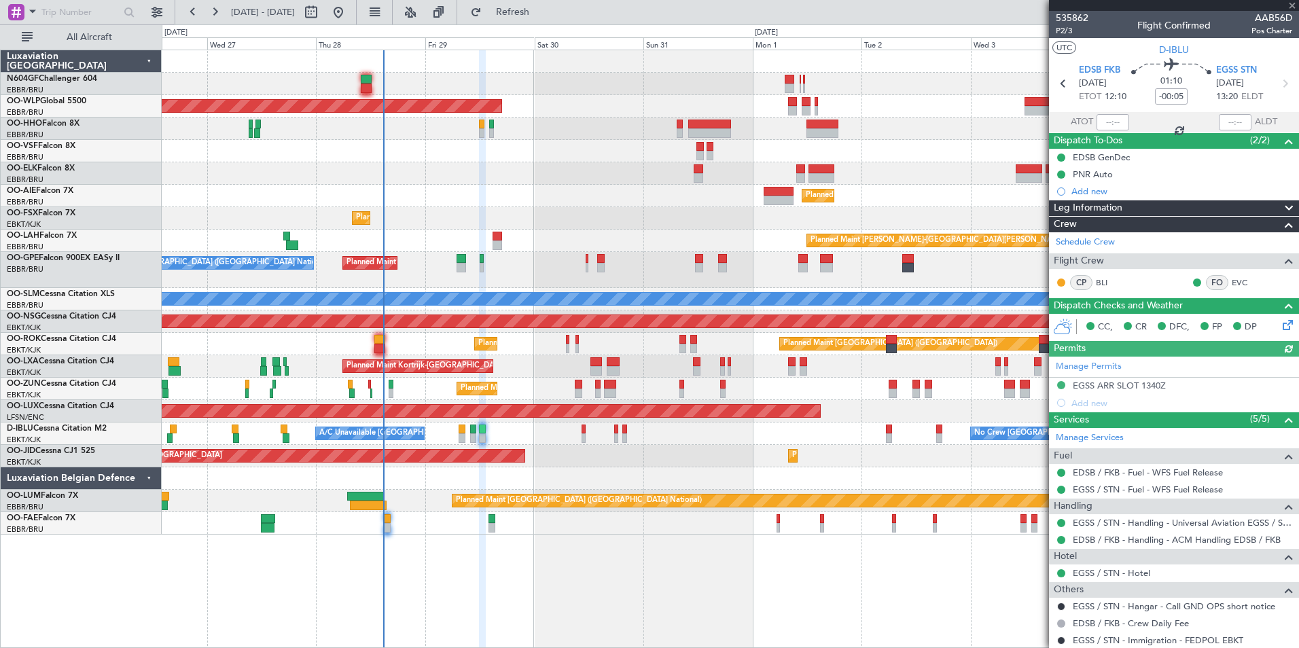
click at [634, 455] on div "AOG Maint Kortrijk-[GEOGRAPHIC_DATA] Planned Maint [GEOGRAPHIC_DATA]-[GEOGRAPHI…" at bounding box center [730, 456] width 1137 height 22
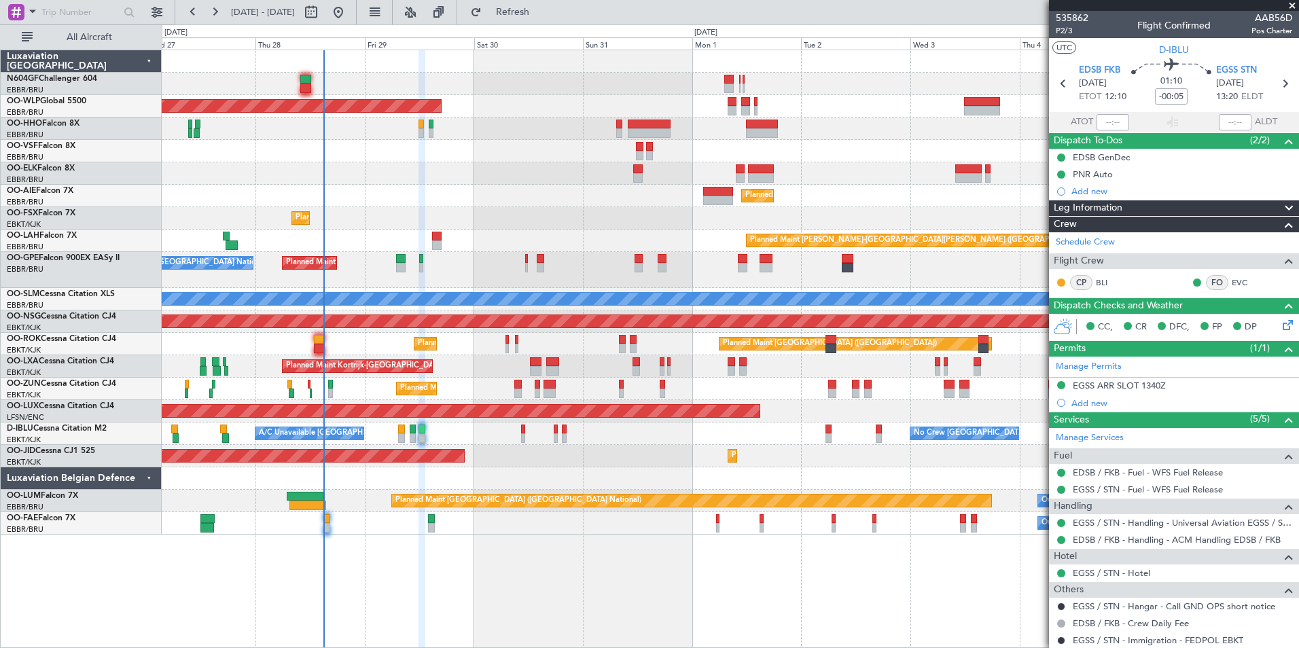
click at [553, 213] on div "Planned Maint [GEOGRAPHIC_DATA] ([GEOGRAPHIC_DATA]) Planned Maint [GEOGRAPHIC_D…" at bounding box center [730, 292] width 1137 height 485
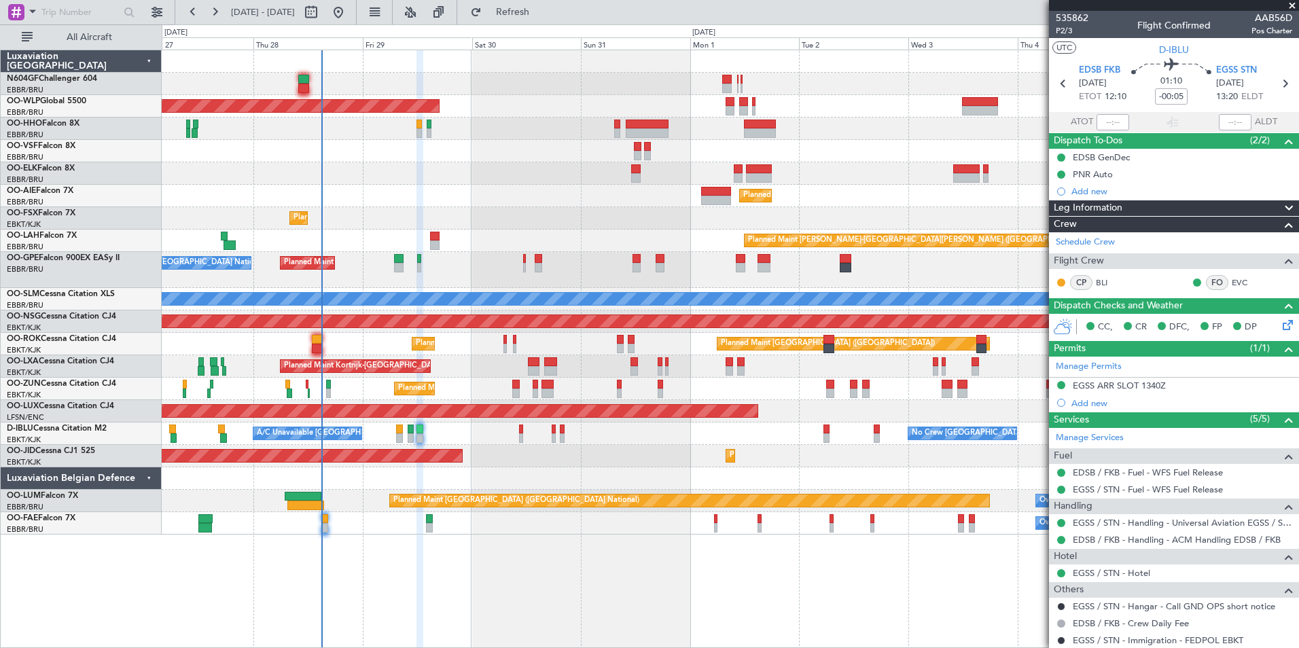
click at [610, 132] on div "Planned Maint [GEOGRAPHIC_DATA] ([GEOGRAPHIC_DATA]) Planned Maint [GEOGRAPHIC_D…" at bounding box center [730, 292] width 1137 height 485
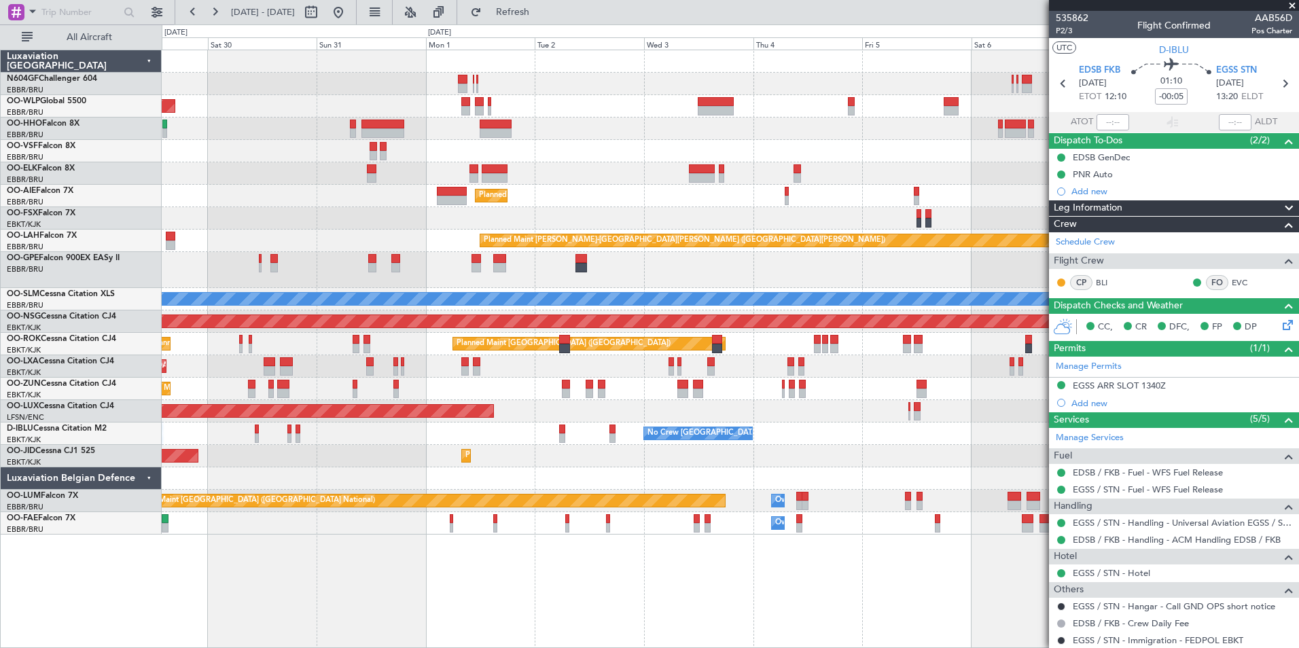
click at [681, 102] on div "Planned Maint [GEOGRAPHIC_DATA] ([GEOGRAPHIC_DATA])" at bounding box center [730, 106] width 1137 height 22
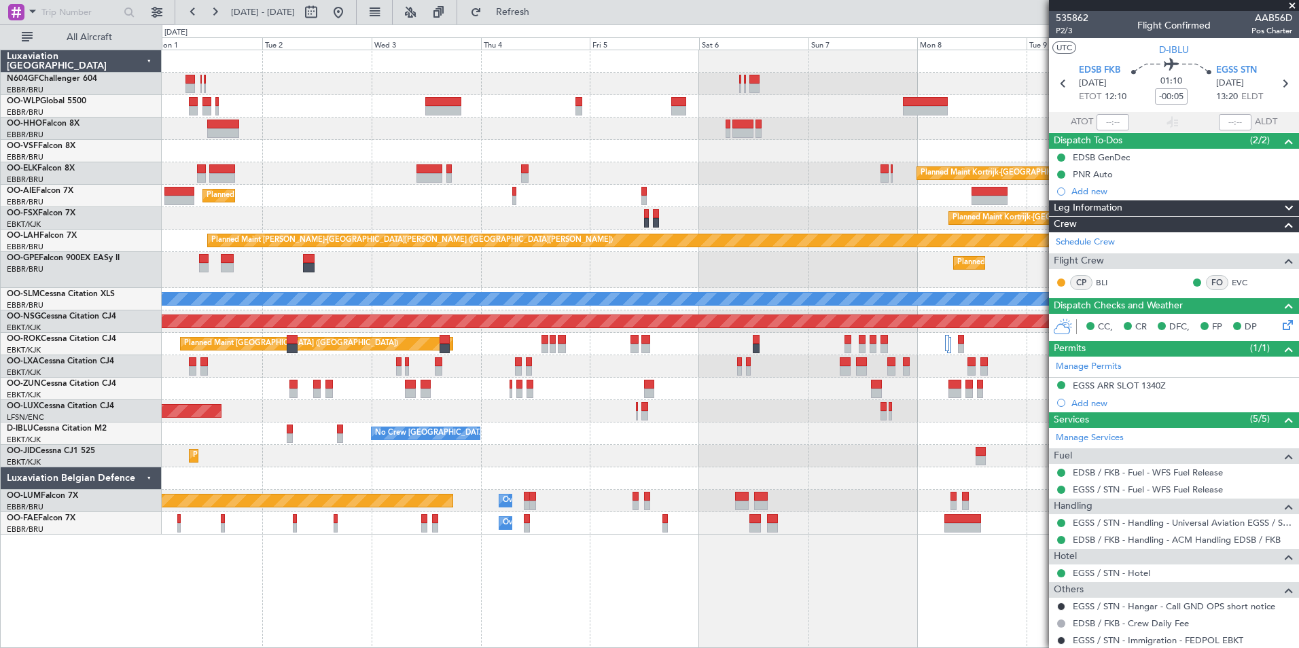
click at [654, 139] on div "Planned Maint [GEOGRAPHIC_DATA] ([GEOGRAPHIC_DATA]) Planned Maint [GEOGRAPHIC_D…" at bounding box center [730, 292] width 1137 height 485
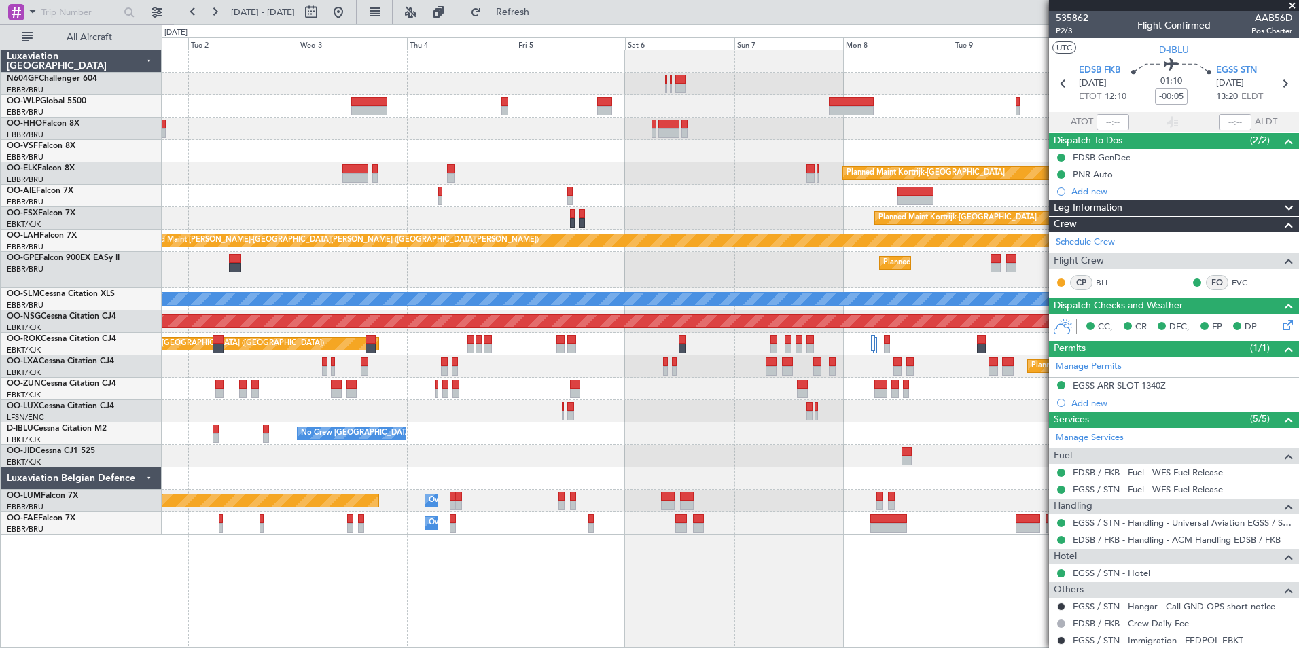
click at [824, 186] on div "Planned Maint Kortrijk-[GEOGRAPHIC_DATA] Planned Maint [GEOGRAPHIC_DATA] ([GEOG…" at bounding box center [730, 292] width 1137 height 485
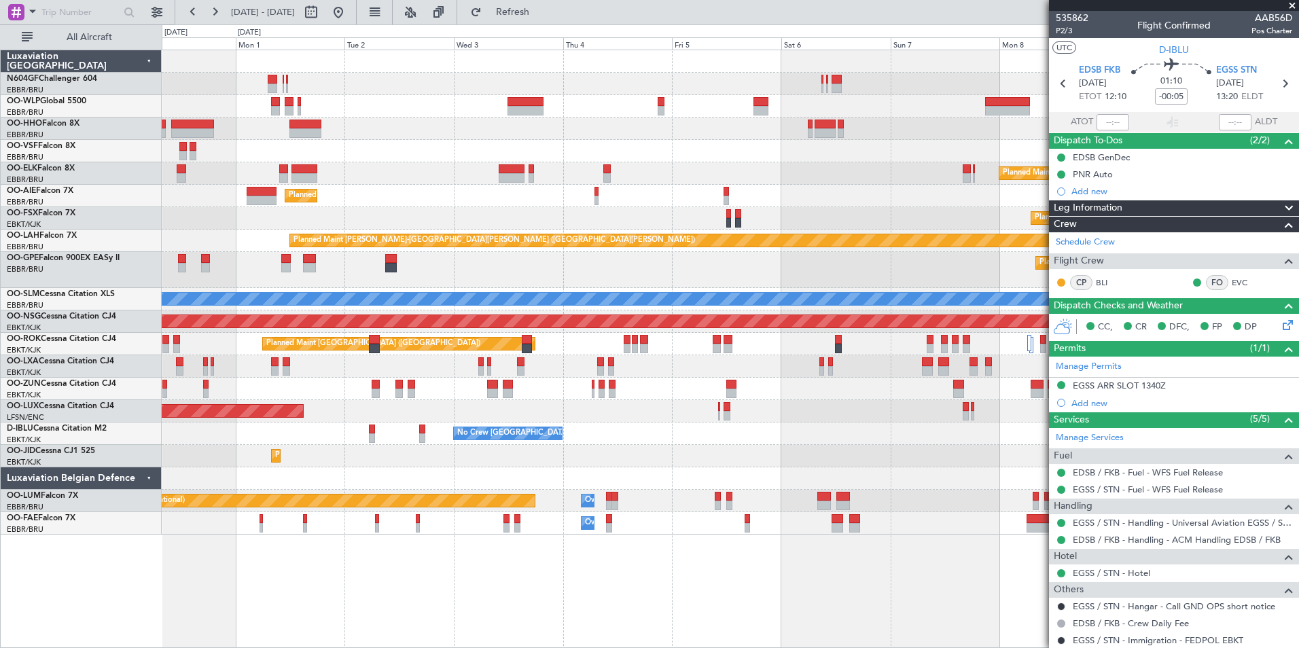
click at [750, 161] on div "Planned Maint [GEOGRAPHIC_DATA] ([GEOGRAPHIC_DATA]) Planned Maint [GEOGRAPHIC_D…" at bounding box center [730, 292] width 1137 height 485
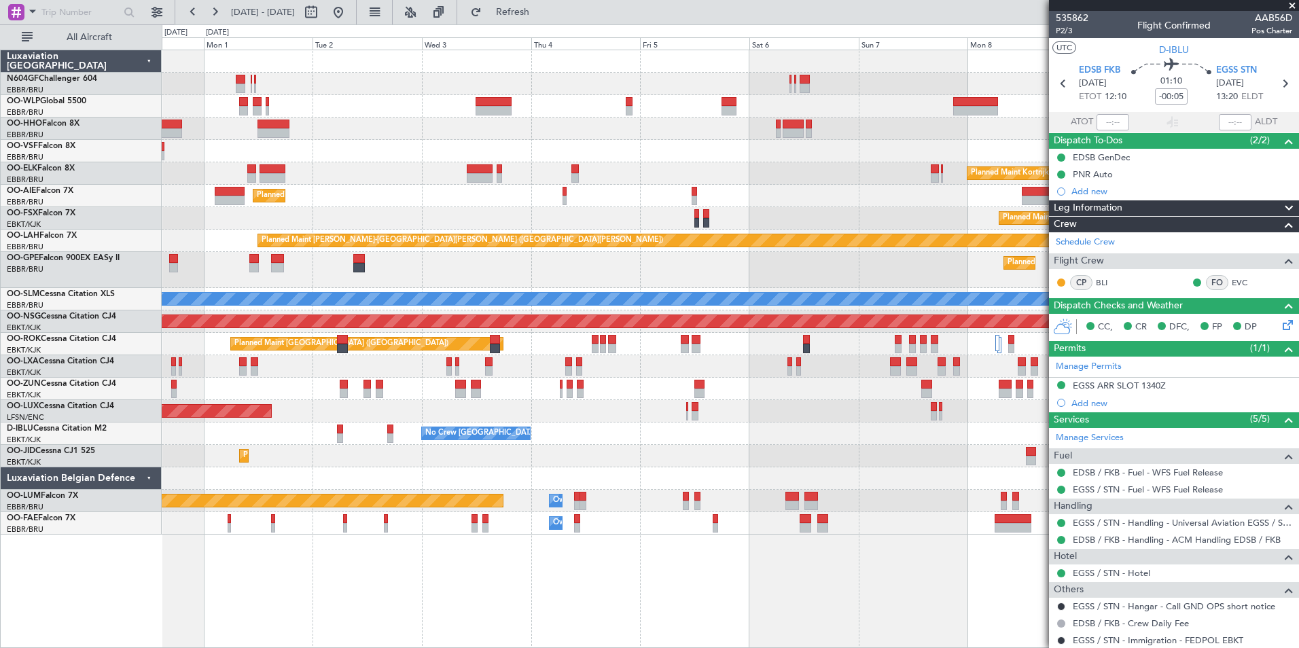
click at [771, 408] on div "Planned Maint [GEOGRAPHIC_DATA] ([GEOGRAPHIC_DATA]) Planned Maint [GEOGRAPHIC_D…" at bounding box center [730, 292] width 1137 height 485
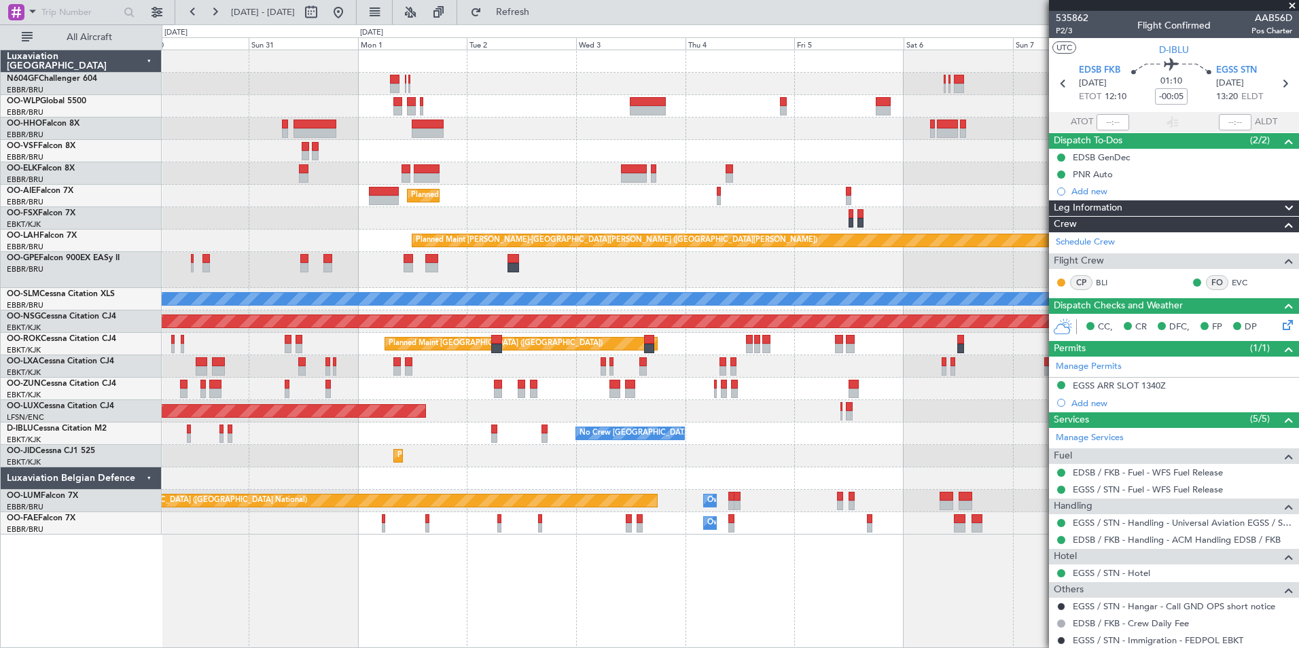
click at [820, 430] on div "Planned Maint [GEOGRAPHIC_DATA] ([GEOGRAPHIC_DATA]) Planned Maint [GEOGRAPHIC_D…" at bounding box center [730, 292] width 1137 height 485
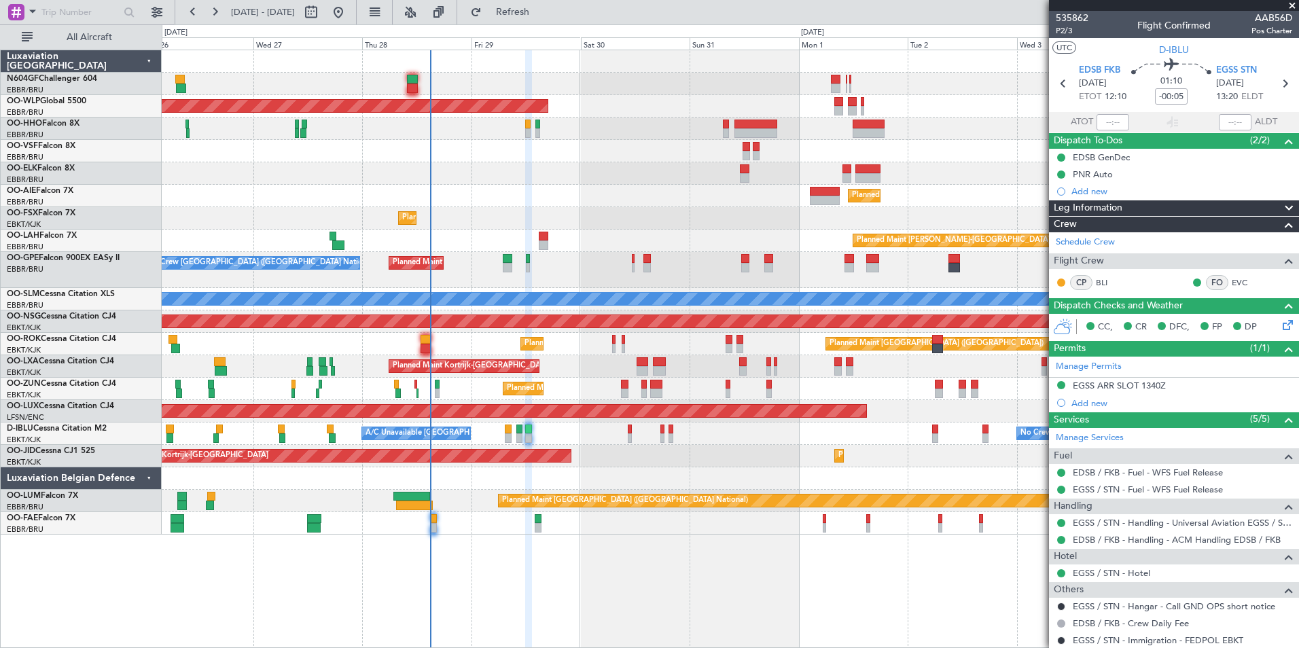
click at [661, 450] on div "Planned Maint [GEOGRAPHIC_DATA] ([GEOGRAPHIC_DATA]) Planned Maint [GEOGRAPHIC_D…" at bounding box center [730, 292] width 1137 height 485
click at [439, 249] on div "Planned Maint [PERSON_NAME]-[GEOGRAPHIC_DATA][PERSON_NAME] ([GEOGRAPHIC_DATA][P…" at bounding box center [730, 241] width 1137 height 22
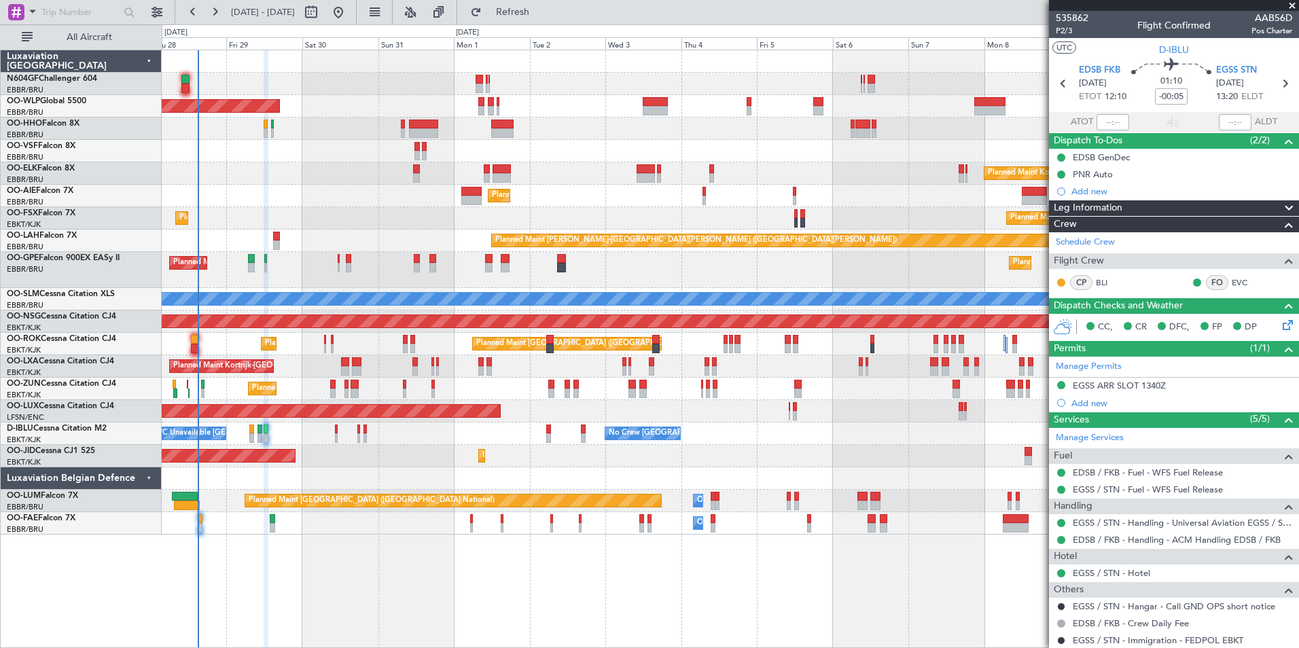
click at [468, 207] on div "Planned Maint Kortrijk-[GEOGRAPHIC_DATA] Planned Maint [GEOGRAPHIC_DATA]-[GEOGR…" at bounding box center [730, 218] width 1137 height 22
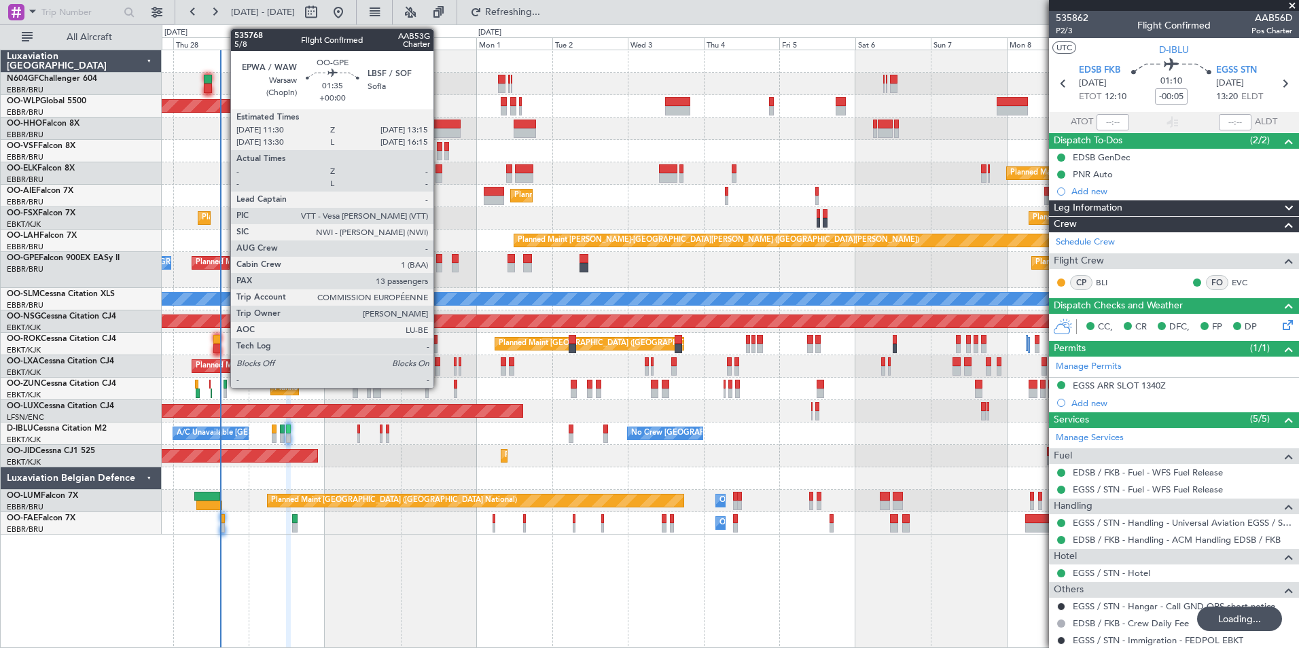
click at [440, 262] on div at bounding box center [439, 259] width 6 height 10
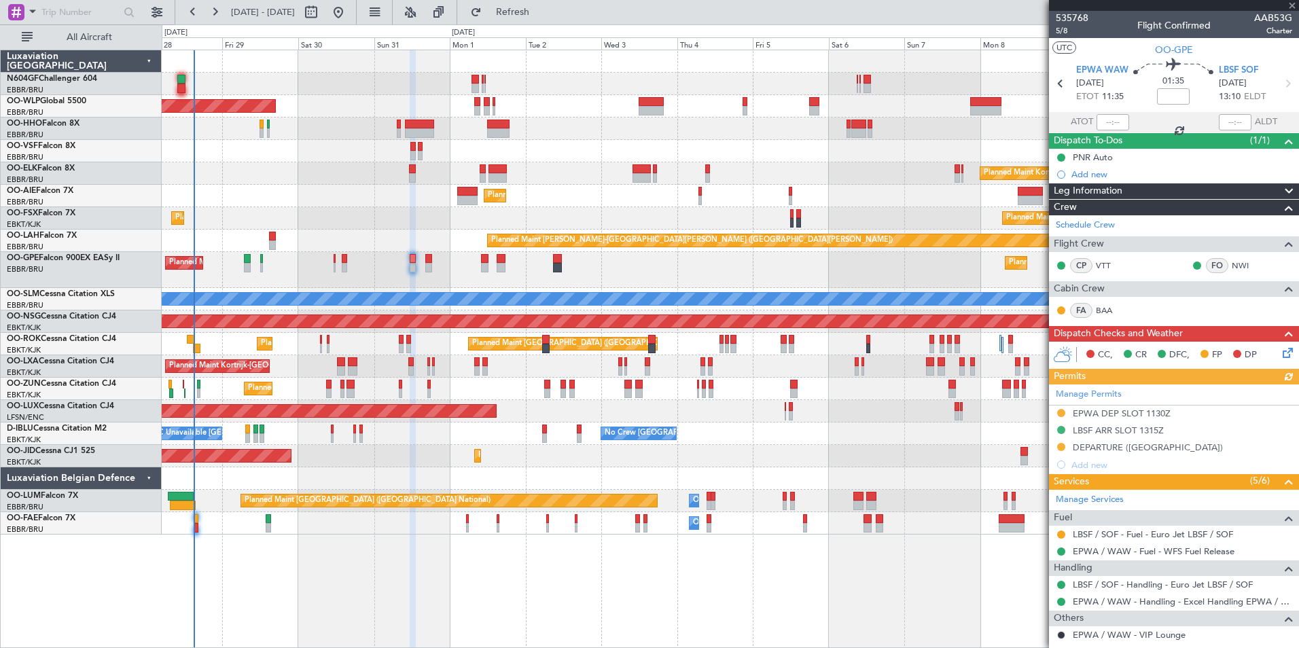
click at [417, 277] on div "Planned Maint [GEOGRAPHIC_DATA] ([GEOGRAPHIC_DATA] National) No Crew [GEOGRAPHI…" at bounding box center [730, 270] width 1137 height 36
click at [792, 196] on div "Planned Maint [GEOGRAPHIC_DATA] ([GEOGRAPHIC_DATA])" at bounding box center [730, 196] width 1137 height 22
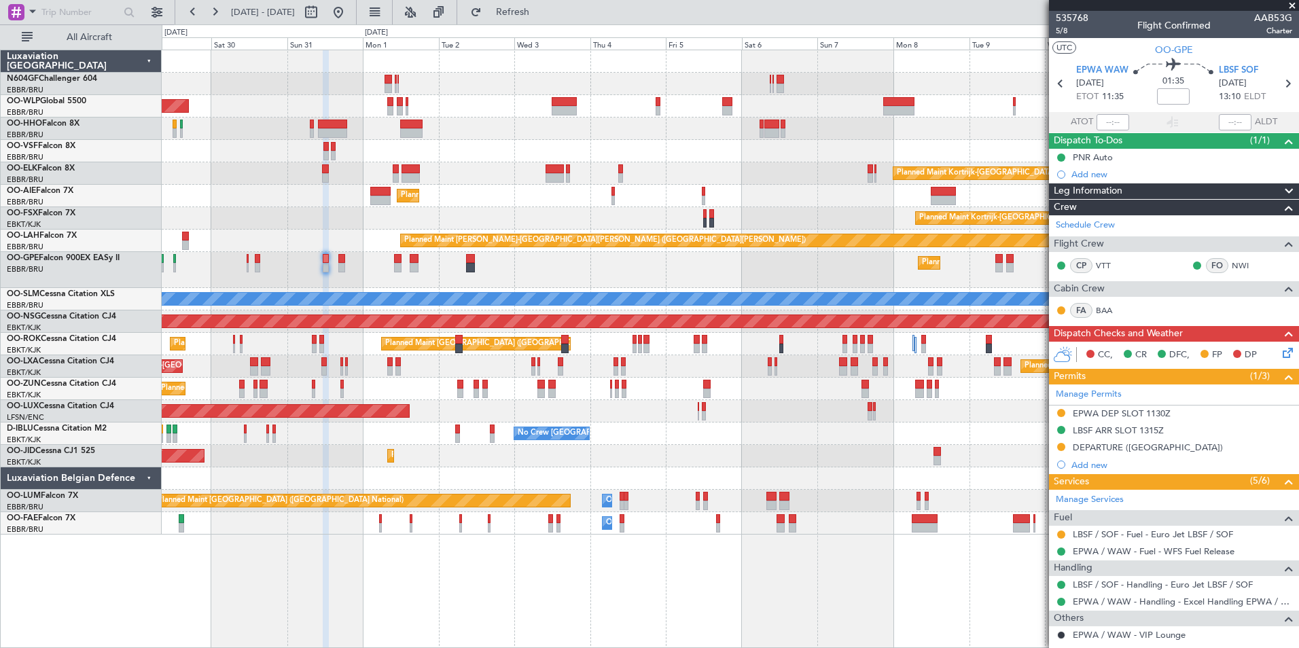
click at [1295, 2] on span at bounding box center [1293, 6] width 14 height 12
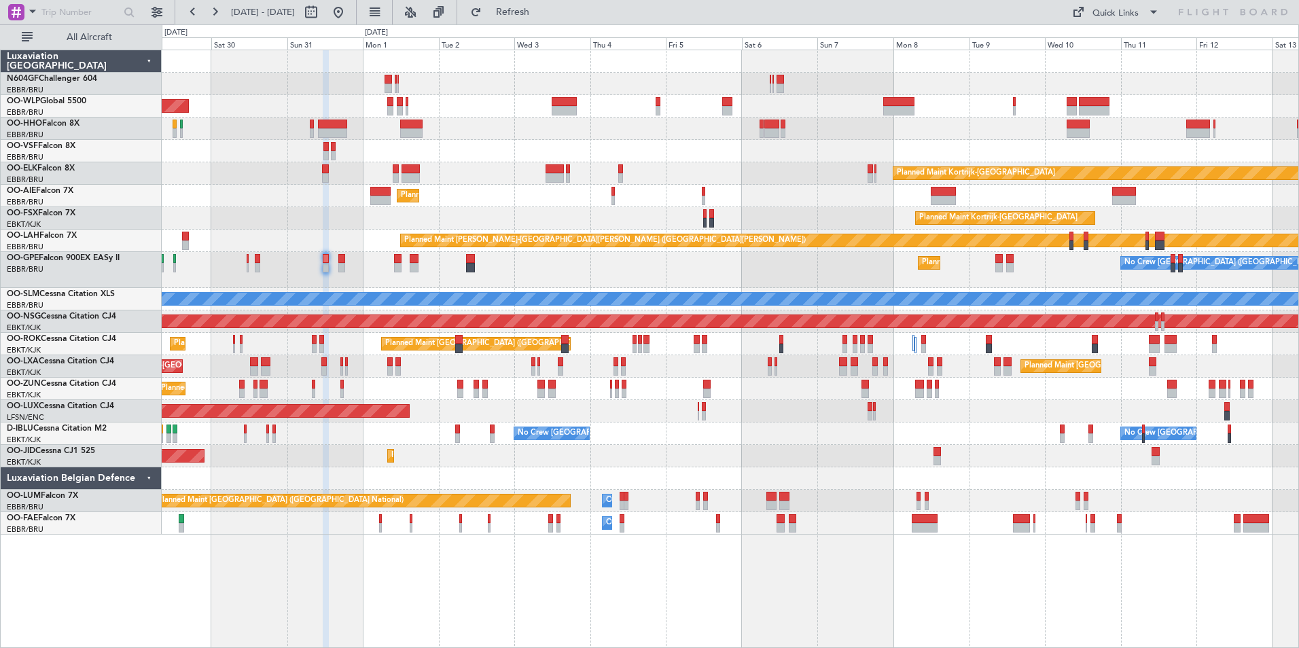
type input "0"
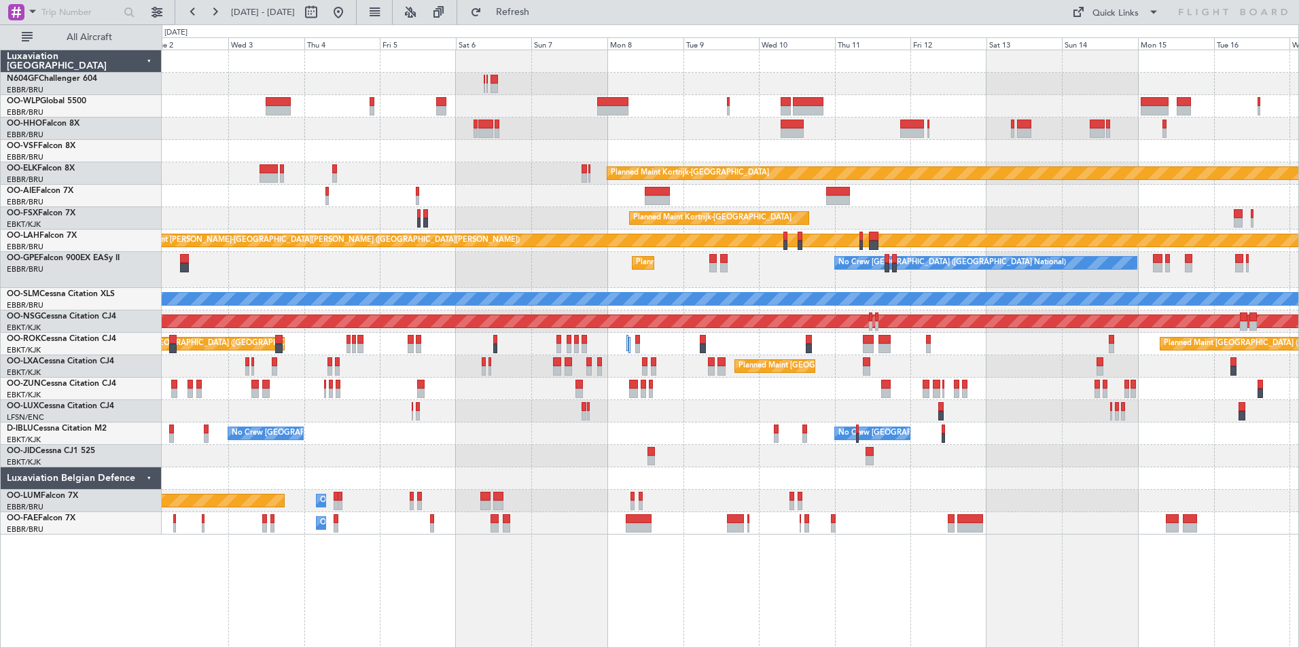
click at [810, 208] on div "Planned Maint [GEOGRAPHIC_DATA] ([GEOGRAPHIC_DATA]) Planned Maint [GEOGRAPHIC_D…" at bounding box center [730, 292] width 1137 height 485
click at [595, 281] on div "No Crew [GEOGRAPHIC_DATA] ([GEOGRAPHIC_DATA] National) Planned Maint [GEOGRAPHI…" at bounding box center [730, 270] width 1137 height 36
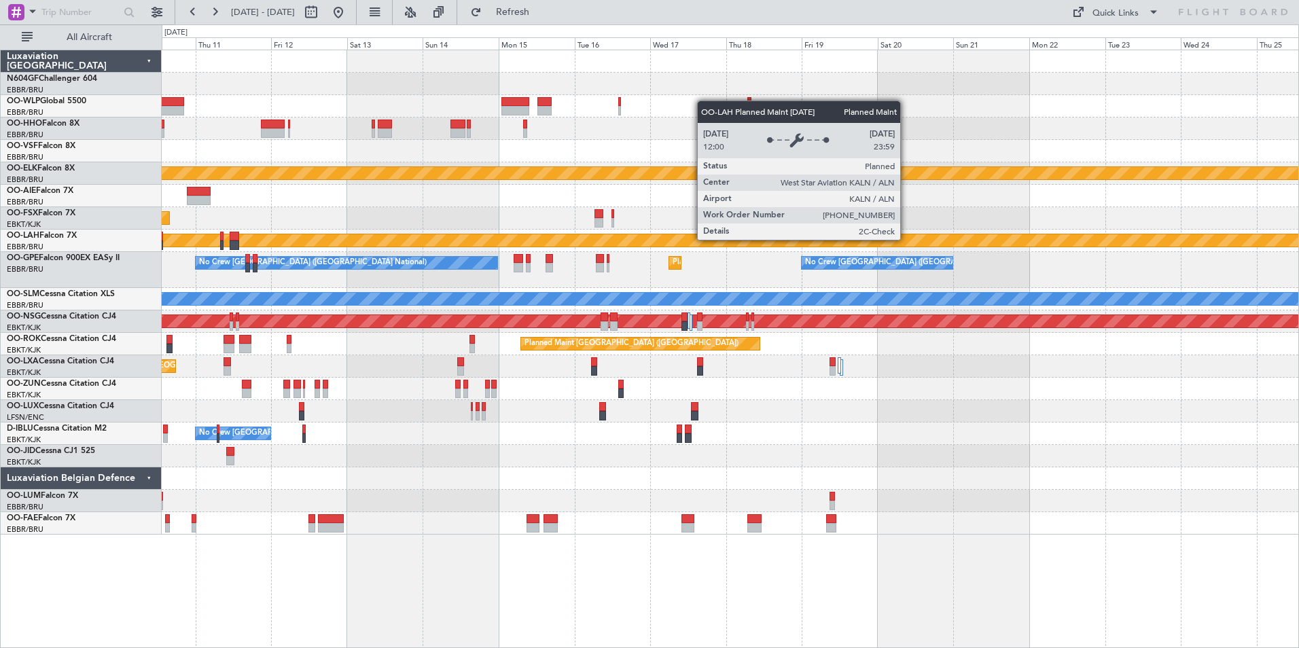
click at [670, 245] on div "Planned Maint [PERSON_NAME]-[GEOGRAPHIC_DATA][PERSON_NAME] ([GEOGRAPHIC_DATA][P…" at bounding box center [955, 240] width 2960 height 12
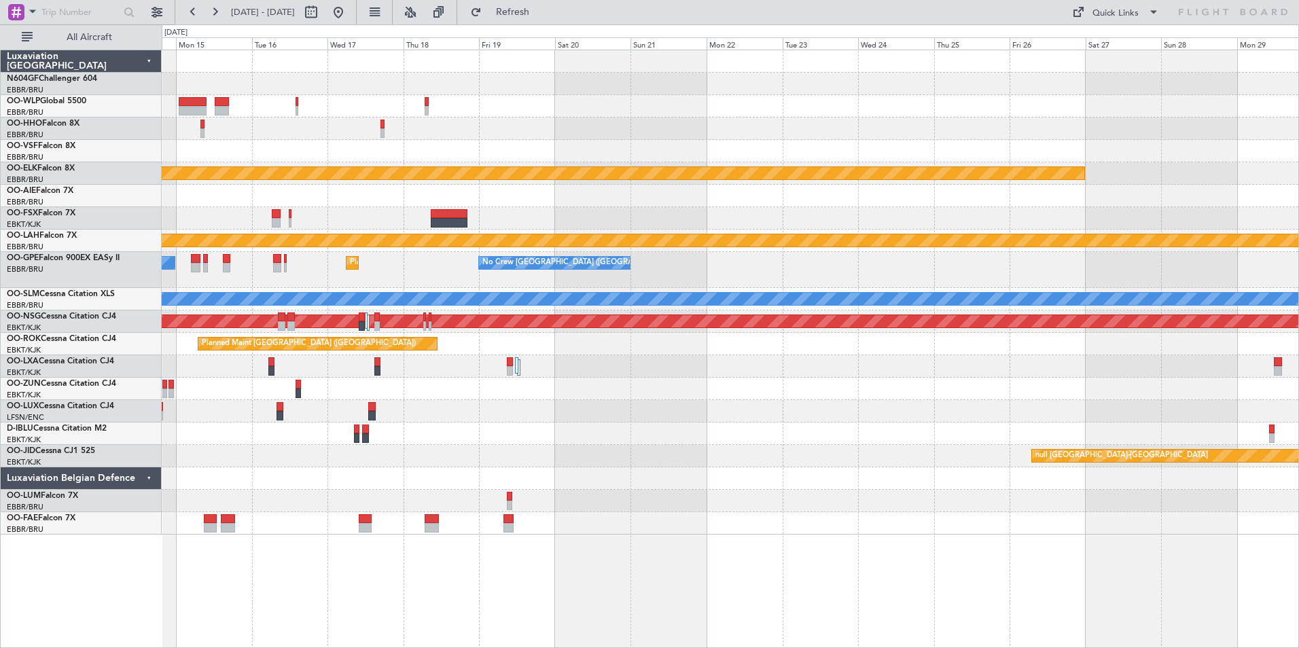
click at [648, 230] on div "Planned Maint Kortrijk-[GEOGRAPHIC_DATA] Planned [GEOGRAPHIC_DATA][PERSON_NAME]…" at bounding box center [730, 292] width 1137 height 485
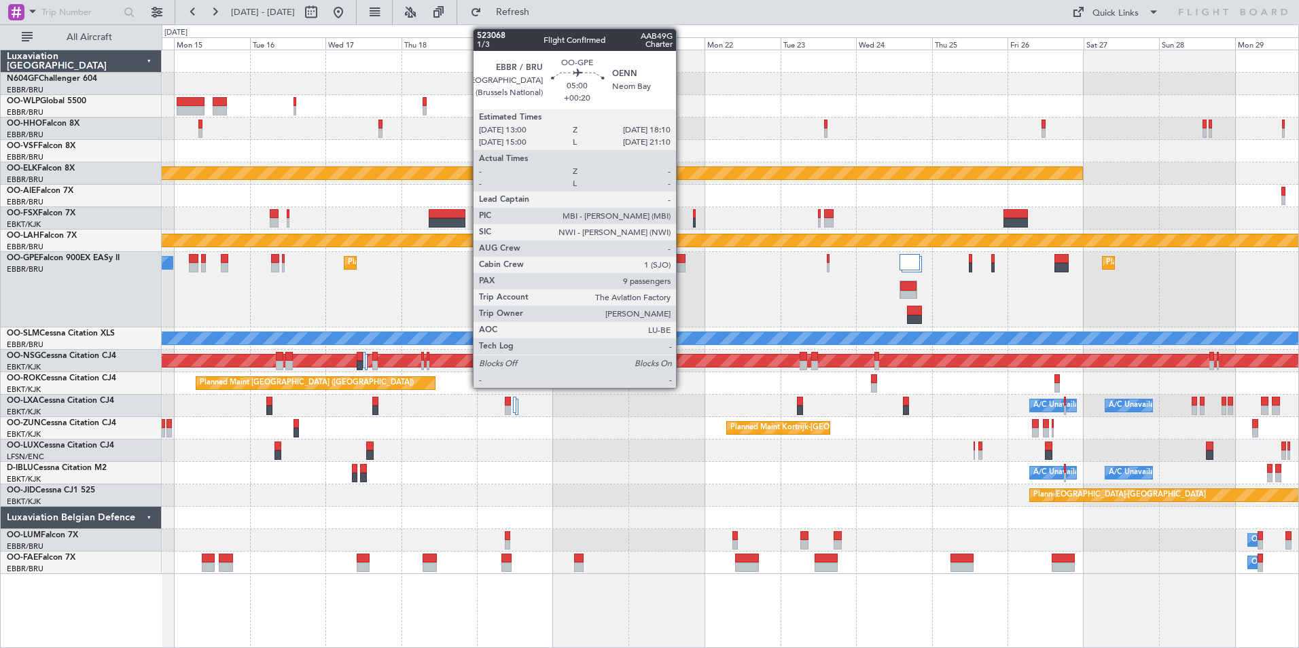
click at [682, 262] on div at bounding box center [677, 259] width 17 height 10
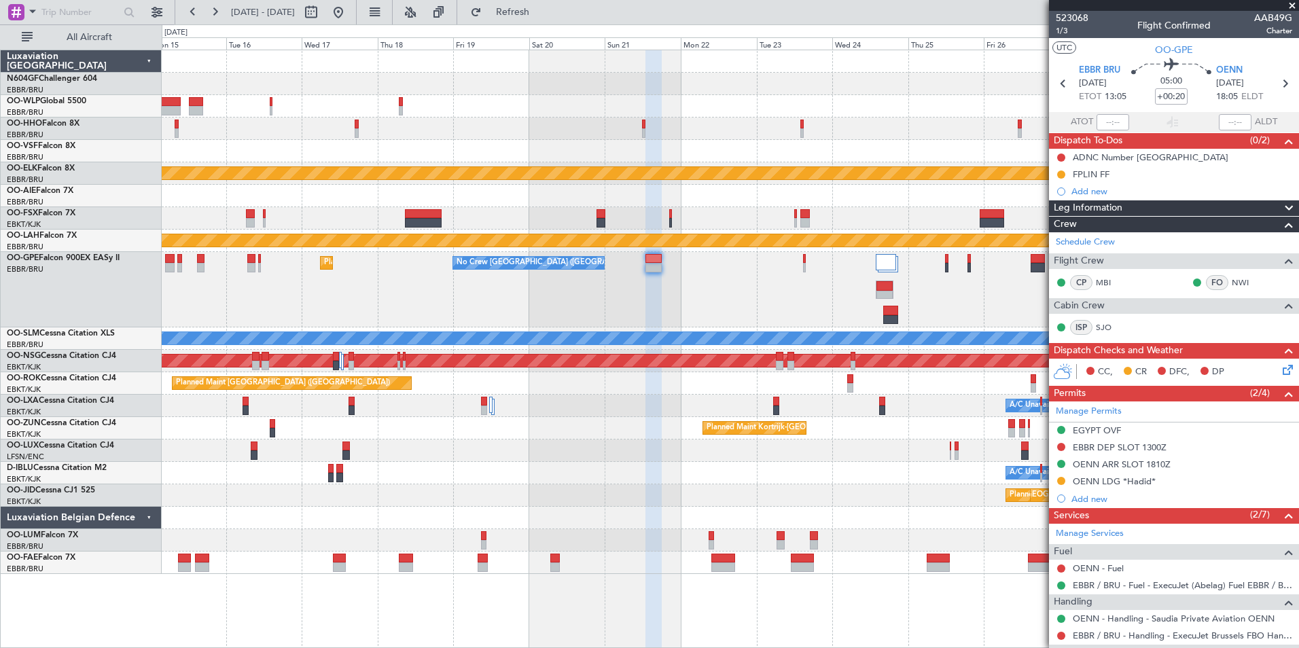
click at [786, 281] on div "Planned Maint [GEOGRAPHIC_DATA] ([GEOGRAPHIC_DATA] National) No Crew [GEOGRAPHI…" at bounding box center [730, 289] width 1137 height 75
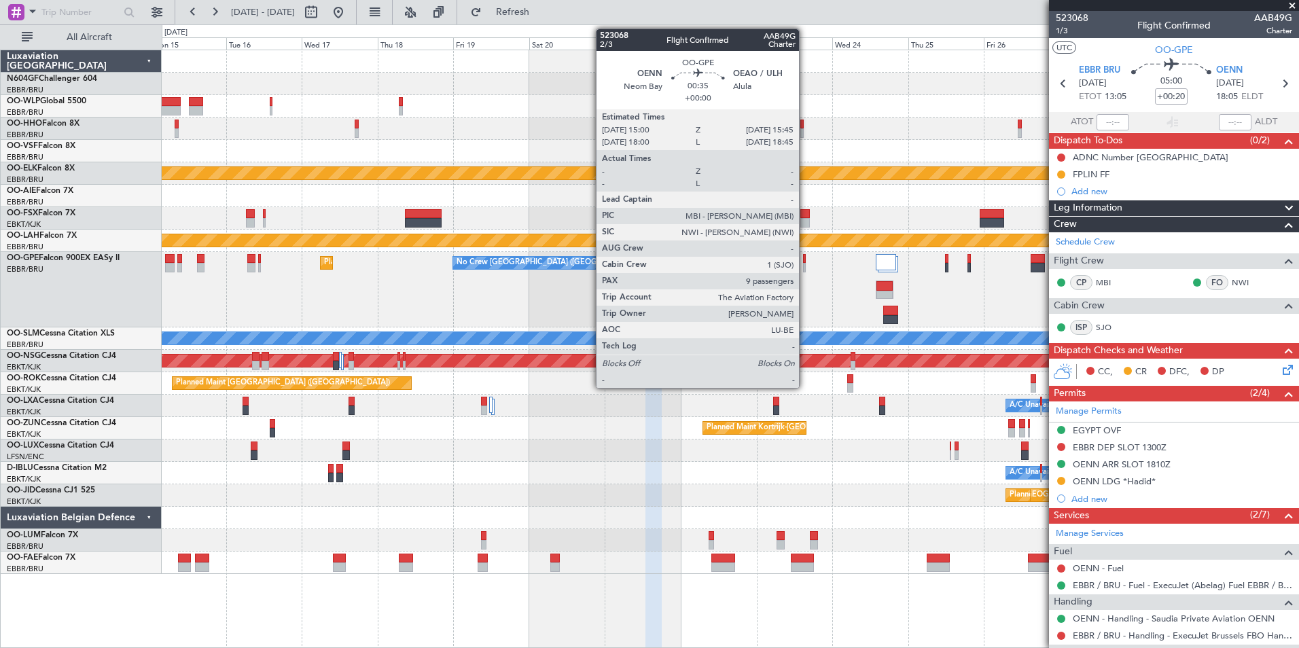
click at [805, 260] on div at bounding box center [804, 259] width 3 height 10
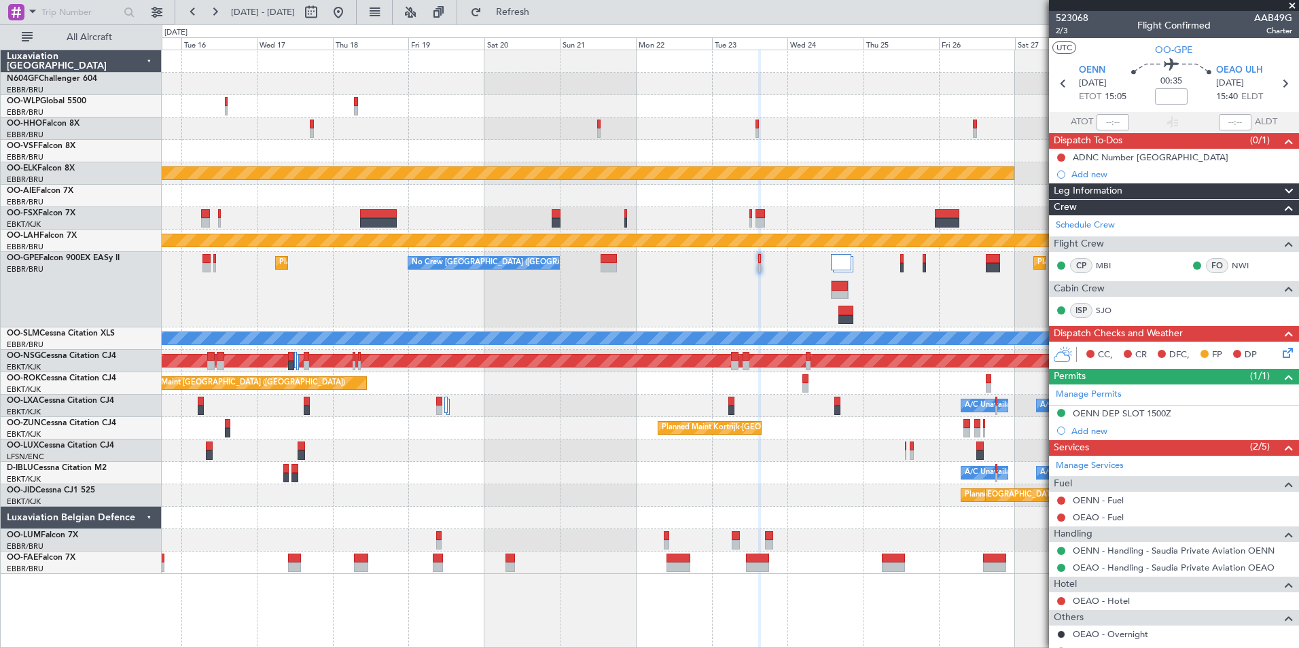
click at [785, 302] on div "Planned Maint [GEOGRAPHIC_DATA] ([GEOGRAPHIC_DATA] National) No Crew [GEOGRAPHI…" at bounding box center [730, 289] width 1137 height 75
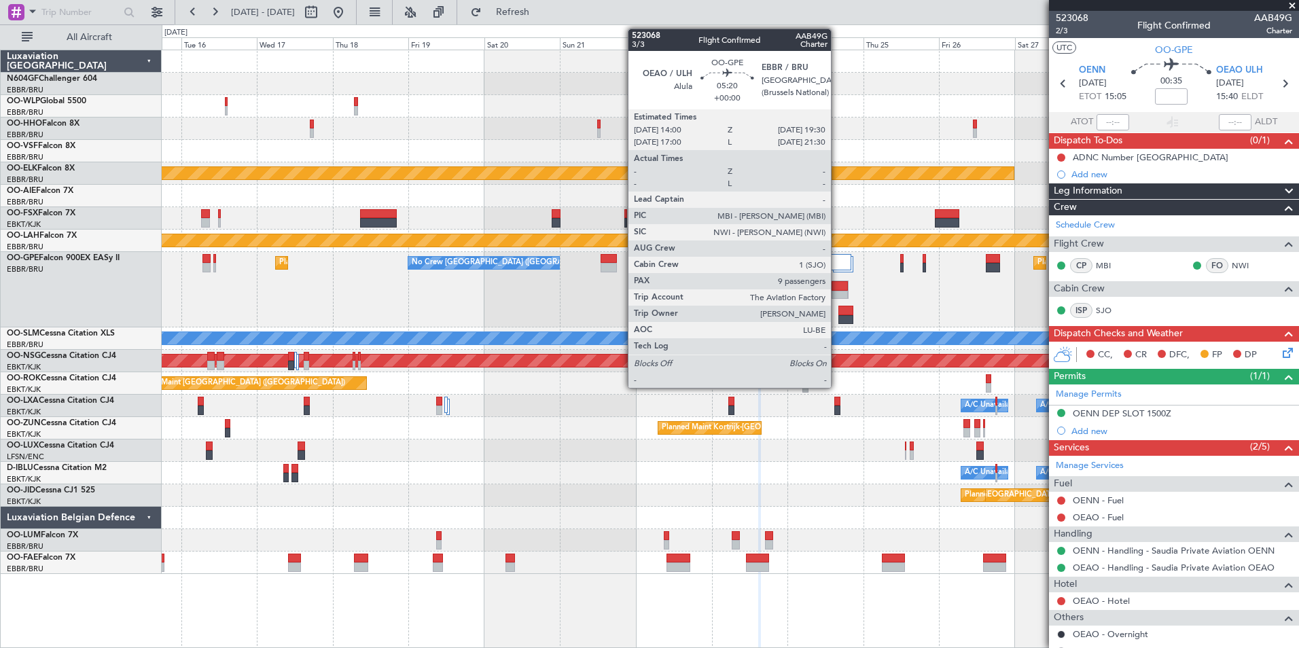
click at [837, 291] on div at bounding box center [840, 296] width 16 height 10
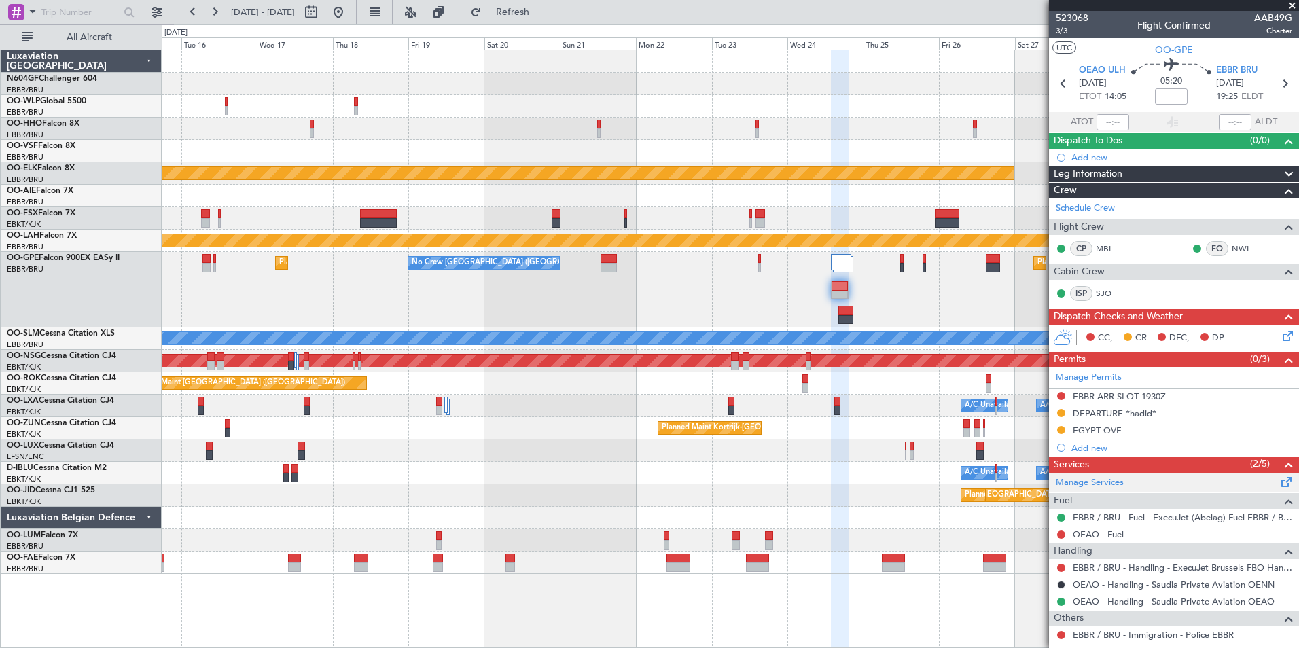
scroll to position [136, 0]
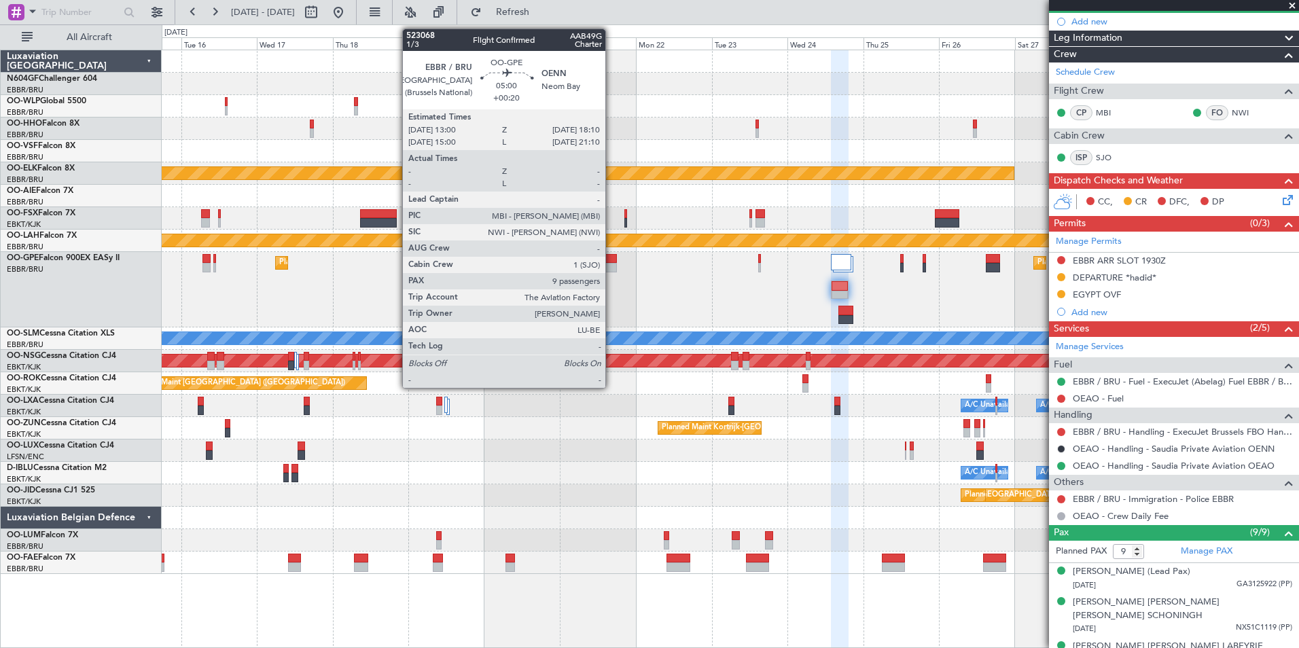
click at [612, 261] on div at bounding box center [609, 259] width 17 height 10
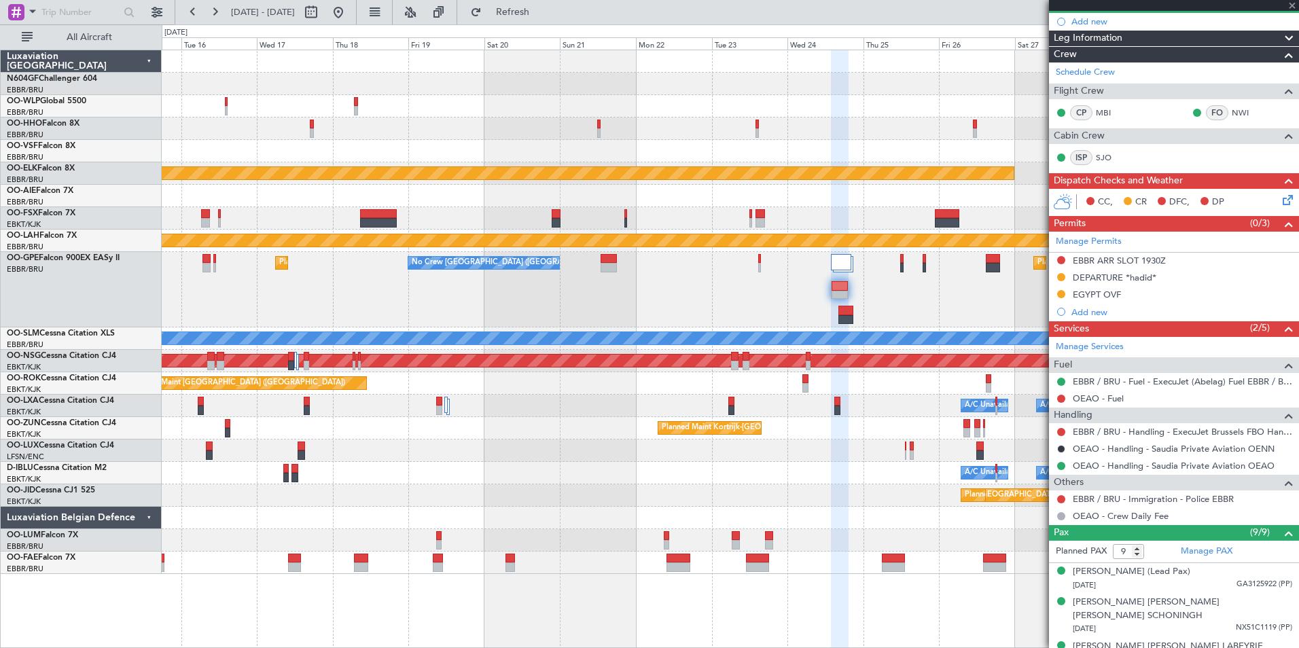
type input "+00:20"
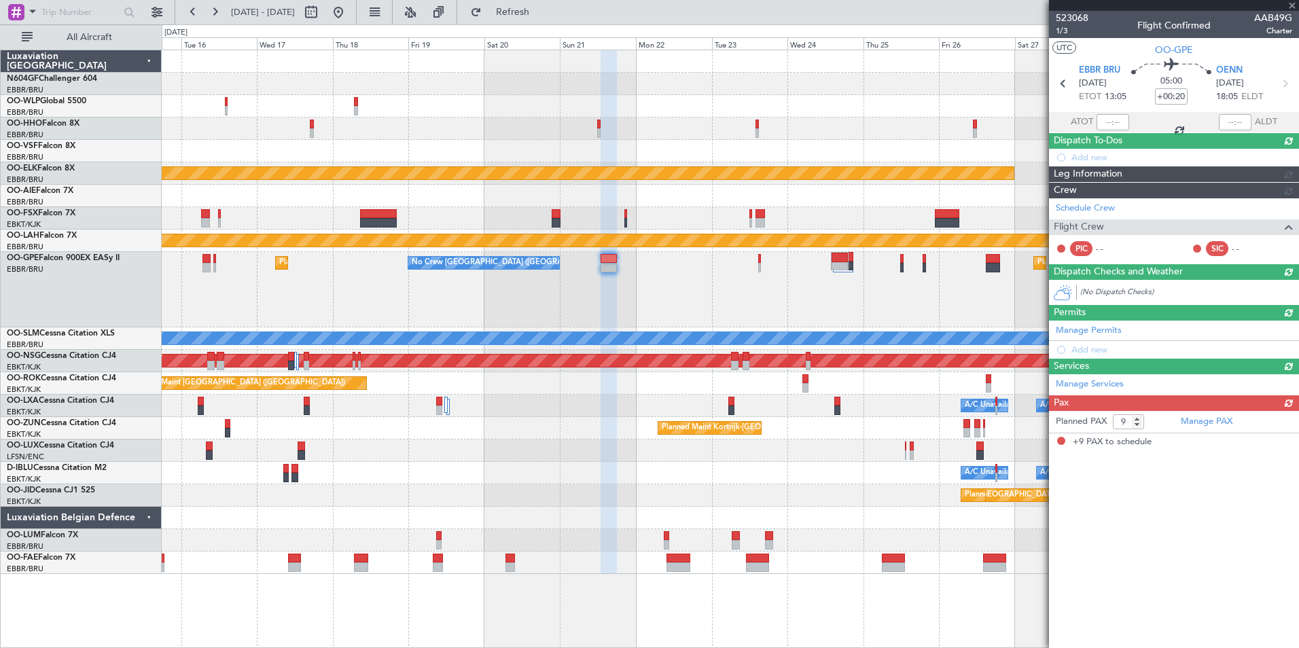
scroll to position [0, 0]
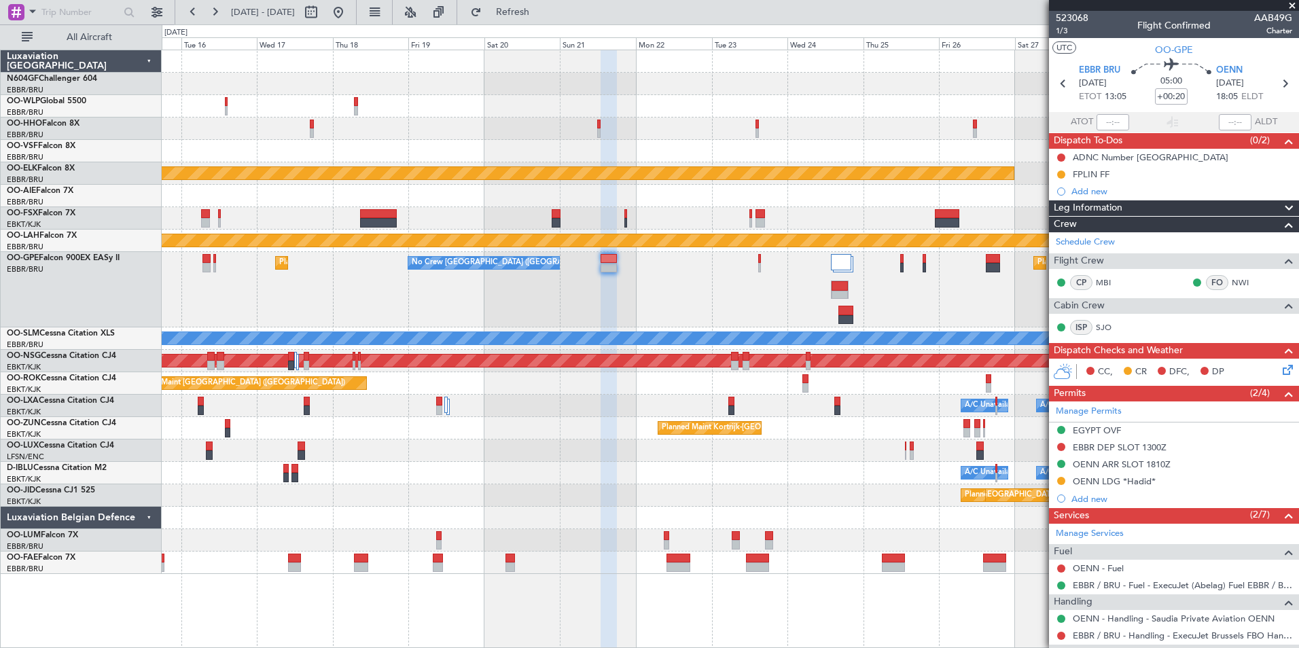
click at [802, 428] on div "Planned Maint Kortrijk-[GEOGRAPHIC_DATA] Planned [GEOGRAPHIC_DATA][PERSON_NAME]…" at bounding box center [730, 312] width 1137 height 524
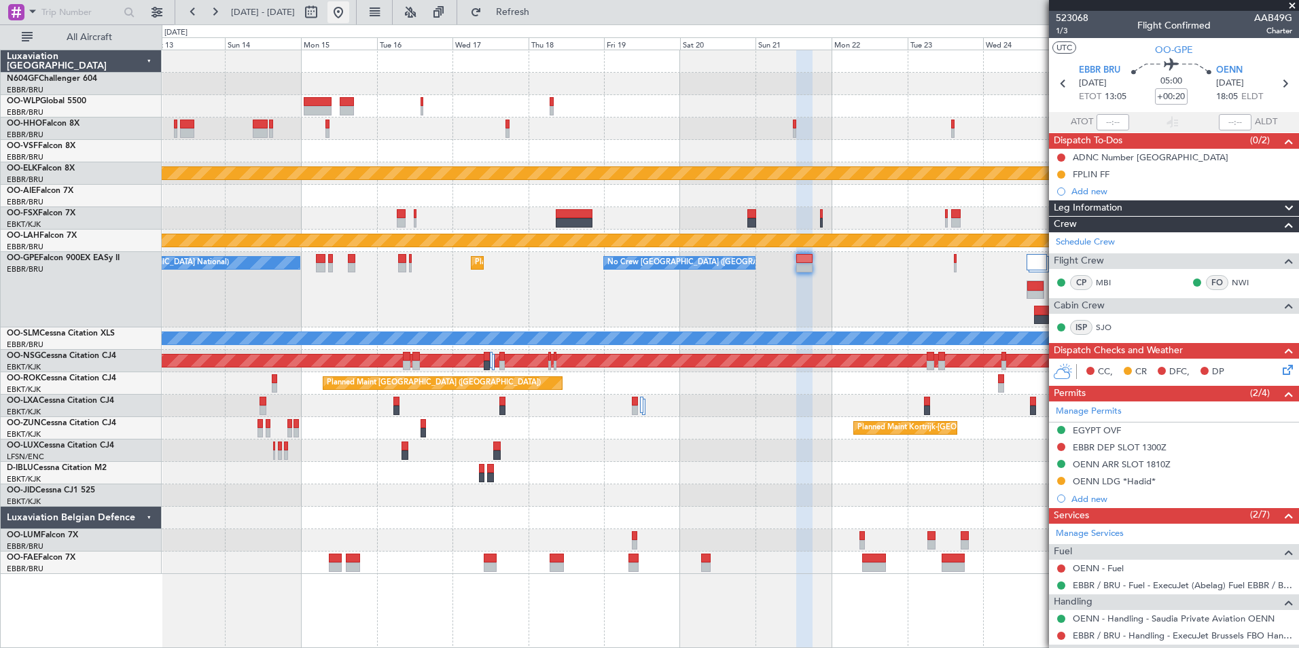
click at [349, 17] on button at bounding box center [339, 12] width 22 height 22
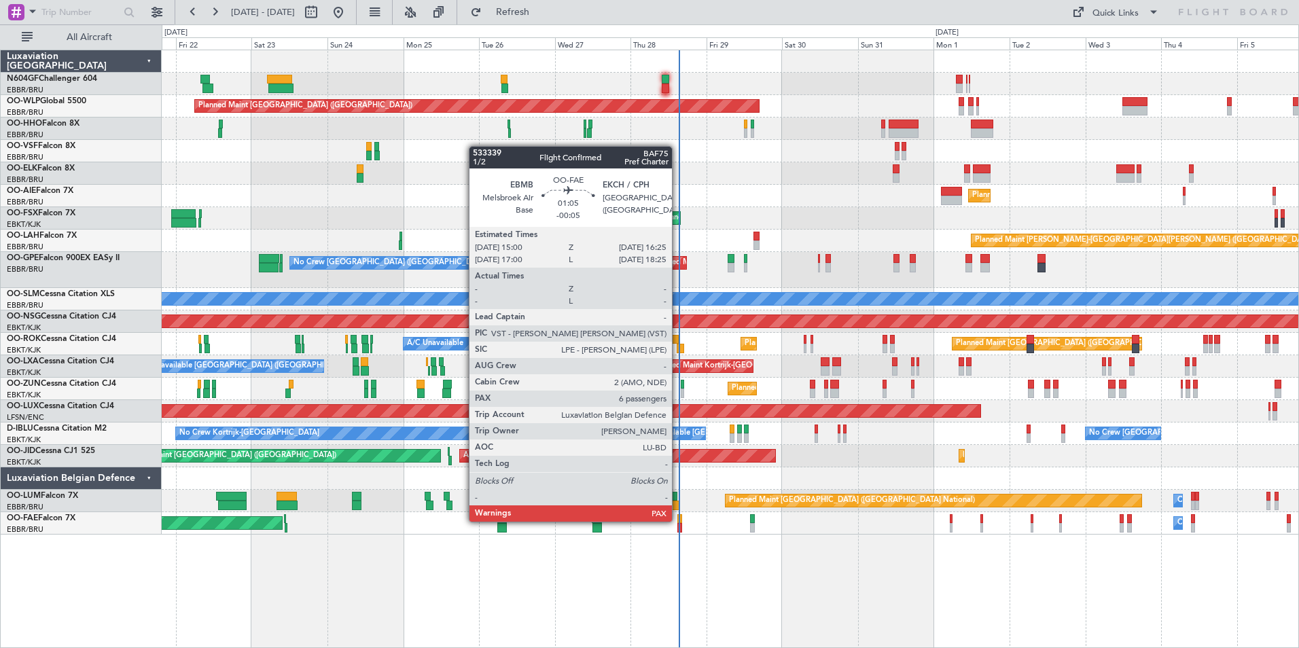
click at [678, 521] on div at bounding box center [680, 519] width 5 height 10
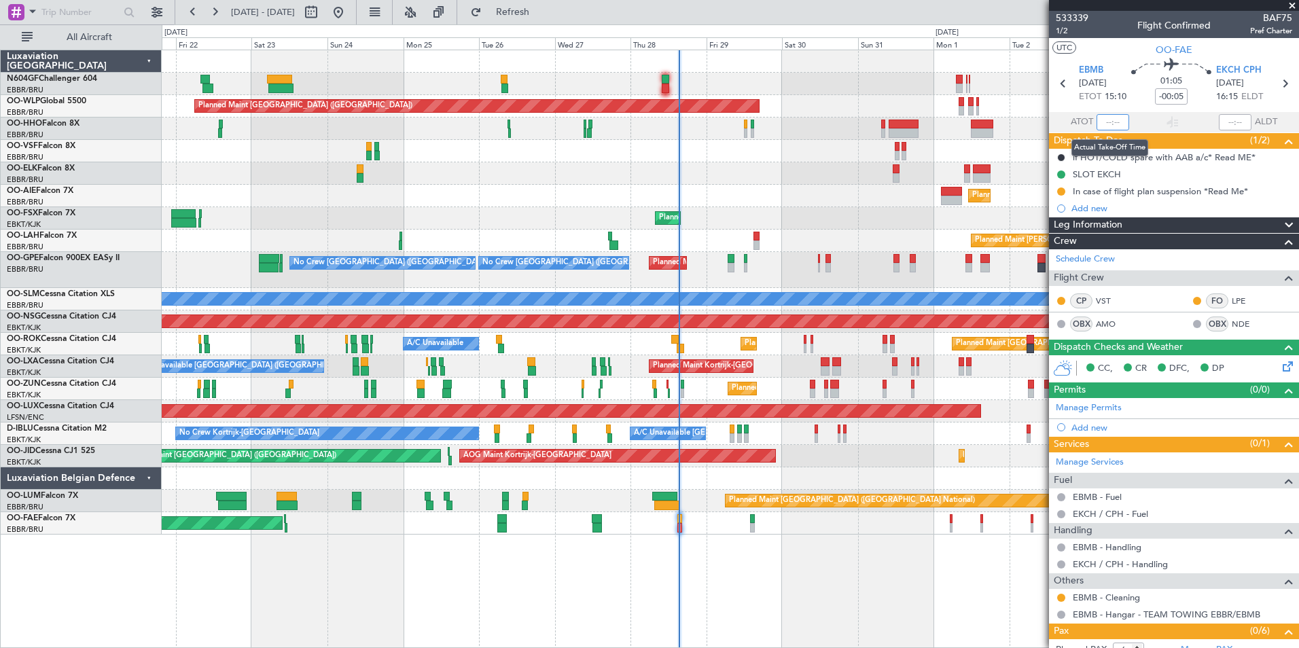
click at [1105, 124] on input "text" at bounding box center [1113, 122] width 33 height 16
click at [1119, 38] on section "UTC OO-FAE" at bounding box center [1174, 48] width 250 height 20
type input "15:16"
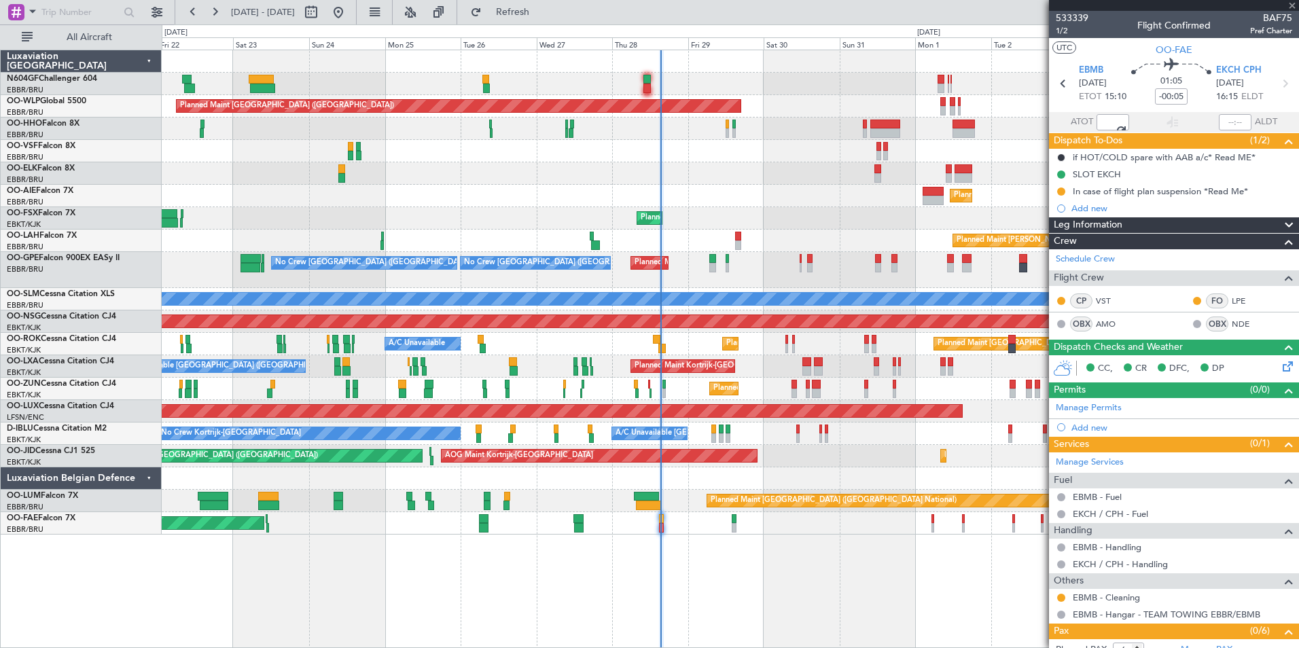
click at [620, 572] on div "Planned Maint [GEOGRAPHIC_DATA] ([GEOGRAPHIC_DATA]) Planned Maint [GEOGRAPHIC_D…" at bounding box center [731, 349] width 1138 height 599
click at [1060, 599] on button at bounding box center [1061, 598] width 8 height 8
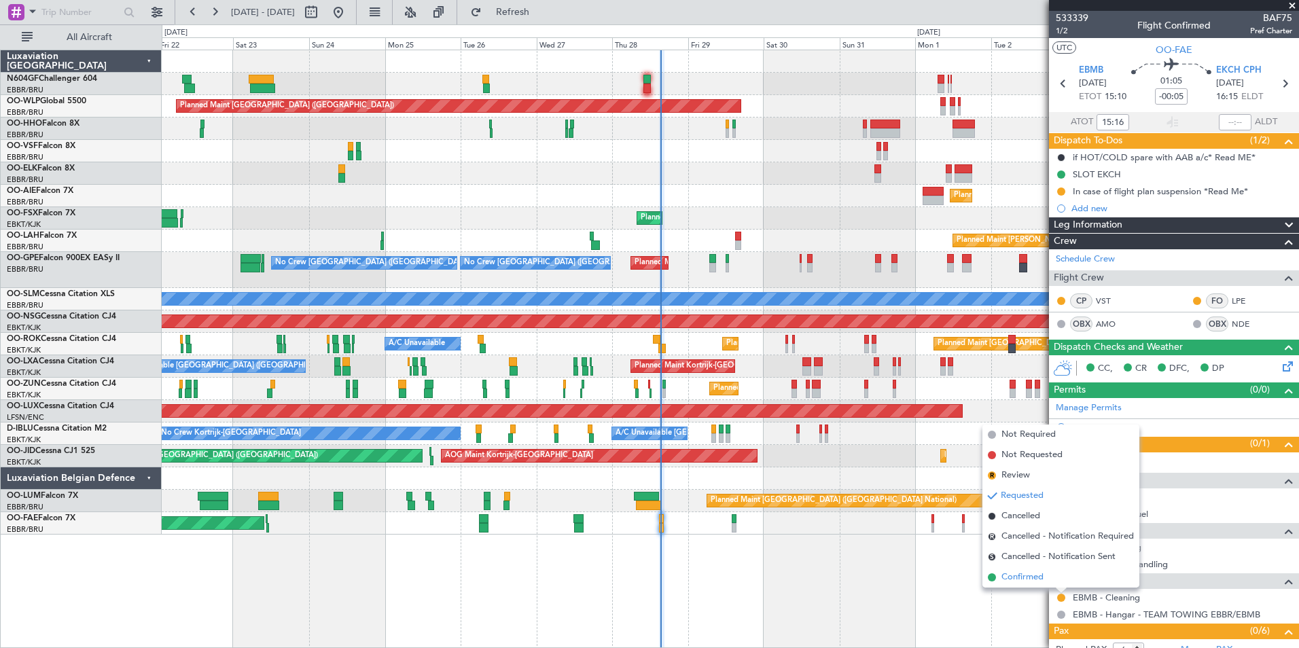
click at [1026, 580] on span "Confirmed" at bounding box center [1023, 578] width 42 height 14
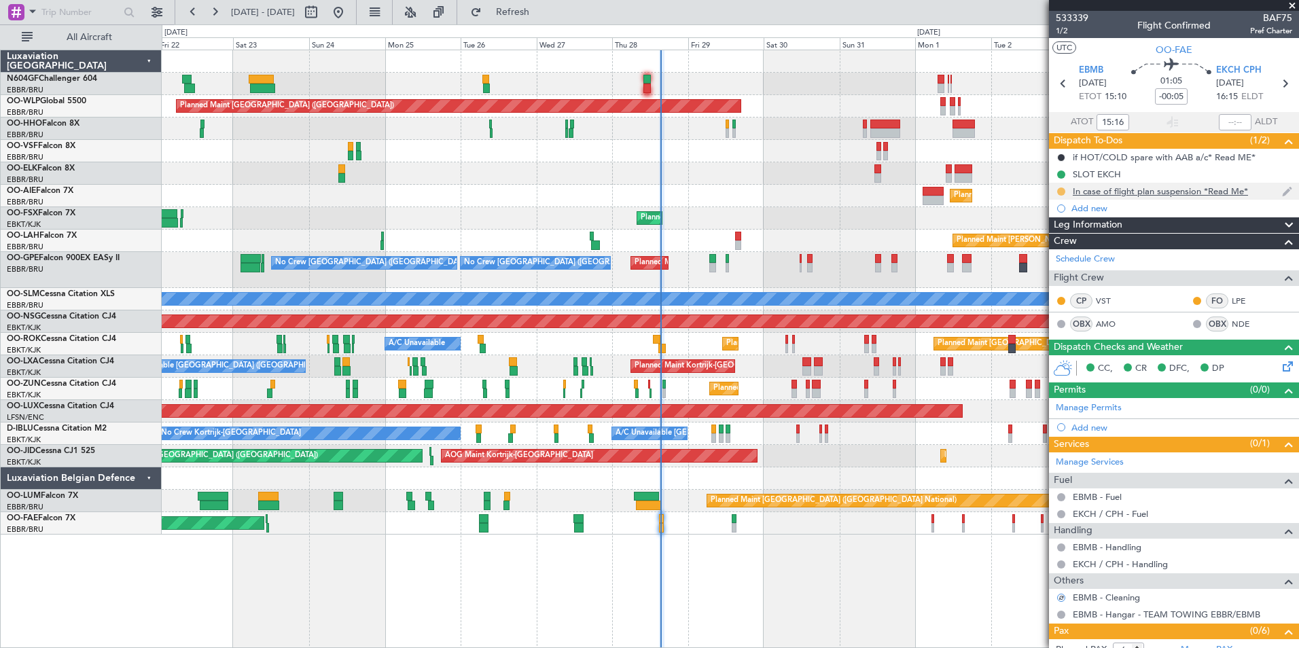
click at [1061, 188] on button at bounding box center [1061, 192] width 8 height 8
click at [1050, 247] on span "Completed" at bounding box center [1067, 252] width 45 height 14
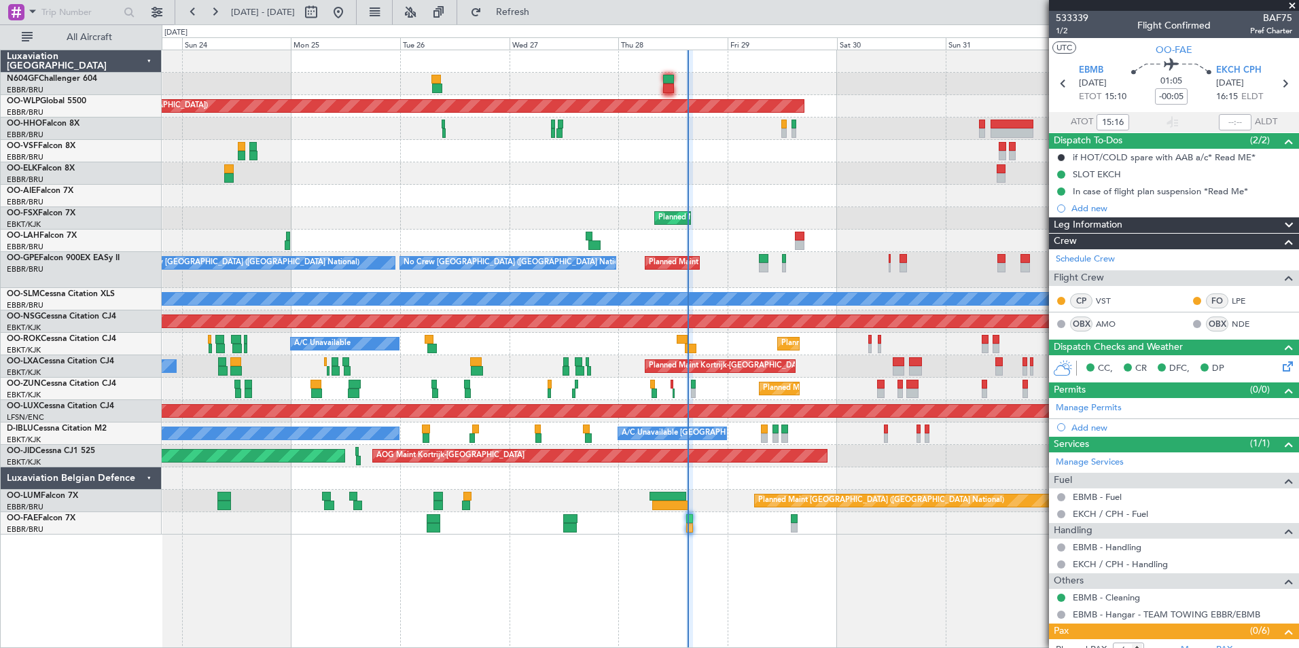
click at [1292, 5] on span at bounding box center [1293, 6] width 14 height 12
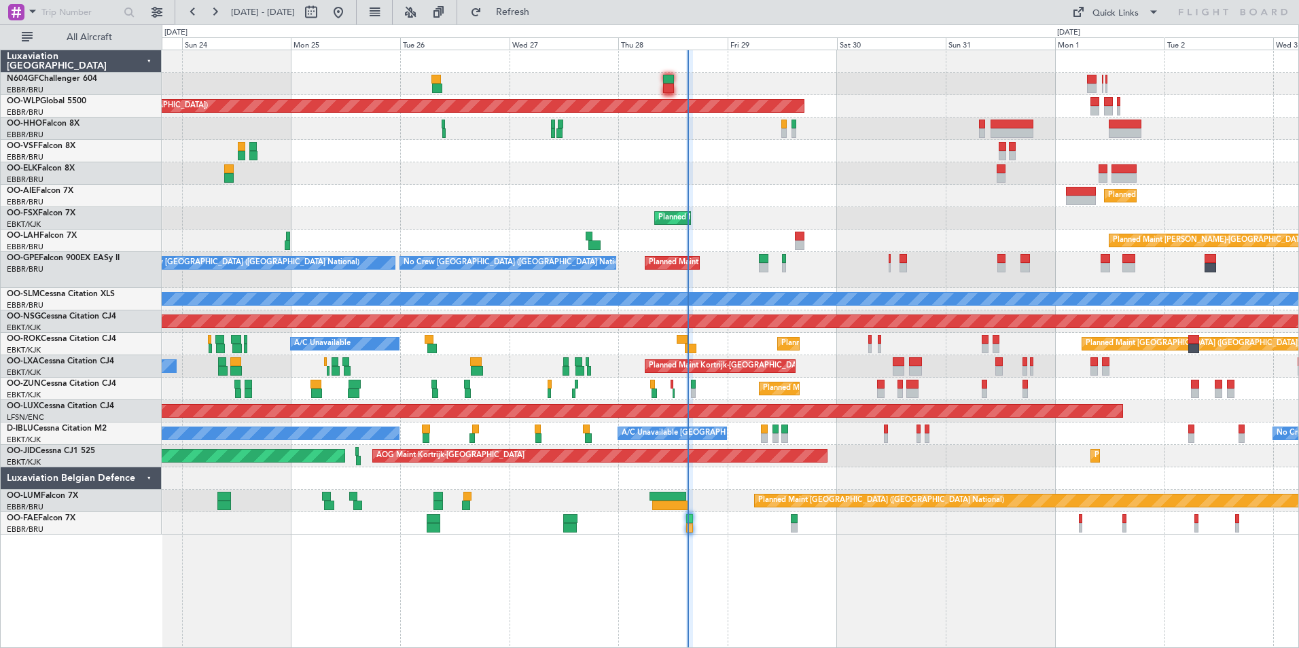
type input "0"
click at [705, 196] on div "Planned Maint Berlin (Brandenburg) Planned Maint London (Farnborough) Planned M…" at bounding box center [730, 292] width 1137 height 485
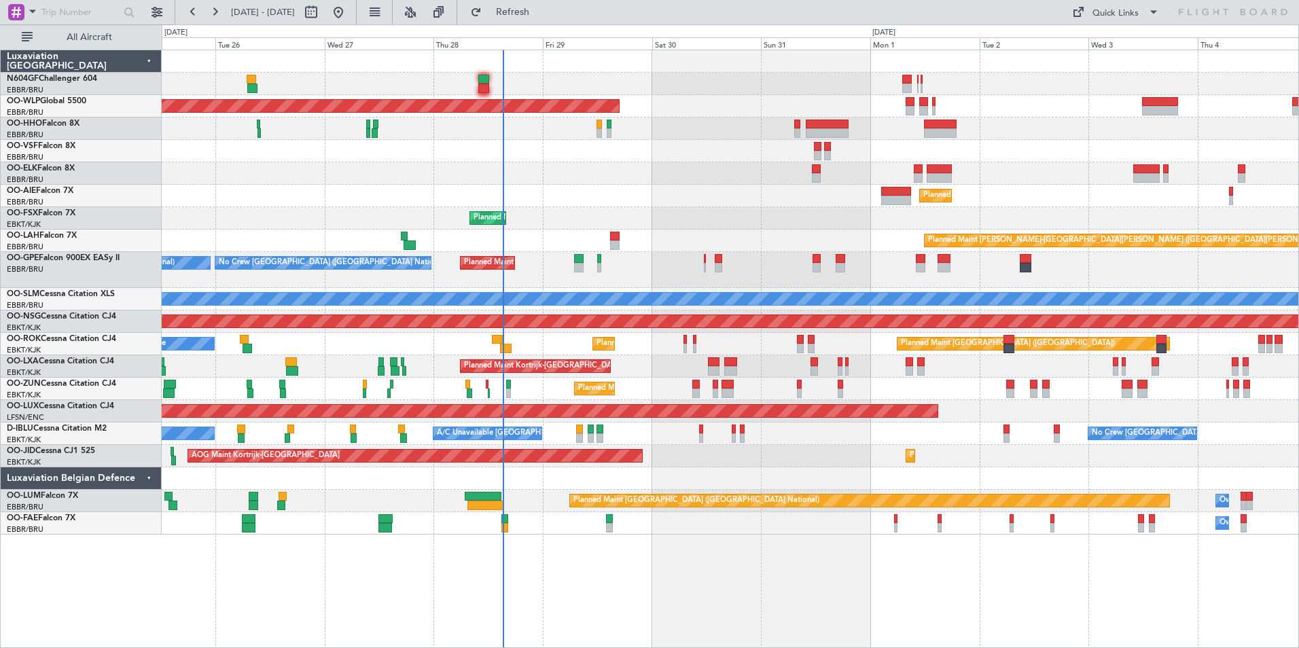
click at [769, 202] on div "Planned Maint [GEOGRAPHIC_DATA] ([GEOGRAPHIC_DATA])" at bounding box center [730, 196] width 1137 height 22
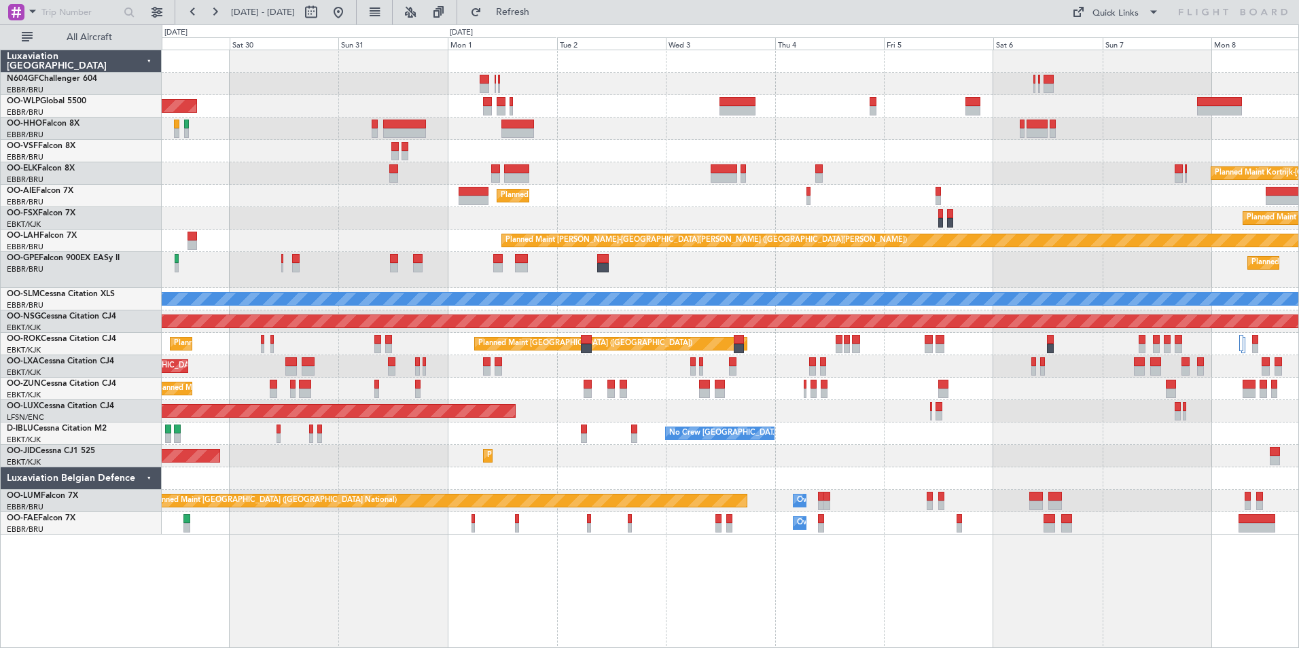
click at [668, 143] on div at bounding box center [730, 151] width 1137 height 22
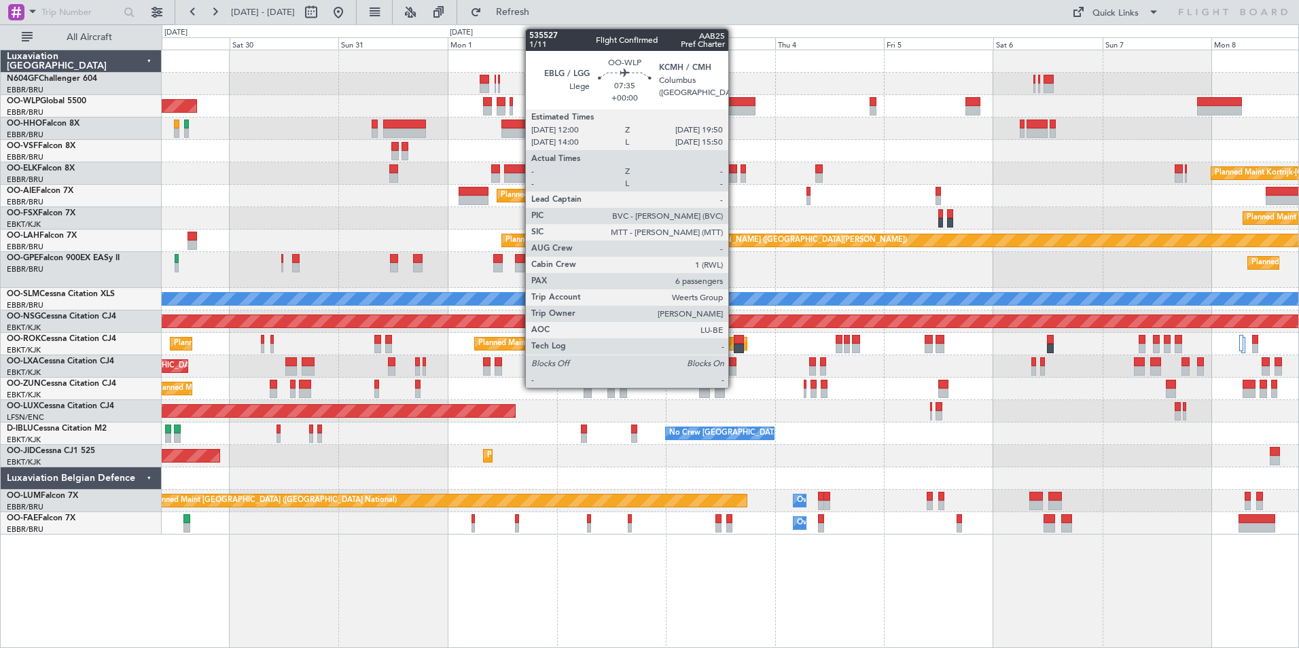
click at [735, 106] on div at bounding box center [738, 111] width 36 height 10
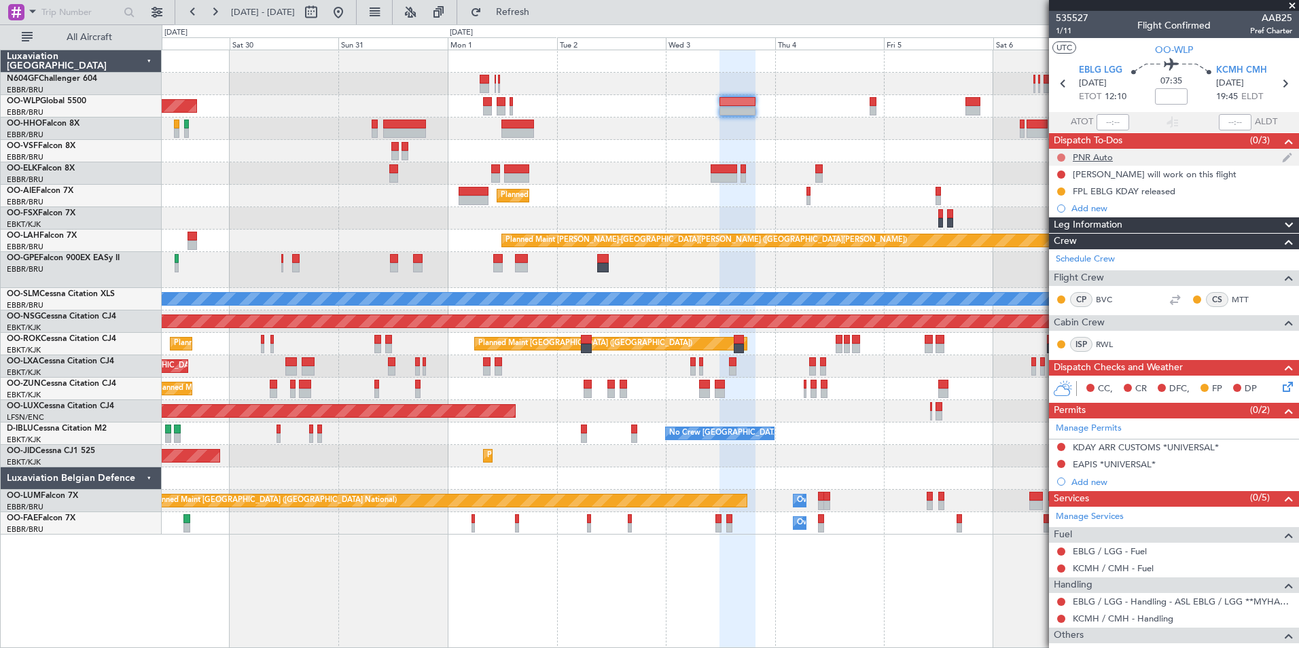
click at [1062, 154] on button at bounding box center [1061, 158] width 8 height 8
click at [1045, 224] on li "Completed" at bounding box center [1062, 217] width 72 height 20
click at [777, 169] on div "Planned Maint Kortrijk-[GEOGRAPHIC_DATA]" at bounding box center [730, 173] width 1137 height 22
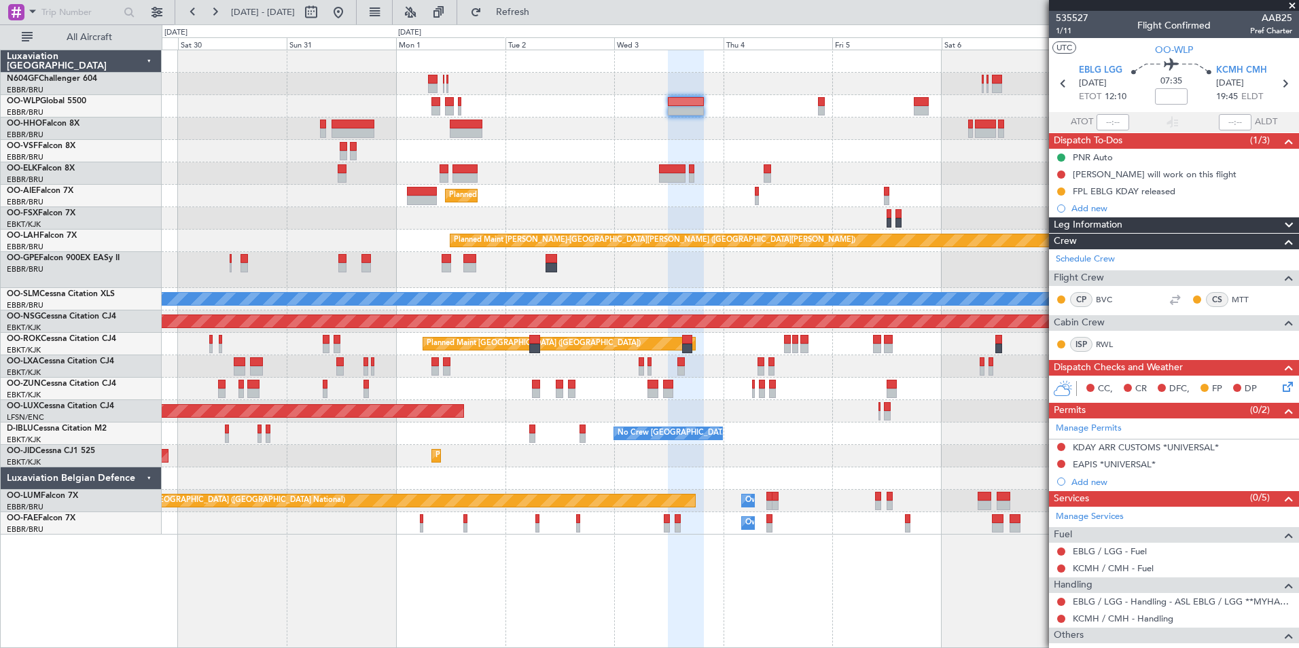
click at [799, 127] on div at bounding box center [730, 129] width 1137 height 22
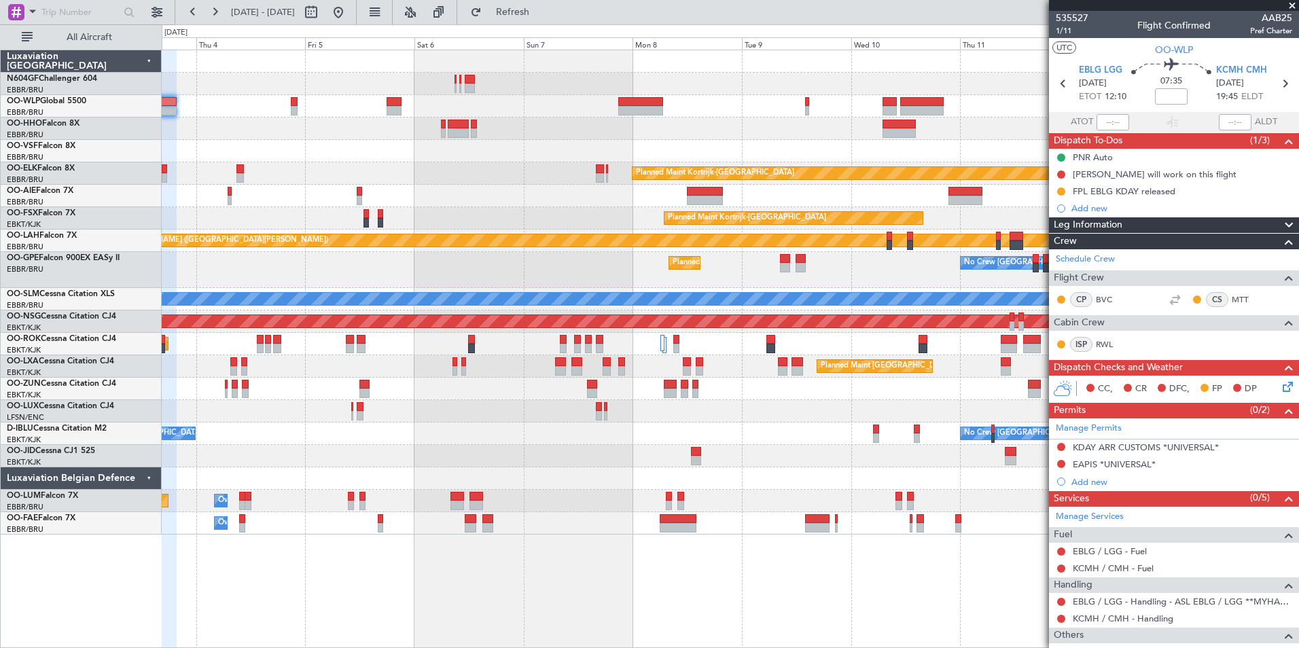
click at [499, 124] on div "Planned Maint Kortrijk-Wevelgem Planned Maint London (Farnborough) Planned Main…" at bounding box center [730, 292] width 1137 height 485
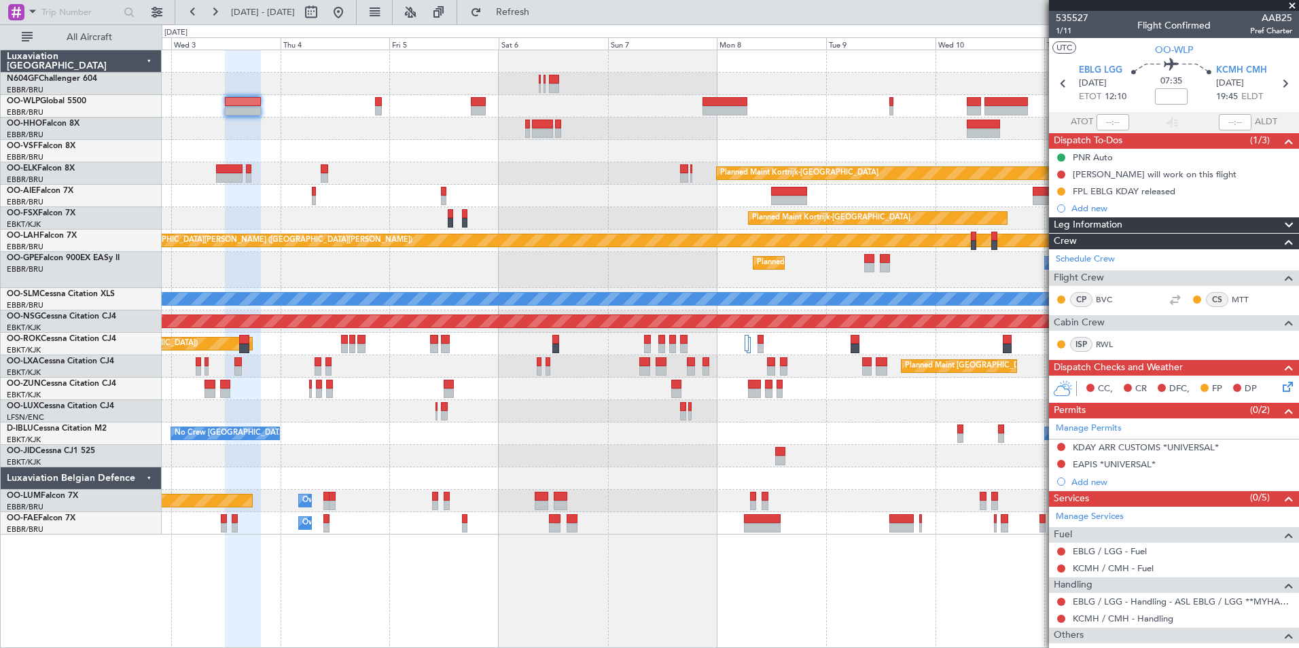
click at [612, 105] on div at bounding box center [730, 106] width 1137 height 22
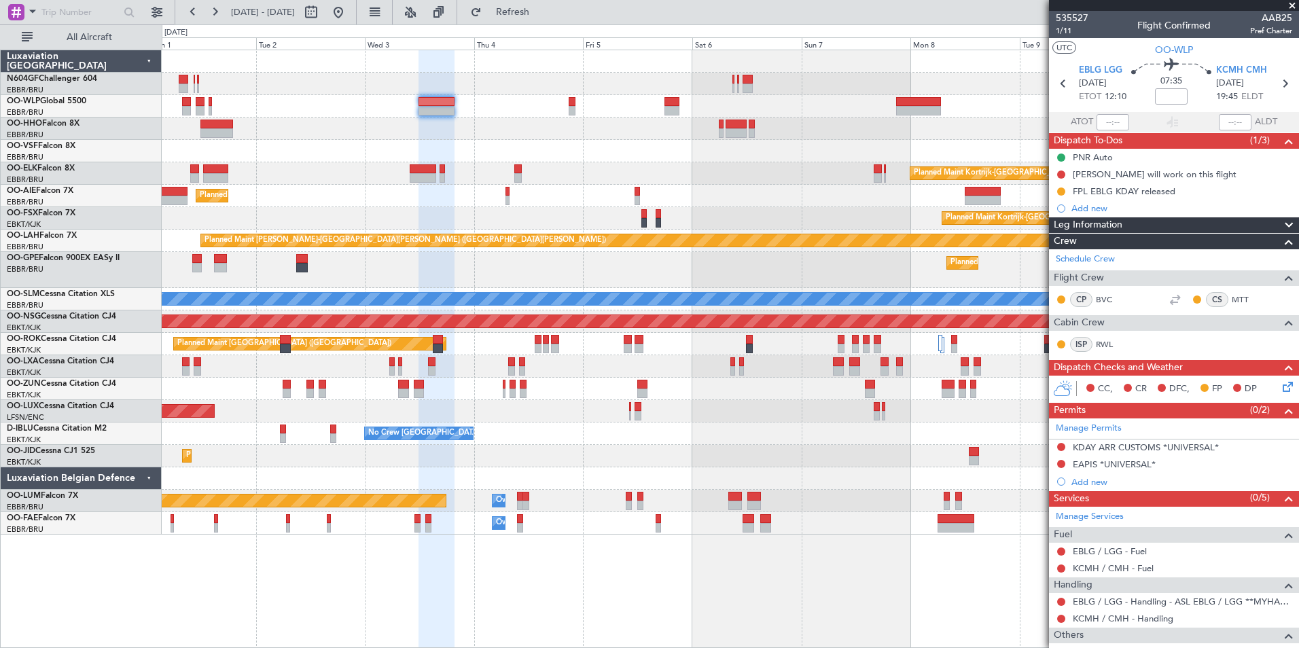
click at [592, 186] on div "Planned Maint [GEOGRAPHIC_DATA] ([GEOGRAPHIC_DATA])" at bounding box center [730, 196] width 1137 height 22
click at [1106, 550] on link "EBLG / LGG - Fuel" at bounding box center [1110, 552] width 74 height 12
click at [514, 23] on fb-refresh-button "Refresh" at bounding box center [504, 12] width 95 height 24
click at [527, 12] on button "Refresh" at bounding box center [505, 12] width 82 height 22
click at [1225, 67] on span "KCMH CMH" at bounding box center [1241, 71] width 51 height 14
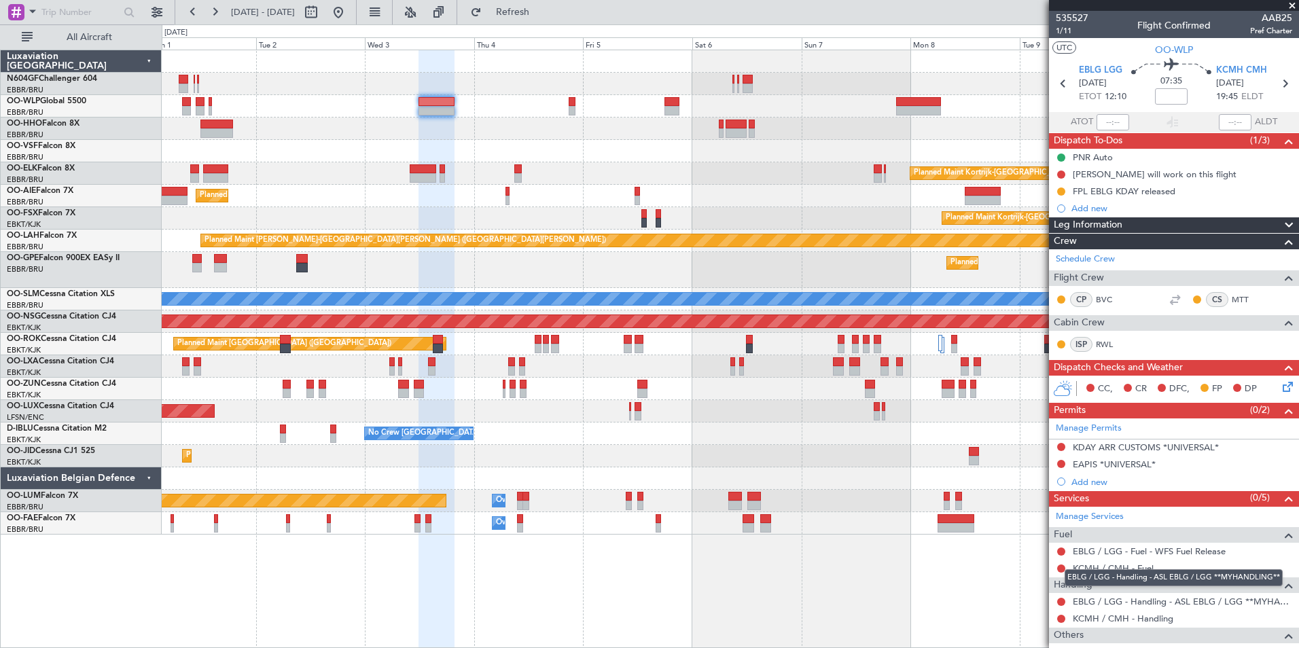
click at [1139, 565] on mat-tooltip-component "EBLG / LGG - Handling - ASL EBLG / LGG **MYHANDLING**" at bounding box center [1173, 578] width 237 height 36
click at [1091, 569] on link "KCMH / CMH - Fuel" at bounding box center [1113, 569] width 81 height 12
click at [527, 22] on button "Refresh" at bounding box center [505, 12] width 82 height 22
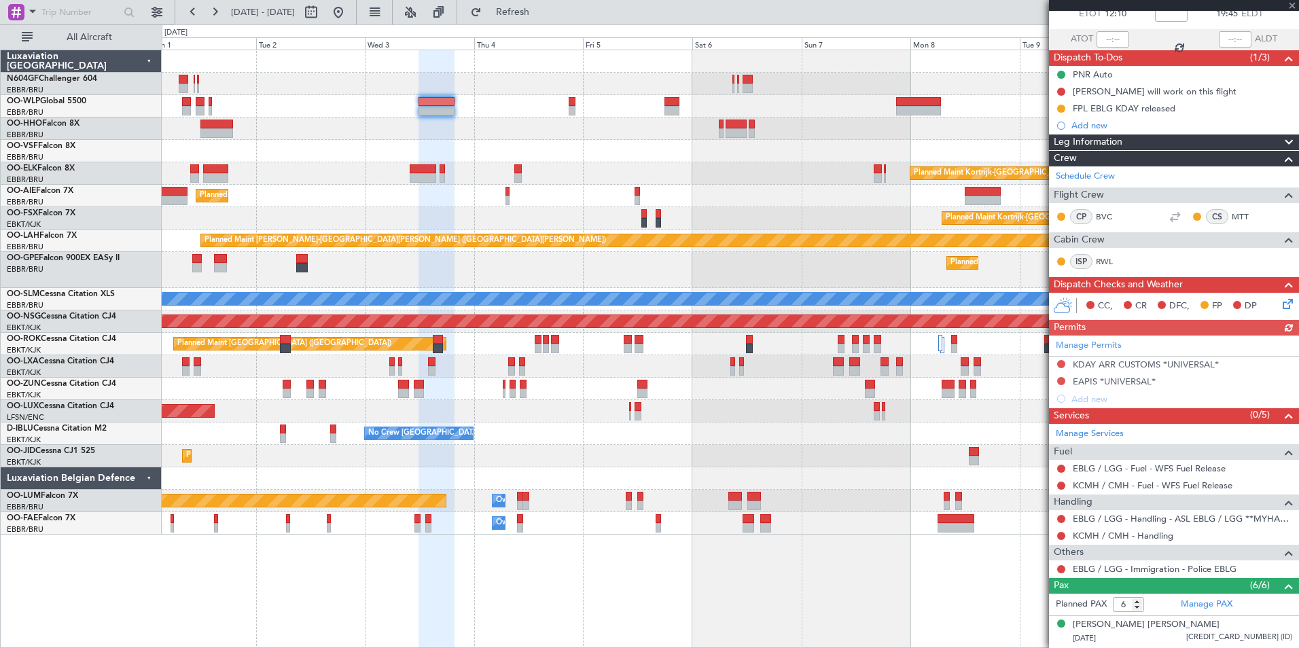
scroll to position [136, 0]
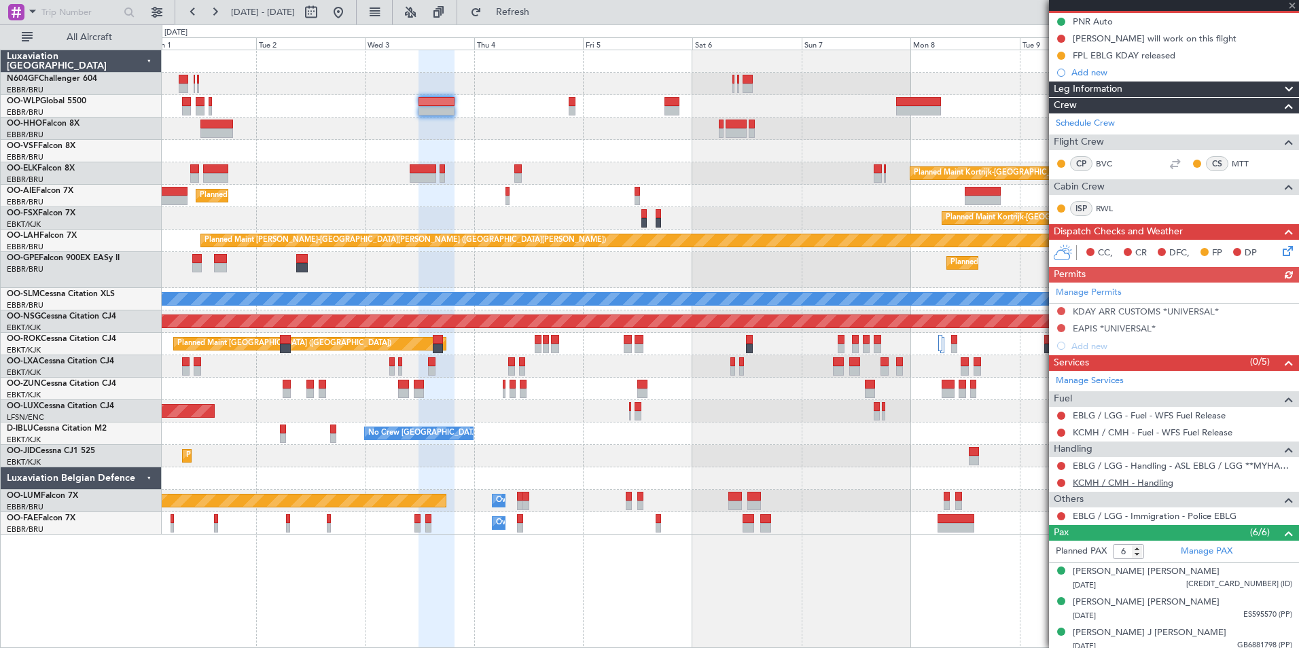
click at [1125, 480] on link "KCMH / CMH - Handling" at bounding box center [1123, 483] width 101 height 12
click at [516, 10] on button "Refresh" at bounding box center [505, 12] width 82 height 22
click at [576, 192] on div "Planned Maint [GEOGRAPHIC_DATA] ([GEOGRAPHIC_DATA])" at bounding box center [730, 196] width 1137 height 22
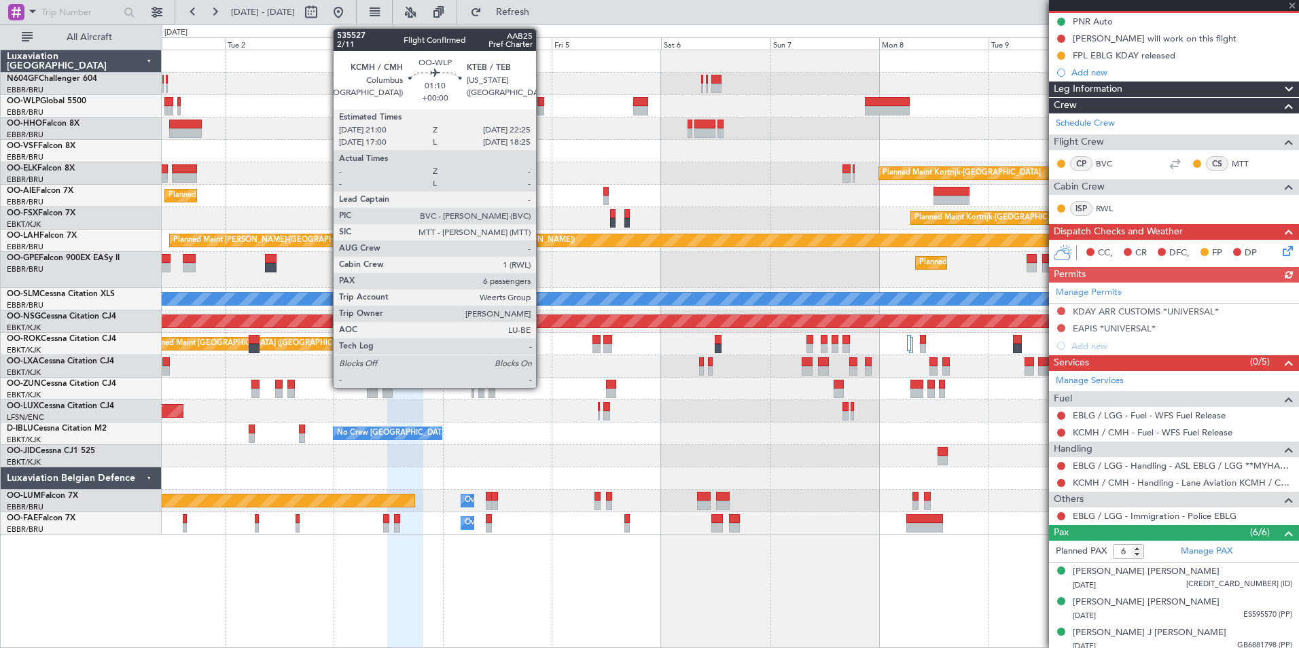
click at [542, 99] on div at bounding box center [541, 102] width 7 height 10
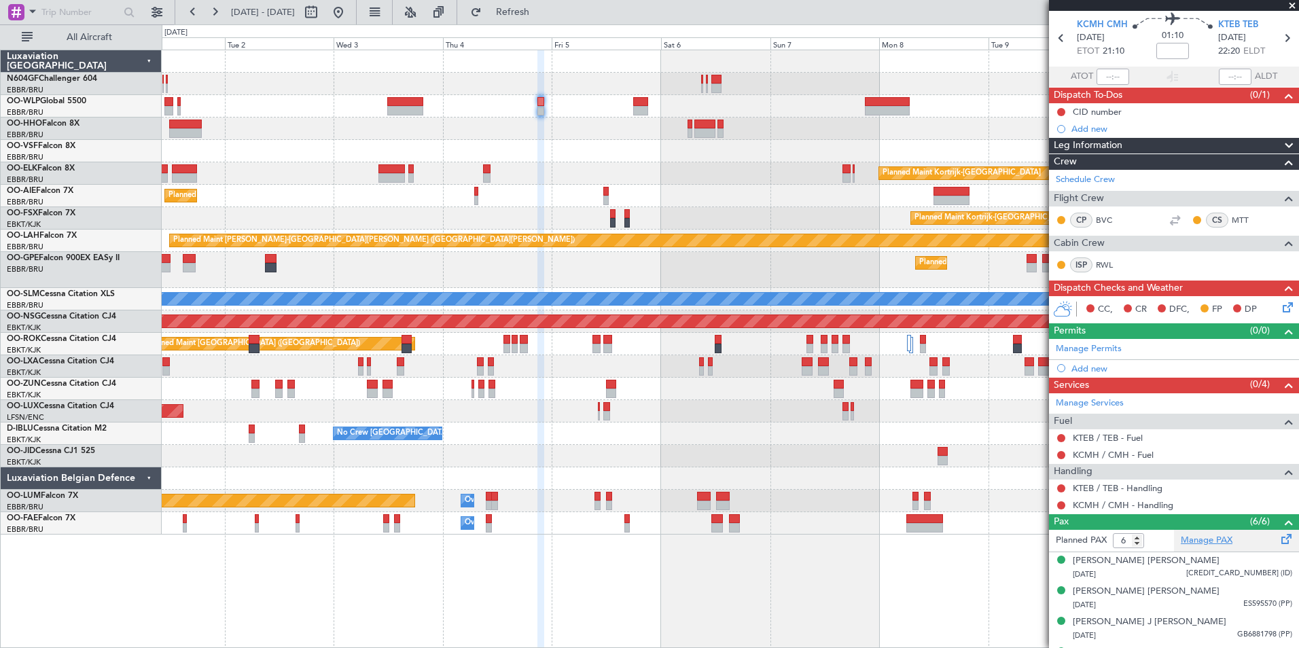
scroll to position [0, 0]
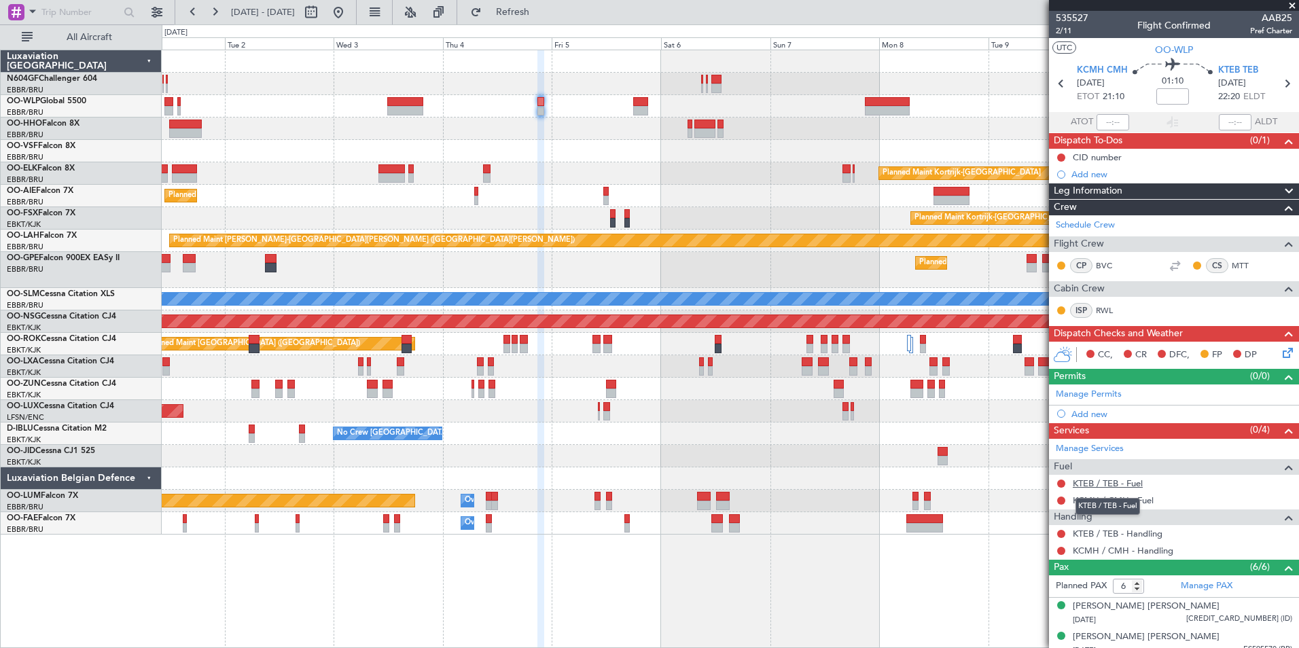
click at [1124, 483] on link "KTEB / TEB - Fuel" at bounding box center [1108, 484] width 70 height 12
click at [544, 27] on div "0 0 Mon 1 Tue 2 Wed 3 Thu 4 Fri 5 Sat 6 Sun 7 Sep 2025 Mon 8 Tue 9 Wed 10 Thu 11" at bounding box center [730, 37] width 1136 height 24
click at [542, 25] on div "0 0 Mon 1 Tue 2 Wed 3 Thu 4 Fri 5 Sat 6 Sun 7 Sep 2025 Mon 8 Tue 9 Wed 10 Thu 11" at bounding box center [730, 37] width 1136 height 24
click at [524, 12] on button "Refresh" at bounding box center [505, 12] width 82 height 22
click at [1113, 501] on link "KCMH / CMH - Fuel" at bounding box center [1113, 501] width 81 height 12
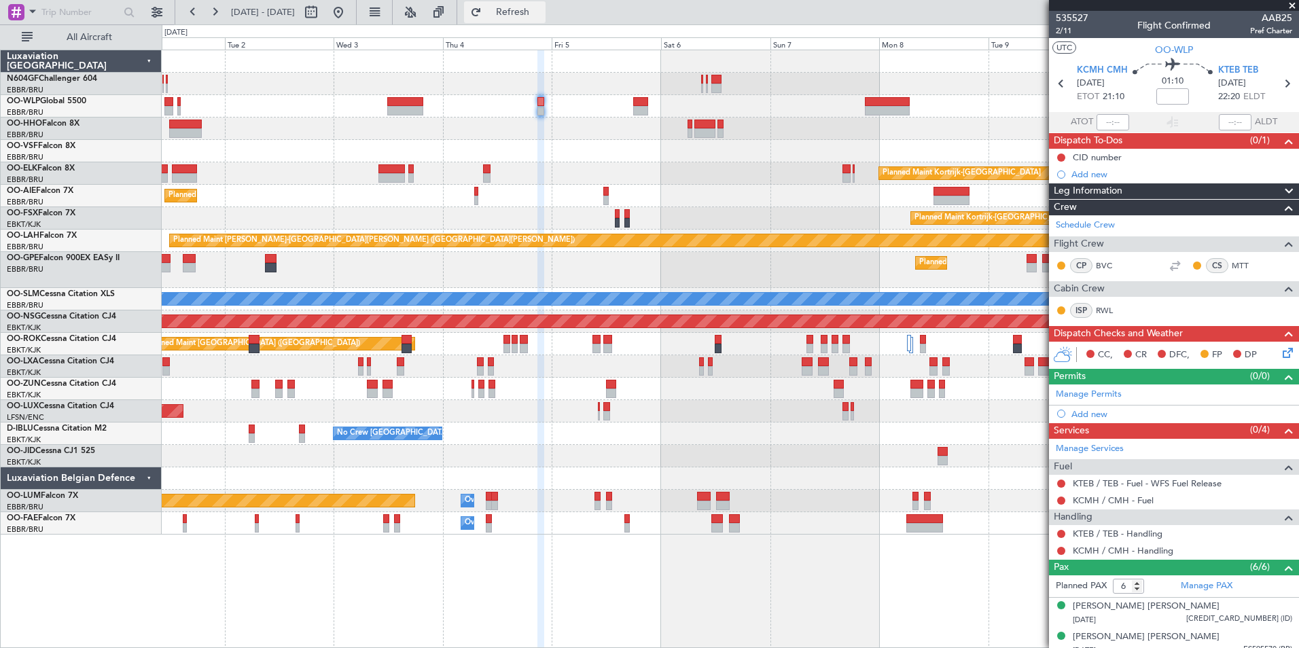
click at [538, 22] on button "Refresh" at bounding box center [505, 12] width 82 height 22
click at [1136, 533] on link "KTEB / TEB - Handling" at bounding box center [1118, 534] width 90 height 12
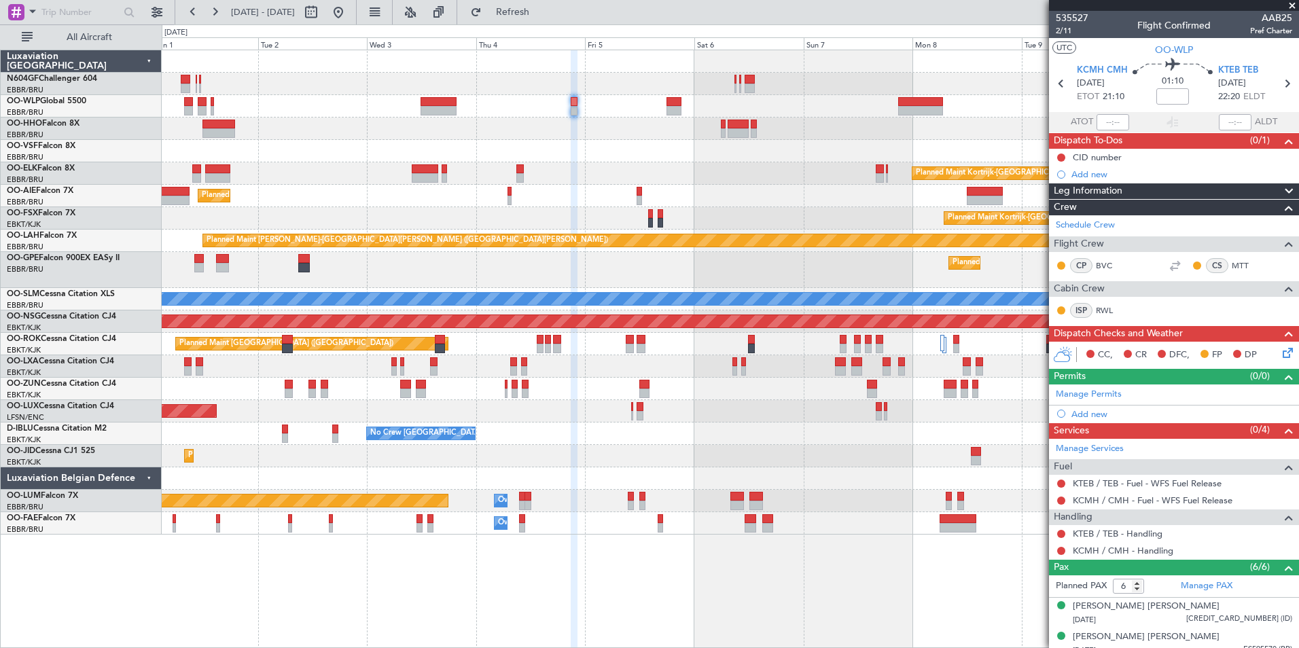
click at [451, 175] on div "Planned Maint Berlin (Brandenburg) Planned Maint Kortrijk-Wevelgem Planned Main…" at bounding box center [730, 292] width 1137 height 485
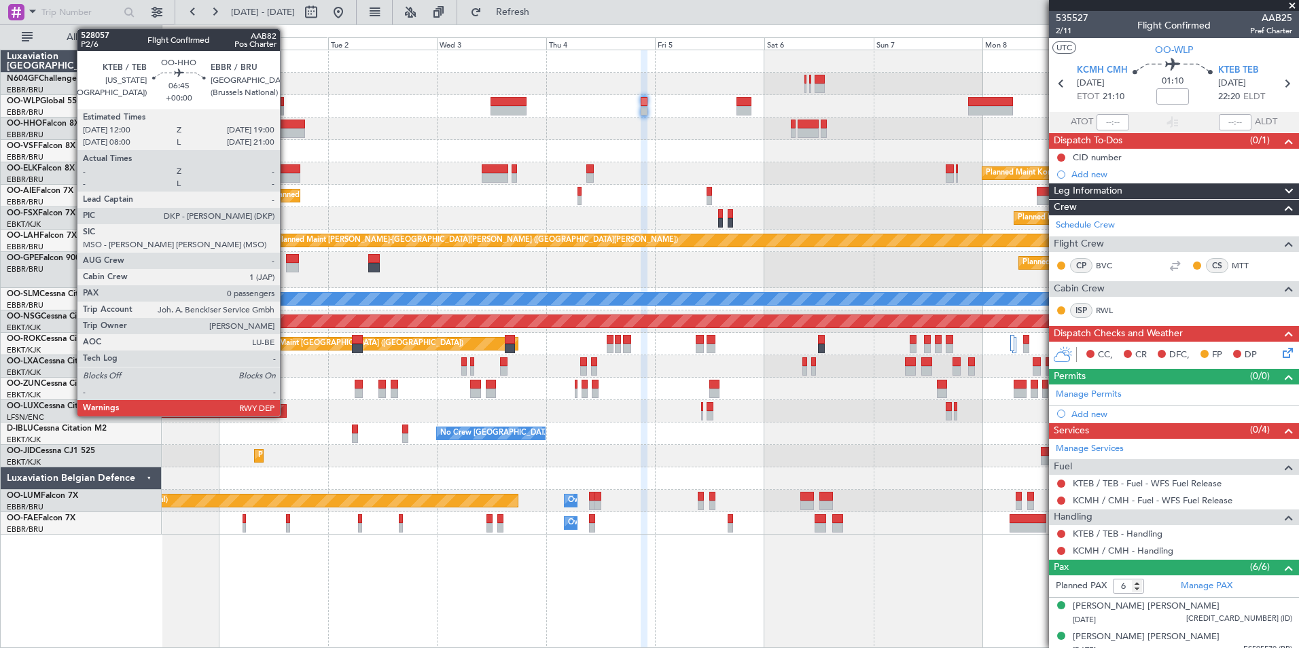
click at [286, 126] on div at bounding box center [289, 125] width 32 height 10
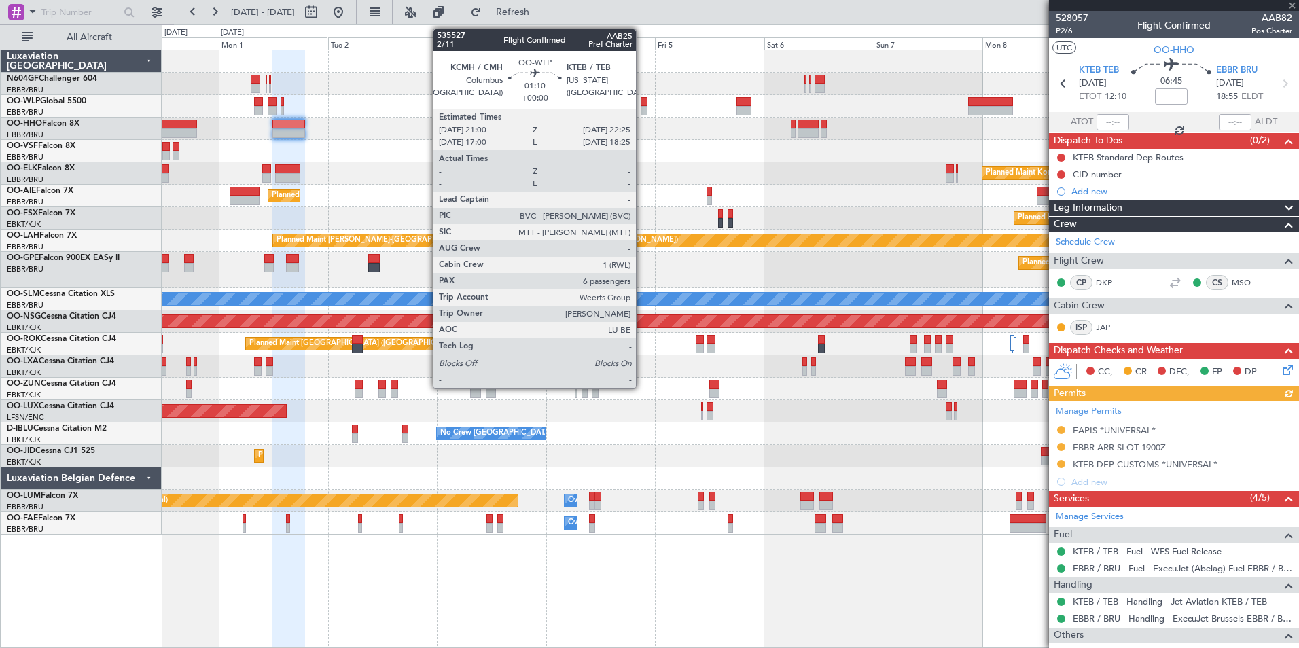
click at [642, 99] on div at bounding box center [644, 102] width 7 height 10
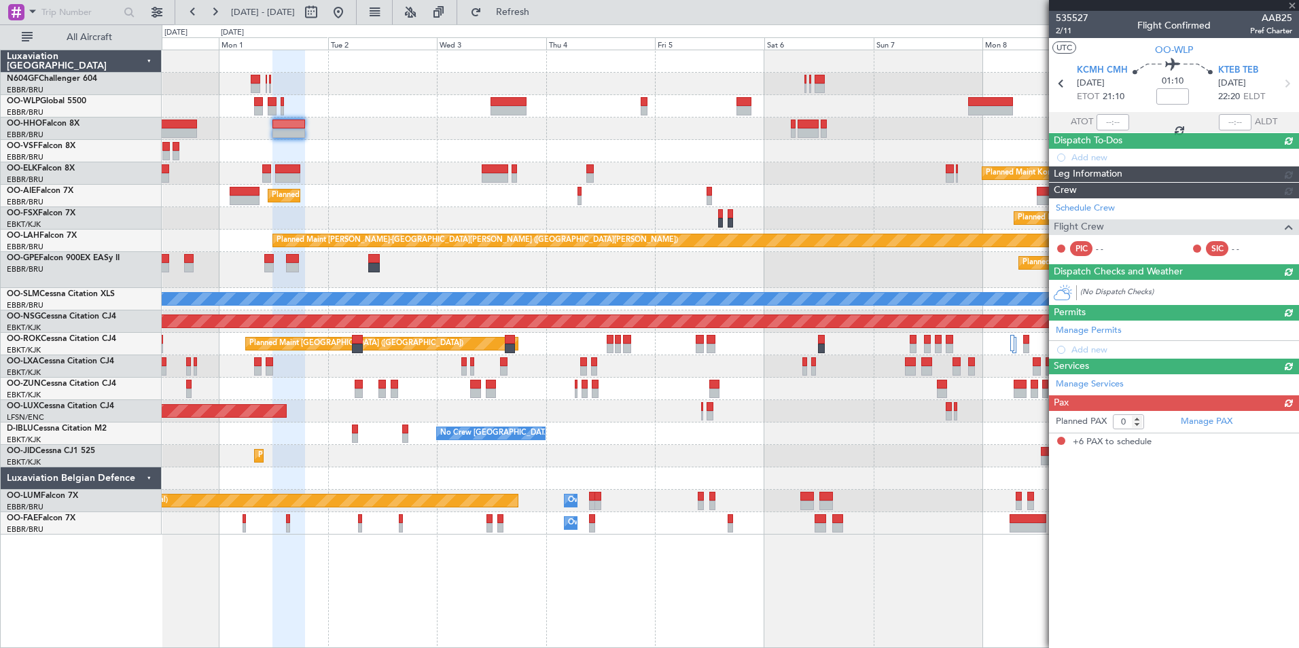
type input "6"
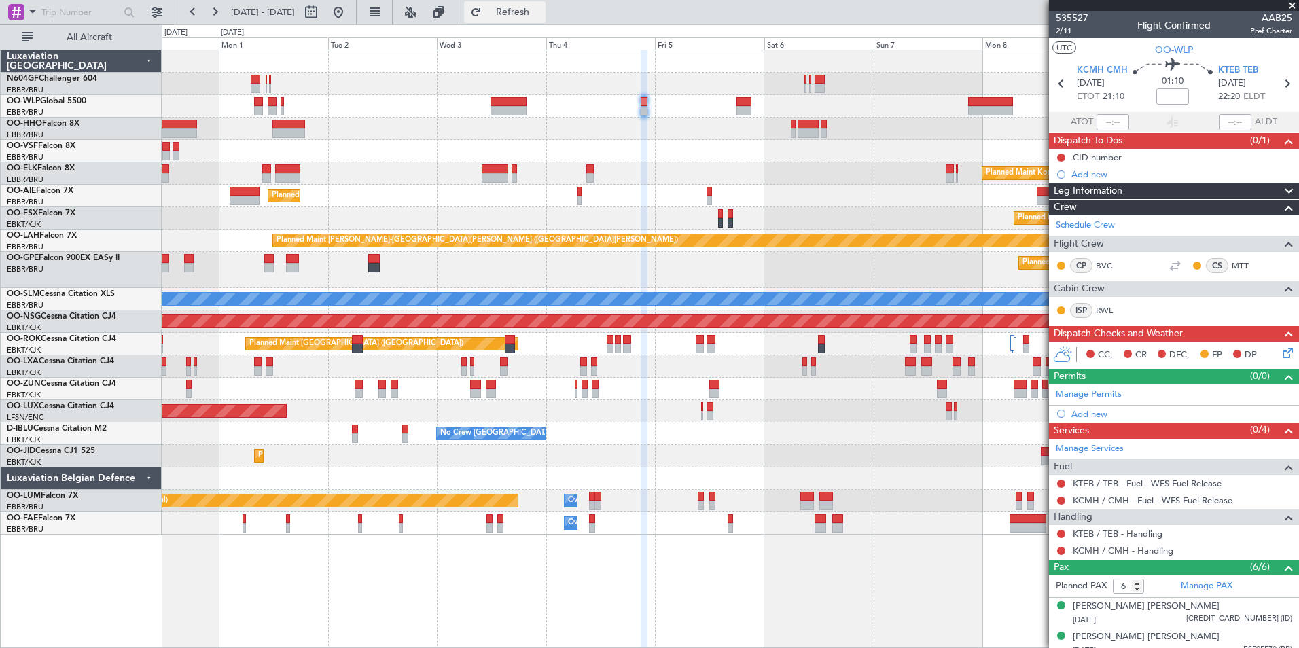
click at [540, 10] on span "Refresh" at bounding box center [513, 12] width 57 height 10
click at [1119, 554] on link "KCMH / CMH - Handling" at bounding box center [1123, 551] width 101 height 12
click at [530, 10] on span "Refresh" at bounding box center [513, 12] width 57 height 10
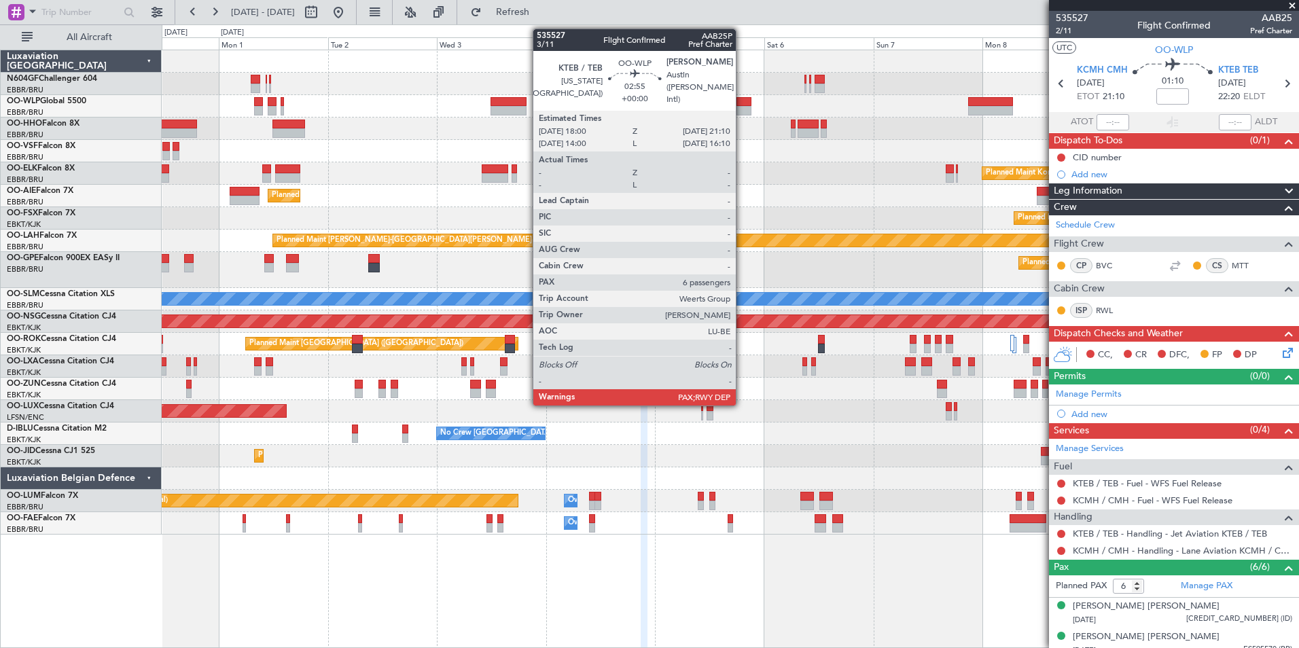
click at [742, 98] on div at bounding box center [744, 102] width 15 height 10
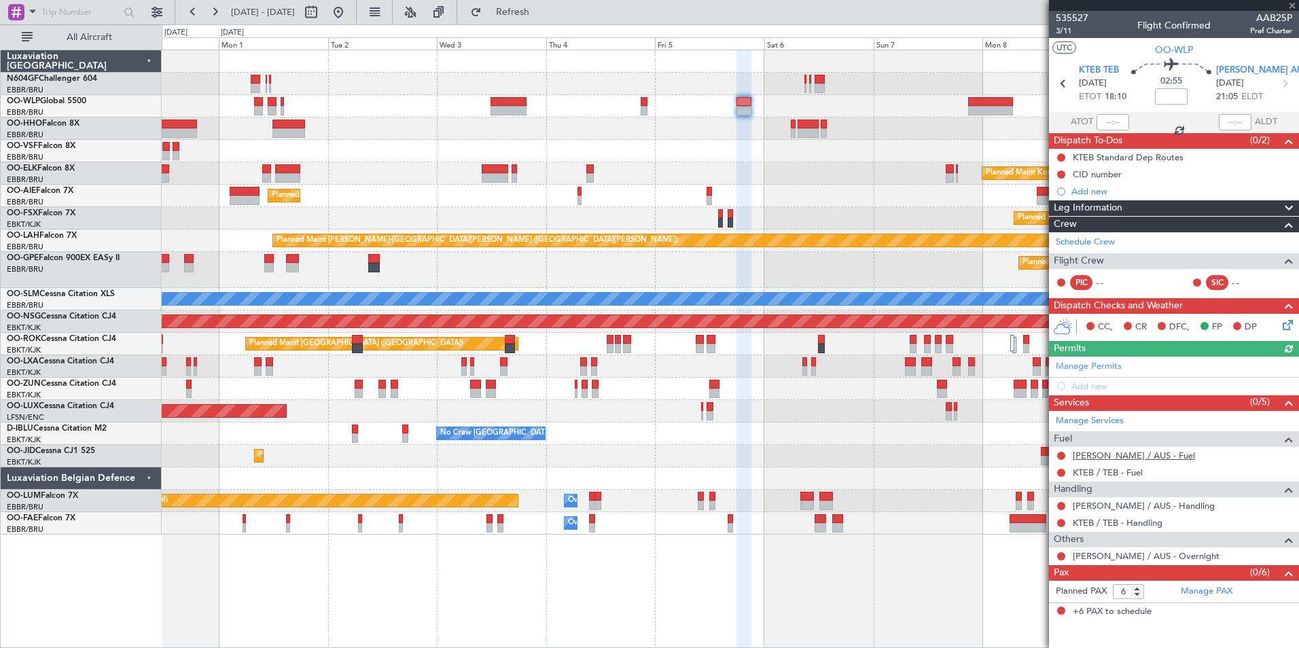
click at [1125, 458] on link "KAUS / AUS - Fuel" at bounding box center [1134, 456] width 122 height 12
click at [529, 10] on button "Refresh" at bounding box center [505, 12] width 82 height 22
click at [1104, 471] on link "KTEB / TEB - Fuel" at bounding box center [1108, 473] width 70 height 12
click at [542, 11] on span "Refresh" at bounding box center [513, 12] width 57 height 10
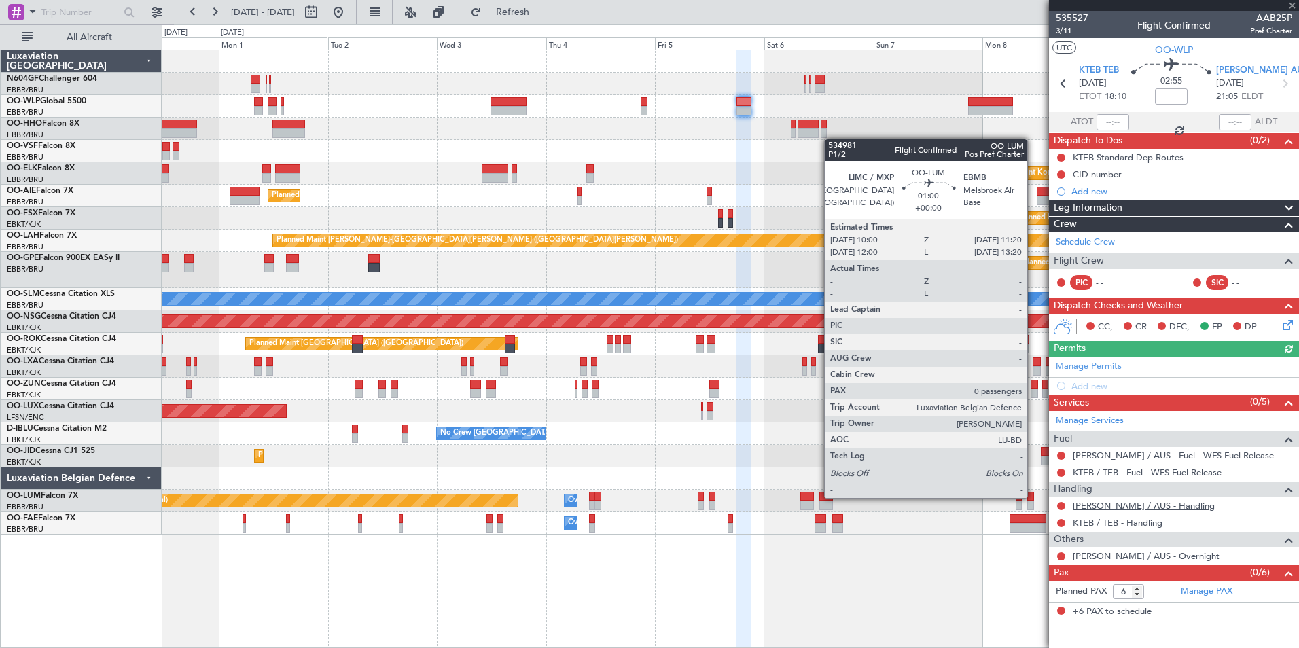
click at [1108, 500] on link "KAUS / AUS - Handling" at bounding box center [1144, 506] width 142 height 12
click at [510, 12] on button "Refresh" at bounding box center [505, 12] width 82 height 22
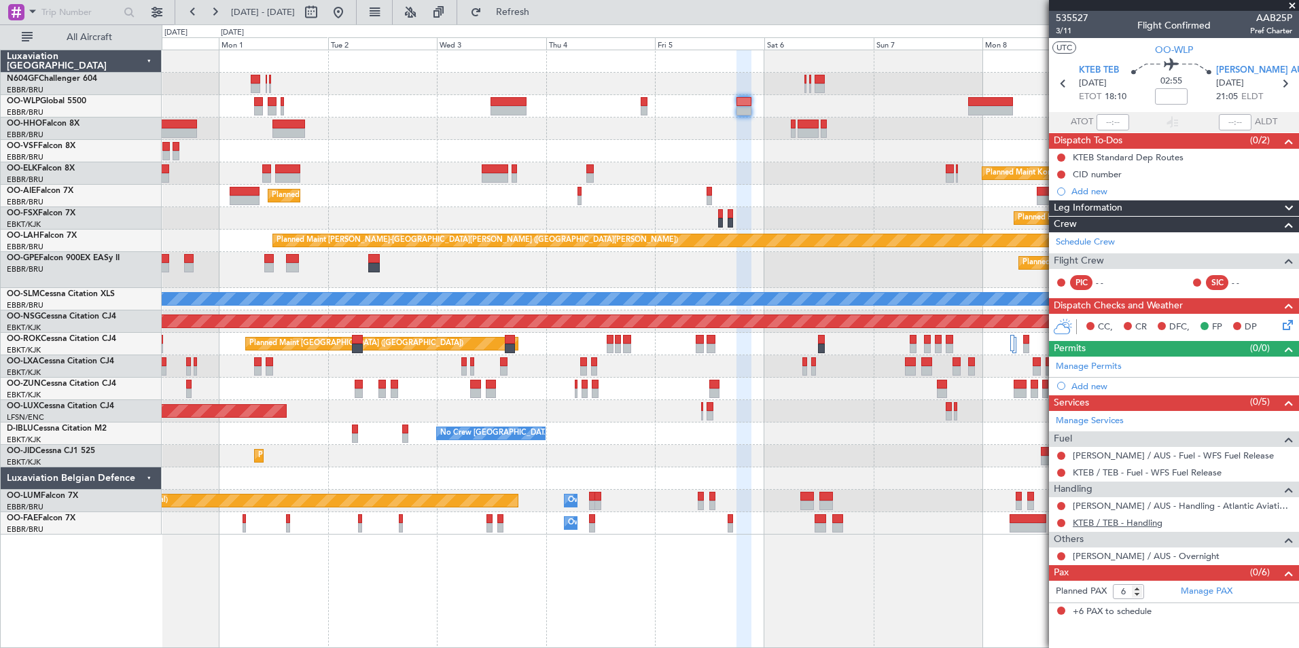
click at [1093, 526] on link "KTEB / TEB - Handling" at bounding box center [1118, 523] width 90 height 12
click at [542, 7] on span "Refresh" at bounding box center [513, 12] width 57 height 10
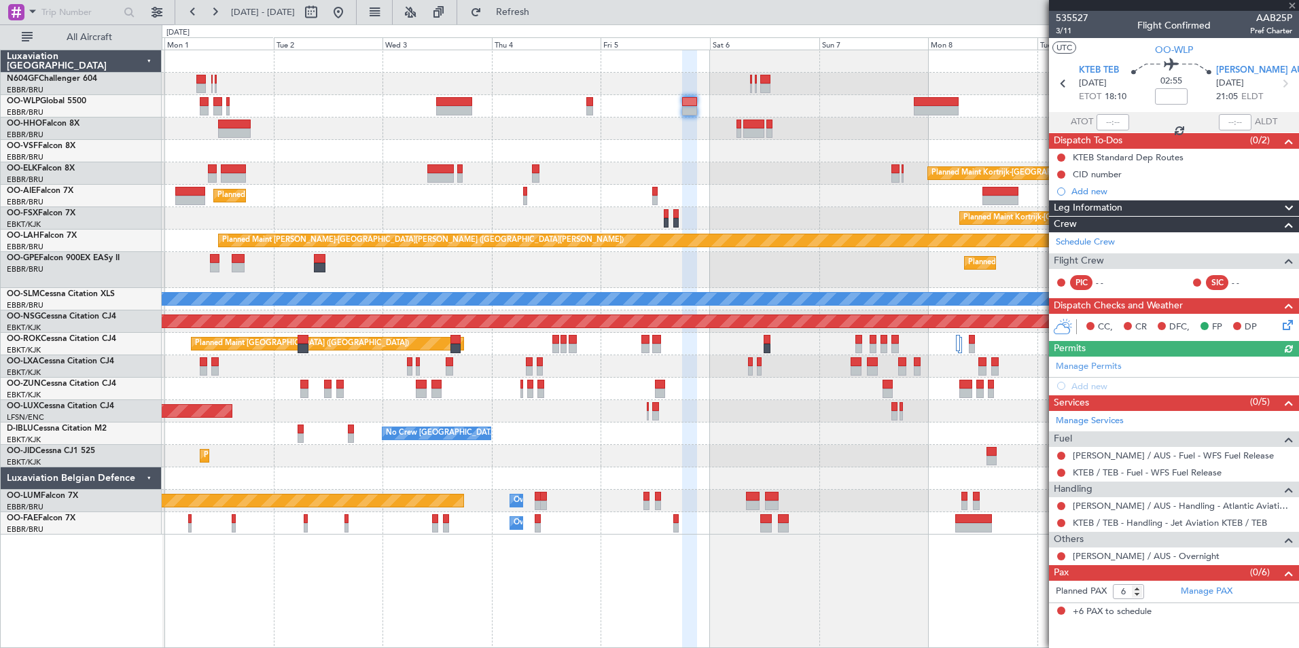
click at [756, 168] on div "Planned Maint Kortrijk-[GEOGRAPHIC_DATA]" at bounding box center [730, 173] width 1137 height 22
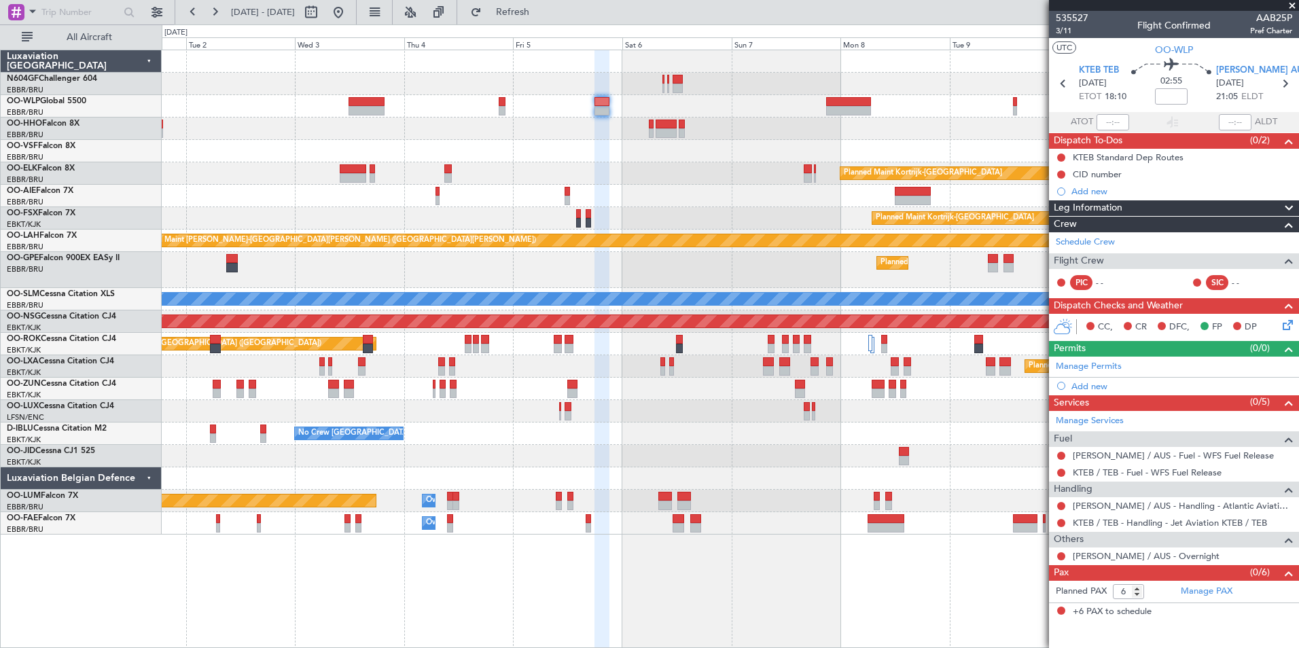
click at [646, 150] on div "Planned Maint Kortrijk-Wevelgem Planned Maint London (Farnborough) Planned Main…" at bounding box center [730, 292] width 1137 height 485
click at [1102, 71] on span "KTEB TEB" at bounding box center [1099, 71] width 40 height 14
click at [1233, 67] on span "[PERSON_NAME] AUS" at bounding box center [1262, 71] width 92 height 14
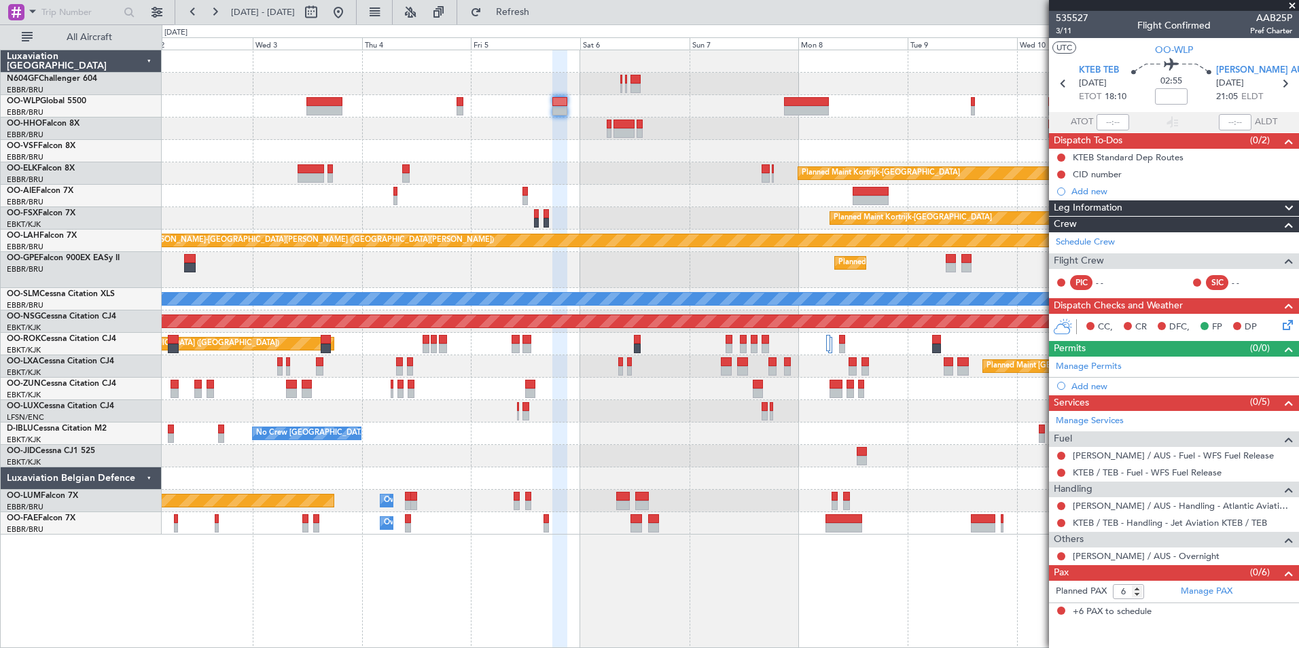
click at [637, 162] on div "Planned Maint Kortrijk-[GEOGRAPHIC_DATA]" at bounding box center [730, 173] width 1137 height 22
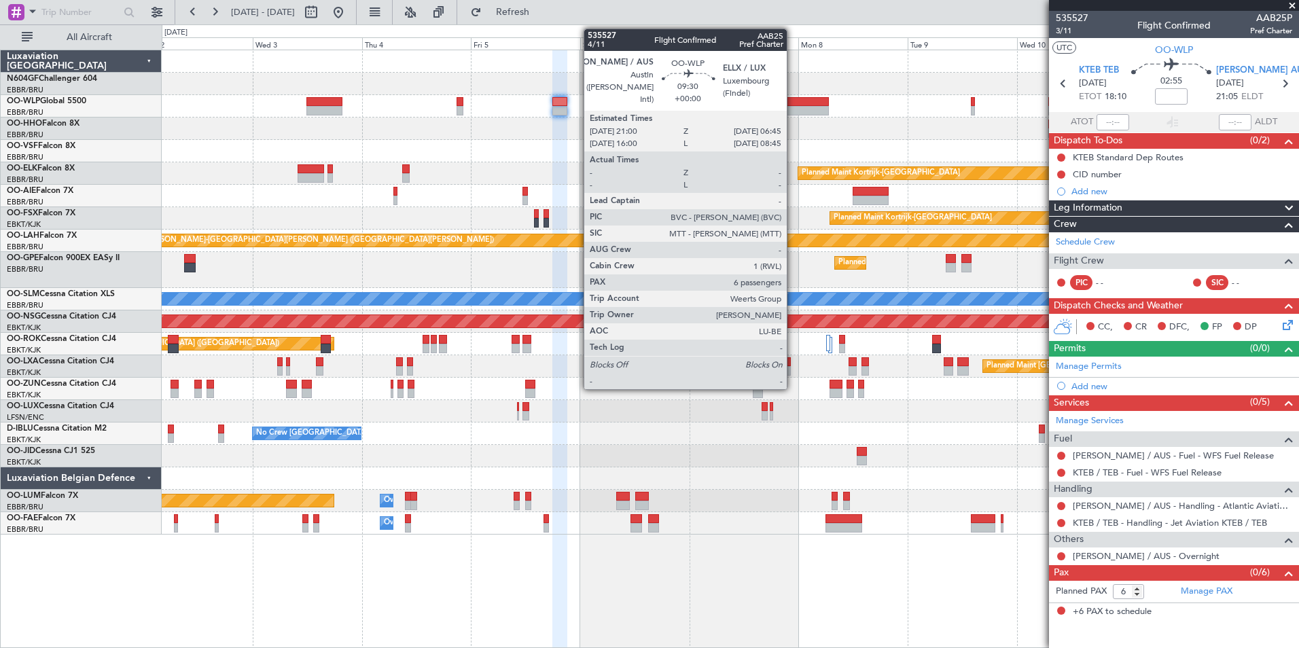
click at [793, 105] on div at bounding box center [806, 102] width 45 height 10
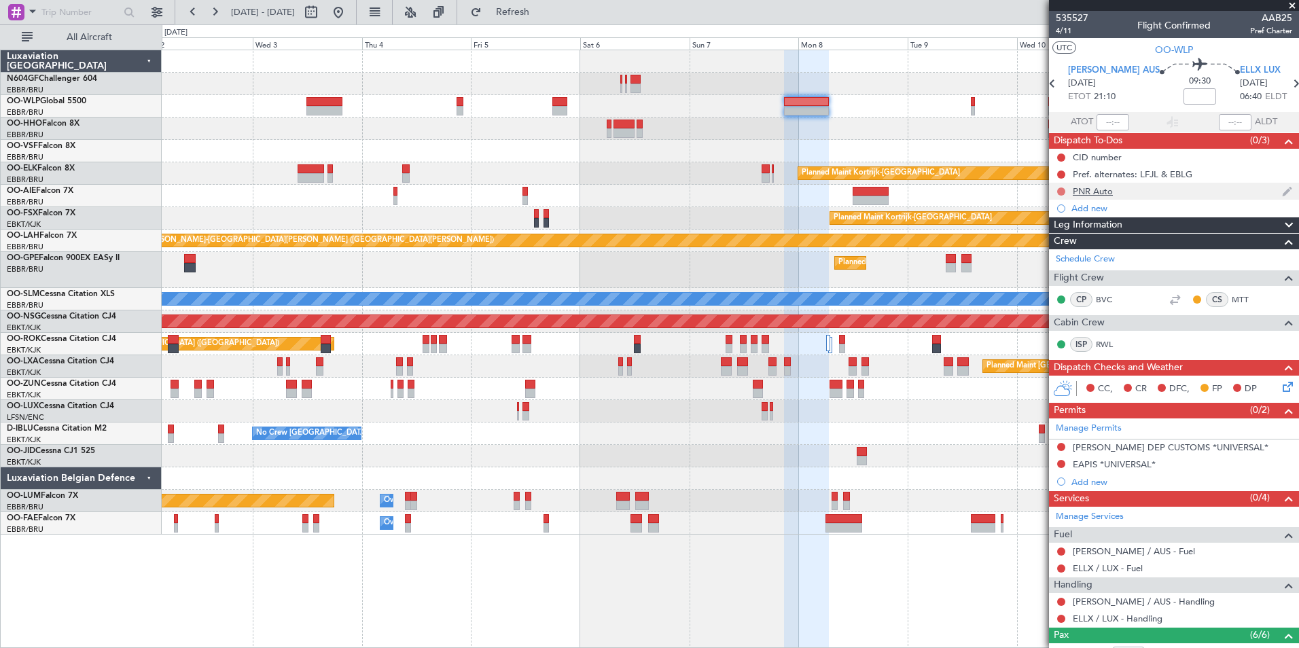
click at [1062, 188] on button at bounding box center [1061, 192] width 8 height 8
click at [1078, 248] on span "Completed" at bounding box center [1067, 252] width 45 height 14
click at [1093, 478] on div "Add new" at bounding box center [1176, 482] width 209 height 12
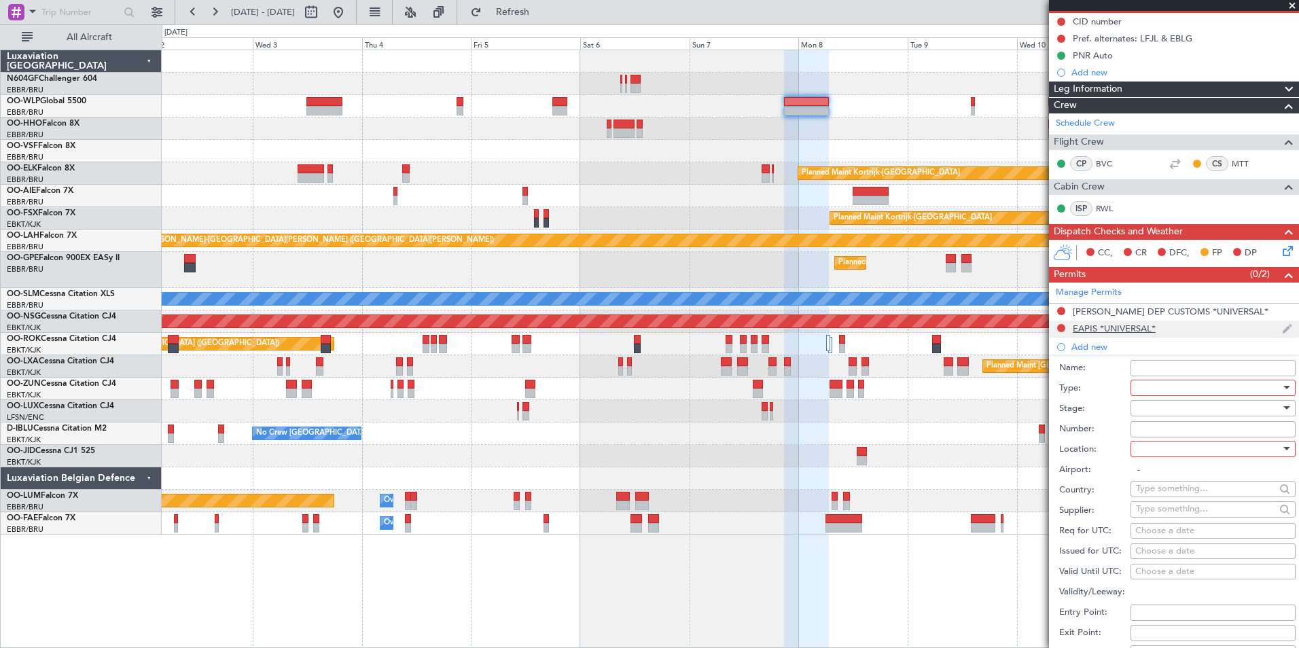
scroll to position [272, 0]
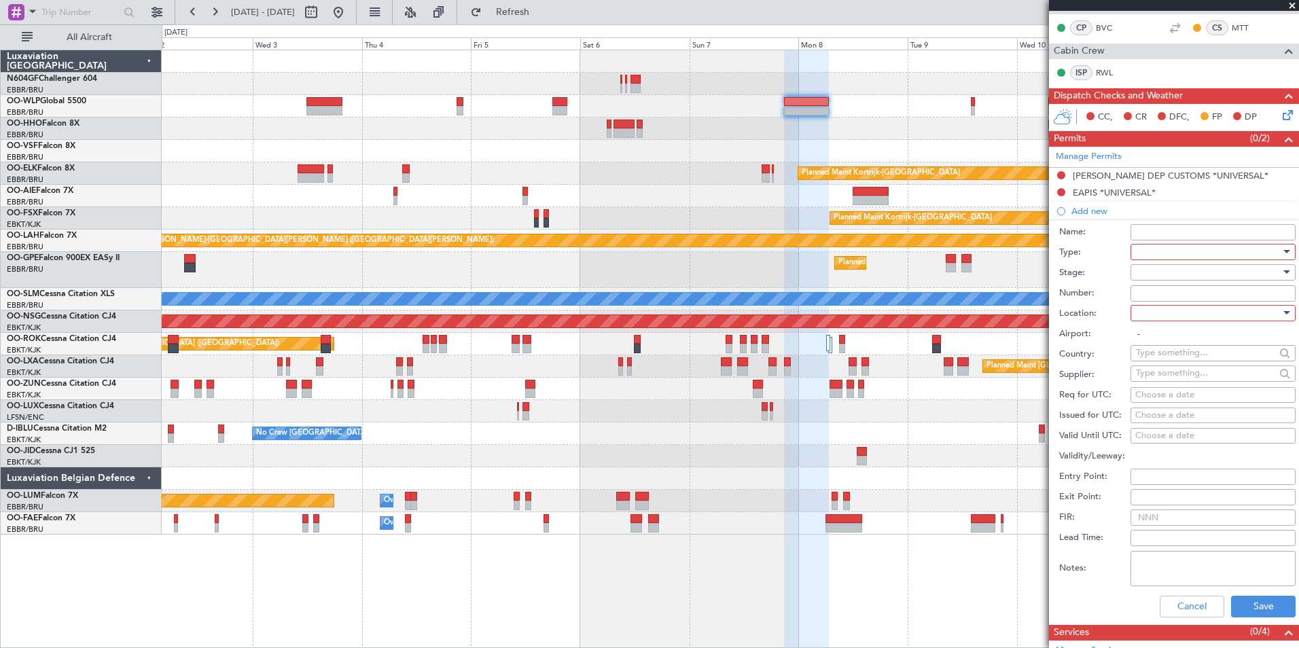
click at [1162, 253] on div at bounding box center [1208, 252] width 145 height 20
click at [1165, 387] on span "PPR" at bounding box center [1208, 388] width 143 height 20
click at [1193, 273] on div at bounding box center [1208, 272] width 145 height 20
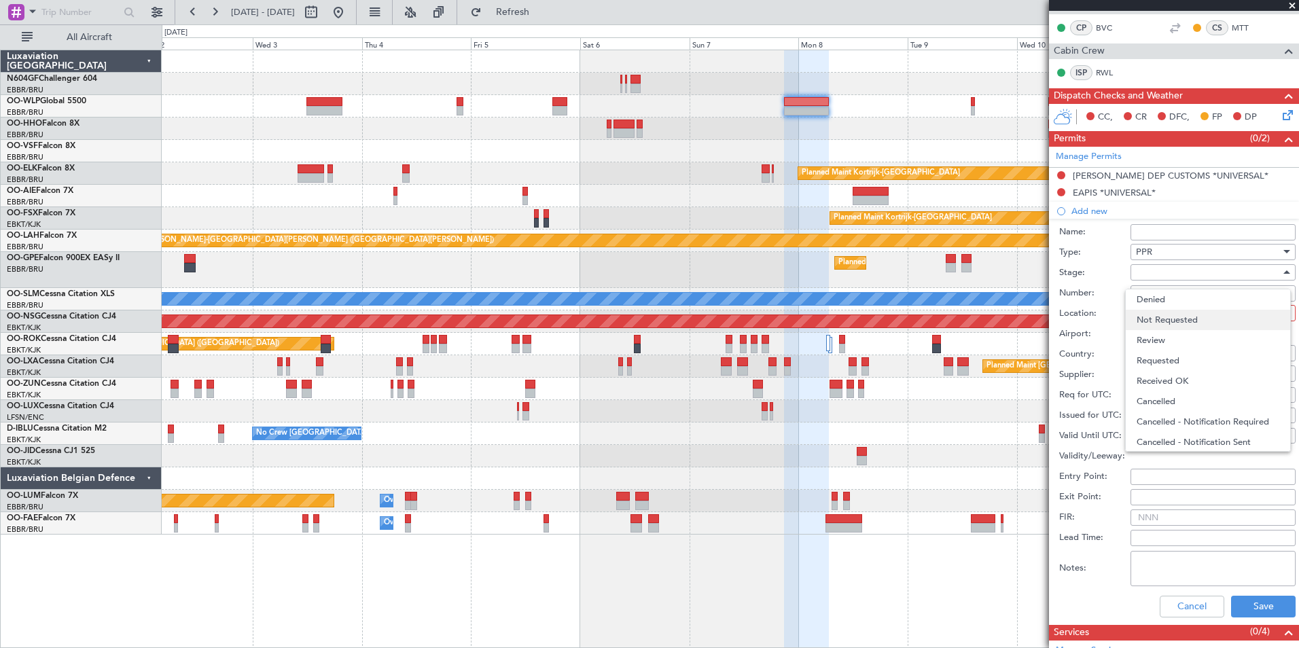
click at [1174, 326] on span "Not Requested" at bounding box center [1208, 320] width 143 height 20
click at [1157, 300] on input "Number:" at bounding box center [1213, 293] width 165 height 16
click at [1120, 288] on label "Number:" at bounding box center [1094, 294] width 71 height 14
click at [1131, 288] on input "Number:" at bounding box center [1213, 293] width 165 height 16
click at [1141, 306] on div at bounding box center [1208, 313] width 145 height 20
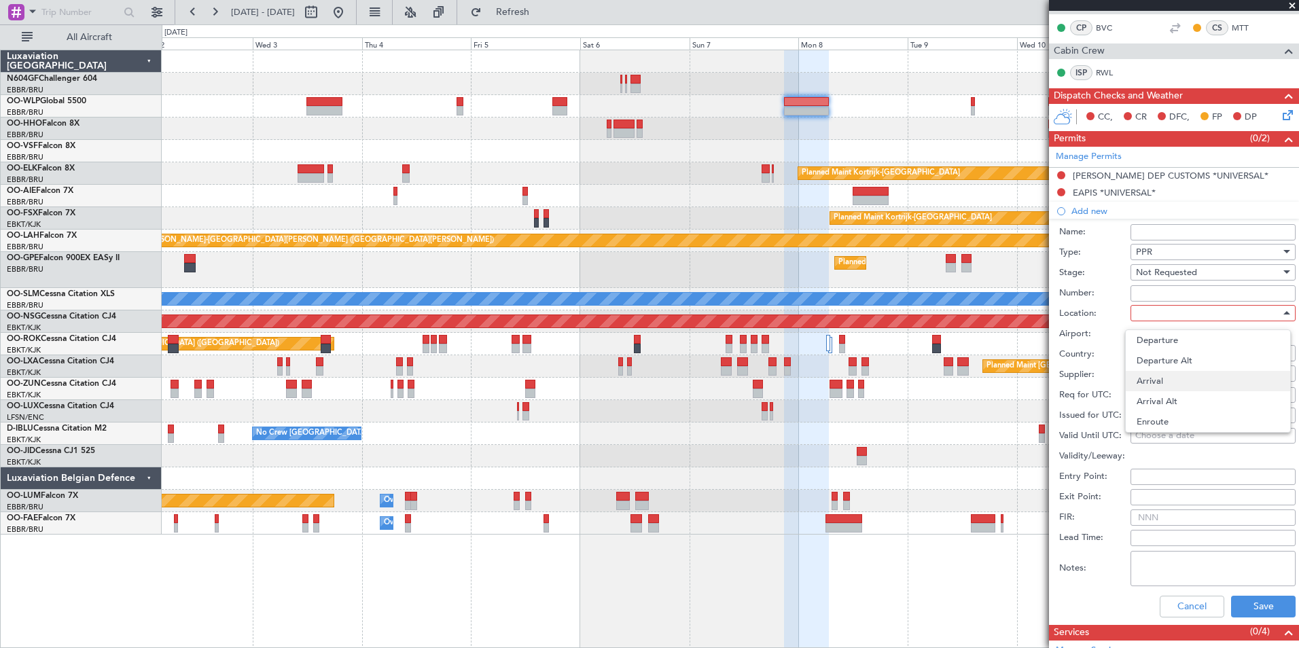
click at [1155, 388] on span "Arrival" at bounding box center [1208, 381] width 143 height 20
type input "ELLX / LUX"
click at [1152, 396] on div "Choose a date" at bounding box center [1214, 396] width 156 height 14
select select "8"
select select "2025"
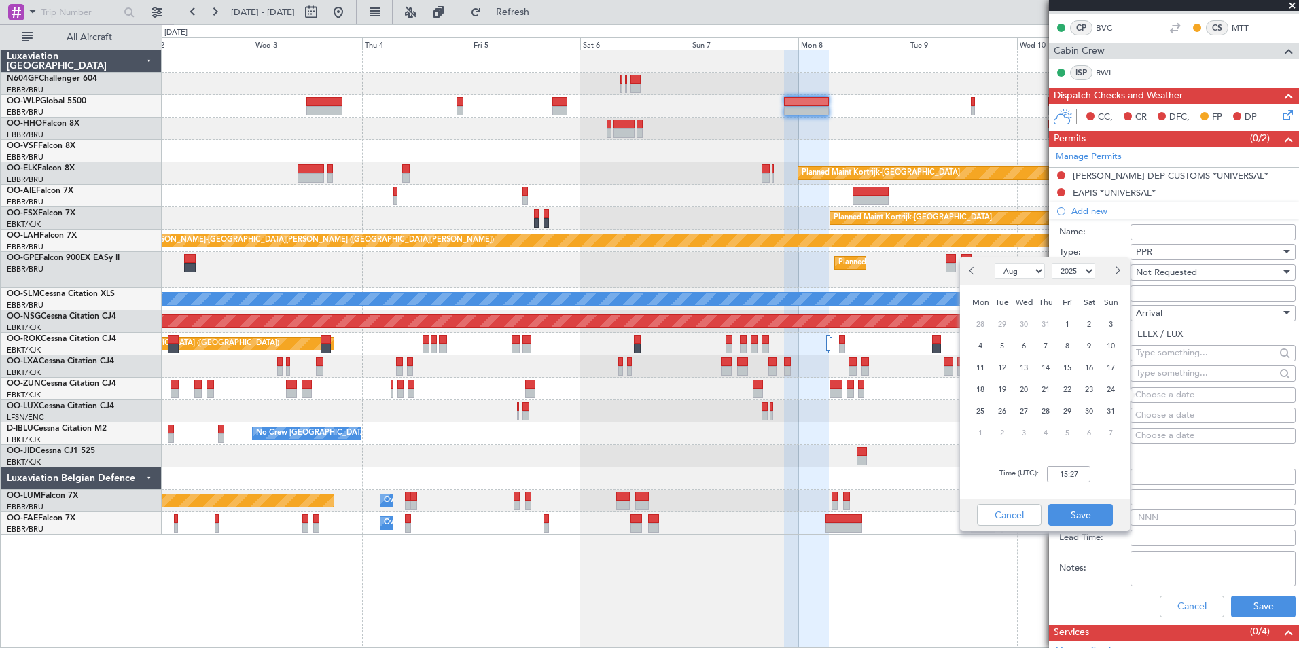
click at [1013, 265] on select "Jan Feb Mar Apr May Jun Jul Aug Sep Oct Nov Dec" at bounding box center [1020, 271] width 50 height 16
select select "9"
click at [995, 263] on select "Jan Feb Mar Apr May Jun Jul Aug Sep Oct Nov Dec" at bounding box center [1020, 271] width 50 height 16
click at [977, 353] on span "8" at bounding box center [980, 346] width 17 height 17
click at [1074, 478] on input "00:00" at bounding box center [1068, 474] width 43 height 16
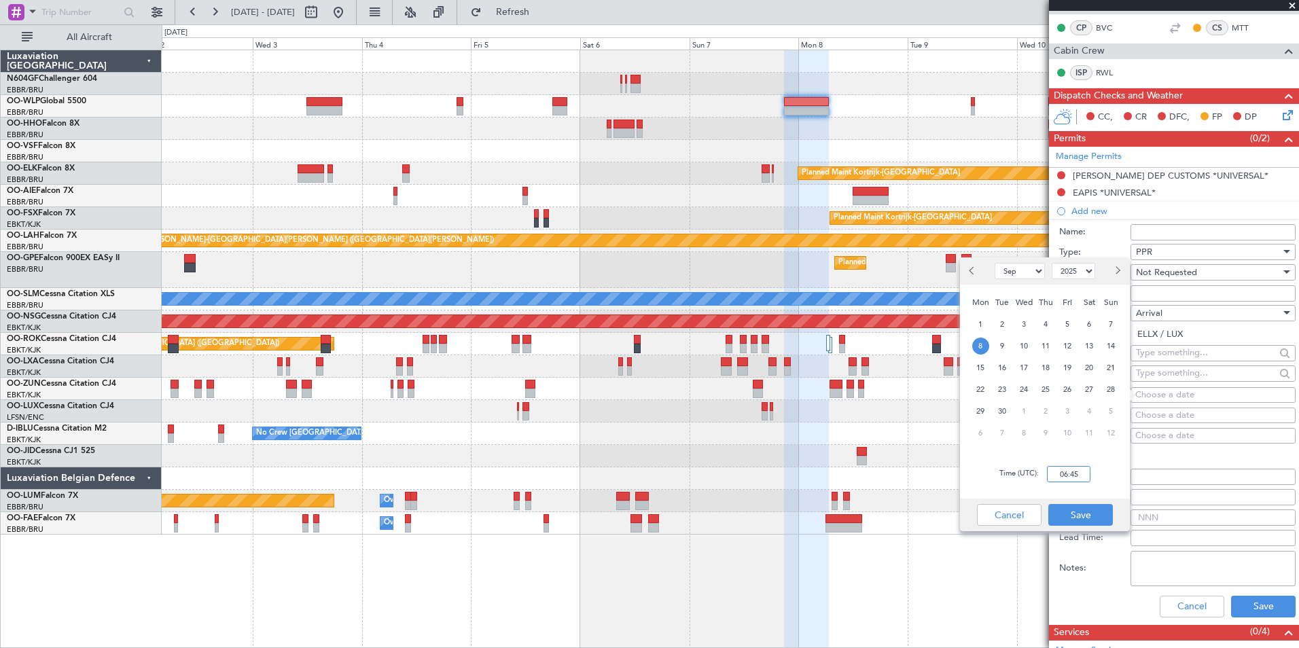
type input "06:45"
click at [1110, 474] on div "Time (UTC): 06:45" at bounding box center [1045, 474] width 170 height 49
click at [1072, 510] on button "Save" at bounding box center [1081, 515] width 65 height 22
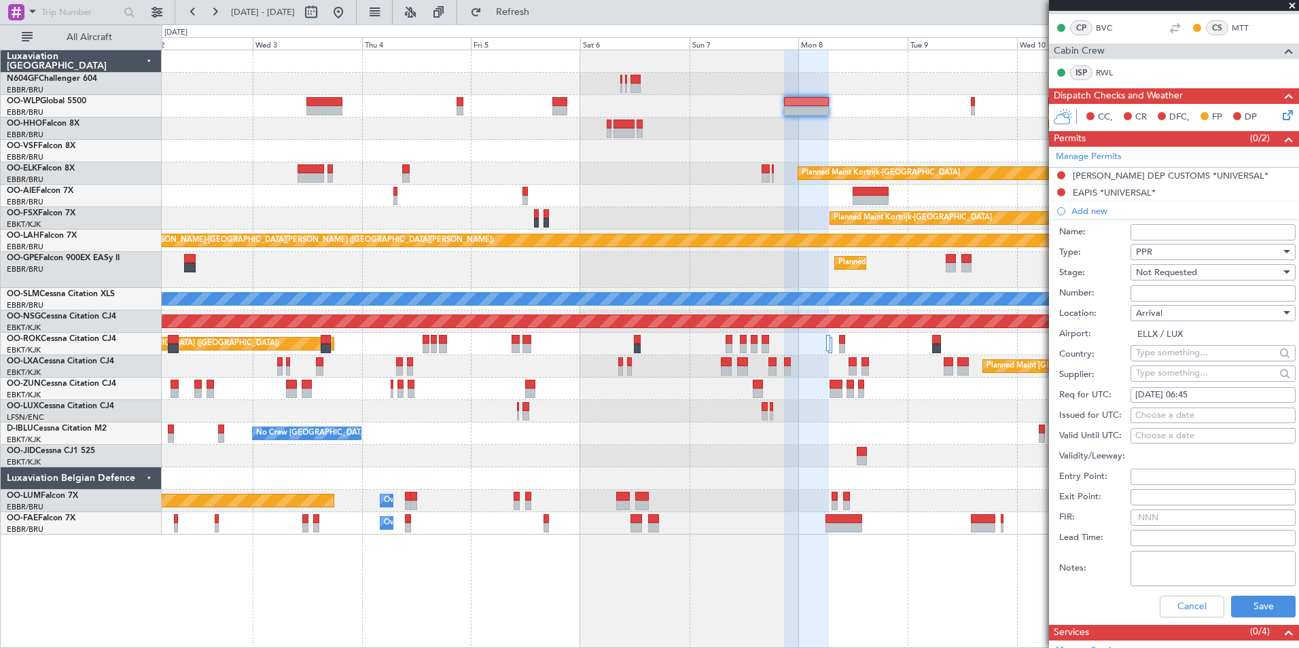
click at [1244, 618] on div "Cancel Save" at bounding box center [1177, 606] width 236 height 35
click at [1247, 604] on button "Save" at bounding box center [1263, 607] width 65 height 22
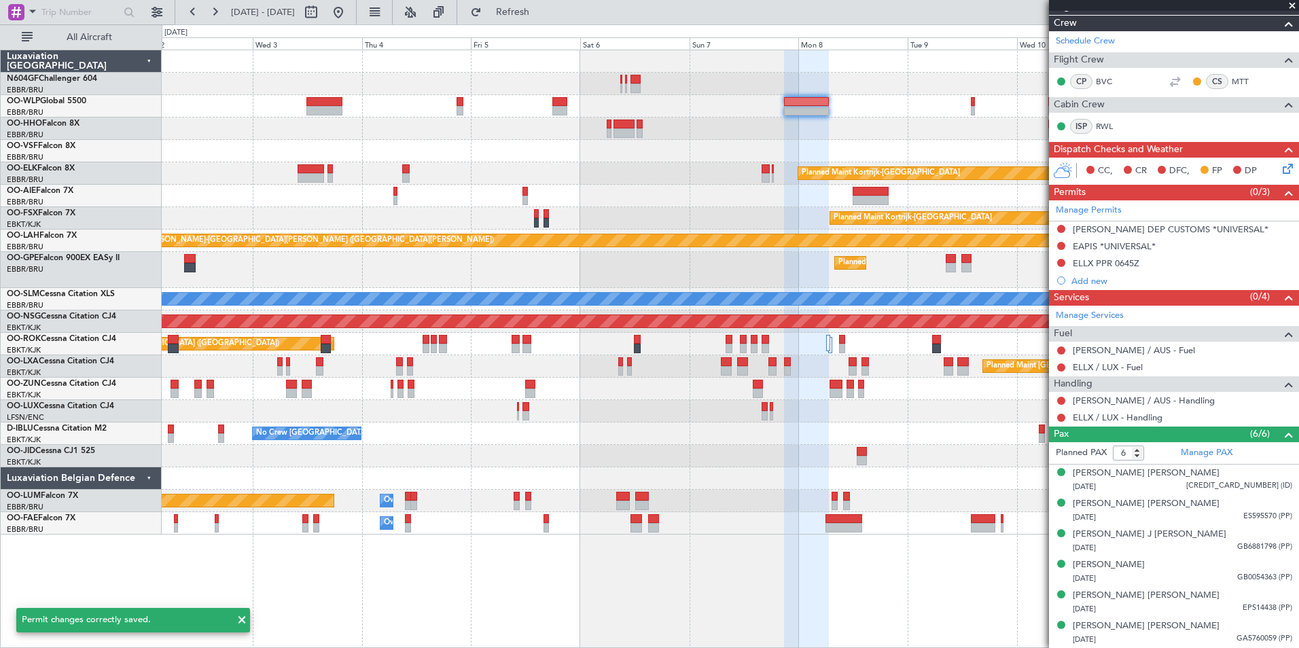
scroll to position [217, 0]
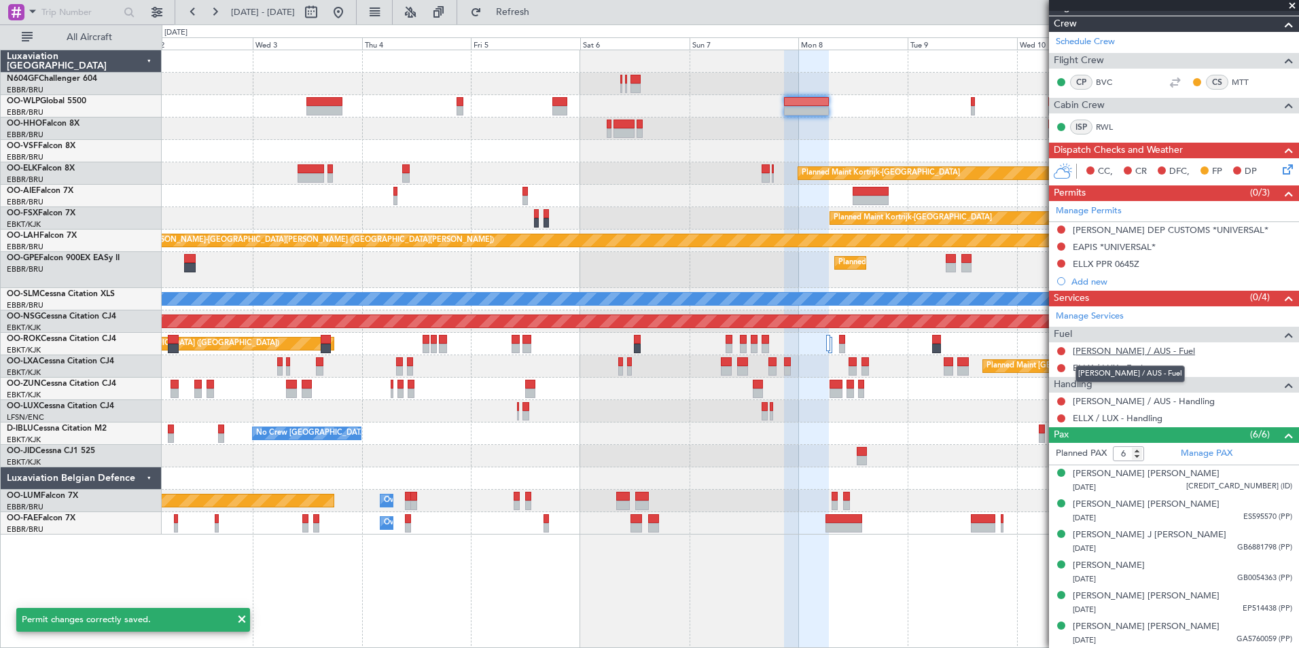
click at [1100, 350] on link "KAUS / AUS - Fuel" at bounding box center [1134, 351] width 122 height 12
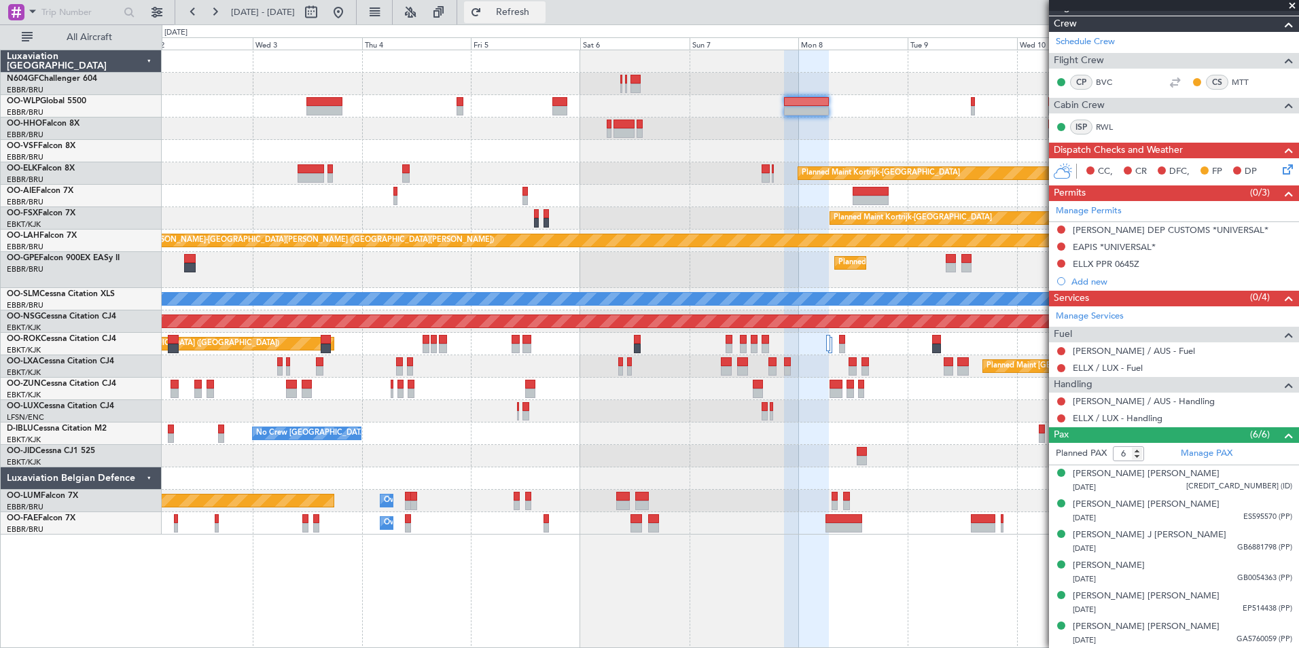
click at [542, 9] on span "Refresh" at bounding box center [513, 12] width 57 height 10
click at [1115, 365] on link "ELLX / LUX - Fuel" at bounding box center [1108, 368] width 70 height 12
click at [510, 18] on button "Refresh" at bounding box center [505, 12] width 82 height 22
click at [1115, 404] on link "KAUS / AUS - Handling" at bounding box center [1144, 402] width 142 height 12
click at [531, 16] on span "Refresh" at bounding box center [513, 12] width 57 height 10
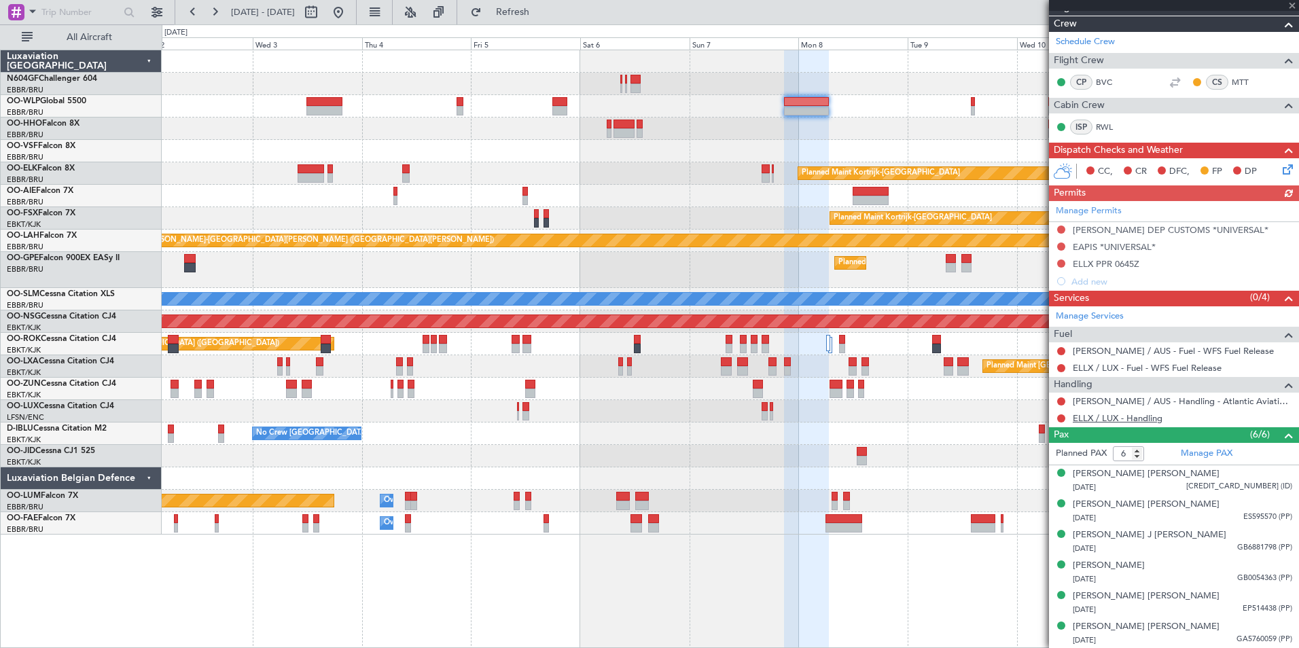
click at [1129, 420] on link "ELLX / LUX - Handling" at bounding box center [1118, 419] width 90 height 12
click at [517, 17] on button "Refresh" at bounding box center [505, 12] width 82 height 22
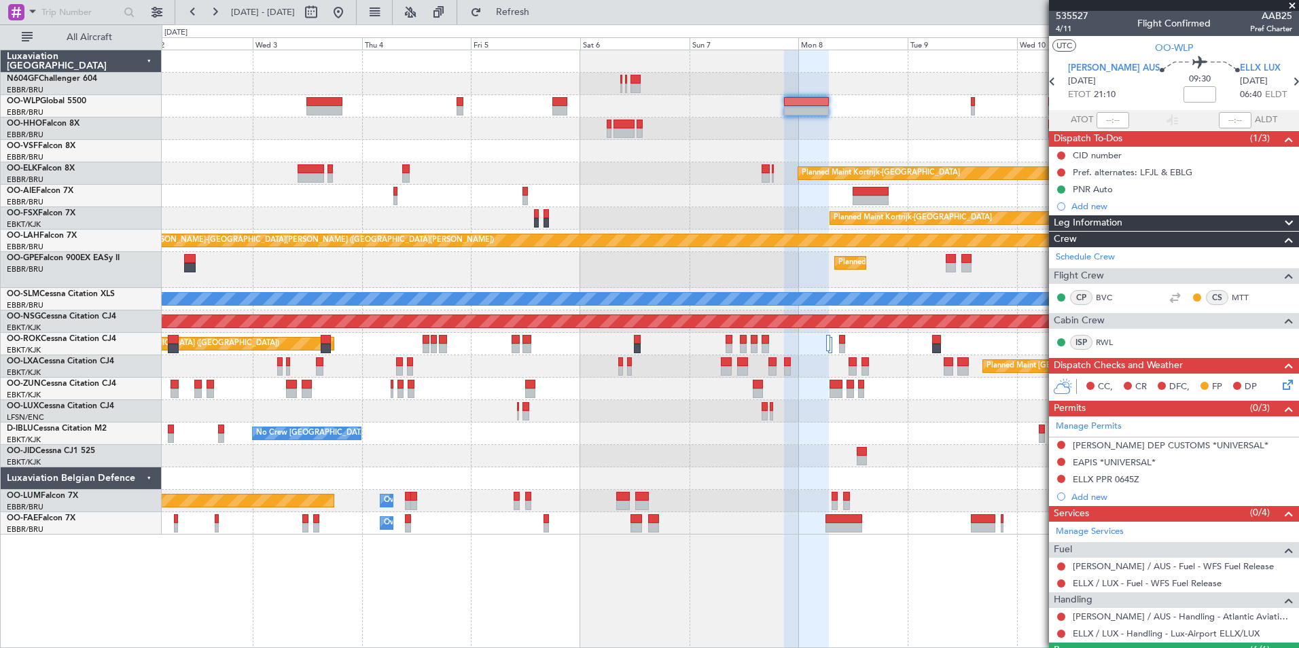
scroll to position [0, 0]
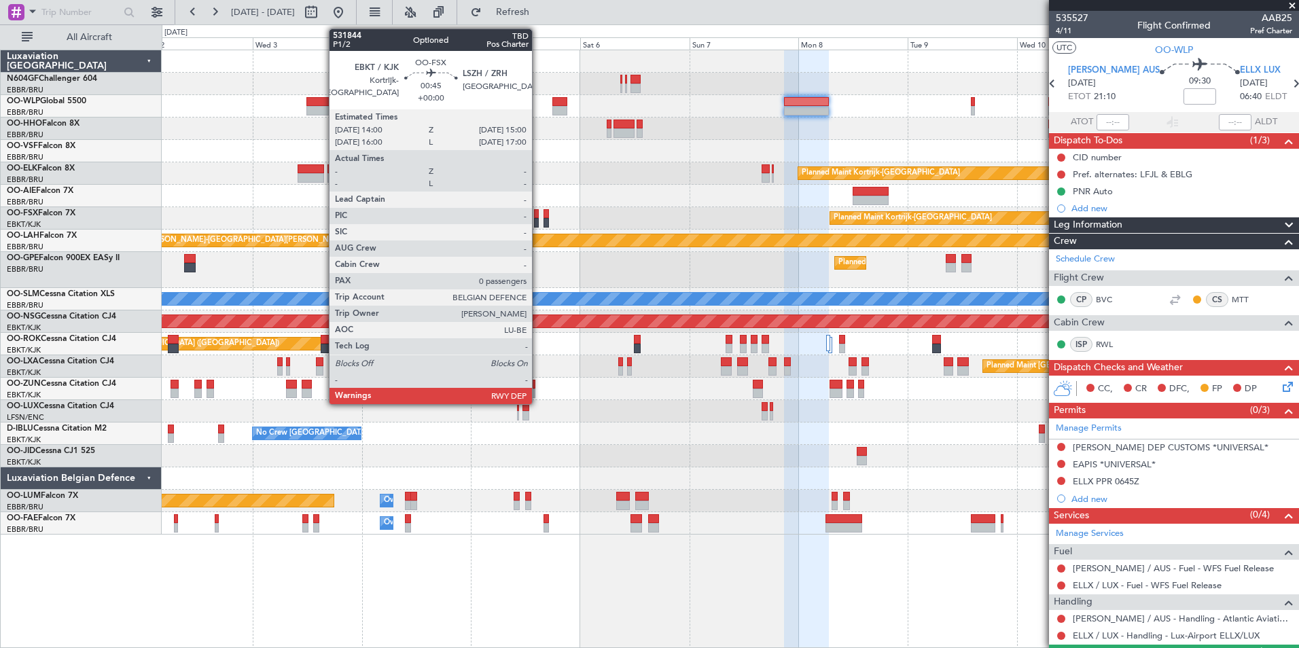
click at [701, 222] on div "Planned Maint Kortrijk-[GEOGRAPHIC_DATA]" at bounding box center [730, 218] width 1137 height 22
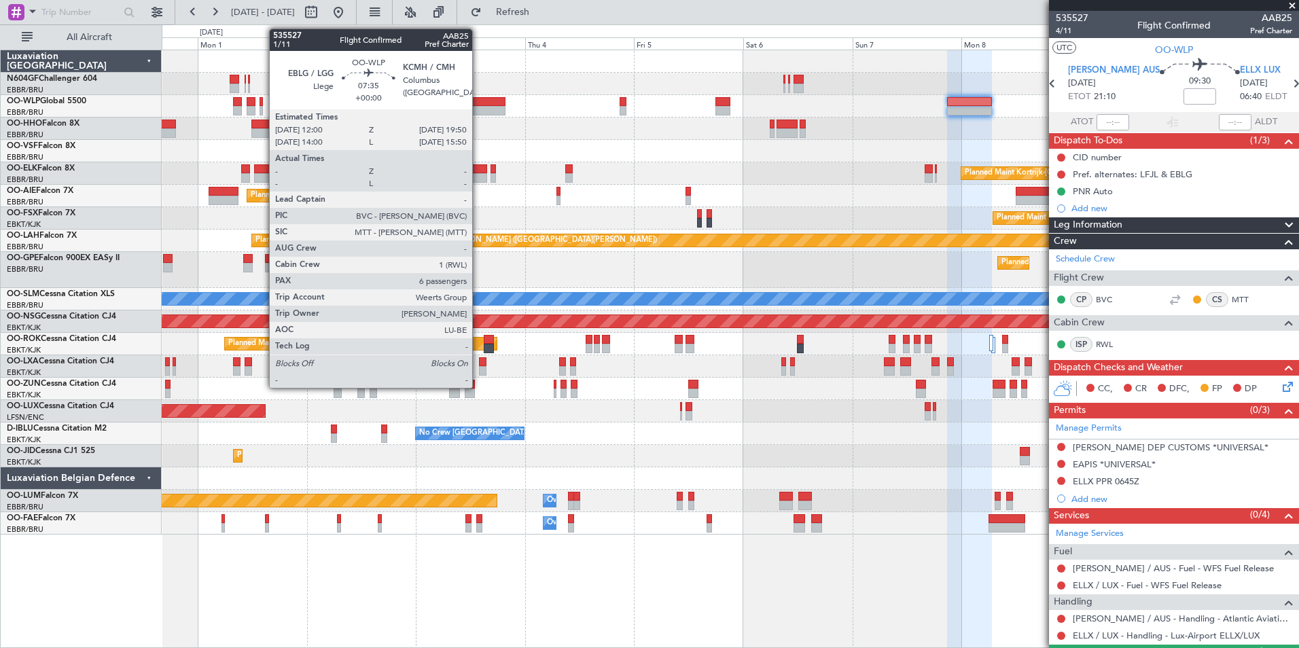
click at [478, 105] on div at bounding box center [488, 102] width 36 height 10
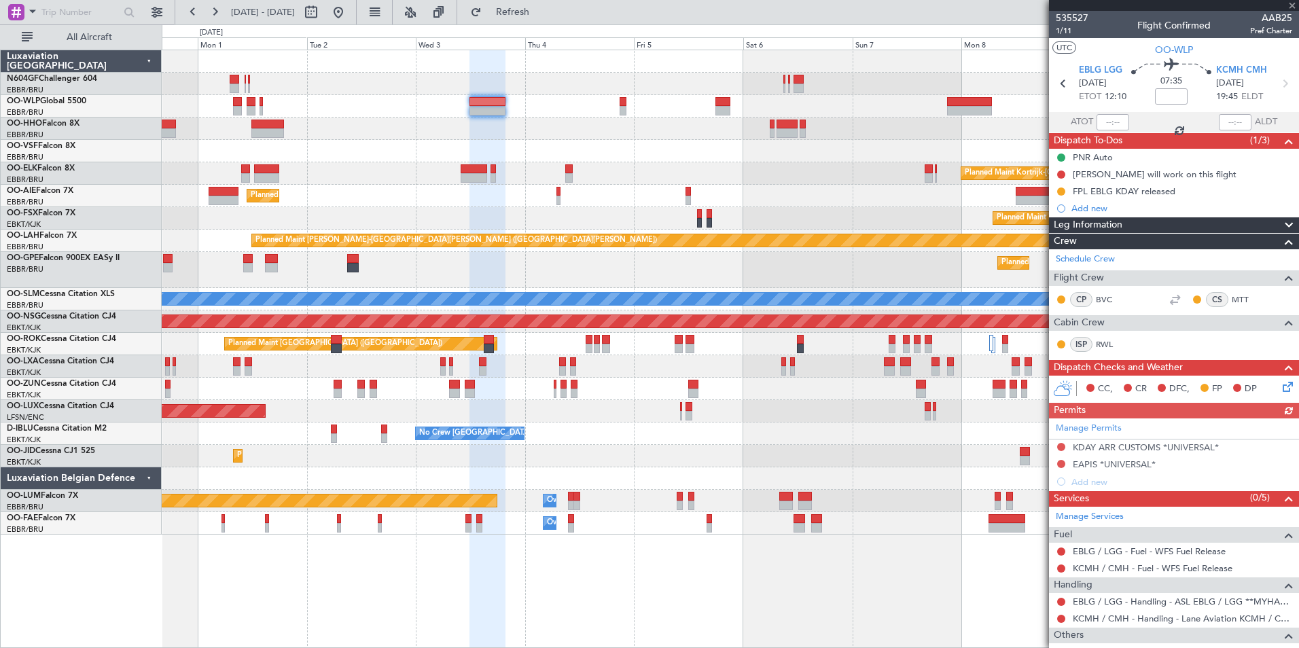
click at [395, 161] on div at bounding box center [730, 151] width 1137 height 22
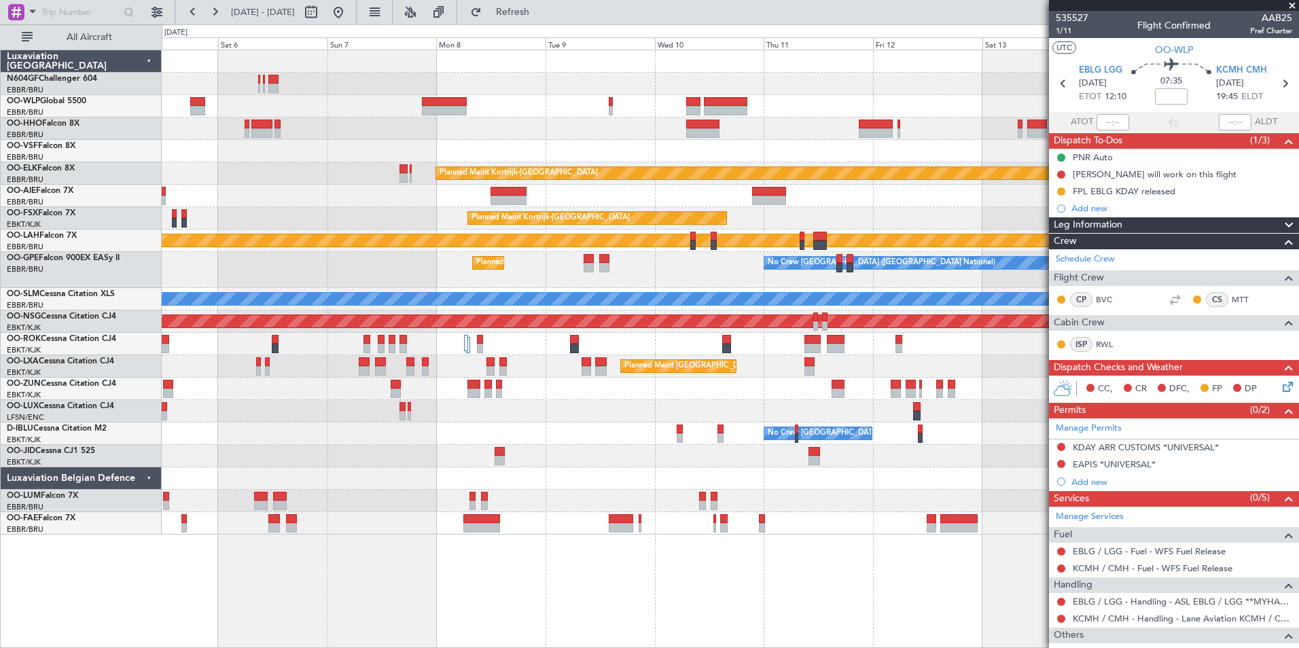
click at [609, 159] on div at bounding box center [730, 151] width 1137 height 22
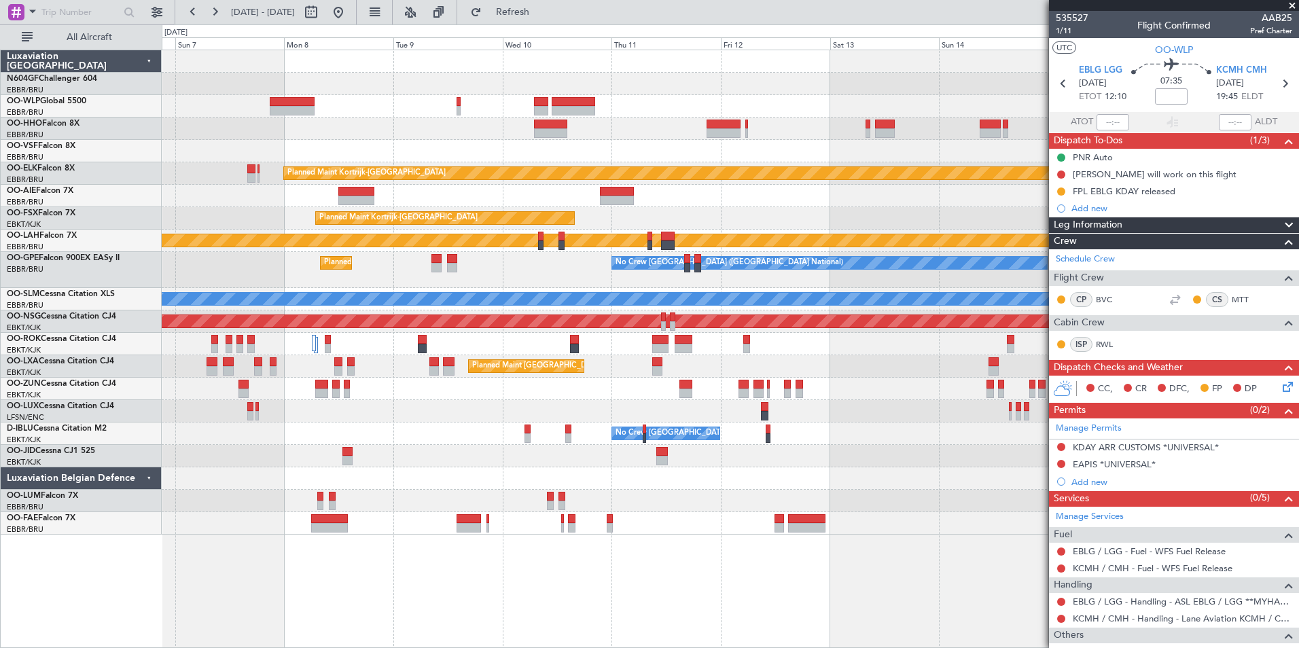
click at [932, 131] on div "Planned Maint Kortrijk-Wevelgem Planned Maint Kortrijk-Wevelgem Planned Maint A…" at bounding box center [730, 292] width 1137 height 485
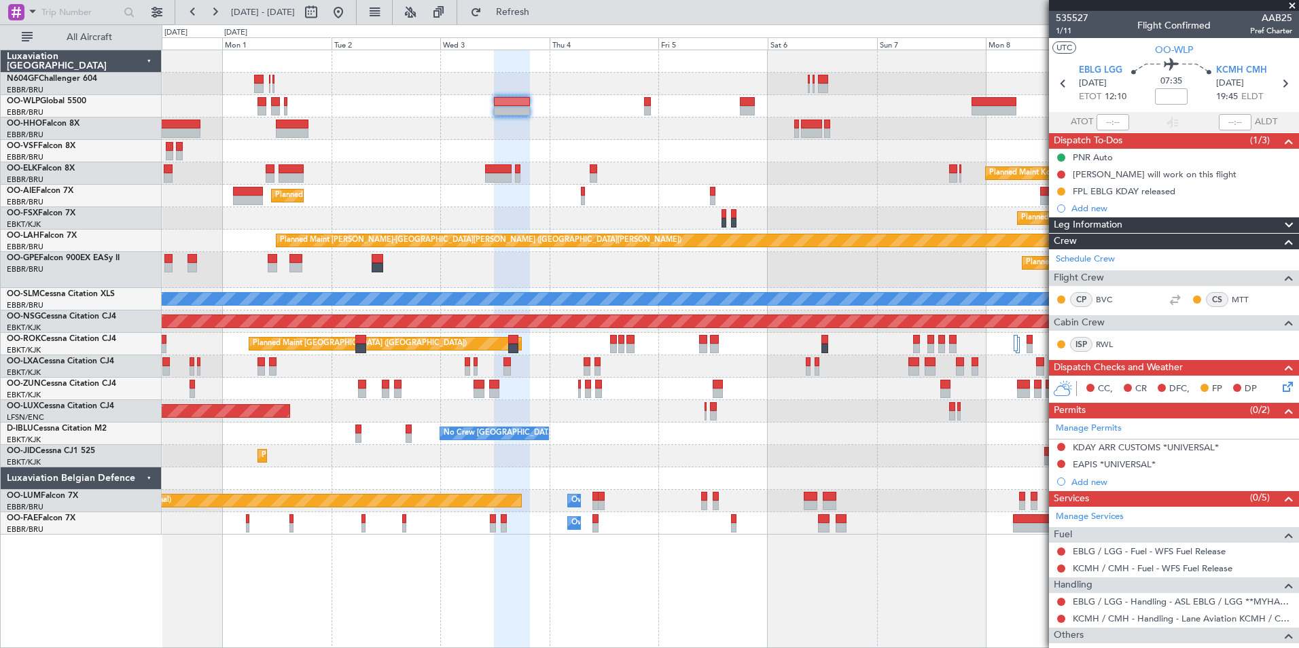
click at [779, 149] on div at bounding box center [730, 151] width 1137 height 22
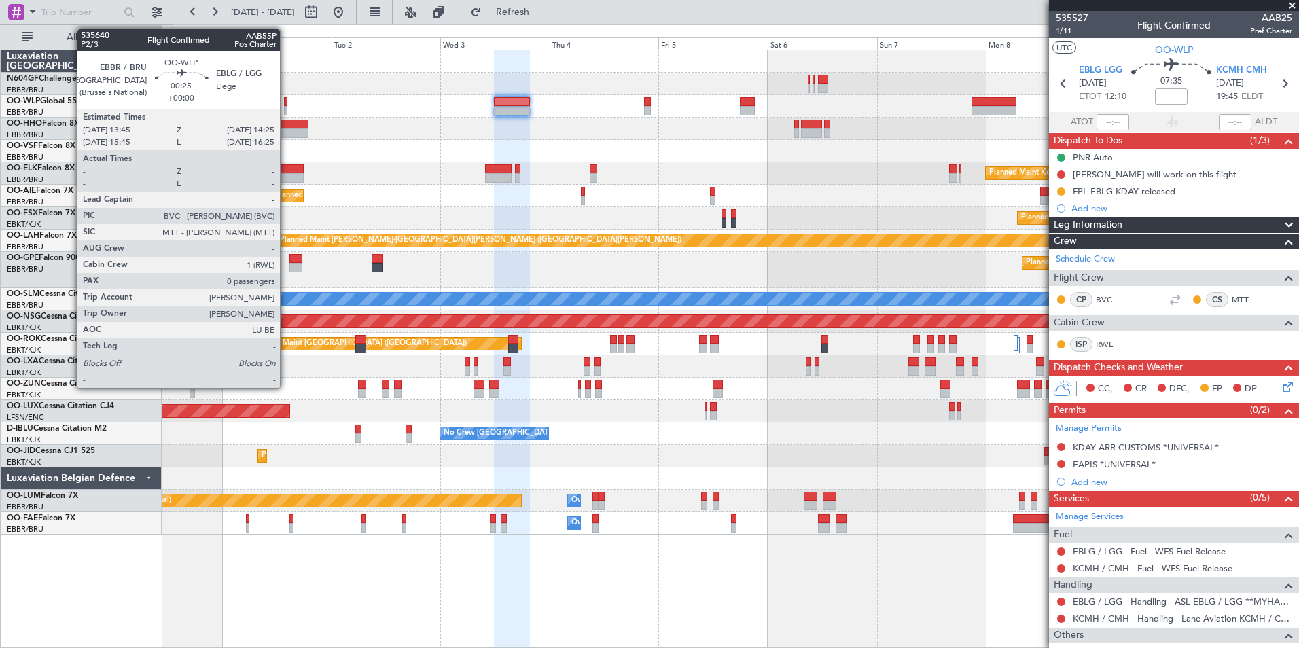
click at [286, 105] on div at bounding box center [285, 102] width 3 height 10
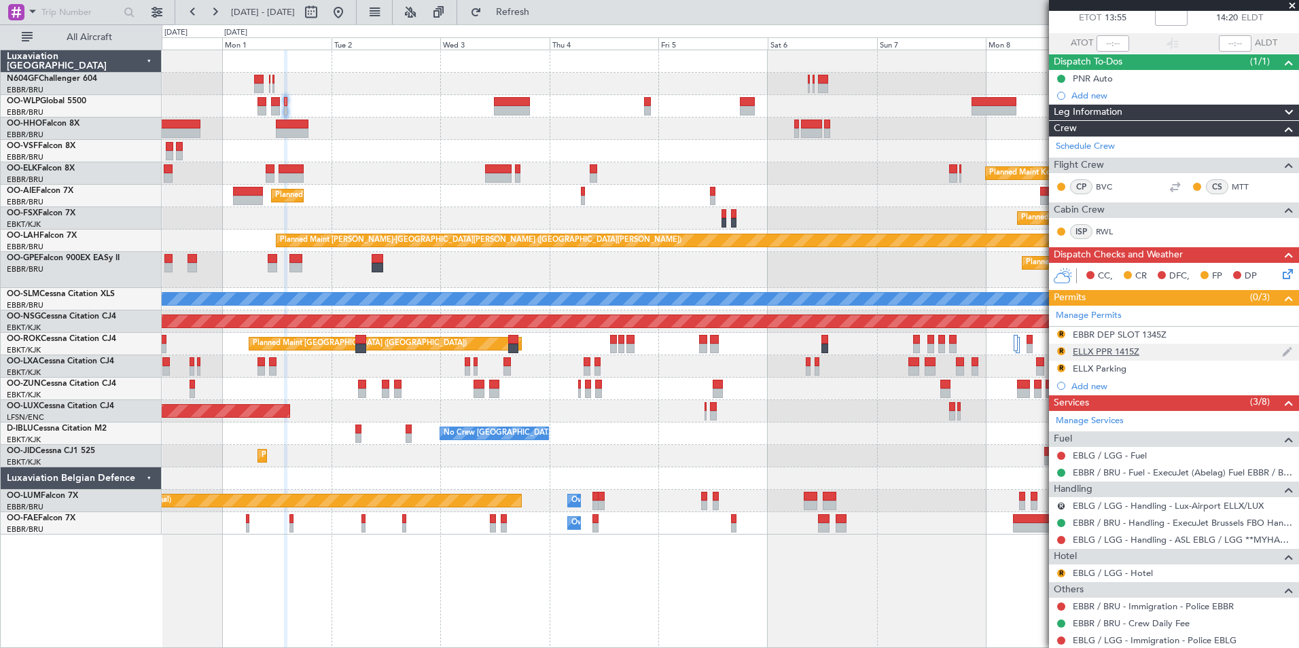
scroll to position [118, 0]
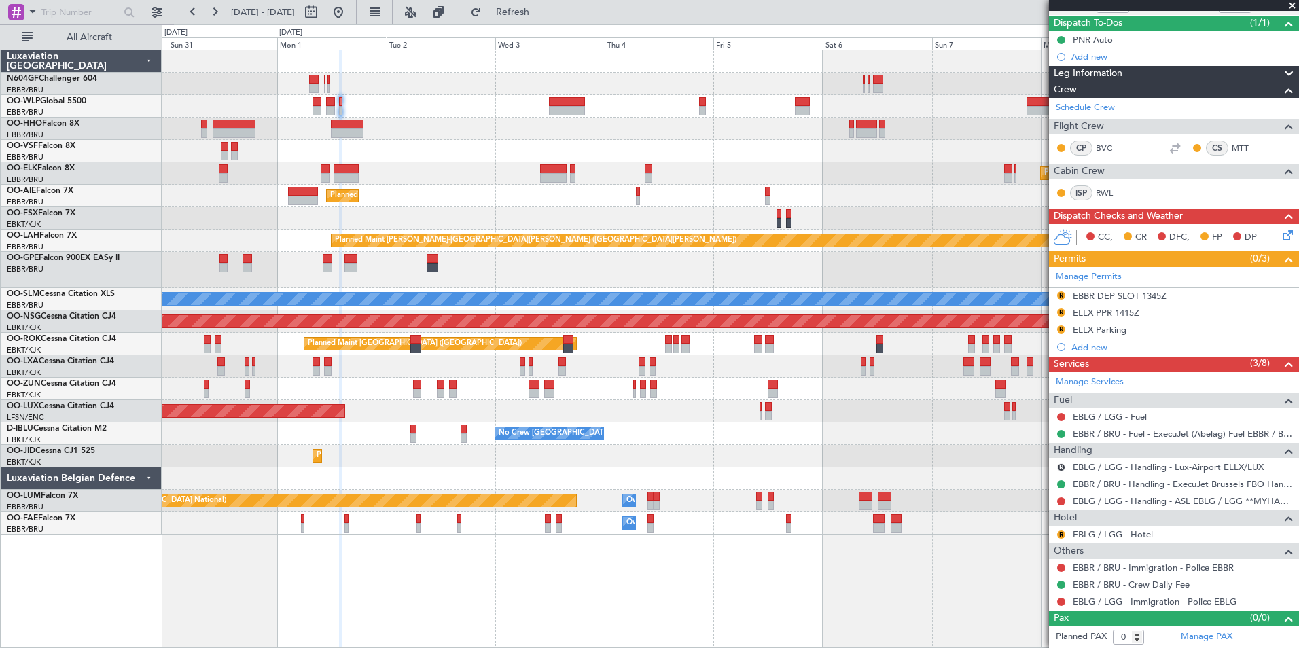
click at [451, 139] on div "Planned Maint Berlin (Brandenburg) Planned Maint Kortrijk-Wevelgem Planned Main…" at bounding box center [730, 292] width 1137 height 485
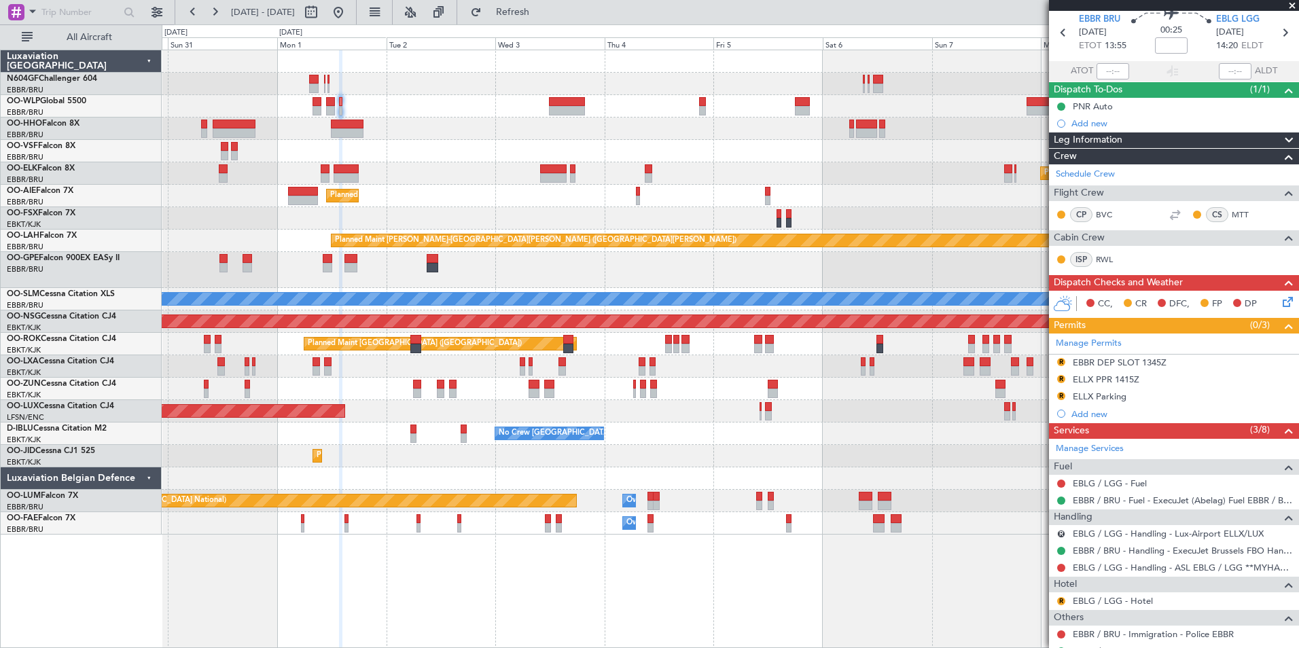
scroll to position [0, 0]
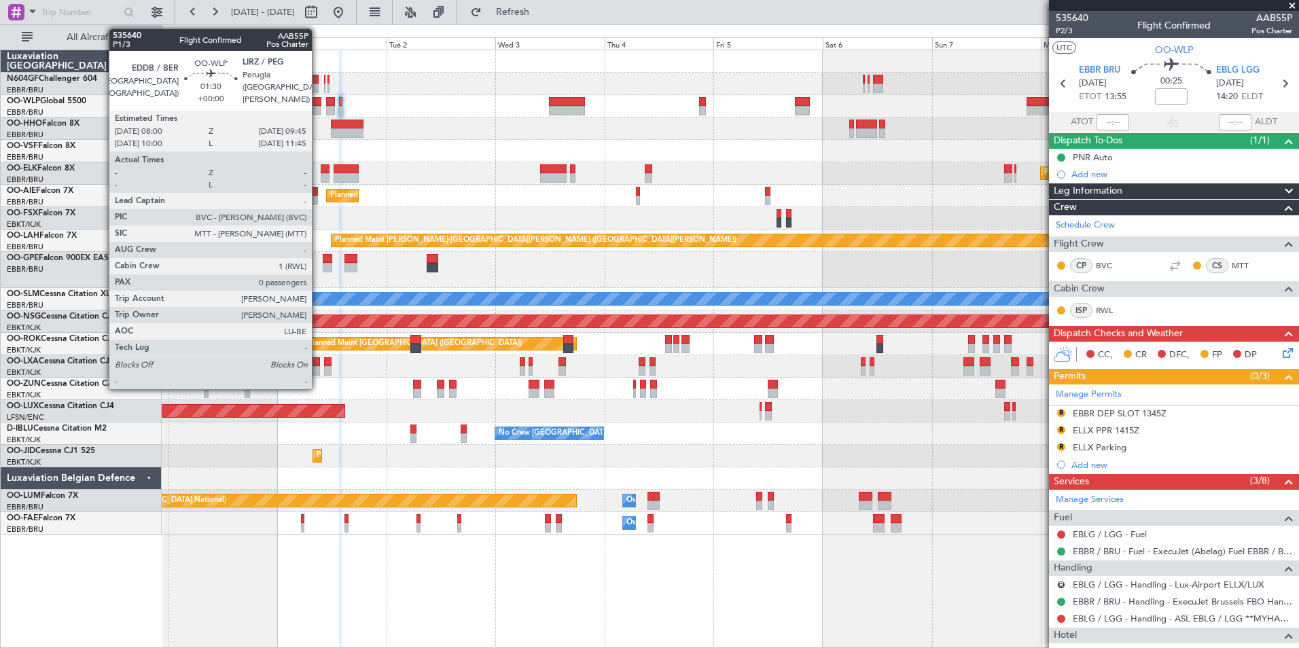
click at [318, 105] on div at bounding box center [317, 102] width 8 height 10
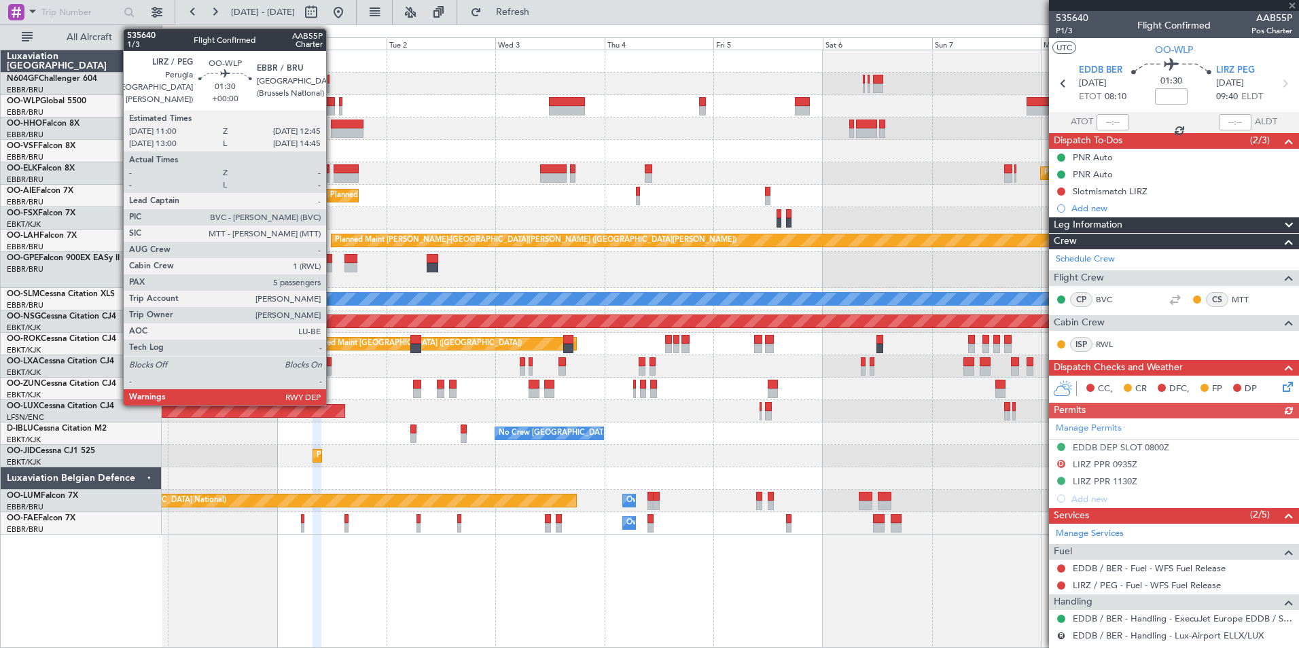
click at [332, 101] on div at bounding box center [330, 102] width 8 height 10
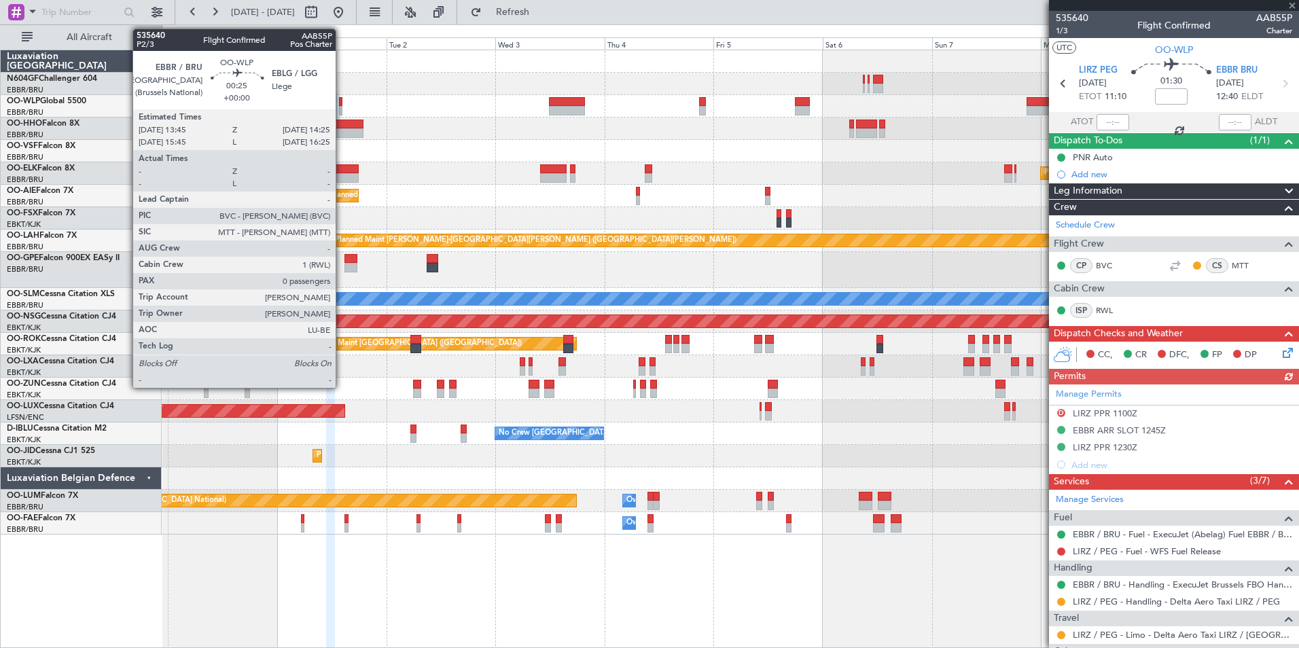
click at [342, 97] on div at bounding box center [340, 102] width 3 height 10
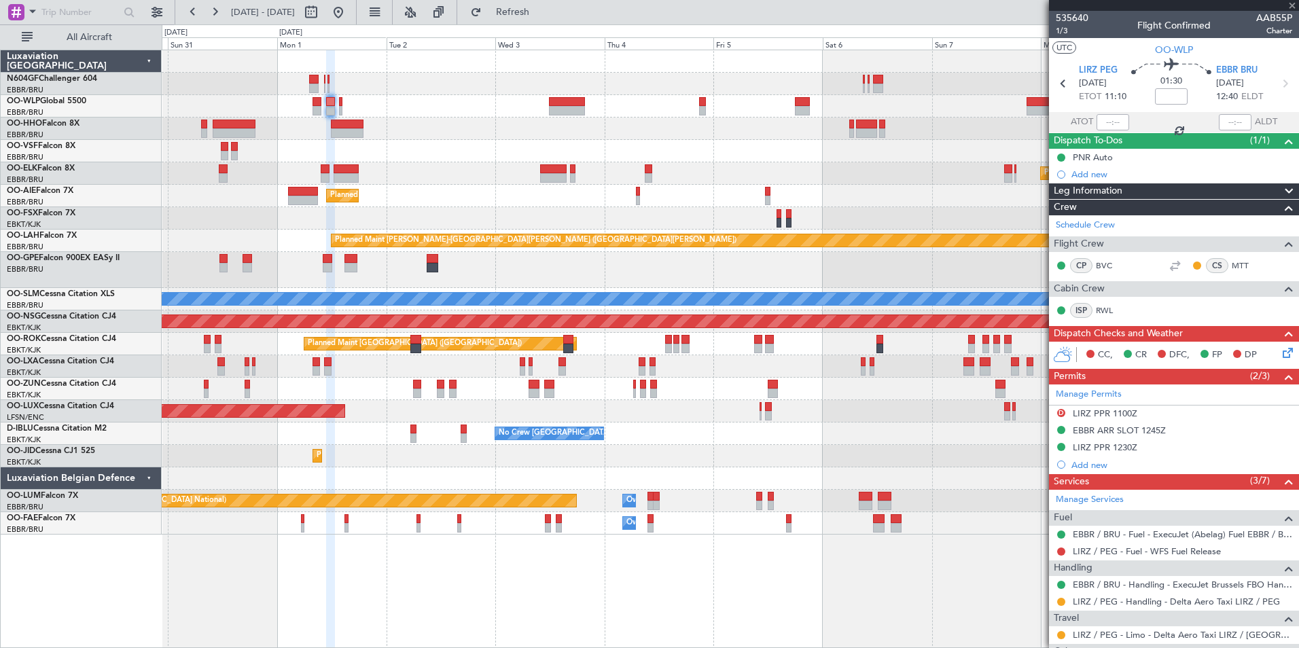
type input "0"
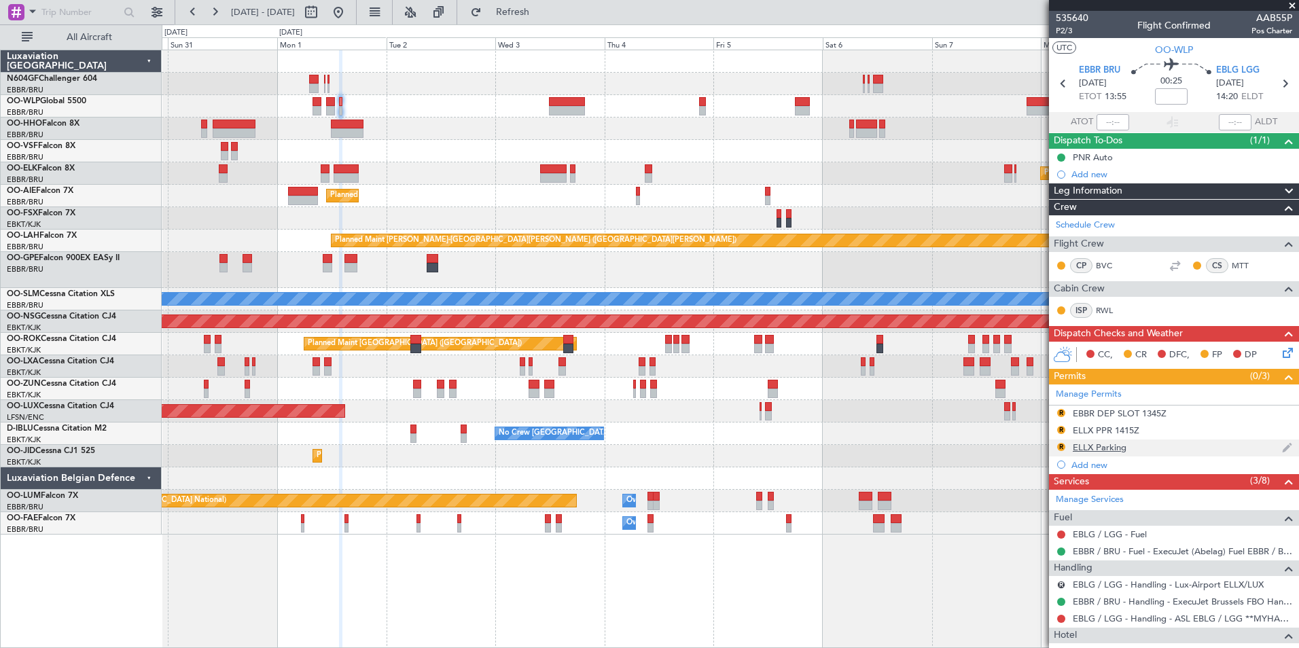
click at [1059, 442] on div "R" at bounding box center [1061, 447] width 11 height 11
click at [1061, 443] on button "R" at bounding box center [1061, 447] width 8 height 8
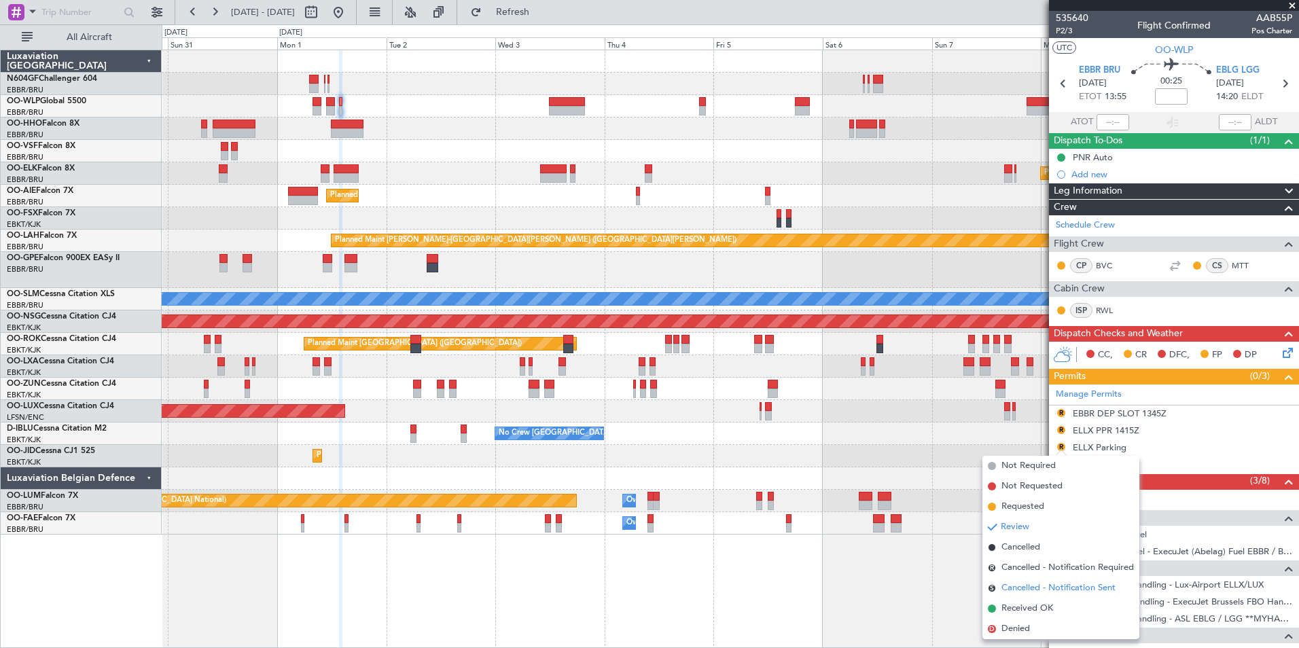
click at [1048, 591] on span "Cancelled - Notification Sent" at bounding box center [1059, 589] width 114 height 14
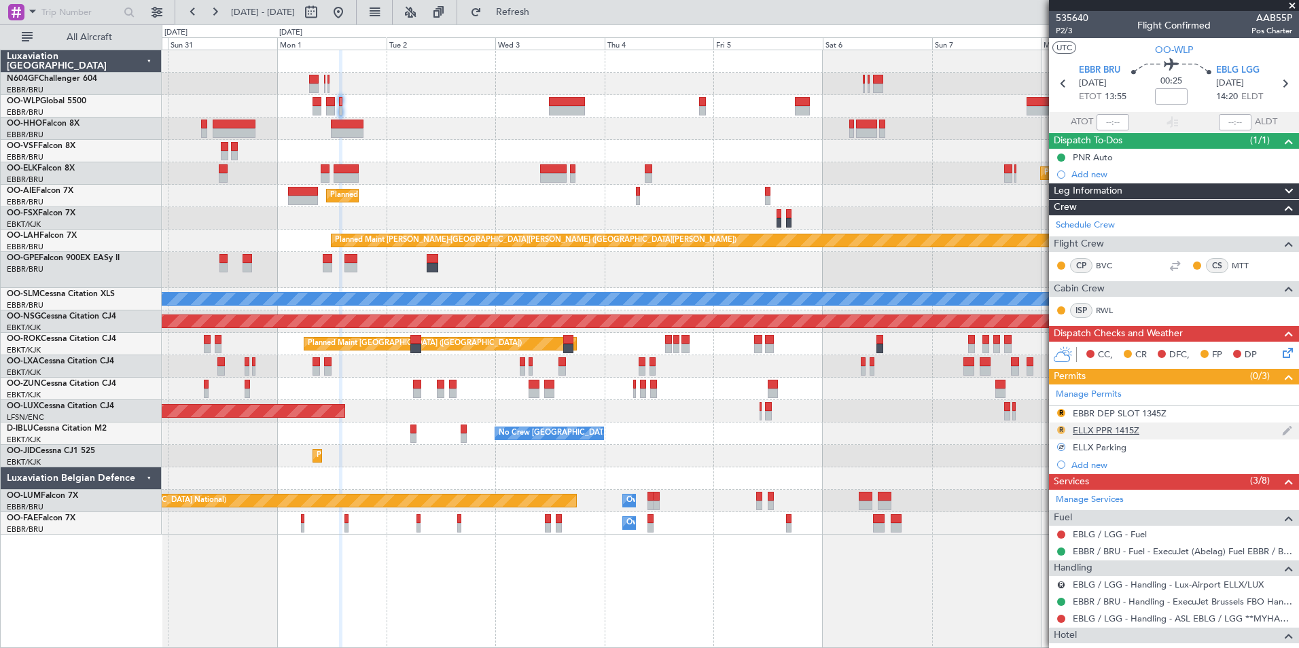
click at [1060, 430] on button "R" at bounding box center [1061, 430] width 8 height 8
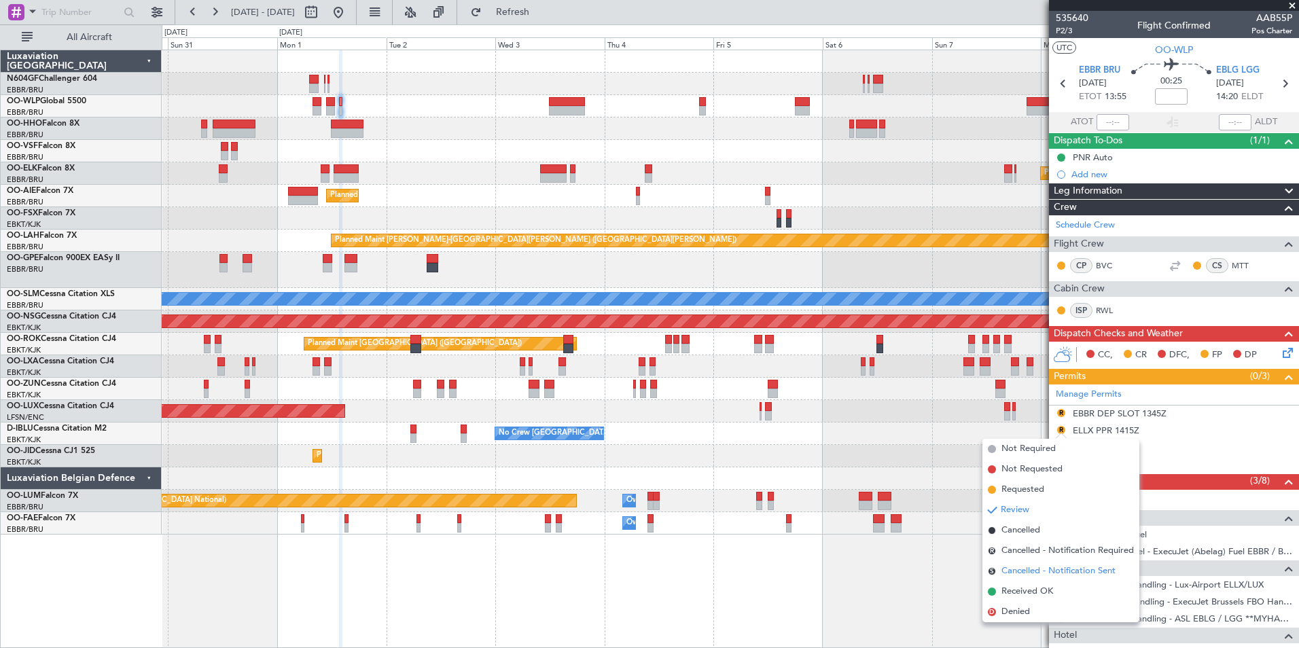
click at [1028, 575] on span "Cancelled - Notification Sent" at bounding box center [1059, 572] width 114 height 14
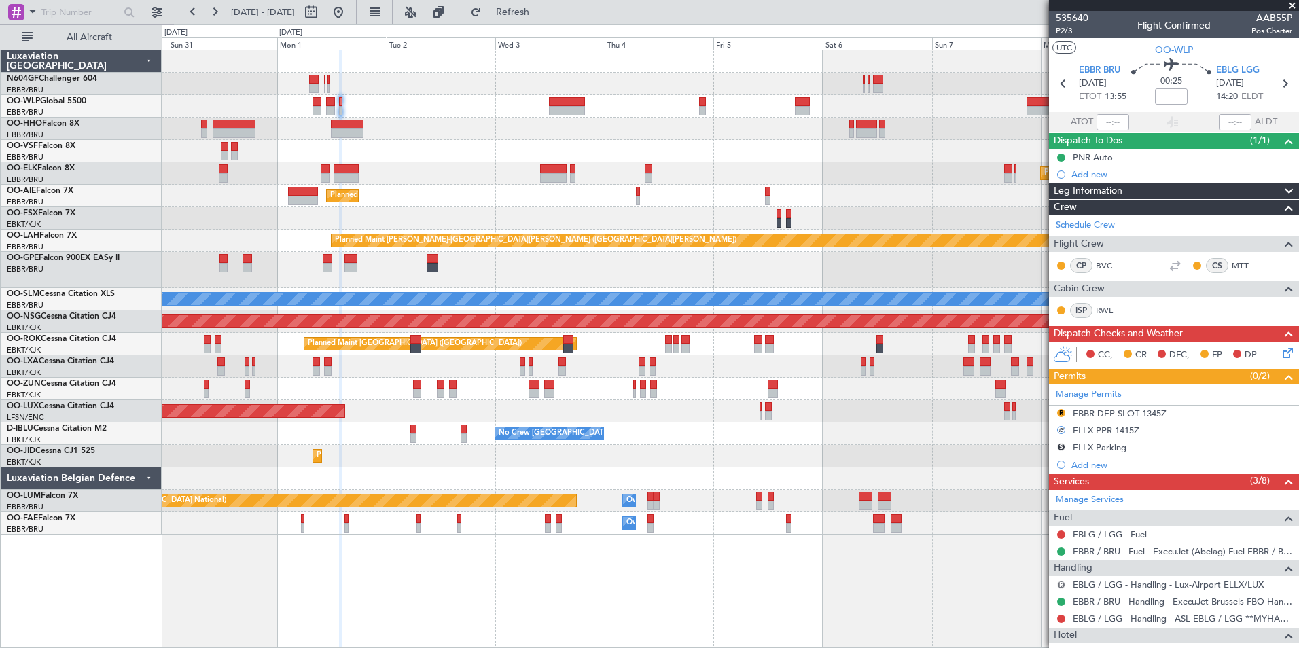
click at [1061, 583] on button "R" at bounding box center [1061, 585] width 8 height 8
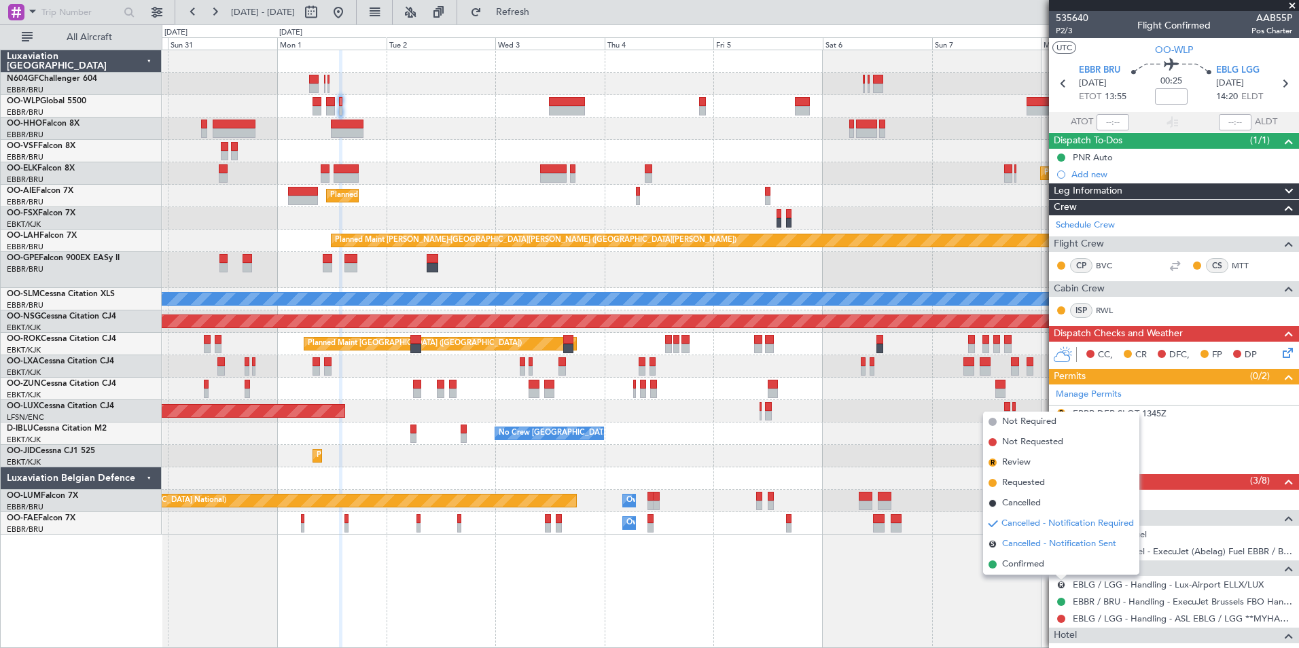
click at [1041, 553] on li "S Cancelled - Notification Sent" at bounding box center [1061, 544] width 156 height 20
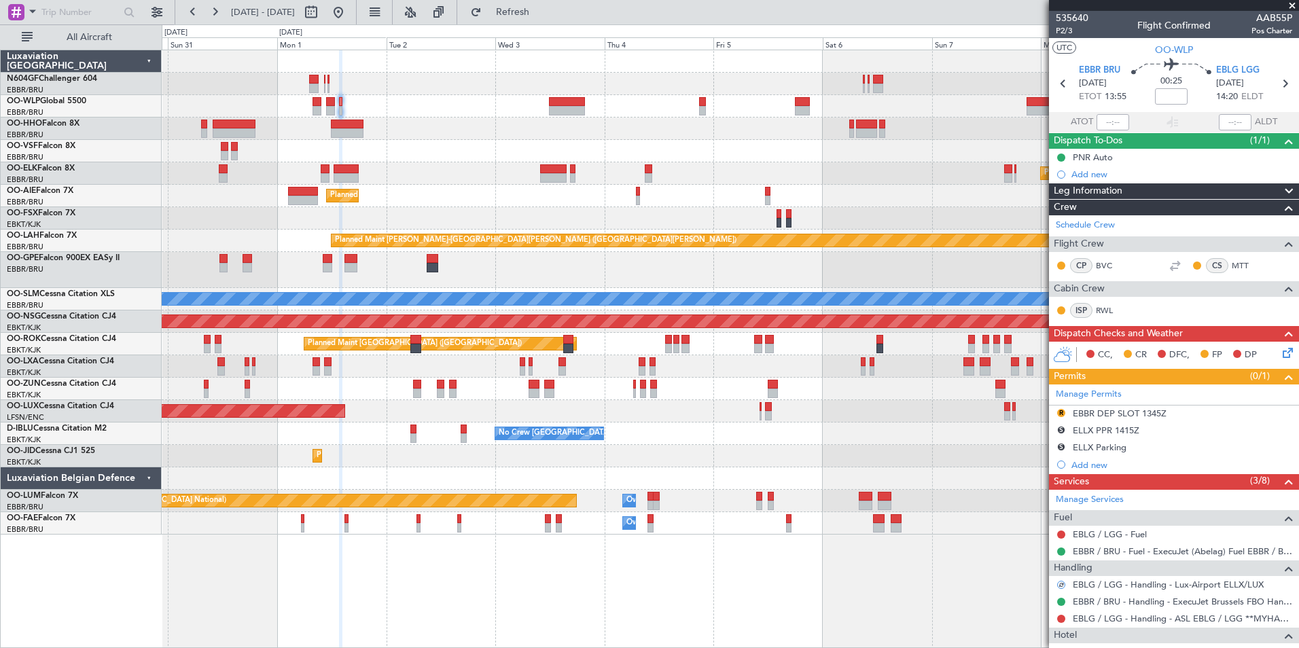
click at [949, 492] on div "Planned Maint Brussels (Brussels National) Owner Melsbroek Air Base" at bounding box center [730, 501] width 1137 height 22
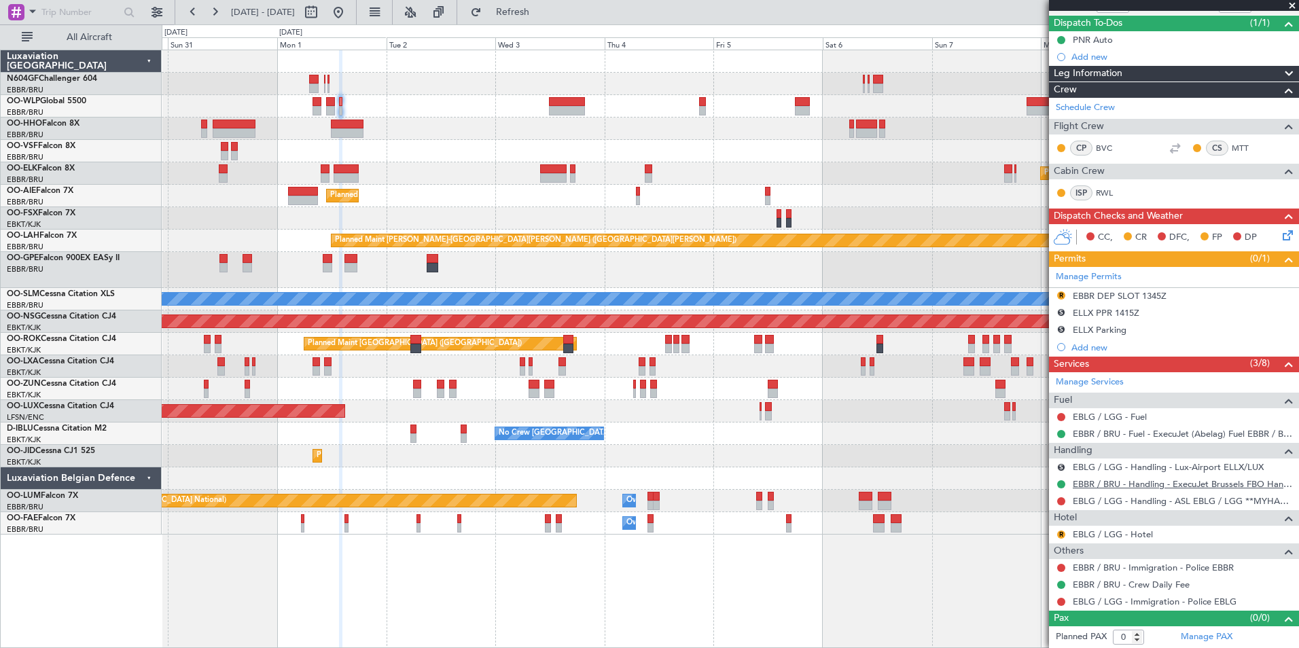
click at [1126, 483] on link "EBBR / BRU - Handling - ExecuJet Brussels FBO Handling Abelag" at bounding box center [1183, 484] width 220 height 12
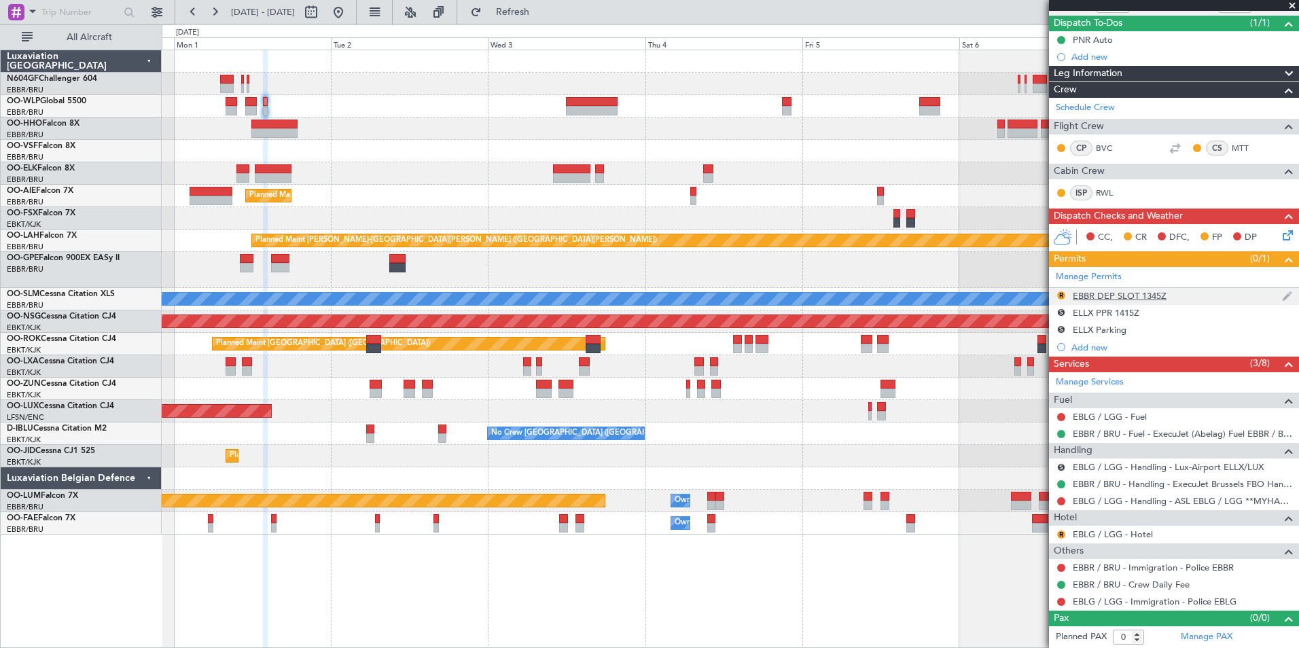
click at [1092, 294] on div "EBBR DEP SLOT 1345Z" at bounding box center [1120, 296] width 94 height 12
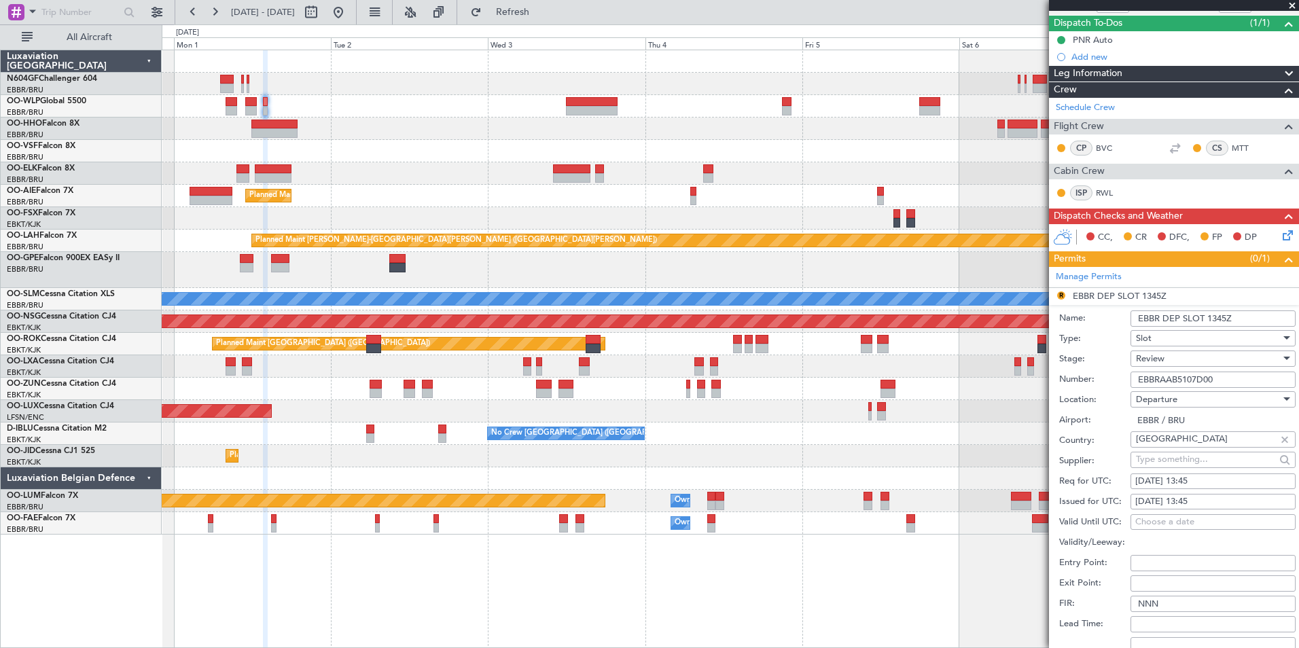
click at [1178, 362] on div "Review" at bounding box center [1208, 359] width 145 height 20
click at [1183, 470] on span "Received OK" at bounding box center [1208, 467] width 143 height 20
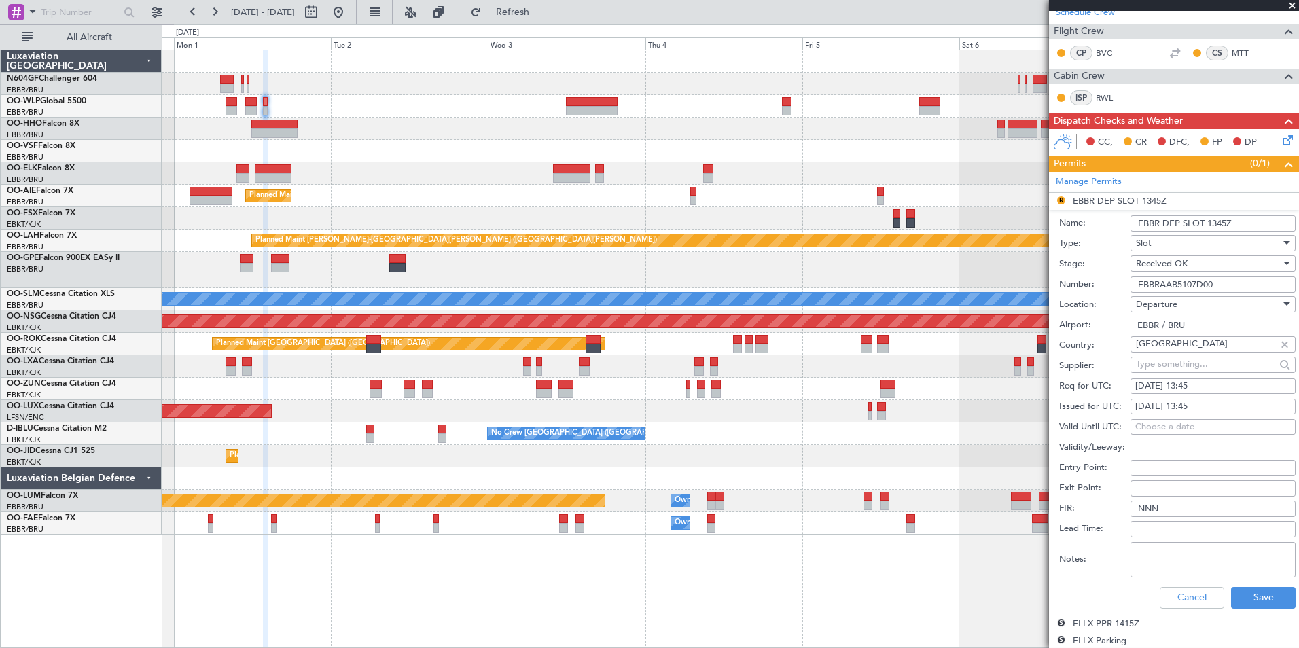
scroll to position [321, 0]
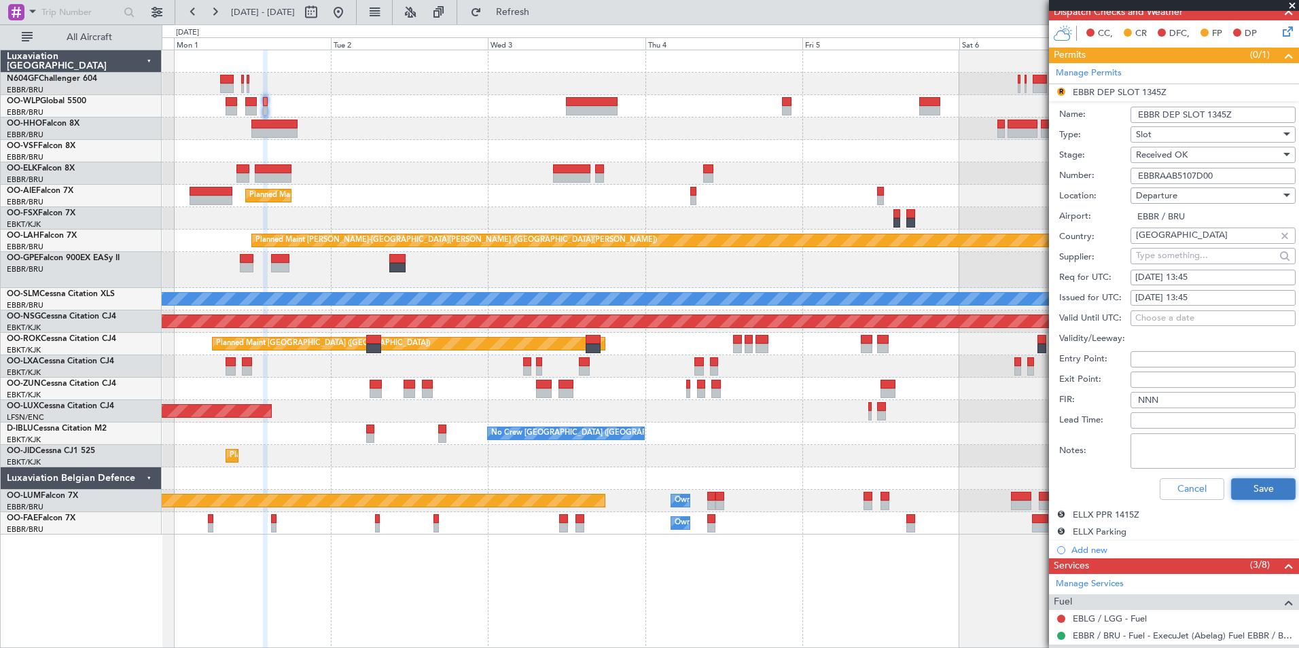
click at [1245, 491] on button "Save" at bounding box center [1263, 489] width 65 height 22
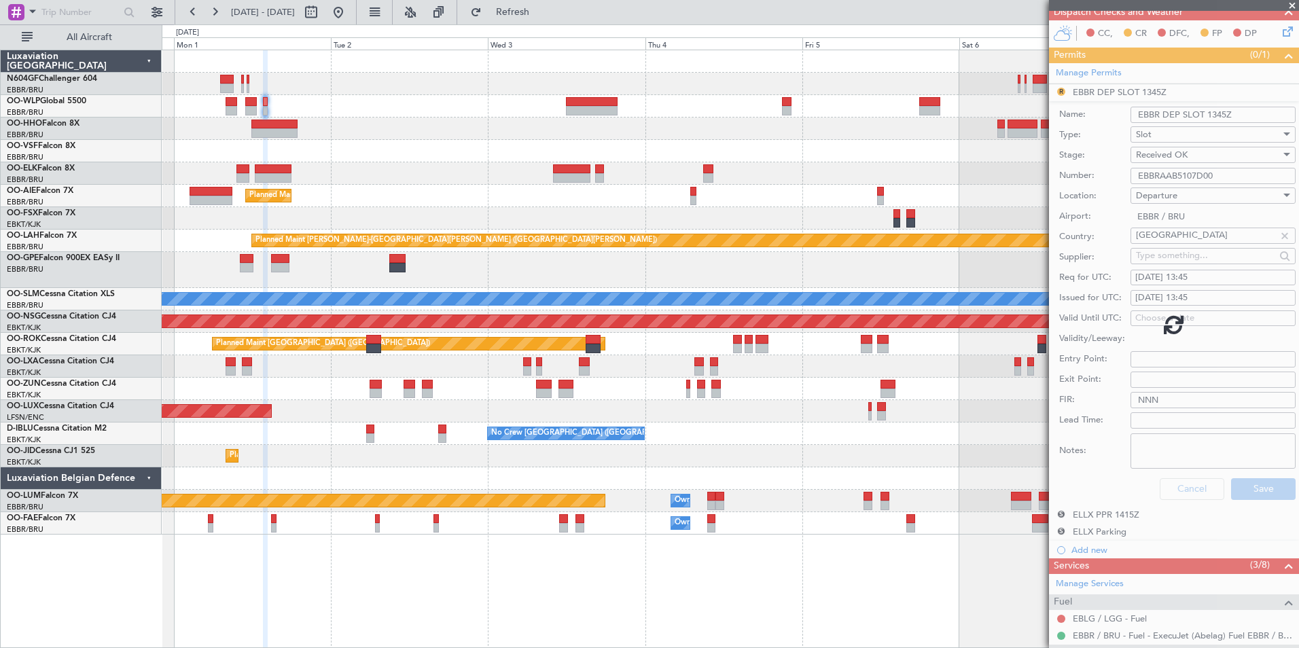
scroll to position [118, 0]
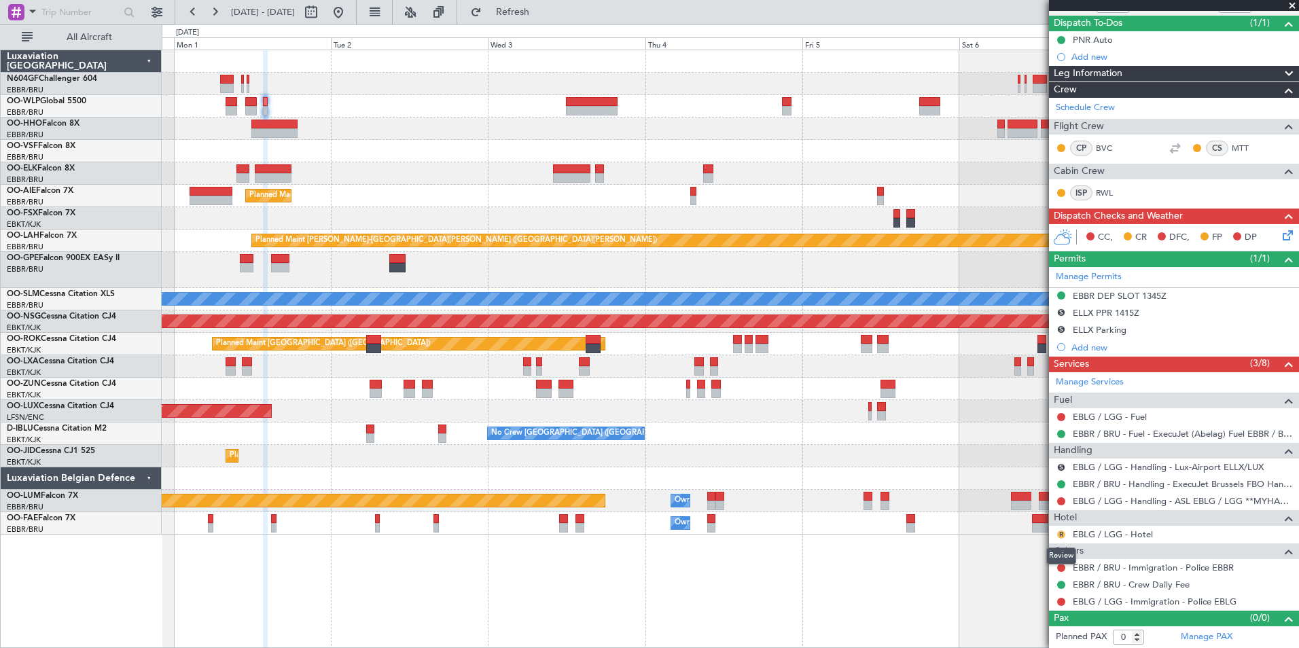
click at [1062, 533] on button "R" at bounding box center [1061, 535] width 8 height 8
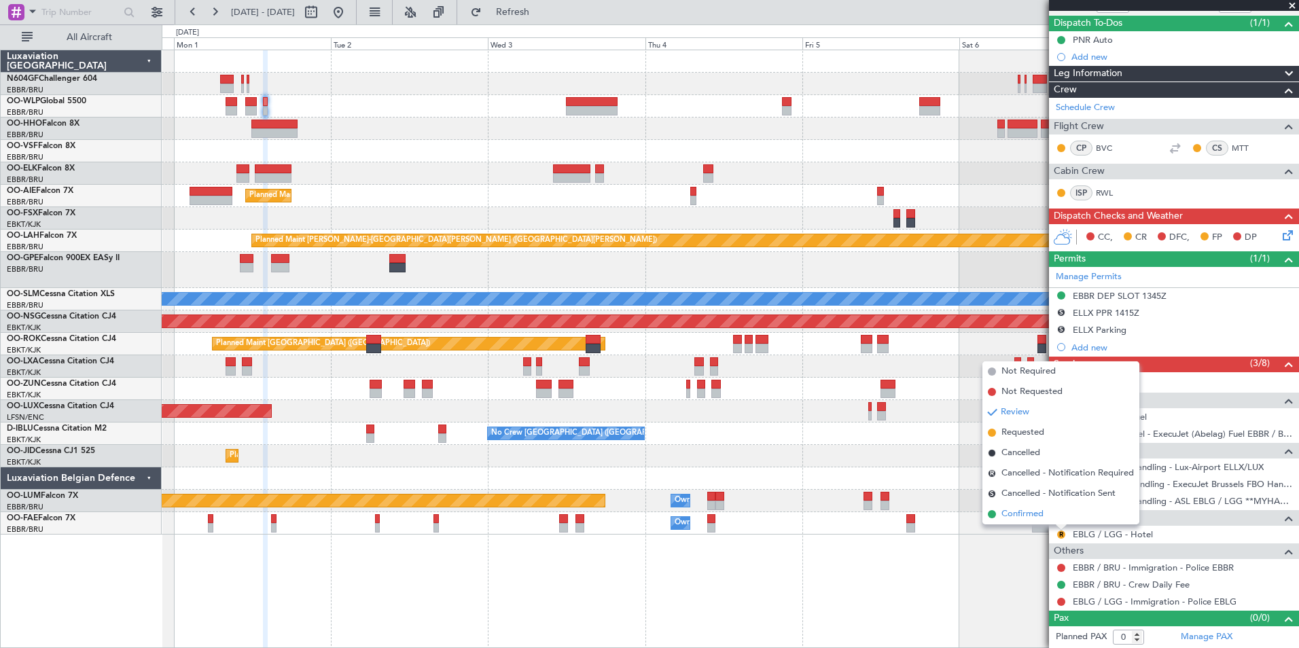
click at [1034, 519] on span "Confirmed" at bounding box center [1023, 515] width 42 height 14
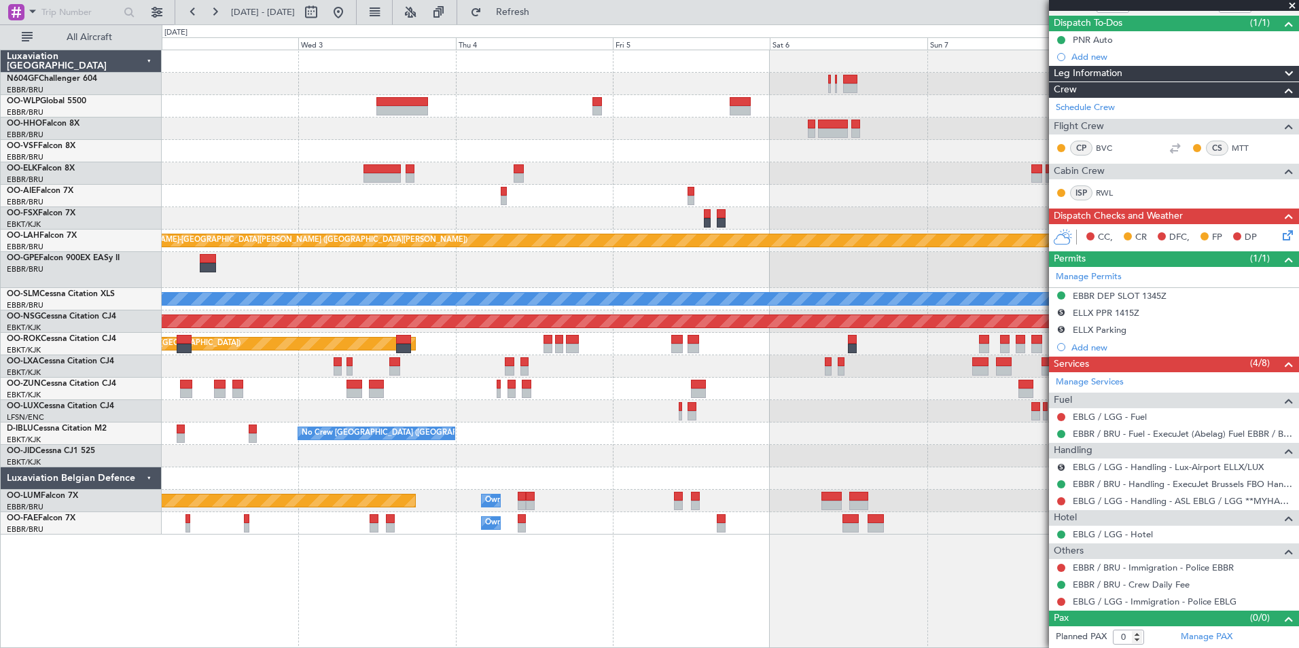
click at [349, 135] on div "- - [PERSON_NAME] 21:00 Z ELLX 06:45 Z - - LTCG 11:00 Z RJAA 20:25 Z [PERSON_NA…" at bounding box center [730, 292] width 1137 height 485
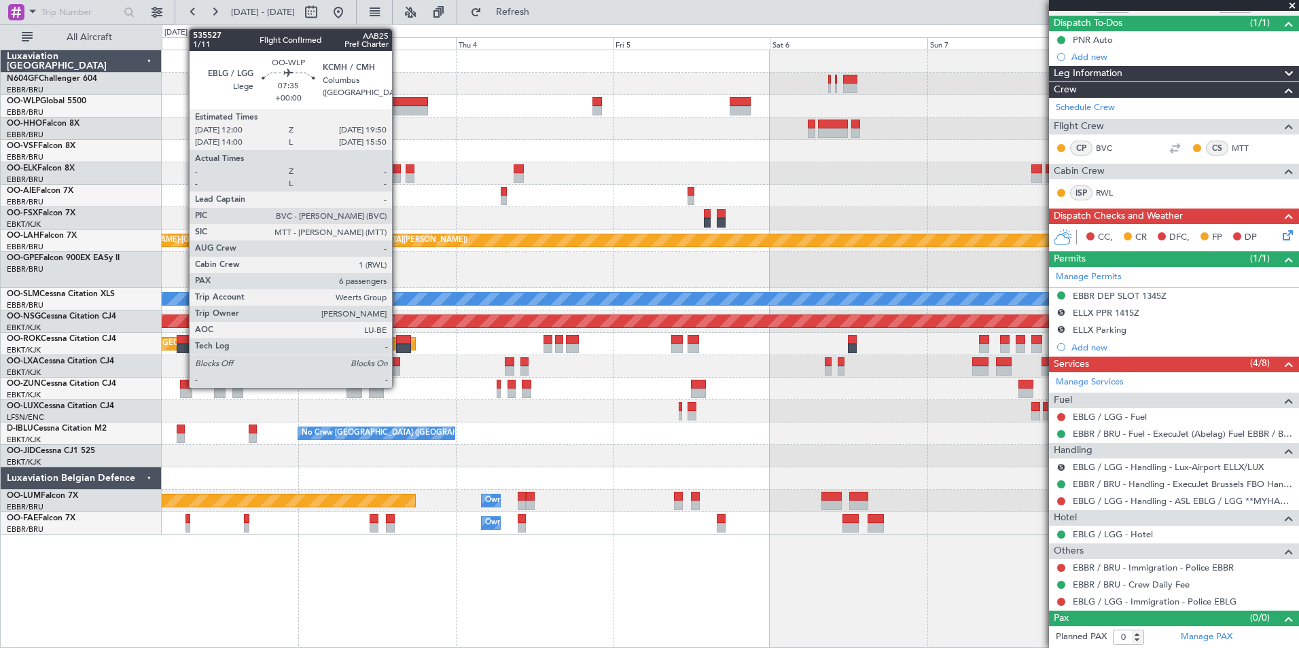
click at [398, 97] on div at bounding box center [402, 102] width 52 height 10
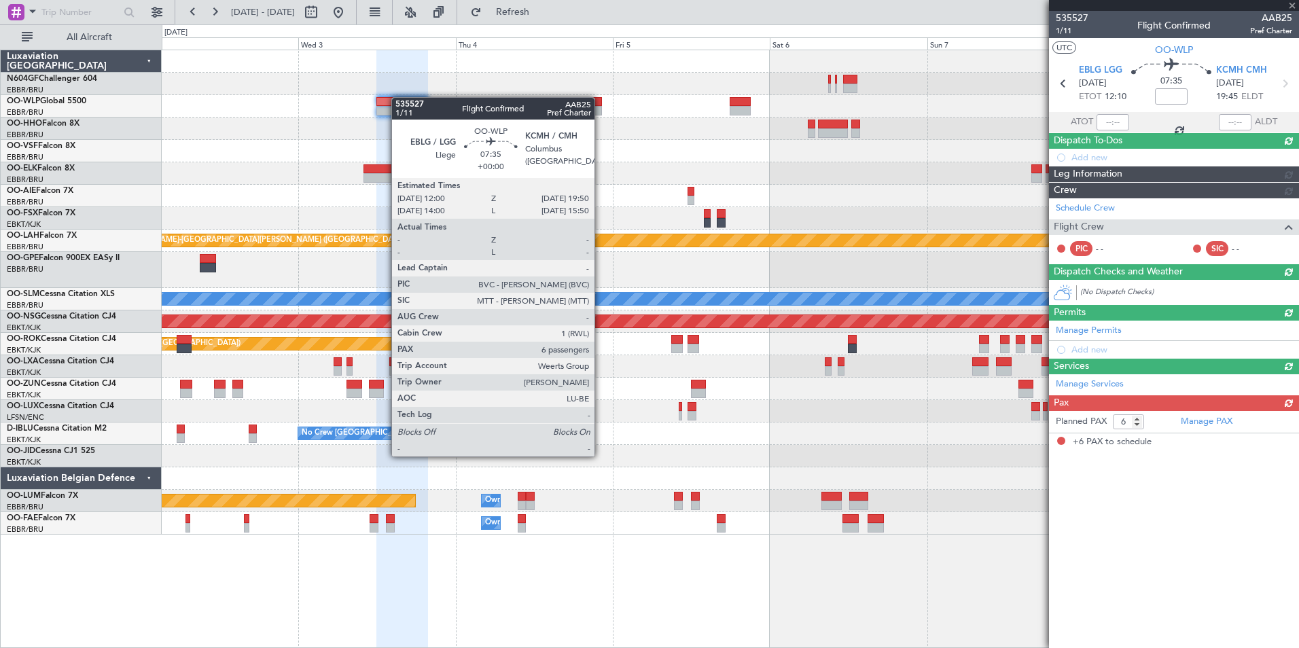
scroll to position [0, 0]
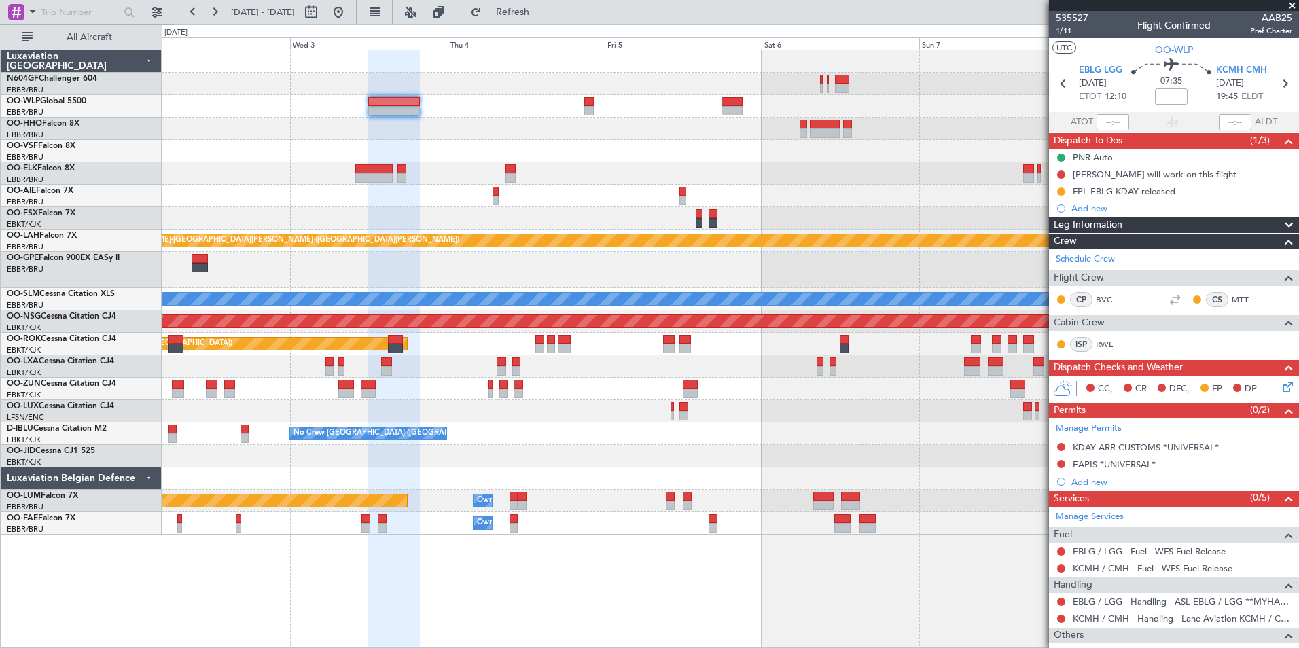
click at [537, 197] on div "Planned Maint [GEOGRAPHIC_DATA] ([GEOGRAPHIC_DATA])" at bounding box center [730, 196] width 1137 height 22
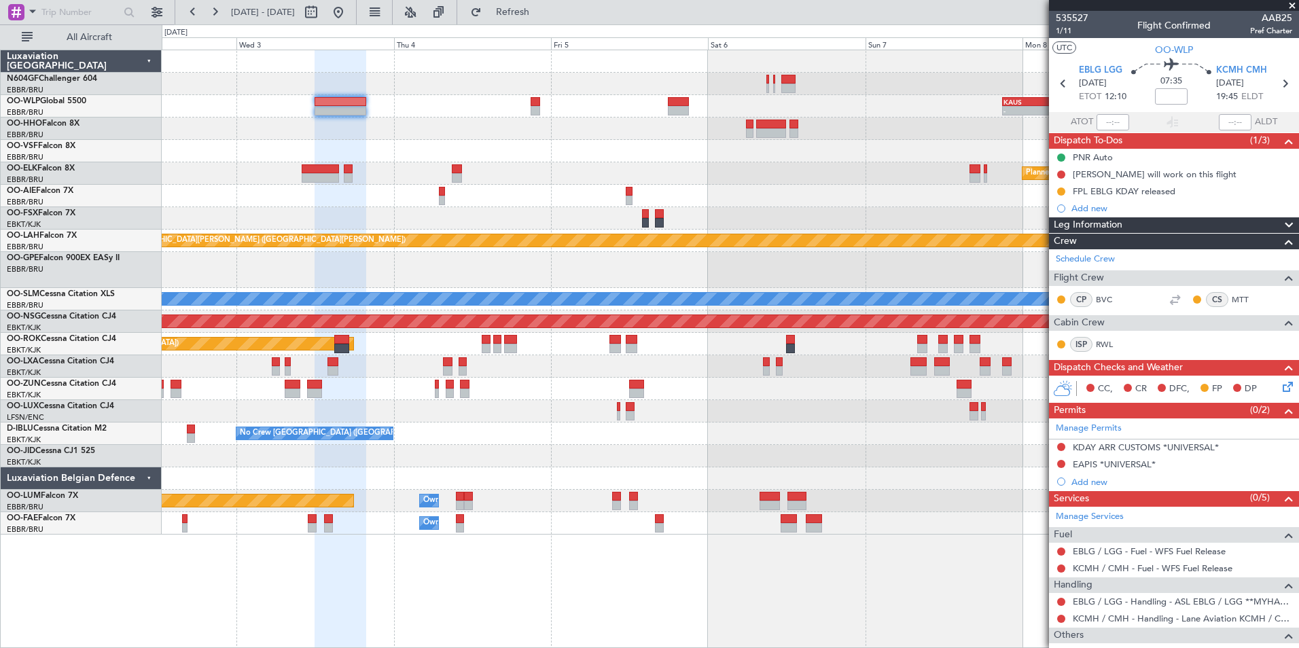
click at [459, 160] on div "- - [PERSON_NAME] 21:00 Z ELLX 06:45 Z - - LTCG 11:00 Z RJAA 20:25 Z [PERSON_NA…" at bounding box center [730, 292] width 1137 height 485
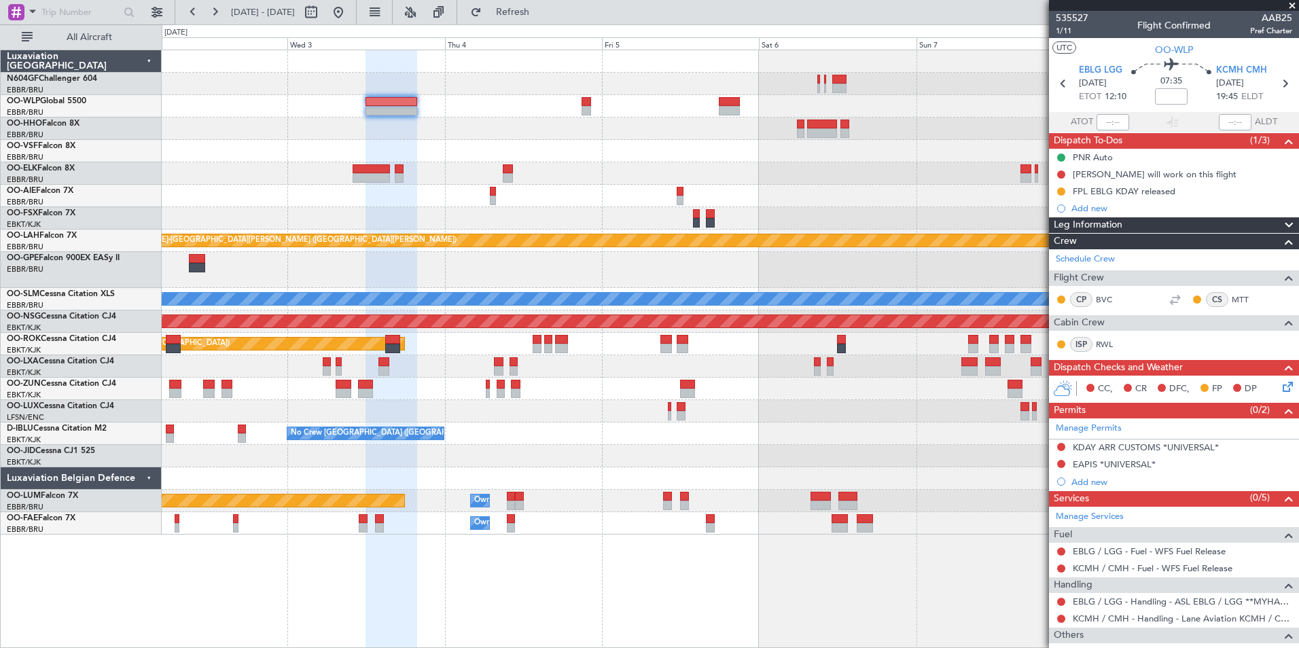
click at [540, 142] on div at bounding box center [730, 151] width 1137 height 22
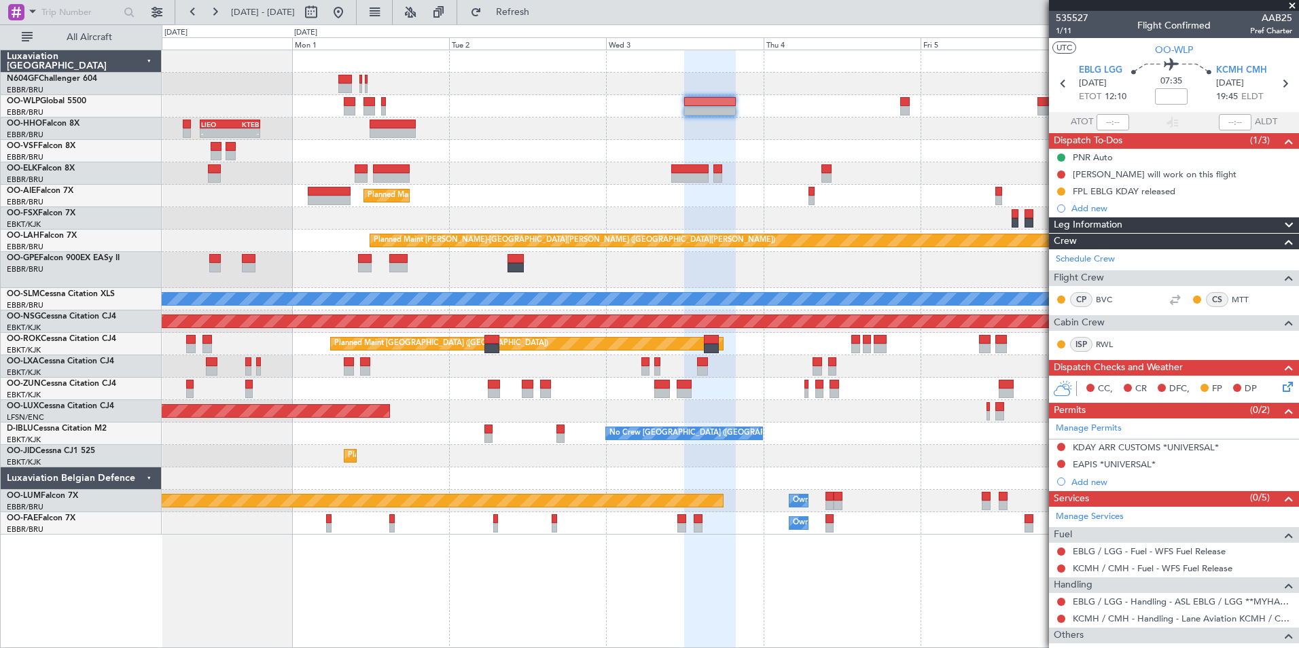
click at [707, 215] on div "- - KAUS 21:00 Z ELLX 06:45 Z Planned Maint Berlin (Brandenburg) LIEO 10:00 Z K…" at bounding box center [730, 292] width 1137 height 485
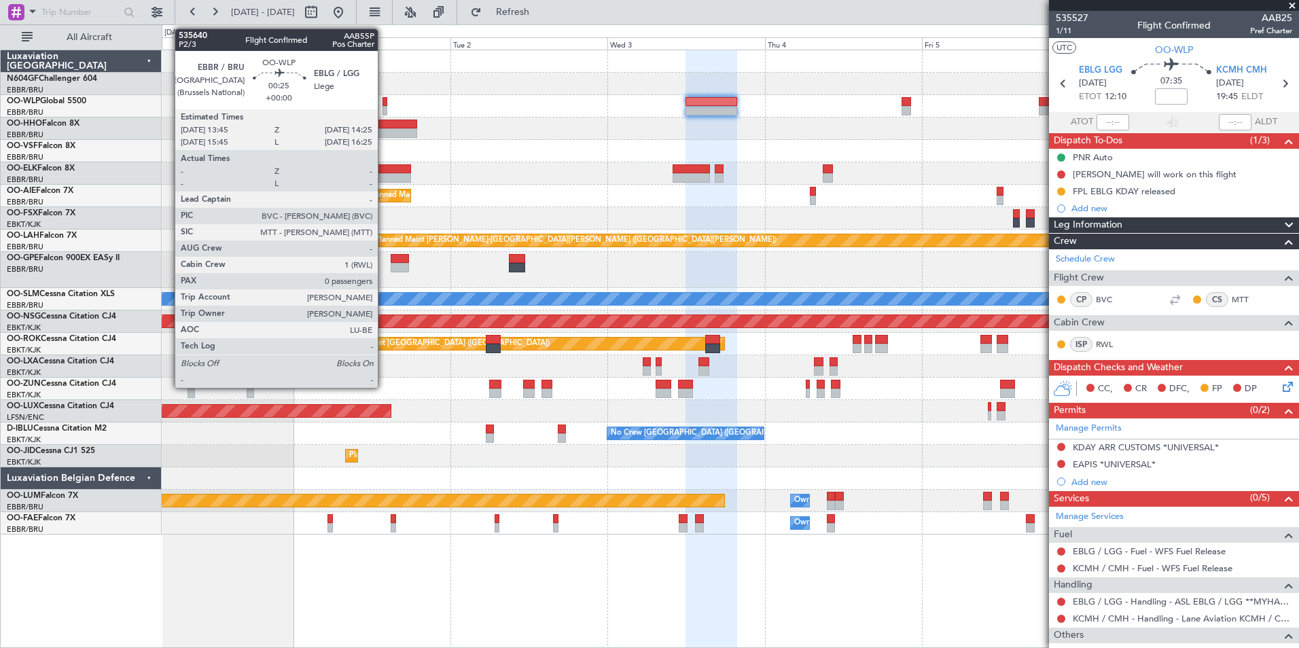
click at [384, 99] on div at bounding box center [385, 102] width 5 height 10
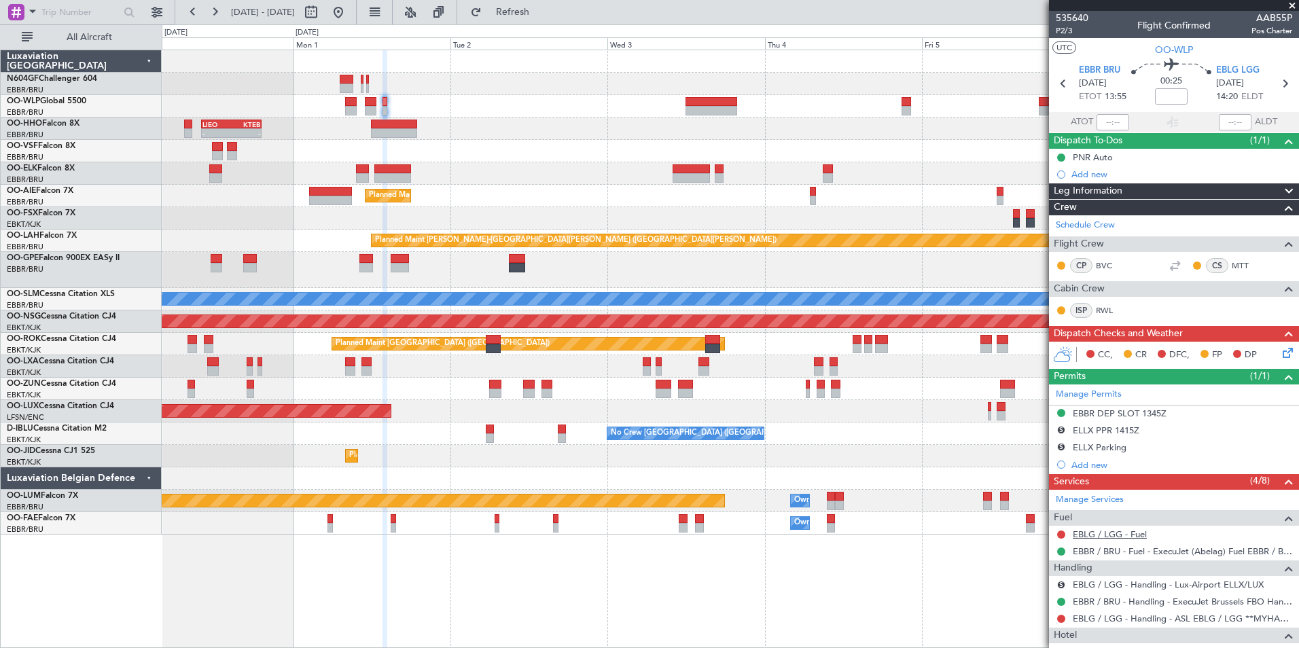
click at [1098, 532] on link "EBLG / LGG - Fuel" at bounding box center [1110, 535] width 74 height 12
click at [523, 19] on button "Refresh" at bounding box center [505, 12] width 82 height 22
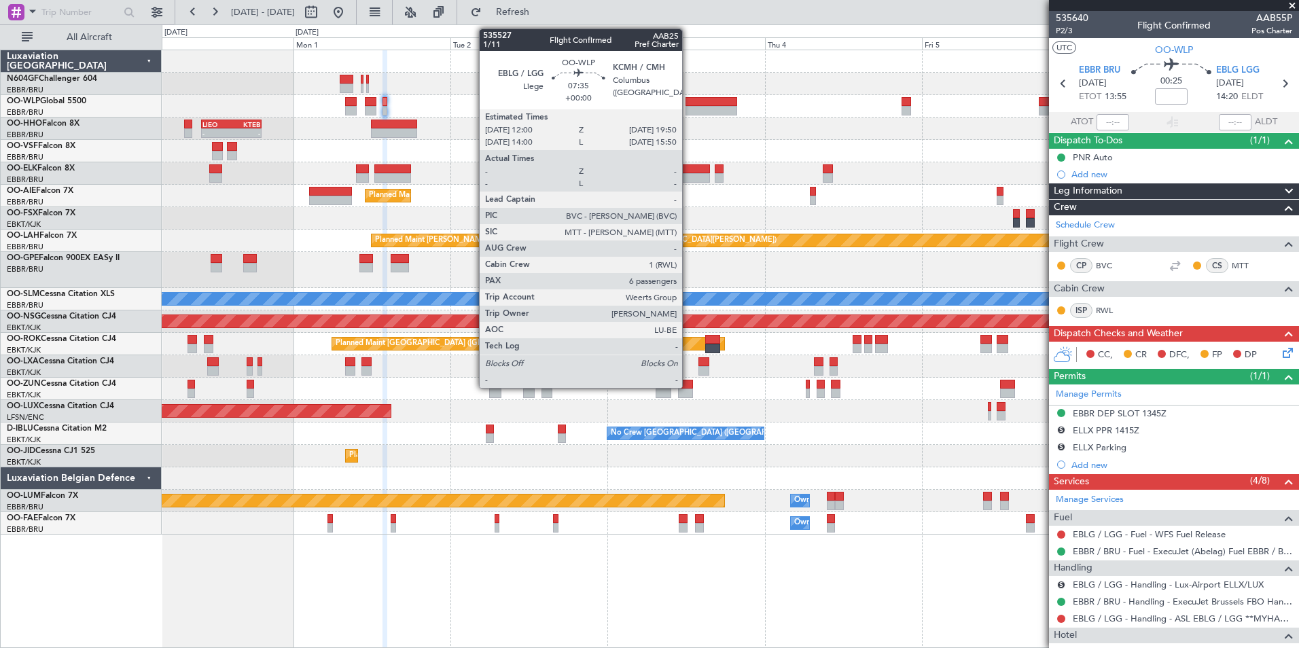
click at [688, 107] on div at bounding box center [712, 111] width 52 height 10
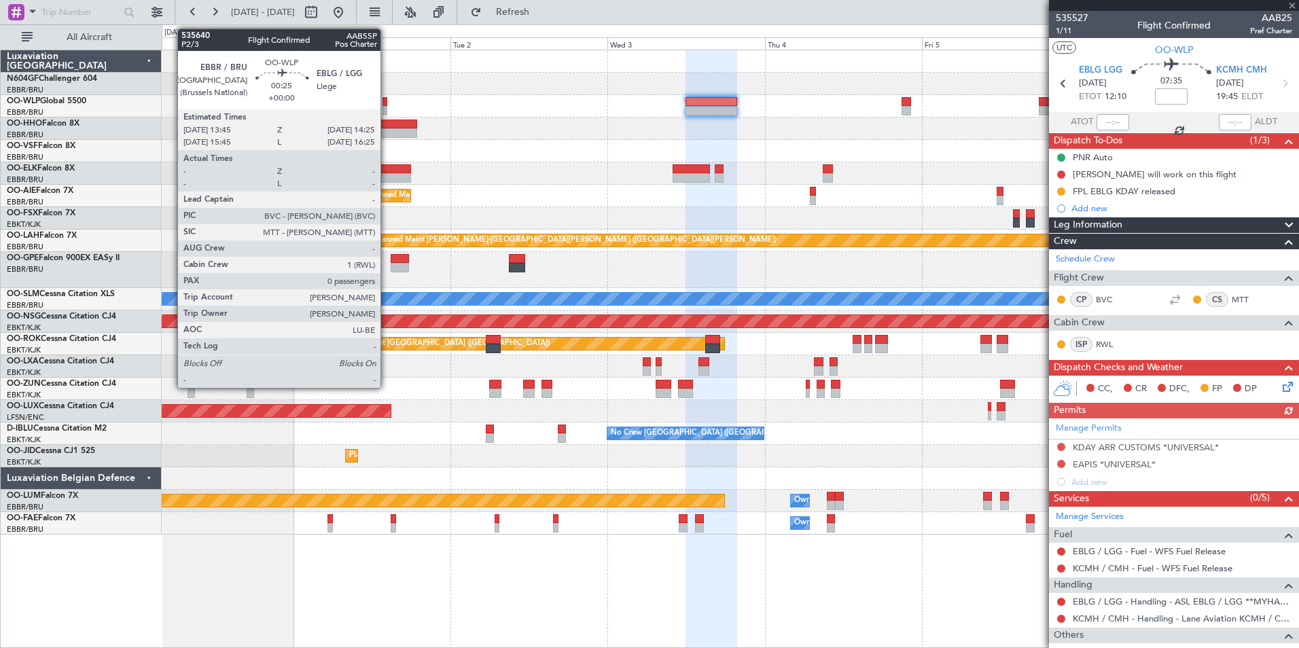
click at [387, 105] on div at bounding box center [385, 102] width 5 height 10
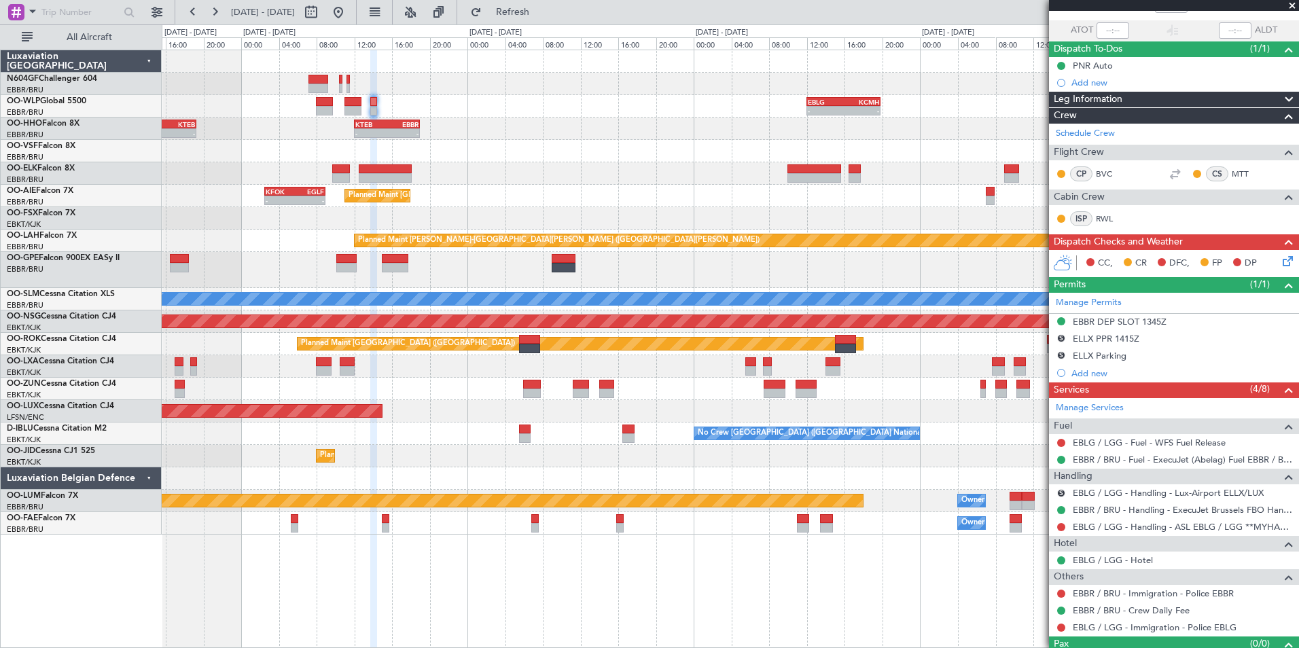
scroll to position [118, 0]
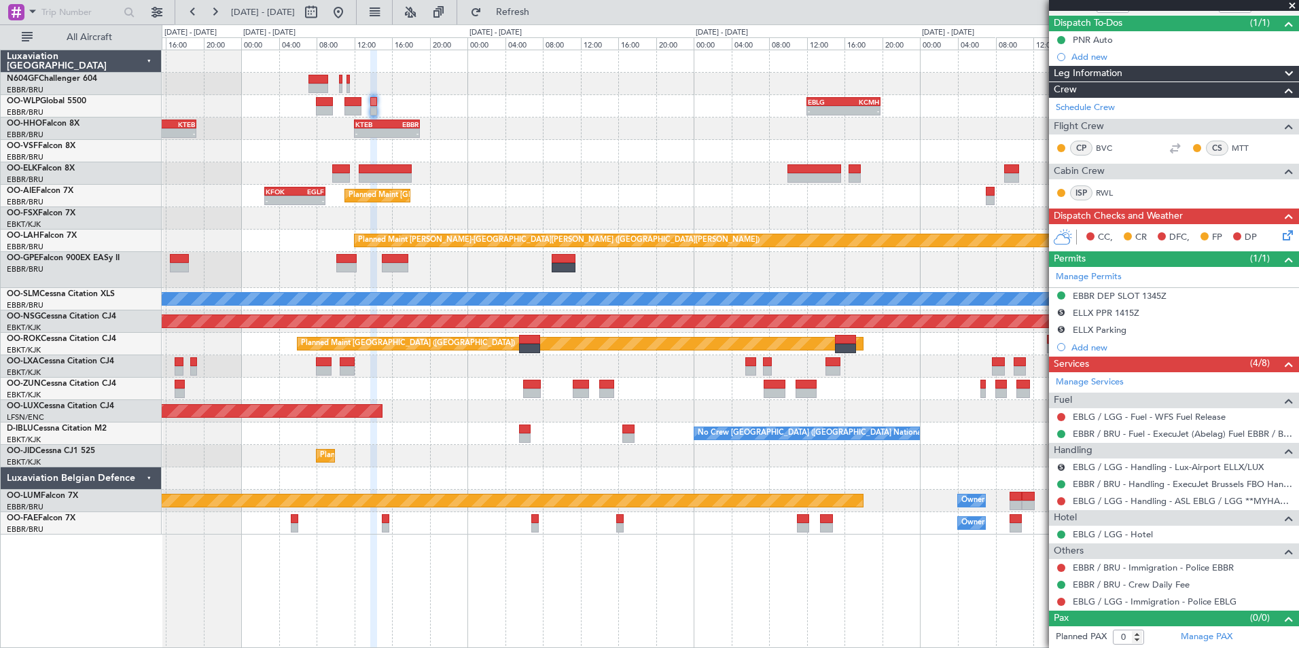
click at [498, 101] on div "- - EBLG 12:00 Z KCMH 19:50 Z - - LIEO 10:00 Z KTEB 19:15 Z - - KTEB 12:00 Z EB…" at bounding box center [730, 292] width 1137 height 485
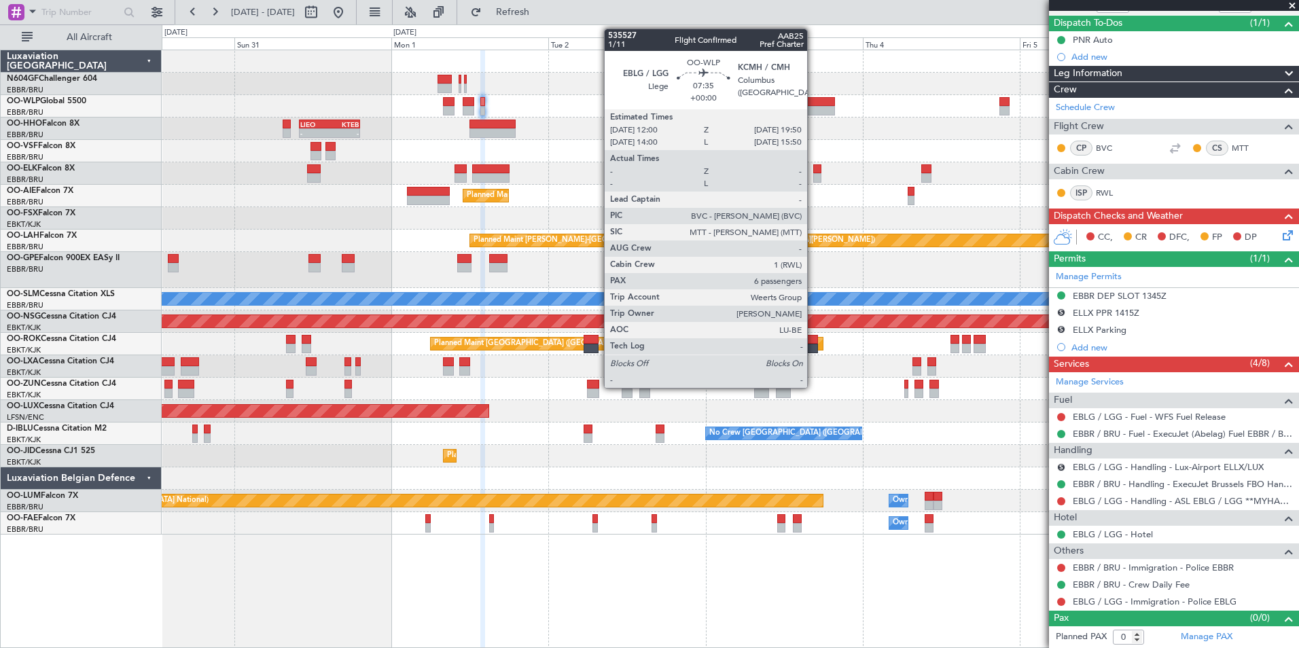
click at [813, 99] on div at bounding box center [810, 102] width 52 height 10
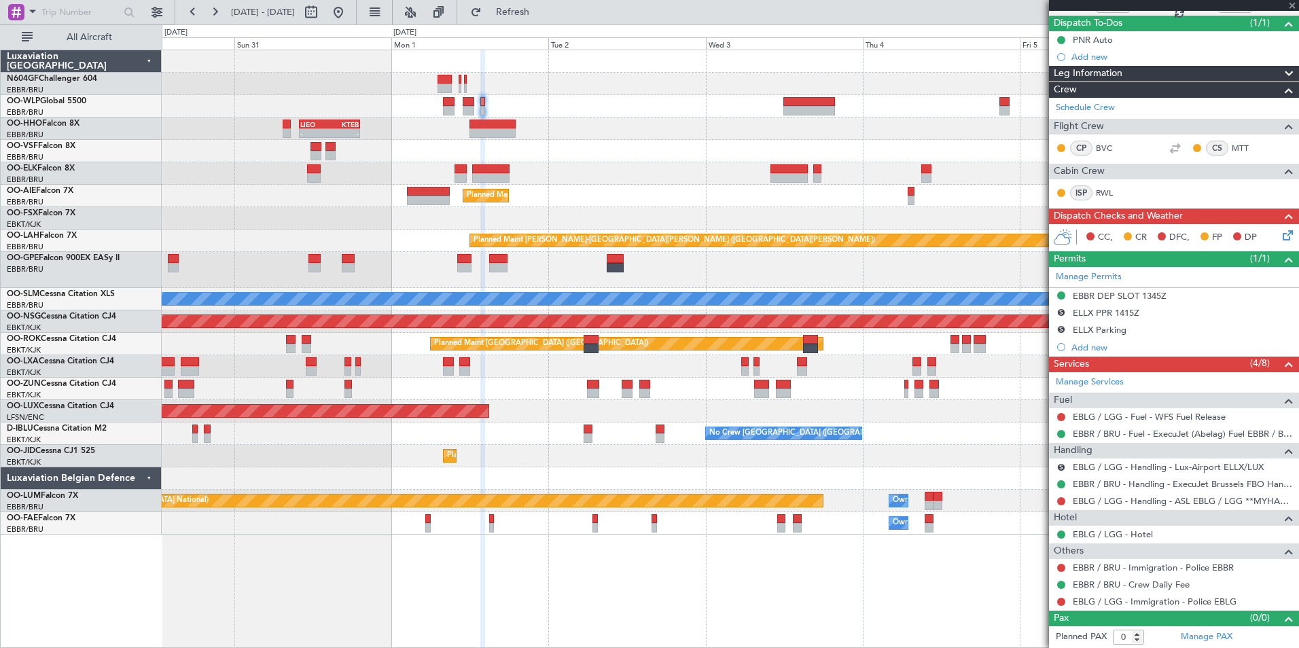
type input "6"
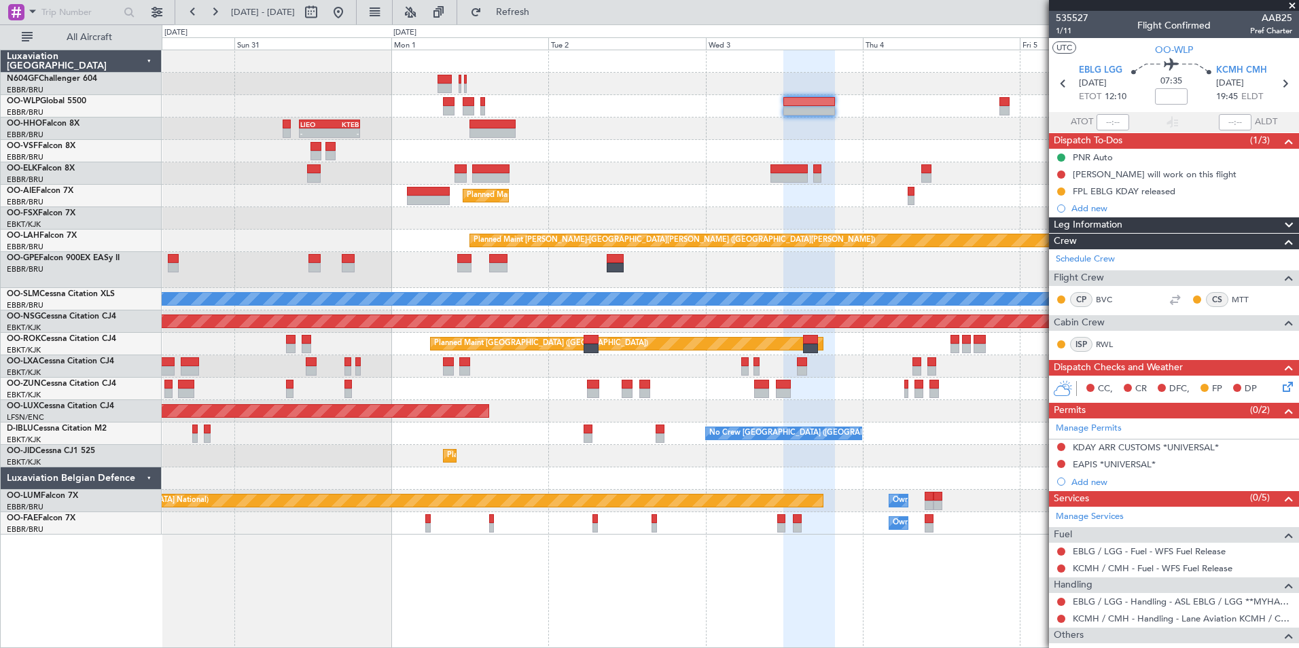
scroll to position [234, 0]
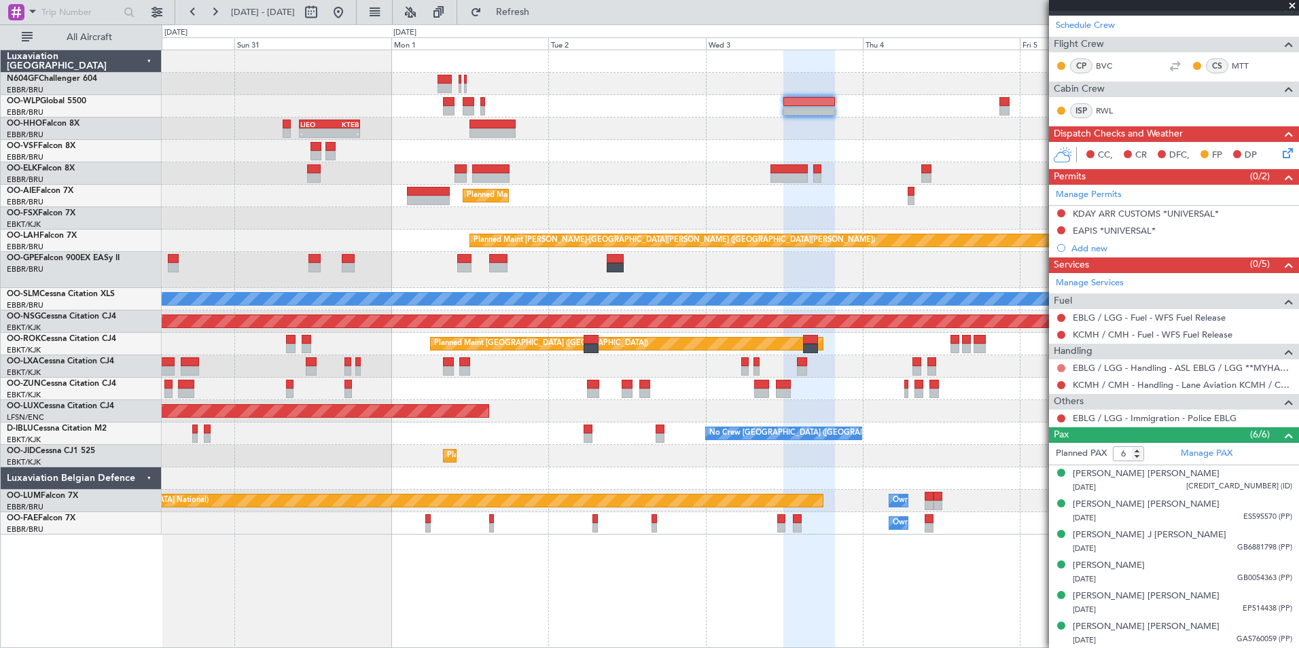
click at [1062, 370] on button at bounding box center [1061, 368] width 8 height 8
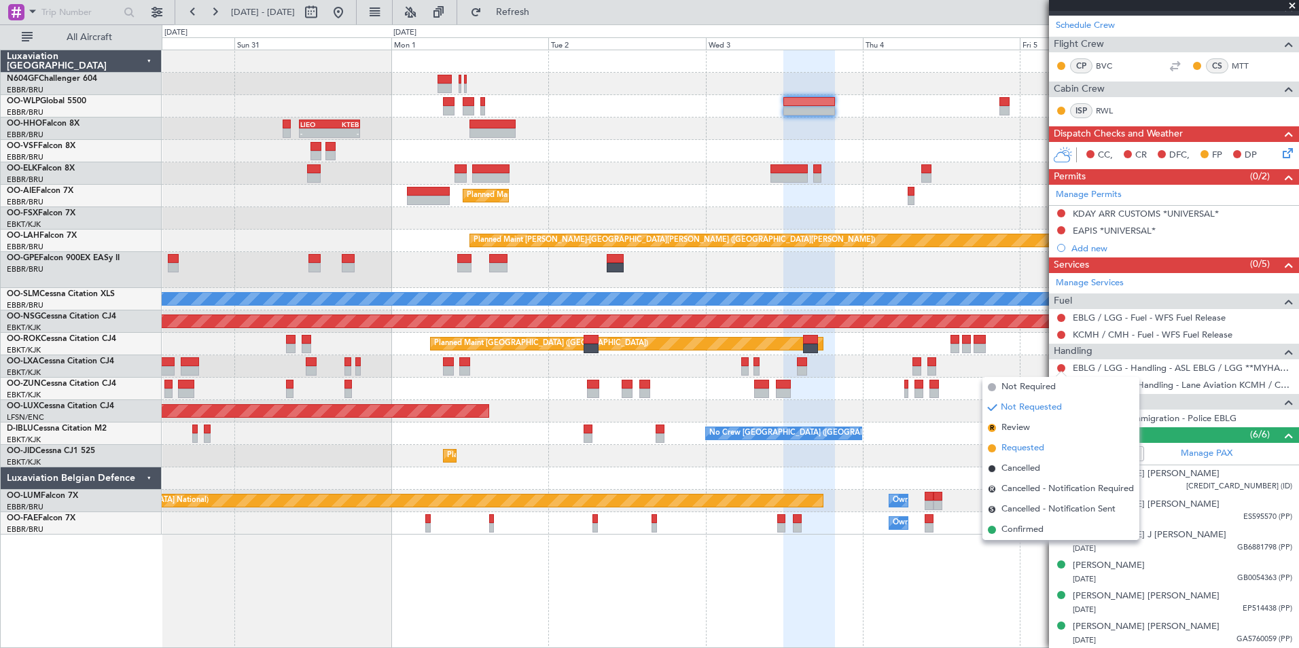
click at [1029, 451] on span "Requested" at bounding box center [1023, 449] width 43 height 14
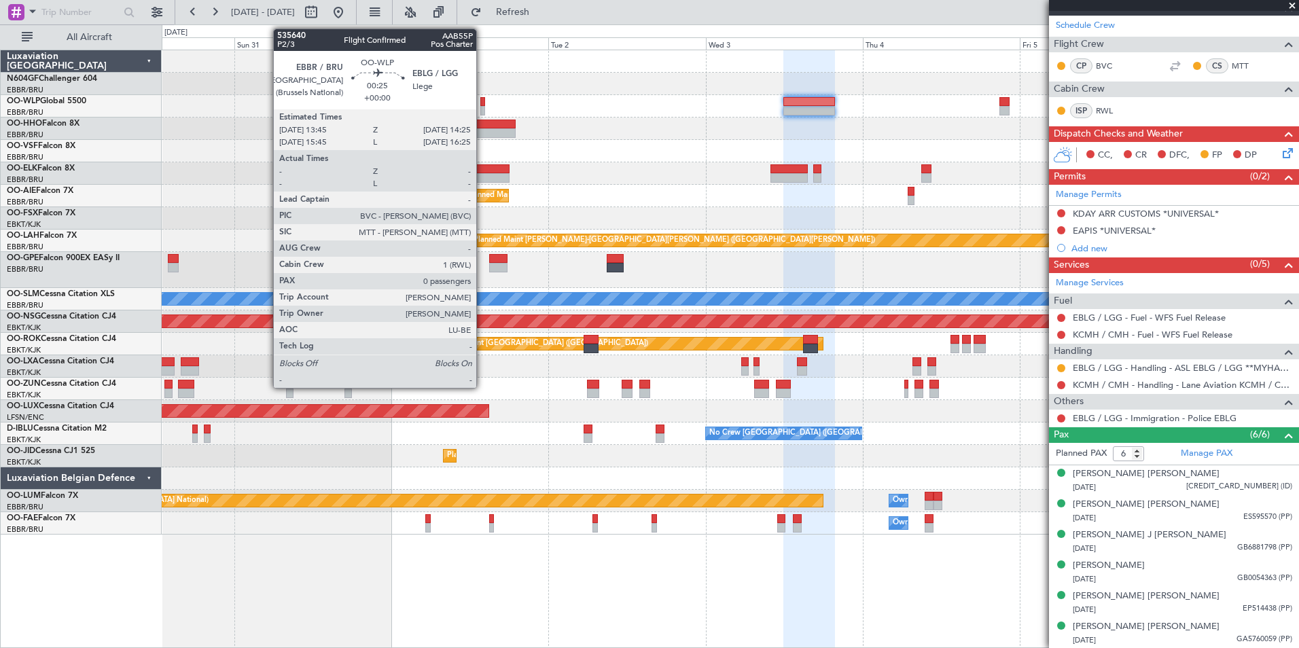
click at [483, 104] on div at bounding box center [482, 102] width 5 height 10
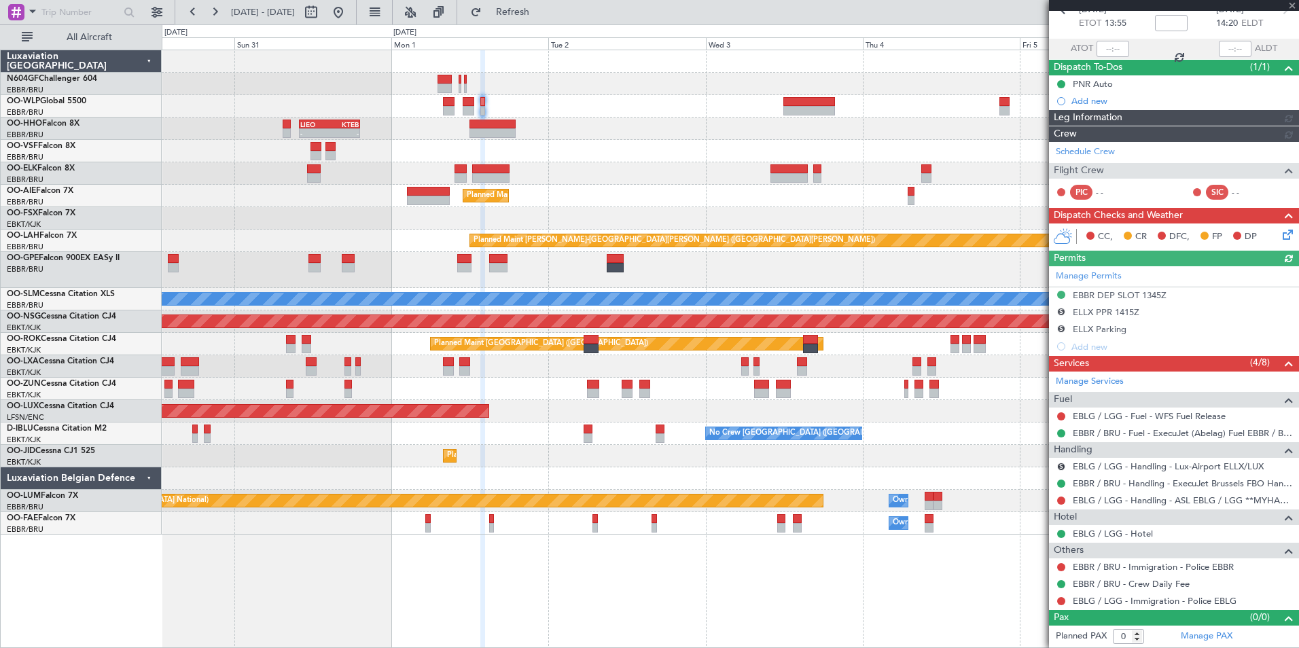
scroll to position [0, 0]
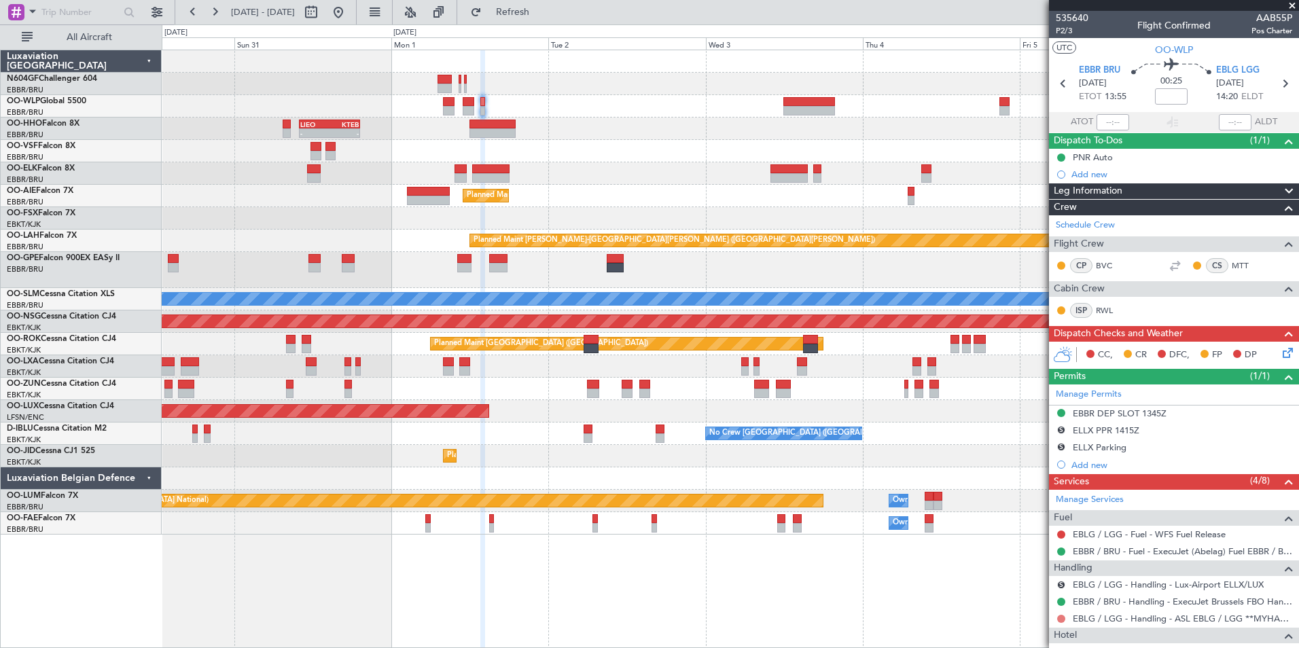
click at [1061, 618] on button at bounding box center [1061, 619] width 8 height 8
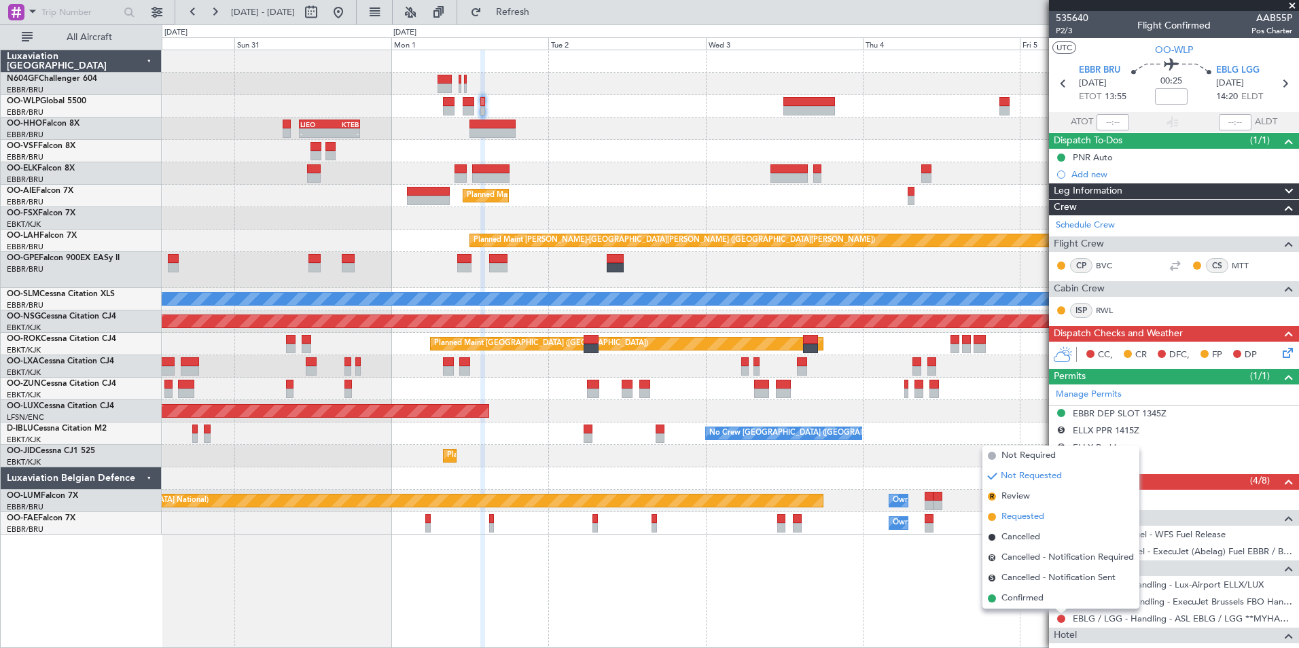
click at [1025, 520] on span "Requested" at bounding box center [1023, 517] width 43 height 14
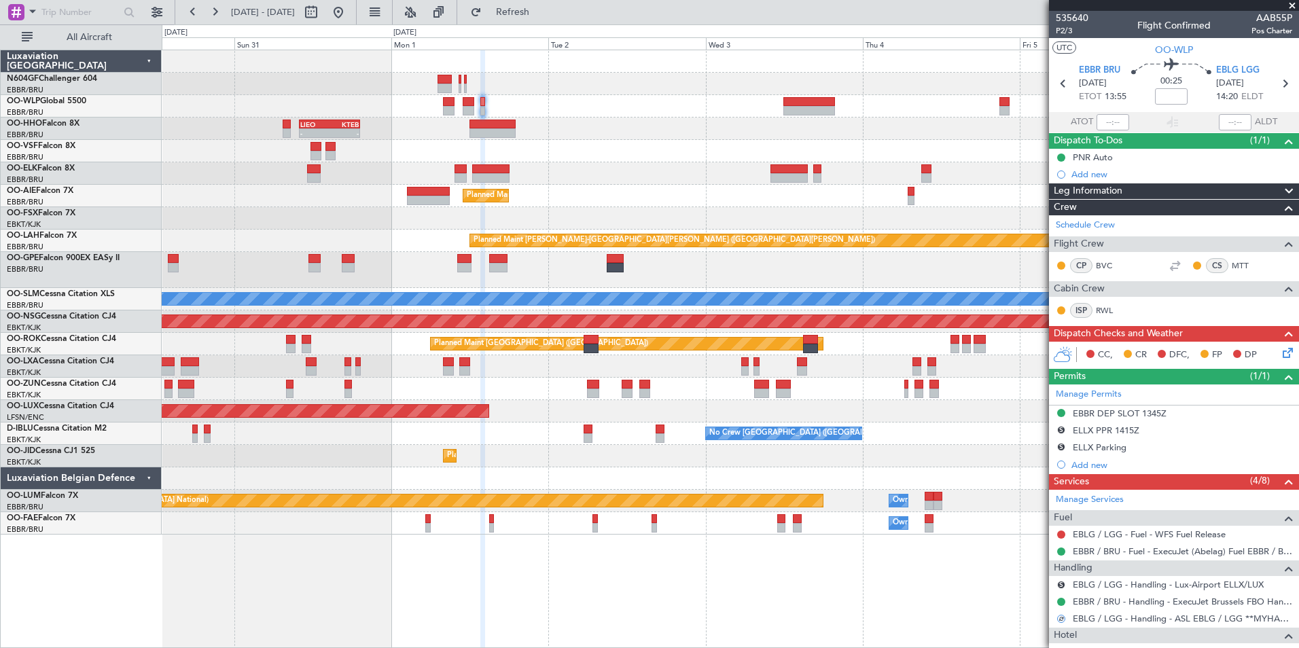
click at [564, 134] on div "- - LIEO 10:00 Z KTEB 19:15 Z" at bounding box center [730, 129] width 1137 height 22
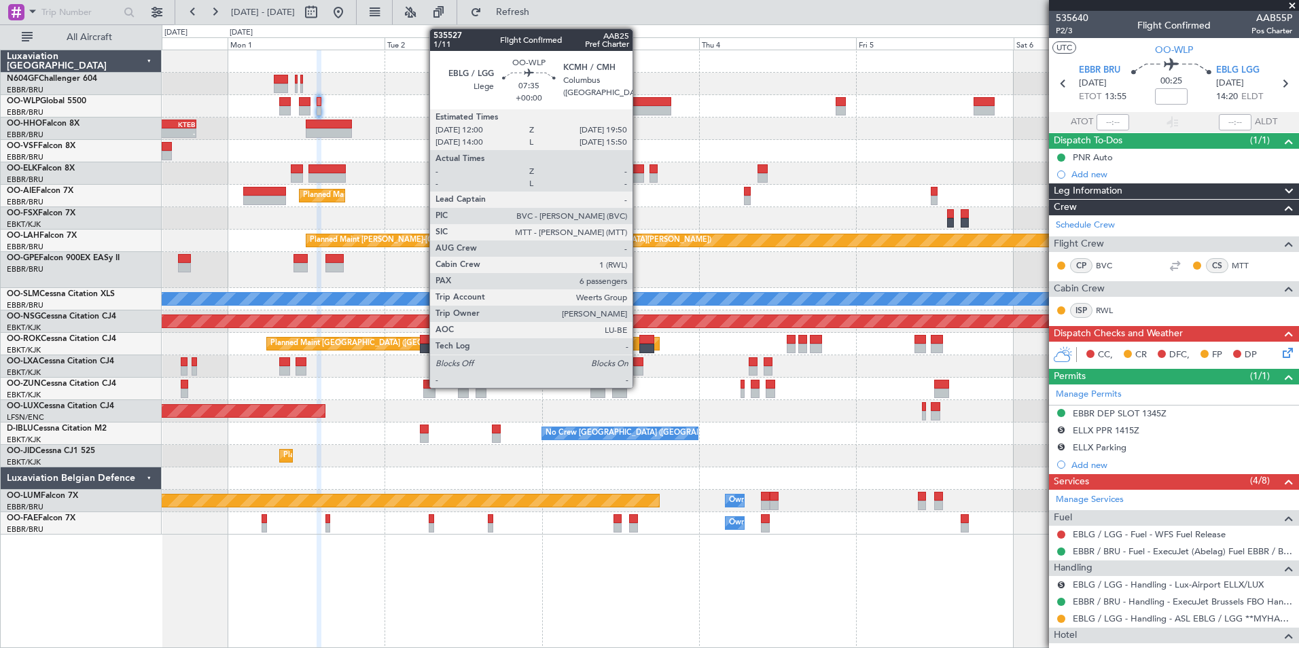
click at [639, 103] on div at bounding box center [646, 102] width 52 height 10
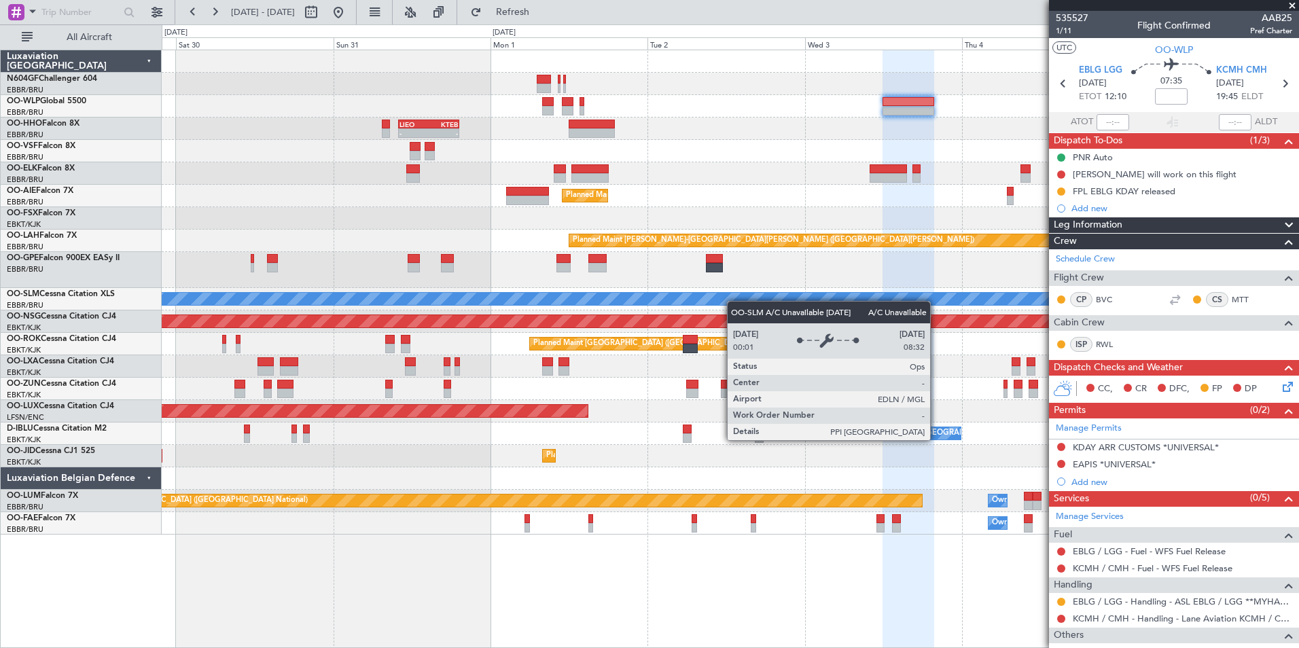
click at [740, 300] on div "A/C Unavailable [GEOGRAPHIC_DATA]" at bounding box center [730, 299] width 1137 height 22
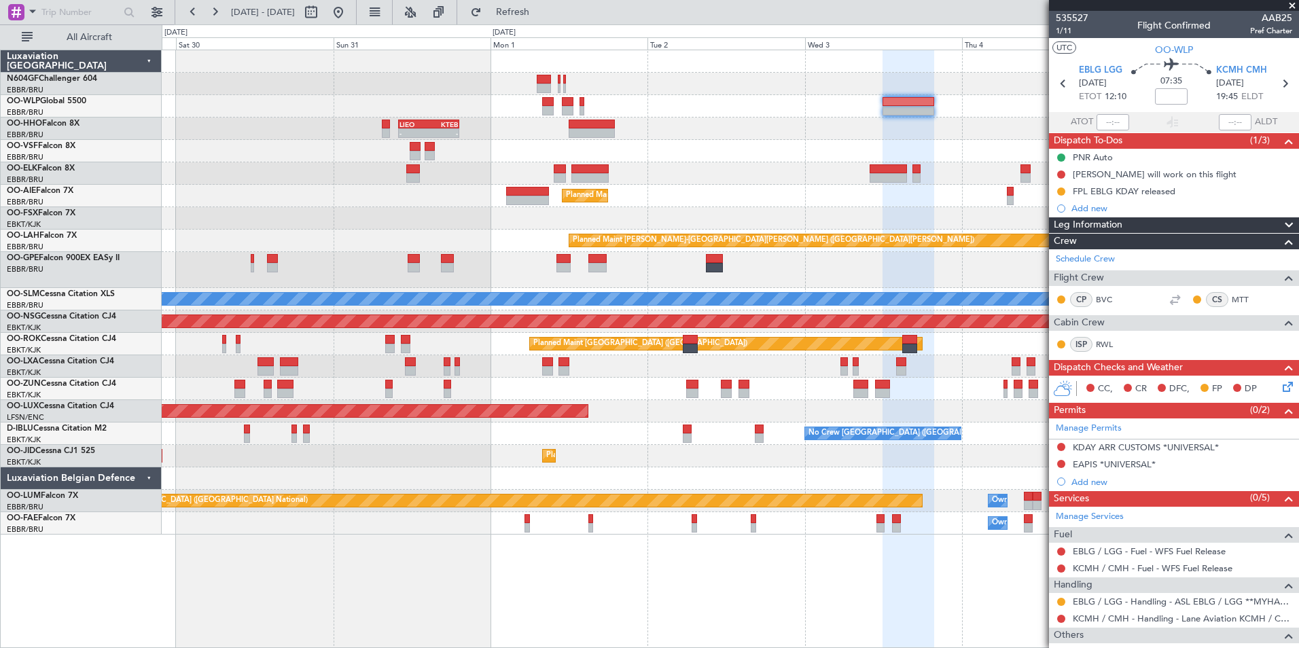
click at [941, 227] on div "- - KAUS 21:00 Z ELLX 06:45 Z Planned Maint Berlin (Brandenburg) - - LIEO 10:00…" at bounding box center [730, 292] width 1137 height 485
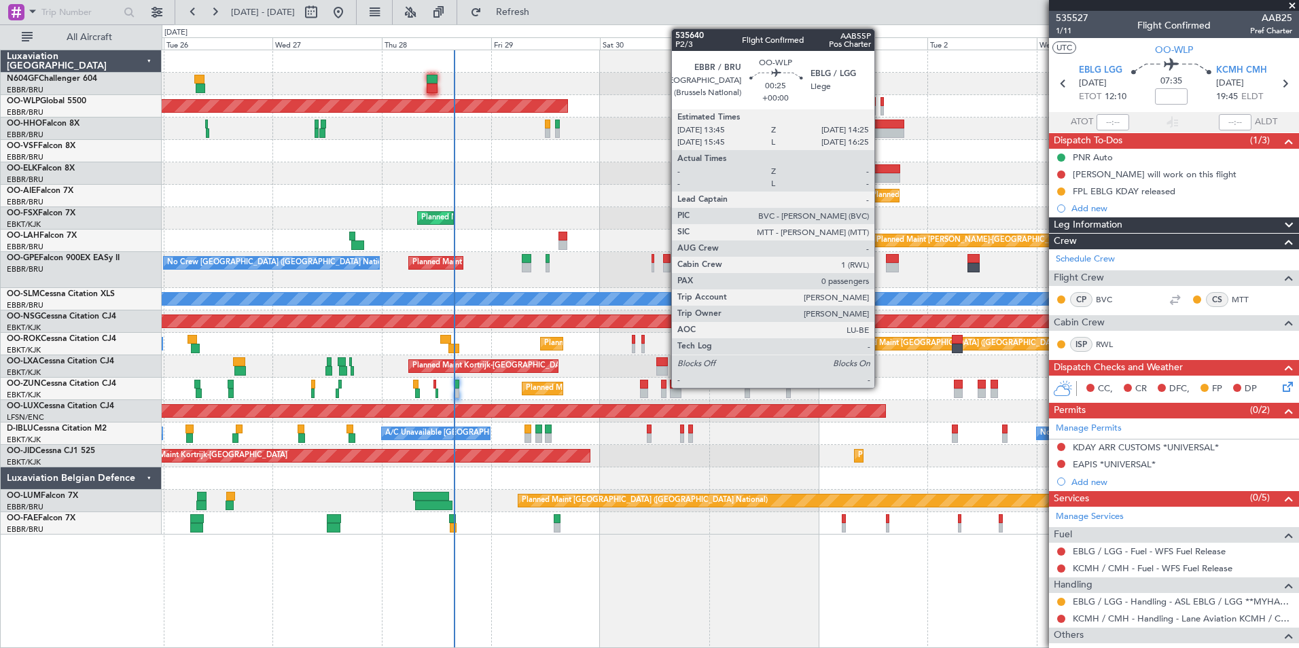
click at [881, 105] on div at bounding box center [882, 102] width 3 height 10
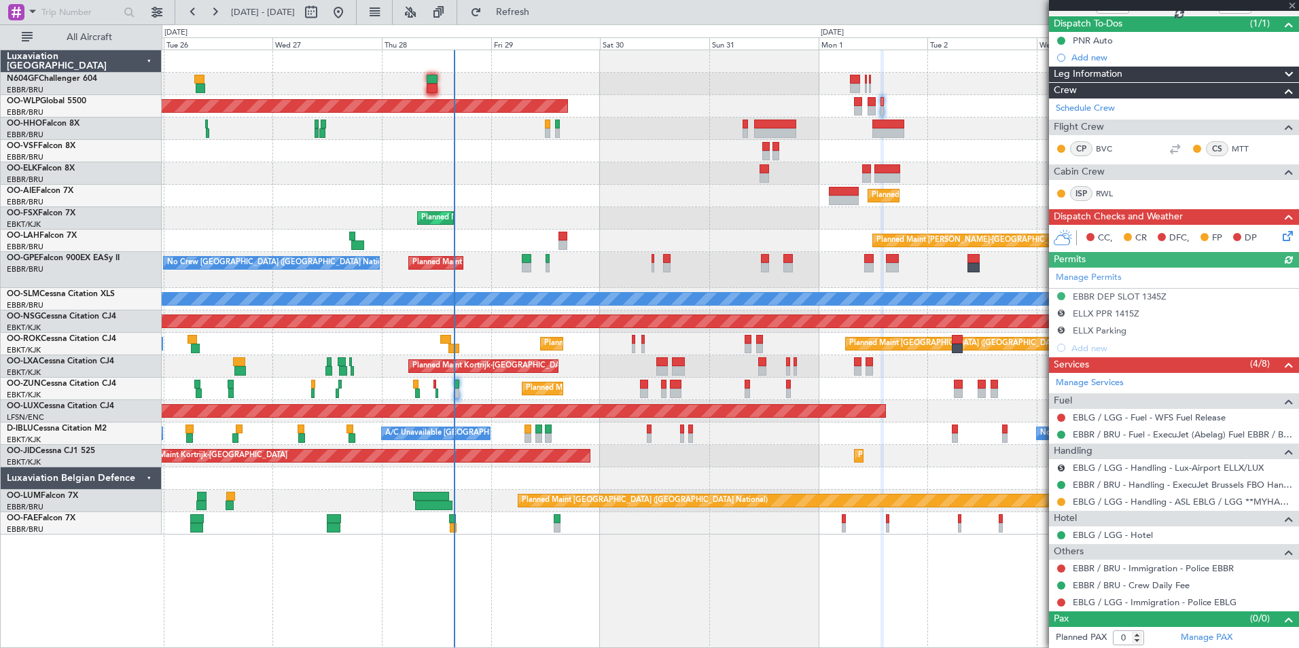
scroll to position [118, 0]
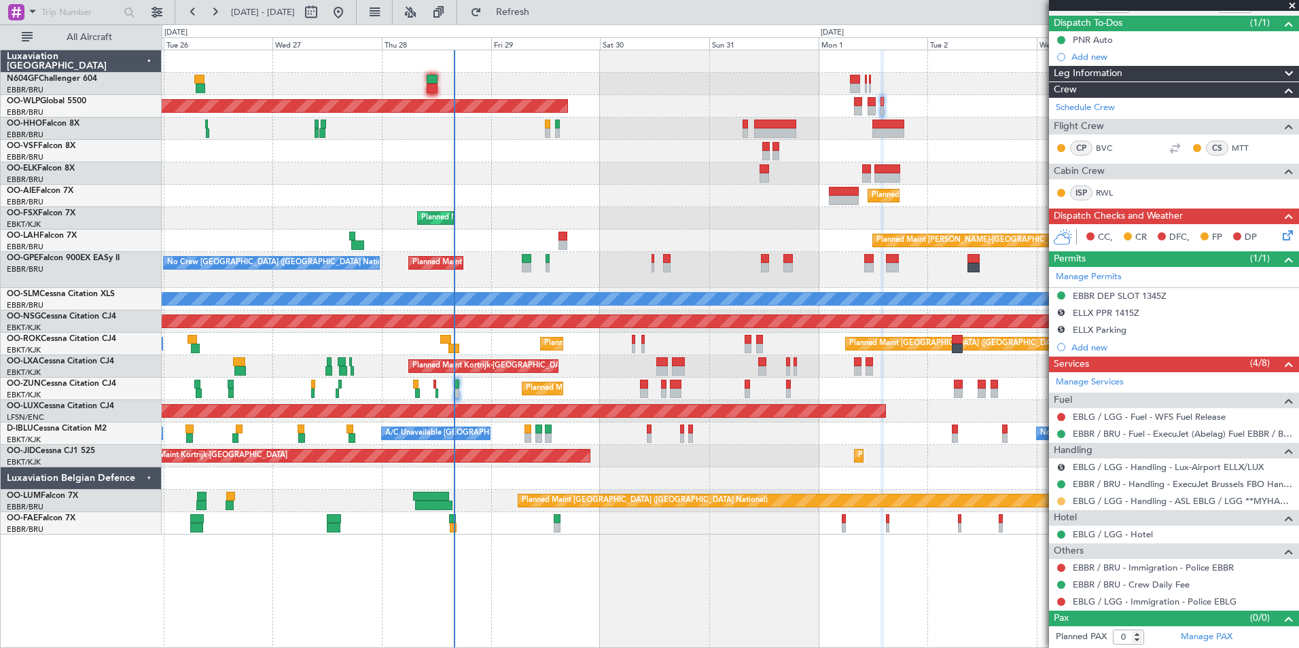
click at [1063, 498] on button at bounding box center [1061, 501] width 8 height 8
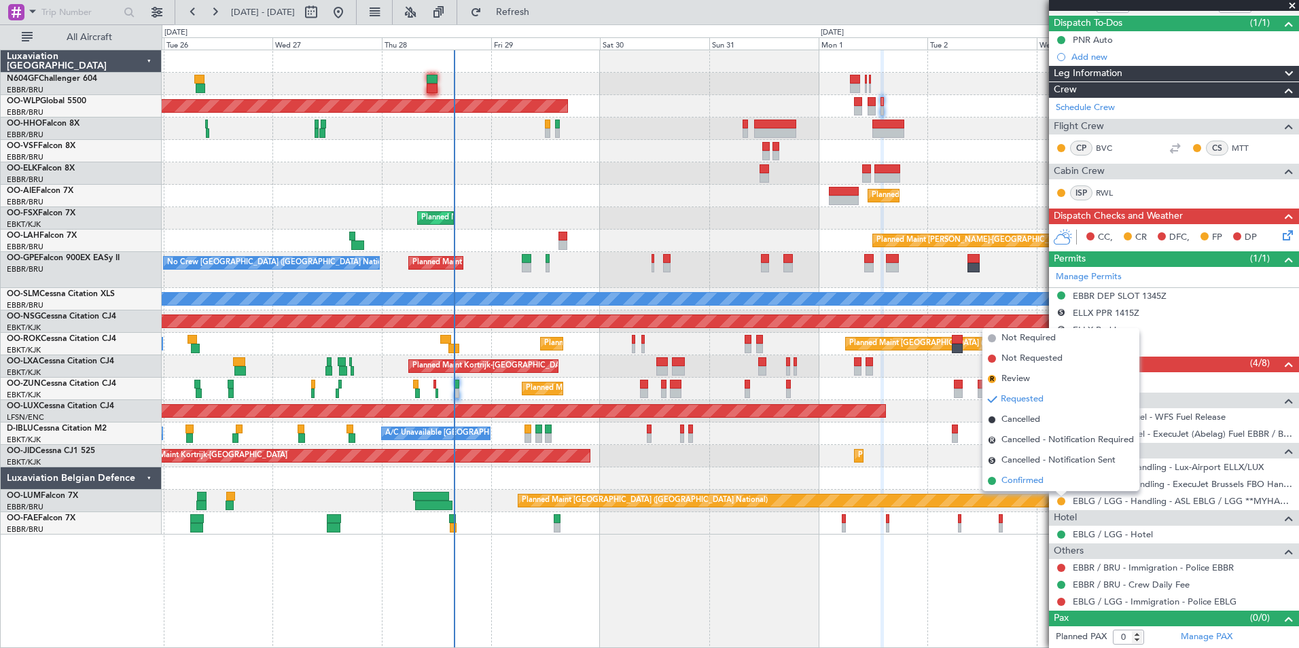
click at [1042, 489] on li "Confirmed" at bounding box center [1061, 481] width 157 height 20
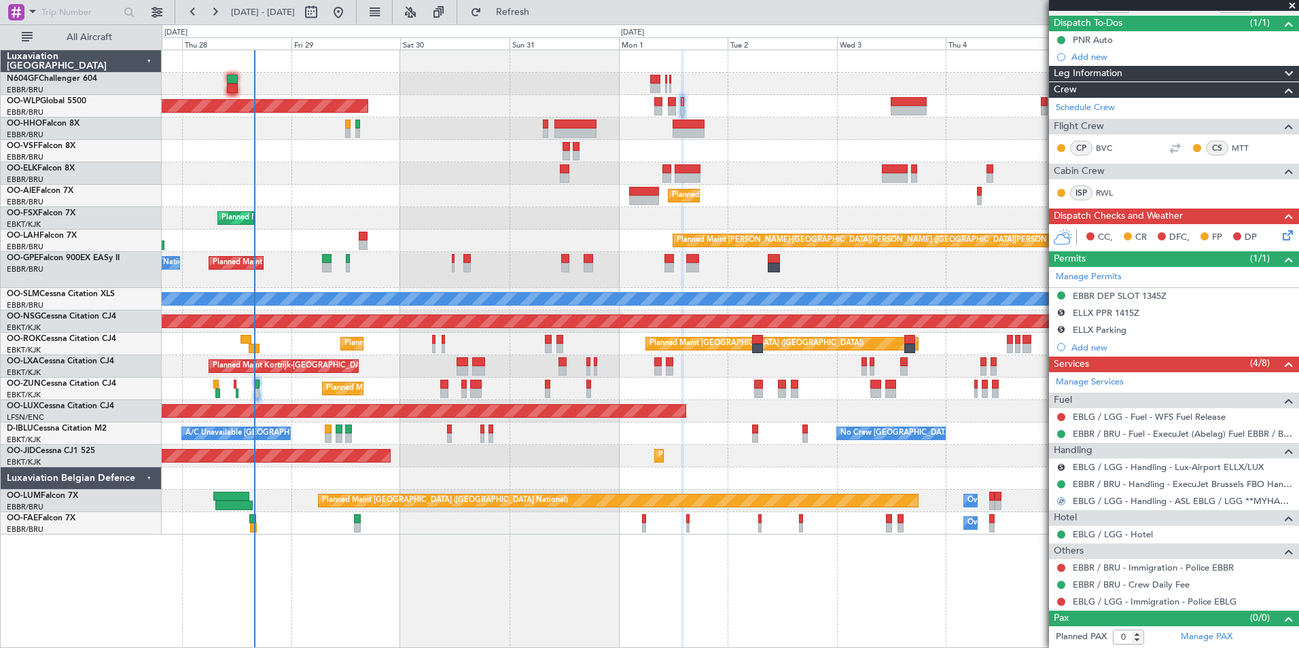
click at [746, 270] on div "Planned Maint Brussels (Brussels National) No Crew Brussels (Brussels National)…" at bounding box center [730, 270] width 1137 height 36
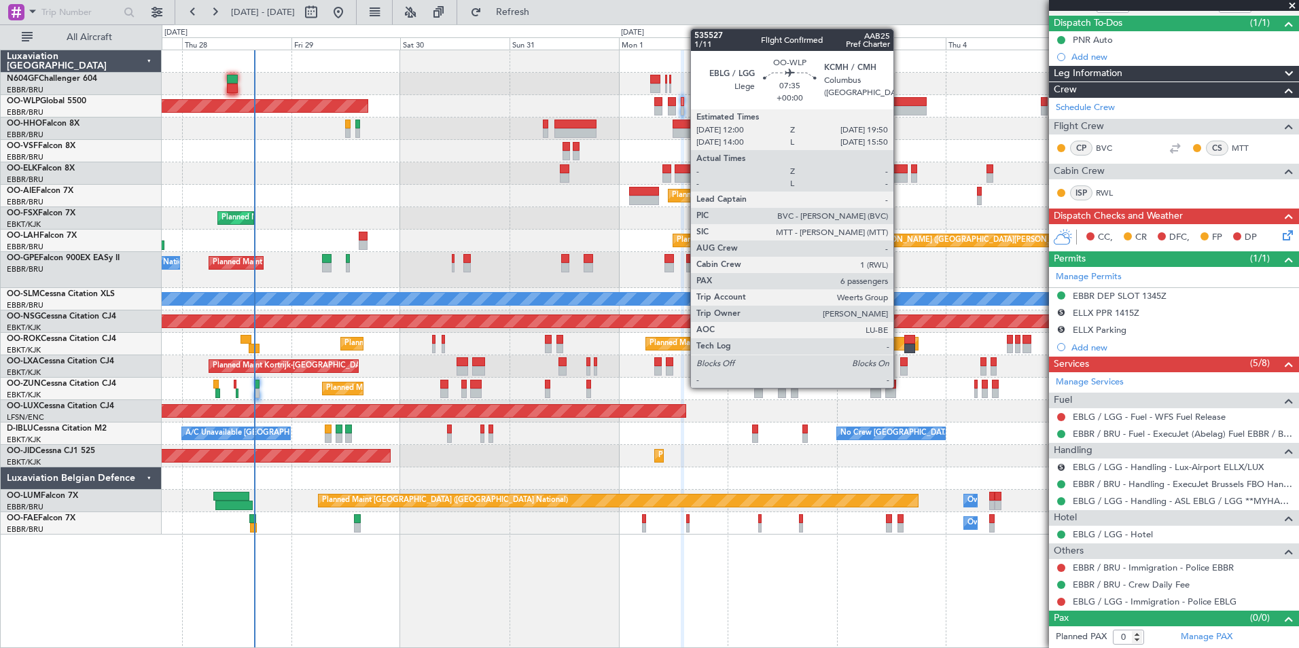
click at [900, 109] on div at bounding box center [909, 111] width 36 height 10
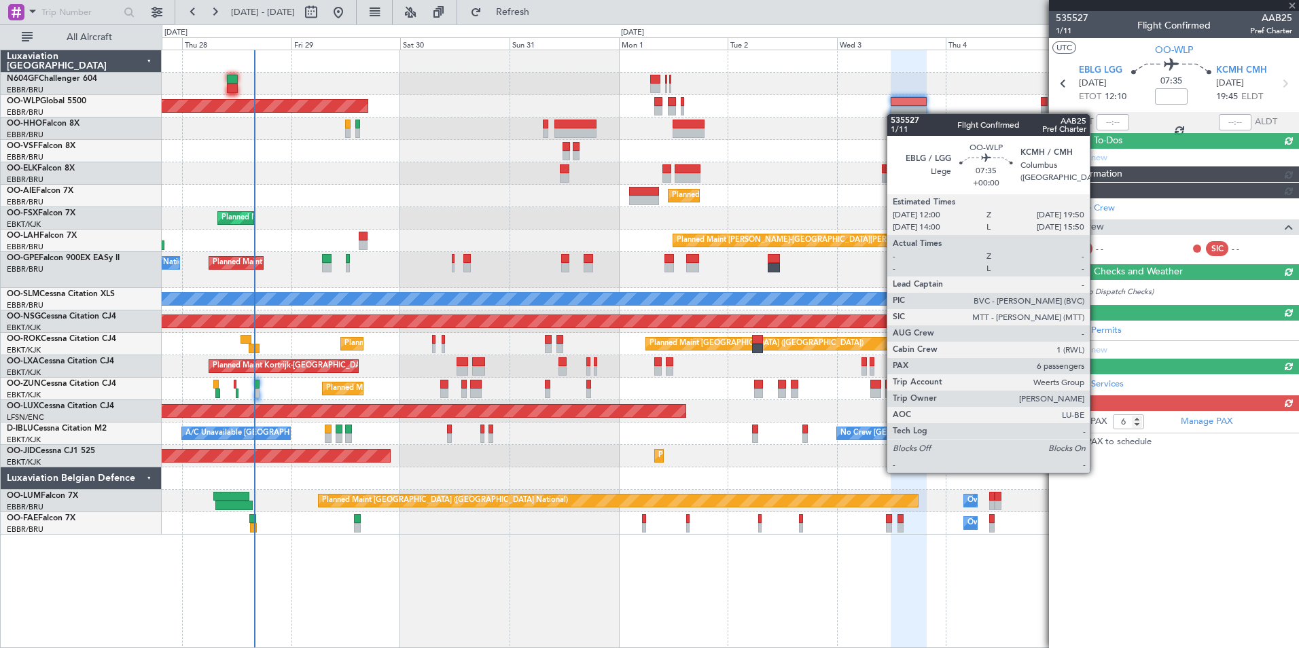
scroll to position [0, 0]
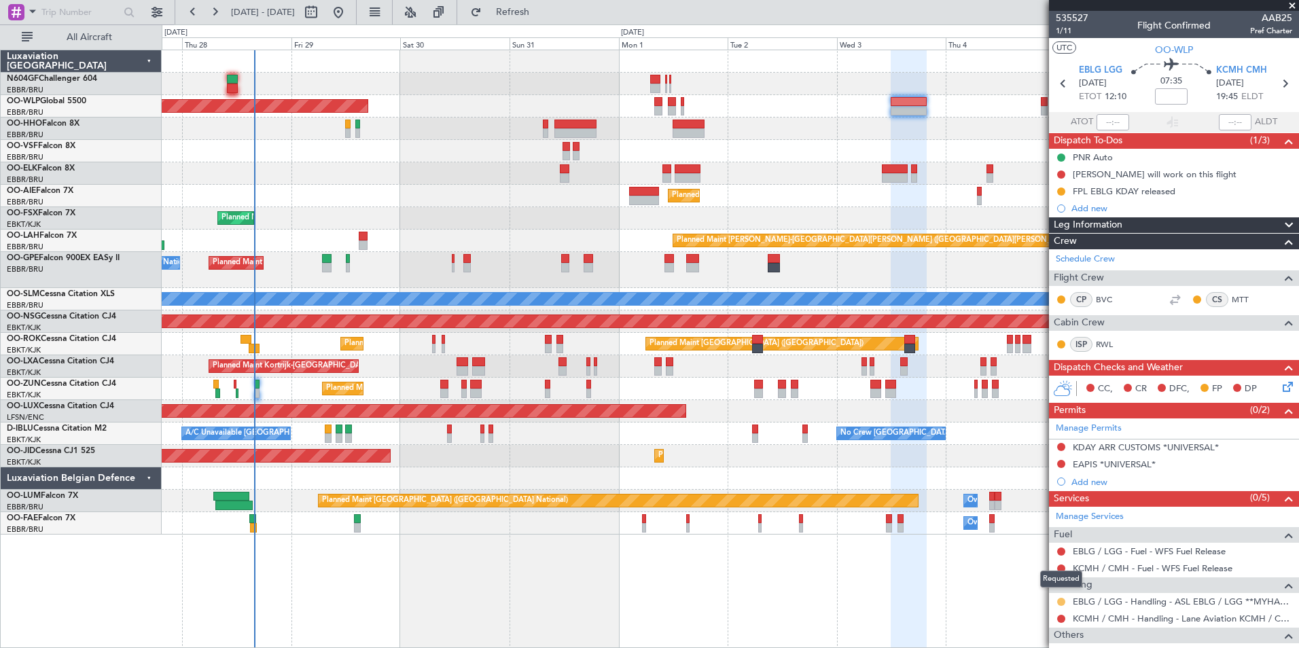
click at [1062, 599] on button at bounding box center [1061, 602] width 8 height 8
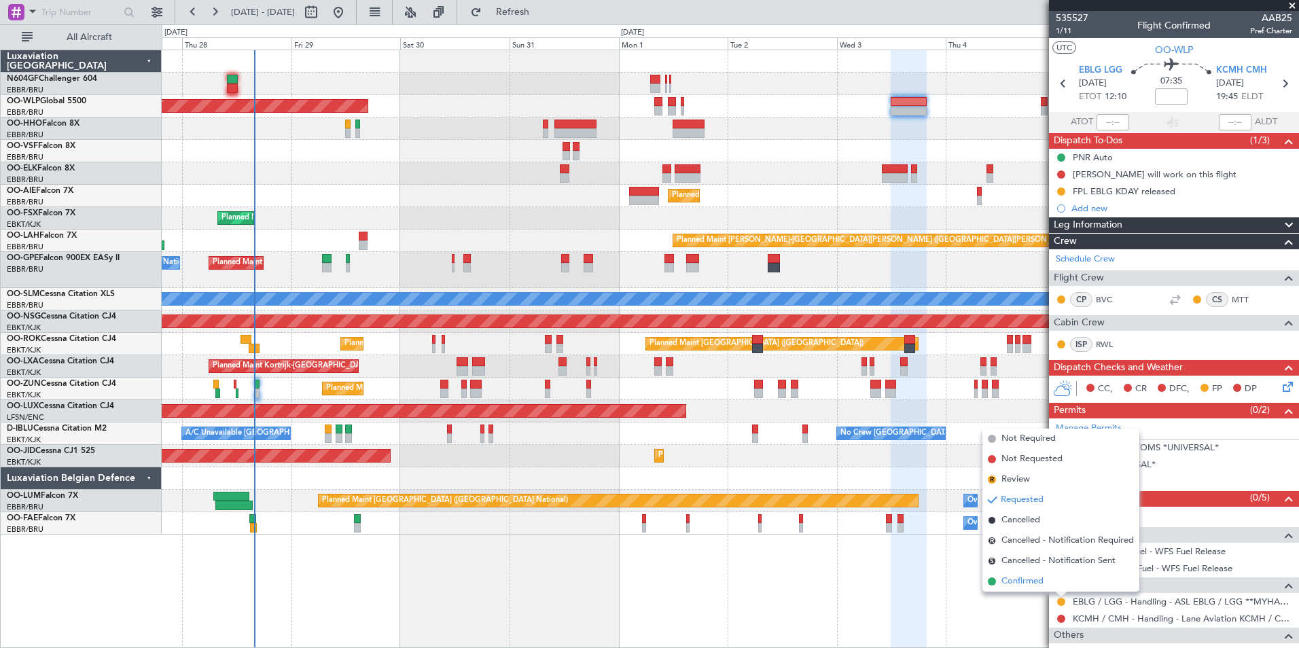
click at [1000, 580] on li "Confirmed" at bounding box center [1061, 582] width 157 height 20
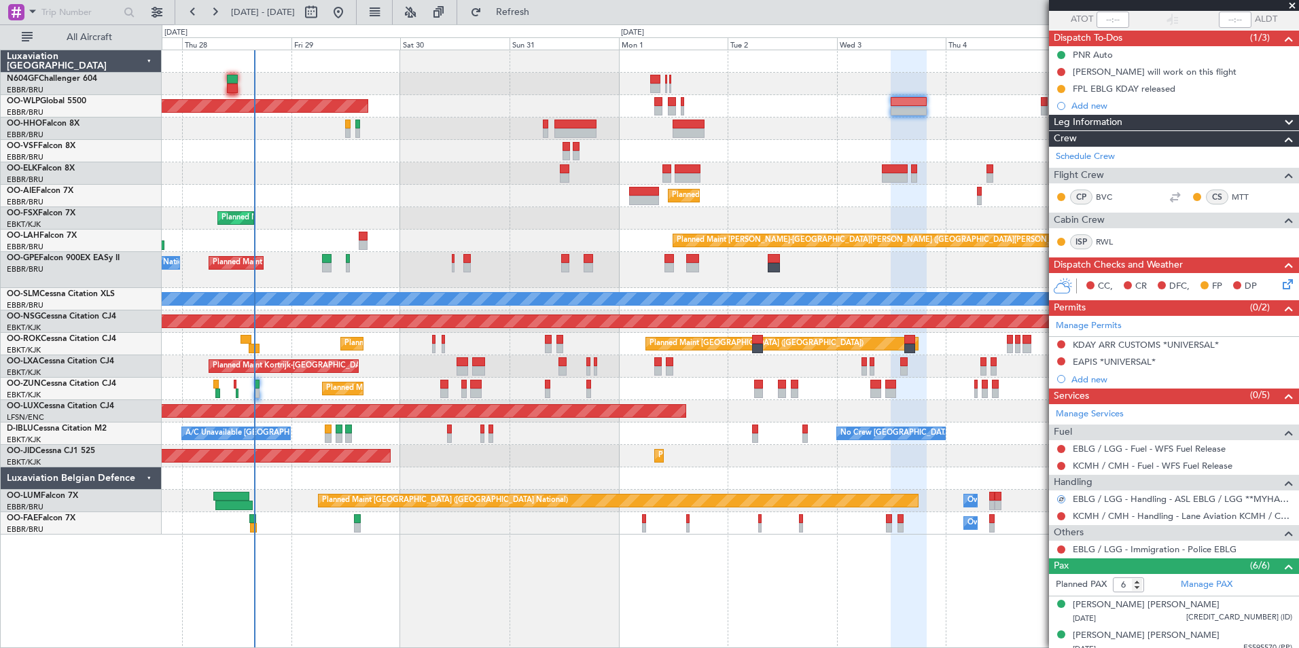
scroll to position [204, 0]
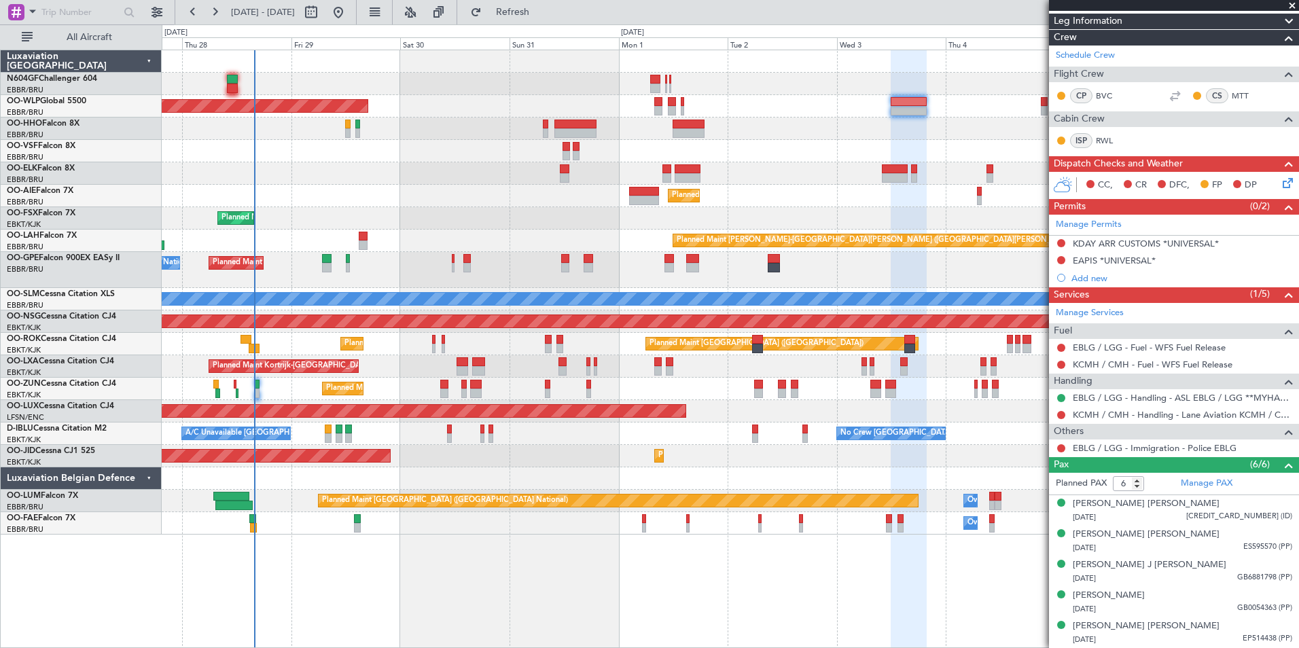
click at [755, 143] on div at bounding box center [730, 151] width 1137 height 22
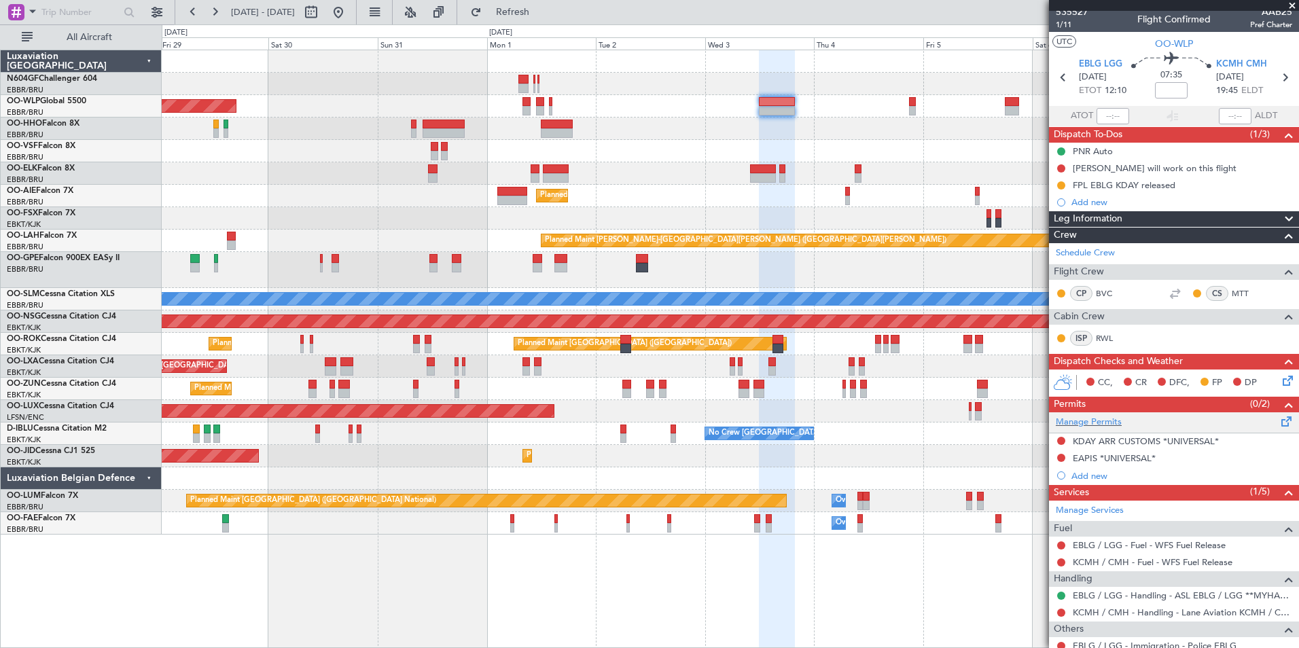
scroll to position [0, 0]
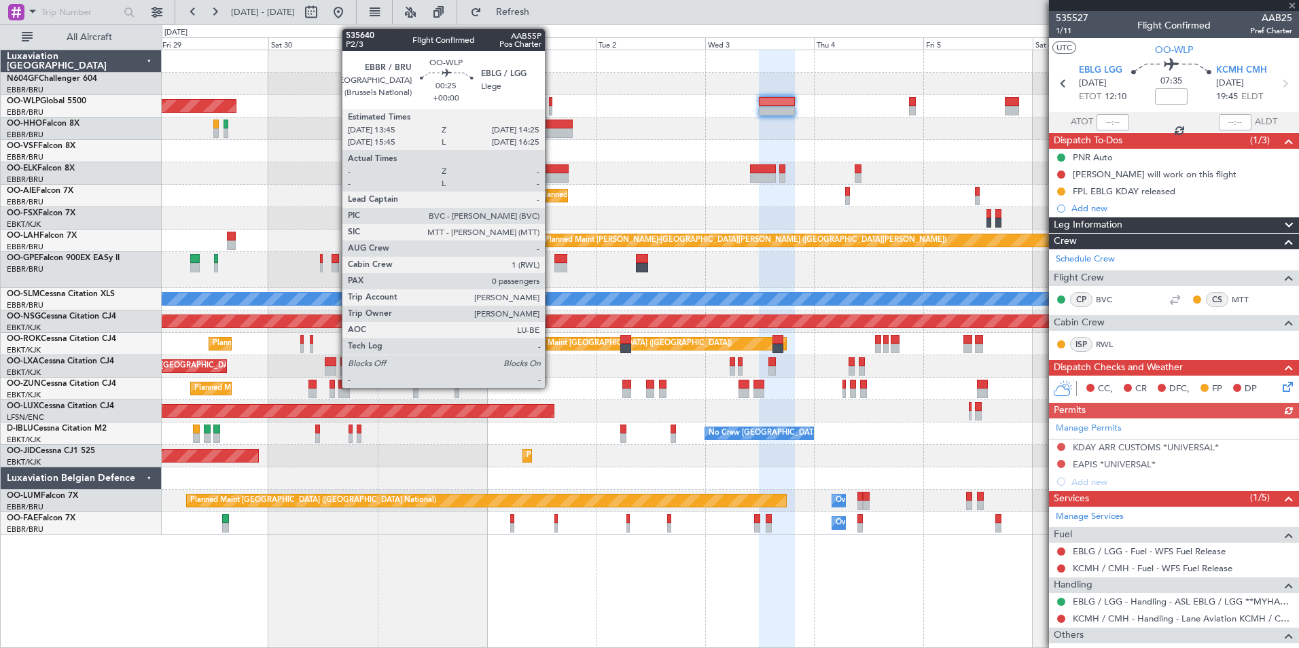
click at [551, 105] on div at bounding box center [550, 102] width 3 height 10
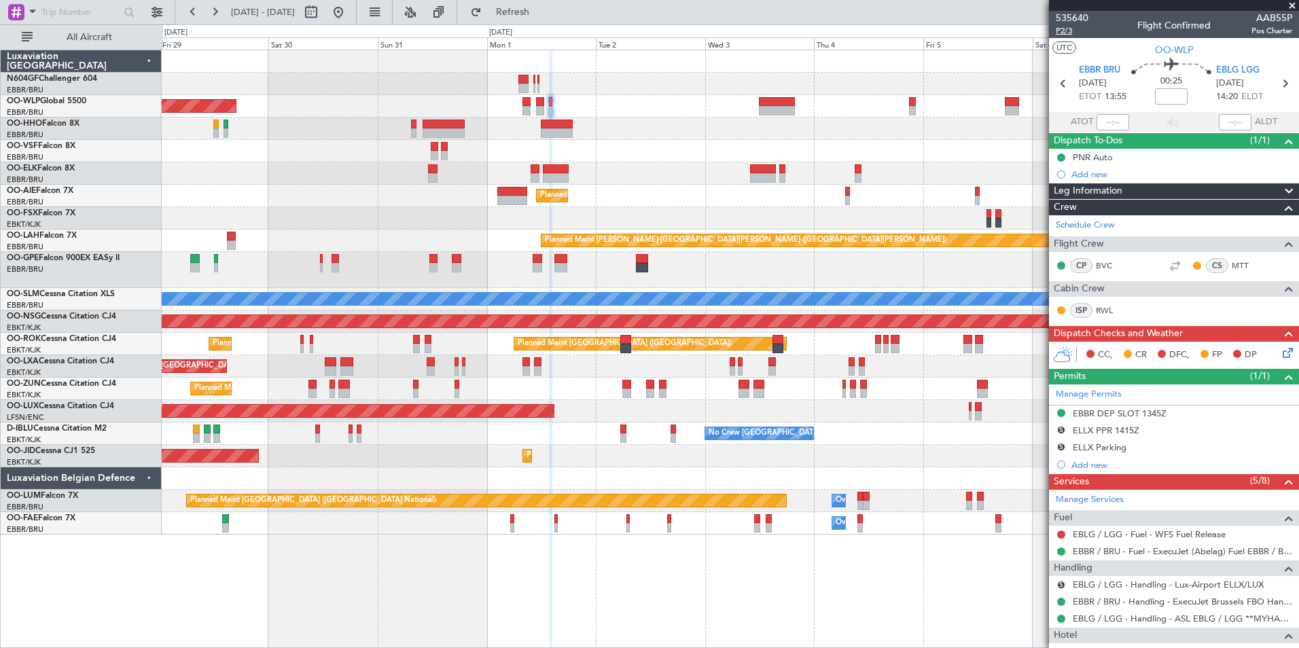
click at [1066, 28] on span "P2/3" at bounding box center [1072, 31] width 33 height 12
click at [542, 17] on span "Refresh" at bounding box center [513, 12] width 57 height 10
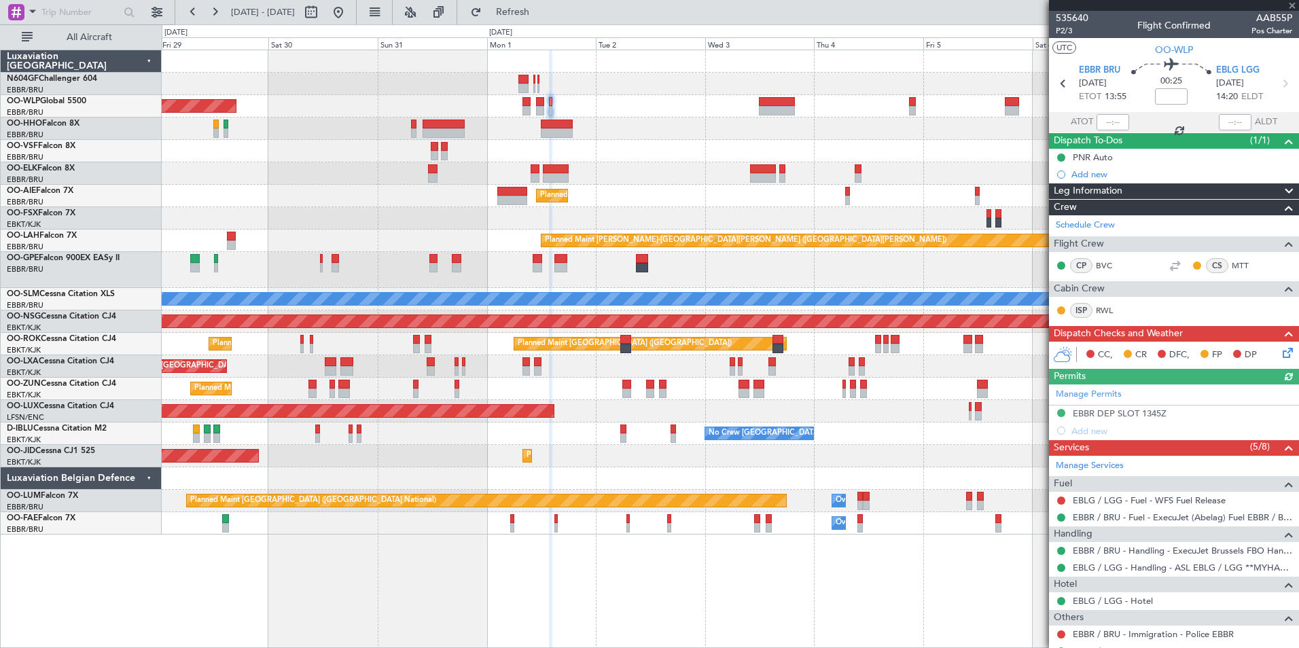
click at [619, 143] on div at bounding box center [730, 151] width 1137 height 22
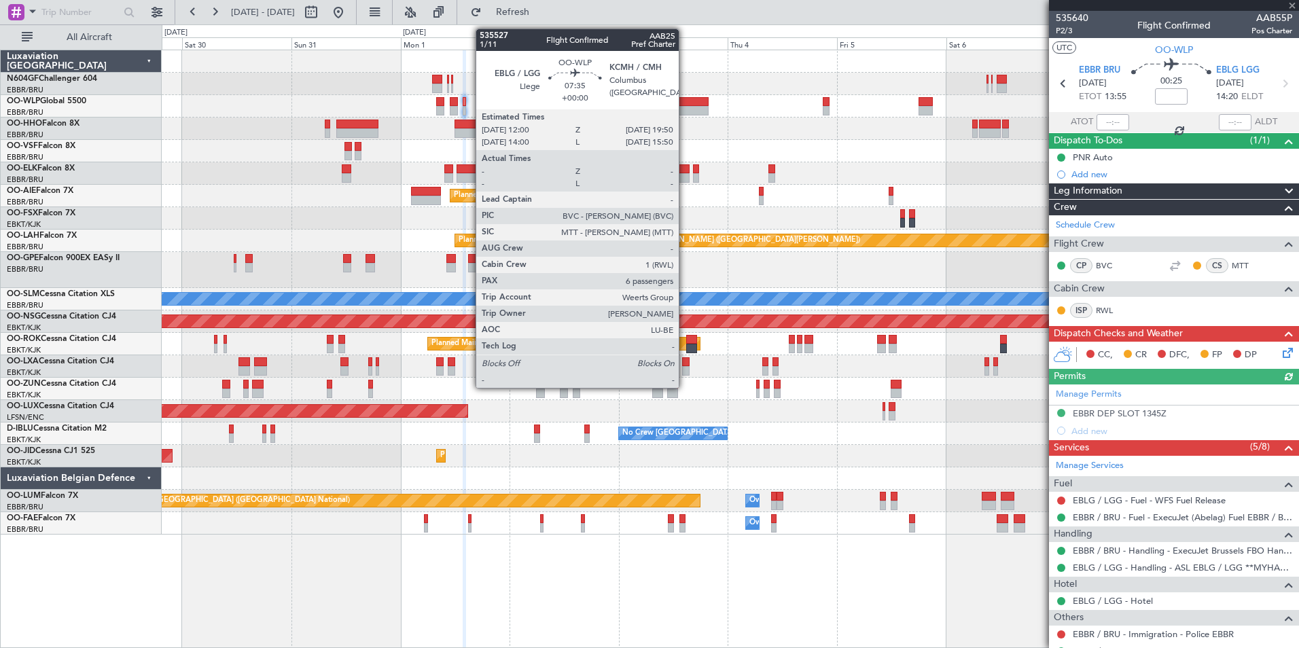
click at [685, 112] on div at bounding box center [691, 111] width 36 height 10
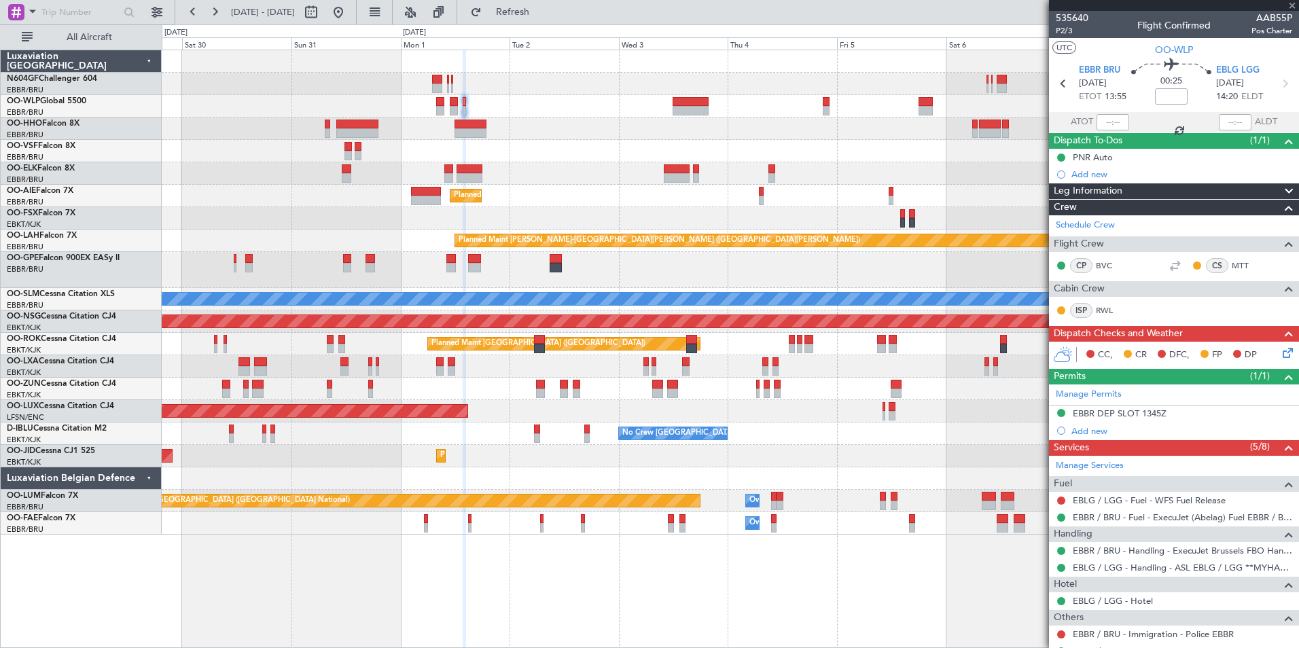
type input "6"
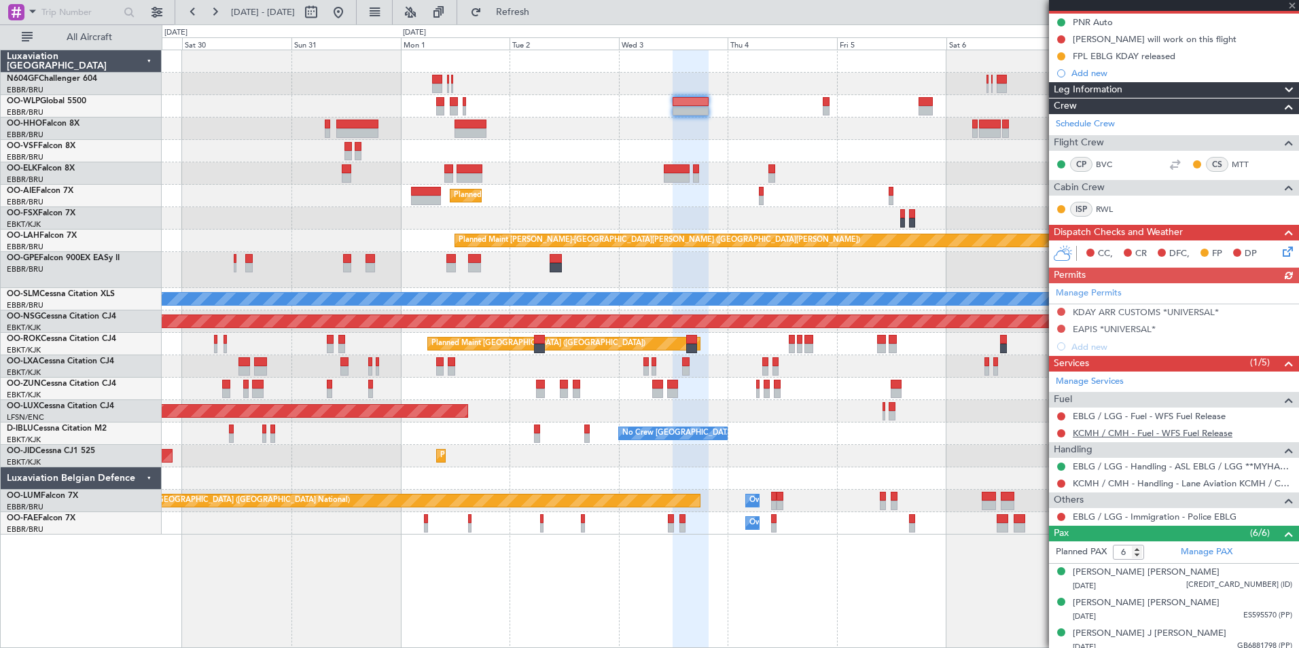
scroll to position [204, 0]
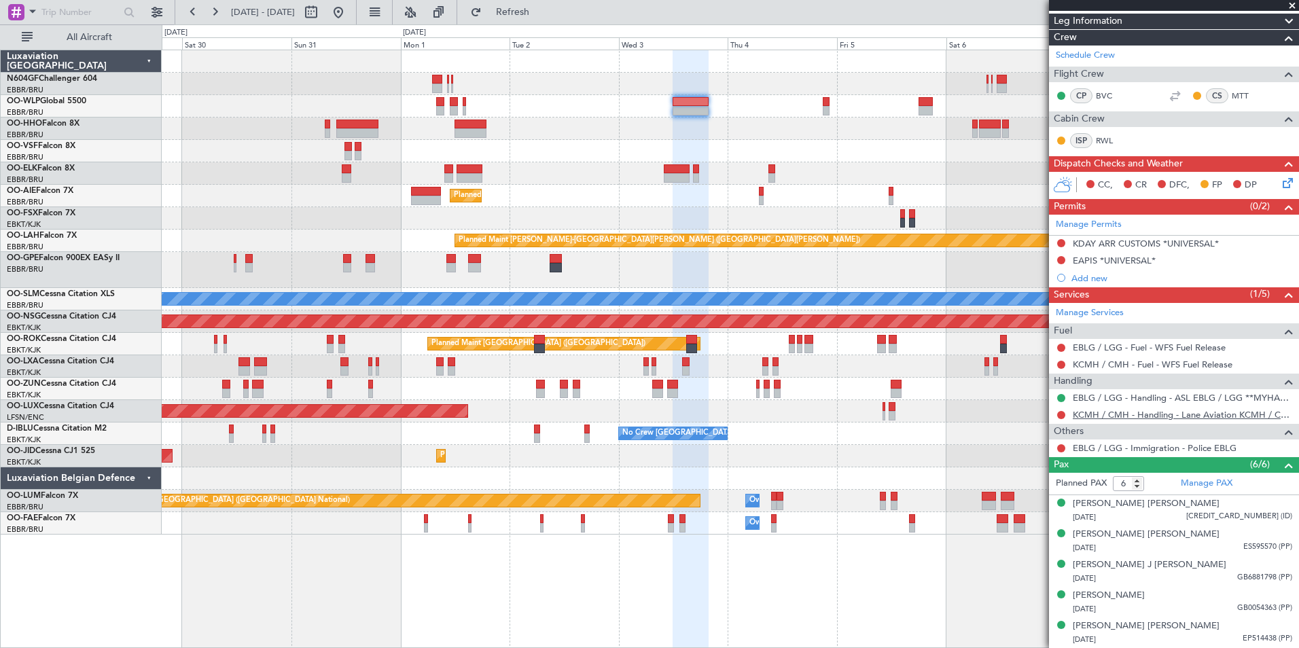
click at [1155, 414] on link "KCMH / CMH - Handling - Lane Aviation KCMH / CMH" at bounding box center [1183, 415] width 220 height 12
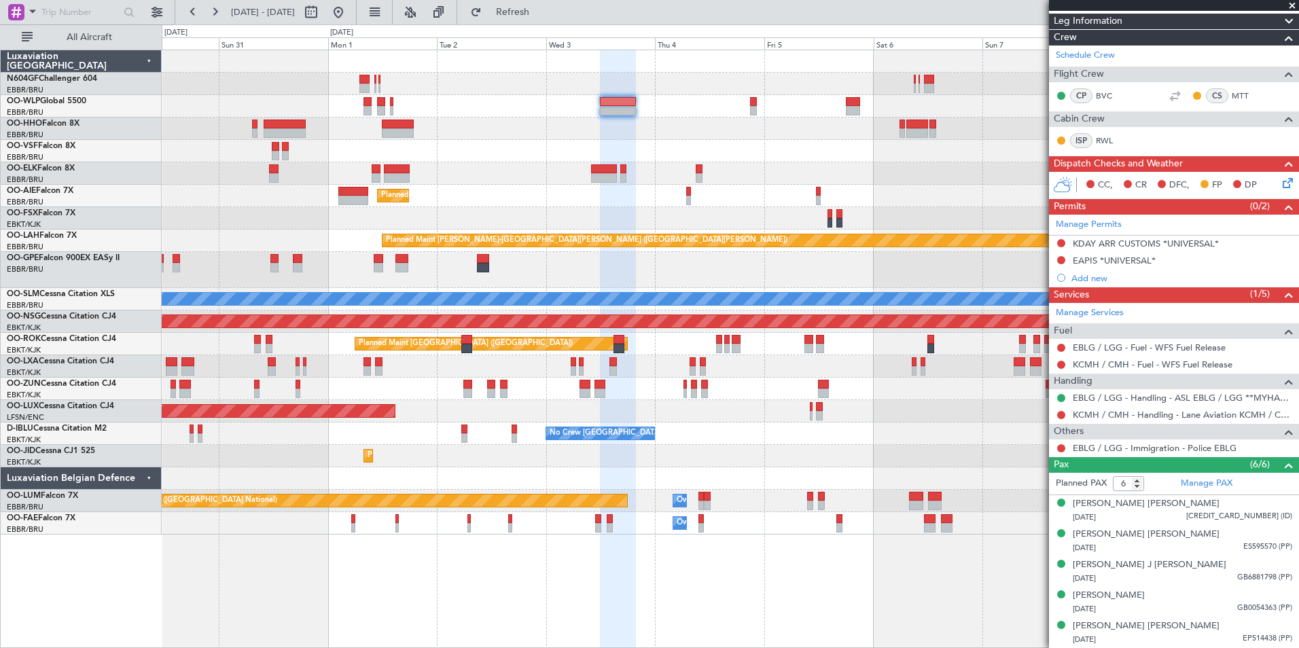
click at [648, 275] on div "Planned Maint Berlin (Brandenburg) Planned Maint Kortrijk-Wevelgem Planned Main…" at bounding box center [730, 292] width 1137 height 485
click at [533, 12] on span "Refresh" at bounding box center [513, 12] width 57 height 10
click at [863, 363] on div "Planned Maint Berlin (Brandenburg) Planned Maint Kortrijk-Wevelgem Planned Main…" at bounding box center [730, 292] width 1137 height 485
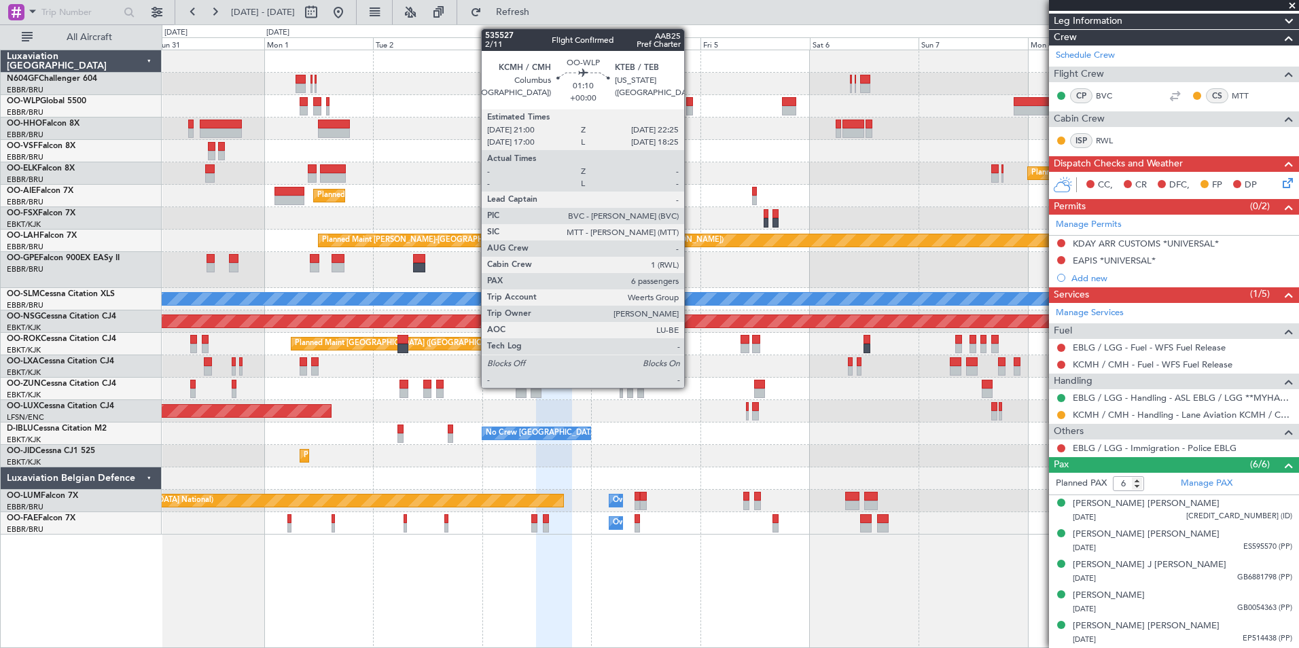
click at [690, 98] on div at bounding box center [689, 102] width 7 height 10
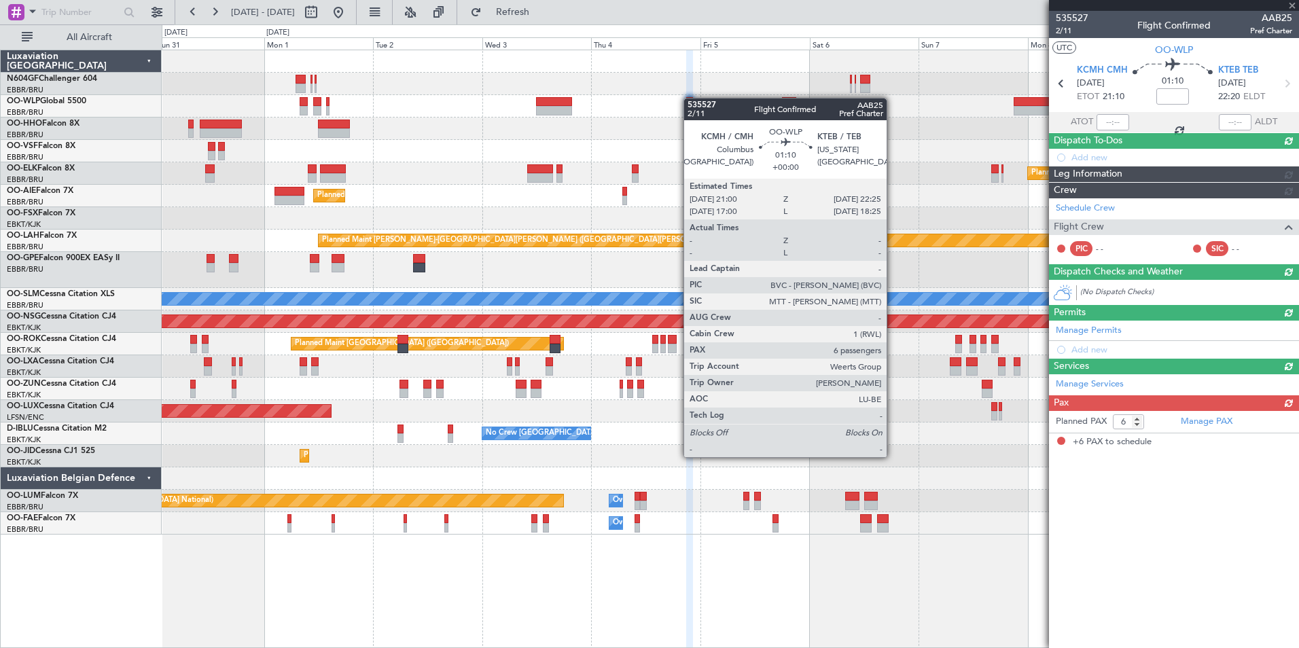
scroll to position [0, 0]
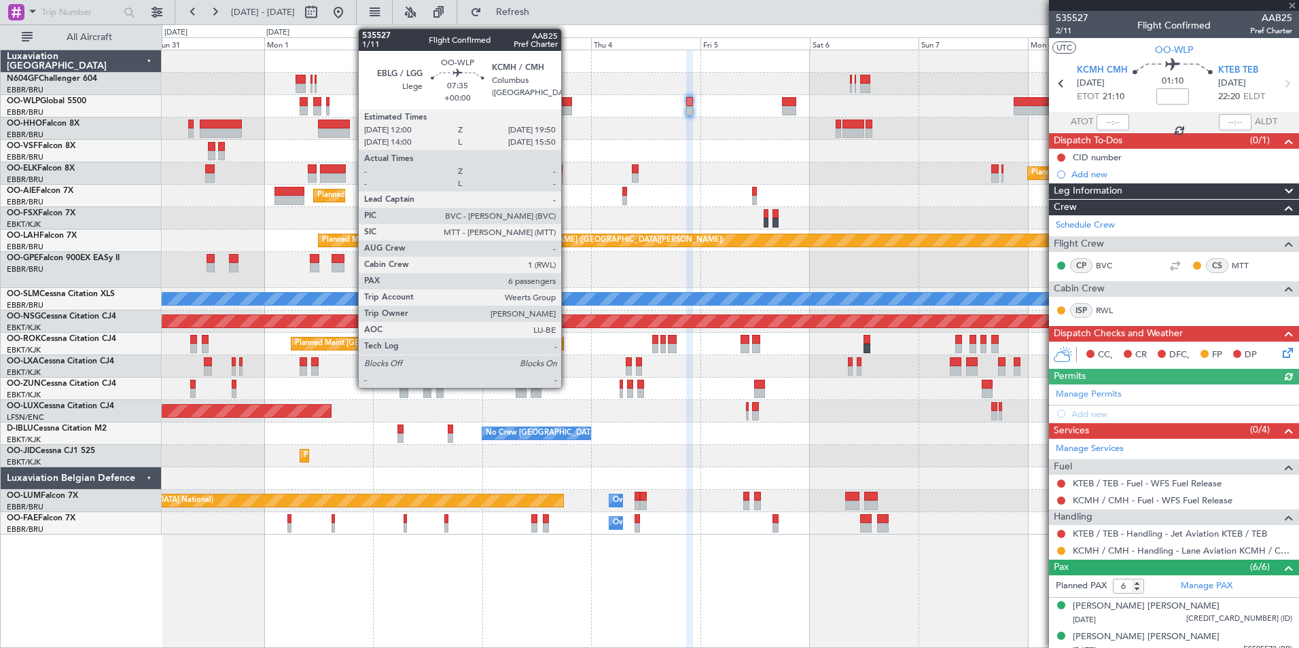
click at [565, 105] on div at bounding box center [554, 102] width 36 height 10
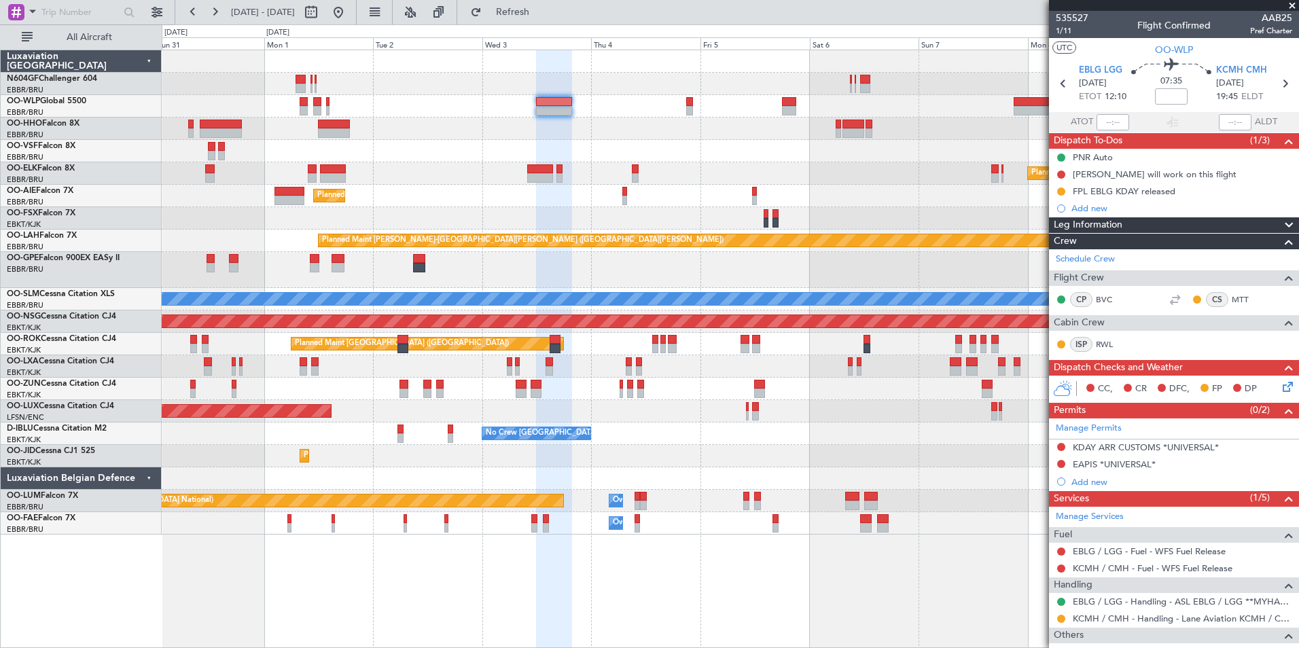
click at [1280, 390] on icon at bounding box center [1285, 384] width 11 height 11
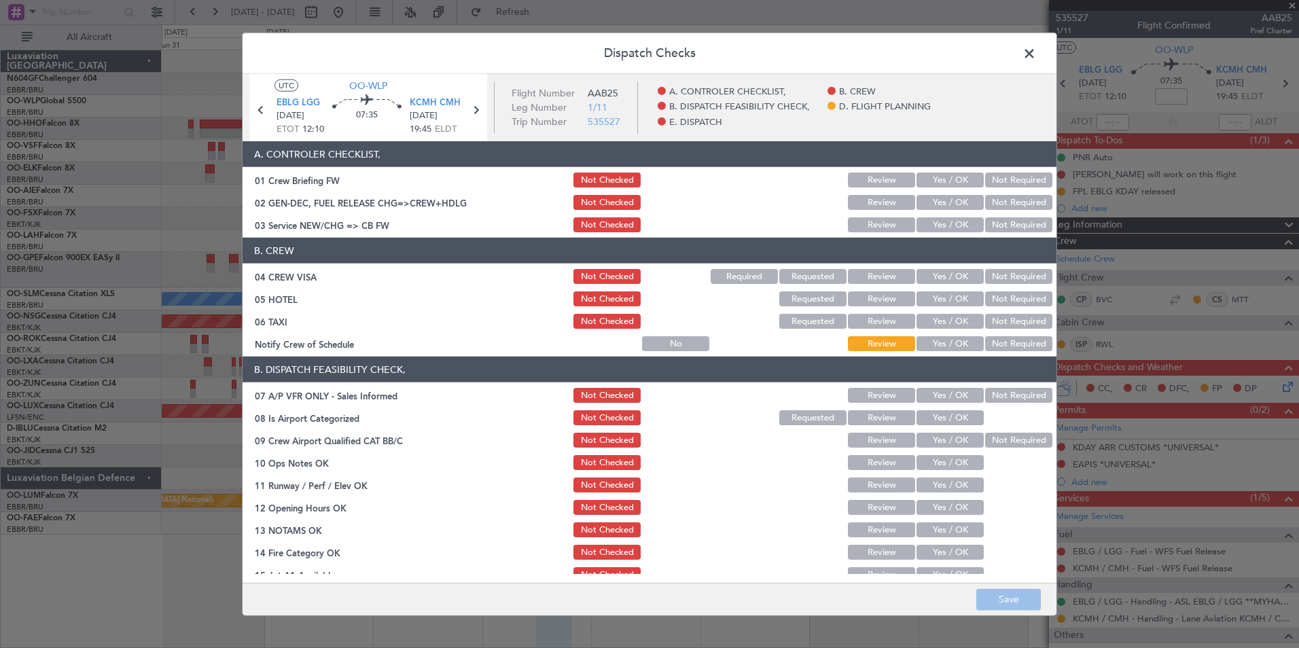
click at [952, 221] on button "Yes / OK" at bounding box center [950, 224] width 67 height 15
drag, startPoint x: 994, startPoint y: 277, endPoint x: 999, endPoint y: 298, distance: 21.6
click at [994, 277] on button "Not Required" at bounding box center [1018, 276] width 67 height 15
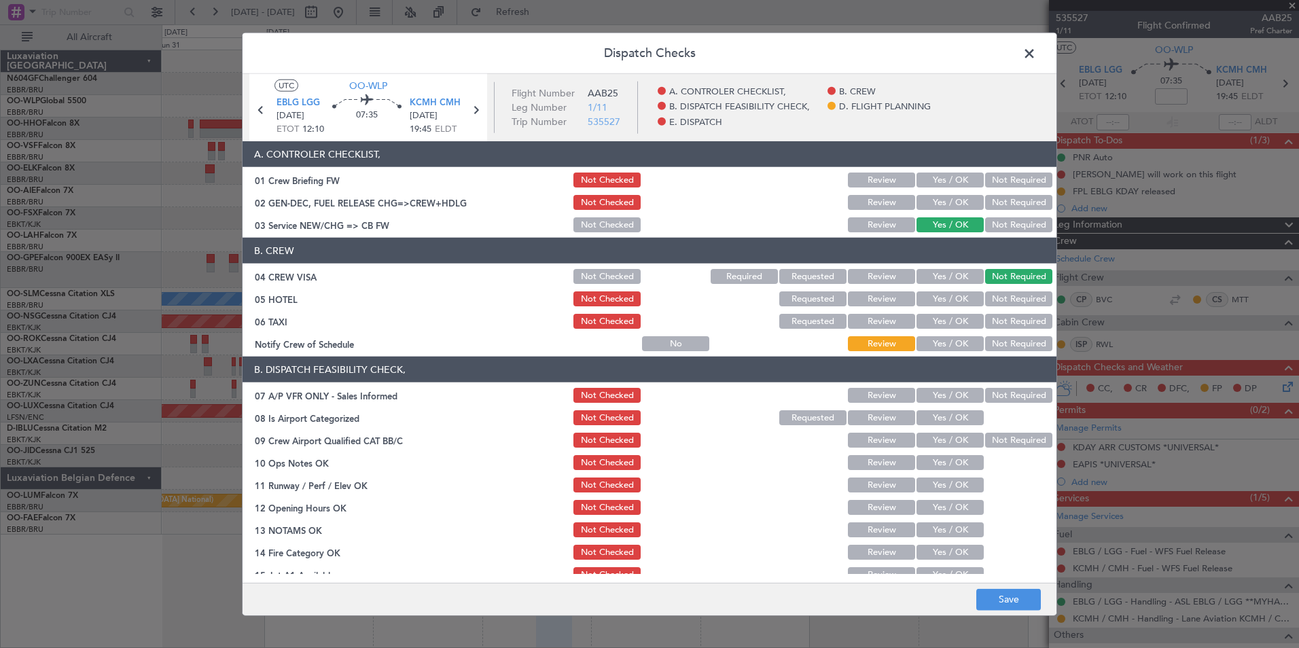
drag, startPoint x: 999, startPoint y: 302, endPoint x: 996, endPoint y: 322, distance: 19.9
click at [999, 306] on div "Not Required" at bounding box center [1017, 299] width 69 height 19
click at [996, 323] on button "Not Required" at bounding box center [1018, 321] width 67 height 15
click at [954, 348] on button "Yes / OK" at bounding box center [950, 343] width 67 height 15
click at [993, 302] on button "Not Required" at bounding box center [1018, 299] width 67 height 15
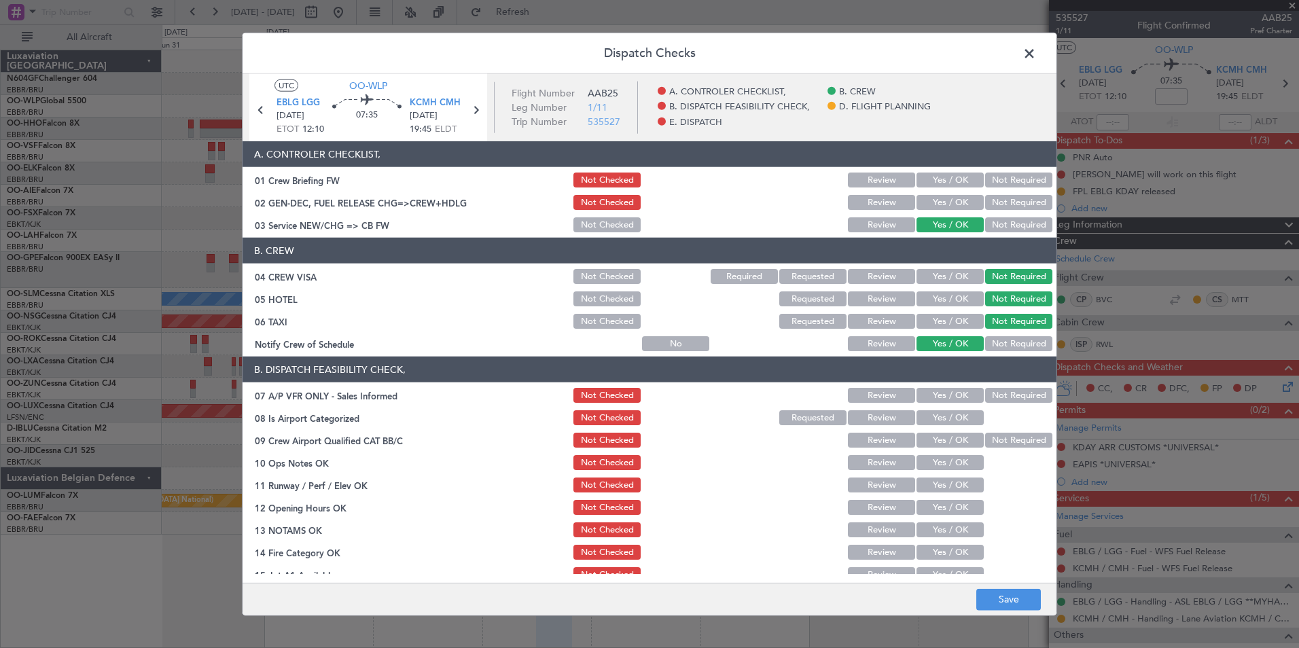
scroll to position [68, 0]
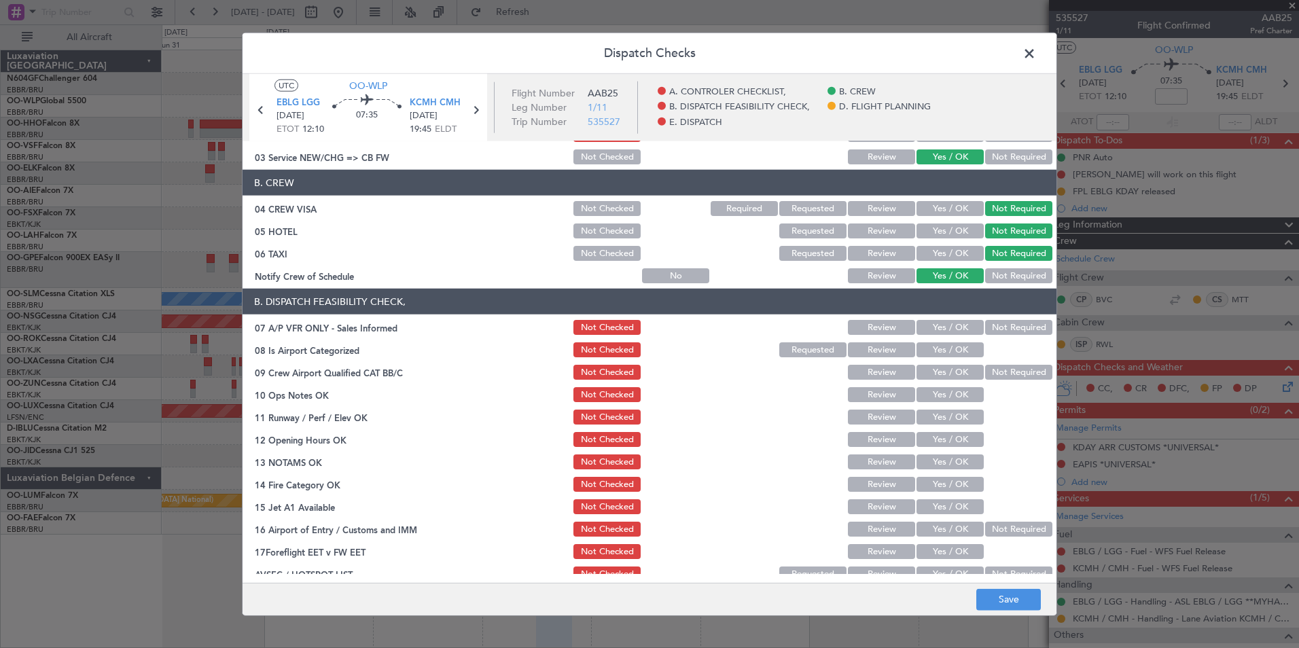
click at [1010, 332] on button "Not Required" at bounding box center [1018, 327] width 67 height 15
click at [427, 103] on span "KCMH CMH" at bounding box center [435, 104] width 51 height 14
click at [953, 355] on button "Yes / OK" at bounding box center [950, 350] width 67 height 15
click at [972, 369] on button "Yes / OK" at bounding box center [950, 372] width 67 height 15
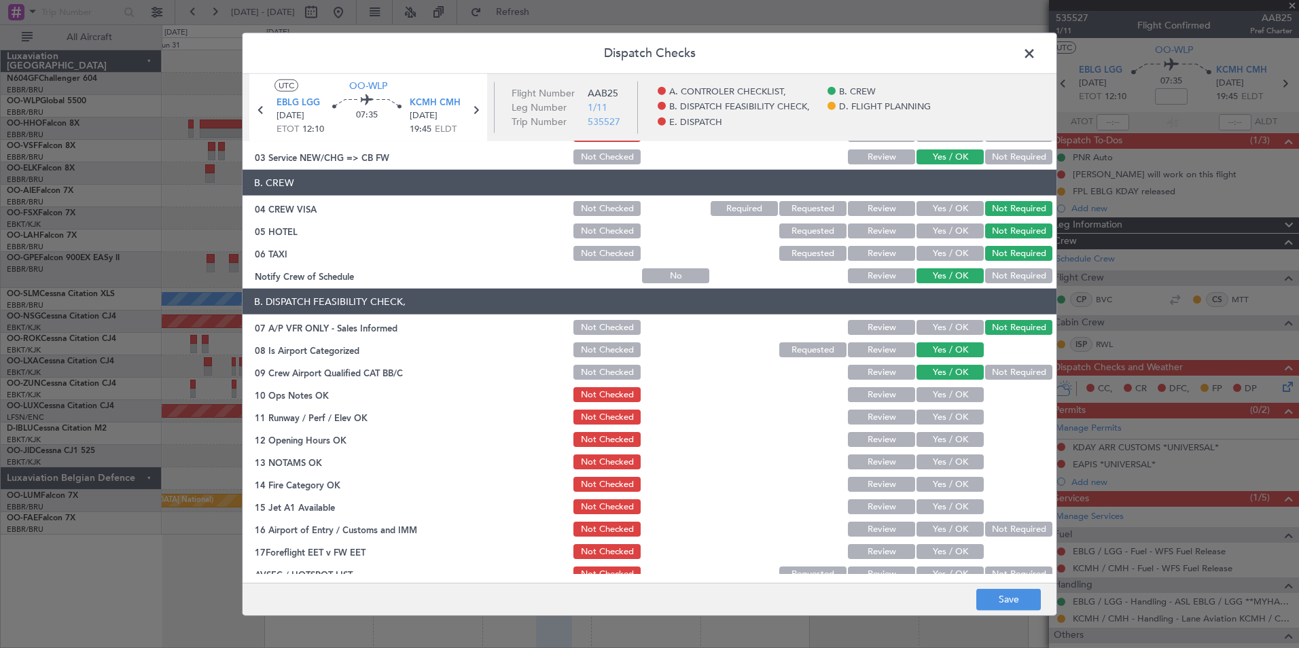
click at [985, 374] on button "Not Required" at bounding box center [1018, 372] width 67 height 15
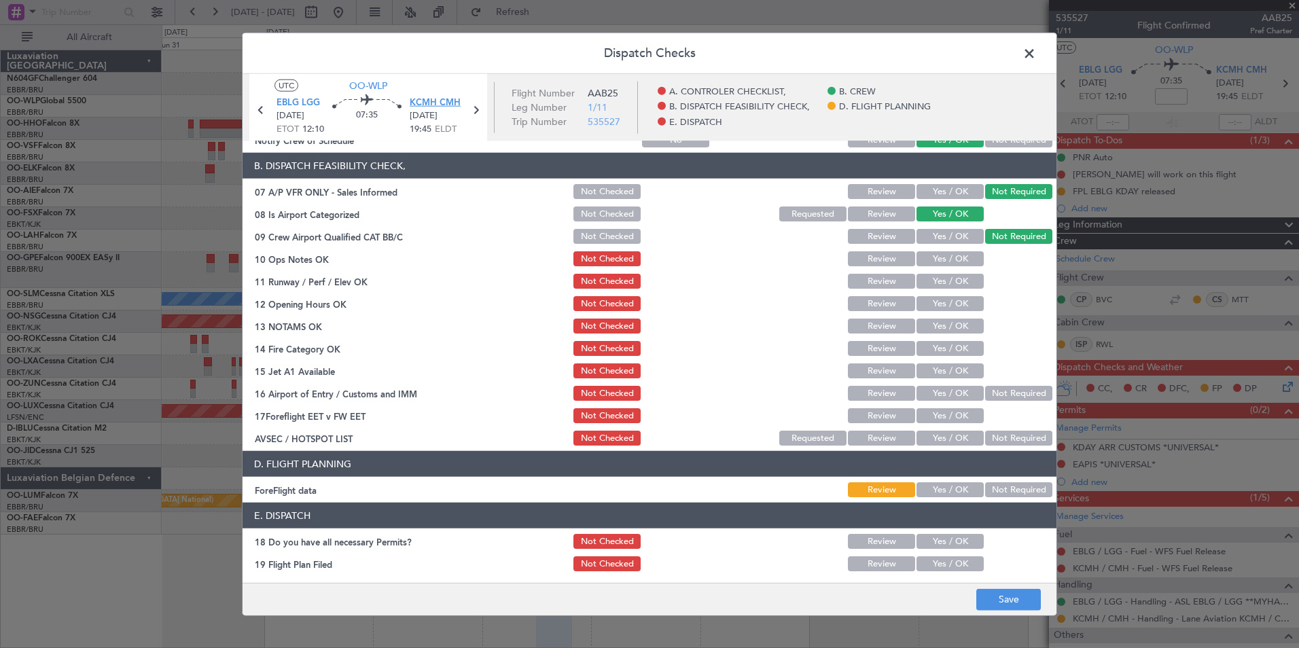
click at [444, 105] on span "KCMH CMH" at bounding box center [435, 104] width 51 height 14
click at [953, 253] on button "Yes / OK" at bounding box center [950, 258] width 67 height 15
click at [939, 278] on button "Yes / OK" at bounding box center [950, 281] width 67 height 15
click at [939, 306] on button "Yes / OK" at bounding box center [950, 303] width 67 height 15
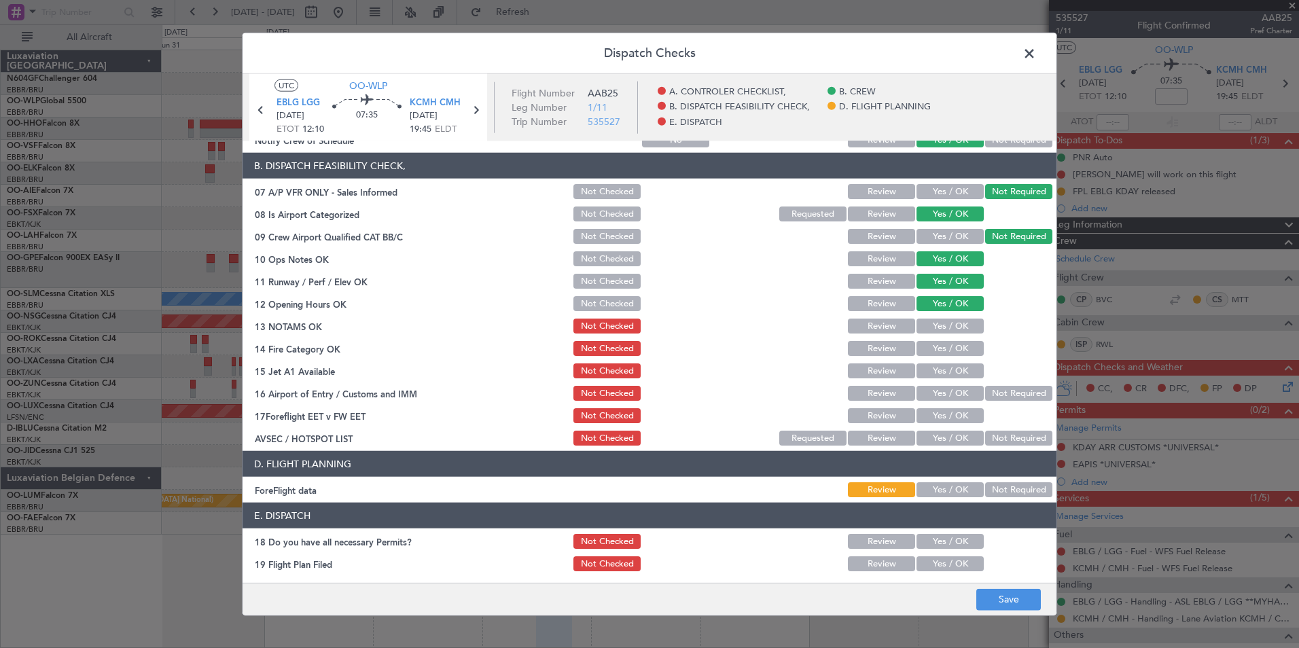
click at [591, 304] on button "Not Checked" at bounding box center [607, 303] width 67 height 15
click at [948, 303] on button "Yes / OK" at bounding box center [950, 303] width 67 height 15
click at [940, 325] on button "Yes / OK" at bounding box center [950, 326] width 67 height 15
click at [616, 306] on button "Not Checked" at bounding box center [607, 303] width 67 height 15
click at [930, 349] on button "Yes / OK" at bounding box center [950, 348] width 67 height 15
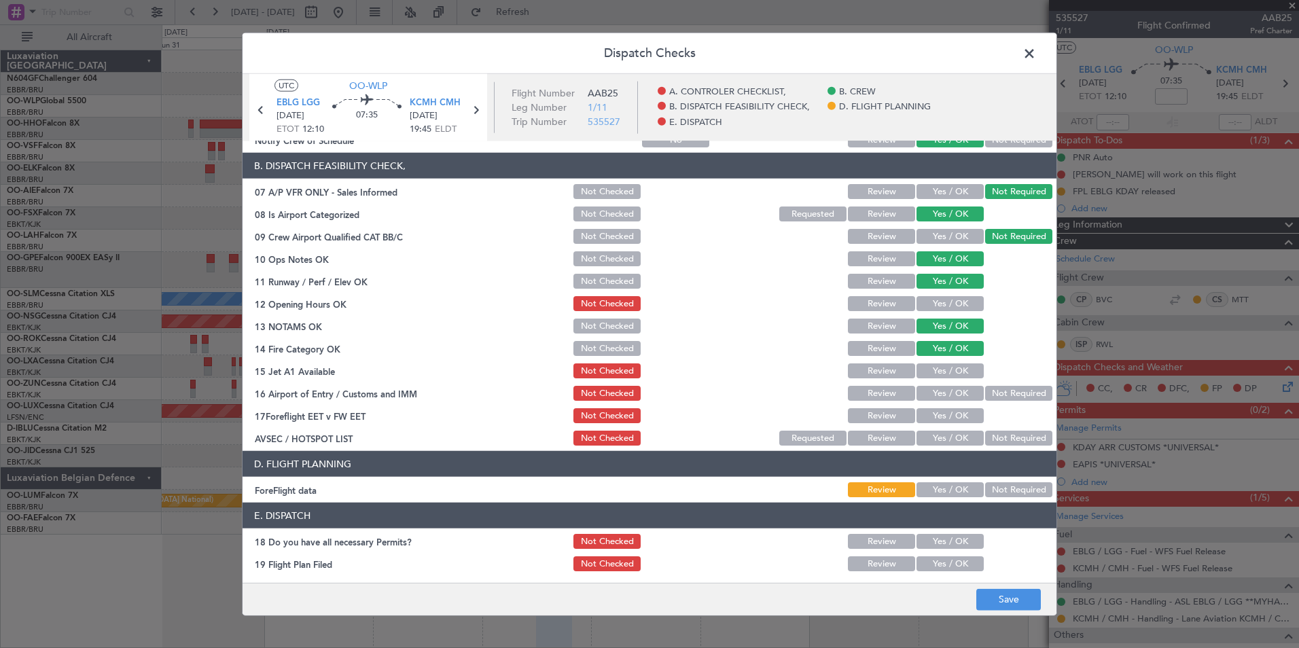
click at [934, 294] on div "Yes / OK" at bounding box center [949, 303] width 69 height 19
click at [934, 302] on button "Yes / OK" at bounding box center [950, 303] width 67 height 15
click at [958, 368] on button "Yes / OK" at bounding box center [950, 371] width 67 height 15
click at [992, 389] on button "Not Required" at bounding box center [1018, 393] width 67 height 15
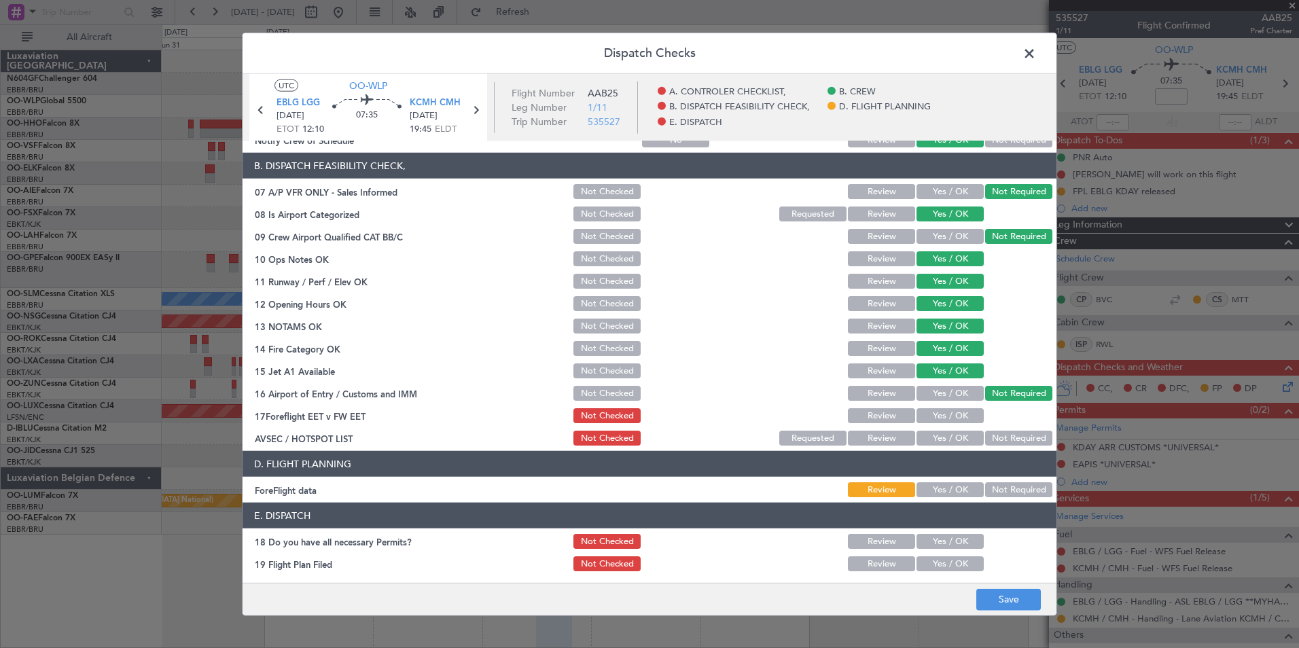
click at [949, 432] on button "Yes / OK" at bounding box center [950, 438] width 67 height 15
click at [996, 604] on button "Save" at bounding box center [1009, 600] width 65 height 22
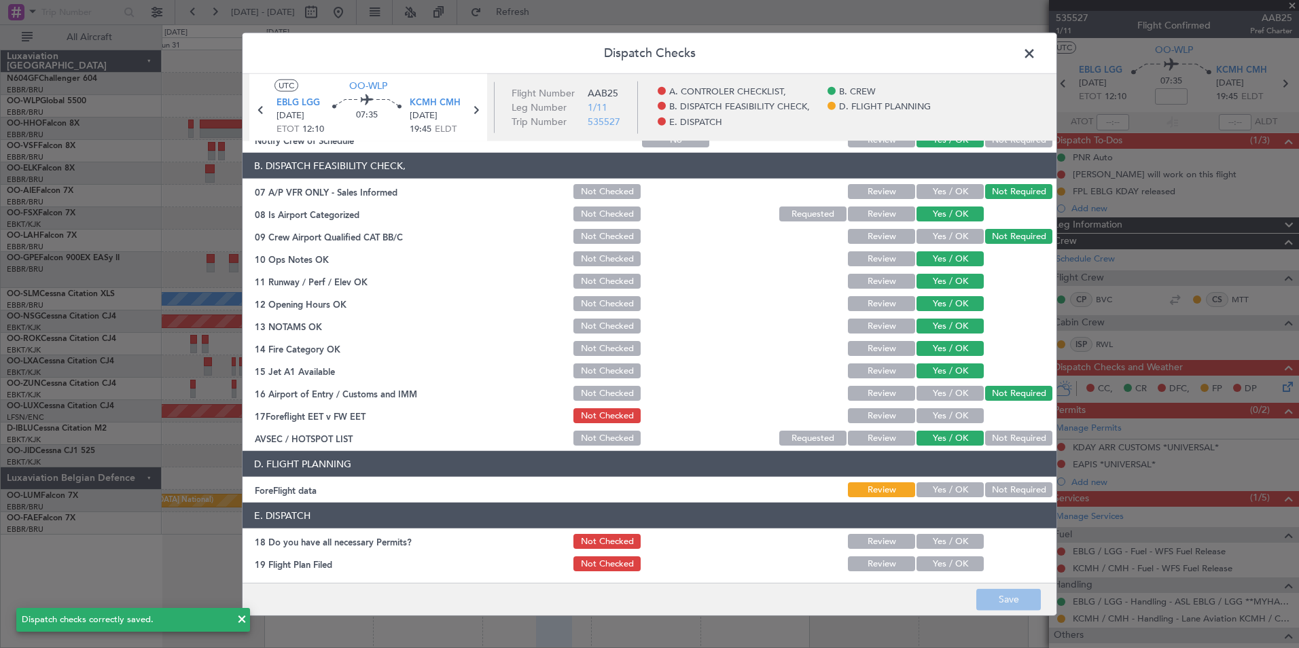
scroll to position [0, 0]
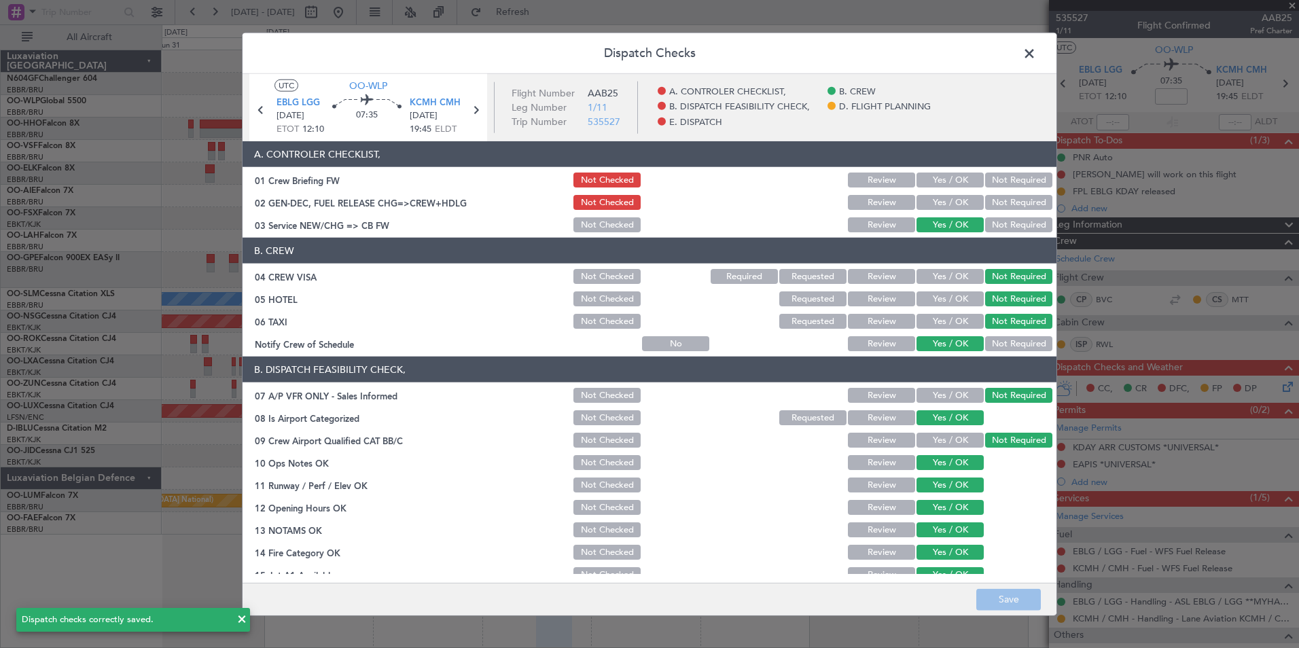
click at [1036, 56] on span at bounding box center [1036, 56] width 0 height 27
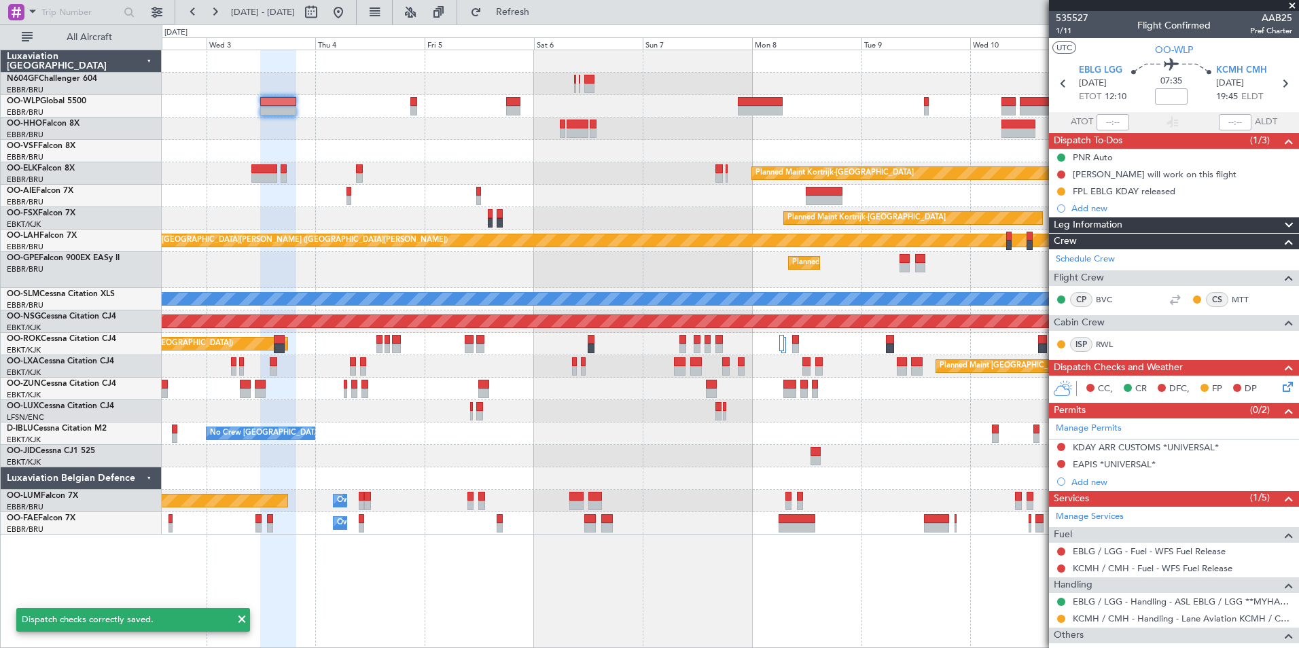
click at [487, 253] on div "Planned Maint [GEOGRAPHIC_DATA] ([GEOGRAPHIC_DATA] National) No Crew [GEOGRAPHI…" at bounding box center [730, 270] width 1137 height 36
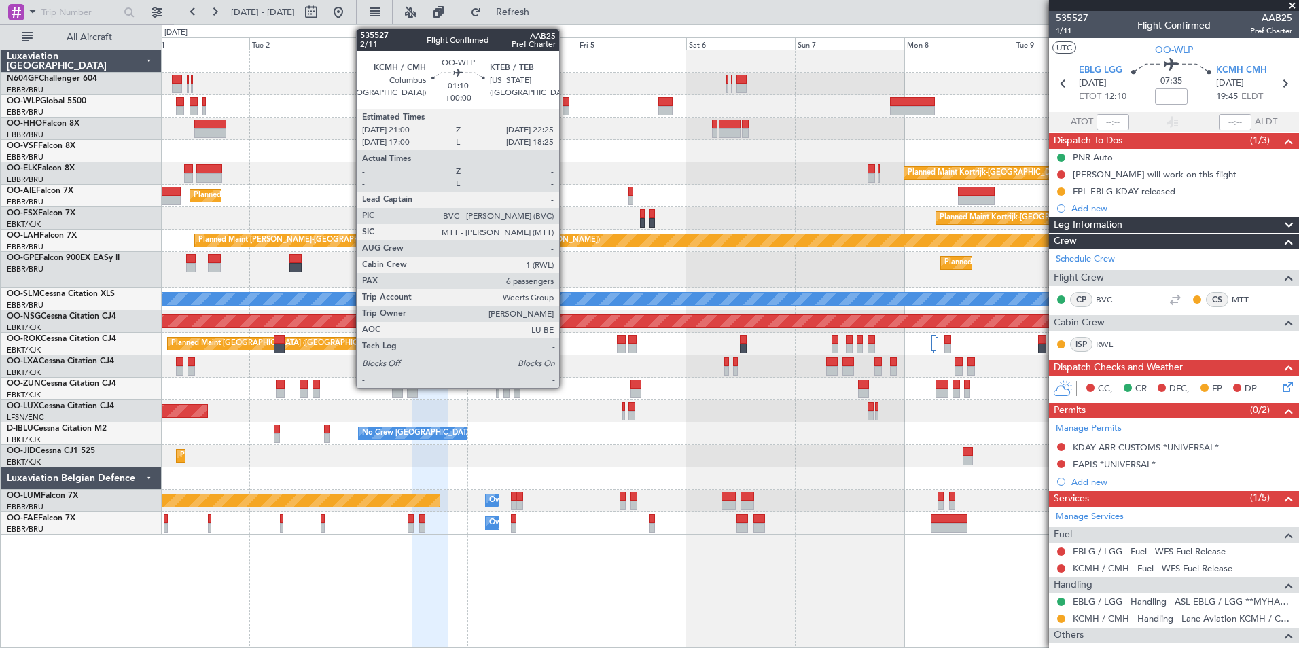
click at [565, 105] on div at bounding box center [566, 102] width 7 height 10
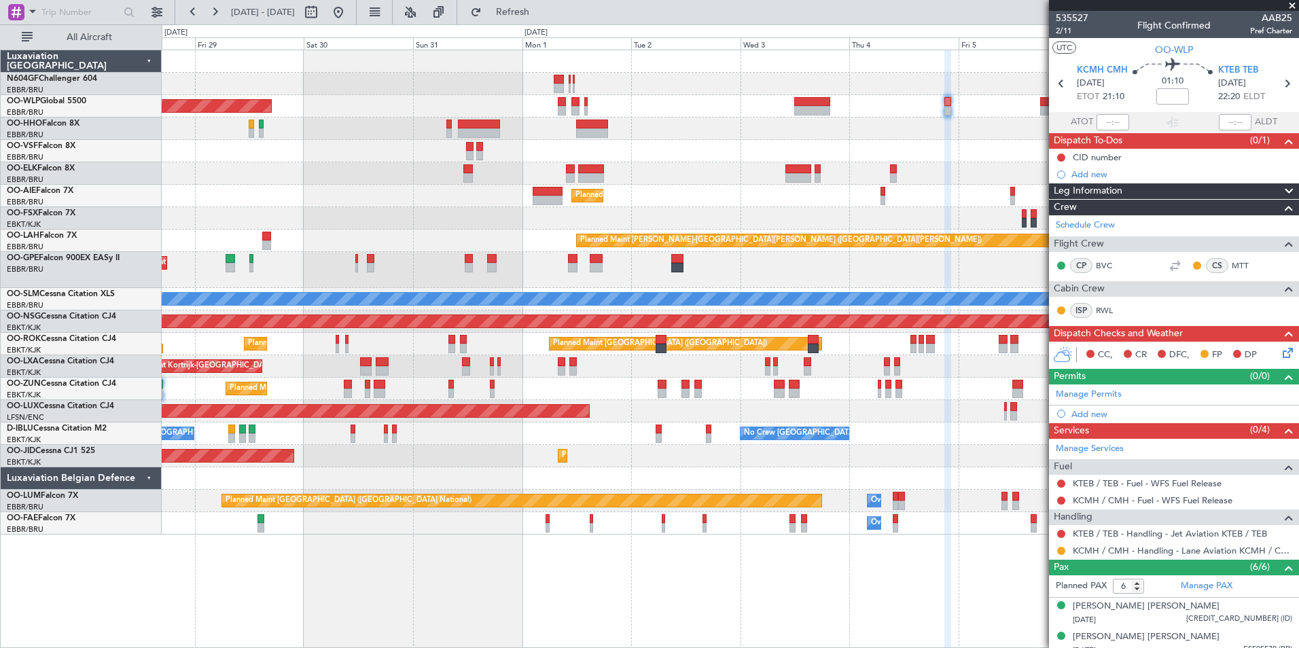
click at [922, 404] on div "Planned Maint Berlin (Brandenburg) Planned Maint Kortrijk-Wevelgem Planned Main…" at bounding box center [730, 292] width 1137 height 485
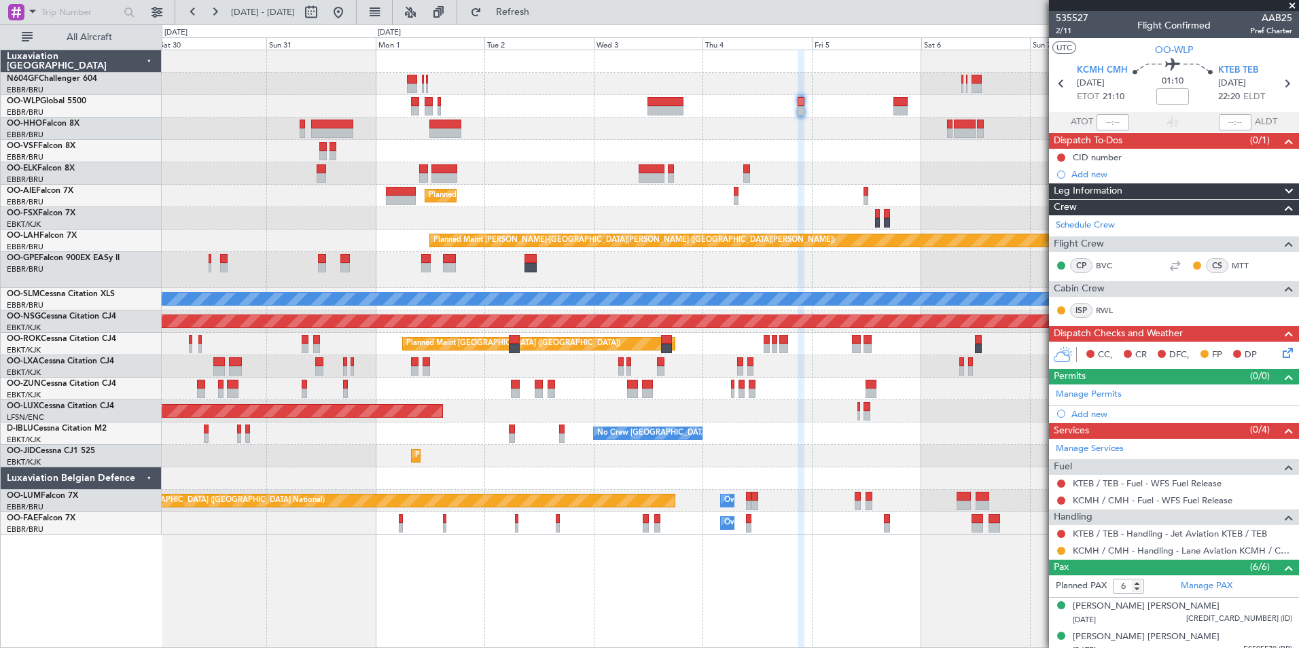
click at [360, 453] on div "Planned Maint Kortrijk-[GEOGRAPHIC_DATA] AOG Maint [GEOGRAPHIC_DATA]-[GEOGRAPHI…" at bounding box center [730, 456] width 1137 height 22
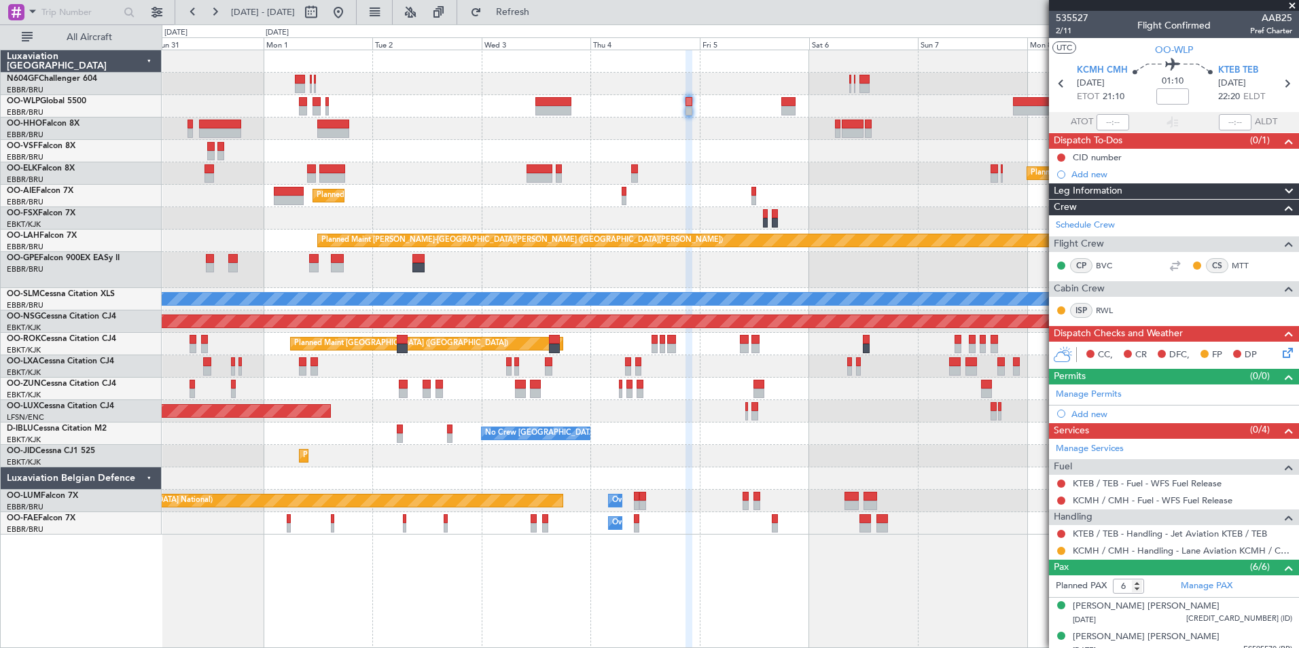
click at [676, 463] on div "Planned Maint Kortrijk-[GEOGRAPHIC_DATA] AOG Maint [GEOGRAPHIC_DATA]-[GEOGRAPHI…" at bounding box center [730, 456] width 1137 height 22
click at [635, 197] on div "Planned Maint [GEOGRAPHIC_DATA] ([GEOGRAPHIC_DATA])" at bounding box center [730, 196] width 1137 height 22
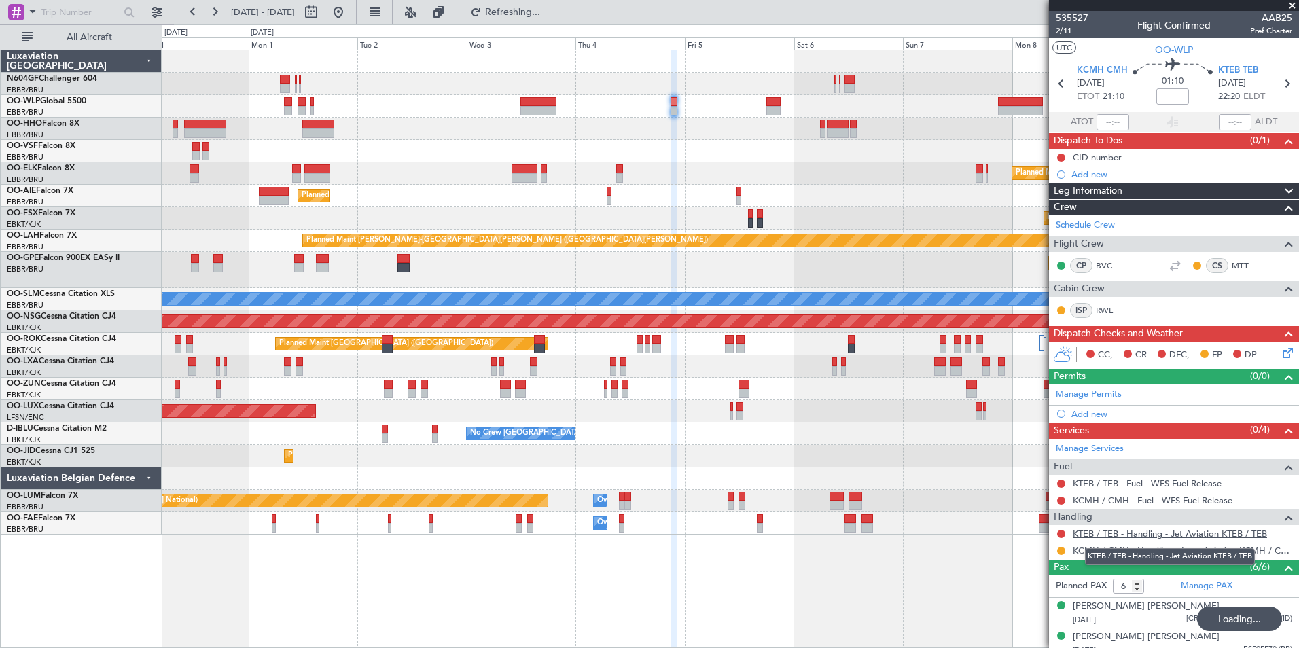
click at [1125, 531] on link "KTEB / TEB - Handling - Jet Aviation KTEB / TEB" at bounding box center [1170, 534] width 194 height 12
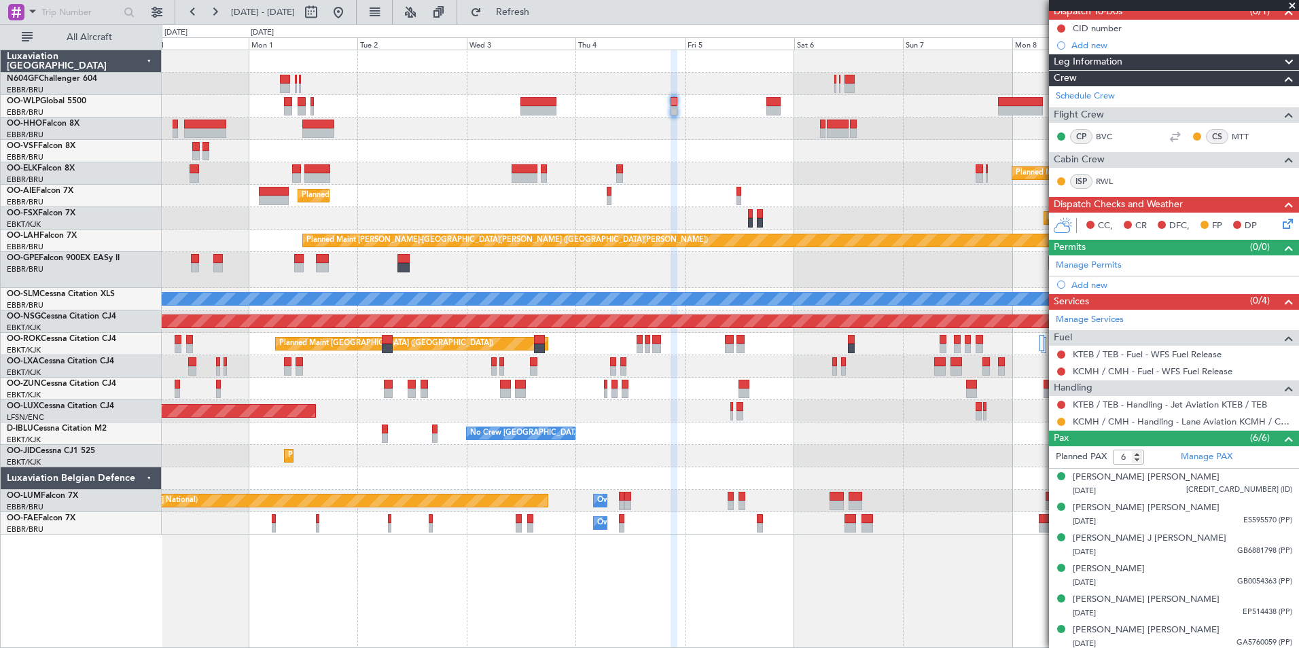
scroll to position [133, 0]
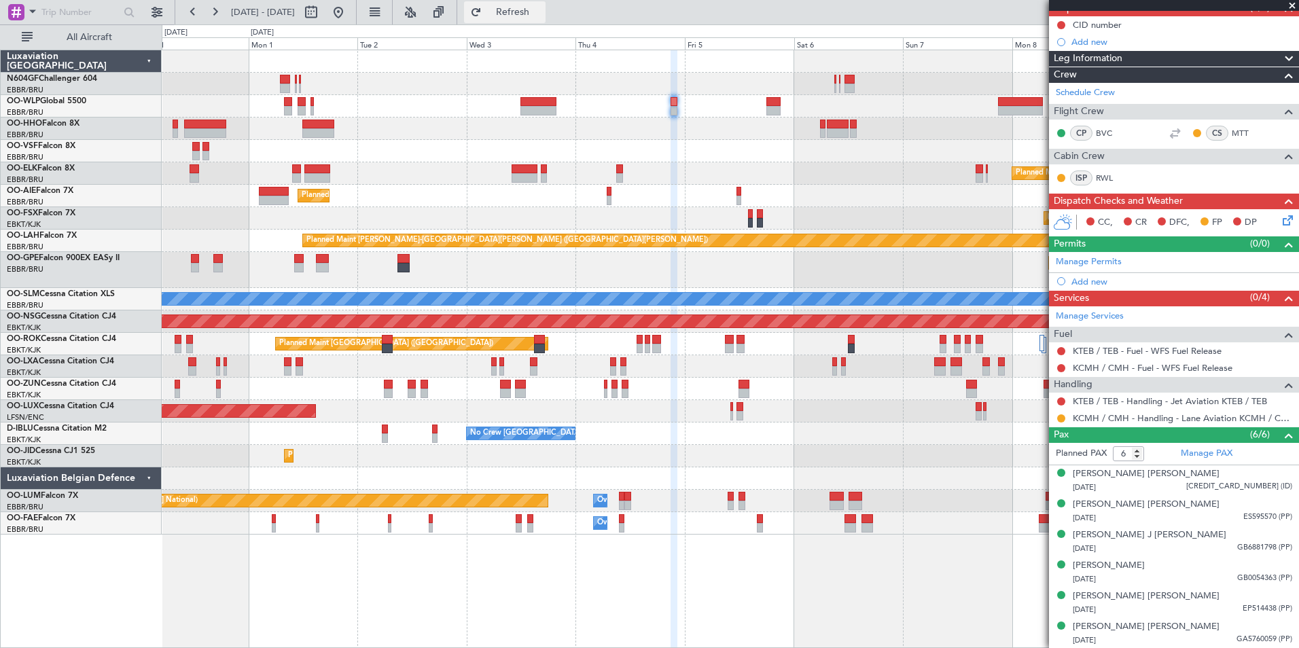
click at [542, 7] on span "Refresh" at bounding box center [513, 12] width 57 height 10
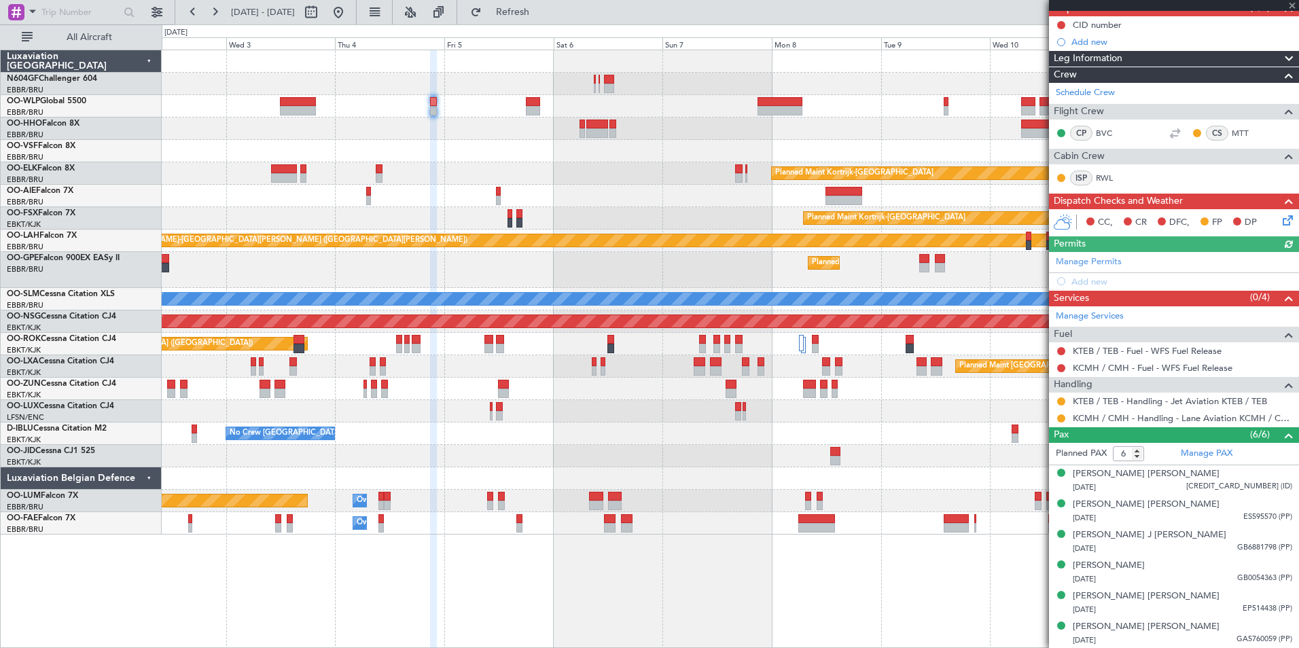
click at [618, 175] on div "Planned Maint Kortrijk-[GEOGRAPHIC_DATA] Planned Maint [GEOGRAPHIC_DATA] ([GEOG…" at bounding box center [730, 292] width 1137 height 485
click at [1280, 222] on icon at bounding box center [1285, 218] width 11 height 11
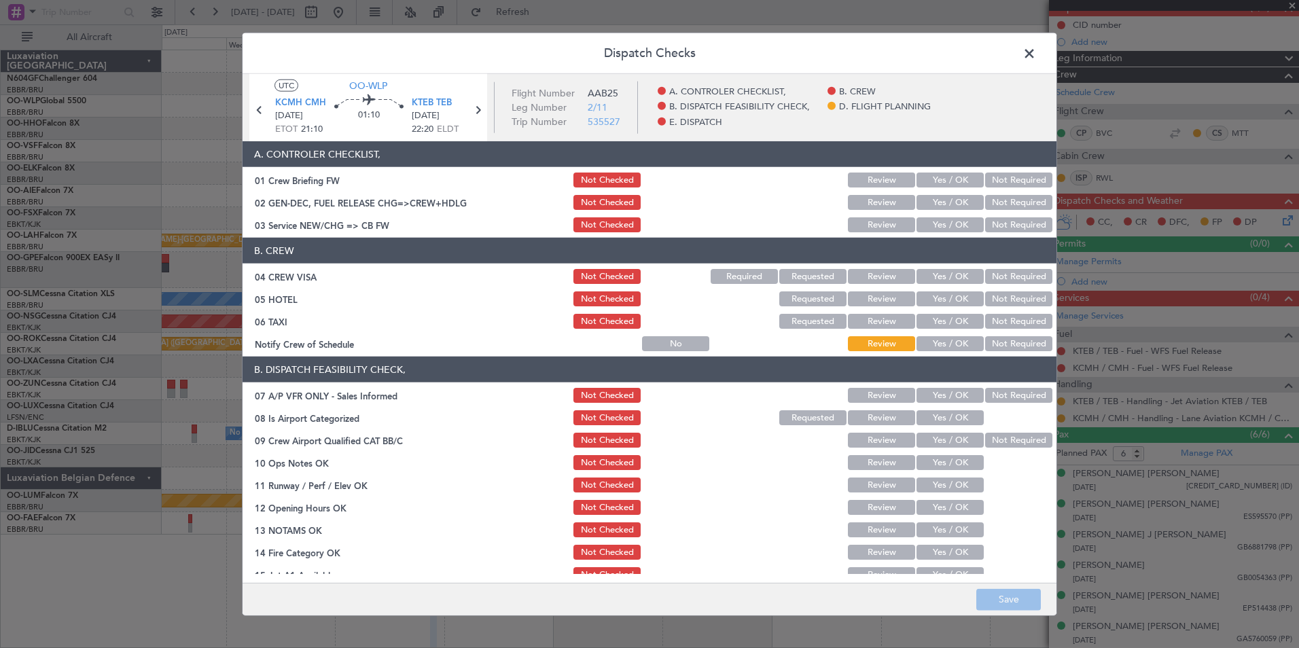
click at [939, 224] on button "Yes / OK" at bounding box center [950, 224] width 67 height 15
click at [991, 273] on button "Not Required" at bounding box center [1018, 276] width 67 height 15
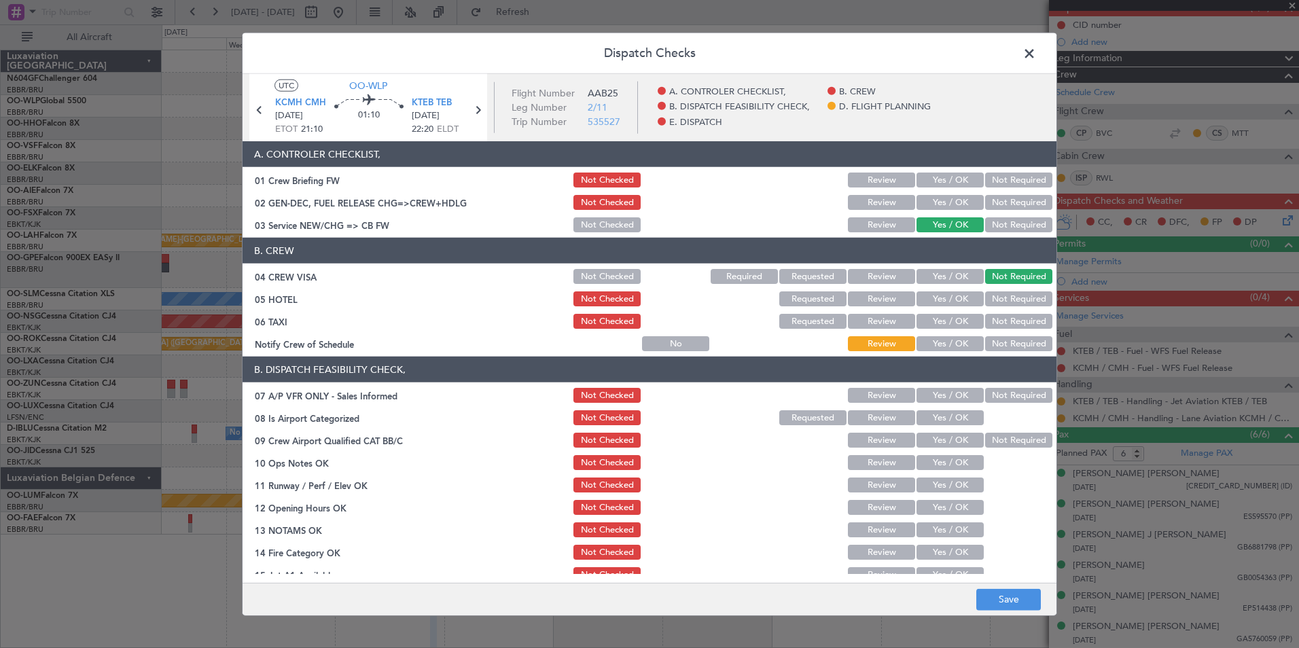
click at [995, 301] on button "Not Required" at bounding box center [1018, 299] width 67 height 15
click at [989, 324] on button "Not Required" at bounding box center [1018, 321] width 67 height 15
click at [898, 364] on header "B. DISPATCH FEASIBILITY CHECK," at bounding box center [650, 370] width 814 height 26
click at [962, 339] on button "Yes / OK" at bounding box center [950, 343] width 67 height 15
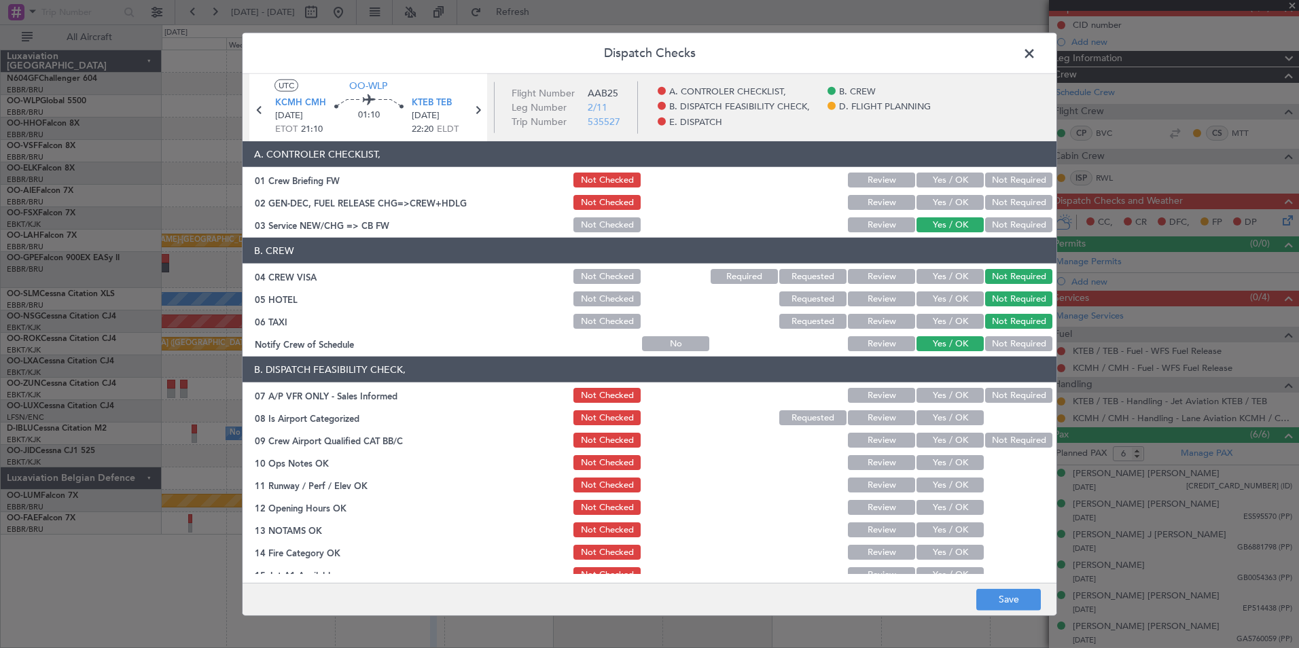
click at [987, 386] on div "Not Required" at bounding box center [1017, 395] width 69 height 19
click at [987, 392] on button "Not Required" at bounding box center [1018, 395] width 67 height 15
click at [941, 421] on button "Yes / OK" at bounding box center [950, 417] width 67 height 15
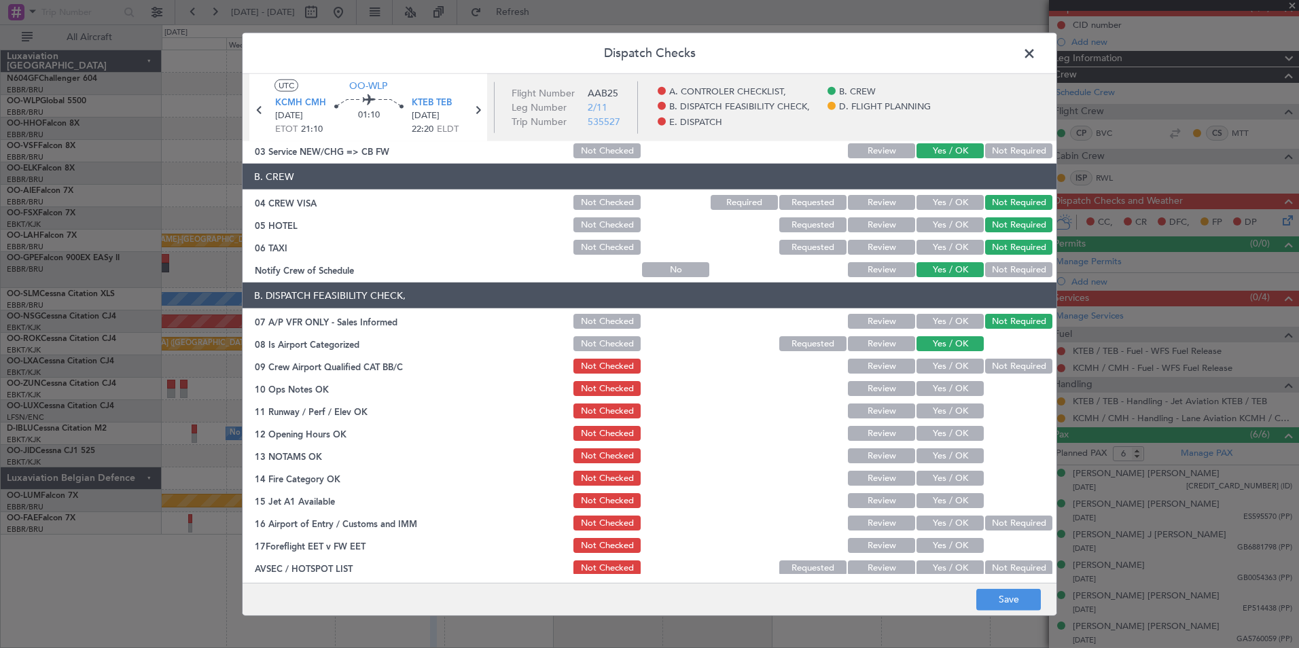
scroll to position [136, 0]
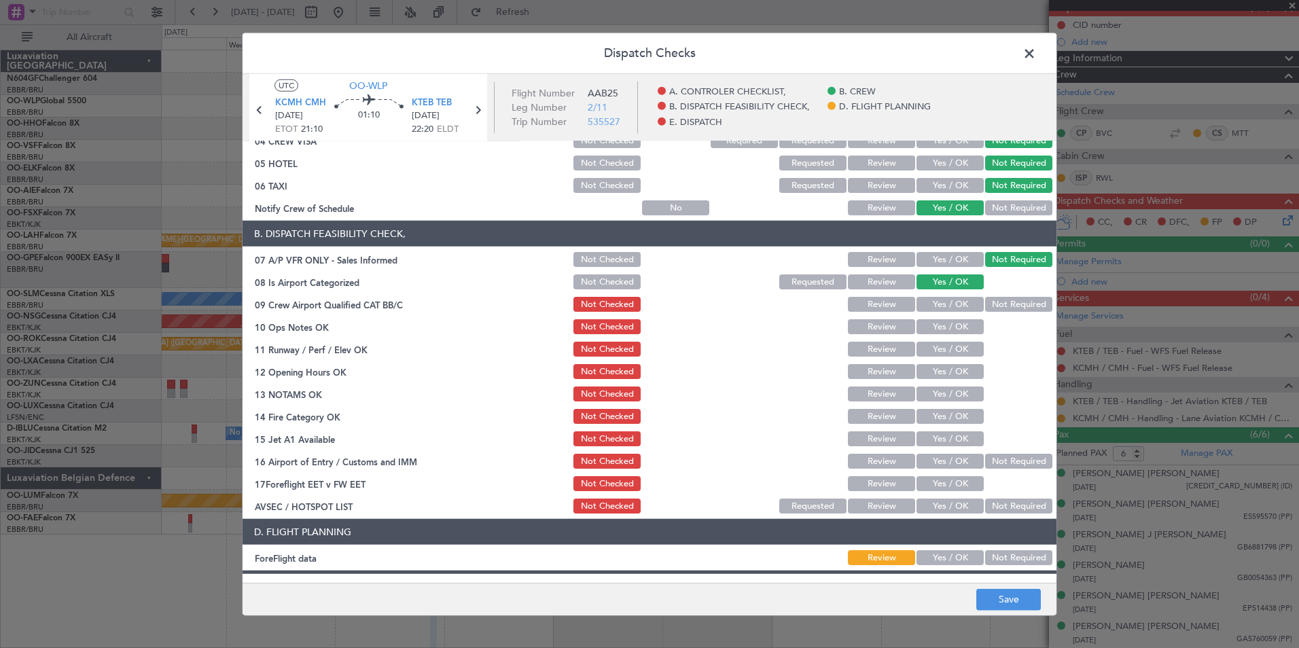
click at [991, 308] on button "Not Required" at bounding box center [1018, 304] width 67 height 15
click at [936, 330] on button "Yes / OK" at bounding box center [950, 326] width 67 height 15
click at [938, 345] on button "Yes / OK" at bounding box center [950, 349] width 67 height 15
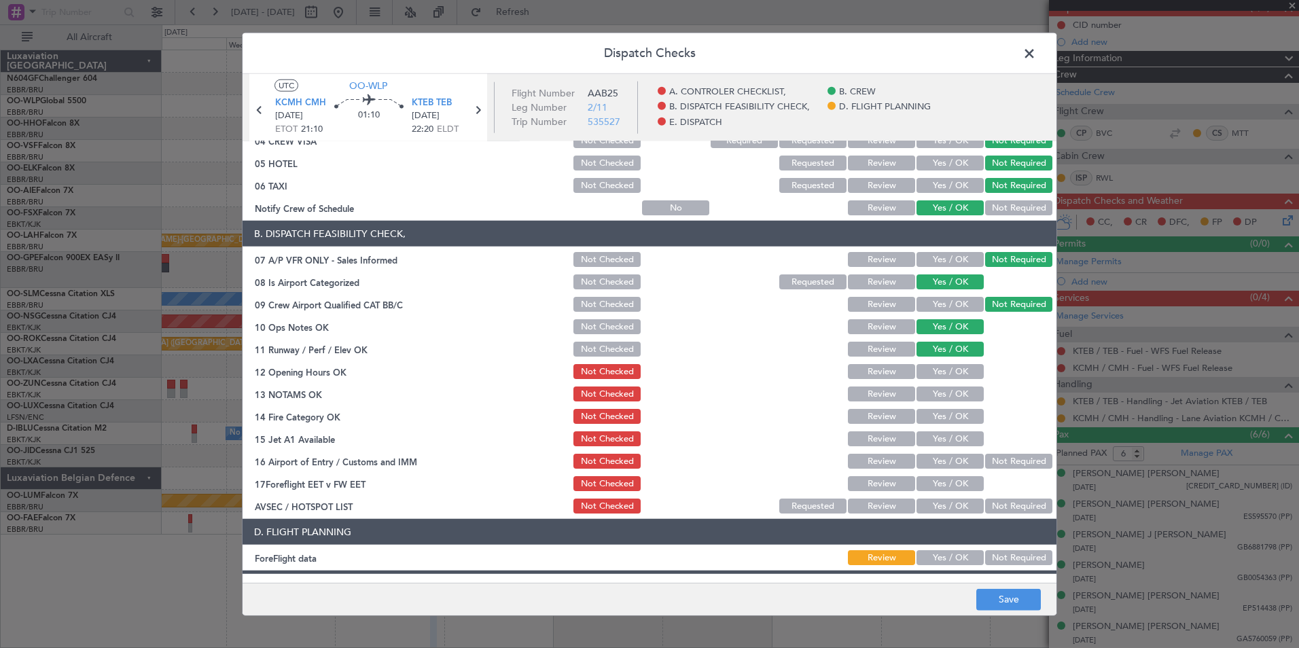
click at [929, 383] on section "B. DISPATCH FEASIBILITY CHECK, 07 A/P VFR ONLY - Sales Informed Not Checked Rev…" at bounding box center [650, 368] width 814 height 295
drag, startPoint x: 936, startPoint y: 374, endPoint x: 938, endPoint y: 391, distance: 17.8
click at [936, 374] on button "Yes / OK" at bounding box center [950, 371] width 67 height 15
click at [938, 393] on button "Yes / OK" at bounding box center [950, 394] width 67 height 15
click at [942, 414] on button "Yes / OK" at bounding box center [950, 416] width 67 height 15
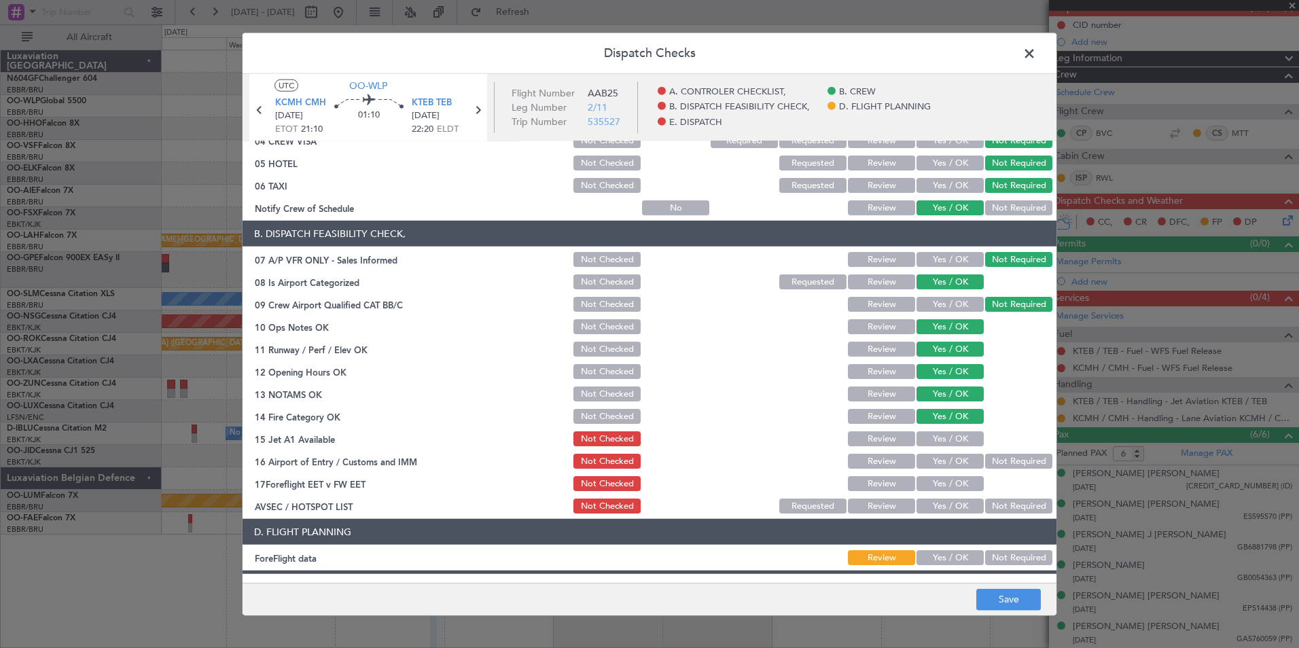
drag, startPoint x: 947, startPoint y: 434, endPoint x: 976, endPoint y: 449, distance: 32.2
click at [948, 435] on button "Yes / OK" at bounding box center [950, 439] width 67 height 15
click at [987, 457] on button "Not Required" at bounding box center [1018, 461] width 67 height 15
click at [927, 503] on button "Yes / OK" at bounding box center [950, 506] width 67 height 15
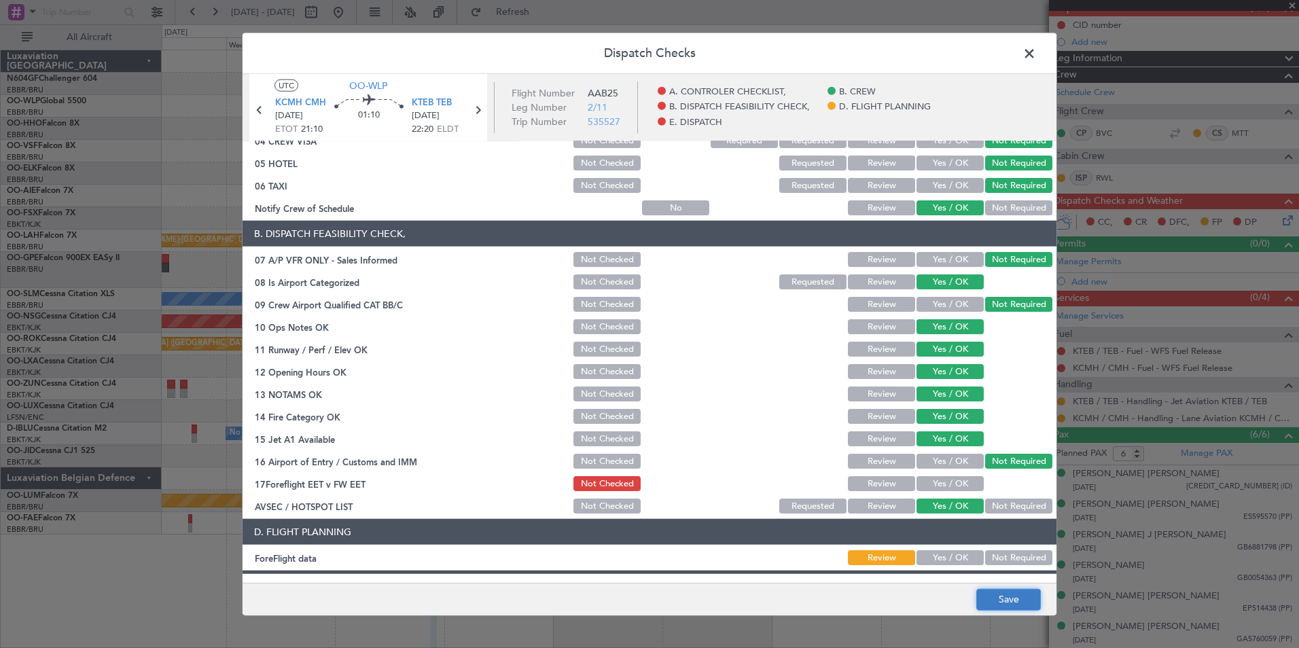
click at [989, 599] on button "Save" at bounding box center [1009, 600] width 65 height 22
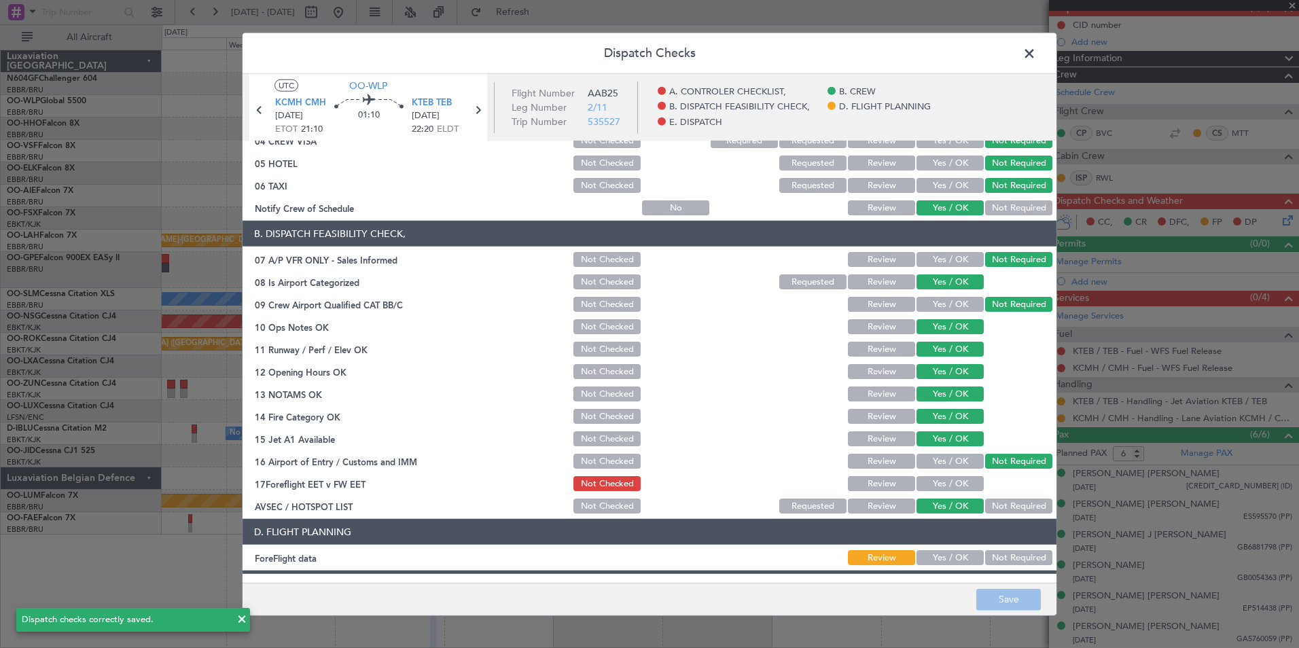
click at [1036, 46] on span at bounding box center [1036, 56] width 0 height 27
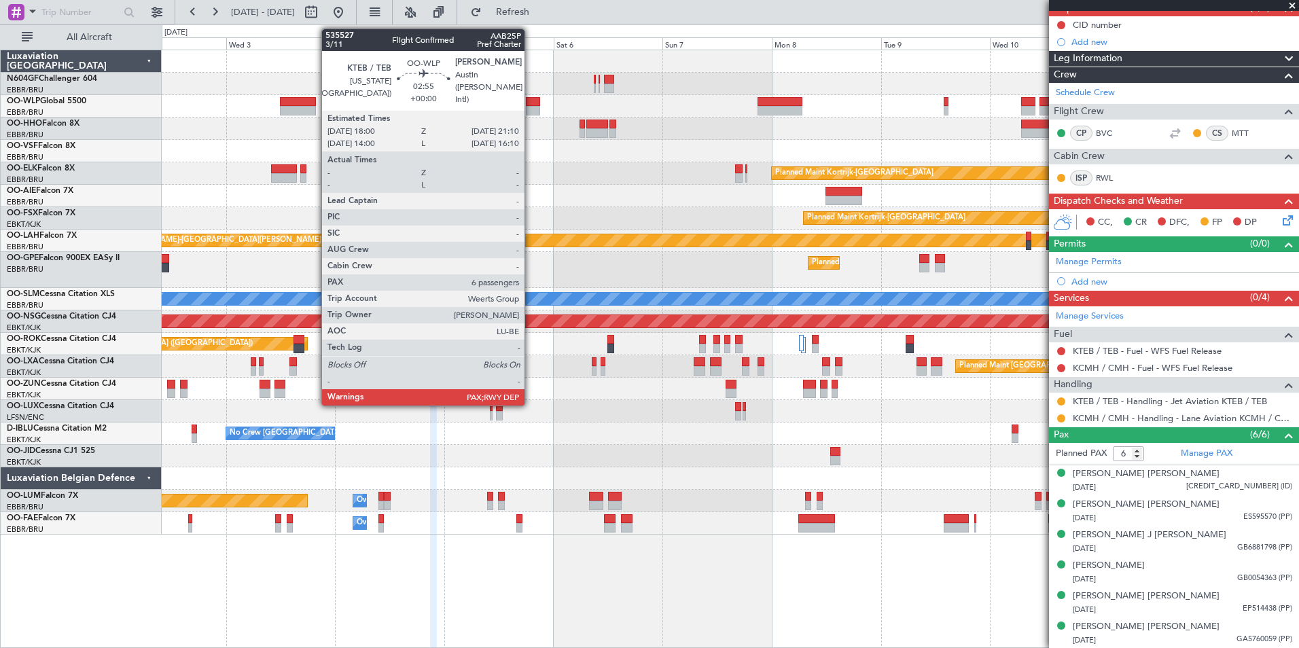
click at [531, 104] on div at bounding box center [533, 102] width 15 height 10
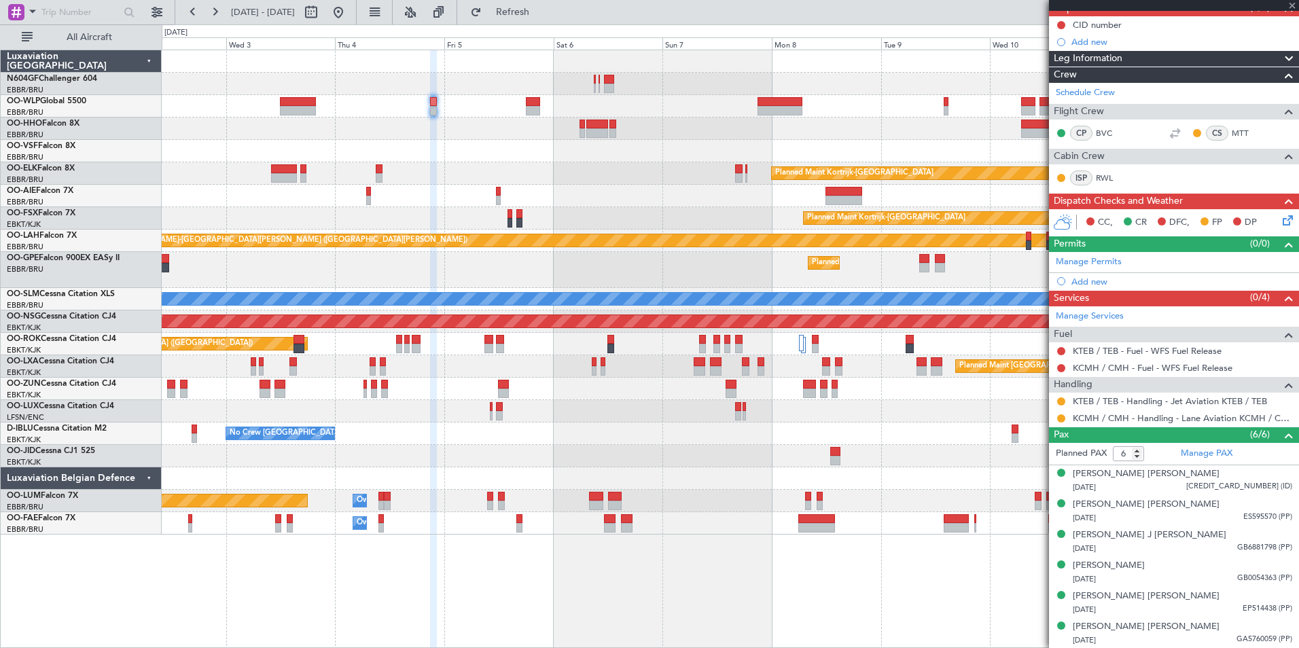
scroll to position [0, 0]
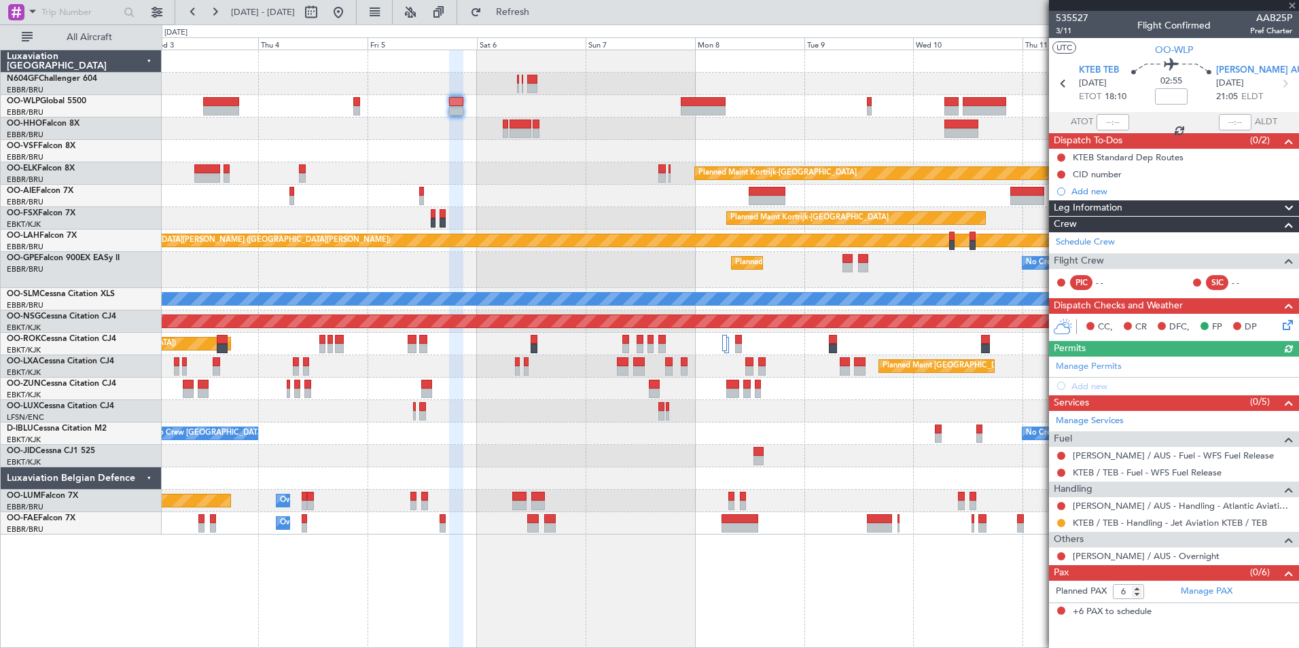
click at [519, 164] on div "Planned Maint Kortrijk-[GEOGRAPHIC_DATA]" at bounding box center [730, 173] width 1137 height 22
click at [833, 116] on div at bounding box center [730, 106] width 1137 height 22
click at [1235, 72] on span "[PERSON_NAME] AUS" at bounding box center [1262, 71] width 92 height 14
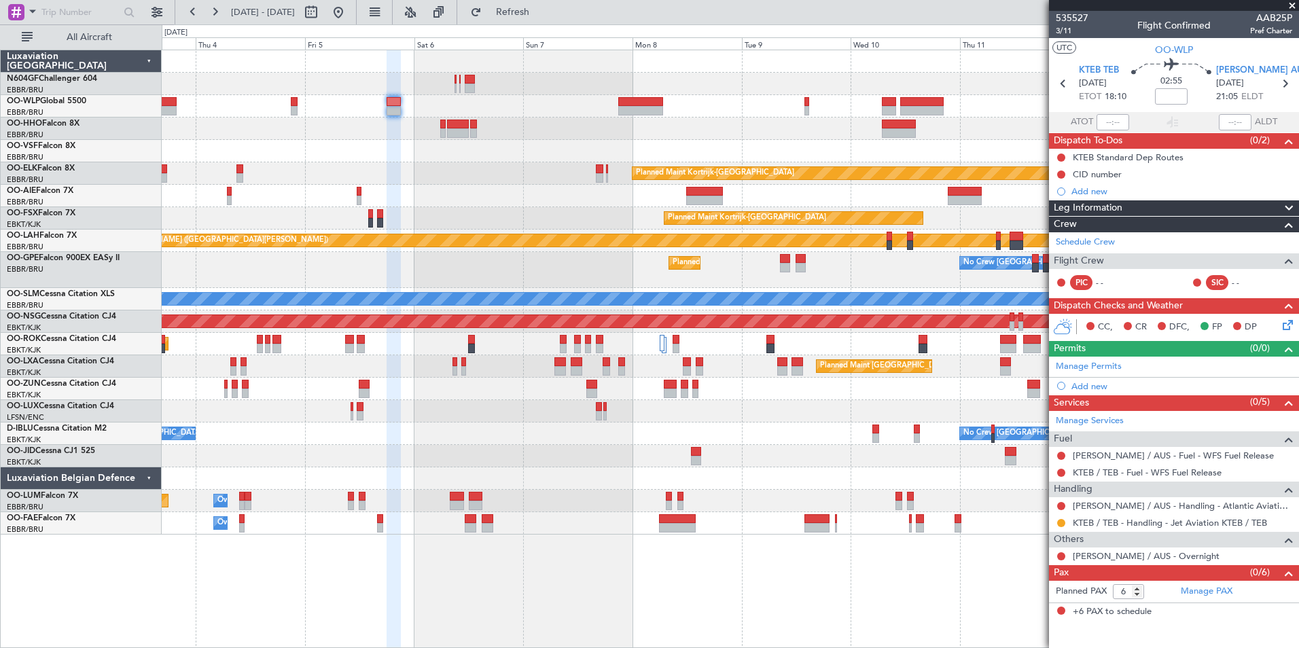
click at [562, 216] on div "Planned Maint Kortrijk-[GEOGRAPHIC_DATA] Planned Maint [GEOGRAPHIC_DATA] ([GEOG…" at bounding box center [730, 292] width 1137 height 485
click at [665, 150] on div at bounding box center [730, 151] width 1137 height 22
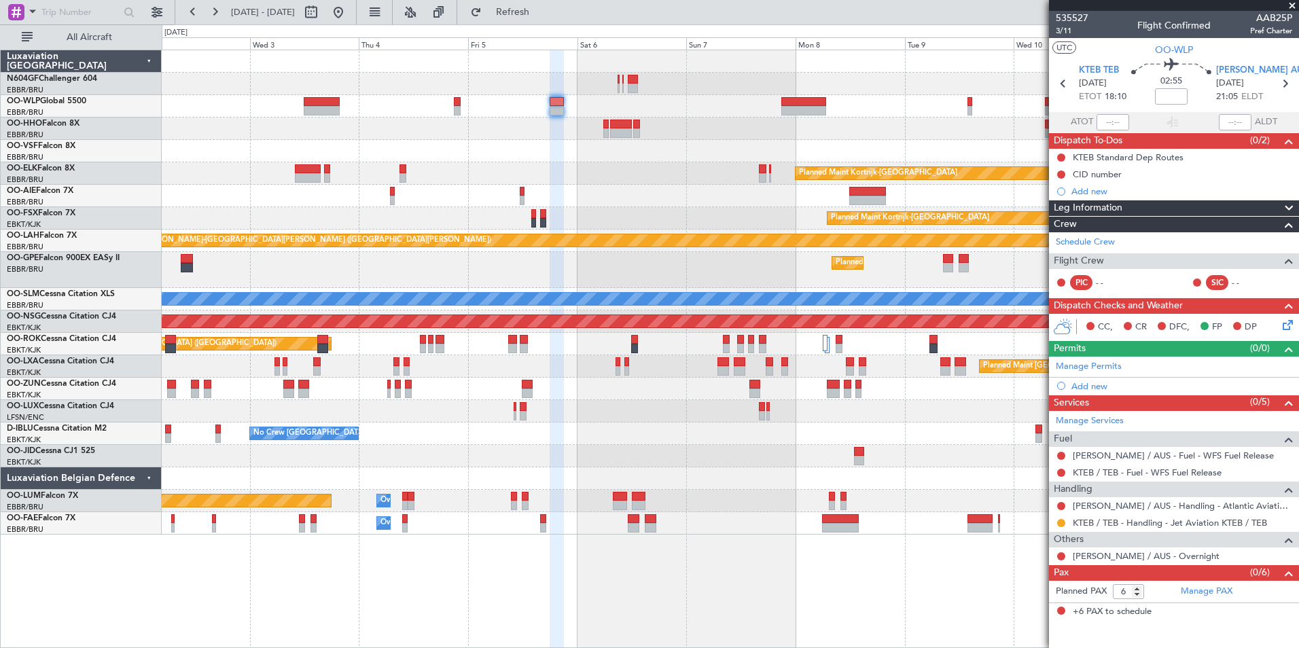
click at [1284, 327] on icon at bounding box center [1285, 322] width 11 height 11
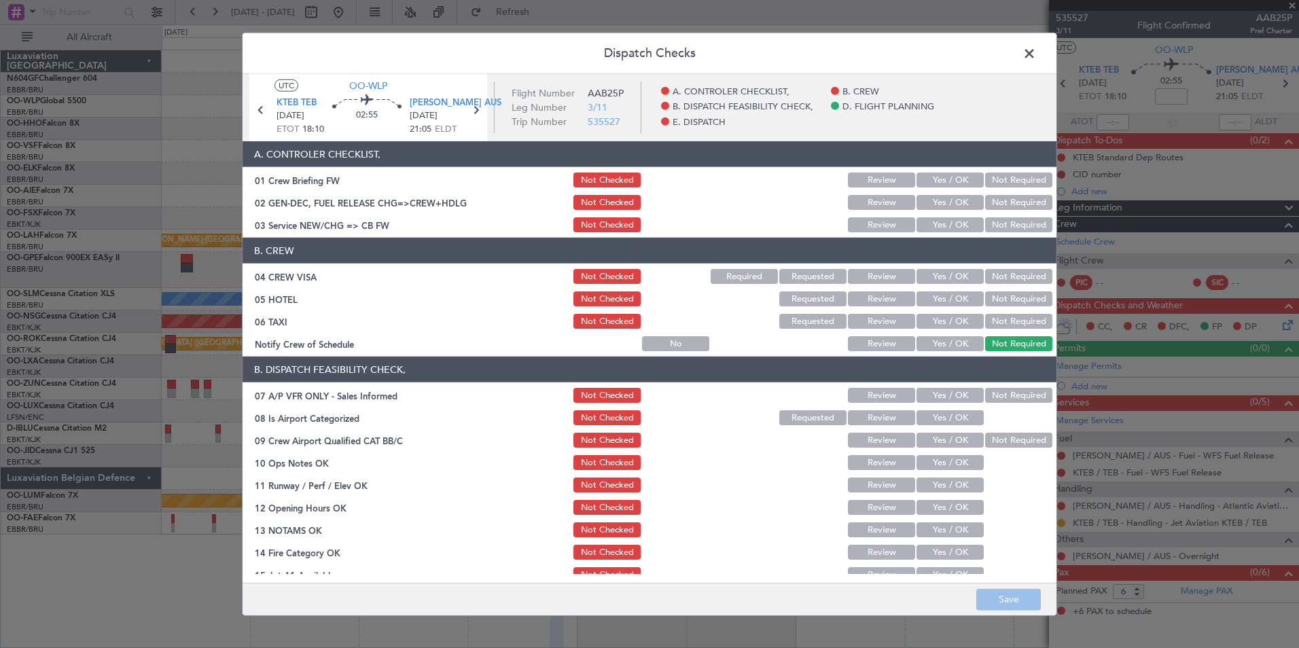
click at [938, 229] on button "Yes / OK" at bounding box center [950, 224] width 67 height 15
click at [985, 276] on button "Not Required" at bounding box center [1018, 276] width 67 height 15
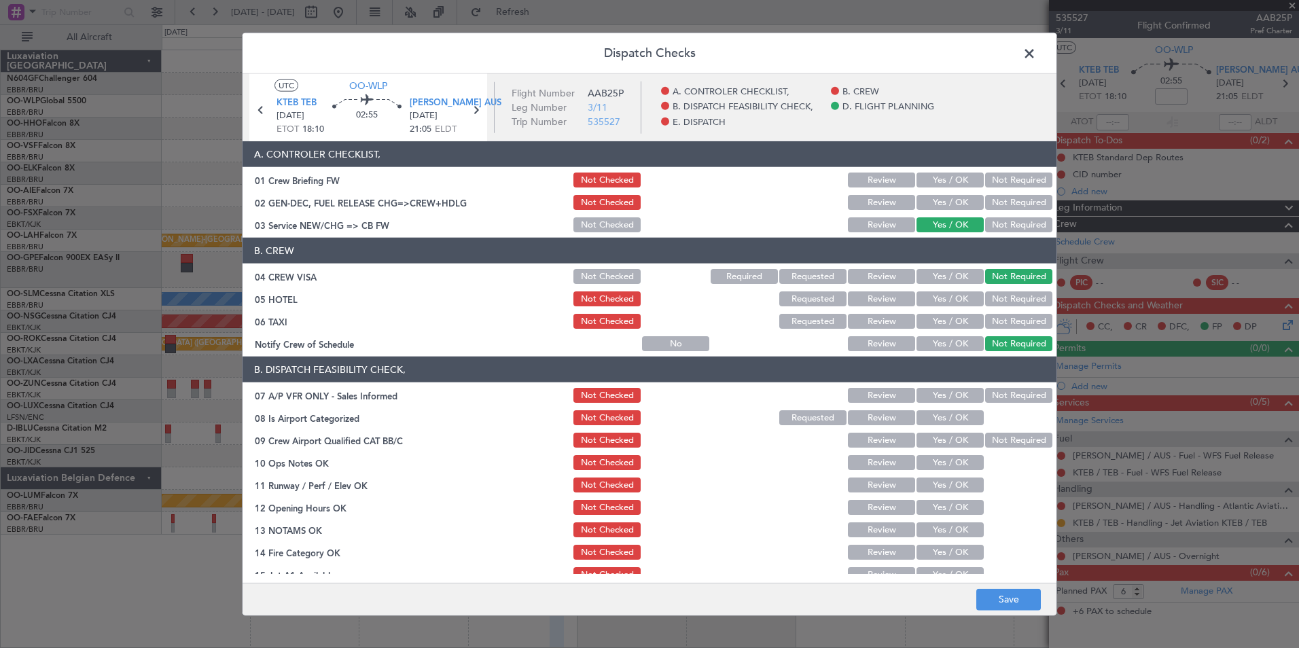
click at [985, 302] on button "Not Required" at bounding box center [1018, 299] width 67 height 15
click at [985, 319] on button "Not Required" at bounding box center [1018, 321] width 67 height 15
click at [947, 349] on button "Yes / OK" at bounding box center [950, 343] width 67 height 15
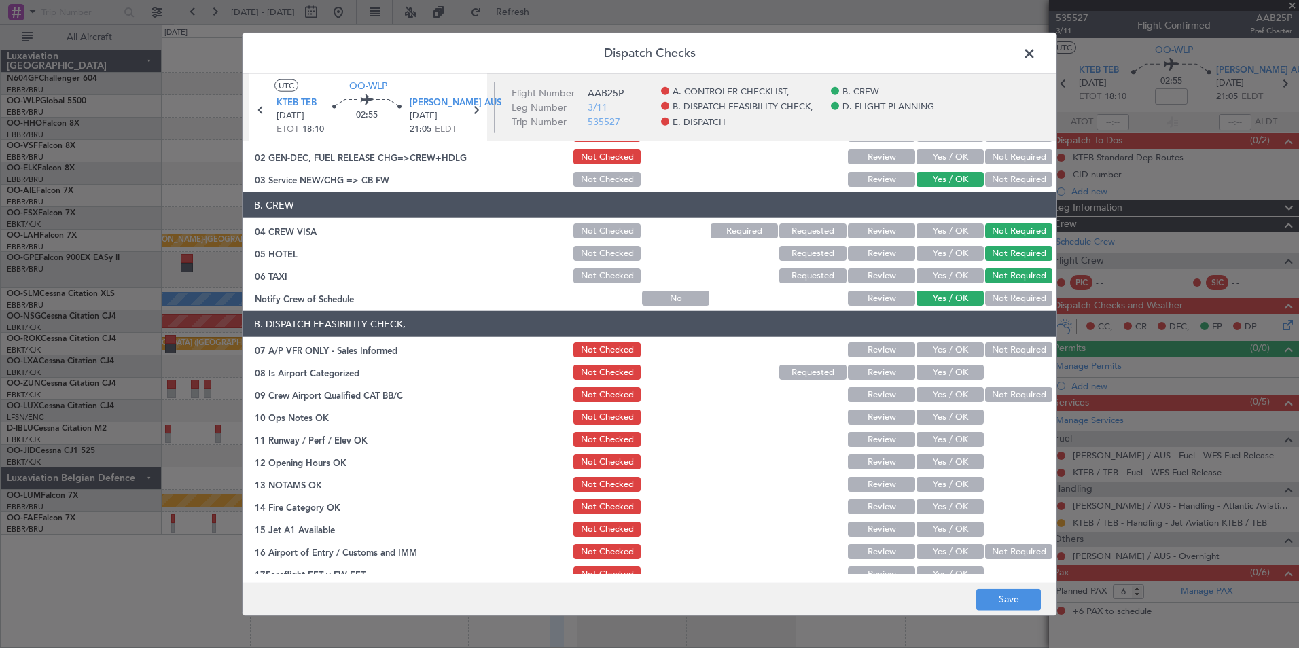
scroll to position [68, 0]
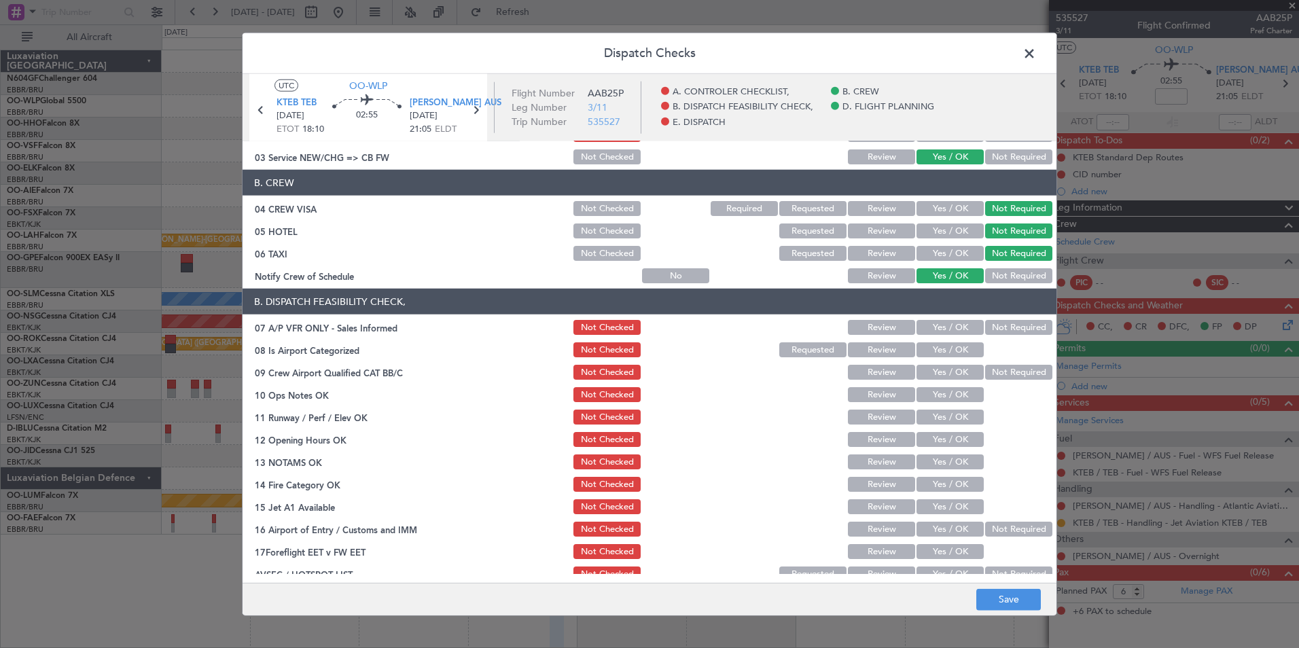
click at [1002, 326] on button "Not Required" at bounding box center [1018, 327] width 67 height 15
click at [952, 349] on button "Yes / OK" at bounding box center [950, 350] width 67 height 15
click at [985, 372] on button "Not Required" at bounding box center [1018, 372] width 67 height 15
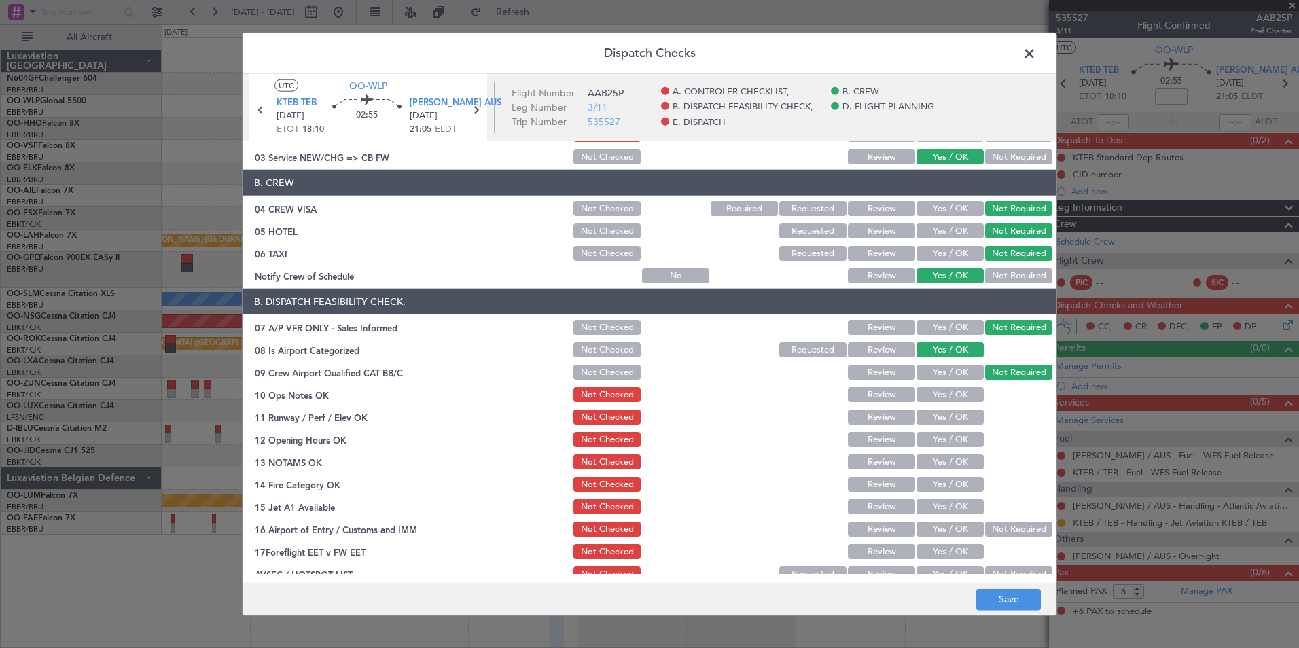
click at [948, 400] on button "Yes / OK" at bounding box center [950, 394] width 67 height 15
click at [948, 419] on button "Yes / OK" at bounding box center [950, 417] width 67 height 15
click at [434, 99] on span "[PERSON_NAME] AUS" at bounding box center [456, 104] width 92 height 14
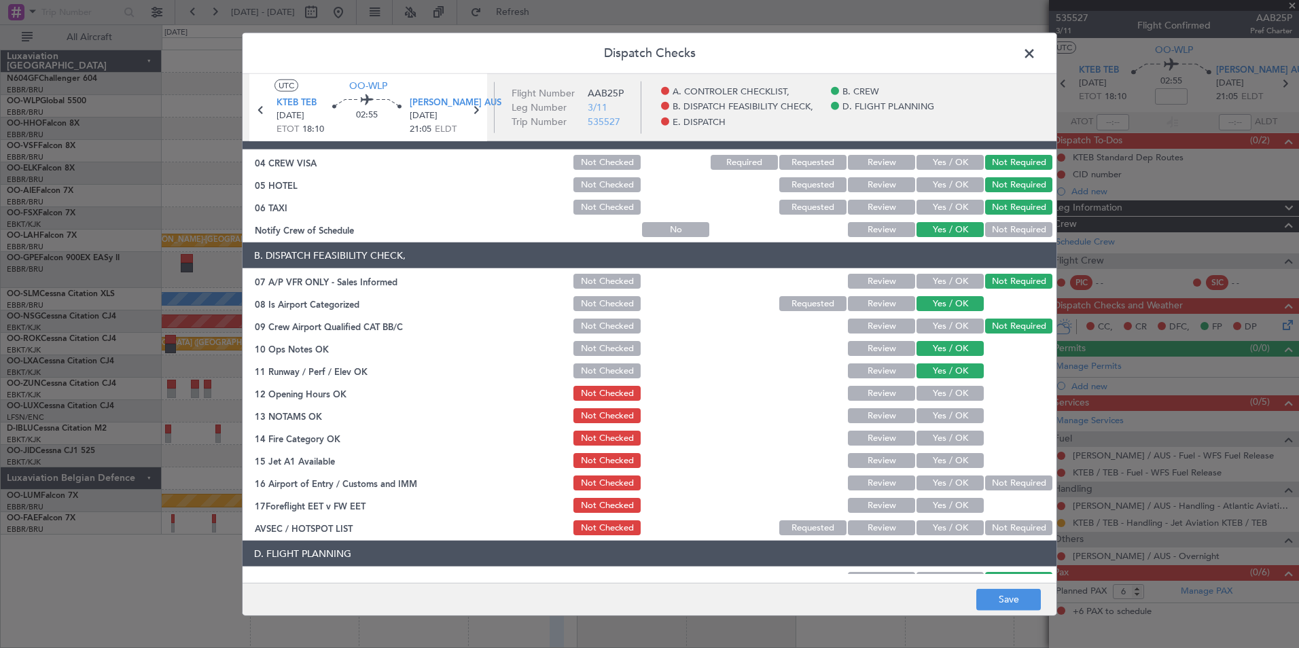
scroll to position [136, 0]
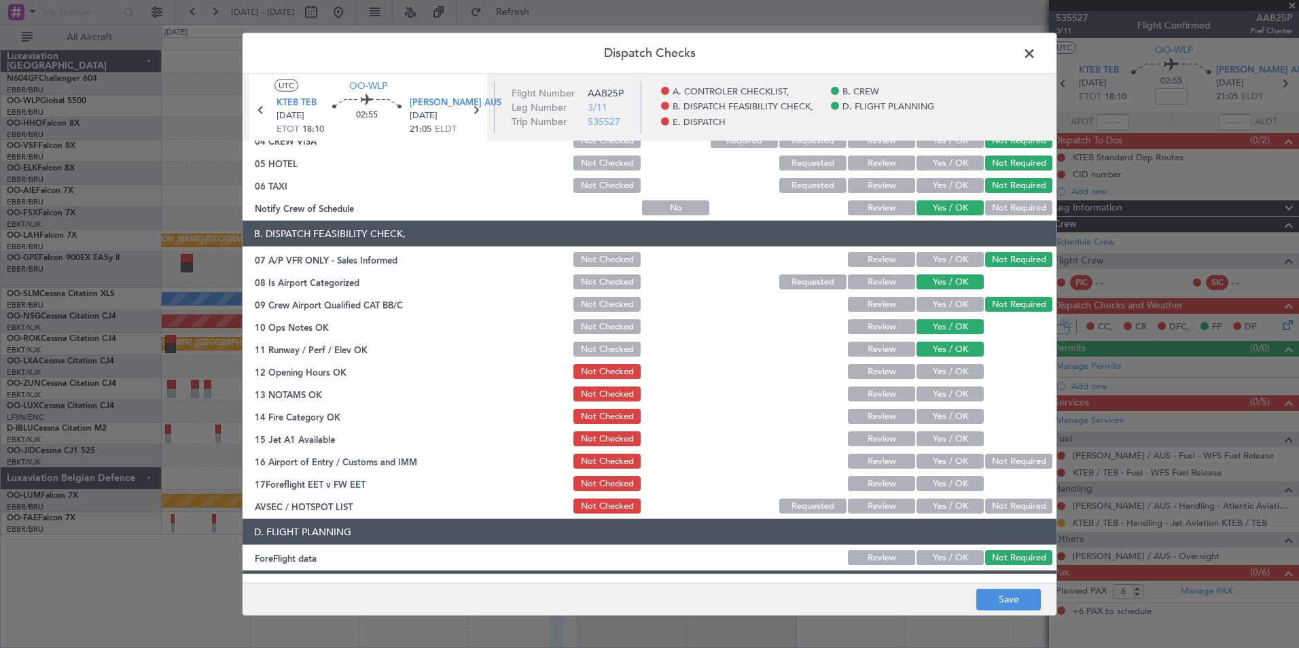
click at [943, 371] on button "Yes / OK" at bounding box center [950, 371] width 67 height 15
click at [946, 391] on button "Yes / OK" at bounding box center [950, 394] width 67 height 15
click at [943, 433] on button "Yes / OK" at bounding box center [950, 439] width 67 height 15
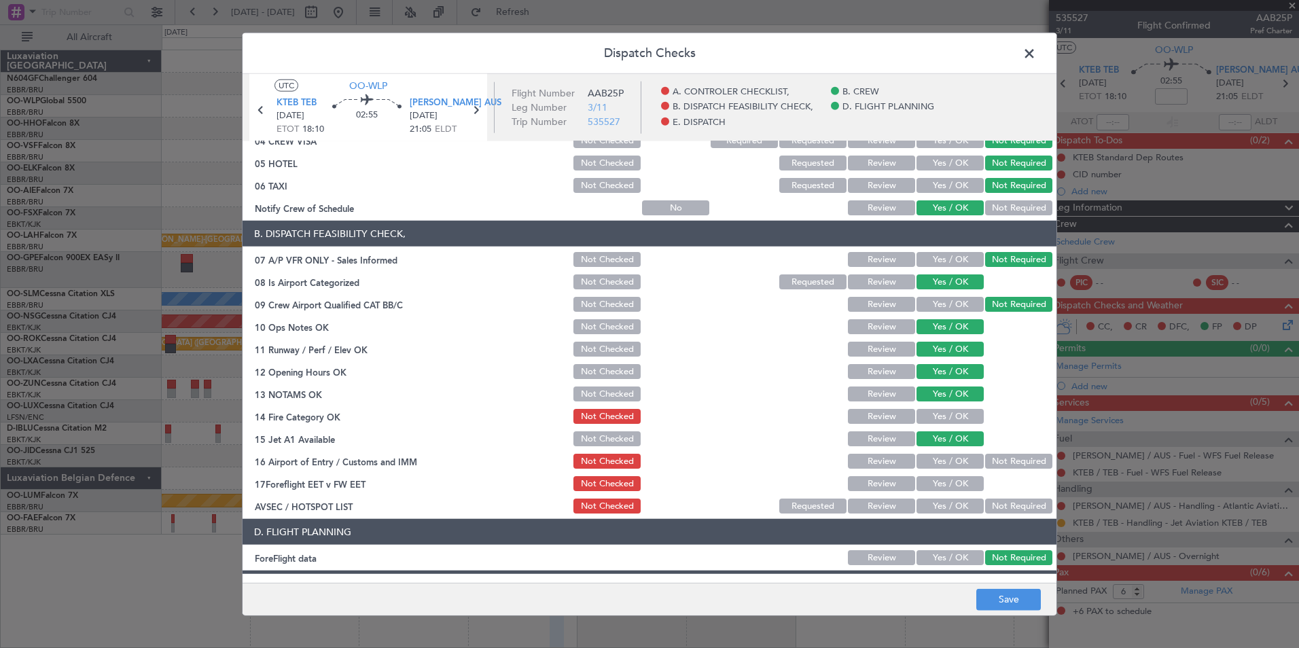
click at [987, 453] on div "Not Required" at bounding box center [1017, 461] width 69 height 19
click at [989, 462] on button "Not Required" at bounding box center [1018, 461] width 67 height 15
click at [957, 504] on button "Yes / OK" at bounding box center [950, 506] width 67 height 15
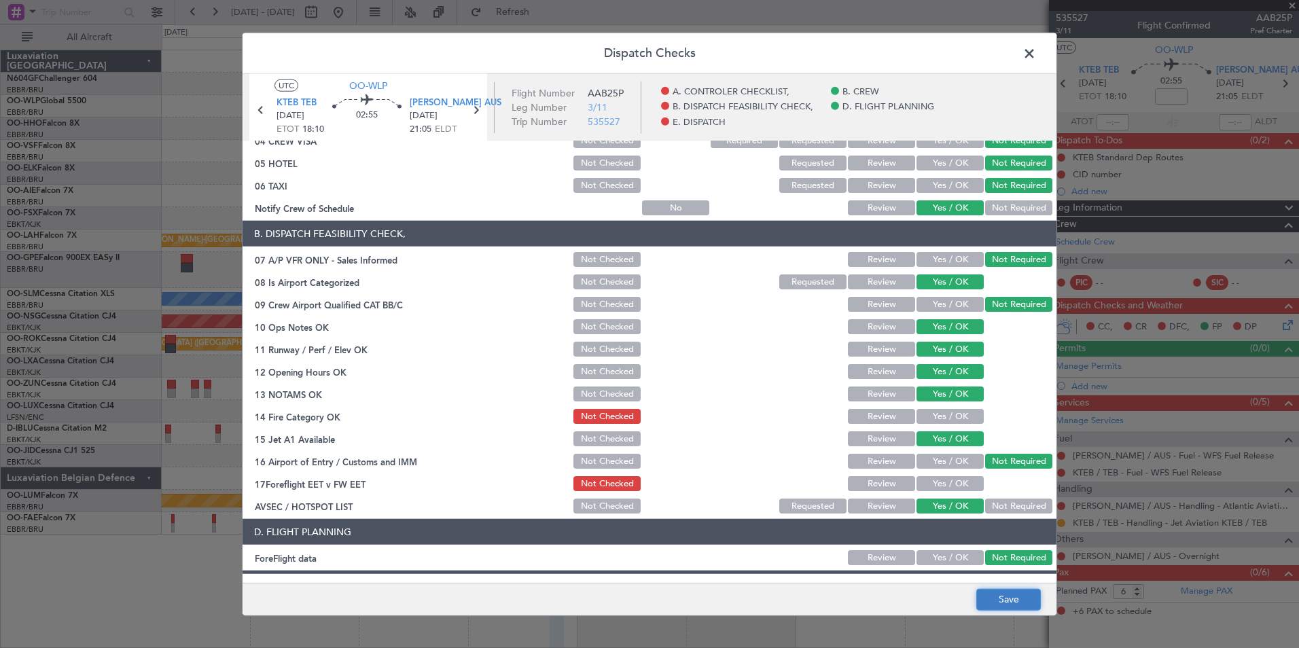
click at [1033, 593] on button "Save" at bounding box center [1009, 600] width 65 height 22
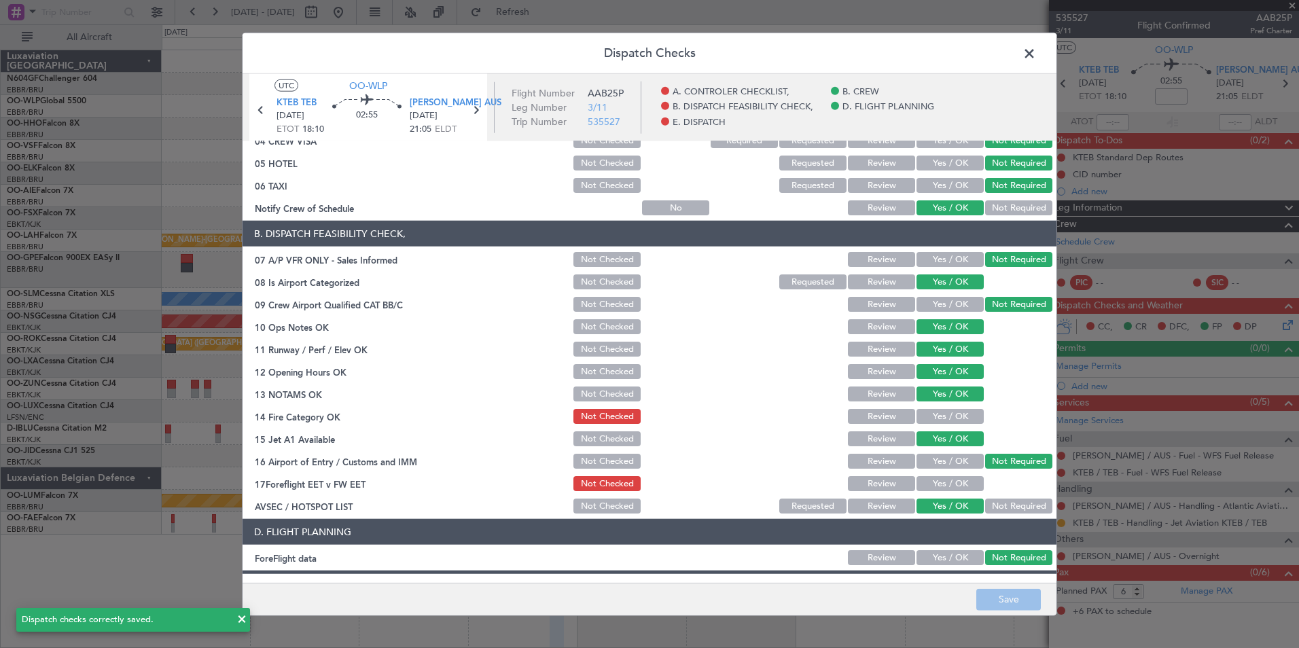
click at [1040, 55] on header "Dispatch Checks" at bounding box center [650, 53] width 814 height 41
click at [1036, 58] on span at bounding box center [1036, 56] width 0 height 27
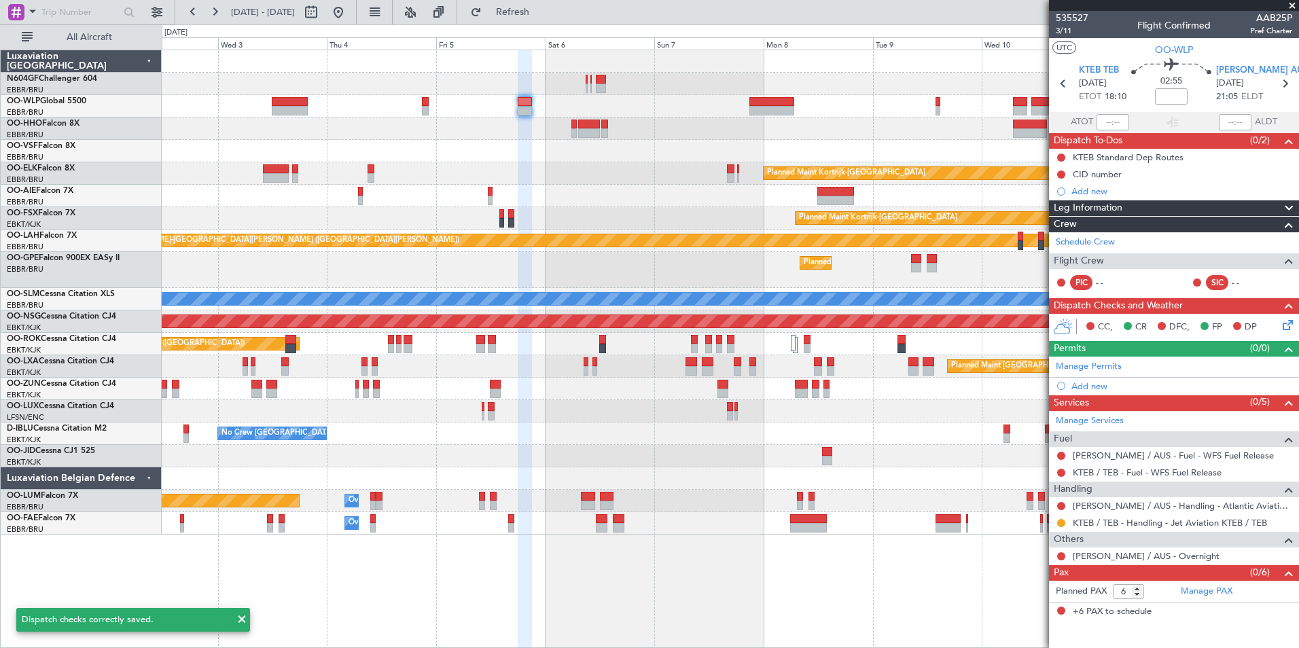
click at [686, 156] on div at bounding box center [730, 151] width 1137 height 22
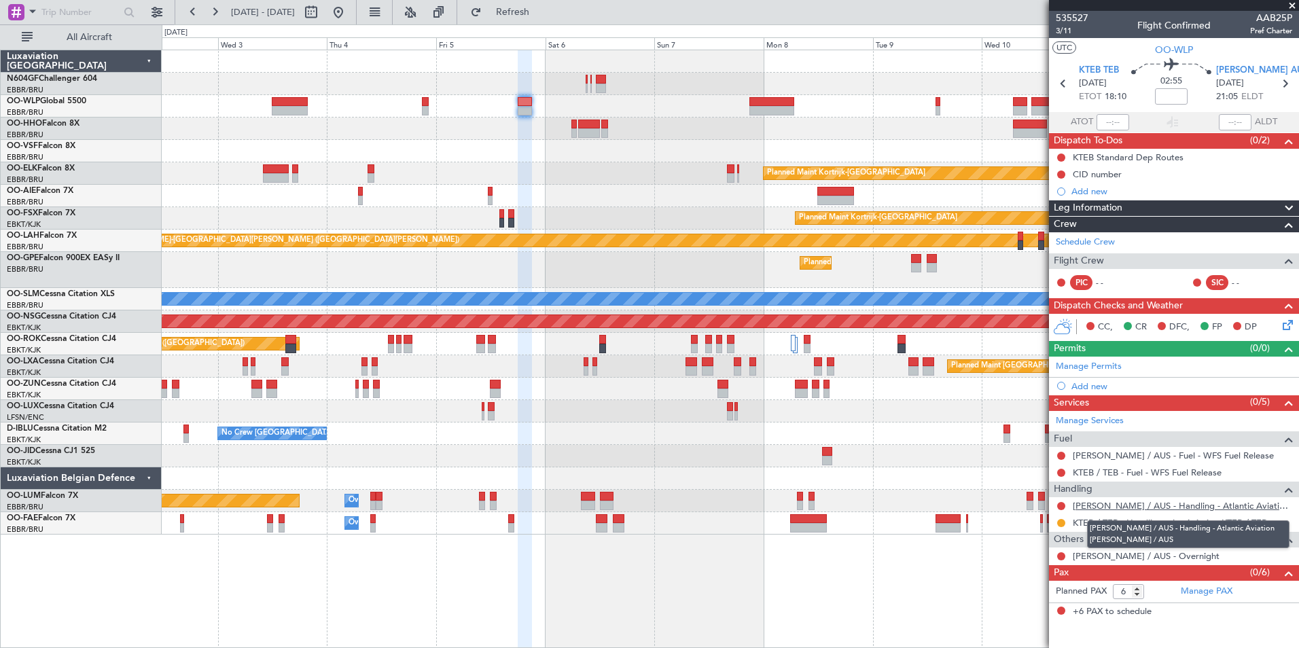
click at [1135, 509] on link "[PERSON_NAME] / AUS - Handling - Atlantic Aviation [PERSON_NAME] / AUS" at bounding box center [1183, 506] width 220 height 12
click at [509, 11] on button "Refresh" at bounding box center [505, 12] width 82 height 22
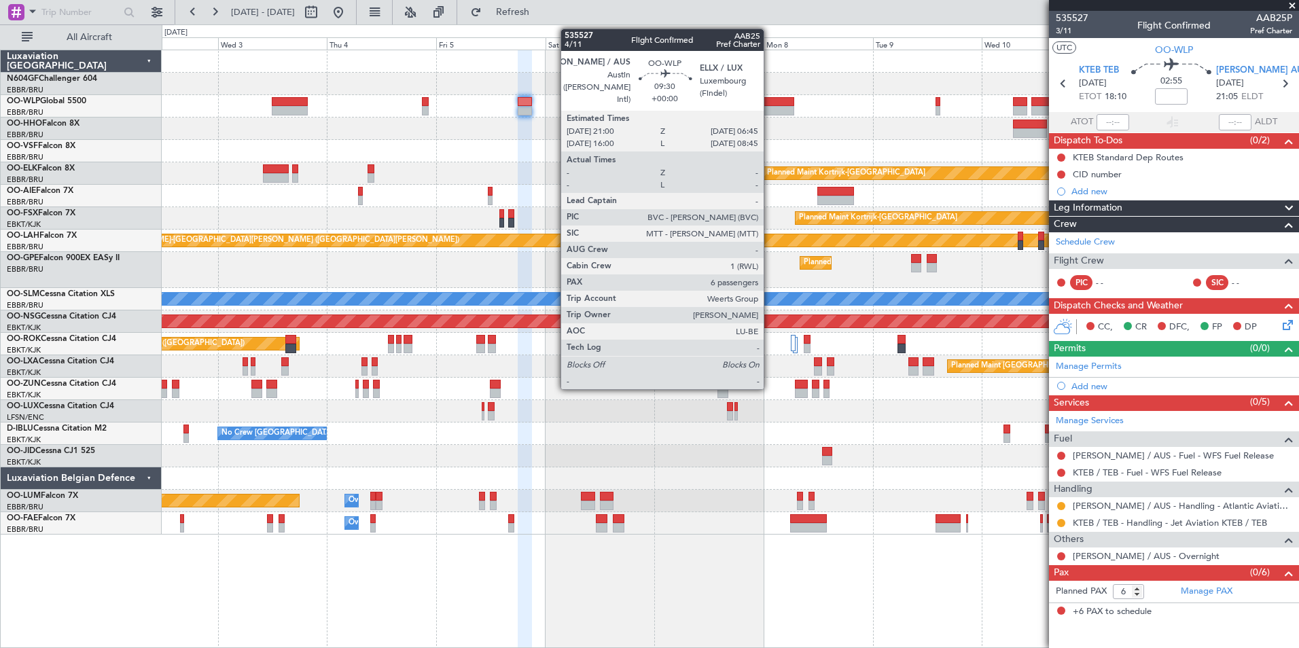
click at [770, 104] on div at bounding box center [772, 102] width 45 height 10
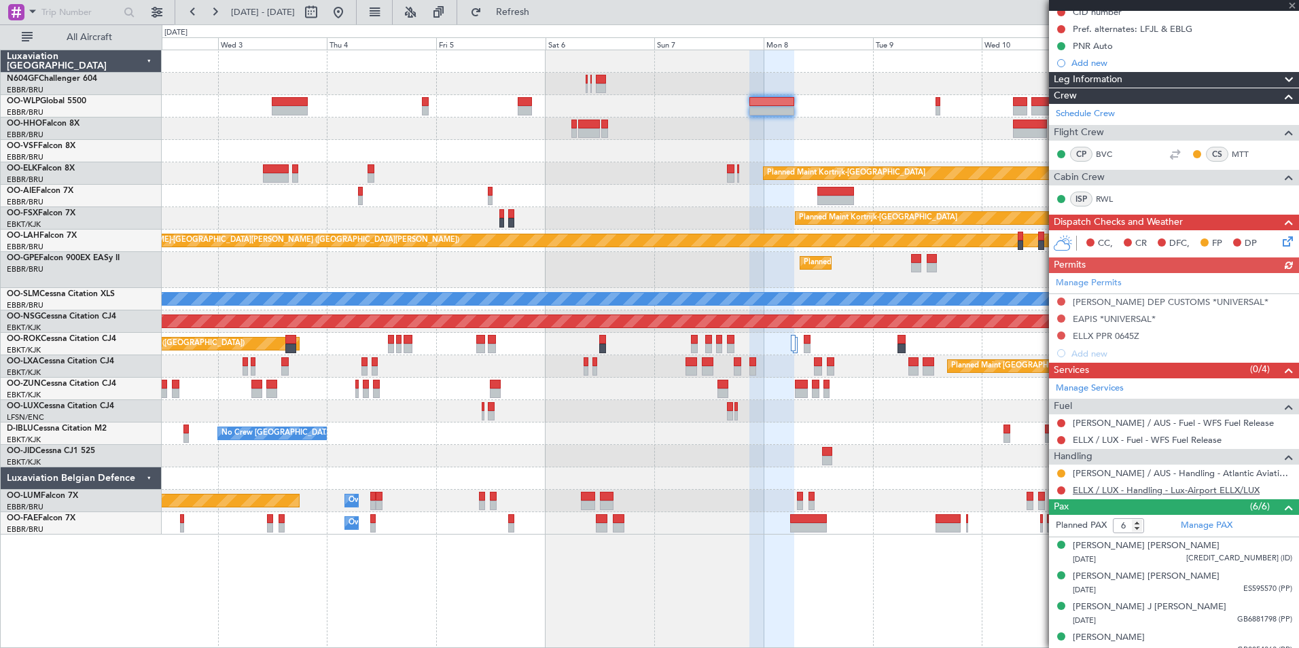
scroll to position [217, 0]
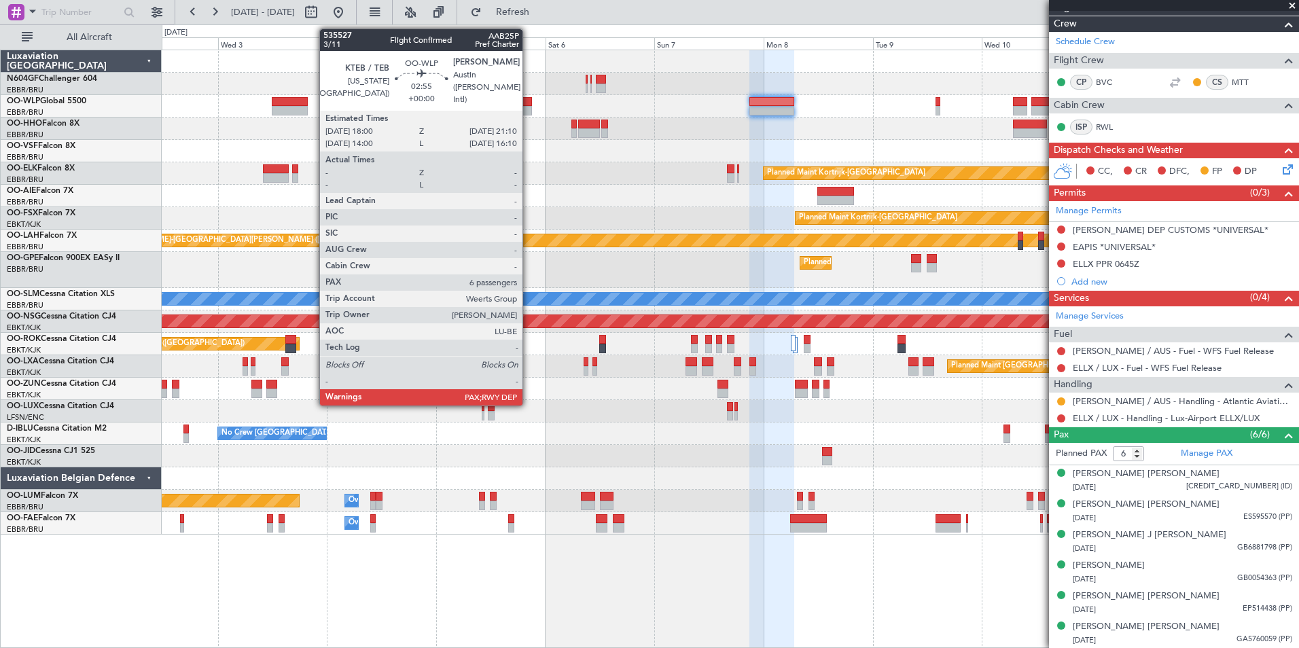
click at [529, 113] on div at bounding box center [525, 111] width 15 height 10
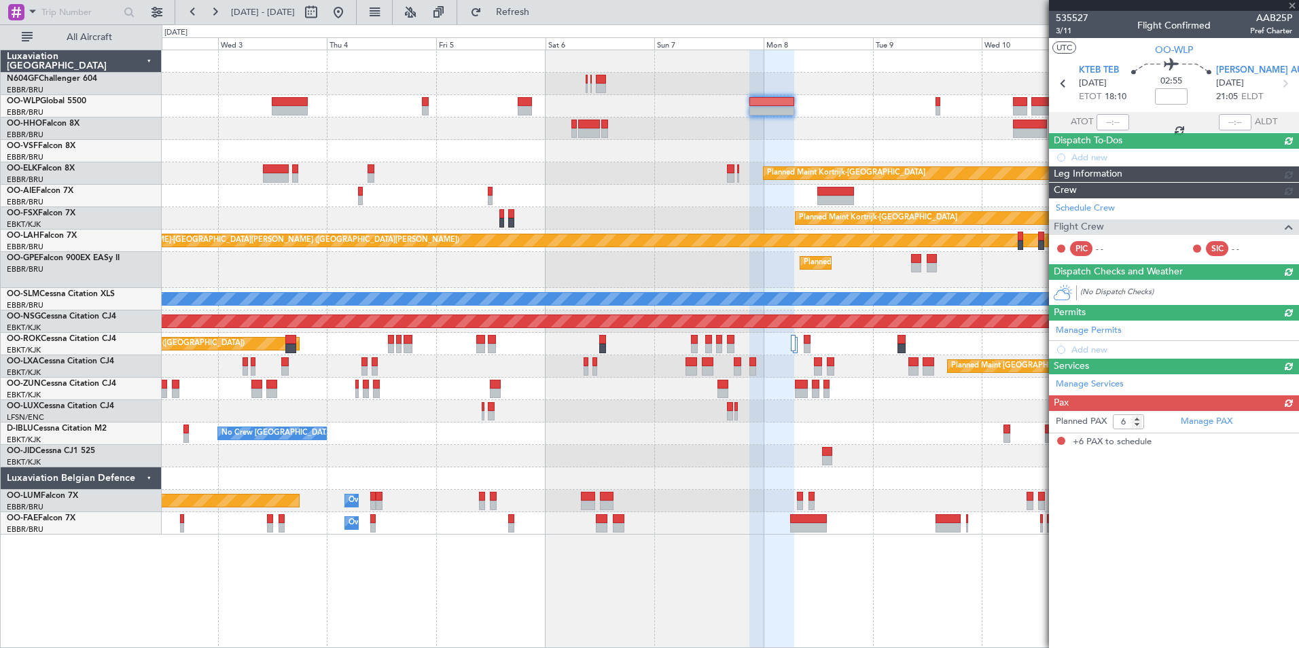
scroll to position [0, 0]
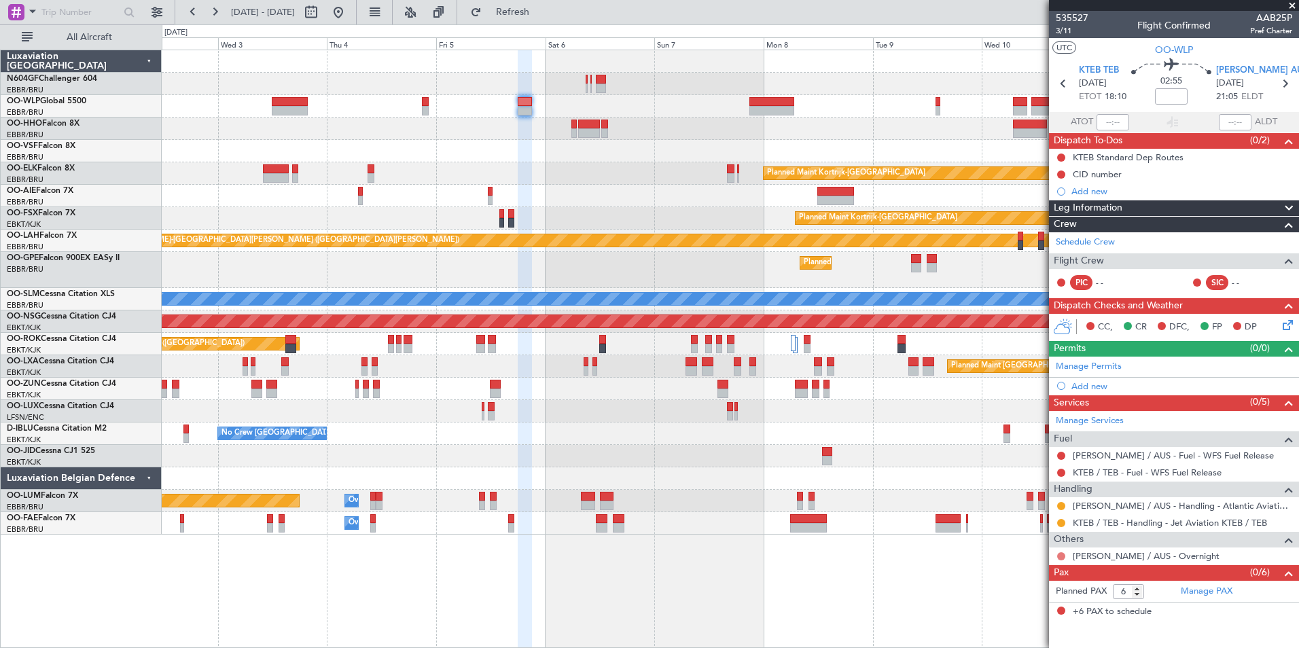
click at [1062, 553] on button at bounding box center [1061, 557] width 8 height 8
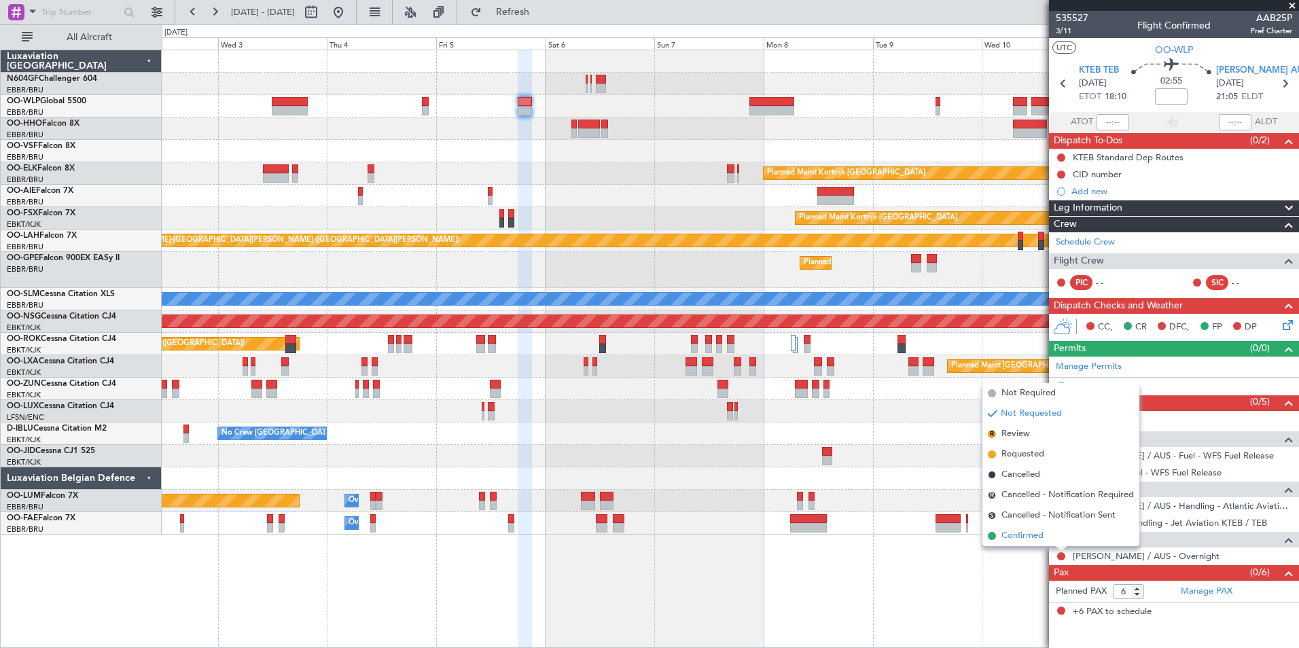
click at [1029, 537] on span "Confirmed" at bounding box center [1023, 536] width 42 height 14
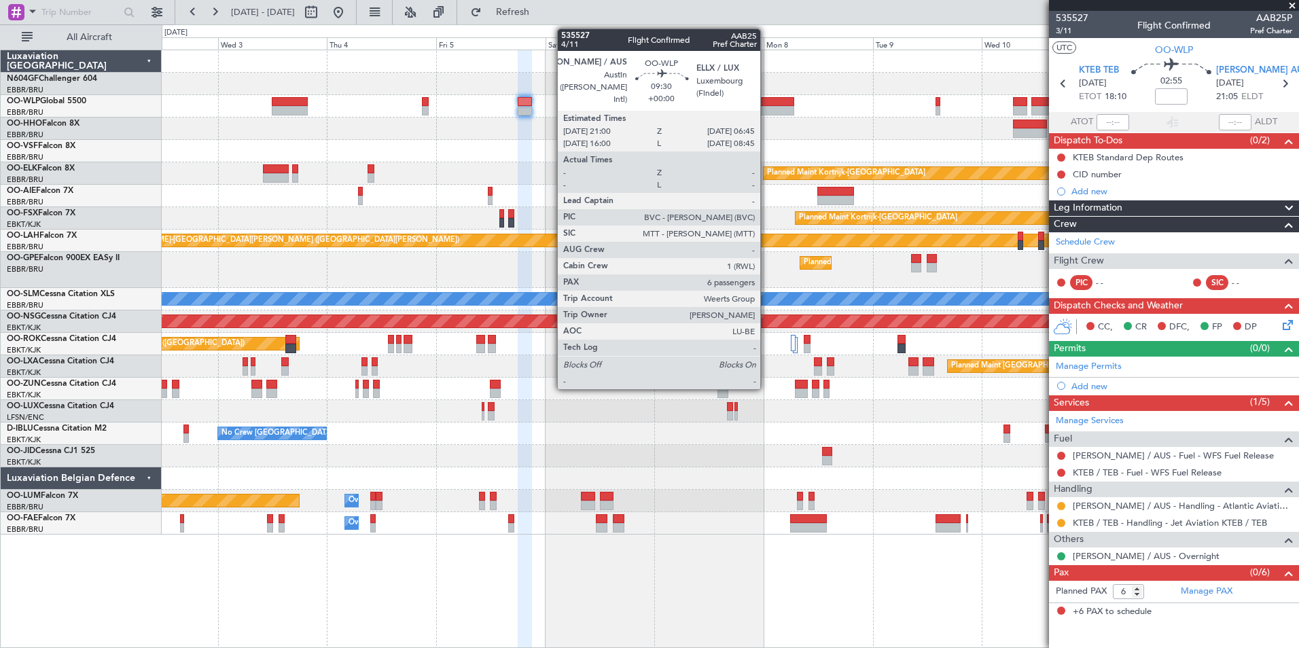
click at [767, 107] on div at bounding box center [772, 111] width 45 height 10
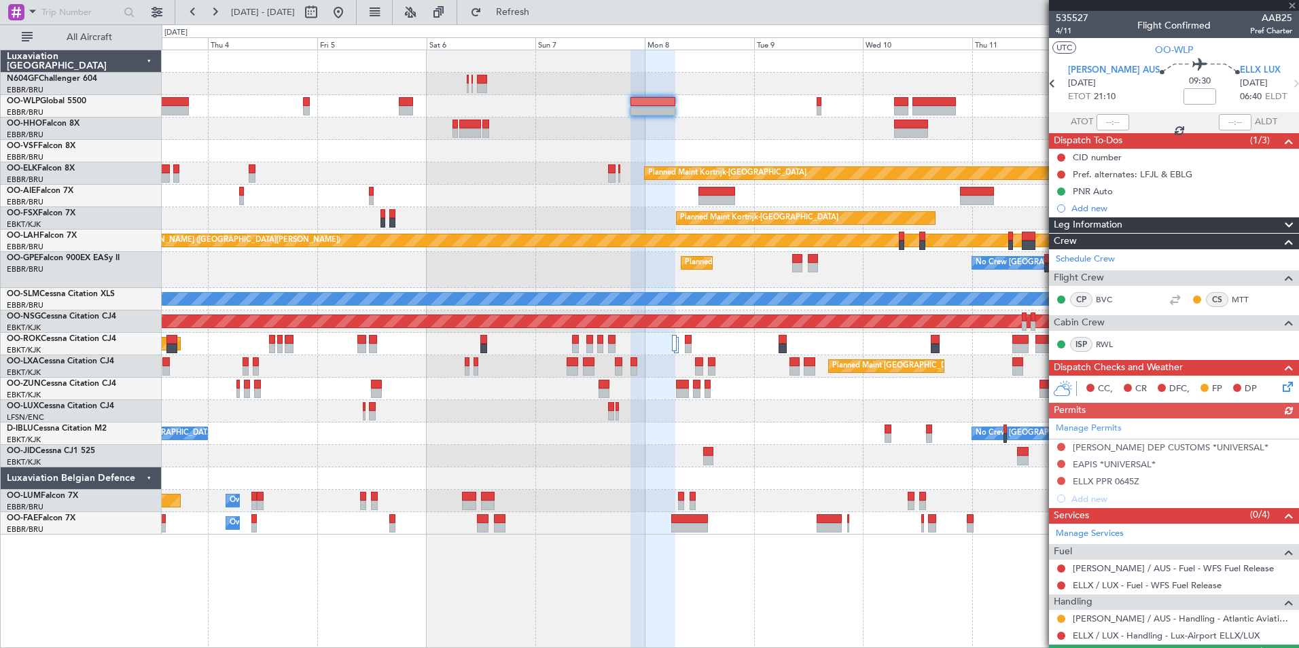
click at [724, 131] on div at bounding box center [730, 129] width 1137 height 22
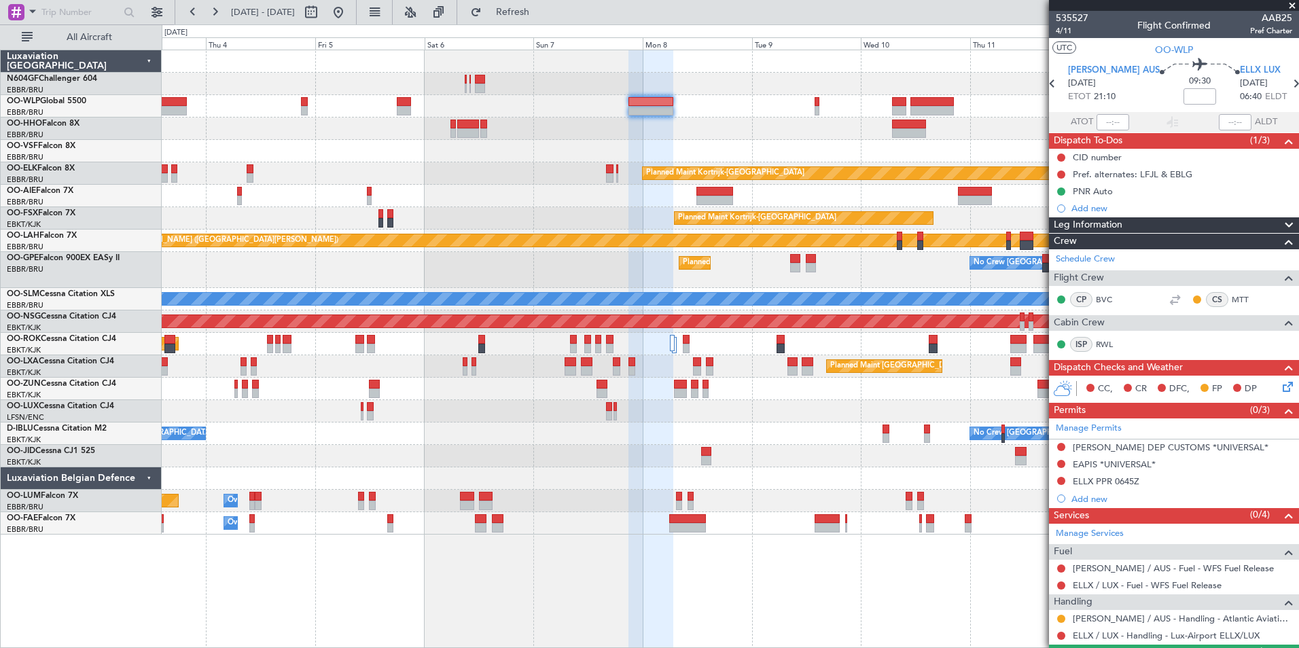
click at [1280, 385] on icon at bounding box center [1285, 384] width 11 height 11
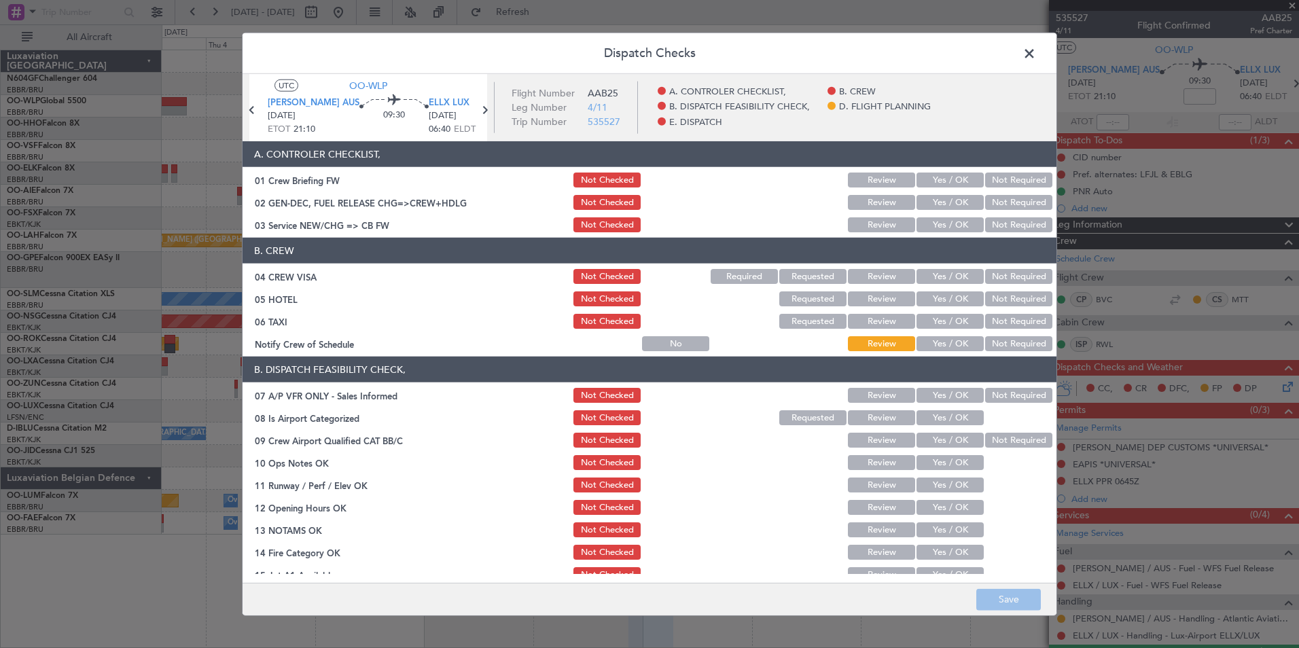
click at [929, 234] on div "Yes / OK" at bounding box center [949, 224] width 69 height 19
click at [943, 219] on button "Yes / OK" at bounding box center [950, 224] width 67 height 15
click at [1002, 281] on button "Not Required" at bounding box center [1018, 276] width 67 height 15
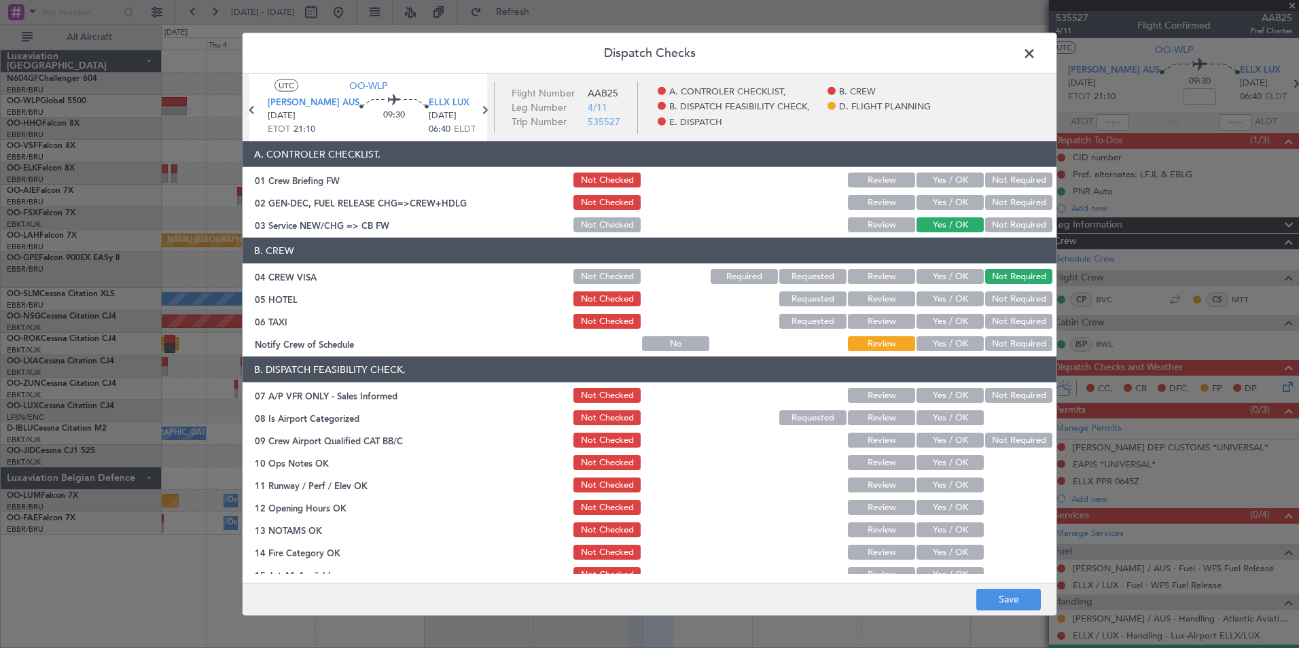
click at [999, 296] on button "Not Required" at bounding box center [1018, 299] width 67 height 15
click at [989, 318] on button "Not Required" at bounding box center [1018, 321] width 67 height 15
click at [926, 351] on button "Yes / OK" at bounding box center [950, 343] width 67 height 15
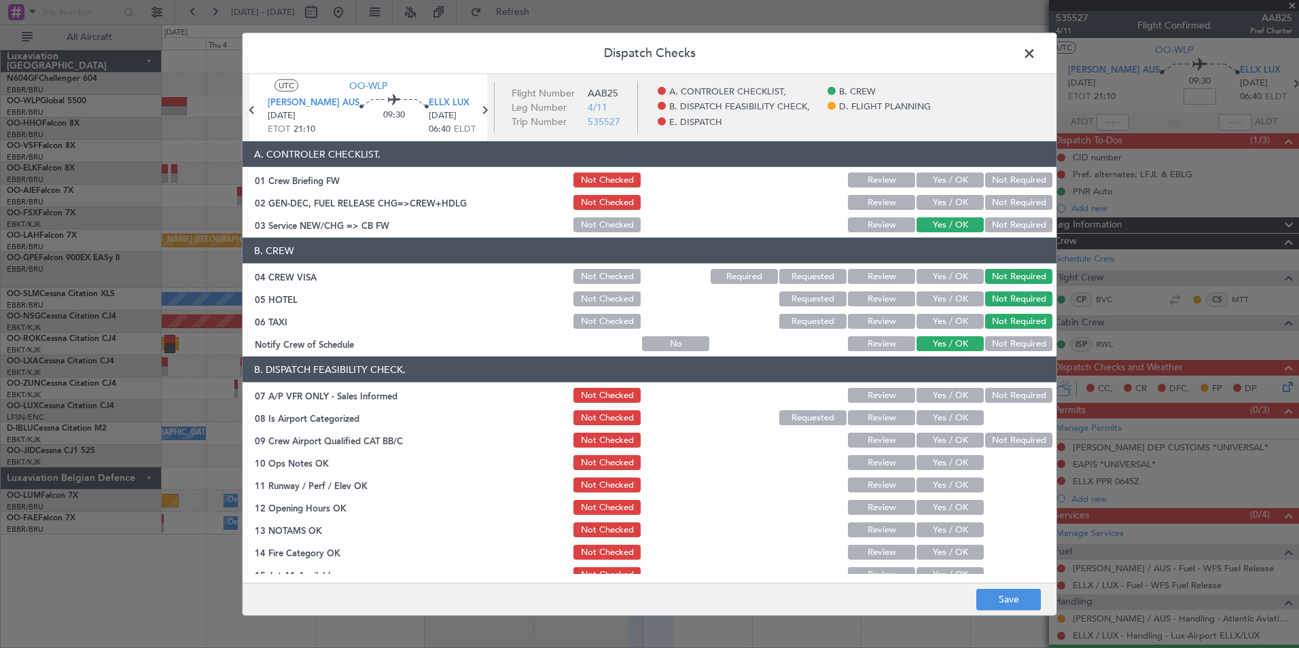
scroll to position [68, 0]
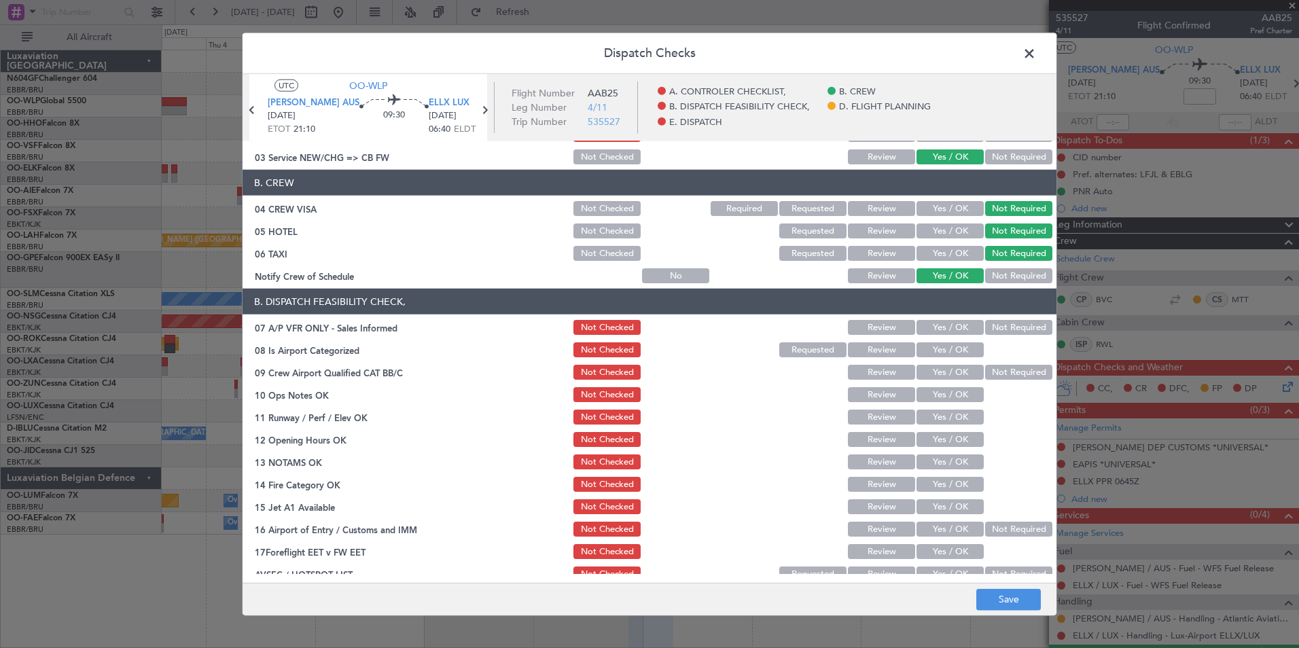
drag, startPoint x: 989, startPoint y: 321, endPoint x: 965, endPoint y: 338, distance: 29.2
click at [989, 321] on button "Not Required" at bounding box center [1018, 327] width 67 height 15
click at [948, 347] on button "Yes / OK" at bounding box center [950, 350] width 67 height 15
click at [1005, 376] on button "Not Required" at bounding box center [1018, 372] width 67 height 15
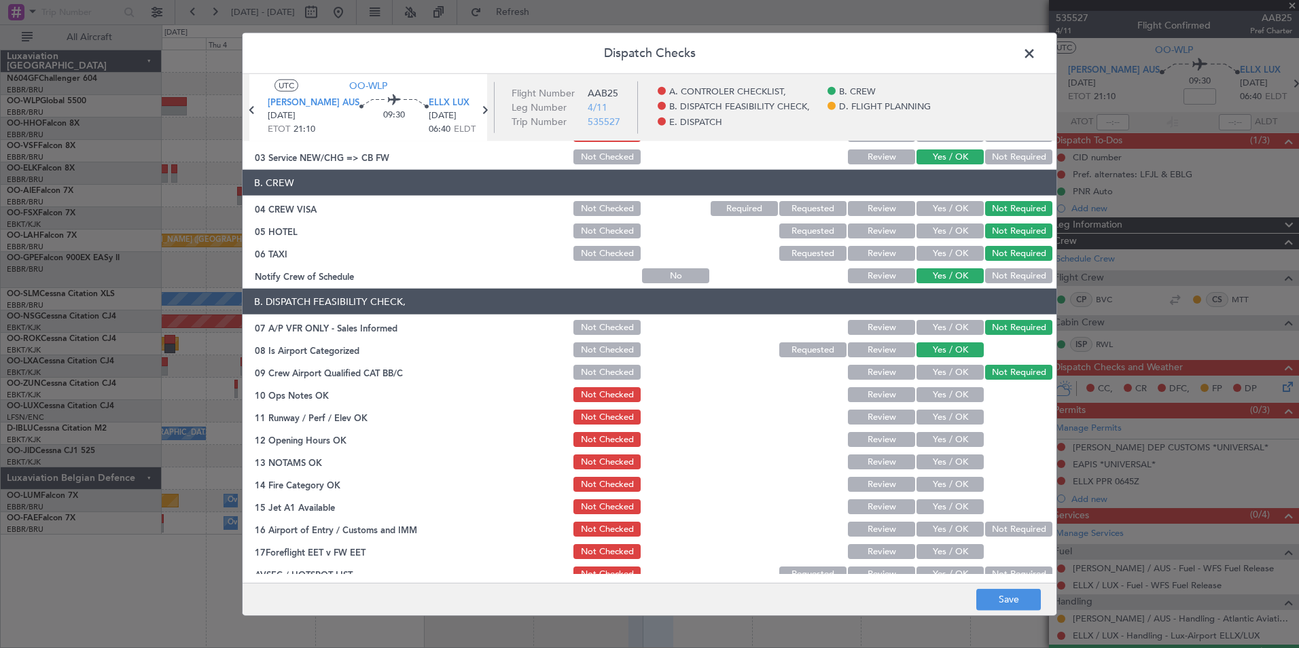
click at [928, 391] on button "Yes / OK" at bounding box center [950, 394] width 67 height 15
click at [935, 413] on button "Yes / OK" at bounding box center [950, 417] width 67 height 15
drag, startPoint x: 938, startPoint y: 427, endPoint x: 939, endPoint y: 439, distance: 12.3
click at [939, 427] on section "B. DISPATCH FEASIBILITY CHECK, 07 A/P VFR ONLY - Sales Informed Not Checked Rev…" at bounding box center [650, 436] width 814 height 295
drag, startPoint x: 940, startPoint y: 442, endPoint x: 941, endPoint y: 465, distance: 23.1
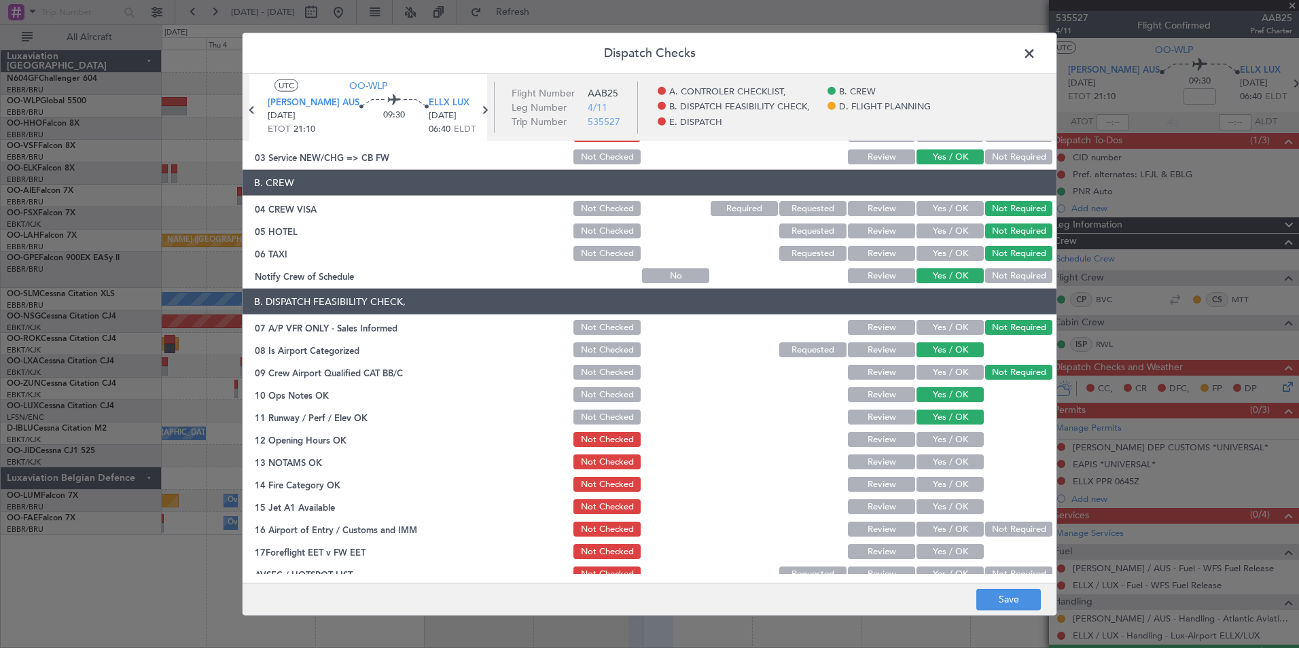
click at [941, 448] on div "Yes / OK" at bounding box center [949, 439] width 69 height 19
click at [941, 468] on button "Yes / OK" at bounding box center [950, 462] width 67 height 15
click at [946, 489] on button "Yes / OK" at bounding box center [950, 484] width 67 height 15
click at [949, 432] on button "Yes / OK" at bounding box center [950, 439] width 67 height 15
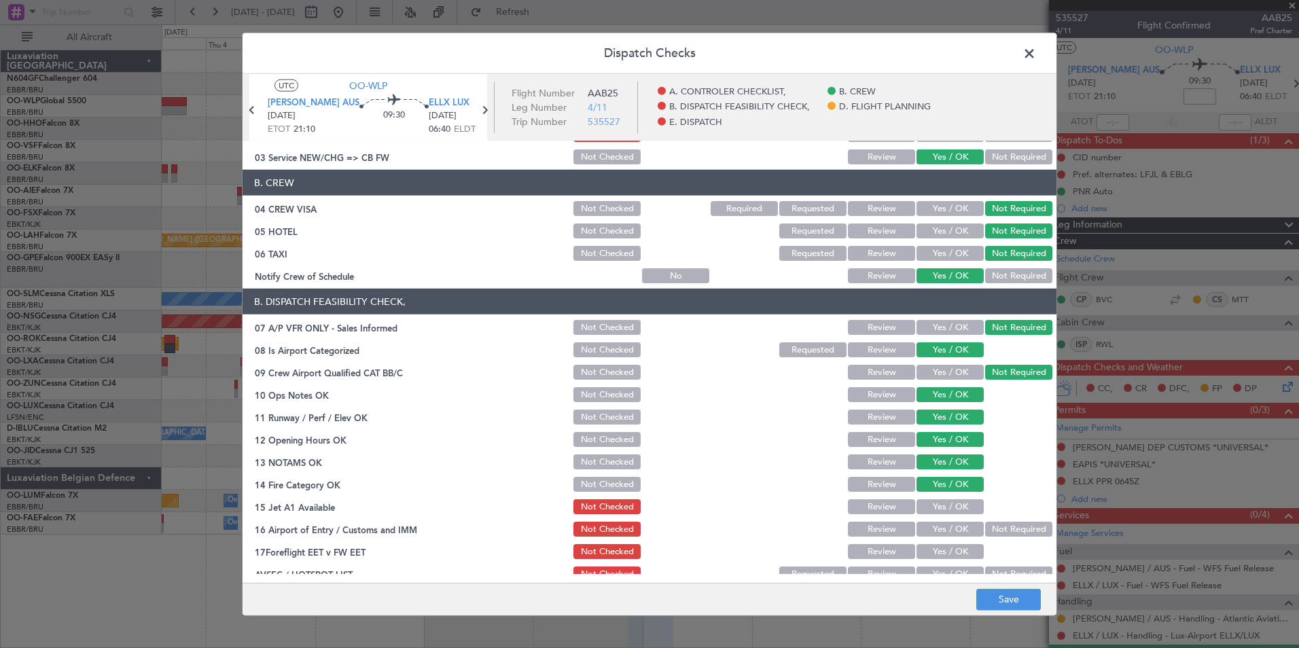
click at [985, 527] on button "Not Required" at bounding box center [1018, 529] width 67 height 15
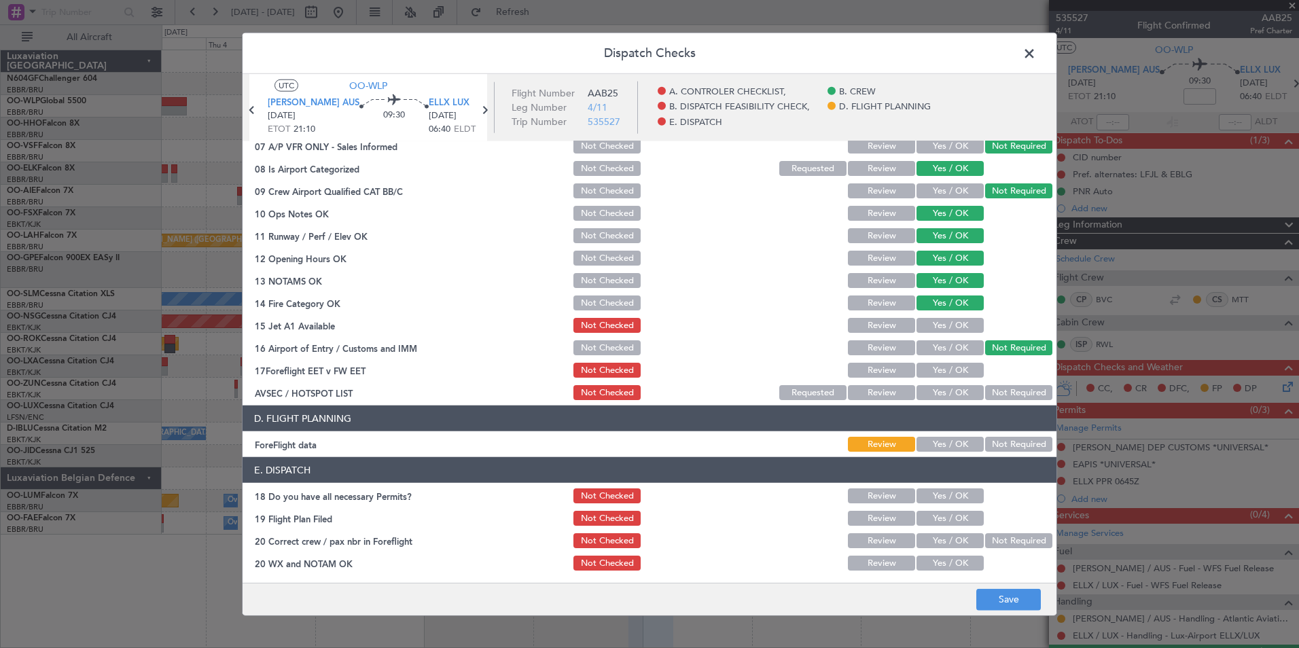
scroll to position [251, 0]
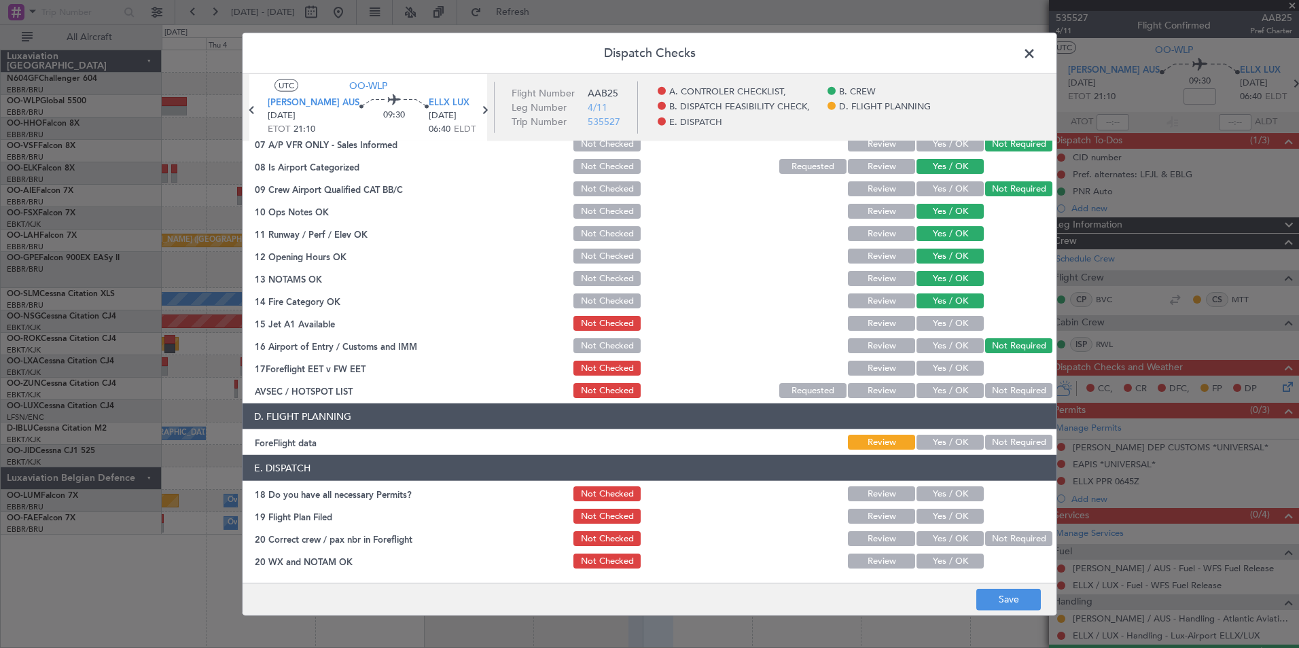
click at [930, 316] on button "Yes / OK" at bounding box center [950, 323] width 67 height 15
click at [956, 397] on button "Yes / OK" at bounding box center [950, 390] width 67 height 15
click at [1002, 597] on button "Save" at bounding box center [1009, 600] width 65 height 22
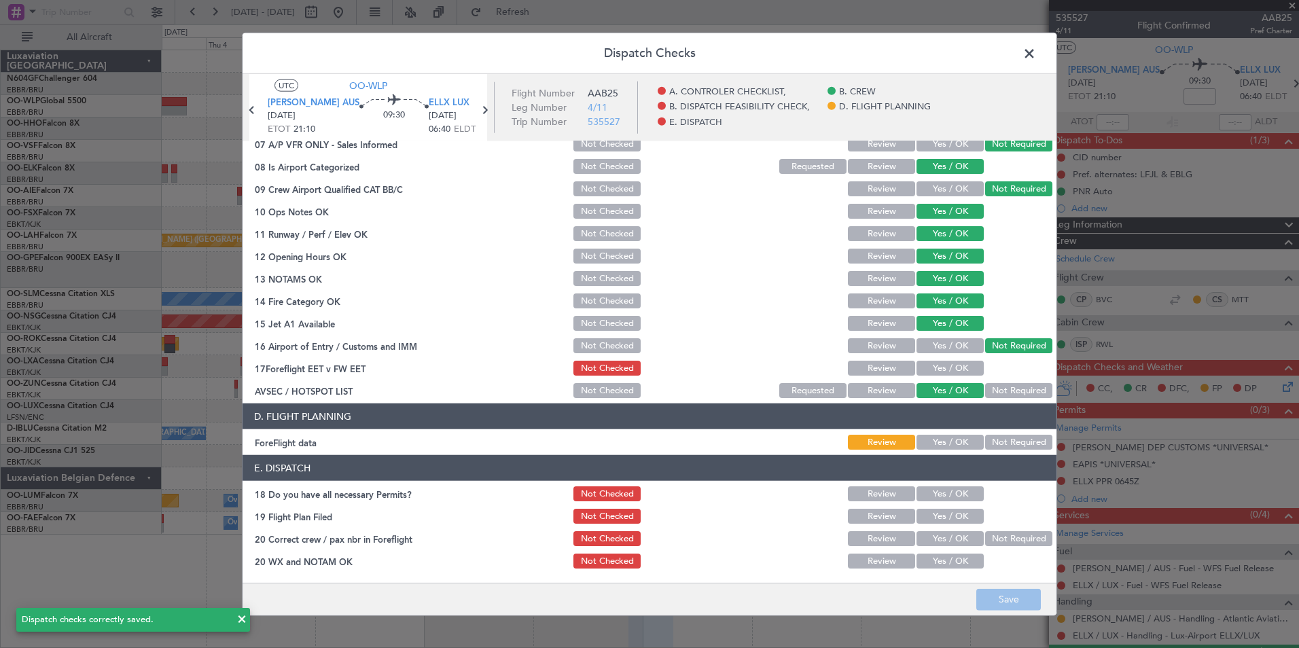
click at [1036, 49] on span at bounding box center [1036, 56] width 0 height 27
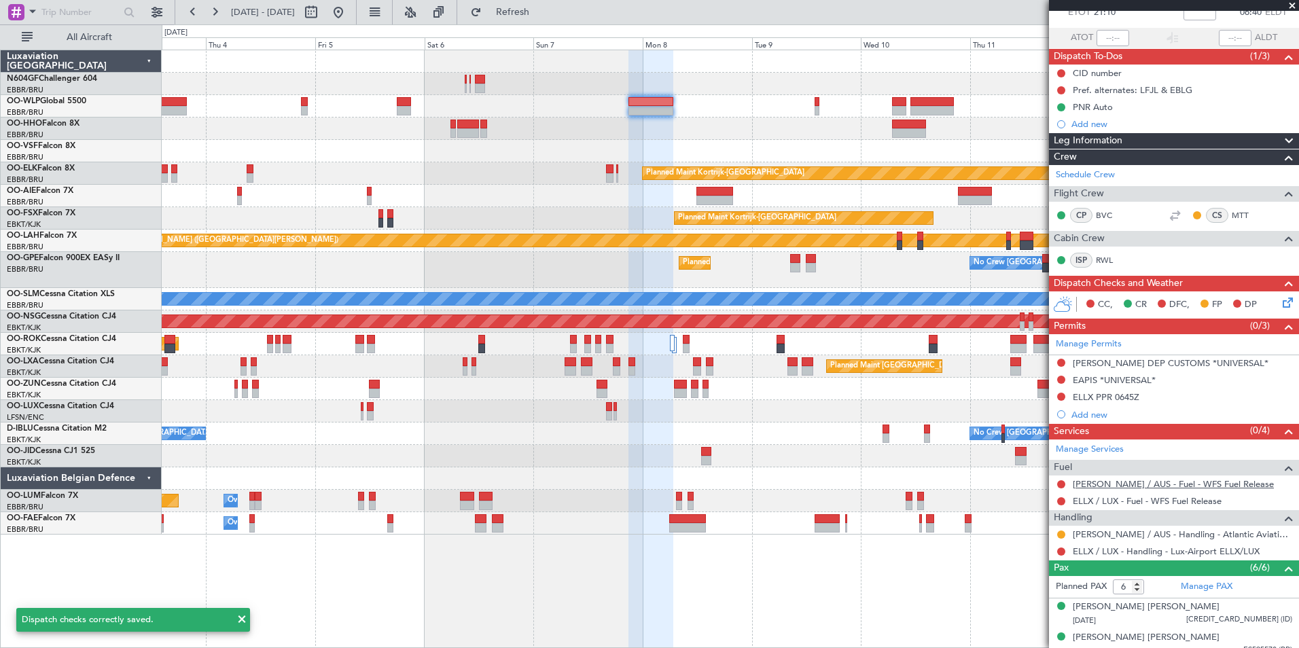
scroll to position [136, 0]
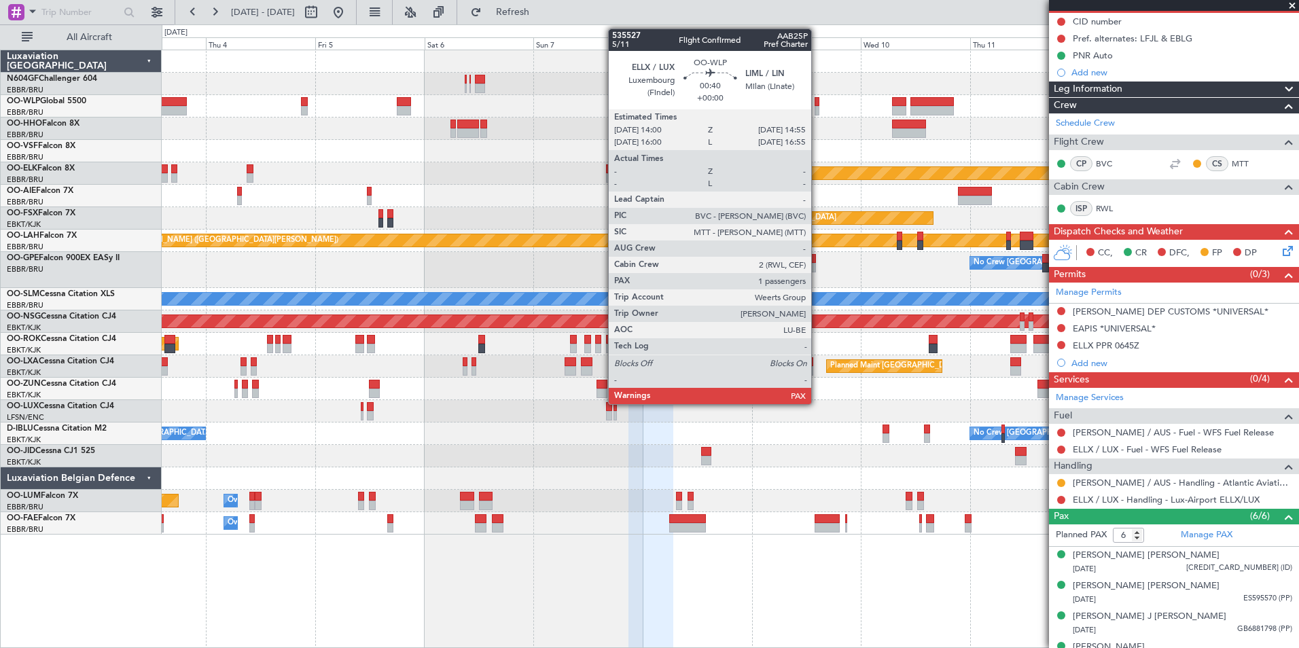
click at [818, 105] on div at bounding box center [817, 102] width 5 height 10
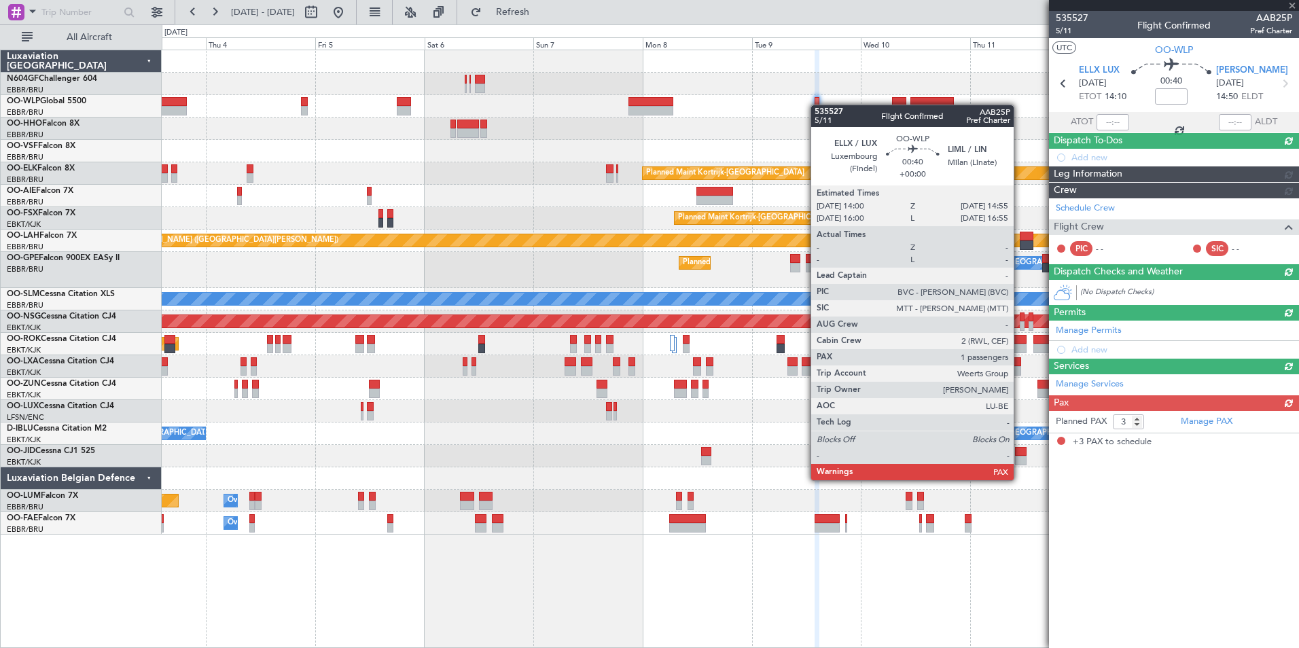
scroll to position [0, 0]
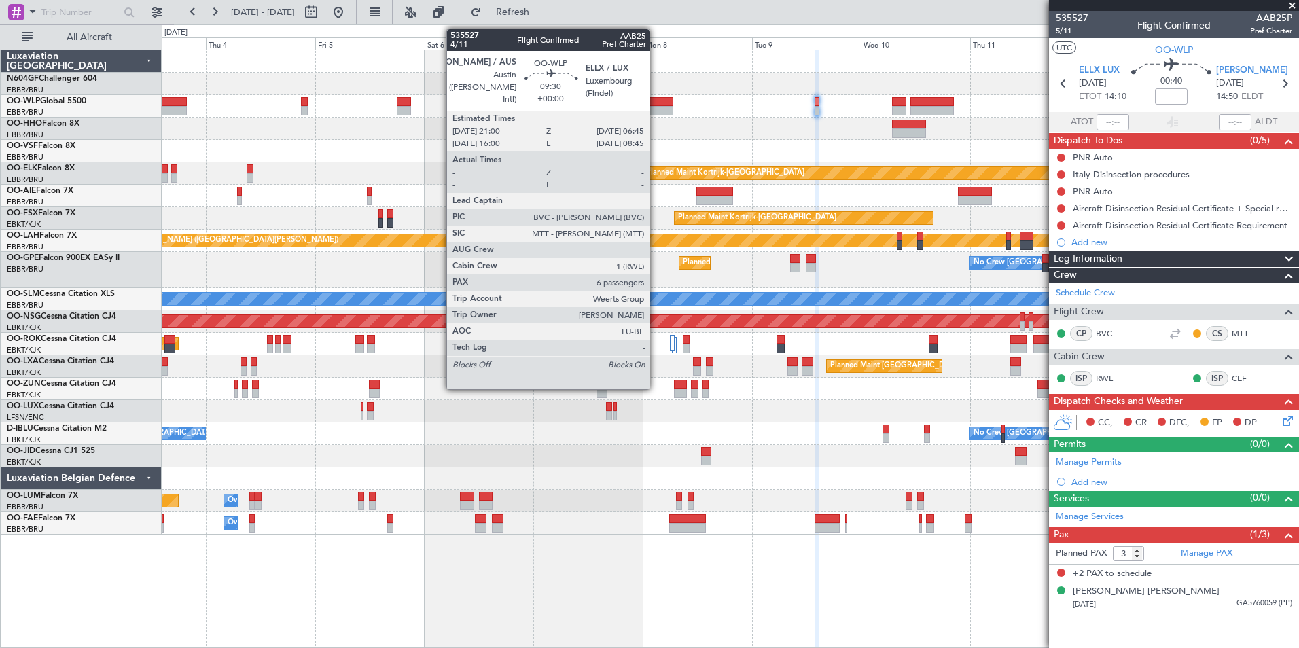
click at [644, 115] on div at bounding box center [651, 111] width 45 height 10
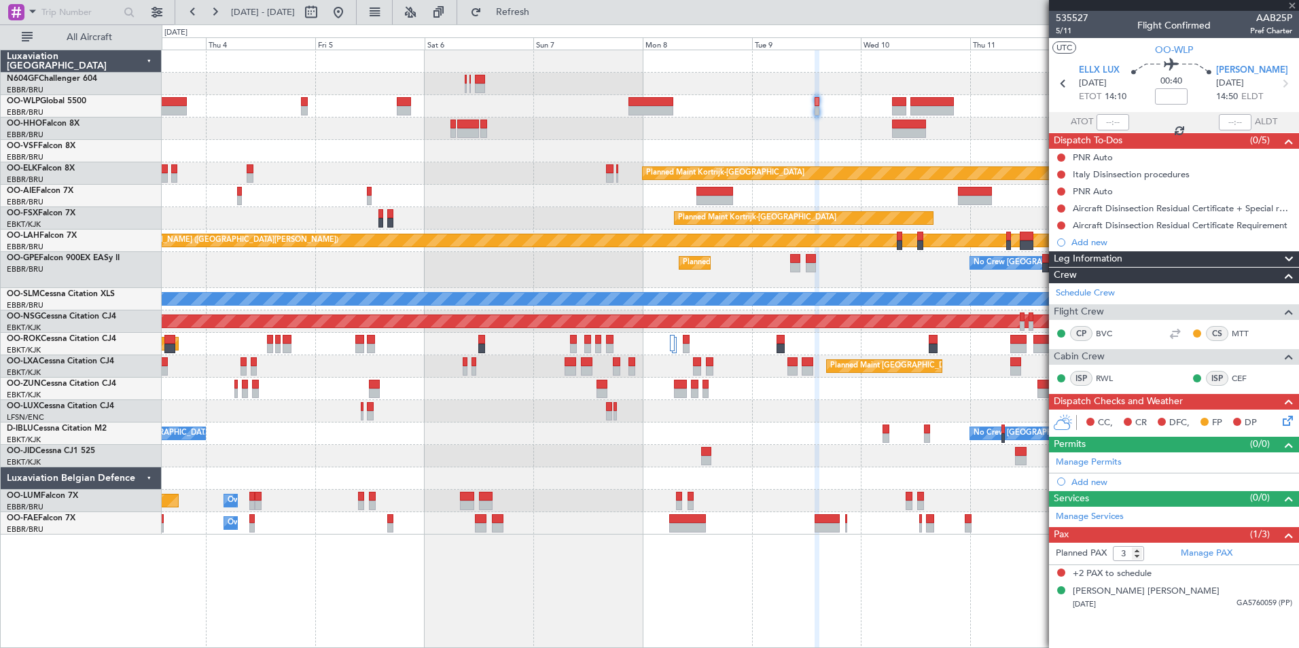
type input "6"
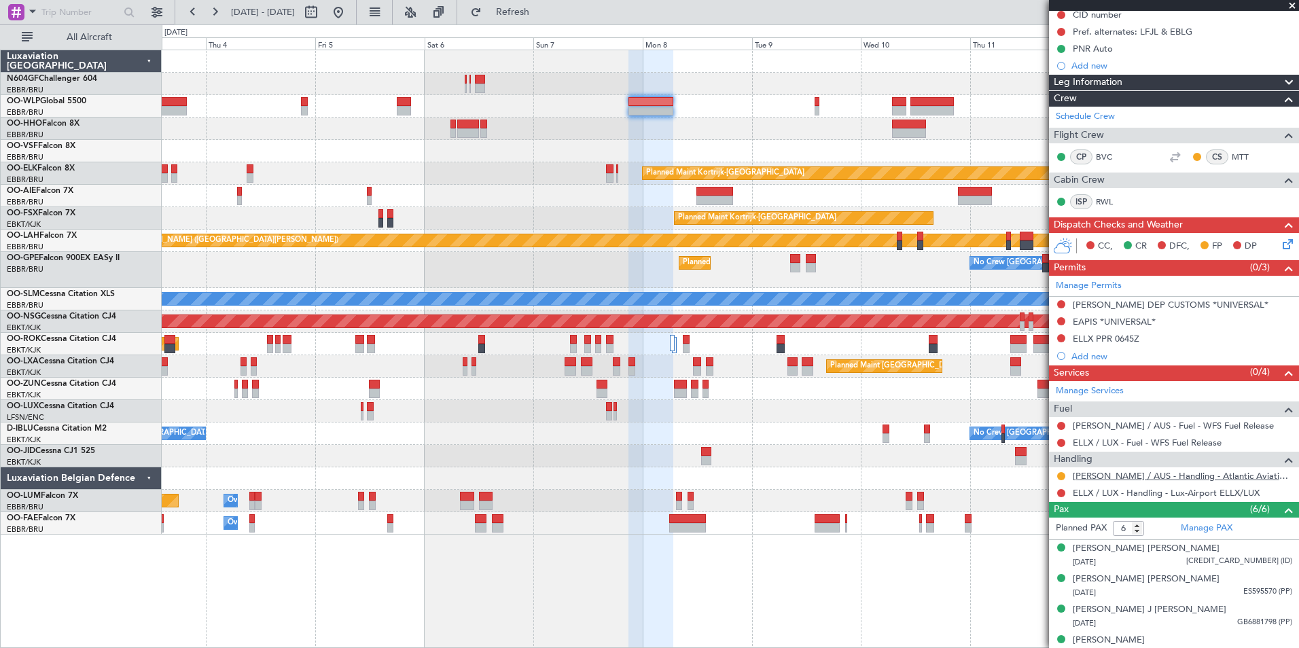
scroll to position [204, 0]
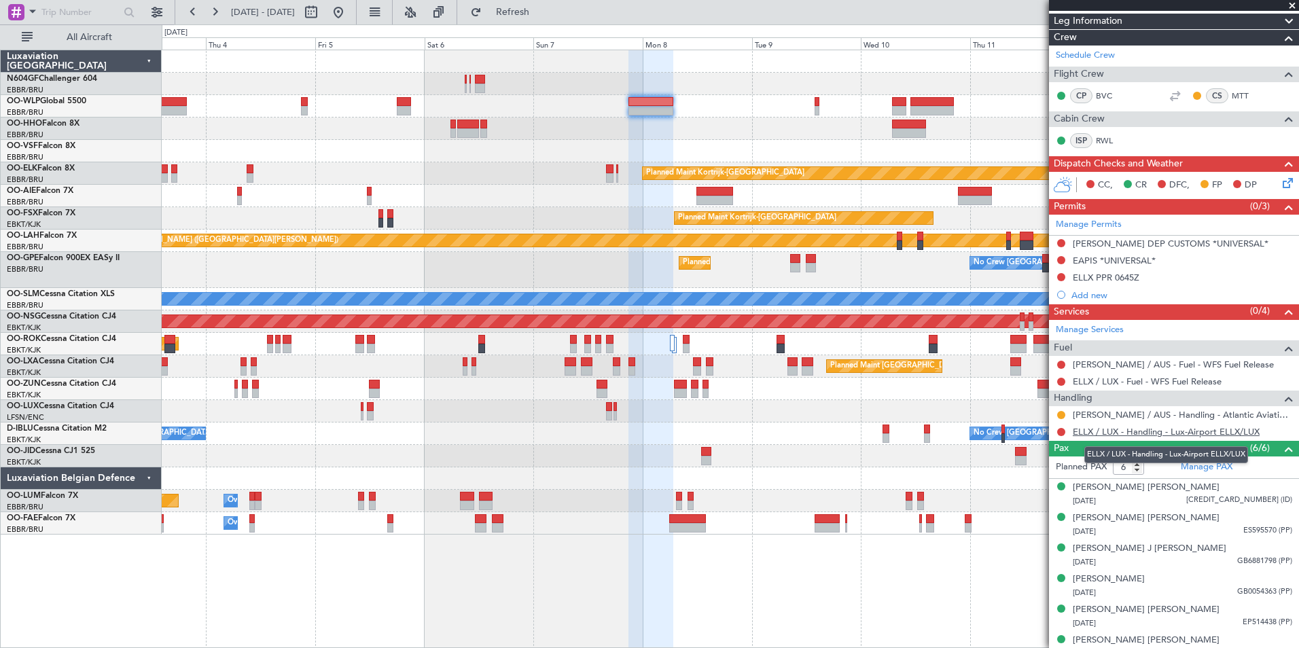
click at [1100, 432] on link "ELLX / LUX - Handling - Lux-Airport ELLX/LUX" at bounding box center [1166, 432] width 187 height 12
click at [535, 8] on span "Refresh" at bounding box center [513, 12] width 57 height 10
click at [1060, 275] on button at bounding box center [1061, 277] width 8 height 8
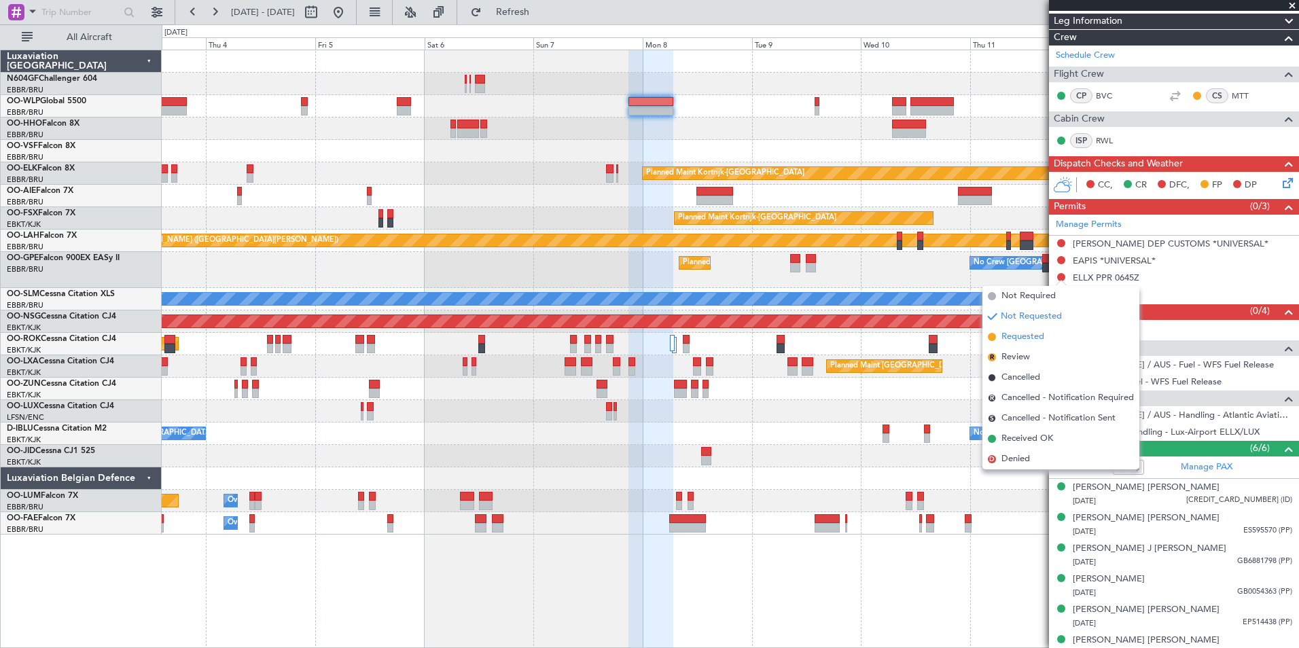
click at [1044, 337] on span "Requested" at bounding box center [1023, 337] width 43 height 14
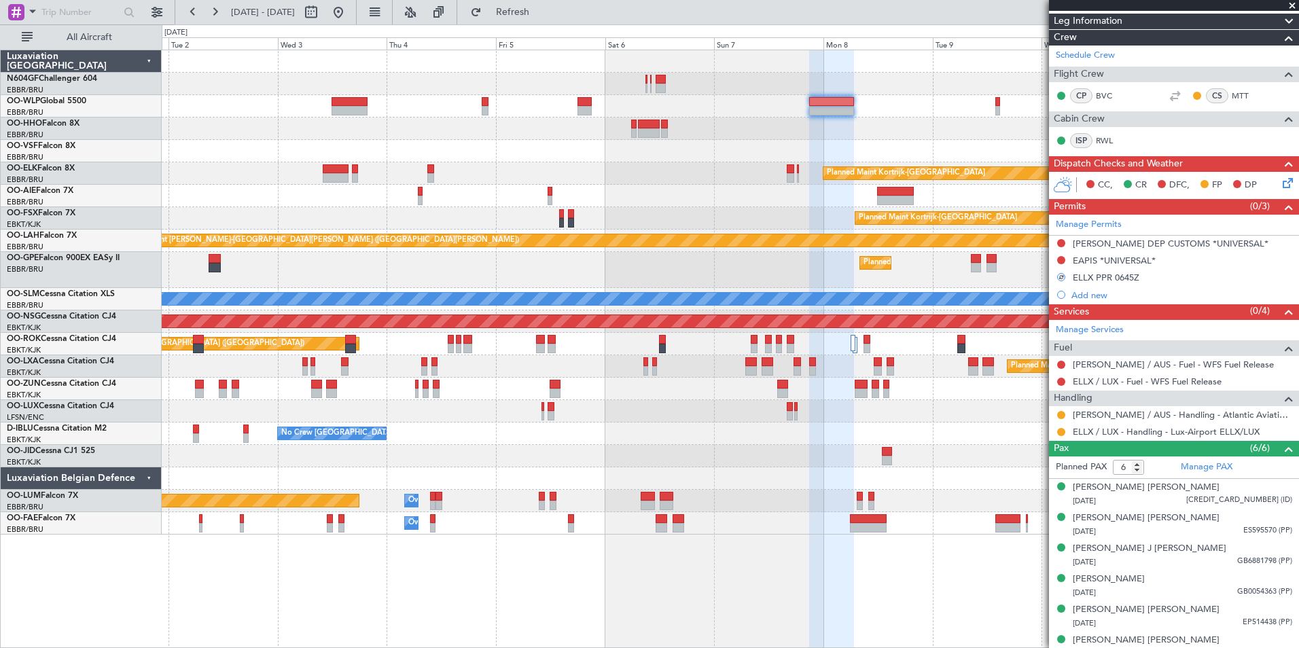
click at [941, 244] on div "Planned Maint Kortrijk-[GEOGRAPHIC_DATA] Planned Maint [GEOGRAPHIC_DATA] ([GEOG…" at bounding box center [730, 292] width 1137 height 485
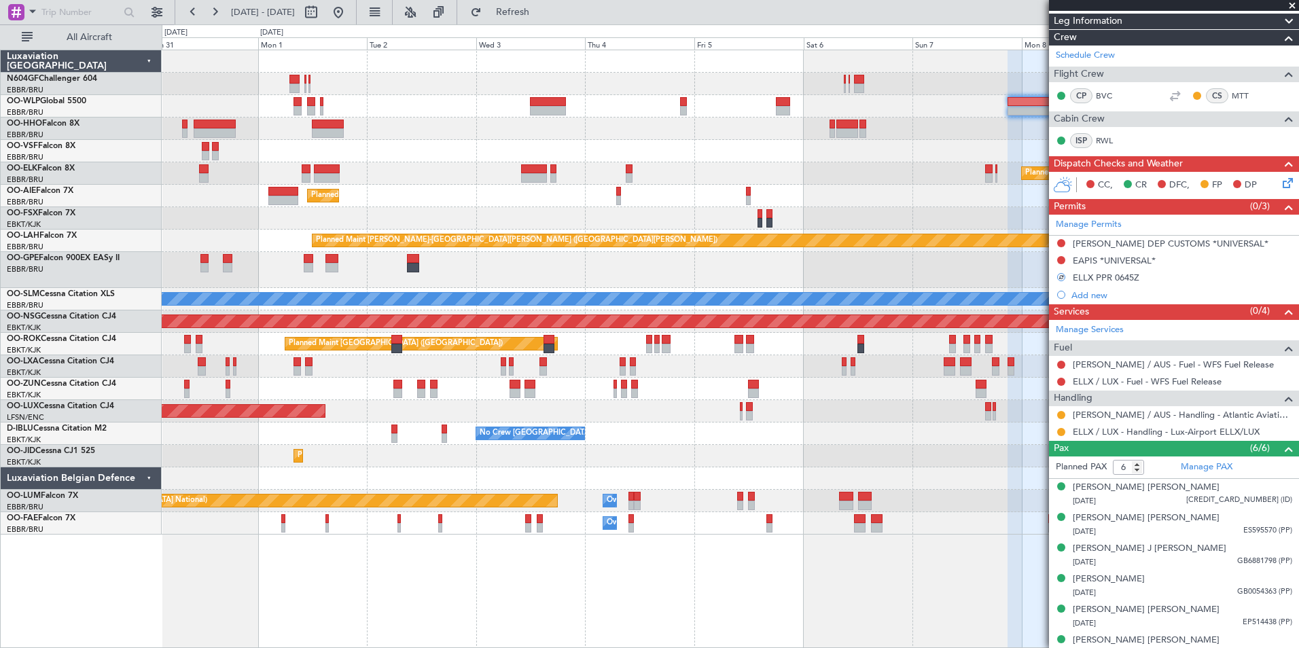
click at [871, 154] on div at bounding box center [730, 151] width 1137 height 22
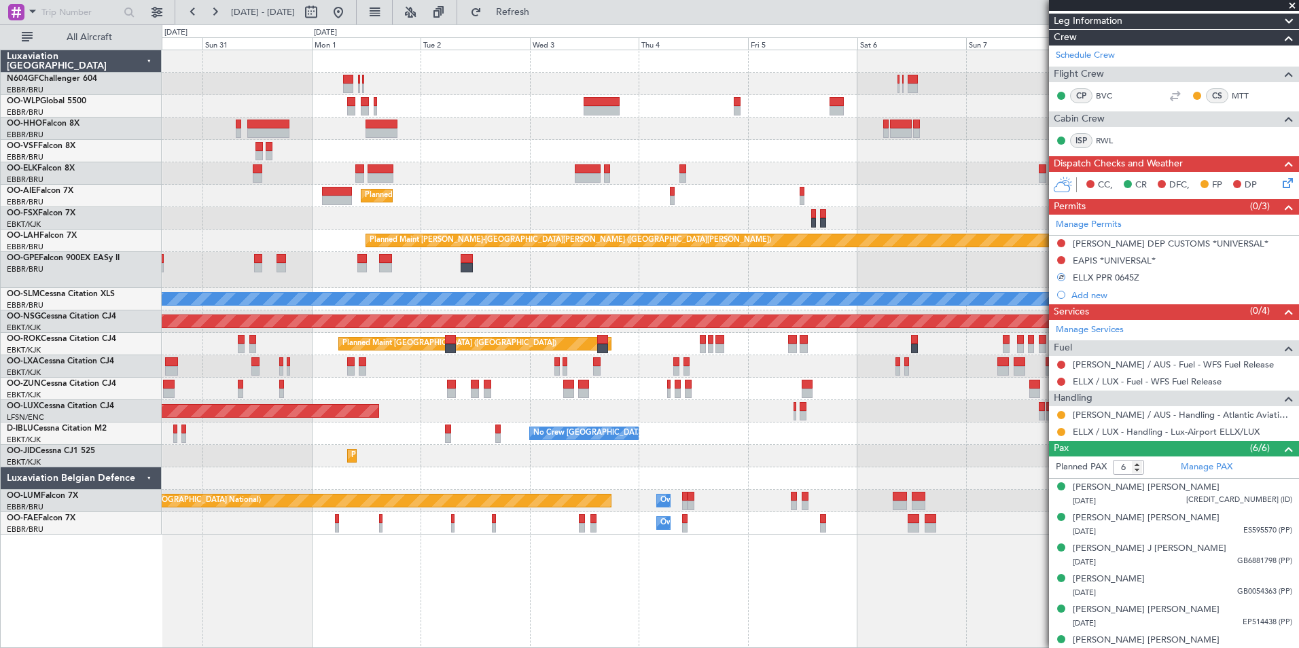
click at [592, 145] on div "Planned Maint Berlin (Brandenburg) Planned Maint Kortrijk-Wevelgem Planned Main…" at bounding box center [730, 292] width 1137 height 485
click at [593, 141] on div at bounding box center [730, 151] width 1137 height 22
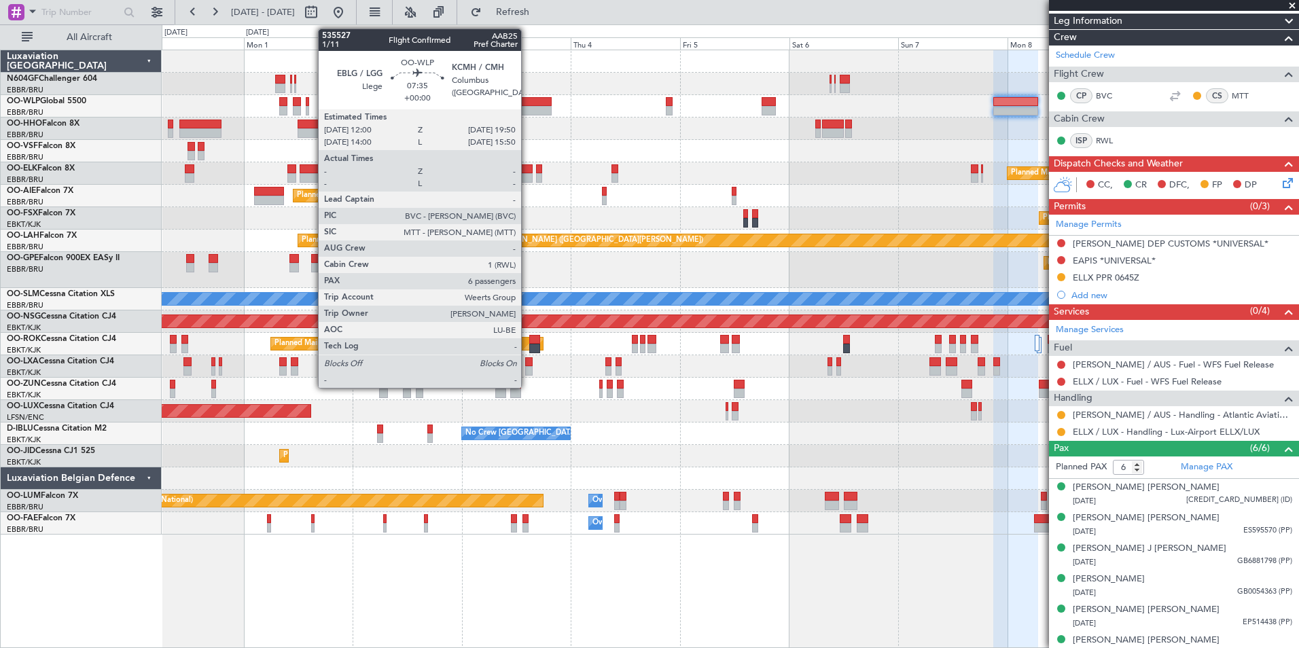
click at [527, 104] on div at bounding box center [534, 102] width 36 height 10
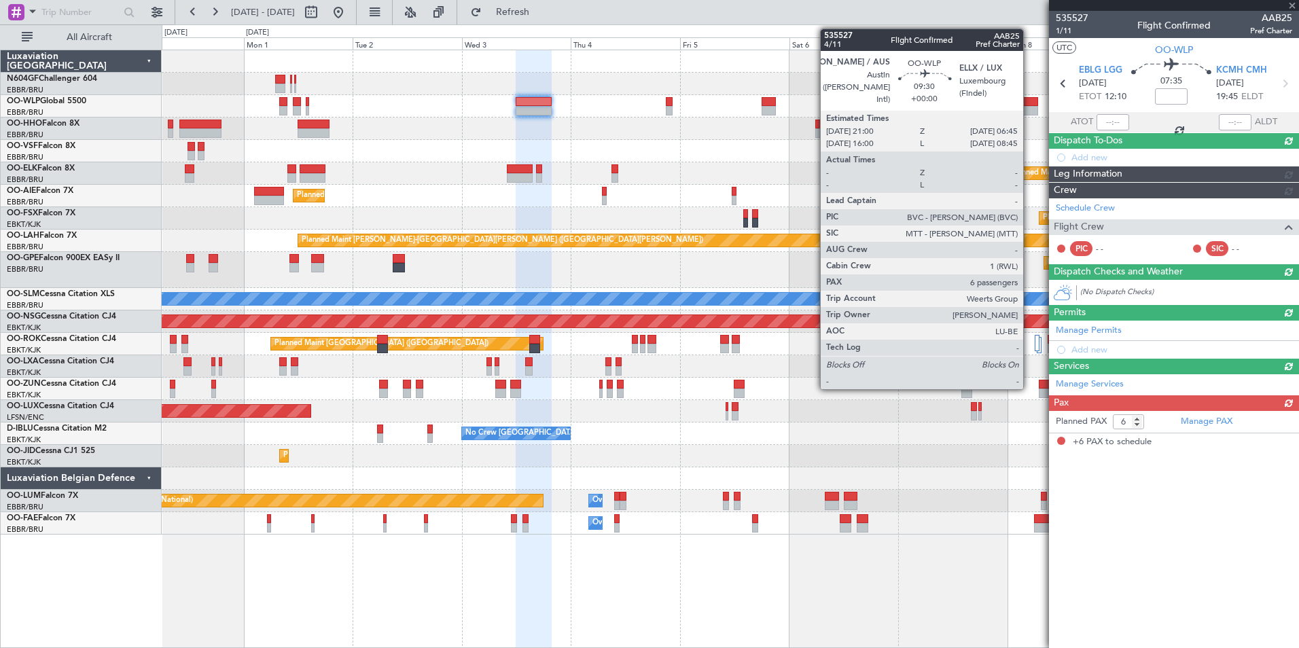
scroll to position [0, 0]
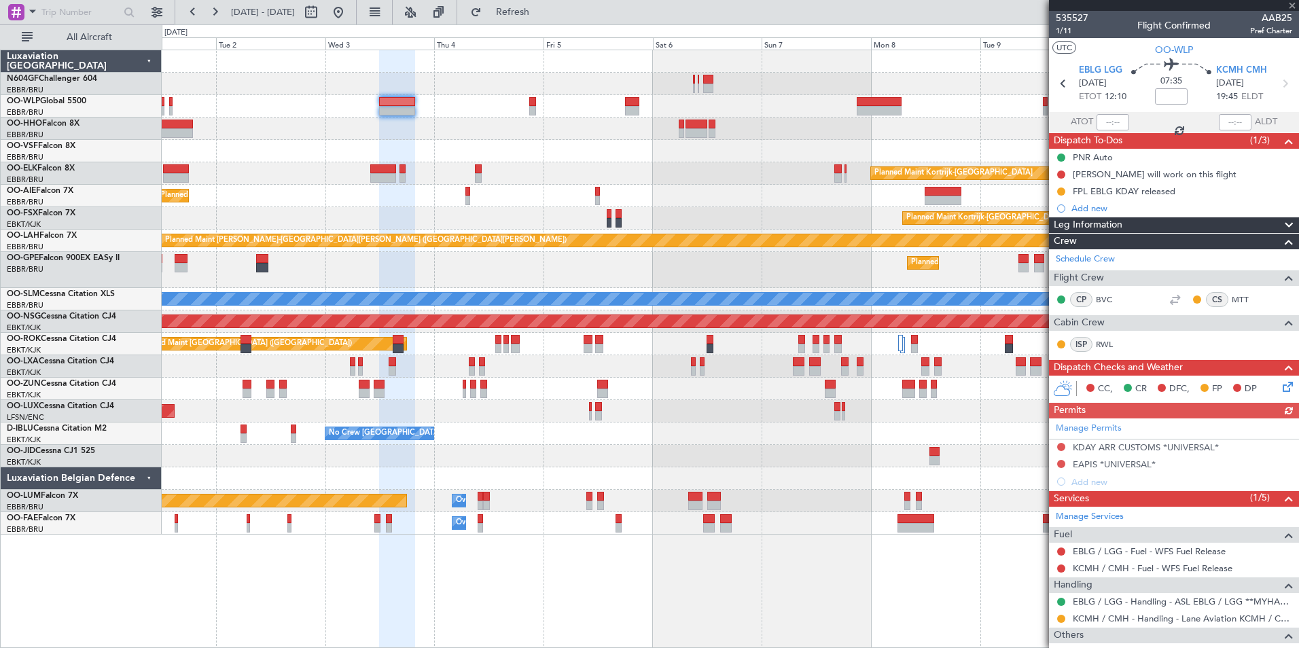
click at [585, 190] on div "Planned Maint [GEOGRAPHIC_DATA] ([GEOGRAPHIC_DATA])" at bounding box center [730, 196] width 1137 height 22
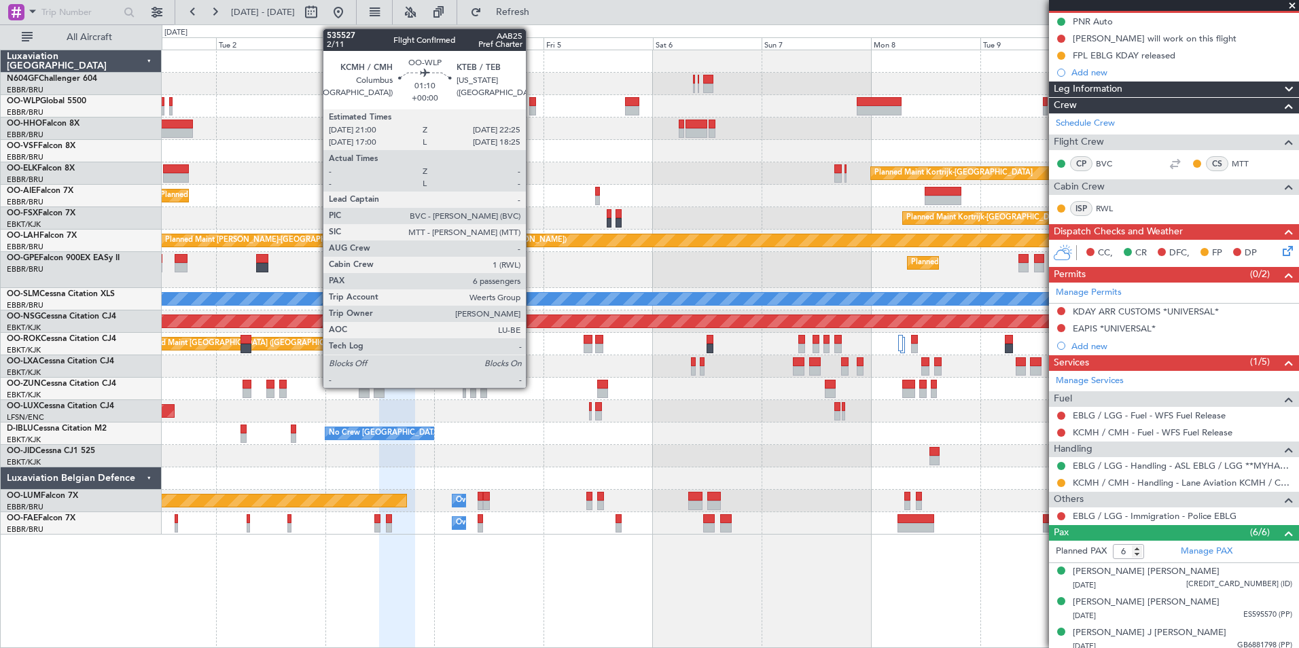
click at [532, 107] on div at bounding box center [532, 111] width 7 height 10
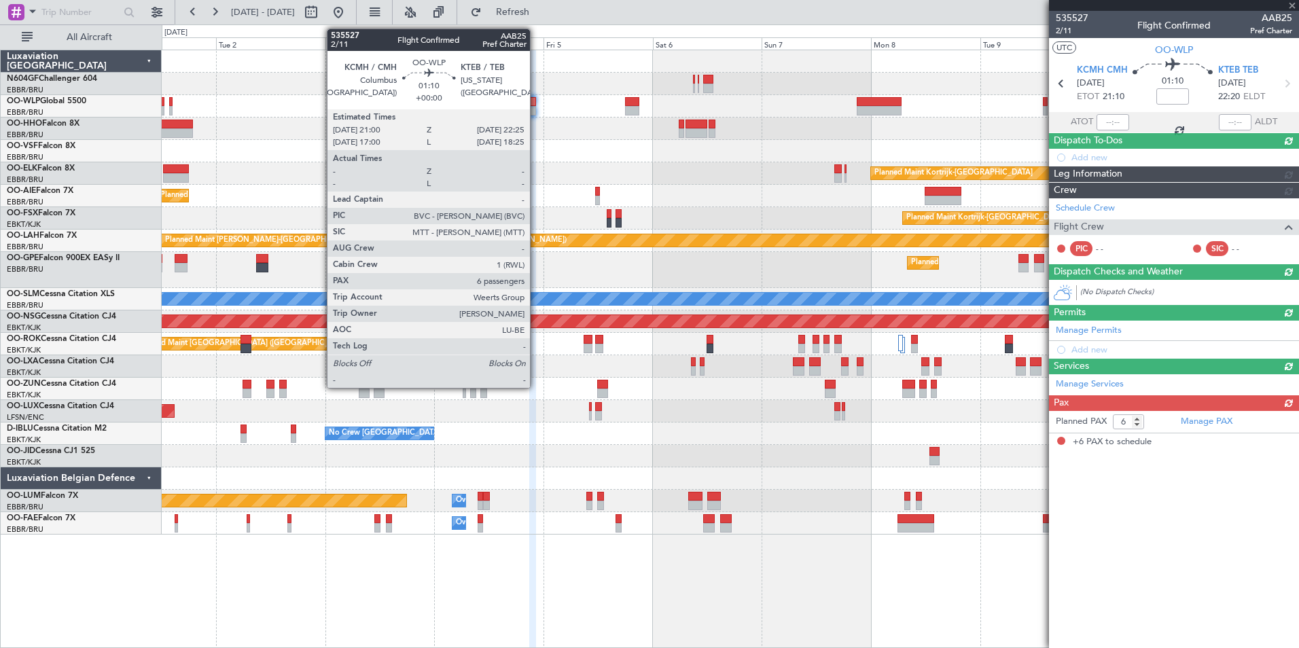
scroll to position [0, 0]
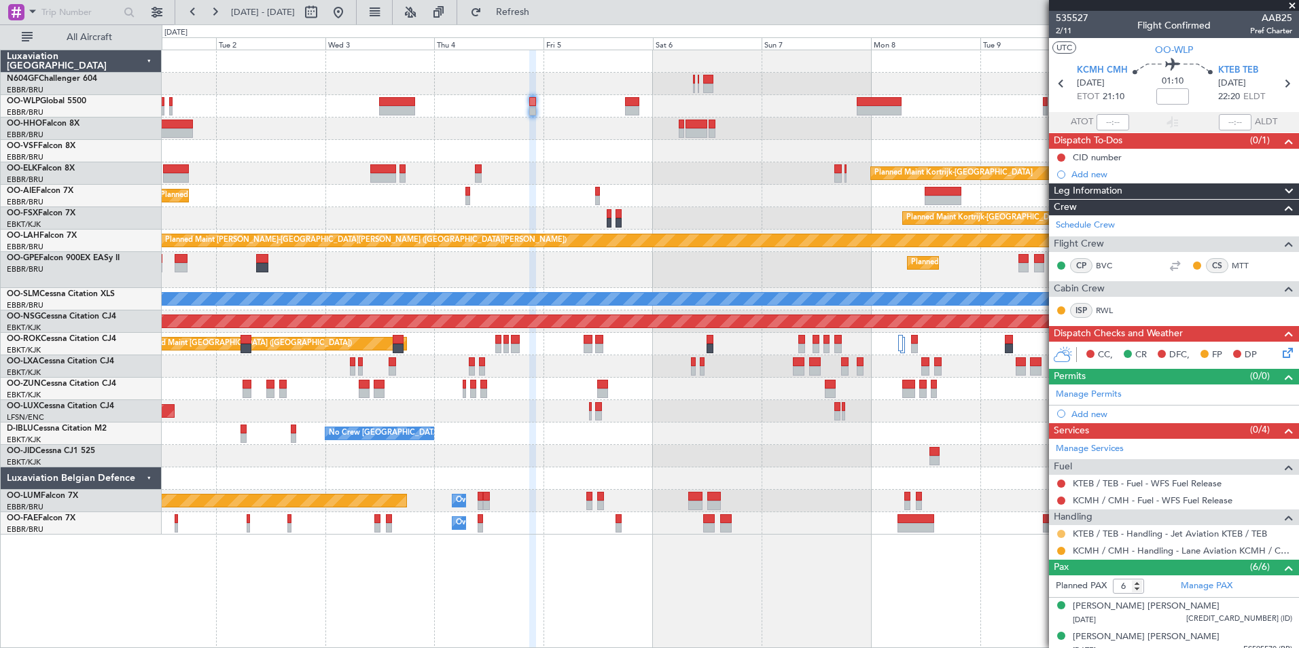
click at [1061, 530] on button at bounding box center [1061, 534] width 8 height 8
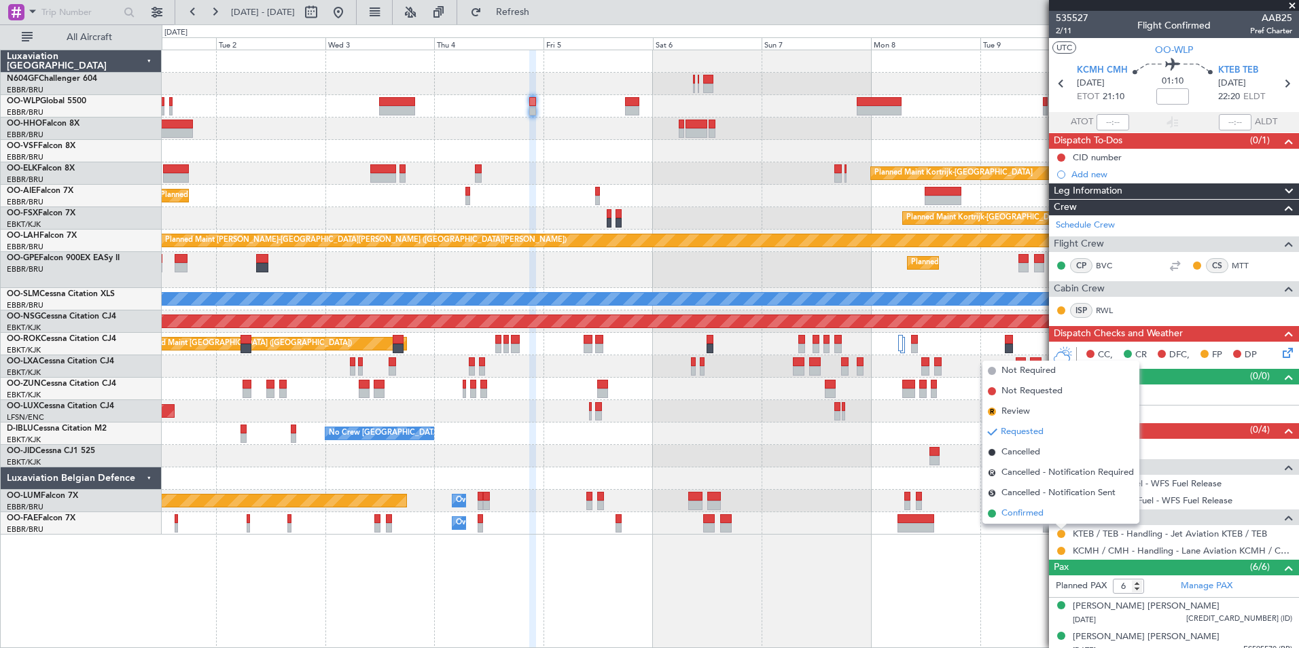
click at [1031, 516] on span "Confirmed" at bounding box center [1023, 514] width 42 height 14
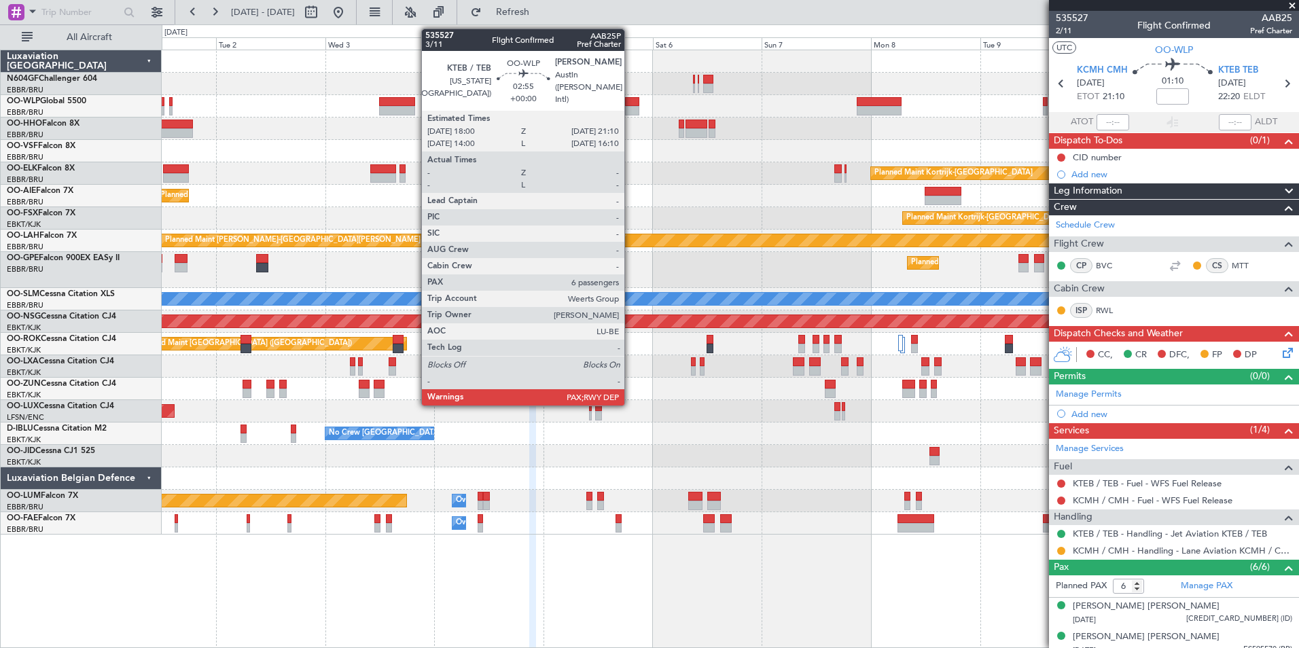
click at [631, 112] on div at bounding box center [632, 111] width 15 height 10
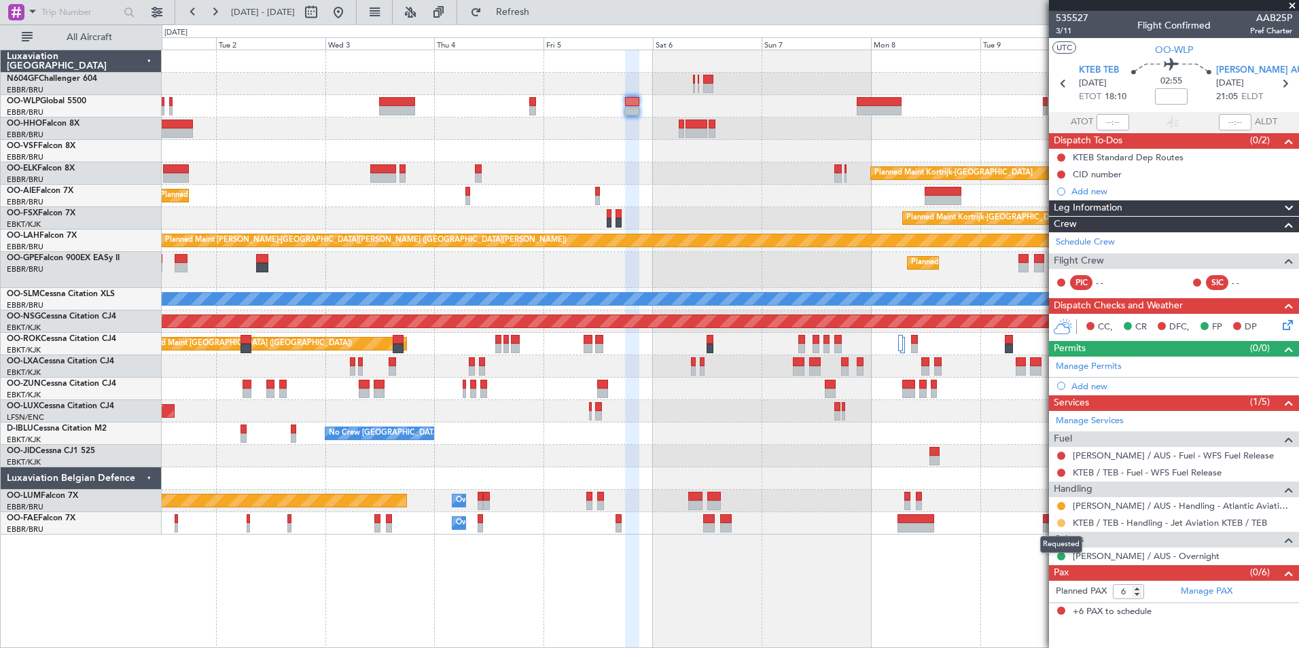
click at [1059, 523] on button at bounding box center [1061, 523] width 8 height 8
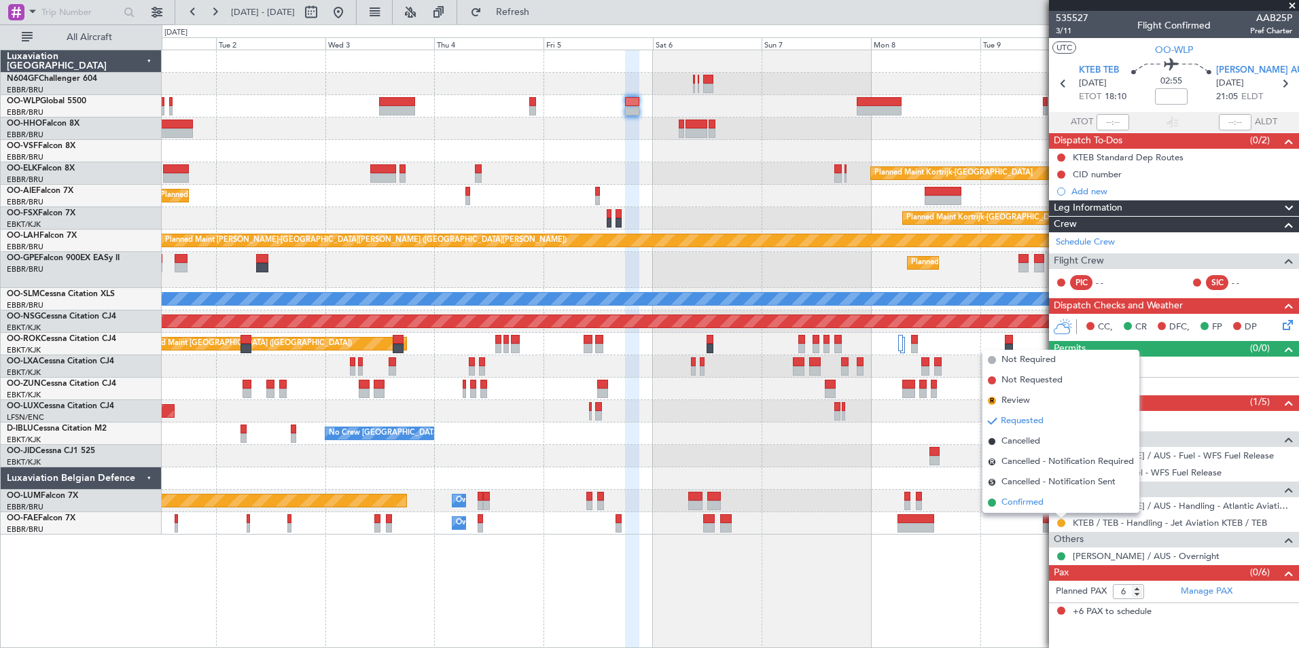
click at [1035, 504] on span "Confirmed" at bounding box center [1023, 503] width 42 height 14
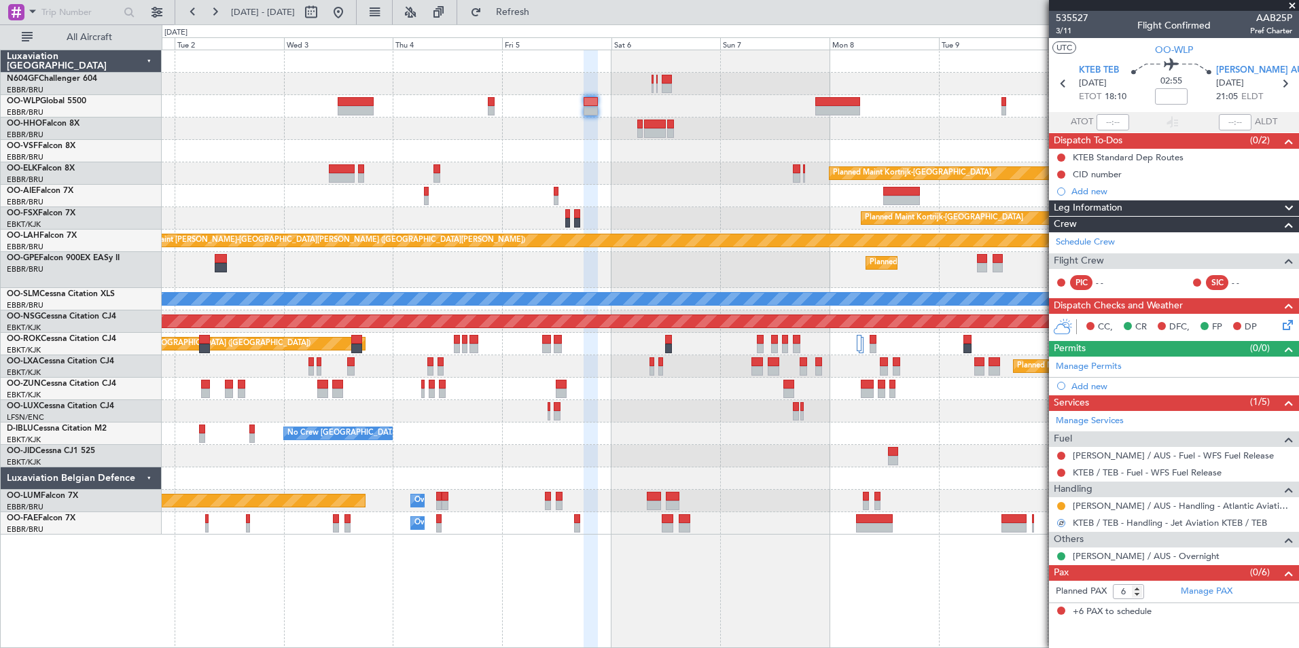
click at [576, 163] on div "Planned Maint Kortrijk-[GEOGRAPHIC_DATA]" at bounding box center [730, 173] width 1137 height 22
click at [678, 133] on div at bounding box center [730, 129] width 1137 height 22
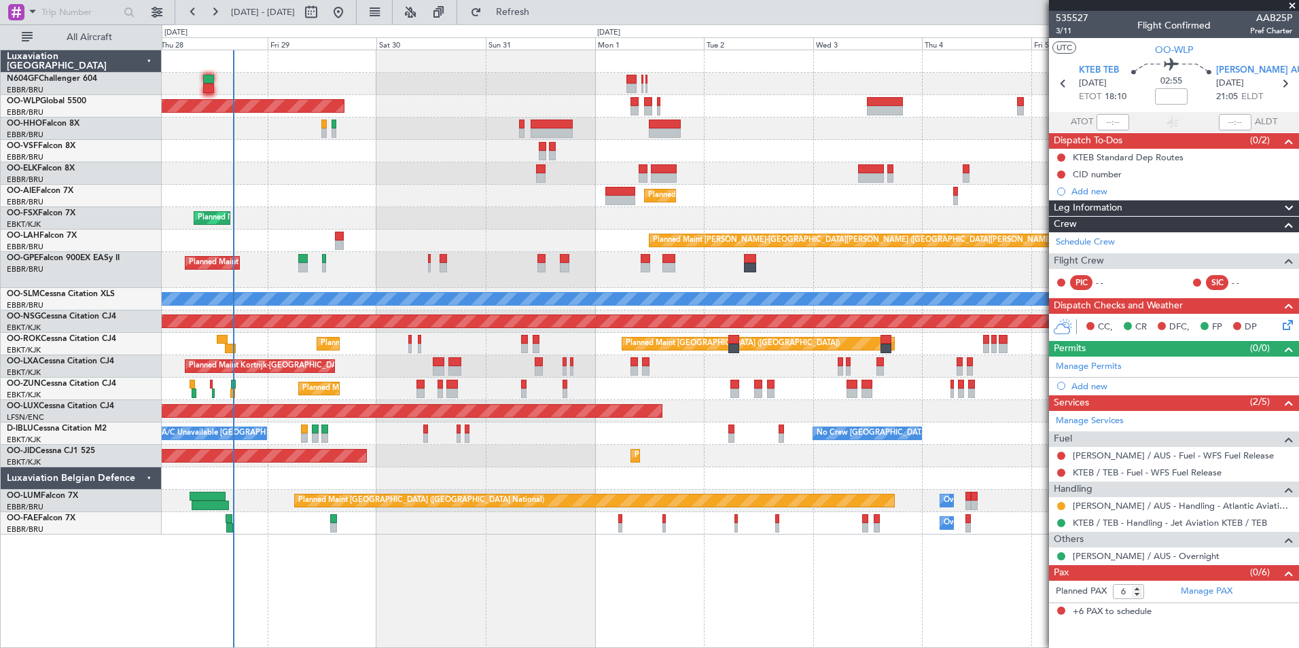
click at [876, 222] on div "Planned Maint Berlin (Brandenburg) Planned Maint Kortrijk-Wevelgem Planned Main…" at bounding box center [730, 292] width 1137 height 485
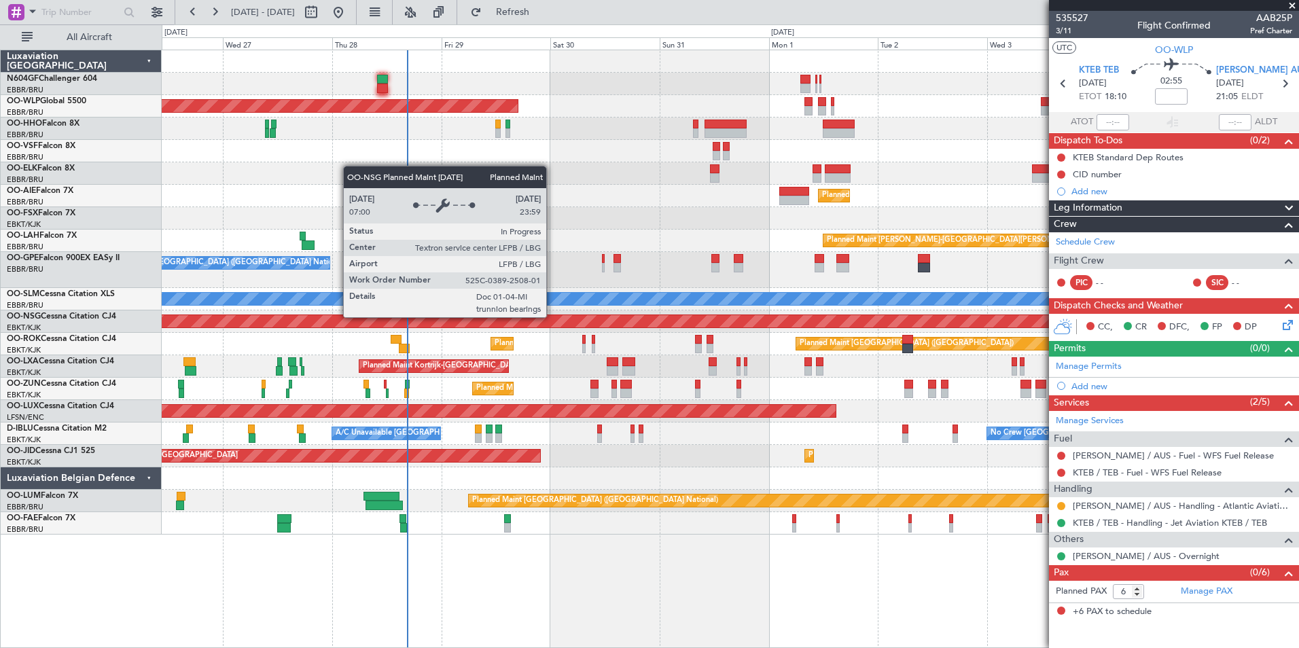
click at [495, 315] on div "Planned Maint [GEOGRAPHIC_DATA] ([GEOGRAPHIC_DATA])" at bounding box center [731, 322] width 3412 height 14
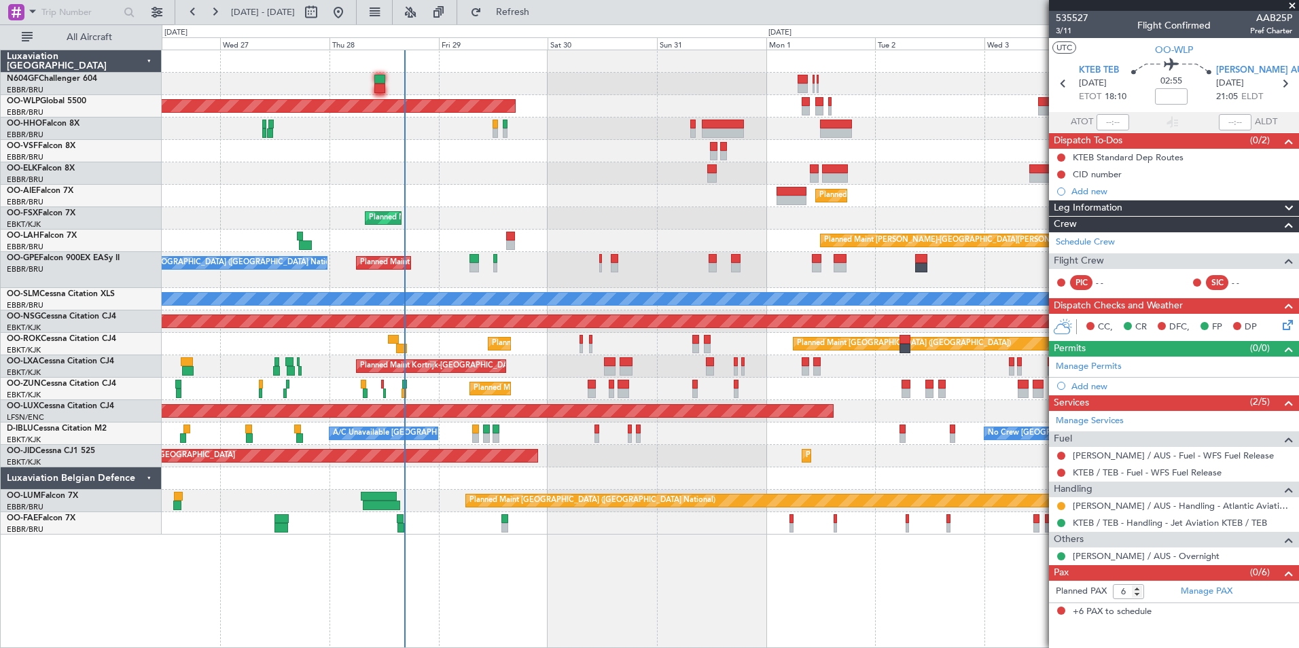
click at [348, 322] on div "Planned Maint [GEOGRAPHIC_DATA] ([GEOGRAPHIC_DATA])" at bounding box center [730, 322] width 1137 height 22
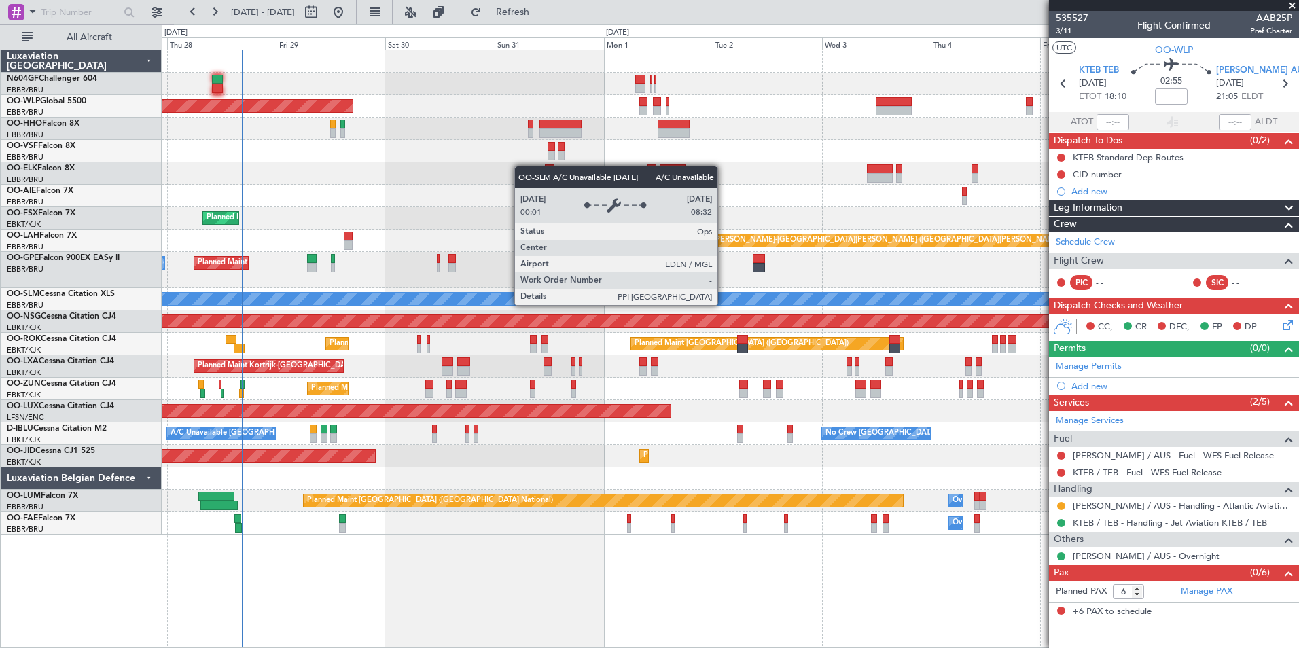
click at [531, 270] on div "Planned Maint Berlin (Brandenburg) Planned Maint Kortrijk-Wevelgem Planned Main…" at bounding box center [730, 292] width 1137 height 485
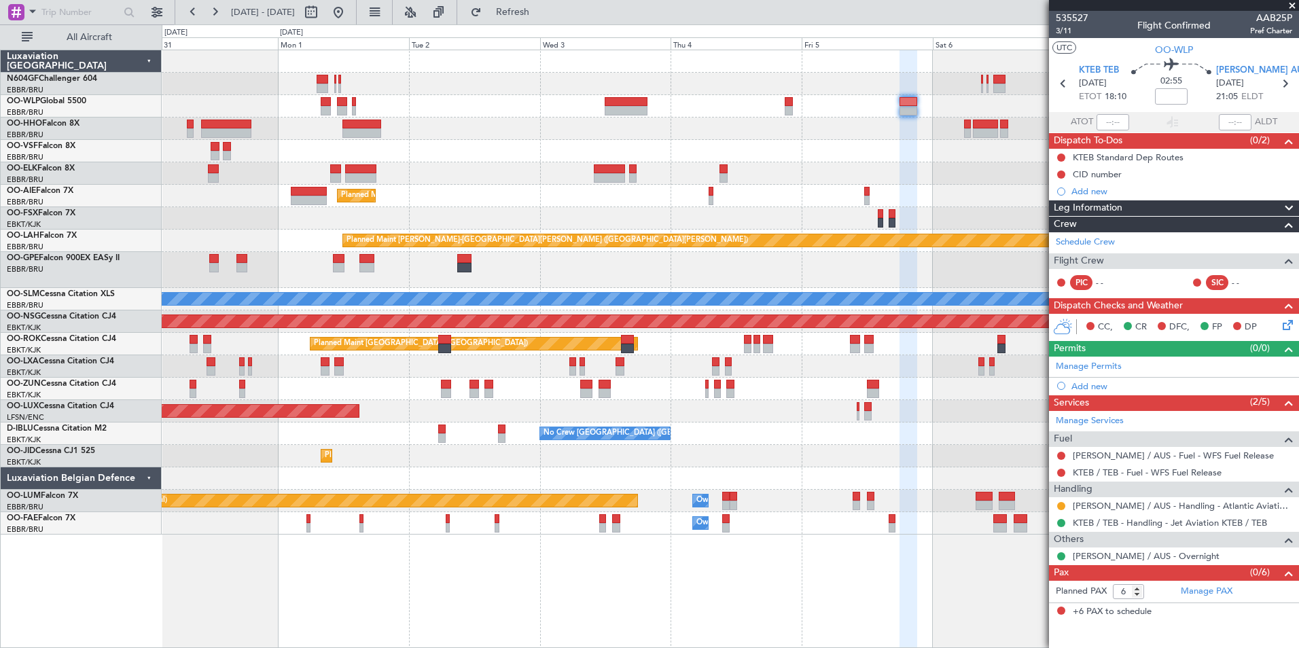
click at [880, 175] on div "Planned Maint Kortrijk-[GEOGRAPHIC_DATA]" at bounding box center [730, 173] width 1137 height 22
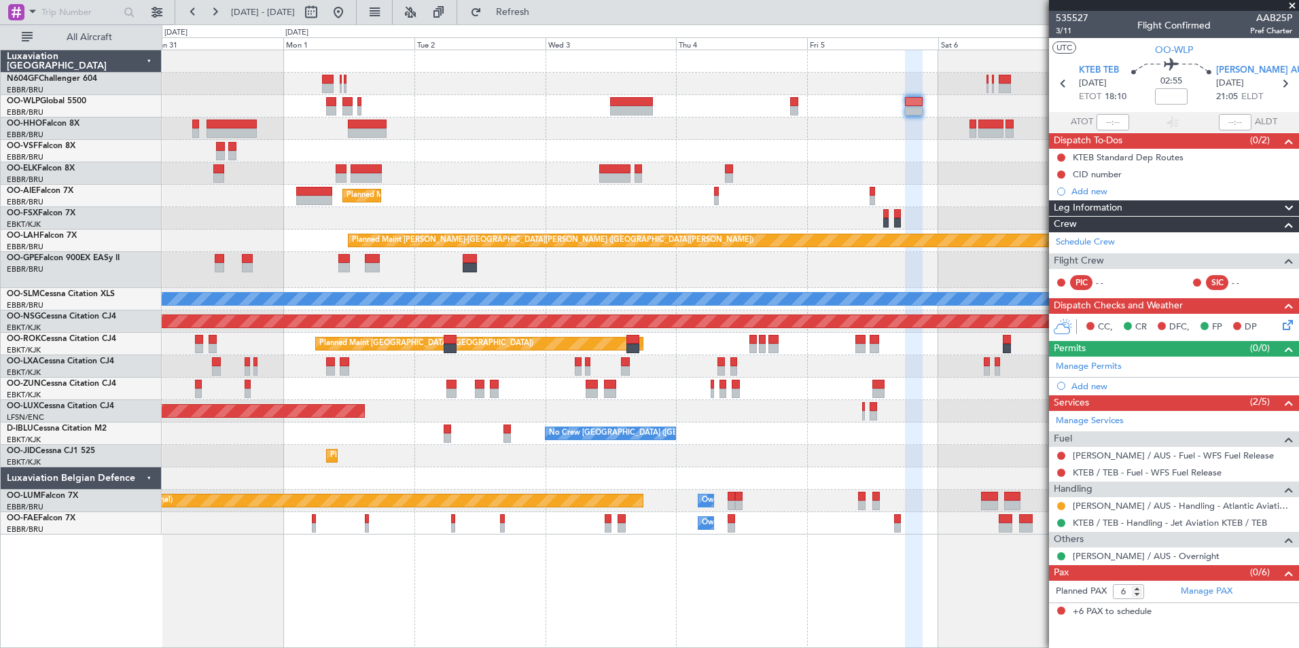
click at [803, 213] on div "Planned Maint Kortrijk-[GEOGRAPHIC_DATA]" at bounding box center [730, 218] width 1137 height 22
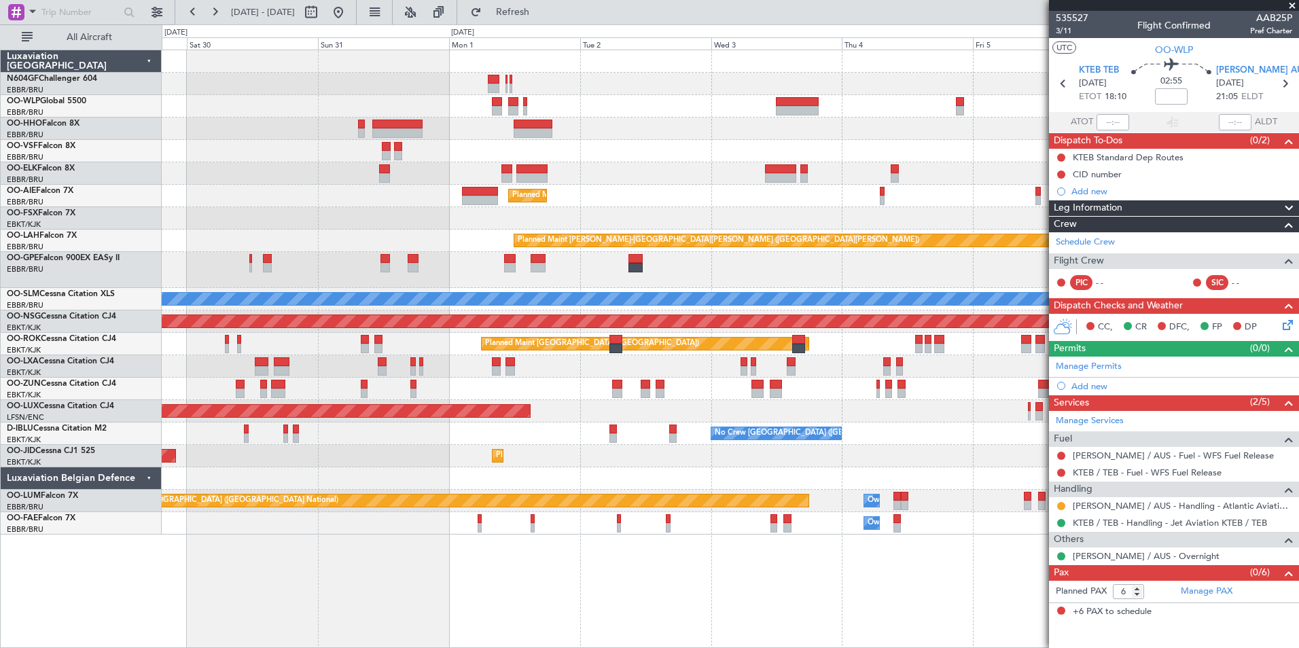
click at [661, 213] on div "Planned Maint Kortrijk-Wevelgem Planned Maint Kortrijk-Wevelgem" at bounding box center [730, 218] width 1137 height 22
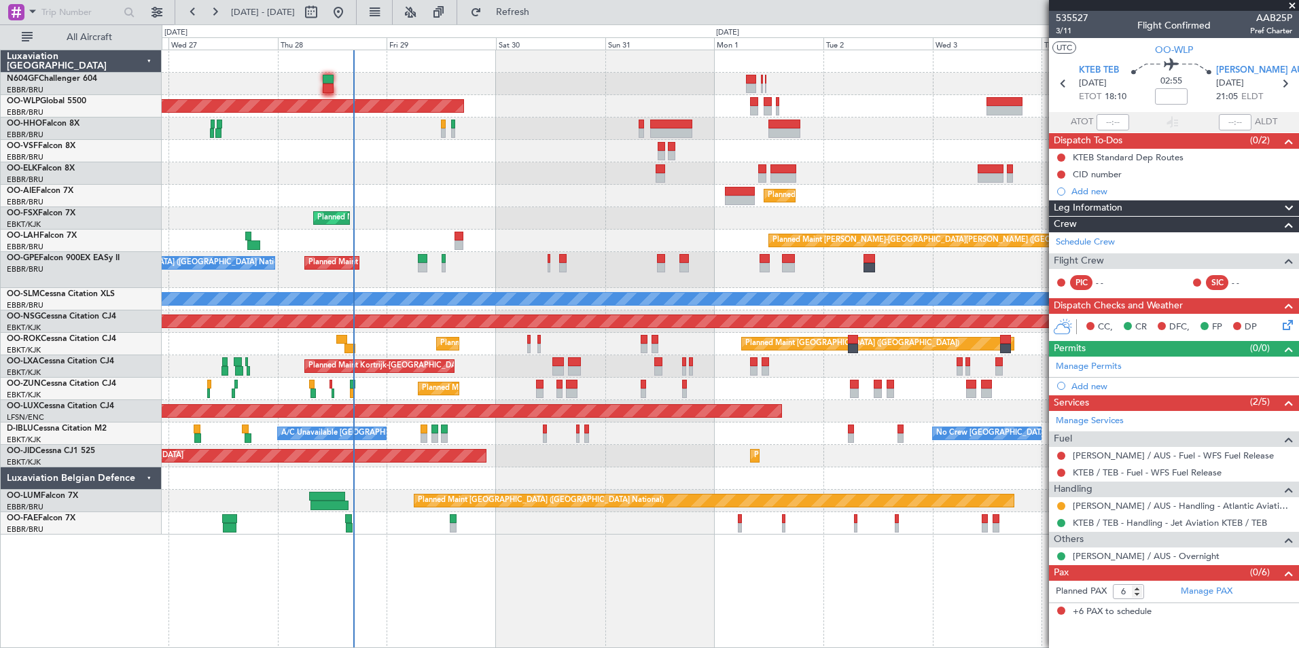
click at [678, 153] on div "Planned Maint Berlin (Brandenburg) Planned Maint Kortrijk-Wevelgem Planned Main…" at bounding box center [730, 292] width 1137 height 485
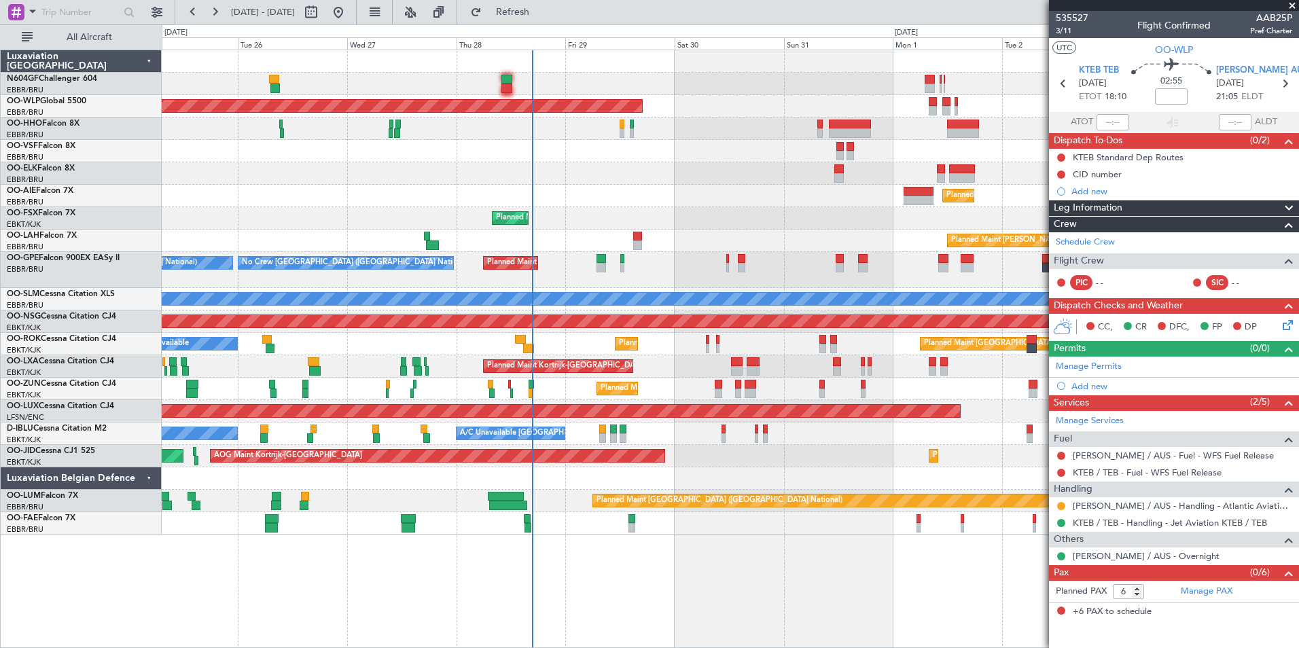
click at [656, 179] on div at bounding box center [730, 173] width 1137 height 22
click at [537, 173] on div at bounding box center [730, 173] width 1137 height 22
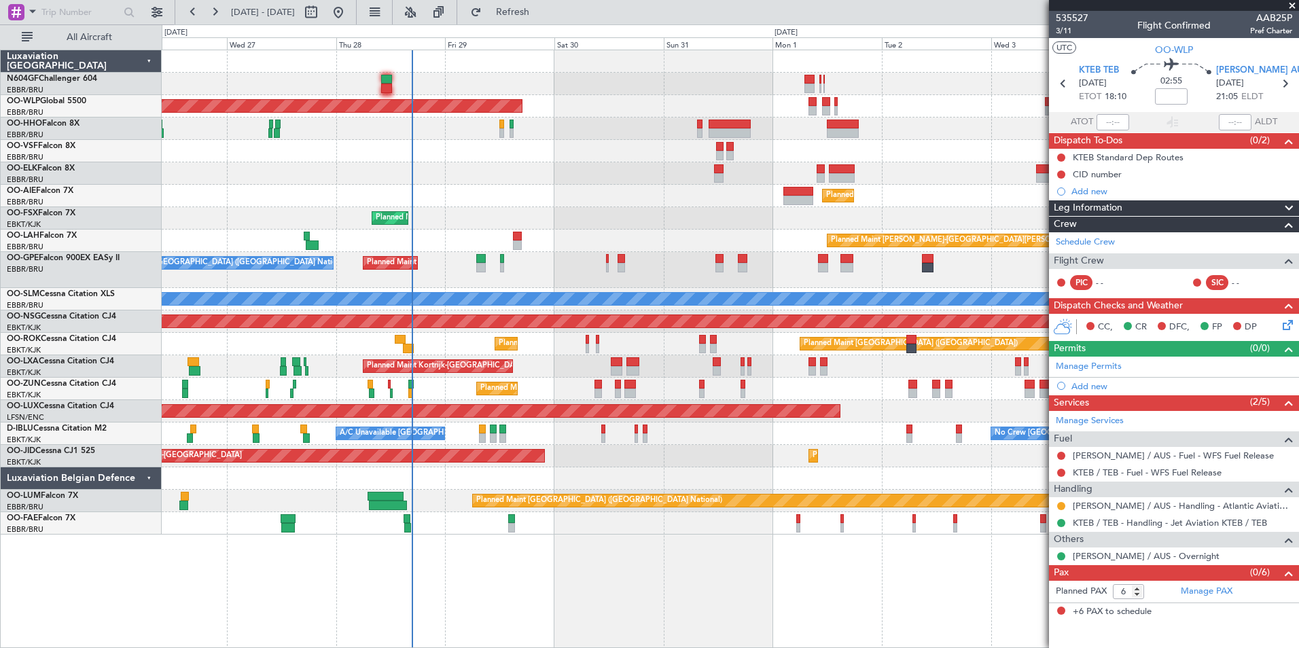
click at [683, 192] on div "Planned Maint [GEOGRAPHIC_DATA] ([GEOGRAPHIC_DATA])" at bounding box center [730, 196] width 1137 height 22
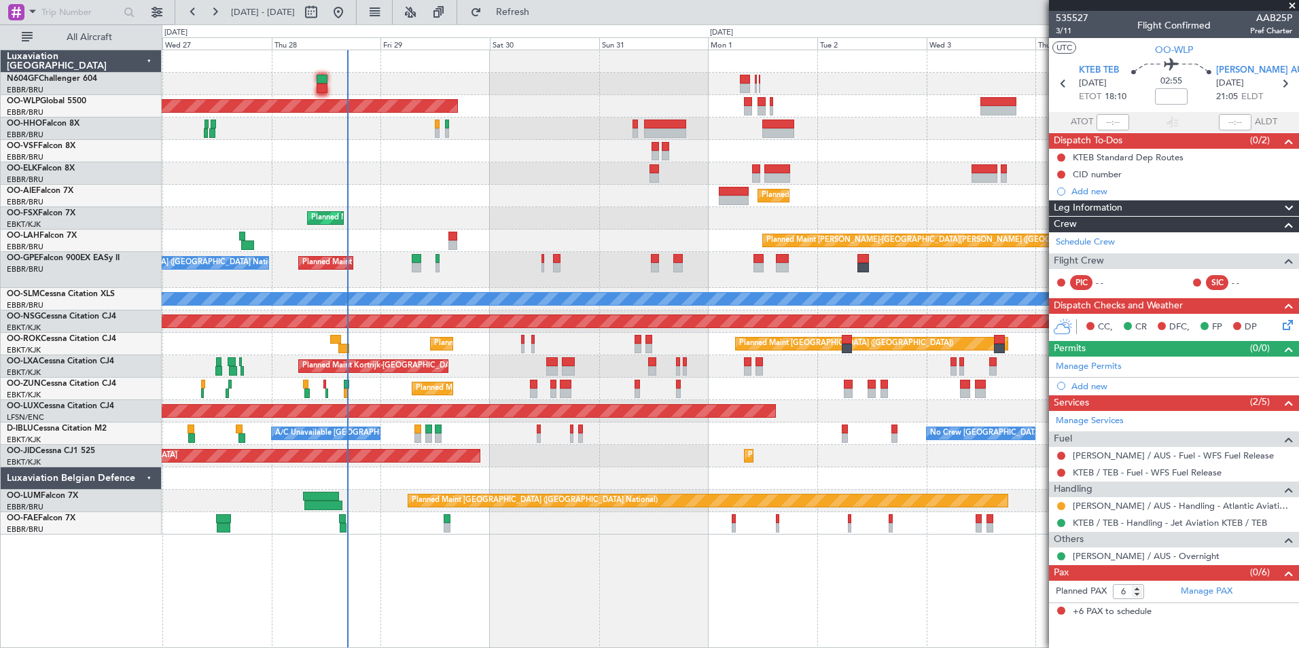
click at [539, 180] on div "Planned Maint Berlin (Brandenburg) Planned Maint Kortrijk-Wevelgem Planned Main…" at bounding box center [730, 292] width 1137 height 485
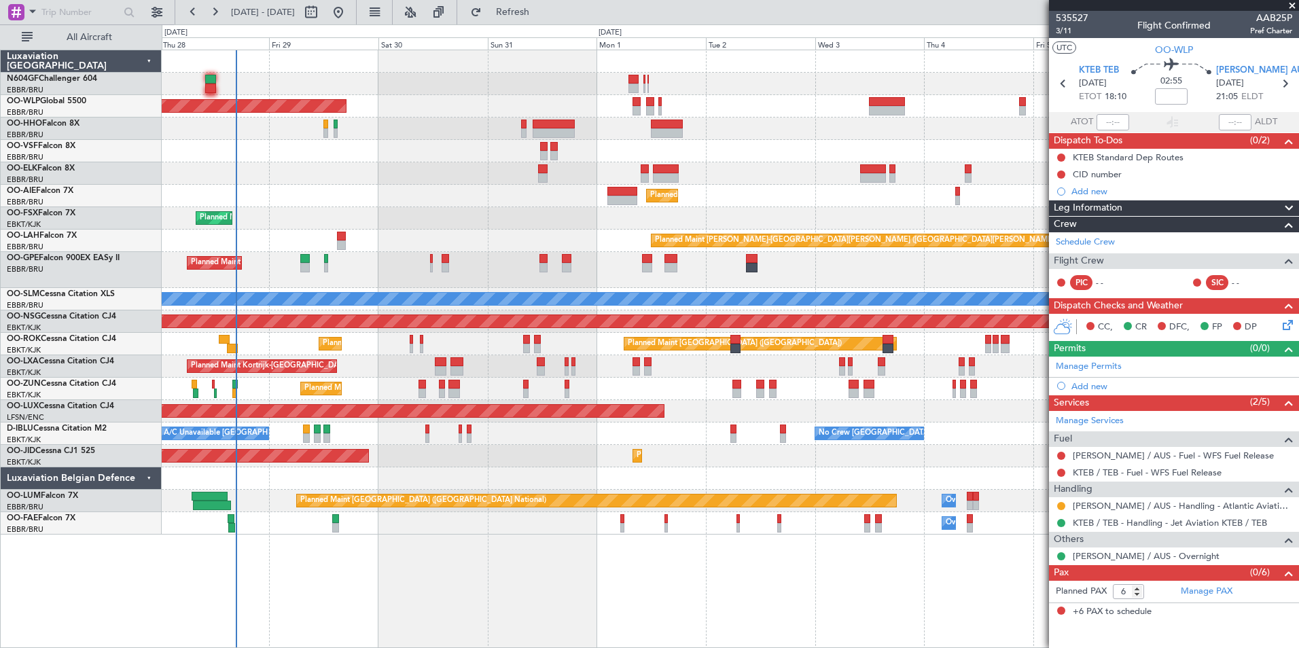
click at [546, 142] on div at bounding box center [730, 151] width 1137 height 22
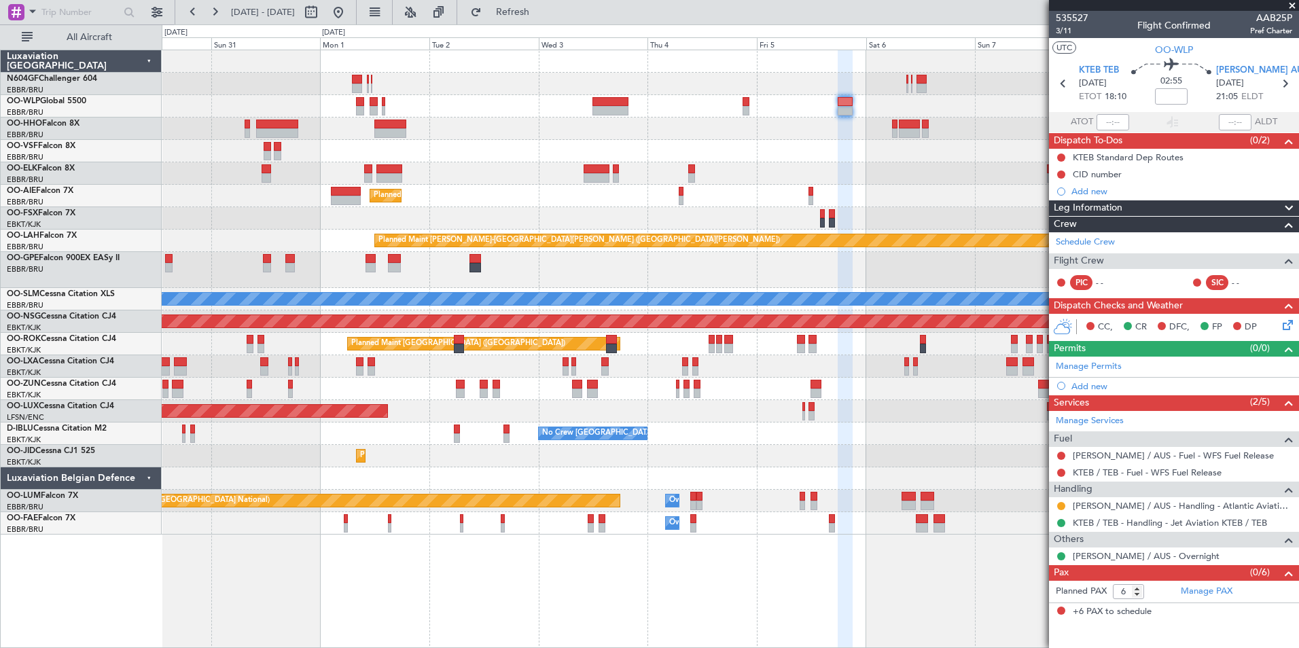
click at [601, 116] on div "Planned Maint [GEOGRAPHIC_DATA] ([GEOGRAPHIC_DATA])" at bounding box center [730, 106] width 1137 height 22
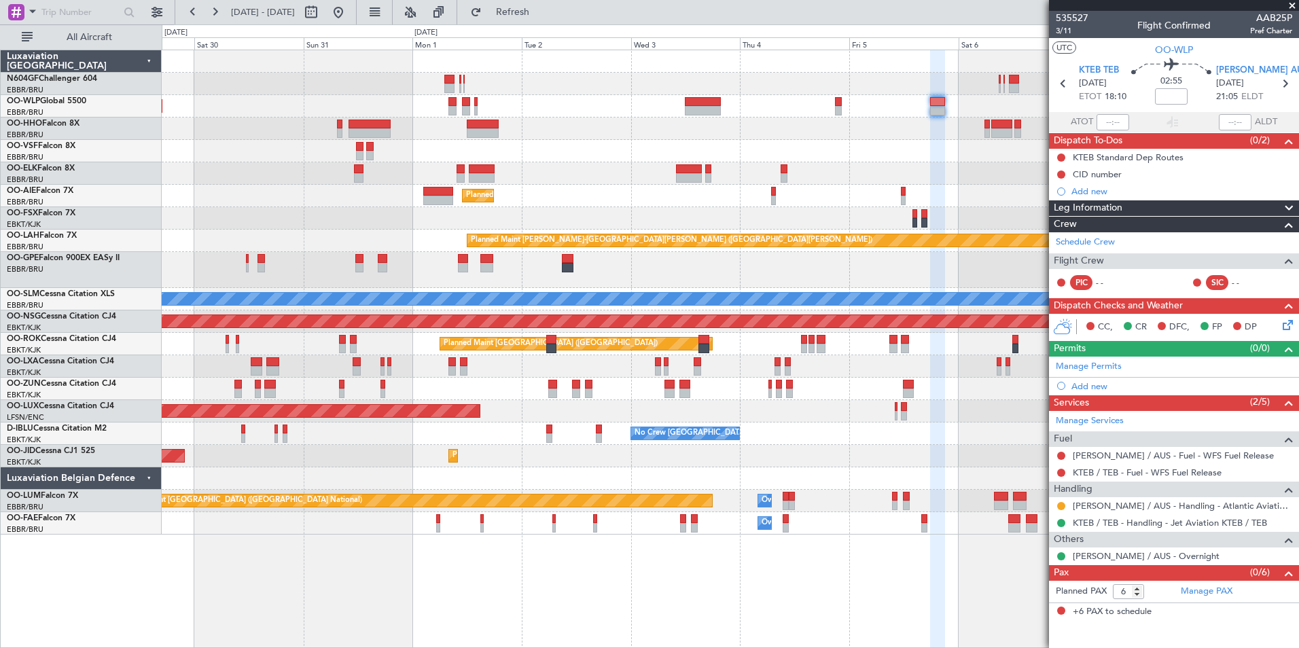
click at [656, 133] on div at bounding box center [730, 129] width 1137 height 22
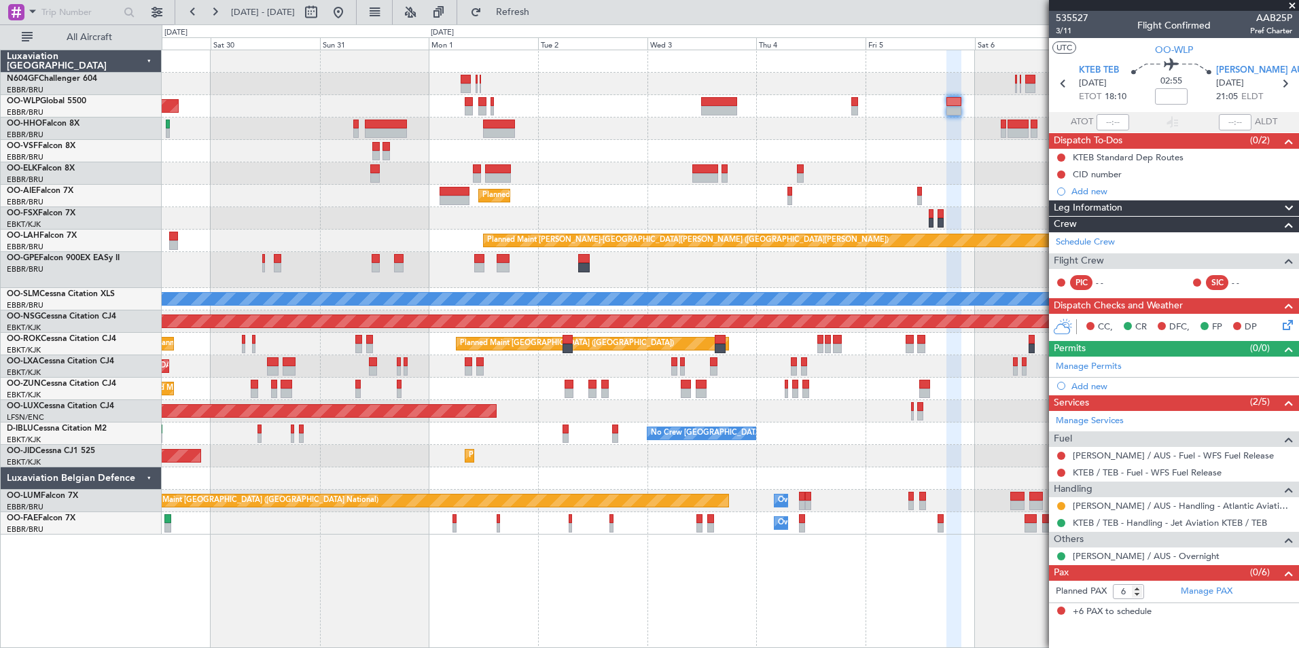
click at [673, 129] on div at bounding box center [730, 129] width 1137 height 22
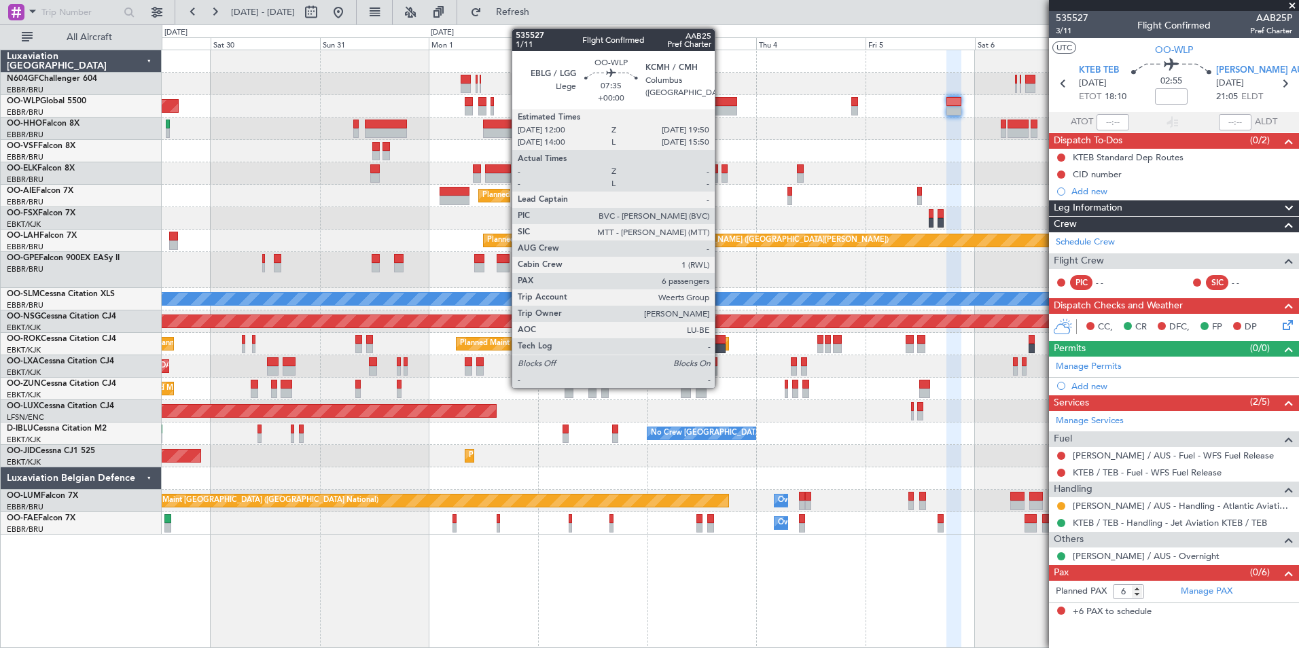
click at [721, 100] on div at bounding box center [719, 102] width 36 height 10
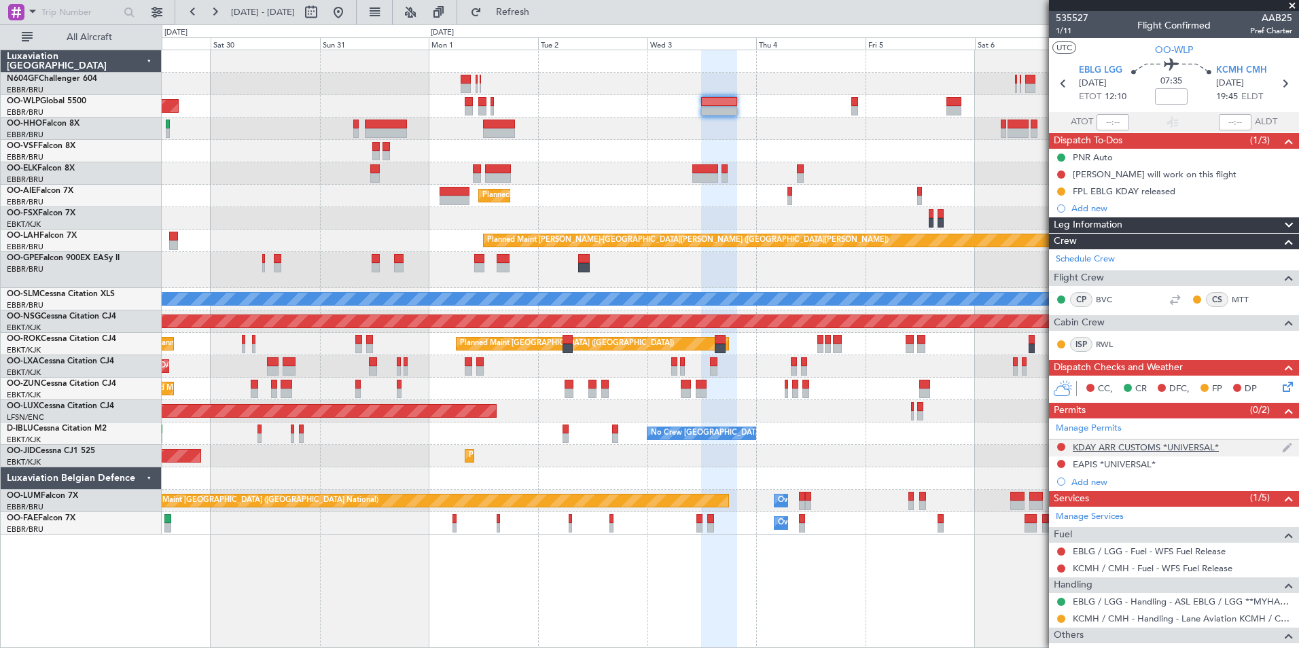
click at [1146, 443] on div "KDAY ARR CUSTOMS *UNIVERSAL*" at bounding box center [1146, 448] width 146 height 12
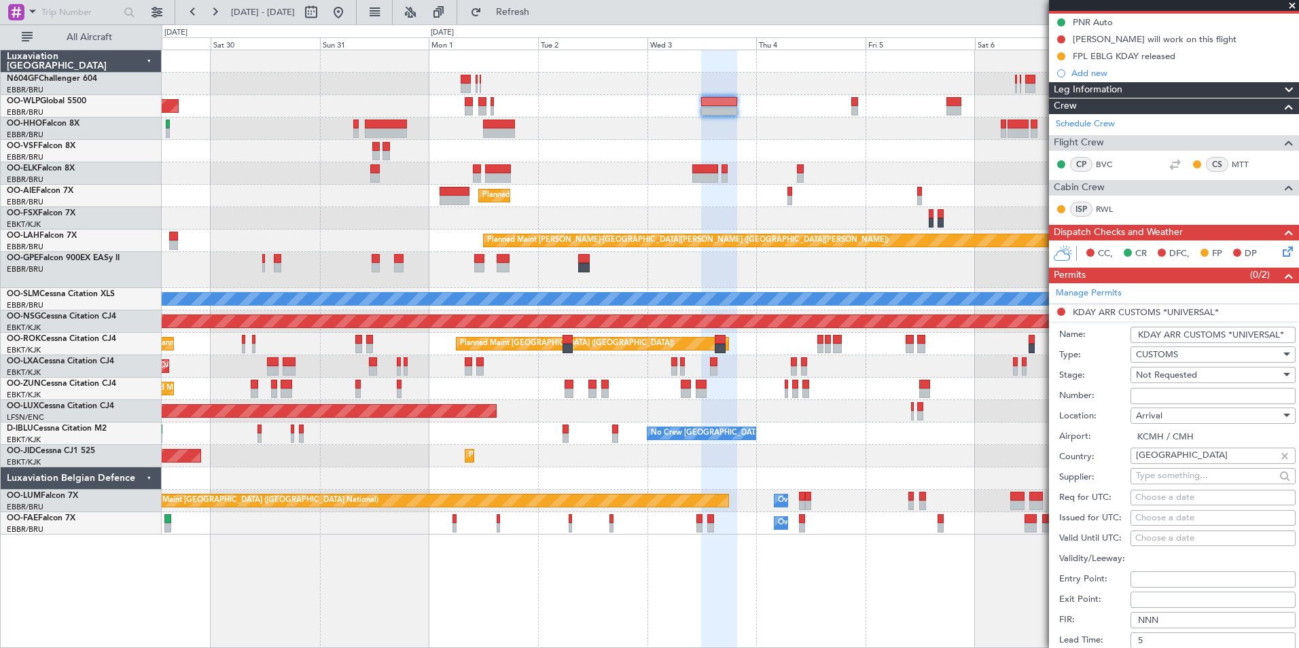
scroll to position [136, 0]
click at [1161, 335] on input "KDAY ARR CUSTOMS *UNIVERSAL*" at bounding box center [1213, 334] width 165 height 16
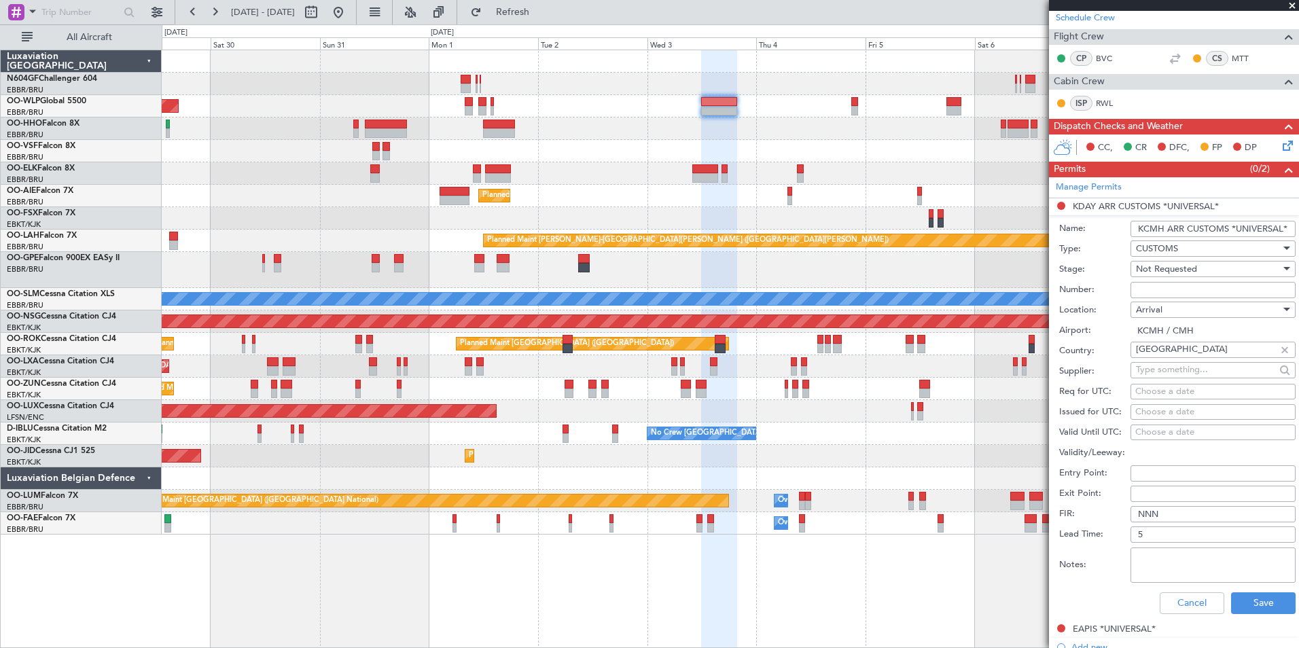
scroll to position [408, 0]
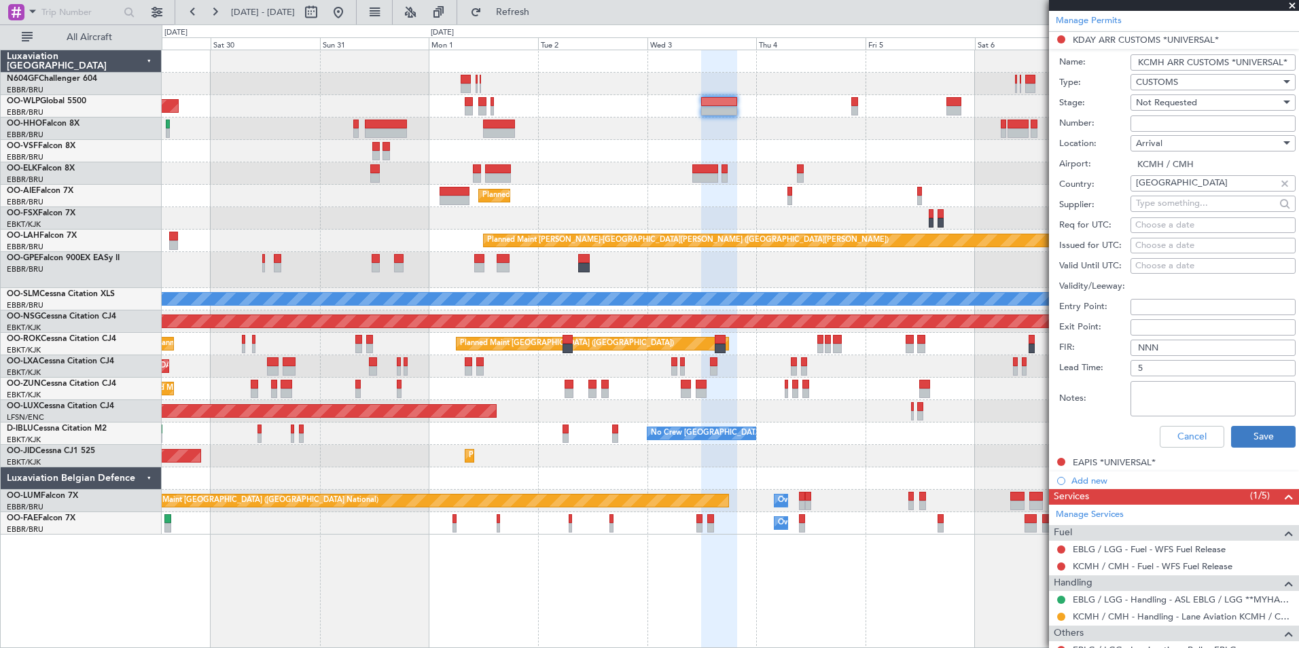
type input "KCMH ARR CUSTOMS *UNIVERSAL*"
click at [1274, 428] on button "Save" at bounding box center [1263, 437] width 65 height 22
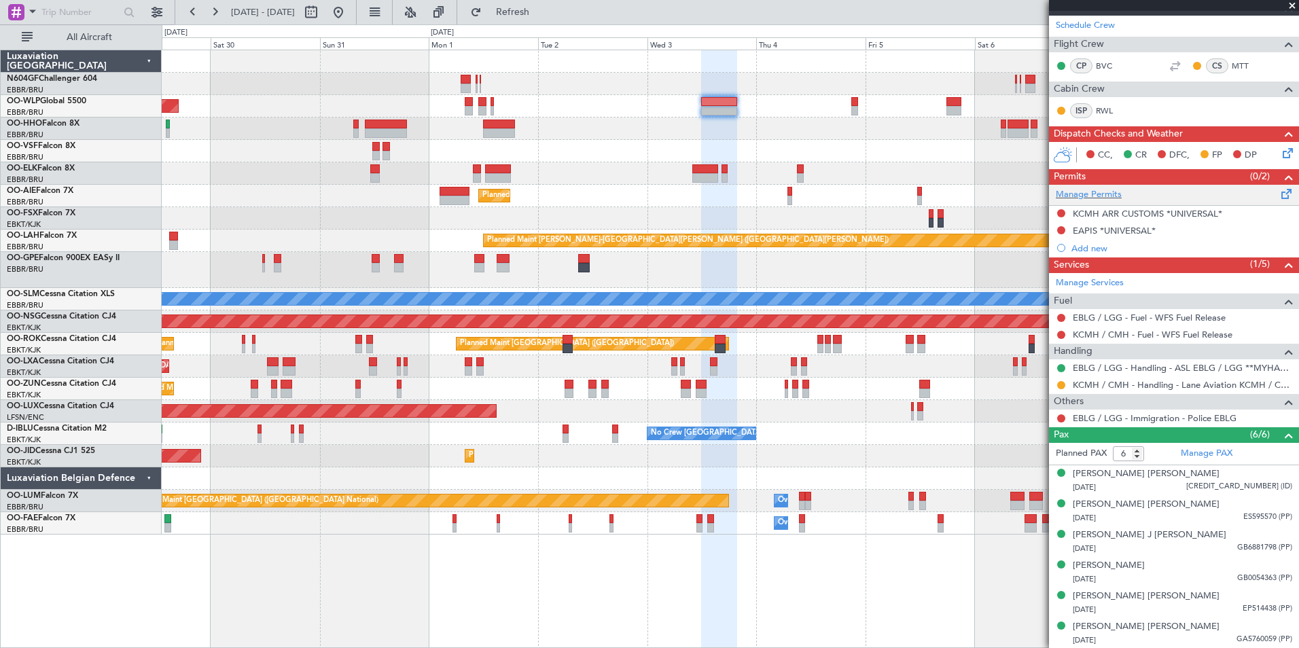
scroll to position [0, 0]
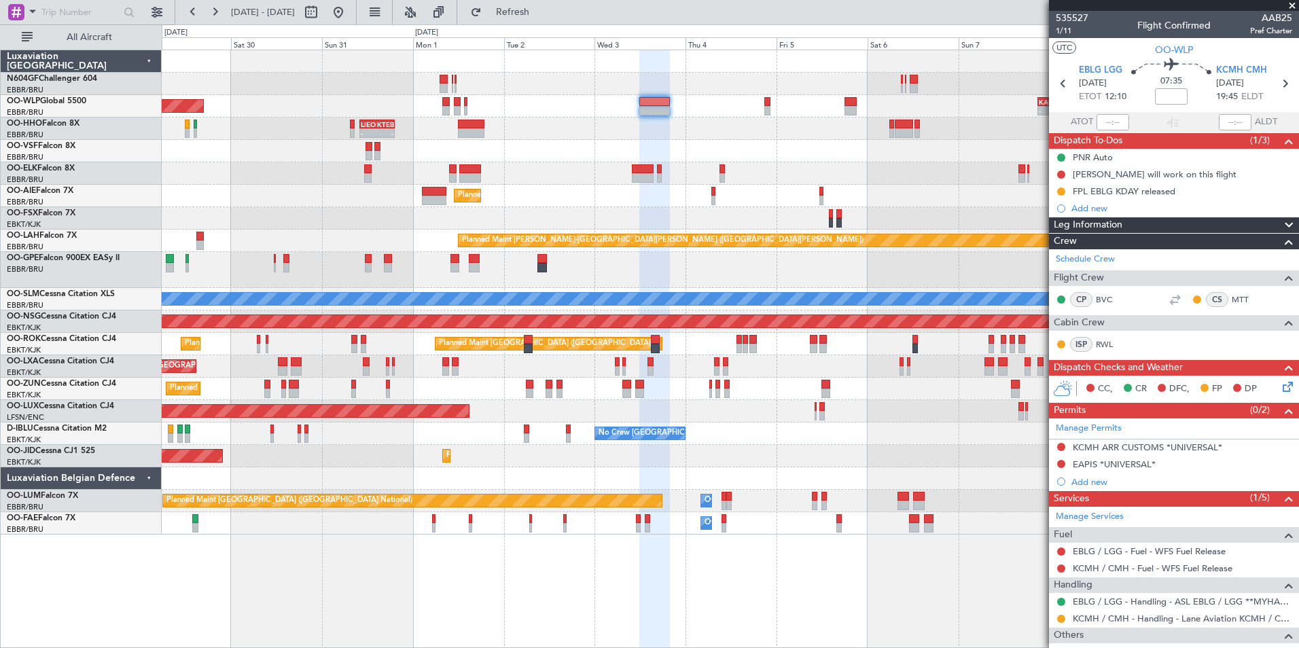
click at [729, 178] on div "Planned Maint Kortrijk-[GEOGRAPHIC_DATA]" at bounding box center [730, 173] width 1137 height 22
click at [735, 118] on div at bounding box center [730, 129] width 1137 height 22
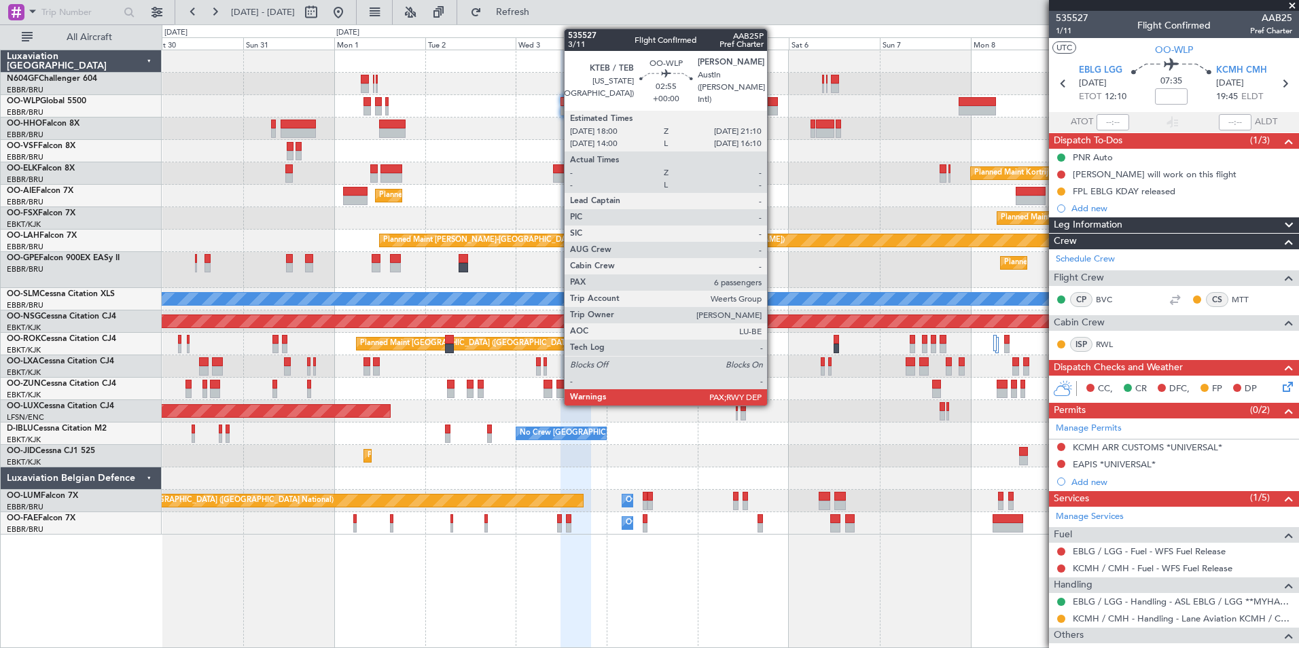
click at [773, 98] on div at bounding box center [772, 102] width 12 height 10
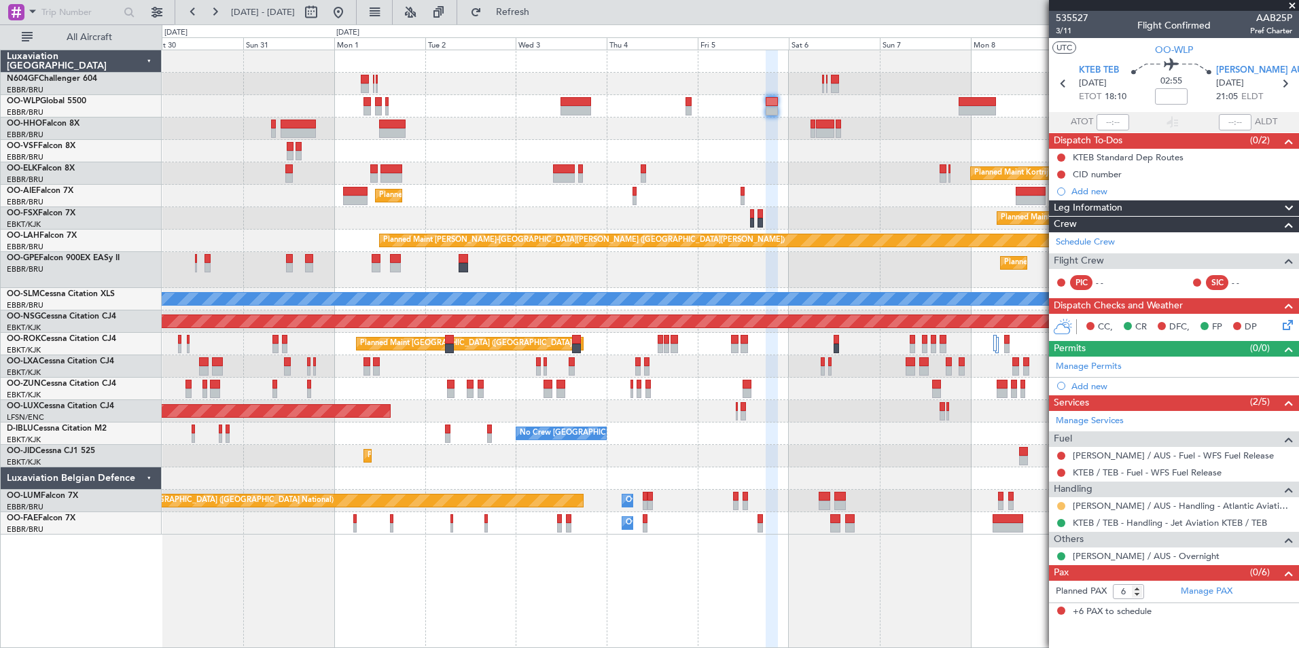
click at [1062, 502] on button at bounding box center [1061, 506] width 8 height 8
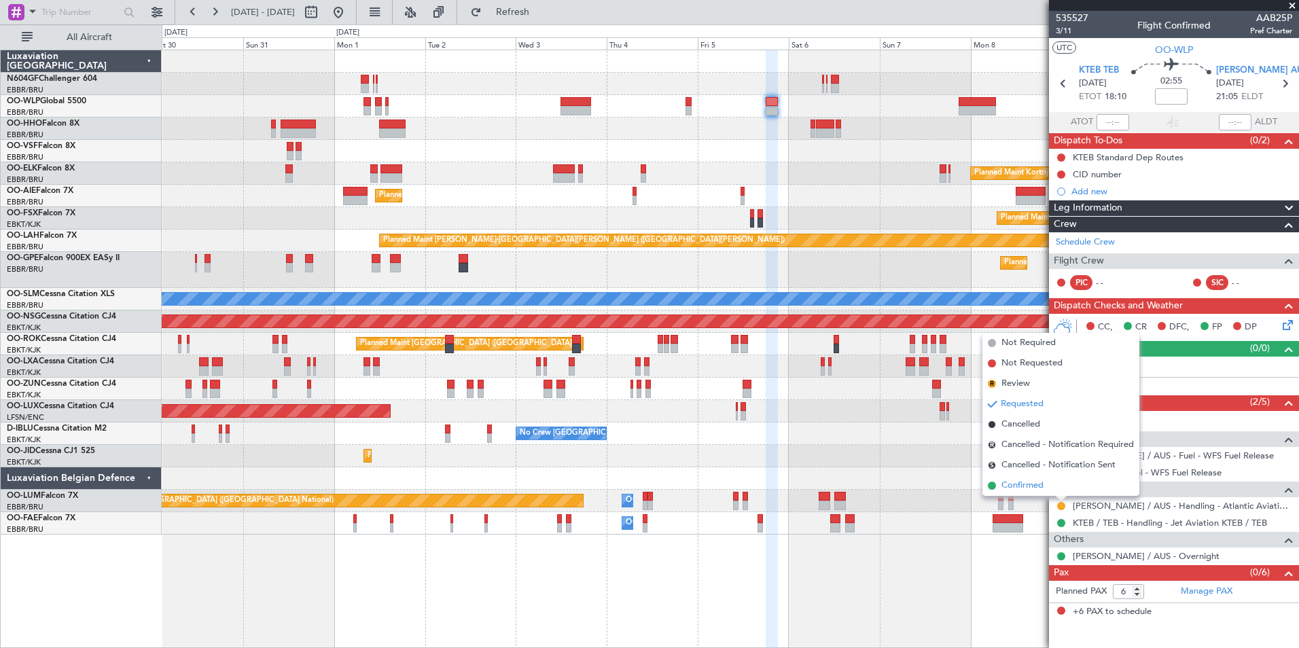
click at [1036, 491] on span "Confirmed" at bounding box center [1023, 486] width 42 height 14
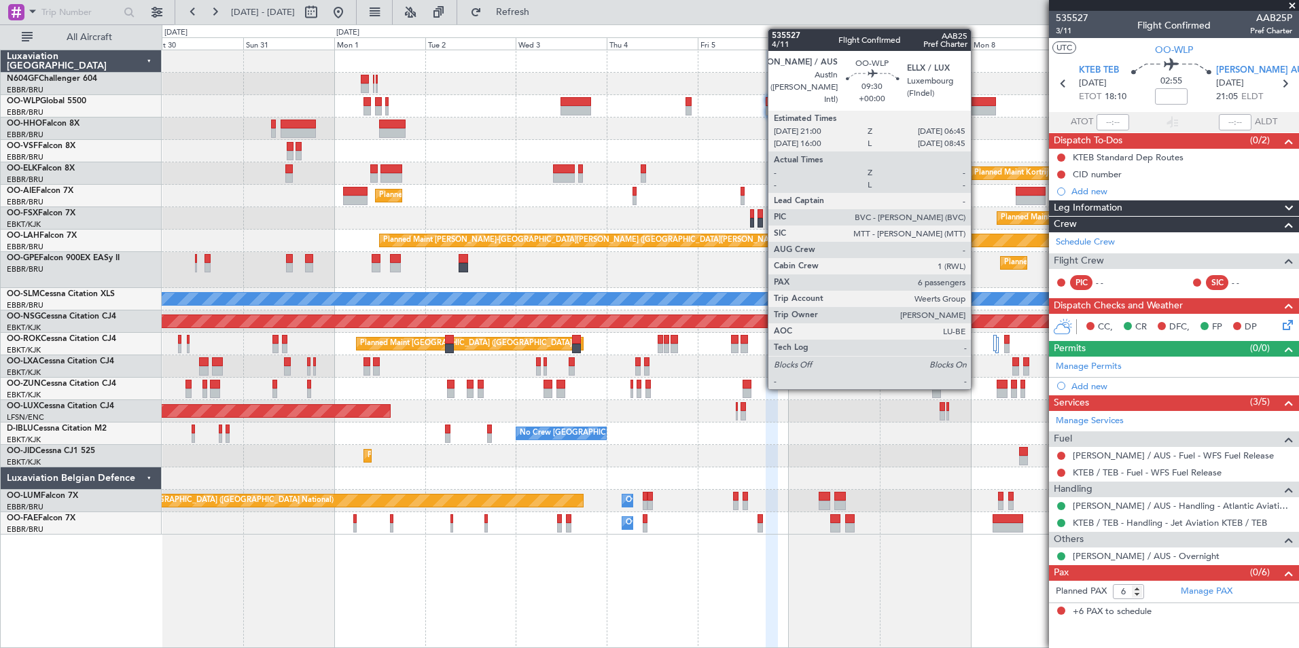
click at [977, 103] on div at bounding box center [977, 102] width 37 height 10
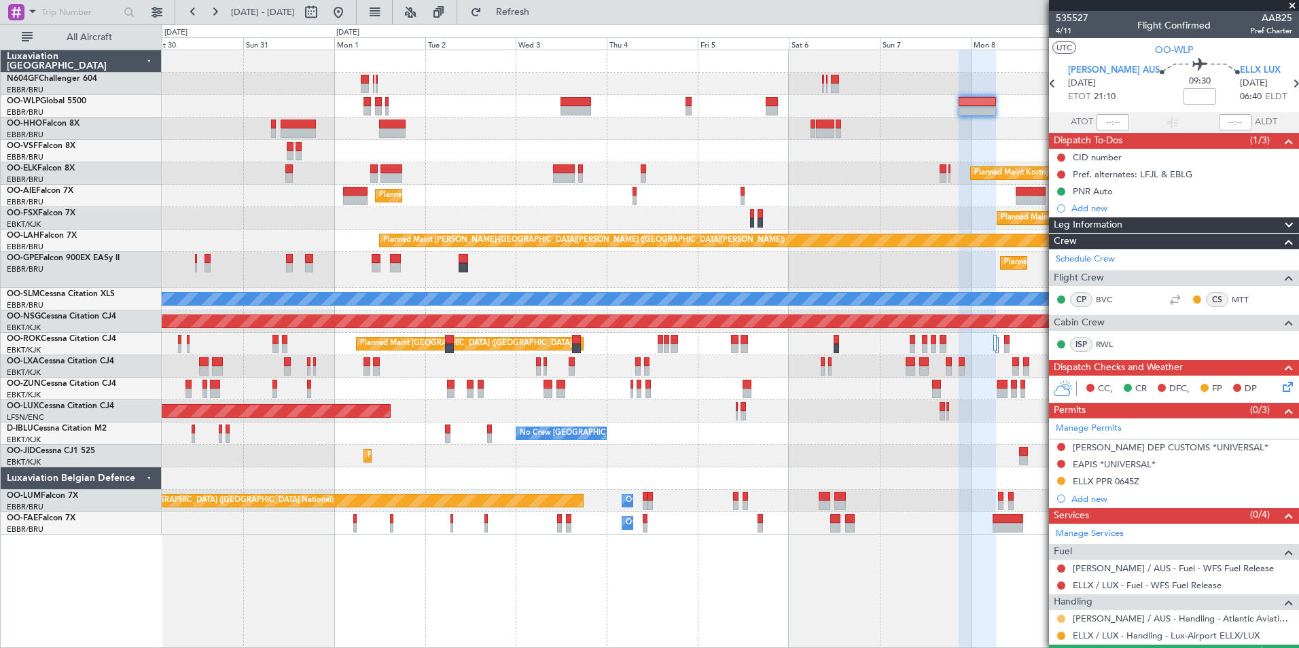
click at [1062, 616] on button at bounding box center [1061, 619] width 8 height 8
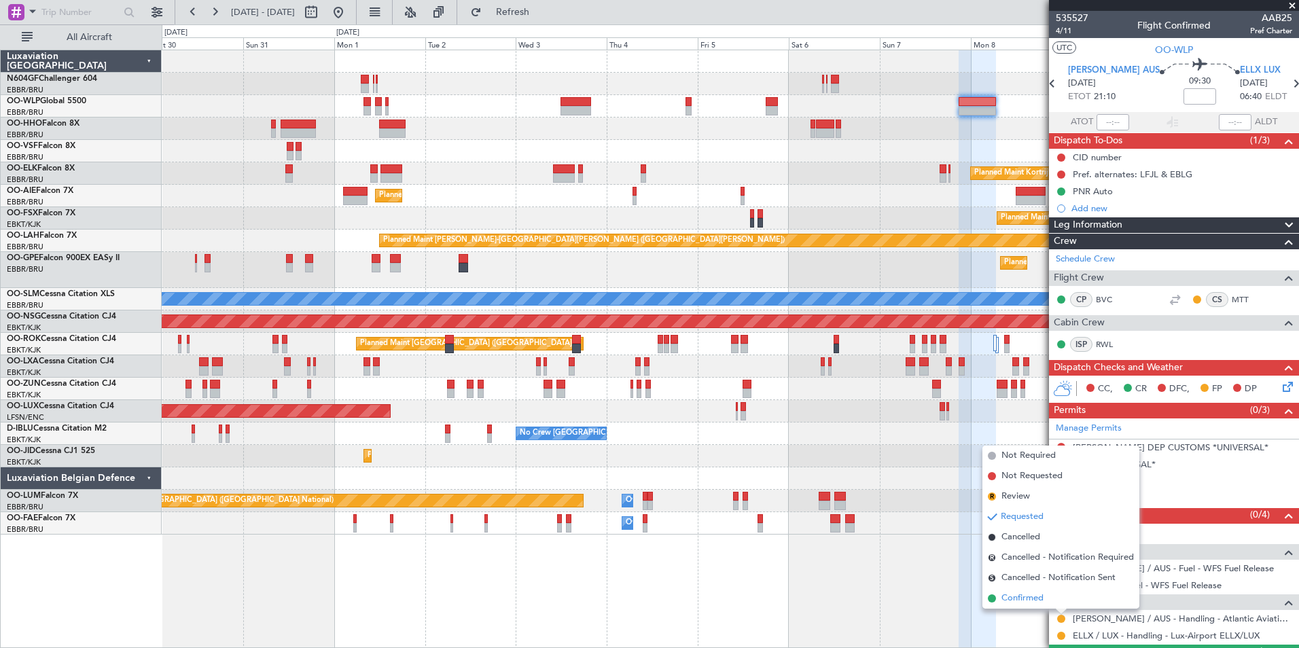
click at [1009, 595] on span "Confirmed" at bounding box center [1023, 599] width 42 height 14
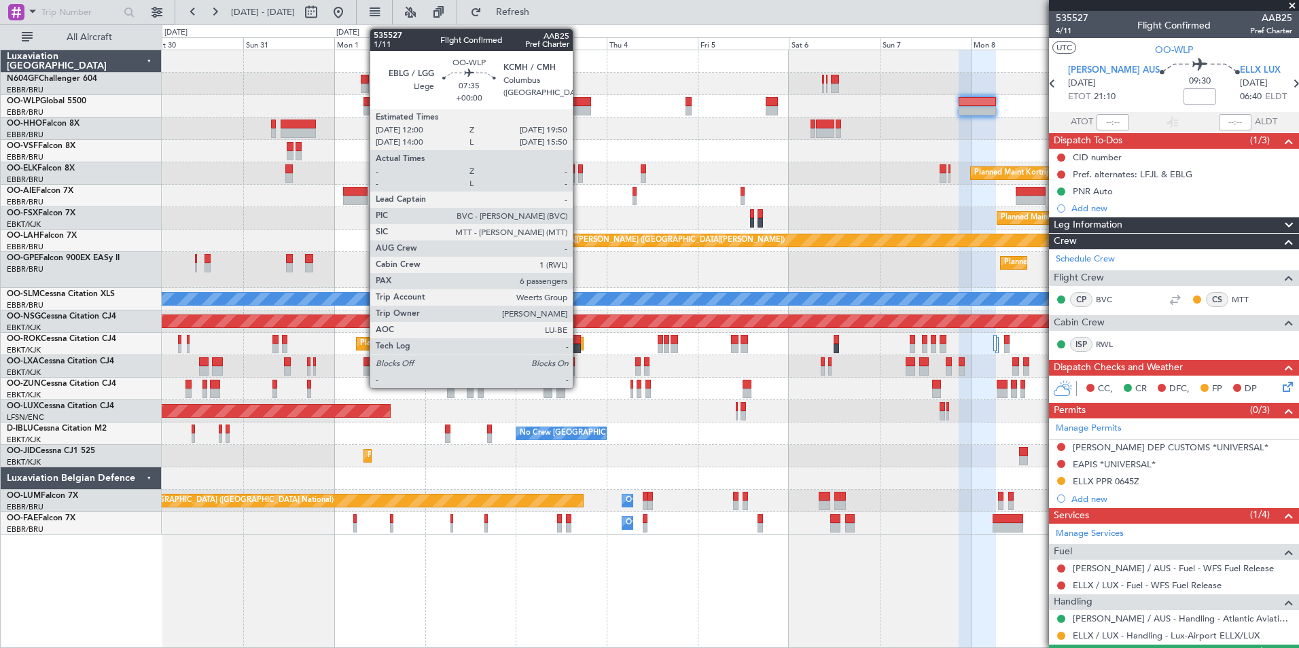
click at [579, 109] on div at bounding box center [576, 111] width 30 height 10
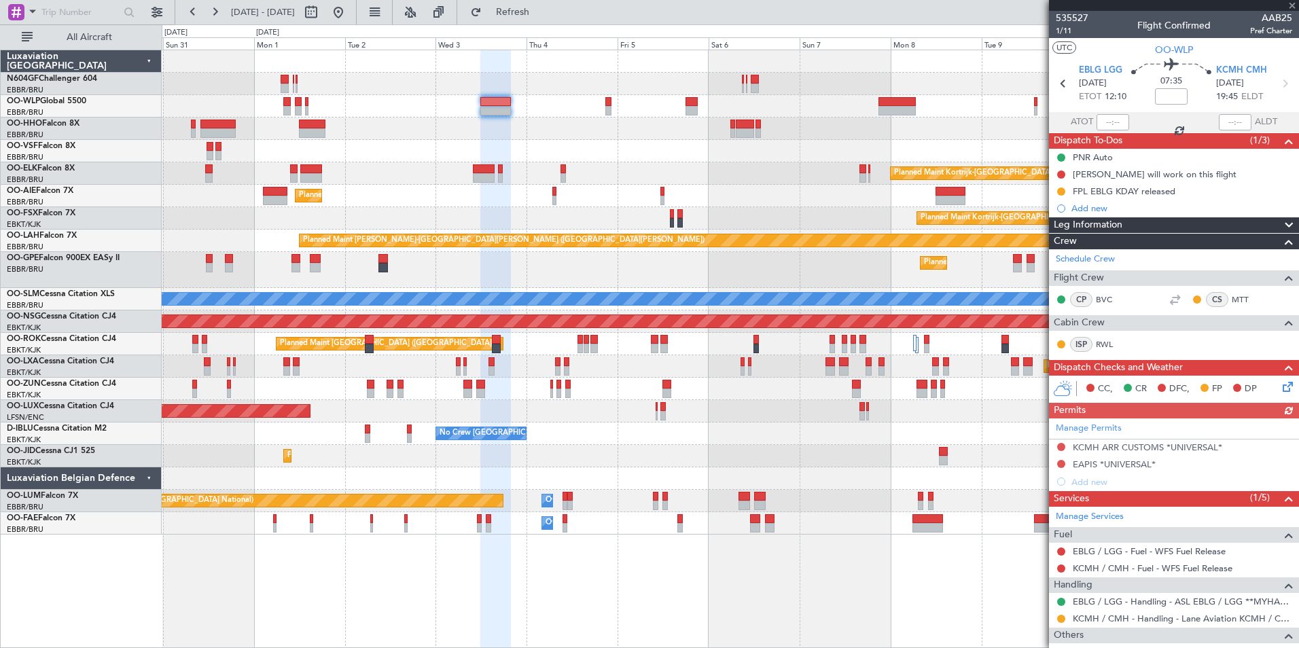
click at [582, 167] on div "Planned Maint Kortrijk-[GEOGRAPHIC_DATA]" at bounding box center [730, 173] width 1137 height 22
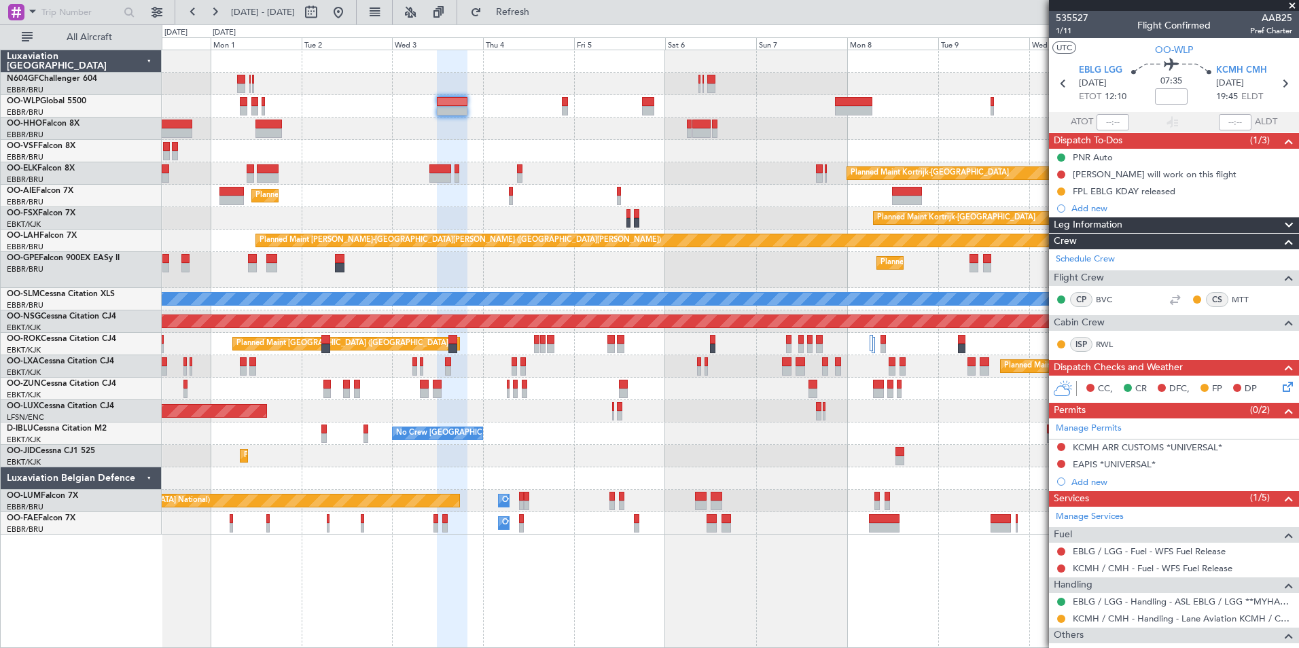
click at [695, 447] on div "Planned Maint [GEOGRAPHIC_DATA] ([GEOGRAPHIC_DATA]) Planned Maint [GEOGRAPHIC_D…" at bounding box center [730, 292] width 1137 height 485
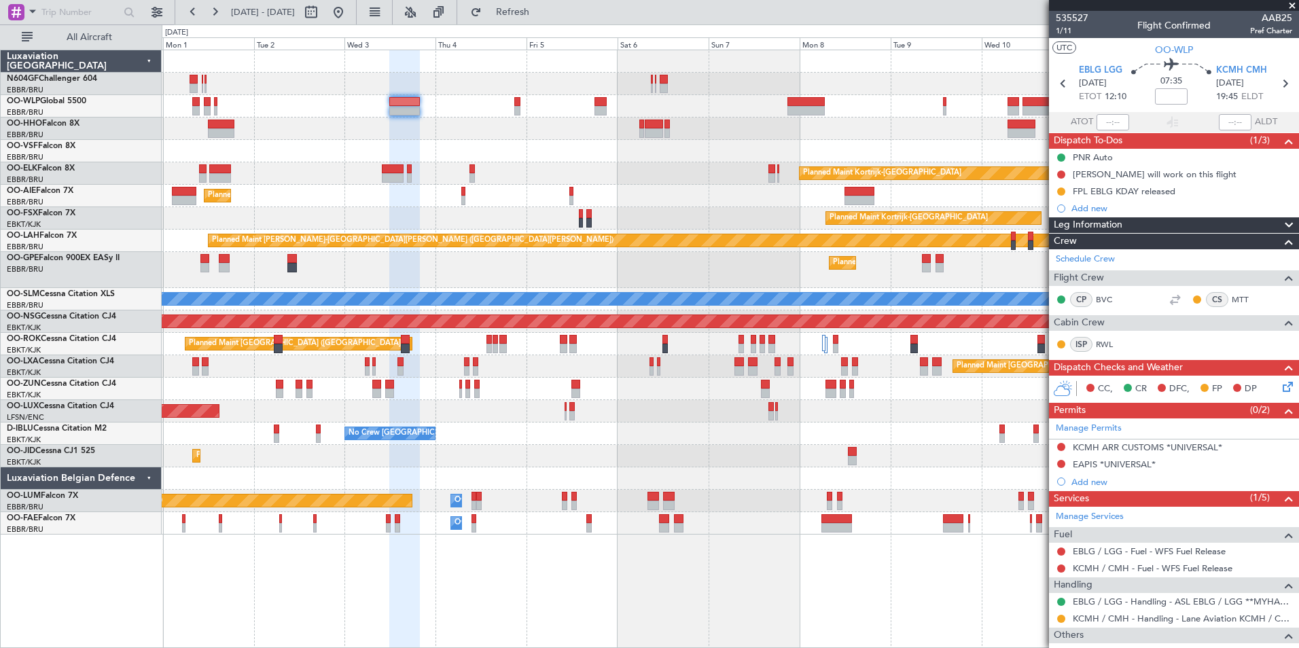
click at [679, 268] on div "Planned Maint [GEOGRAPHIC_DATA] ([GEOGRAPHIC_DATA] National) No Crew [GEOGRAPHI…" at bounding box center [730, 270] width 1137 height 36
click at [615, 268] on div "Planned Maint [GEOGRAPHIC_DATA] ([GEOGRAPHIC_DATA] National) No Crew [GEOGRAPHI…" at bounding box center [730, 270] width 1137 height 36
click at [663, 165] on div "Planned Maint Kortrijk-[GEOGRAPHIC_DATA]" at bounding box center [730, 173] width 1137 height 22
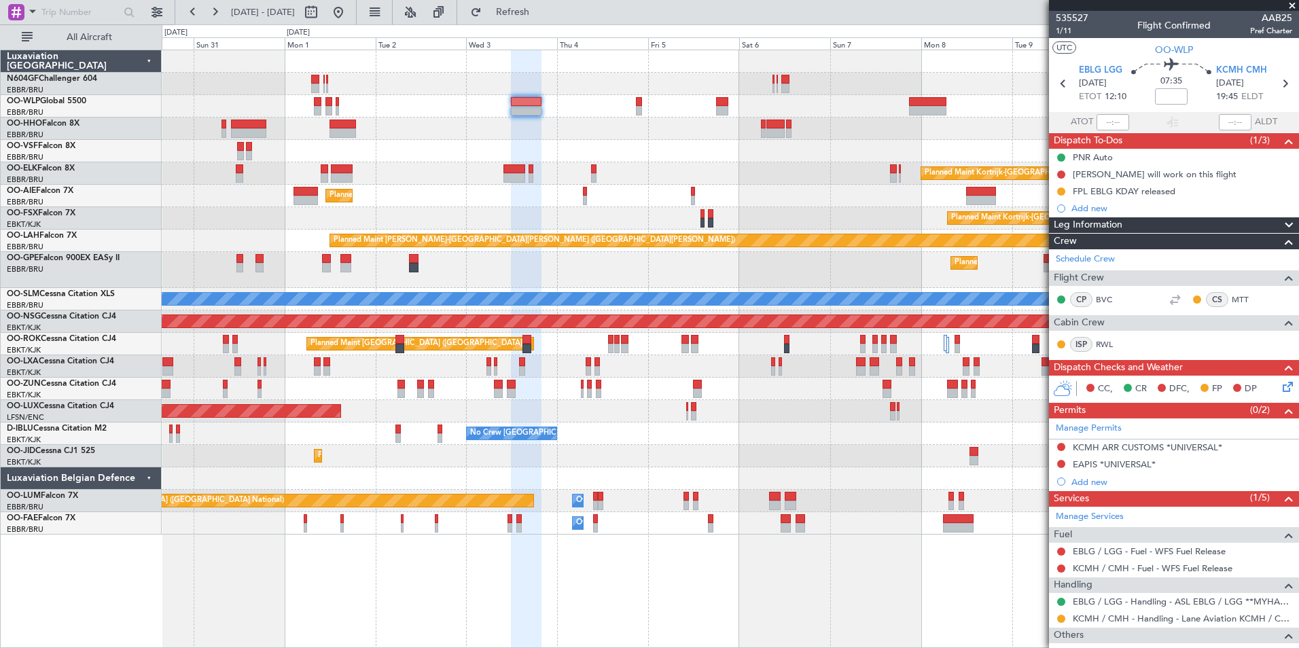
click at [923, 463] on div "Planned Maint Kortrijk-[GEOGRAPHIC_DATA] AOG Maint [GEOGRAPHIC_DATA]-[GEOGRAPHI…" at bounding box center [730, 456] width 1137 height 22
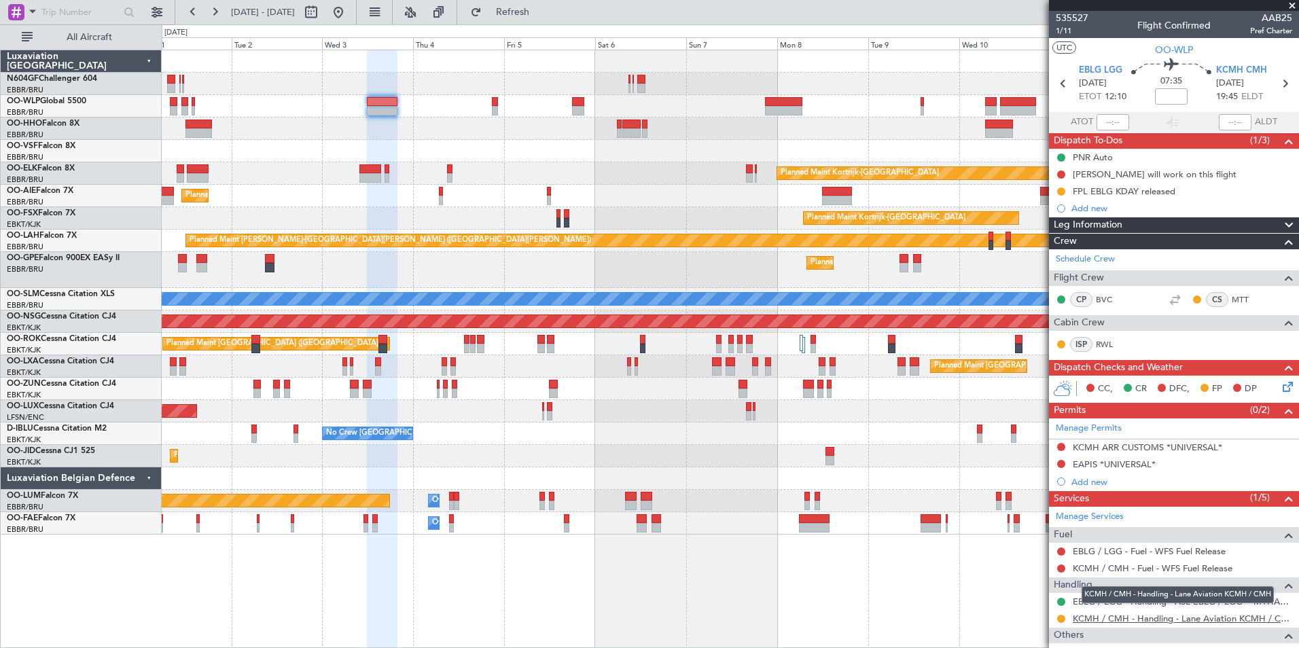
click at [1106, 613] on link "KCMH / CMH - Handling - Lane Aviation KCMH / CMH" at bounding box center [1183, 619] width 220 height 12
click at [436, 139] on div "Planned Maint [GEOGRAPHIC_DATA] ([GEOGRAPHIC_DATA]) Planned Maint [GEOGRAPHIC_D…" at bounding box center [730, 292] width 1137 height 485
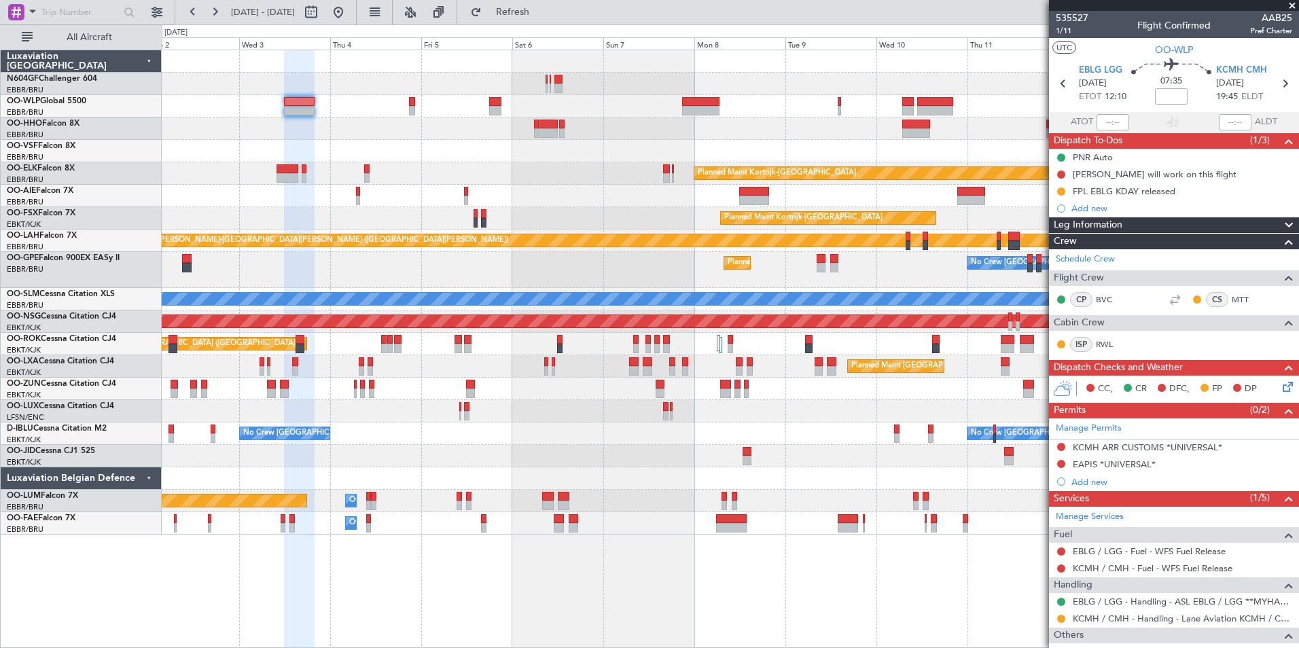
click at [549, 168] on div "Planned Maint Kortrijk-[GEOGRAPHIC_DATA]" at bounding box center [730, 173] width 1137 height 22
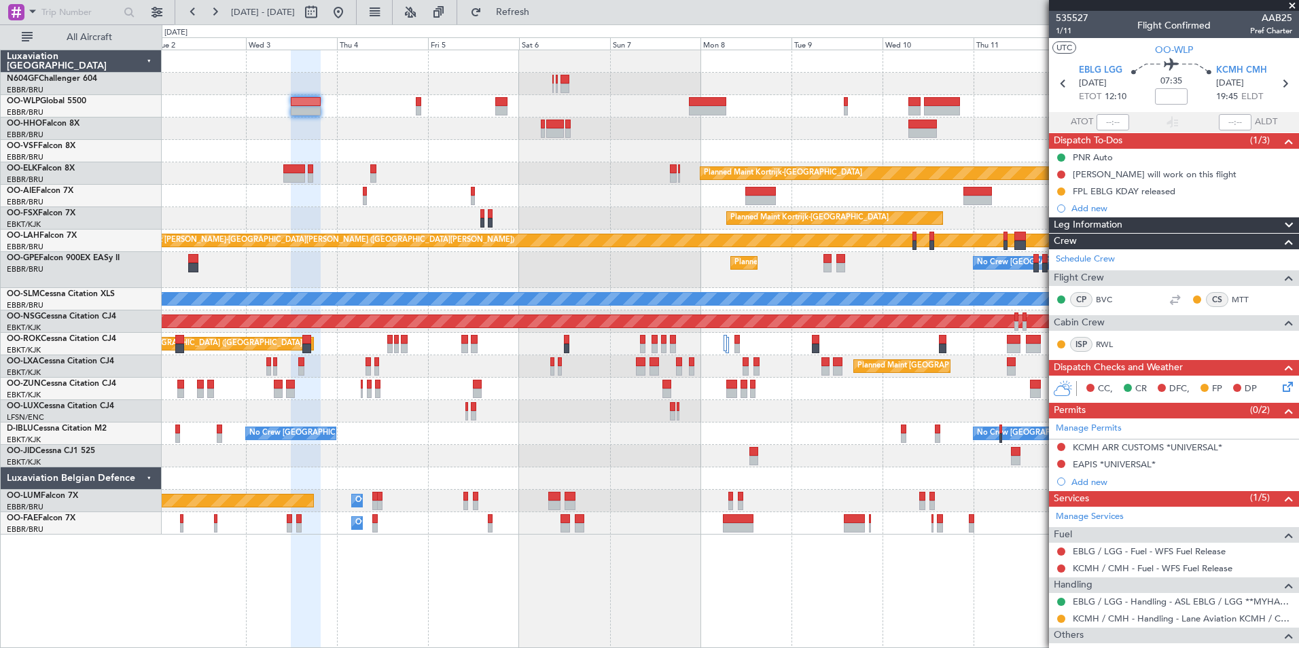
click at [603, 187] on div "Planned Maint [GEOGRAPHIC_DATA] ([GEOGRAPHIC_DATA])" at bounding box center [730, 196] width 1137 height 22
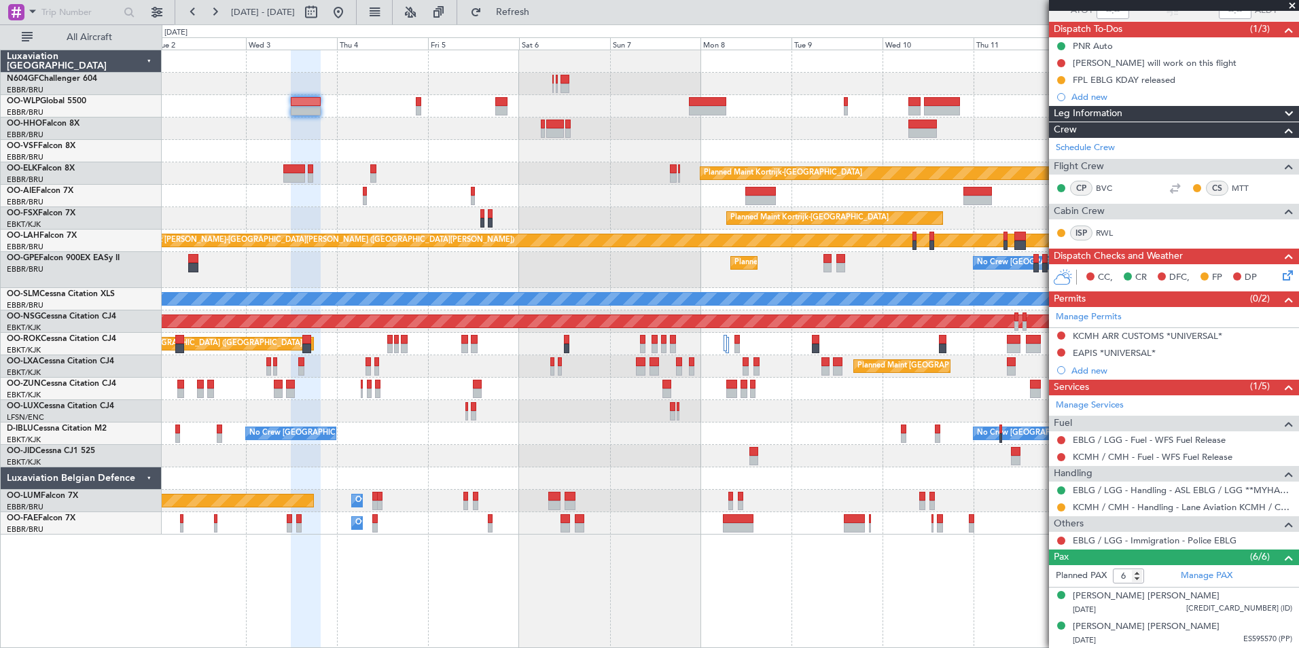
scroll to position [136, 0]
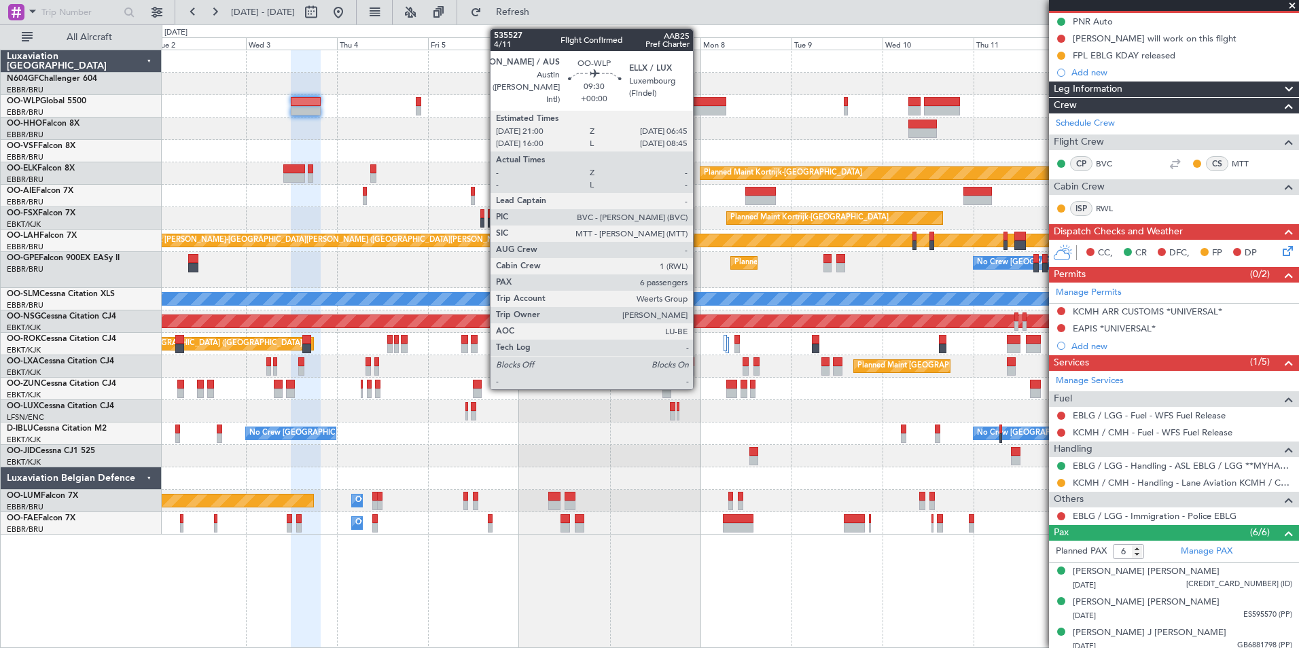
click at [699, 107] on div at bounding box center [707, 111] width 37 height 10
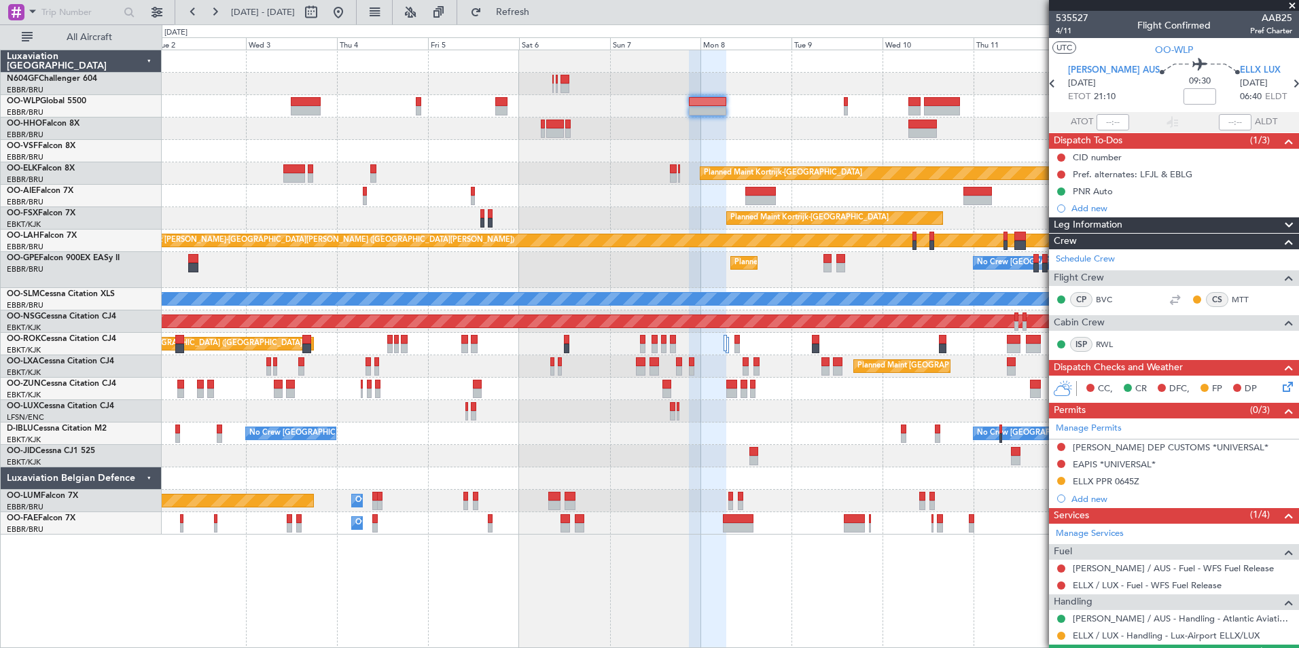
scroll to position [204, 0]
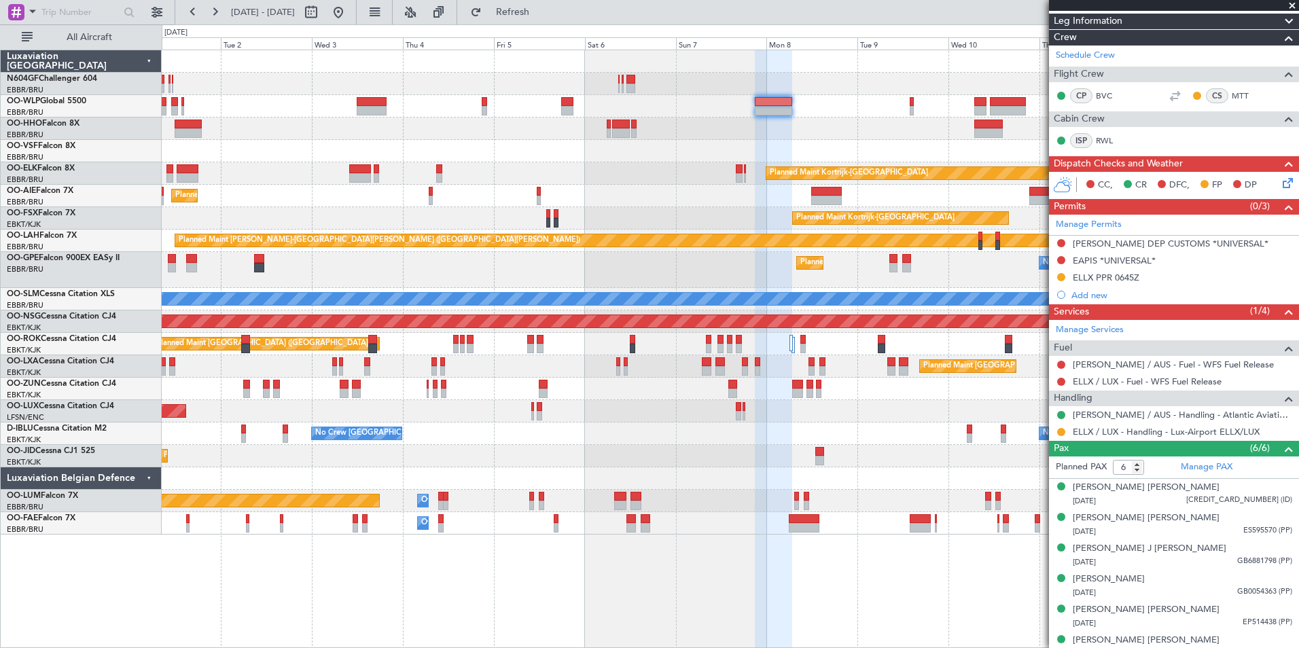
click at [892, 397] on div "Planned Maint Kortrijk-[GEOGRAPHIC_DATA]" at bounding box center [730, 389] width 1137 height 22
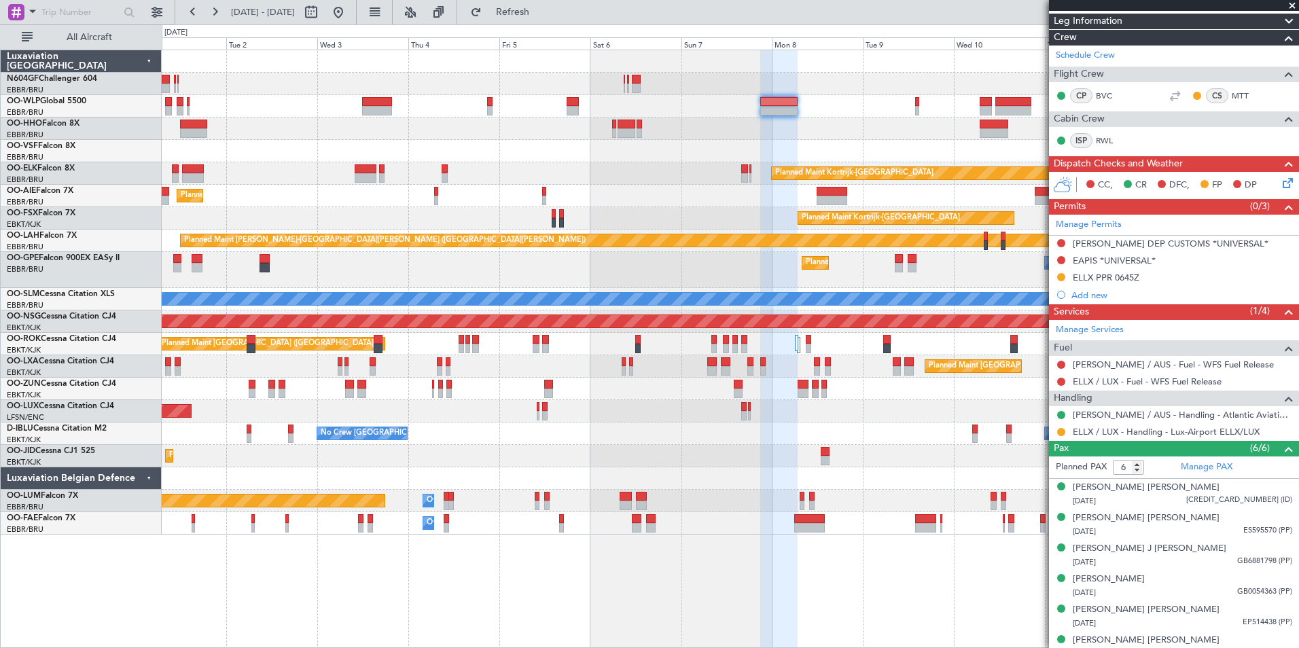
click at [787, 396] on div "Planned Maint Kortrijk-[GEOGRAPHIC_DATA]" at bounding box center [730, 389] width 1137 height 22
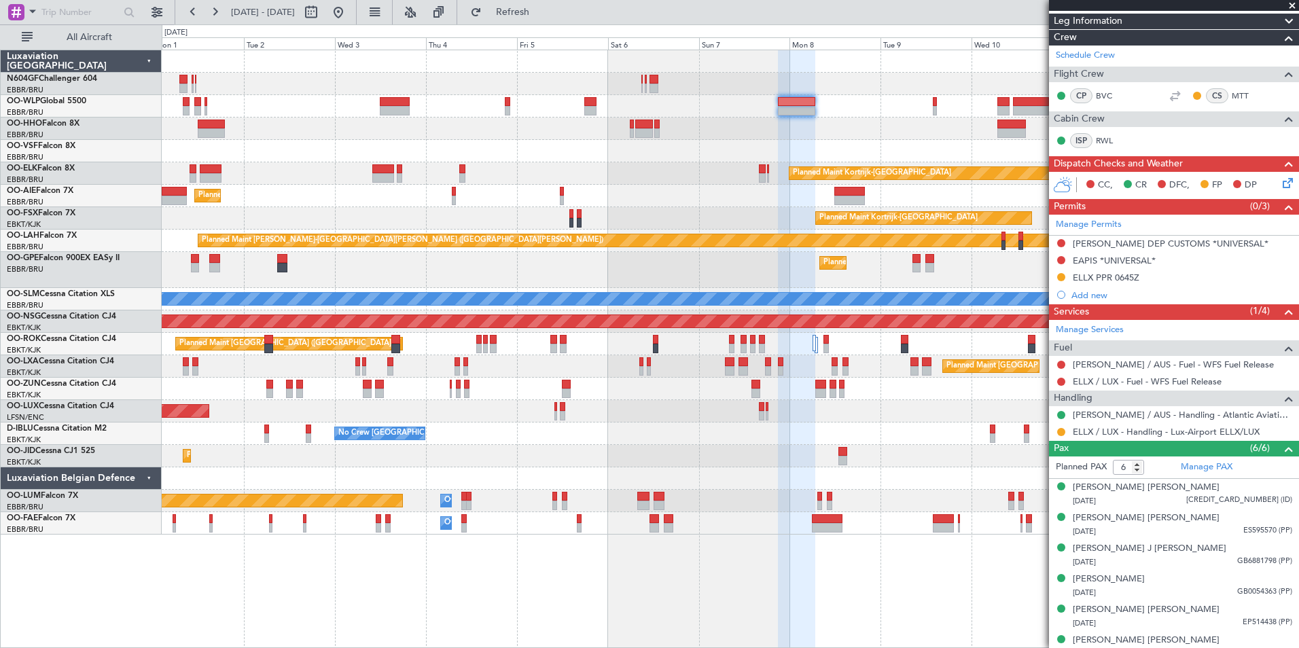
click at [550, 192] on div "Planned Maint [GEOGRAPHIC_DATA] ([GEOGRAPHIC_DATA])" at bounding box center [730, 196] width 1137 height 22
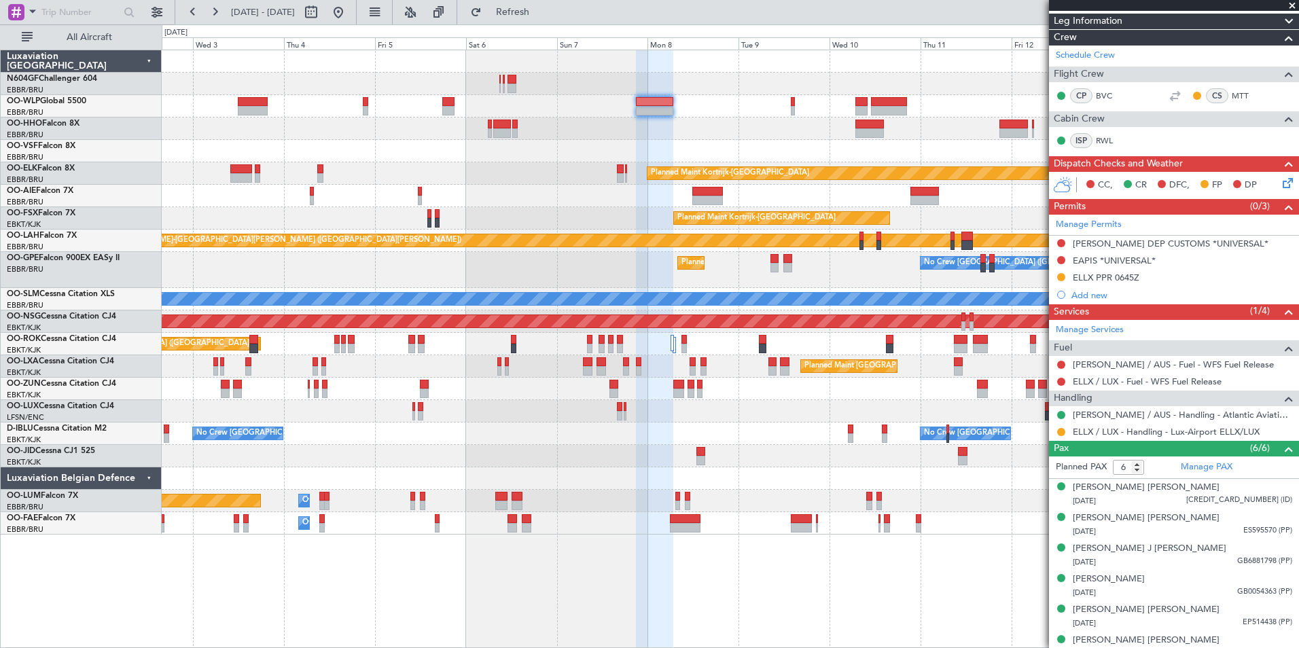
click at [1013, 173] on div "Planned Maint Kortrijk-[GEOGRAPHIC_DATA] Planned Maint [GEOGRAPHIC_DATA] ([GEOG…" at bounding box center [730, 292] width 1137 height 485
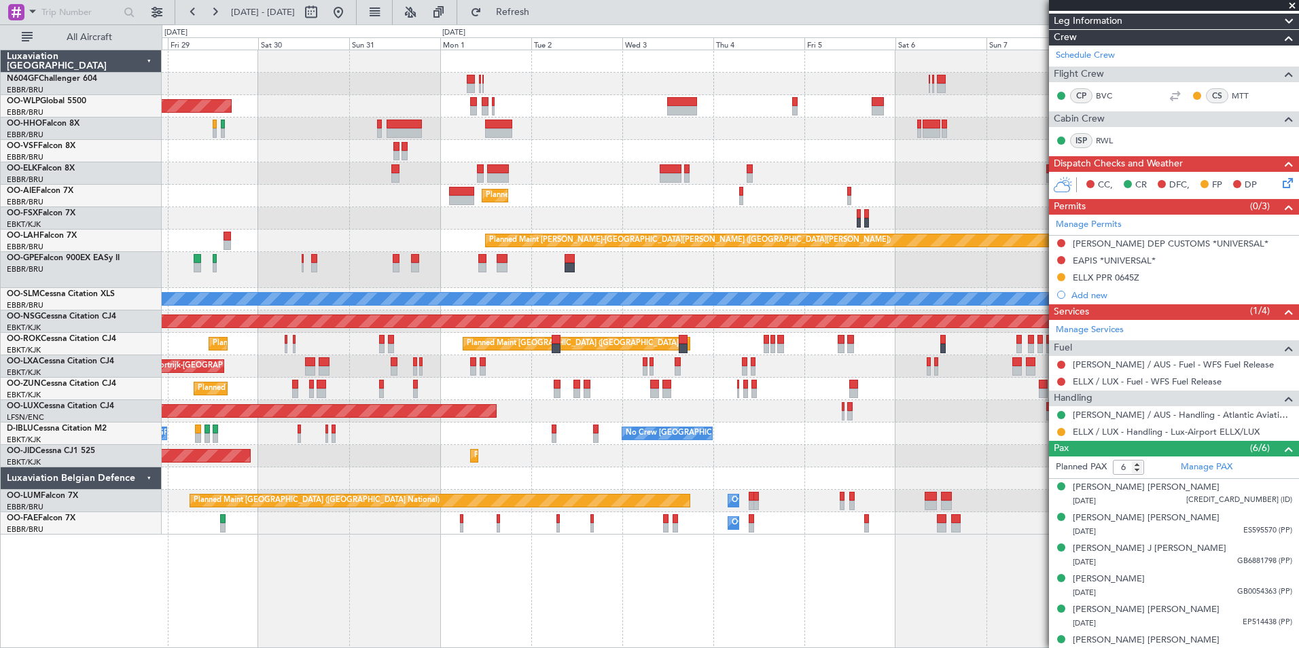
click at [678, 89] on div at bounding box center [730, 84] width 1137 height 22
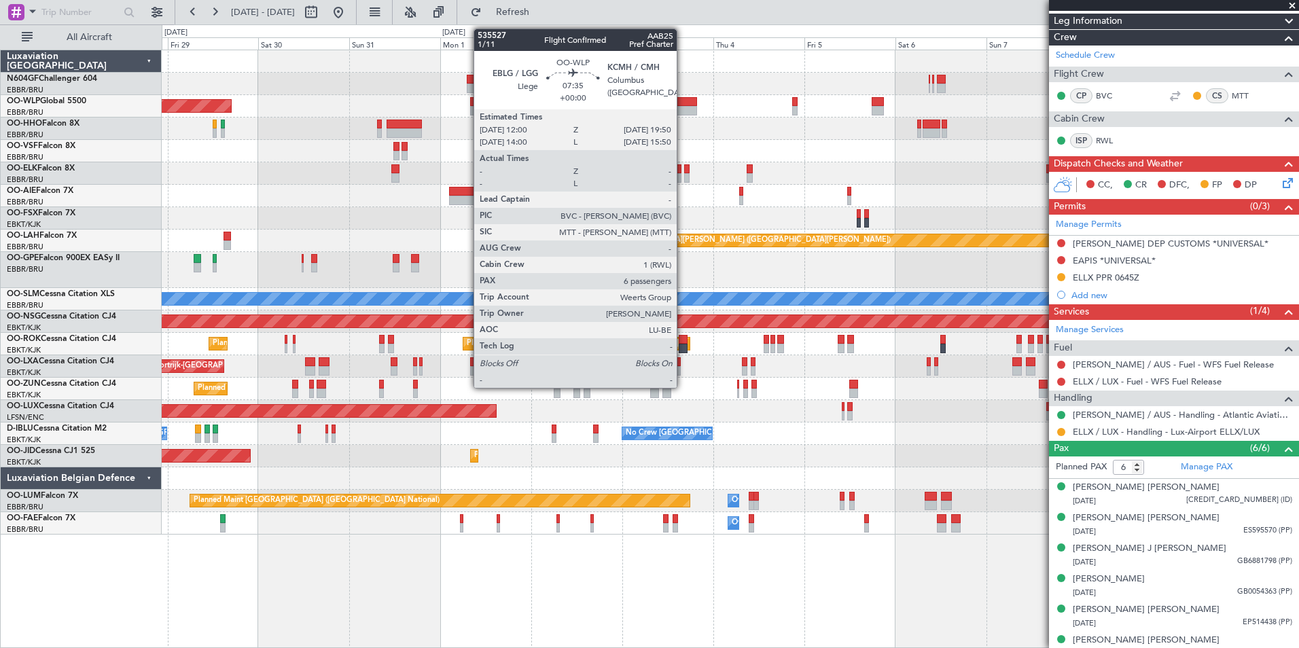
click at [683, 107] on div at bounding box center [682, 111] width 30 height 10
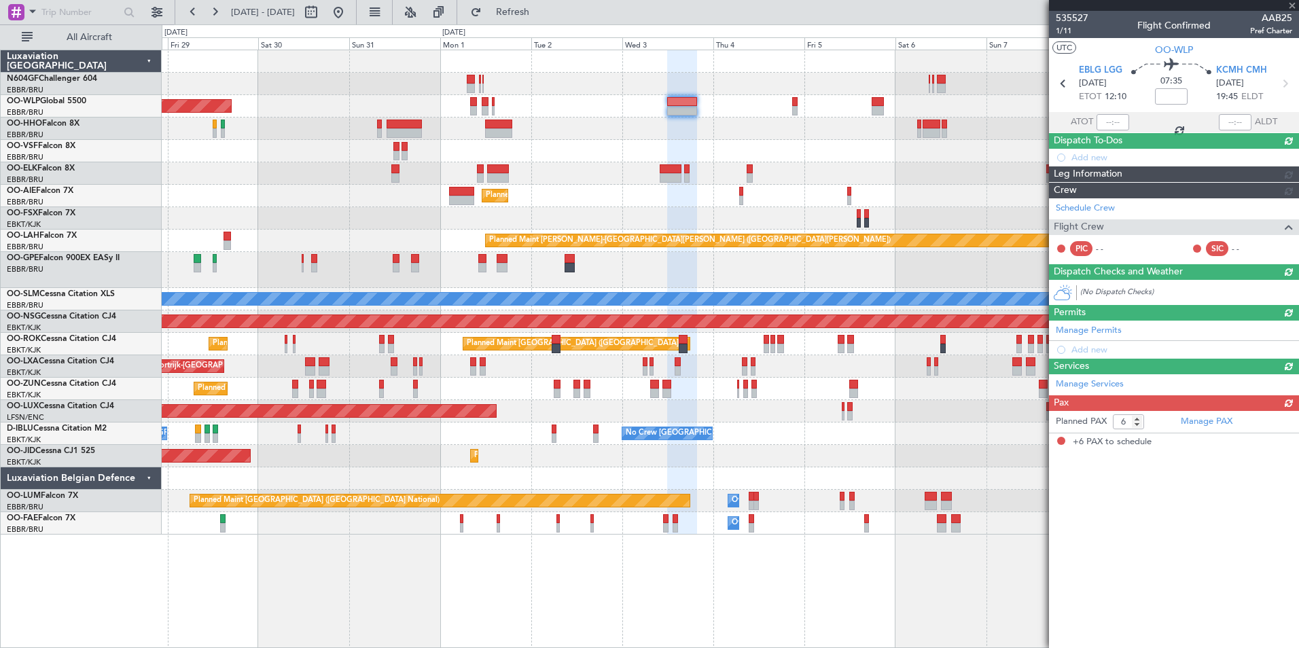
scroll to position [0, 0]
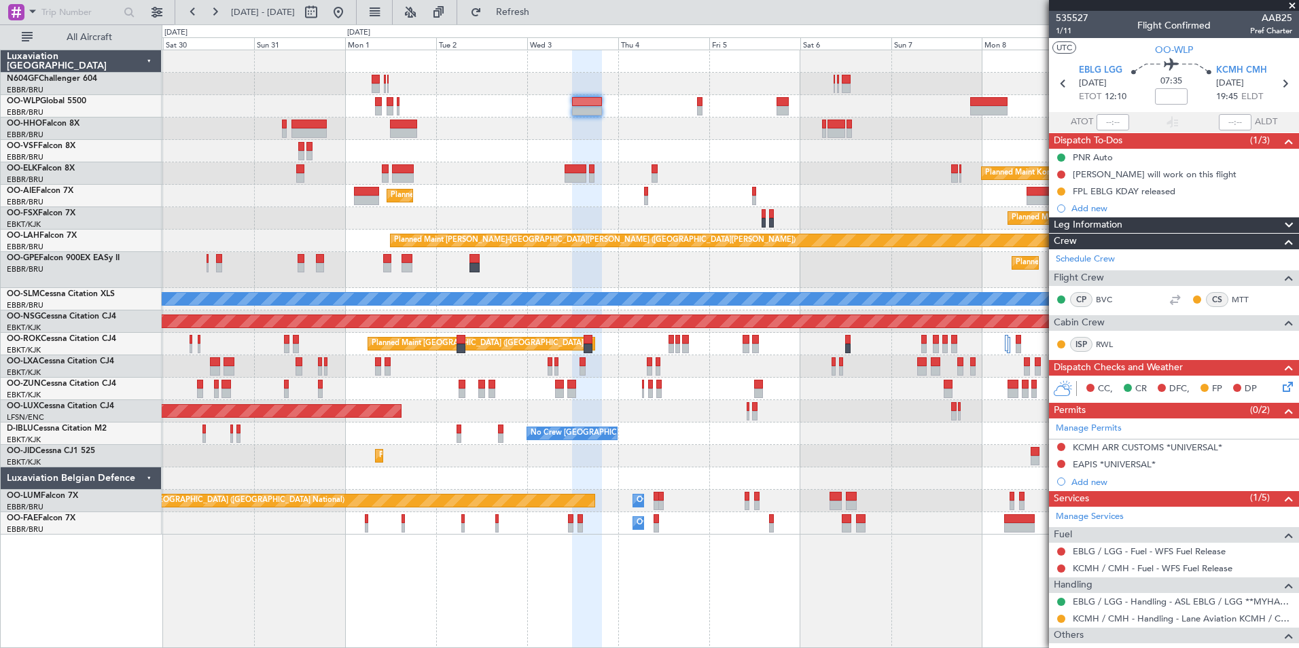
click at [673, 148] on div "Planned Maint [GEOGRAPHIC_DATA] ([GEOGRAPHIC_DATA]) Planned Maint [GEOGRAPHIC_D…" at bounding box center [730, 292] width 1137 height 485
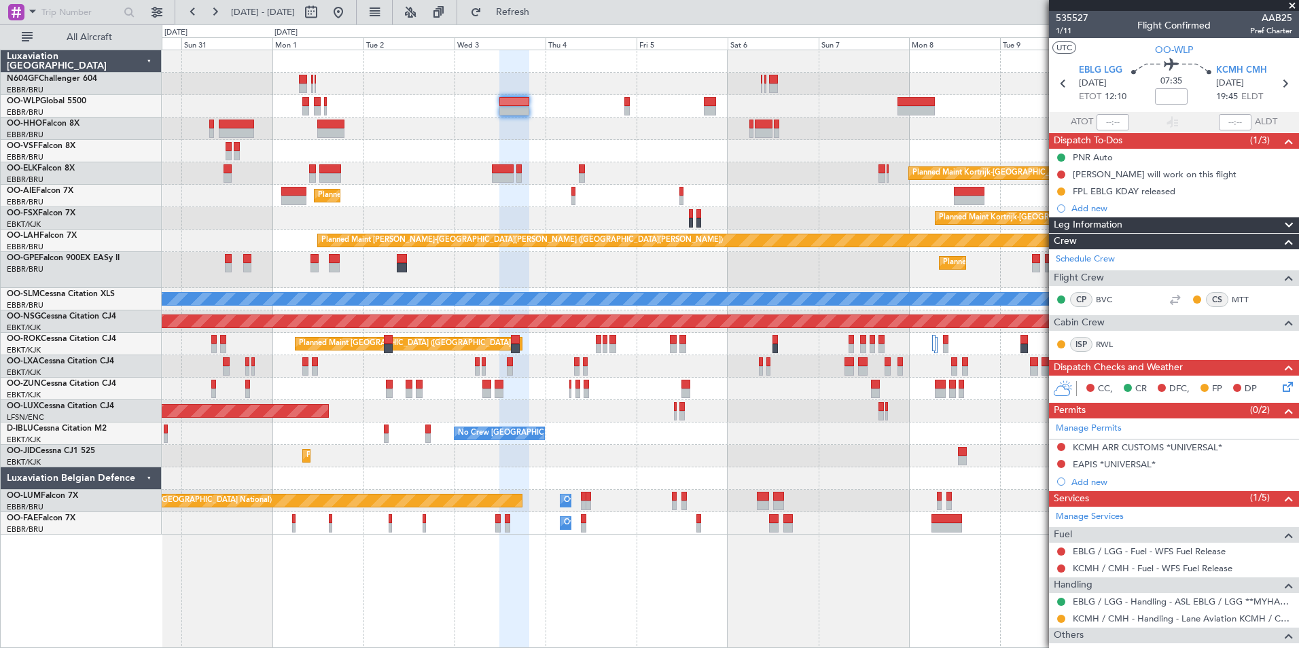
click at [717, 147] on div at bounding box center [730, 151] width 1137 height 22
click at [574, 152] on div at bounding box center [730, 151] width 1137 height 22
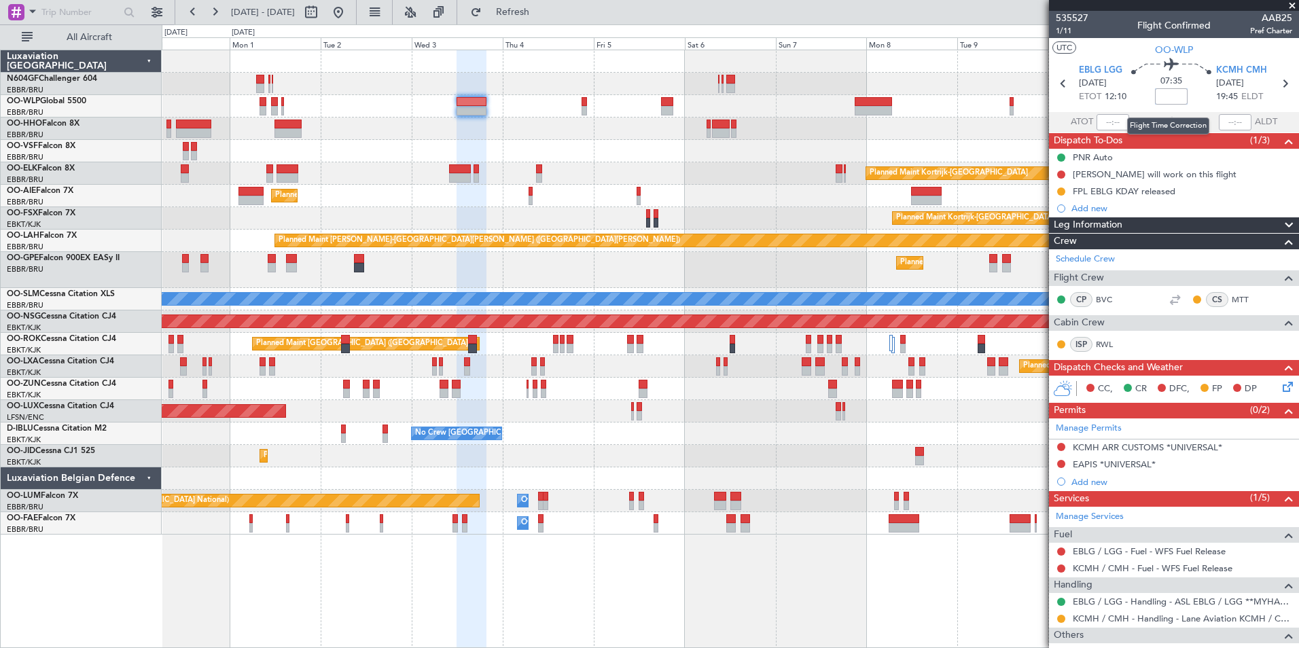
click at [1170, 101] on input at bounding box center [1171, 96] width 33 height 16
click at [1130, 52] on section "UTC OO-WLP" at bounding box center [1174, 48] width 250 height 20
click at [1061, 191] on button at bounding box center [1061, 192] width 8 height 8
click at [1063, 271] on span "Cancelled" at bounding box center [1064, 272] width 39 height 14
click at [1091, 211] on div "Add new" at bounding box center [1176, 209] width 209 height 12
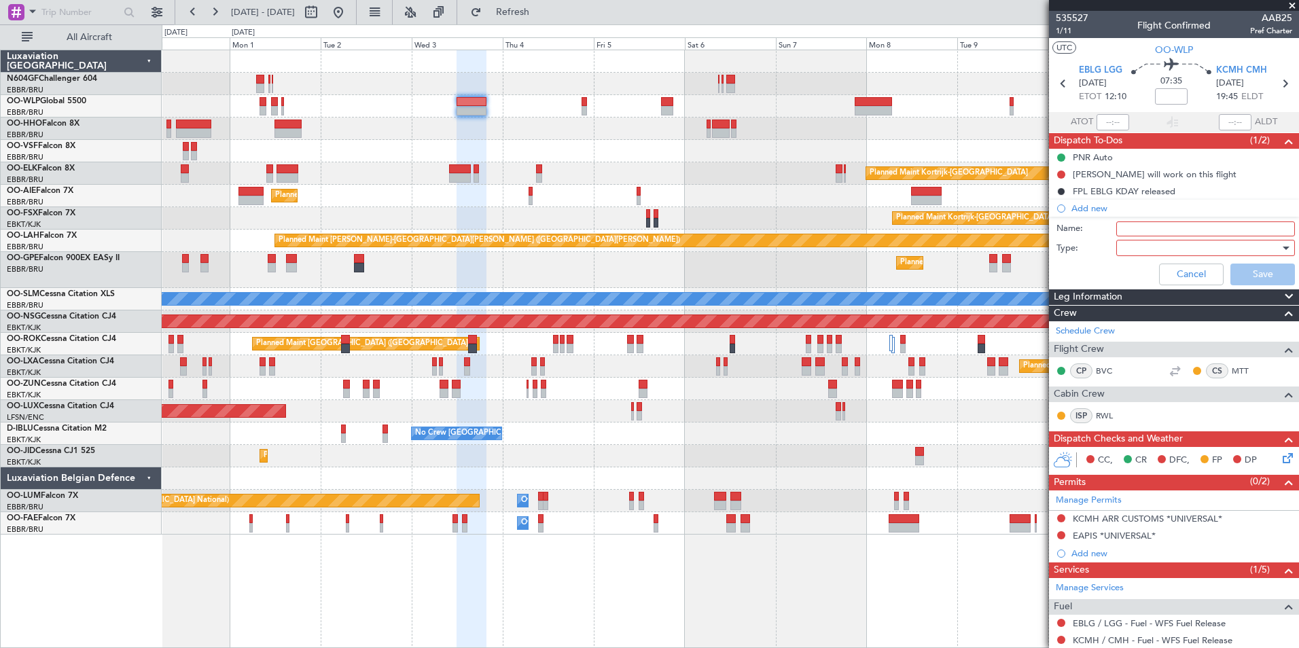
click at [1144, 228] on input "Name:" at bounding box center [1206, 229] width 179 height 15
type input "FPL Saved In FF"
click at [1122, 240] on div at bounding box center [1201, 248] width 158 height 20
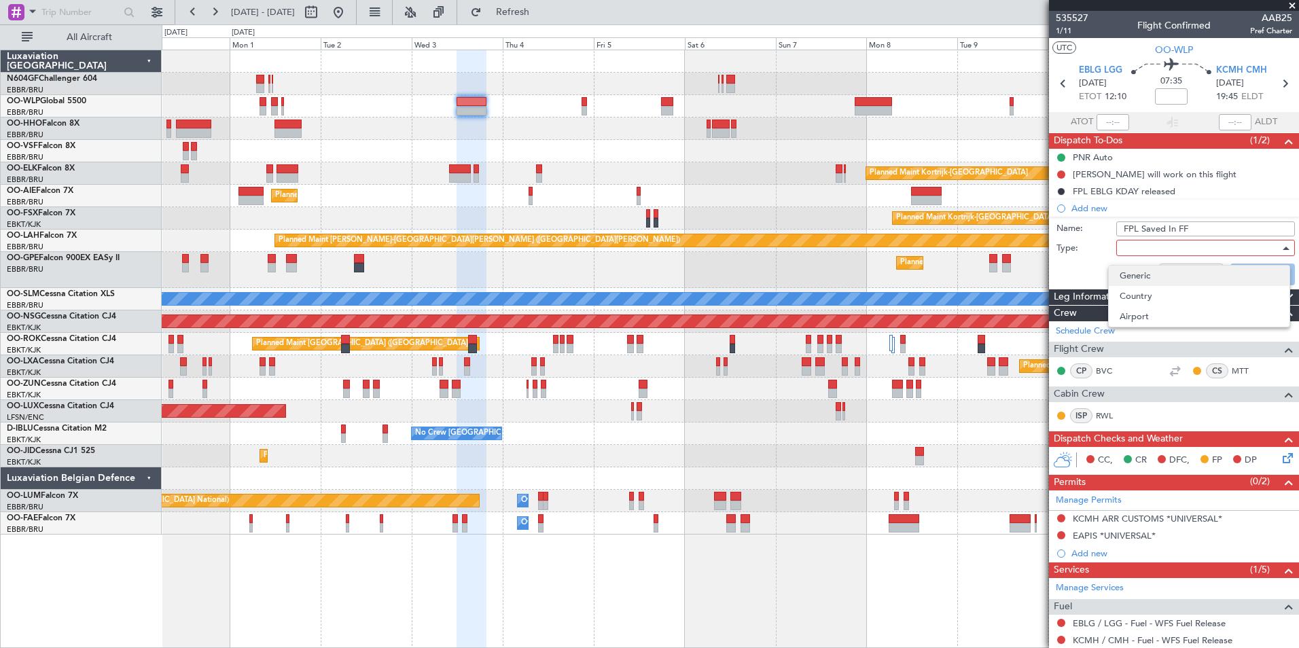
click at [1145, 271] on span "Generic" at bounding box center [1199, 276] width 159 height 20
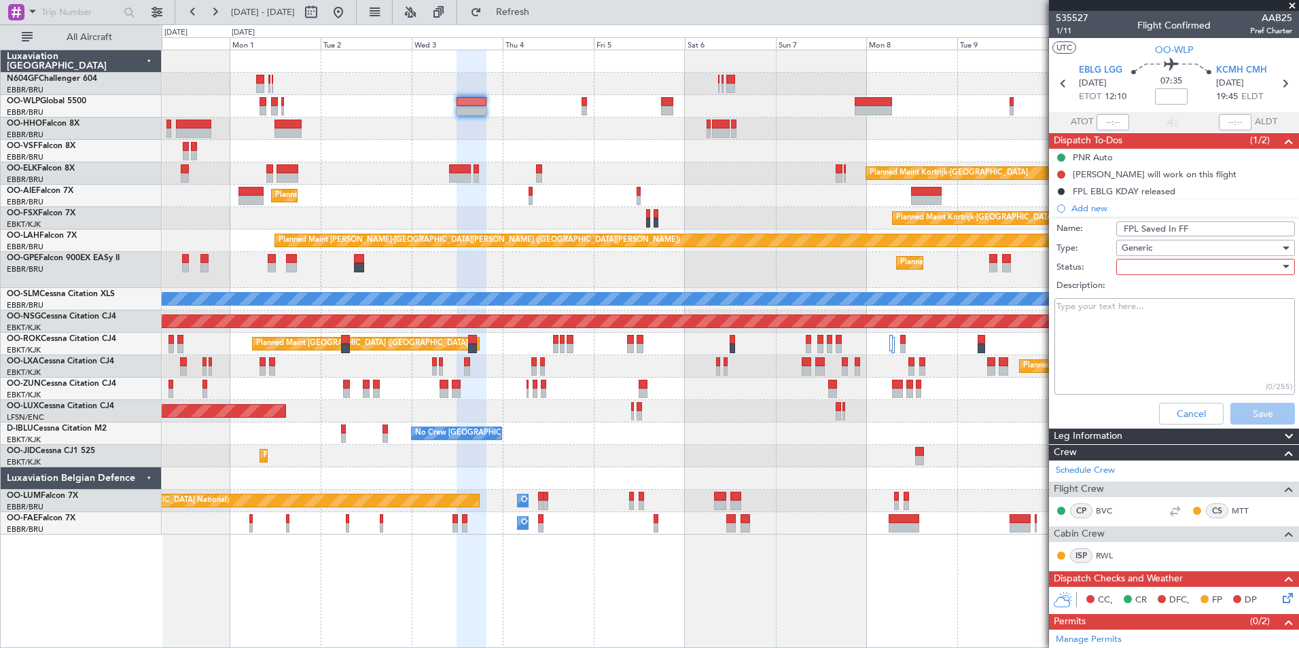
click at [1145, 260] on div at bounding box center [1201, 267] width 158 height 20
click at [1148, 311] on span "In Progress" at bounding box center [1199, 314] width 159 height 20
click at [1240, 413] on button "Save" at bounding box center [1263, 414] width 65 height 22
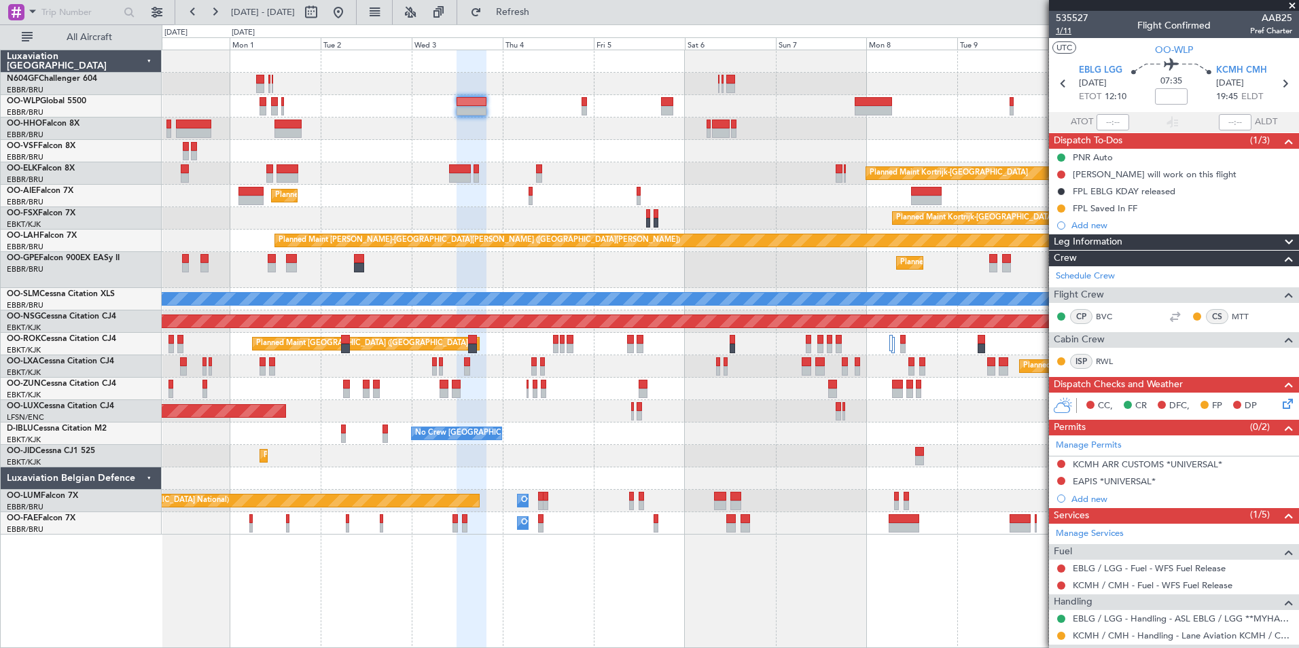
click at [1062, 30] on span "1/11" at bounding box center [1072, 31] width 33 height 12
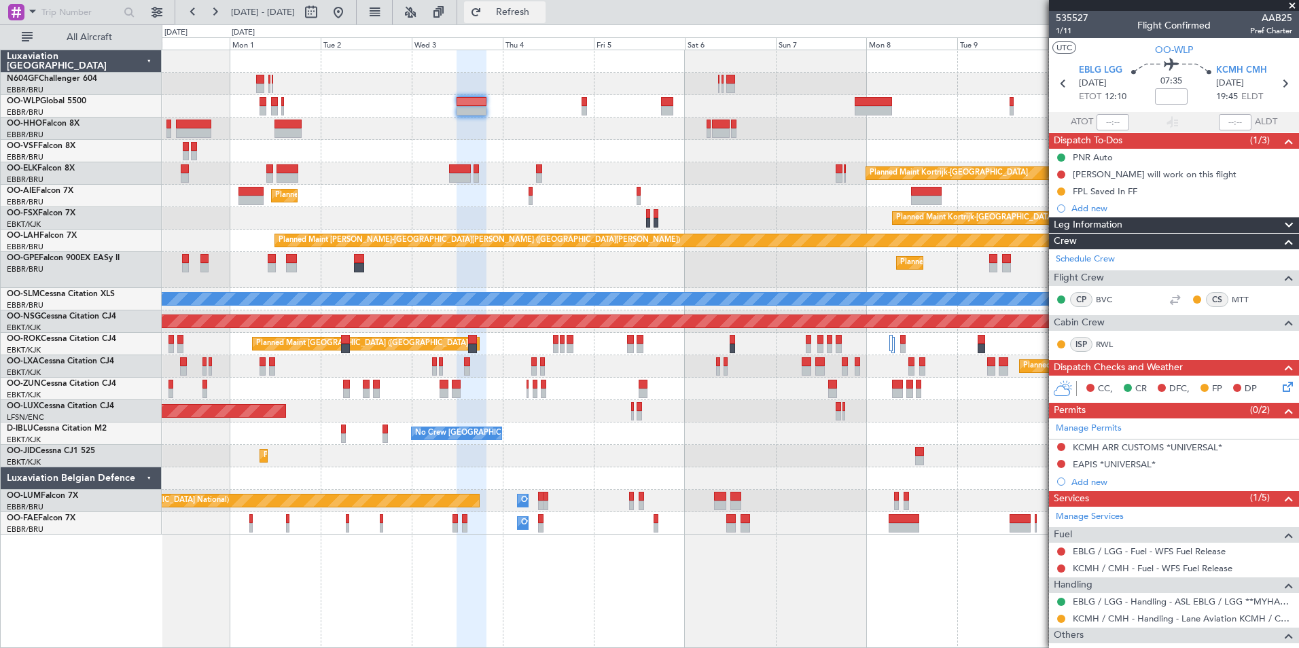
click at [546, 5] on button "Refresh" at bounding box center [505, 12] width 82 height 22
click at [1058, 174] on button at bounding box center [1061, 175] width 8 height 8
click at [1060, 218] on span "In Progress" at bounding box center [1068, 214] width 46 height 14
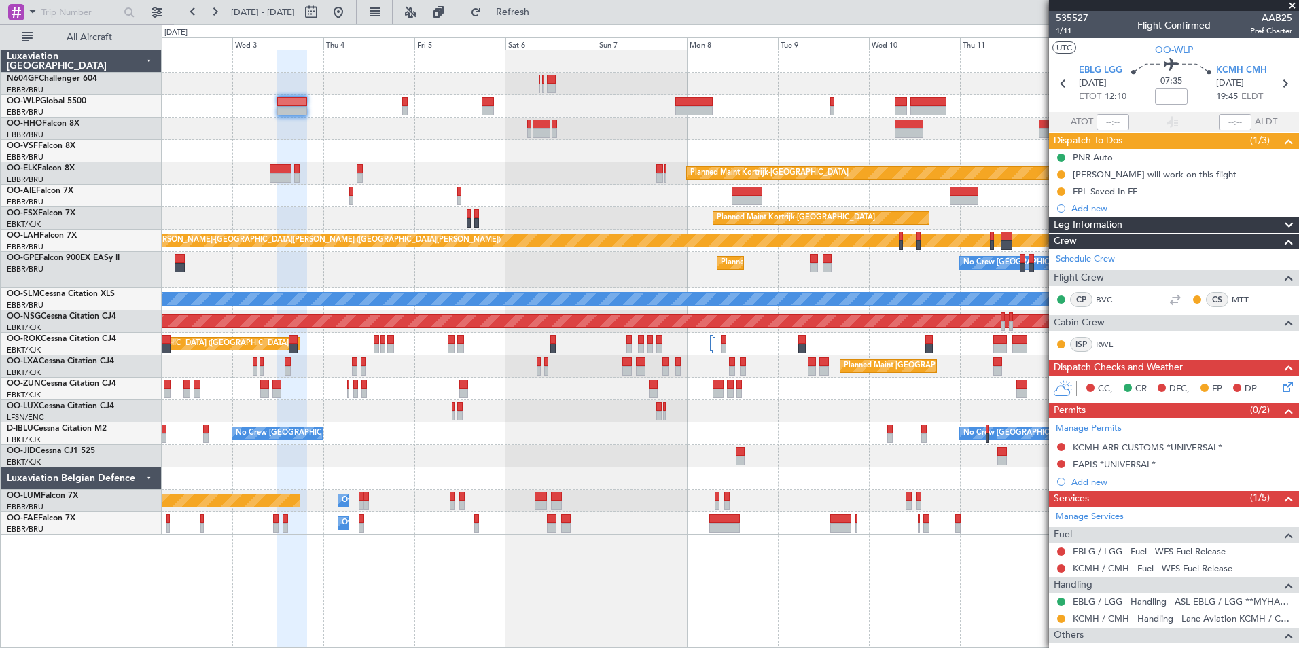
click at [641, 161] on div at bounding box center [730, 151] width 1137 height 22
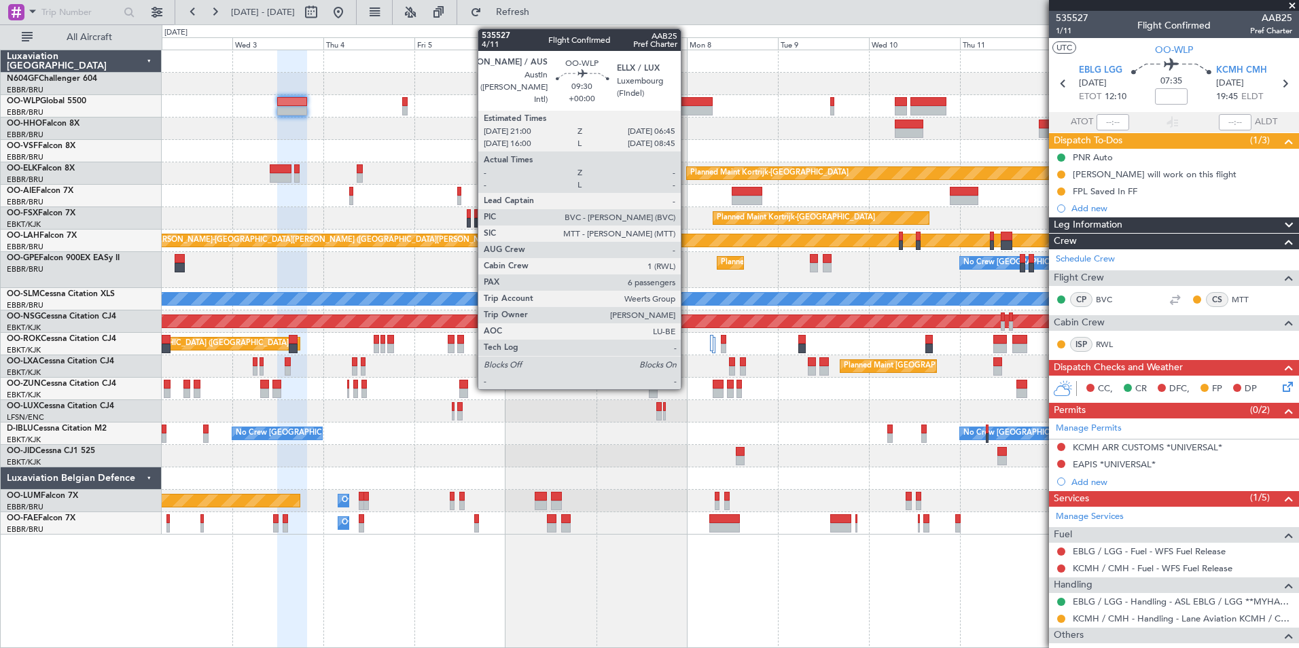
click at [687, 104] on div at bounding box center [694, 102] width 37 height 10
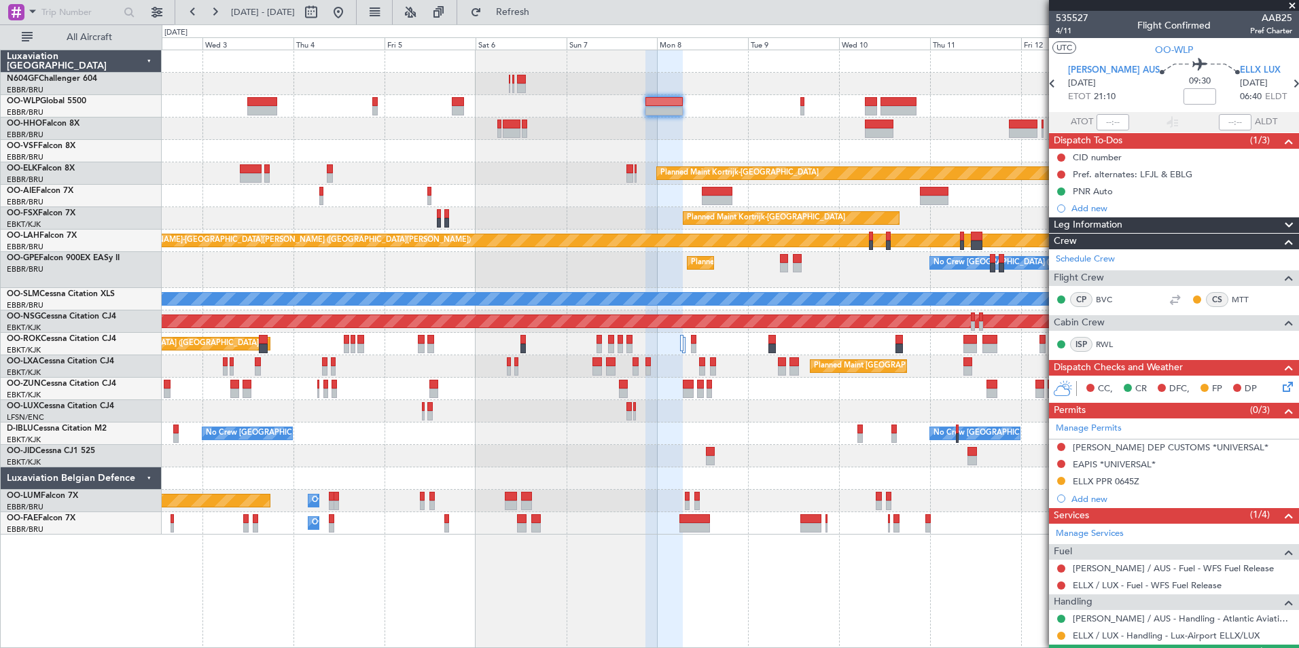
click at [521, 160] on div "Planned Maint Kortrijk-Wevelgem Planned Maint London (Farnborough) Planned Main…" at bounding box center [730, 292] width 1137 height 485
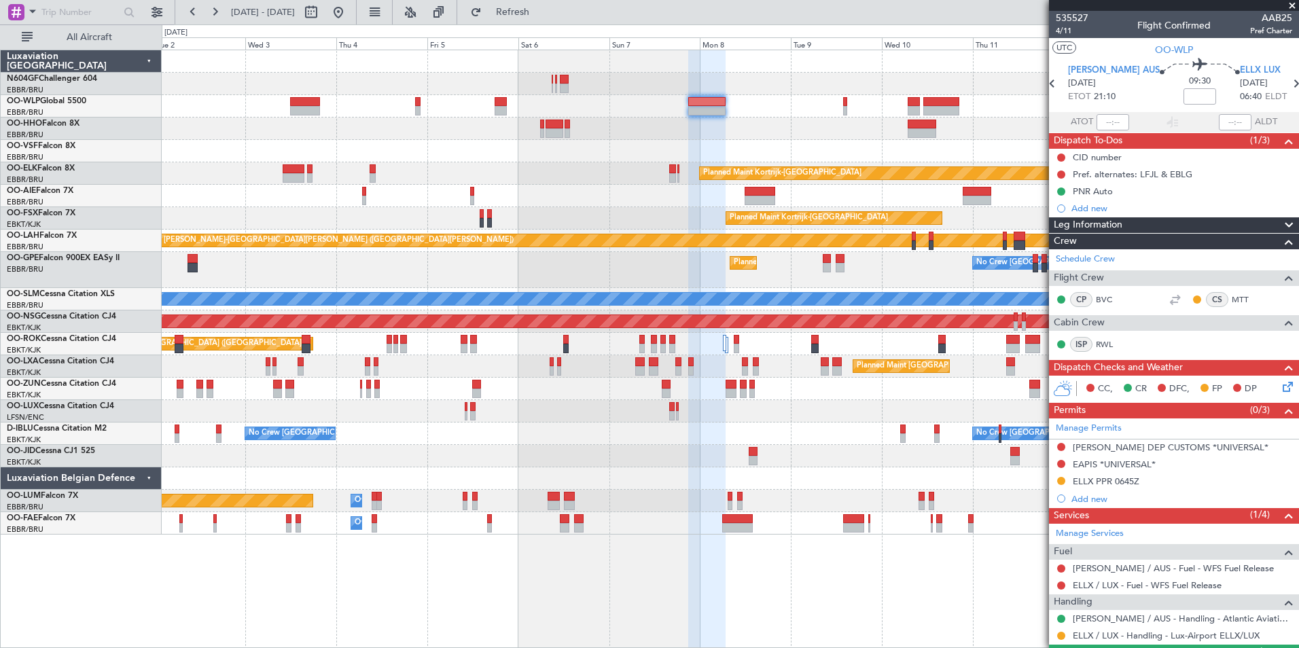
click at [512, 169] on div "Planned Maint Kortrijk-[GEOGRAPHIC_DATA]" at bounding box center [730, 173] width 1137 height 22
click at [1165, 175] on div "Pref. alternates: LFJL & EBLG" at bounding box center [1133, 175] width 120 height 12
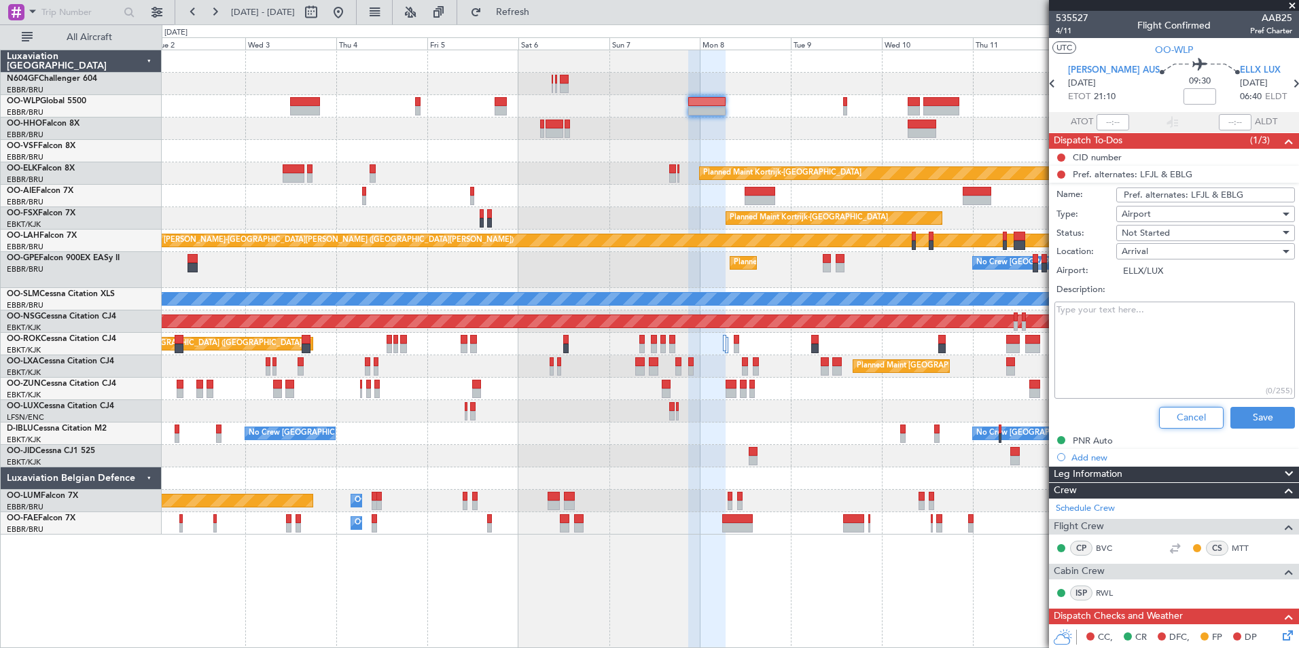
click at [1187, 413] on button "Cancel" at bounding box center [1191, 418] width 65 height 22
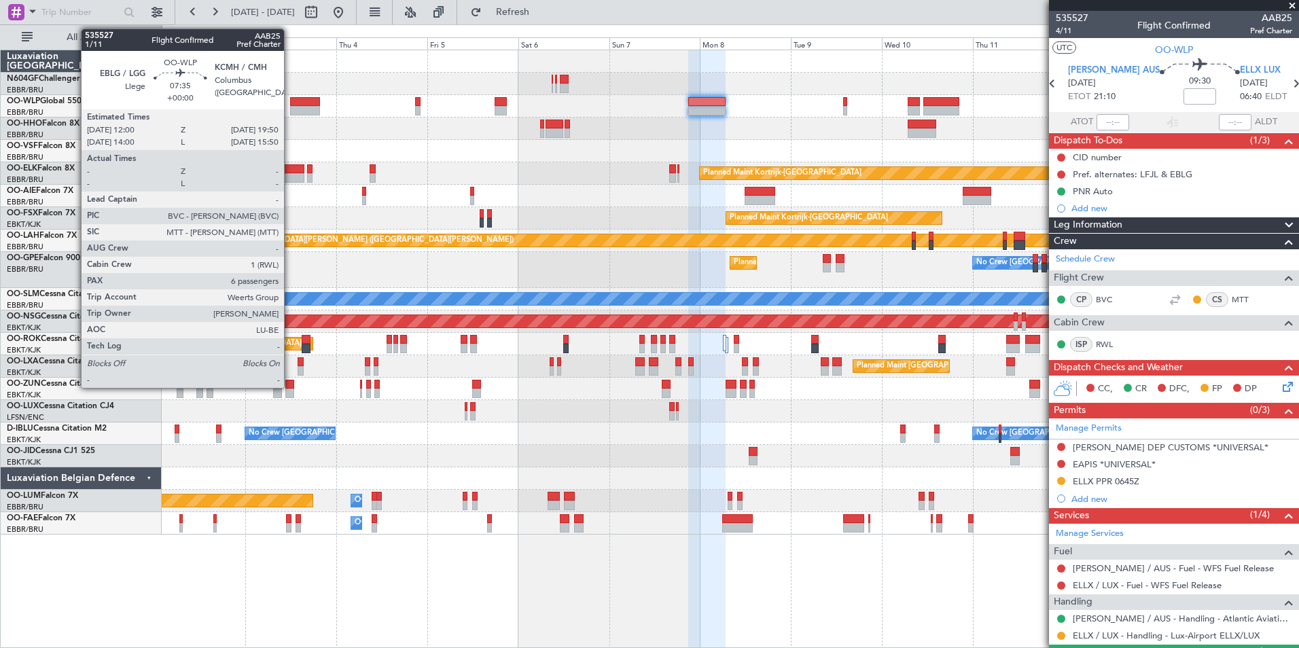
click at [290, 100] on div at bounding box center [305, 102] width 30 height 10
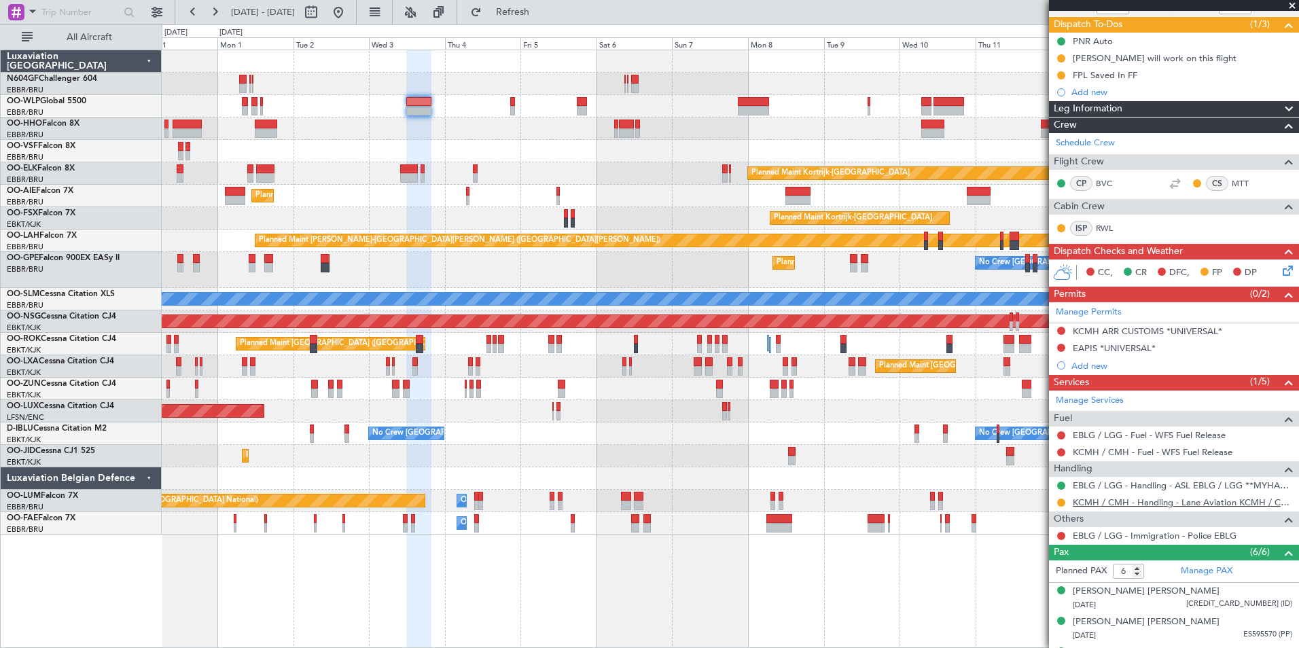
scroll to position [234, 0]
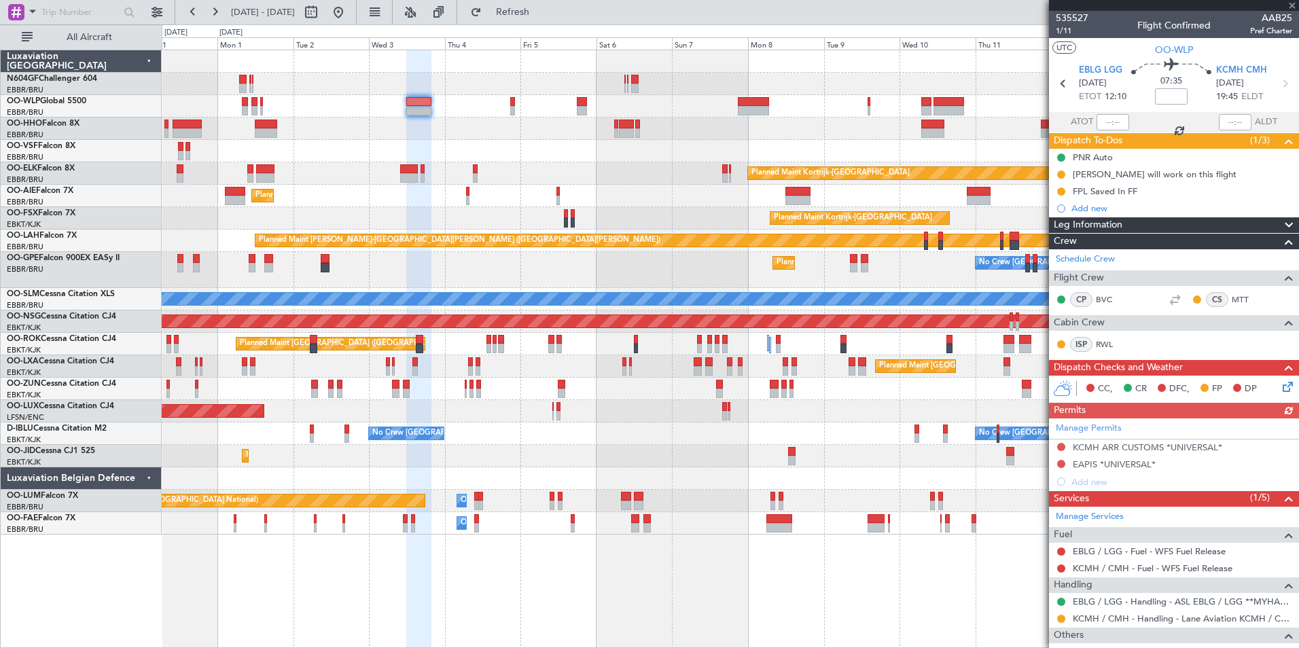
scroll to position [234, 0]
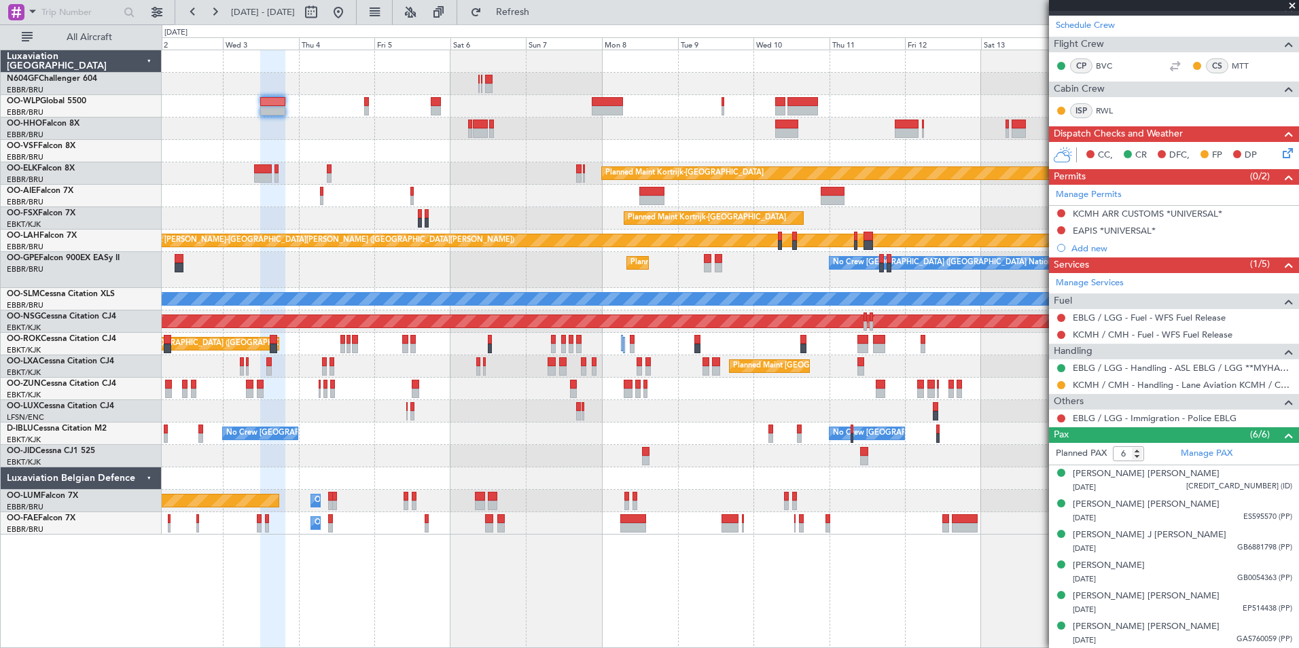
click at [411, 138] on div "Planned Maint [GEOGRAPHIC_DATA] ([GEOGRAPHIC_DATA]) Planned Maint [GEOGRAPHIC_D…" at bounding box center [730, 292] width 1137 height 485
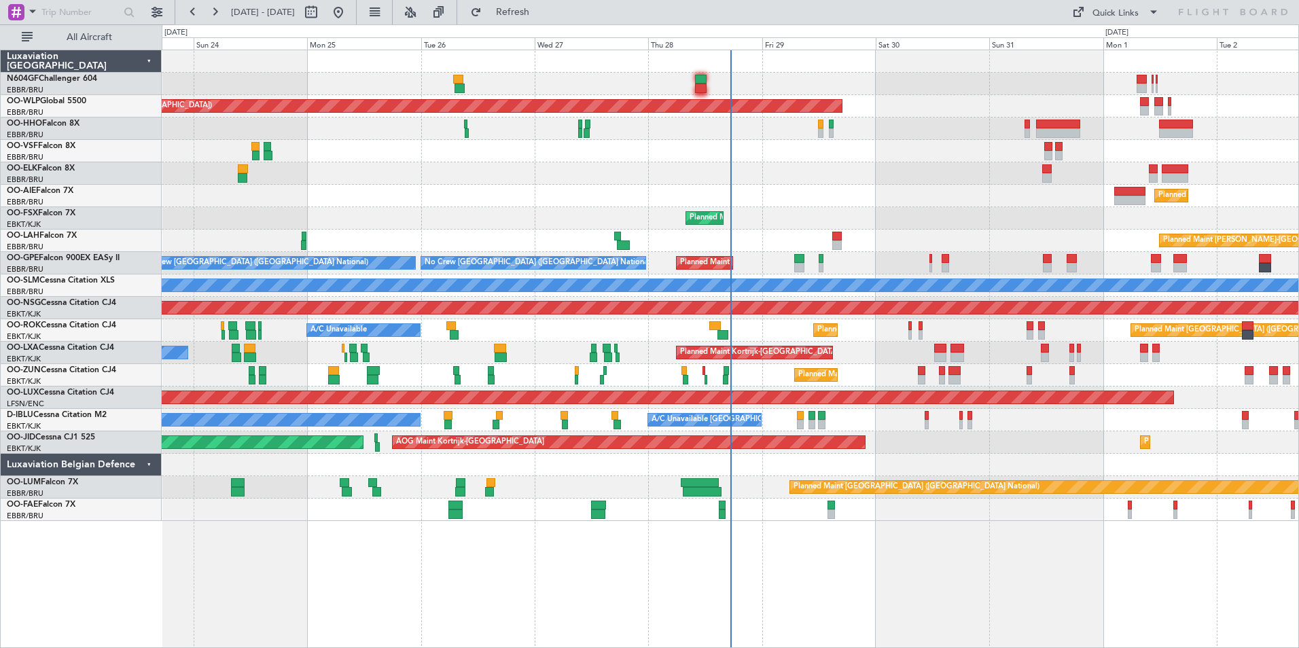
click at [753, 137] on div at bounding box center [730, 129] width 1137 height 22
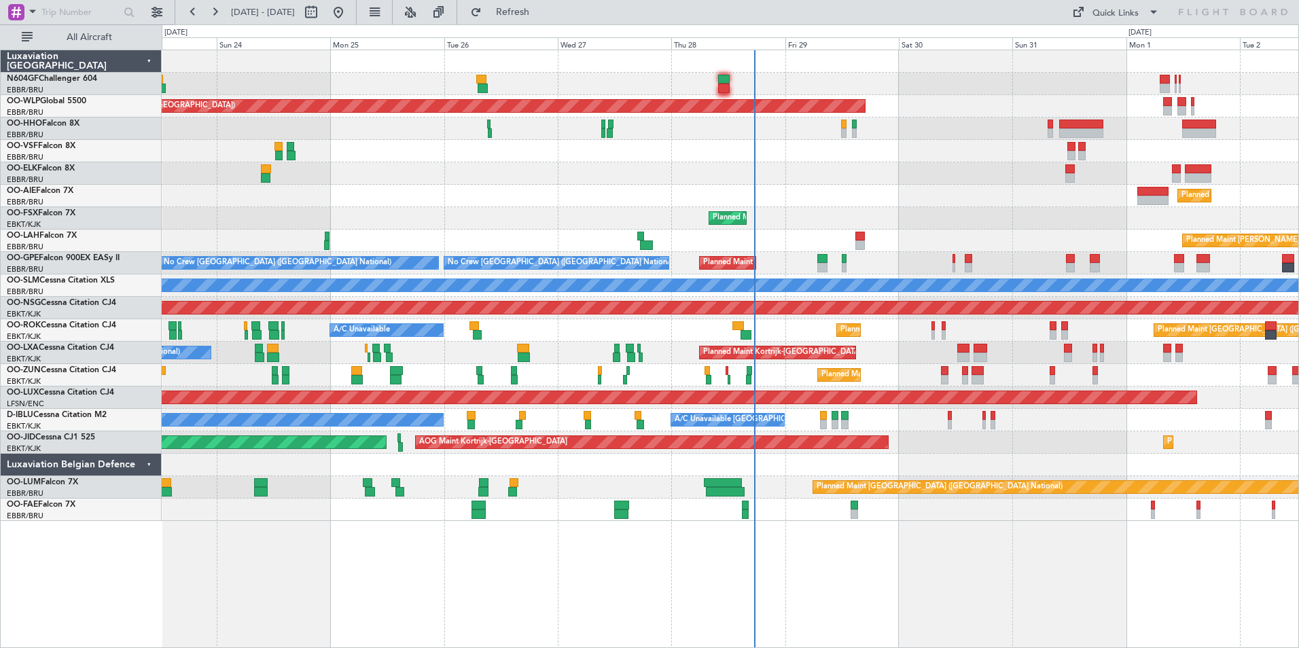
click at [882, 136] on div at bounding box center [730, 129] width 1137 height 22
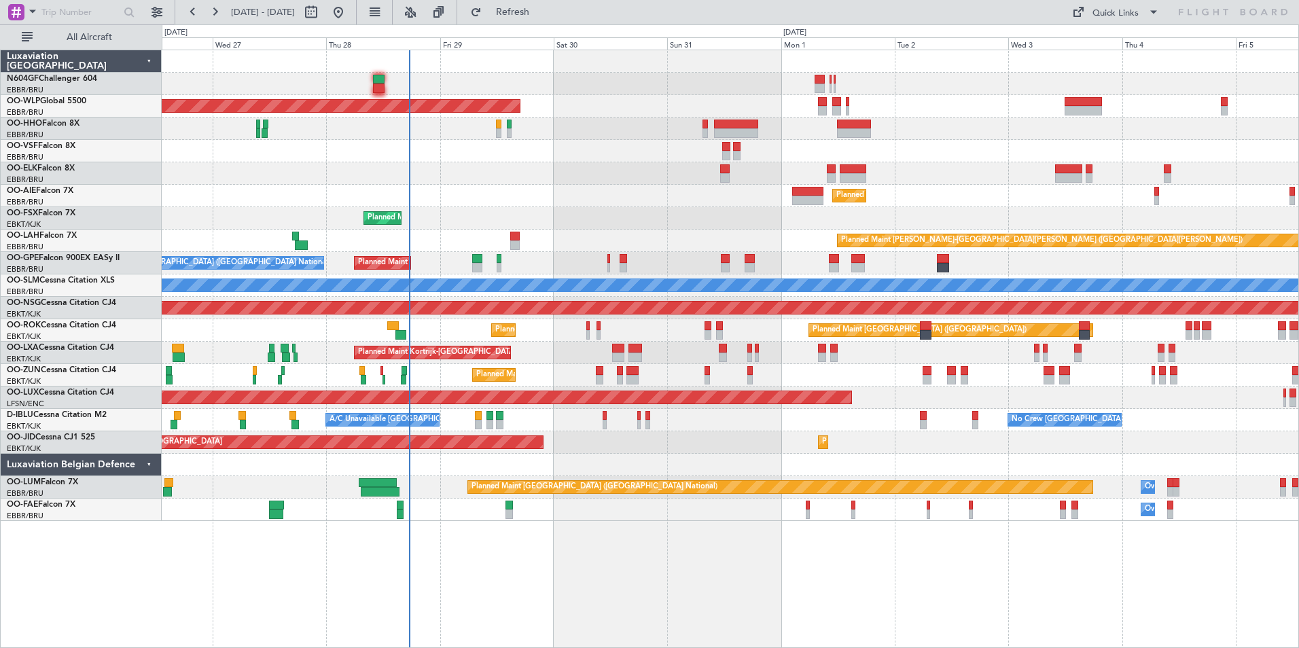
click at [769, 113] on div "Planned Maint [GEOGRAPHIC_DATA] ([GEOGRAPHIC_DATA]) Planned Maint [GEOGRAPHIC_D…" at bounding box center [730, 285] width 1137 height 471
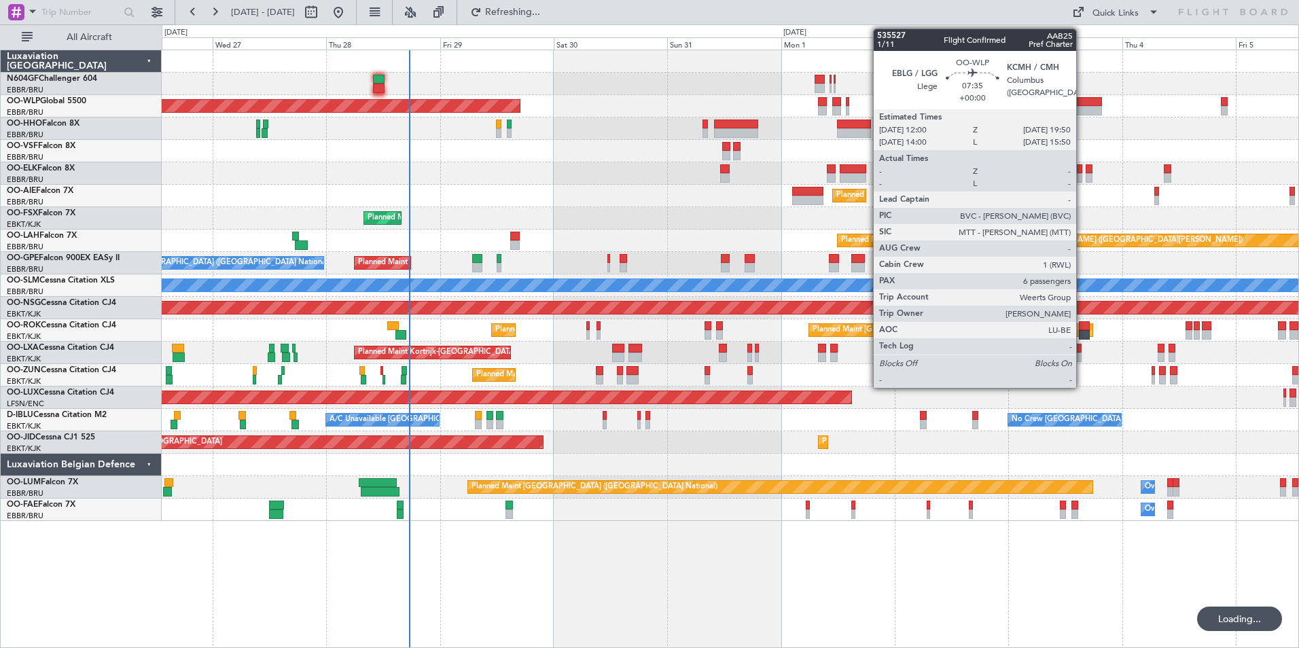
click at [1083, 105] on div at bounding box center [1083, 102] width 37 height 10
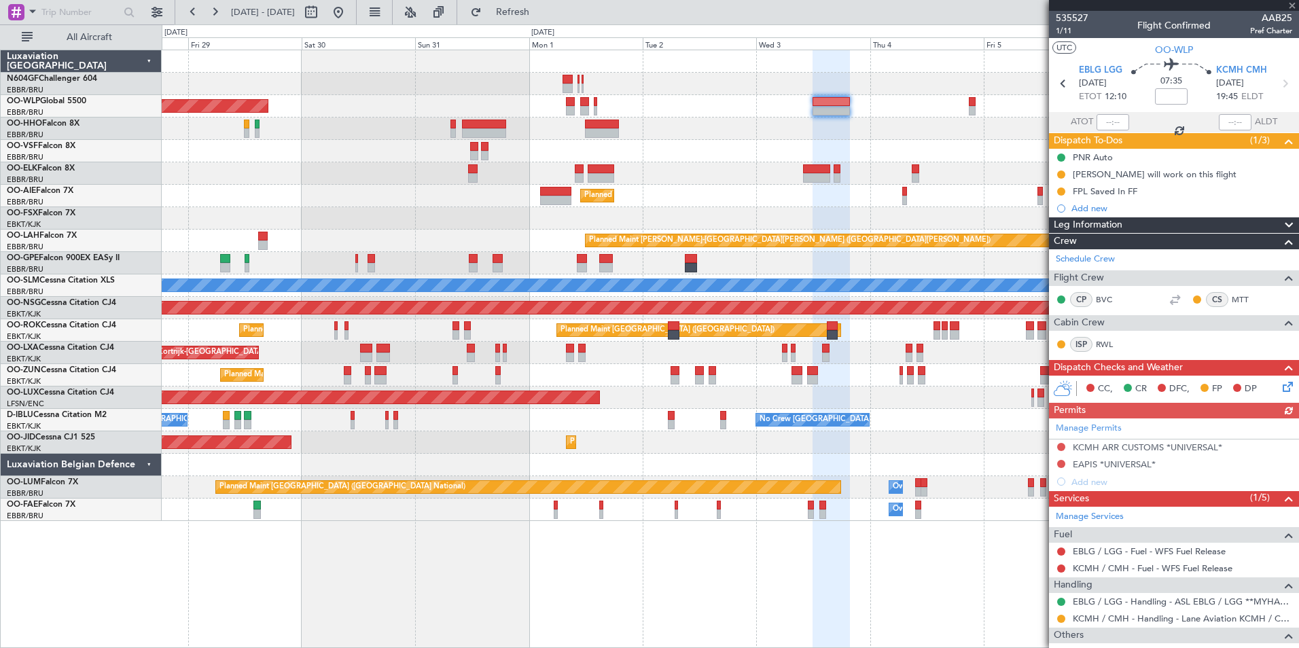
click at [707, 160] on div at bounding box center [730, 151] width 1137 height 22
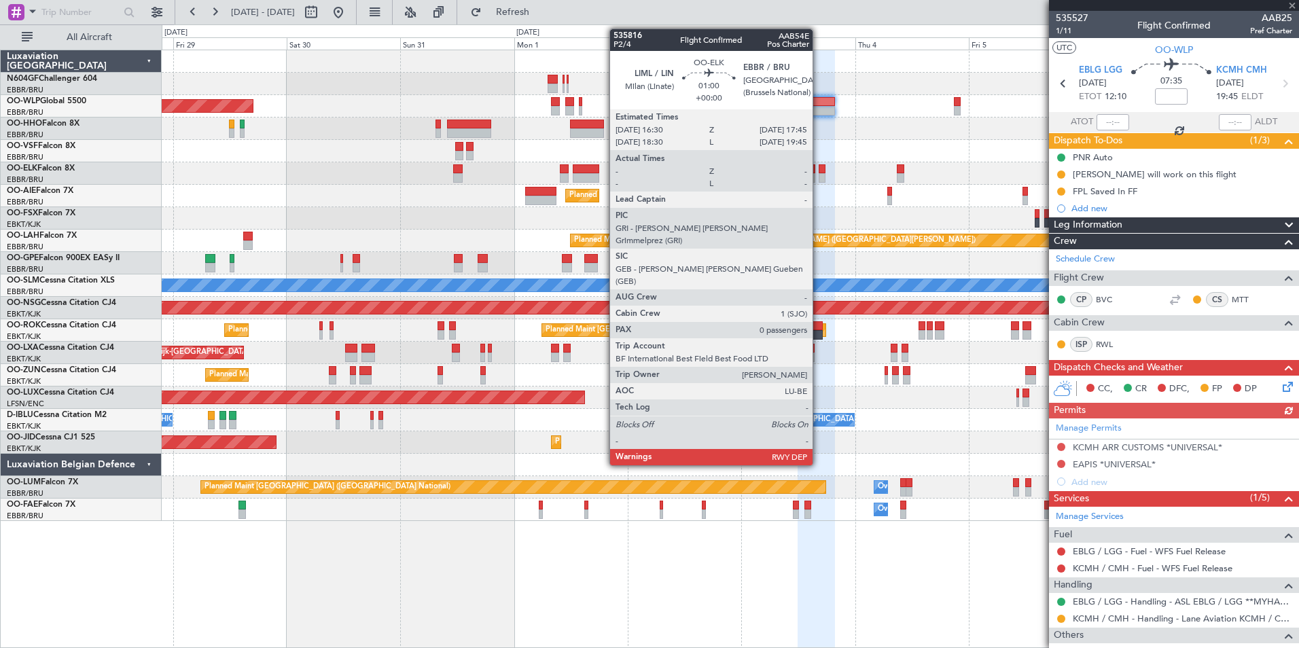
click at [544, 178] on div "Planned Maint Kortrijk-[GEOGRAPHIC_DATA]" at bounding box center [730, 173] width 1137 height 22
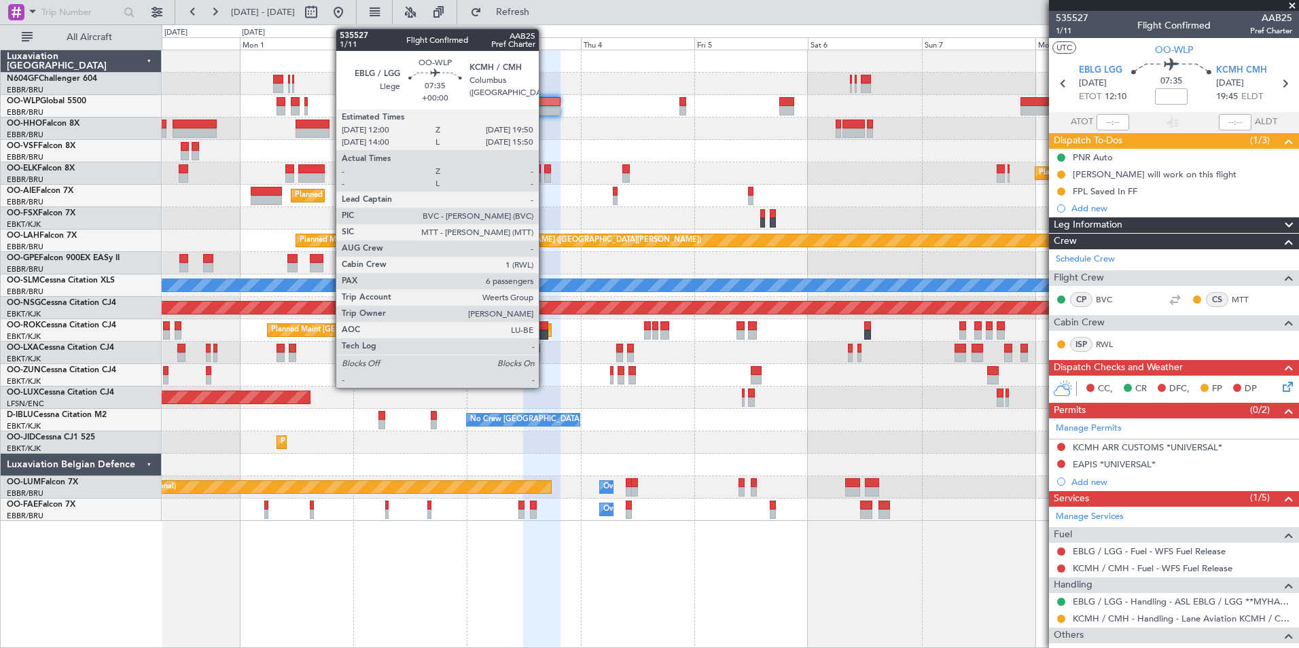
click at [545, 101] on div at bounding box center [541, 102] width 37 height 10
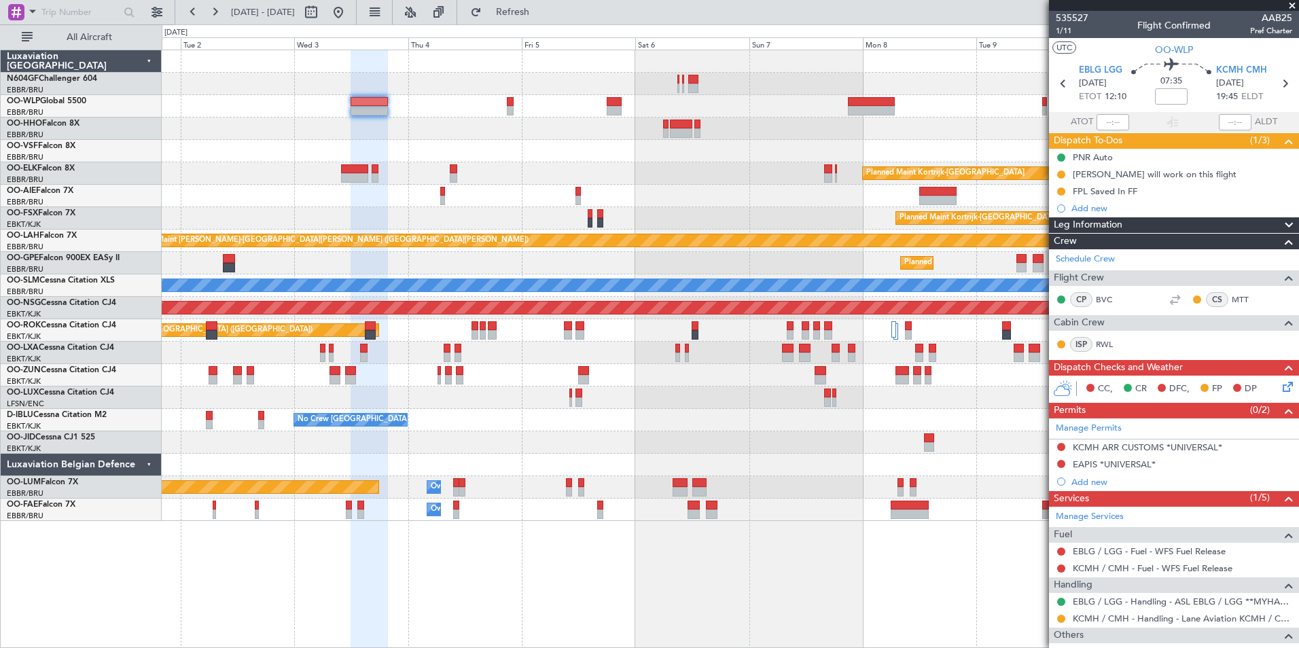
click at [643, 185] on div "Planned Maint [GEOGRAPHIC_DATA] ([GEOGRAPHIC_DATA])" at bounding box center [730, 196] width 1137 height 22
click at [696, 153] on div at bounding box center [730, 151] width 1137 height 22
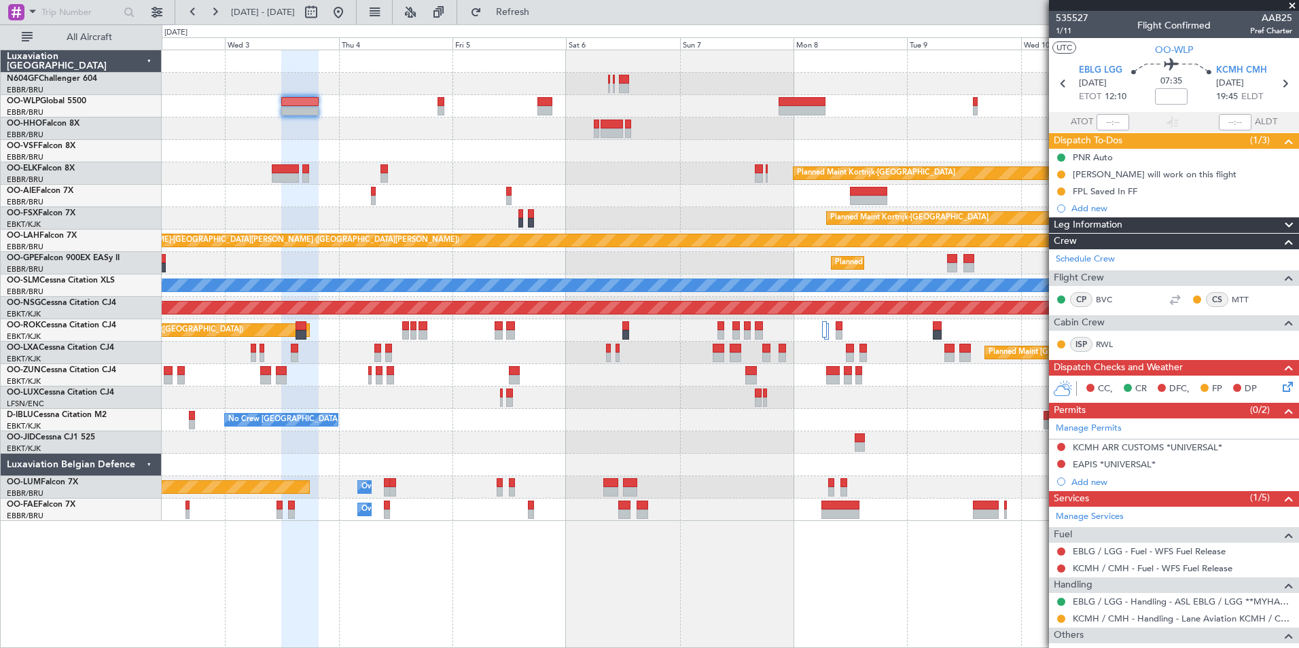
click at [779, 150] on div at bounding box center [730, 151] width 1137 height 22
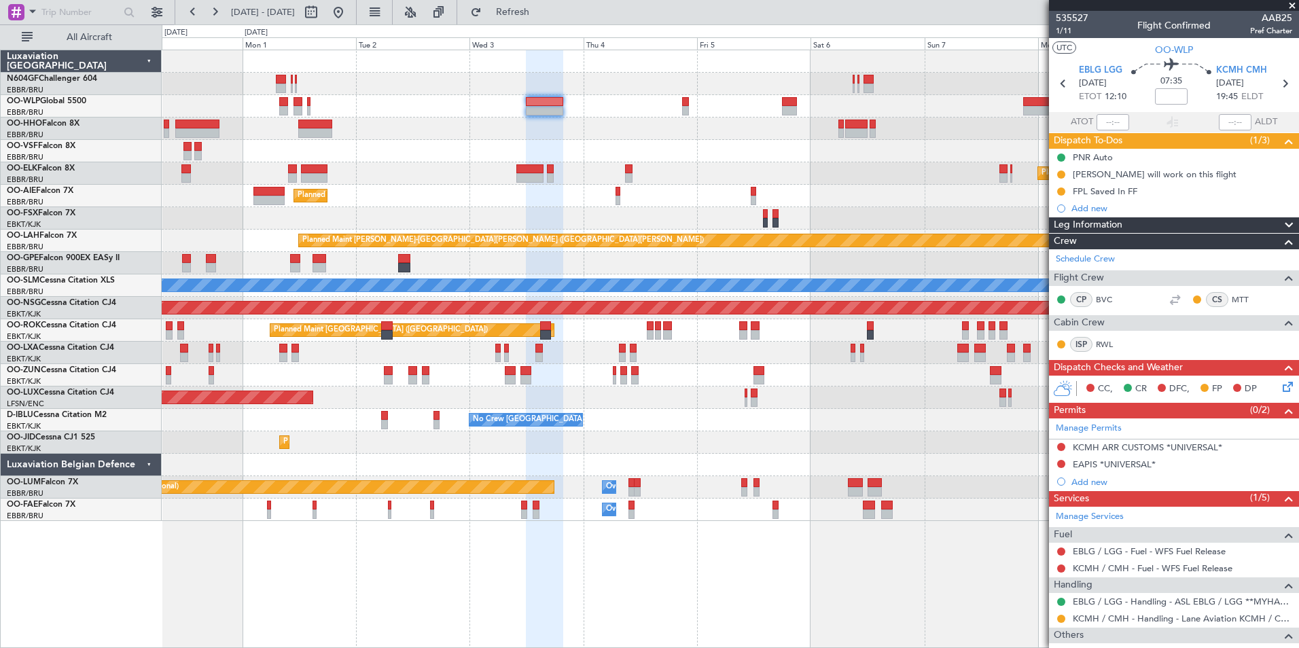
click at [629, 185] on div "Planned Maint [GEOGRAPHIC_DATA] ([GEOGRAPHIC_DATA]) Planned Maint [GEOGRAPHIC_D…" at bounding box center [730, 285] width 1137 height 471
click at [612, 185] on div "Planned Maint [GEOGRAPHIC_DATA] ([GEOGRAPHIC_DATA])" at bounding box center [730, 196] width 1137 height 22
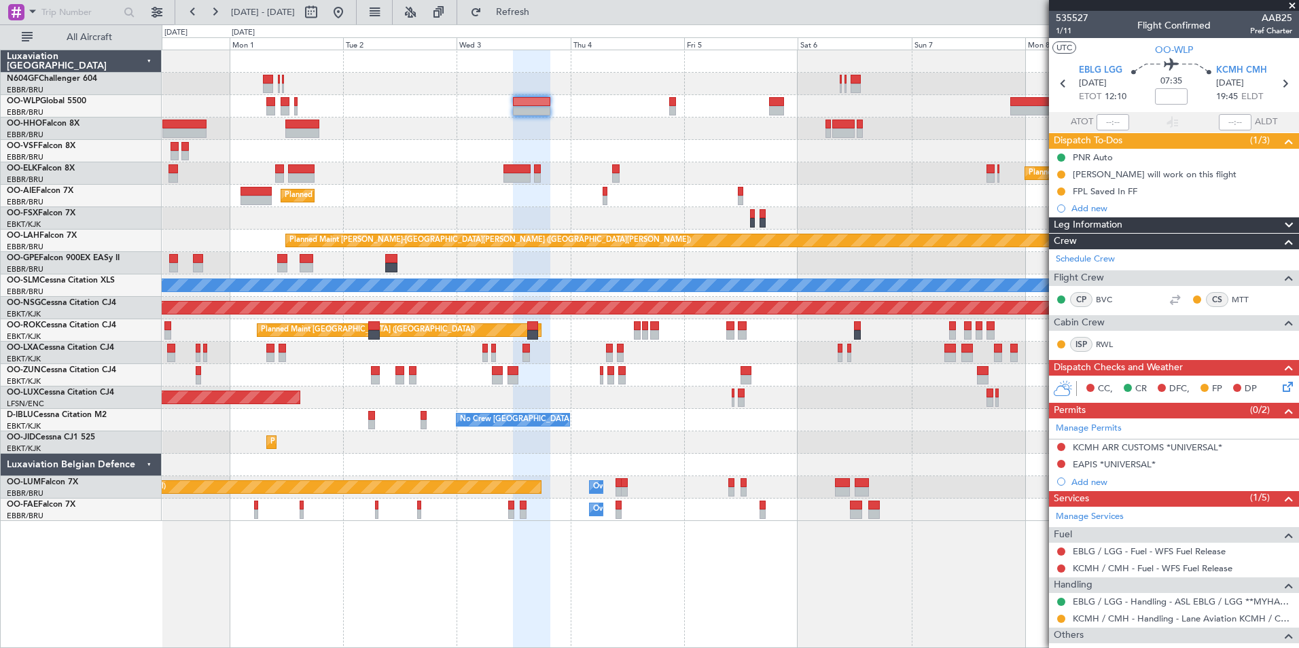
click at [581, 177] on div "Planned Maint [GEOGRAPHIC_DATA] ([GEOGRAPHIC_DATA]) Planned Maint [GEOGRAPHIC_D…" at bounding box center [730, 285] width 1137 height 471
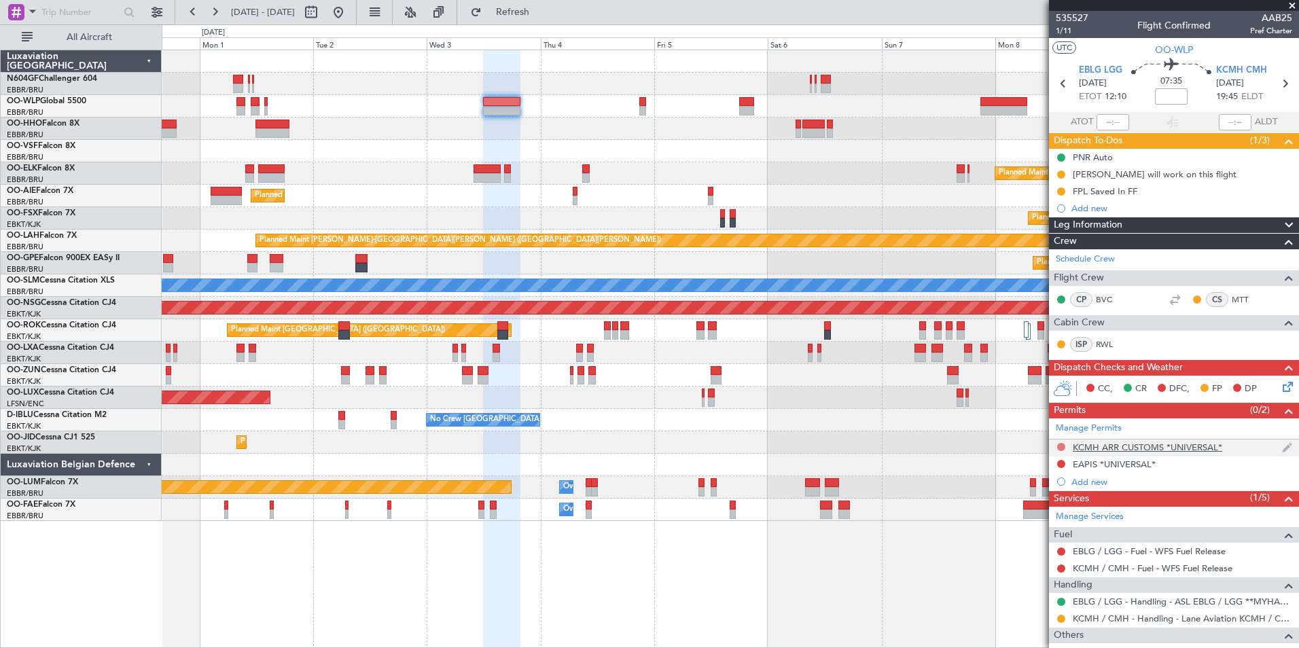
click at [1060, 443] on button at bounding box center [1061, 447] width 8 height 8
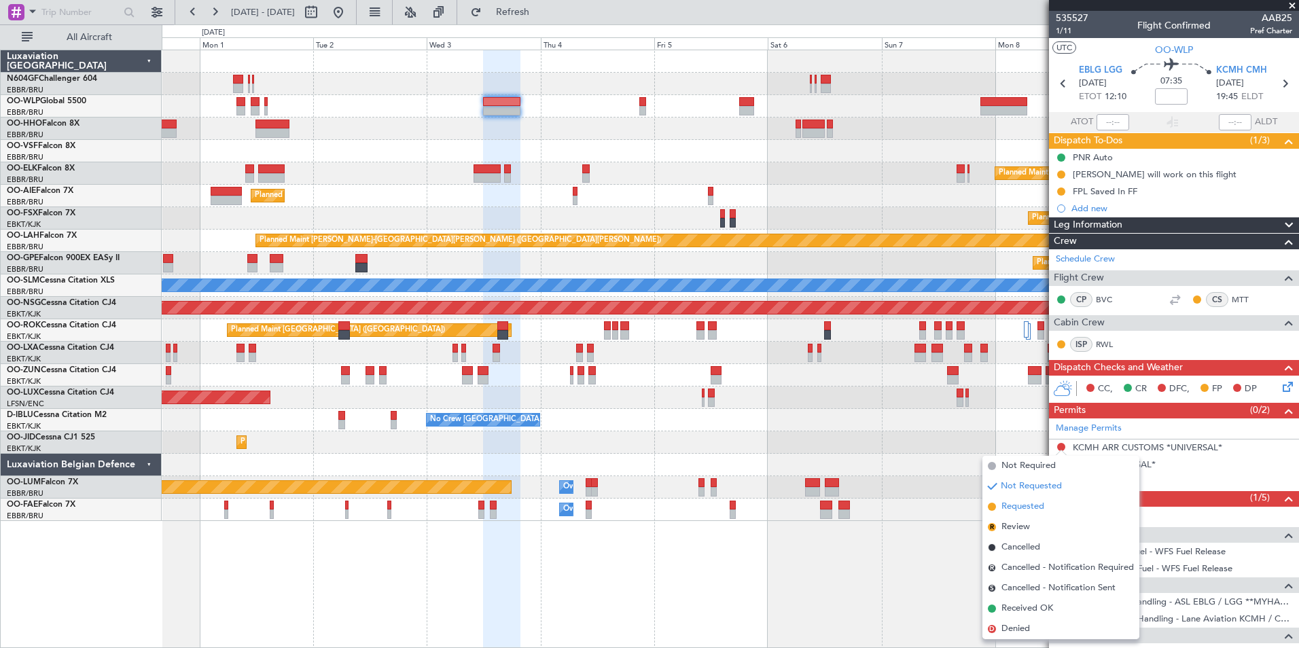
click at [1028, 510] on span "Requested" at bounding box center [1023, 507] width 43 height 14
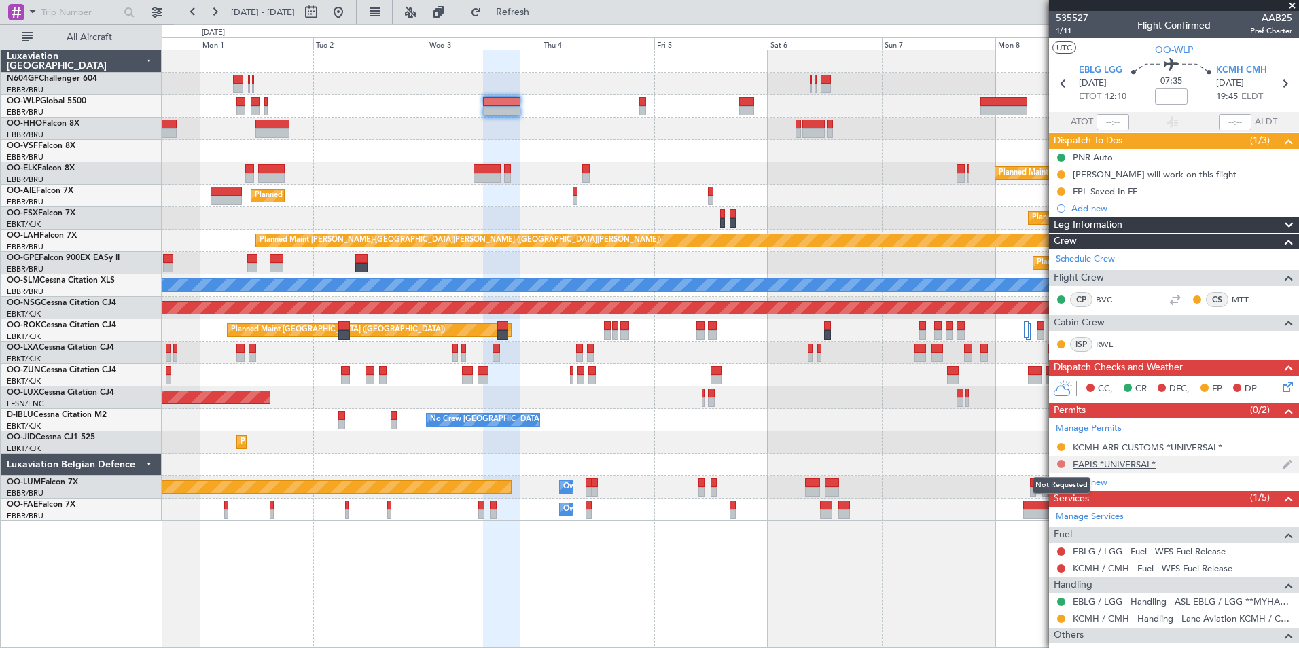
click at [1058, 461] on button at bounding box center [1061, 464] width 8 height 8
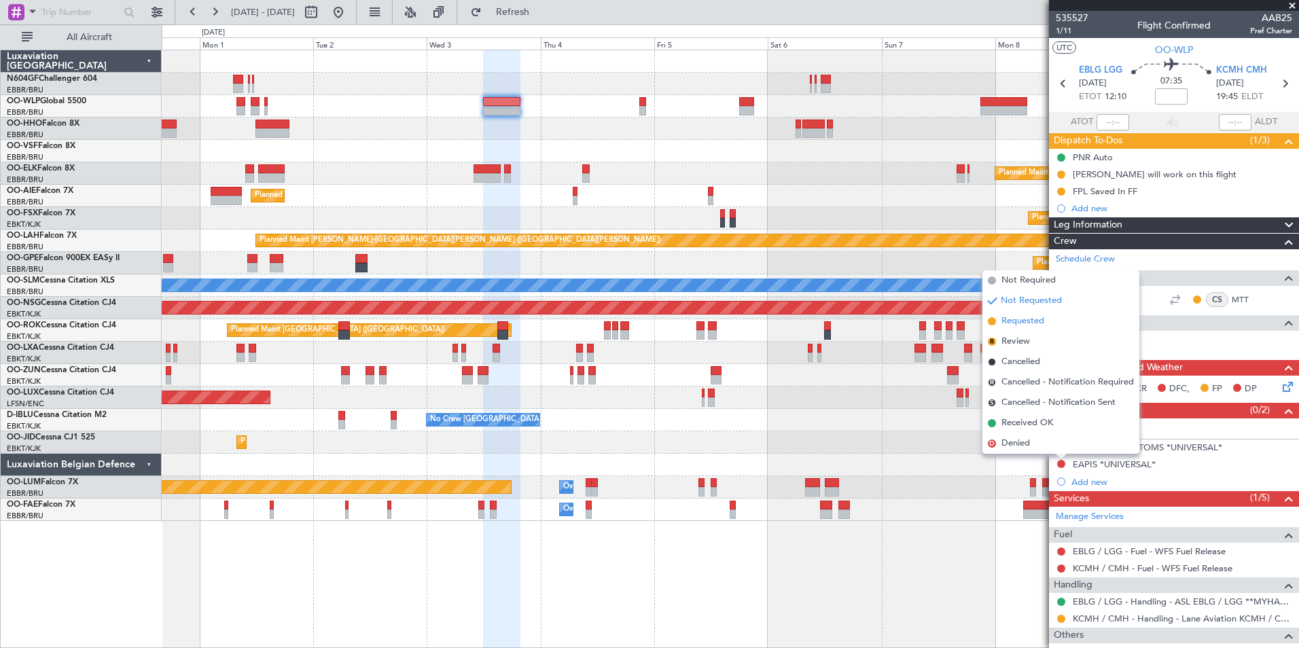
click at [1045, 321] on li "Requested" at bounding box center [1061, 321] width 157 height 20
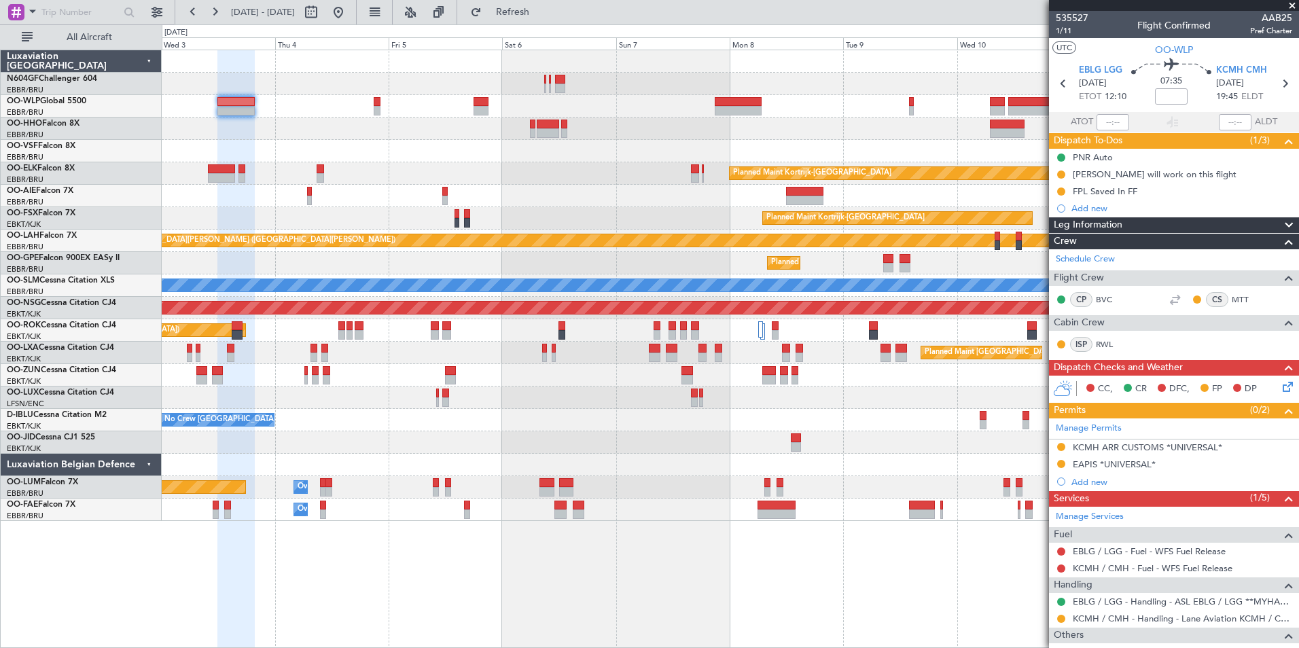
click at [399, 107] on div at bounding box center [730, 106] width 1137 height 22
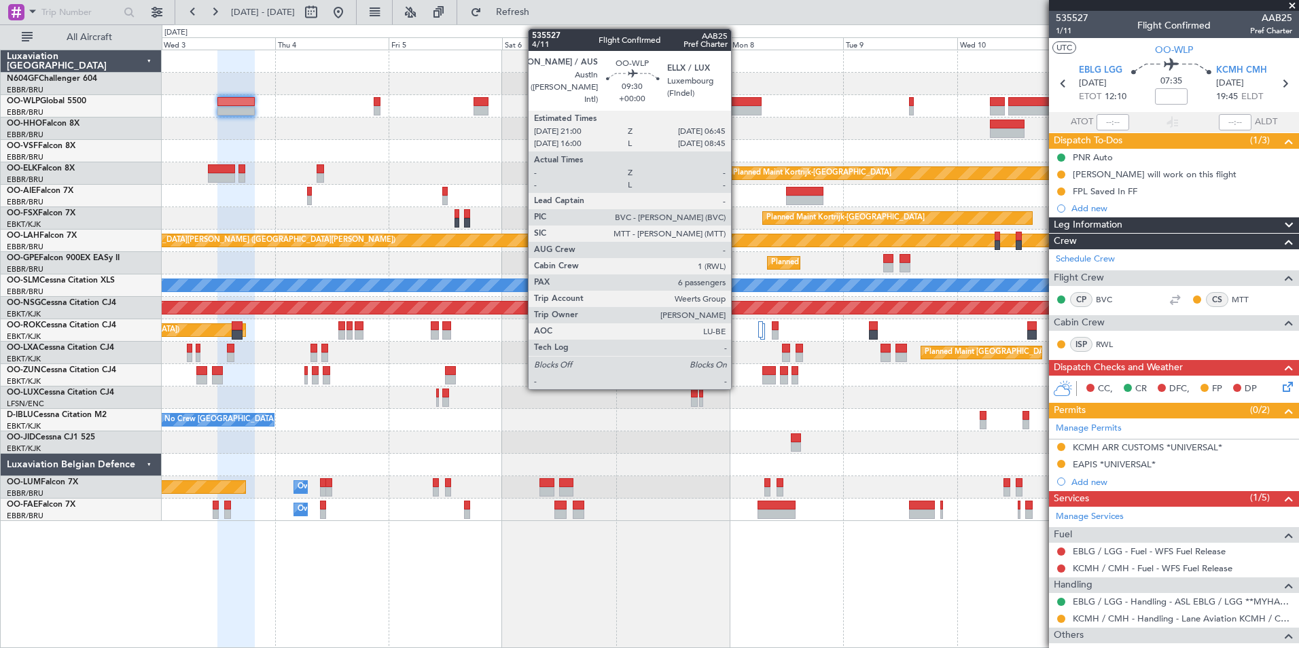
click at [737, 109] on div at bounding box center [738, 111] width 46 height 10
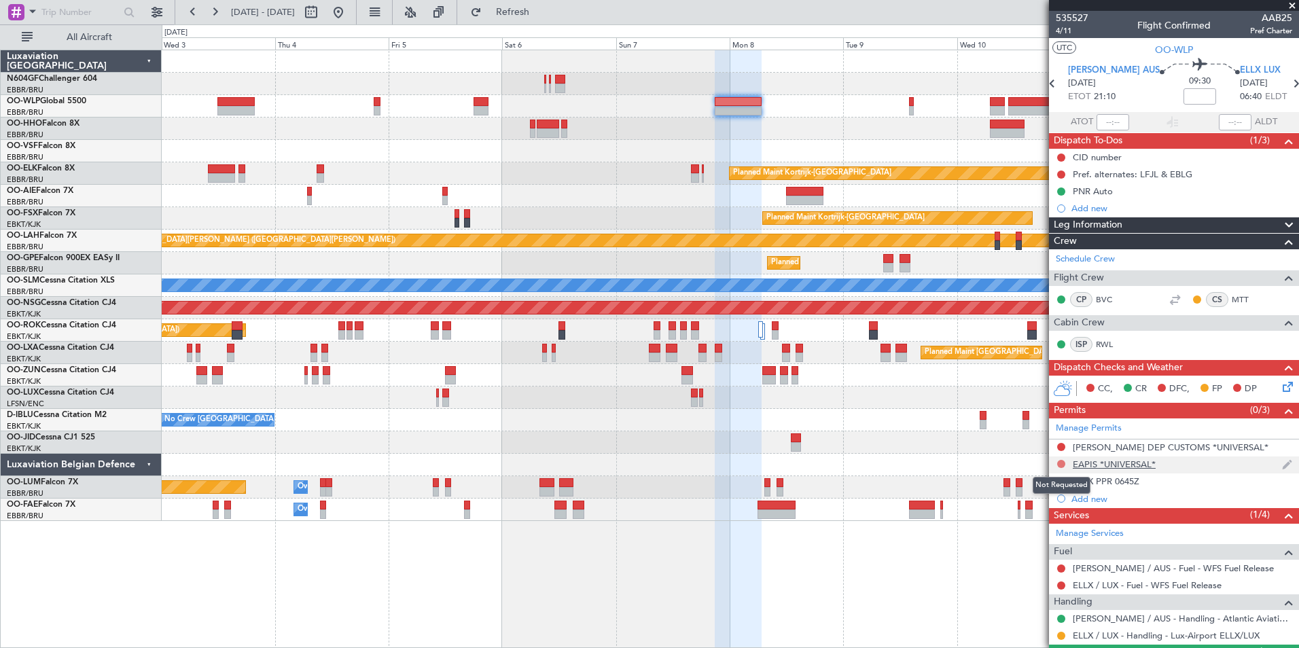
click at [1064, 466] on button at bounding box center [1061, 464] width 8 height 8
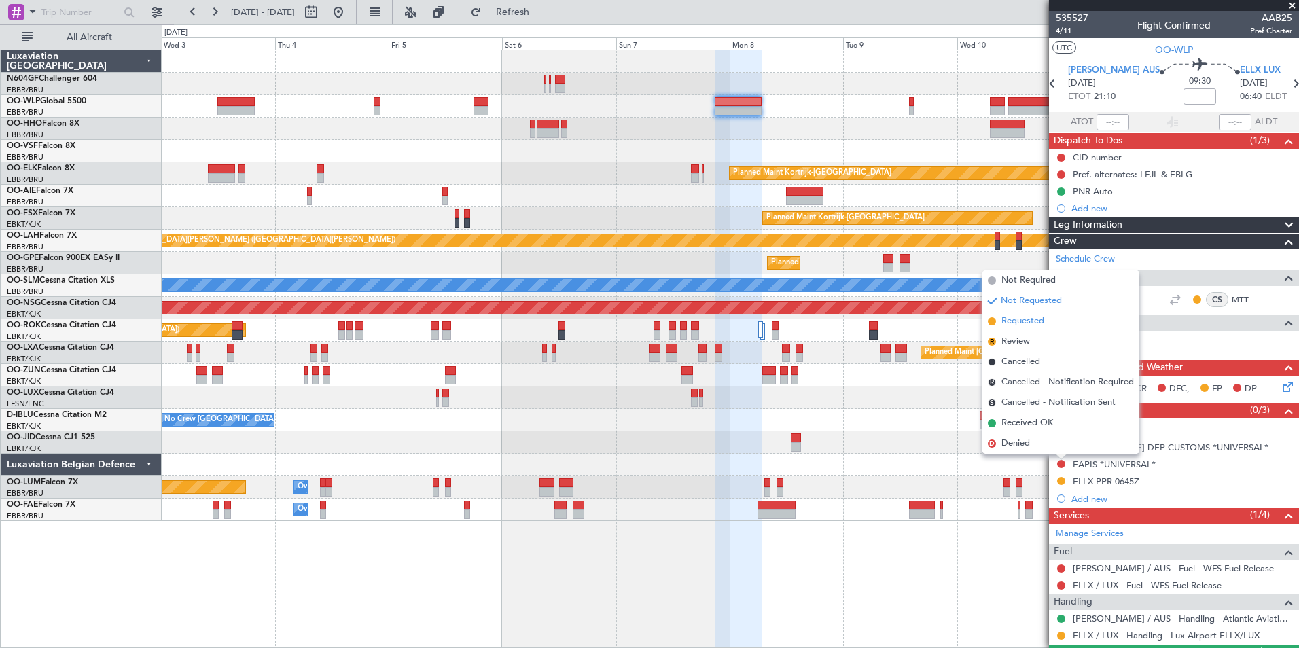
click at [1031, 326] on span "Requested" at bounding box center [1023, 322] width 43 height 14
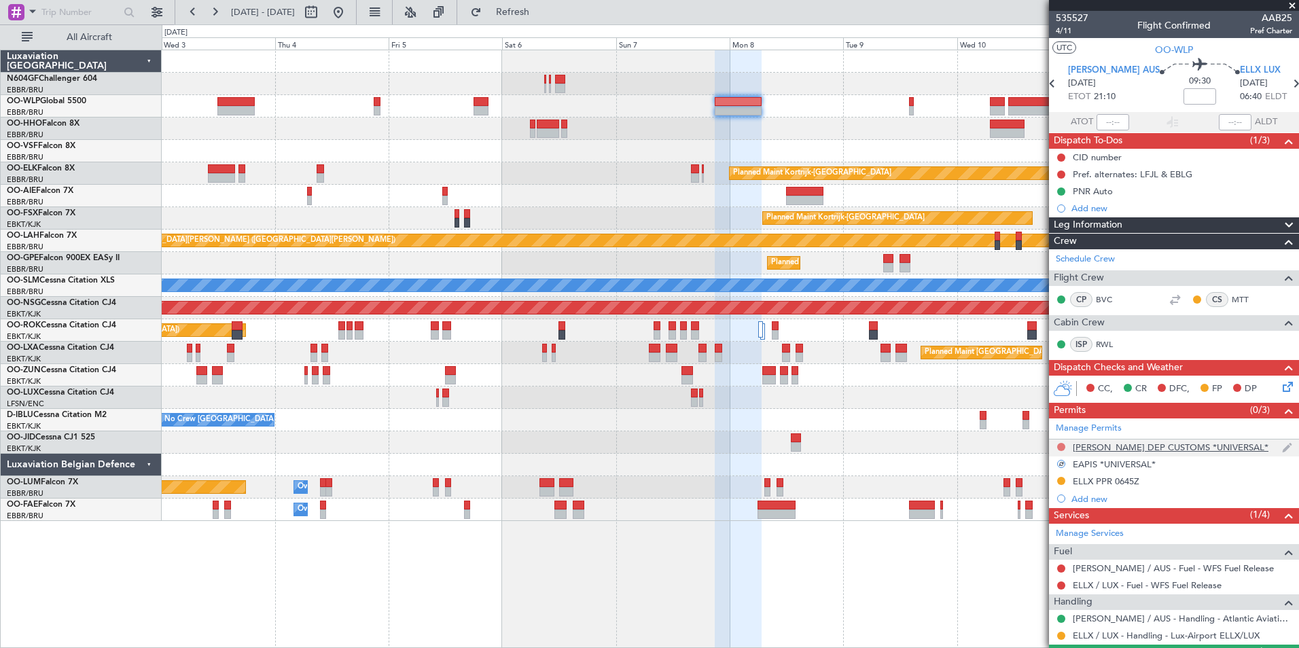
click at [1059, 446] on button at bounding box center [1061, 447] width 8 height 8
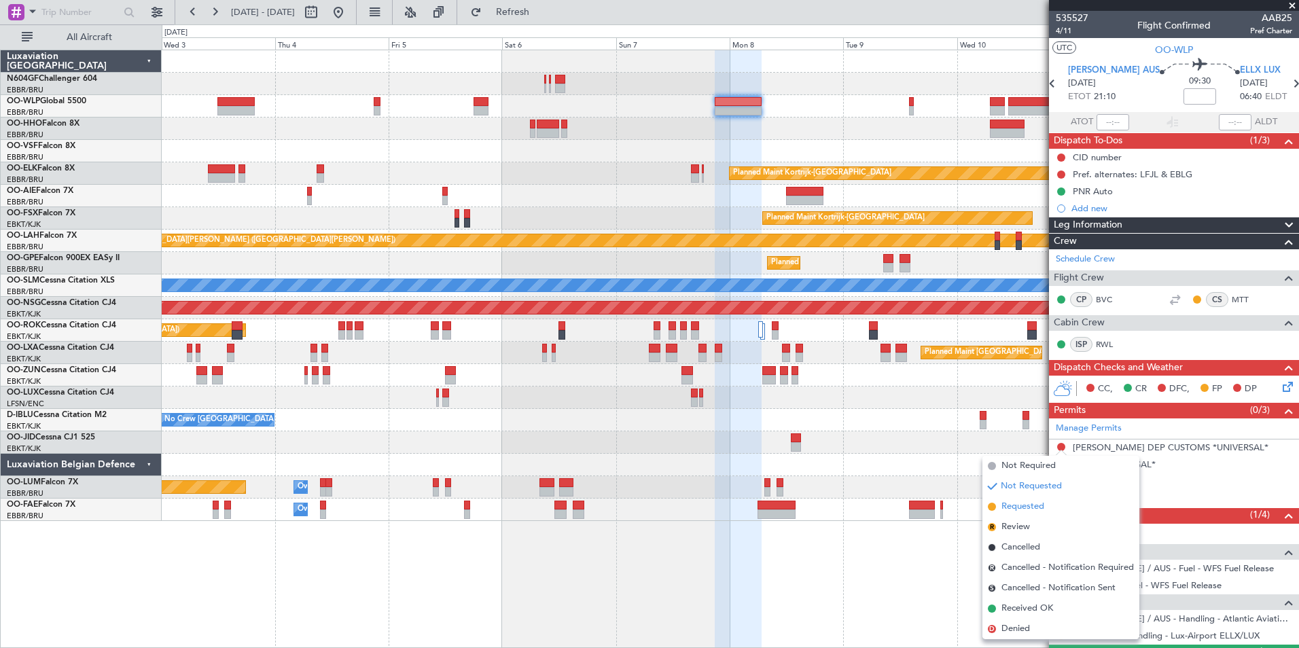
click at [1020, 502] on span "Requested" at bounding box center [1023, 507] width 43 height 14
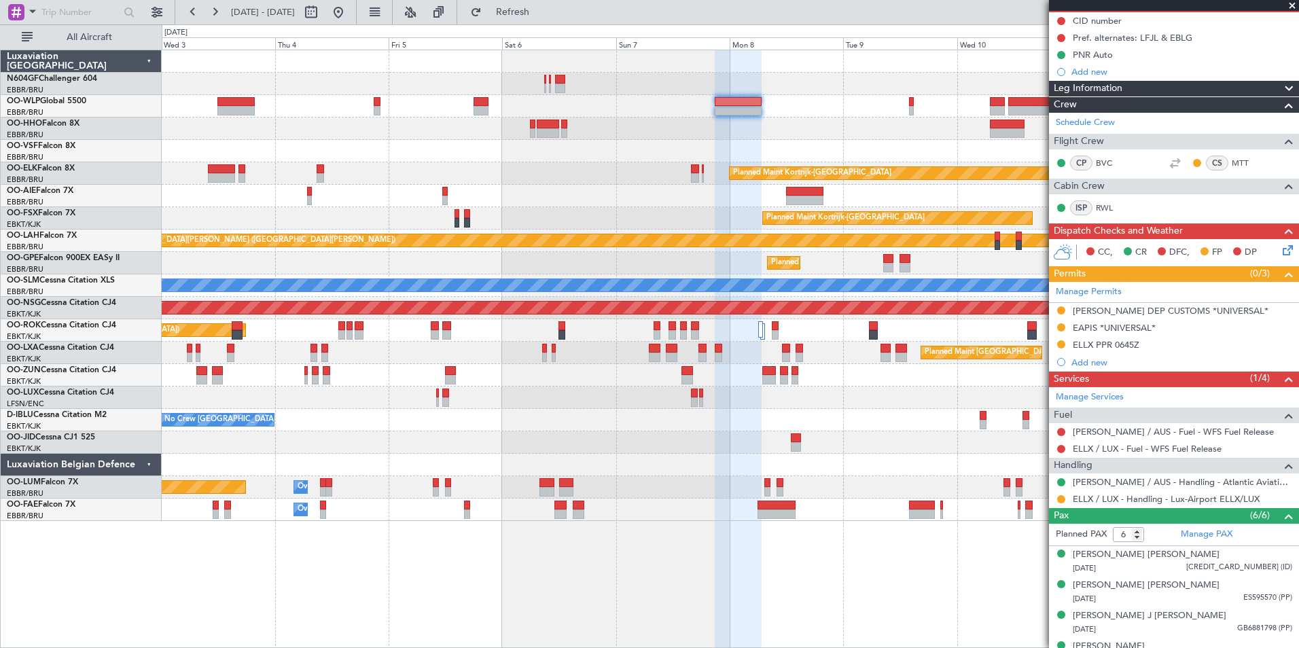
scroll to position [217, 0]
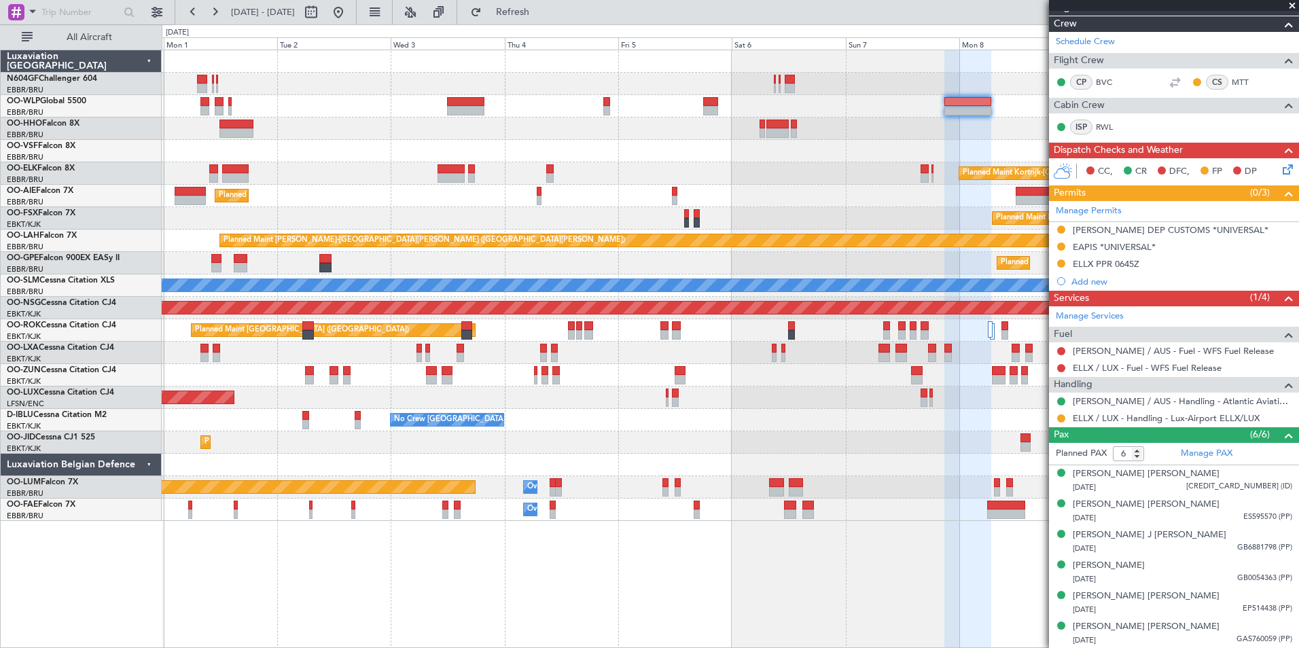
click at [740, 216] on div "Planned Maint [GEOGRAPHIC_DATA] ([GEOGRAPHIC_DATA]) Planned Maint [GEOGRAPHIC_D…" at bounding box center [730, 285] width 1137 height 471
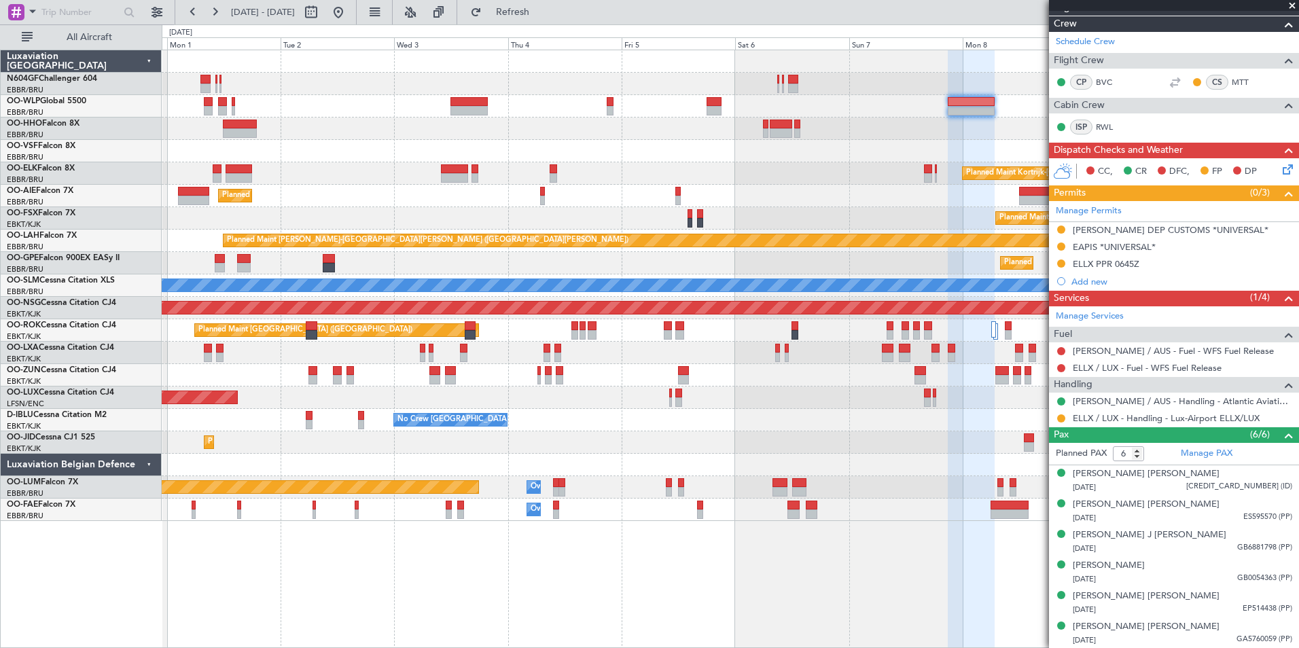
click at [494, 134] on div at bounding box center [730, 129] width 1137 height 22
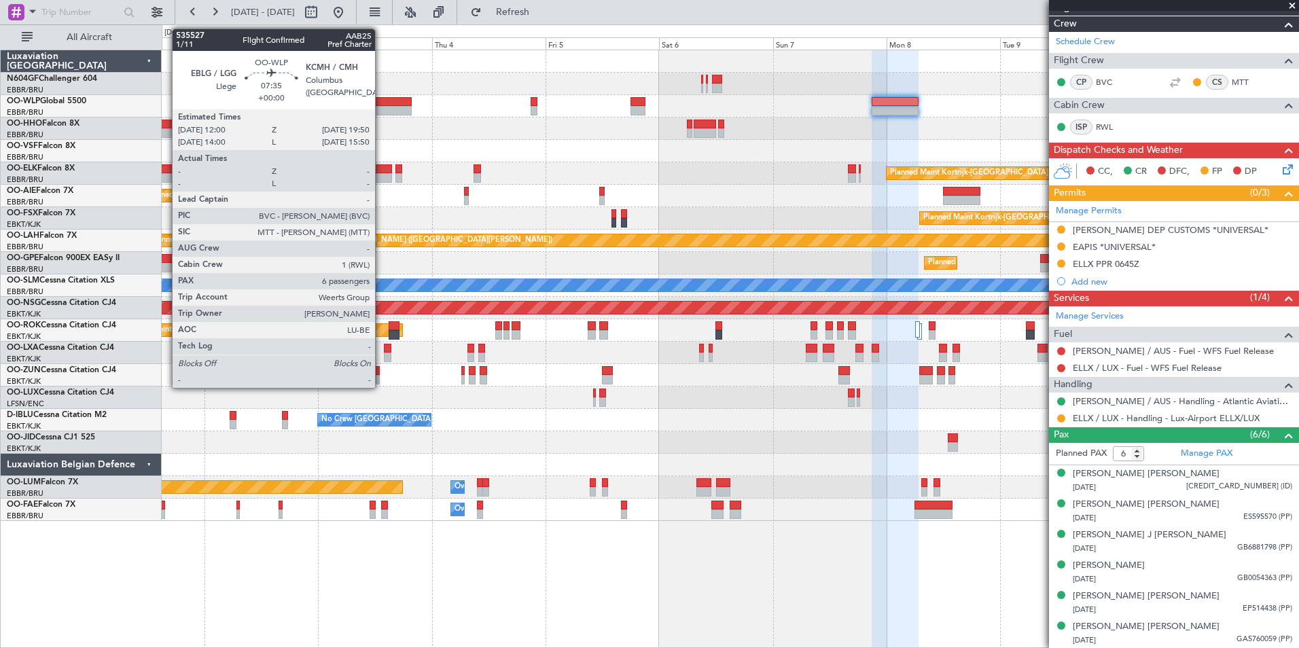
click at [381, 103] on div at bounding box center [392, 102] width 37 height 10
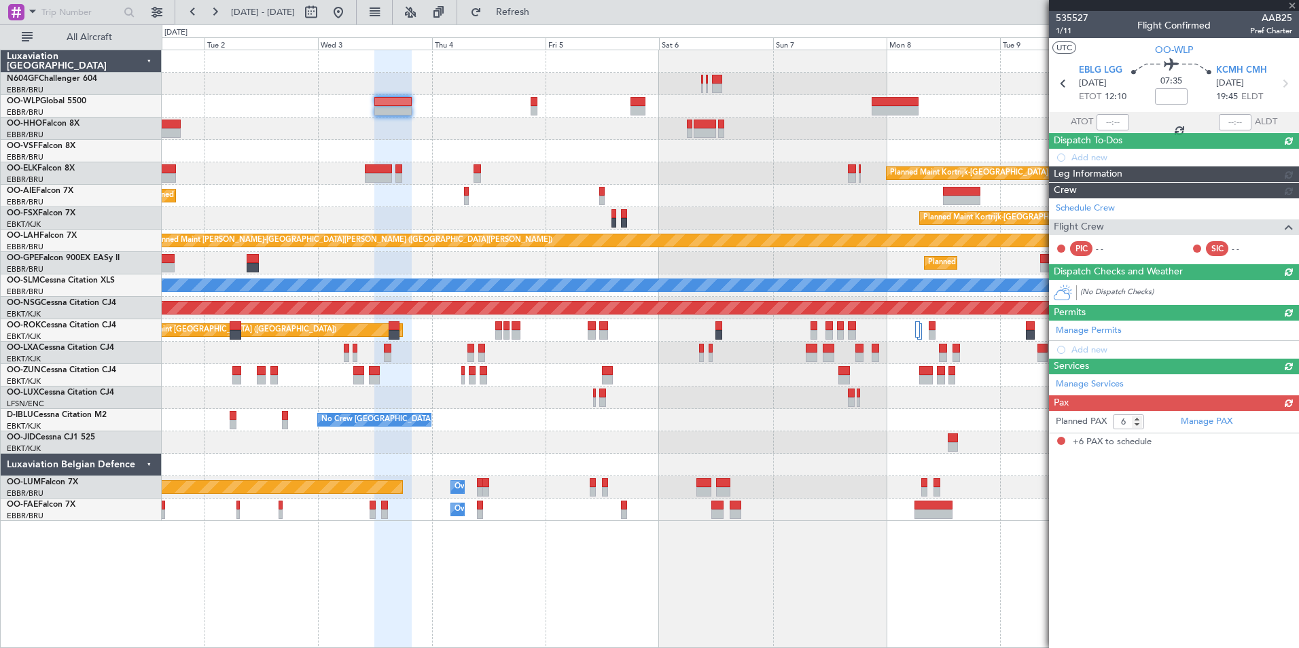
scroll to position [0, 0]
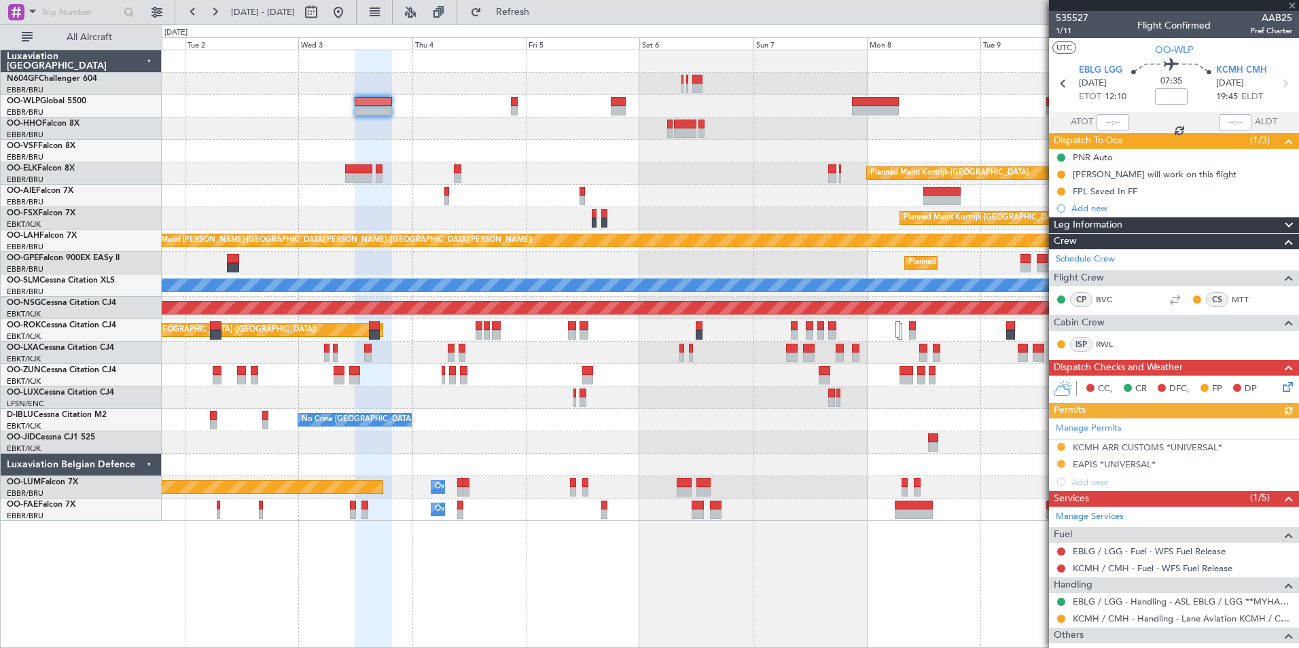
click at [512, 165] on div "Planned Maint Kortrijk-[GEOGRAPHIC_DATA] Planned Maint [GEOGRAPHIC_DATA] ([GEOG…" at bounding box center [730, 285] width 1137 height 471
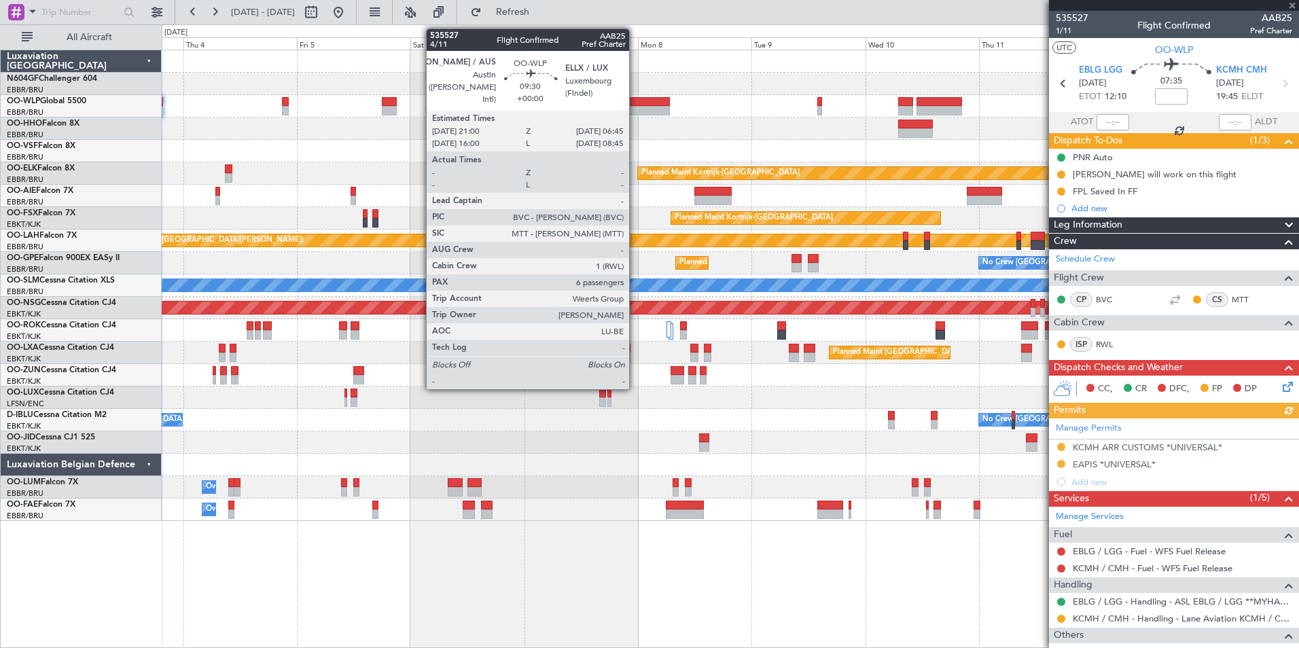
click at [635, 109] on div at bounding box center [646, 111] width 46 height 10
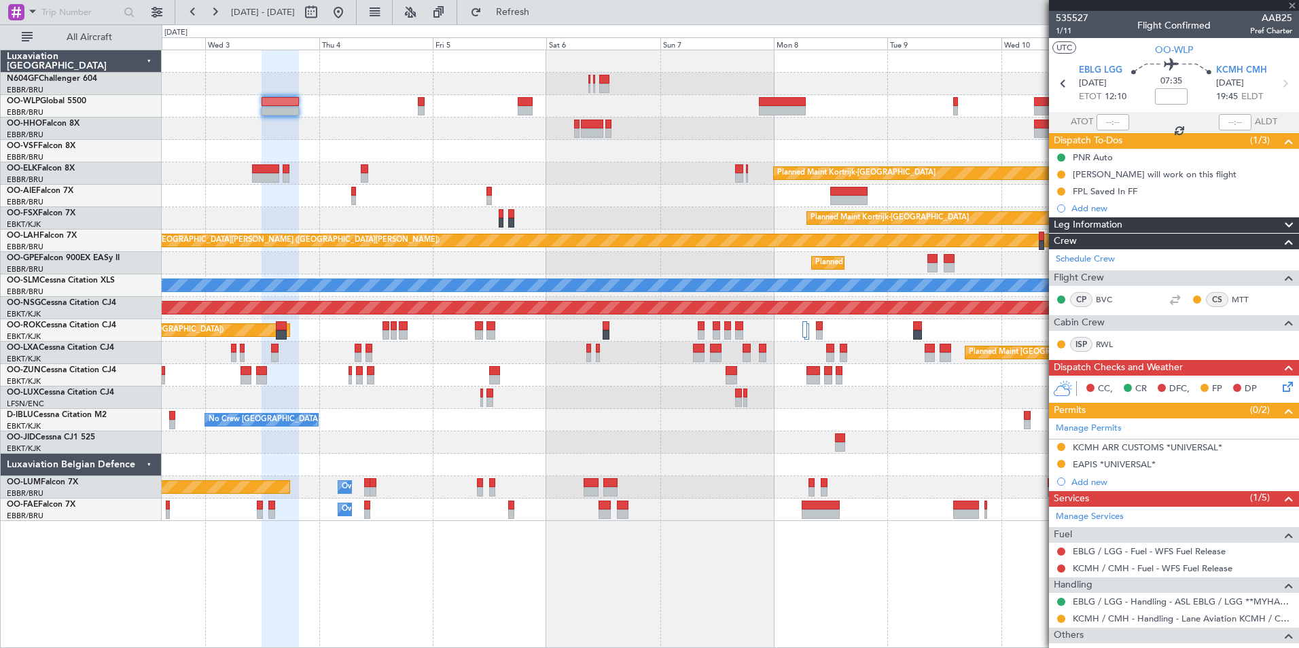
click at [710, 137] on div at bounding box center [730, 129] width 1137 height 22
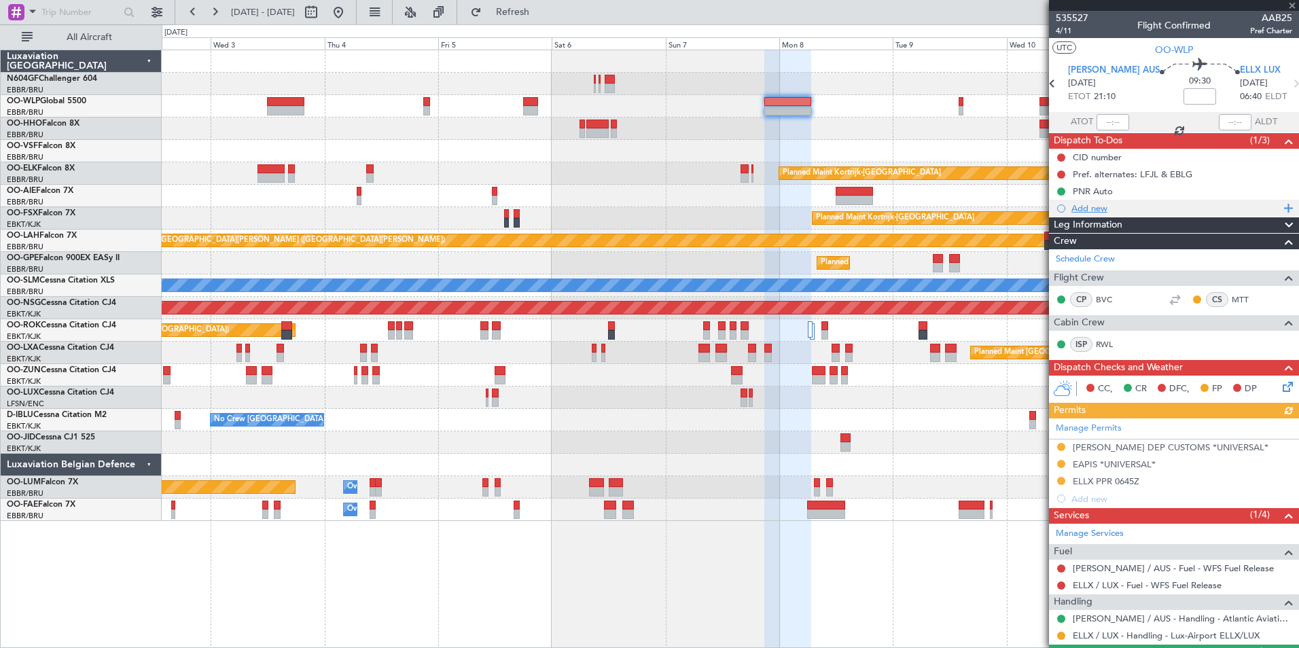
click at [1085, 213] on div "Add new" at bounding box center [1176, 209] width 209 height 12
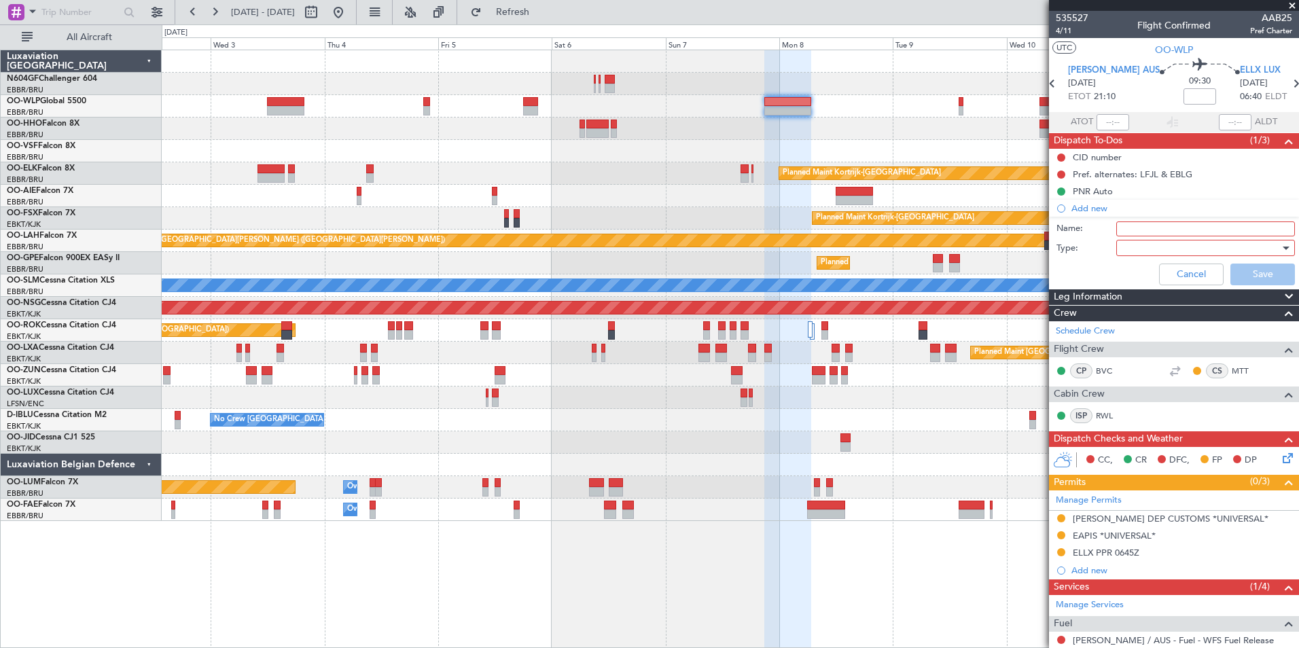
click at [1129, 229] on input "Name:" at bounding box center [1206, 229] width 179 height 15
type input "FPL Saved In FF"
click at [1142, 254] on div at bounding box center [1201, 248] width 158 height 20
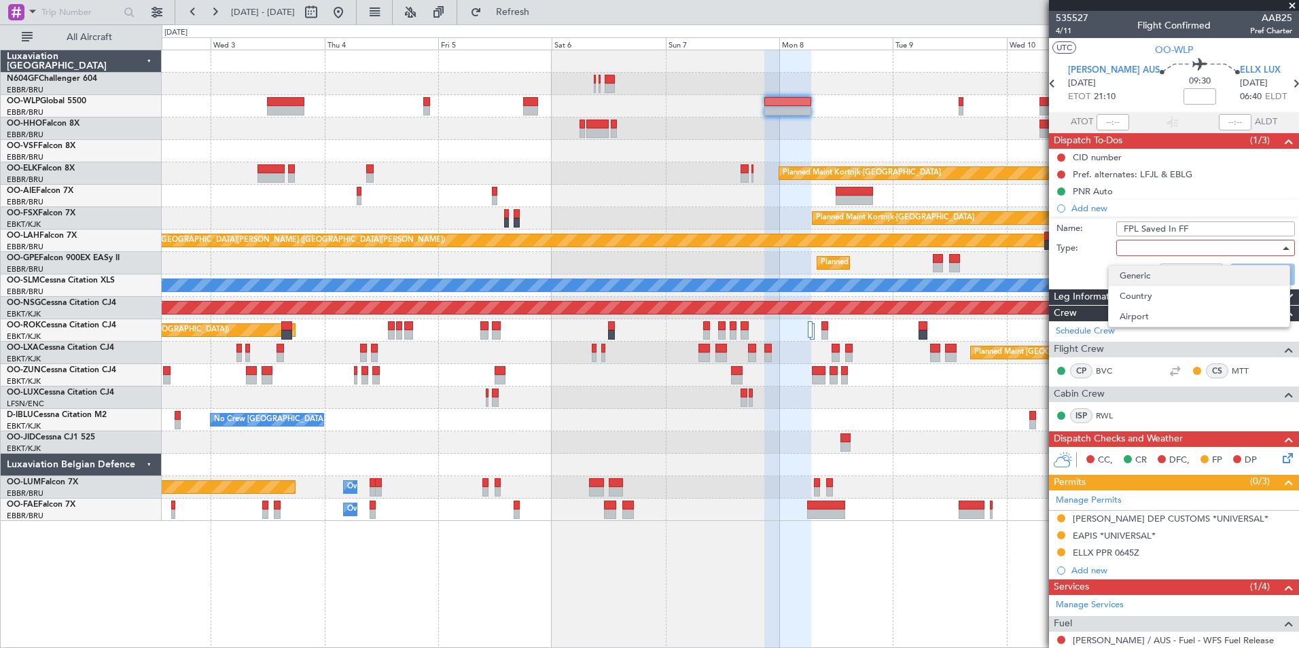
click at [1146, 273] on span "Generic" at bounding box center [1199, 276] width 159 height 20
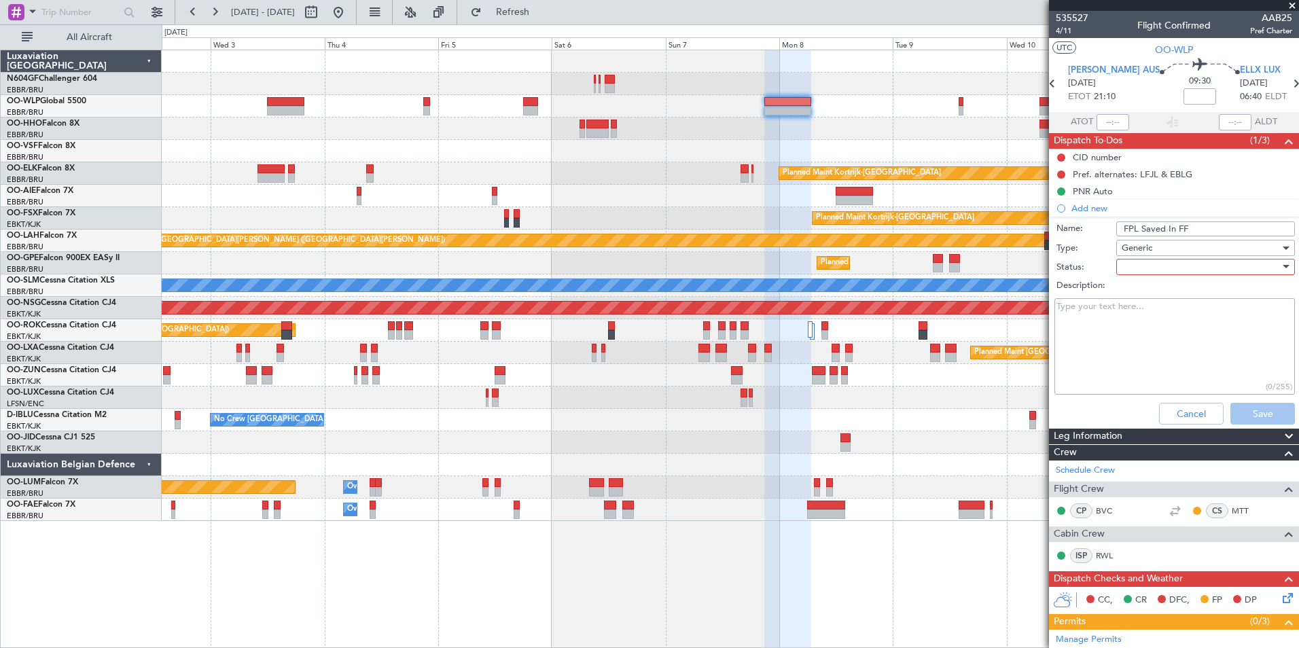
click at [1137, 266] on div at bounding box center [1201, 267] width 158 height 20
click at [1144, 313] on span "In Progress" at bounding box center [1199, 314] width 159 height 20
click at [1234, 413] on button "Save" at bounding box center [1263, 414] width 65 height 22
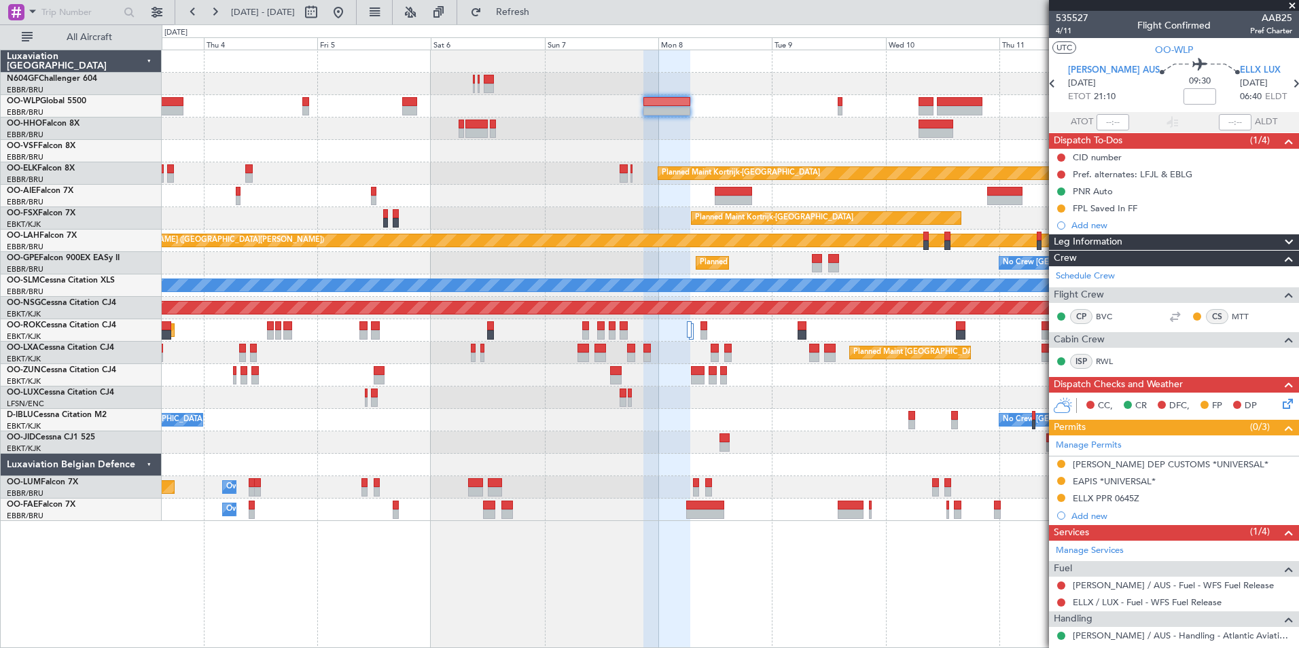
click at [750, 134] on div at bounding box center [730, 129] width 1137 height 22
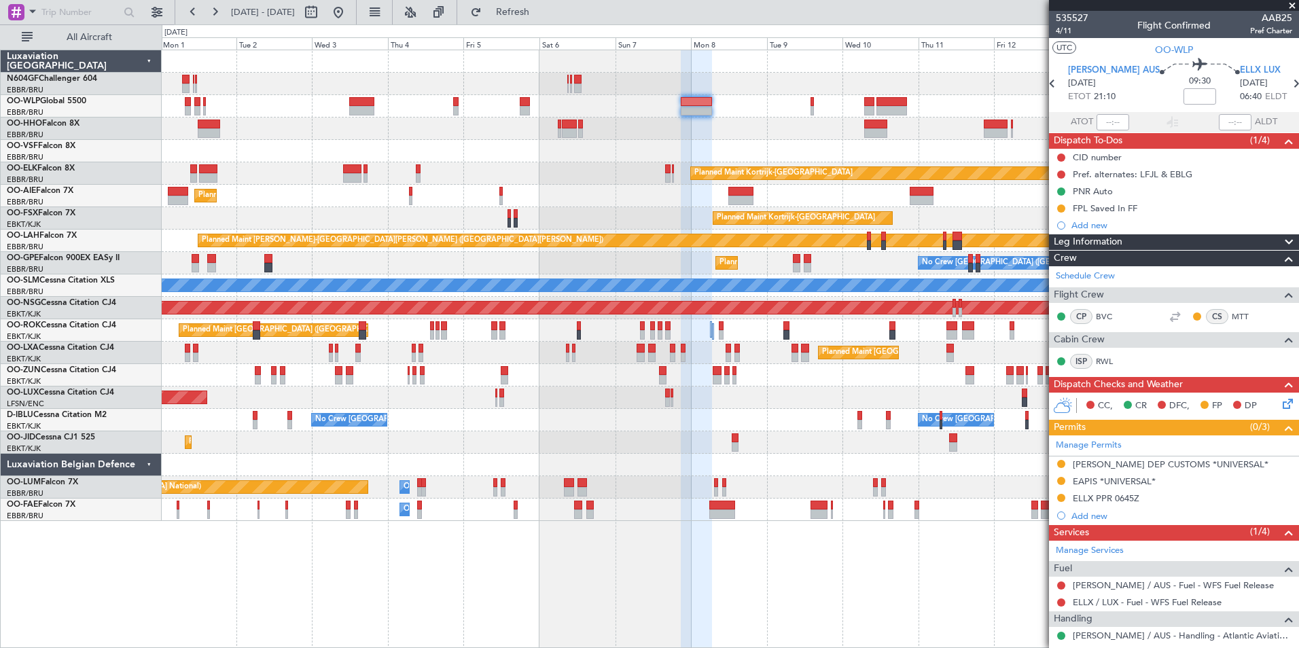
click at [688, 131] on div at bounding box center [730, 129] width 1137 height 22
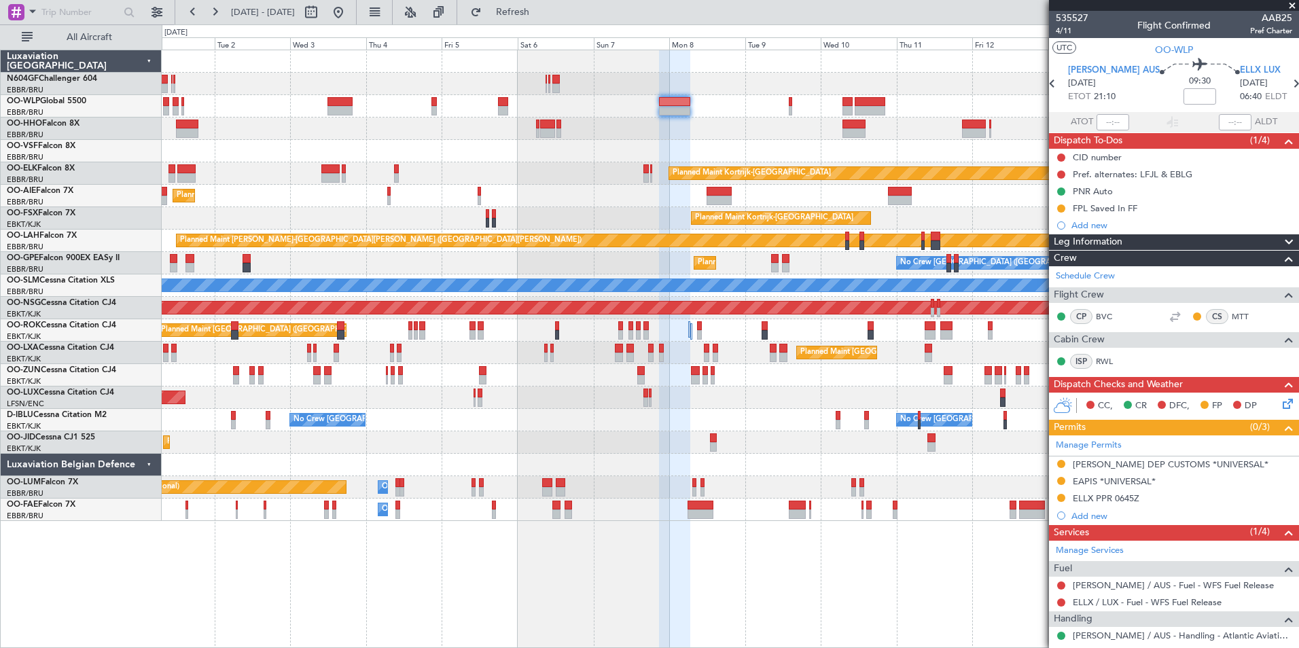
click at [715, 385] on div "Planned Maint Berlin (Brandenburg) Planned Maint Kortrijk-Wevelgem Planned Main…" at bounding box center [730, 285] width 1137 height 471
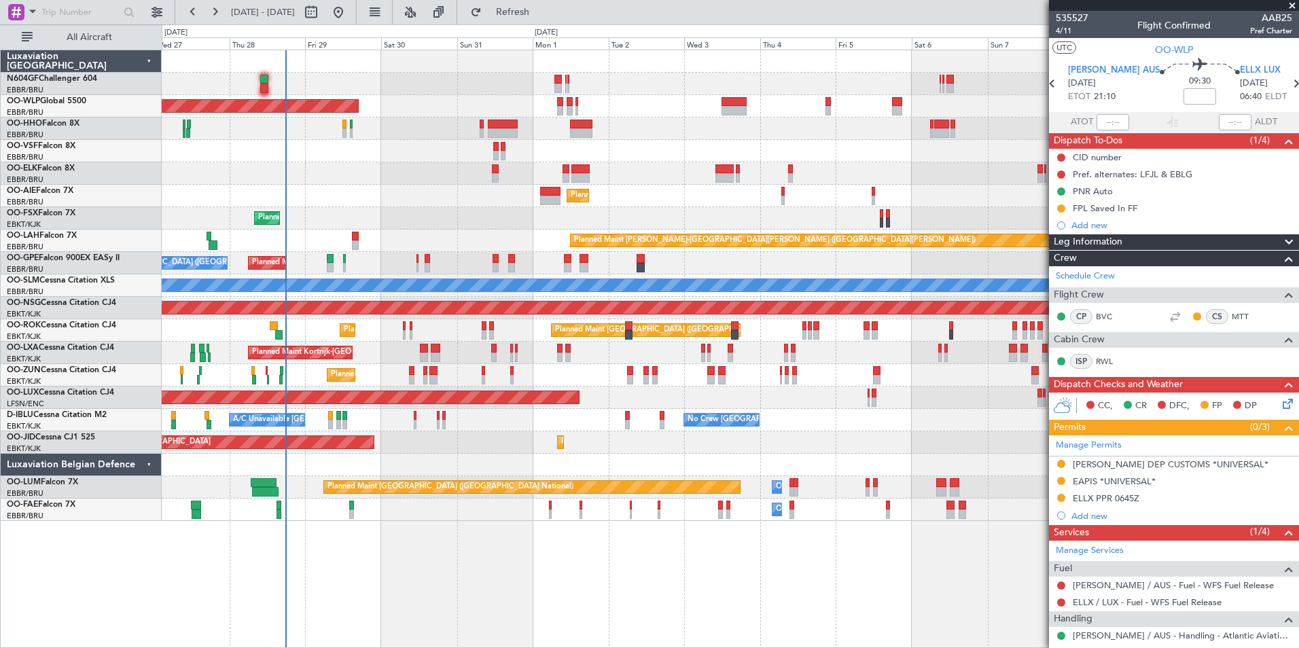
click at [888, 435] on div "Planned Maint Berlin (Brandenburg) Planned Maint Kortrijk-Wevelgem Planned Main…" at bounding box center [730, 285] width 1137 height 471
click at [467, 592] on div "Planned Maint Berlin (Brandenburg) Planned Maint Kortrijk-Wevelgem Planned Main…" at bounding box center [731, 349] width 1138 height 599
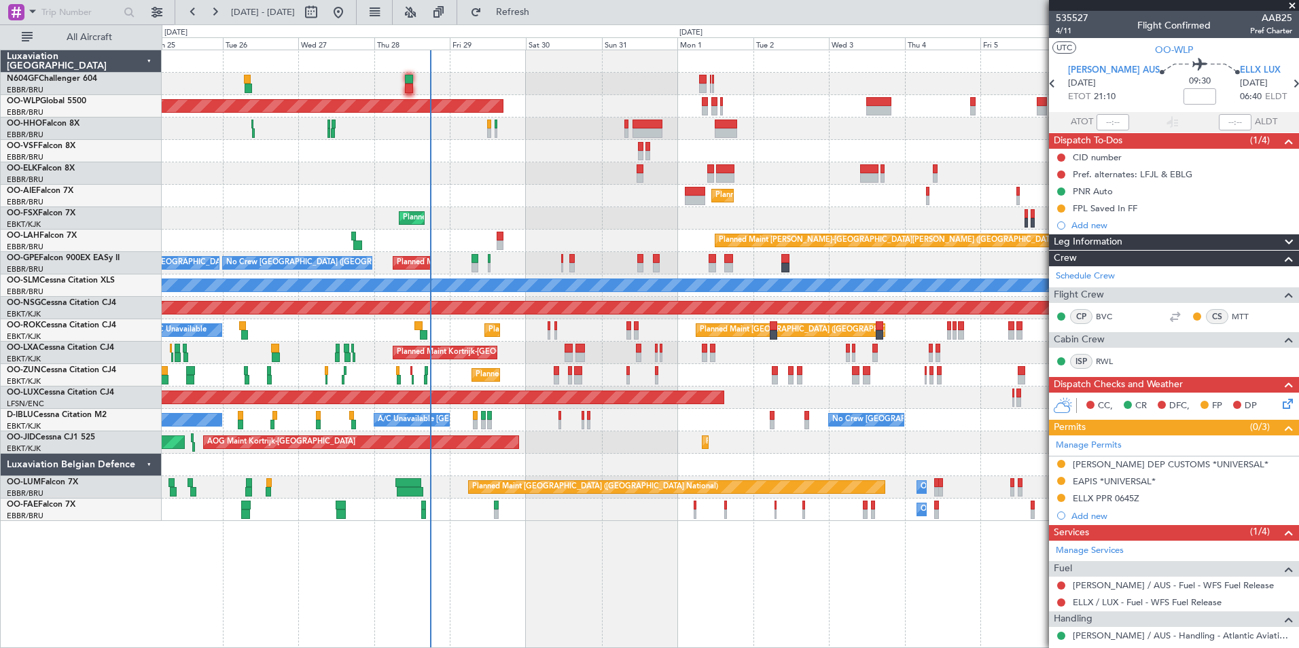
click at [818, 387] on div "Planned Maint [GEOGRAPHIC_DATA] ([GEOGRAPHIC_DATA])" at bounding box center [730, 398] width 1137 height 22
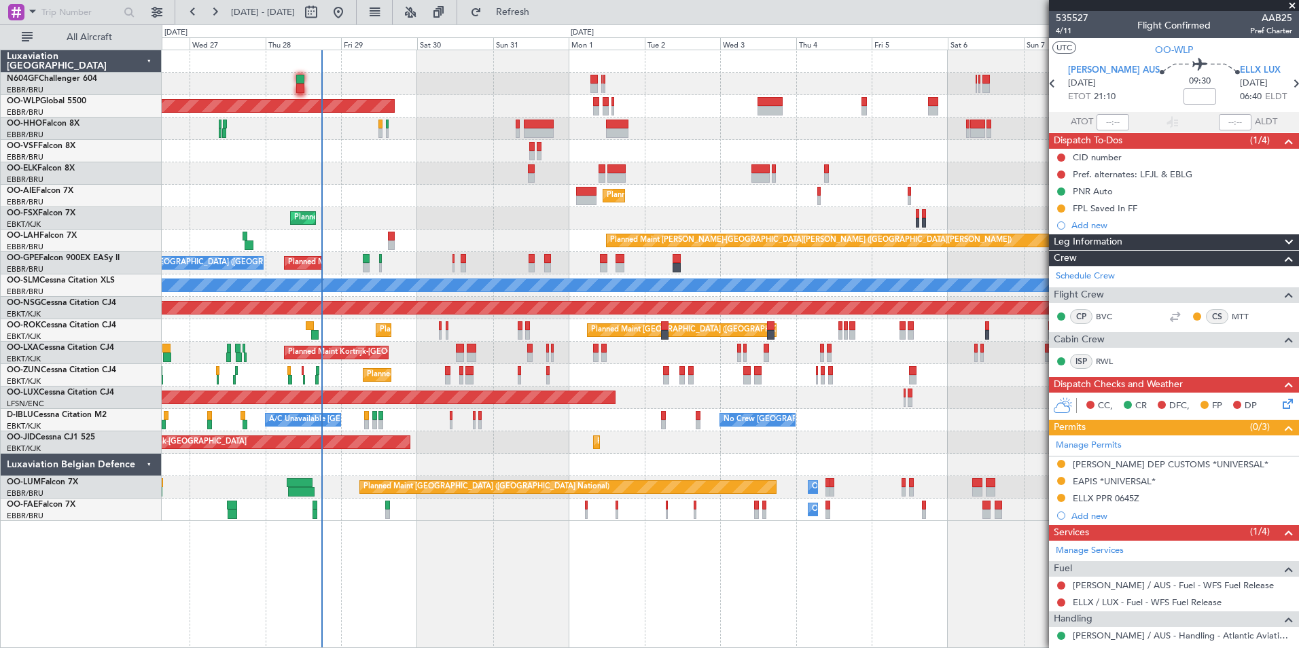
click at [633, 190] on div "Planned Maint Berlin (Brandenburg) Planned Maint Kortrijk-Wevelgem Planned Main…" at bounding box center [730, 285] width 1137 height 471
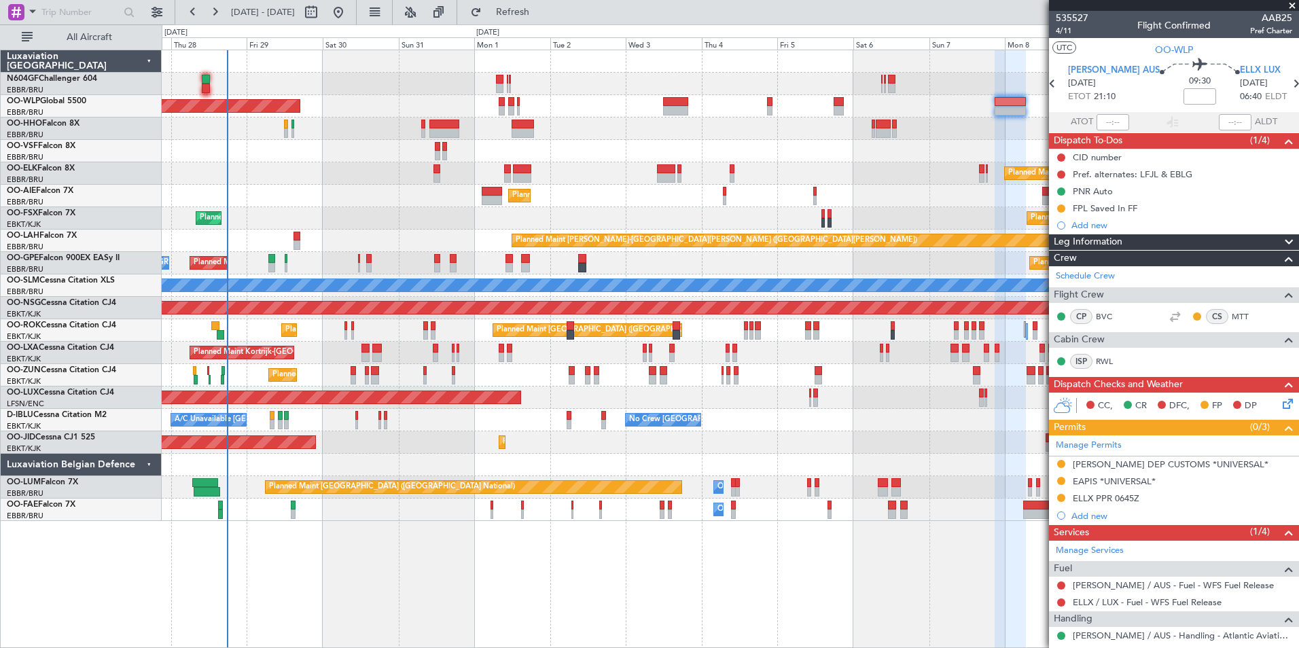
click at [654, 162] on div "Planned Maint Berlin (Brandenburg) Planned Maint Kortrijk-Wevelgem Planned Main…" at bounding box center [730, 285] width 1137 height 471
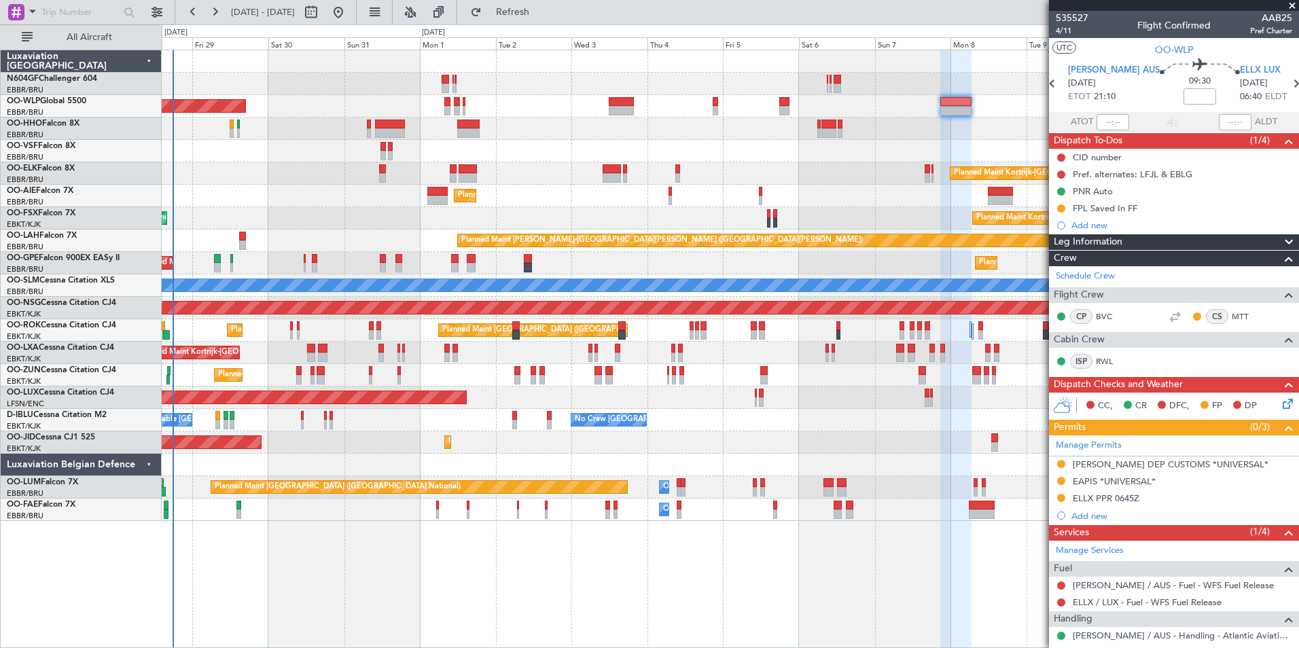
click at [763, 144] on div at bounding box center [730, 151] width 1137 height 22
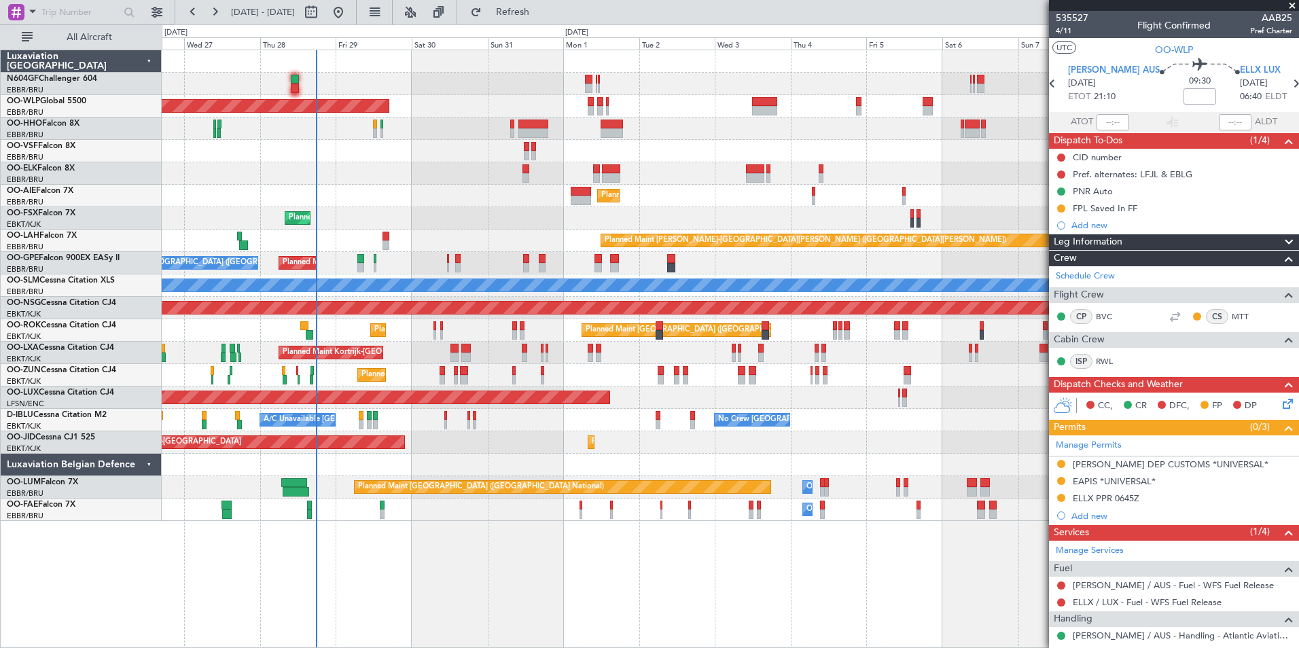
click at [672, 177] on div "Planned Maint Kortrijk-[GEOGRAPHIC_DATA]" at bounding box center [730, 173] width 1137 height 22
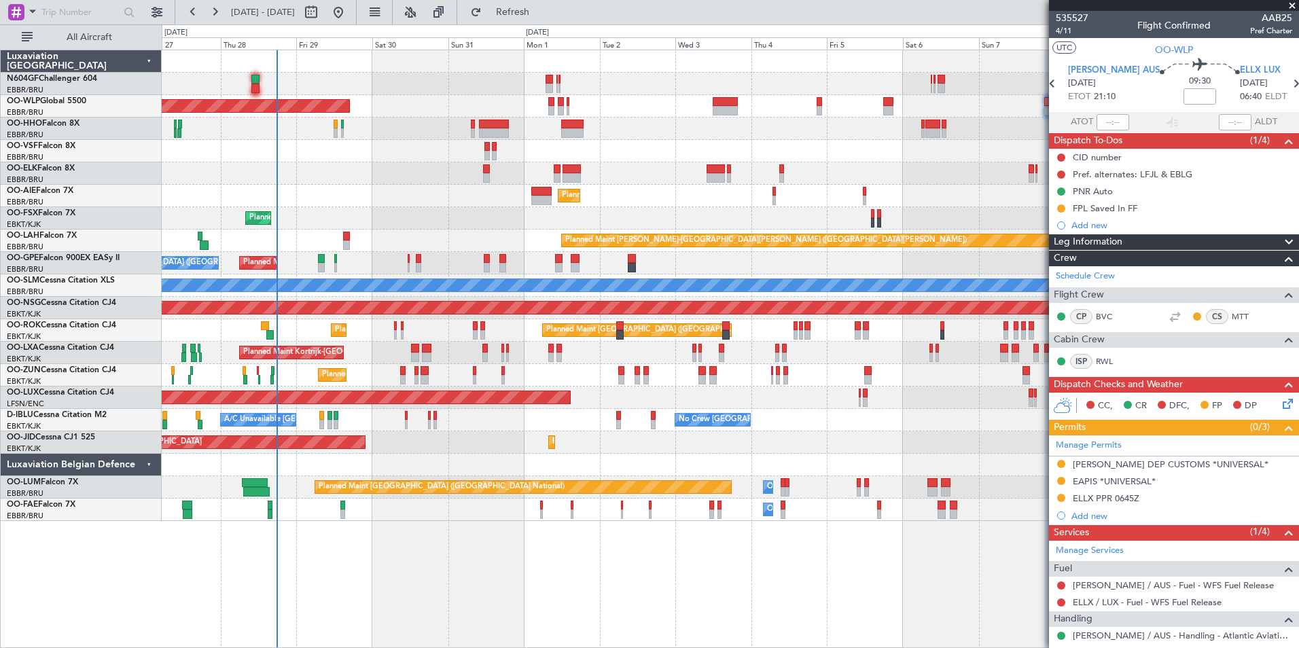
click at [828, 140] on div at bounding box center [730, 151] width 1137 height 22
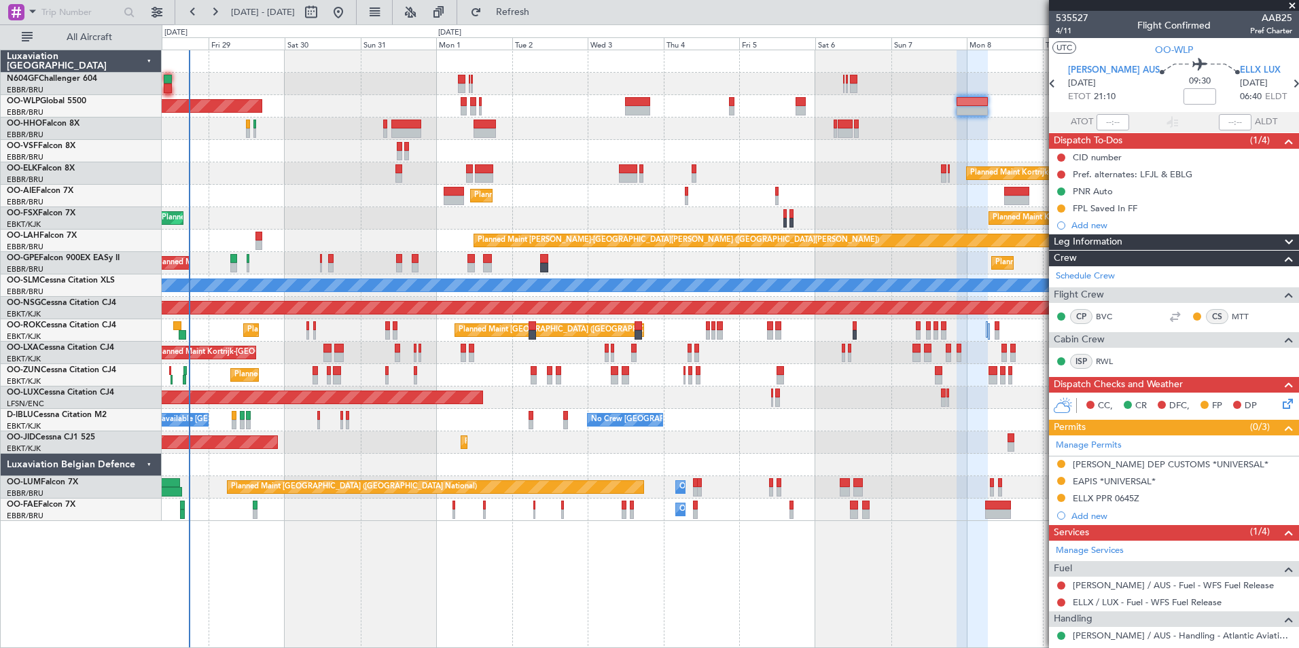
click at [796, 155] on div "Planned Maint Berlin (Brandenburg) Planned Maint Kortrijk-Wevelgem Planned Main…" at bounding box center [730, 285] width 1137 height 471
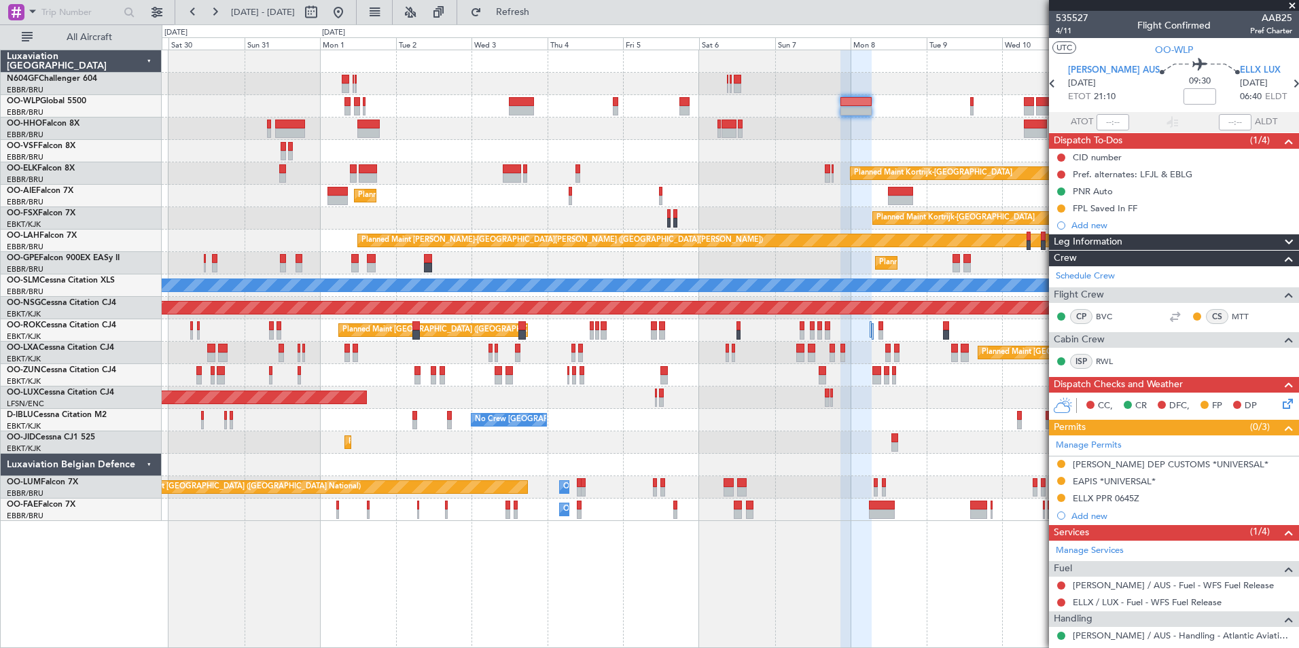
click at [839, 129] on div at bounding box center [730, 129] width 1137 height 22
click at [915, 210] on div "Planned Maint Kortrijk-Wevelgem Planned Maint Kortrijk-Wevelgem" at bounding box center [730, 218] width 1137 height 22
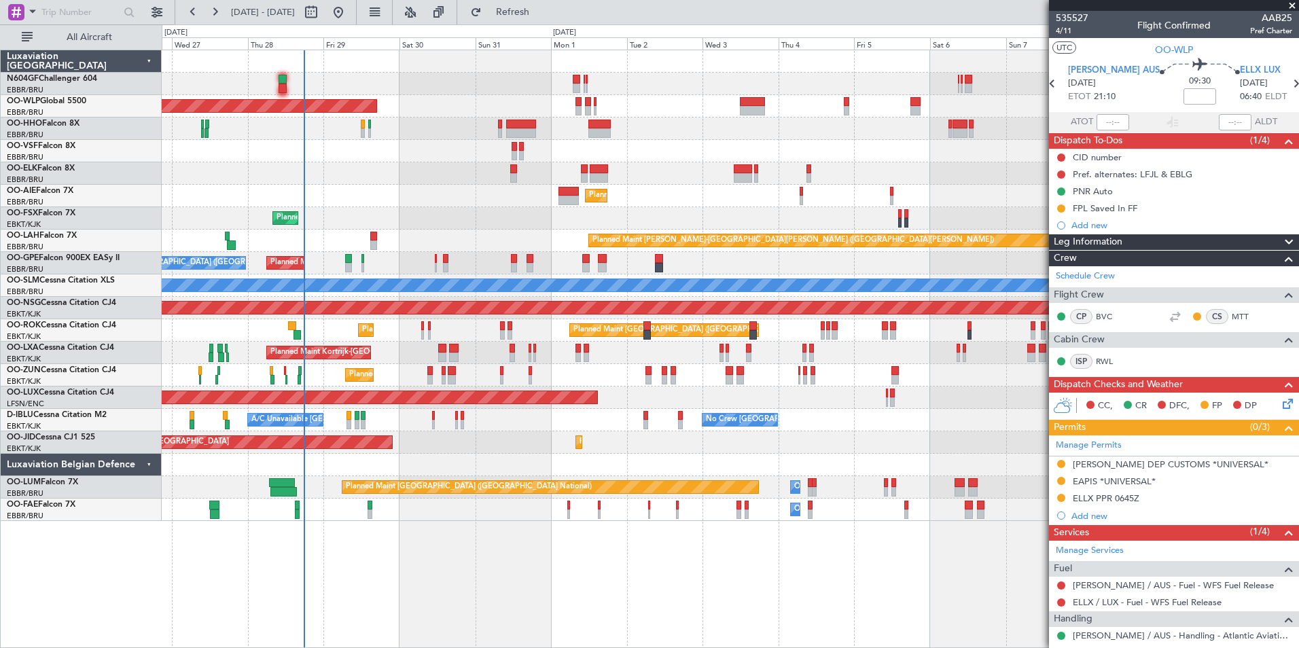
click at [807, 147] on div at bounding box center [730, 151] width 1137 height 22
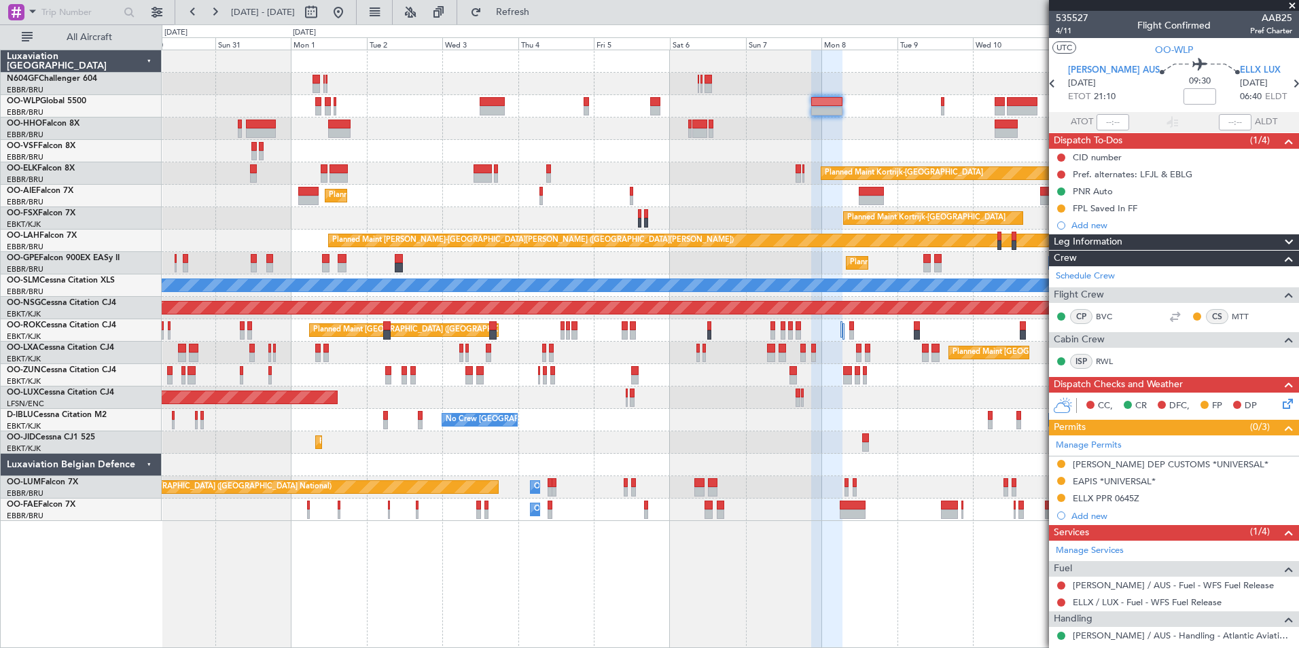
click at [578, 133] on div "Planned Maint Berlin (Brandenburg) Planned Maint Kortrijk-Wevelgem Planned Main…" at bounding box center [730, 285] width 1137 height 471
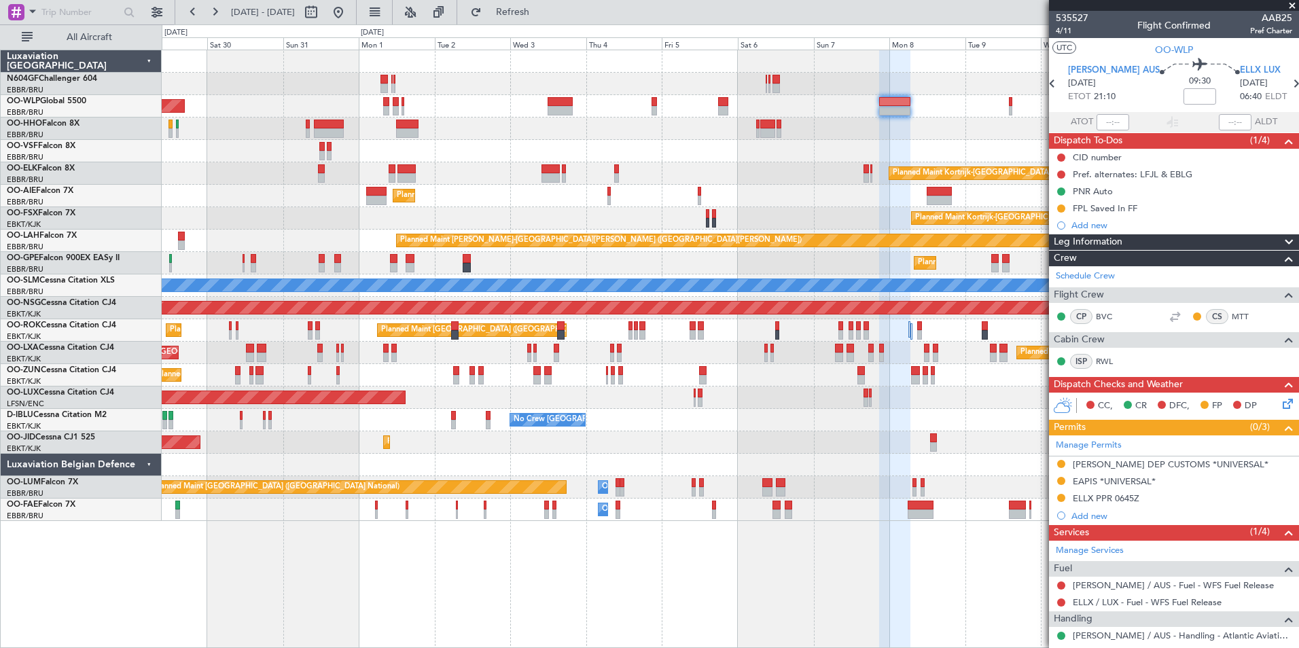
click at [810, 162] on div at bounding box center [730, 151] width 1137 height 22
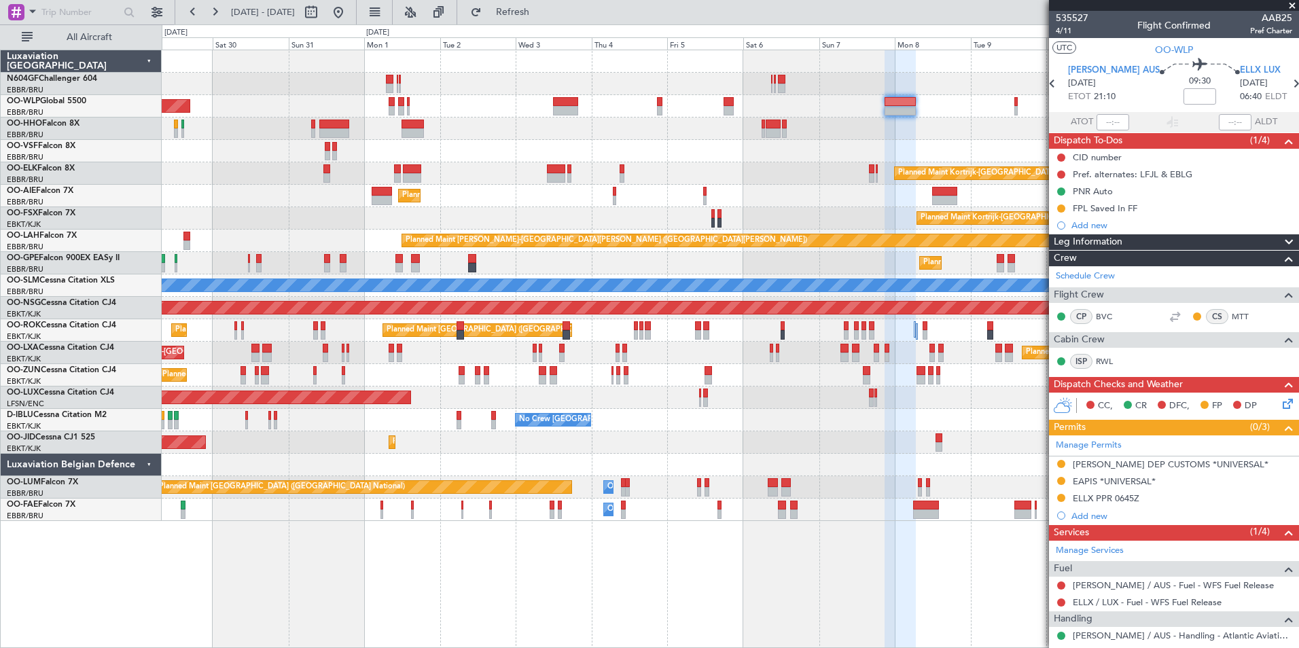
click at [796, 213] on div "Planned Maint Berlin (Brandenburg) Planned Maint Kortrijk-Wevelgem Planned Main…" at bounding box center [730, 285] width 1137 height 471
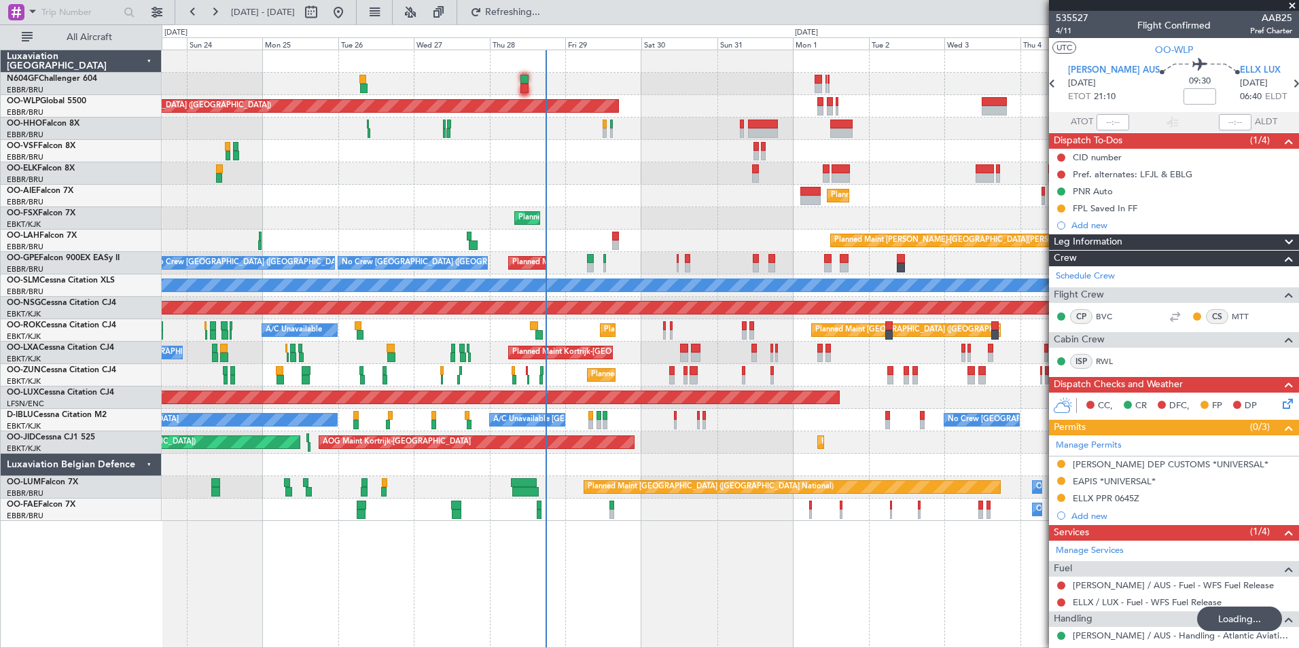
click at [708, 215] on div "Planned Maint Kortrijk-Wevelgem Planned Maint Kortrijk-Wevelgem Planned Maint K…" at bounding box center [730, 218] width 1137 height 22
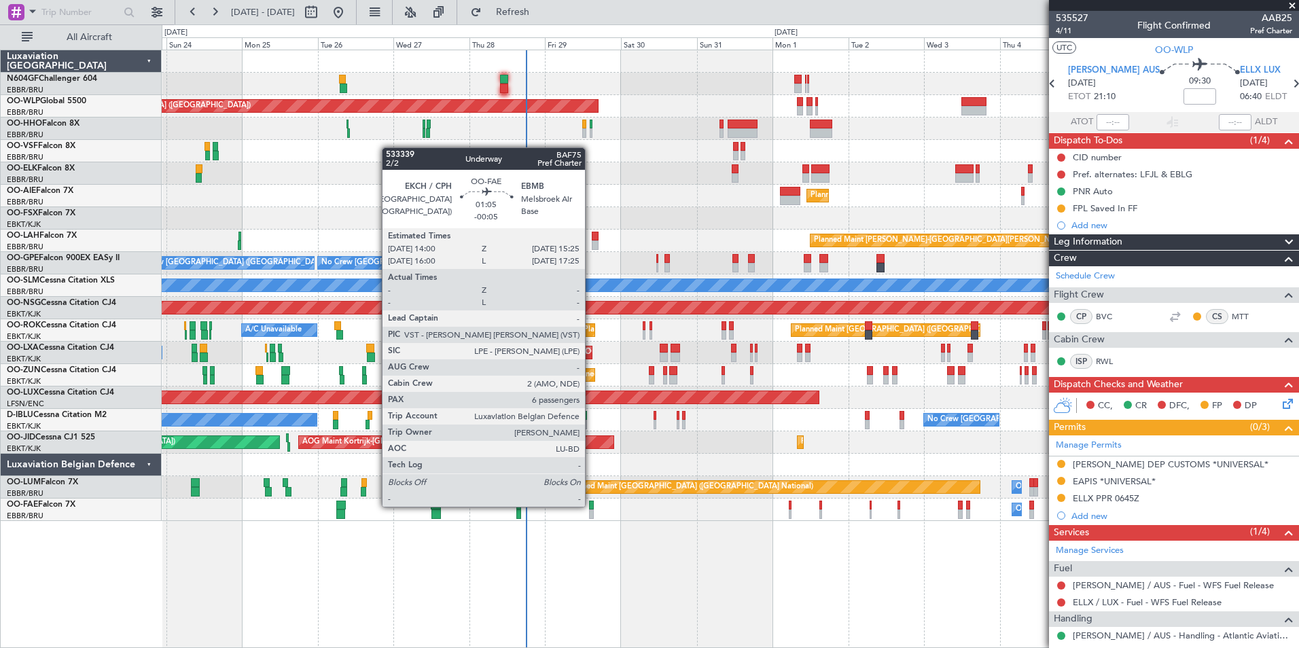
click at [591, 506] on div at bounding box center [591, 506] width 5 height 10
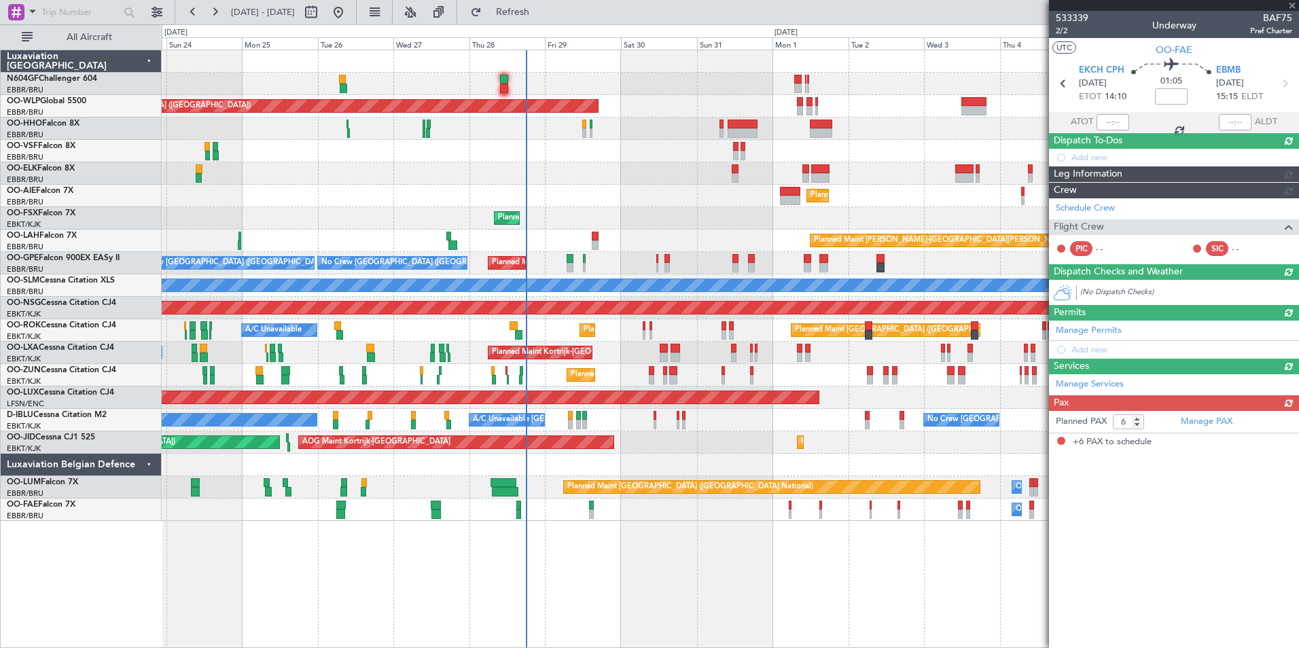
type input "-00:05"
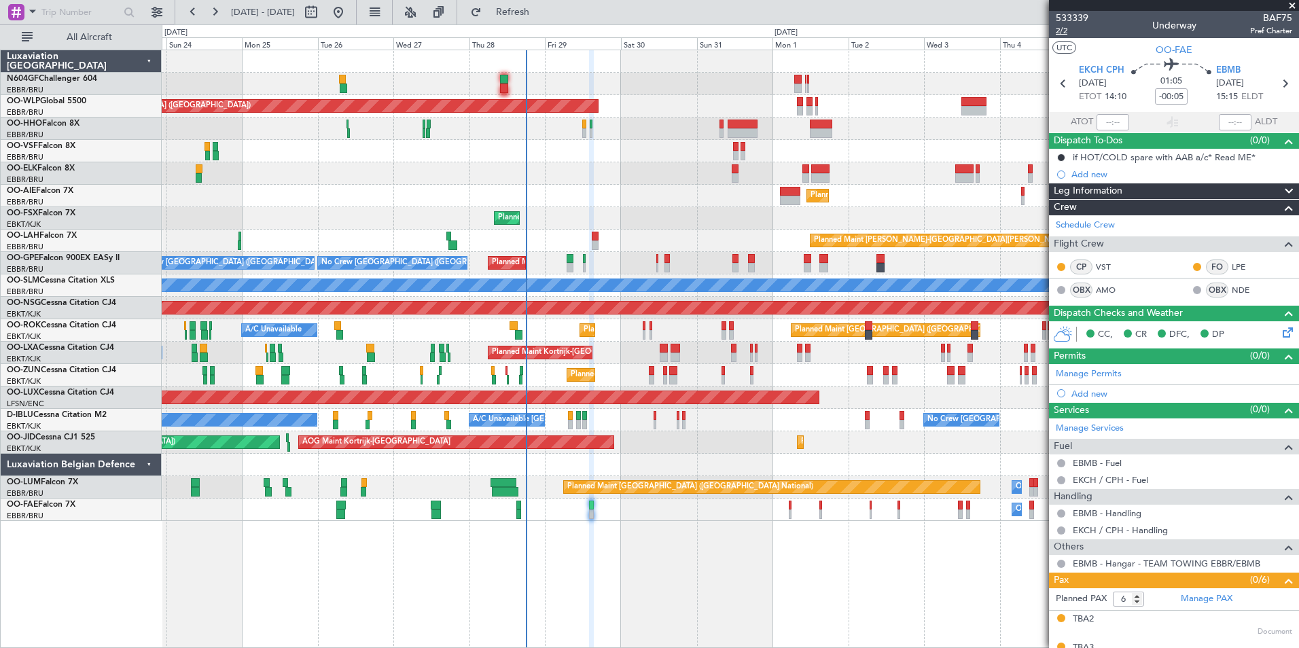
click at [1065, 31] on span "2/2" at bounding box center [1072, 31] width 33 height 12
click at [542, 16] on span "Refresh" at bounding box center [513, 12] width 57 height 10
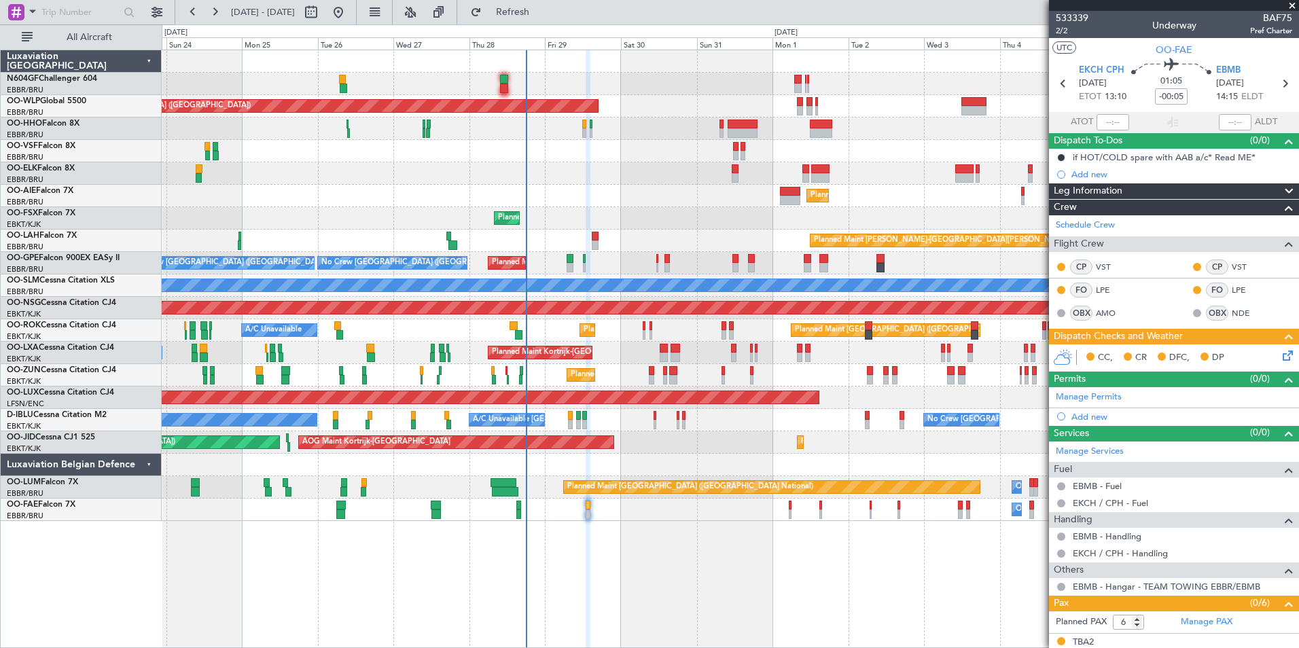
click at [1280, 351] on icon at bounding box center [1285, 353] width 11 height 11
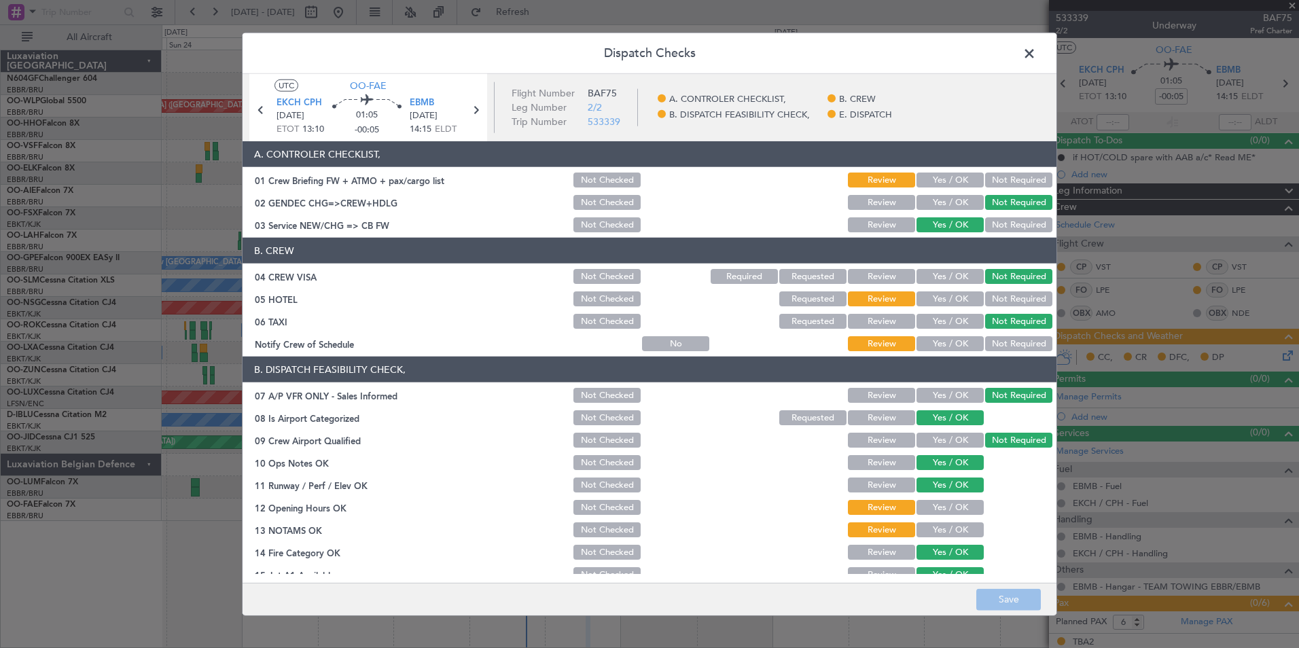
click at [1004, 298] on button "Not Required" at bounding box center [1018, 299] width 67 height 15
click at [951, 343] on button "Yes / OK" at bounding box center [950, 343] width 67 height 15
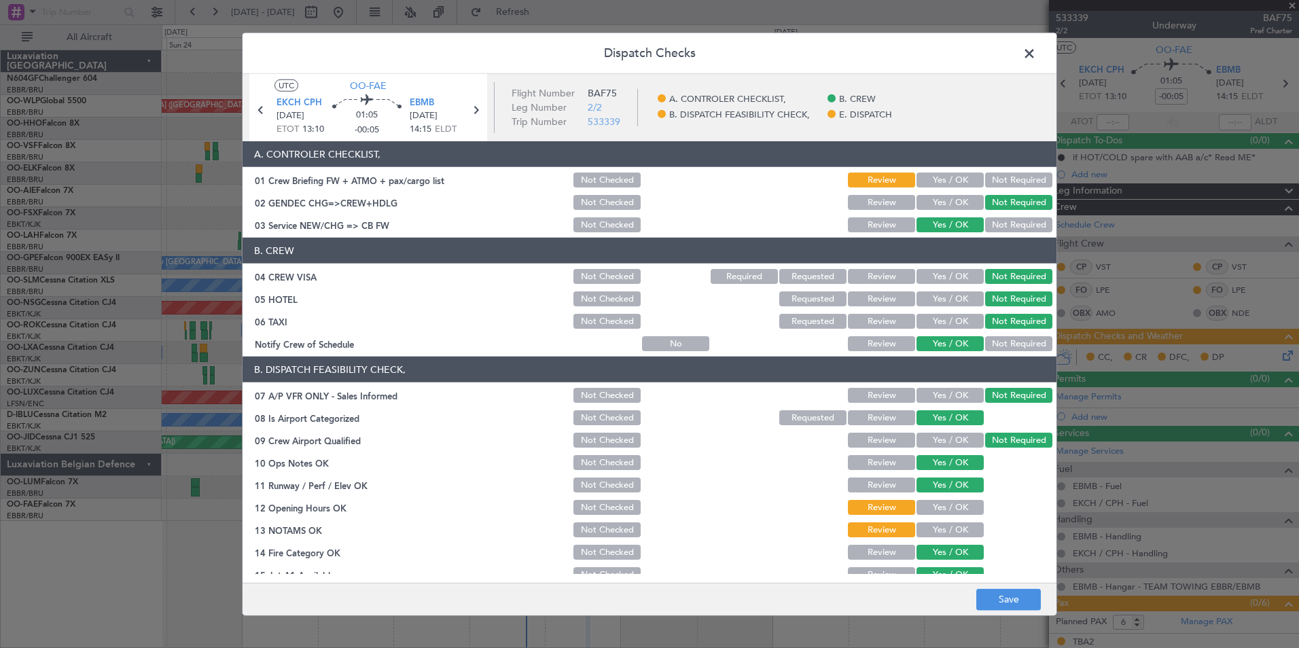
scroll to position [200, 0]
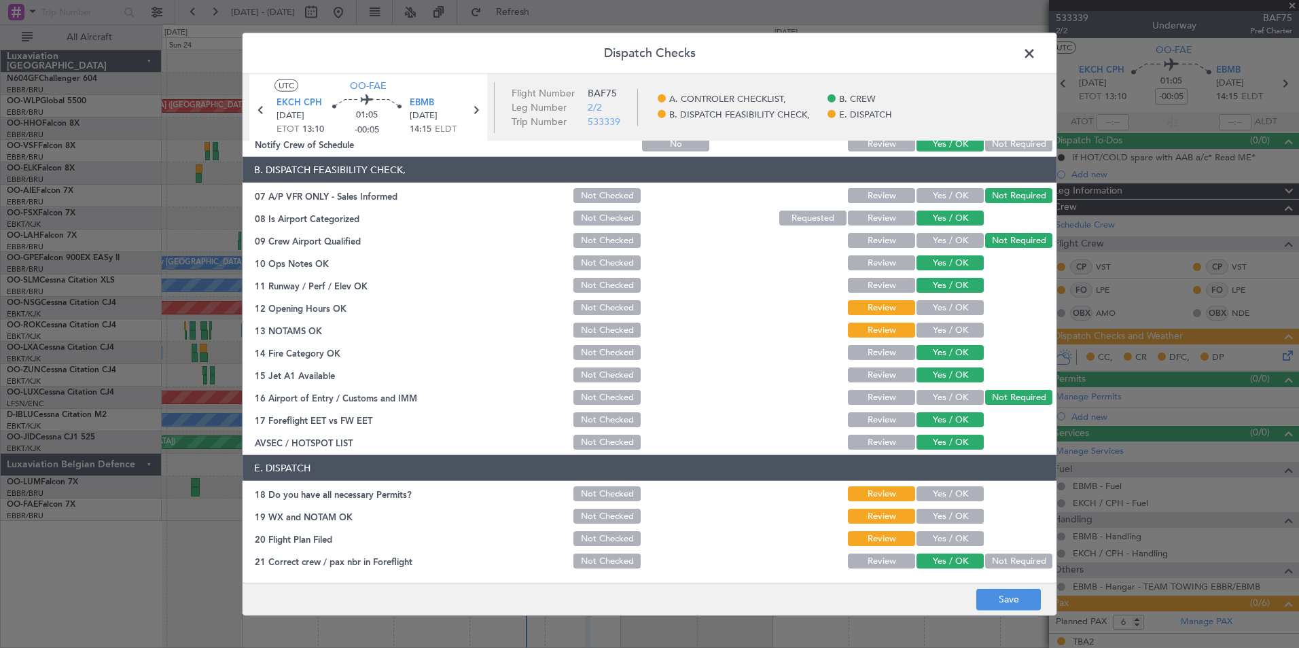
click at [936, 308] on button "Yes / OK" at bounding box center [950, 307] width 67 height 15
click at [934, 332] on button "Yes / OK" at bounding box center [950, 330] width 67 height 15
click at [931, 493] on button "Yes / OK" at bounding box center [950, 494] width 67 height 15
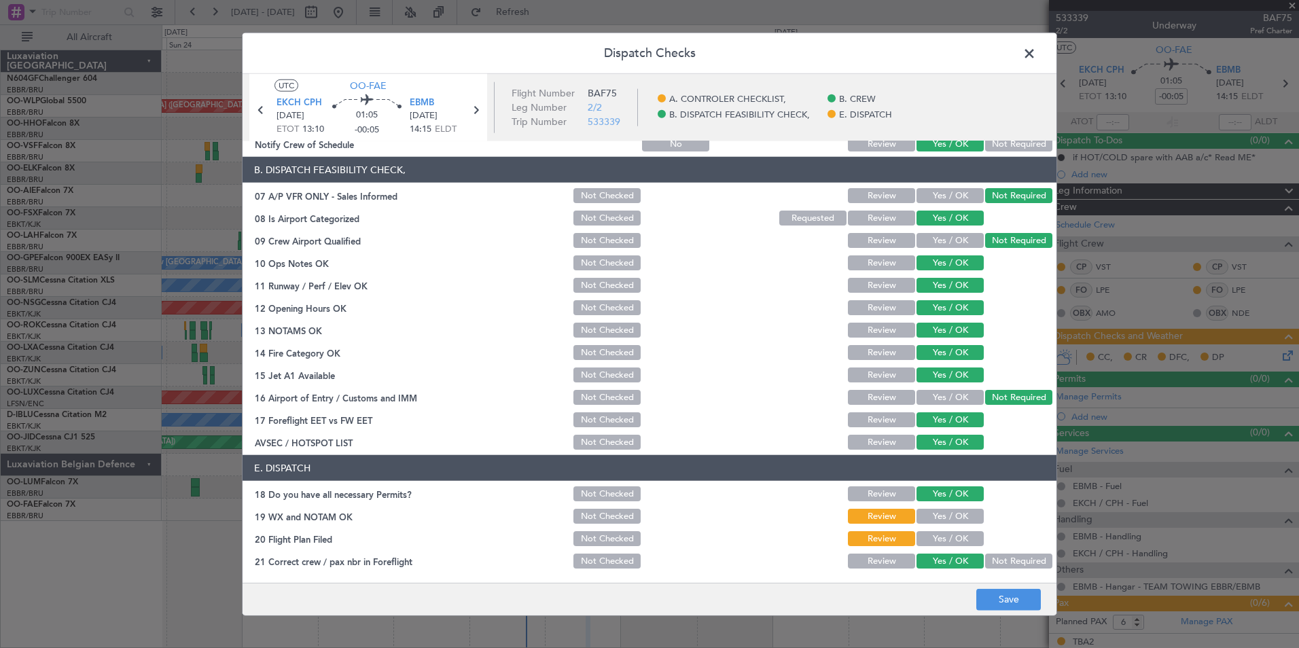
click at [927, 518] on button "Yes / OK" at bounding box center [950, 516] width 67 height 15
click at [987, 595] on button "Save" at bounding box center [1009, 600] width 65 height 22
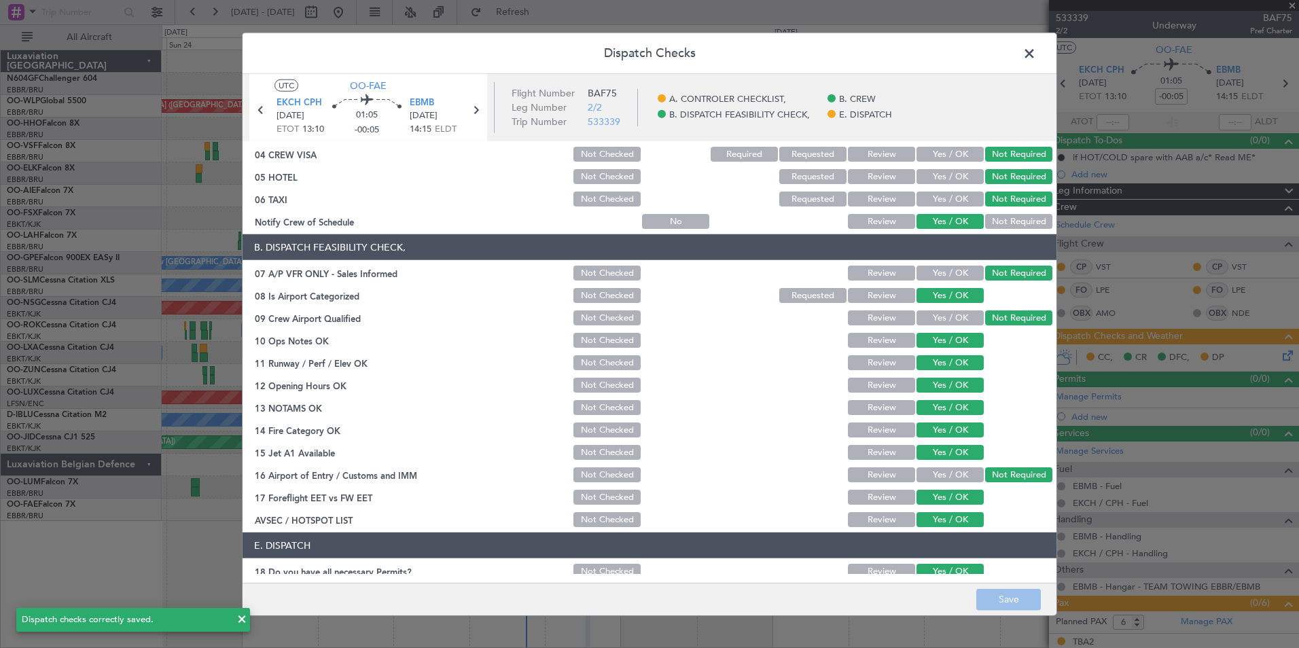
scroll to position [0, 0]
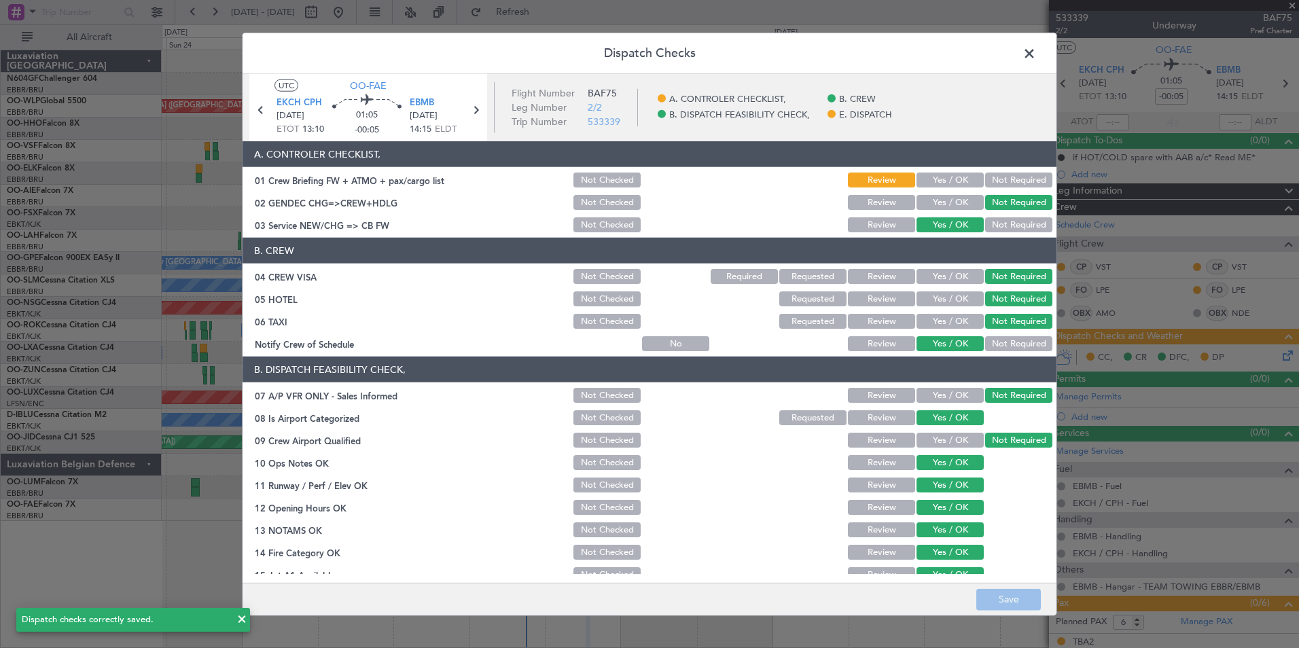
click at [1036, 55] on span at bounding box center [1036, 56] width 0 height 27
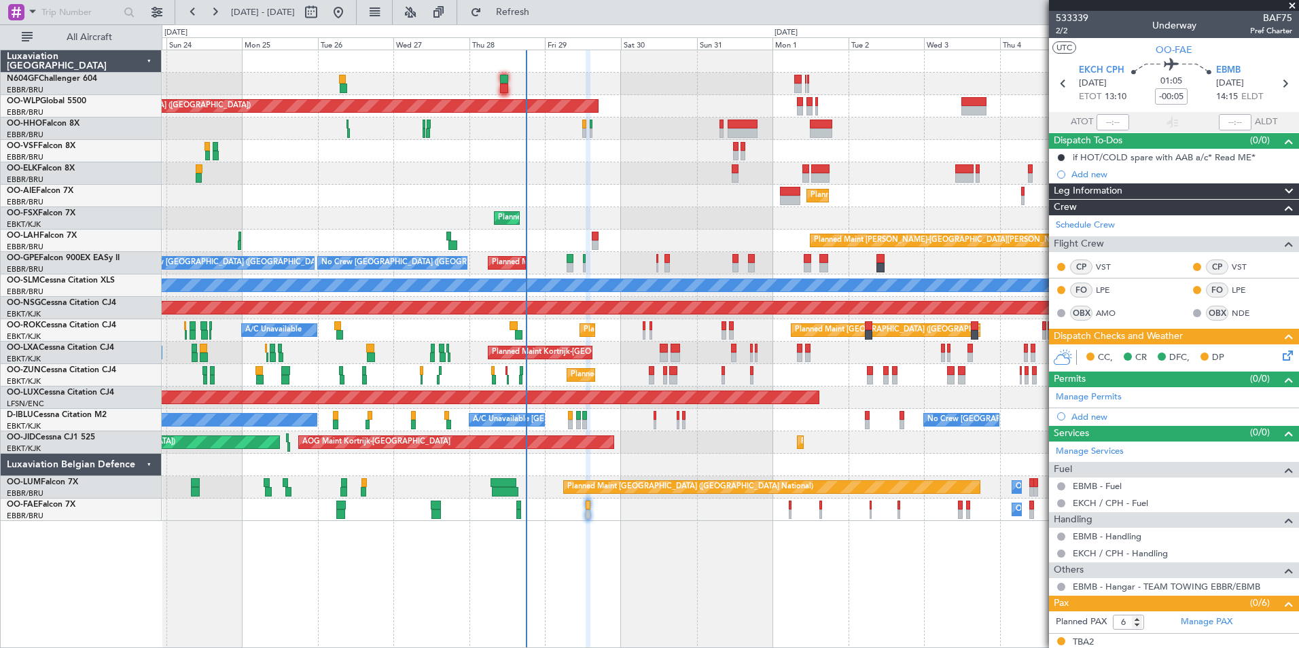
click at [1280, 354] on icon at bounding box center [1285, 353] width 11 height 11
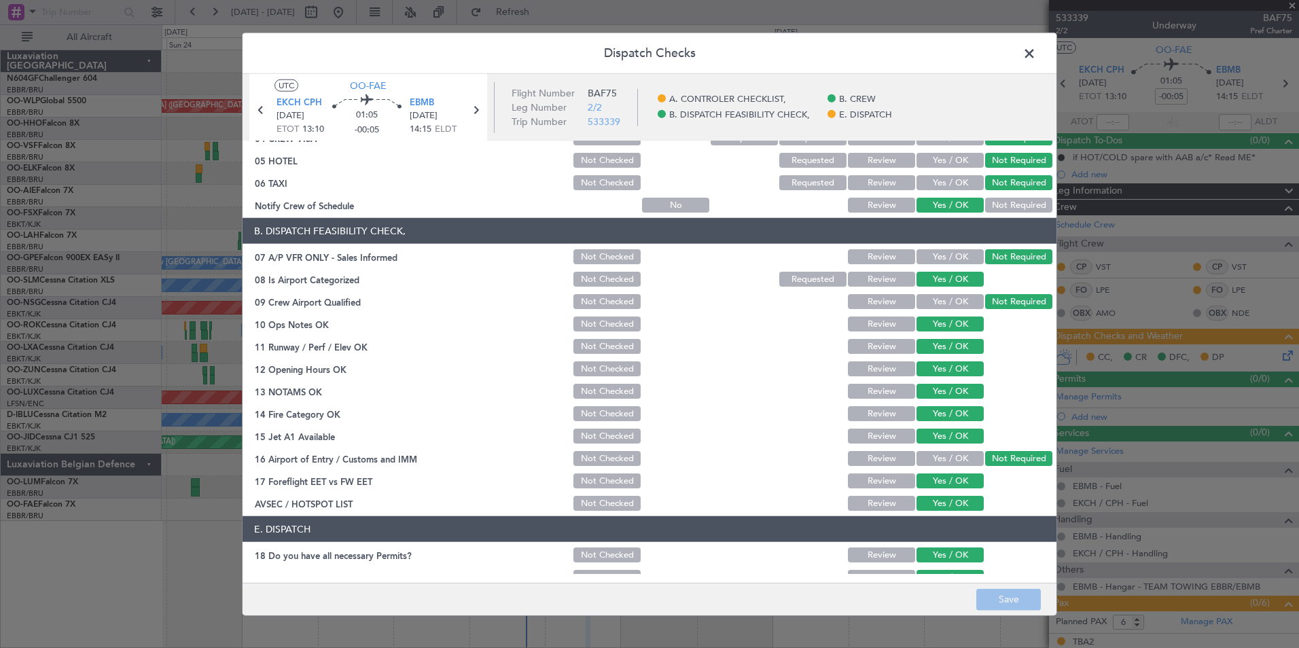
scroll to position [200, 0]
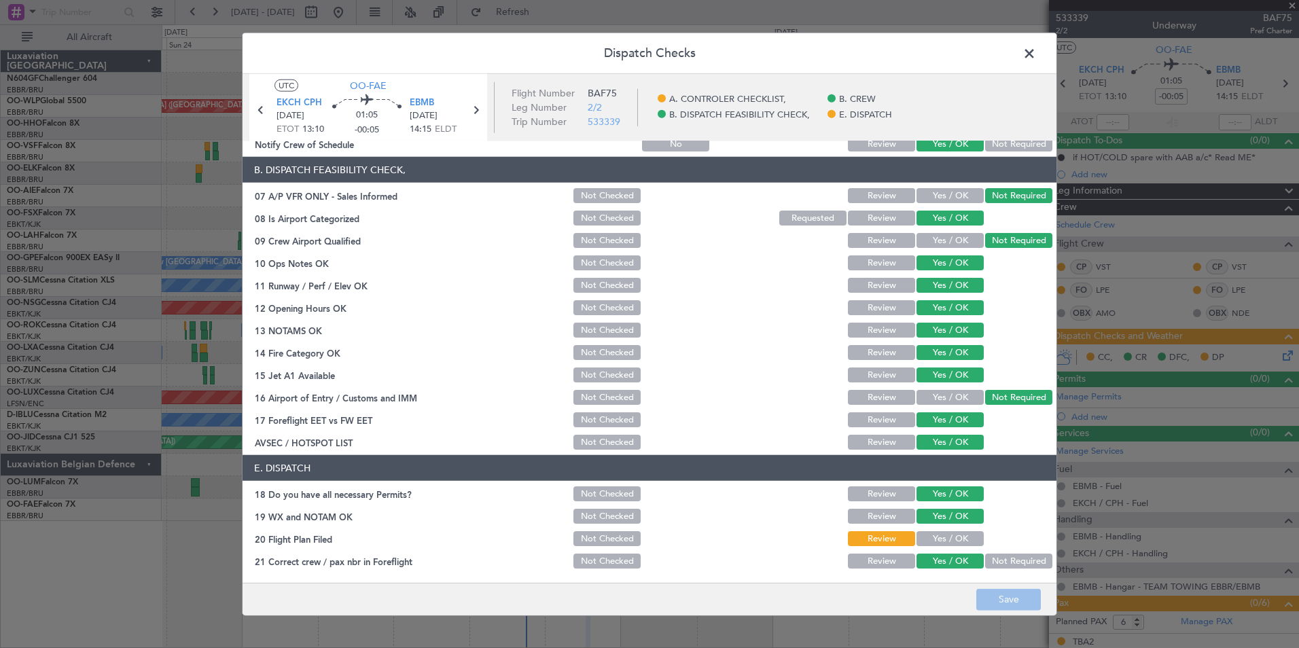
click at [926, 540] on button "Yes / OK" at bounding box center [950, 538] width 67 height 15
click at [1003, 598] on button "Save" at bounding box center [1009, 600] width 65 height 22
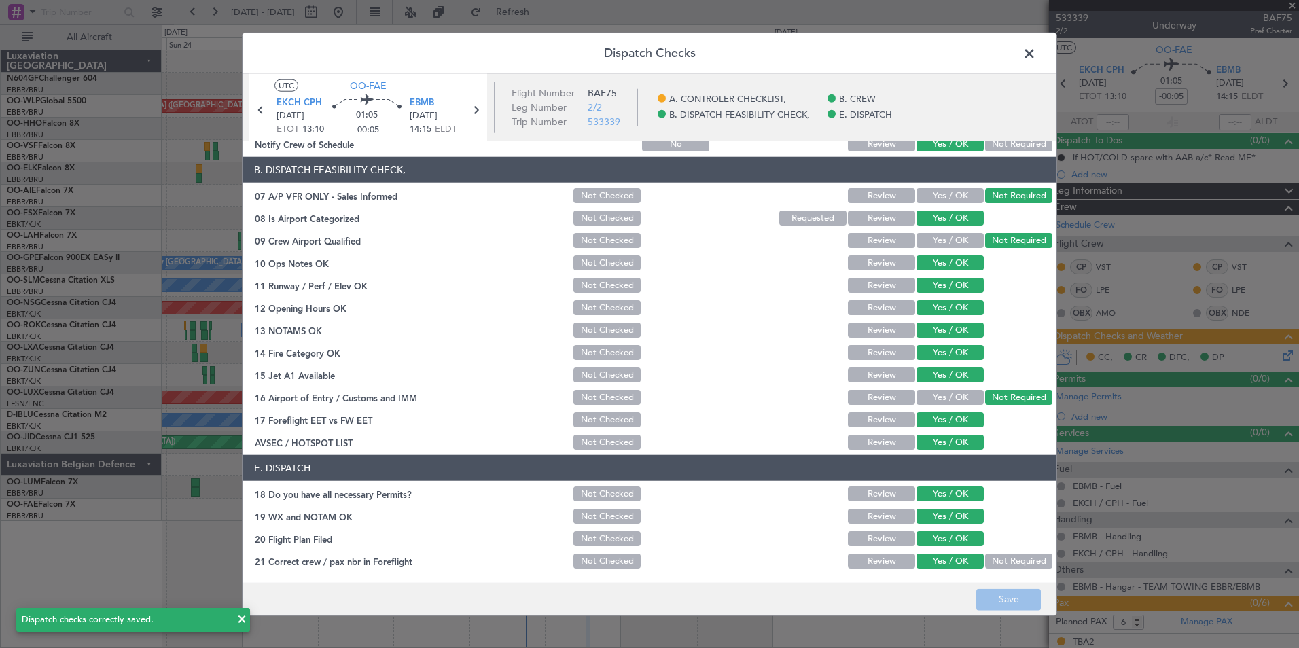
click at [1036, 56] on span at bounding box center [1036, 56] width 0 height 27
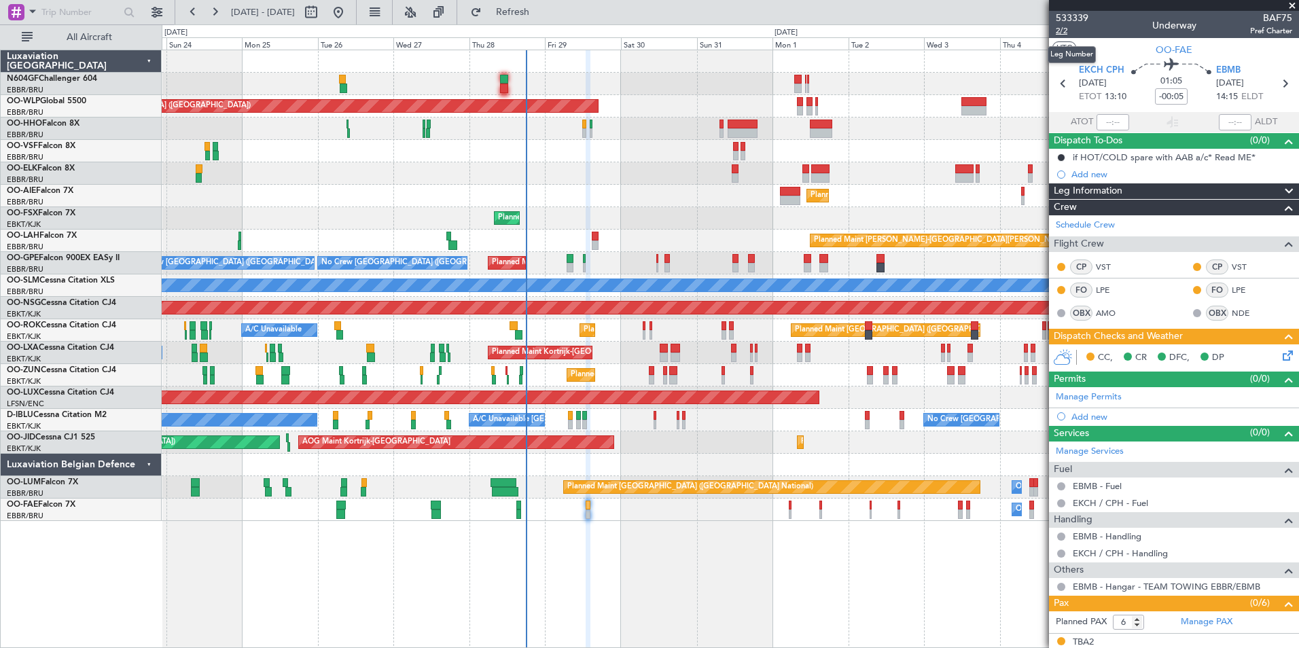
click at [1072, 34] on span "2/2" at bounding box center [1072, 31] width 33 height 12
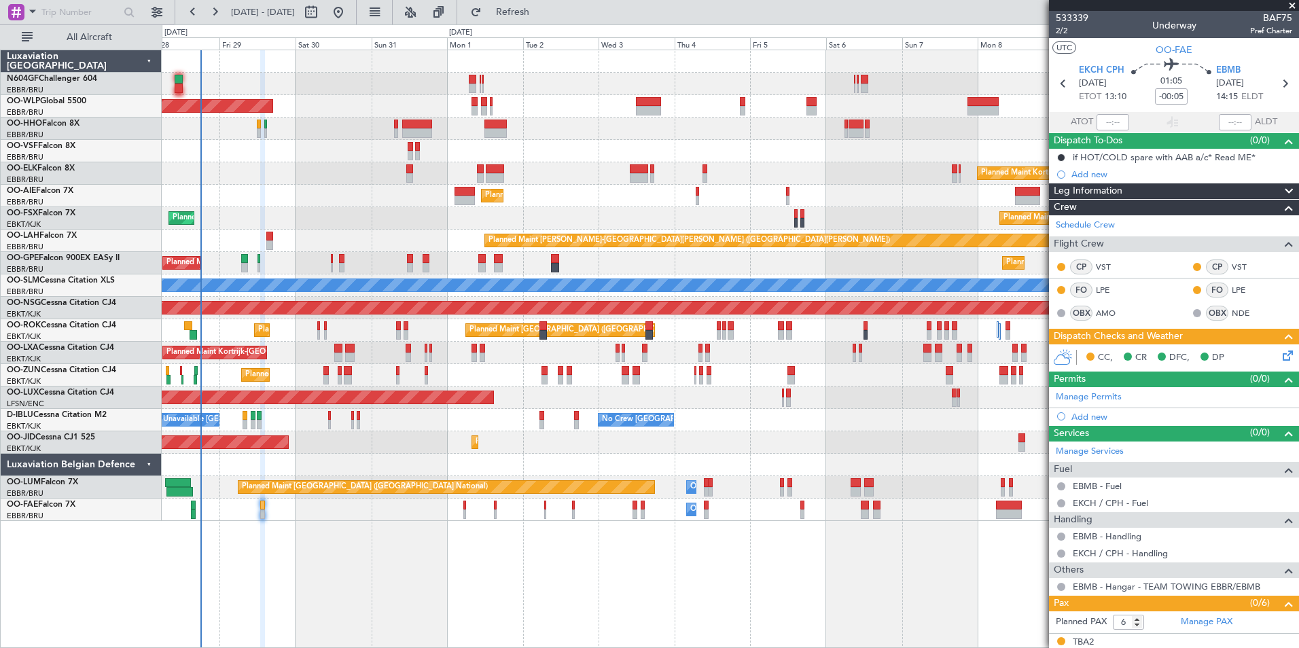
click at [541, 192] on div "Planned Maint [GEOGRAPHIC_DATA] ([GEOGRAPHIC_DATA])" at bounding box center [730, 196] width 1137 height 22
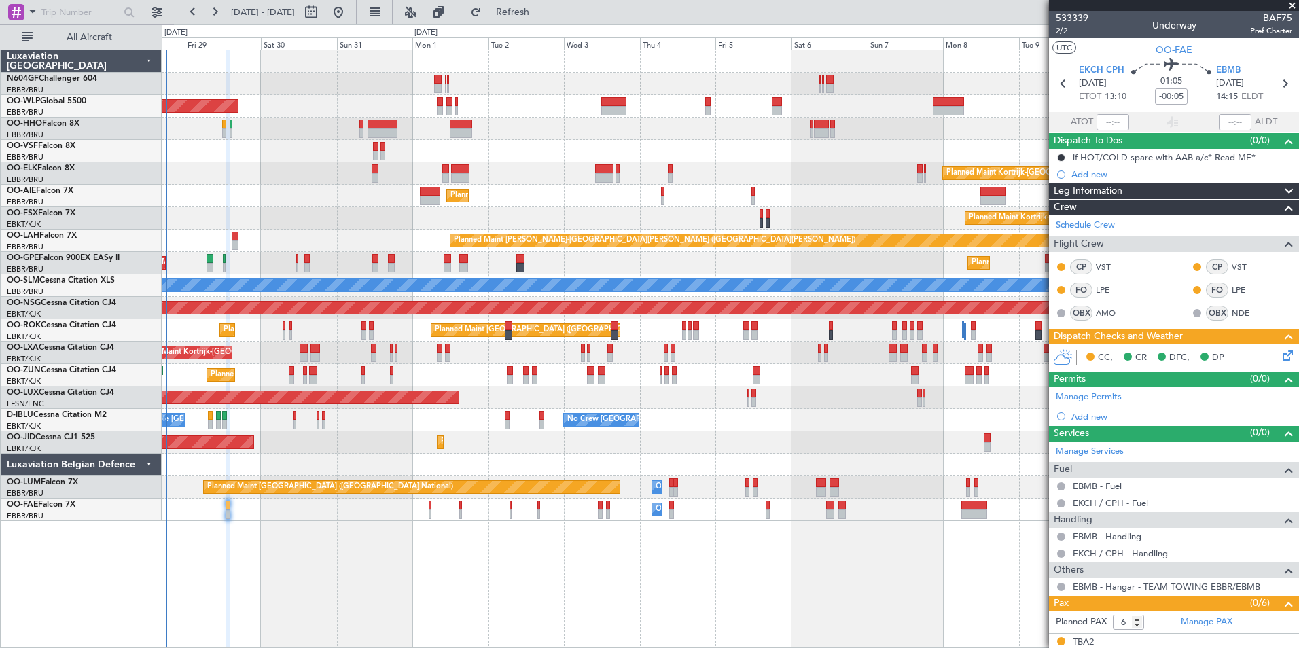
click at [669, 125] on div at bounding box center [730, 129] width 1137 height 22
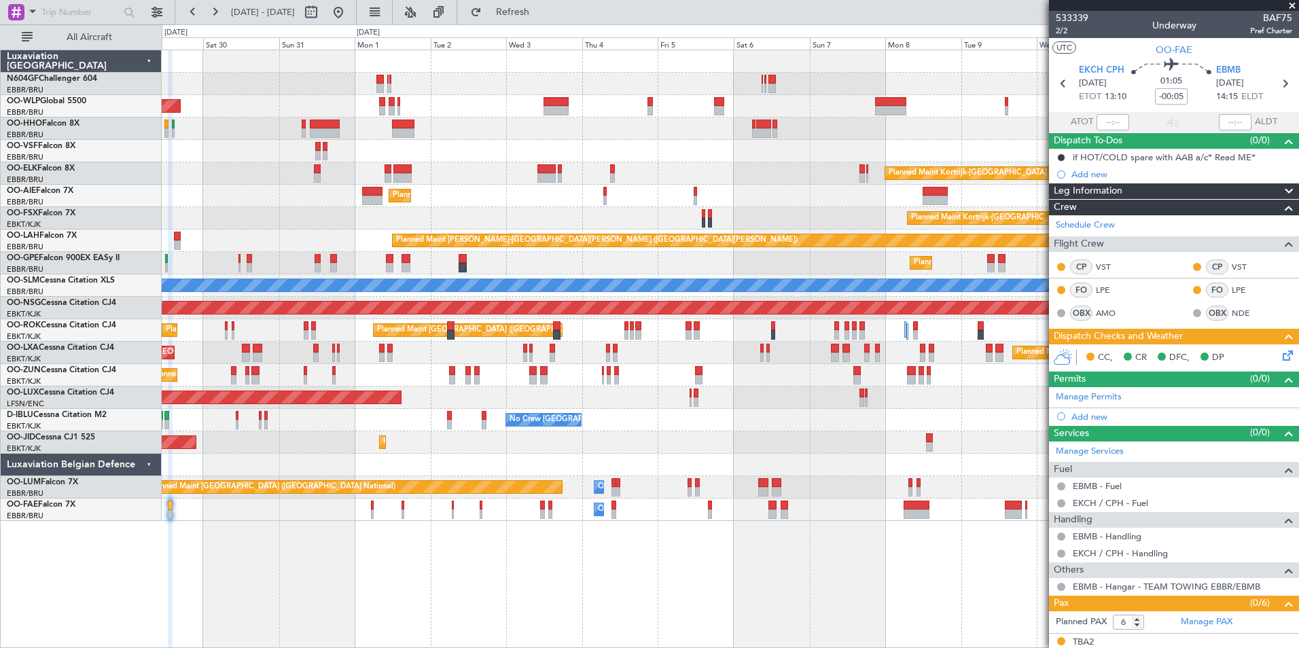
click at [606, 133] on div "Planned Maint Berlin (Brandenburg) Planned Maint Kortrijk-Wevelgem Planned Main…" at bounding box center [730, 285] width 1137 height 471
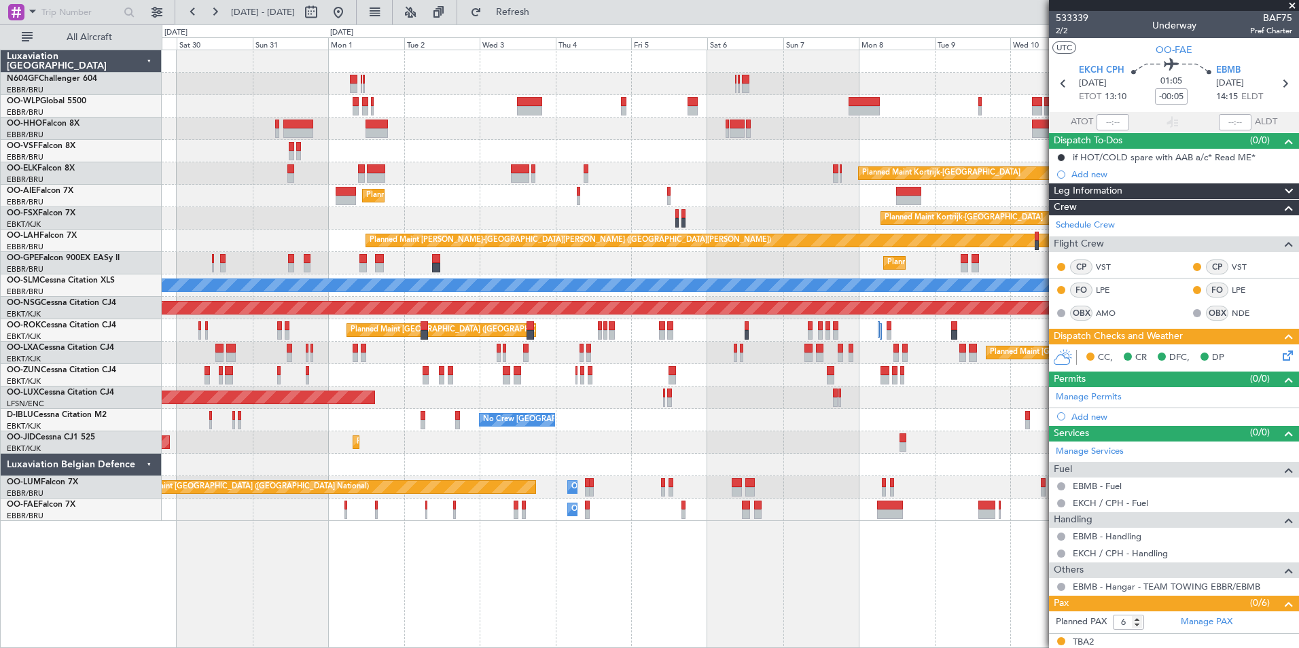
click at [631, 156] on div at bounding box center [730, 151] width 1137 height 22
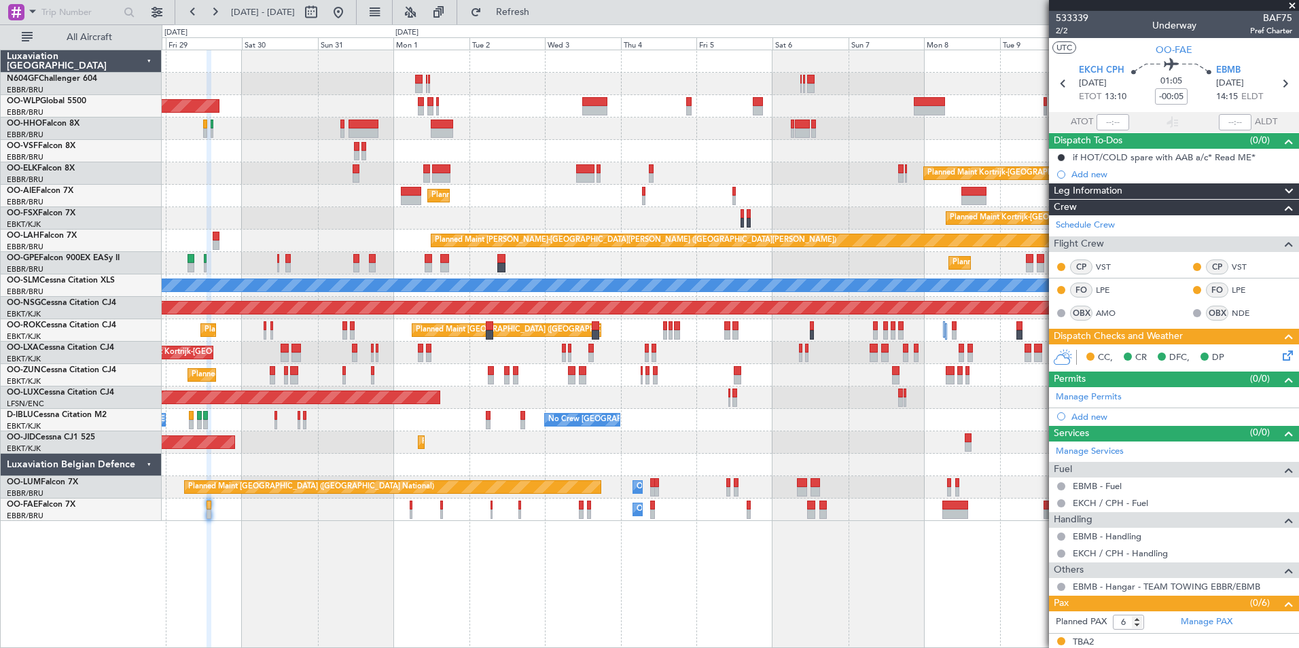
click at [645, 137] on div at bounding box center [730, 129] width 1137 height 22
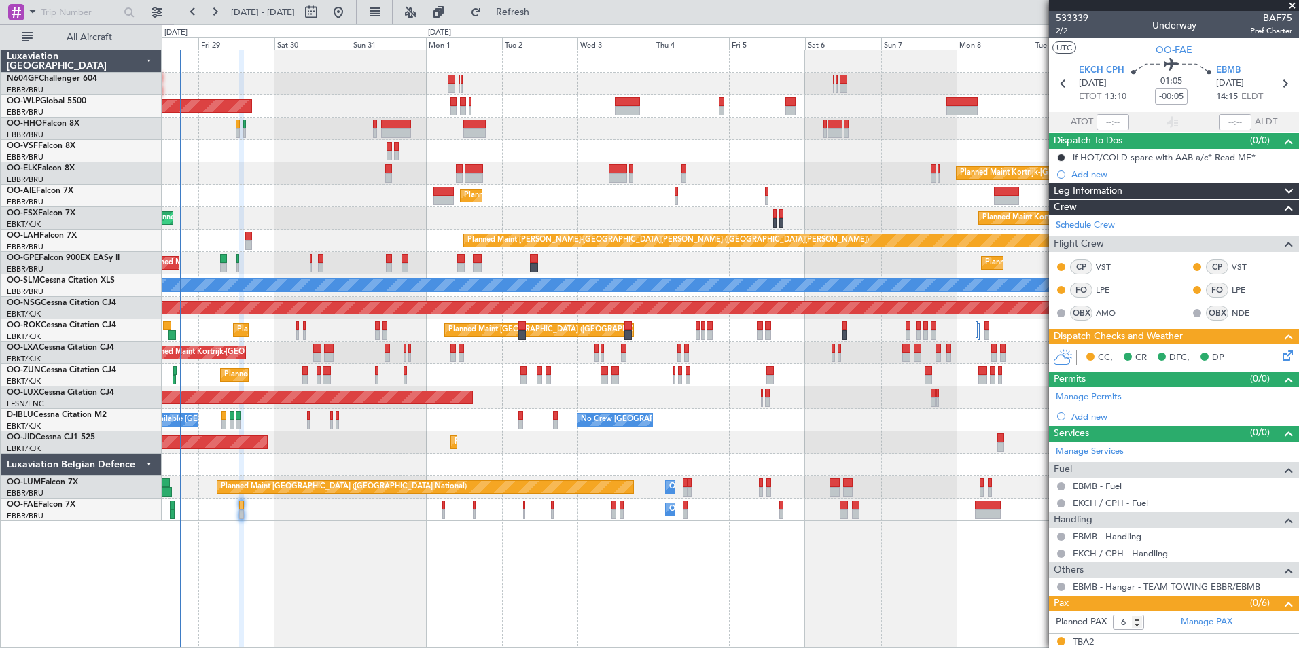
scroll to position [156, 0]
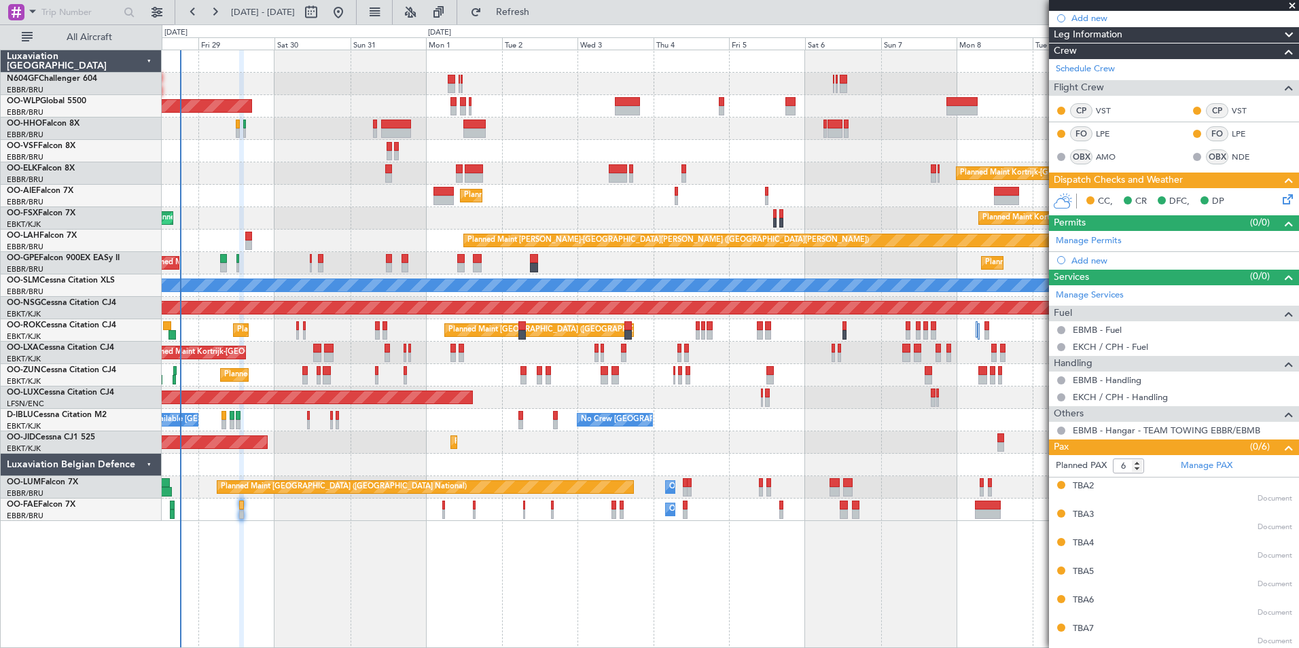
click at [682, 152] on div at bounding box center [730, 151] width 1137 height 22
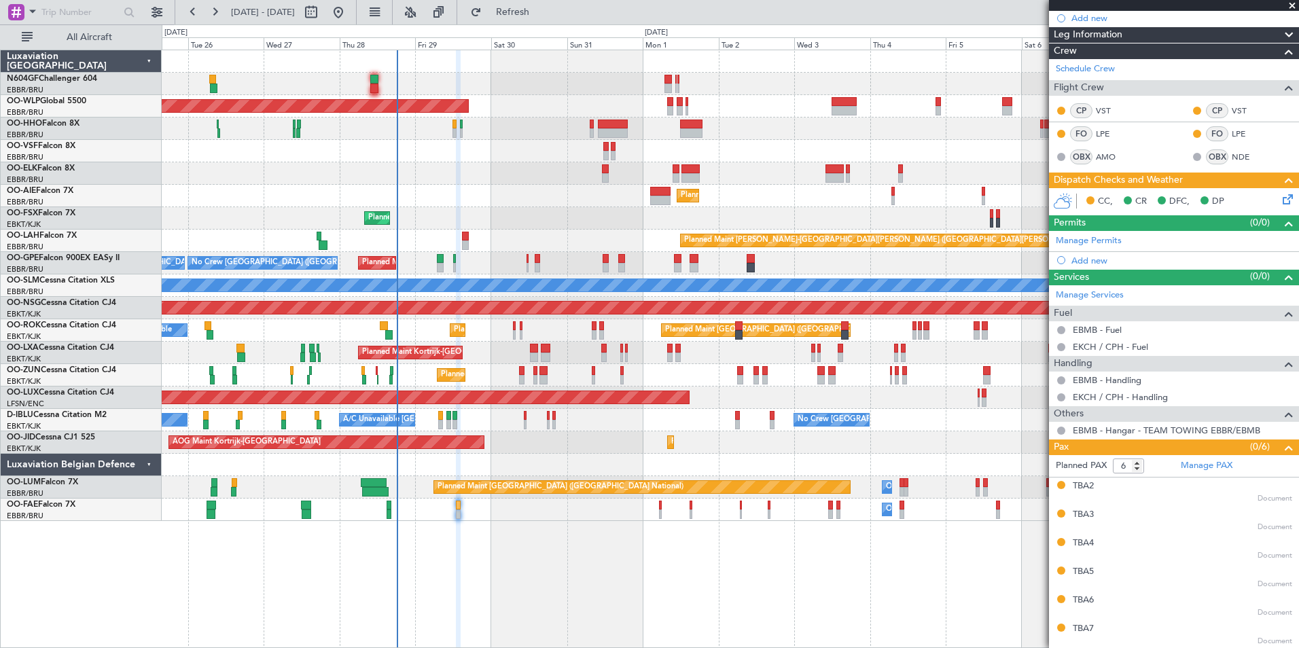
click at [660, 418] on div "A/C Unavailable Kortrijk-Wevelgem No Crew Brussels (Brussels National) No Crew …" at bounding box center [730, 420] width 1137 height 22
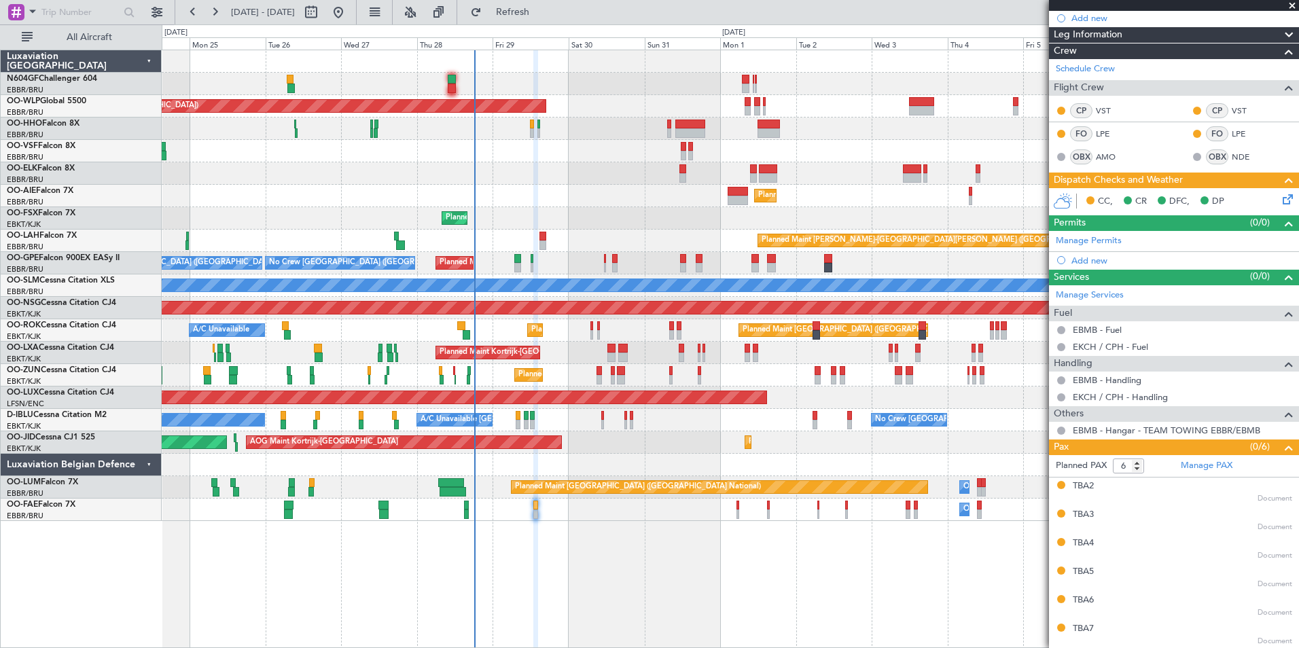
scroll to position [0, 0]
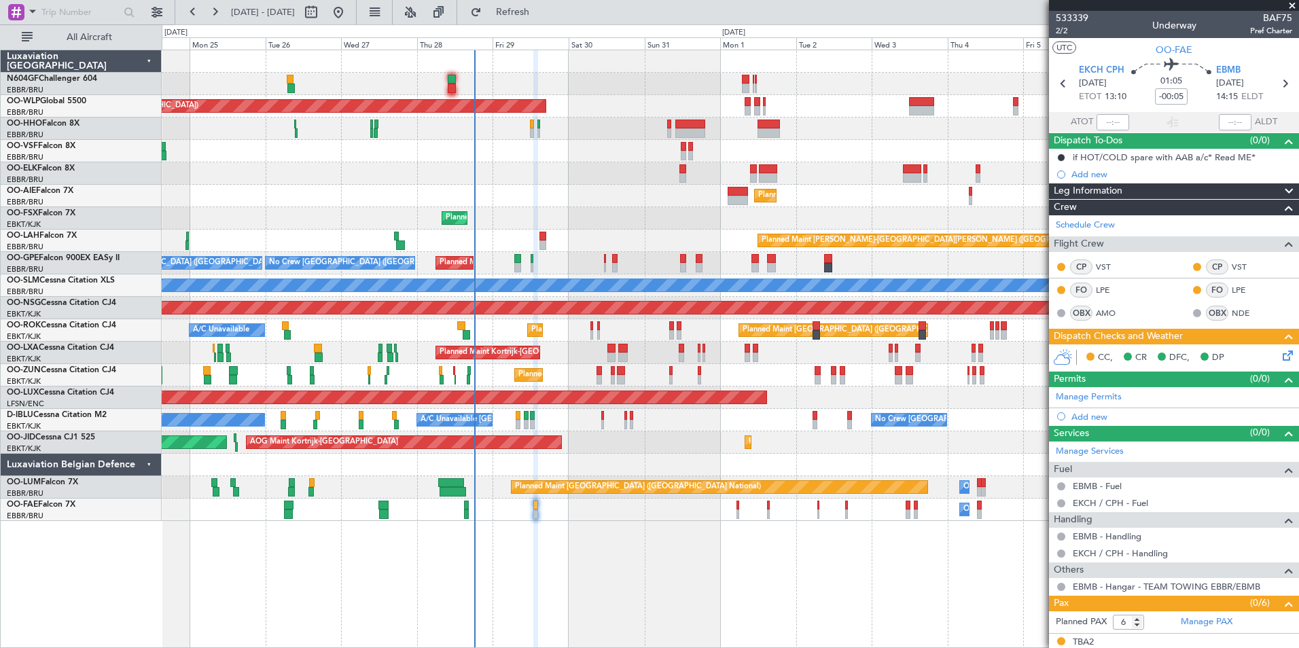
click at [1287, 6] on span at bounding box center [1293, 6] width 14 height 12
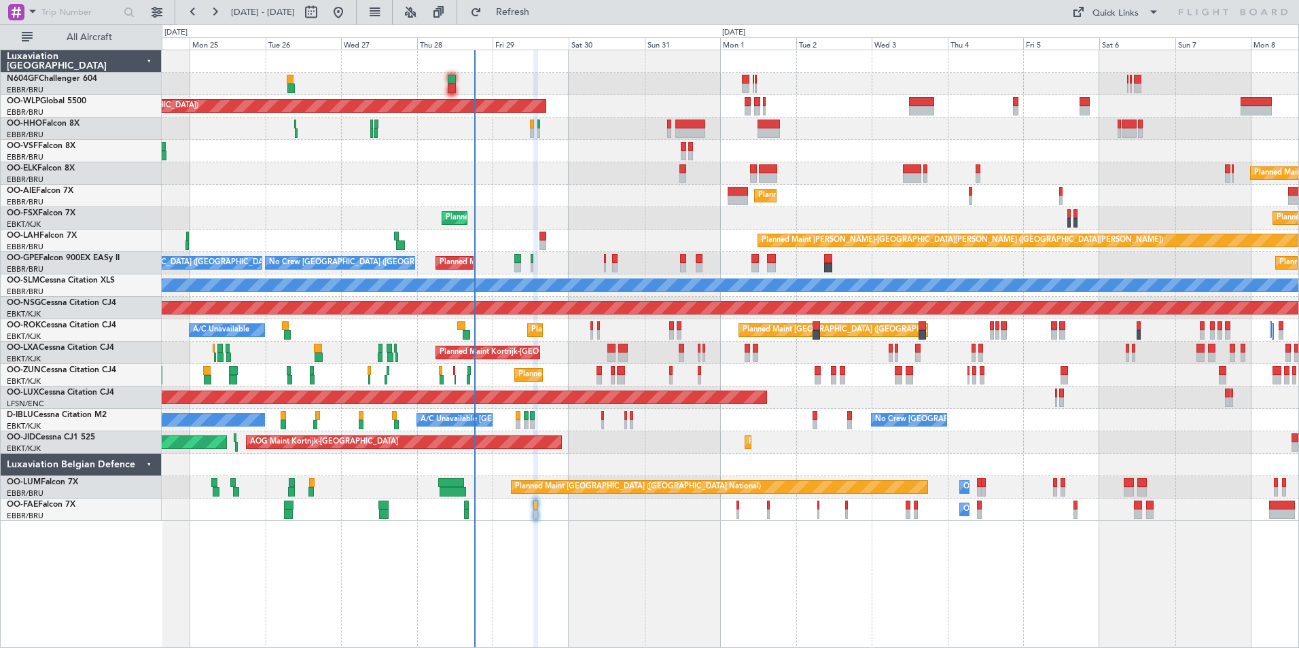
type input "0"
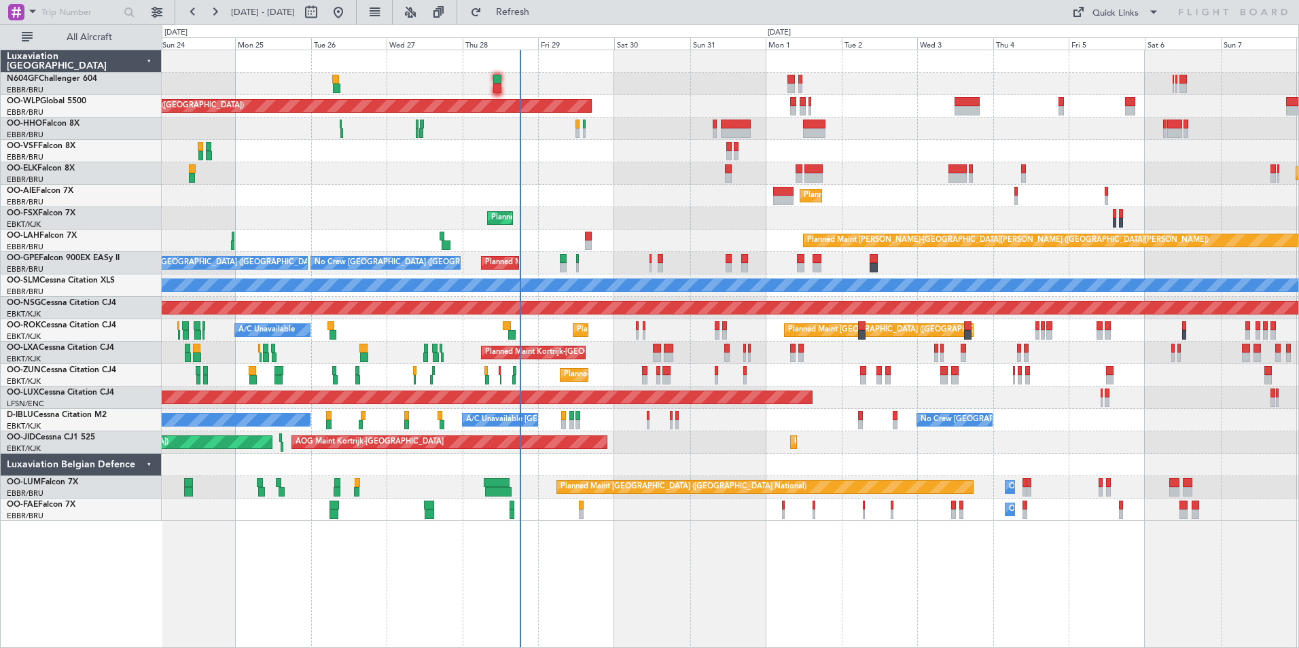
click at [659, 463] on div at bounding box center [730, 465] width 1137 height 22
click at [622, 189] on div "Planned Maint [GEOGRAPHIC_DATA] ([GEOGRAPHIC_DATA])" at bounding box center [730, 196] width 1137 height 22
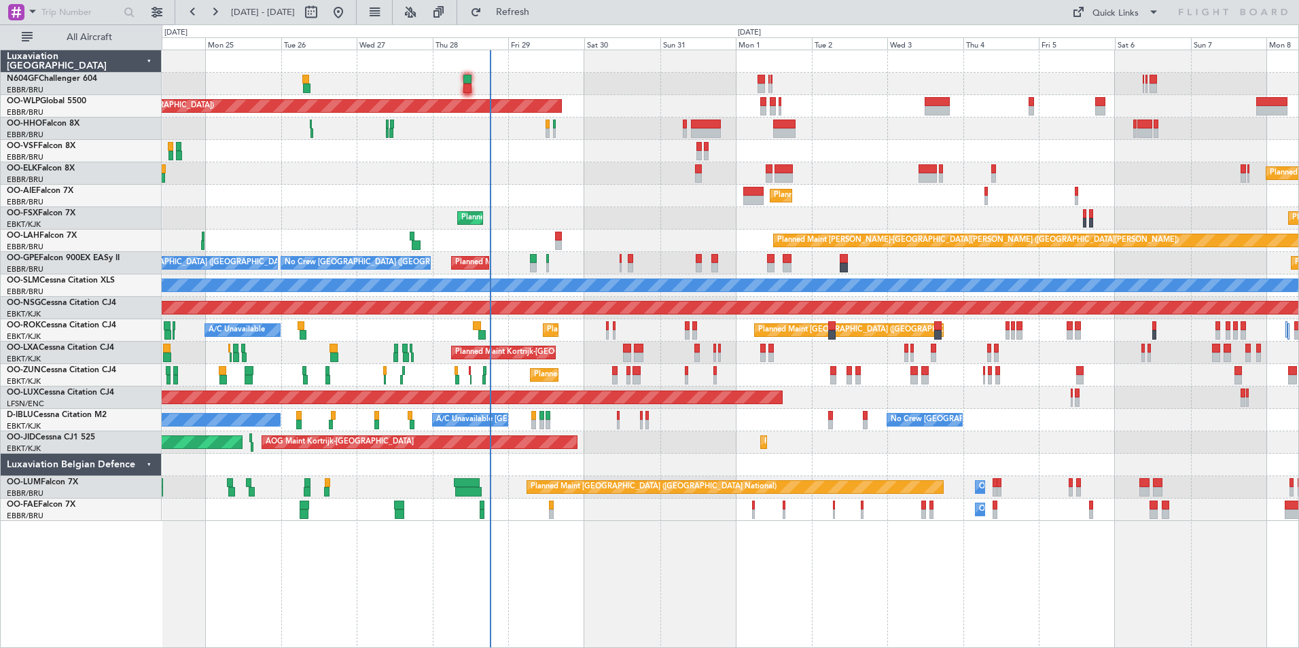
click at [564, 94] on div "Planned Maint Berlin (Brandenburg) Planned Maint Kortrijk-Wevelgem Planned Main…" at bounding box center [730, 285] width 1137 height 471
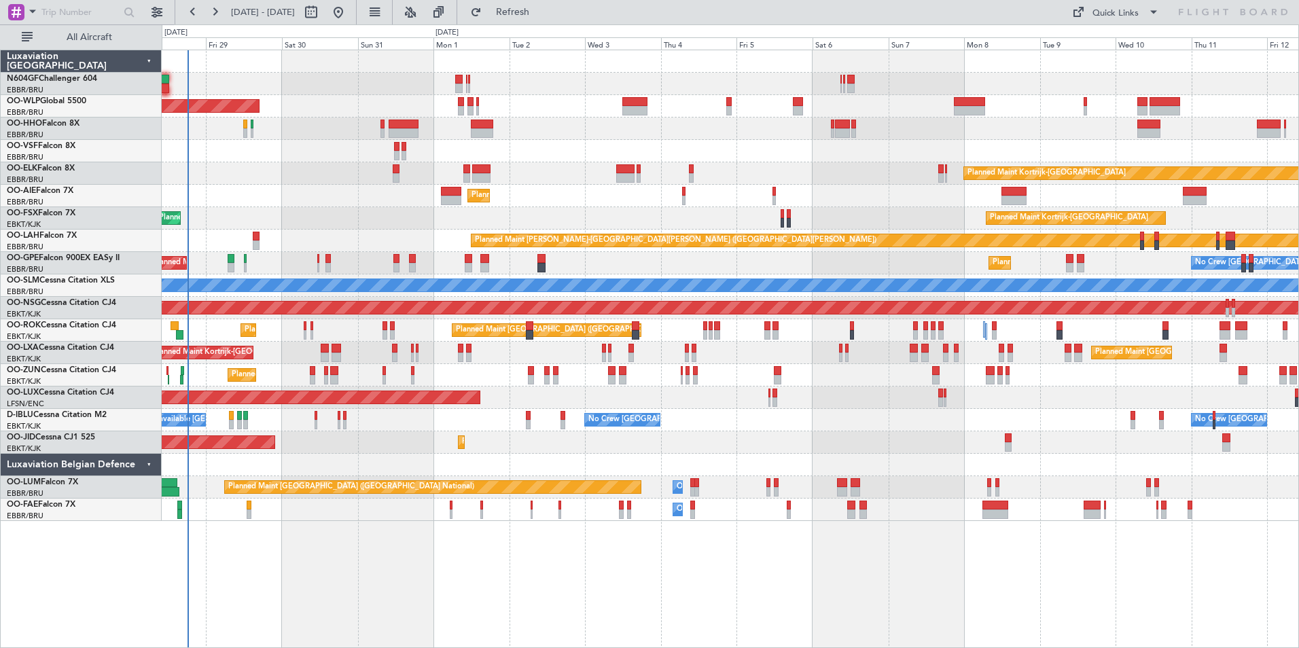
click at [694, 151] on div at bounding box center [730, 151] width 1137 height 22
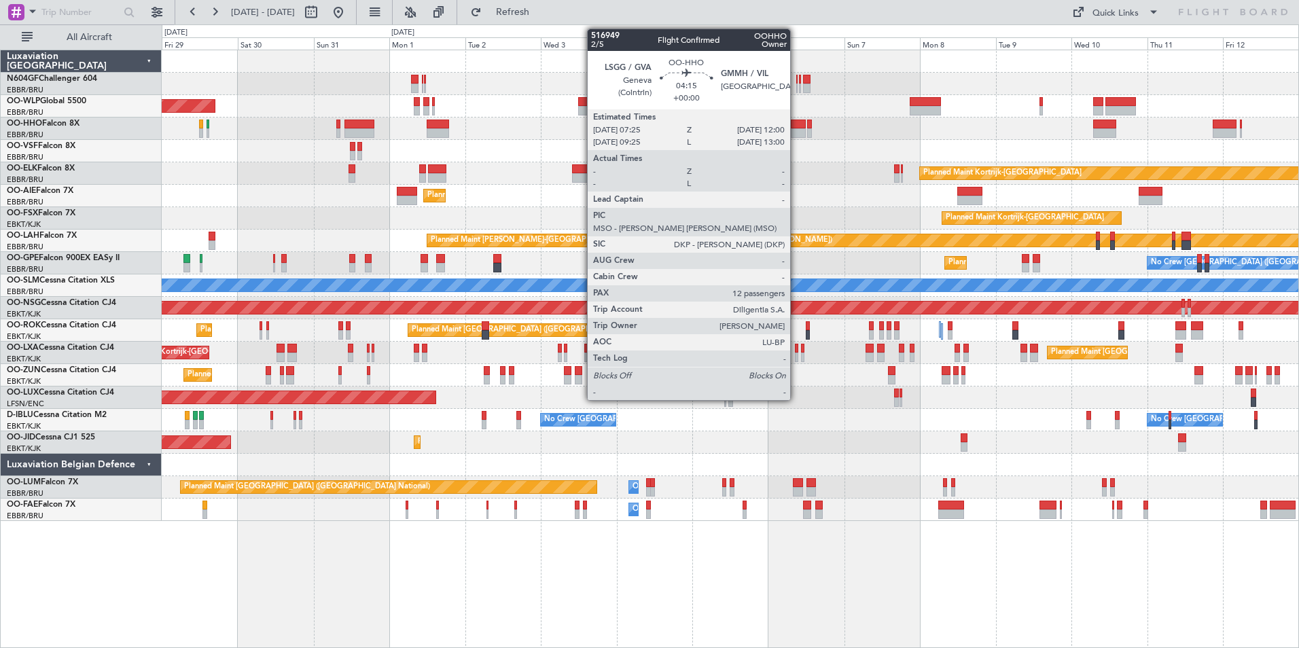
click at [866, 122] on div at bounding box center [730, 129] width 1137 height 22
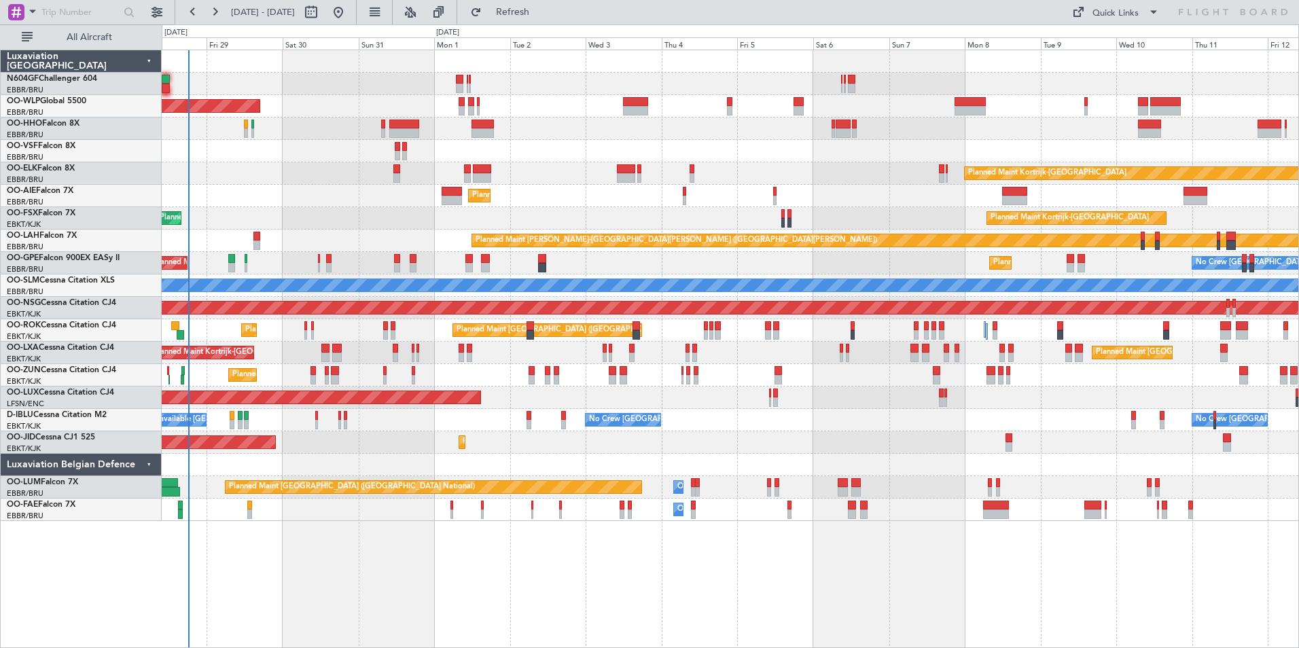
click at [716, 140] on div "Planned Maint Berlin (Brandenburg) Planned Maint Kortrijk-Wevelgem Planned Main…" at bounding box center [730, 285] width 1137 height 471
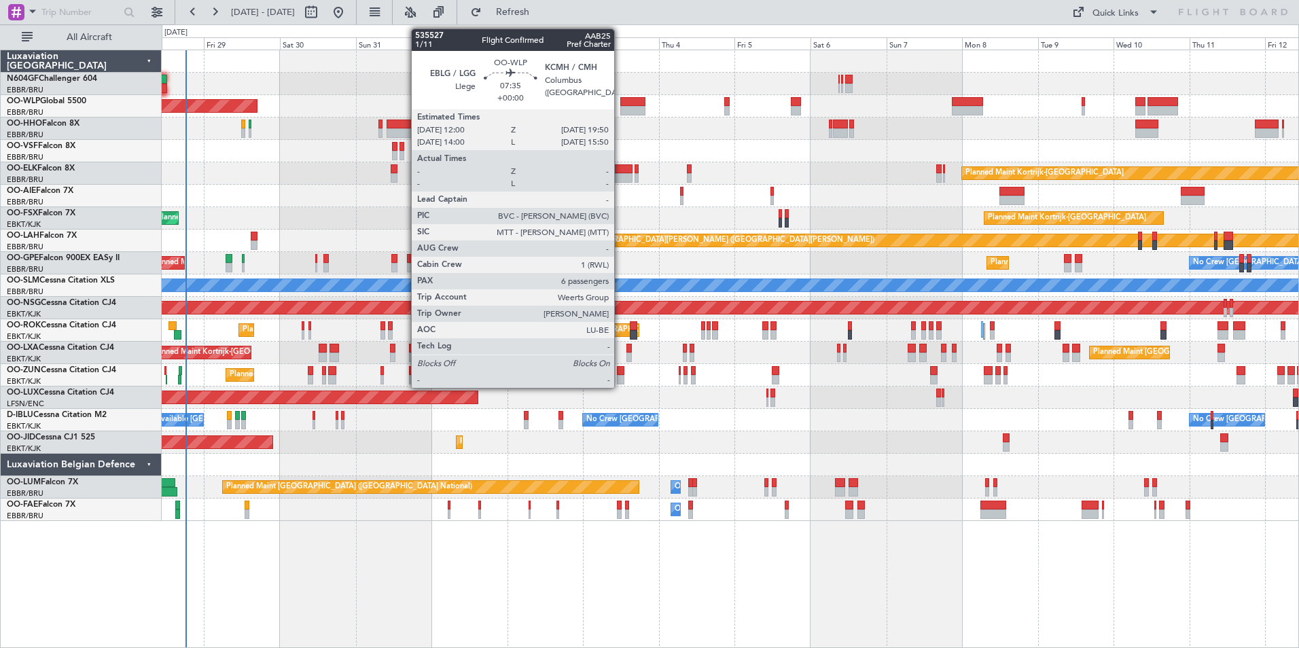
click at [620, 107] on div at bounding box center [632, 111] width 25 height 10
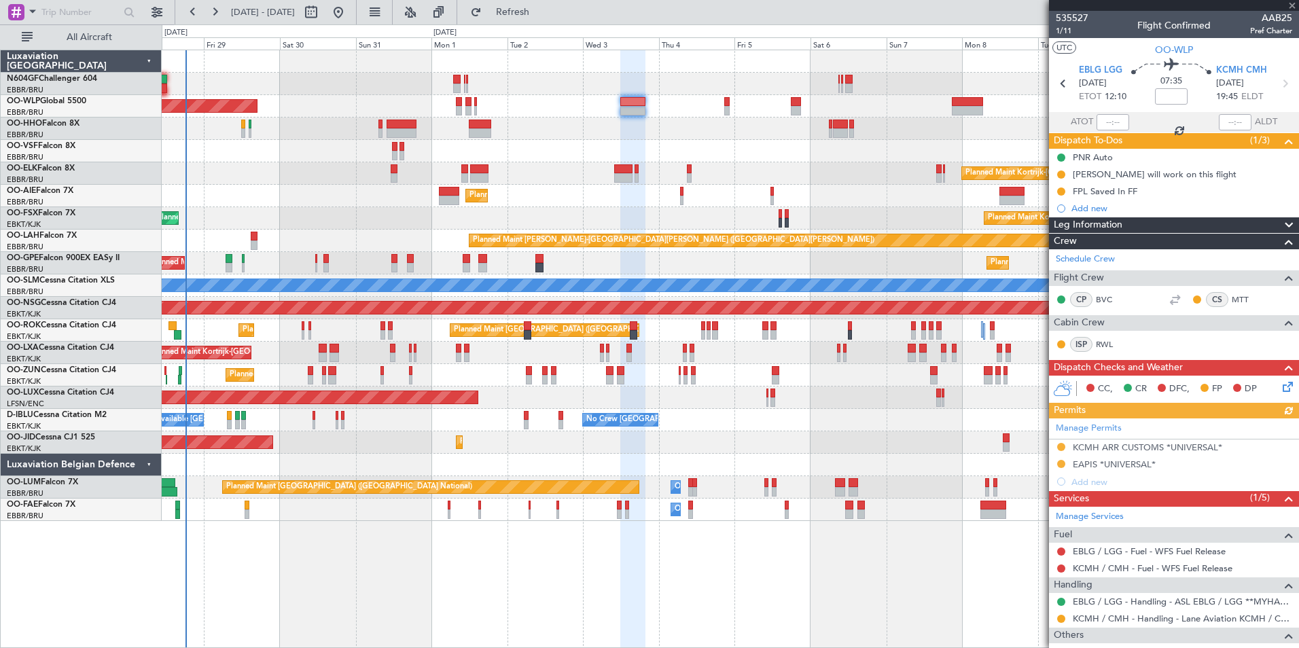
click at [1280, 379] on icon at bounding box center [1285, 384] width 11 height 11
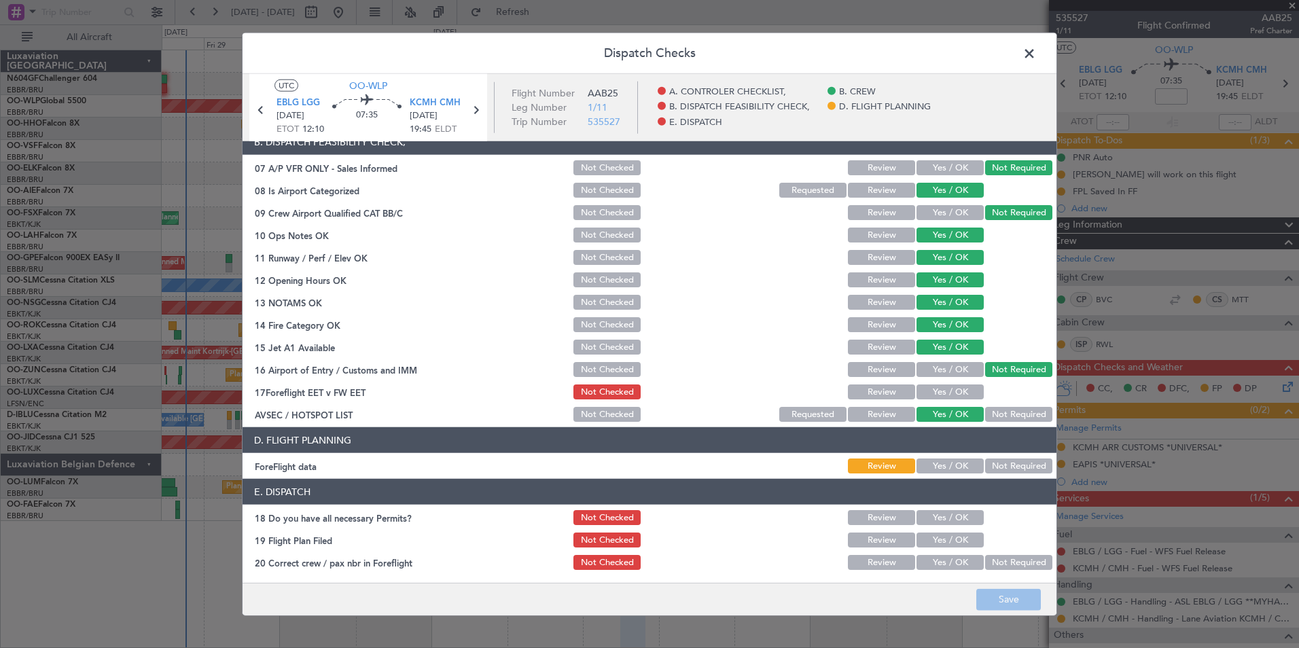
scroll to position [251, 0]
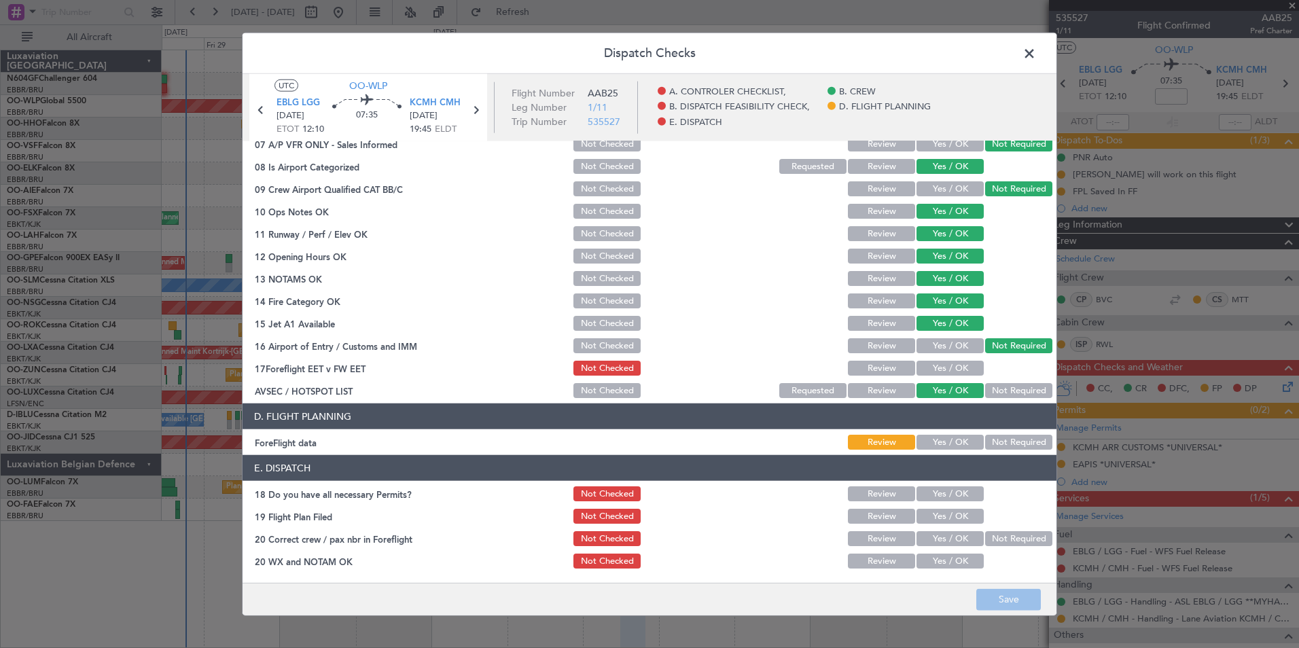
click at [1036, 54] on span at bounding box center [1036, 56] width 0 height 27
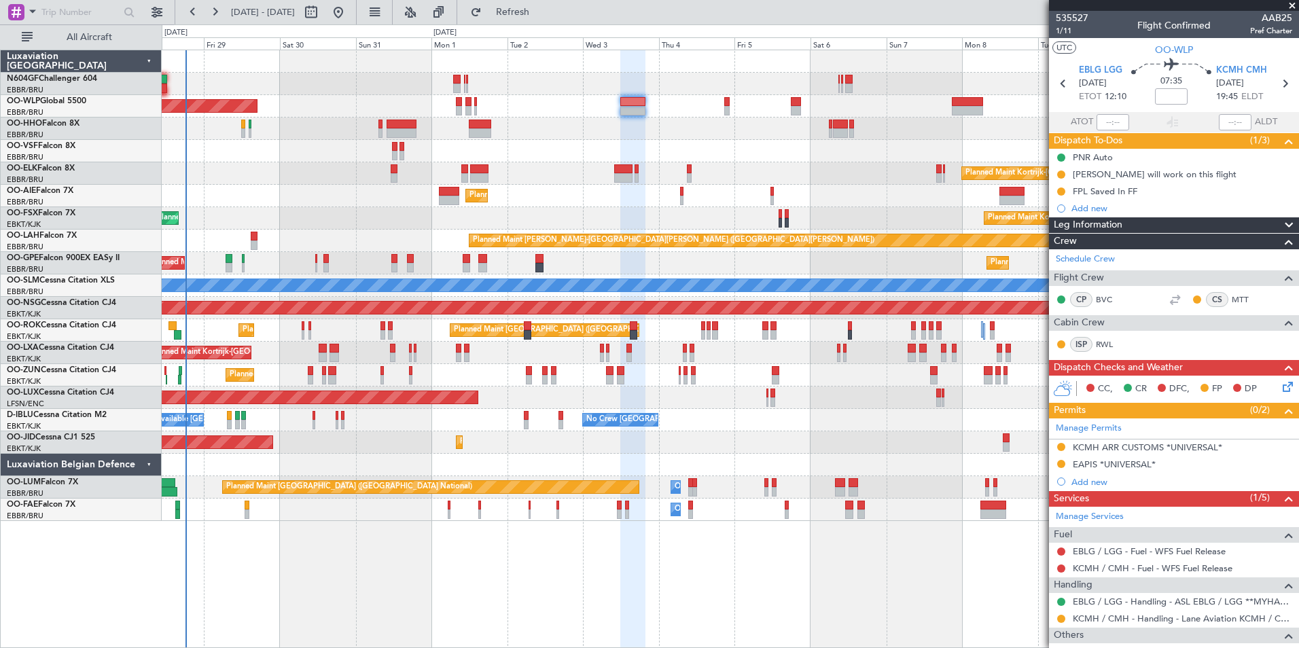
click at [686, 122] on div at bounding box center [730, 129] width 1137 height 22
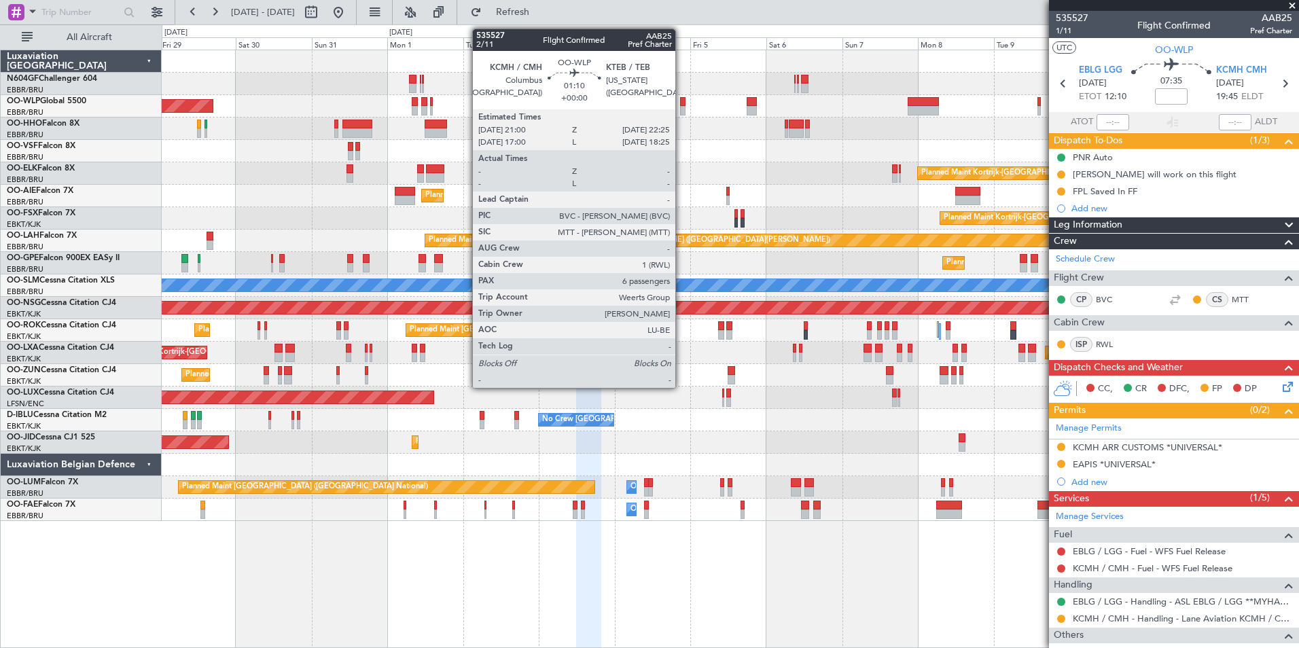
click at [682, 109] on div at bounding box center [682, 111] width 5 height 10
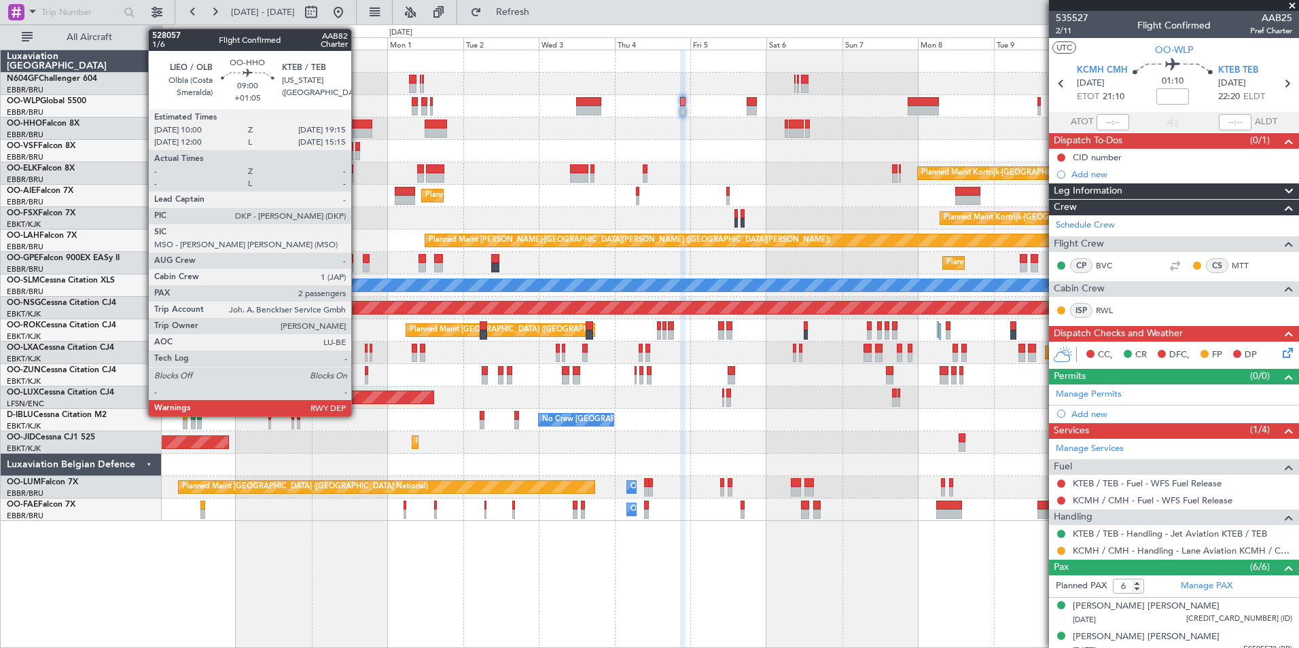
click at [357, 128] on div at bounding box center [357, 125] width 29 height 10
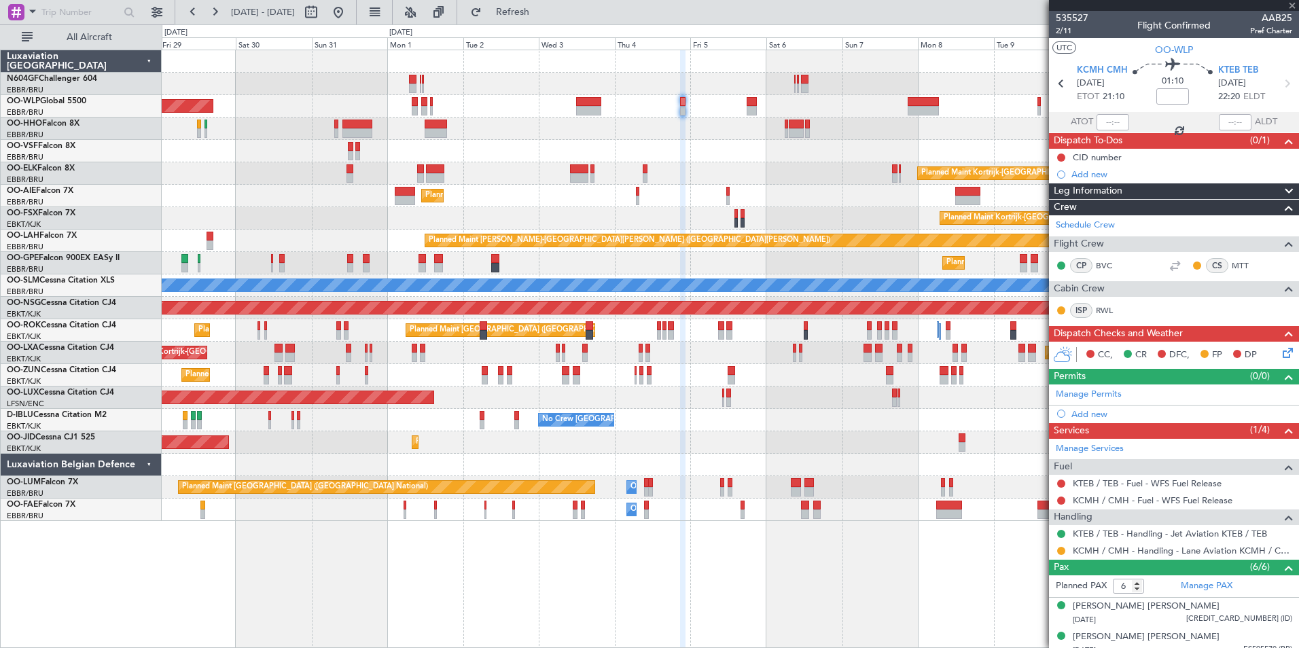
type input "+01:05"
type input "2"
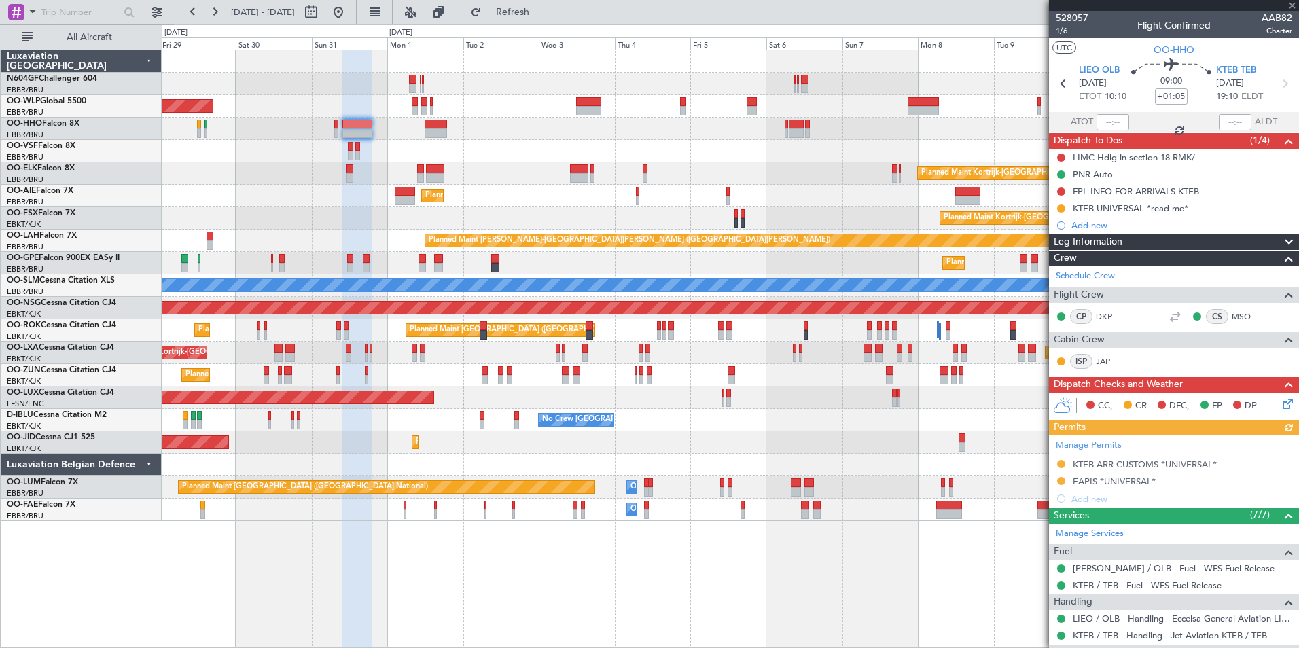
click at [1182, 44] on span "OO-HHO" at bounding box center [1174, 50] width 41 height 14
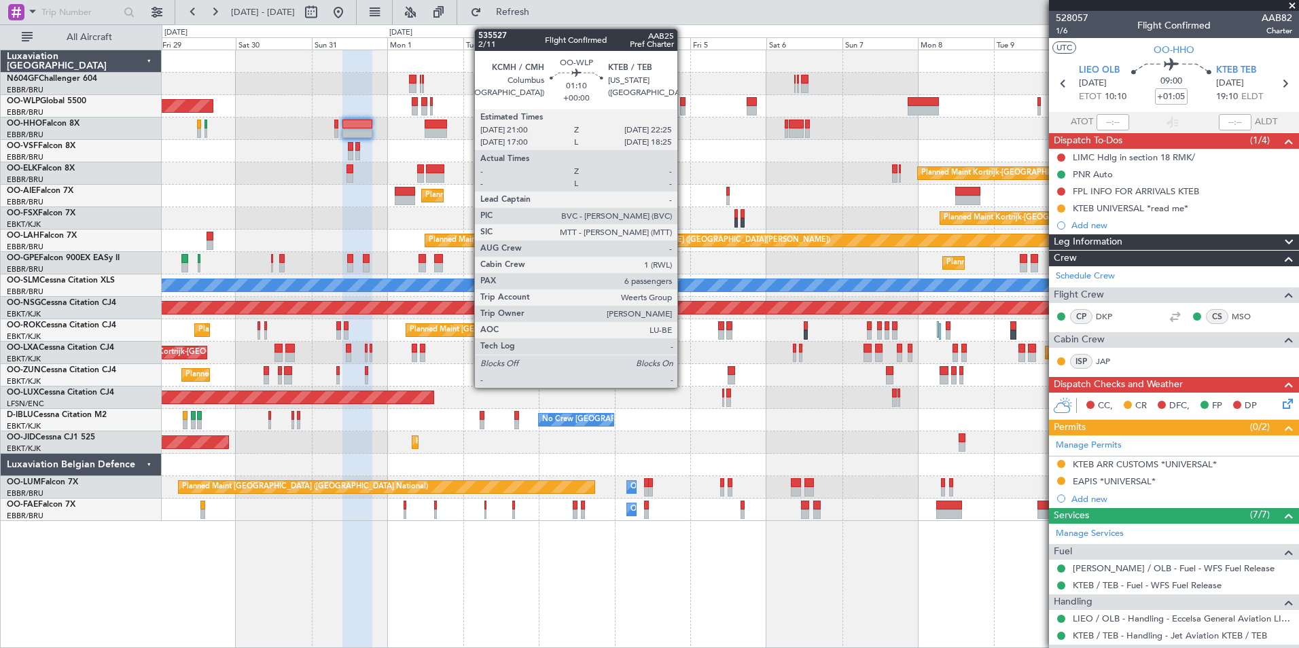
click at [684, 106] on div at bounding box center [682, 111] width 5 height 10
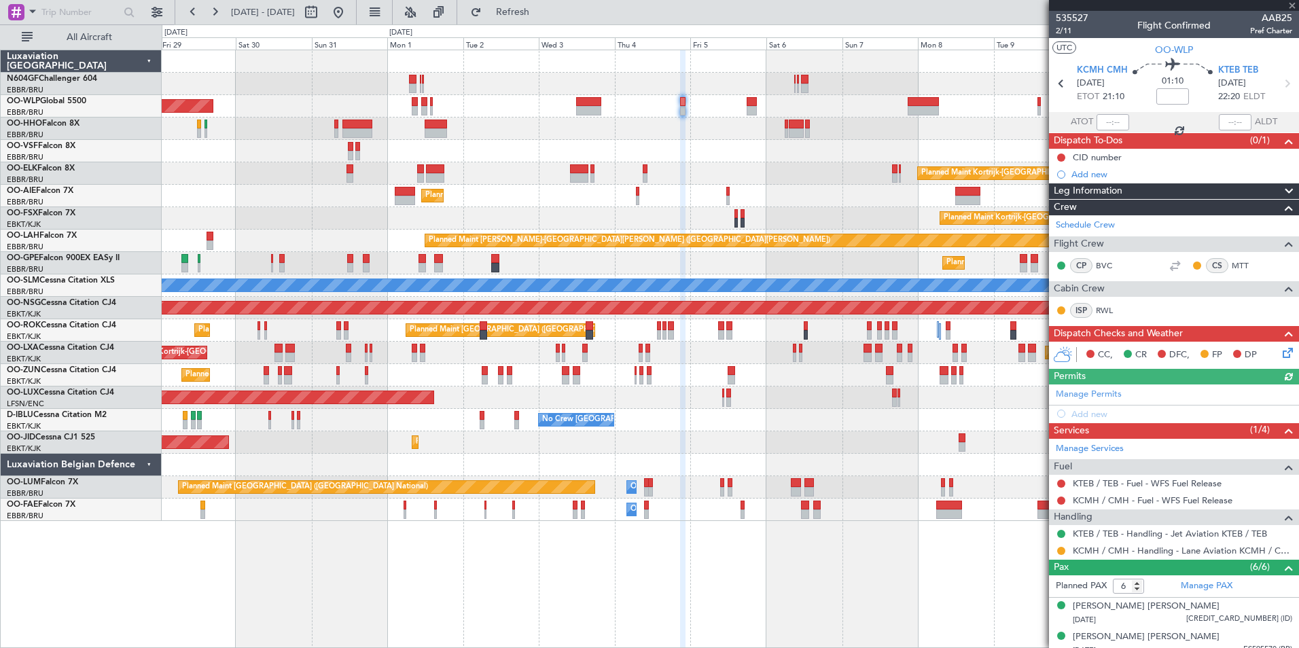
click at [1280, 355] on icon at bounding box center [1285, 350] width 11 height 11
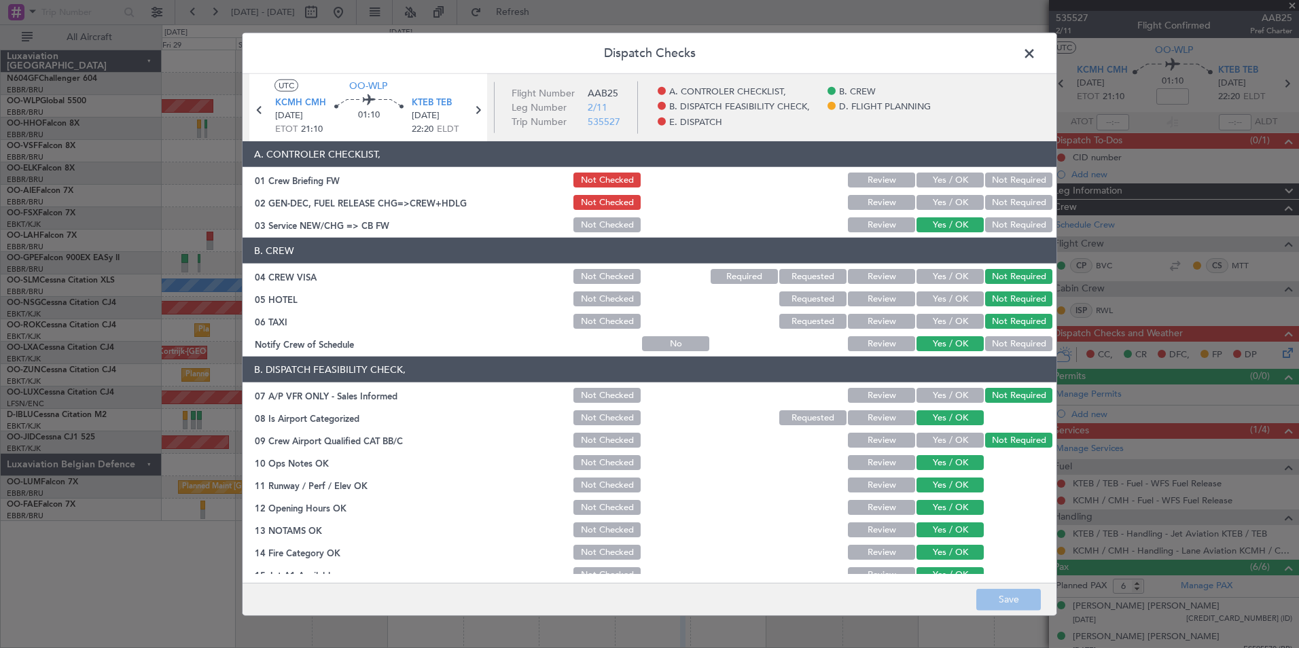
scroll to position [204, 0]
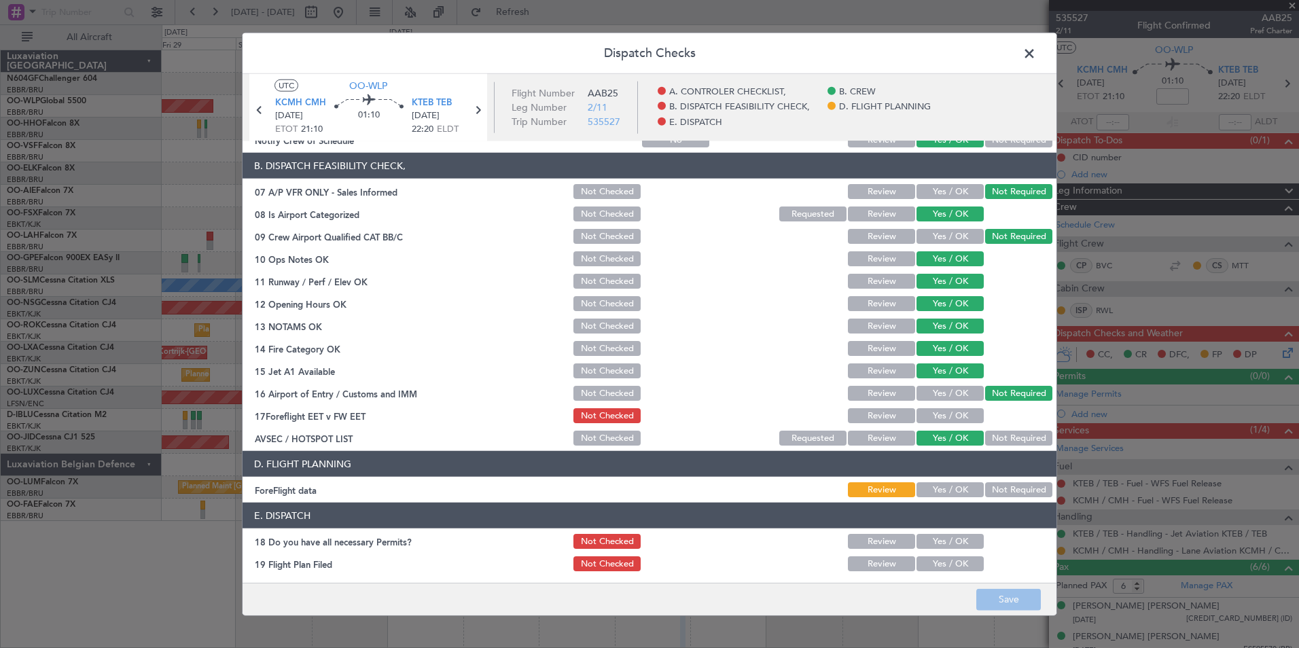
click at [862, 349] on button "Review" at bounding box center [881, 348] width 67 height 15
click at [1015, 593] on button "Save" at bounding box center [1009, 600] width 65 height 22
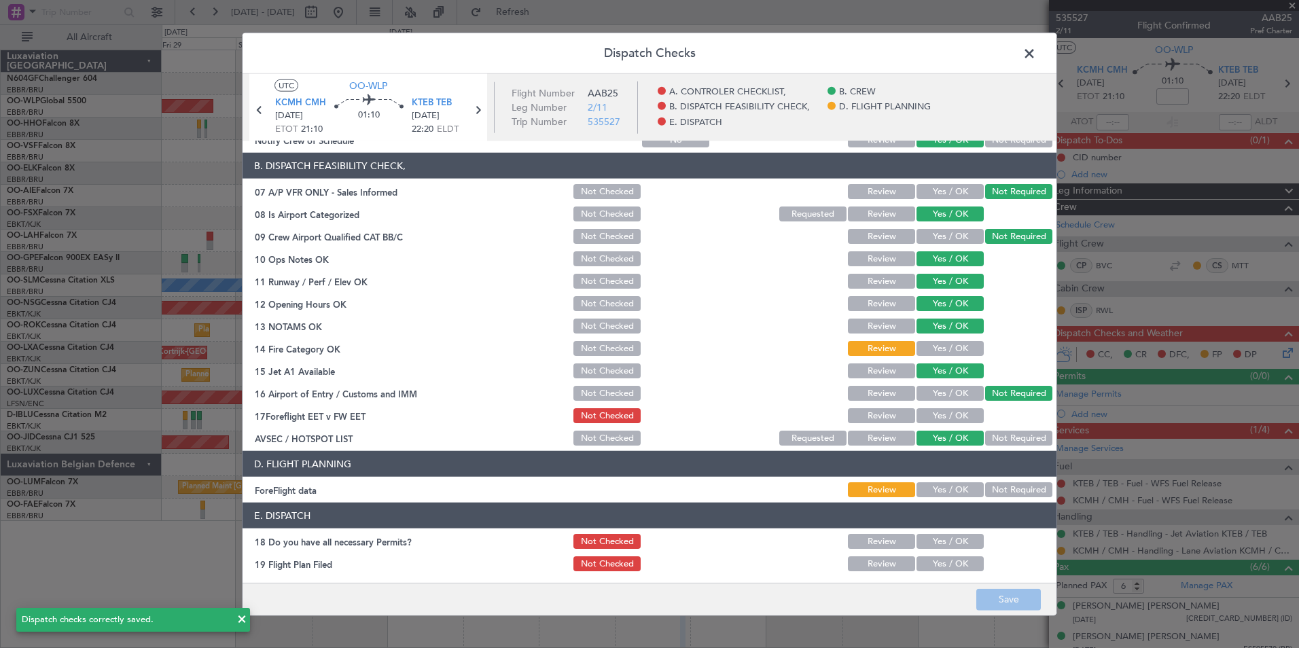
click at [1036, 56] on span at bounding box center [1036, 56] width 0 height 27
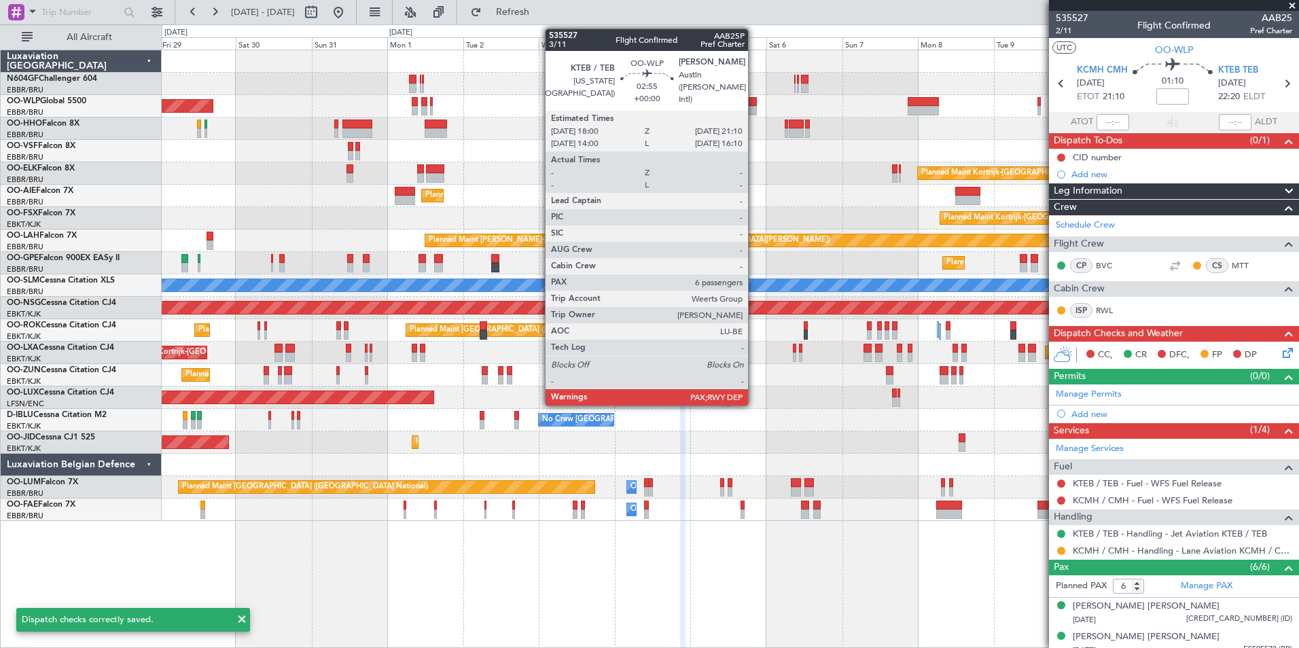
click at [754, 105] on div at bounding box center [752, 102] width 10 height 10
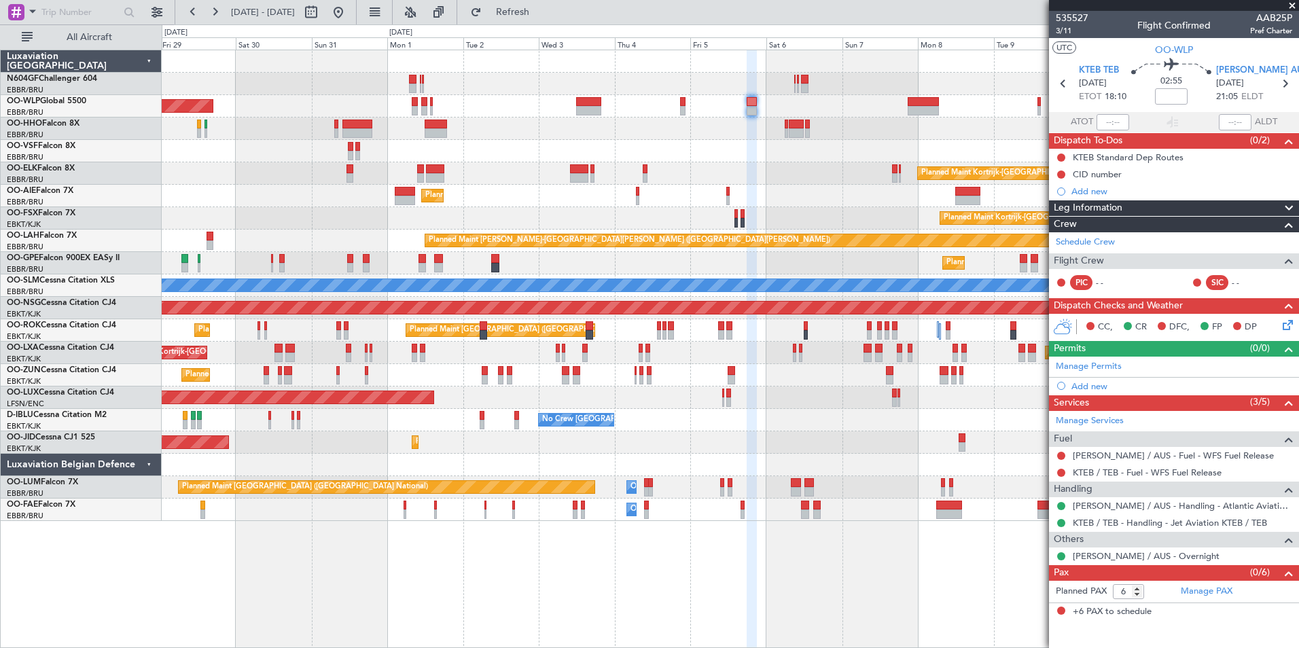
click at [1286, 320] on icon at bounding box center [1285, 322] width 11 height 11
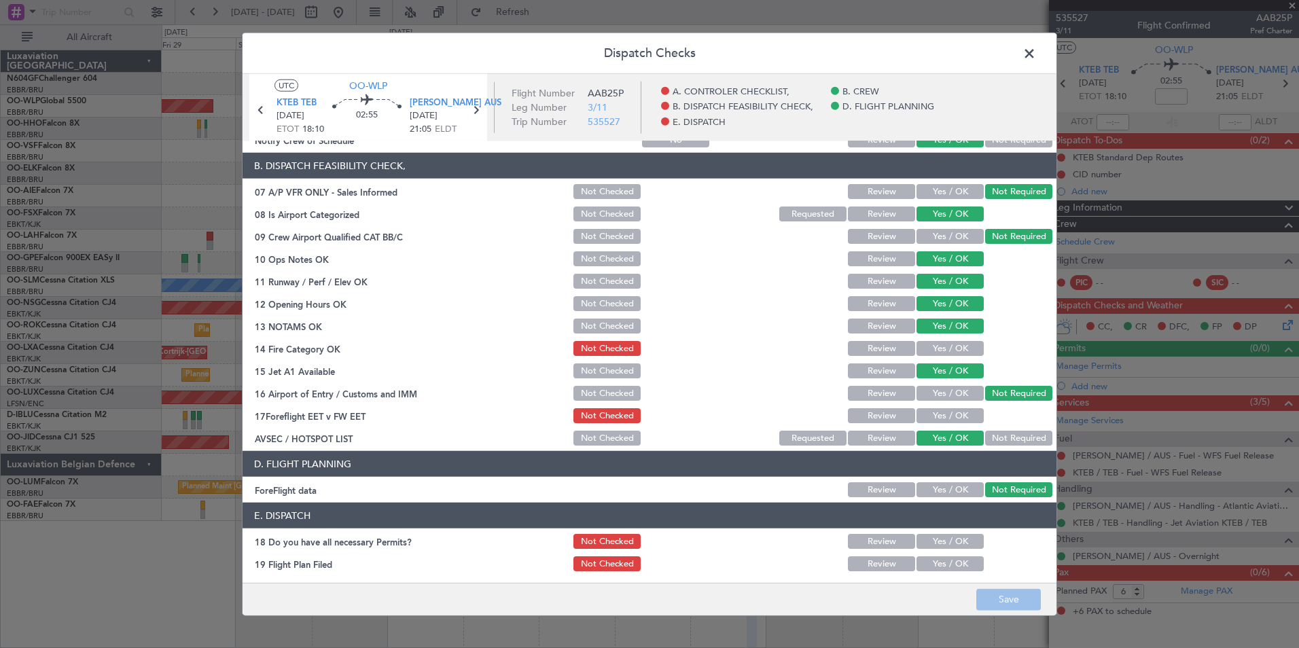
click at [930, 345] on button "Yes / OK" at bounding box center [950, 348] width 67 height 15
click at [1007, 597] on button "Save" at bounding box center [1009, 600] width 65 height 22
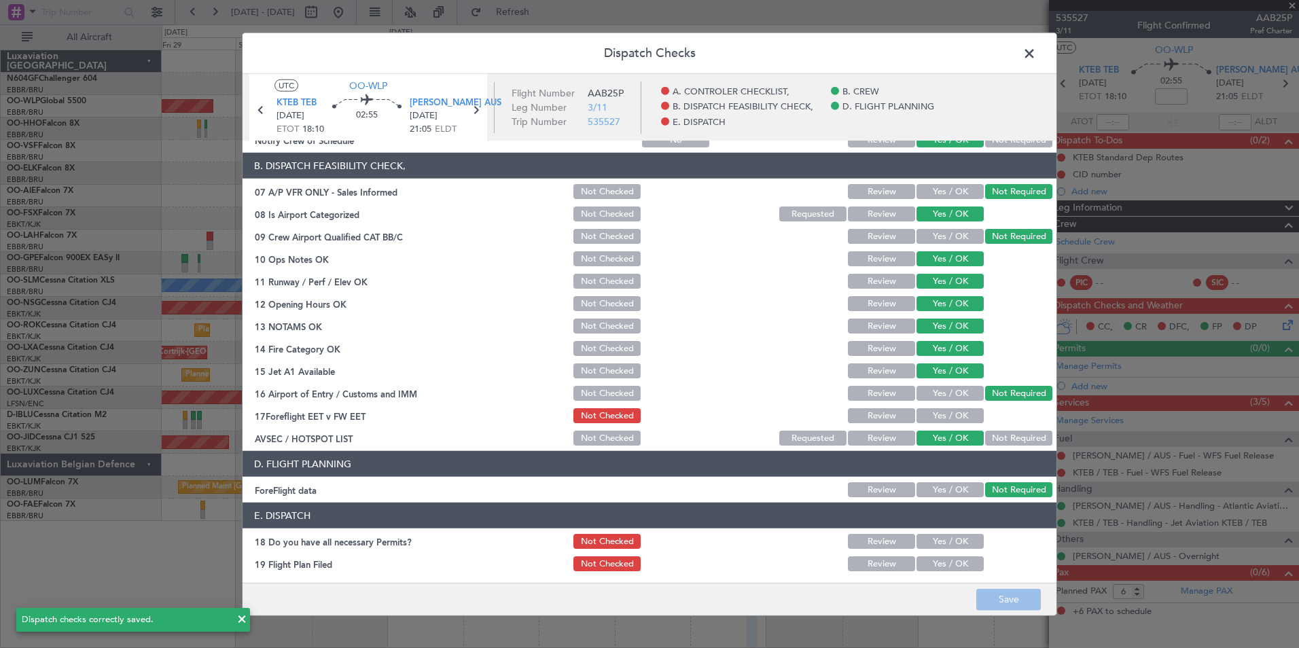
click at [1036, 48] on span at bounding box center [1036, 56] width 0 height 27
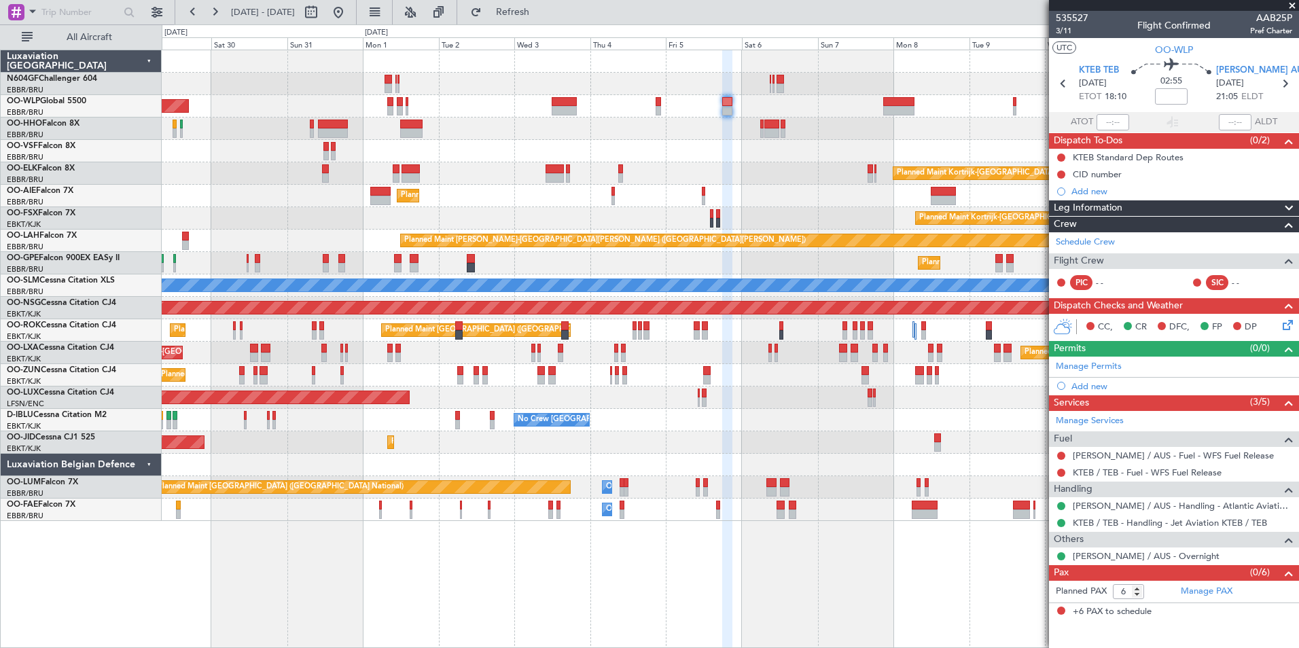
click at [685, 145] on div at bounding box center [730, 151] width 1137 height 22
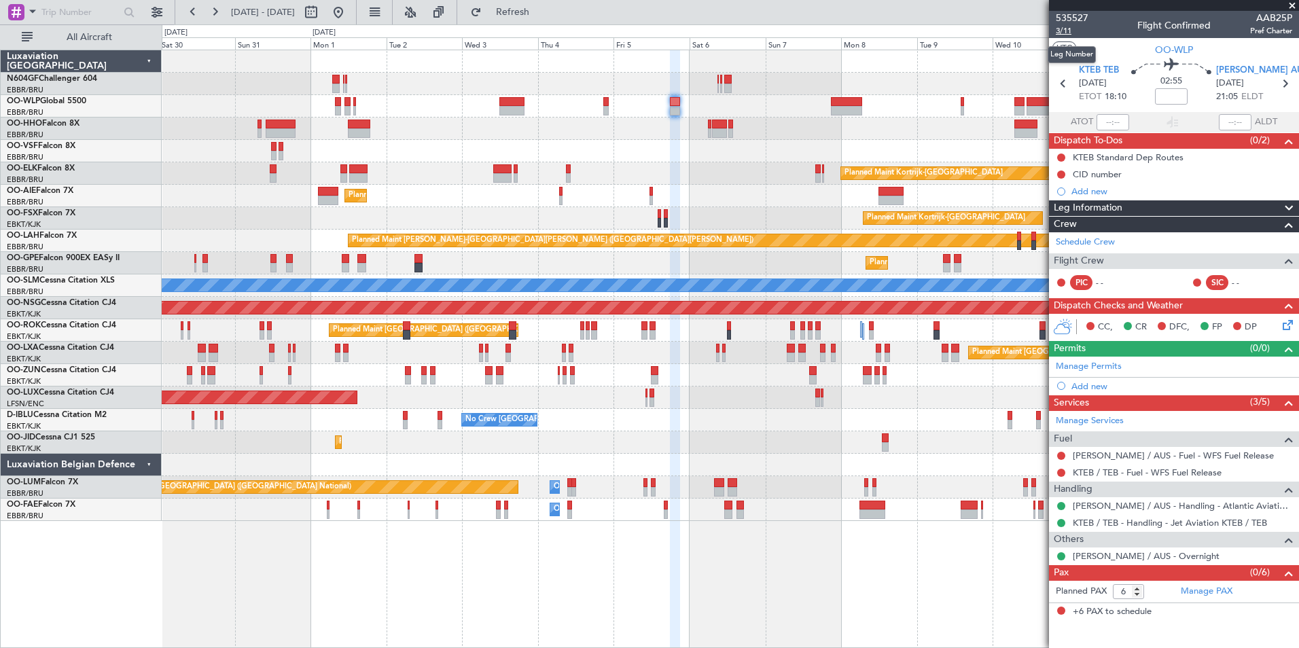
click at [1064, 33] on span "3/11" at bounding box center [1072, 31] width 33 height 12
click at [542, 14] on span "Refresh" at bounding box center [513, 12] width 57 height 10
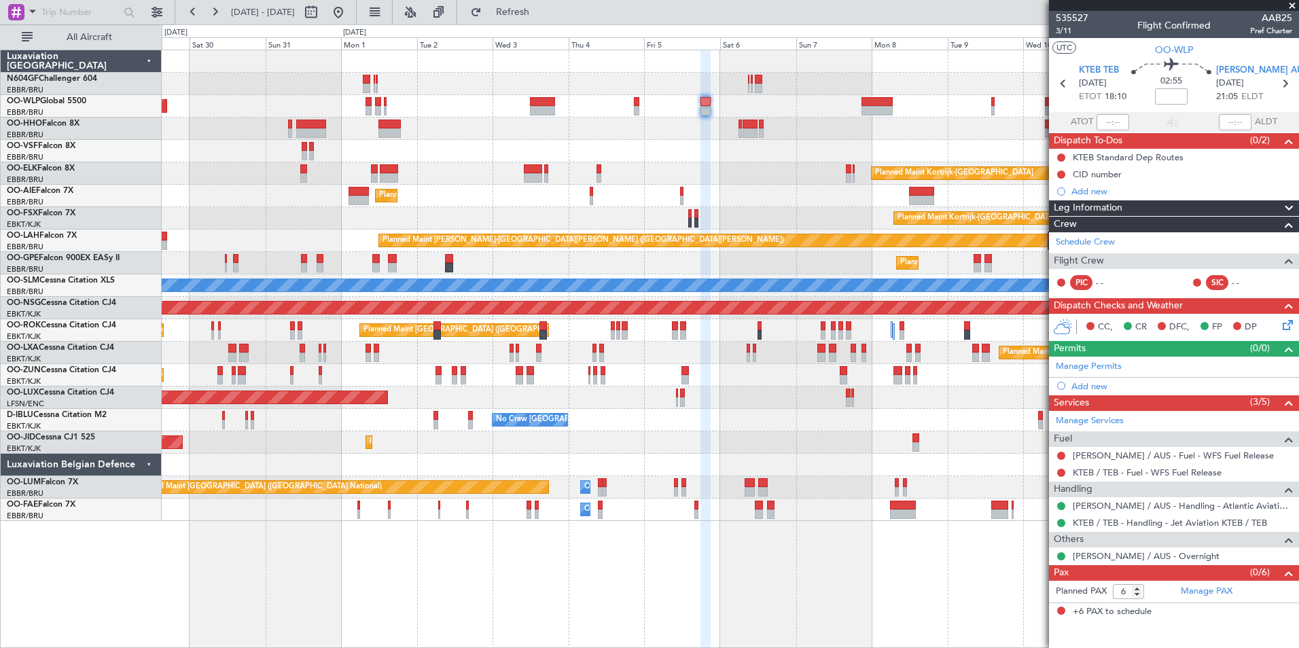
click at [733, 393] on div "Planned Maint [GEOGRAPHIC_DATA] ([GEOGRAPHIC_DATA])" at bounding box center [730, 398] width 1137 height 22
click at [707, 192] on div "Planned Maint [GEOGRAPHIC_DATA] ([GEOGRAPHIC_DATA])" at bounding box center [730, 196] width 1137 height 22
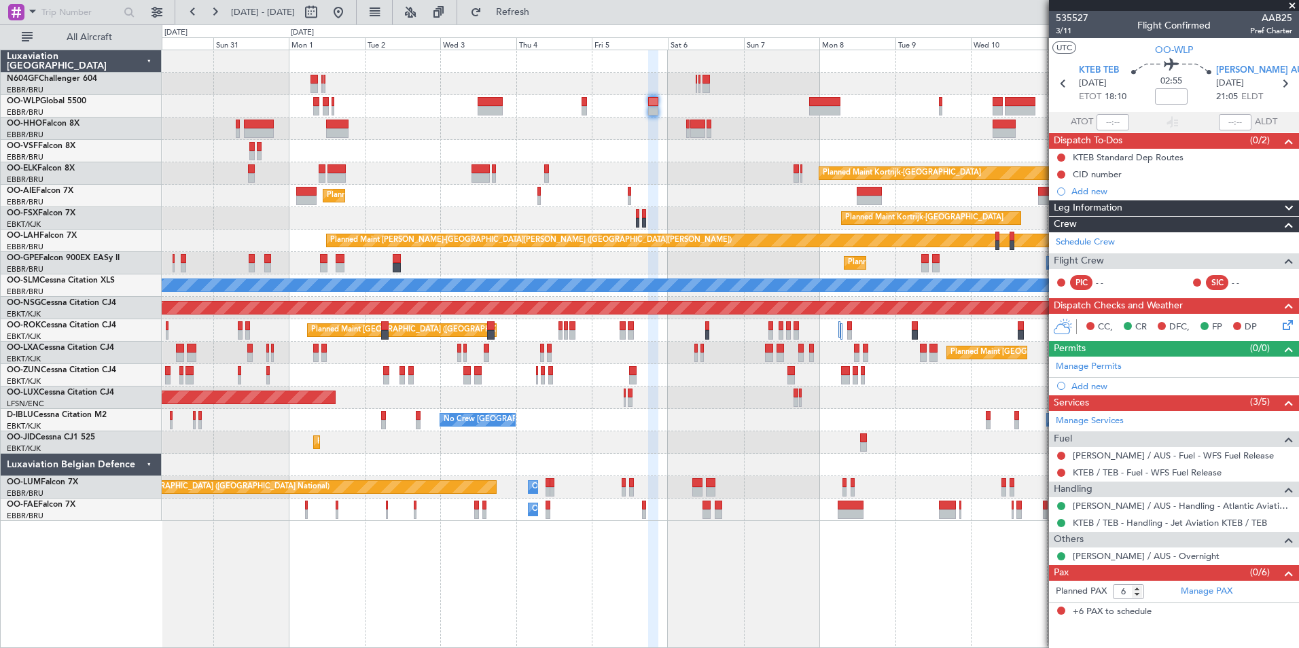
click at [826, 197] on div "Planned Maint [GEOGRAPHIC_DATA] ([GEOGRAPHIC_DATA])" at bounding box center [730, 196] width 1137 height 22
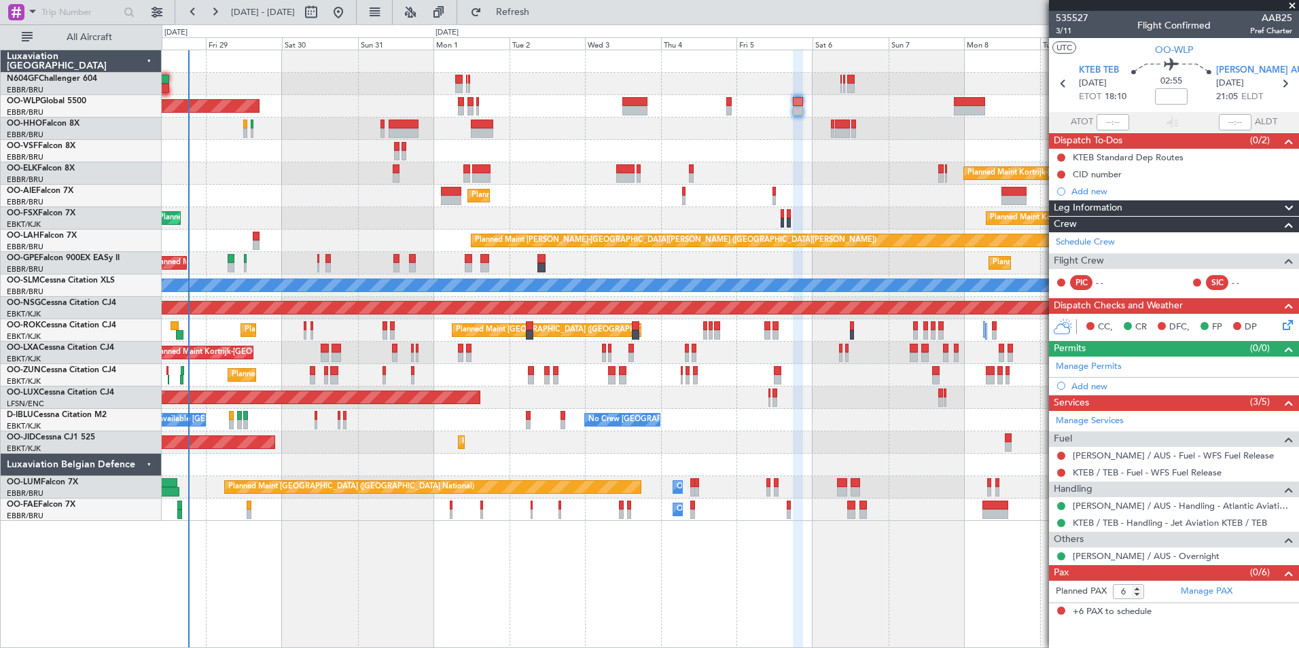
click at [492, 160] on div "Planned Maint Berlin (Brandenburg) Planned Maint Kortrijk-Wevelgem Planned Main…" at bounding box center [730, 285] width 1137 height 471
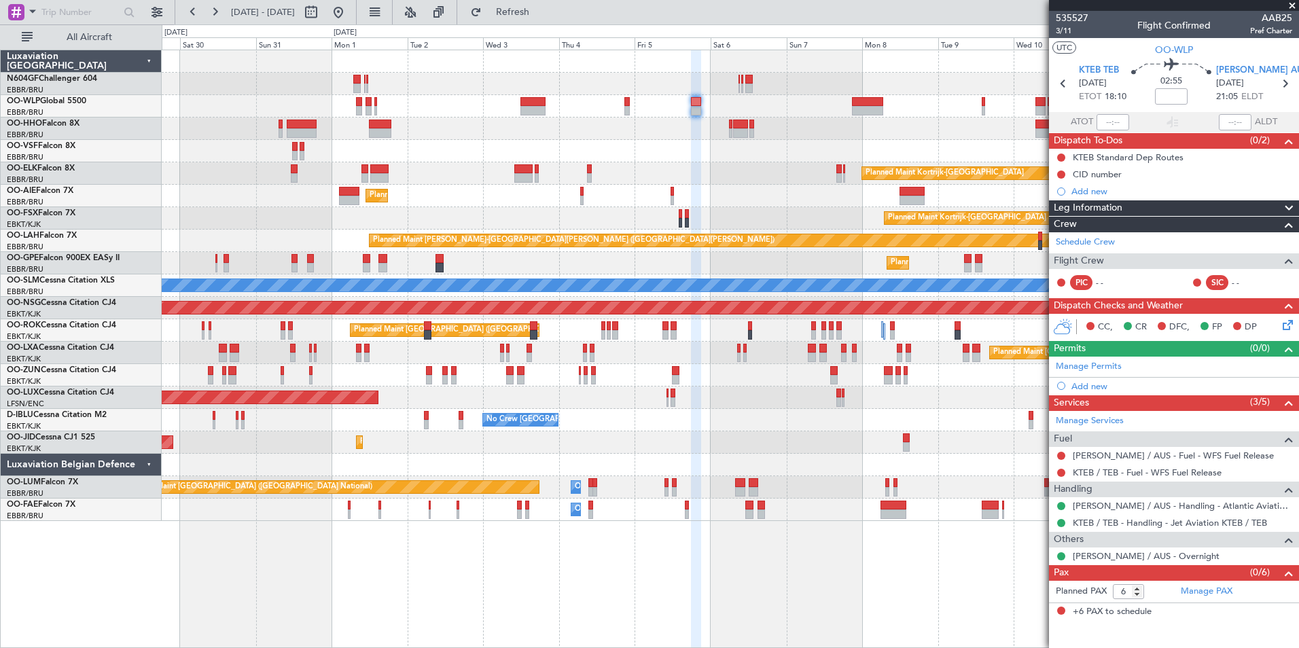
click at [678, 181] on div "Planned Maint Kortrijk-[GEOGRAPHIC_DATA]" at bounding box center [730, 173] width 1137 height 22
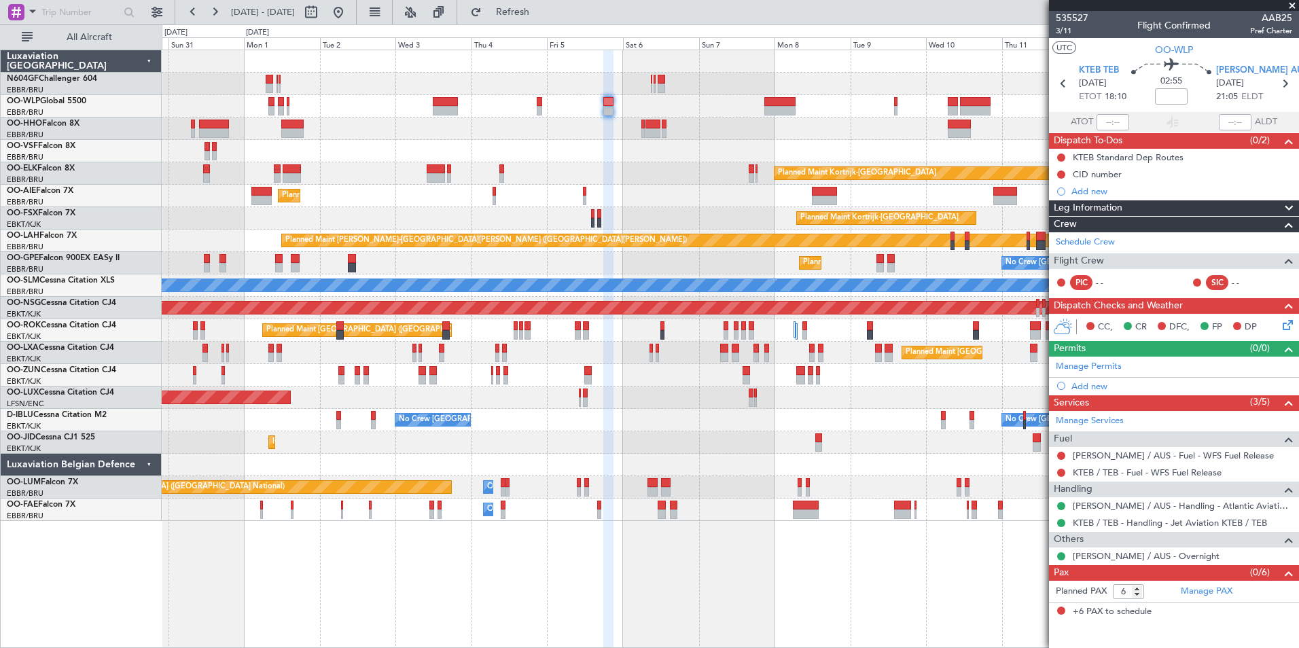
click at [703, 133] on div "Planned Maint Berlin (Brandenburg) Planned Maint Kortrijk-Wevelgem Planned Main…" at bounding box center [730, 285] width 1137 height 471
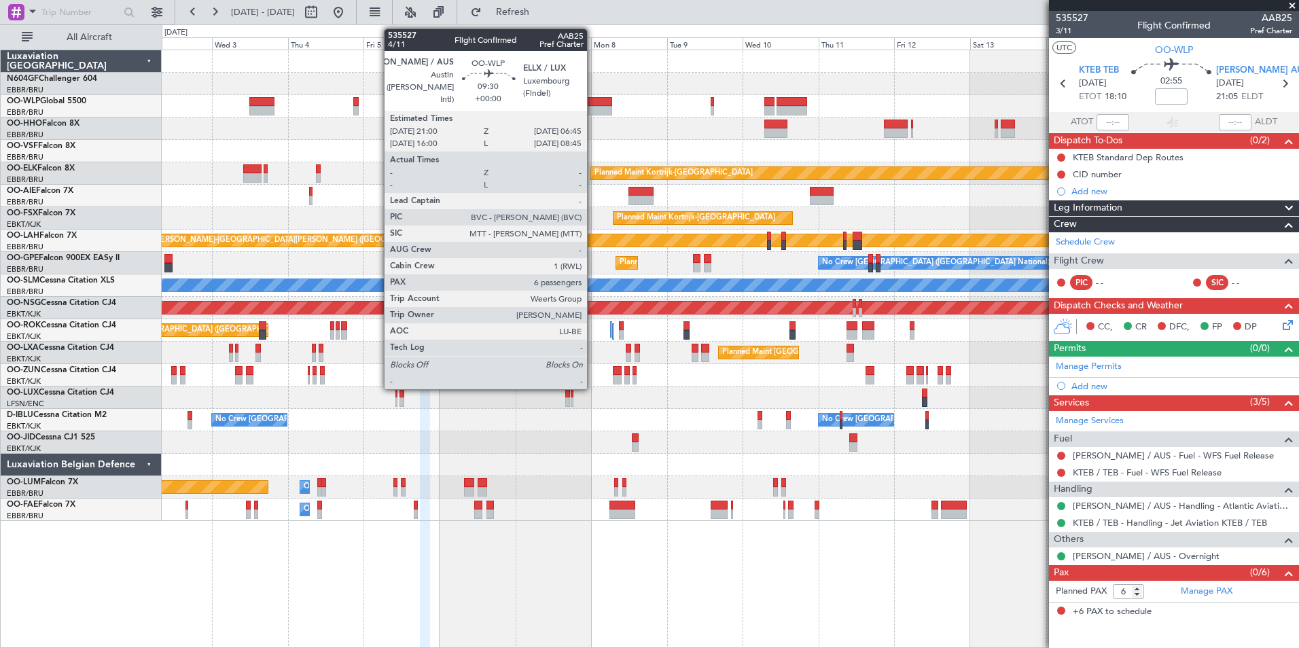
click at [593, 103] on div at bounding box center [596, 102] width 31 height 10
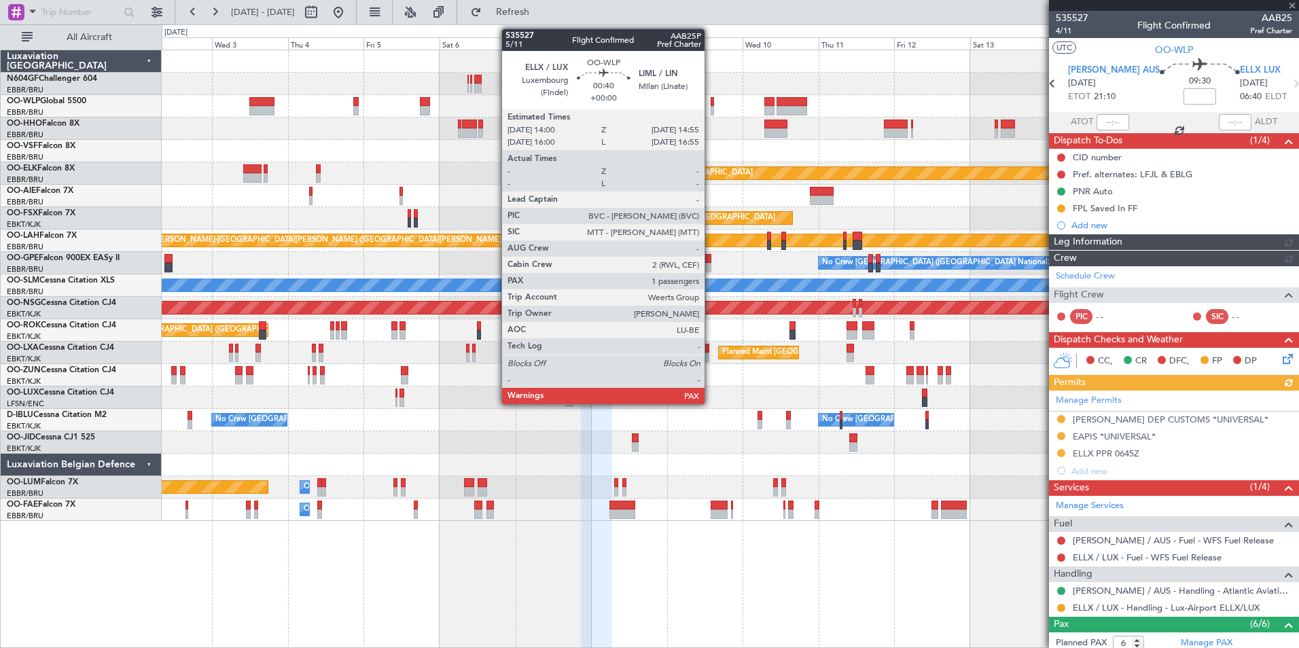
click at [711, 107] on div at bounding box center [712, 111] width 3 height 10
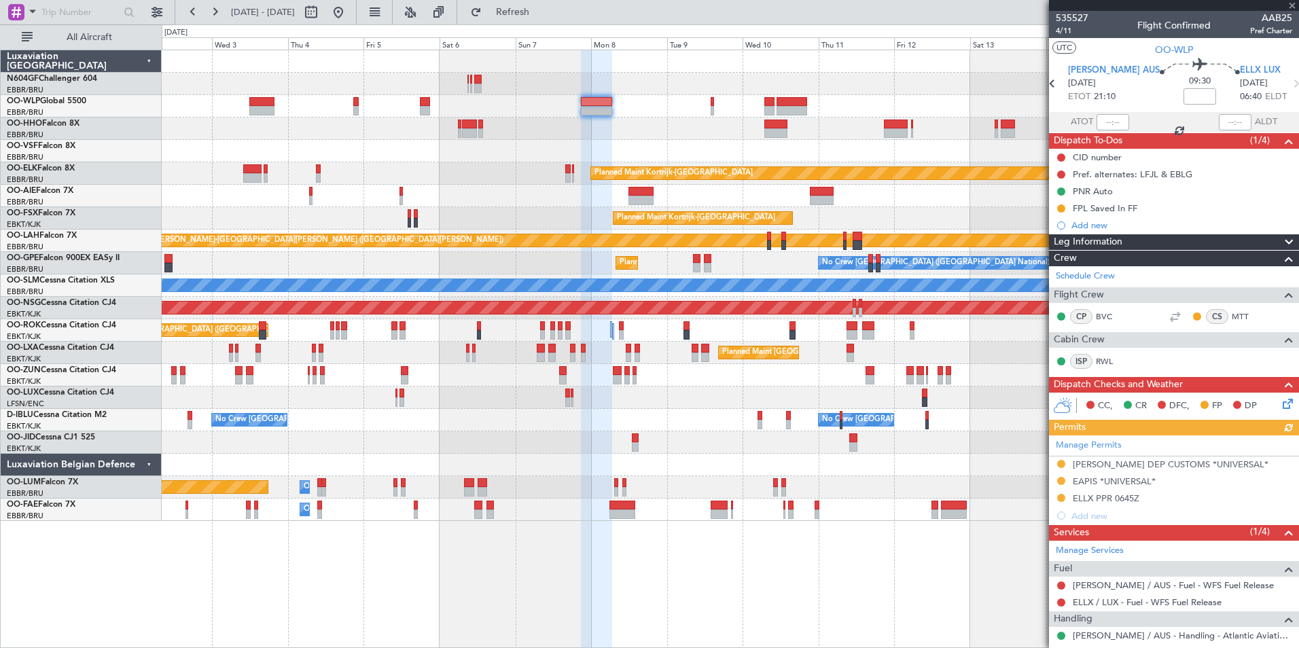
type input "3"
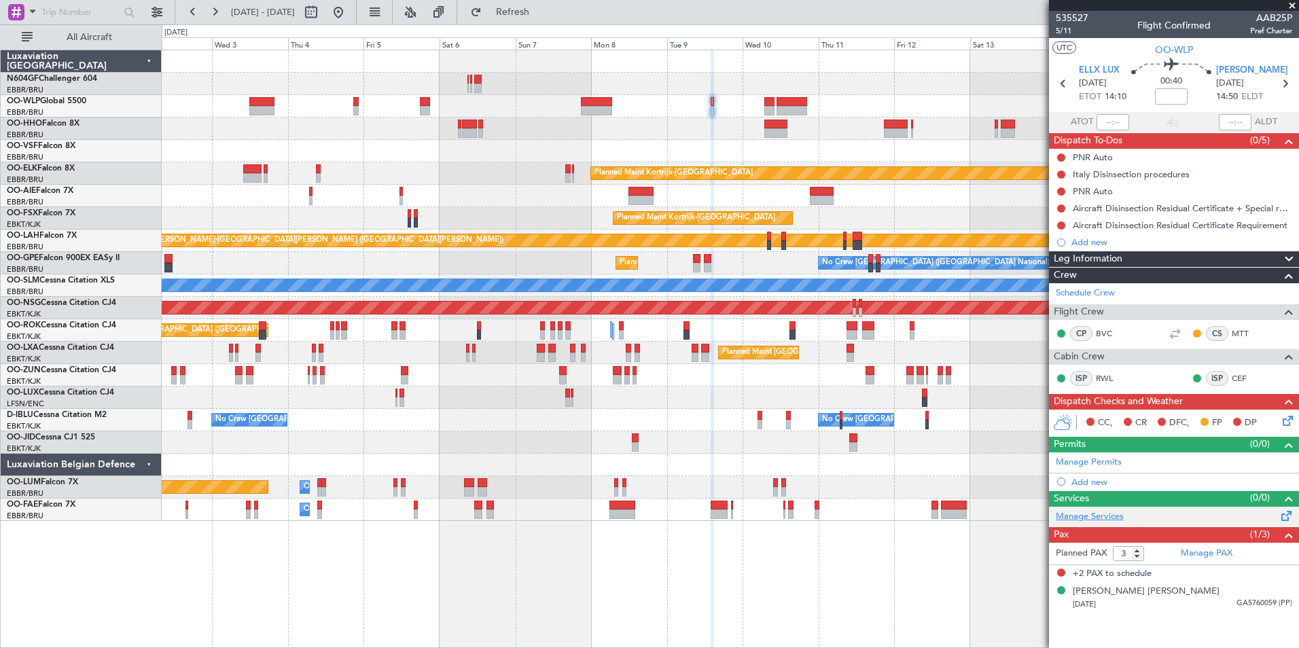
click at [1108, 514] on link "Manage Services" at bounding box center [1090, 517] width 68 height 14
click at [533, 20] on button "Refresh" at bounding box center [505, 12] width 82 height 22
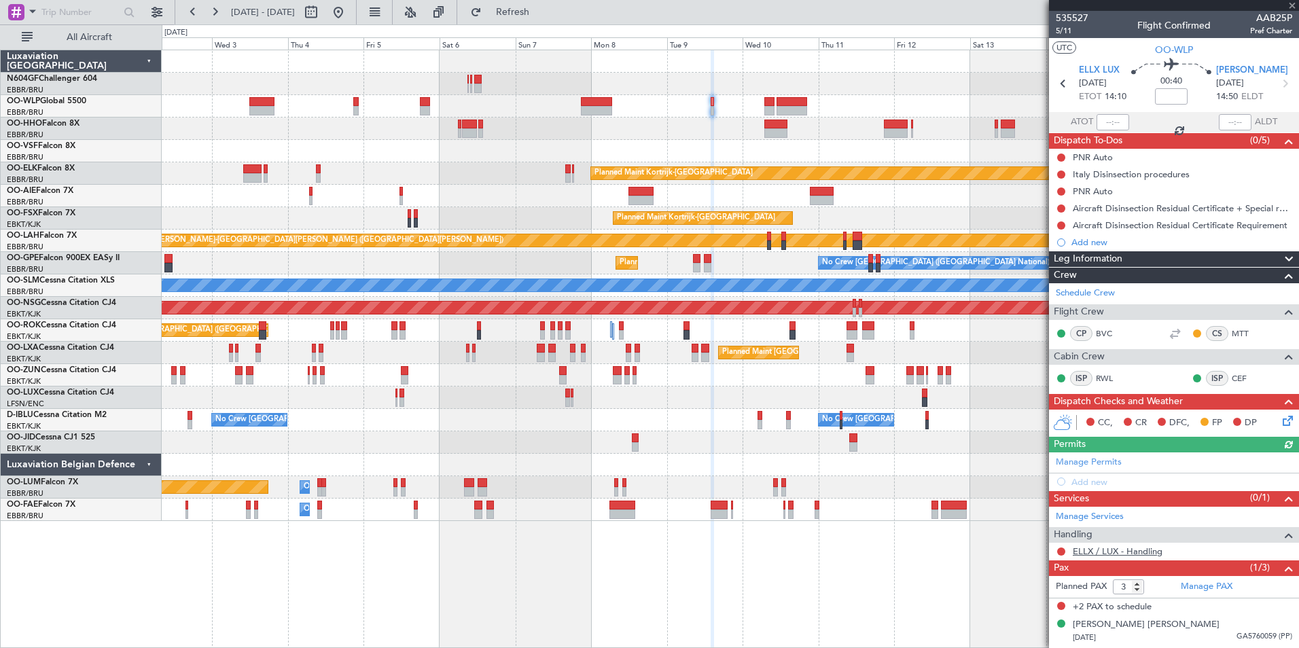
click at [1098, 548] on link "ELLX / LUX - Handling" at bounding box center [1118, 552] width 90 height 12
click at [542, 13] on span "Refresh" at bounding box center [513, 12] width 57 height 10
click at [1106, 485] on div "Add new" at bounding box center [1176, 482] width 209 height 12
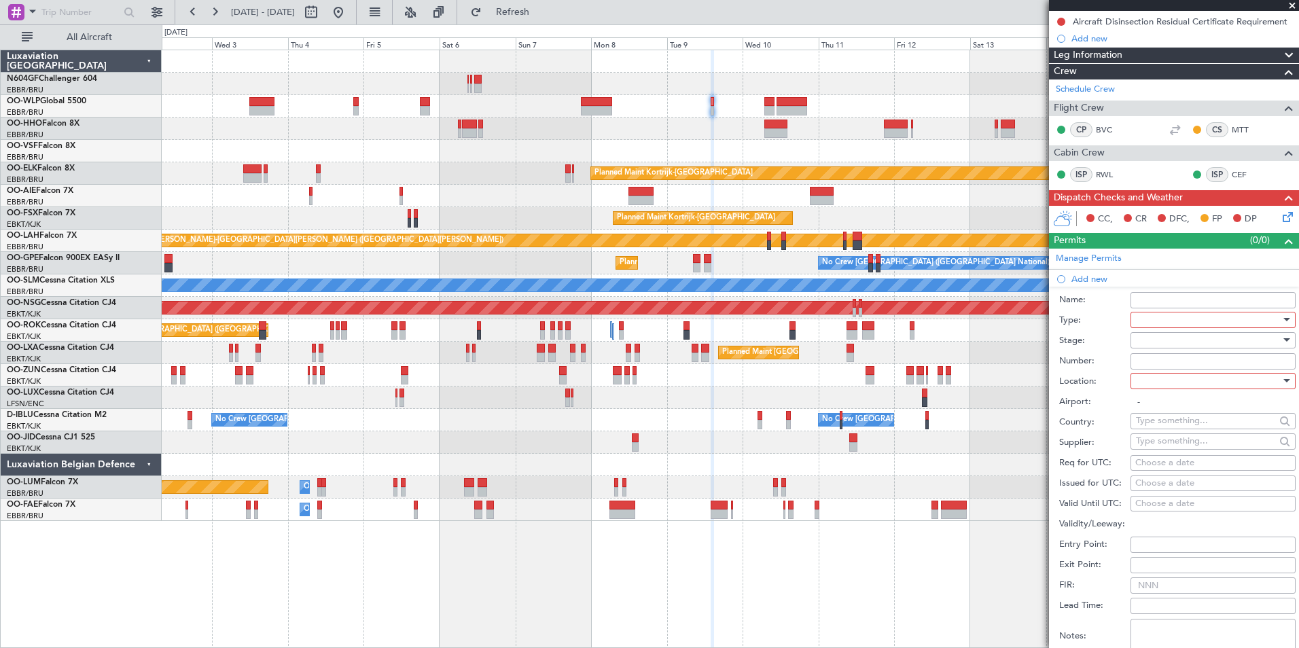
click at [1150, 321] on div at bounding box center [1208, 320] width 145 height 20
click at [1165, 452] on span "PPR" at bounding box center [1208, 456] width 143 height 20
click at [1157, 342] on div at bounding box center [1208, 340] width 145 height 20
click at [1170, 383] on span "Not Requested" at bounding box center [1208, 388] width 143 height 20
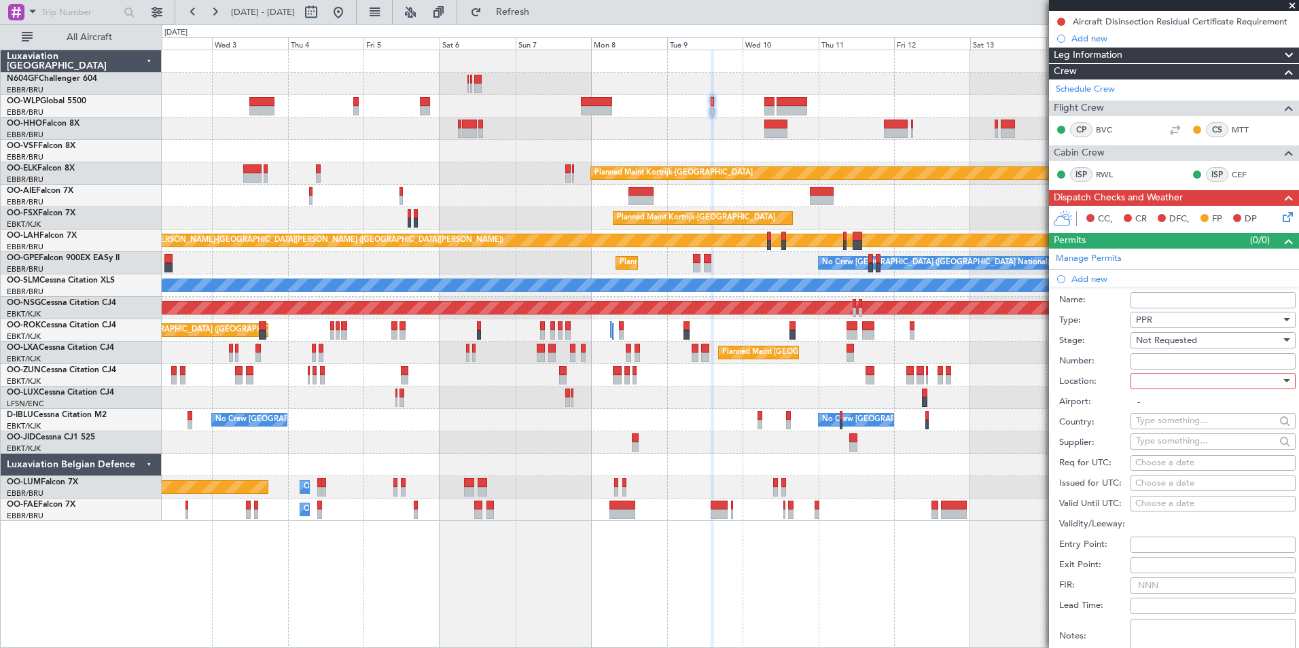
click at [1163, 379] on div at bounding box center [1208, 381] width 145 height 20
click at [1160, 414] on span "Departure" at bounding box center [1208, 408] width 143 height 20
type input "ELLX / LUX"
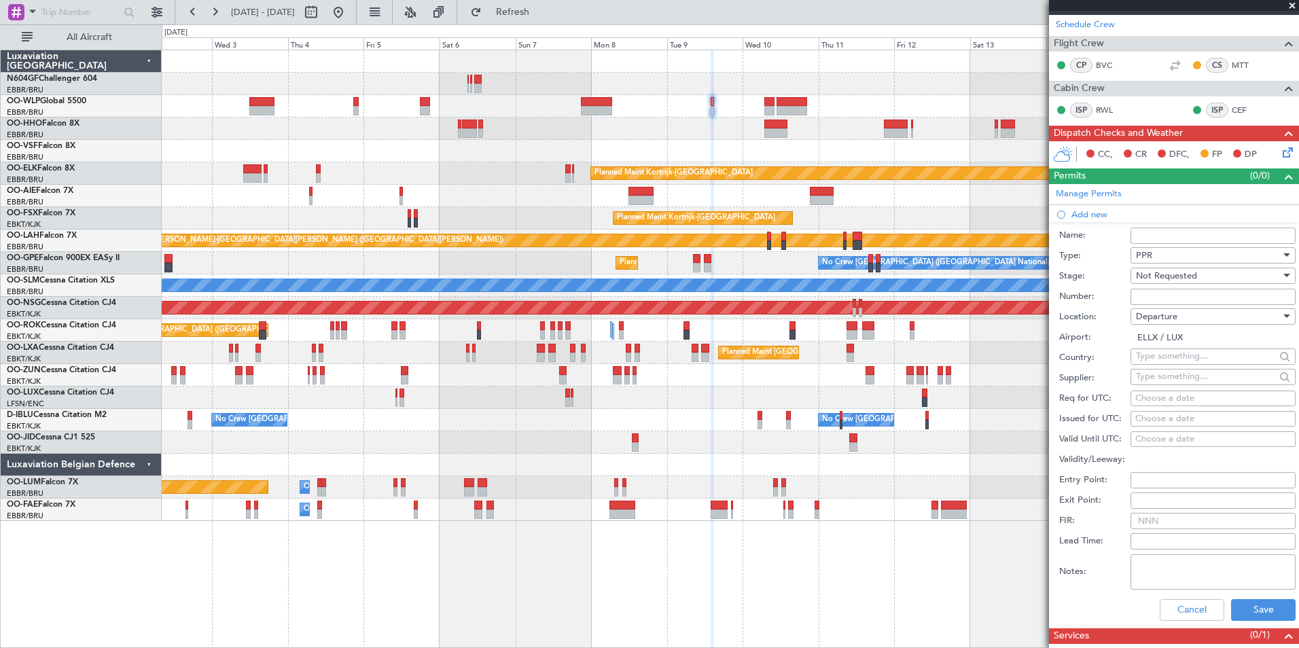
scroll to position [340, 0]
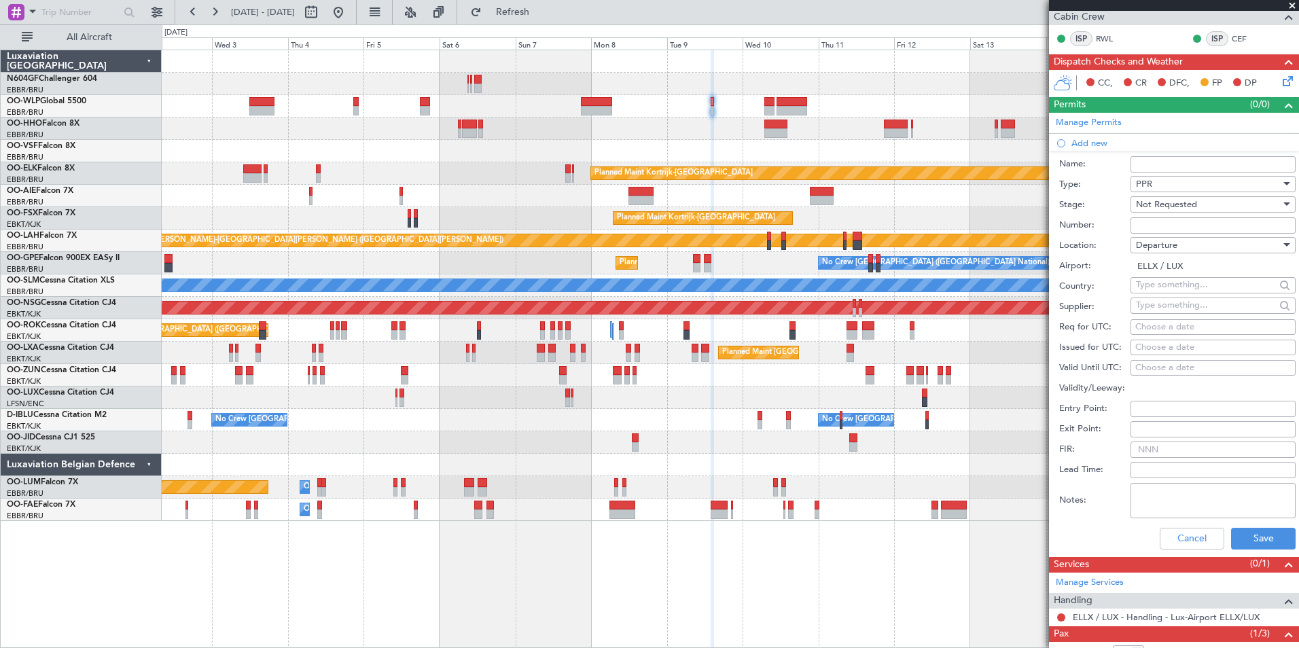
click at [1153, 321] on div "Choose a date" at bounding box center [1214, 328] width 156 height 14
select select "8"
select select "2025"
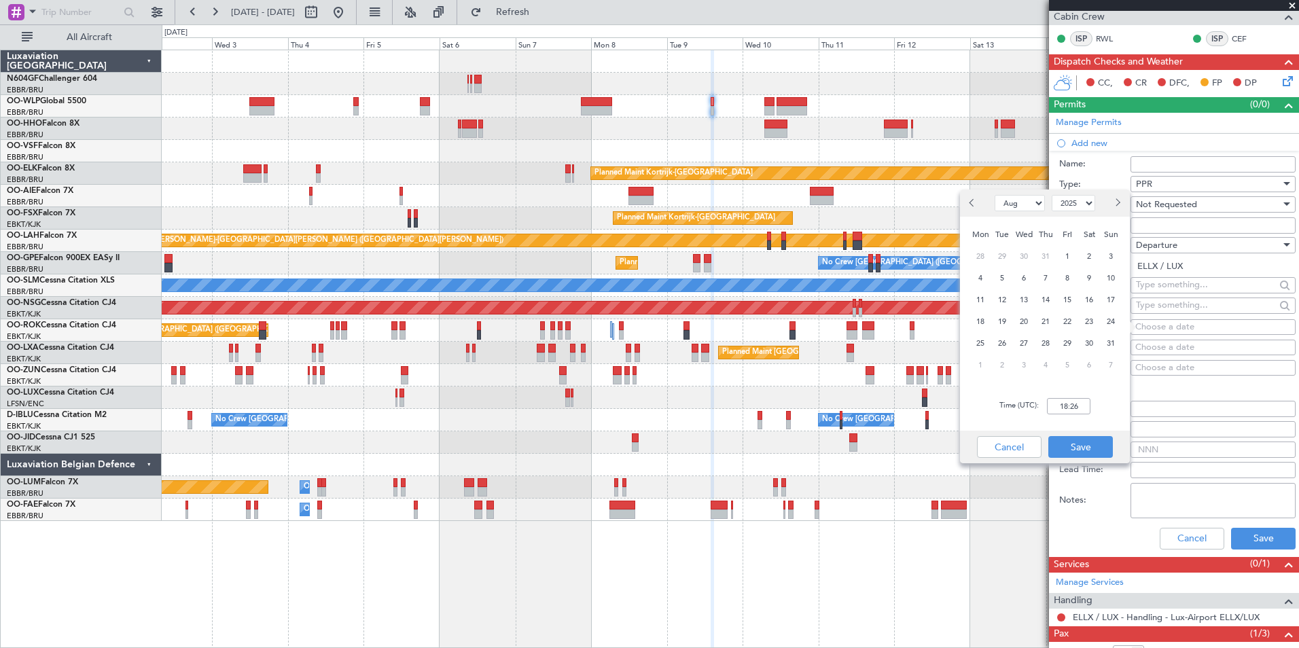
click at [1023, 203] on select "Jan Feb Mar Apr May Jun Jul Aug Sep Oct Nov Dec" at bounding box center [1020, 203] width 50 height 16
select select "9"
click at [995, 195] on select "Jan Feb Mar Apr May Jun Jul Aug Sep Oct Nov Dec" at bounding box center [1020, 203] width 50 height 16
click at [1000, 272] on span "9" at bounding box center [1002, 278] width 17 height 17
click at [1079, 413] on input "00:00" at bounding box center [1068, 406] width 43 height 16
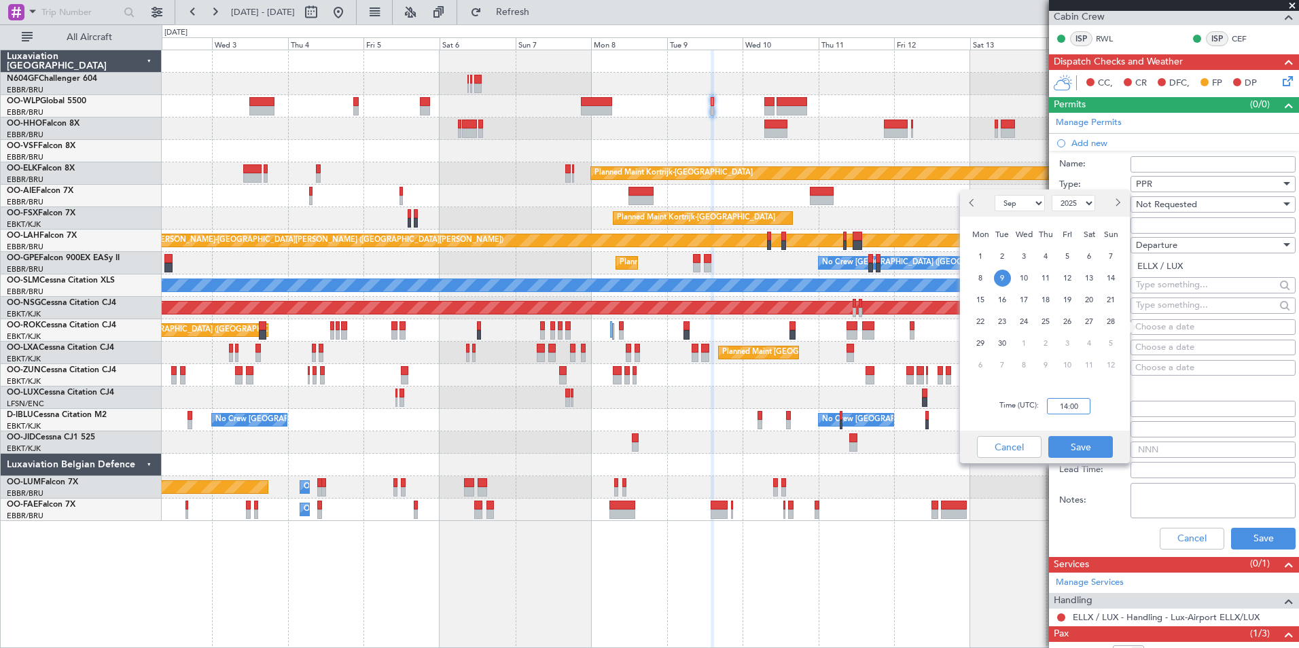
type input "14:00"
click at [1094, 413] on div "Time (UTC): 14:00" at bounding box center [1045, 406] width 170 height 49
click at [1087, 443] on button "Save" at bounding box center [1081, 447] width 65 height 22
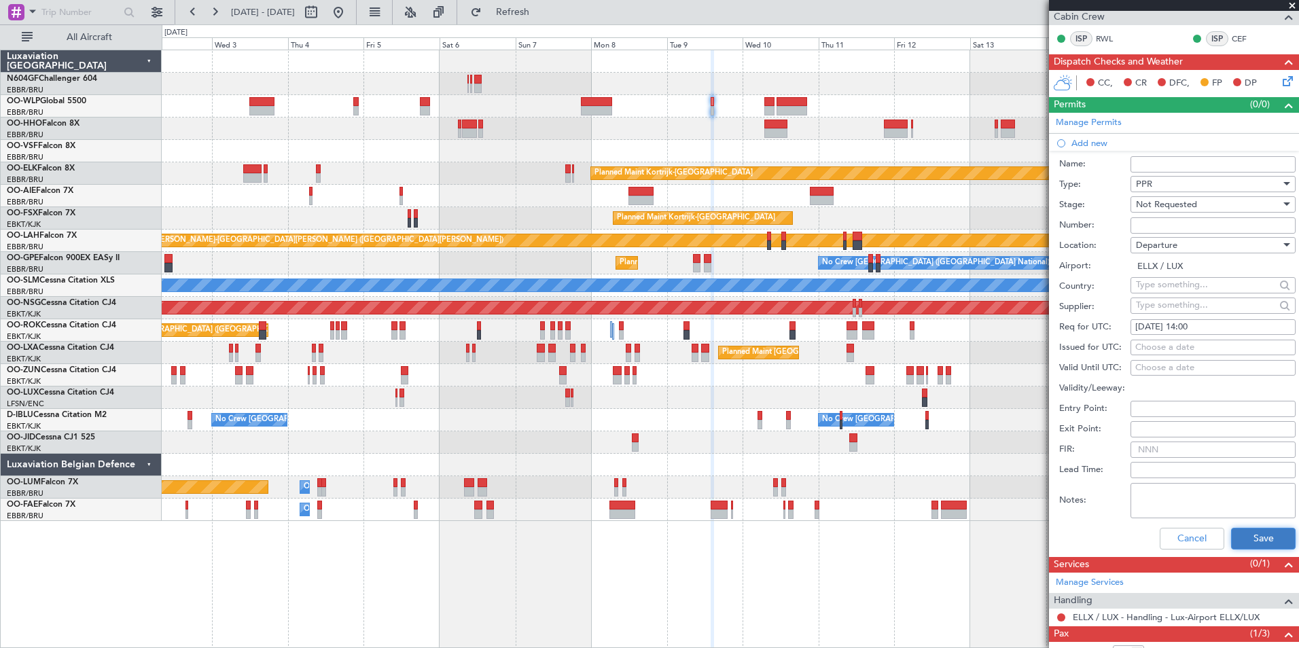
click at [1246, 536] on button "Save" at bounding box center [1263, 539] width 65 height 22
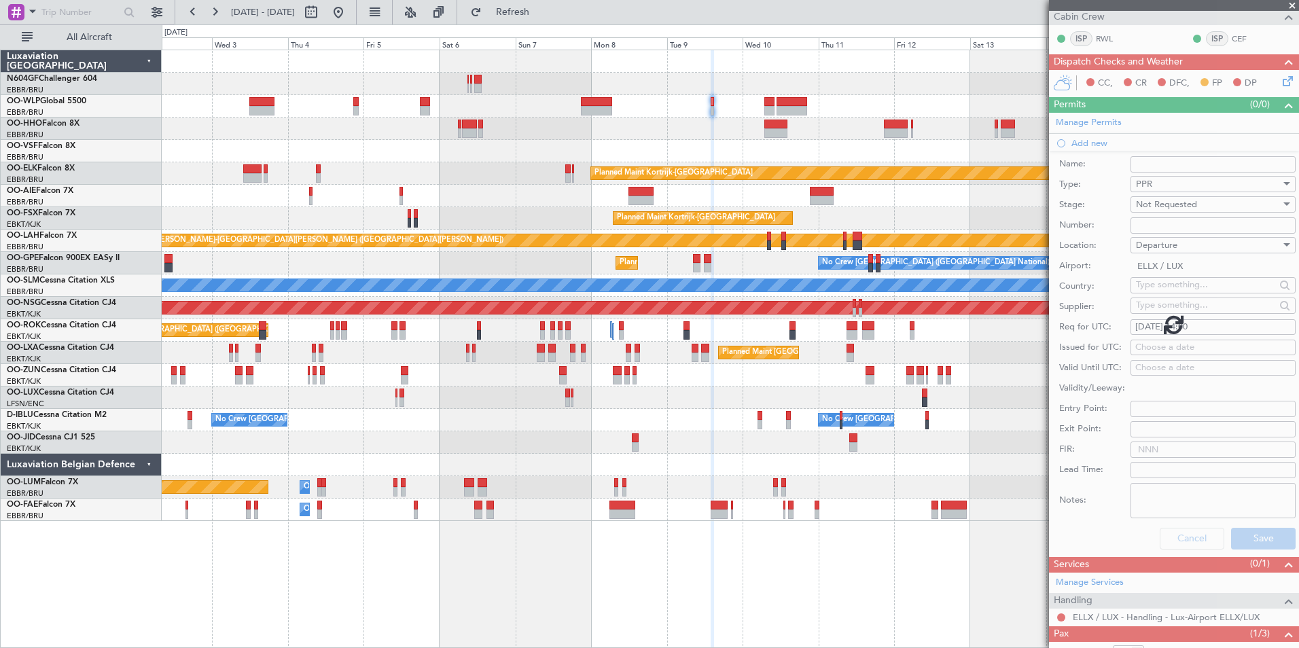
scroll to position [15, 0]
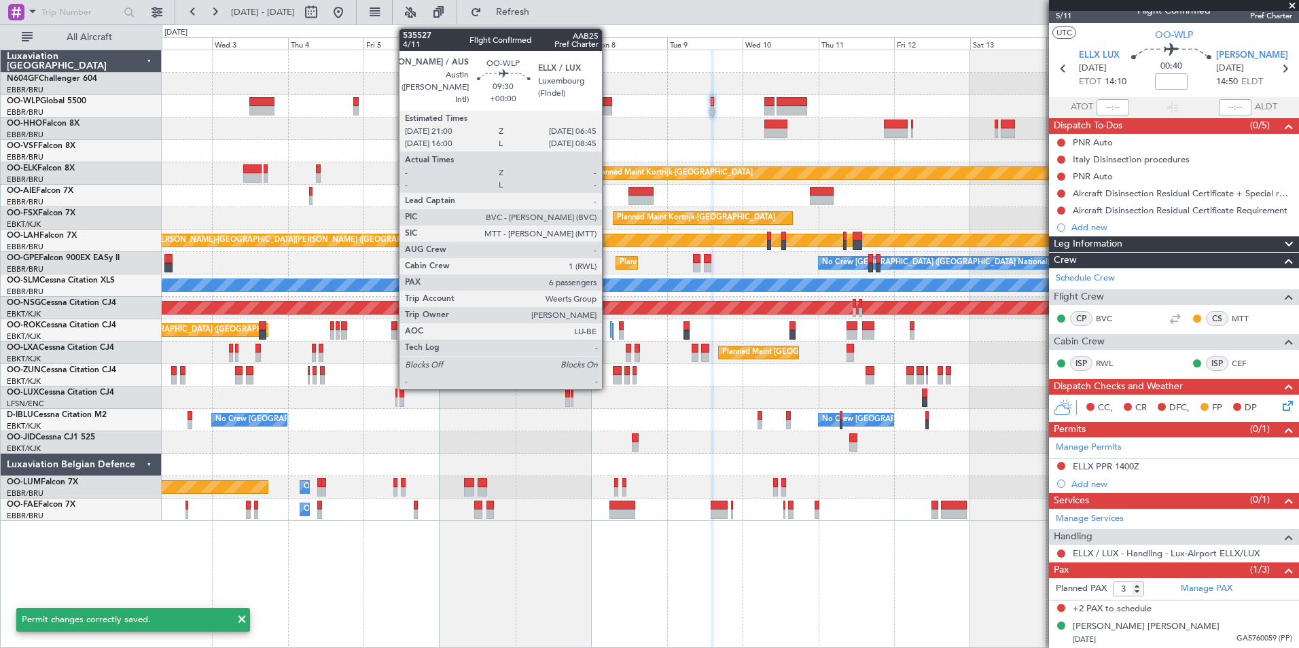
click at [608, 100] on div at bounding box center [596, 102] width 31 height 10
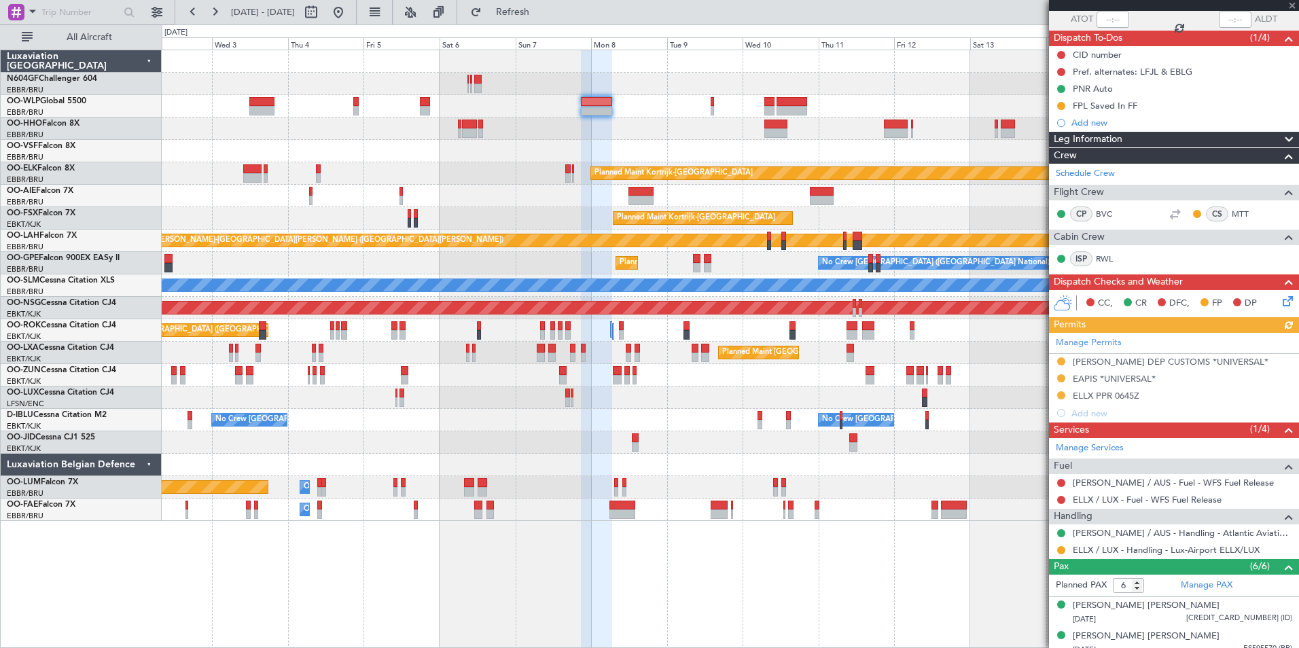
scroll to position [204, 0]
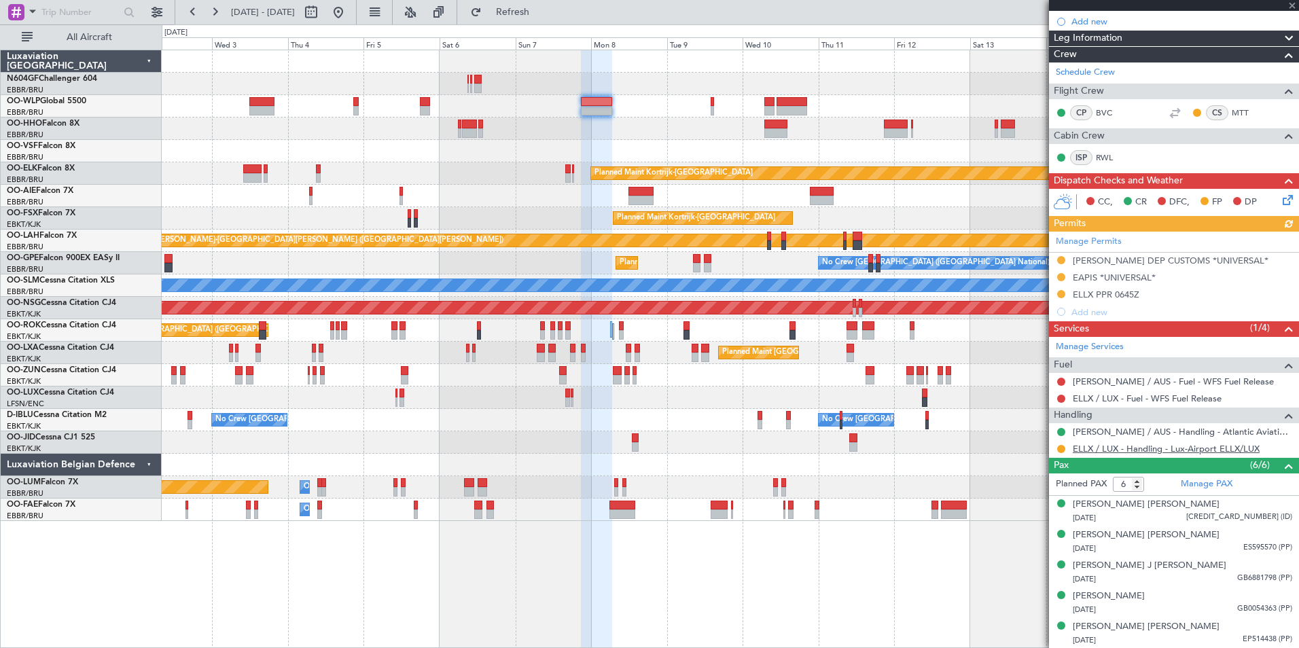
click at [1107, 443] on link "ELLX / LUX - Handling - Lux-Airport ELLX/LUX" at bounding box center [1166, 449] width 187 height 12
click at [779, 118] on div at bounding box center [730, 129] width 1137 height 22
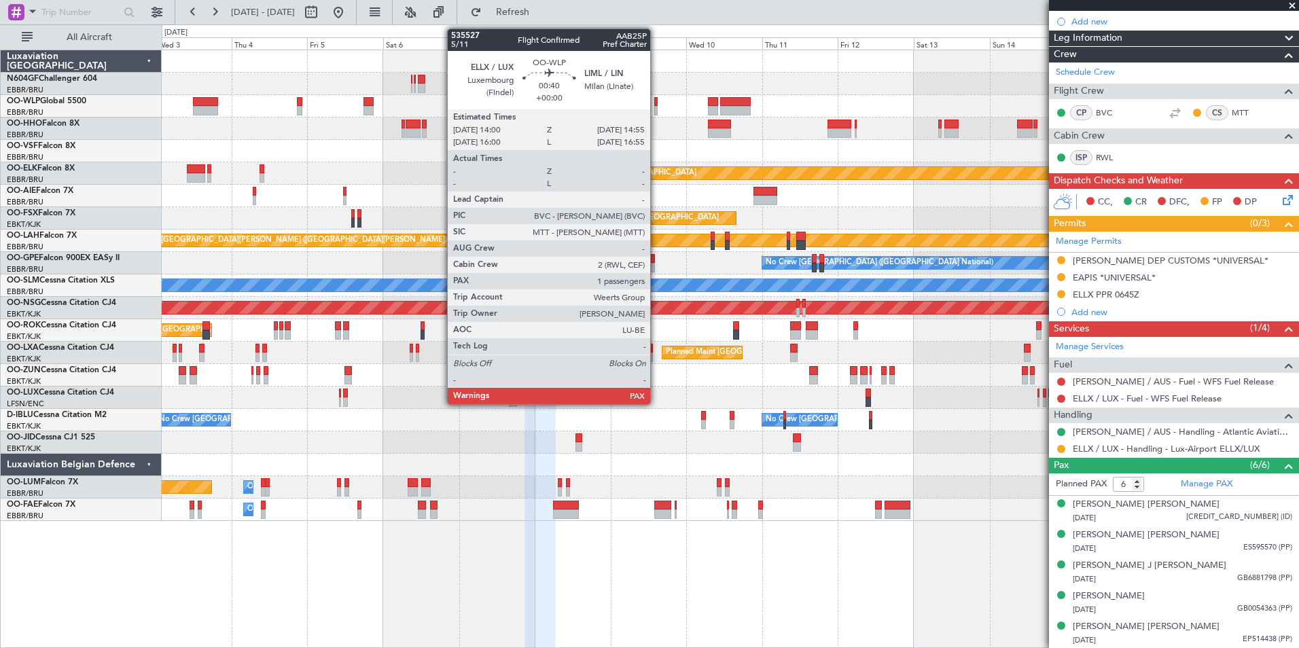
click at [656, 103] on div at bounding box center [655, 102] width 3 height 10
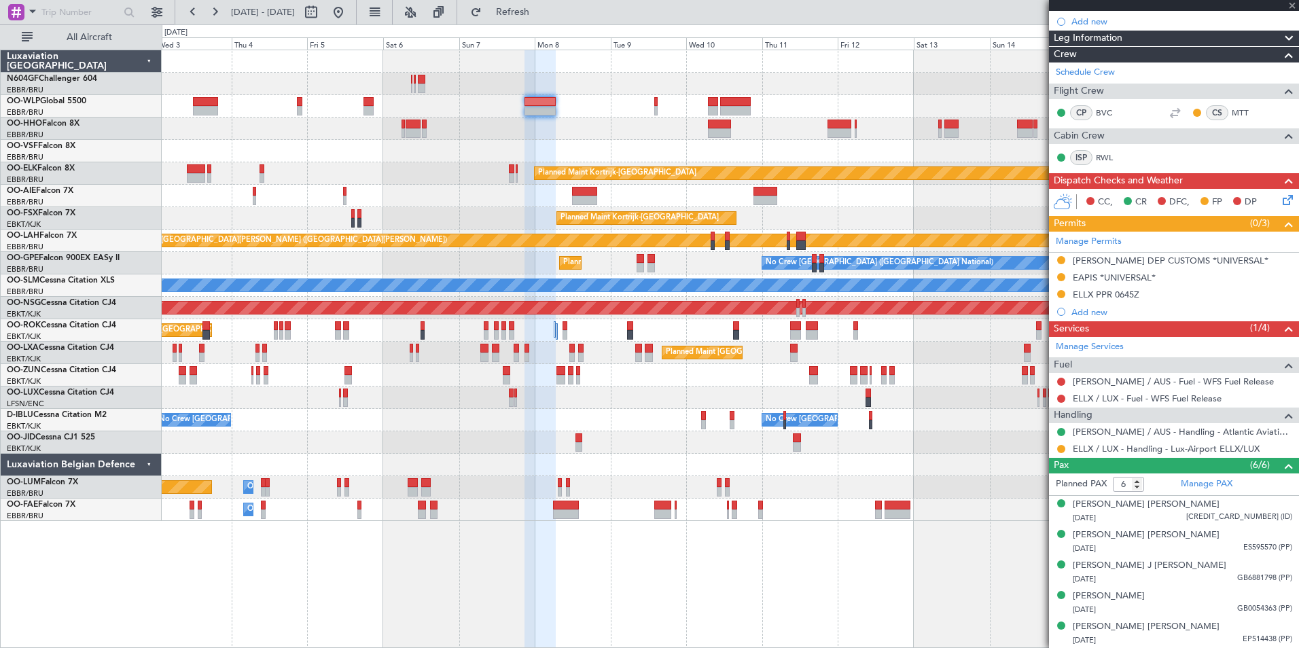
type input "3"
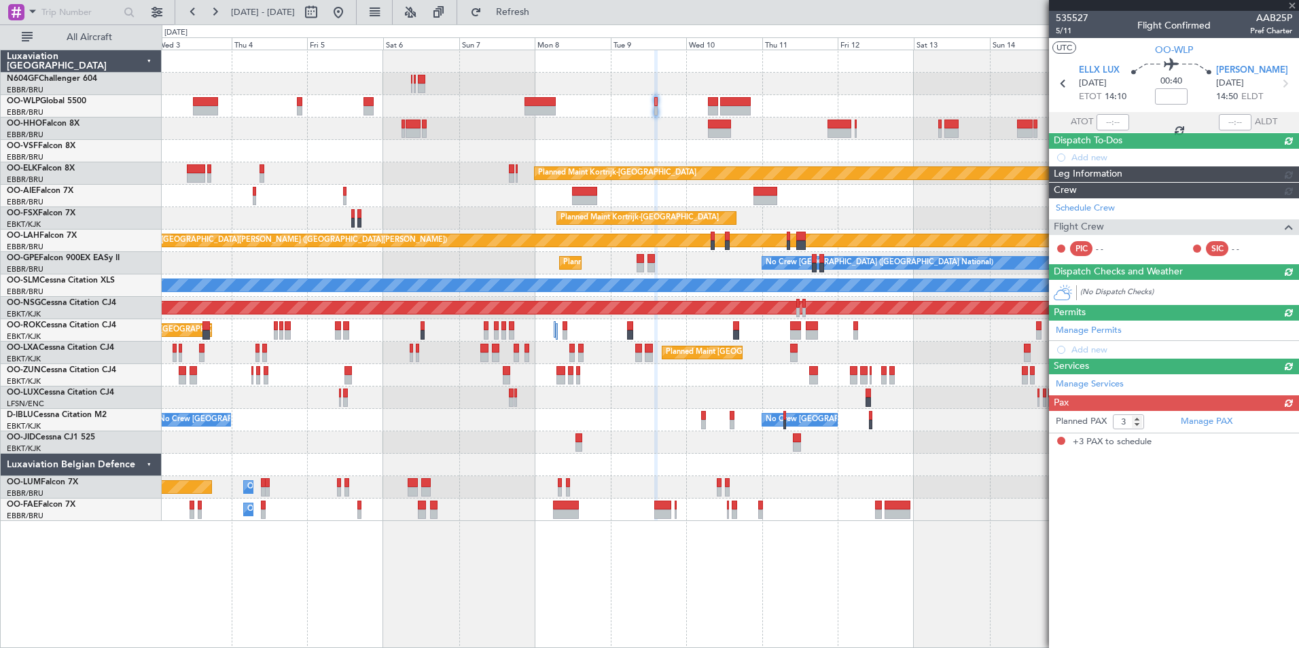
scroll to position [0, 0]
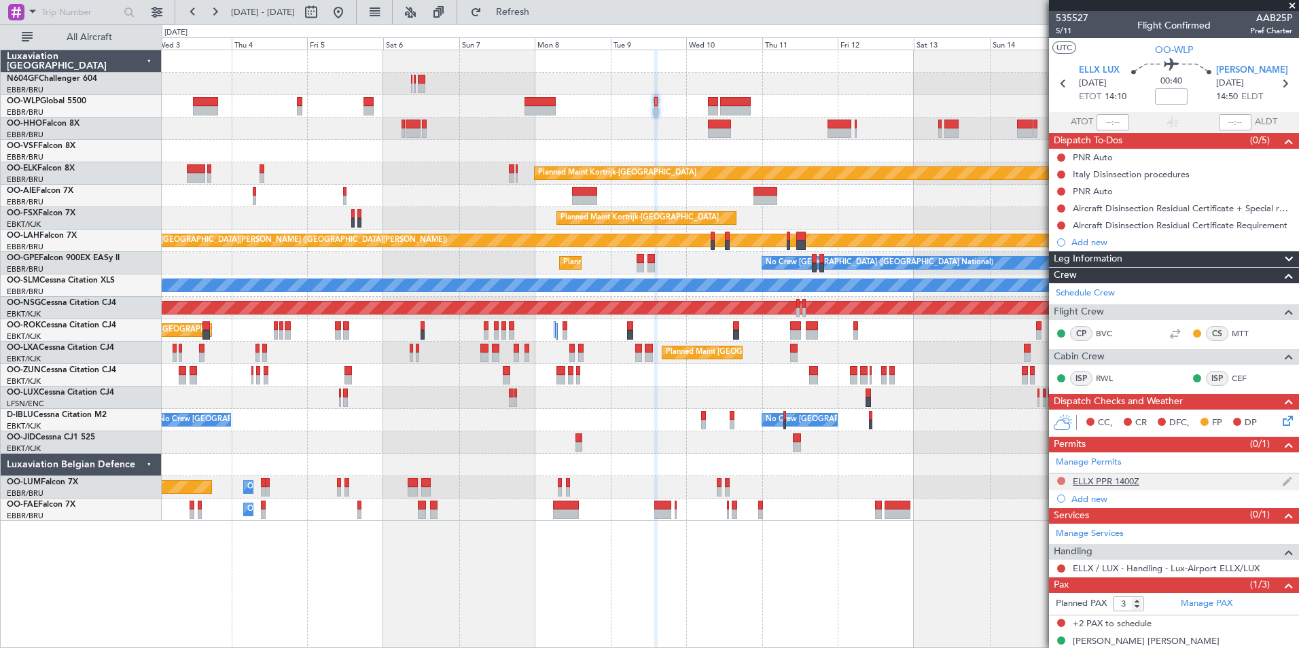
click at [1059, 479] on button at bounding box center [1061, 481] width 8 height 8
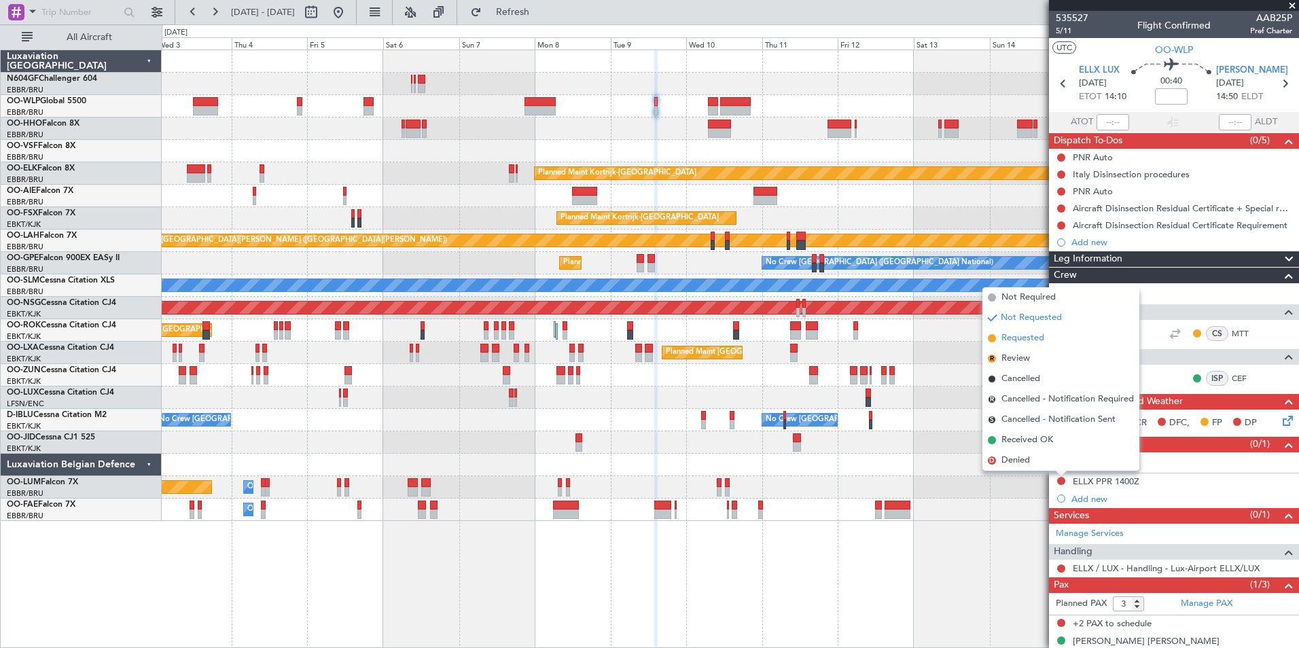
click at [1020, 340] on span "Requested" at bounding box center [1023, 339] width 43 height 14
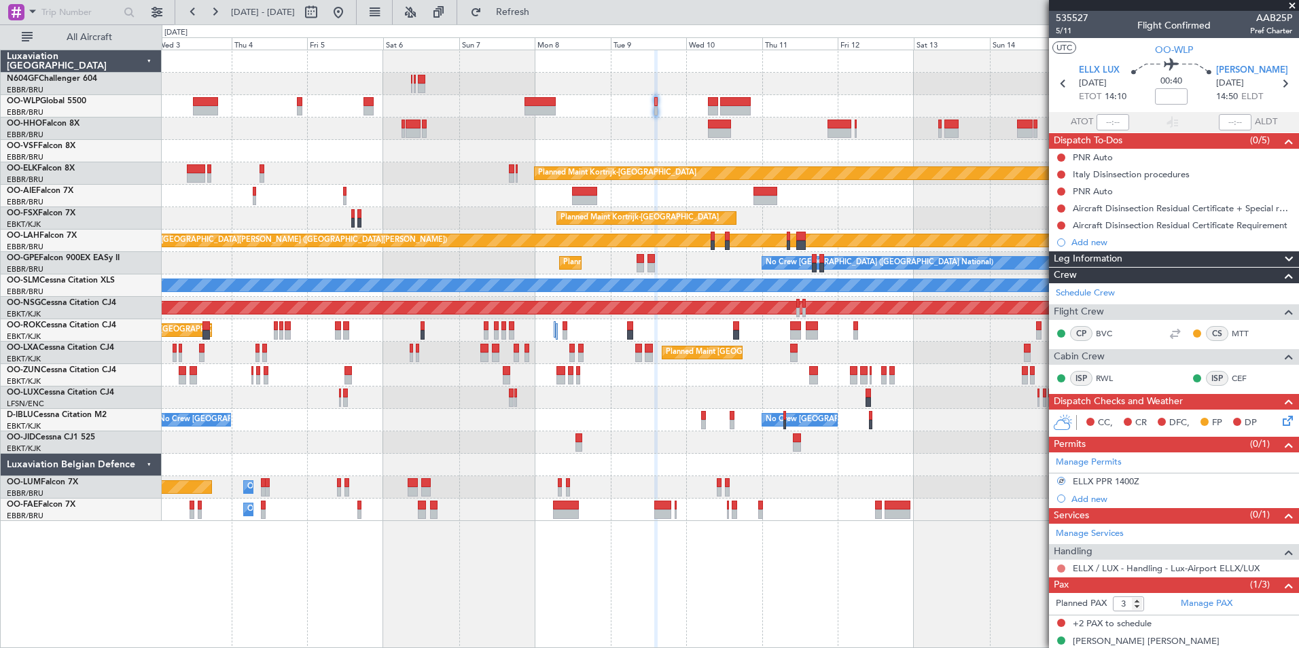
click at [1065, 568] on button at bounding box center [1061, 569] width 8 height 8
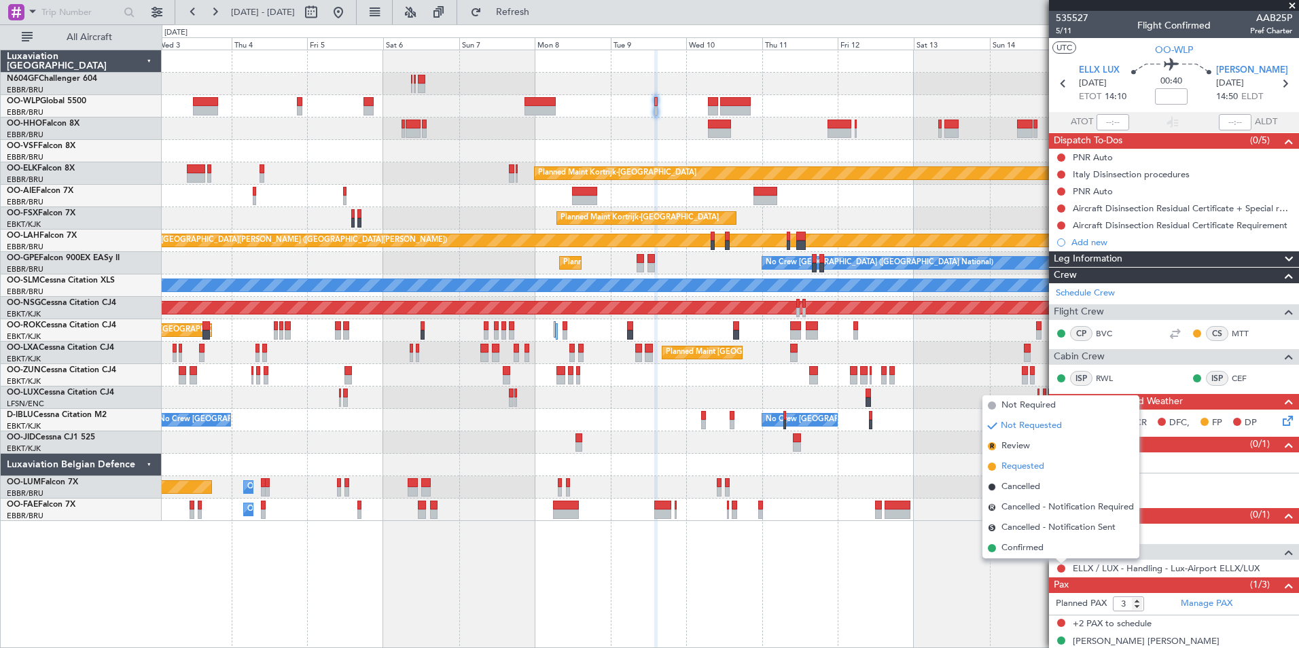
click at [1030, 466] on span "Requested" at bounding box center [1023, 467] width 43 height 14
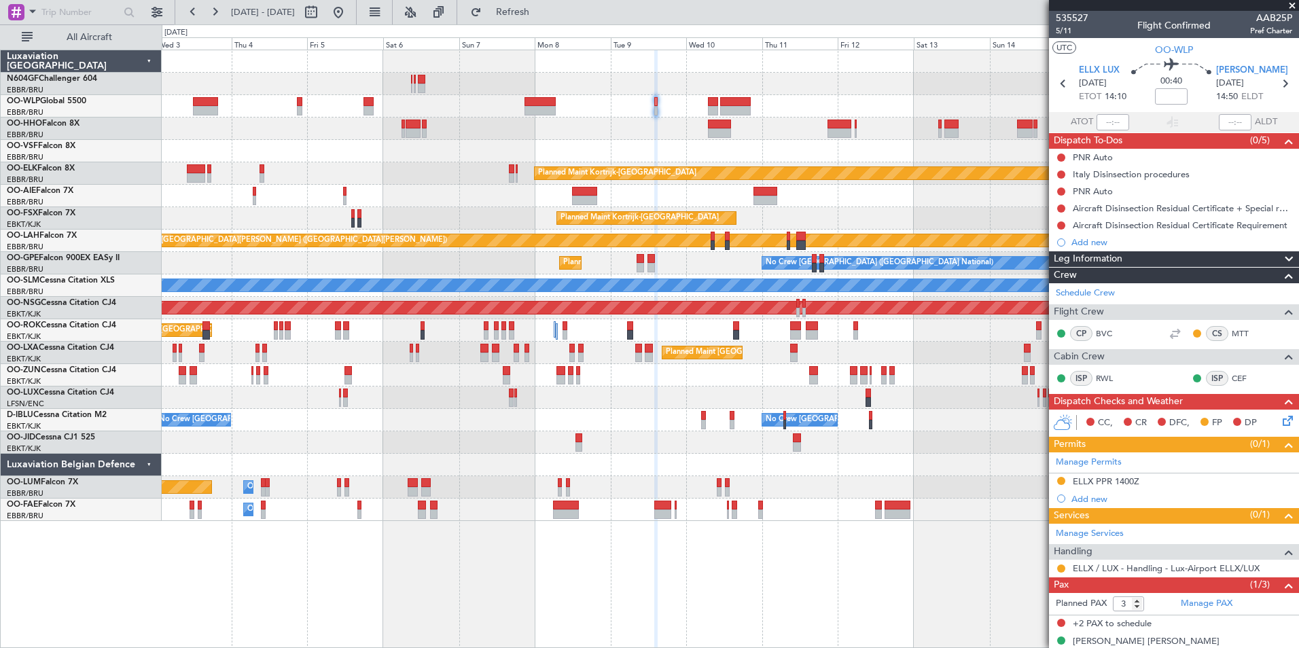
click at [759, 147] on div "Planned Maint Kortrijk-Wevelgem Planned Maint London (Farnborough) Planned Main…" at bounding box center [730, 285] width 1137 height 471
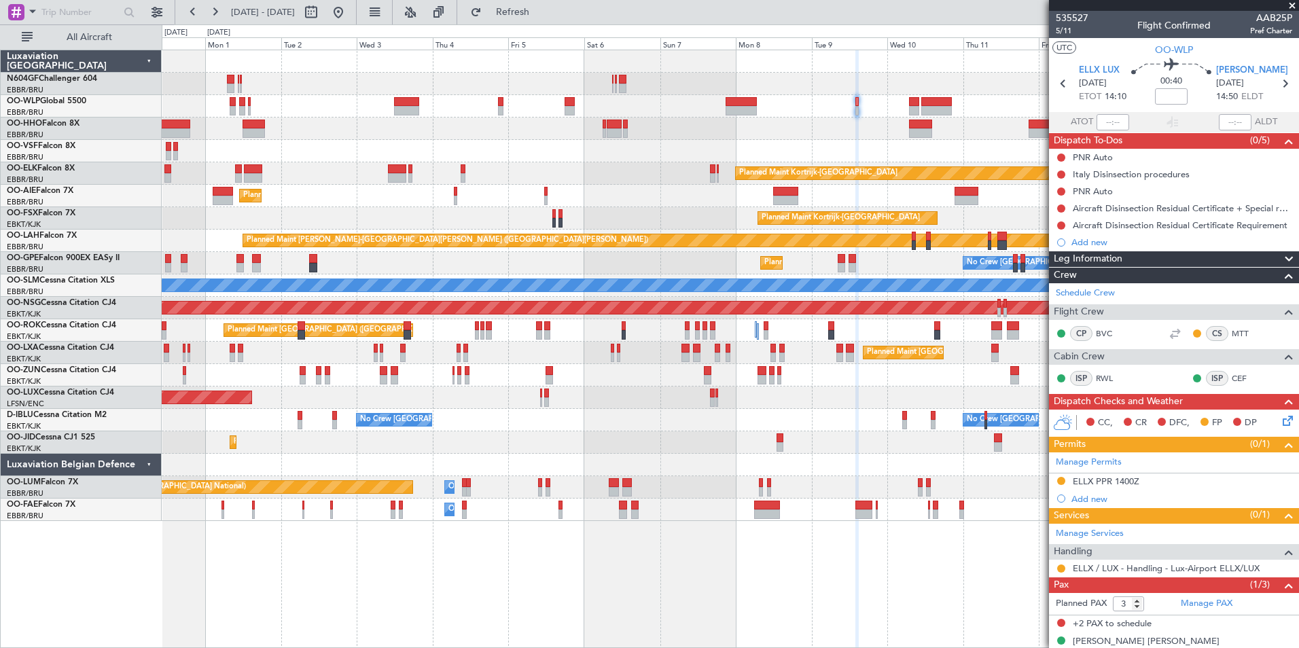
click at [514, 188] on div "Planned Maint [GEOGRAPHIC_DATA] ([GEOGRAPHIC_DATA])" at bounding box center [730, 196] width 1137 height 22
click at [349, 18] on button at bounding box center [339, 12] width 22 height 22
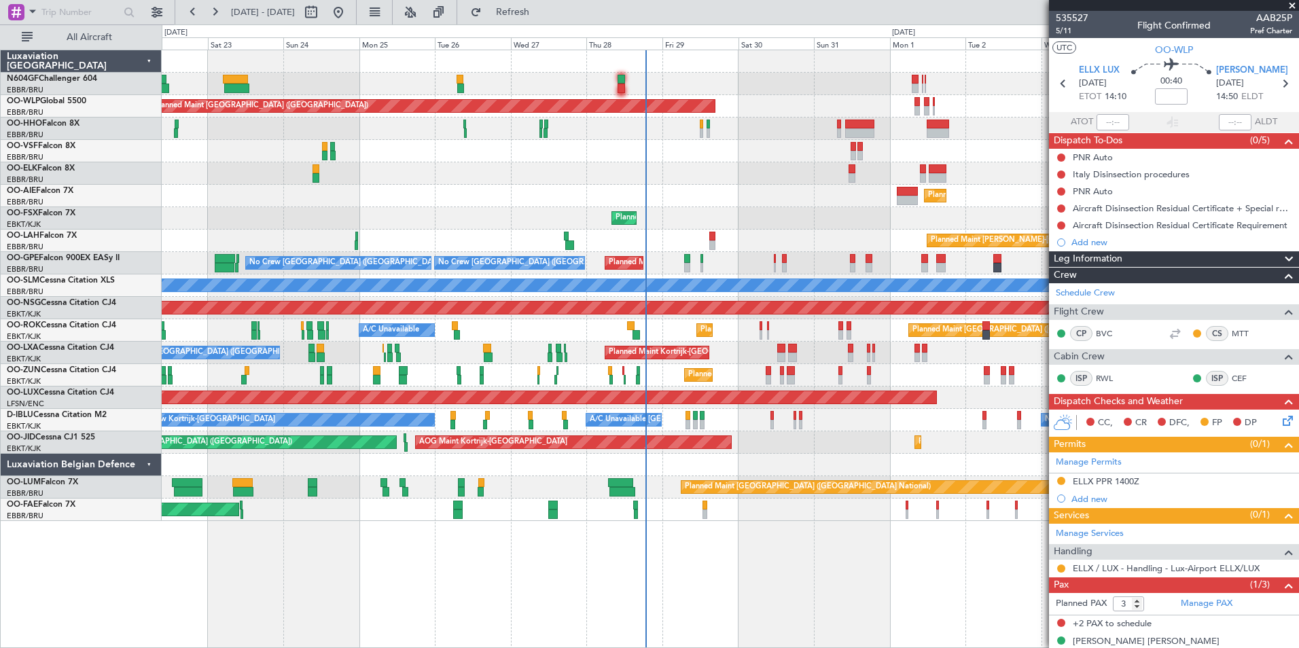
click at [741, 156] on div at bounding box center [730, 151] width 1137 height 22
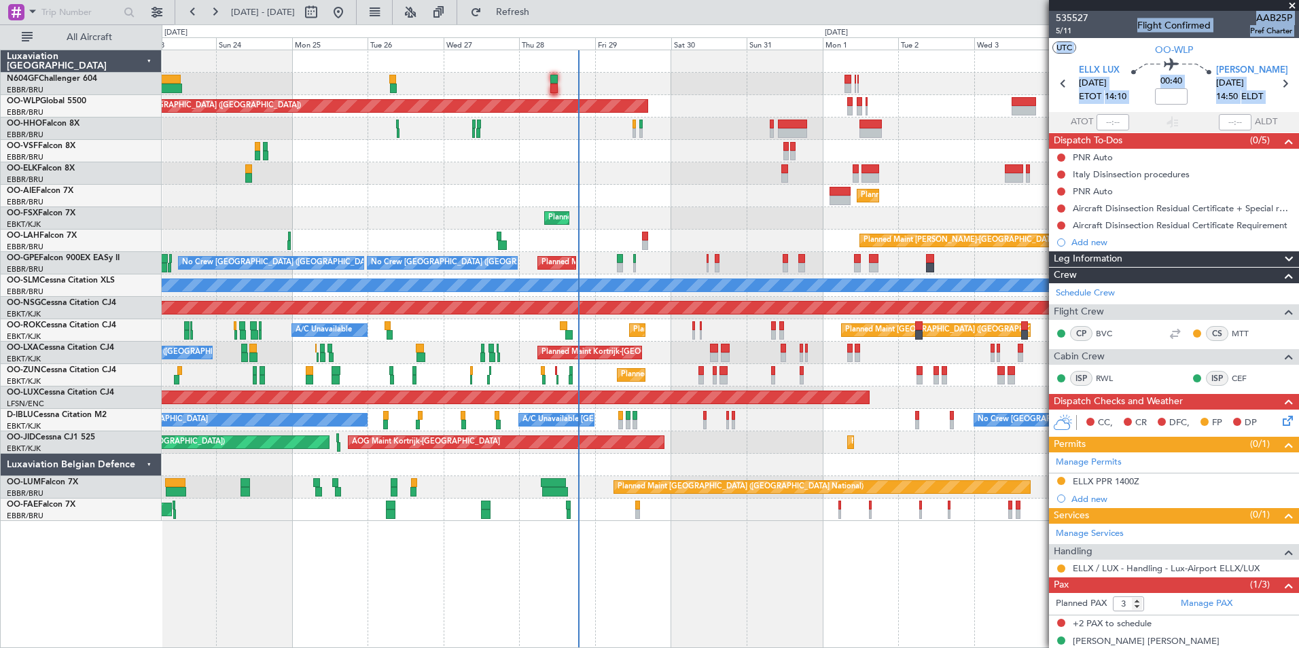
drag, startPoint x: 1067, startPoint y: 127, endPoint x: 919, endPoint y: 122, distance: 147.6
click at [920, 122] on fb-app "[DATE] - [DATE] Refresh Quick Links All Aircraft Planned Maint [GEOGRAPHIC_DATA…" at bounding box center [649, 329] width 1299 height 638
click at [922, 125] on div at bounding box center [730, 129] width 1137 height 22
click at [951, 142] on div at bounding box center [730, 151] width 1137 height 22
click at [1290, 7] on span at bounding box center [1293, 6] width 14 height 12
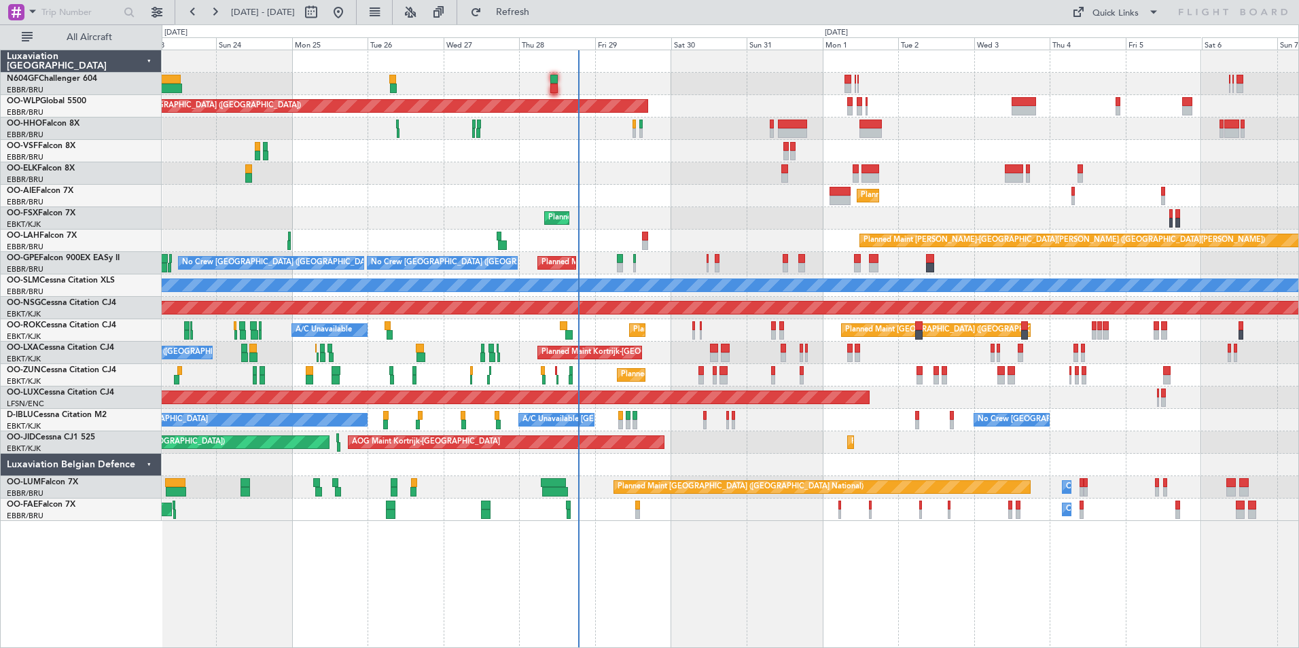
type input "0"
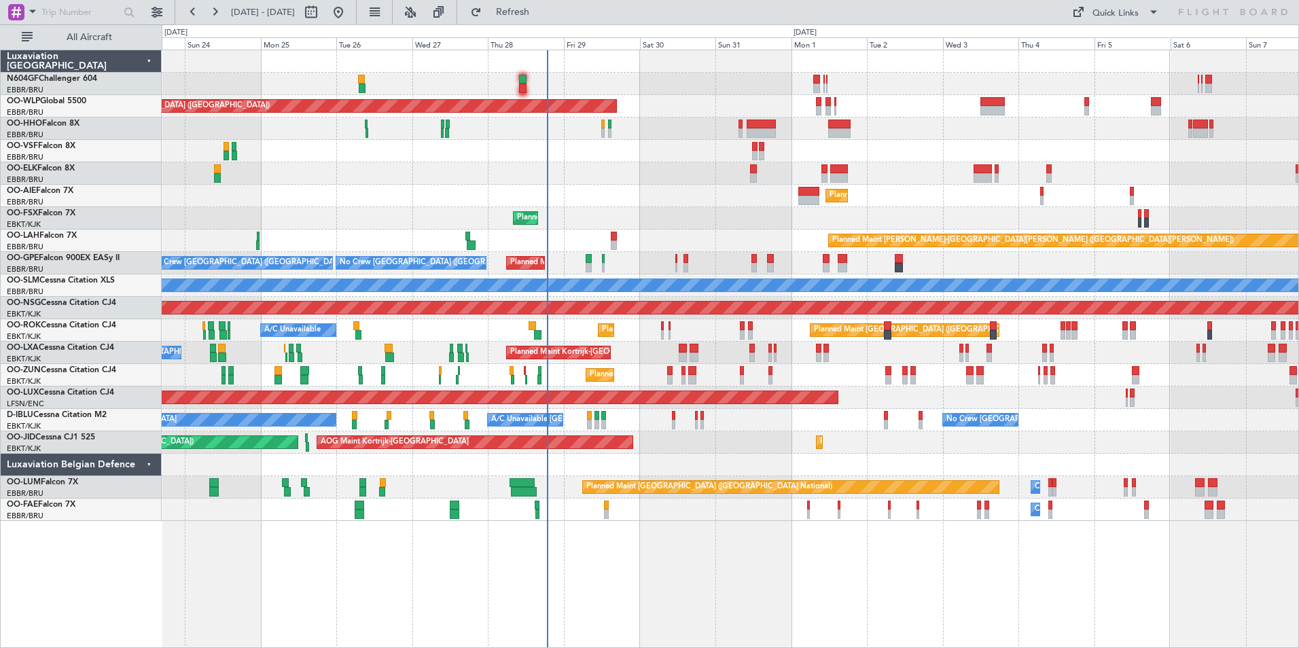
click at [955, 160] on div "Planned Maint [GEOGRAPHIC_DATA] ([GEOGRAPHIC_DATA]) Planned Maint [GEOGRAPHIC_D…" at bounding box center [730, 285] width 1137 height 471
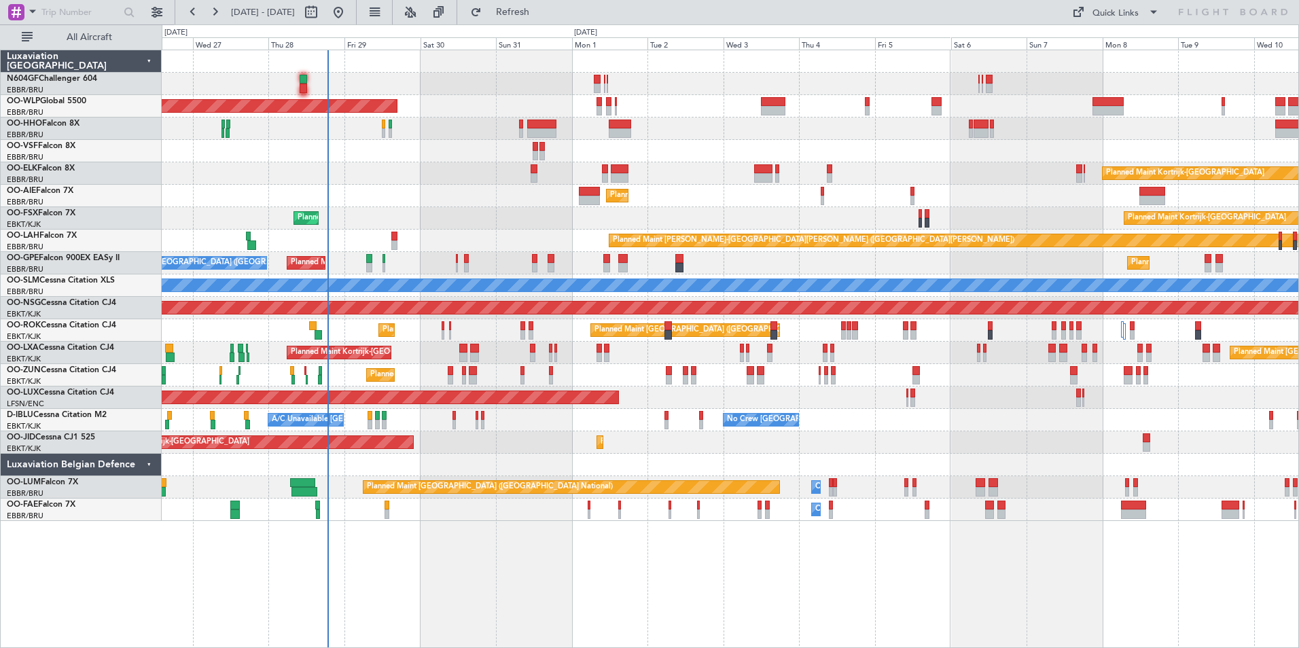
click at [849, 177] on div "Planned Maint [GEOGRAPHIC_DATA] ([GEOGRAPHIC_DATA]) Planned Maint [GEOGRAPHIC_D…" at bounding box center [730, 285] width 1137 height 471
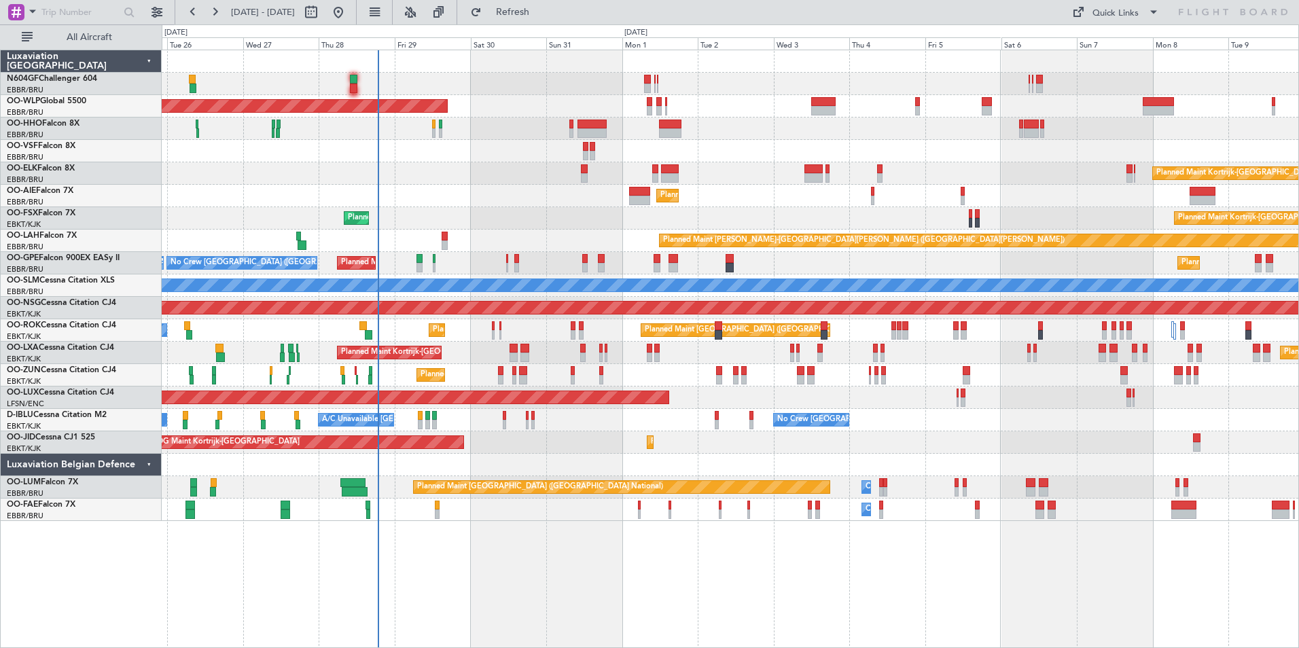
click at [730, 166] on div "Planned Maint [GEOGRAPHIC_DATA] ([GEOGRAPHIC_DATA]) Planned Maint [GEOGRAPHIC_D…" at bounding box center [730, 285] width 1137 height 471
click at [664, 102] on div "Planned Maint [GEOGRAPHIC_DATA] ([GEOGRAPHIC_DATA])" at bounding box center [730, 106] width 1137 height 22
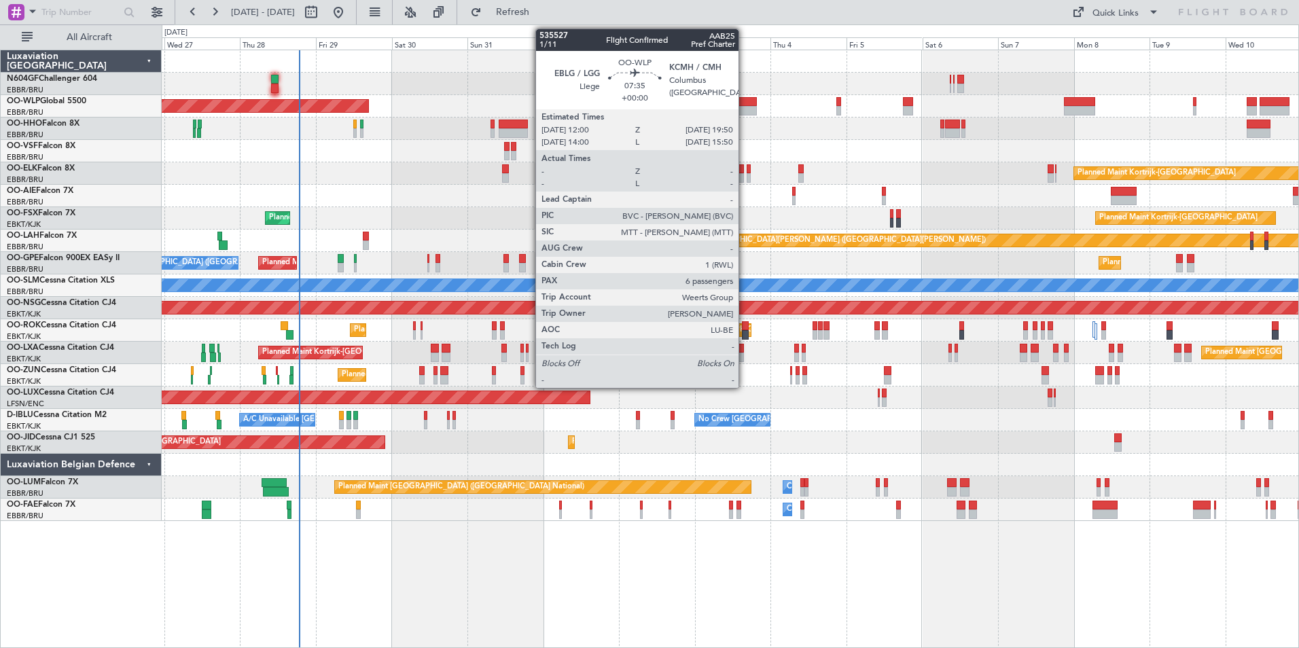
click at [745, 103] on div at bounding box center [745, 102] width 25 height 10
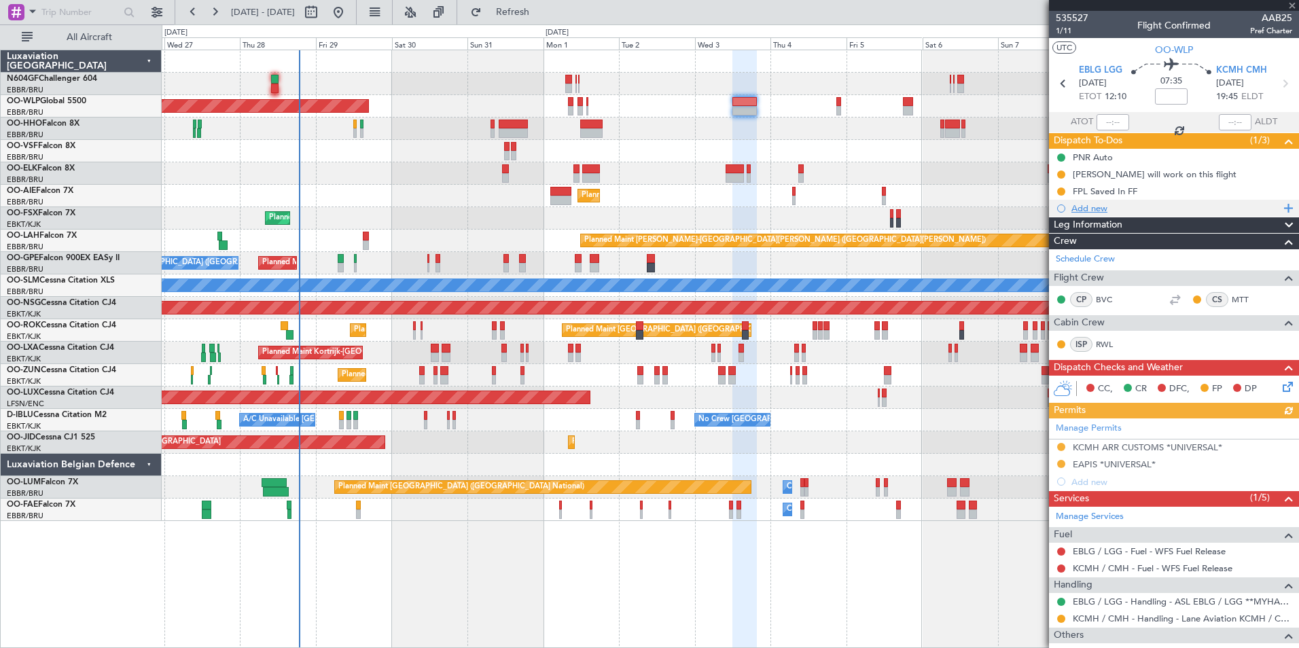
click at [1079, 209] on div "Add new" at bounding box center [1176, 209] width 209 height 12
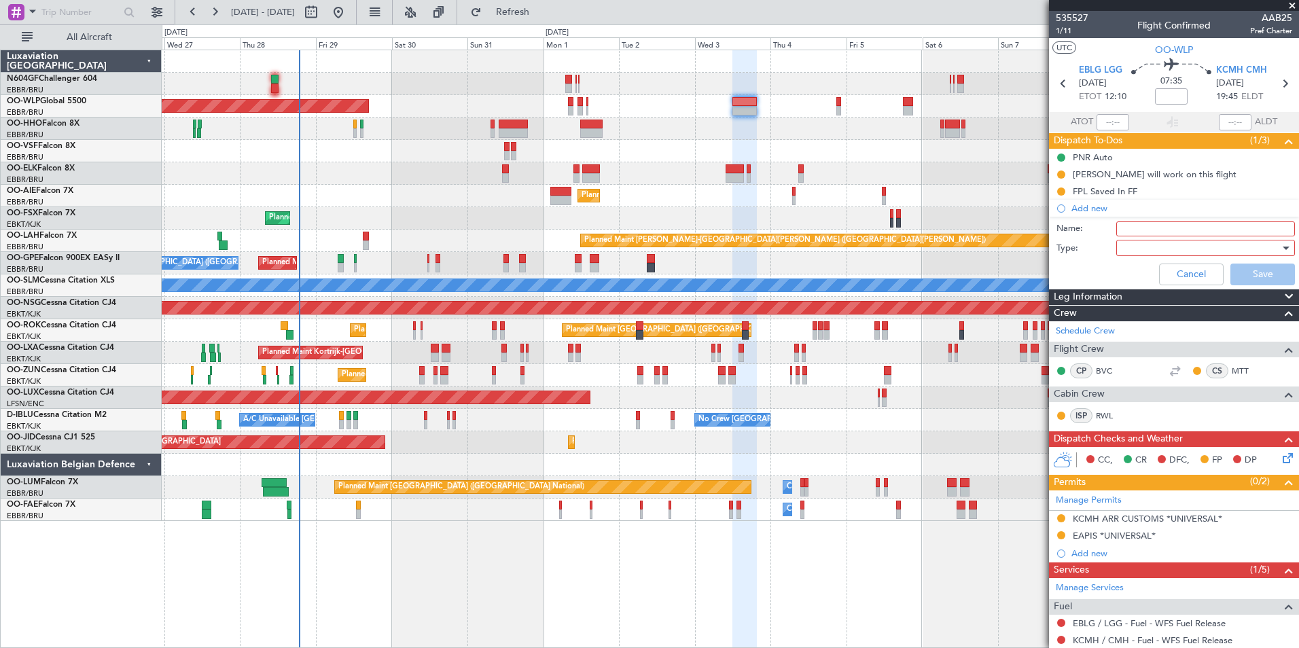
click at [1125, 222] on input "Name:" at bounding box center [1206, 229] width 179 height 15
type input "CREW/PAX ADDRESS"
click at [1172, 249] on div at bounding box center [1201, 248] width 158 height 20
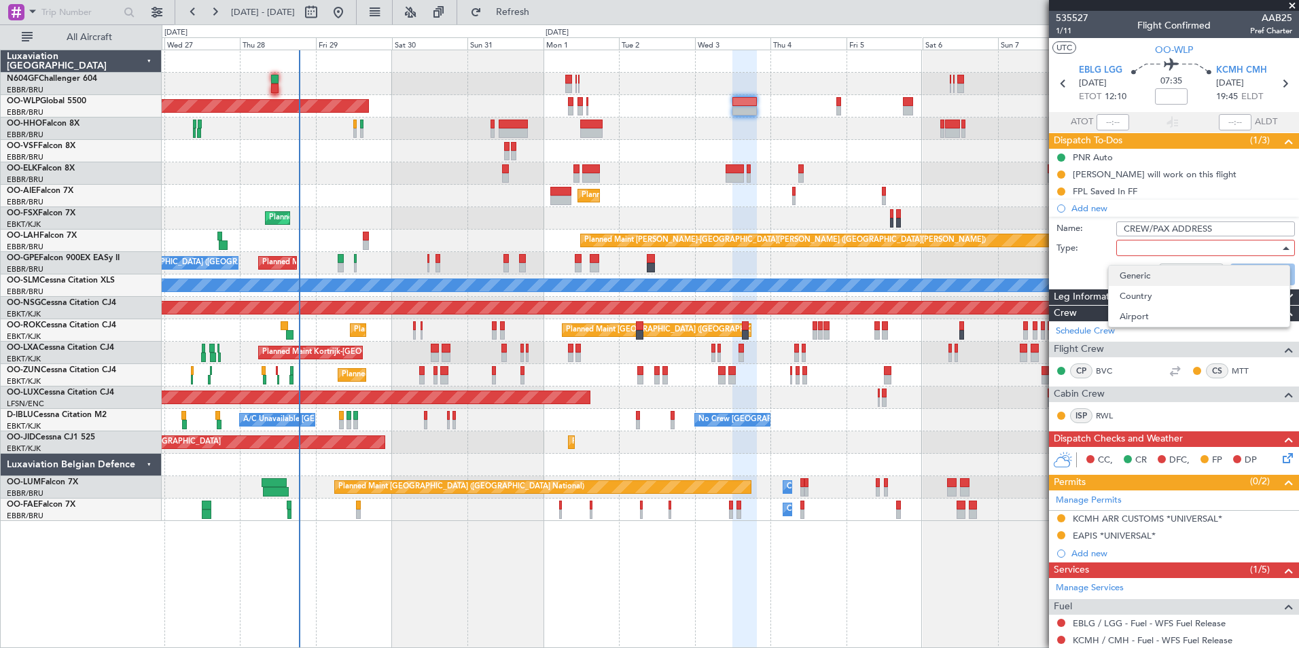
click at [1173, 266] on span "Generic" at bounding box center [1199, 276] width 159 height 20
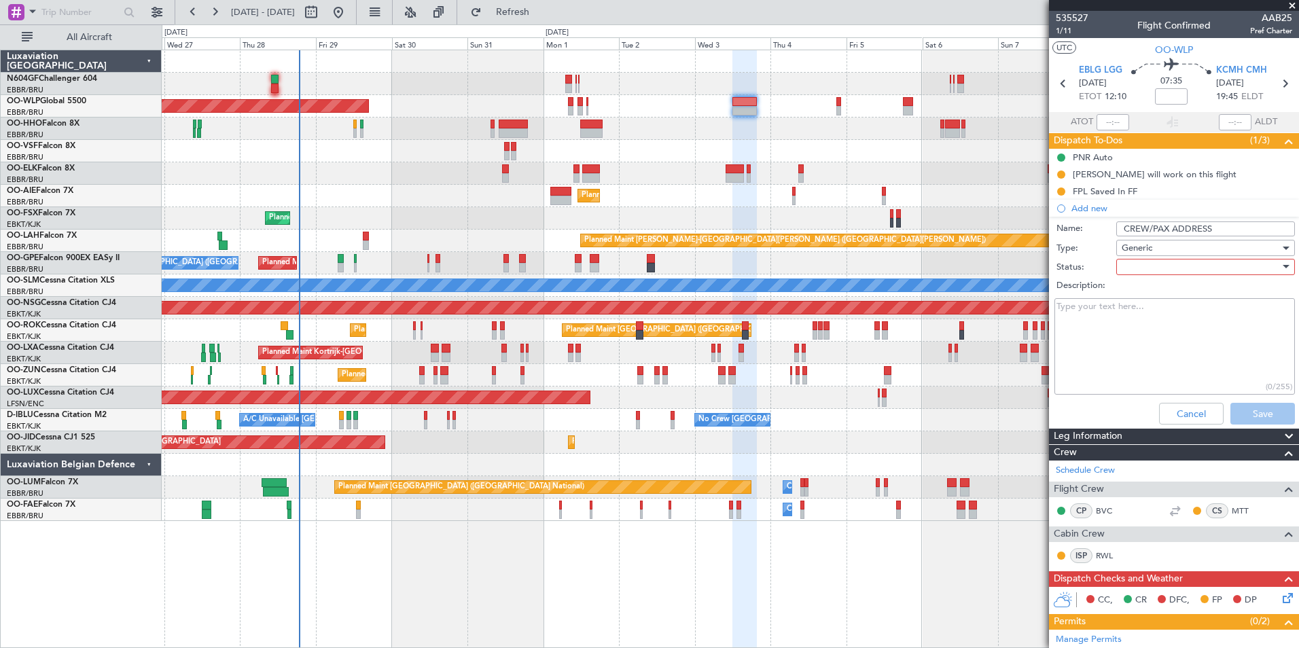
click at [1150, 267] on div at bounding box center [1201, 267] width 158 height 20
click at [1158, 297] on span "Not Started" at bounding box center [1199, 294] width 159 height 20
click at [1252, 407] on button "Save" at bounding box center [1263, 414] width 65 height 22
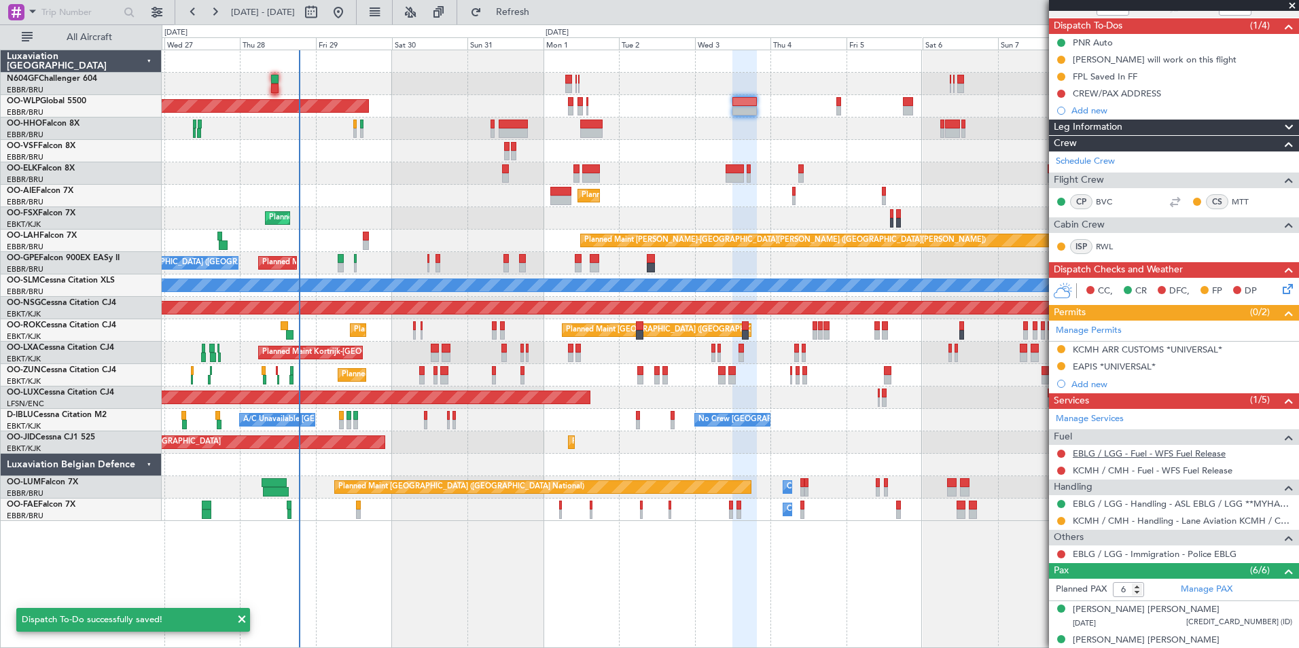
scroll to position [47, 0]
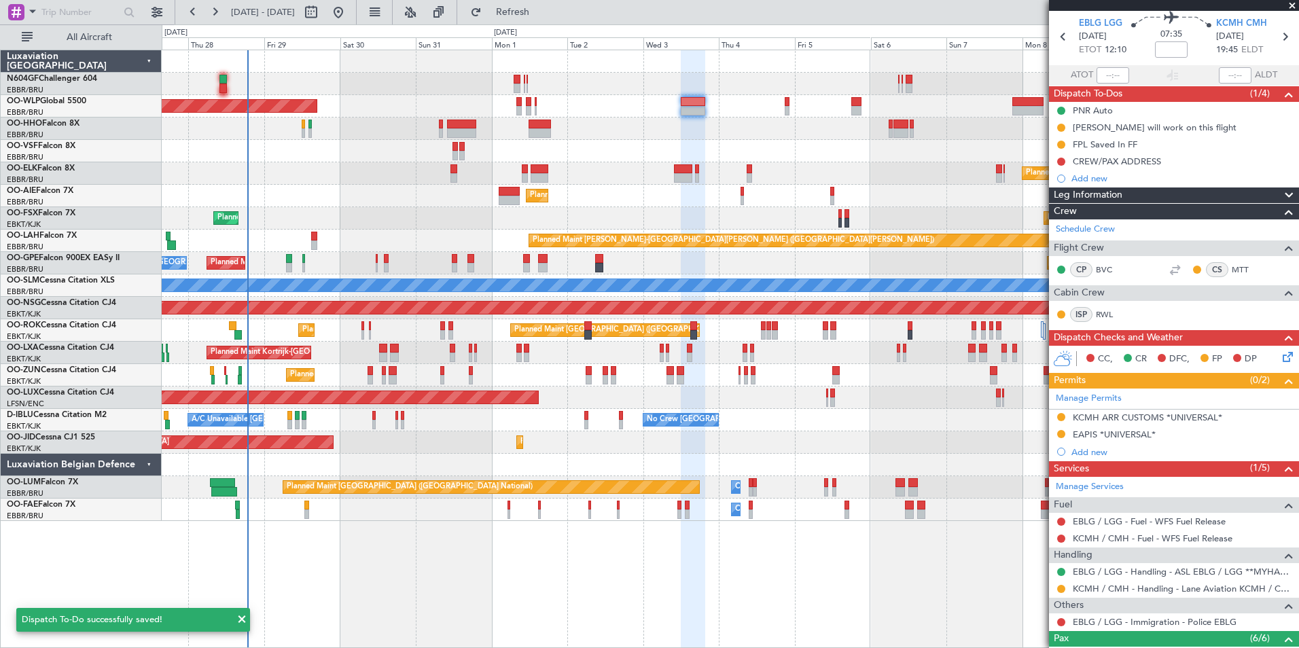
click at [809, 120] on div "Planned Maint [GEOGRAPHIC_DATA] ([GEOGRAPHIC_DATA]) Planned Maint [GEOGRAPHIC_D…" at bounding box center [730, 285] width 1137 height 471
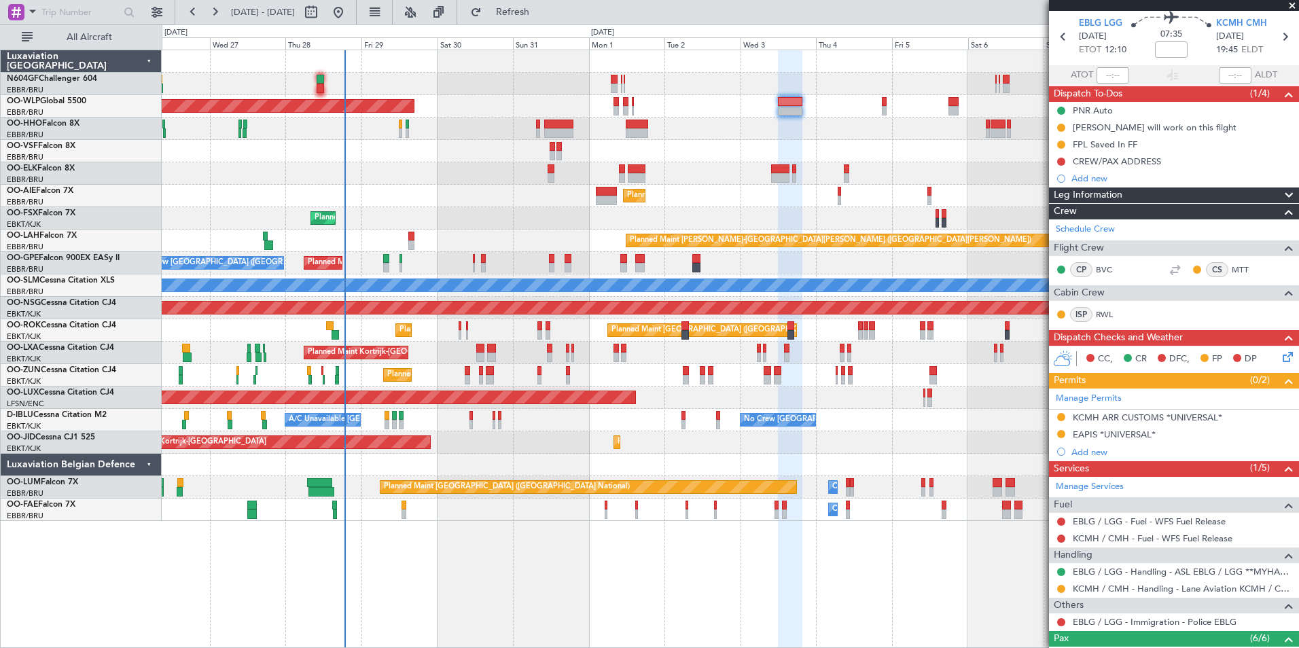
click at [464, 152] on div "Planned Maint [GEOGRAPHIC_DATA] ([GEOGRAPHIC_DATA]) Planned Maint [GEOGRAPHIC_D…" at bounding box center [730, 285] width 1137 height 471
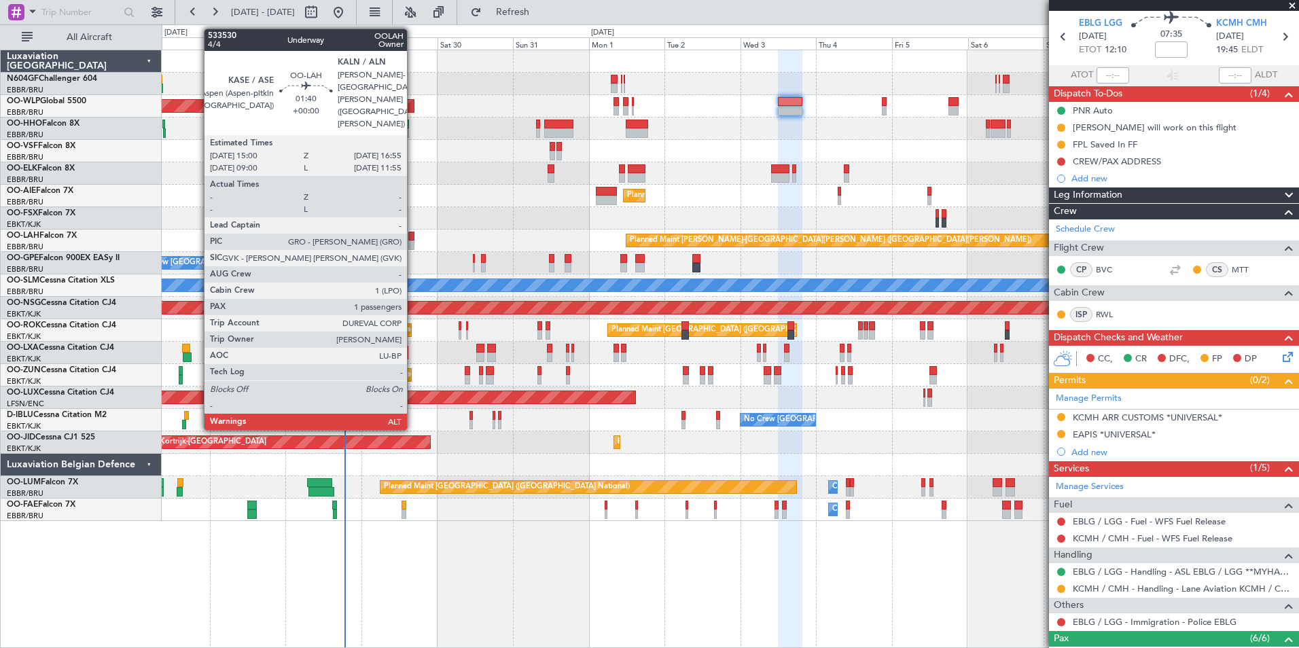
click at [414, 238] on div at bounding box center [411, 237] width 6 height 10
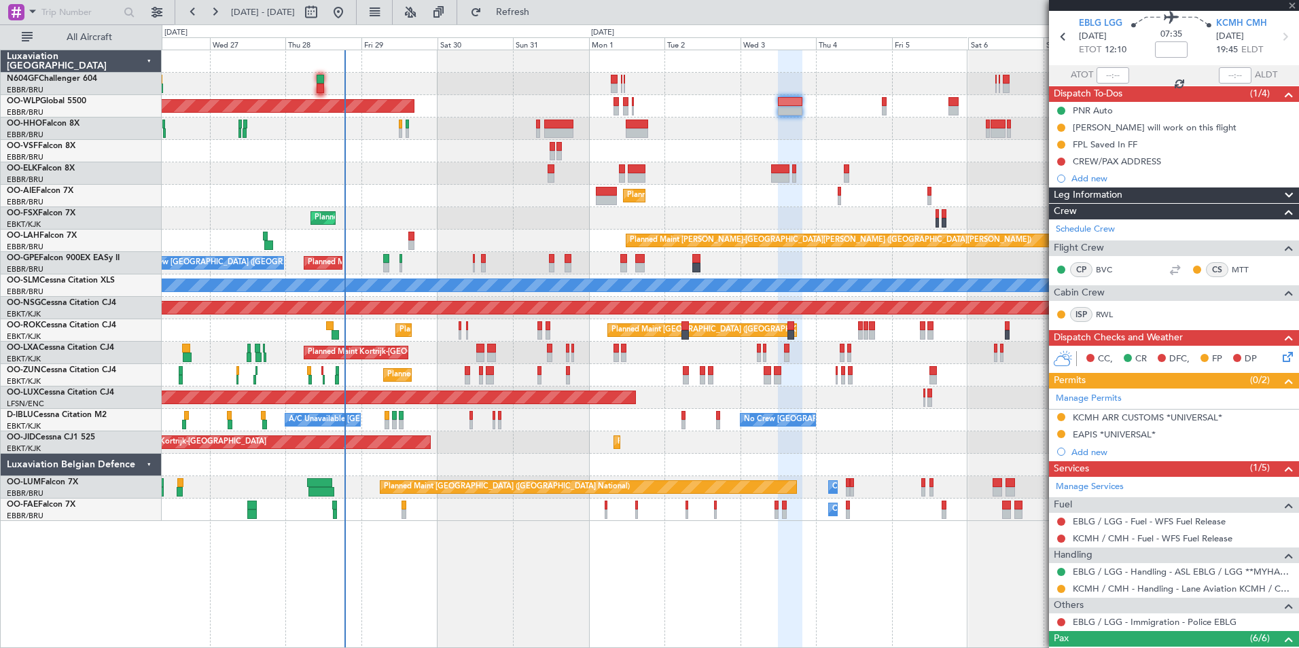
type input "1"
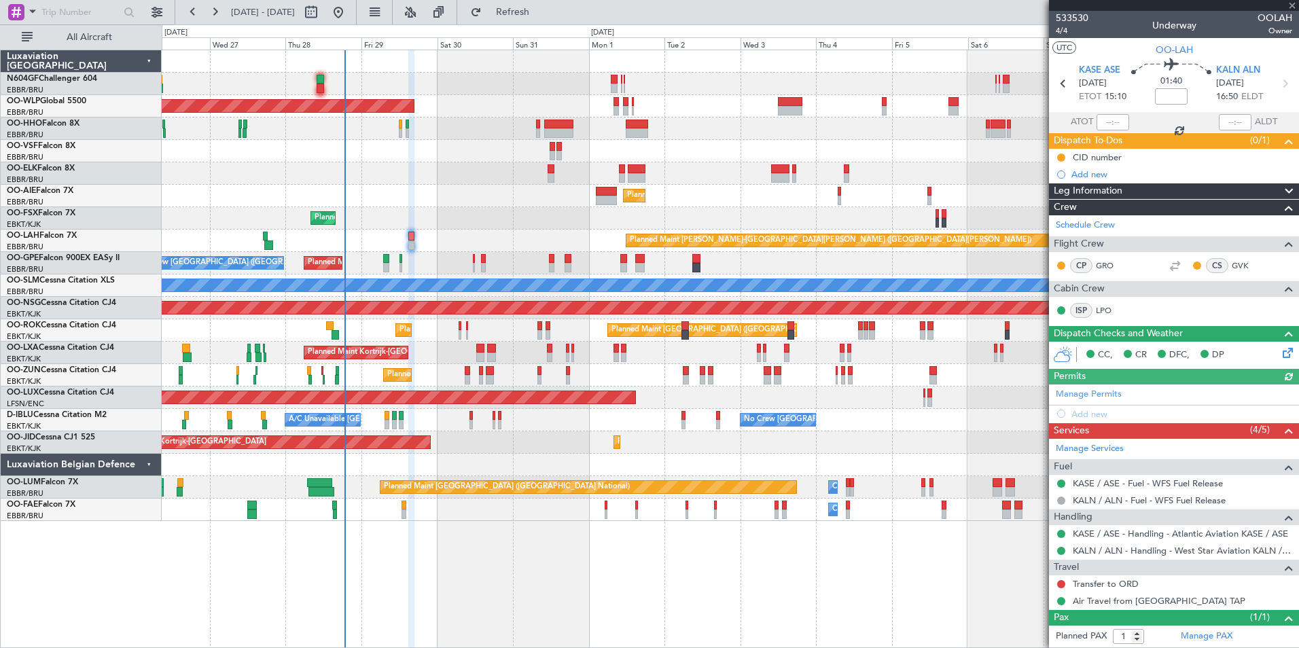
scroll to position [30, 0]
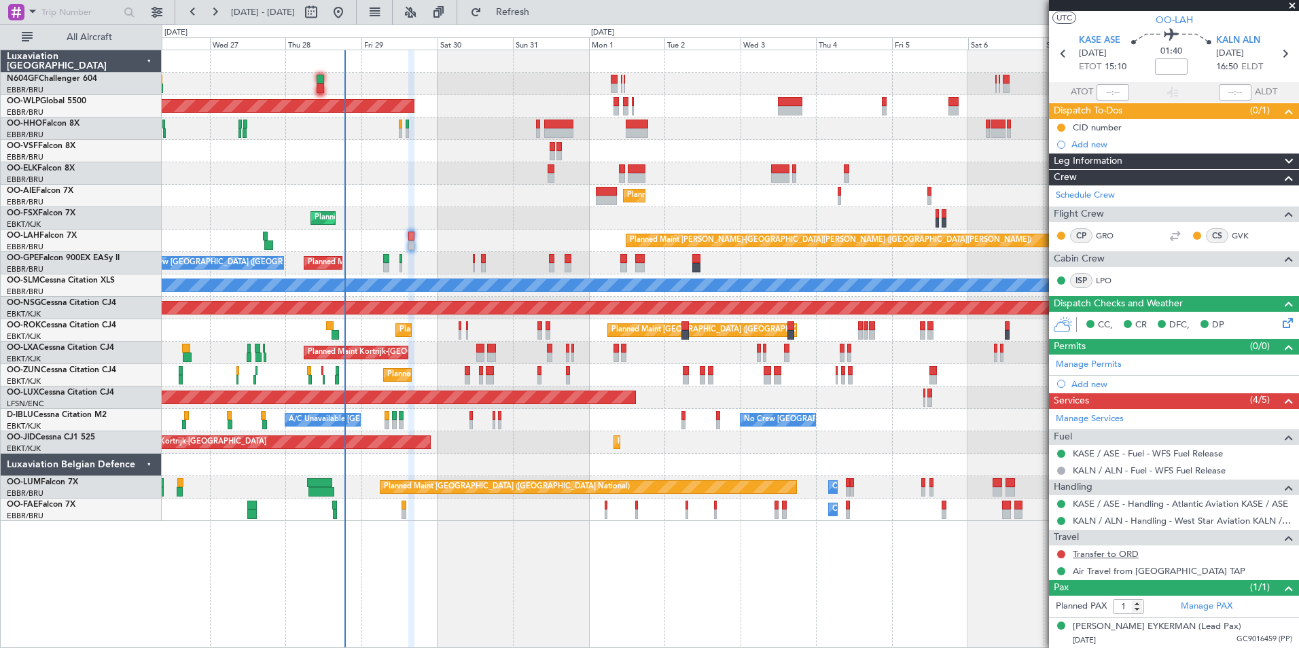
click at [1089, 550] on link "Transfer to ORD" at bounding box center [1106, 554] width 66 height 12
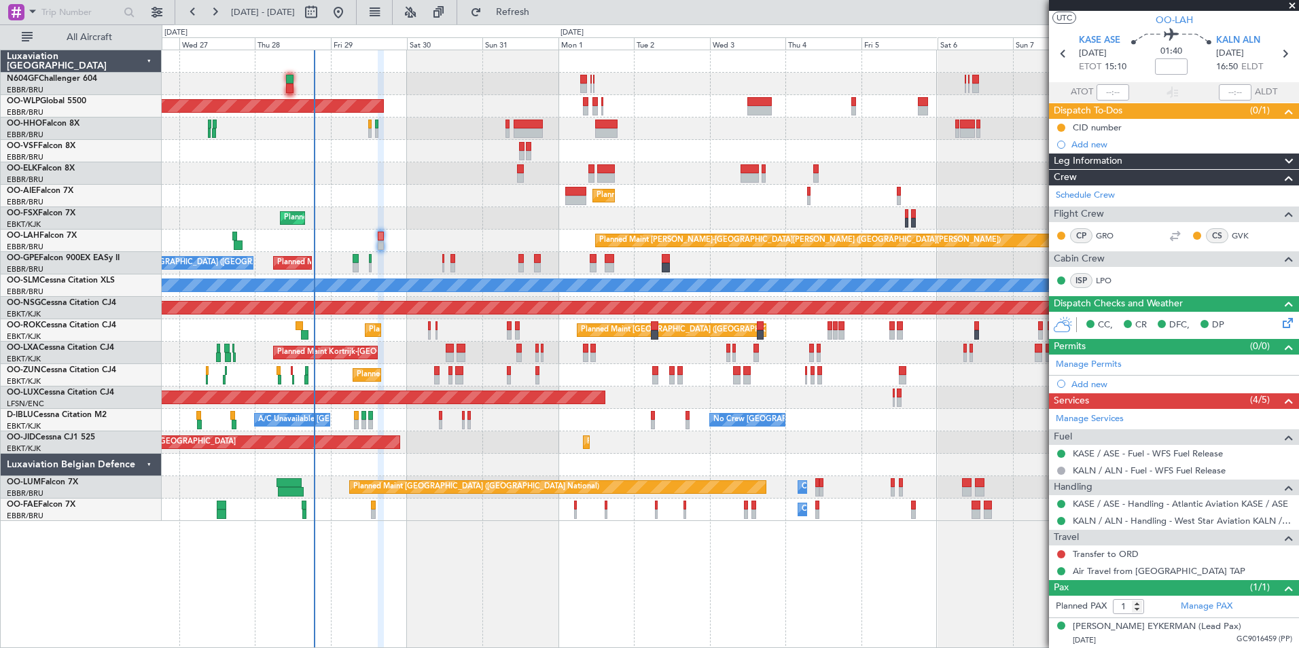
click at [470, 237] on div "Planned Maint [PERSON_NAME]-[GEOGRAPHIC_DATA][PERSON_NAME] ([GEOGRAPHIC_DATA][P…" at bounding box center [730, 241] width 1137 height 22
click at [422, 241] on div "Planned Maint [PERSON_NAME]-[GEOGRAPHIC_DATA][PERSON_NAME] ([GEOGRAPHIC_DATA][P…" at bounding box center [730, 241] width 1137 height 22
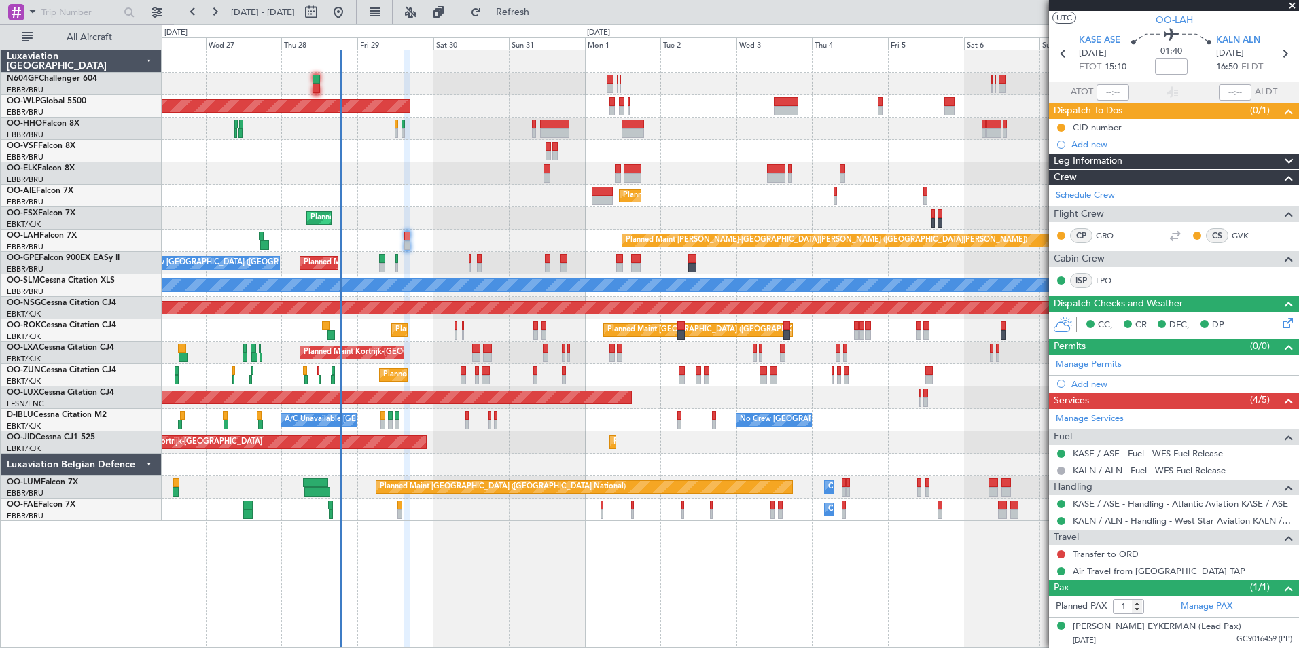
click at [377, 239] on div "Planned Maint [PERSON_NAME]-[GEOGRAPHIC_DATA][PERSON_NAME] ([GEOGRAPHIC_DATA][P…" at bounding box center [730, 241] width 1137 height 22
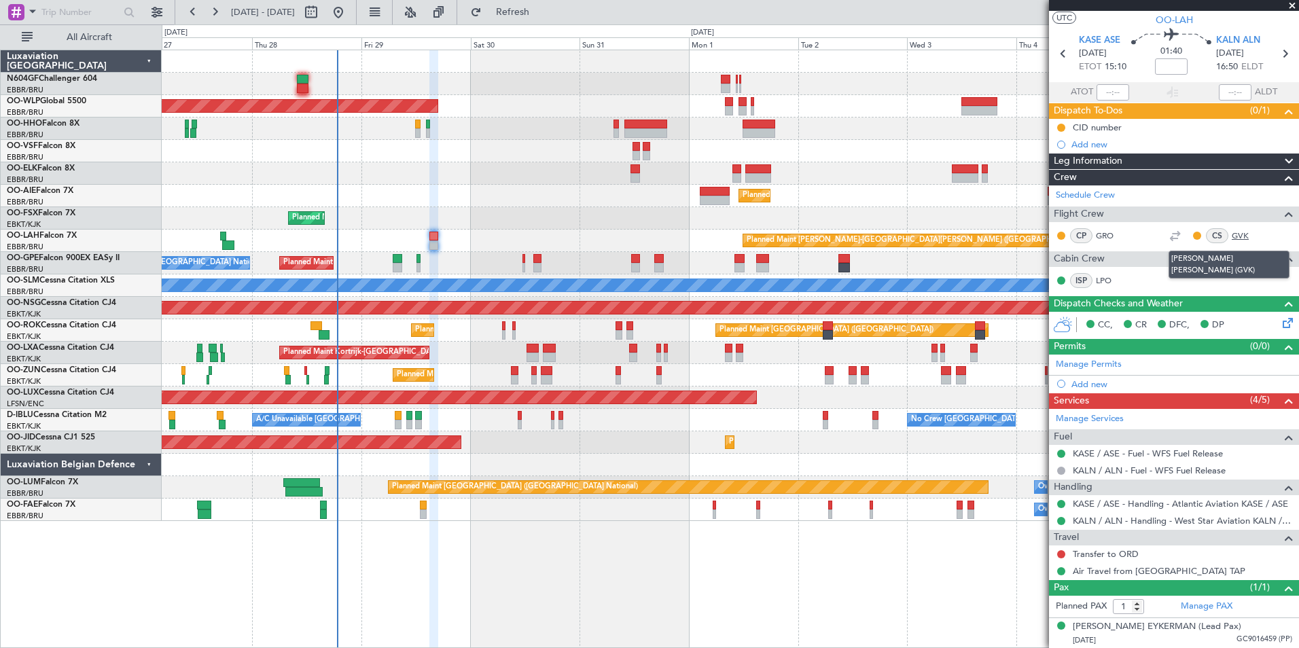
click at [1239, 234] on link "GVK" at bounding box center [1247, 236] width 31 height 12
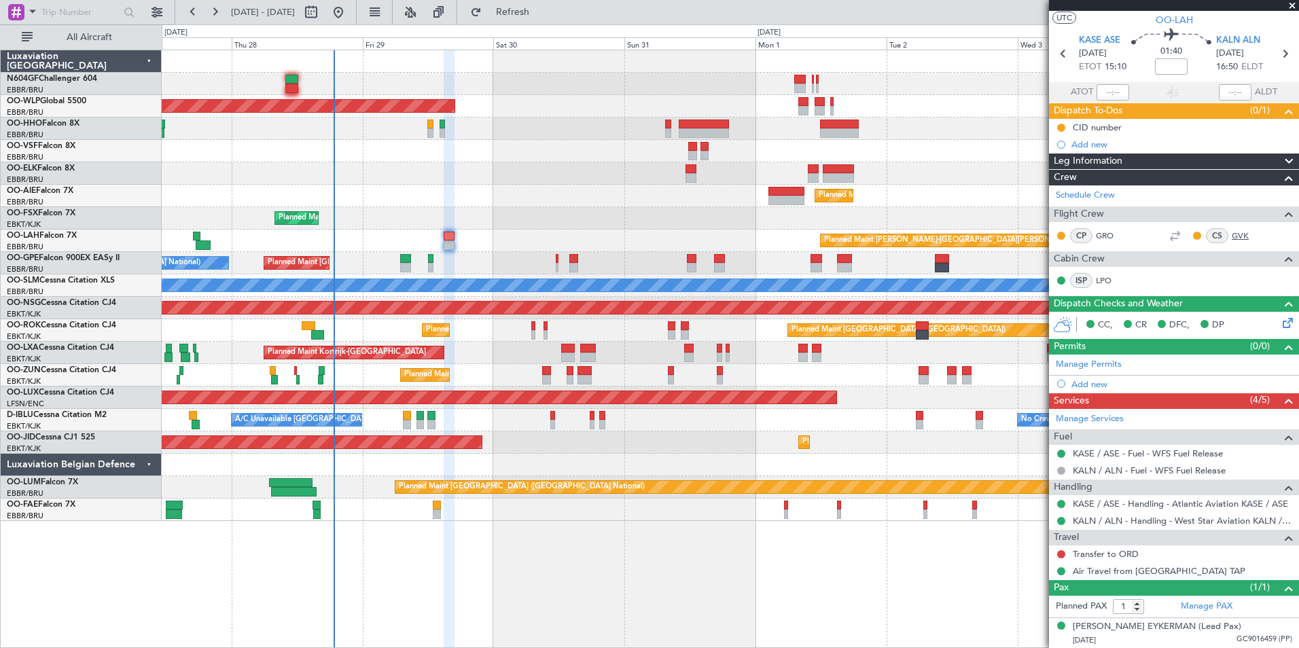
click at [1232, 236] on link "GVK" at bounding box center [1247, 236] width 31 height 12
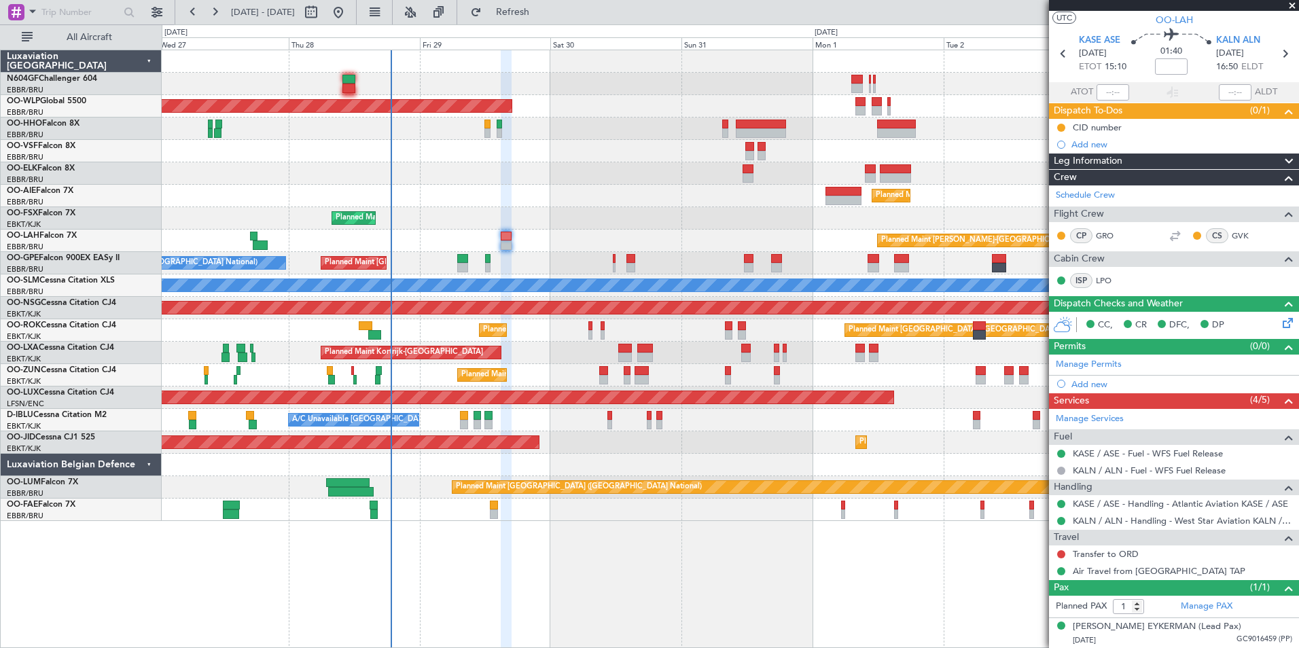
click at [593, 229] on div "Planned Maint Kortrijk-[GEOGRAPHIC_DATA]" at bounding box center [730, 218] width 1137 height 22
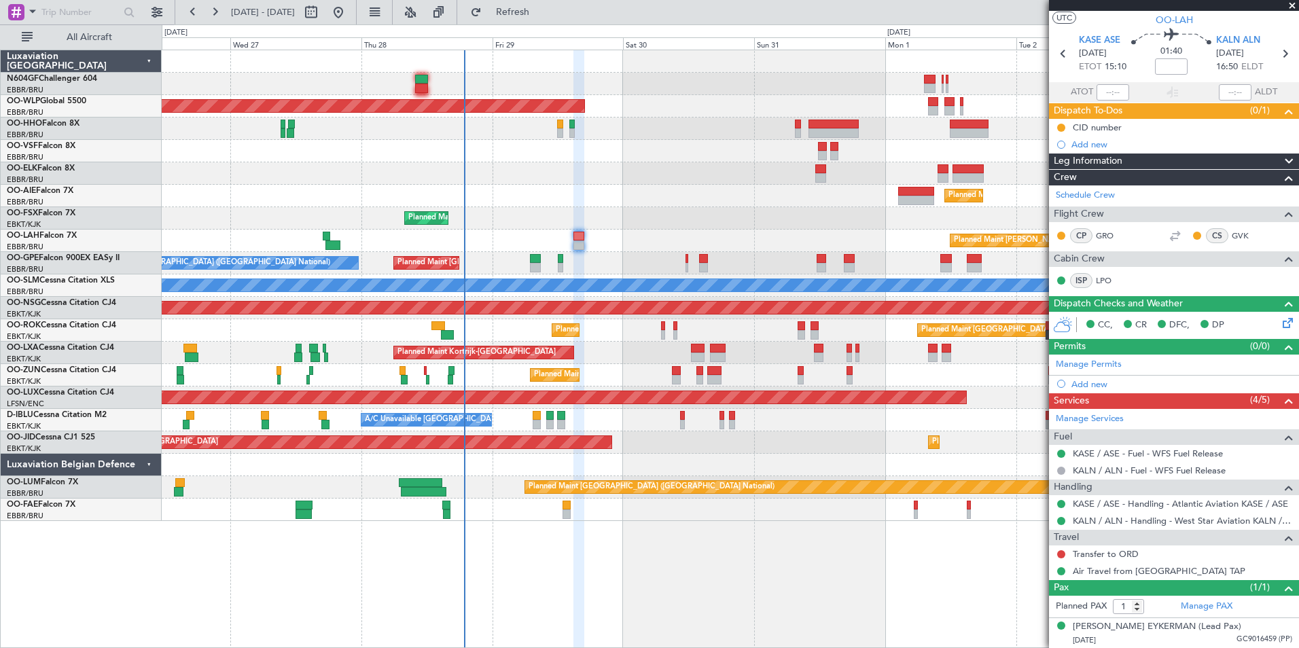
click at [593, 238] on div "Planned Maint [PERSON_NAME]-[GEOGRAPHIC_DATA][PERSON_NAME] ([GEOGRAPHIC_DATA][P…" at bounding box center [730, 241] width 1137 height 22
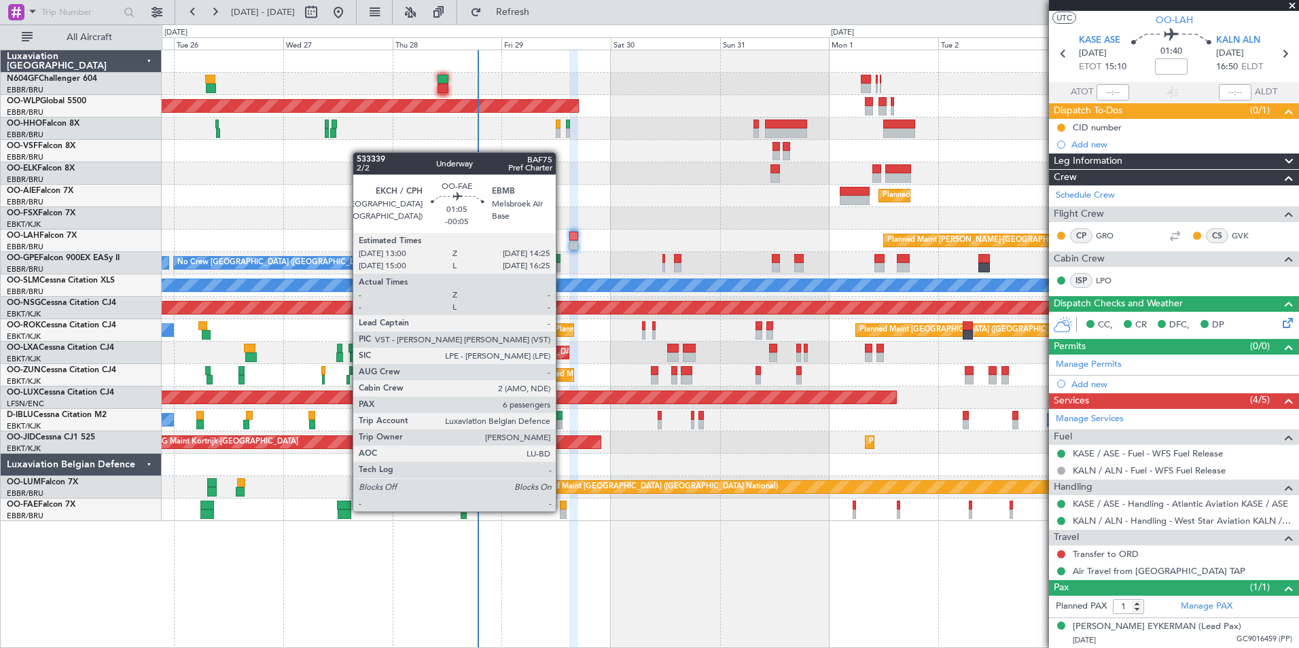
click at [562, 510] on div at bounding box center [563, 515] width 7 height 10
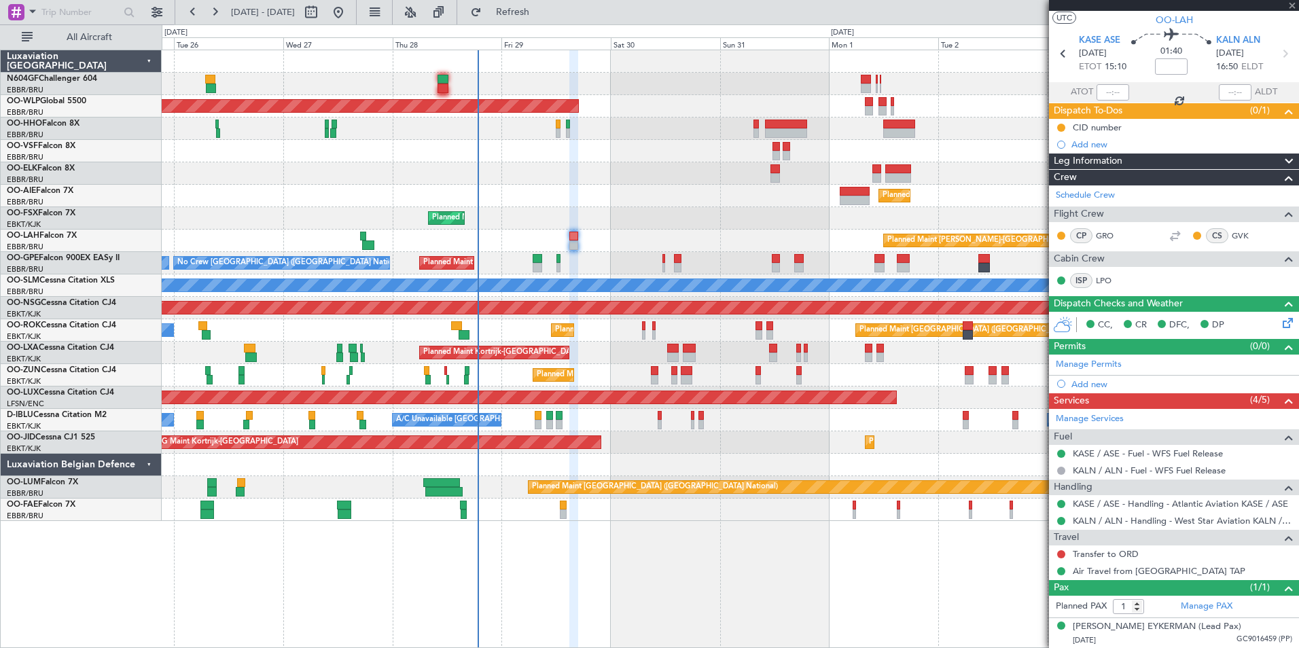
type input "-00:05"
type input "6"
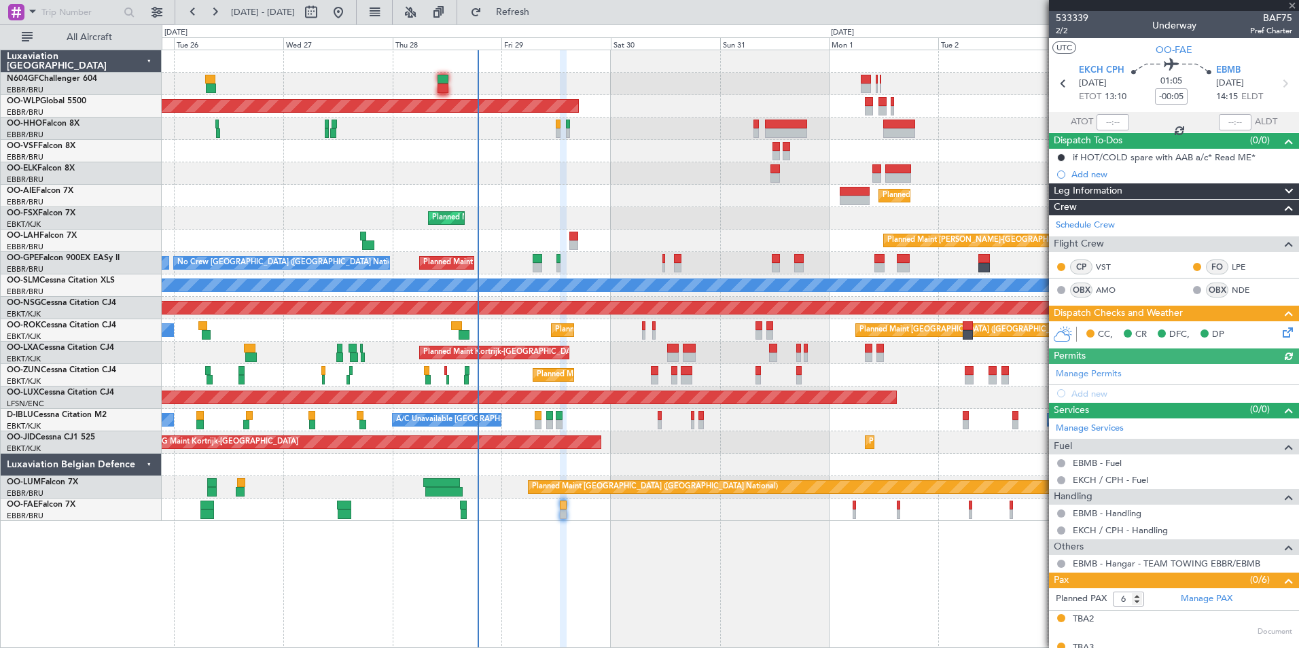
click at [1284, 335] on icon at bounding box center [1285, 330] width 11 height 11
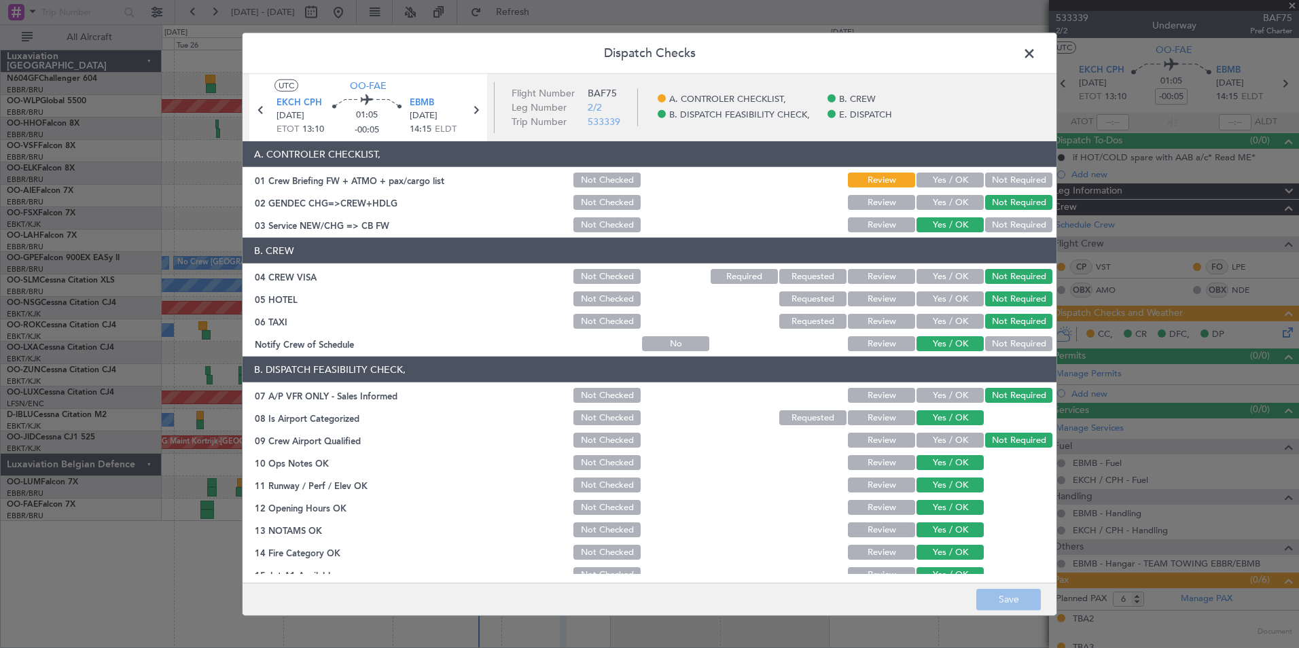
click at [928, 181] on button "Yes / OK" at bounding box center [950, 180] width 67 height 15
click at [1007, 607] on button "Save" at bounding box center [1009, 600] width 65 height 22
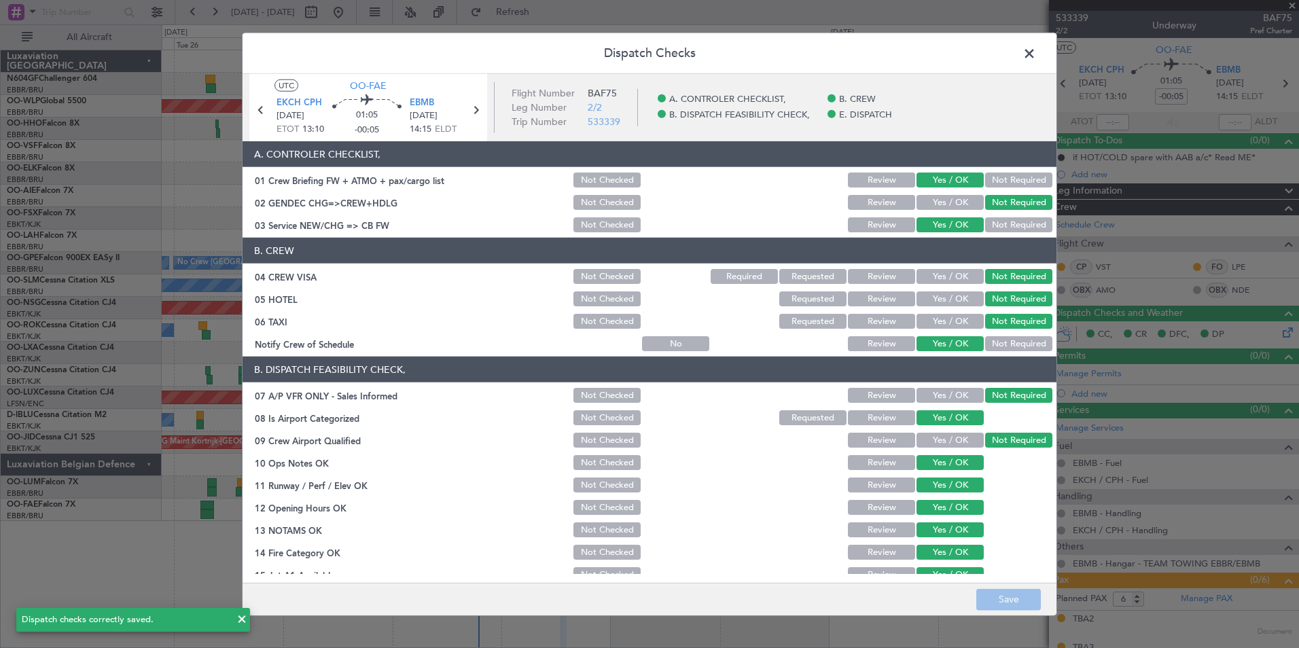
click at [1036, 62] on span at bounding box center [1036, 56] width 0 height 27
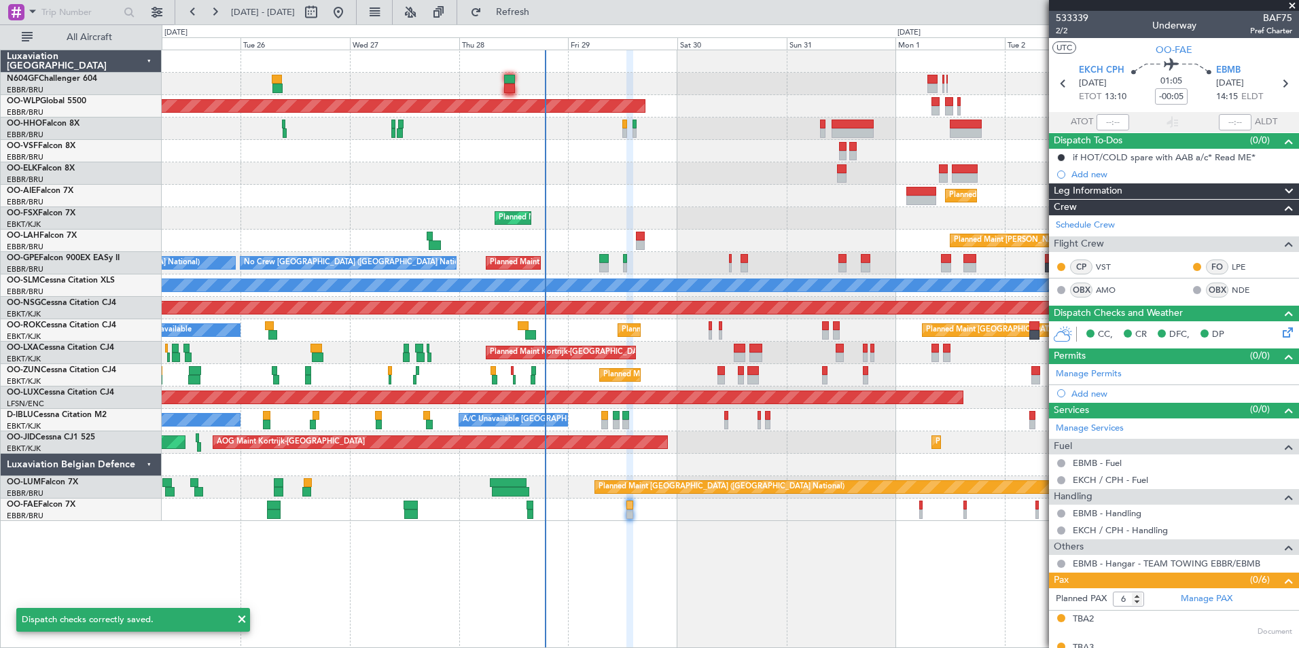
click at [634, 162] on div at bounding box center [730, 151] width 1137 height 22
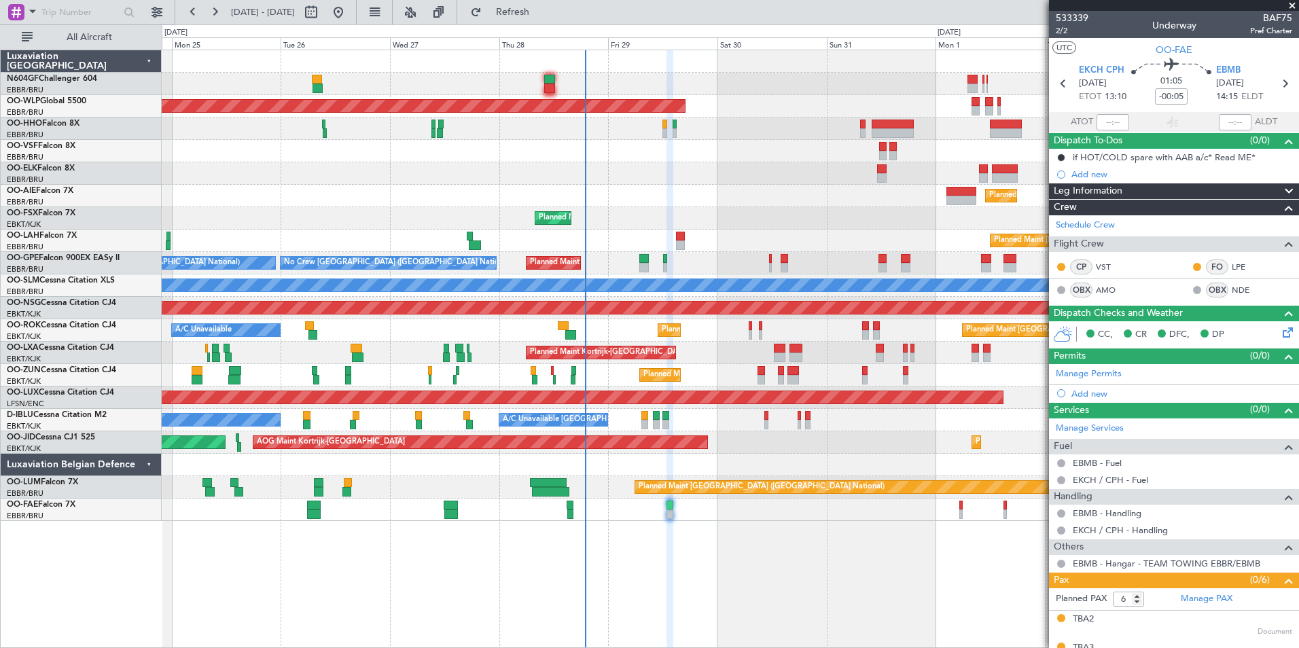
click at [708, 243] on div "Planned Maint [PERSON_NAME]-[GEOGRAPHIC_DATA][PERSON_NAME] ([GEOGRAPHIC_DATA][P…" at bounding box center [730, 241] width 1137 height 22
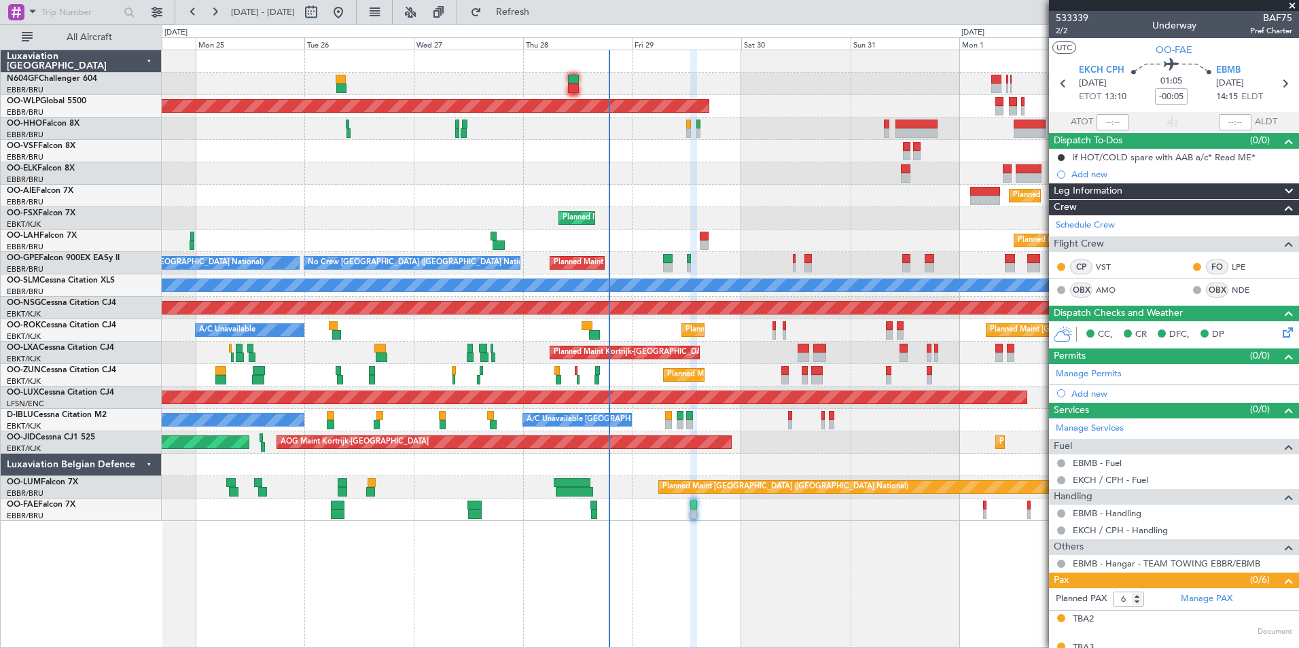
click at [648, 225] on div "Planned Maint Kortrijk-[GEOGRAPHIC_DATA]" at bounding box center [730, 218] width 1137 height 22
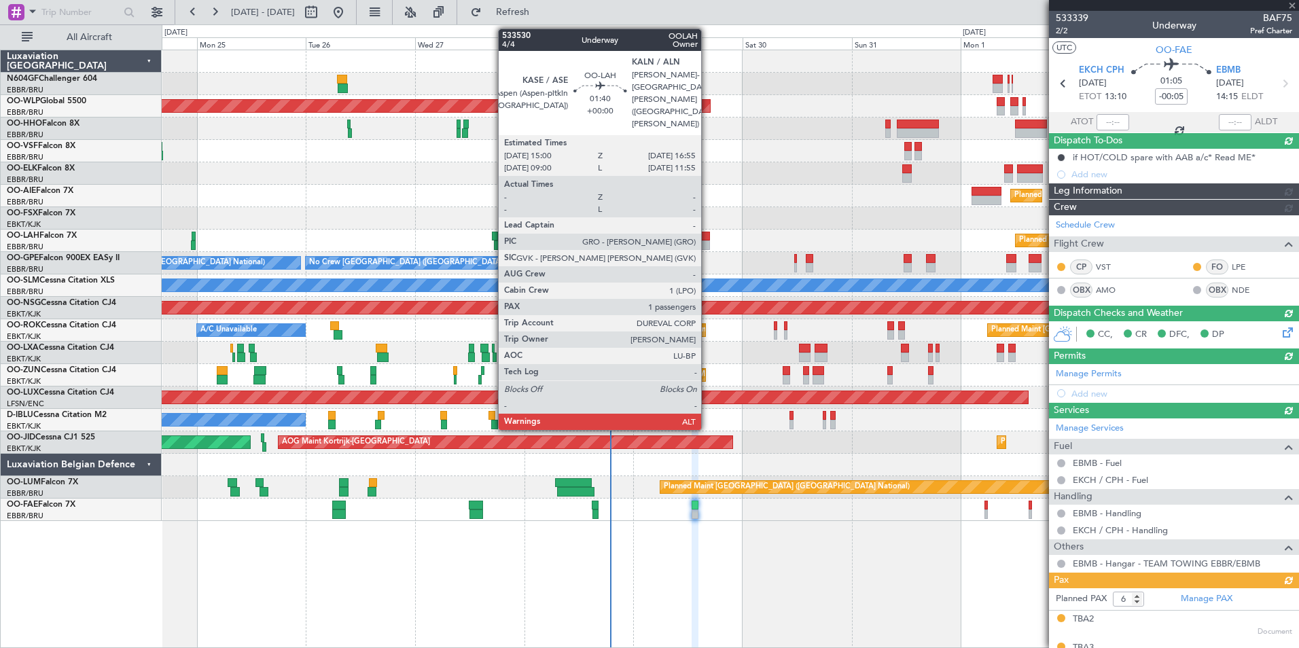
click at [707, 241] on div at bounding box center [705, 246] width 9 height 10
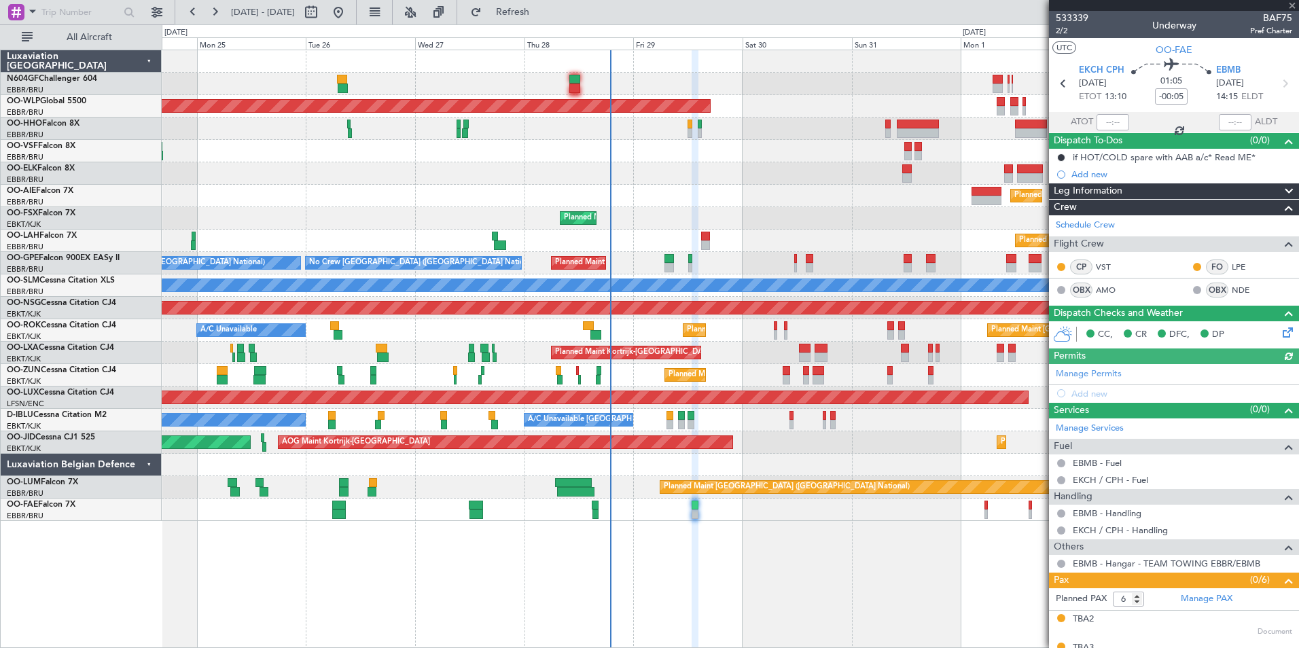
type input "1"
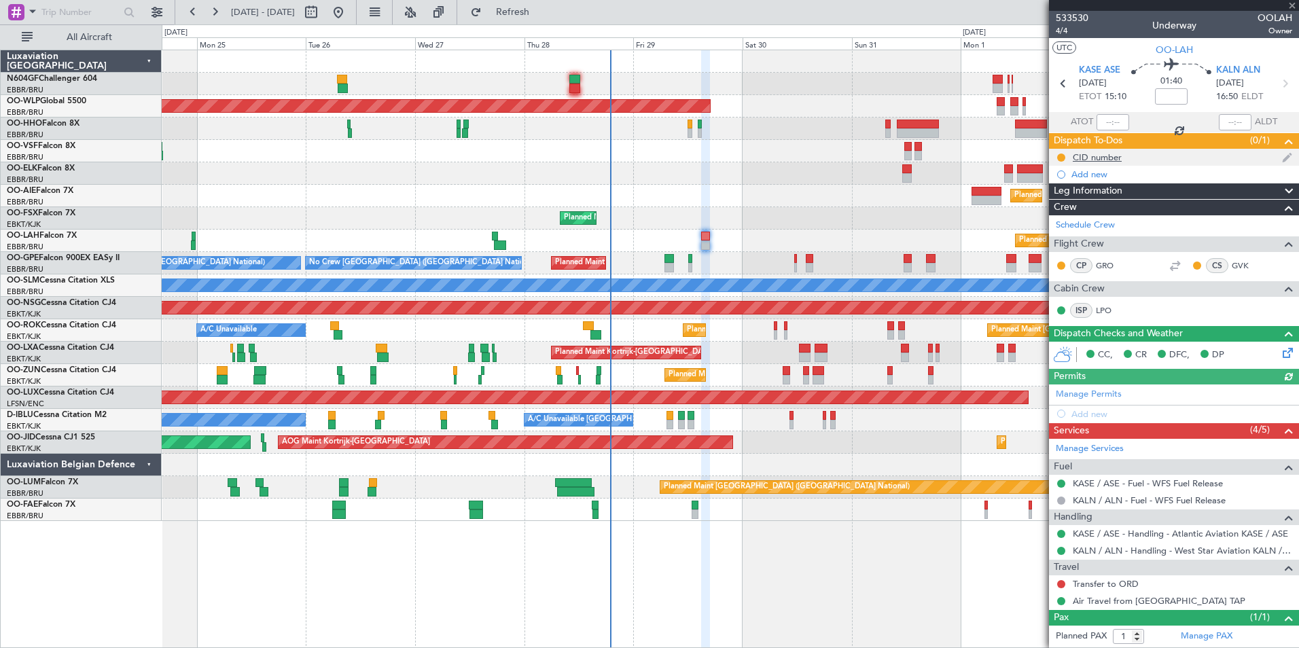
click at [1089, 157] on div "CID number" at bounding box center [1097, 158] width 49 height 12
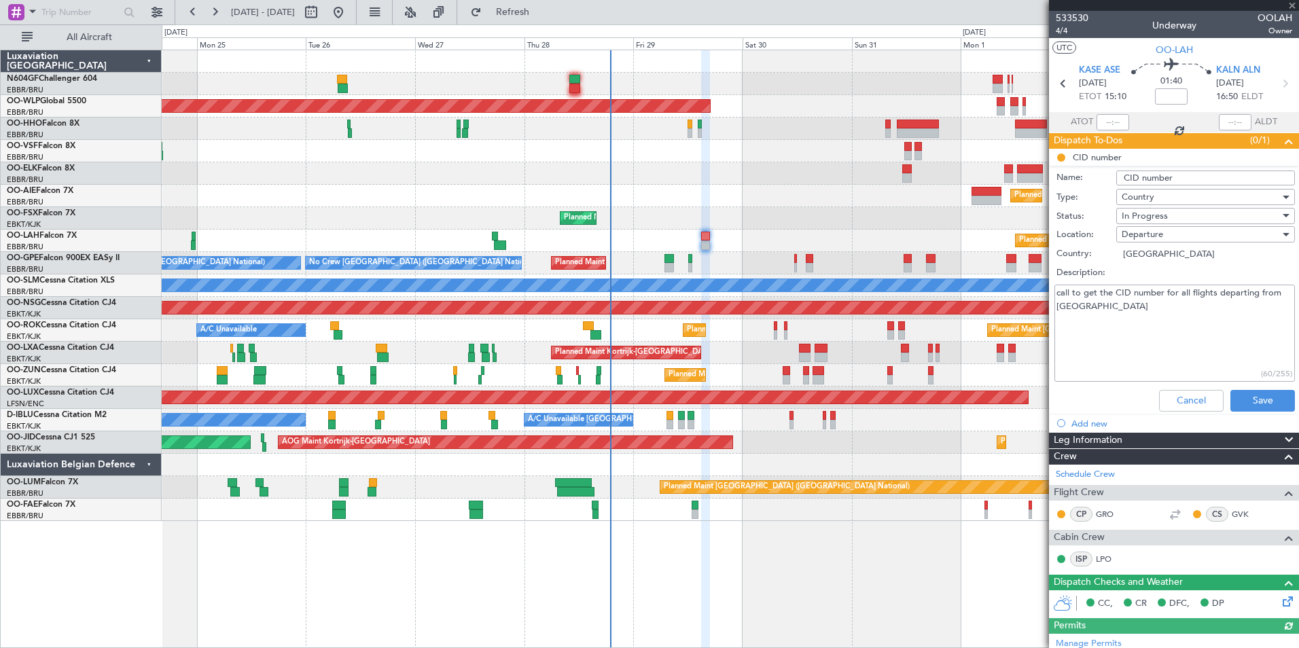
click at [1106, 323] on textarea "call to get the CID number for all flights departing from [GEOGRAPHIC_DATA]" at bounding box center [1175, 333] width 241 height 97
type textarea "call to get the CID number for all flights departing from US 274"
click at [1174, 213] on div "In Progress" at bounding box center [1201, 216] width 158 height 20
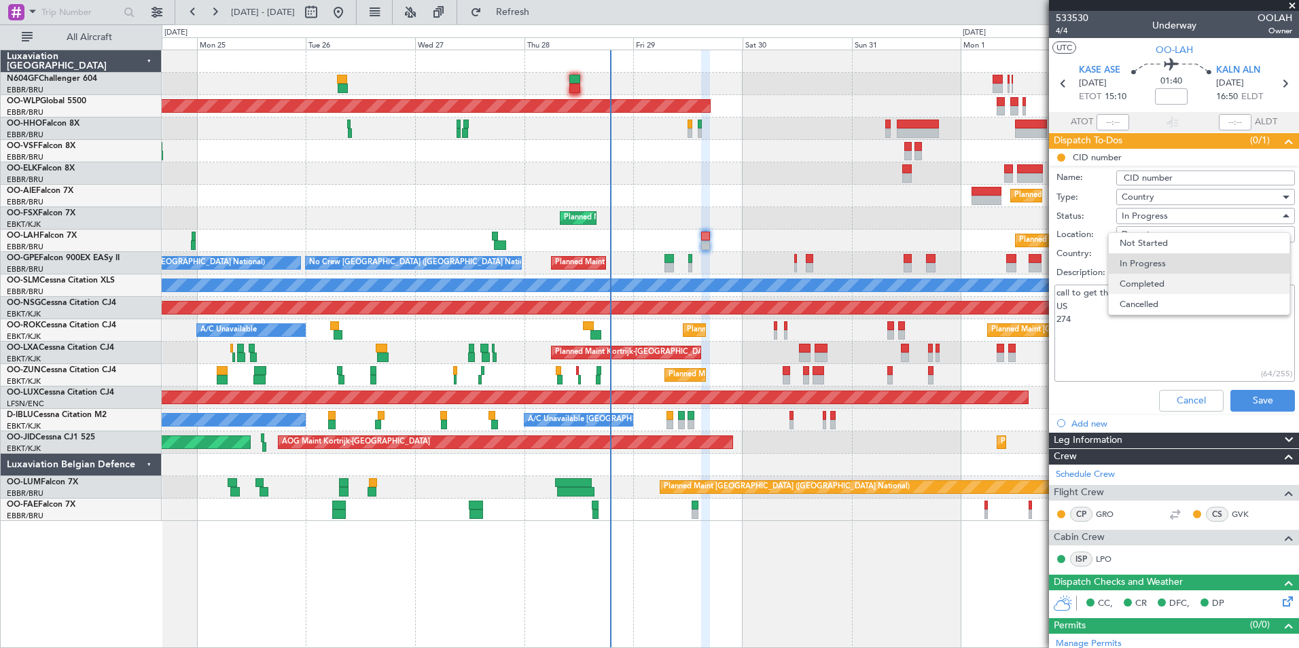
click at [1164, 281] on span "Completed" at bounding box center [1199, 284] width 159 height 20
click at [1244, 400] on button "Save" at bounding box center [1263, 401] width 65 height 22
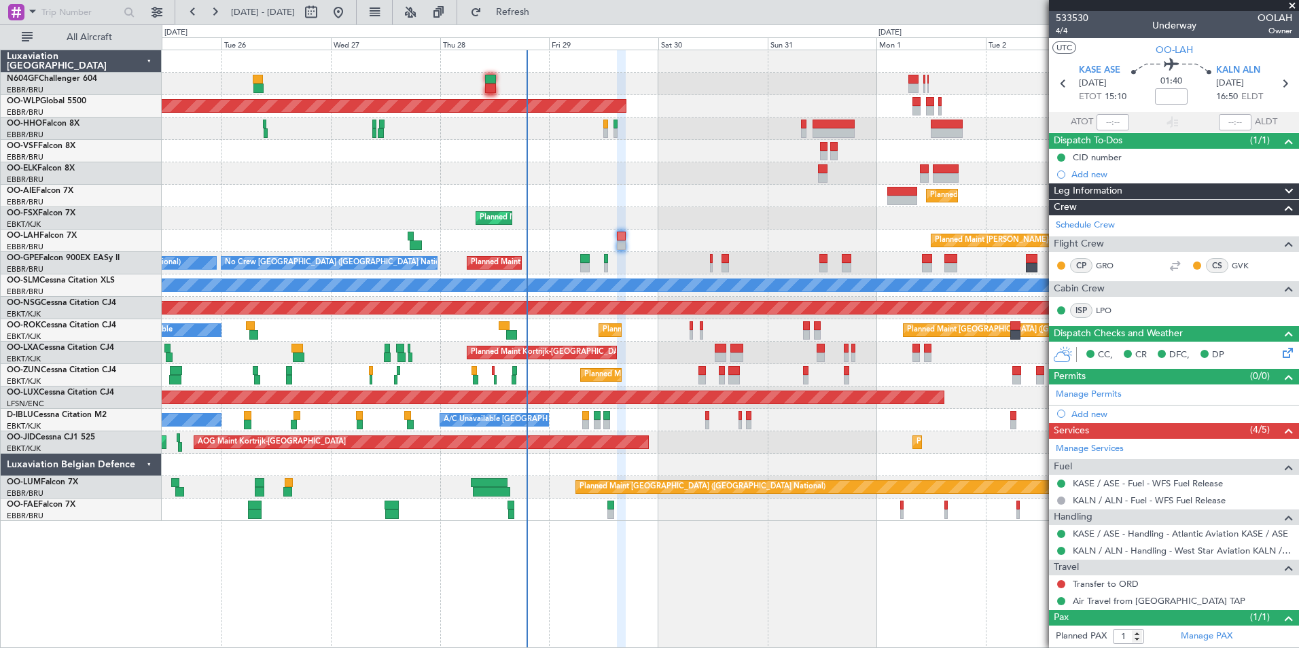
click at [696, 168] on div at bounding box center [730, 173] width 1137 height 22
click at [1107, 584] on link "Transfer to ORD" at bounding box center [1106, 584] width 66 height 12
click at [530, 25] on div "0 0 Mon 25 Tue 26 Wed 27 Thu 28 Fri 29 Sat 30 Sun 31 [DATE] [DATE] Tue 2 Wed 3 …" at bounding box center [730, 37] width 1136 height 24
click at [527, 18] on button "Refresh" at bounding box center [505, 12] width 82 height 22
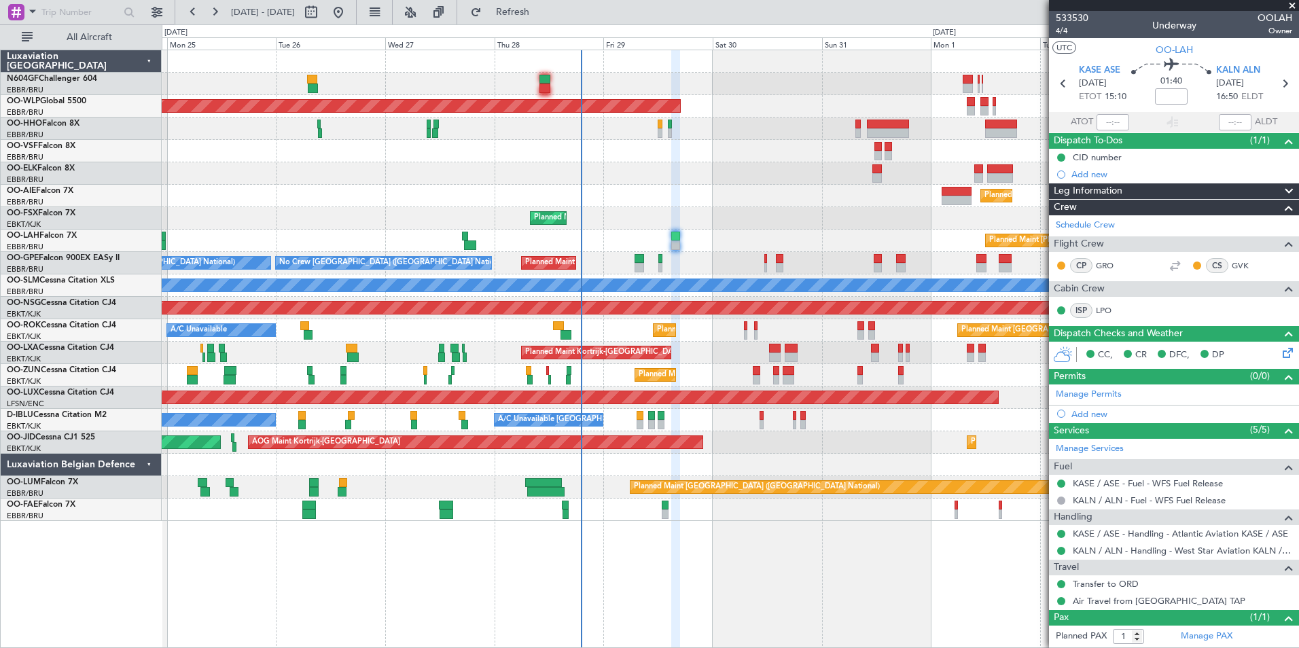
click at [697, 343] on div "Planned Maint [GEOGRAPHIC_DATA] ([GEOGRAPHIC_DATA]) Planned Maint [GEOGRAPHIC_D…" at bounding box center [730, 285] width 1137 height 471
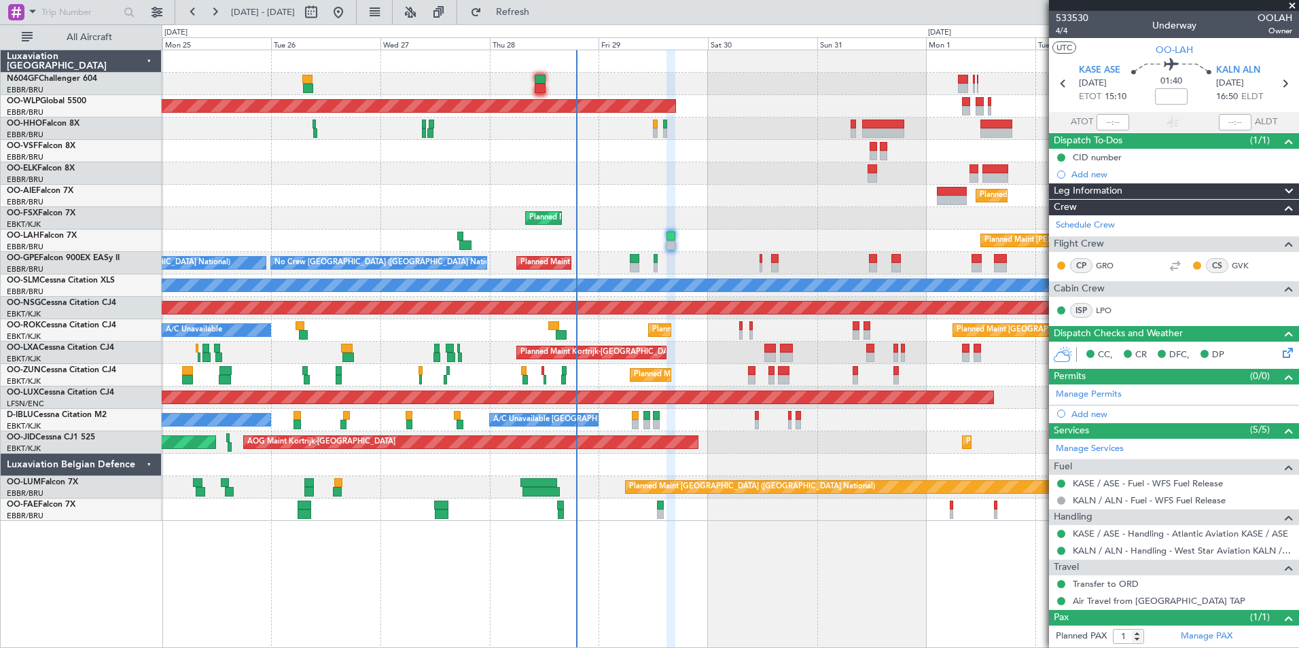
click at [665, 345] on div "Planned Maint Kortrijk-[GEOGRAPHIC_DATA] A/C Unavailable [GEOGRAPHIC_DATA] ([GE…" at bounding box center [730, 353] width 1137 height 22
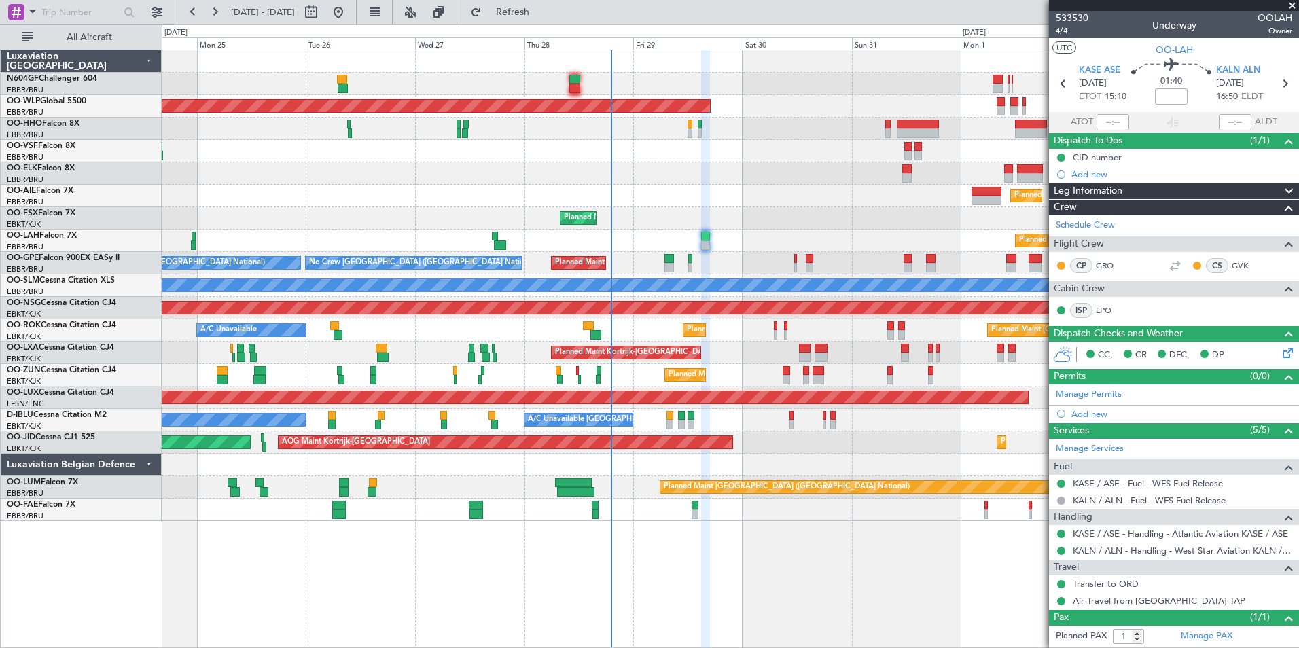
click at [623, 262] on div "Planned Maint [GEOGRAPHIC_DATA] ([GEOGRAPHIC_DATA] National) No Crew [GEOGRAPHI…" at bounding box center [730, 263] width 1137 height 22
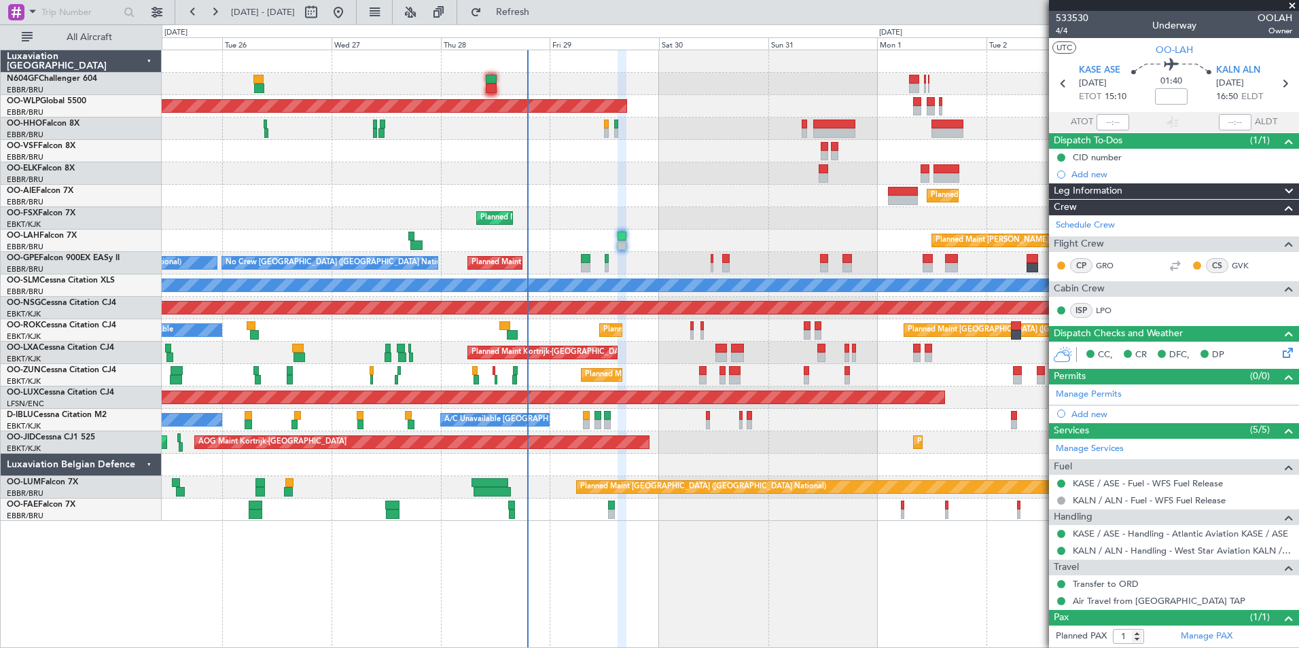
click at [642, 140] on div "Planned Maint [GEOGRAPHIC_DATA] ([GEOGRAPHIC_DATA]) Planned Maint [GEOGRAPHIC_D…" at bounding box center [730, 285] width 1137 height 471
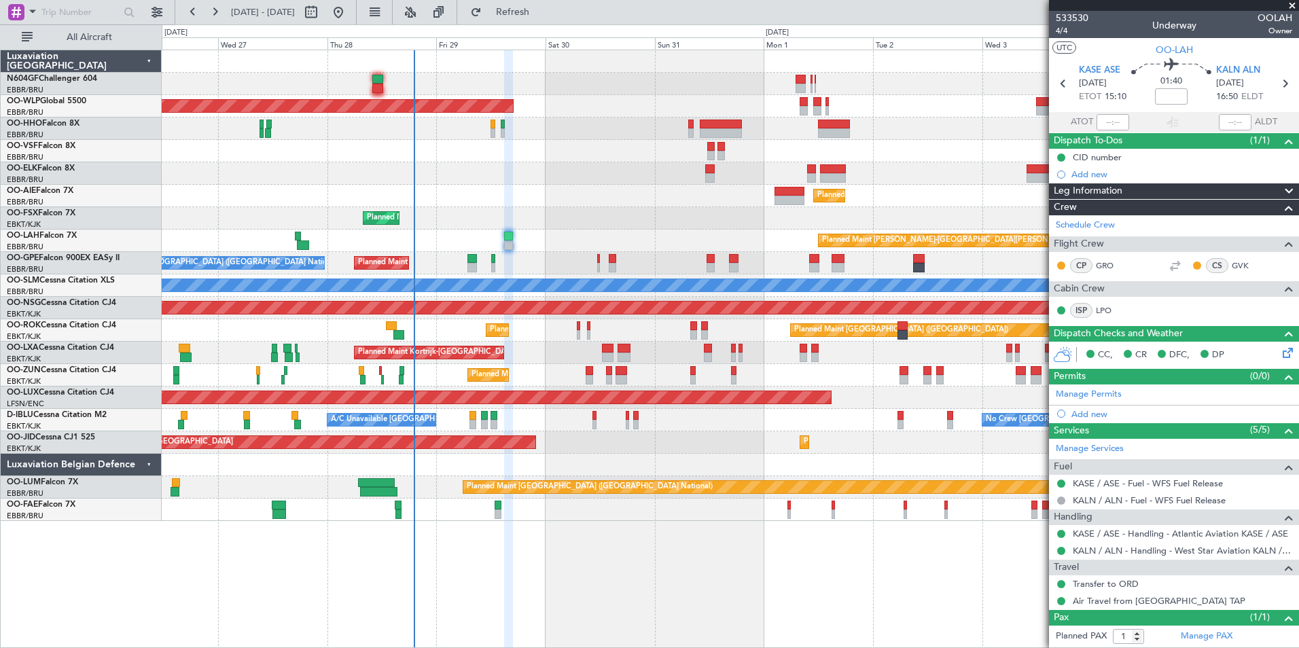
click at [534, 277] on div "A/C Unavailable [GEOGRAPHIC_DATA]" at bounding box center [730, 286] width 1137 height 22
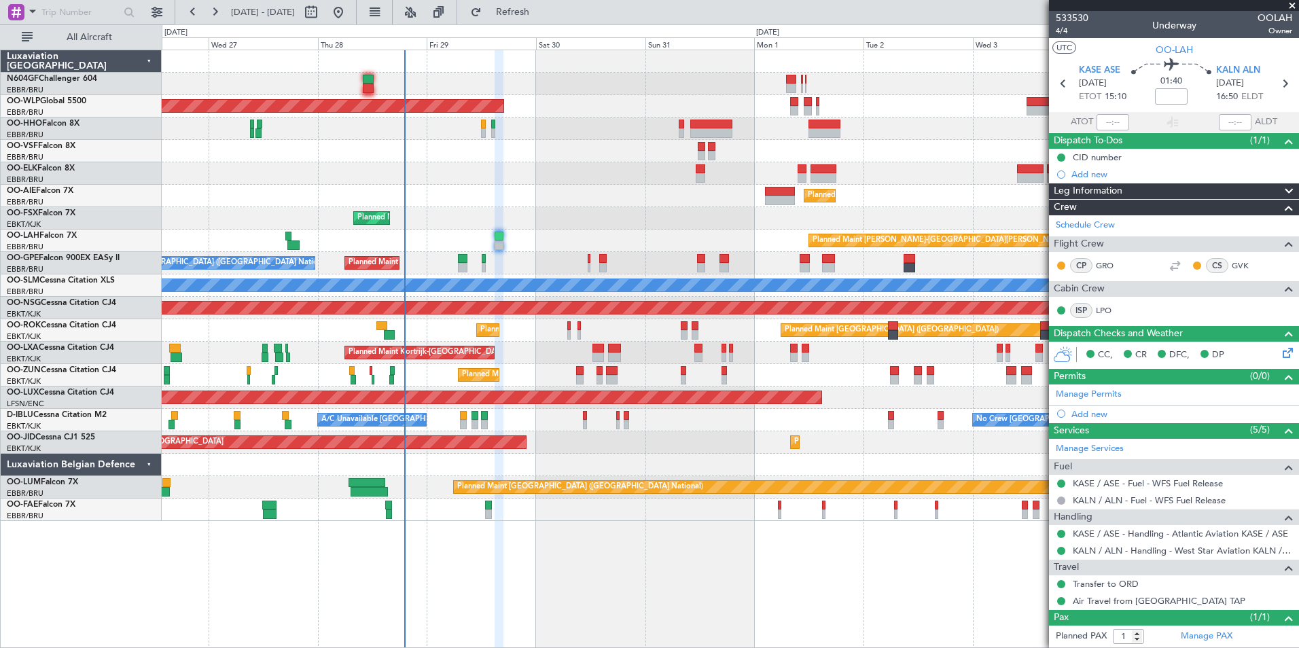
click at [594, 190] on div "Planned Maint [GEOGRAPHIC_DATA] ([GEOGRAPHIC_DATA])" at bounding box center [730, 196] width 1137 height 22
